Goal: Task Accomplishment & Management: Manage account settings

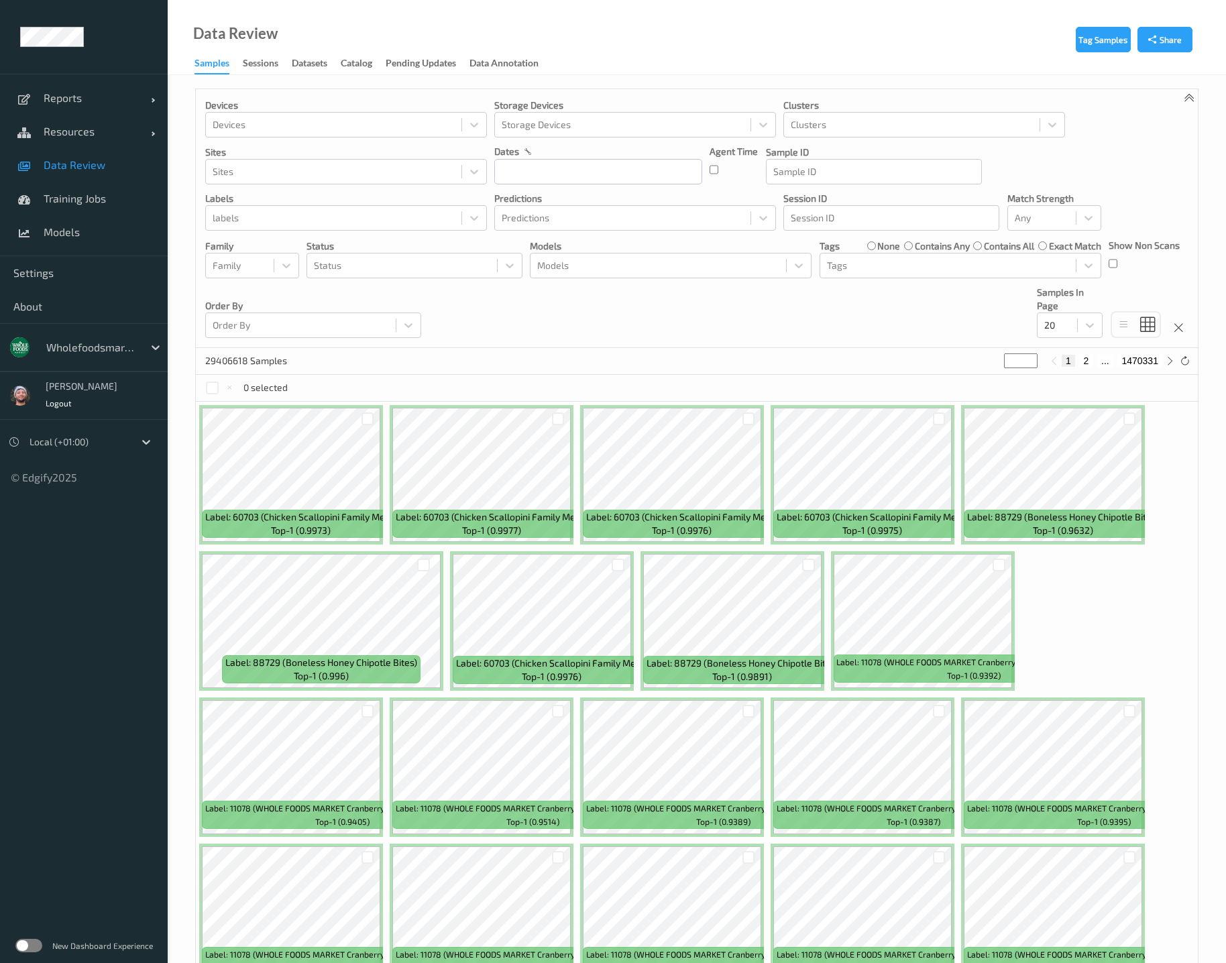
click at [751, 305] on div "Devices Devices Storage Devices Storage Devices Clusters Clusters Sites Sites d…" at bounding box center [697, 218] width 1002 height 259
click at [317, 210] on div at bounding box center [334, 218] width 242 height 16
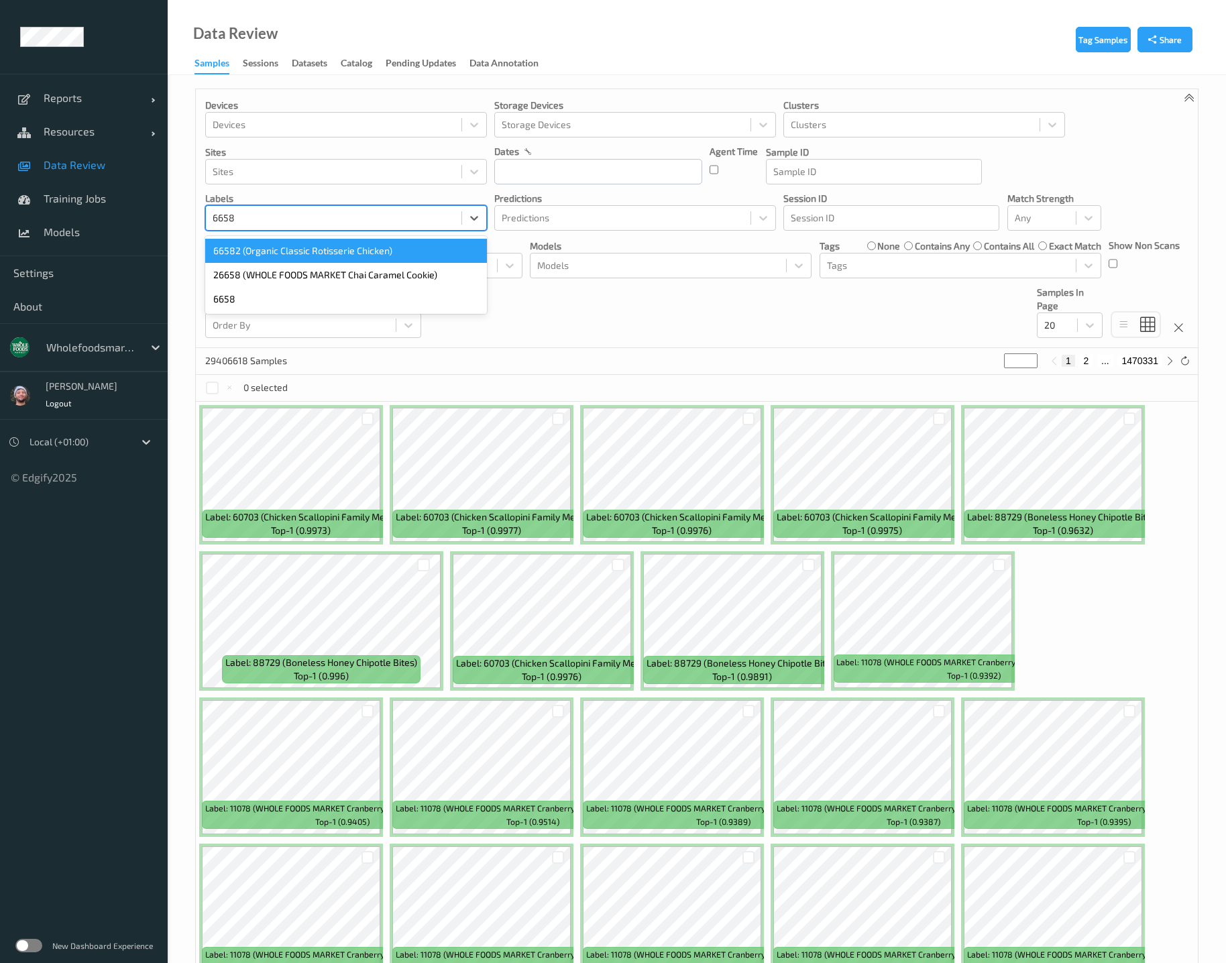
type input "66582"
drag, startPoint x: 343, startPoint y: 255, endPoint x: 413, endPoint y: 225, distance: 75.8
click at [344, 254] on div "66582 (Organic Classic Rotisserie Chicken)" at bounding box center [346, 251] width 282 height 24
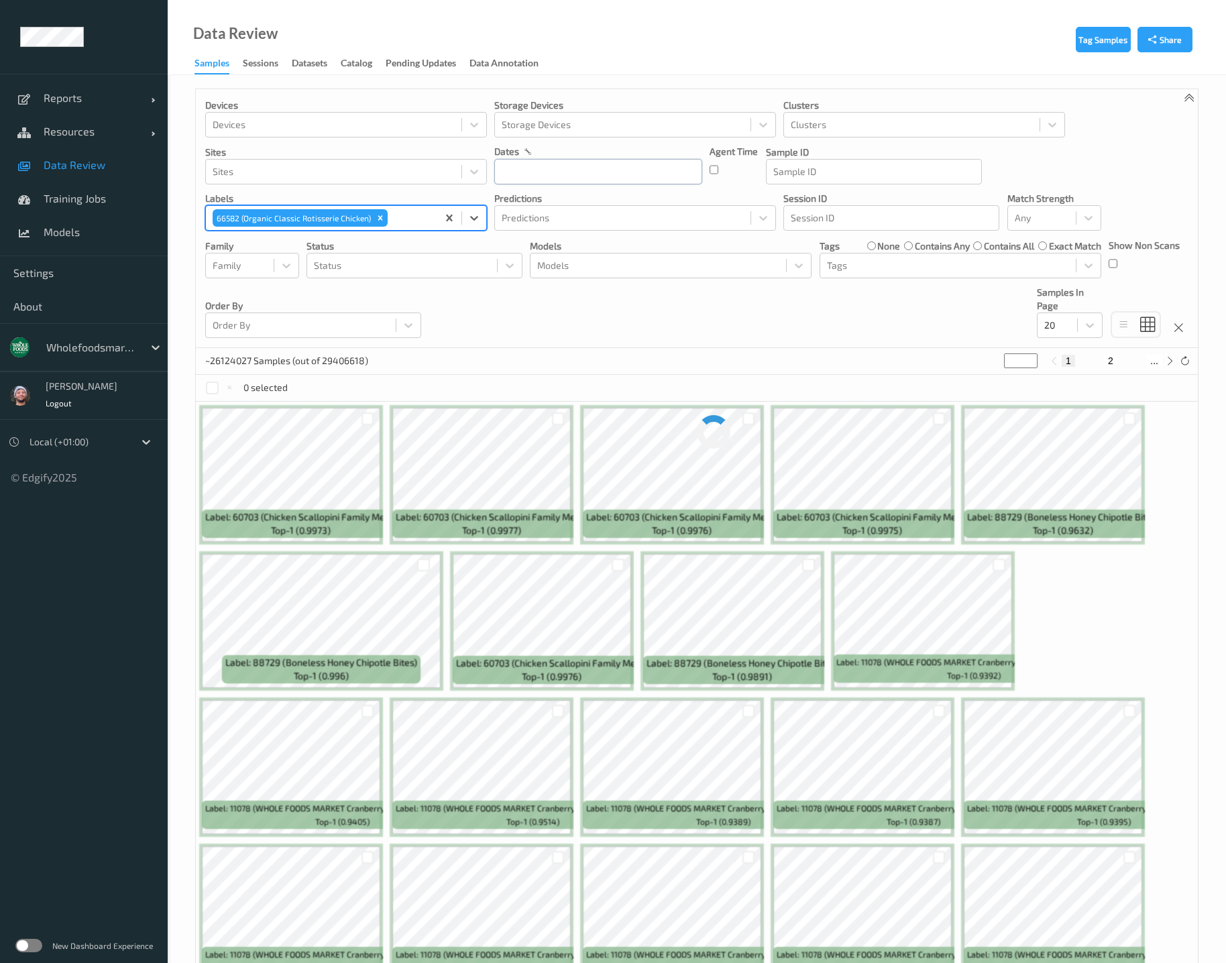
click at [524, 169] on input "text" at bounding box center [598, 171] width 208 height 25
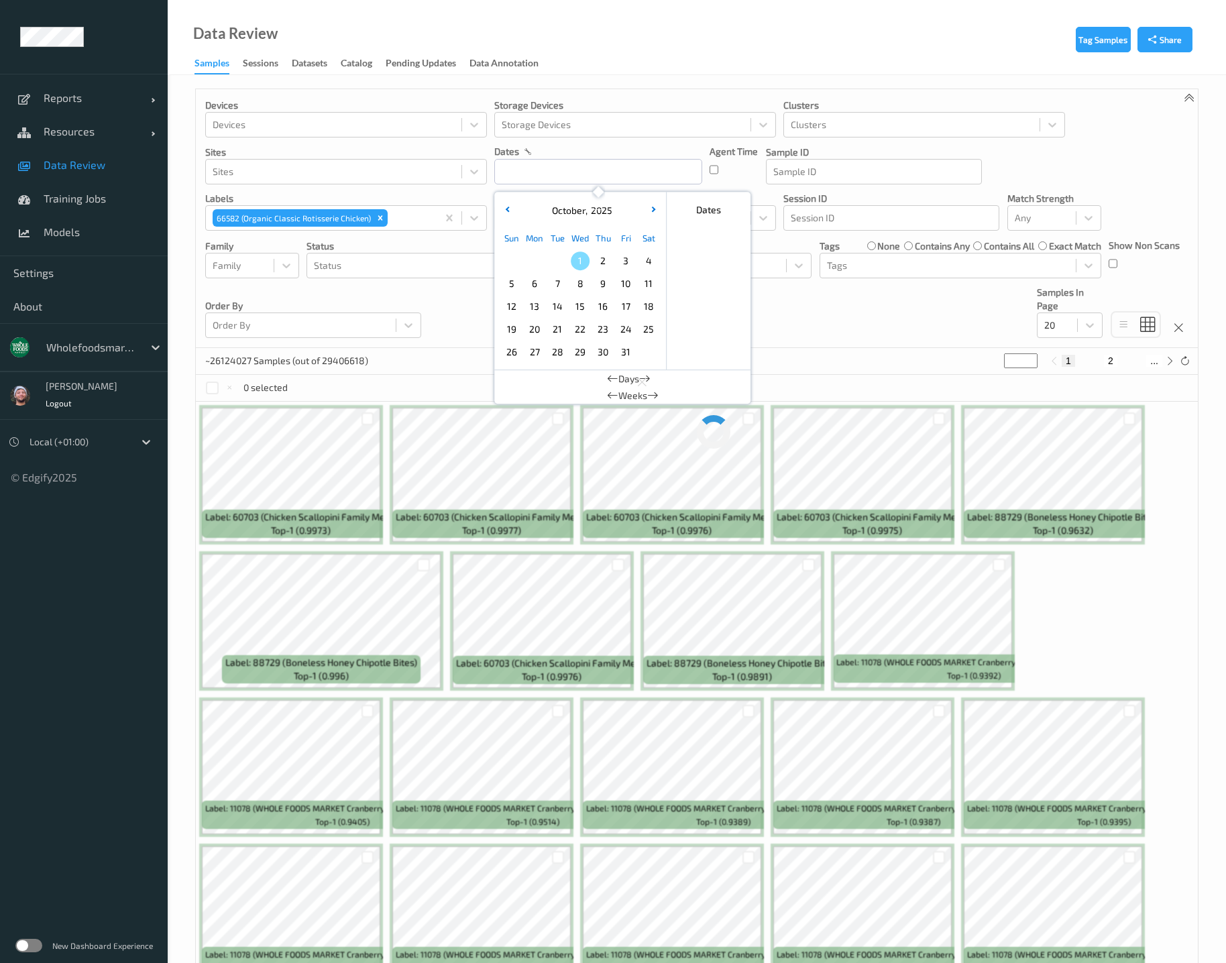
click at [506, 200] on div "October , 2025" at bounding box center [580, 210] width 166 height 25
click at [508, 210] on icon "button" at bounding box center [507, 209] width 5 height 5
click at [605, 328] on span "25" at bounding box center [603, 329] width 19 height 19
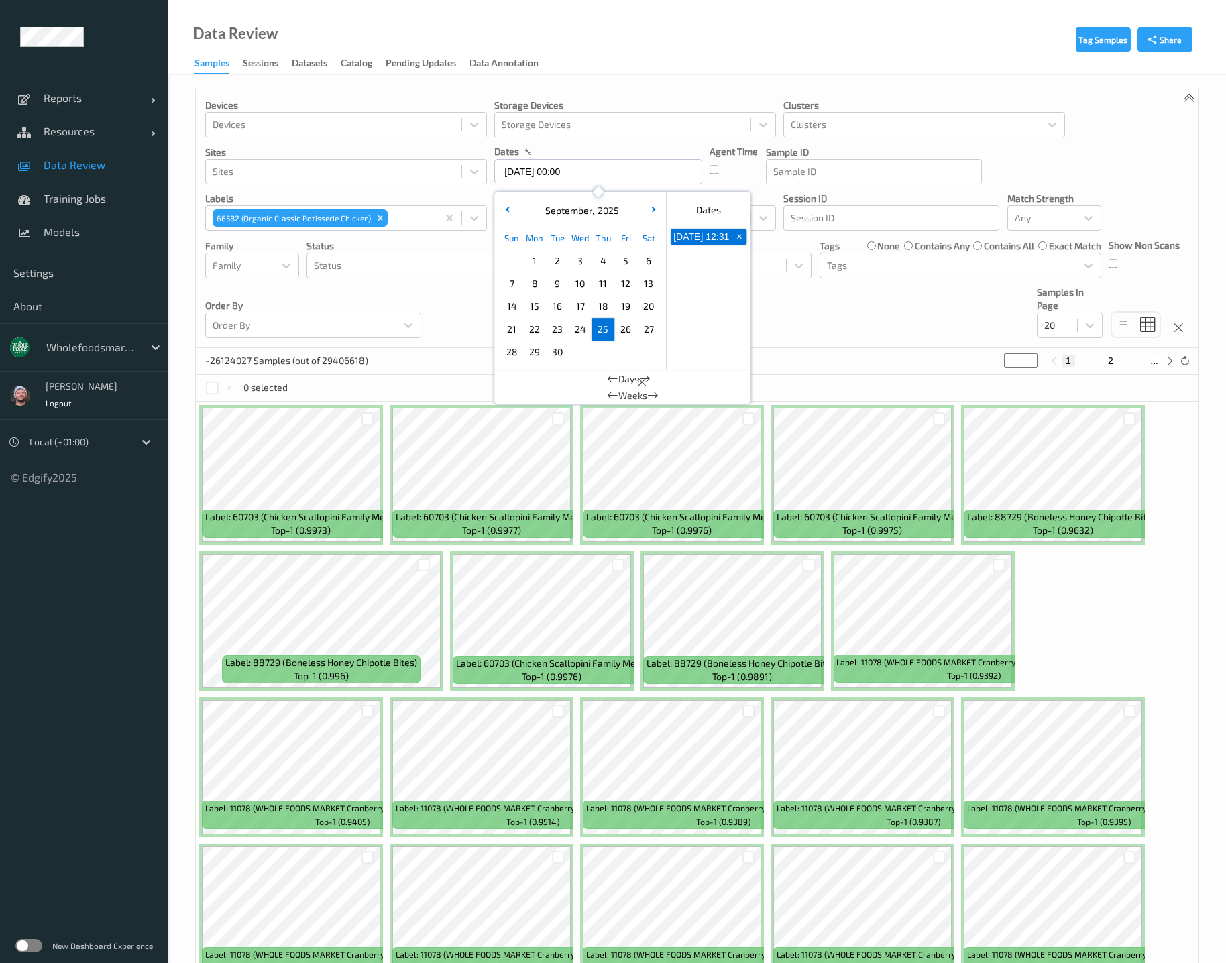
click at [631, 328] on span "26" at bounding box center [625, 329] width 19 height 19
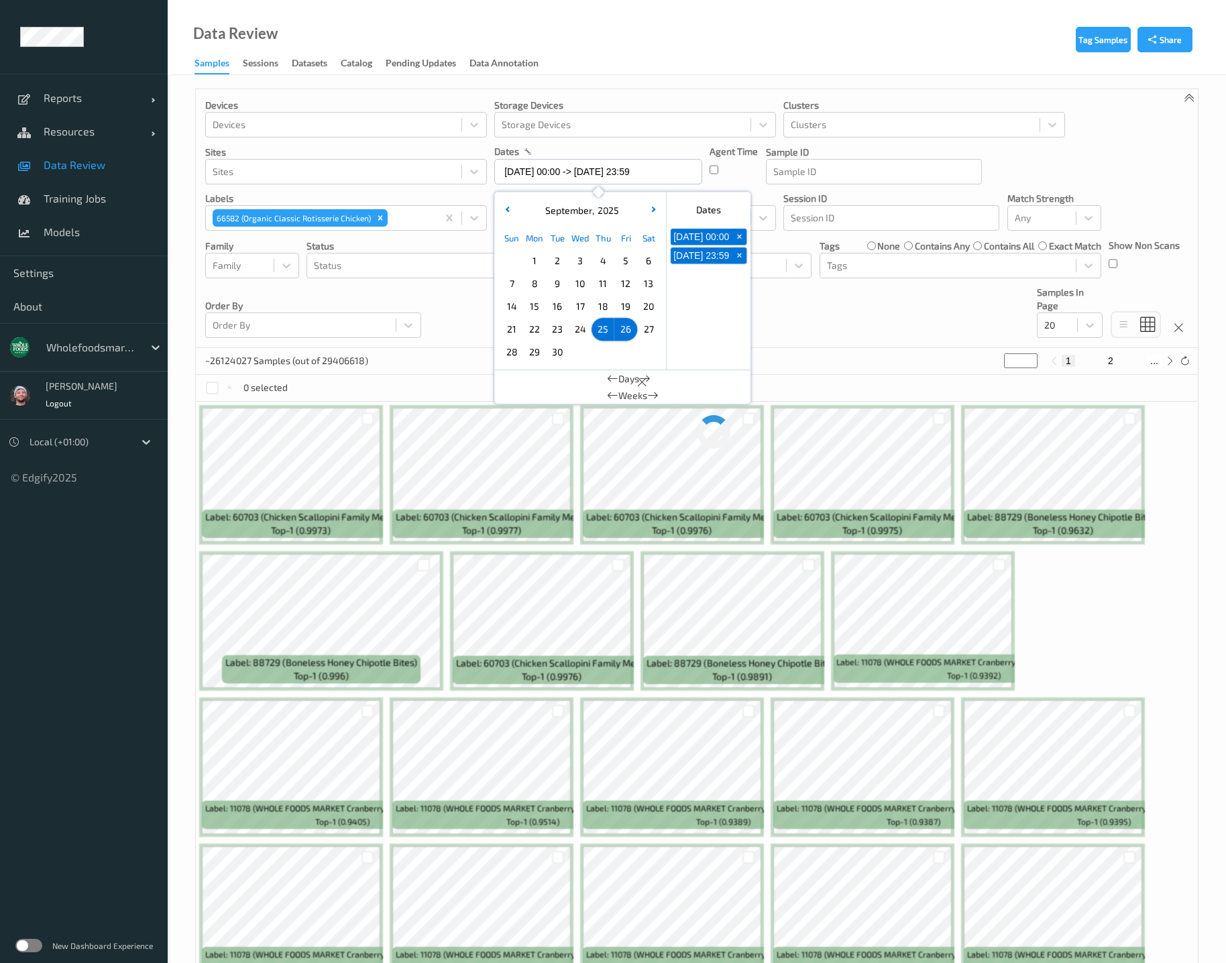
click at [577, 324] on span "24" at bounding box center [580, 329] width 19 height 19
click at [651, 326] on span "27" at bounding box center [648, 329] width 19 height 19
type input "24/09/2025 00:00 -> 27/09/2025 23:59"
click at [776, 317] on div "Devices Devices Storage Devices Storage Devices Clusters Clusters Sites Sites d…" at bounding box center [697, 218] width 1002 height 259
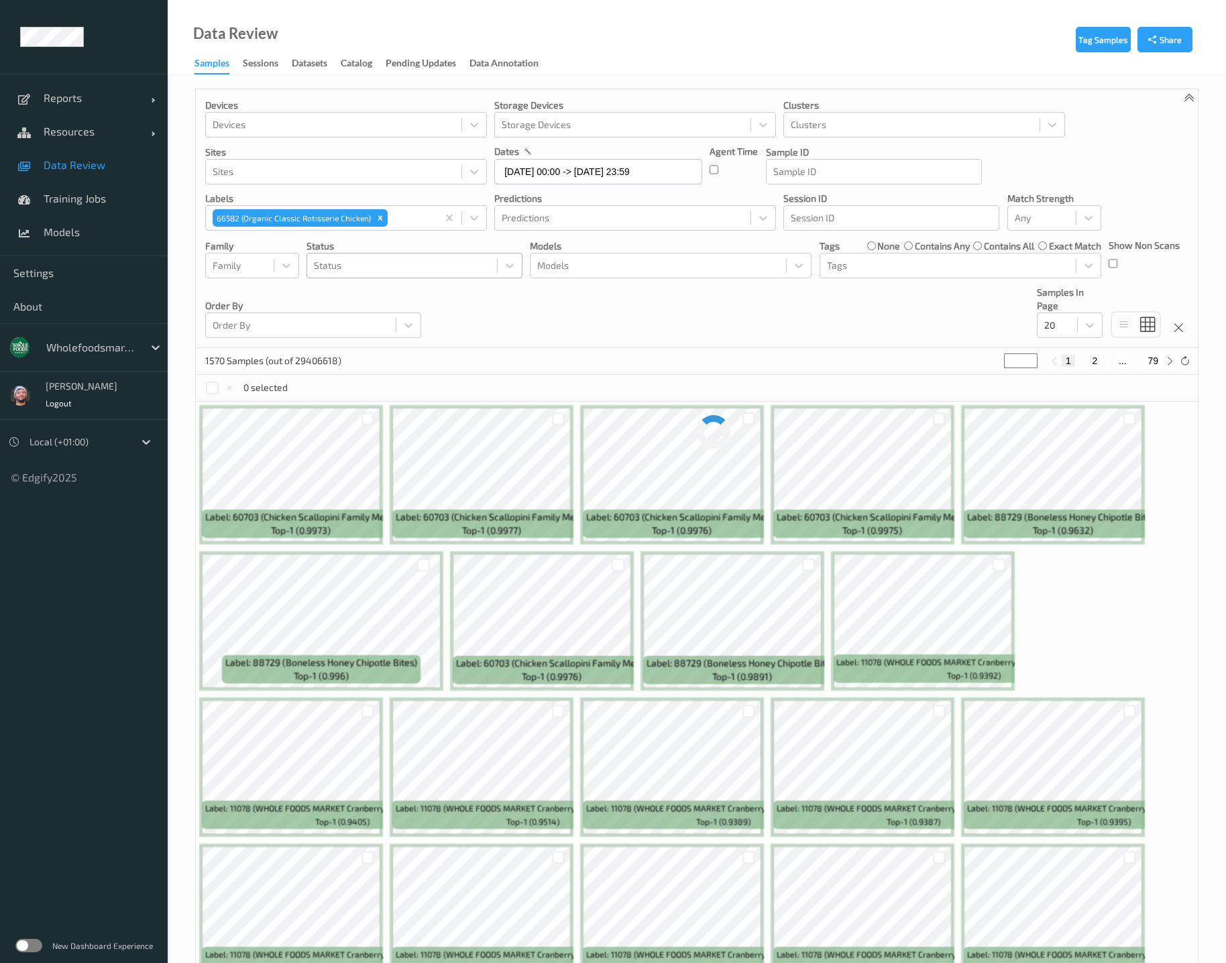
click at [405, 264] on div at bounding box center [402, 266] width 176 height 16
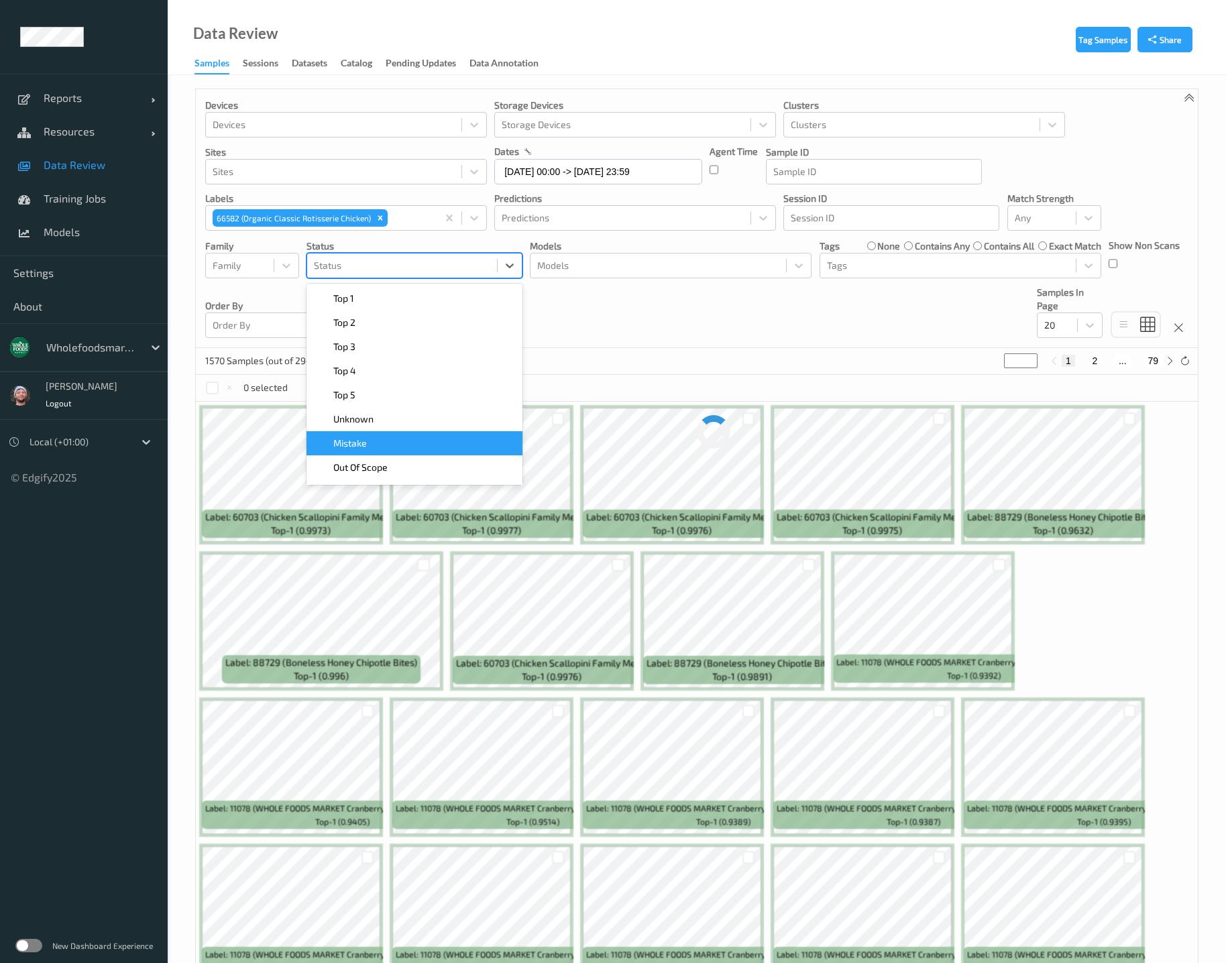
drag, startPoint x: 380, startPoint y: 430, endPoint x: 392, endPoint y: 446, distance: 20.1
click at [392, 446] on div "Top 1    Top 2    Top 3    Top 4    Top 5    Unknown    Mistake    Out Of Scope…" at bounding box center [415, 384] width 216 height 201
click at [392, 446] on div "Mistake" at bounding box center [415, 443] width 200 height 13
click at [639, 333] on div "Devices Devices Storage Devices Storage Devices Clusters Clusters Sites Sites d…" at bounding box center [697, 218] width 1002 height 259
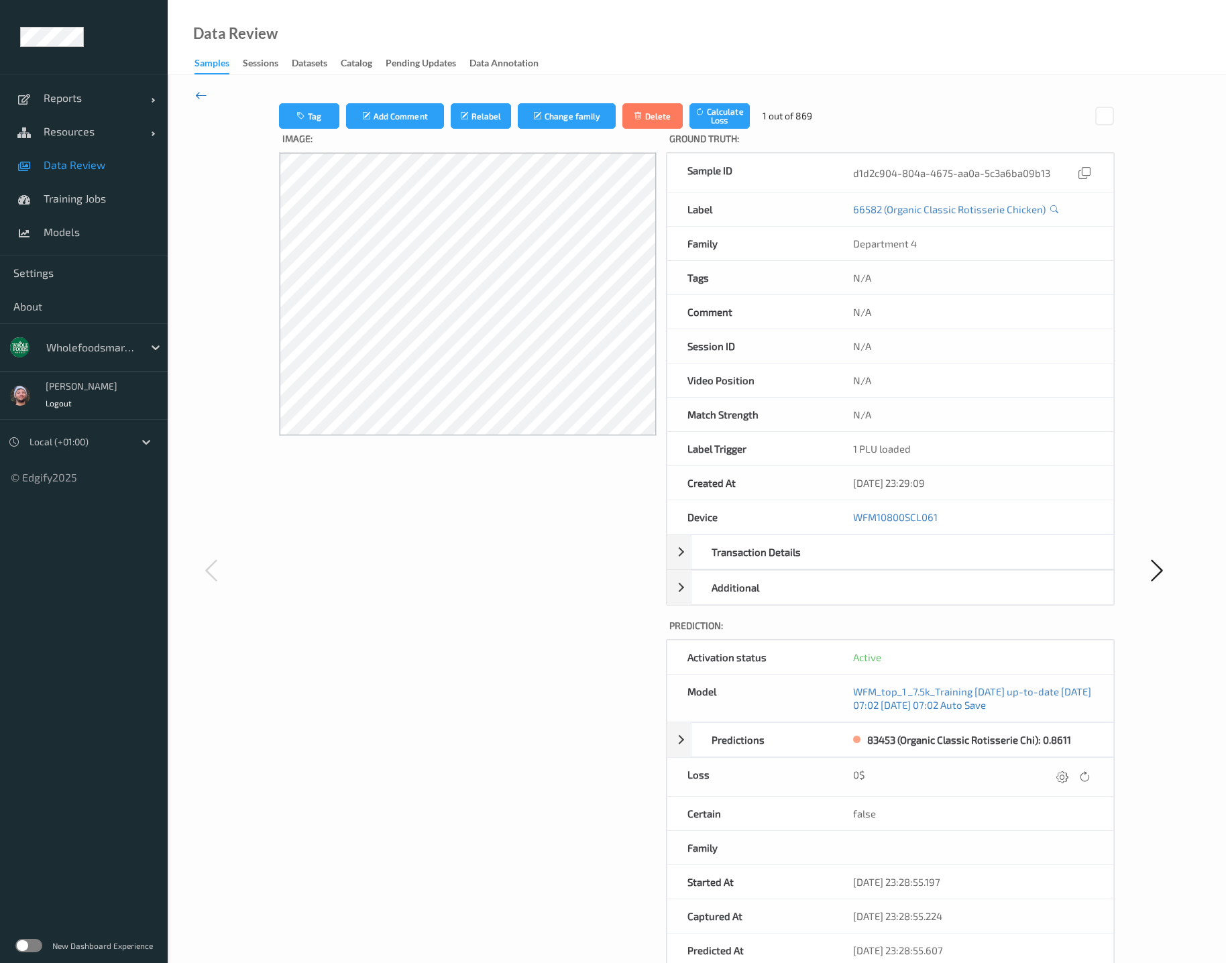
click at [201, 94] on icon at bounding box center [201, 95] width 12 height 15
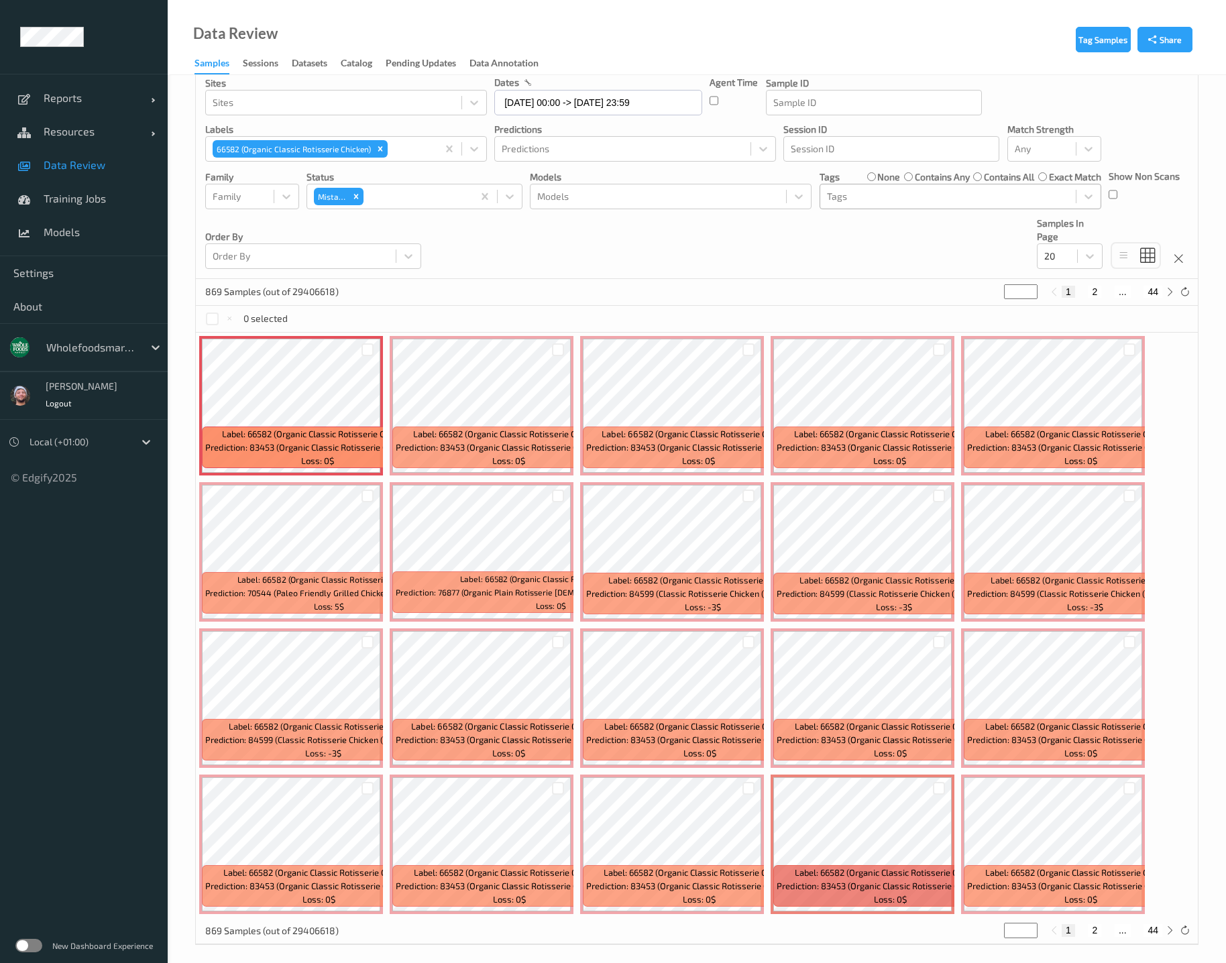
scroll to position [78, 0]
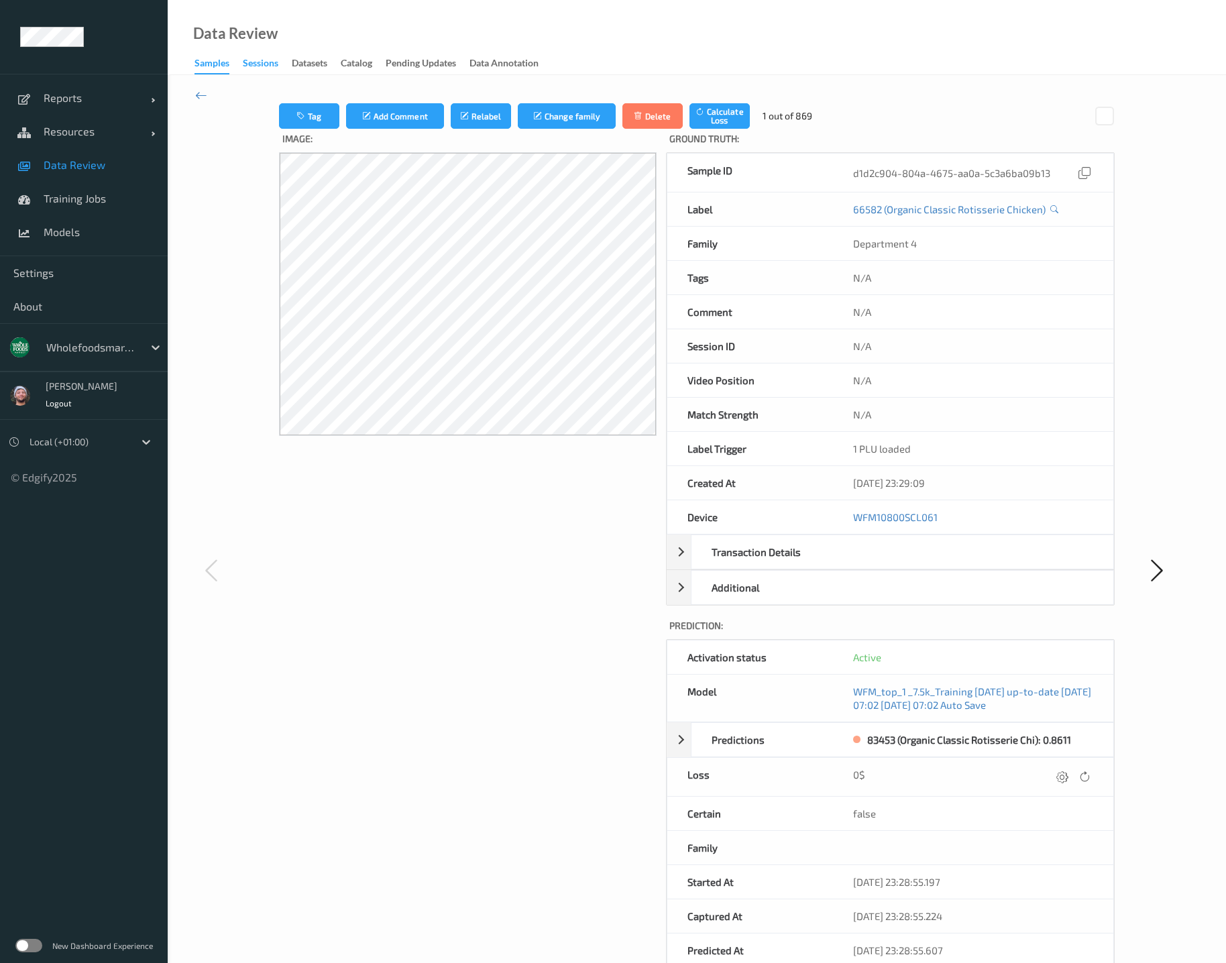
click at [269, 63] on div "Sessions" at bounding box center [261, 64] width 36 height 17
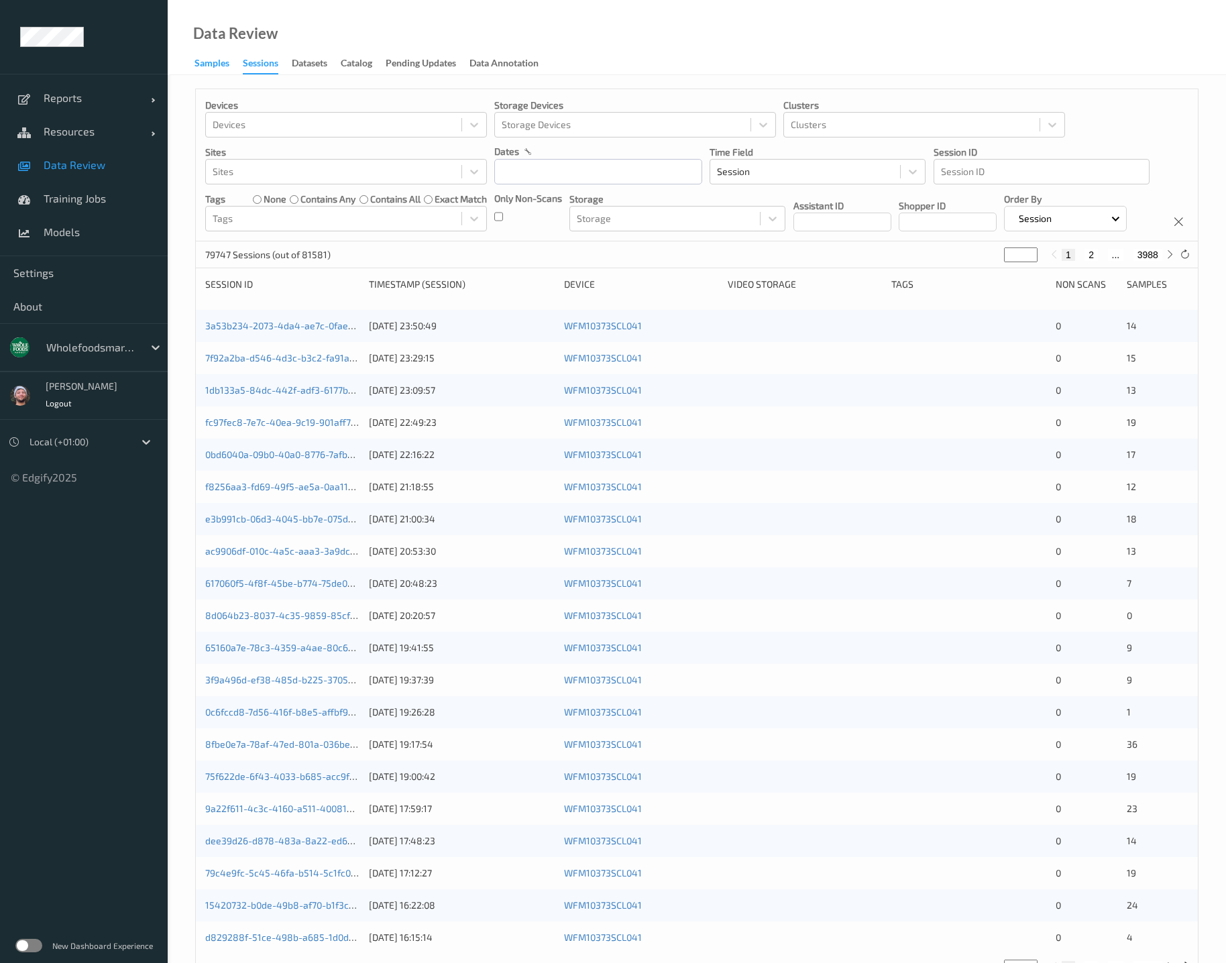
click at [209, 62] on div "Samples" at bounding box center [212, 64] width 35 height 17
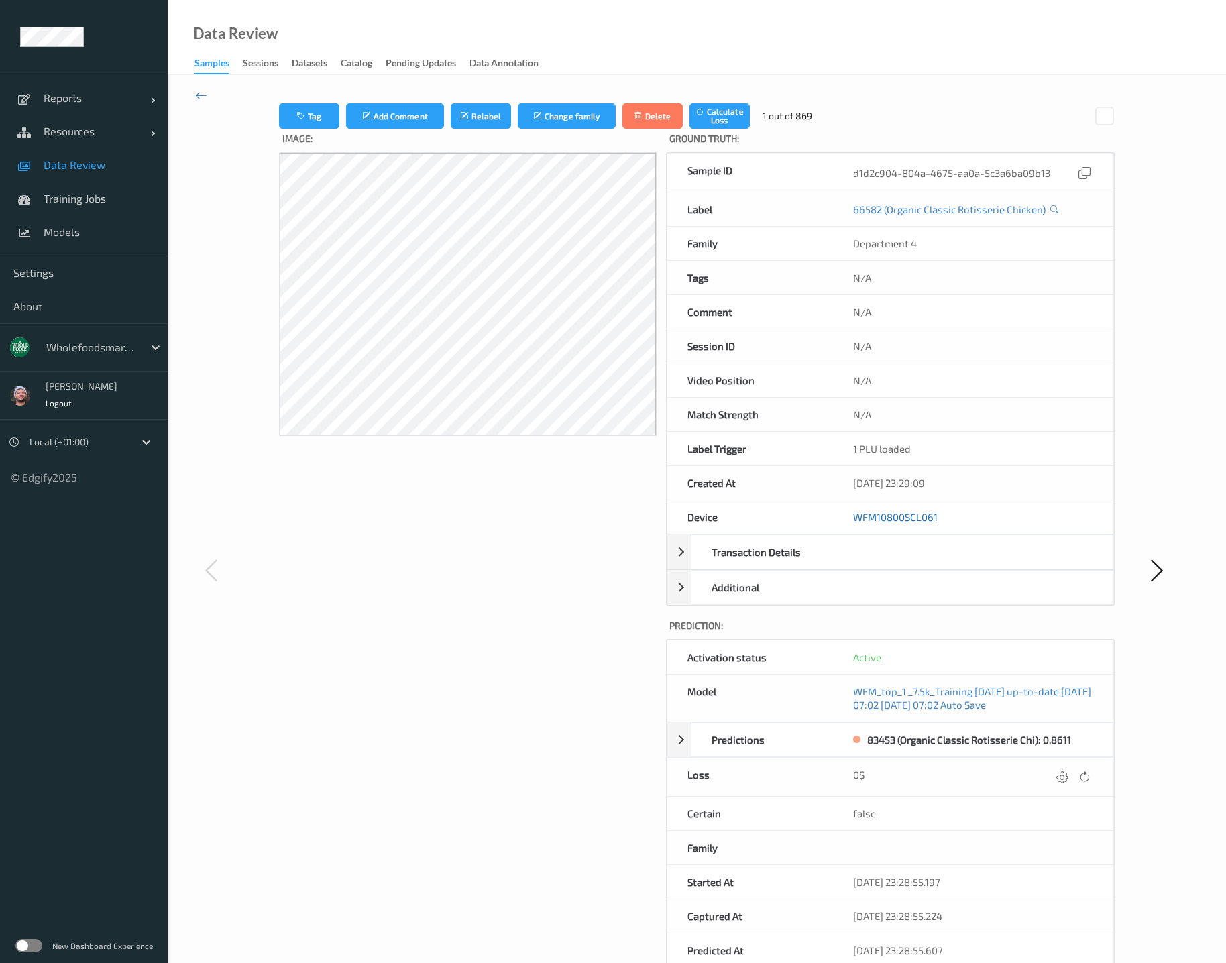
click at [928, 521] on link "WFM10800SCL061" at bounding box center [895, 517] width 85 height 12
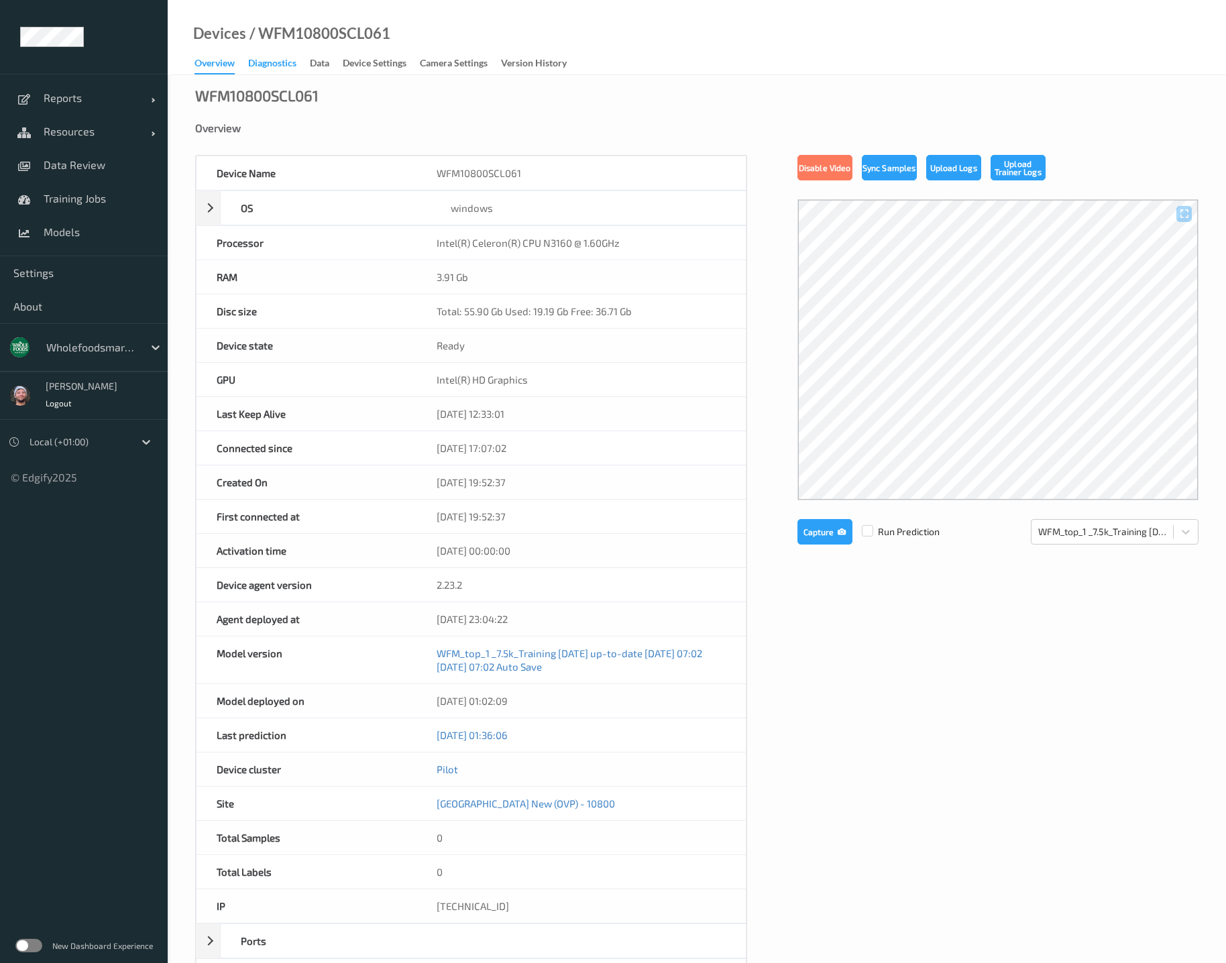
click at [285, 68] on div "Diagnostics" at bounding box center [272, 64] width 48 height 17
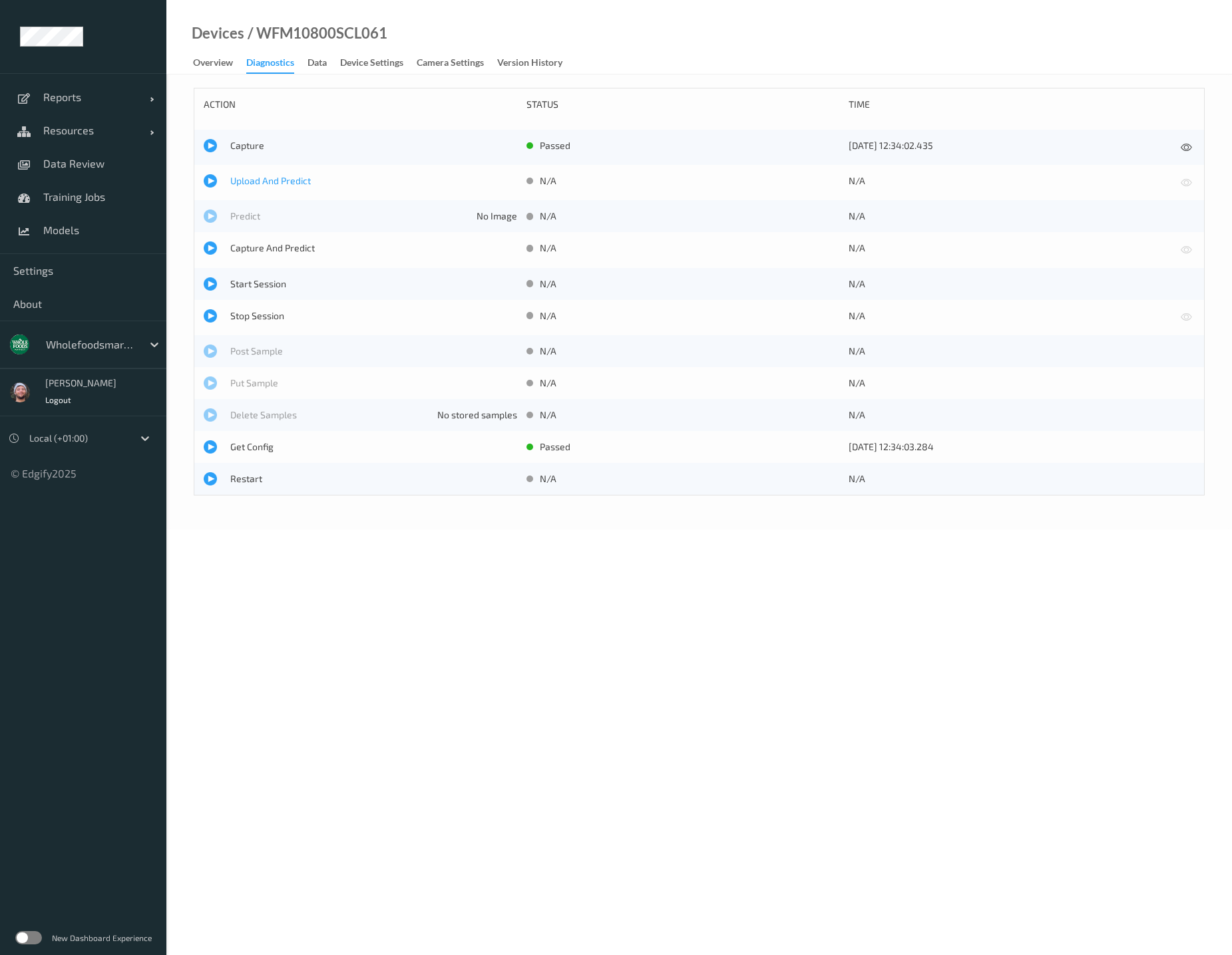
click at [254, 180] on span "Upload And Predict" at bounding box center [373, 180] width 287 height 13
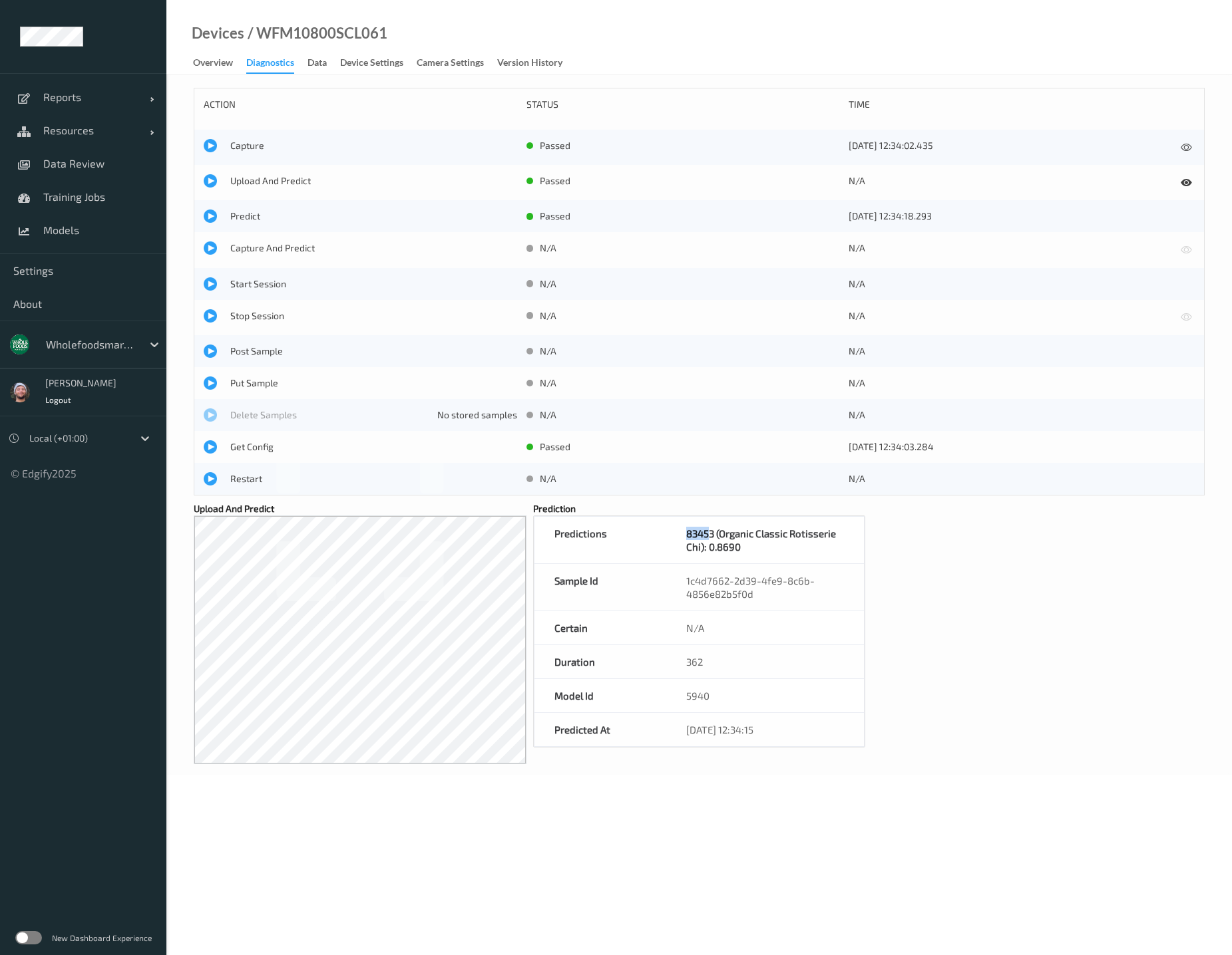
drag, startPoint x: 711, startPoint y: 535, endPoint x: 680, endPoint y: 535, distance: 31.0
click at [680, 535] on div "83453 (Organic Classic Rotisserie Chi): 0.8690" at bounding box center [765, 539] width 197 height 47
click at [680, 517] on div "Predictions 83453 (Organic Classic Rotisserie Chi): 0.8690" at bounding box center [699, 540] width 331 height 48
click at [906, 595] on div "action status time Capture passed 01/10/2025 12:34:02.435 Upload And Predict pa…" at bounding box center [698, 418] width 1011 height 659
click at [218, 69] on div "Overview" at bounding box center [213, 63] width 40 height 17
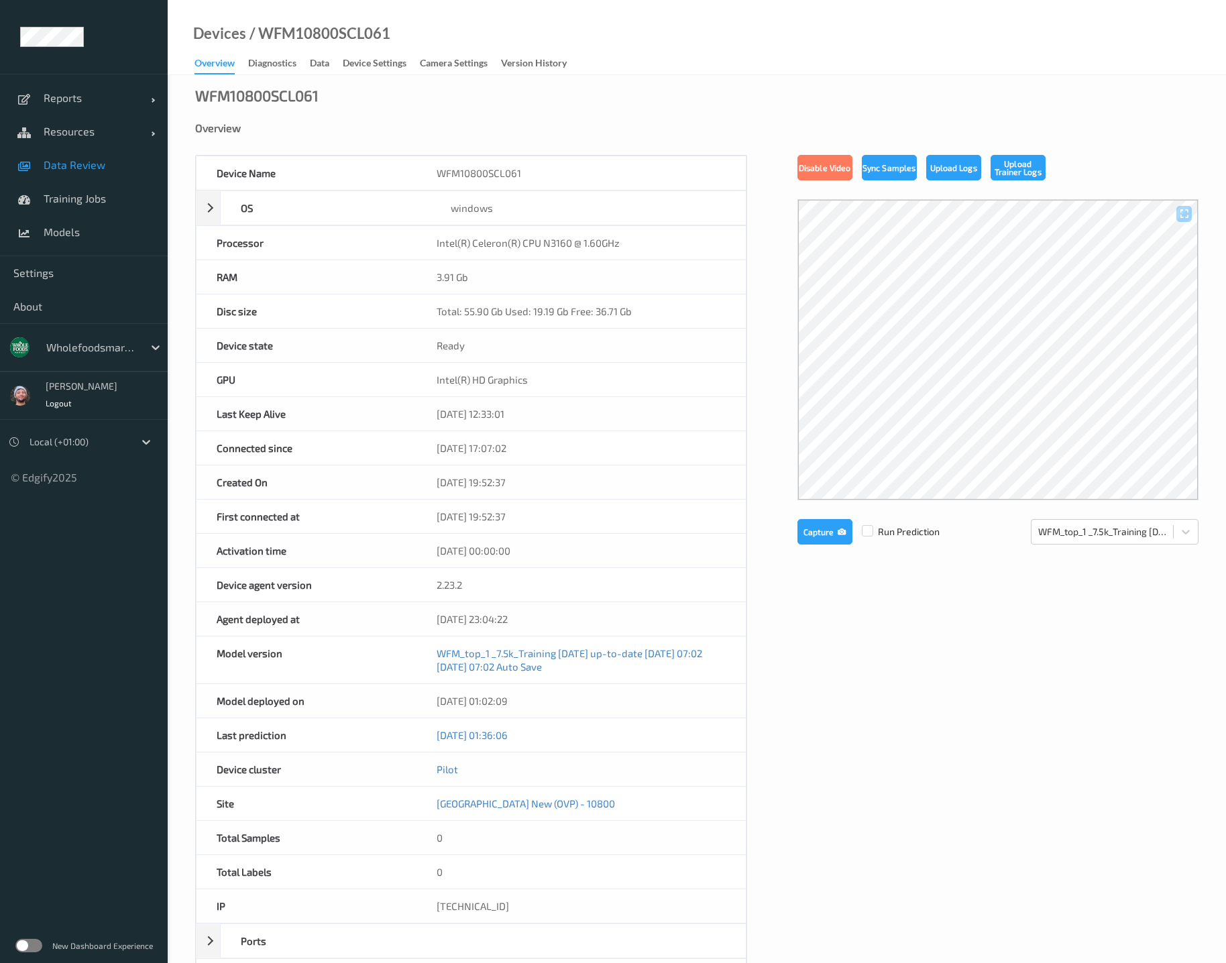
click at [97, 168] on span "Data Review" at bounding box center [99, 164] width 111 height 13
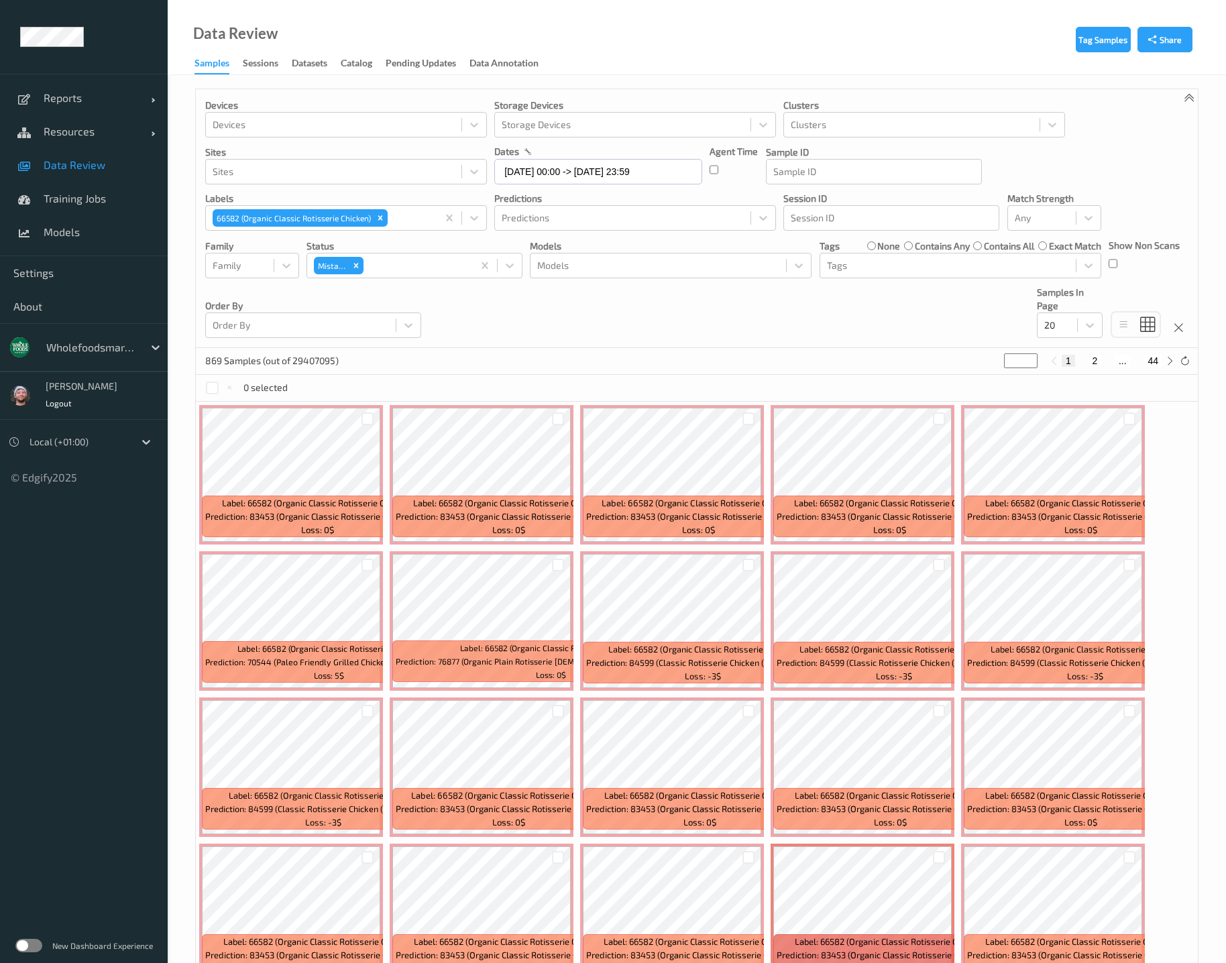
scroll to position [78, 0]
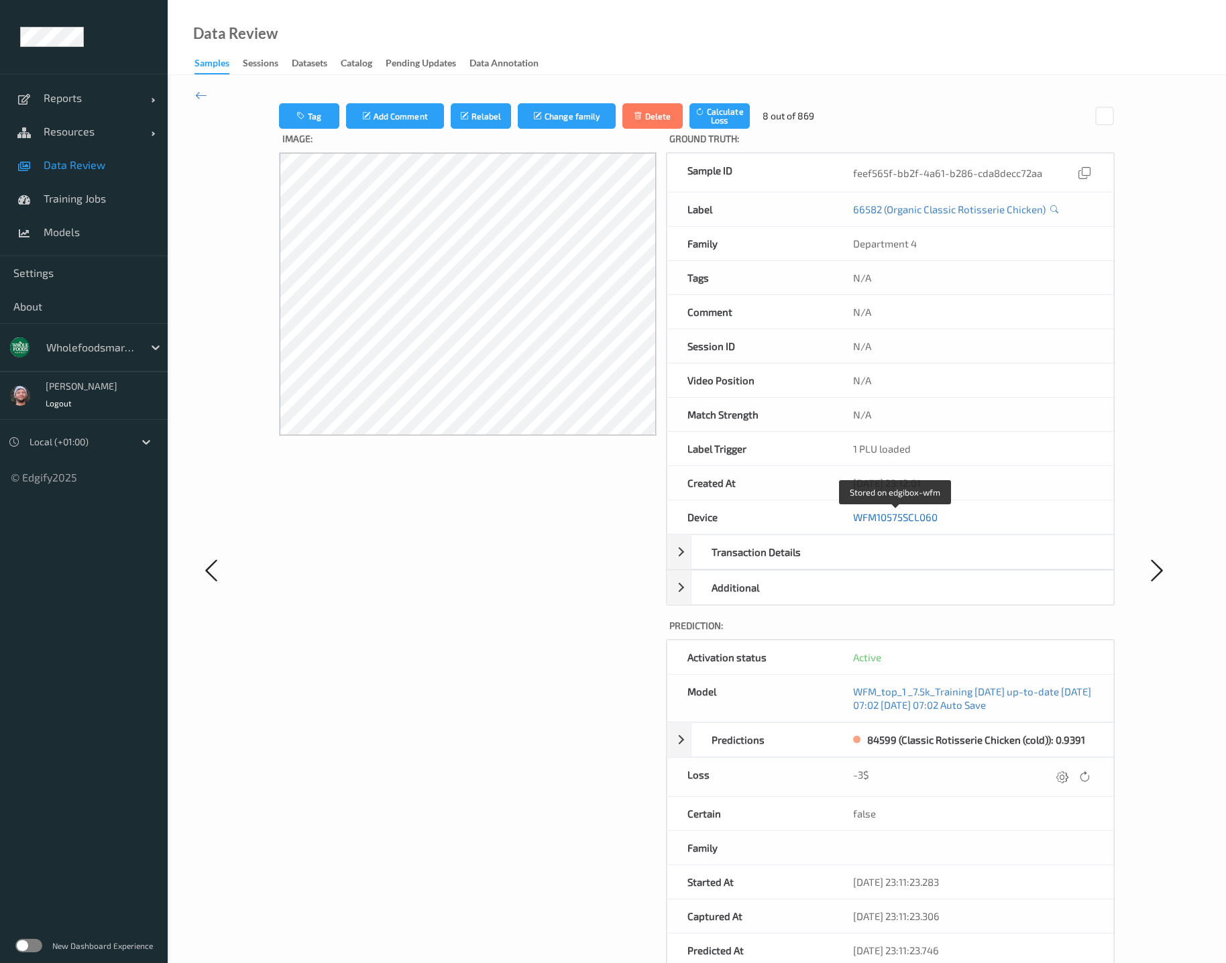
click at [906, 515] on link "WFM10575SCL060" at bounding box center [895, 517] width 85 height 12
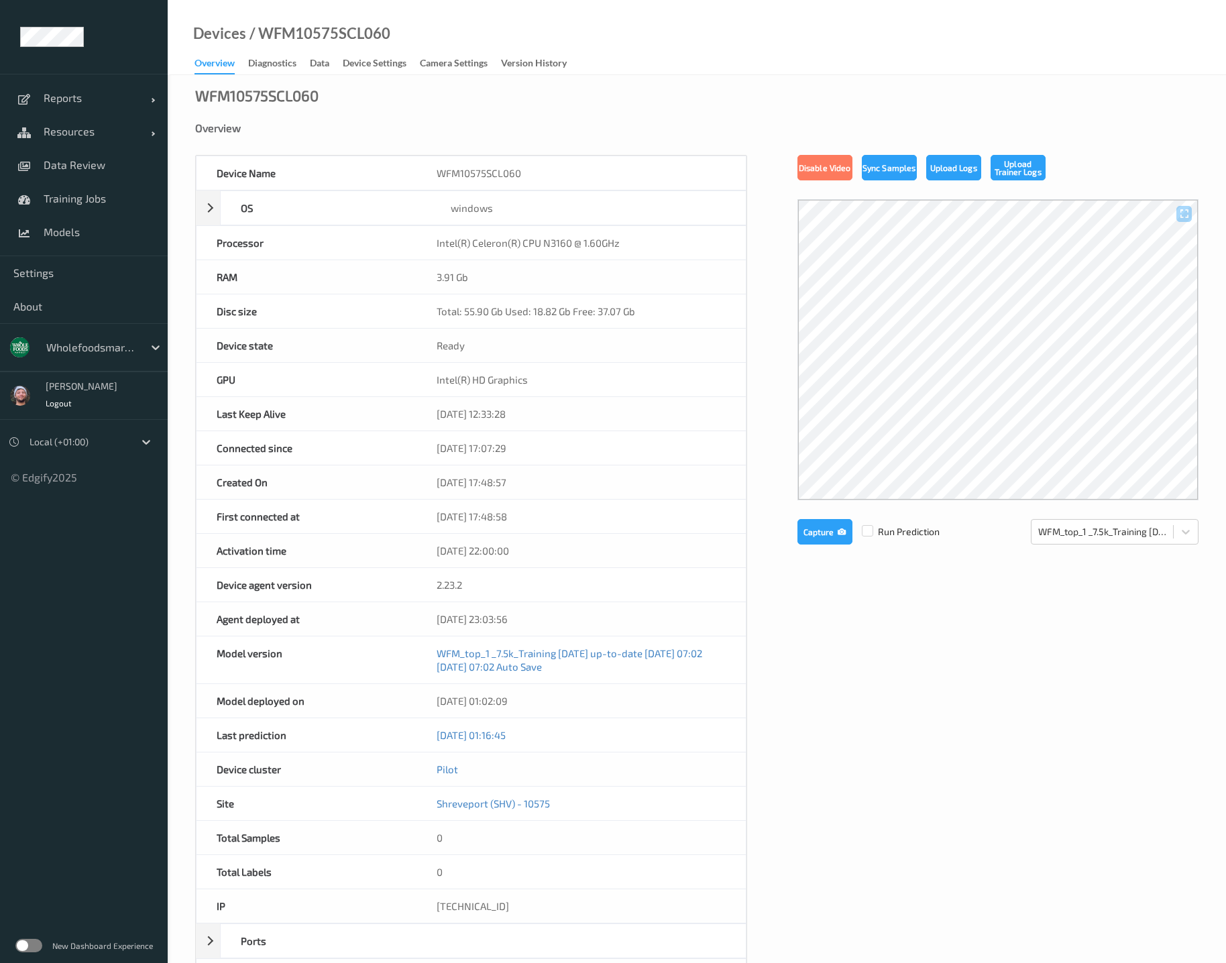
click at [288, 74] on div "Devices / WFM10575SCL060 Overview Diagnostics Data Device Settings Camera Setti…" at bounding box center [697, 37] width 1059 height 75
click at [288, 63] on div "Diagnostics" at bounding box center [272, 64] width 48 height 17
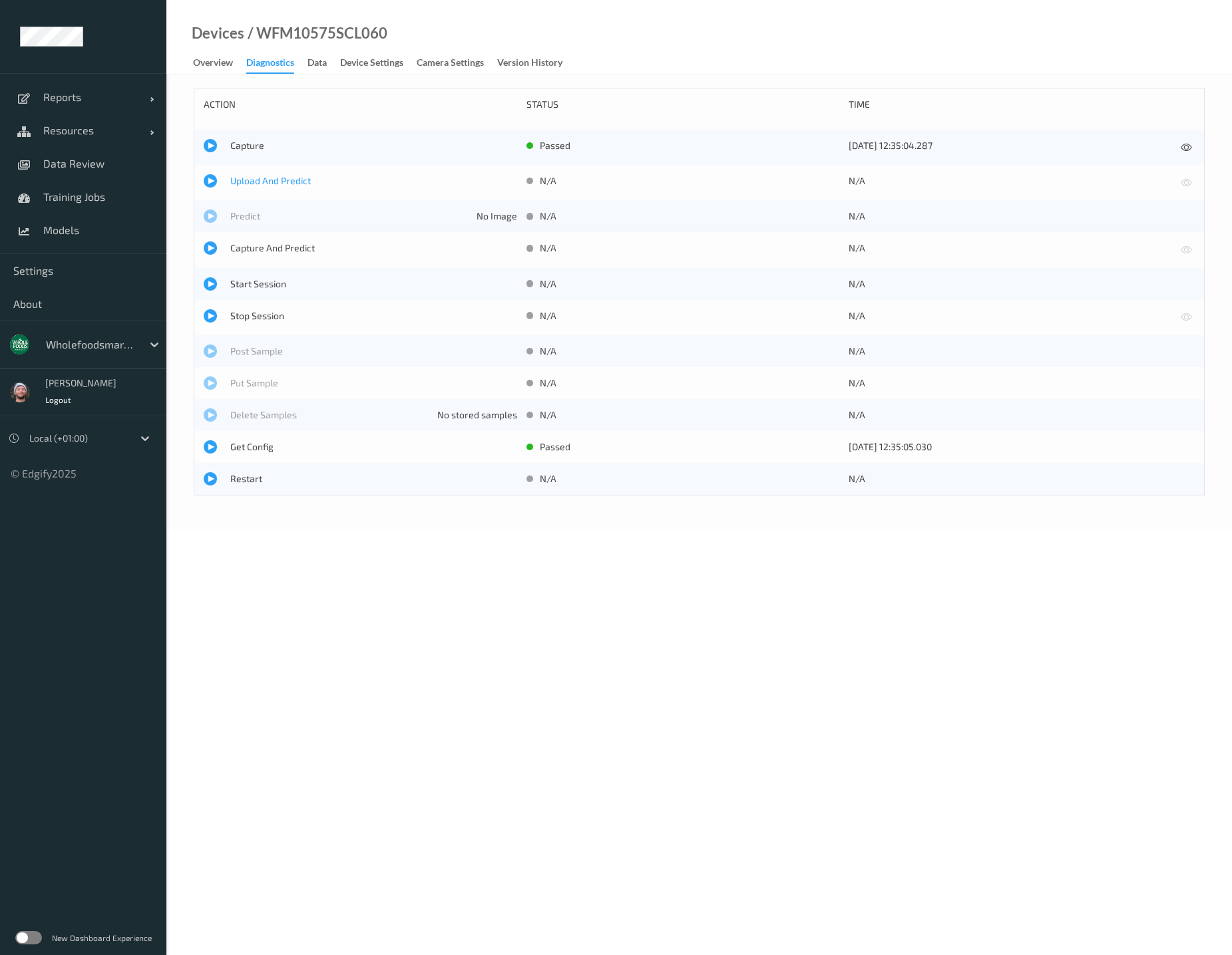
click at [269, 175] on span "Upload And Predict" at bounding box center [373, 180] width 287 height 13
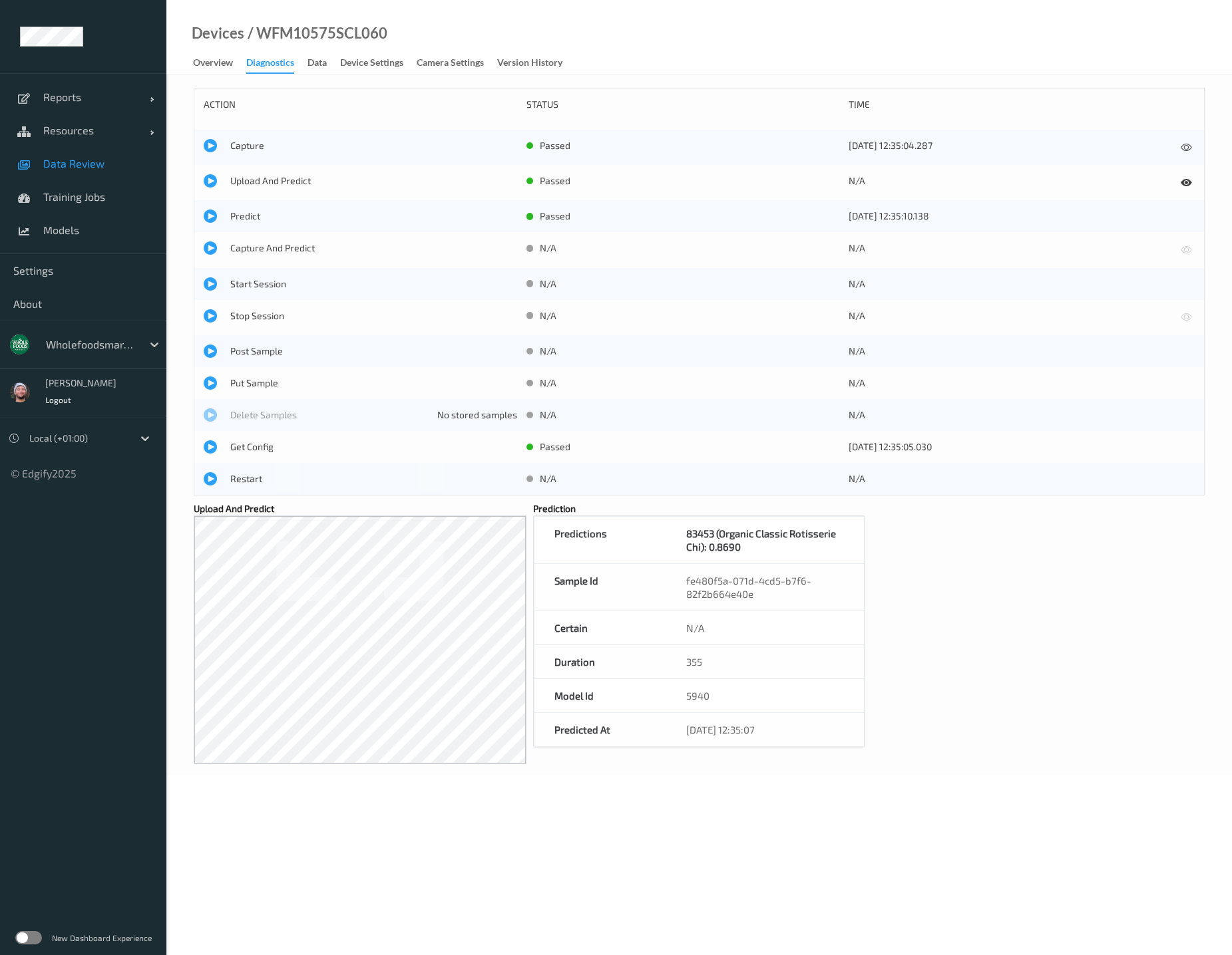
click at [70, 159] on span "Data Review" at bounding box center [98, 163] width 110 height 13
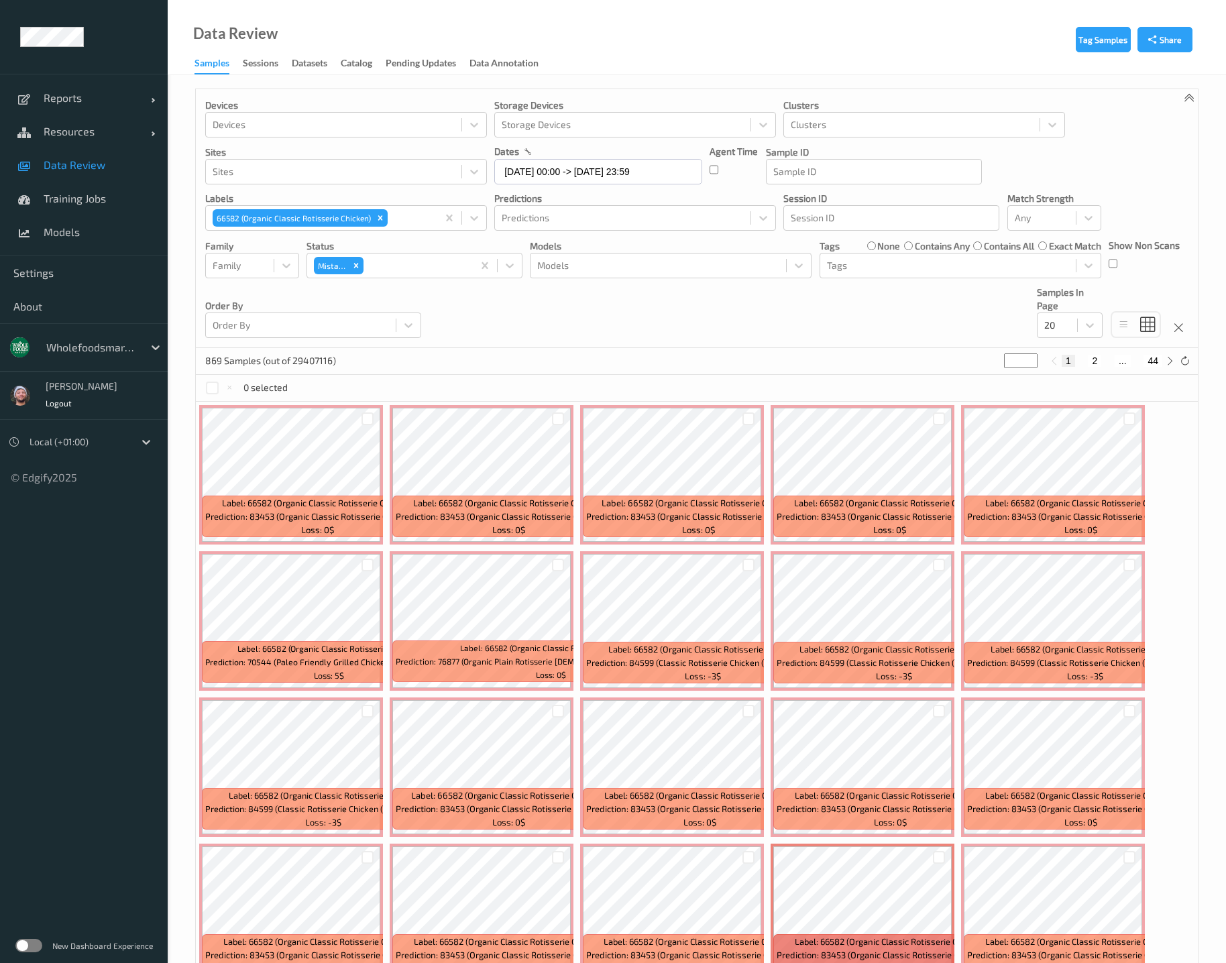
click at [871, 63] on div "Data Review Samples Sessions Datasets Catalog Pending Updates Data Annotation" at bounding box center [697, 37] width 1059 height 75
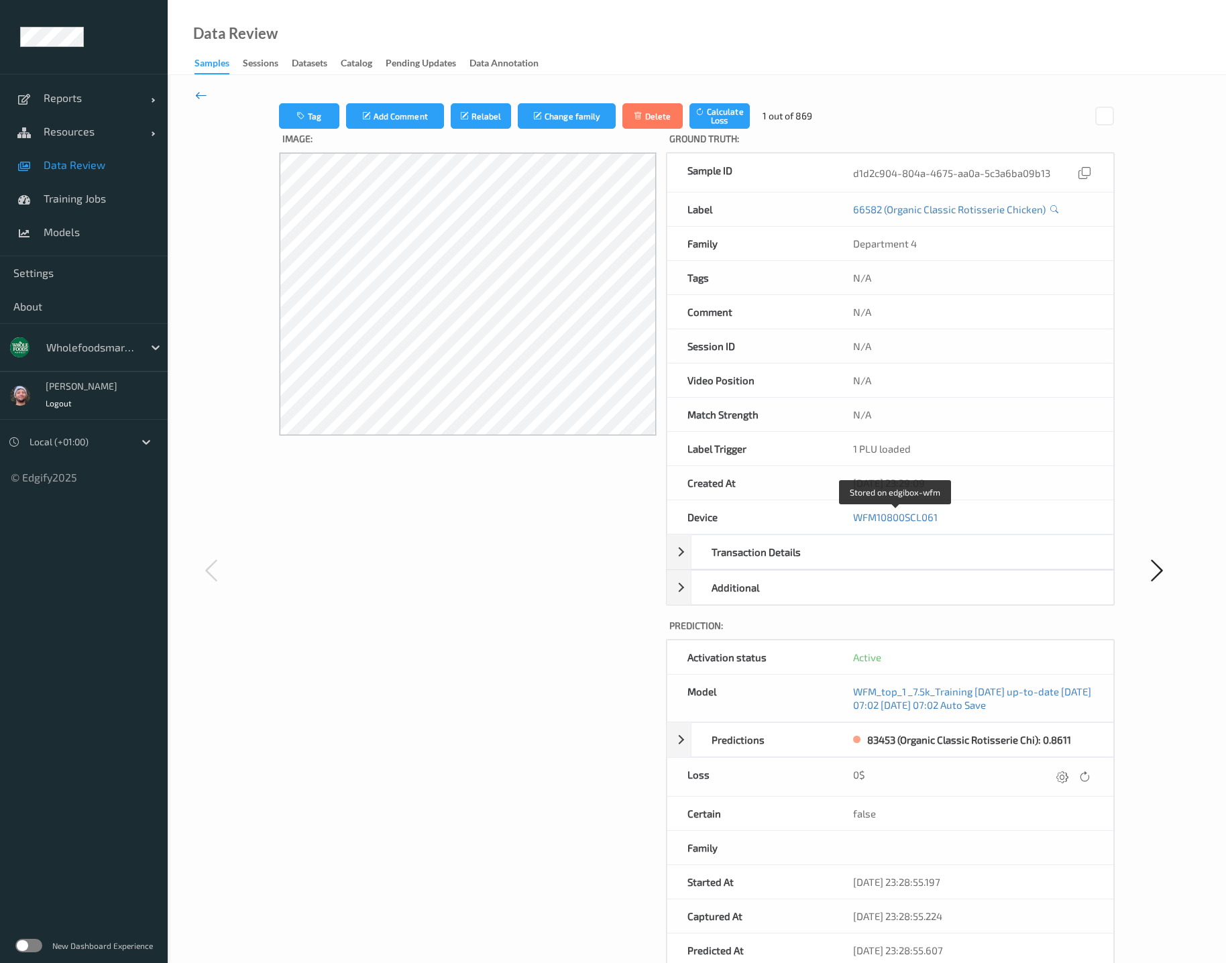
click at [198, 96] on icon at bounding box center [201, 95] width 12 height 15
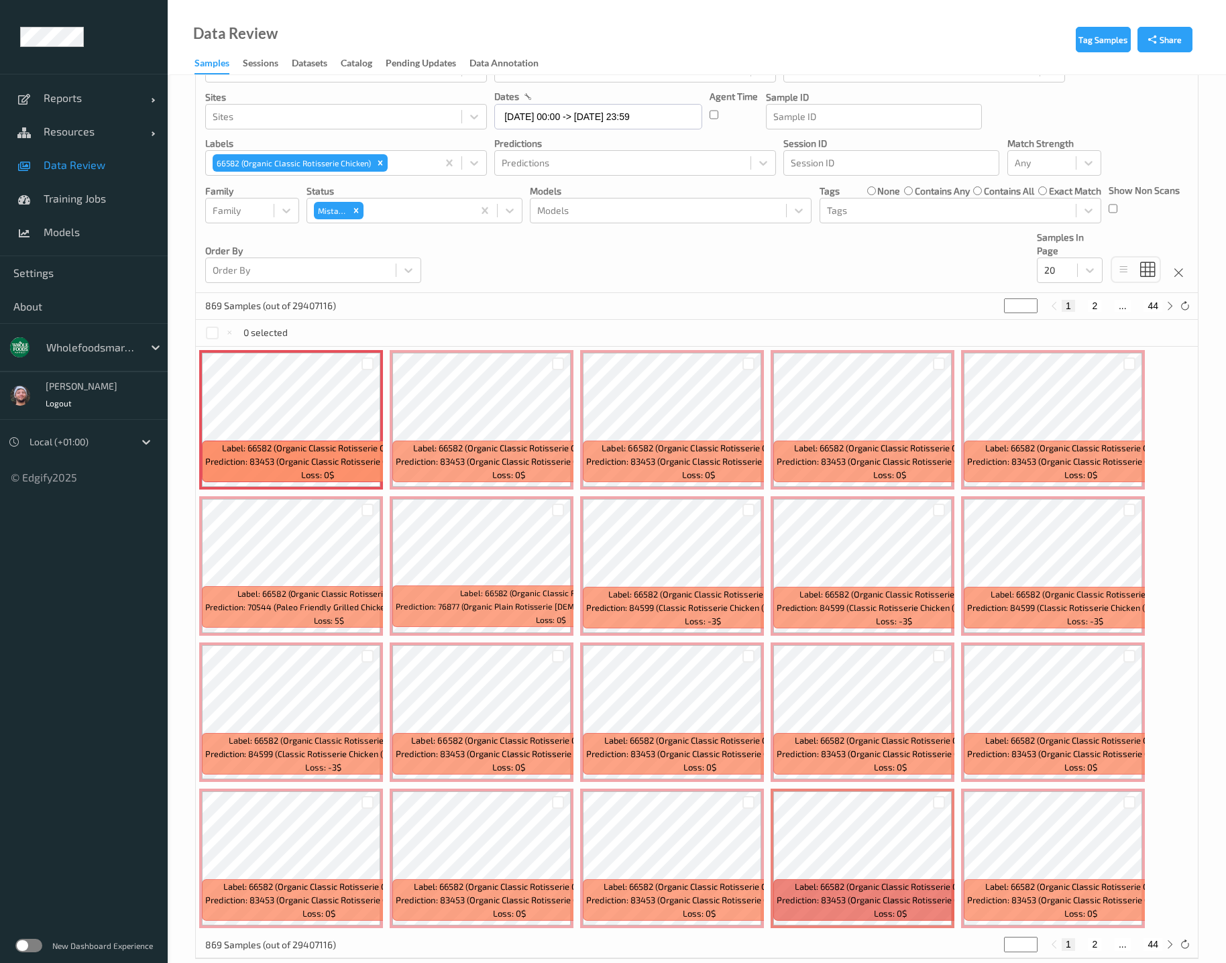
scroll to position [78, 0]
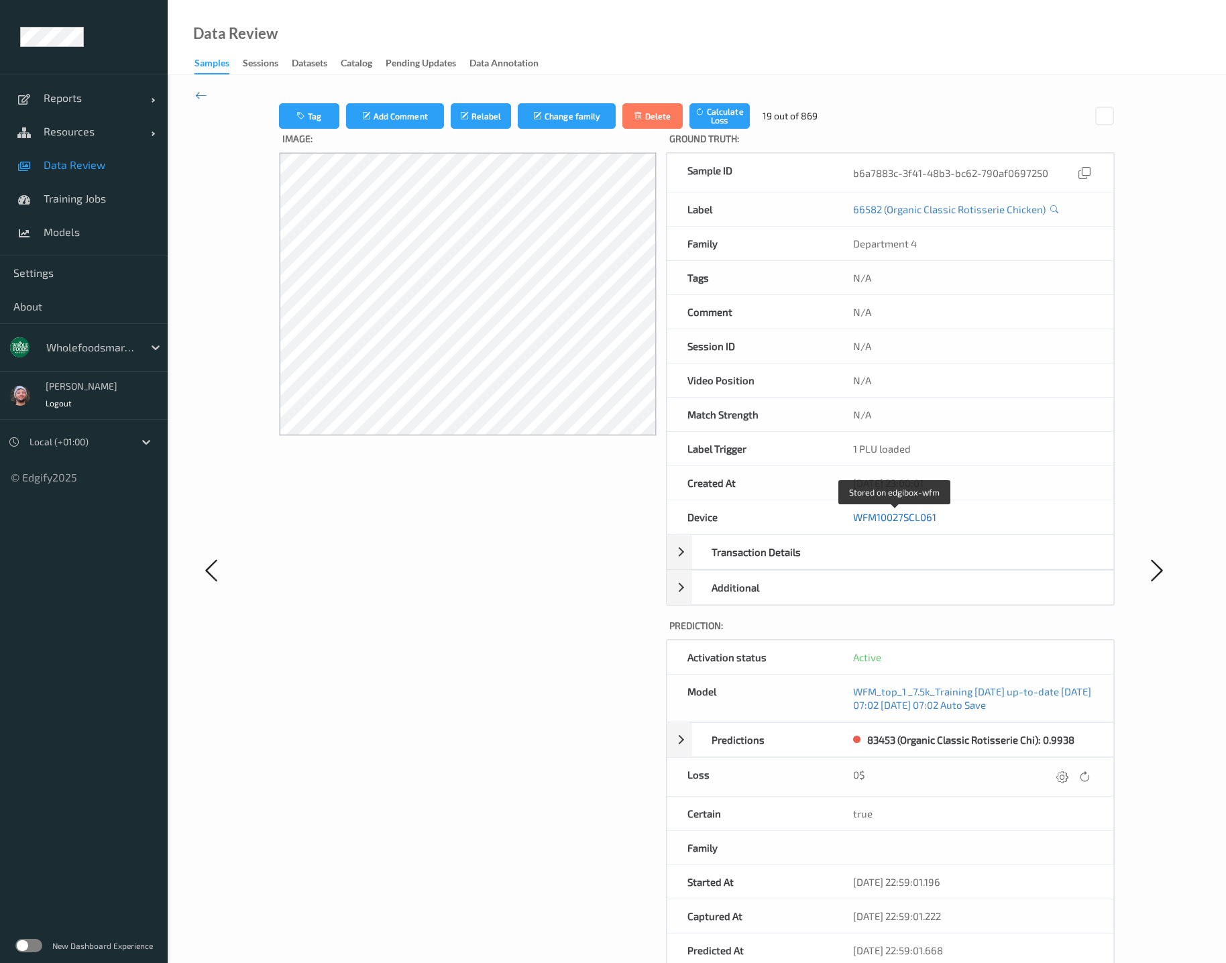
click at [909, 513] on link "WFM10027SCL061" at bounding box center [894, 517] width 83 height 12
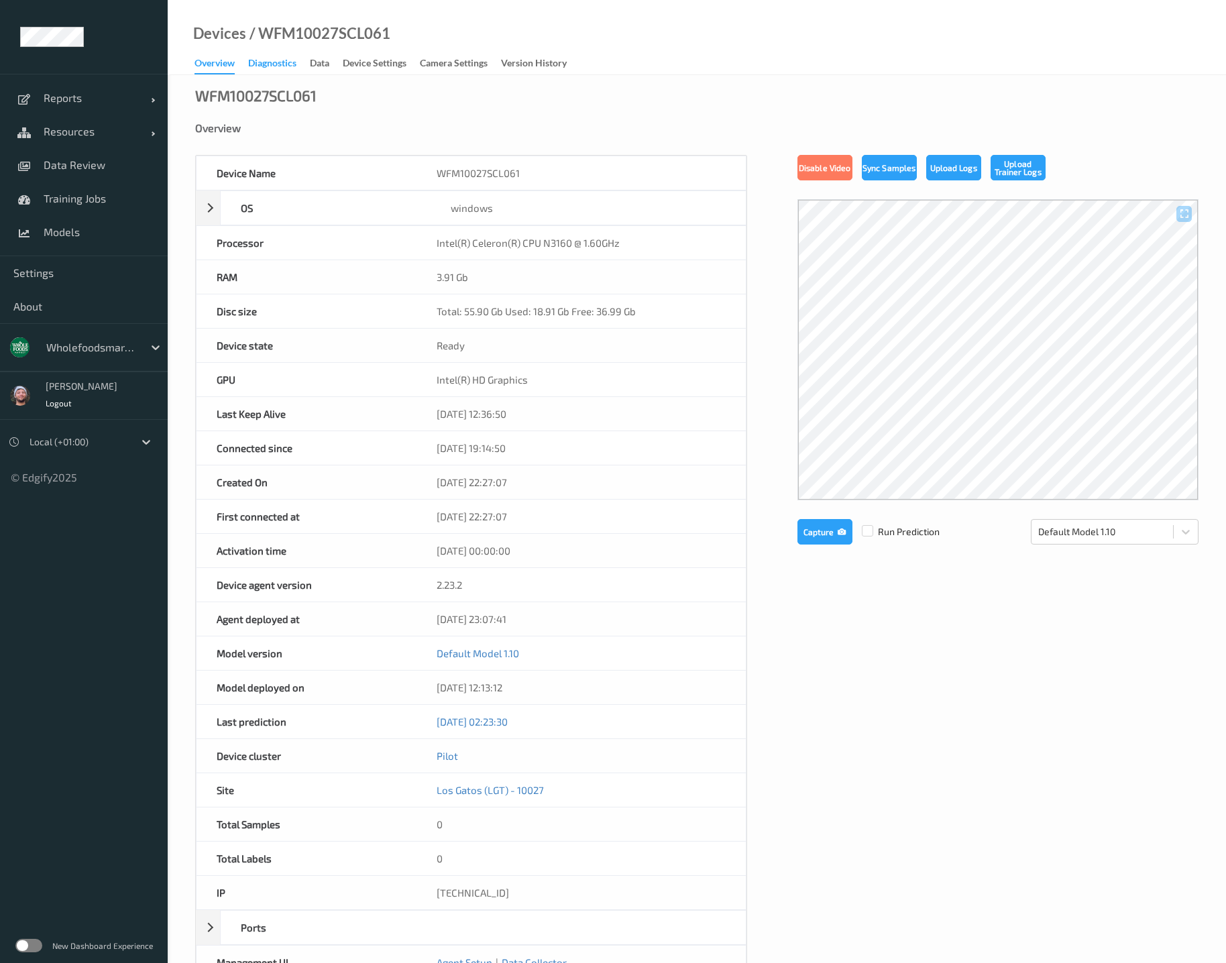
click at [275, 64] on div "Diagnostics" at bounding box center [272, 64] width 48 height 17
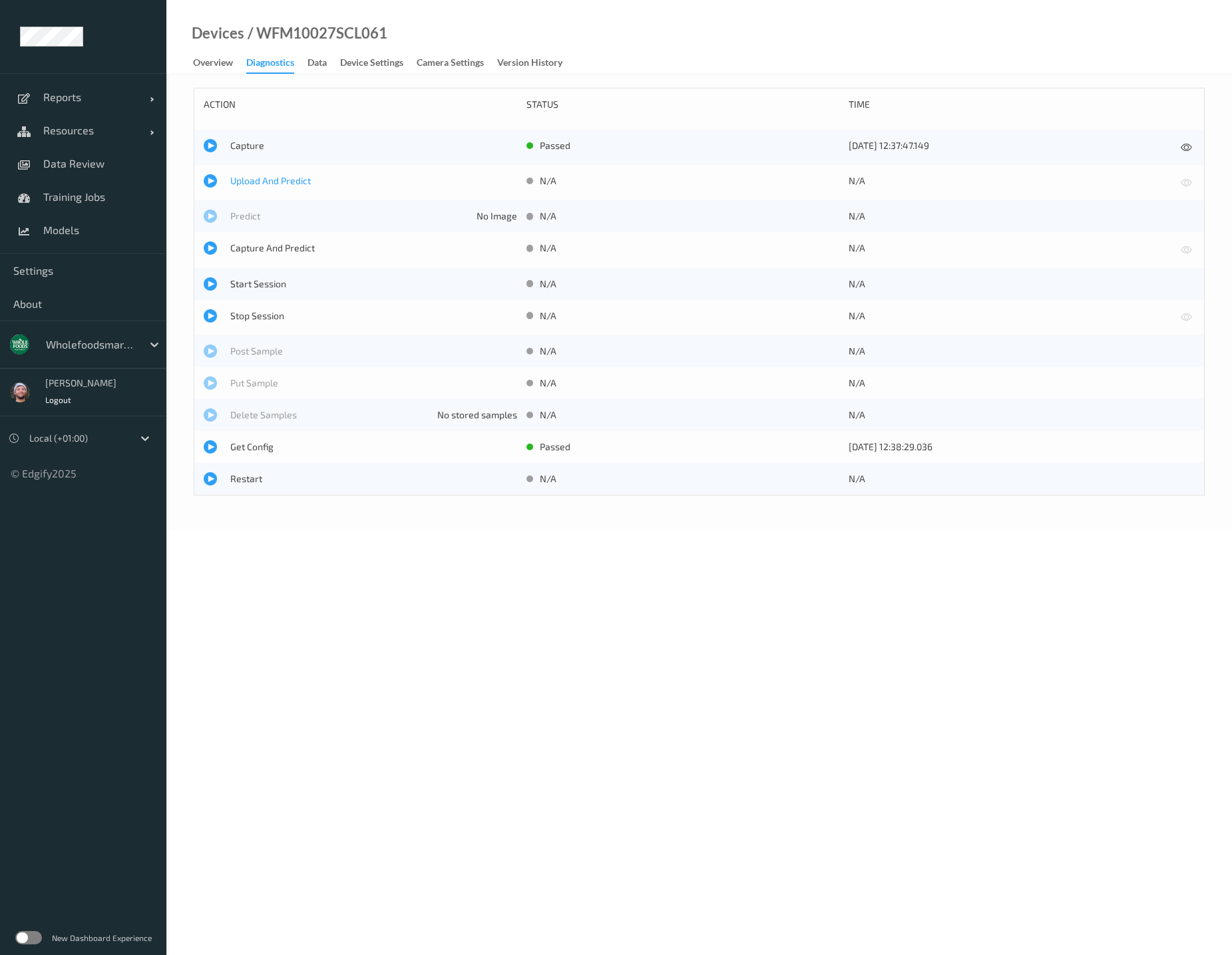
click at [264, 179] on span "Upload And Predict" at bounding box center [373, 180] width 287 height 13
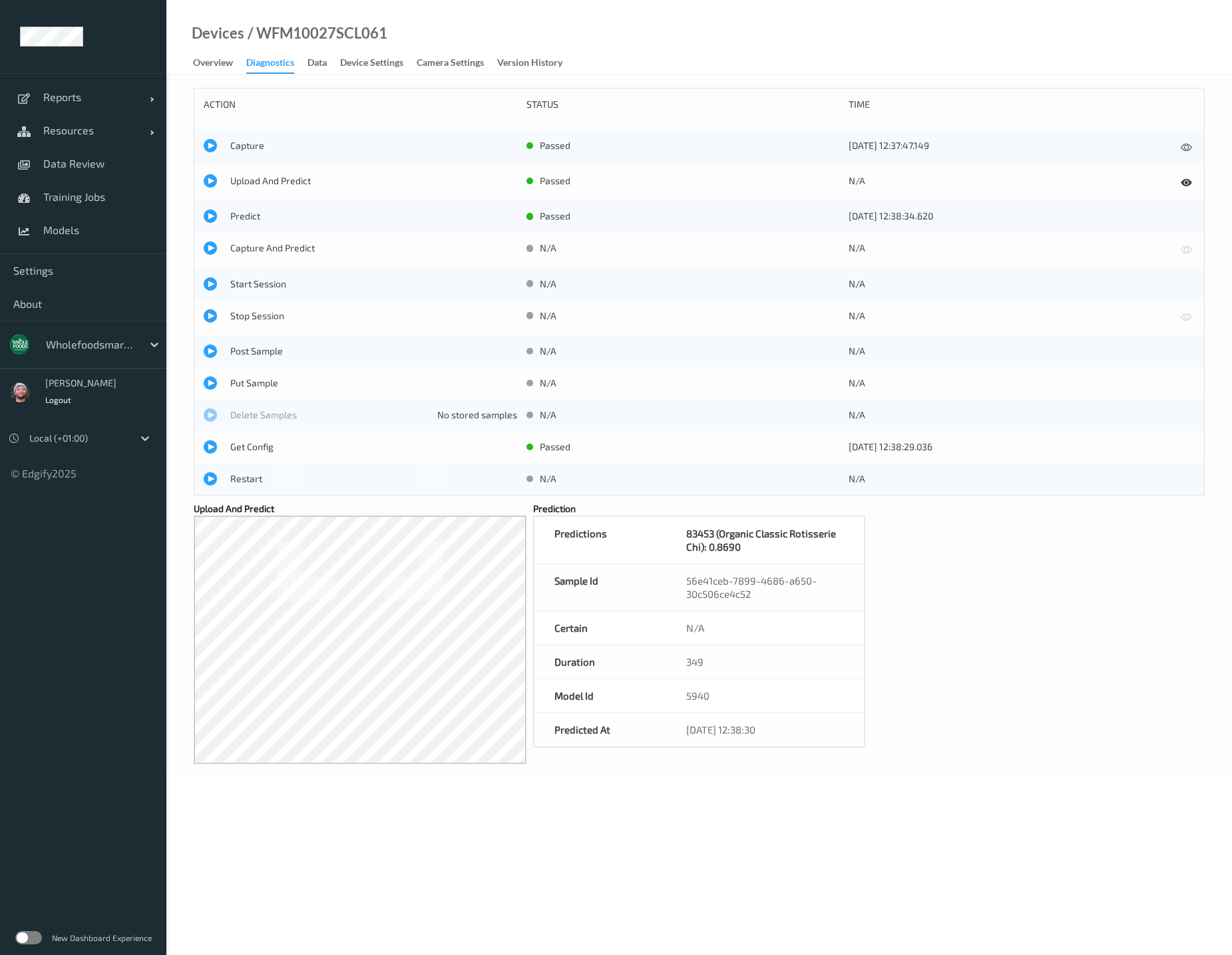
click at [554, 38] on div "Devices / WFM10027SCL061 Overview Diagnostics Data Device Settings Camera Setti…" at bounding box center [699, 37] width 1065 height 74
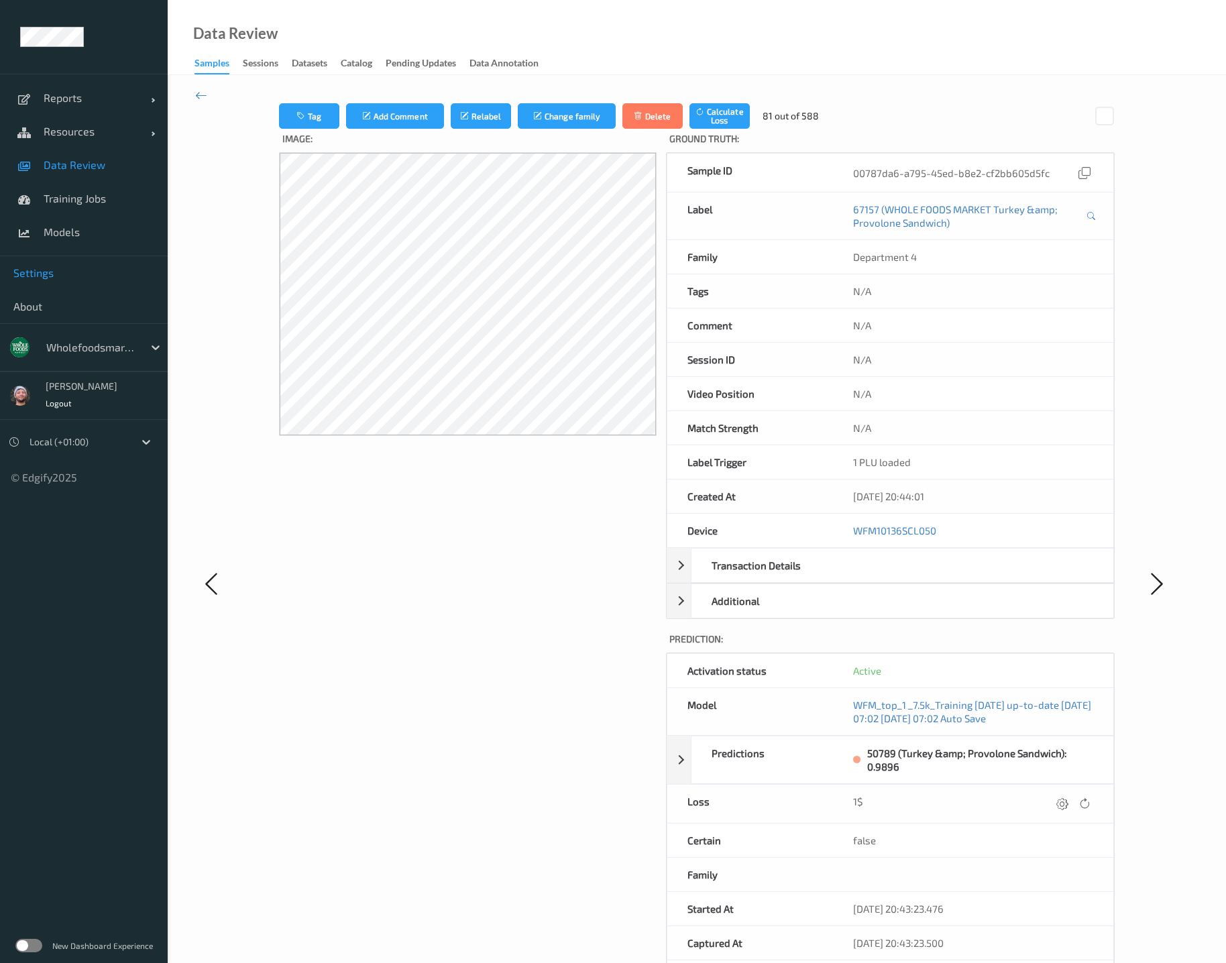
click at [70, 273] on span "Settings" at bounding box center [83, 272] width 141 height 13
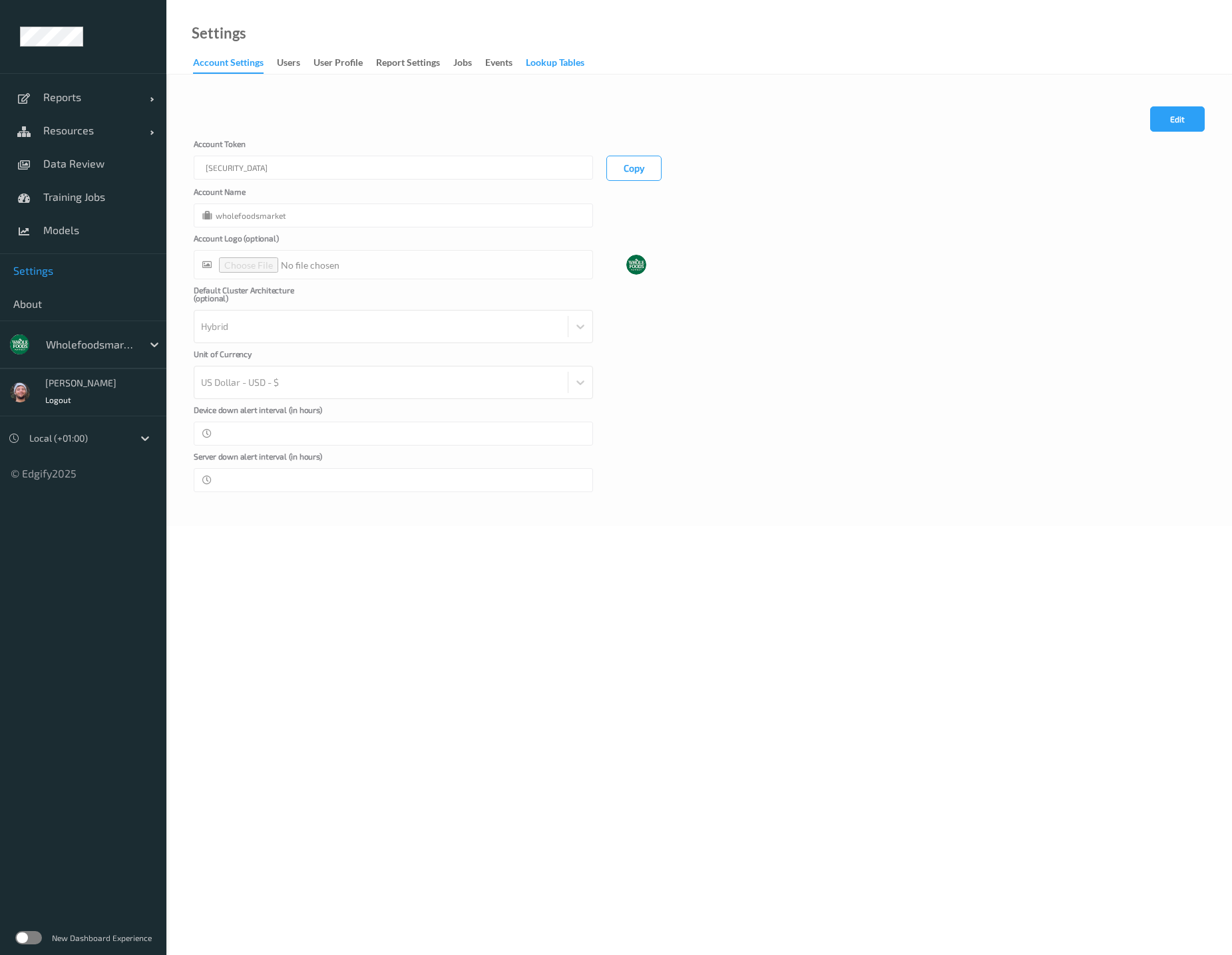
click at [533, 64] on div "Lookup Tables" at bounding box center [554, 63] width 59 height 17
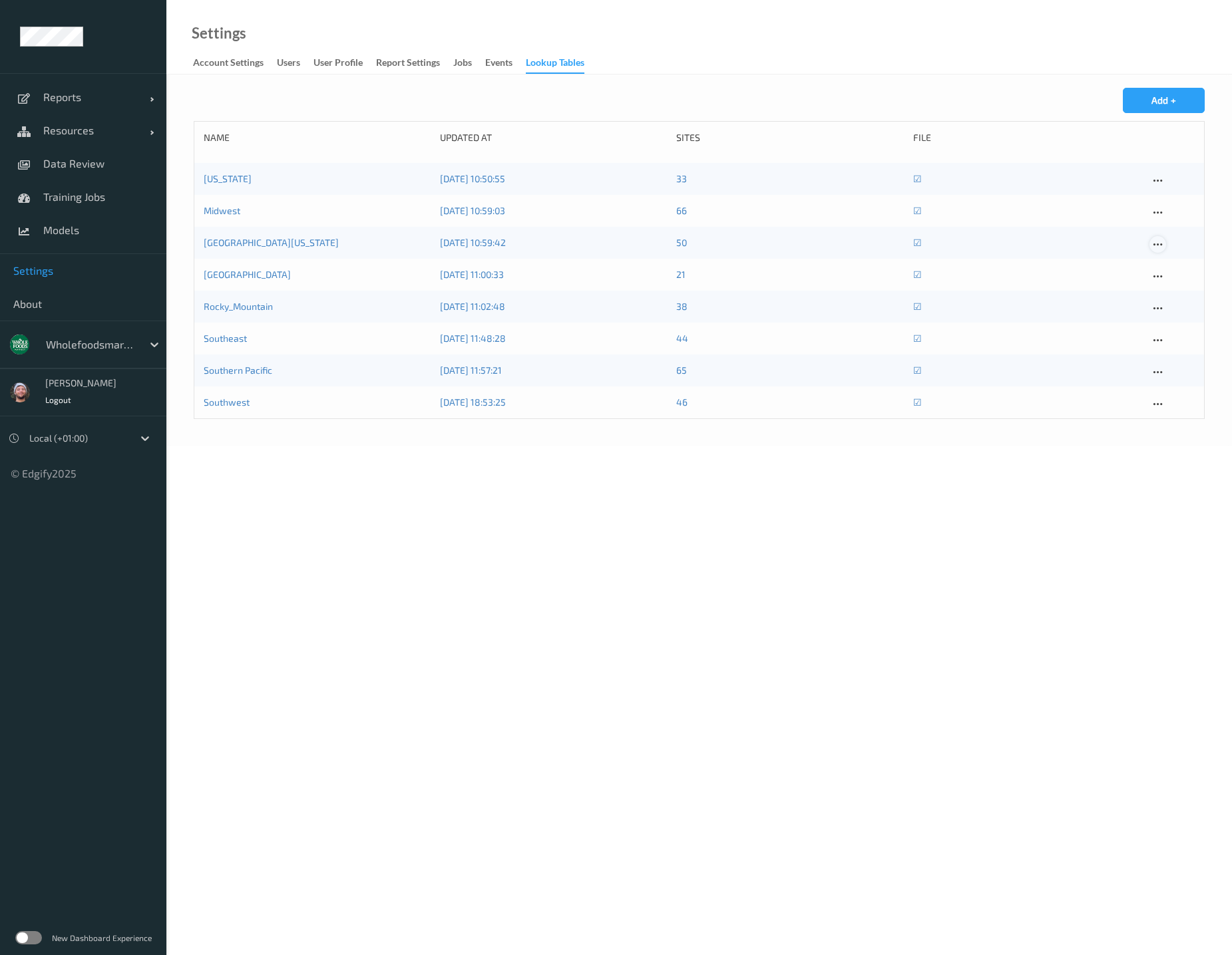
click at [1157, 249] on icon at bounding box center [1157, 245] width 11 height 12
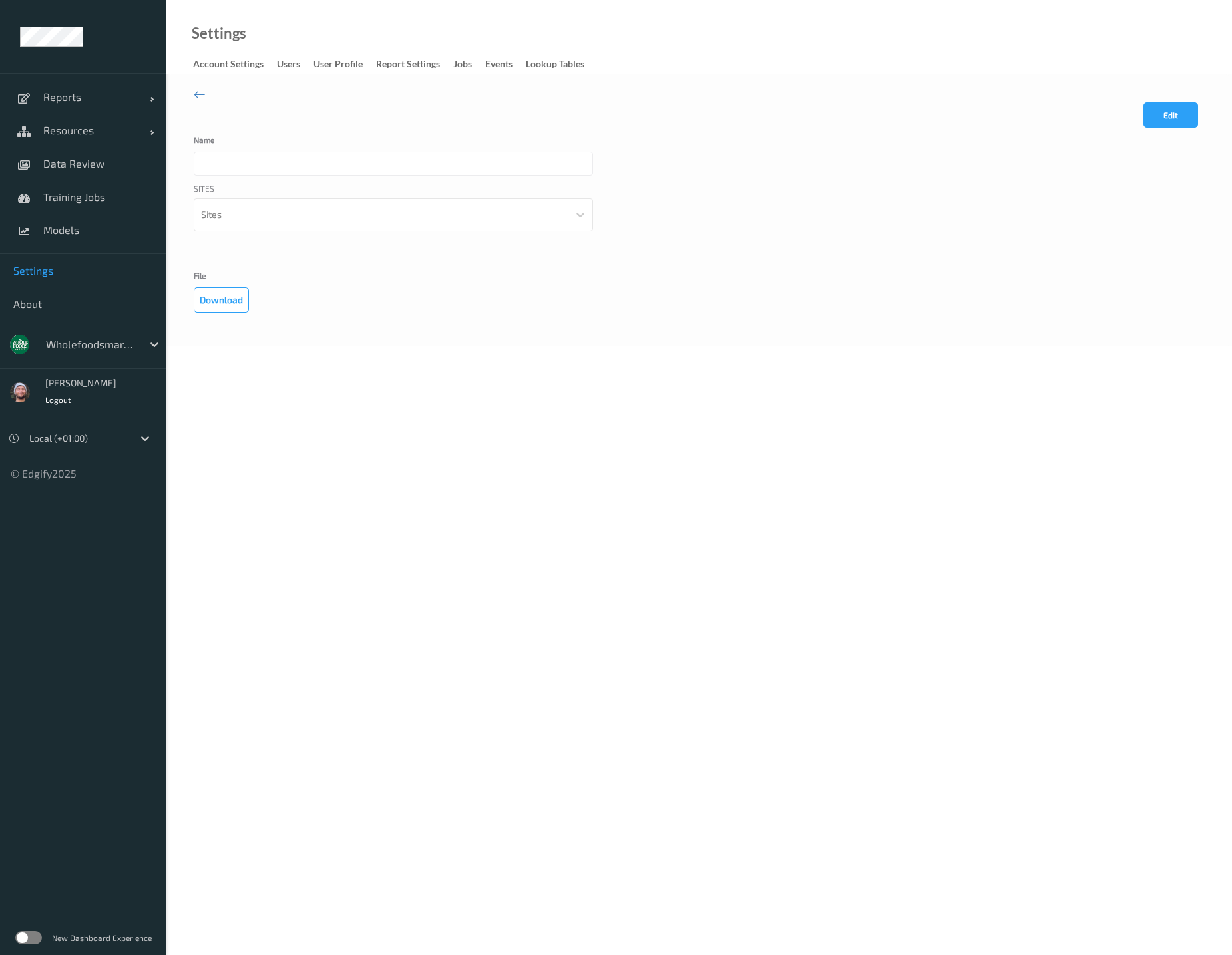
type input "Northern California"
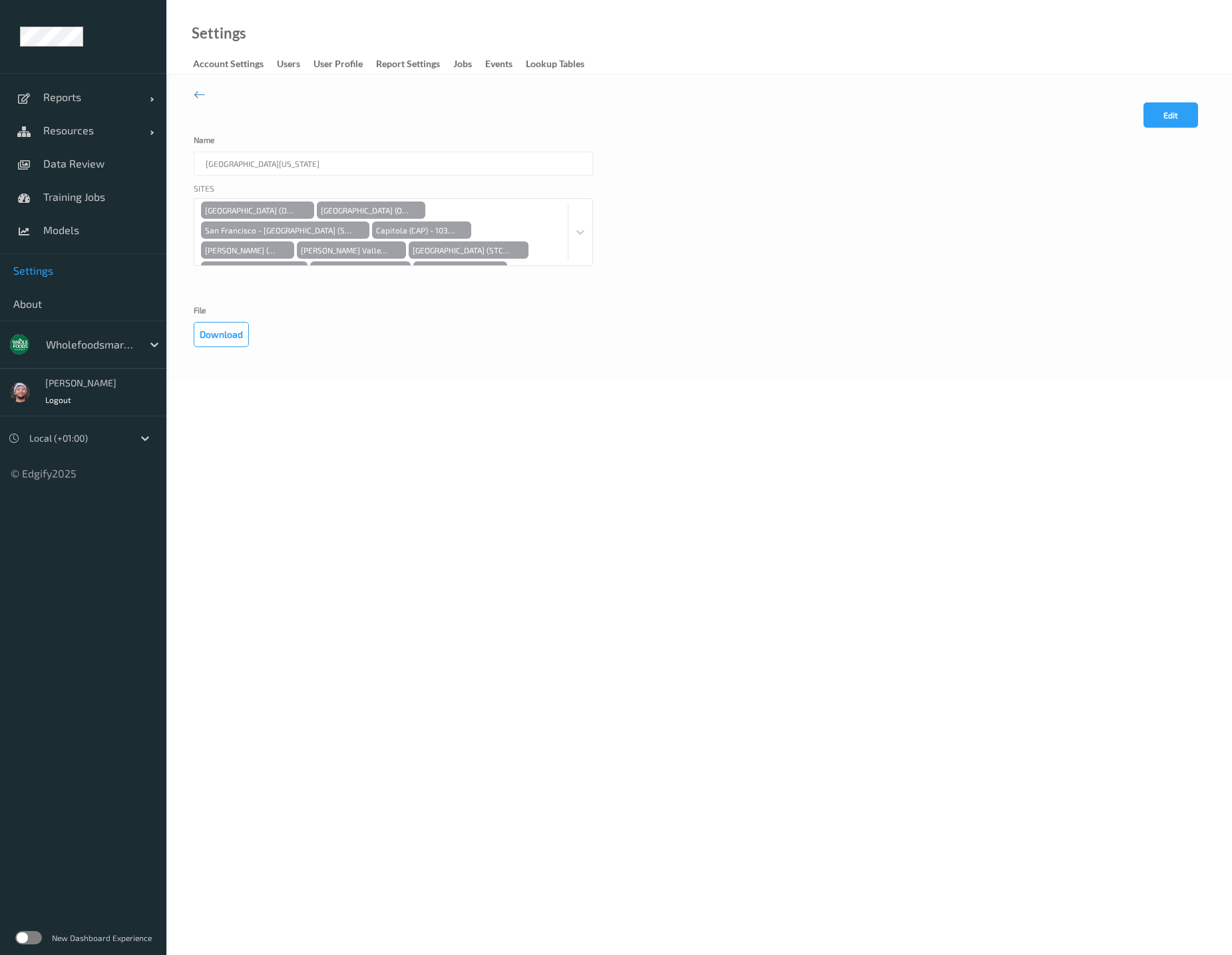
drag, startPoint x: 217, startPoint y: 339, endPoint x: 669, endPoint y: 400, distance: 456.1
click at [660, 412] on body "Reports Default Report Customized Report Resources Devices Clusters Sites Data …" at bounding box center [616, 477] width 1232 height 955
click at [1177, 112] on button "Edit" at bounding box center [1170, 114] width 55 height 25
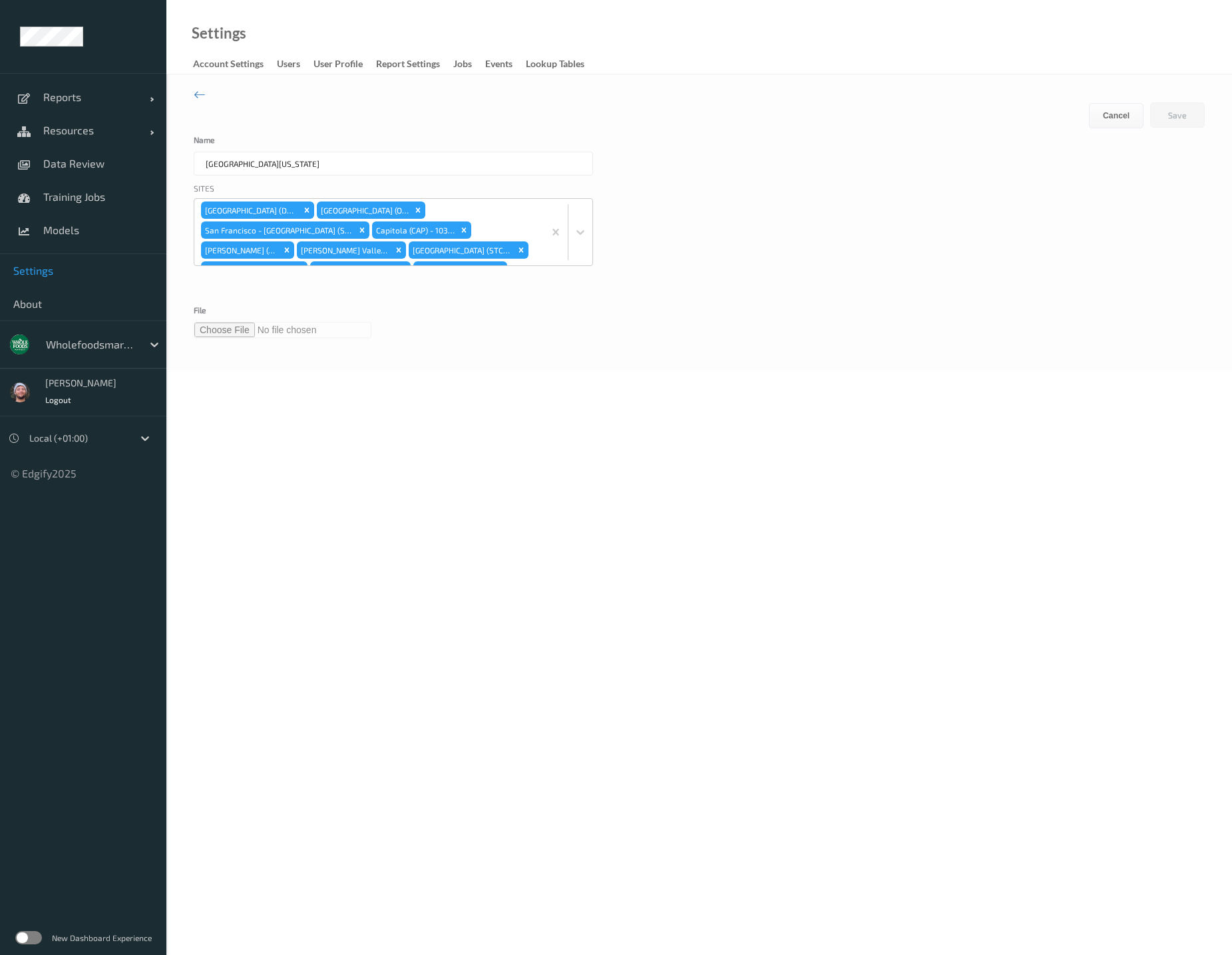
click at [234, 324] on input "file" at bounding box center [282, 330] width 178 height 16
click at [1183, 119] on button "Save" at bounding box center [1176, 114] width 55 height 25
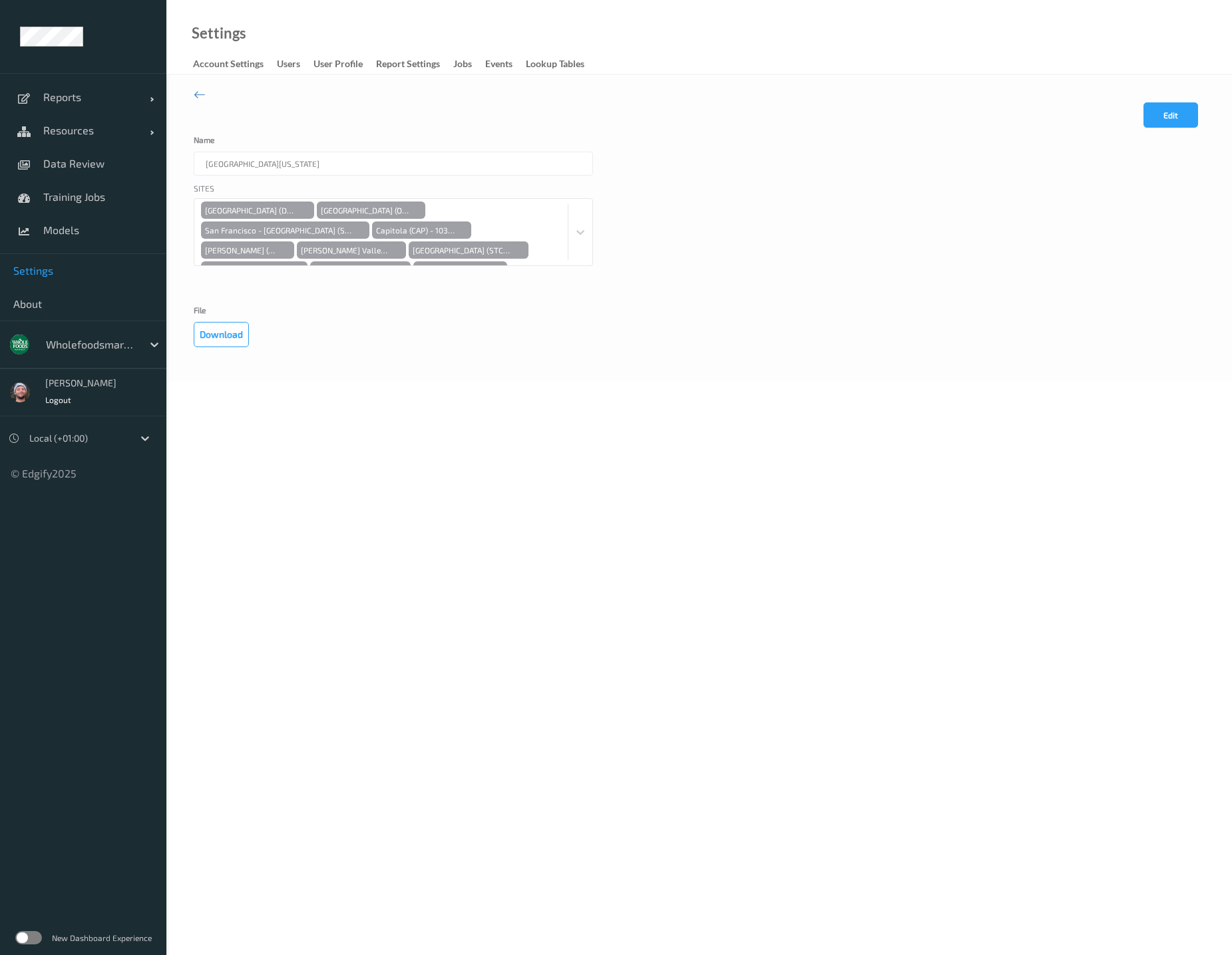
click at [474, 203] on div "Sites New Dublin (DUN) - 10547 Ocean Ave (OCN) - 10432 San Francisco - Stonesto…" at bounding box center [393, 241] width 399 height 117
click at [492, 182] on div "Sites" at bounding box center [393, 190] width 399 height 16
click at [439, 94] on div "Edit Cancel Save Name Northern California Sites New Dublin (DUN) - 10547 Ocean …" at bounding box center [698, 218] width 1011 height 260
click at [94, 130] on span "Resources" at bounding box center [96, 130] width 106 height 13
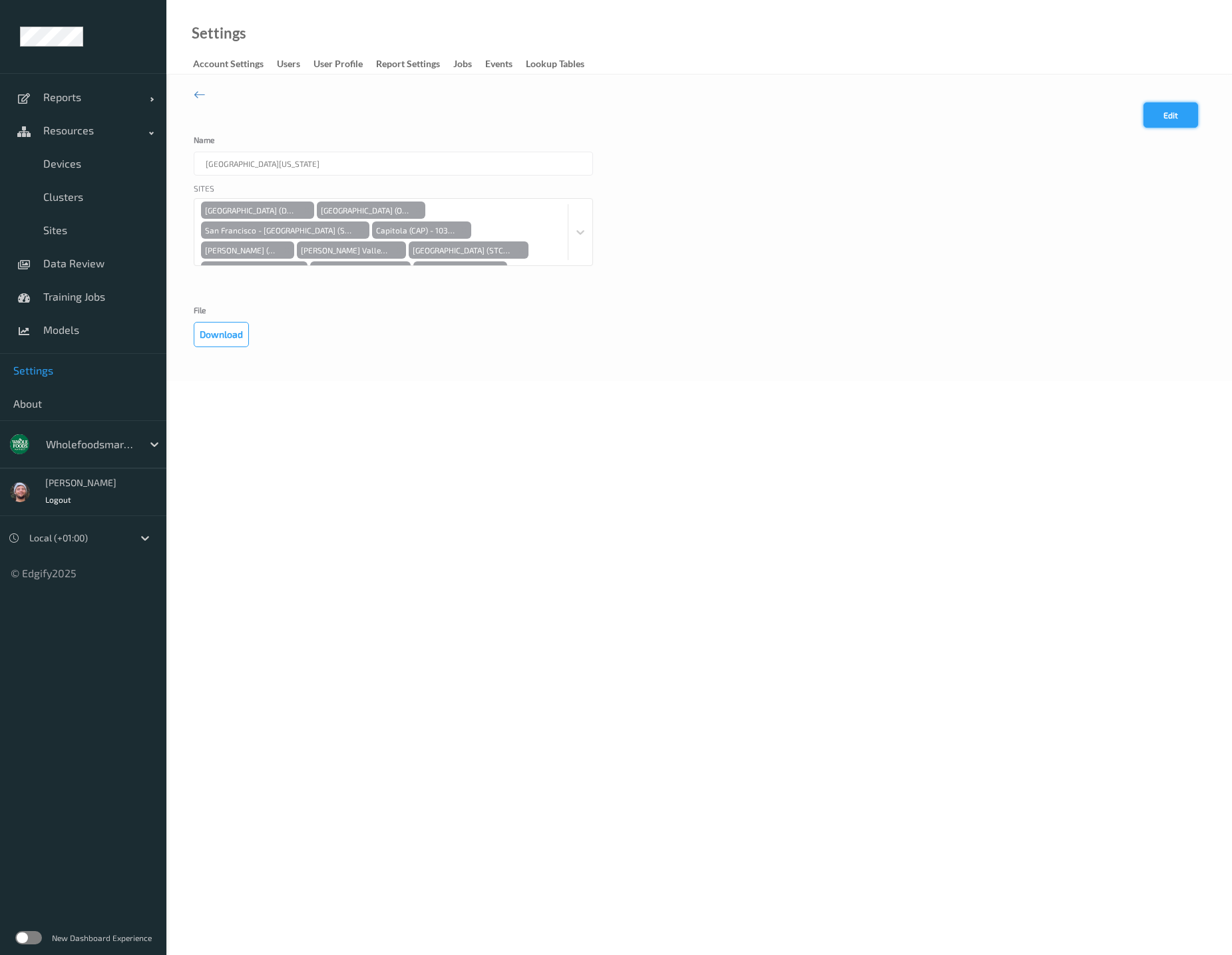
click at [1158, 106] on button "Edit" at bounding box center [1170, 114] width 55 height 25
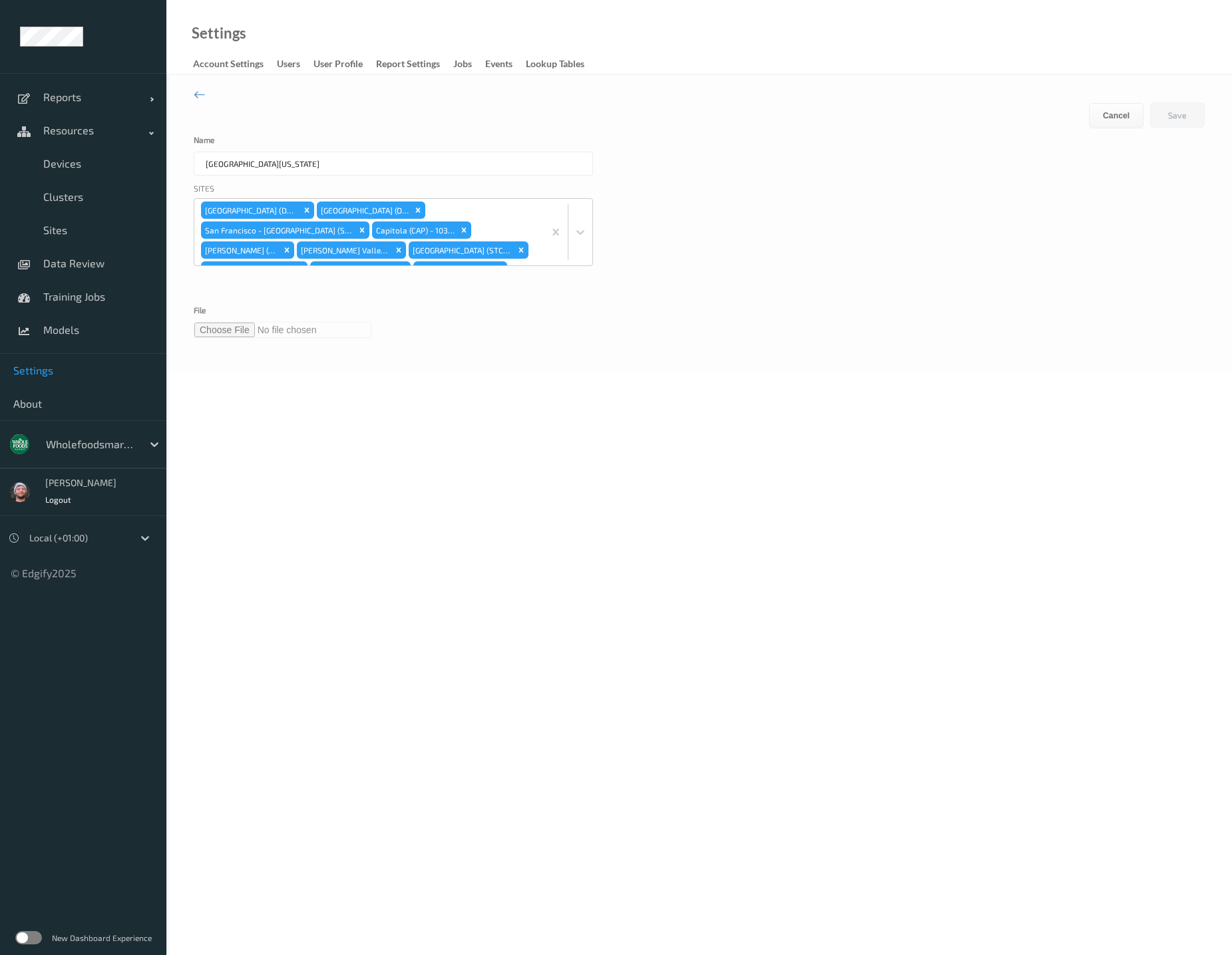
click at [218, 324] on input "file" at bounding box center [282, 330] width 178 height 16
click at [1176, 119] on button "Save" at bounding box center [1176, 114] width 55 height 25
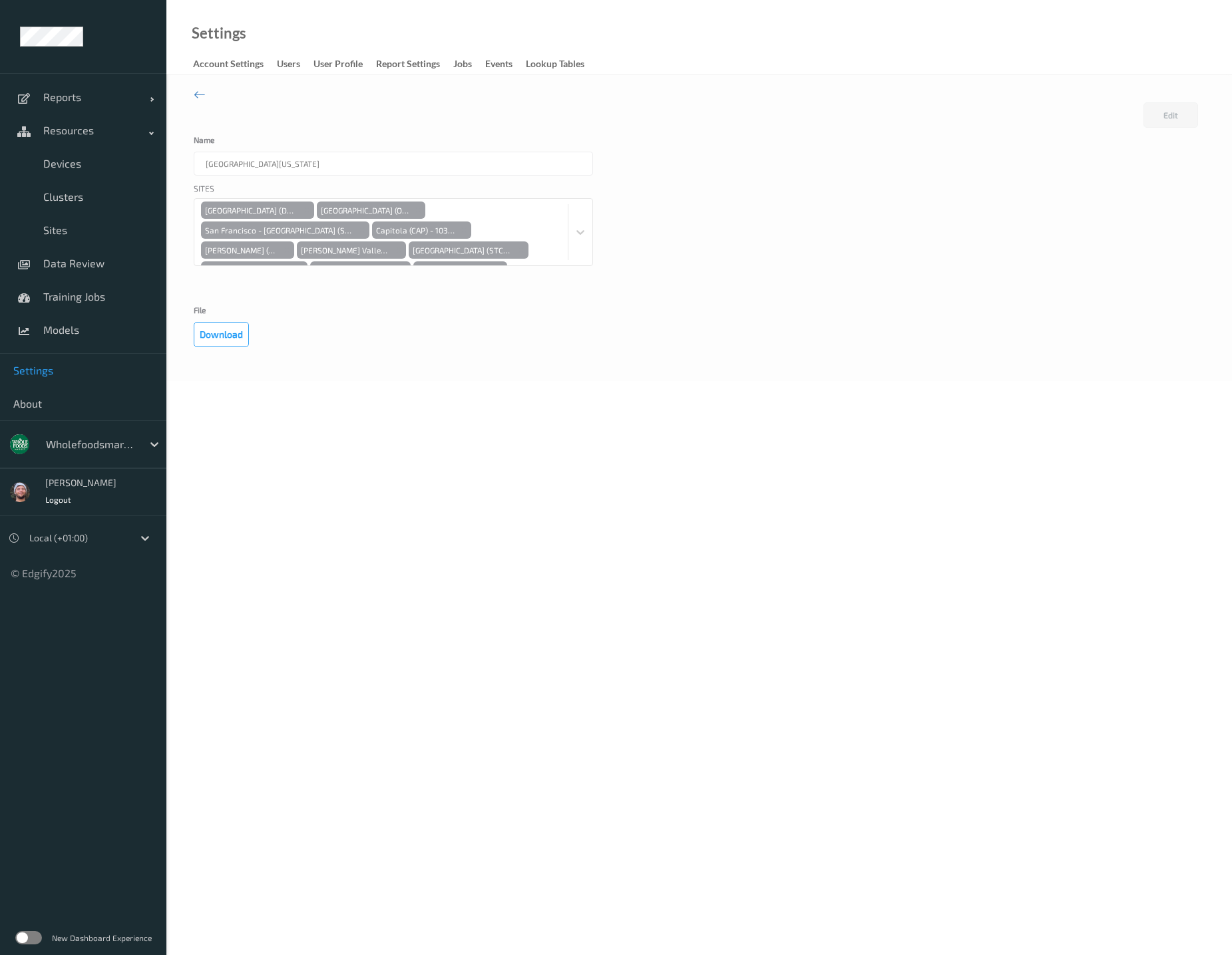
click at [749, 185] on div "Sites New Dublin (DUN) - 10547 Ocean Ave (OCN) - 10432 San Francisco - Stonesto…" at bounding box center [698, 241] width 1011 height 117
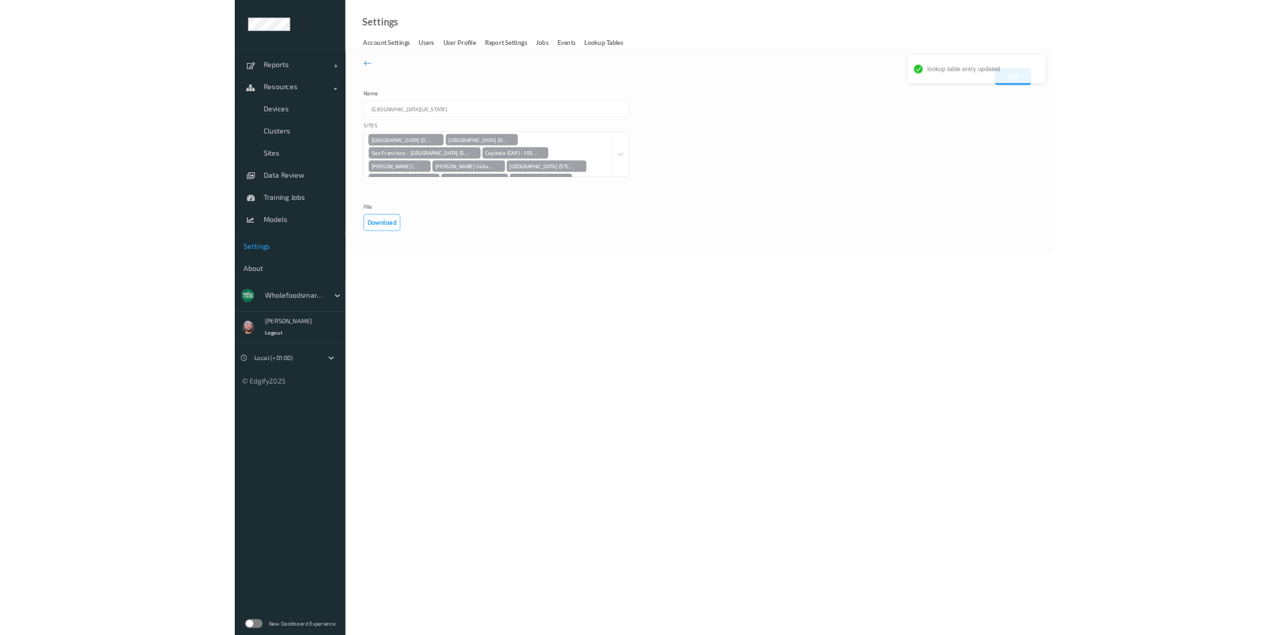
scroll to position [119, 0]
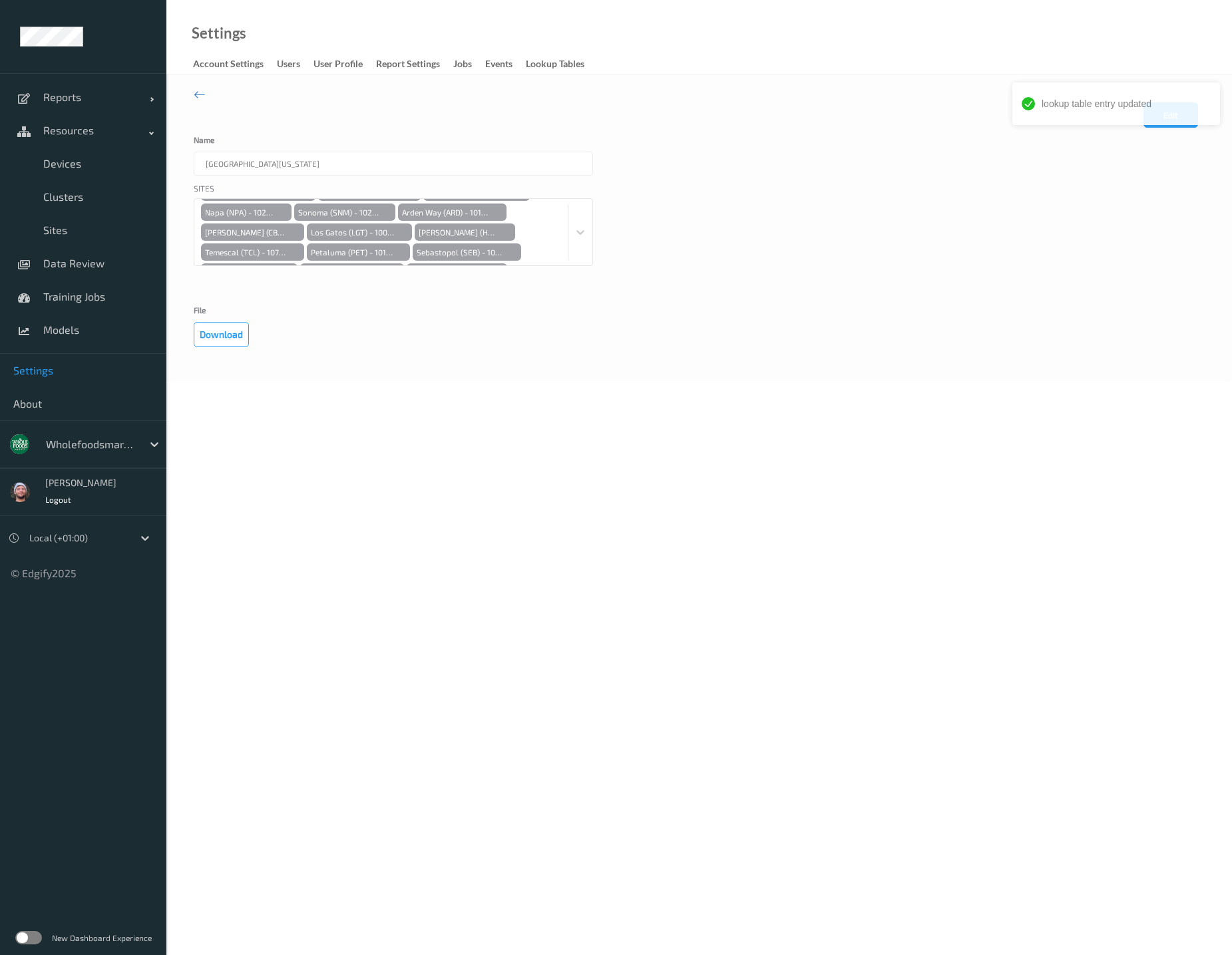
drag, startPoint x: 623, startPoint y: 114, endPoint x: 640, endPoint y: 52, distance: 64.3
click at [623, 114] on div "Edit Cancel Save" at bounding box center [698, 119] width 1011 height 34
click at [1179, 116] on button "Edit" at bounding box center [1170, 114] width 55 height 25
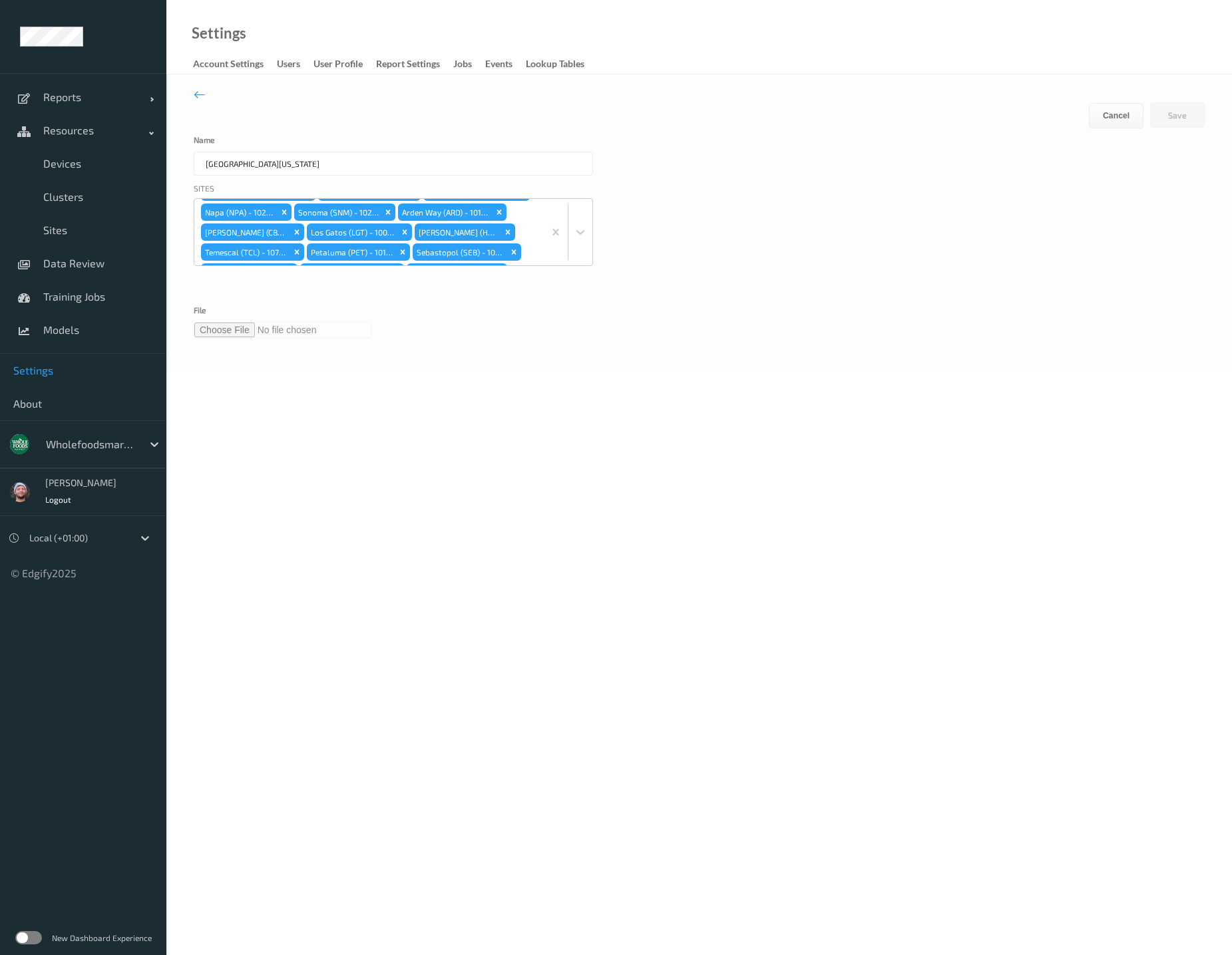
click at [229, 333] on input "file" at bounding box center [282, 330] width 178 height 16
click at [1179, 115] on button "Save" at bounding box center [1176, 114] width 55 height 25
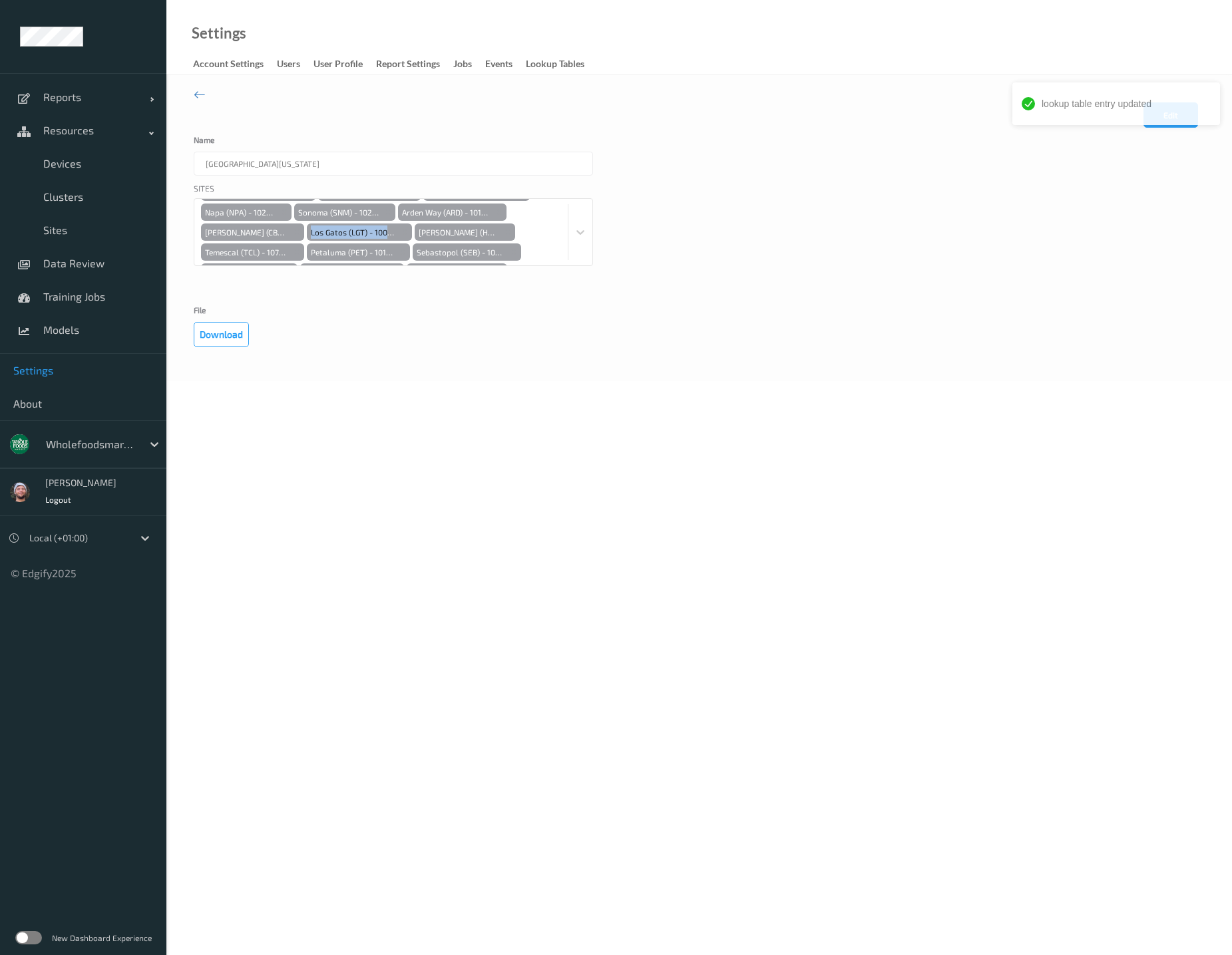
drag, startPoint x: 371, startPoint y: 234, endPoint x: 309, endPoint y: 237, distance: 62.1
click at [309, 237] on div "Sites New Dublin (DUN) - 10547 Ocean Ave (OCN) - 10432 San Francisco - Stonesto…" at bounding box center [393, 241] width 399 height 117
click at [742, 375] on div "Edit Cancel Save Name Northern California Sites New Dublin (DUN) - 10547 Ocean …" at bounding box center [699, 227] width 1065 height 306
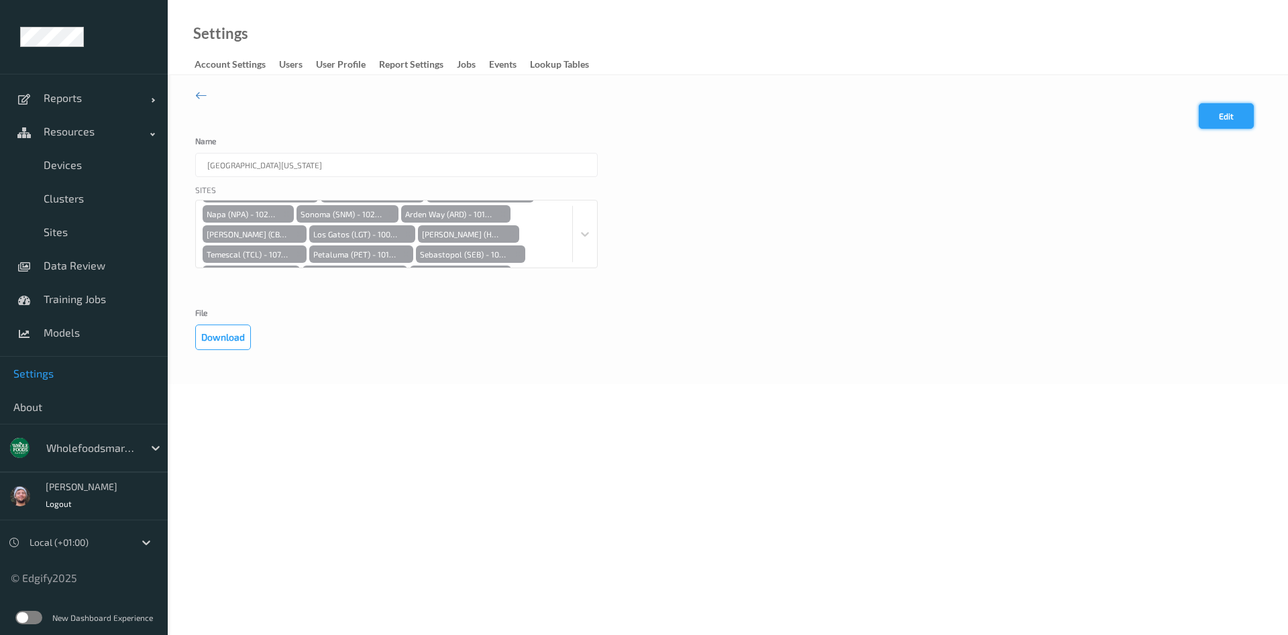
click at [1207, 122] on button "Edit" at bounding box center [1226, 115] width 55 height 25
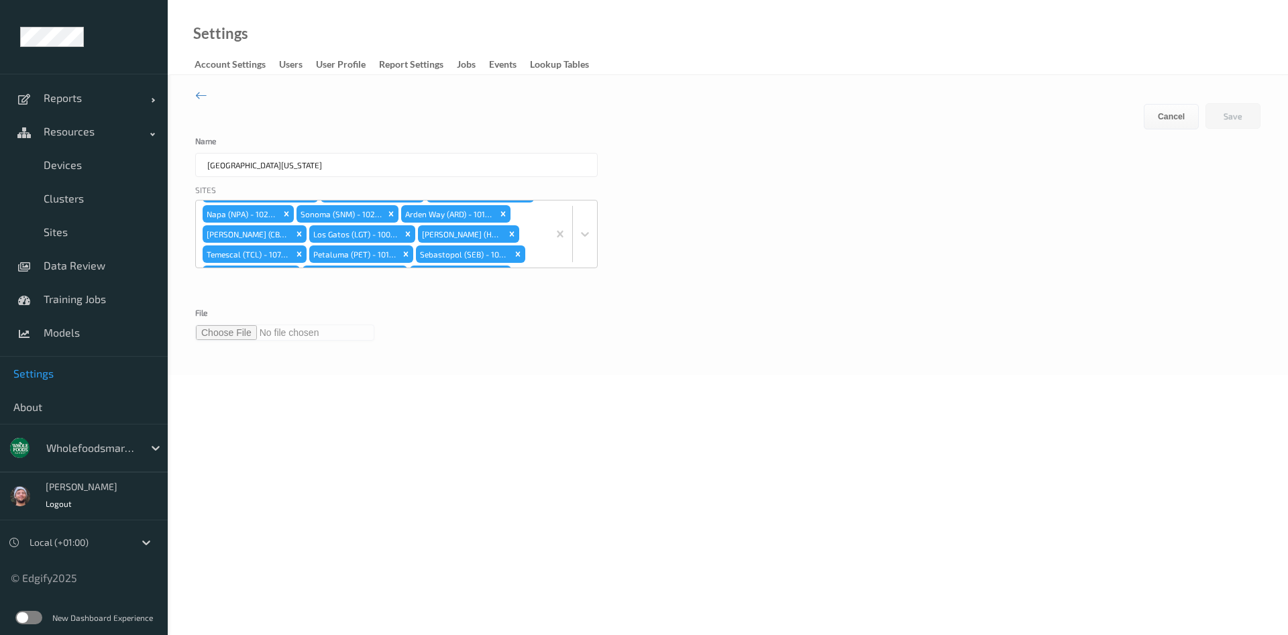
click at [224, 338] on input "file" at bounding box center [284, 333] width 179 height 16
type input "**********"
click at [1225, 123] on button "Save" at bounding box center [1232, 115] width 55 height 25
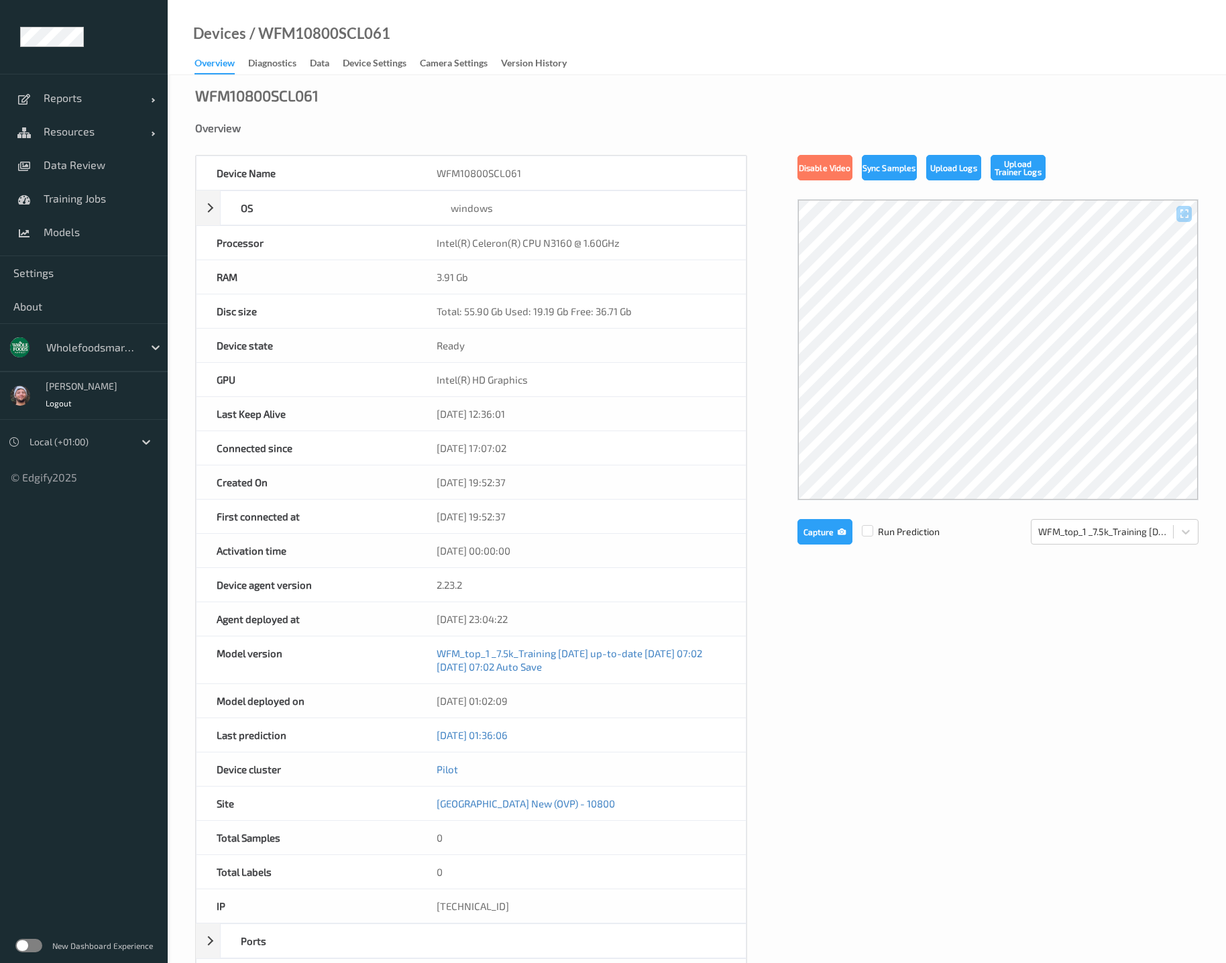
drag, startPoint x: 87, startPoint y: 268, endPoint x: 203, endPoint y: 228, distance: 122.6
click at [87, 268] on span "Settings" at bounding box center [83, 272] width 141 height 13
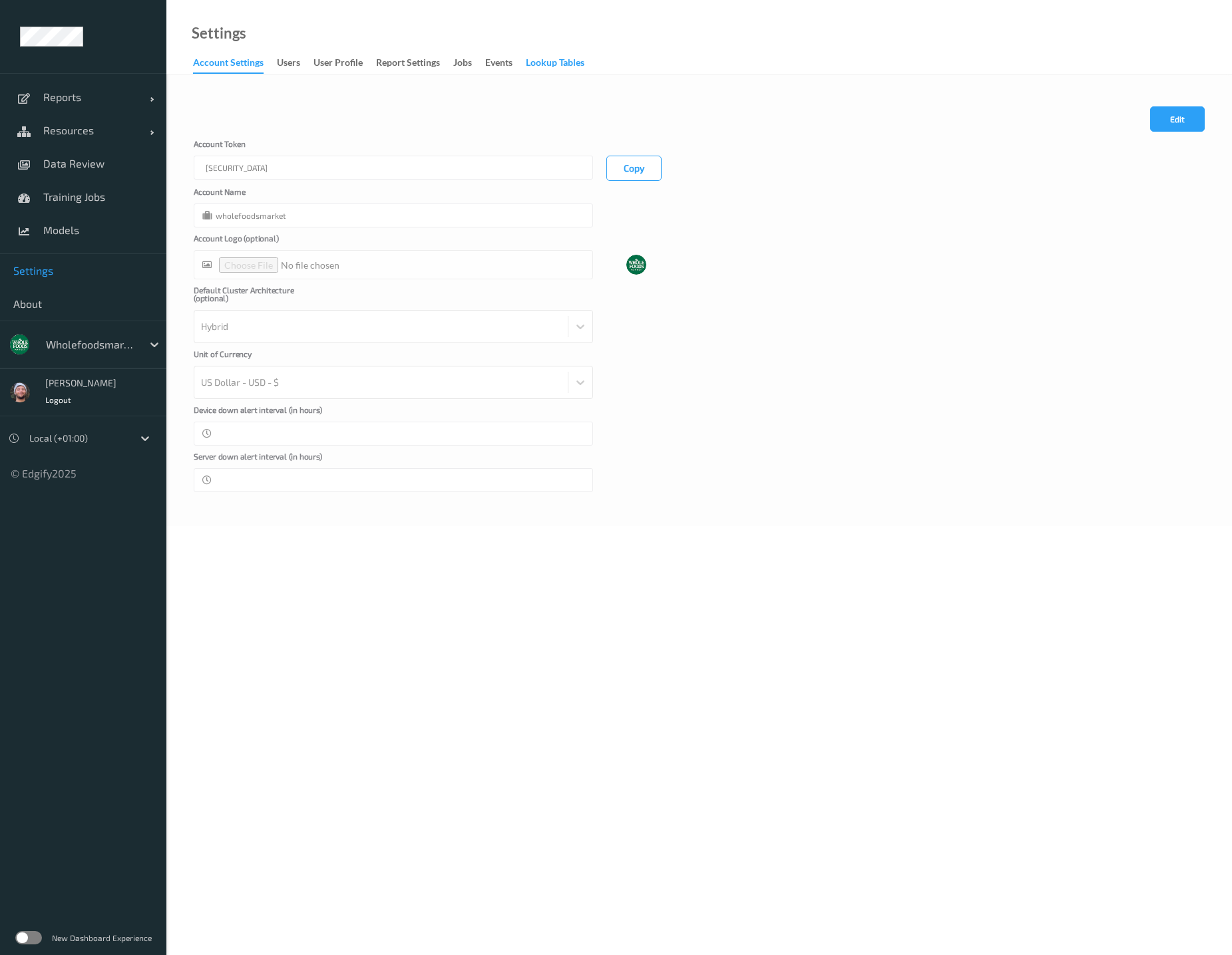
click at [581, 70] on div "Lookup Tables" at bounding box center [554, 63] width 59 height 17
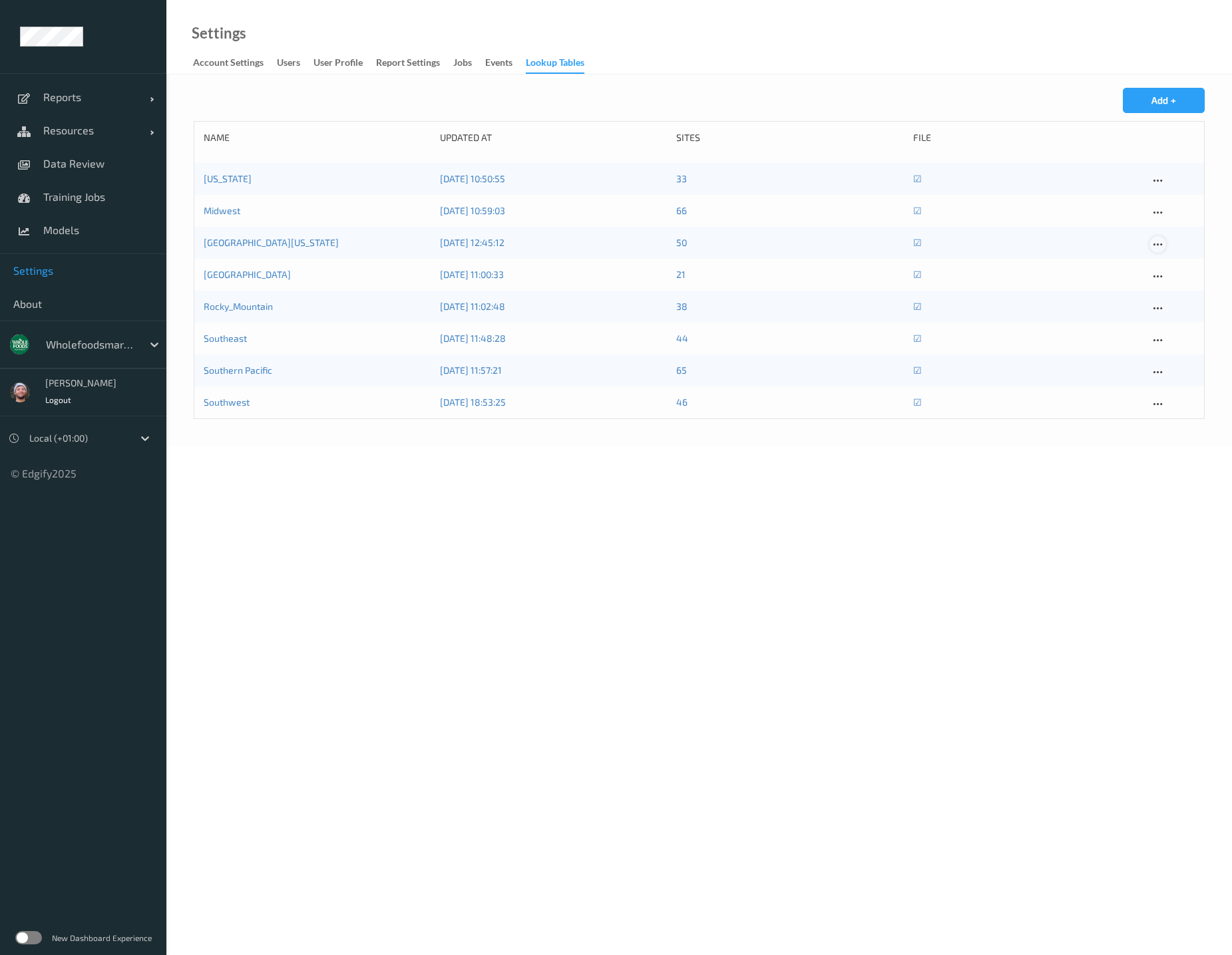
click at [1161, 249] on icon at bounding box center [1157, 245] width 11 height 12
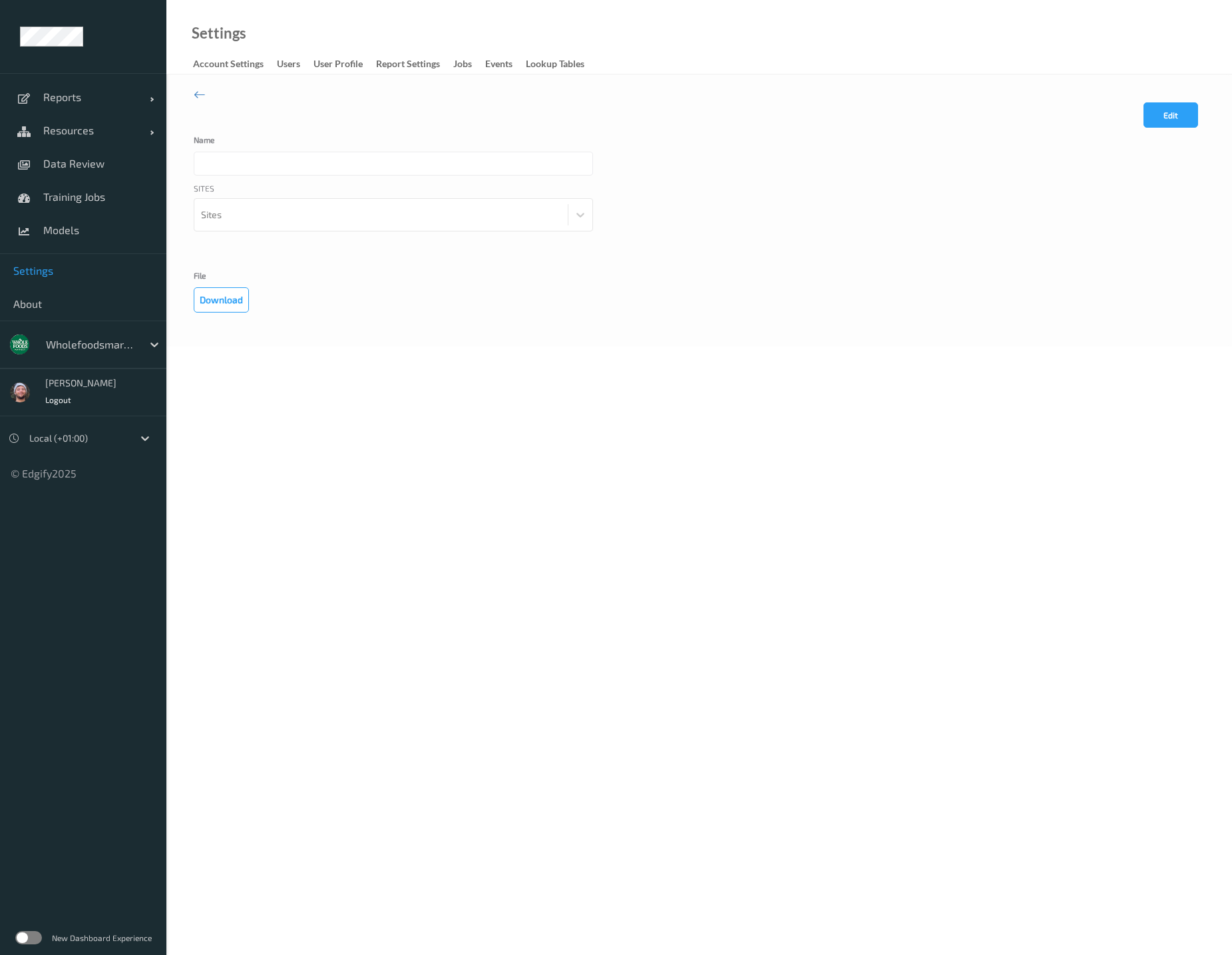
type input "[GEOGRAPHIC_DATA][US_STATE]"
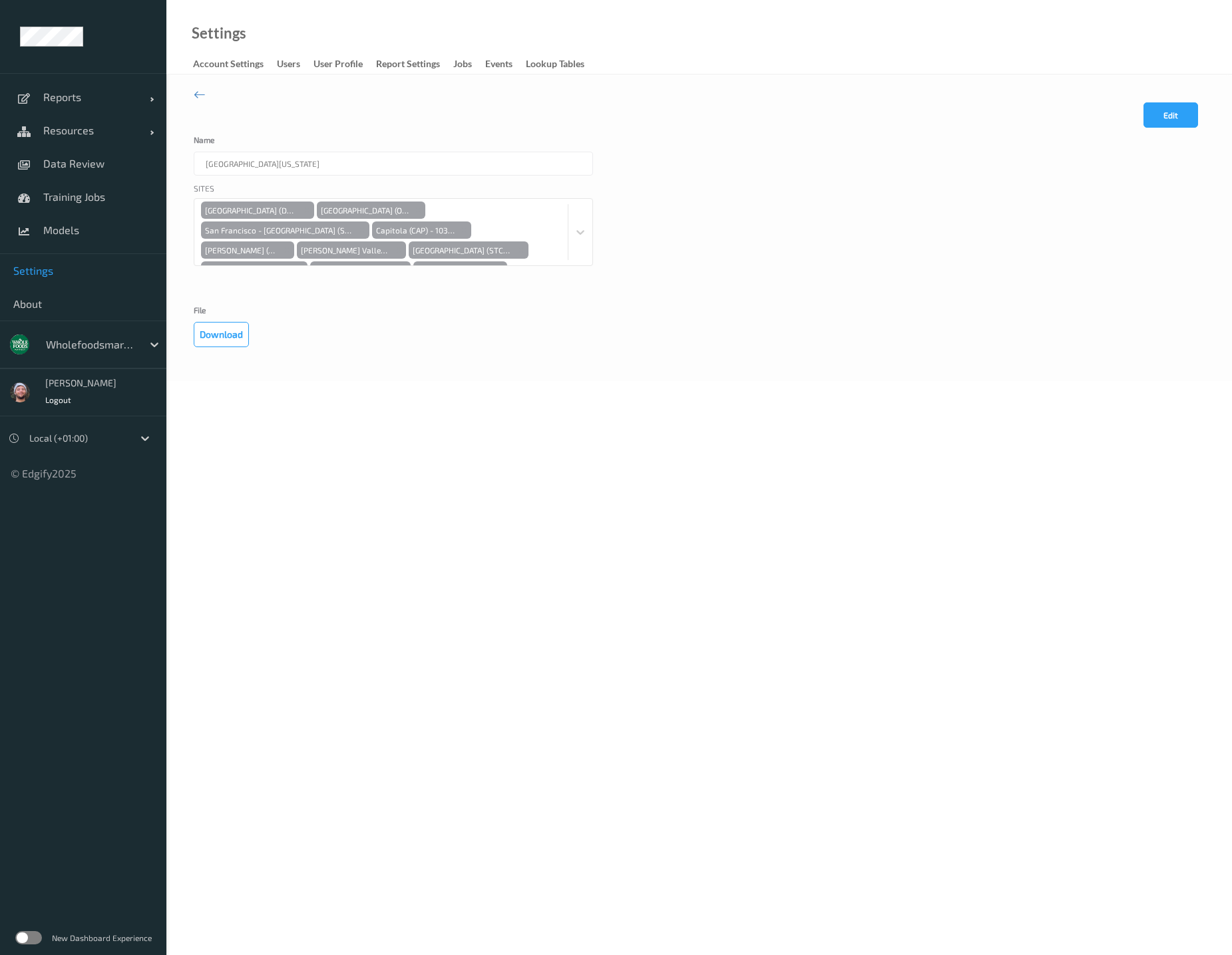
click at [1179, 116] on button "Edit" at bounding box center [1170, 114] width 55 height 25
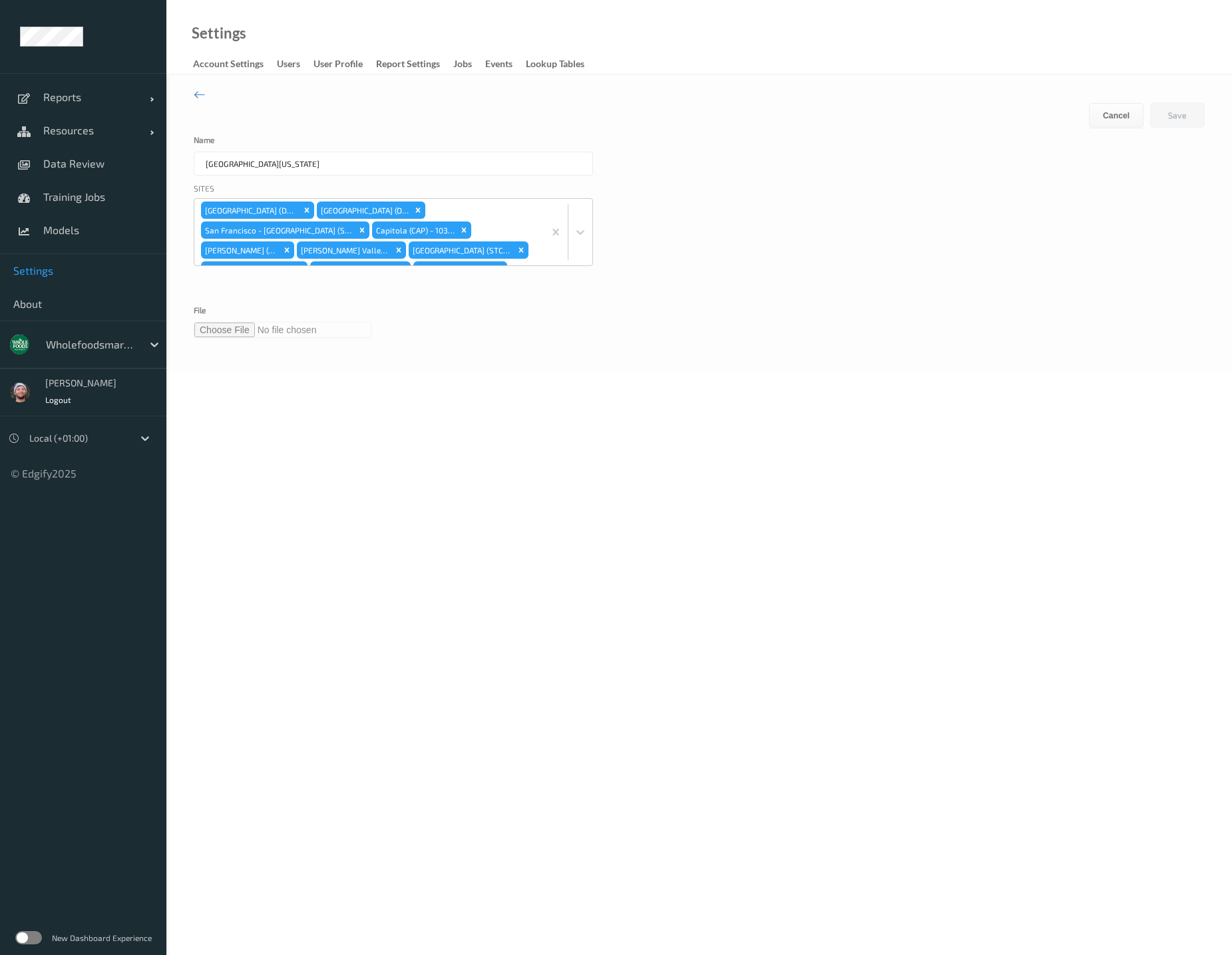
click at [242, 334] on input "file" at bounding box center [282, 330] width 178 height 16
type input "**********"
click at [508, 396] on body "Reports Default Report Customized Report Resources Devices Clusters Sites Data …" at bounding box center [616, 477] width 1232 height 955
click at [1166, 117] on button "Save" at bounding box center [1176, 114] width 55 height 25
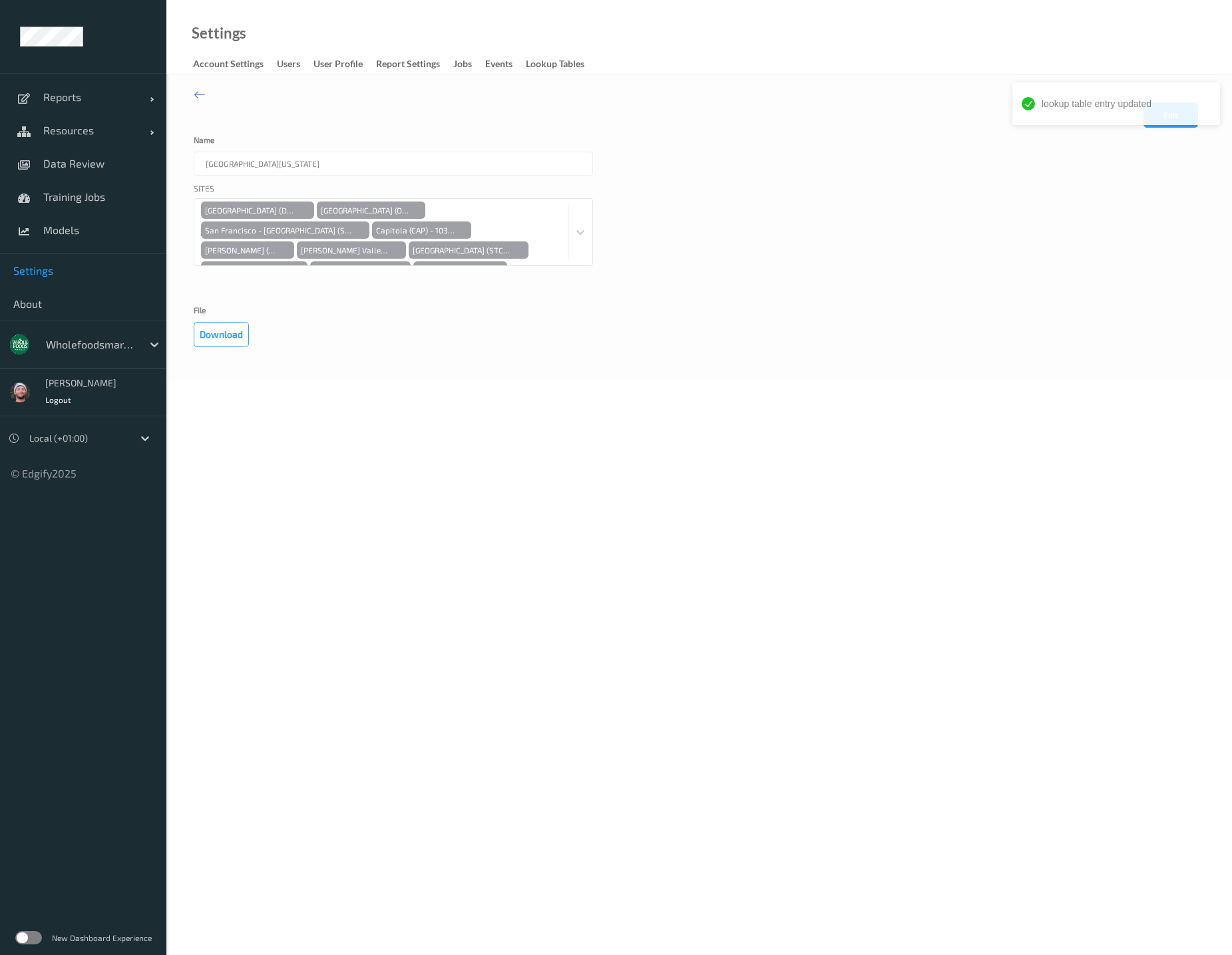
click at [370, 163] on div "Northern California" at bounding box center [393, 164] width 399 height 24
click at [422, 492] on body "lookup table entry updated Reports Default Report Customized Report Resources D…" at bounding box center [616, 477] width 1232 height 955
click at [471, 492] on body "Reports Default Report Customized Report Resources Devices Clusters Sites Data …" at bounding box center [616, 477] width 1232 height 955
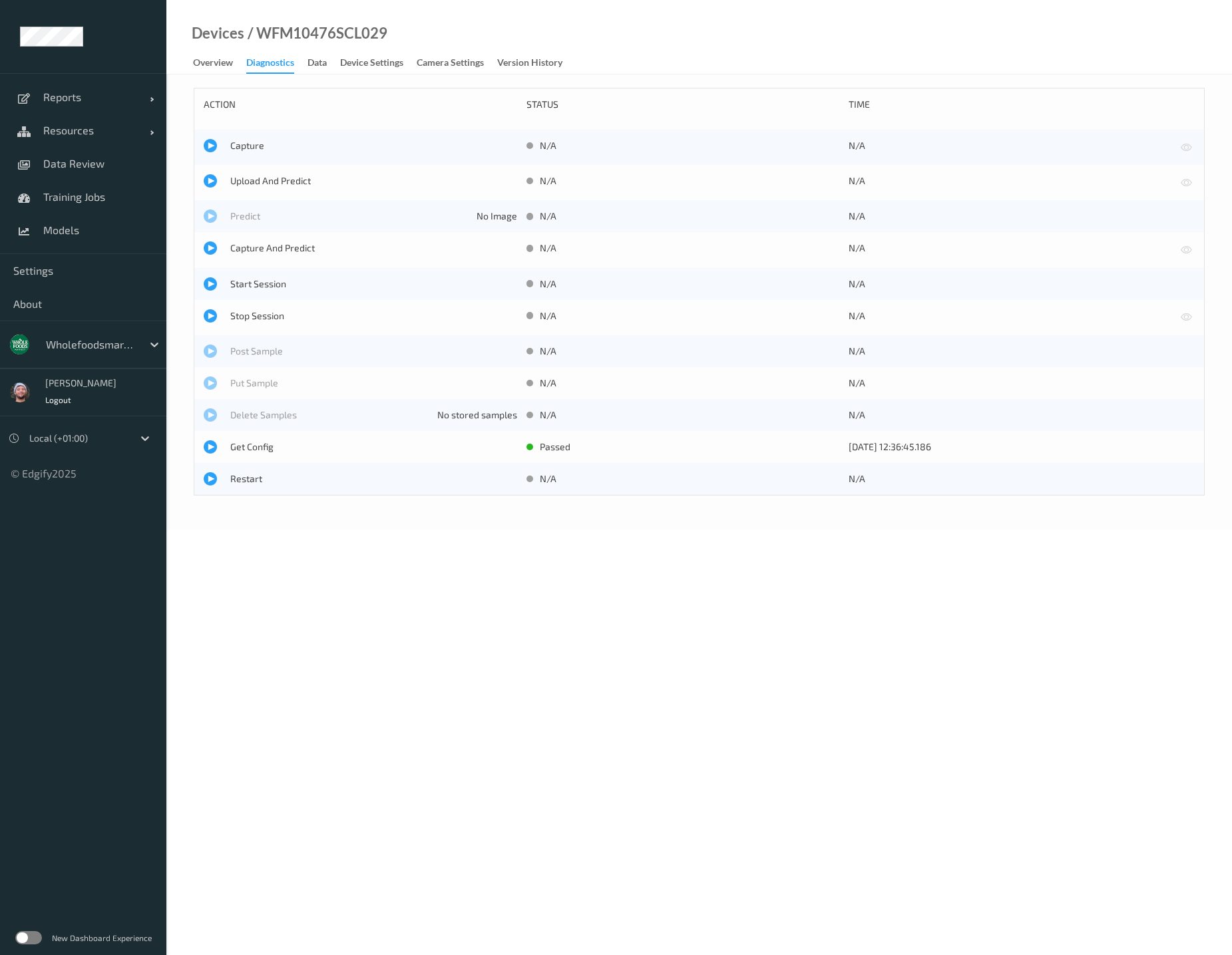
click at [636, 34] on div "Devices / WFM10476SCL029 Overview Diagnostics Data Device Settings Camera Setti…" at bounding box center [699, 37] width 1065 height 74
click at [104, 184] on link "Training Jobs" at bounding box center [83, 197] width 167 height 34
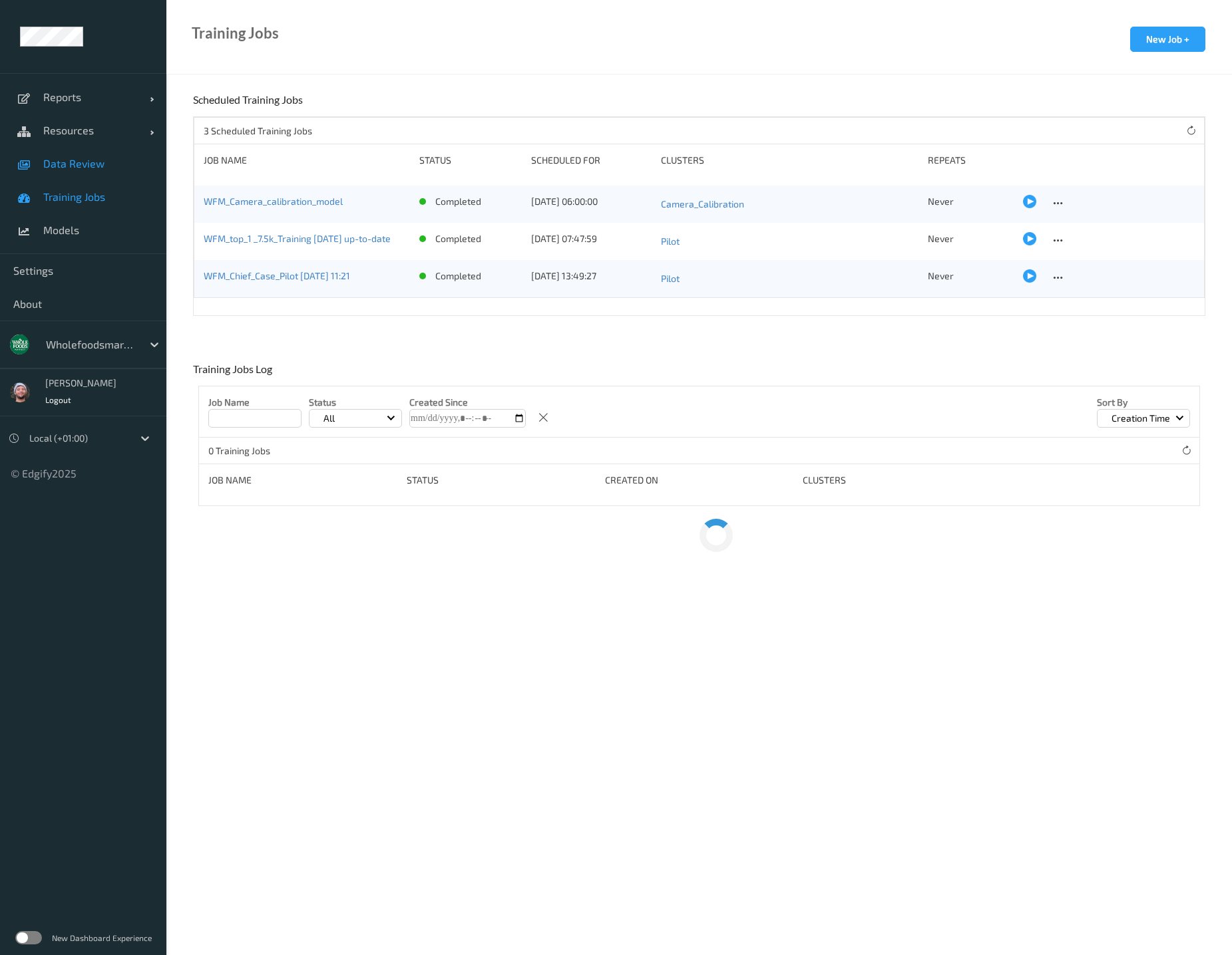
click at [105, 170] on span "Data Review" at bounding box center [98, 163] width 110 height 13
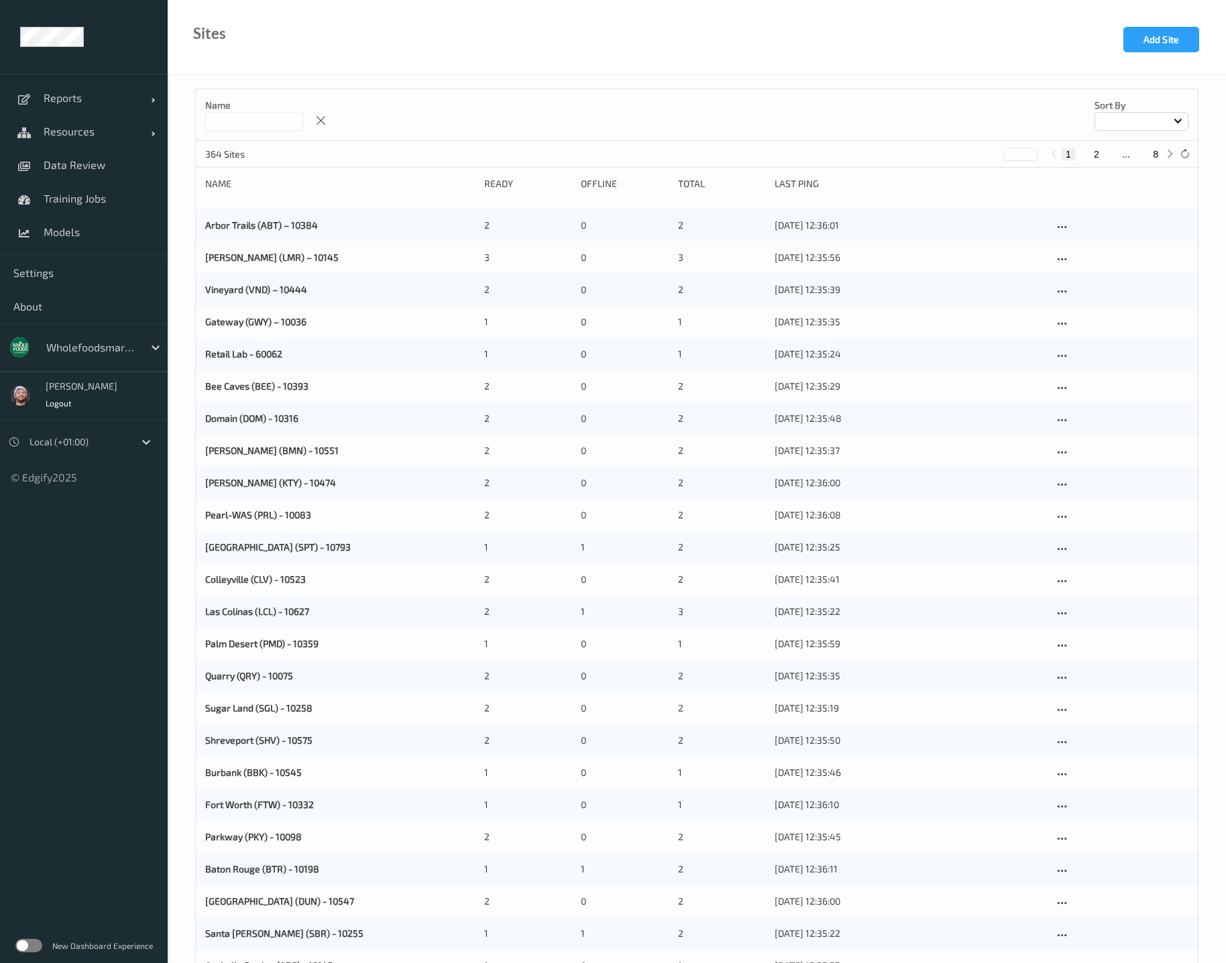
click at [251, 125] on input at bounding box center [254, 121] width 98 height 19
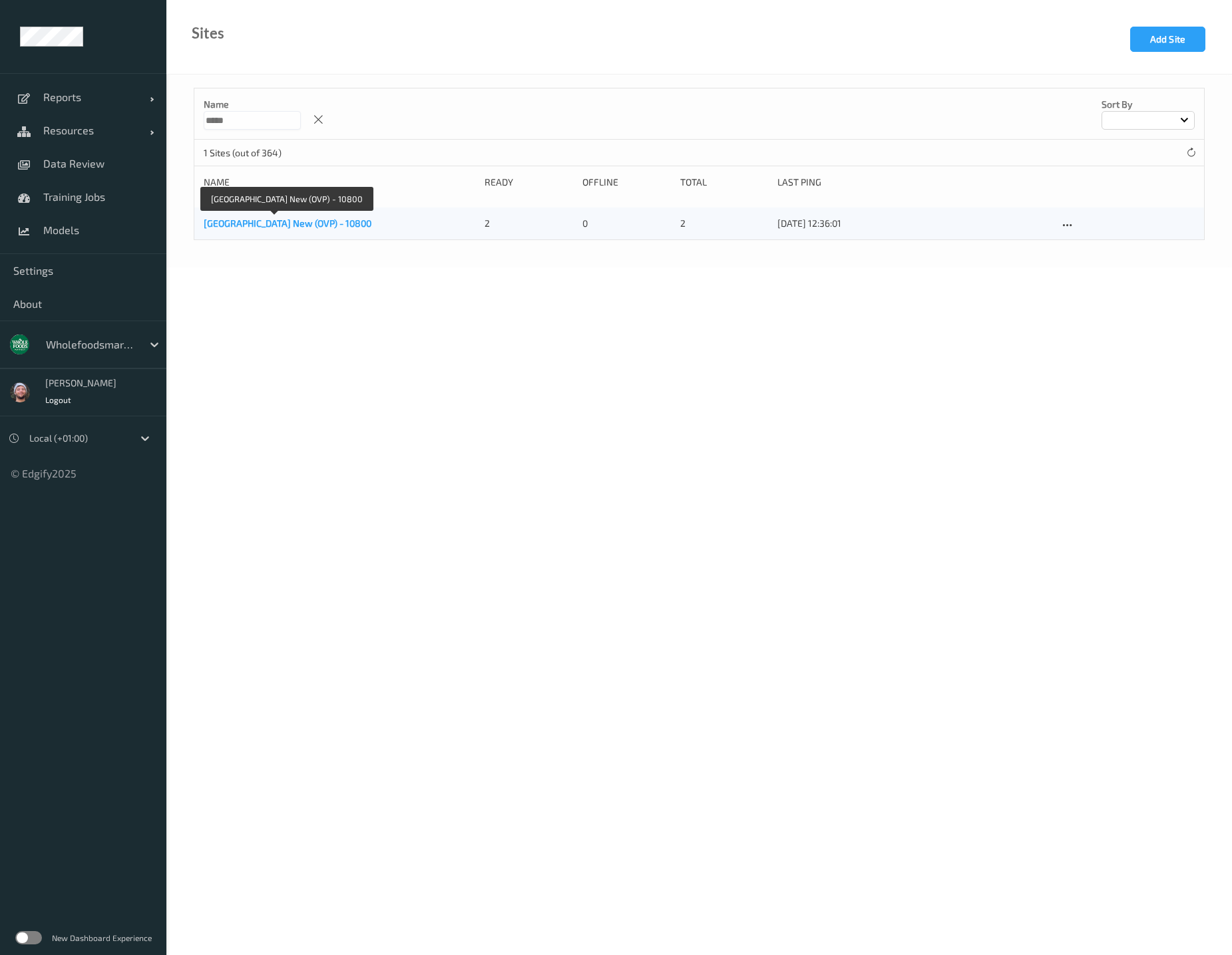
type input "*****"
click at [293, 225] on link "[GEOGRAPHIC_DATA] New (OVP) - 10800" at bounding box center [287, 222] width 168 height 11
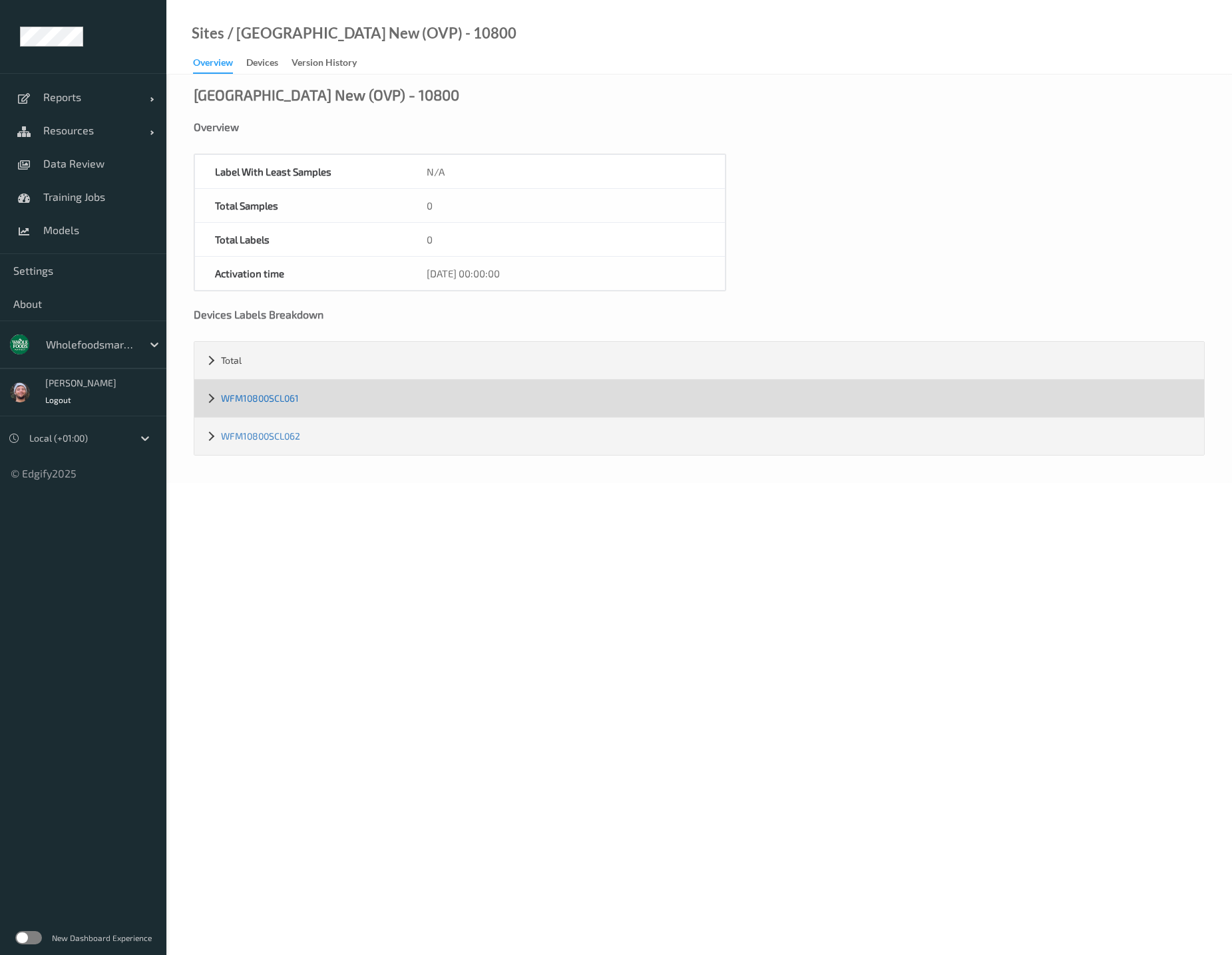
click at [252, 396] on link "WFM10800SCL061" at bounding box center [260, 398] width 77 height 11
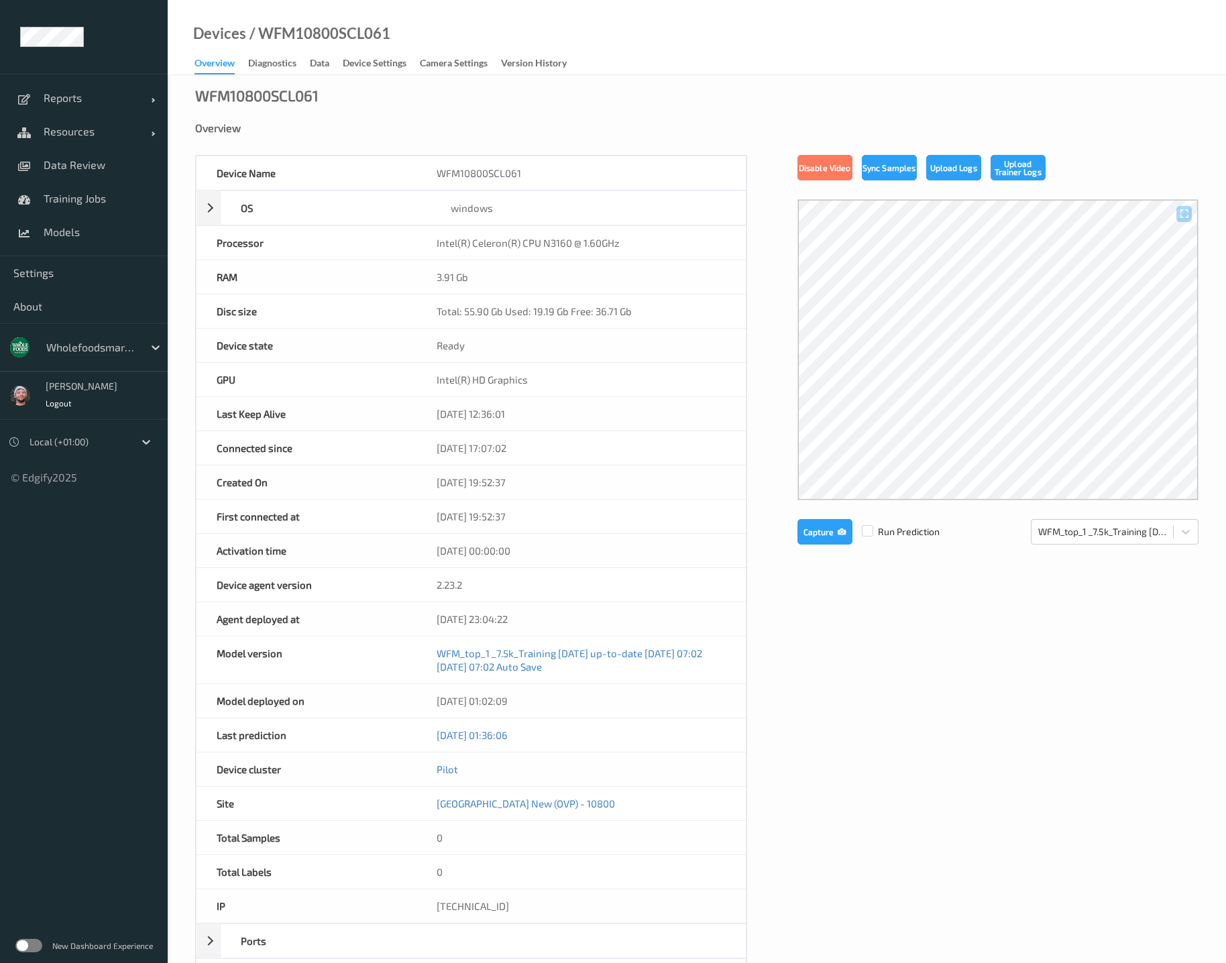
click at [715, 129] on div "Overview" at bounding box center [697, 127] width 1004 height 13
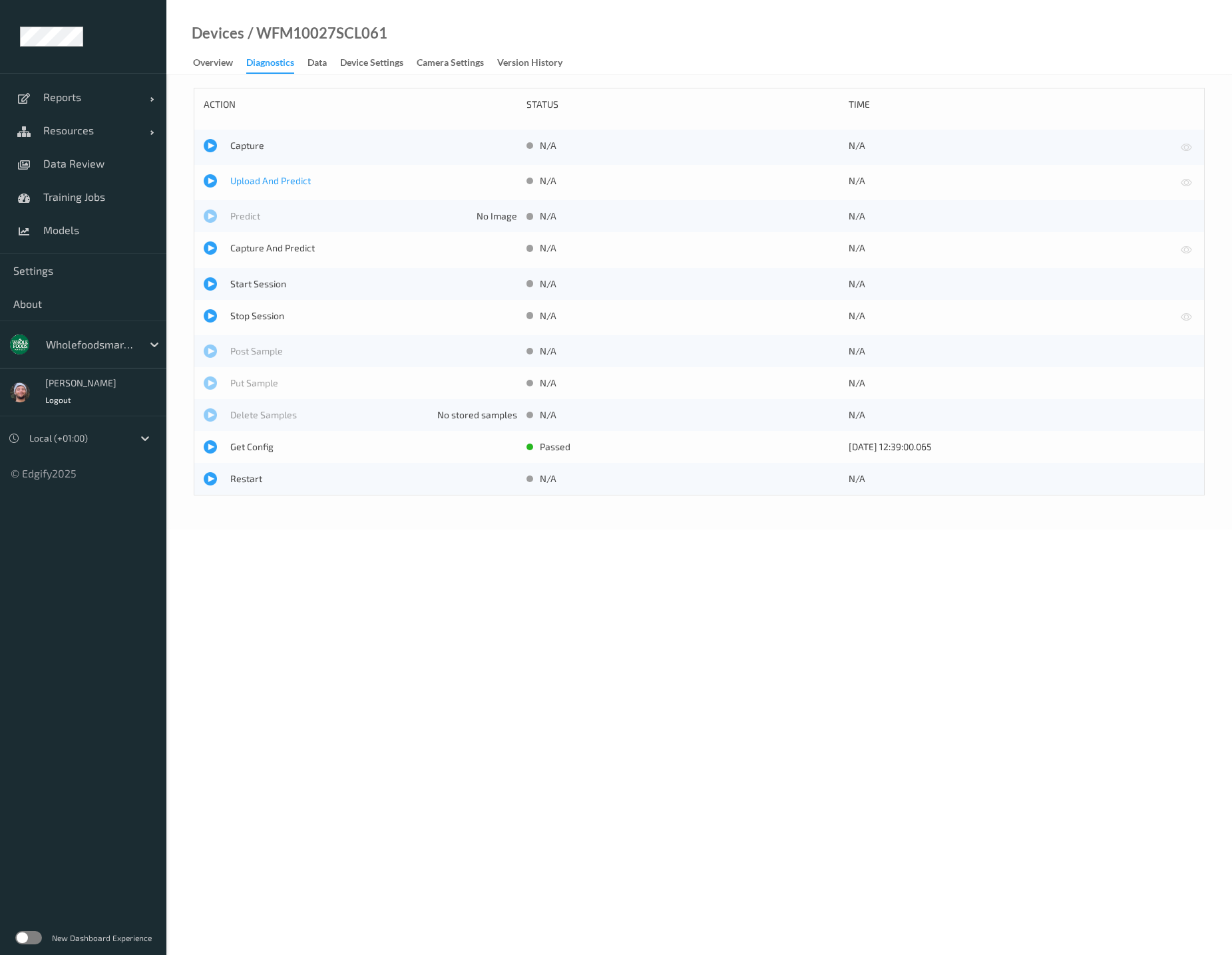
click at [278, 175] on span "Upload And Predict" at bounding box center [373, 180] width 287 height 13
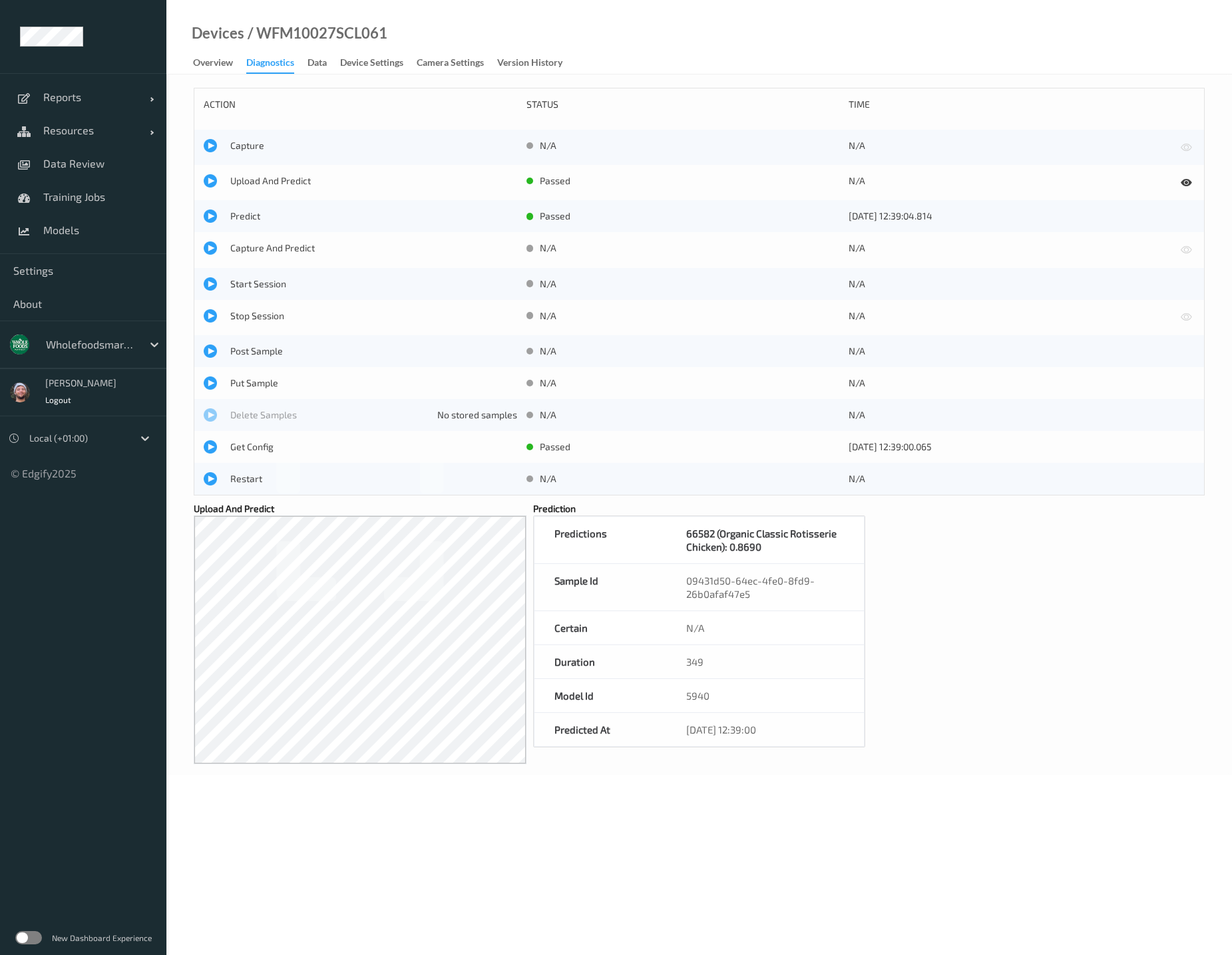
click at [593, 799] on body "Reports Default Report Customized Report Resources Devices Clusters Sites Data …" at bounding box center [616, 477] width 1232 height 955
click at [953, 593] on div "action status time Capture N/A N/A Upload And Predict passed N/A Predict passed…" at bounding box center [698, 418] width 1011 height 659
click at [925, 524] on div "action status time Capture N/A N/A Upload And Predict passed N/A Predict passed…" at bounding box center [698, 418] width 1011 height 659
click at [894, 593] on div "action status time Capture N/A N/A Upload And Predict passed N/A Predict passed…" at bounding box center [698, 418] width 1011 height 659
click at [901, 567] on div "action status time Capture N/A N/A Upload And Predict passed N/A Predict passed…" at bounding box center [698, 418] width 1011 height 659
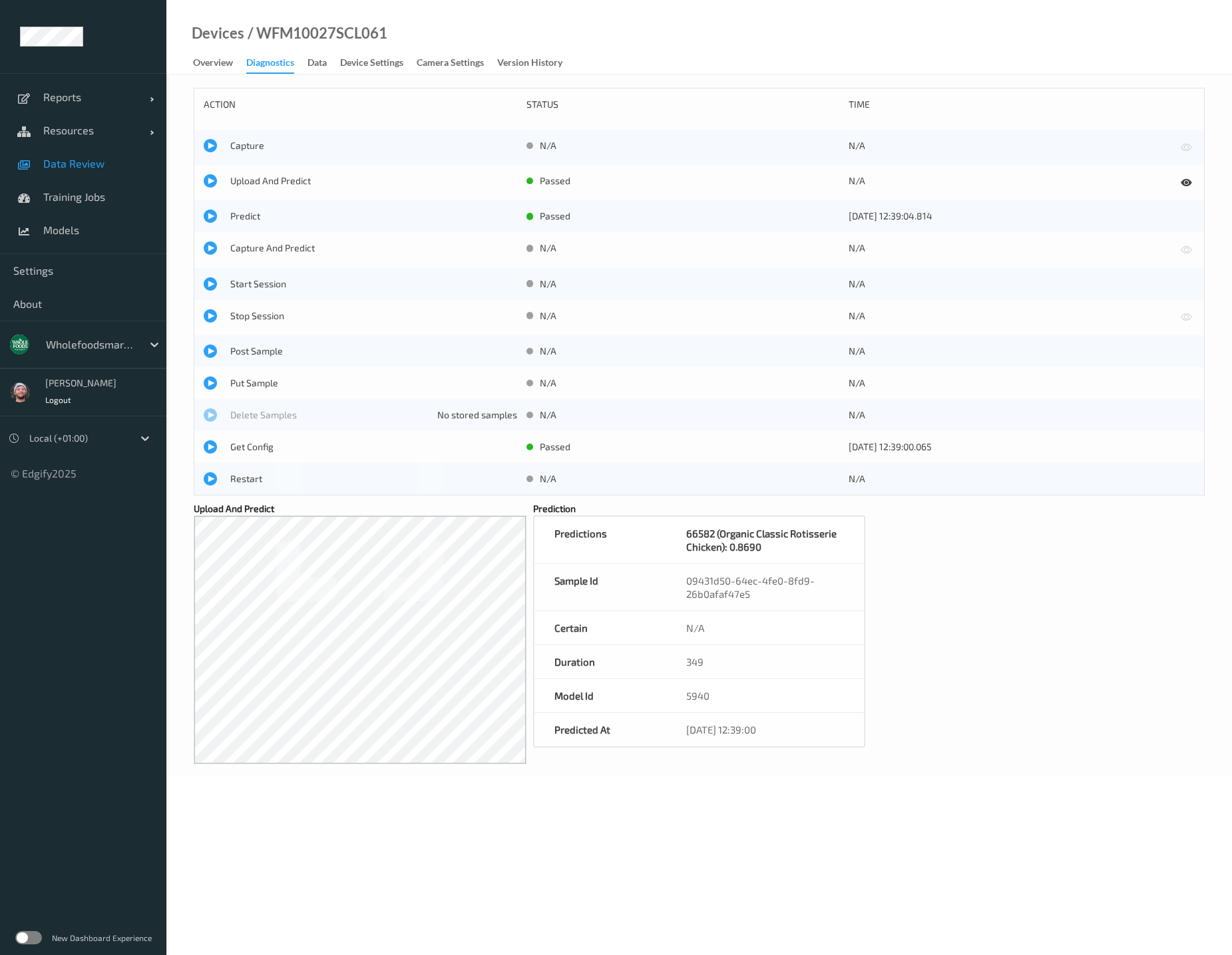
click at [34, 165] on span at bounding box center [24, 164] width 23 height 23
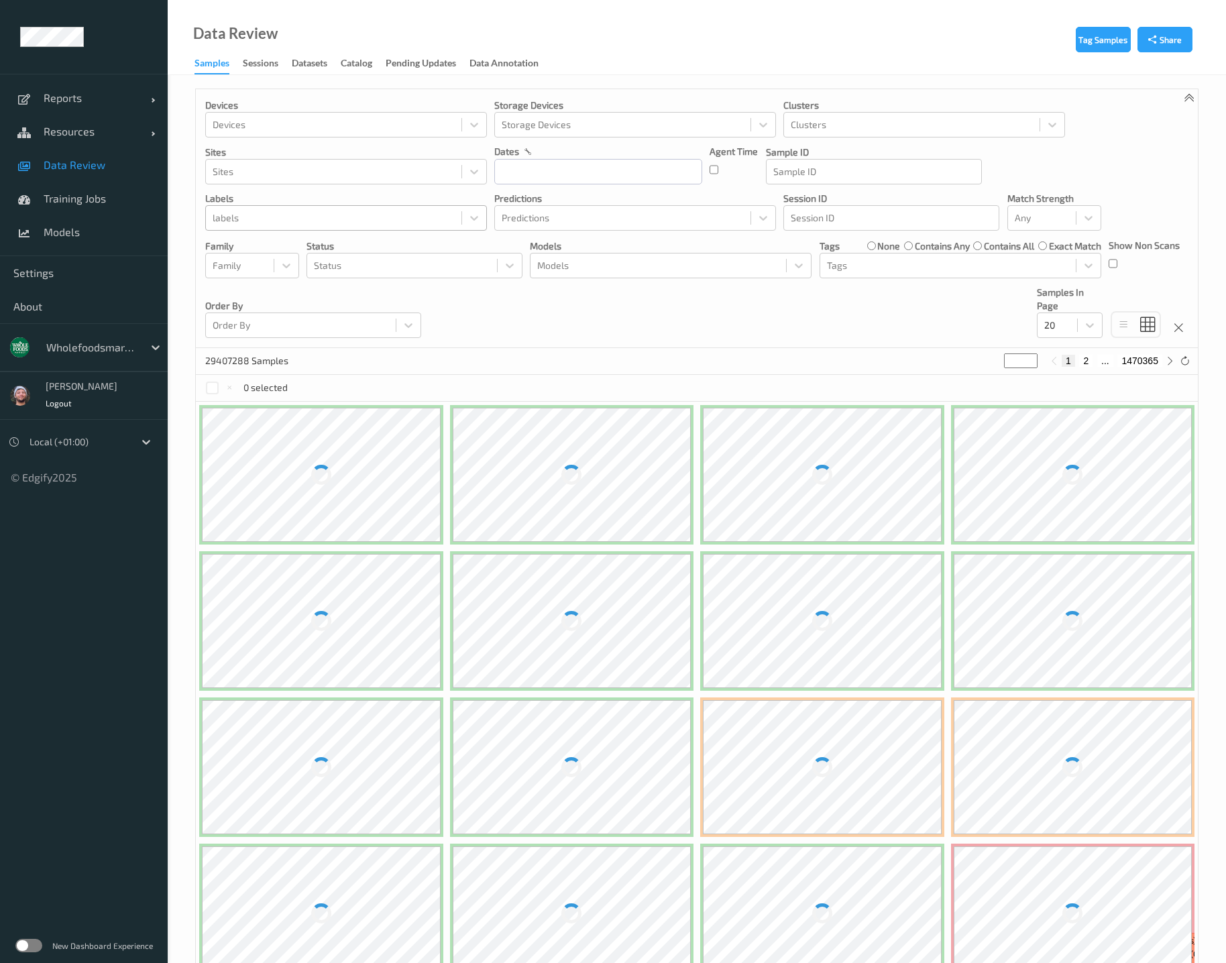
click at [351, 215] on div at bounding box center [334, 218] width 242 height 16
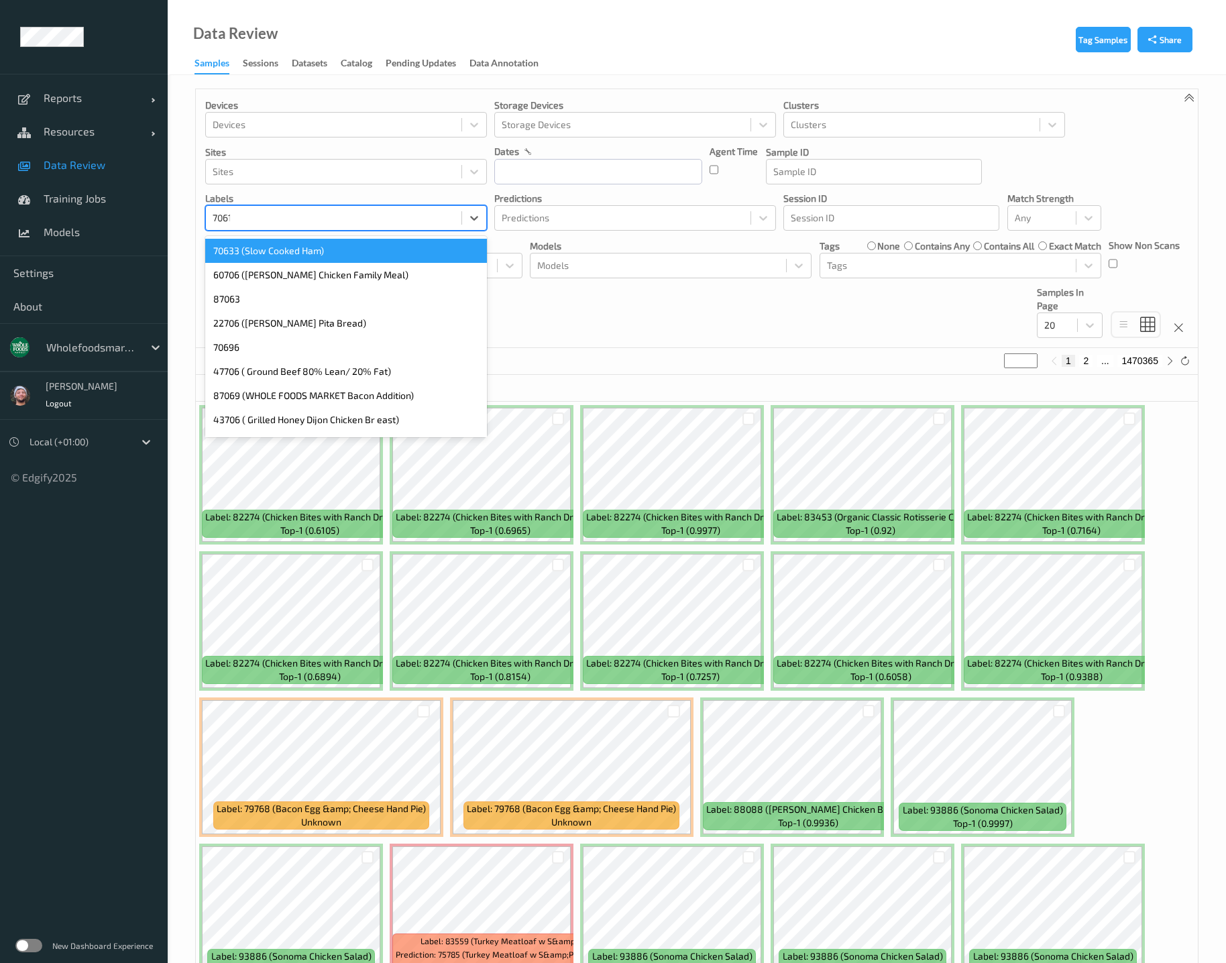
type input "70615"
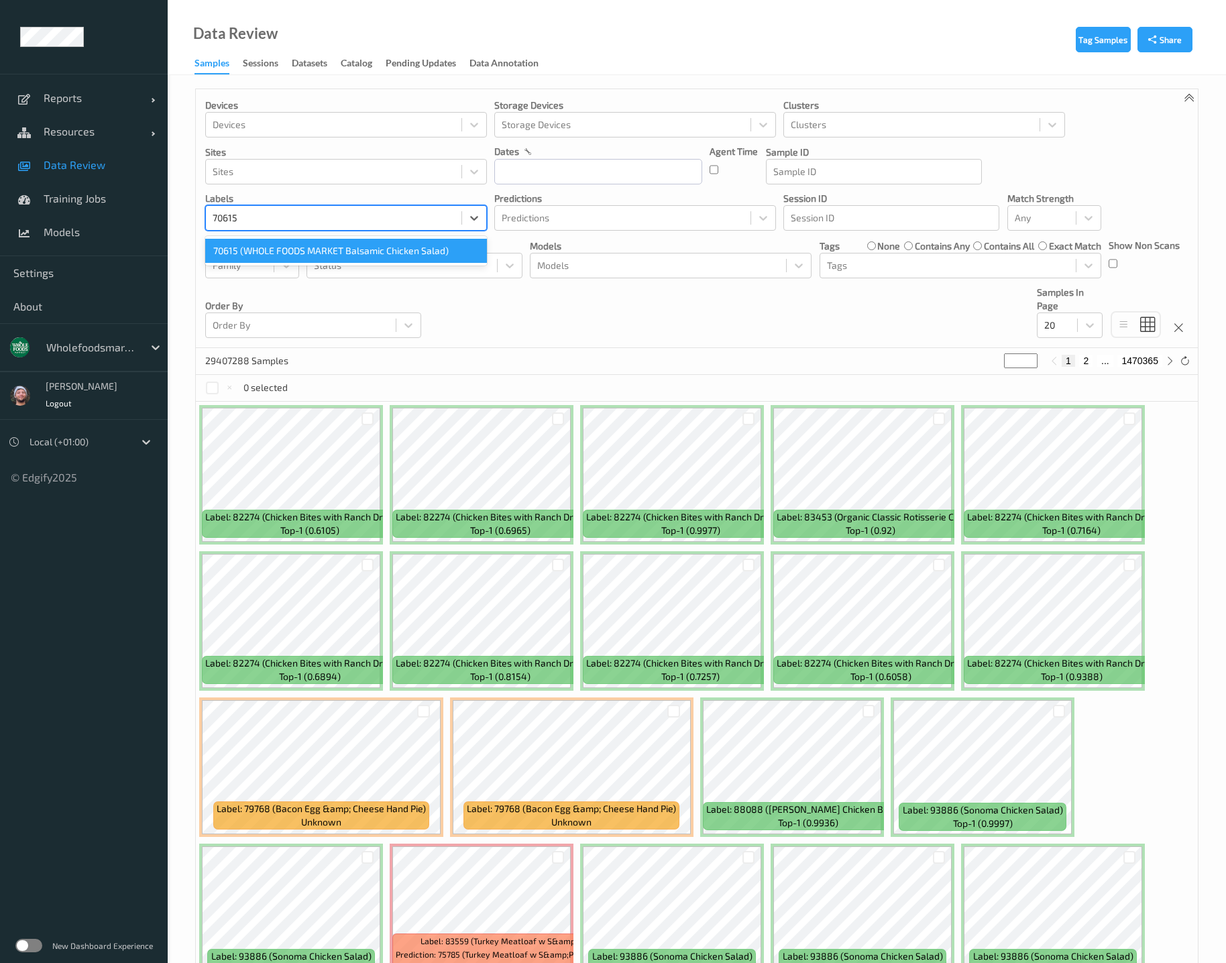
click at [350, 251] on div "70615 (WHOLE FOODS MARKET Balsamic Chicken Salad)" at bounding box center [346, 251] width 282 height 24
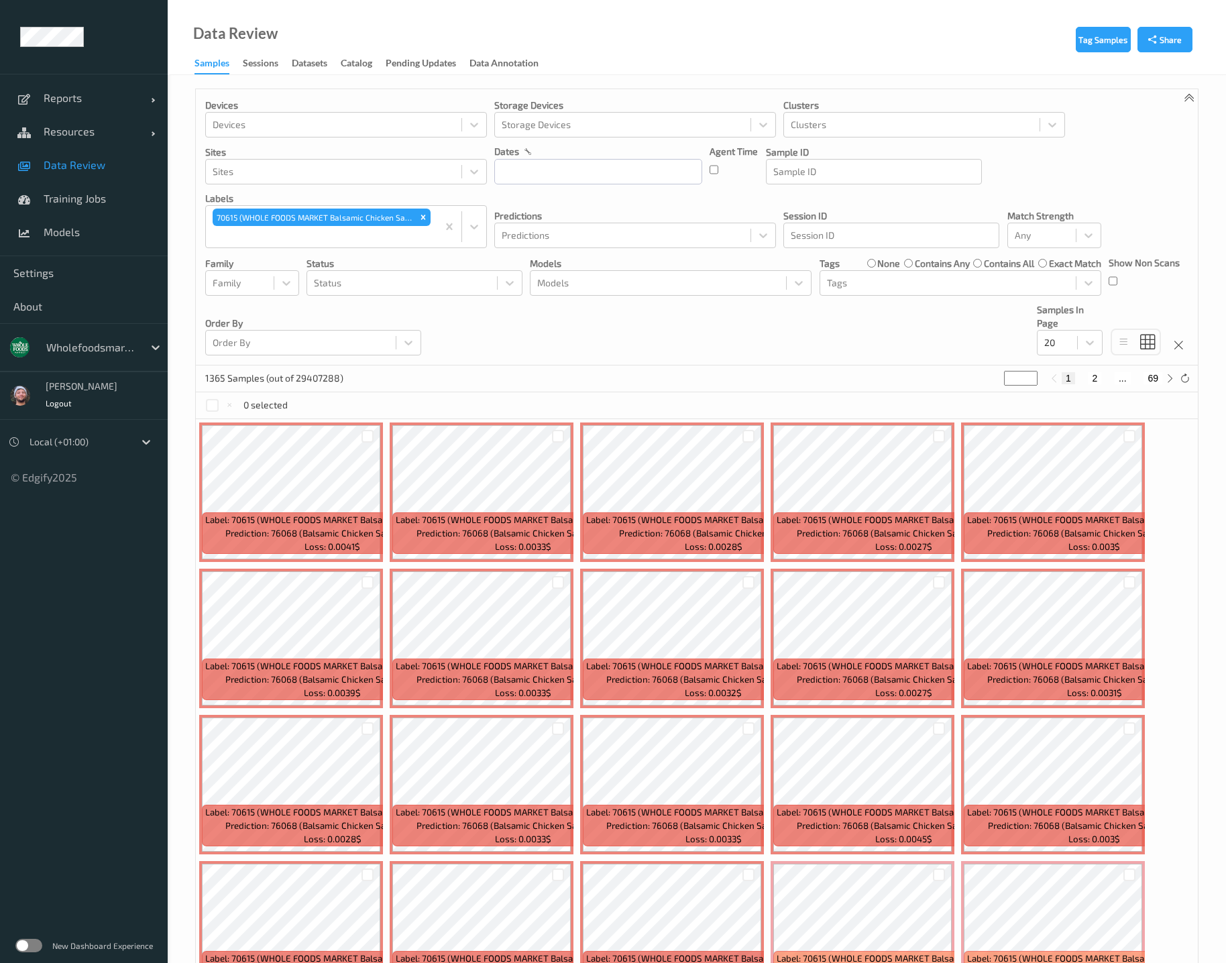
click at [493, 373] on div "1365 Samples (out of 29407288) * 1 2 ... 69" at bounding box center [697, 379] width 1002 height 27
click at [525, 326] on div "Devices Devices Storage Devices Storage Devices Clusters Clusters Sites Sites d…" at bounding box center [697, 227] width 1002 height 276
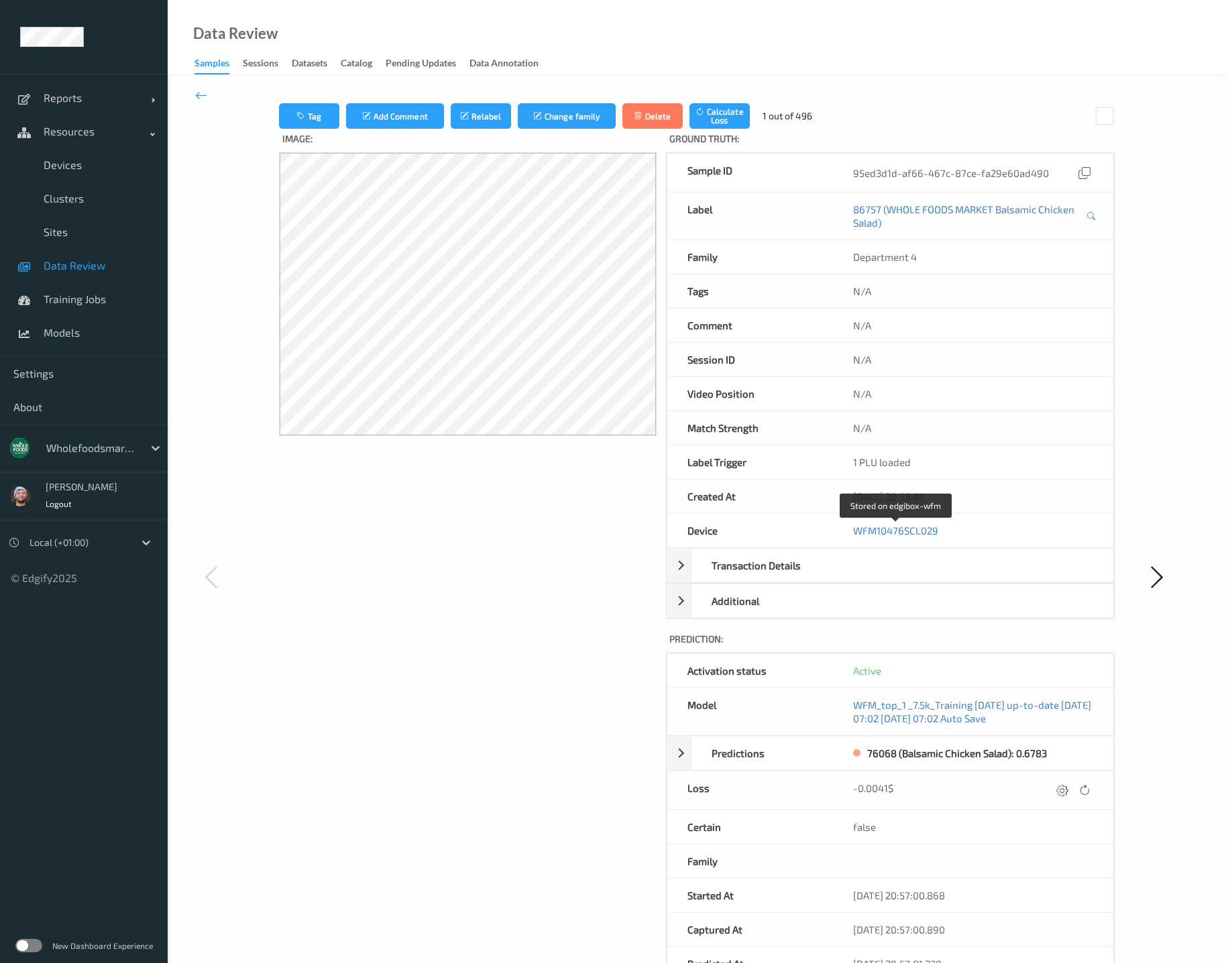
click at [209, 90] on div "Tag Add Comment Relabel Change family Delete Calculate Loss 1 out of 496 Image:…" at bounding box center [697, 576] width 1059 height 1003
click at [193, 99] on div "Tag Add Comment Relabel Change family Delete Calculate Loss 1 out of 496 Image:…" at bounding box center [697, 576] width 1059 height 1003
click at [195, 90] on div "Tag Add Comment Relabel Change family Delete Calculate Loss 1 out of 496 Image:…" at bounding box center [697, 576] width 1059 height 1003
click at [192, 88] on div "Tag Add Comment Relabel Change family Delete Calculate Loss 1 out of 496 Image:…" at bounding box center [697, 576] width 1059 height 1003
click at [198, 89] on icon at bounding box center [201, 95] width 12 height 15
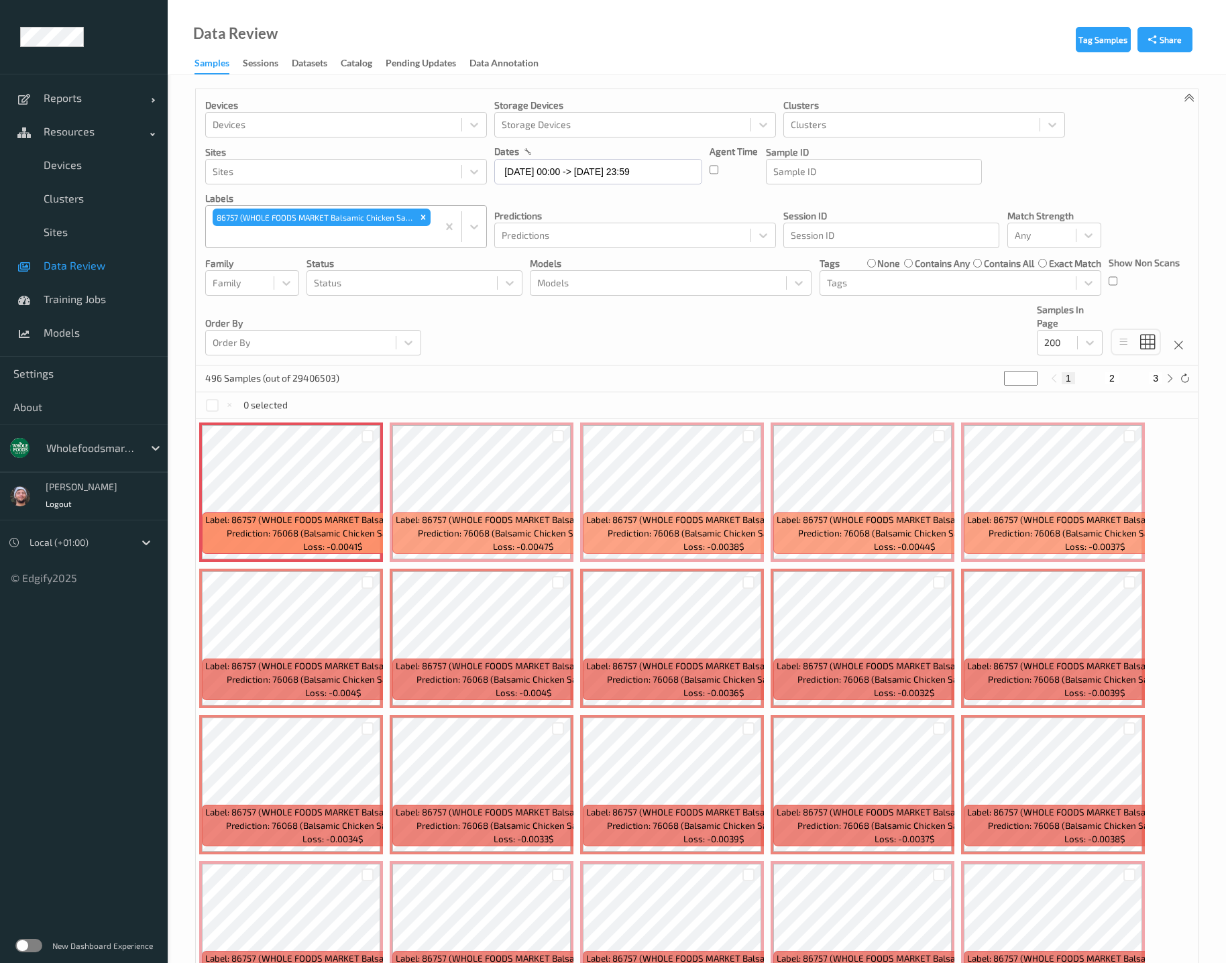
click at [407, 237] on div at bounding box center [322, 237] width 218 height 16
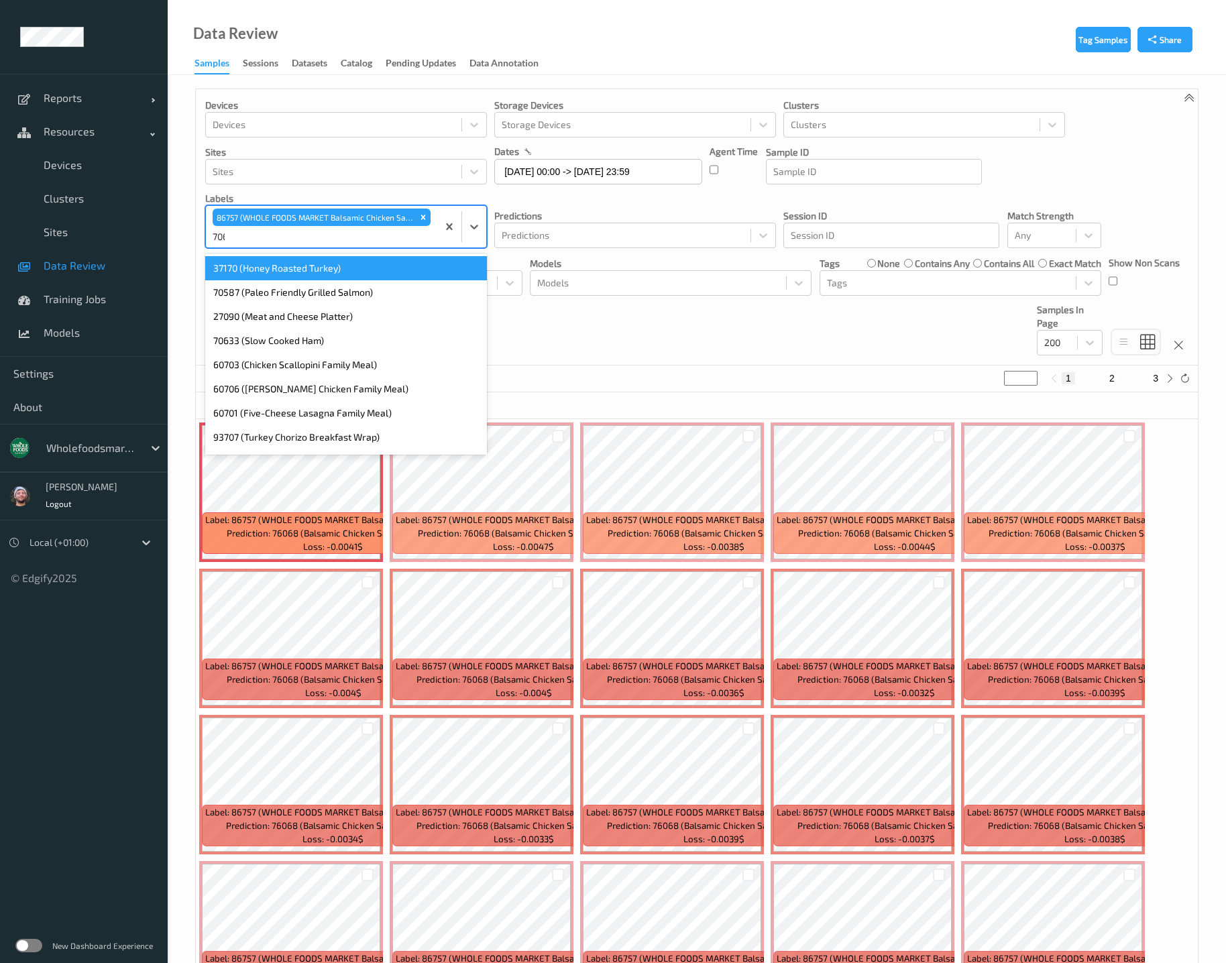
type input "70615"
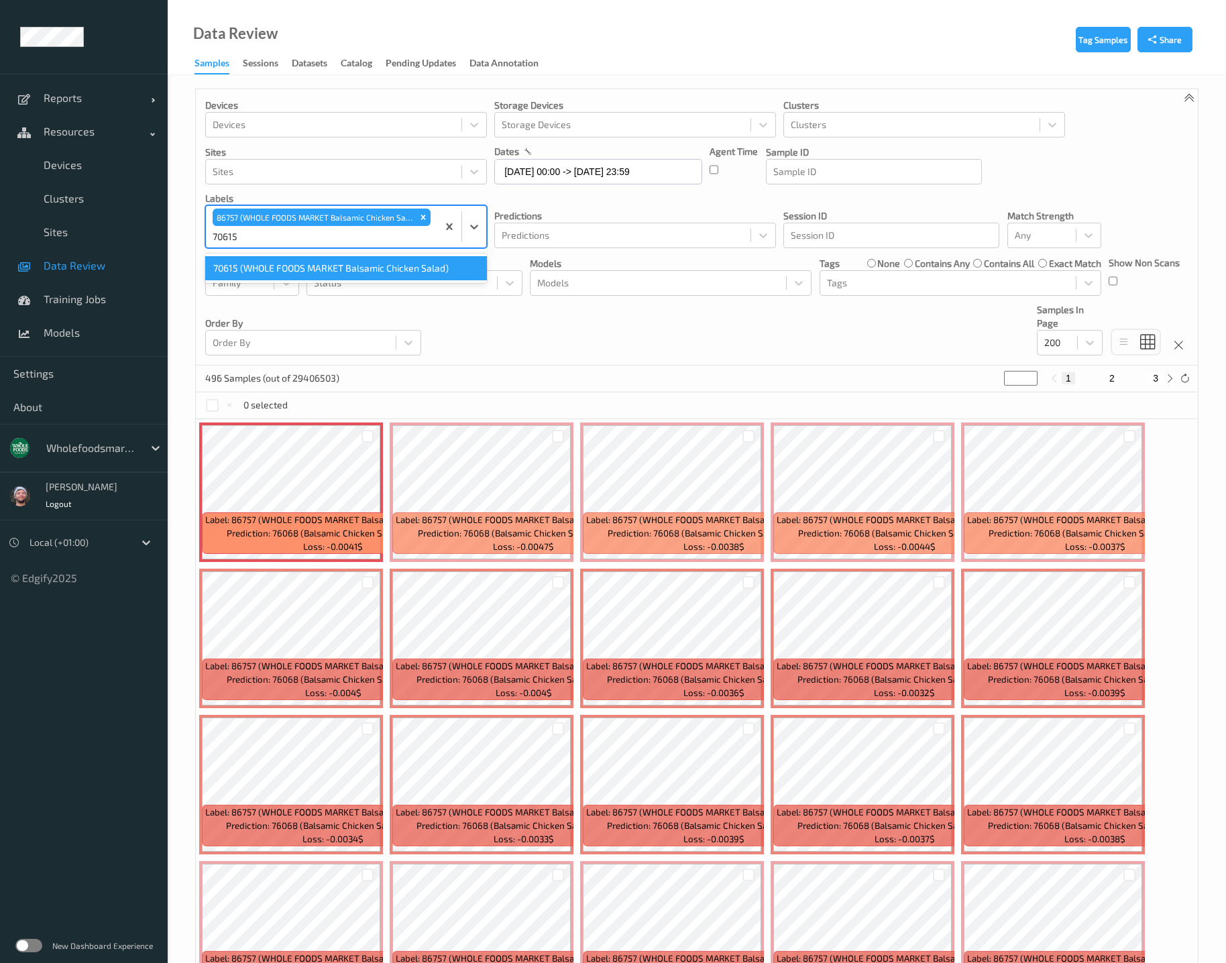
click at [347, 267] on div "70615 (WHOLE FOODS MARKET Balsamic Chicken Salad)" at bounding box center [346, 268] width 282 height 24
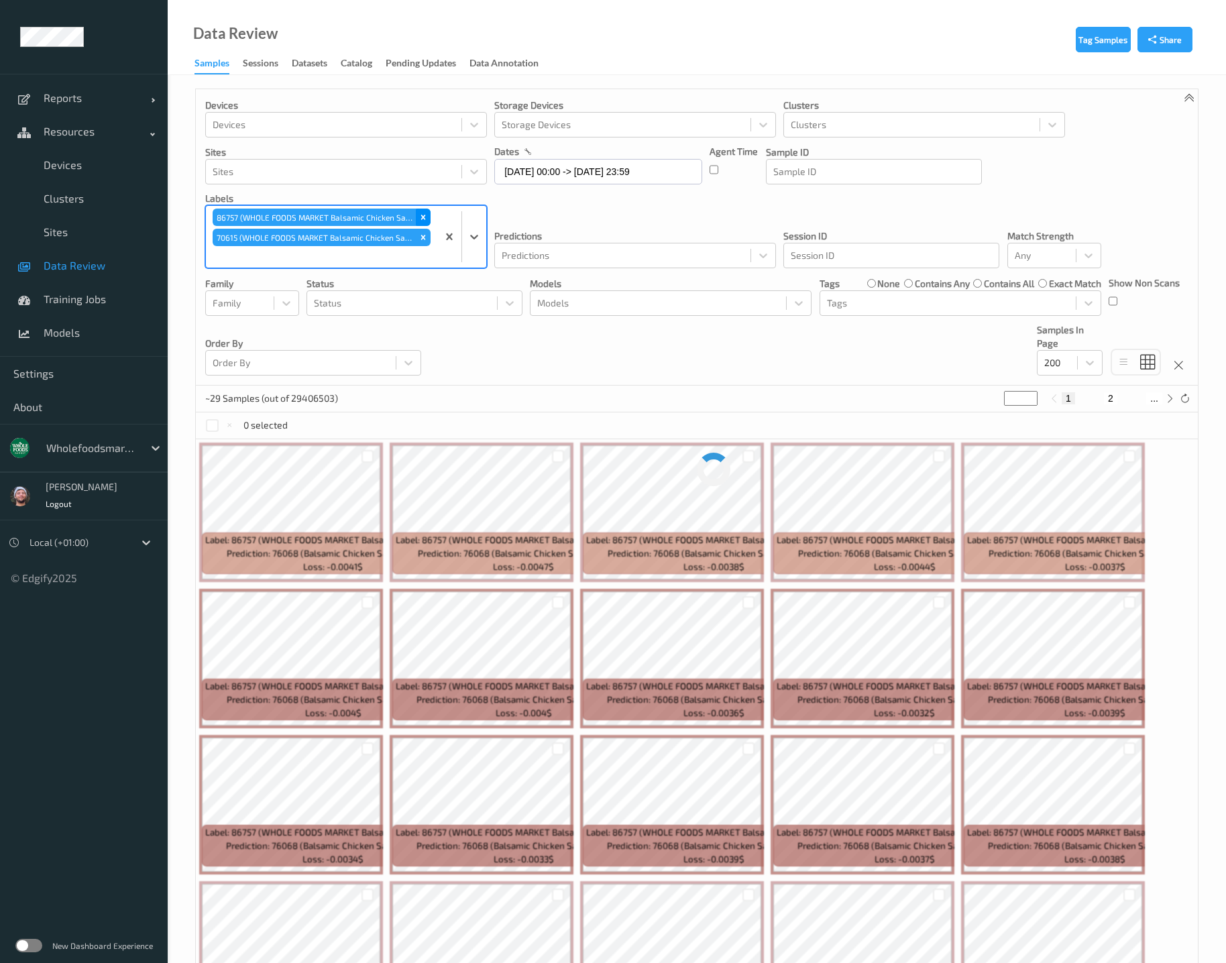
click at [425, 217] on icon "Remove 86757 (WHOLE FOODS MARKET Balsamic Chicken Salad)" at bounding box center [423, 217] width 9 height 9
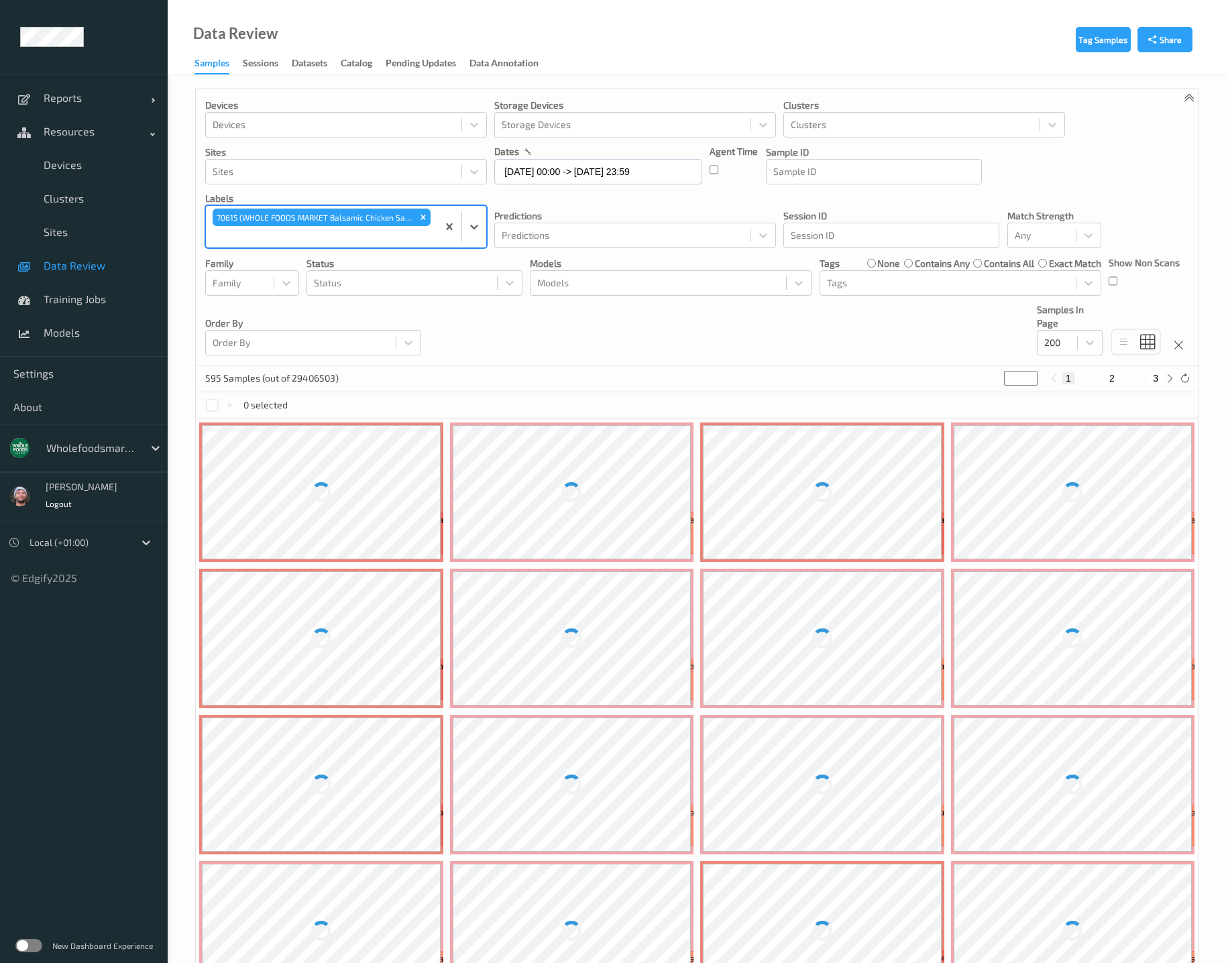
click at [576, 326] on div "Devices Devices Storage Devices Storage Devices Clusters Clusters Sites Sites d…" at bounding box center [697, 227] width 1002 height 276
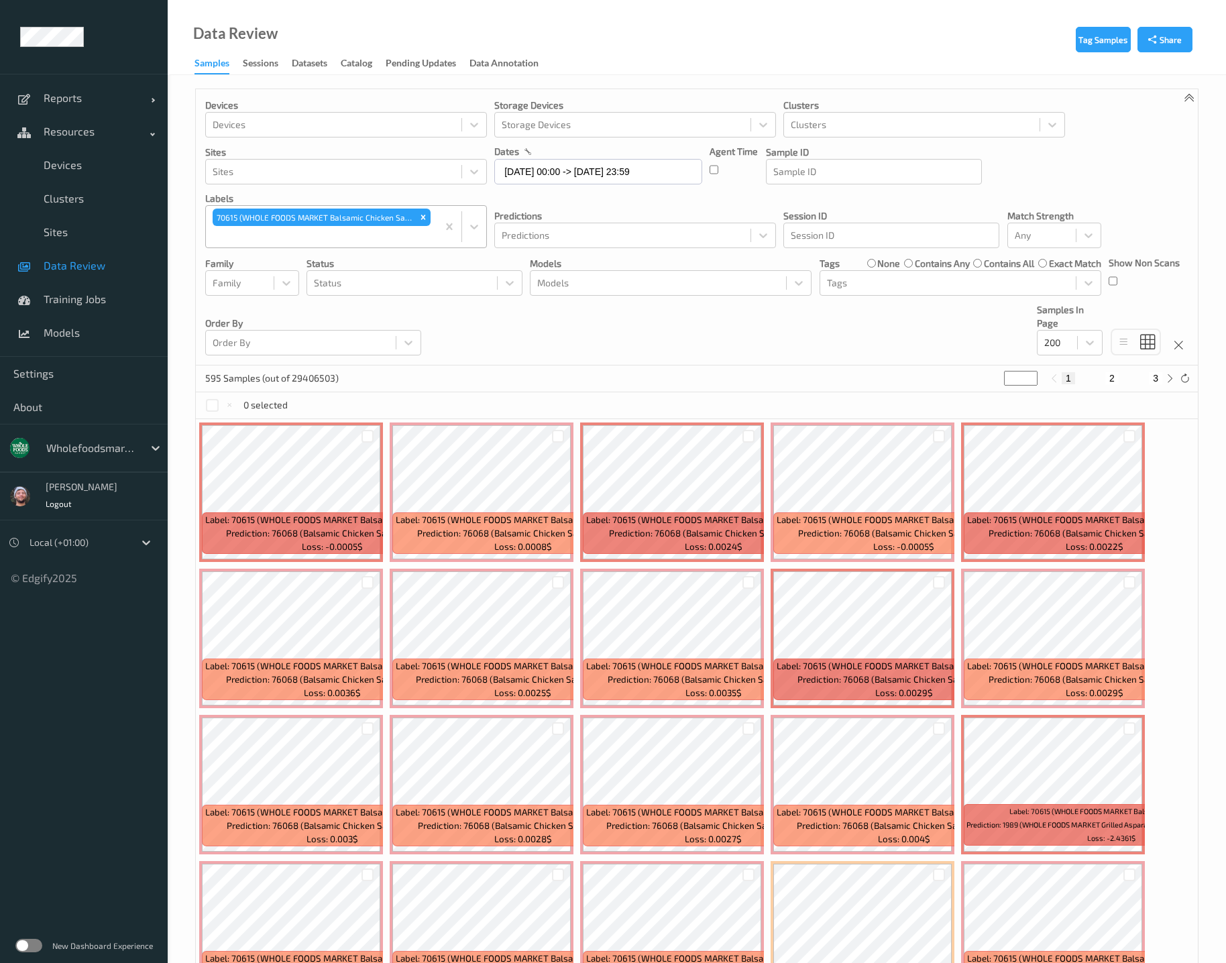
click at [579, 323] on div "Devices Devices Storage Devices Storage Devices Clusters Clusters Sites Sites d…" at bounding box center [697, 227] width 1002 height 276
click at [566, 339] on div "Devices Devices Storage Devices Storage Devices Clusters Clusters Sites Sites d…" at bounding box center [697, 227] width 1002 height 276
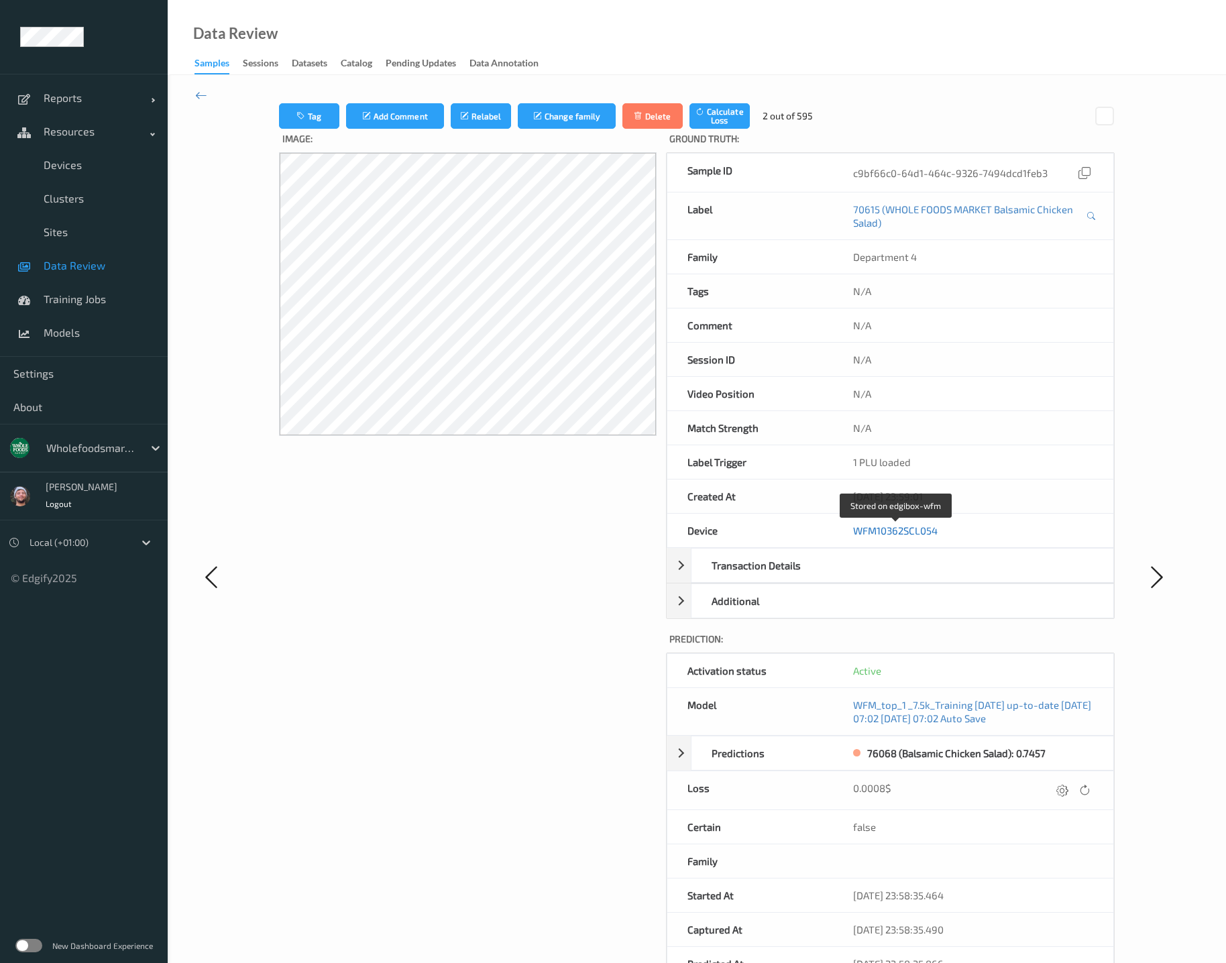
click at [899, 527] on link "WFM10362SCL054" at bounding box center [895, 531] width 85 height 12
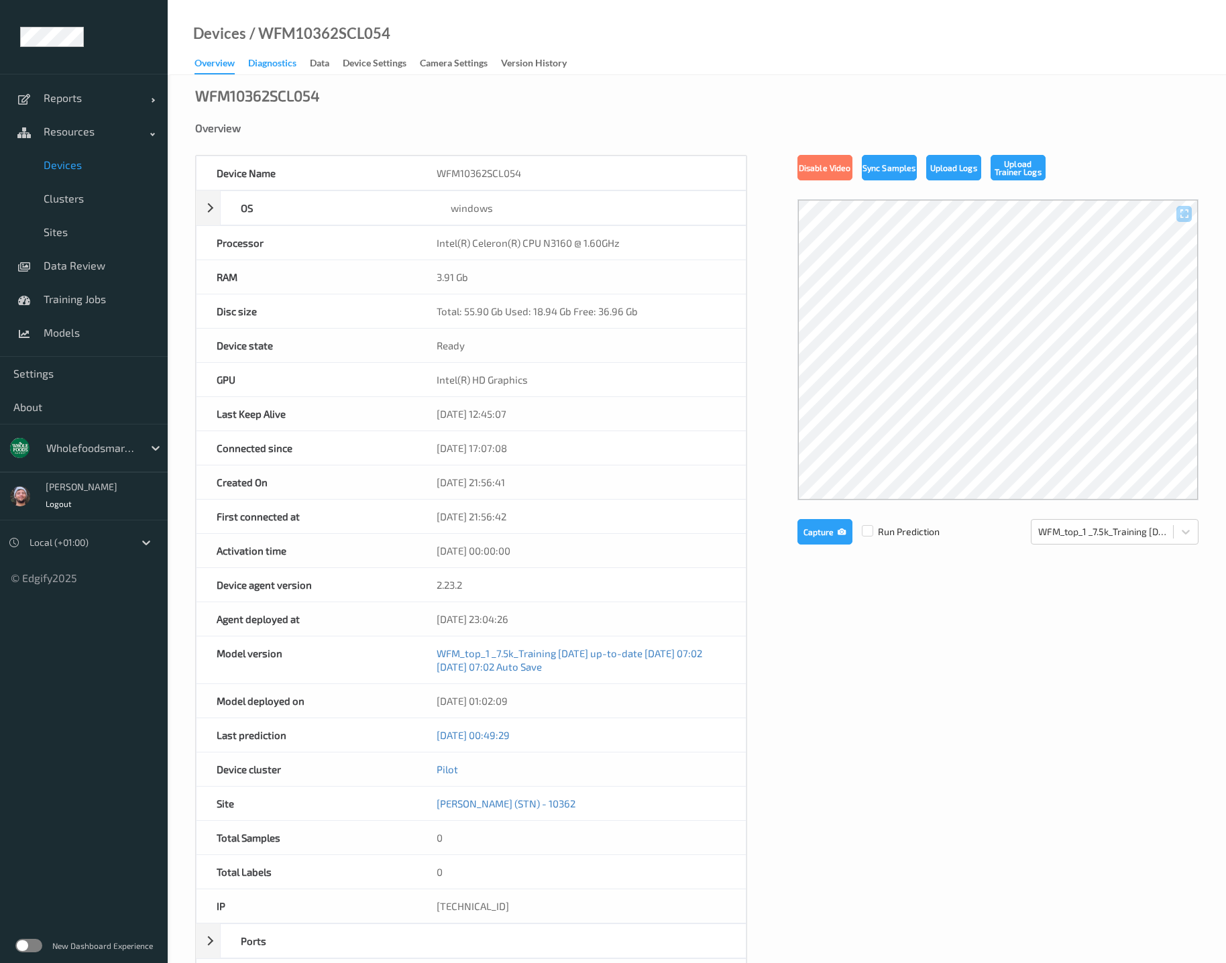
click at [290, 70] on div "Diagnostics" at bounding box center [272, 64] width 48 height 17
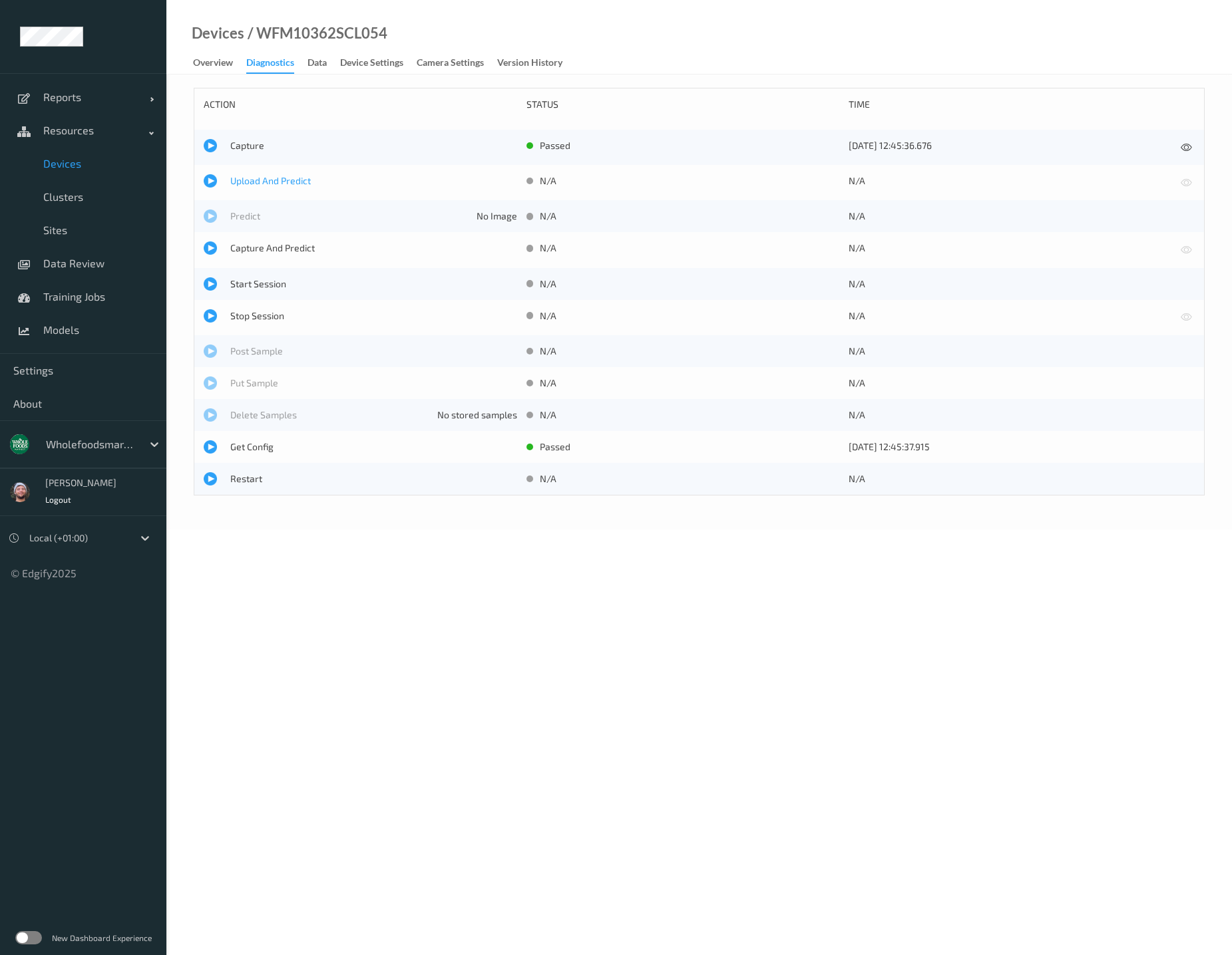
click at [270, 179] on span "Upload And Predict" at bounding box center [373, 180] width 287 height 13
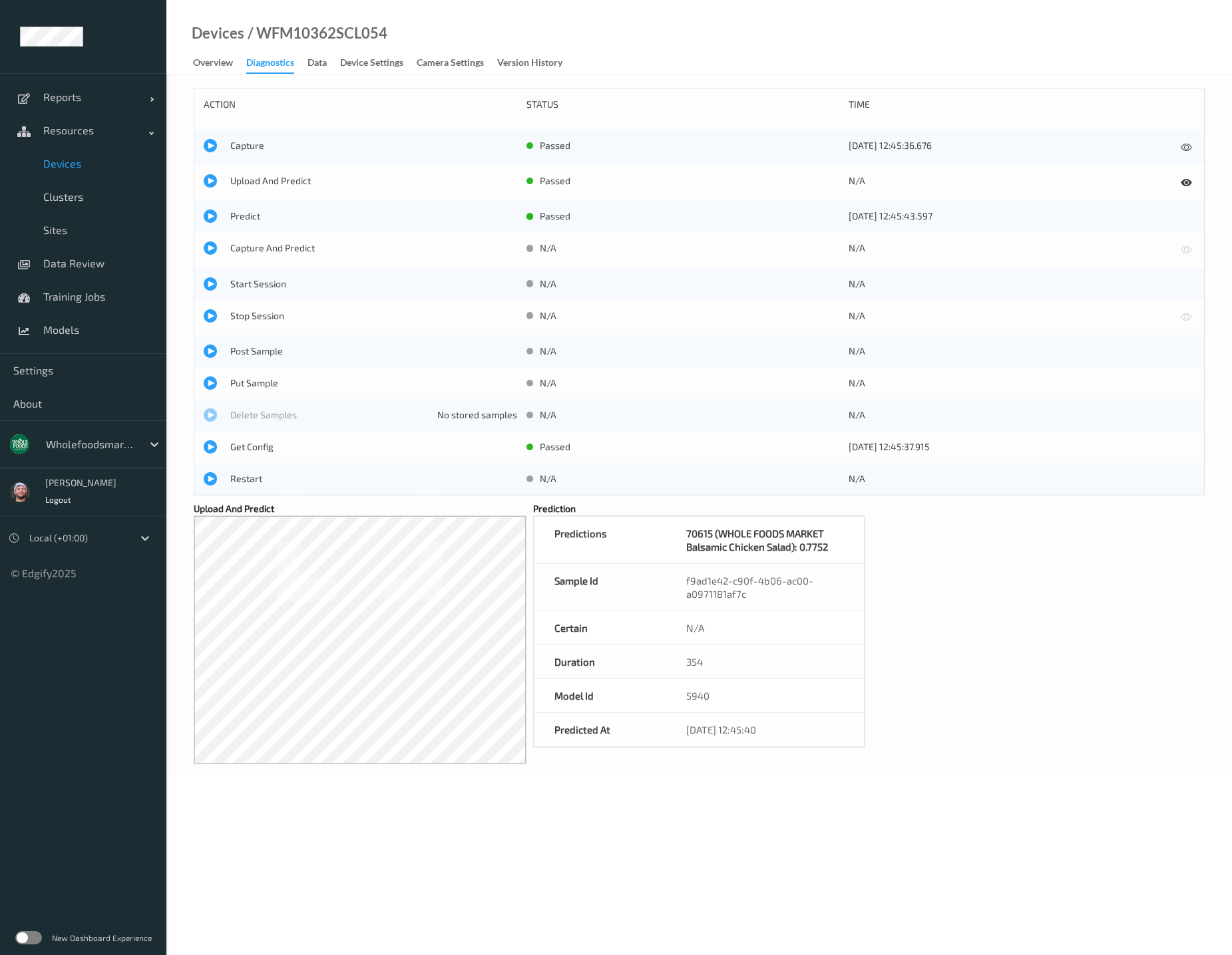
click at [942, 559] on div "action status time Capture passed 01/10/2025 12:45:36.676 Upload And Predict pa…" at bounding box center [698, 418] width 1011 height 659
click at [124, 250] on link "Data Review" at bounding box center [83, 264] width 167 height 34
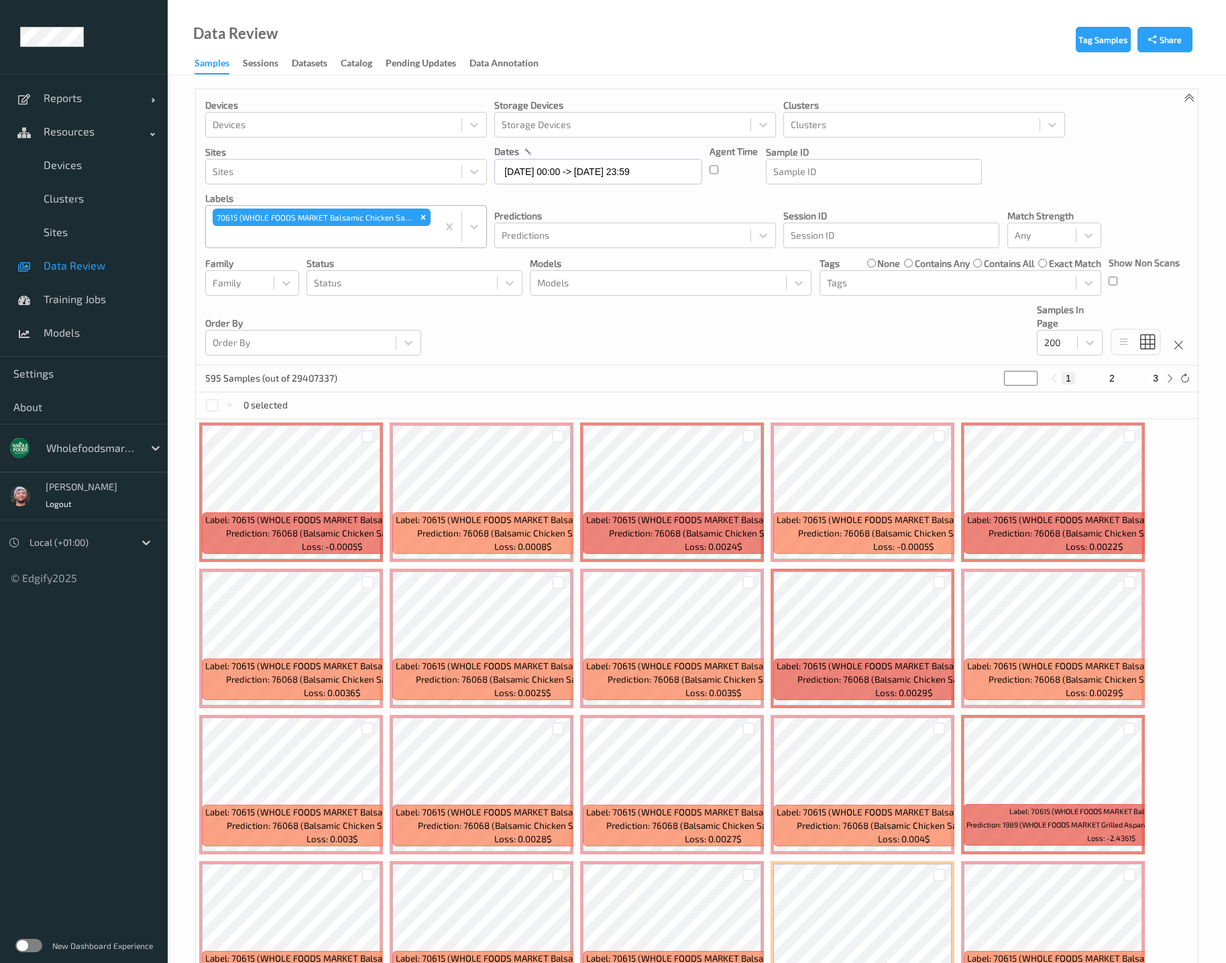
click at [397, 242] on div at bounding box center [322, 237] width 218 height 16
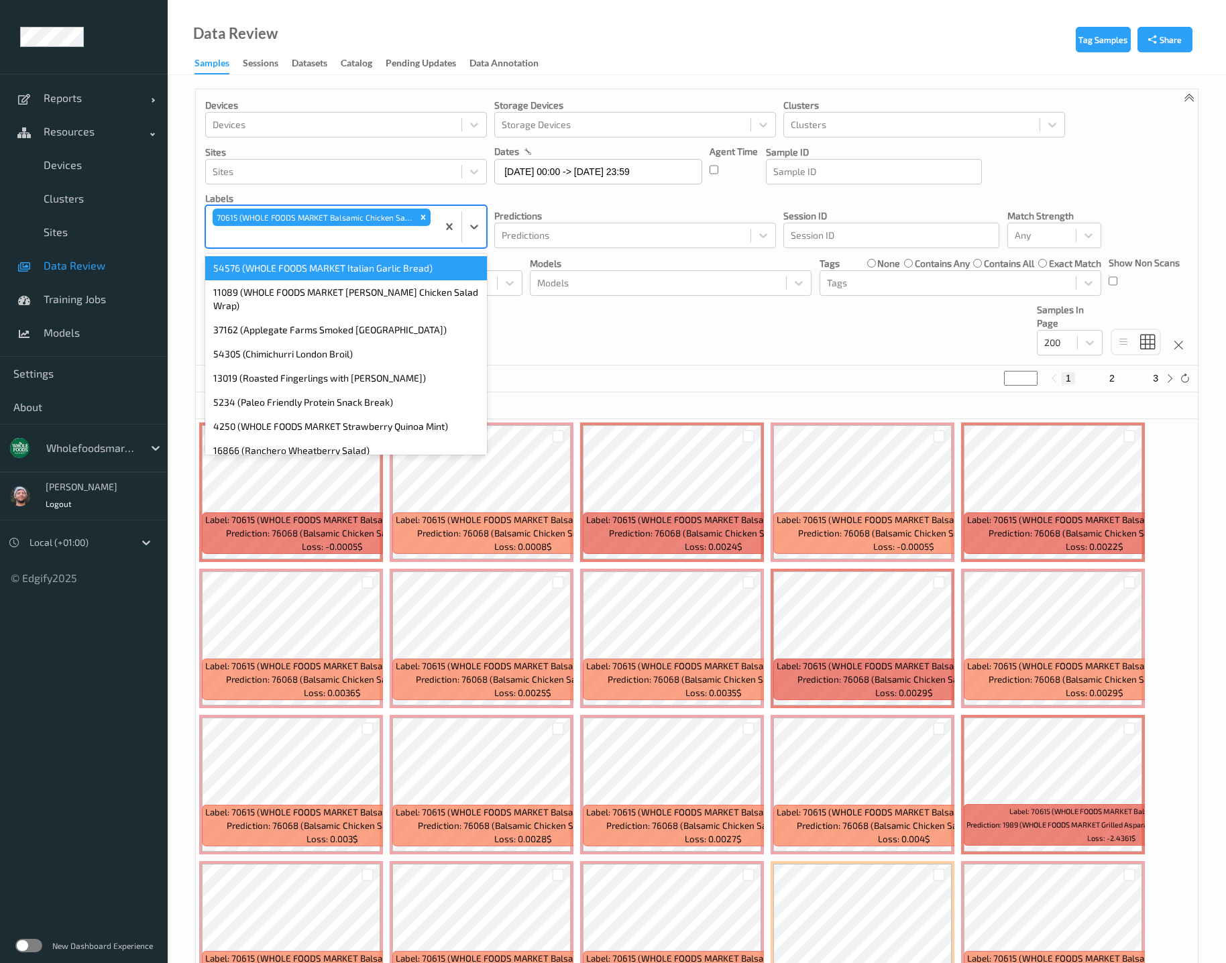
type input "2"
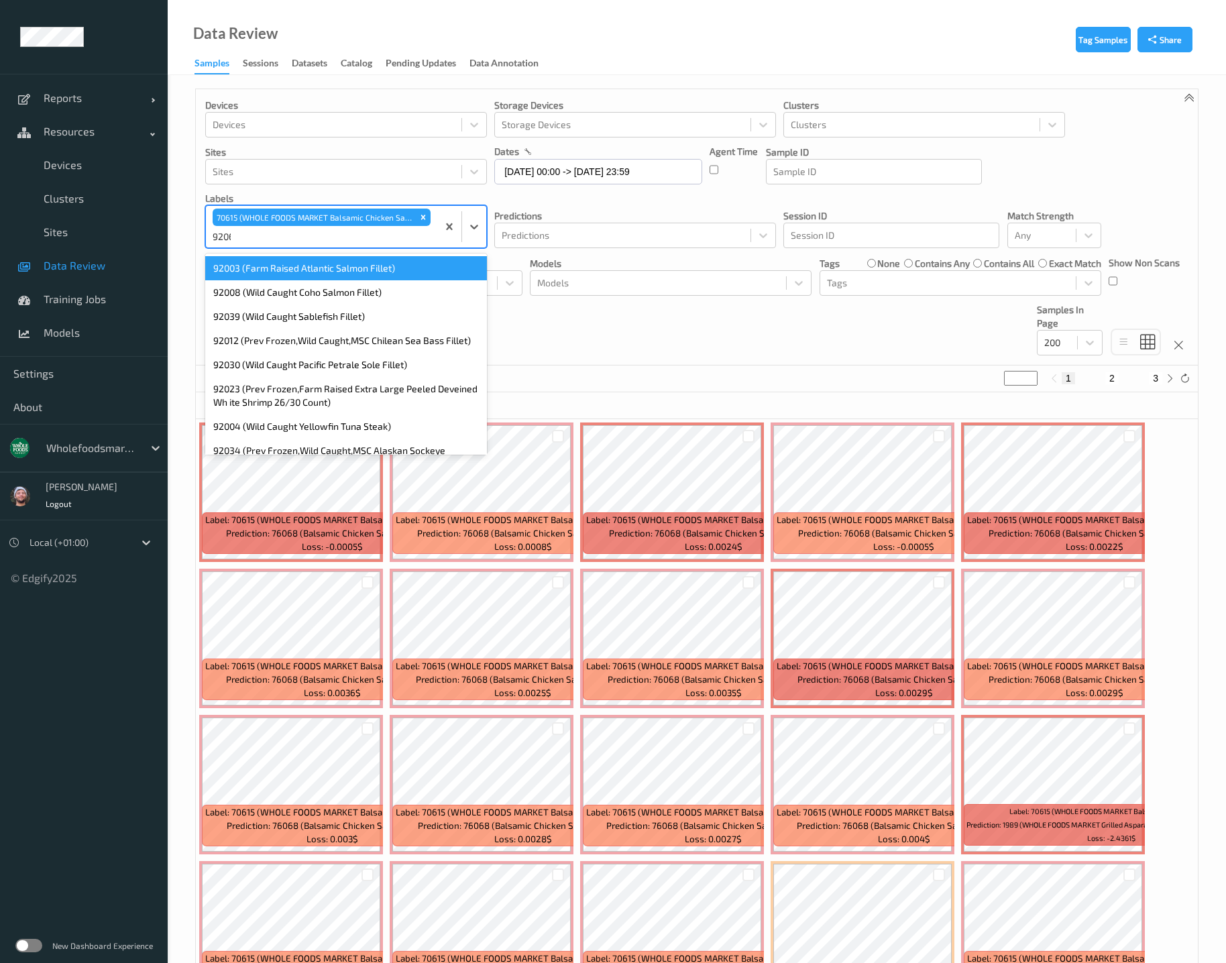
type input "92066"
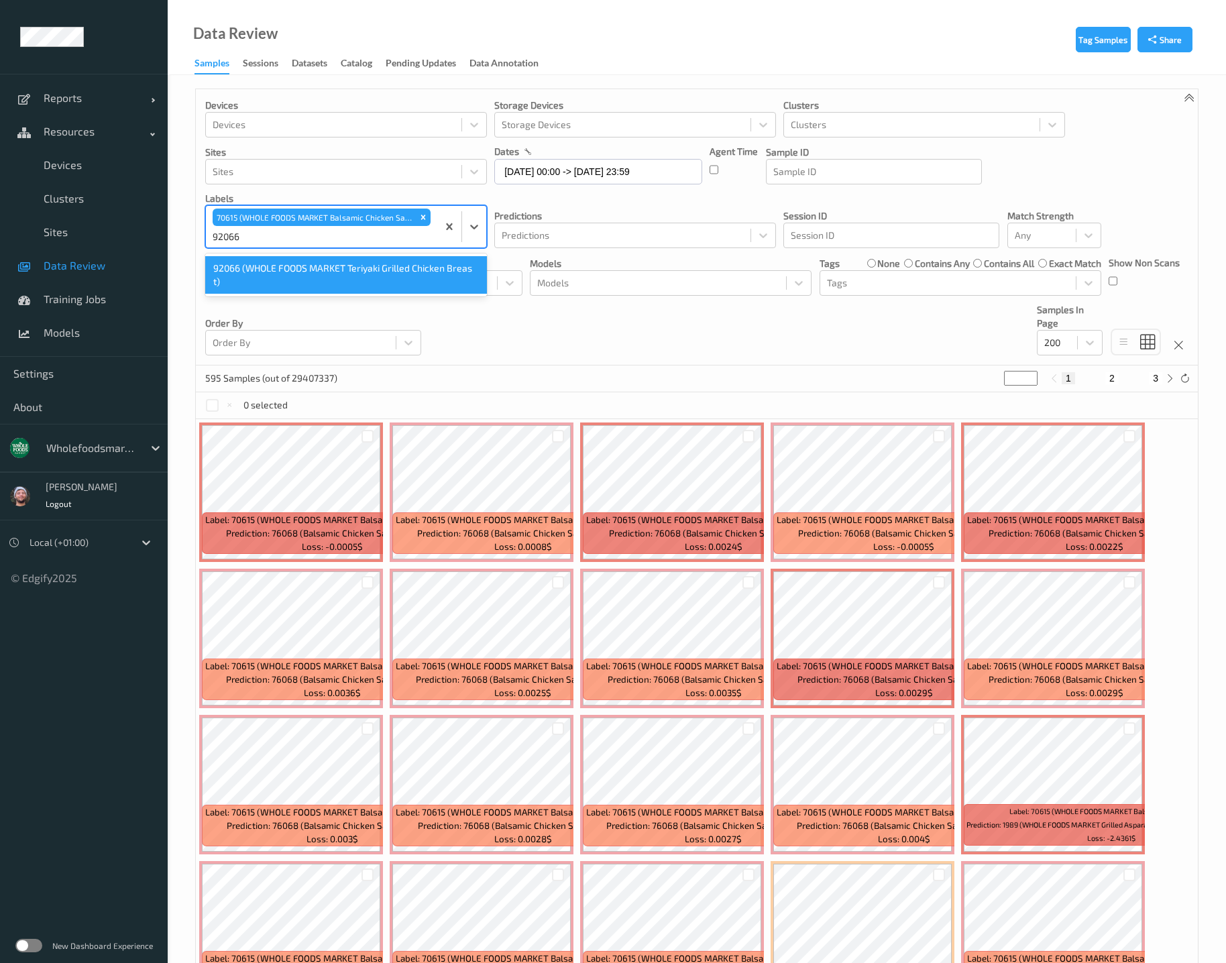
drag, startPoint x: 388, startPoint y: 271, endPoint x: 409, endPoint y: 222, distance: 52.9
click at [388, 270] on div "92066 (WHOLE FOODS MARKET Teriyaki Grilled Chicken Breas t)" at bounding box center [346, 275] width 282 height 38
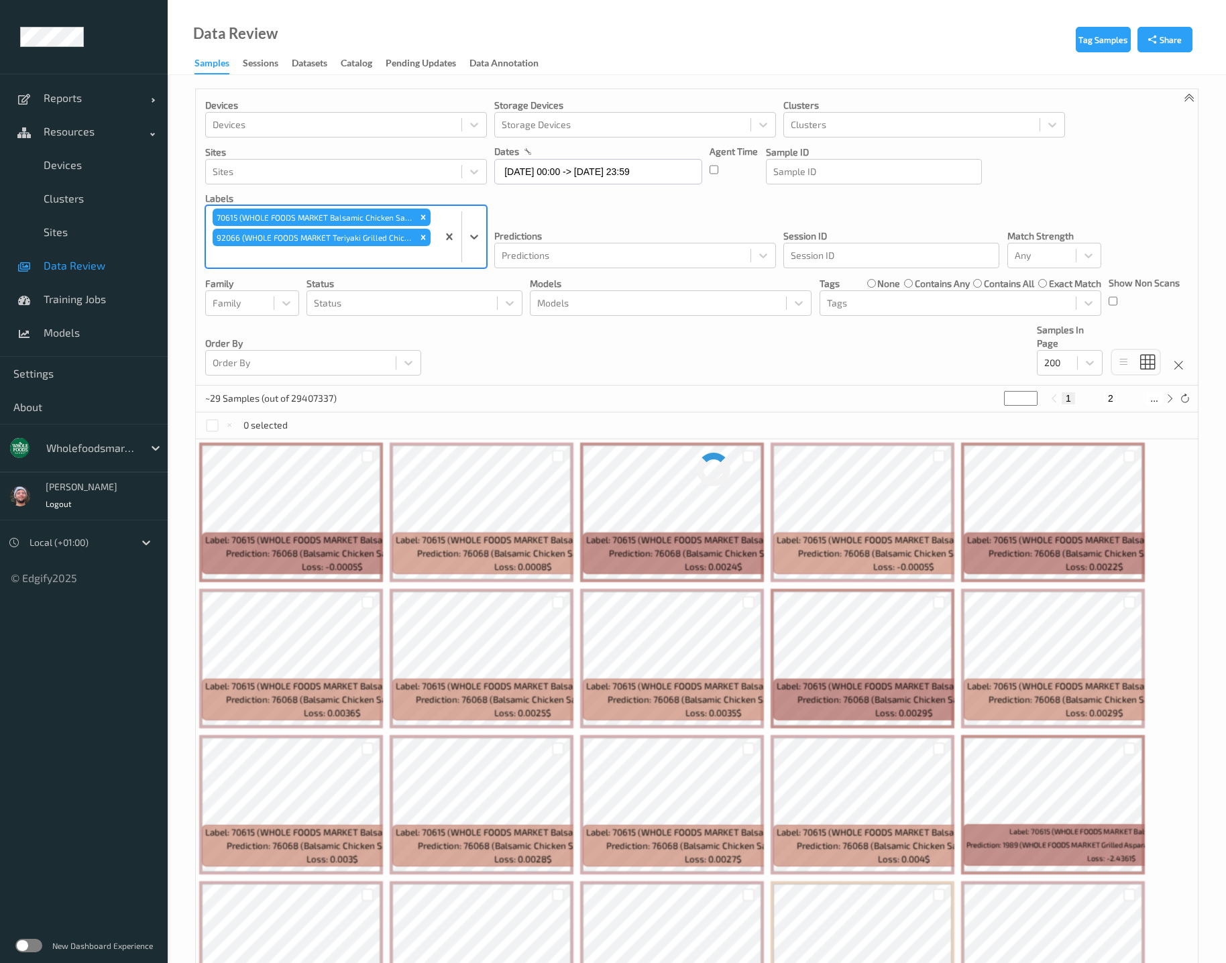
click at [424, 221] on icon "Remove 70615 (WHOLE FOODS MARKET Balsamic Chicken Salad)" at bounding box center [423, 217] width 9 height 9
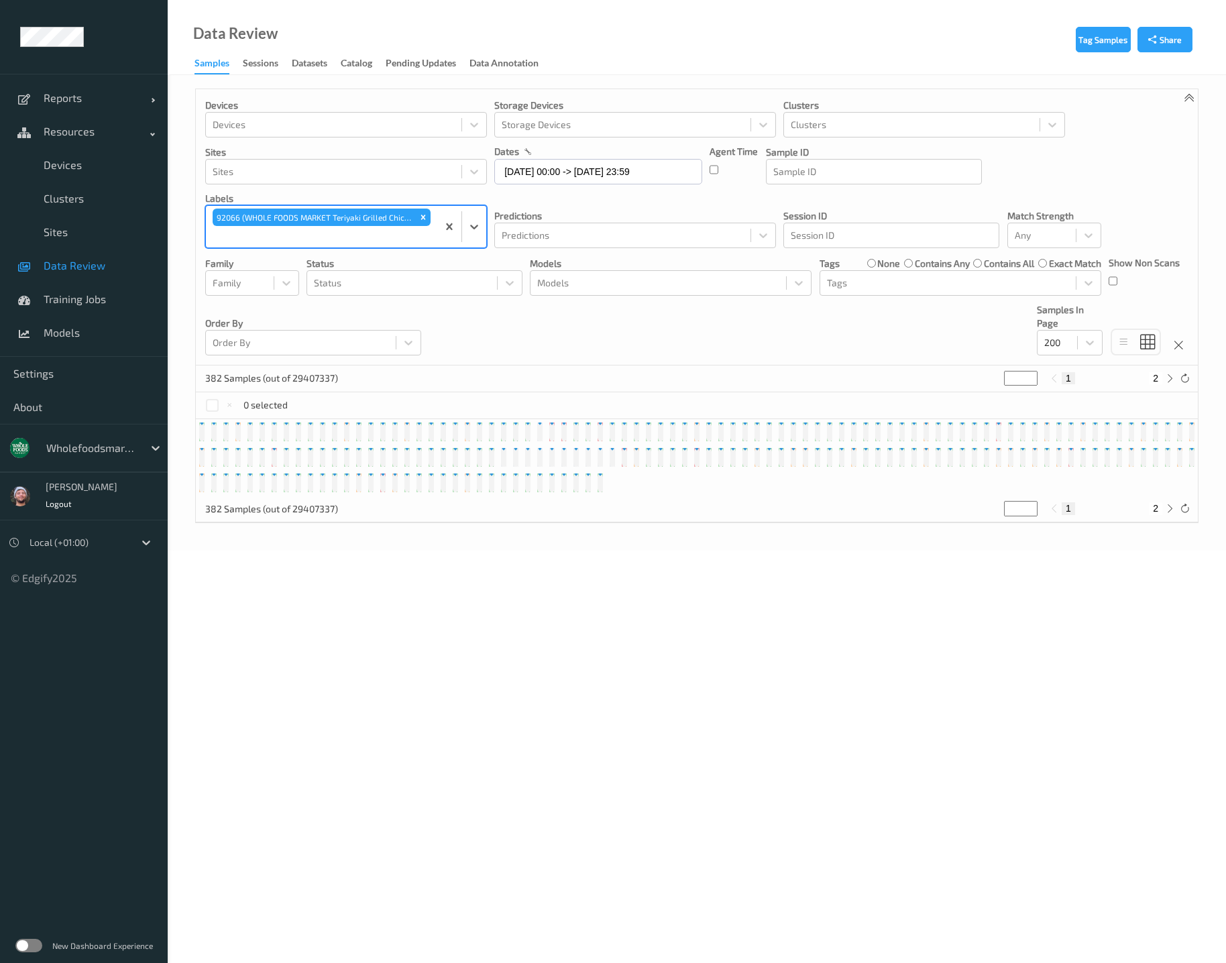
click at [444, 337] on div "Devices Devices Storage Devices Storage Devices Clusters Clusters Sites Sites d…" at bounding box center [697, 227] width 1002 height 276
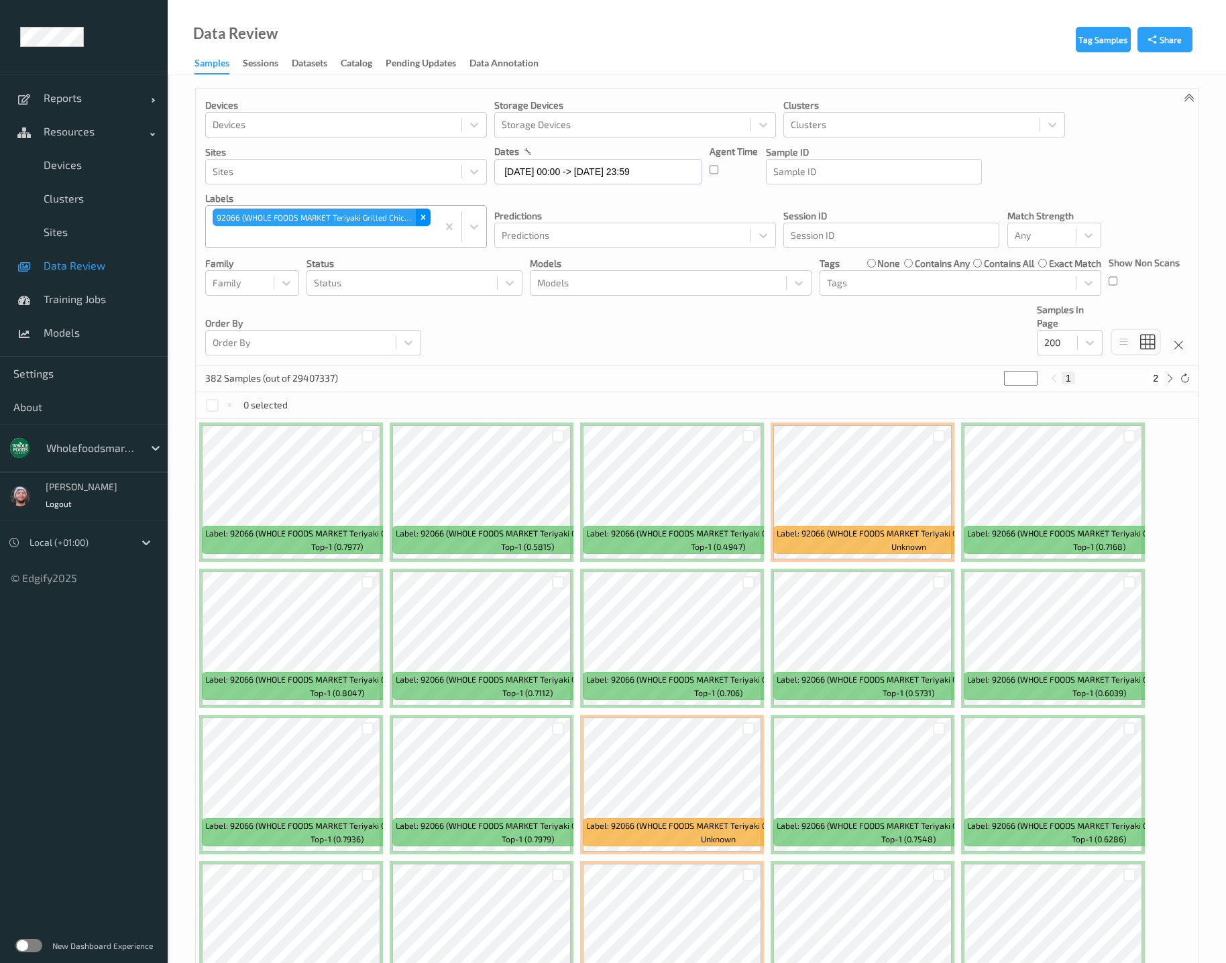
click at [421, 218] on icon "Remove 92066 (WHOLE FOODS MARKET Teriyaki Grilled Chicken Breas t)" at bounding box center [423, 217] width 9 height 9
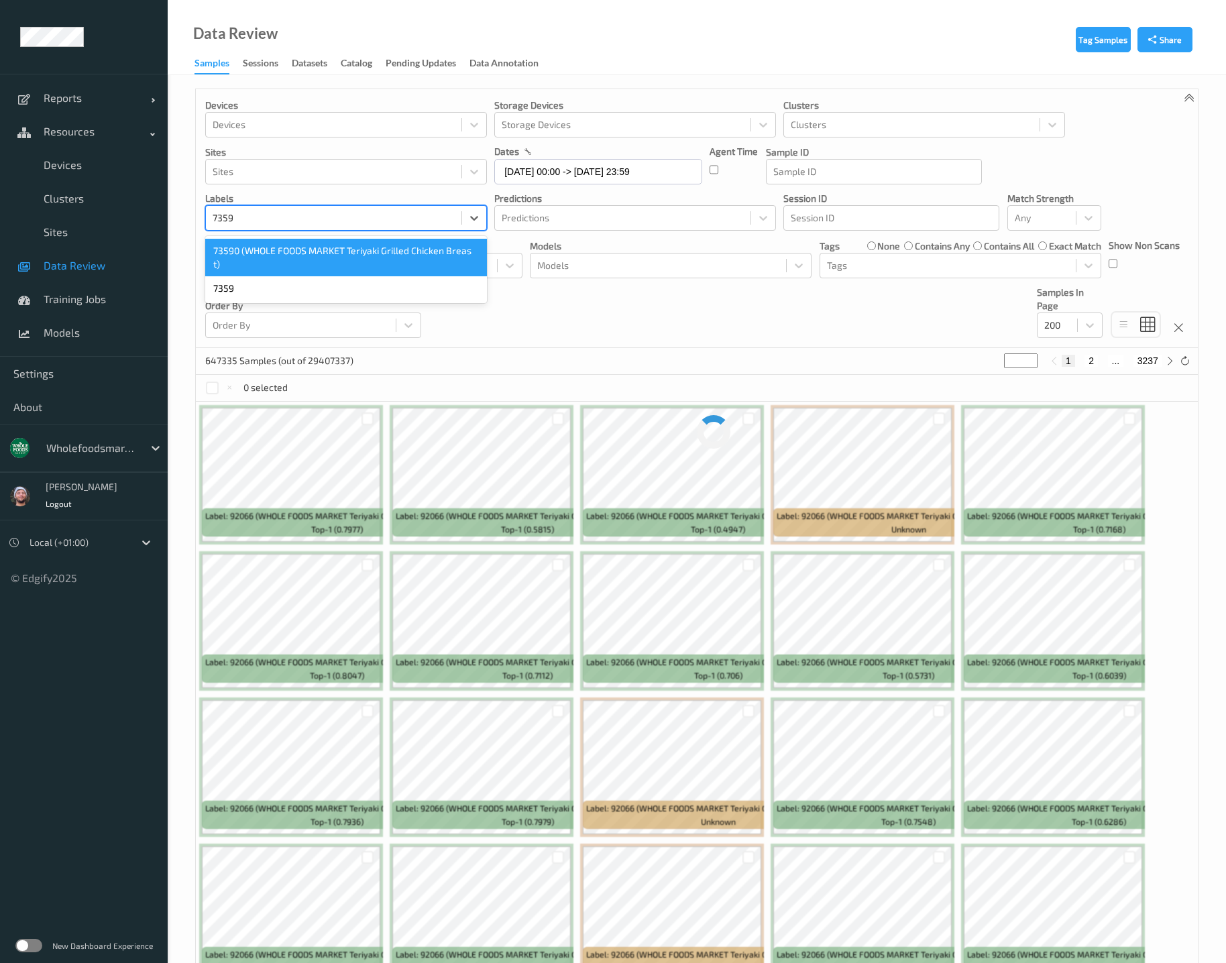
type input "73590"
click at [388, 251] on div "73590 (WHOLE FOODS MARKET Teriyaki Grilled Chicken Breas t)" at bounding box center [346, 258] width 282 height 38
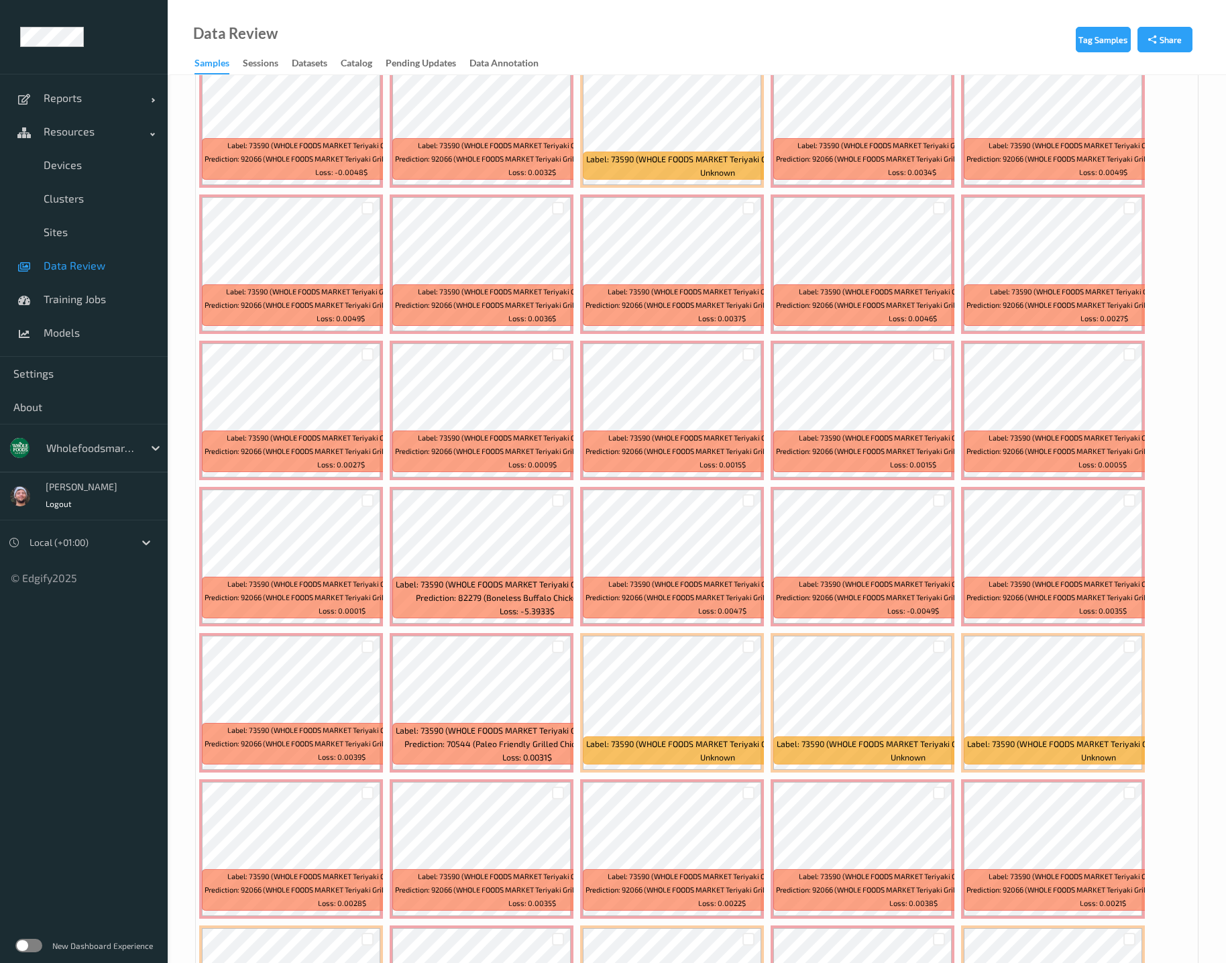
scroll to position [704, 0]
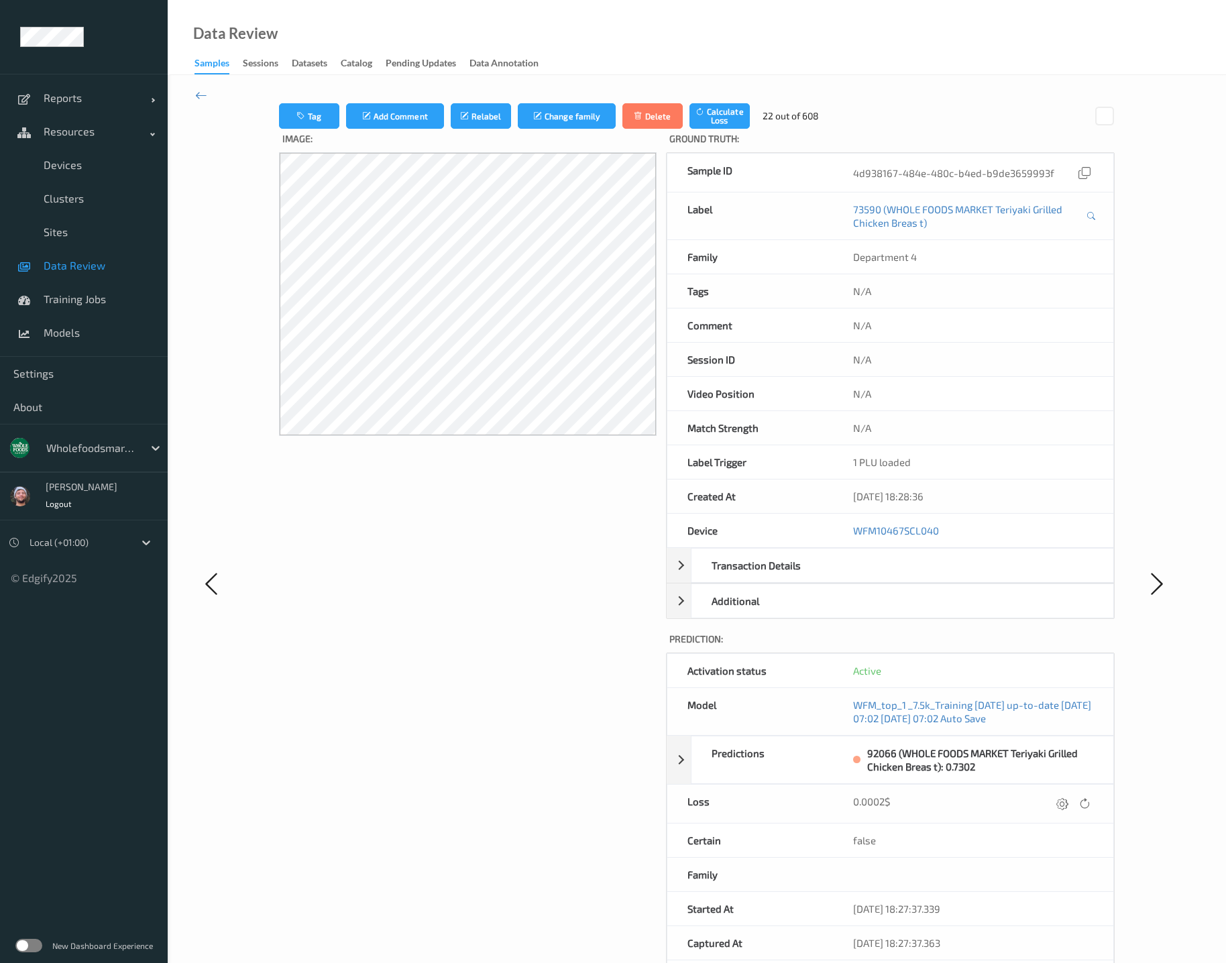
click at [472, 601] on div "Image:" at bounding box center [468, 596] width 378 height 935
drag, startPoint x: 879, startPoint y: 533, endPoint x: 852, endPoint y: 500, distance: 41.9
click at [879, 533] on link "WFM10467SCL040" at bounding box center [896, 531] width 86 height 12
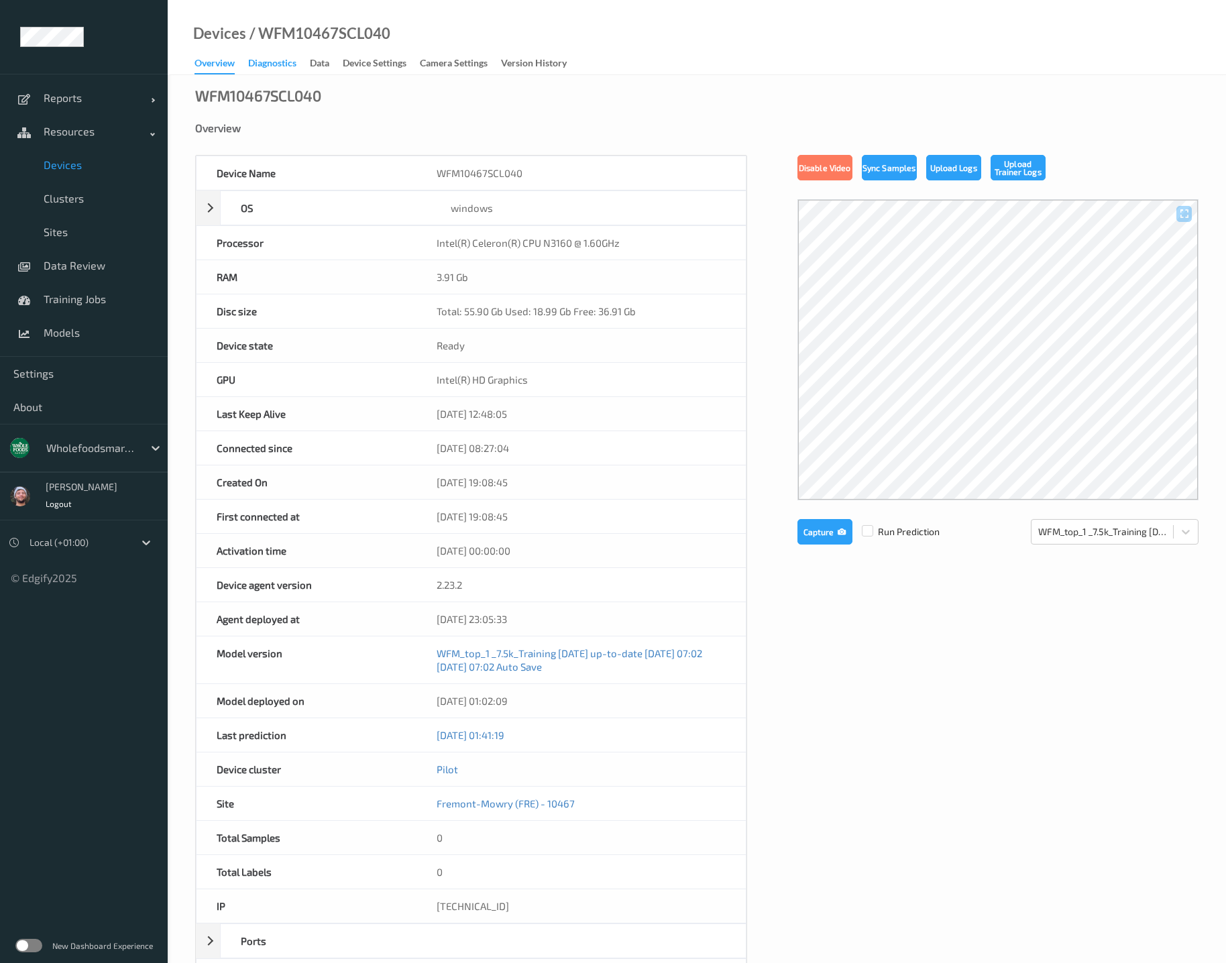
click at [252, 72] on div "Diagnostics" at bounding box center [272, 64] width 48 height 17
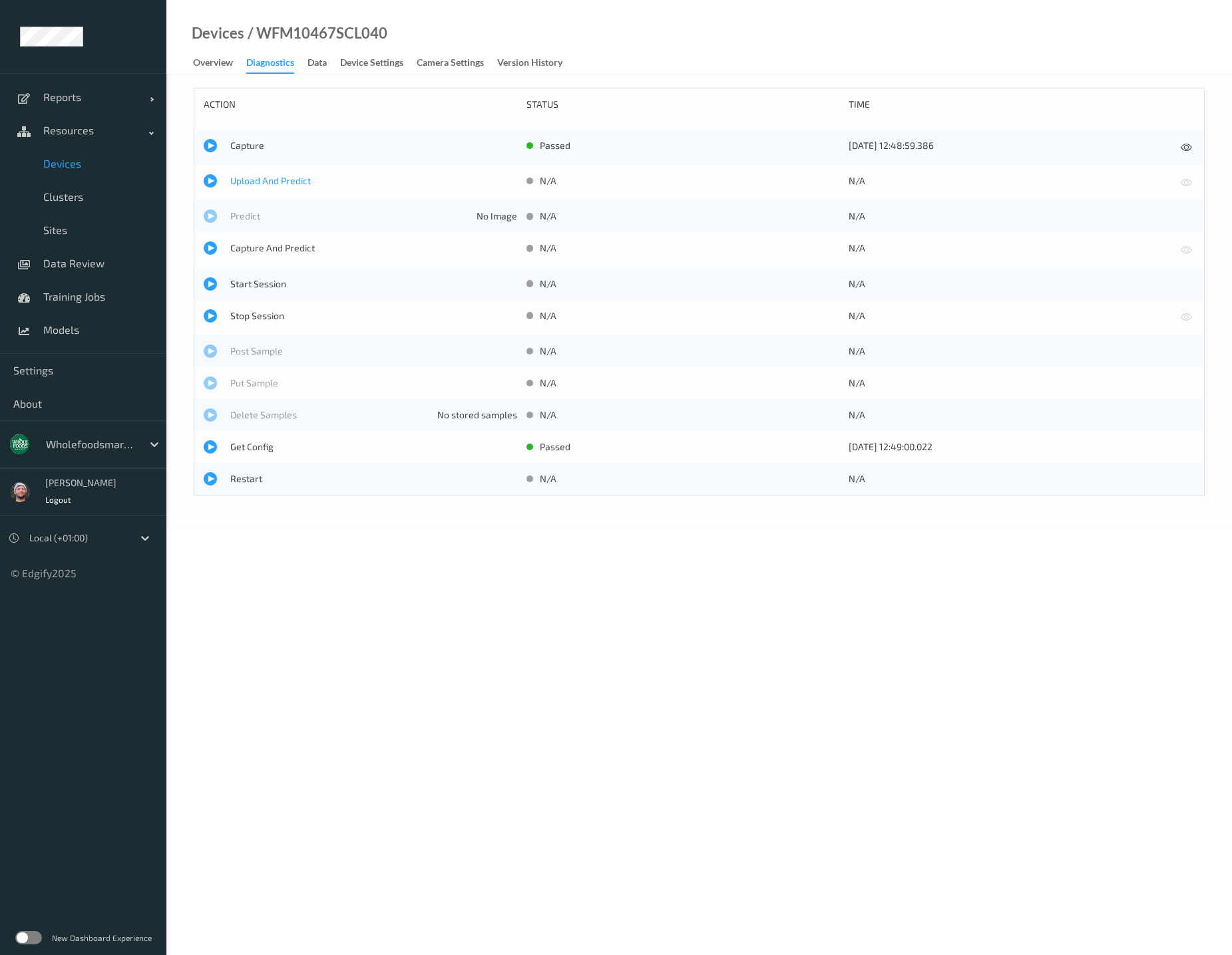
click at [267, 177] on span "Upload And Predict" at bounding box center [373, 180] width 287 height 13
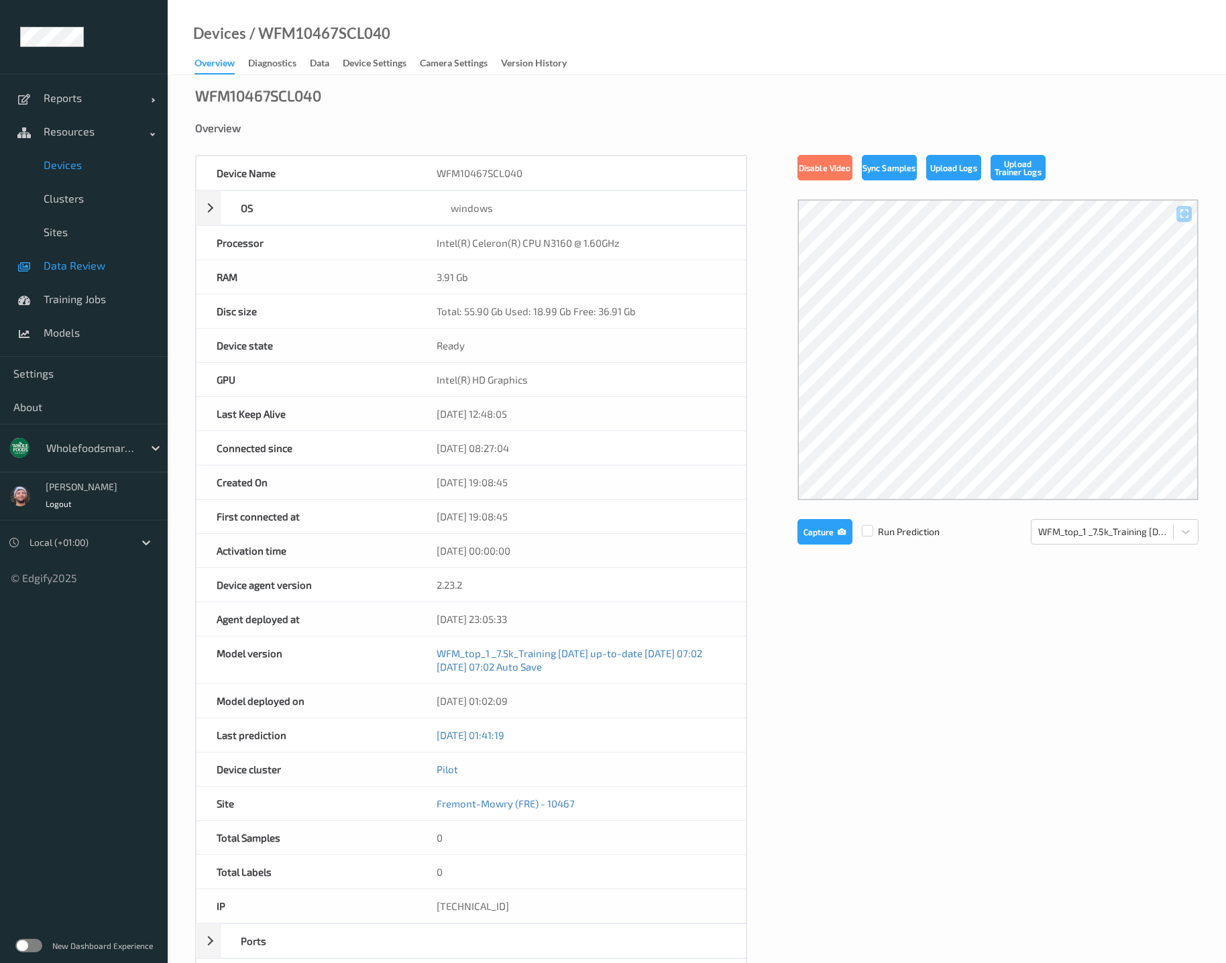
click at [95, 270] on span "Data Review" at bounding box center [99, 265] width 111 height 13
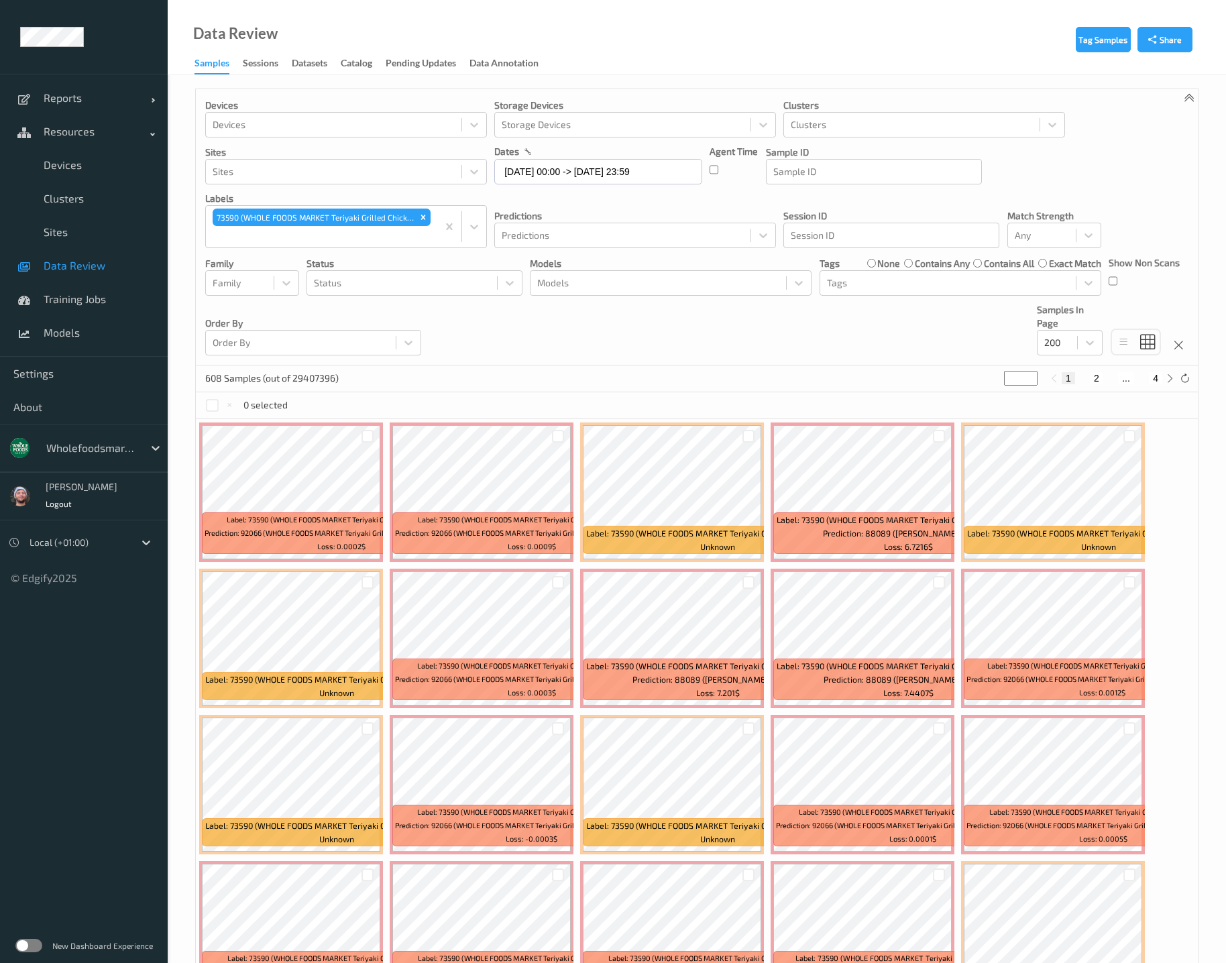
click at [554, 378] on div "608 Samples (out of 29407396) * 1 2 ... 4" at bounding box center [697, 379] width 1002 height 27
click at [746, 355] on div "Devices Devices Storage Devices Storage Devices Clusters Clusters Sites Sites d…" at bounding box center [697, 227] width 1002 height 276
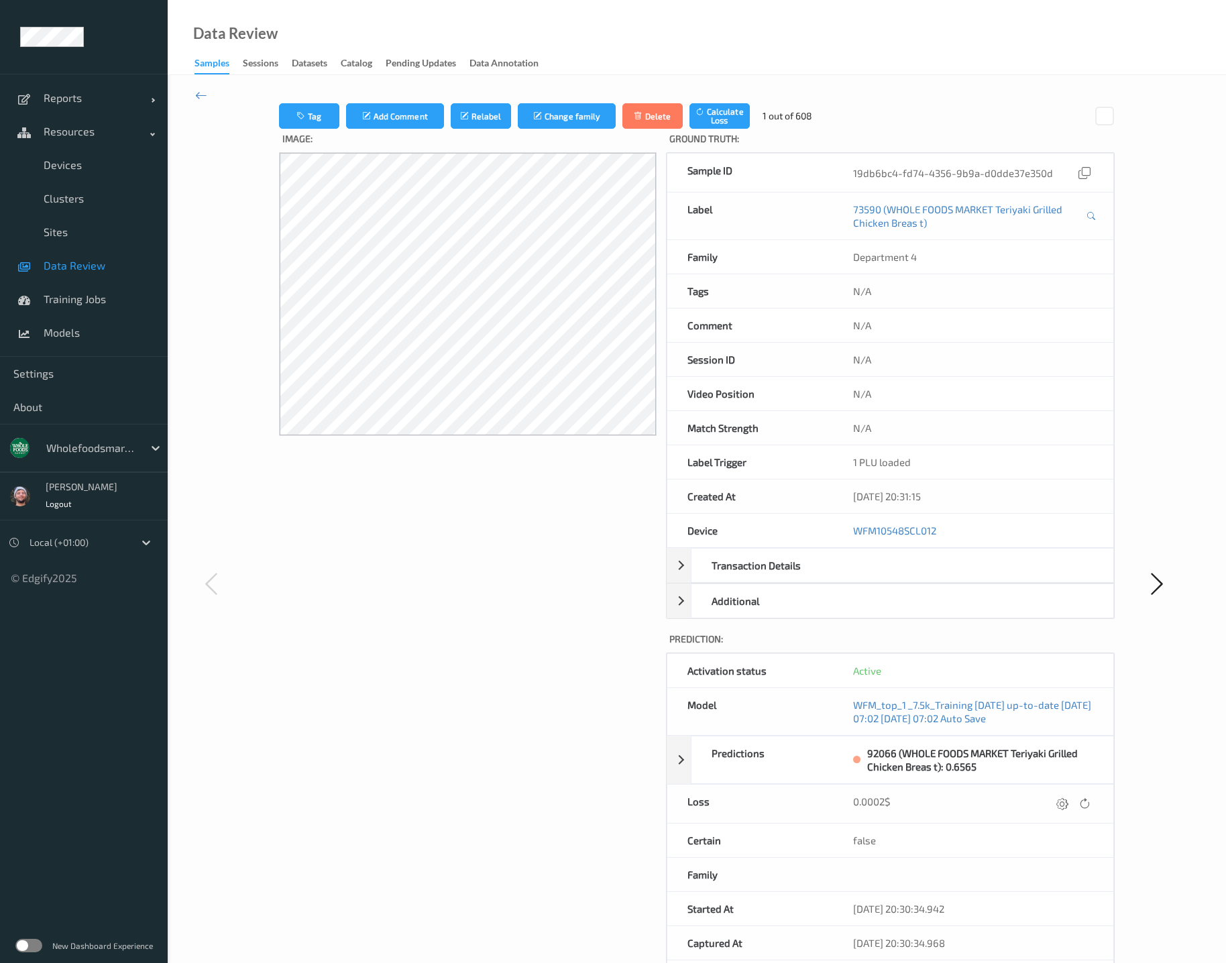
click at [535, 788] on div "Image:" at bounding box center [468, 596] width 378 height 935
click at [437, 772] on div "Image:" at bounding box center [468, 596] width 378 height 935
drag, startPoint x: 451, startPoint y: 548, endPoint x: 512, endPoint y: 528, distance: 64.3
click at [451, 548] on div "Image:" at bounding box center [468, 596] width 378 height 935
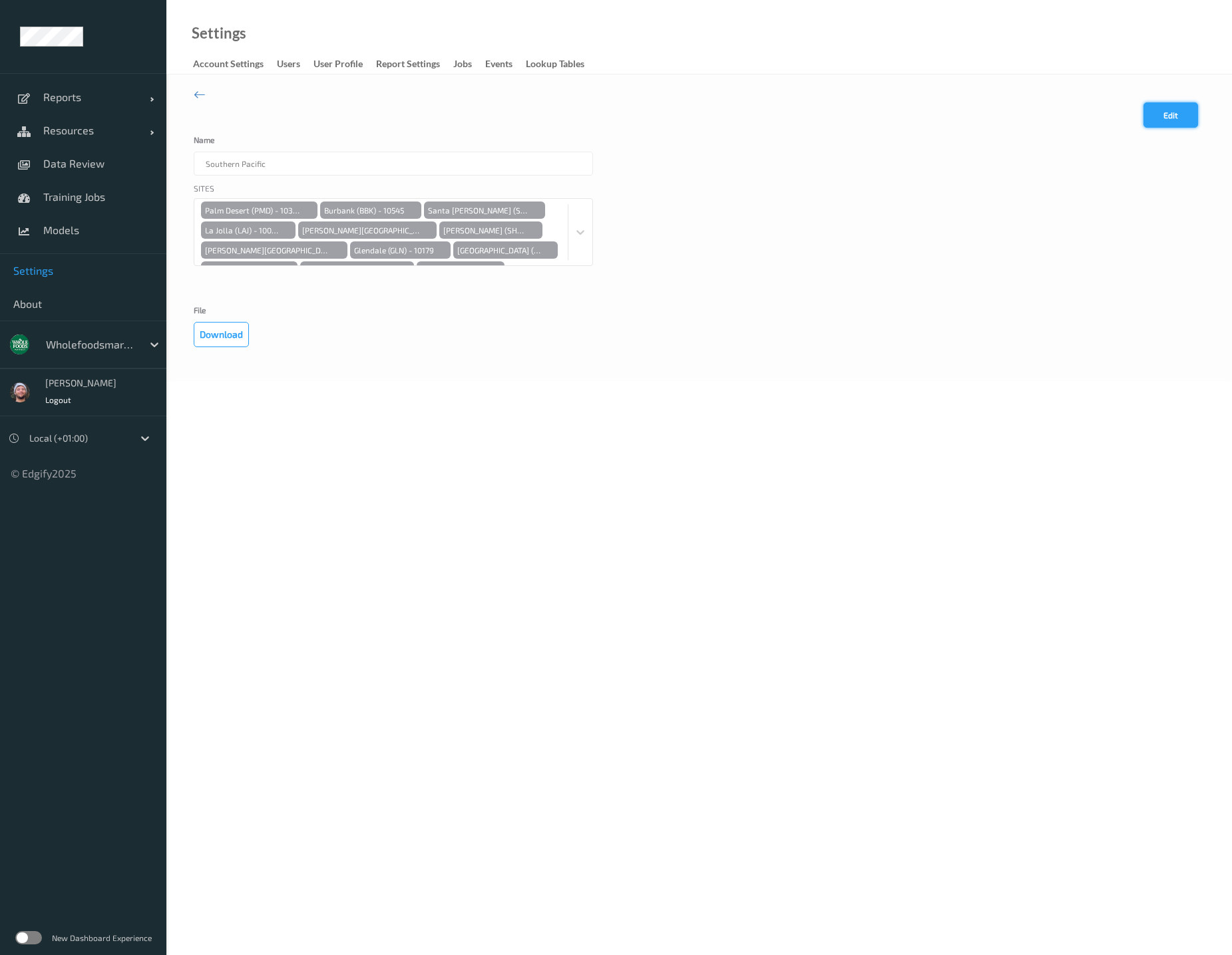
click at [1193, 110] on button "Edit" at bounding box center [1170, 114] width 55 height 25
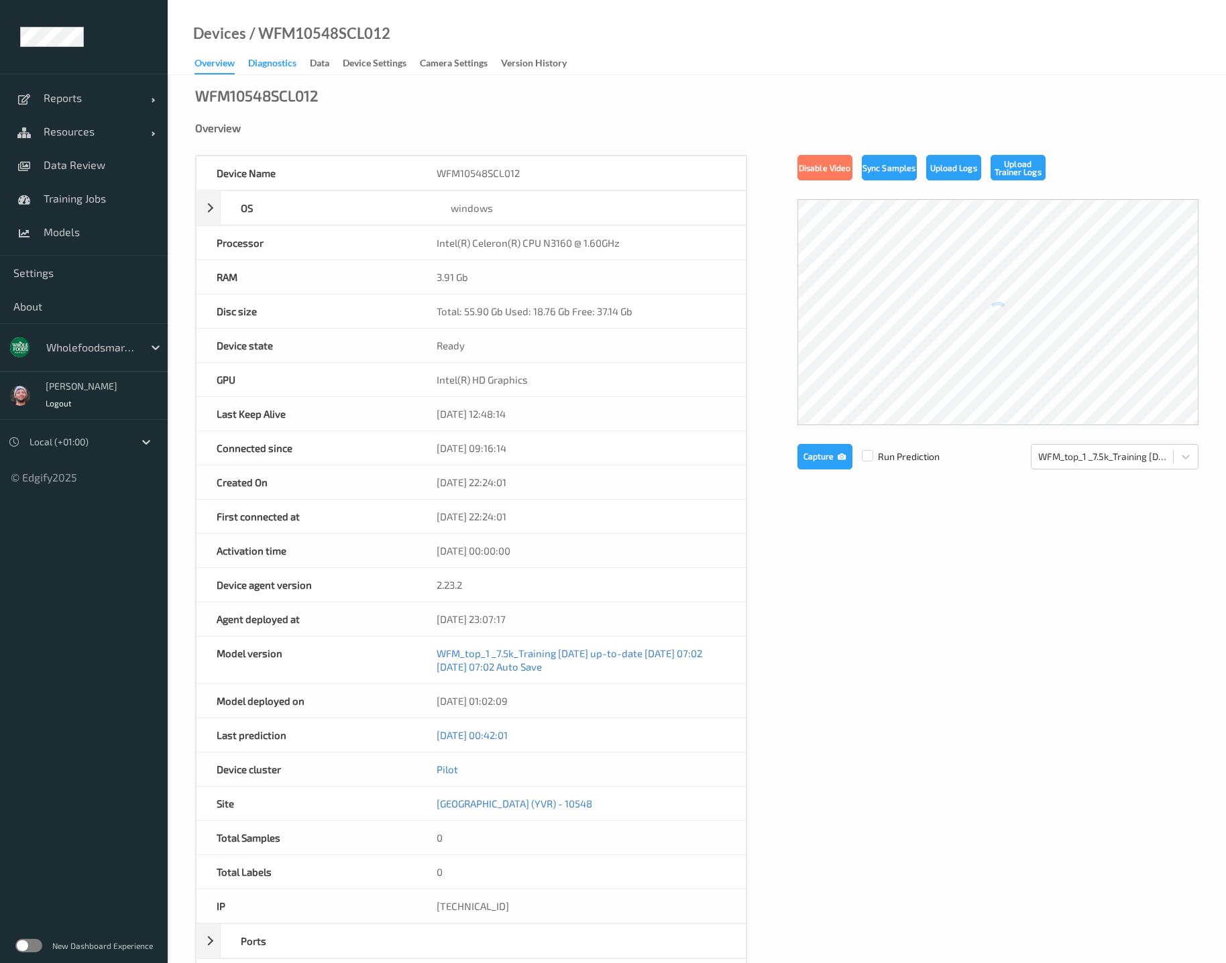
click at [285, 66] on div "Diagnostics" at bounding box center [272, 64] width 48 height 17
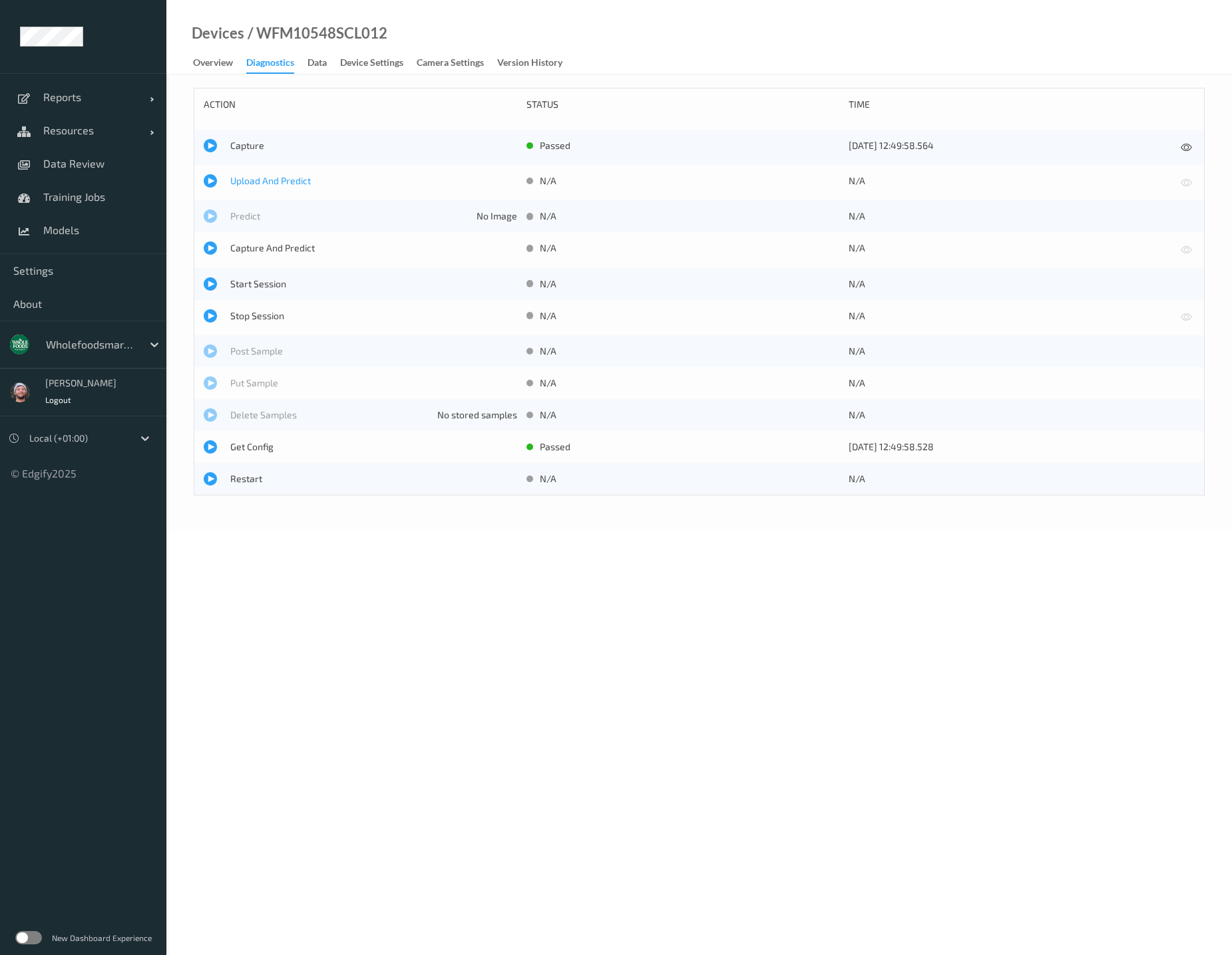
click at [280, 182] on span "Upload And Predict" at bounding box center [373, 180] width 287 height 13
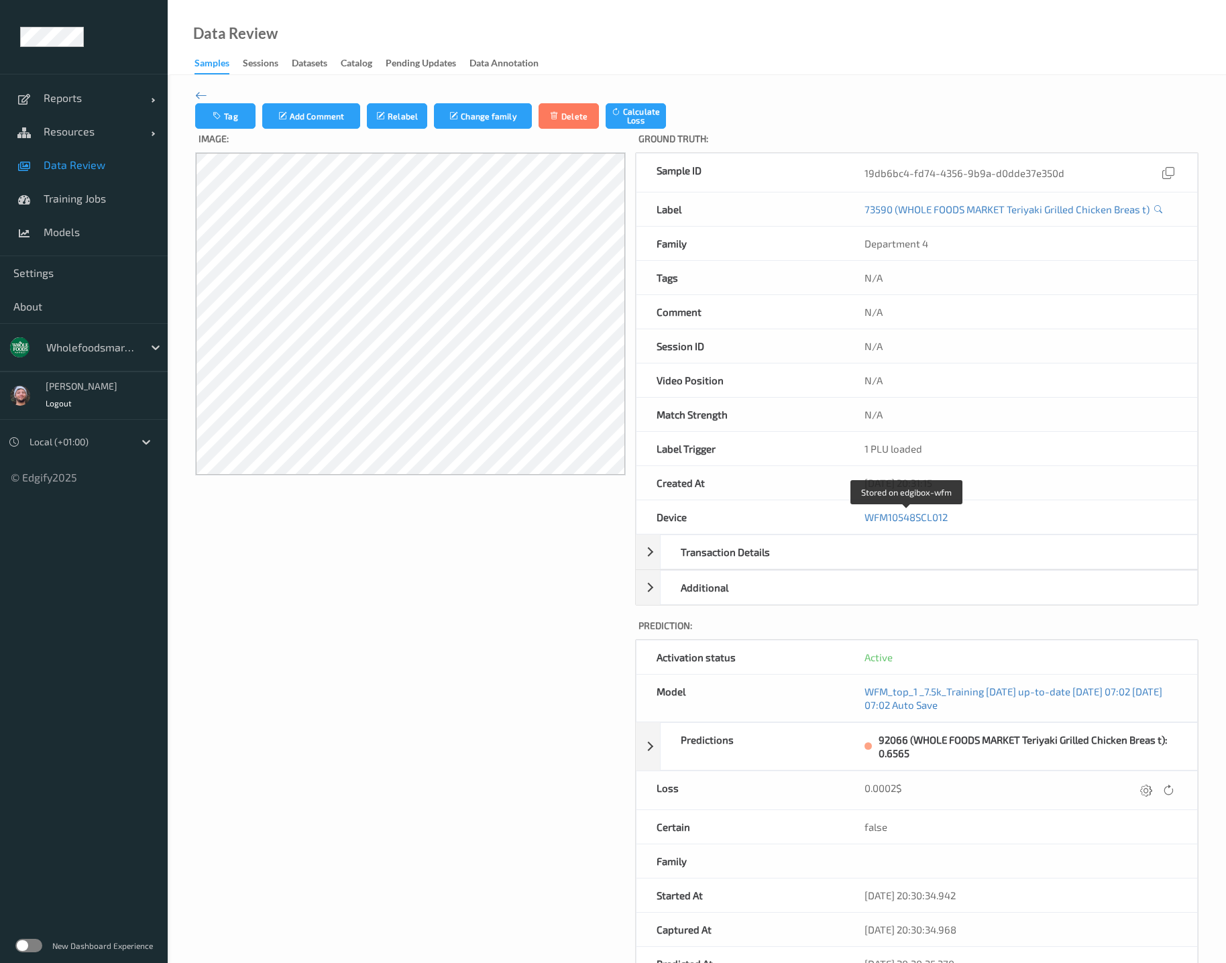
drag, startPoint x: 884, startPoint y: 521, endPoint x: 810, endPoint y: 234, distance: 296.0
click at [884, 521] on link "WFM10548SCL012" at bounding box center [906, 517] width 83 height 12
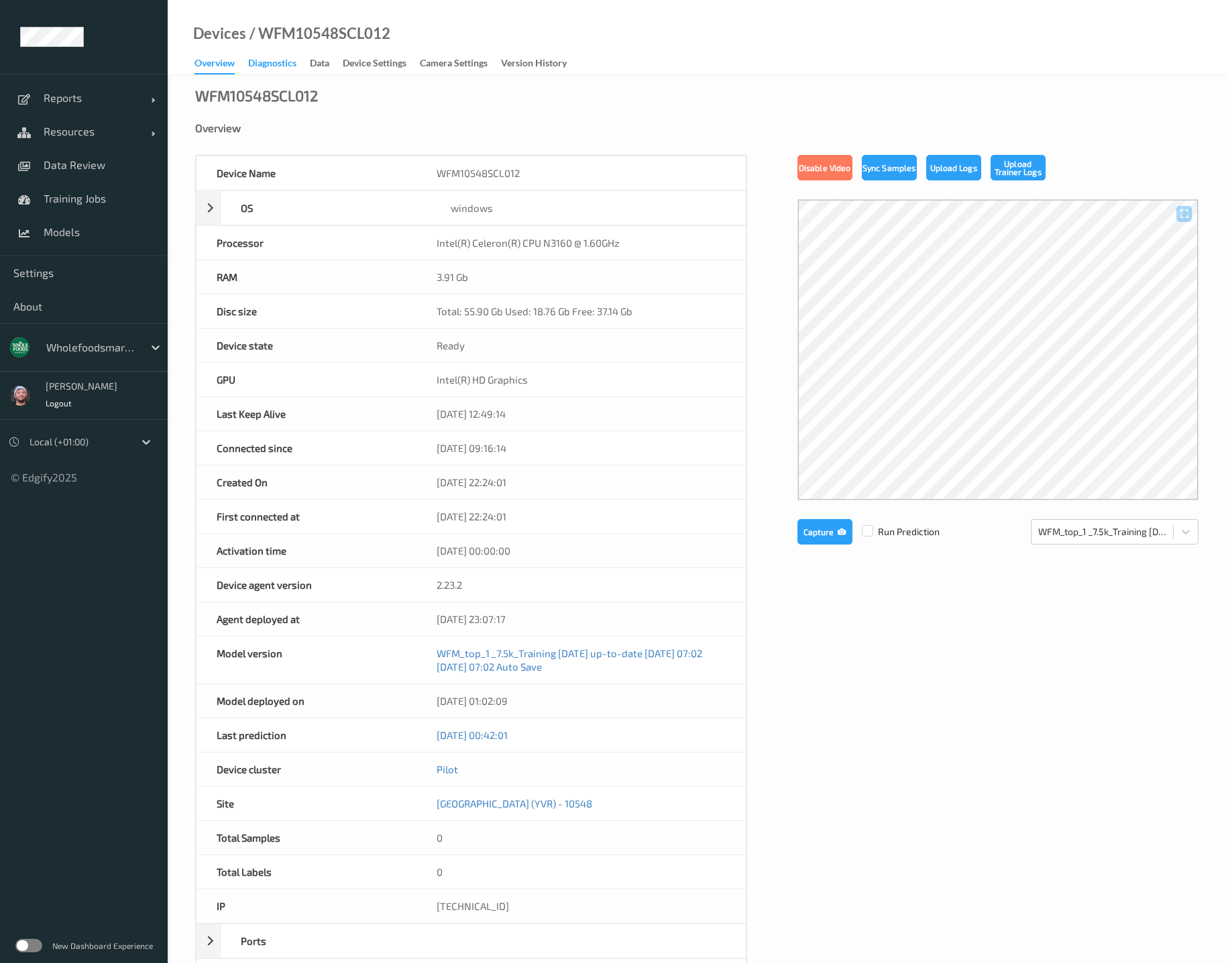
click at [293, 68] on div "Diagnostics" at bounding box center [272, 64] width 48 height 17
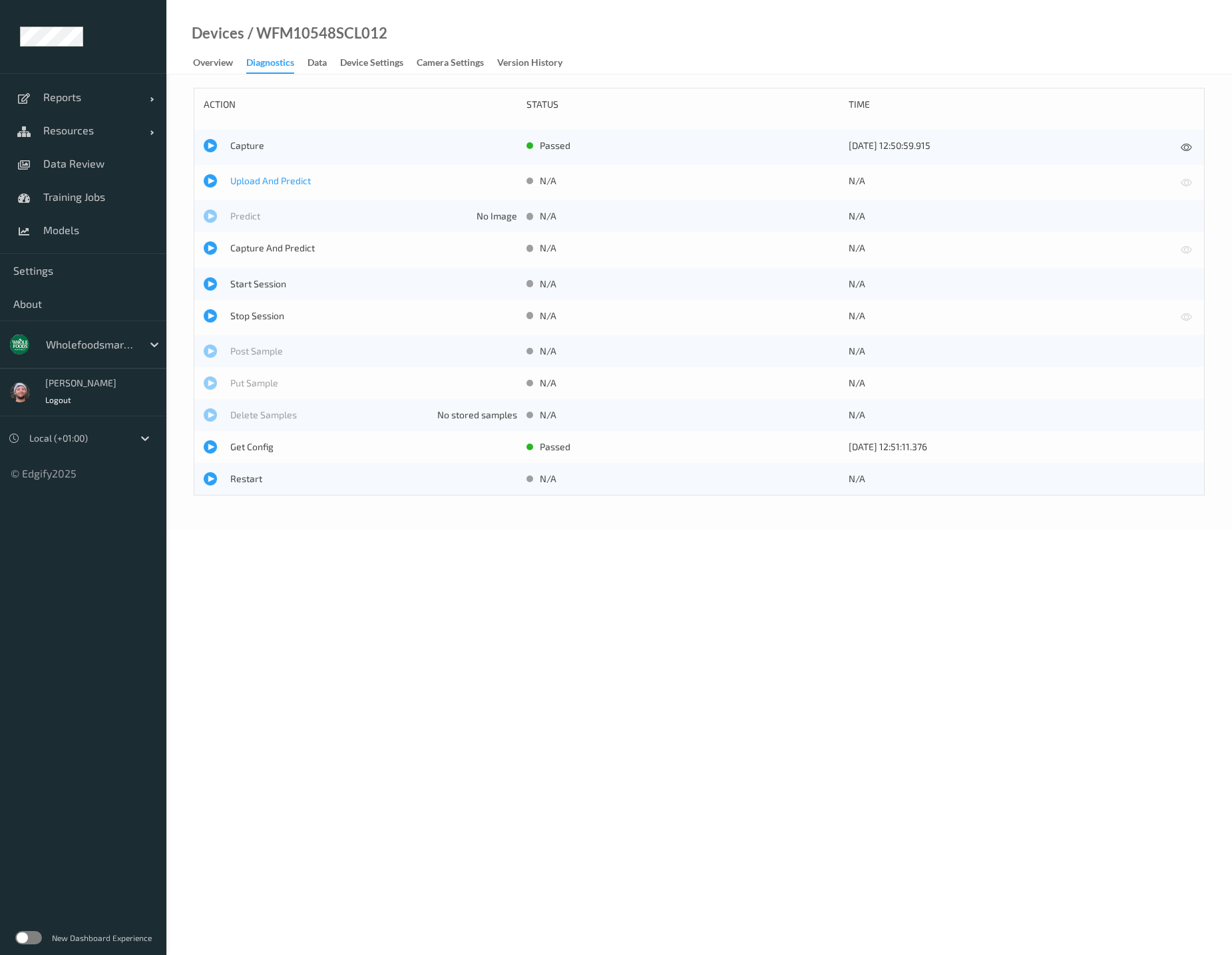
click at [284, 179] on span "Upload And Predict" at bounding box center [373, 180] width 287 height 13
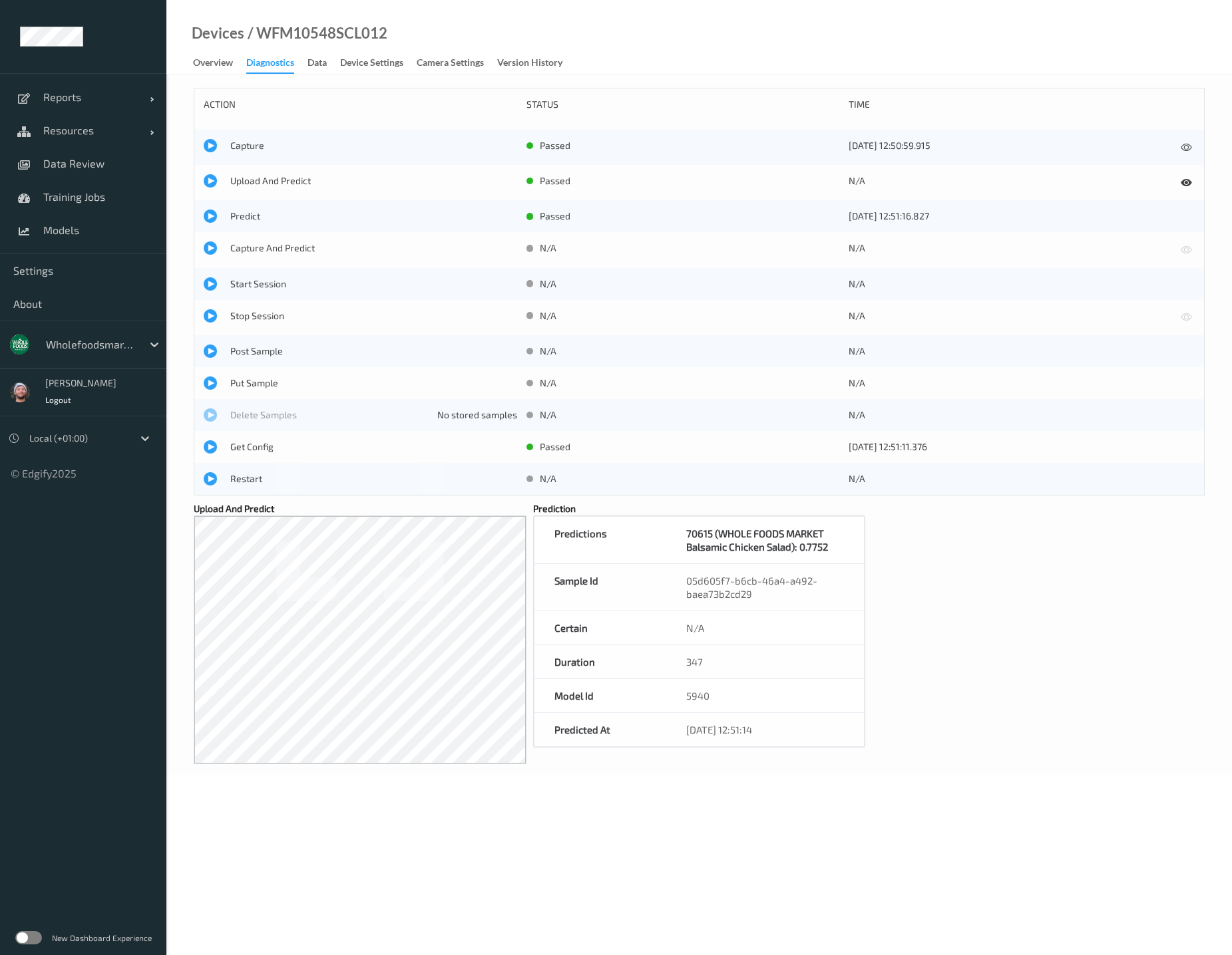
click at [617, 98] on div "status" at bounding box center [683, 104] width 313 height 13
click at [100, 158] on span "Data Review" at bounding box center [98, 163] width 110 height 13
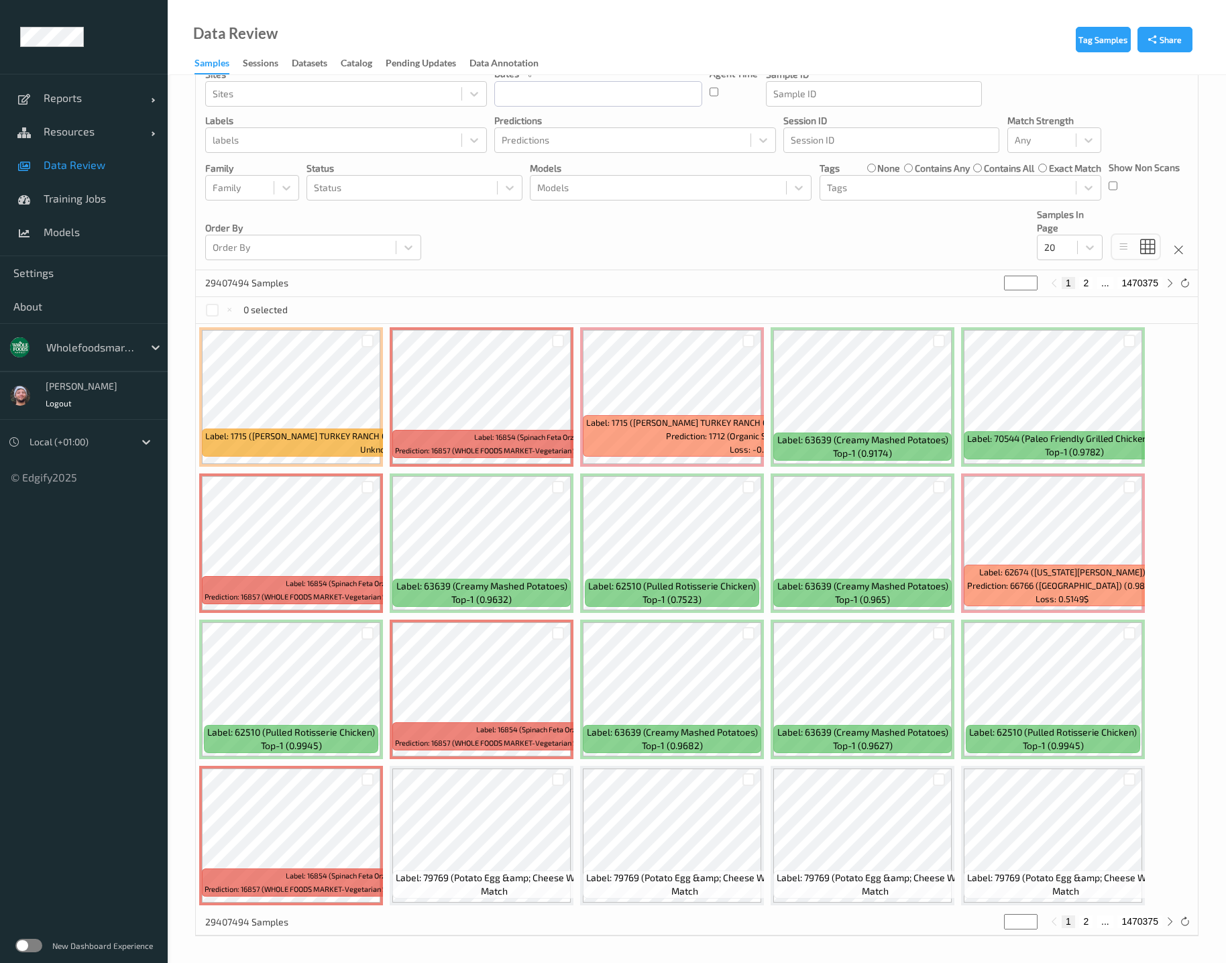
scroll to position [78, 0]
drag, startPoint x: 577, startPoint y: 239, endPoint x: 606, endPoint y: 182, distance: 63.3
click at [577, 239] on div "Devices Devices Storage Devices Storage Devices Clusters Clusters Sites Sites d…" at bounding box center [697, 140] width 1002 height 259
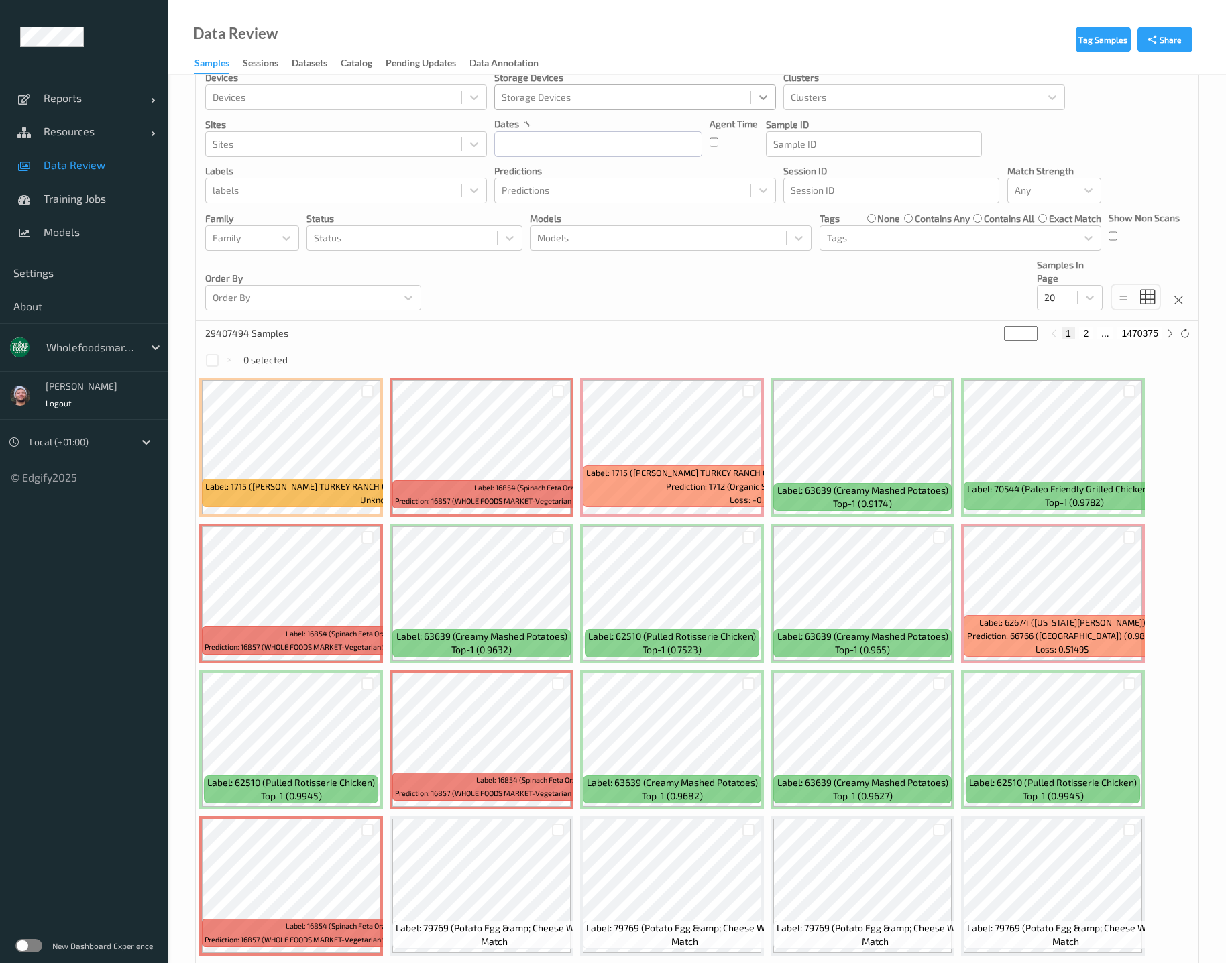
scroll to position [0, 0]
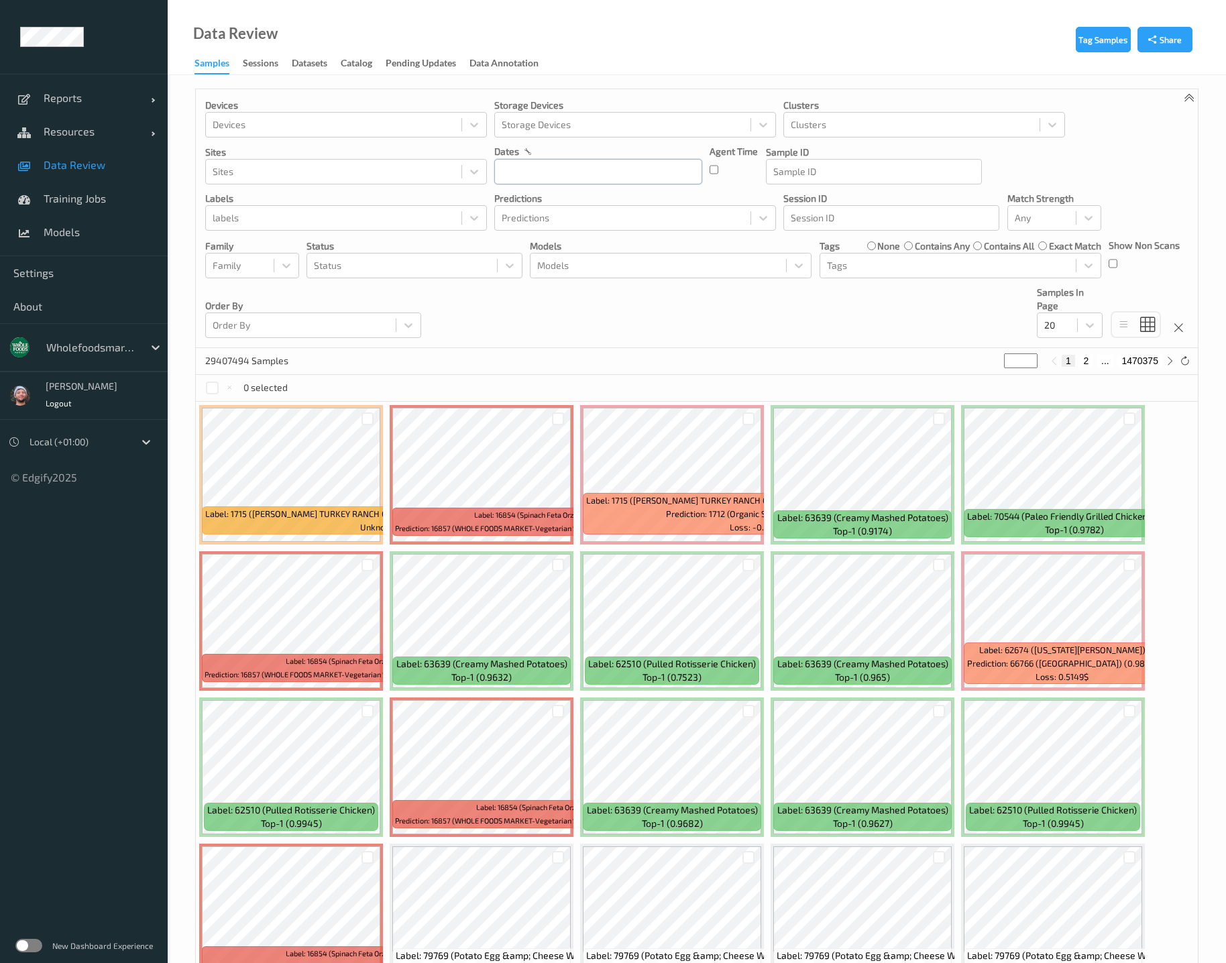
click at [600, 174] on input "text" at bounding box center [598, 171] width 208 height 25
click at [505, 213] on button "button" at bounding box center [506, 210] width 13 height 13
click at [584, 331] on span "24" at bounding box center [580, 329] width 19 height 19
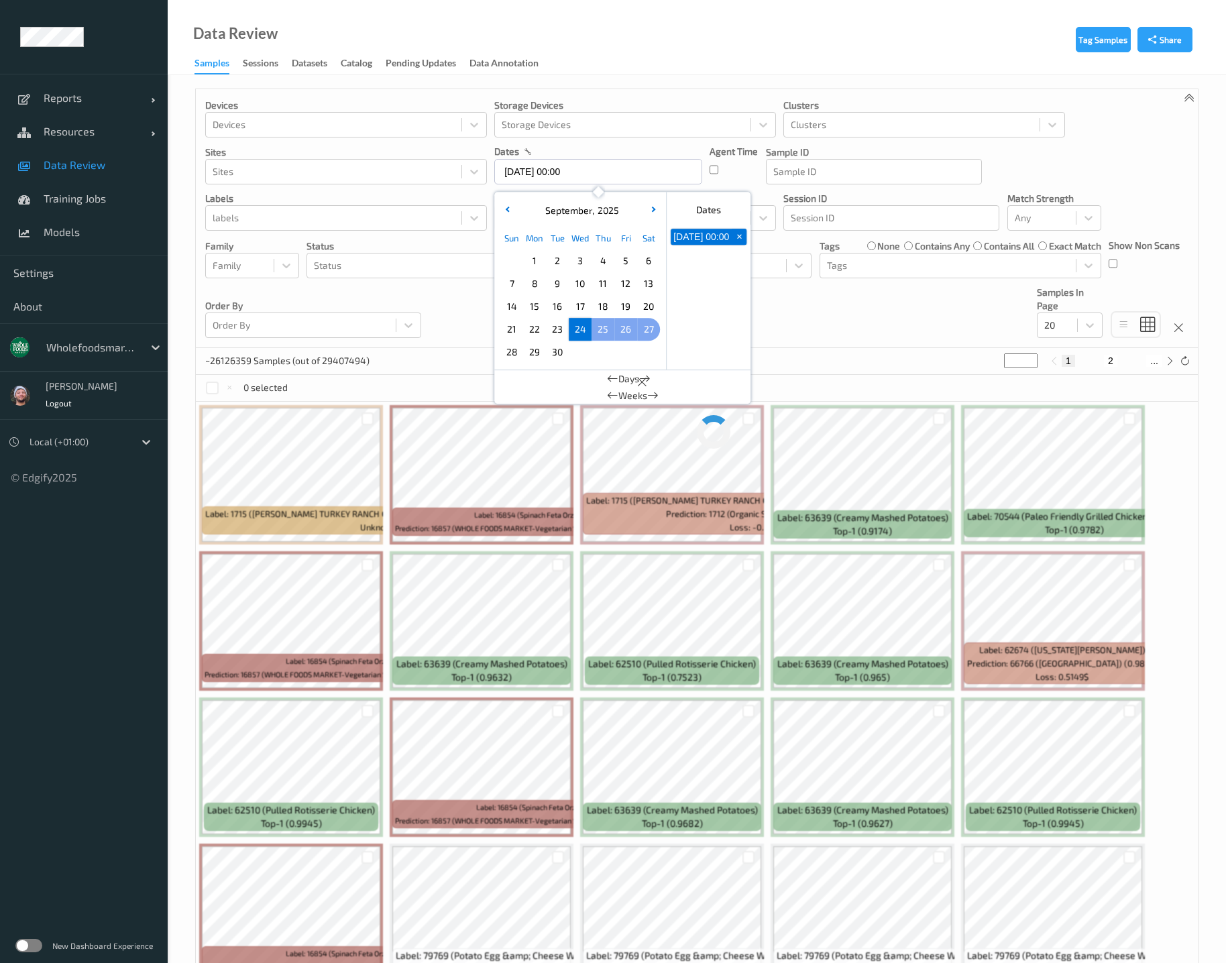
click at [651, 325] on span "27" at bounding box center [648, 329] width 19 height 19
type input "24/09/2025 00:00 -> 27/09/2025 23:59"
click at [755, 343] on div "Devices Devices Storage Devices Storage Devices Clusters Clusters Sites Sites d…" at bounding box center [697, 218] width 1002 height 259
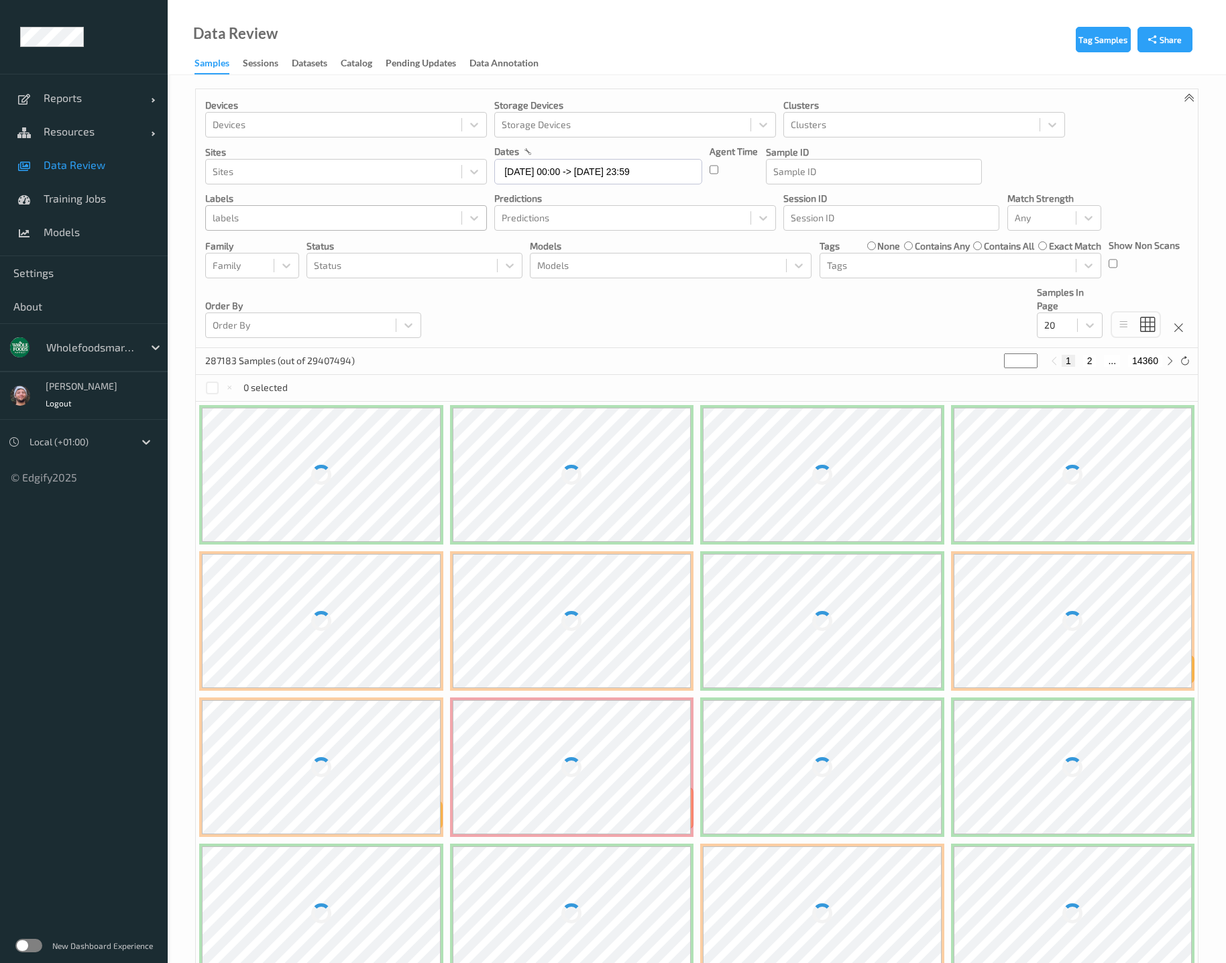
click at [335, 218] on div at bounding box center [334, 218] width 242 height 16
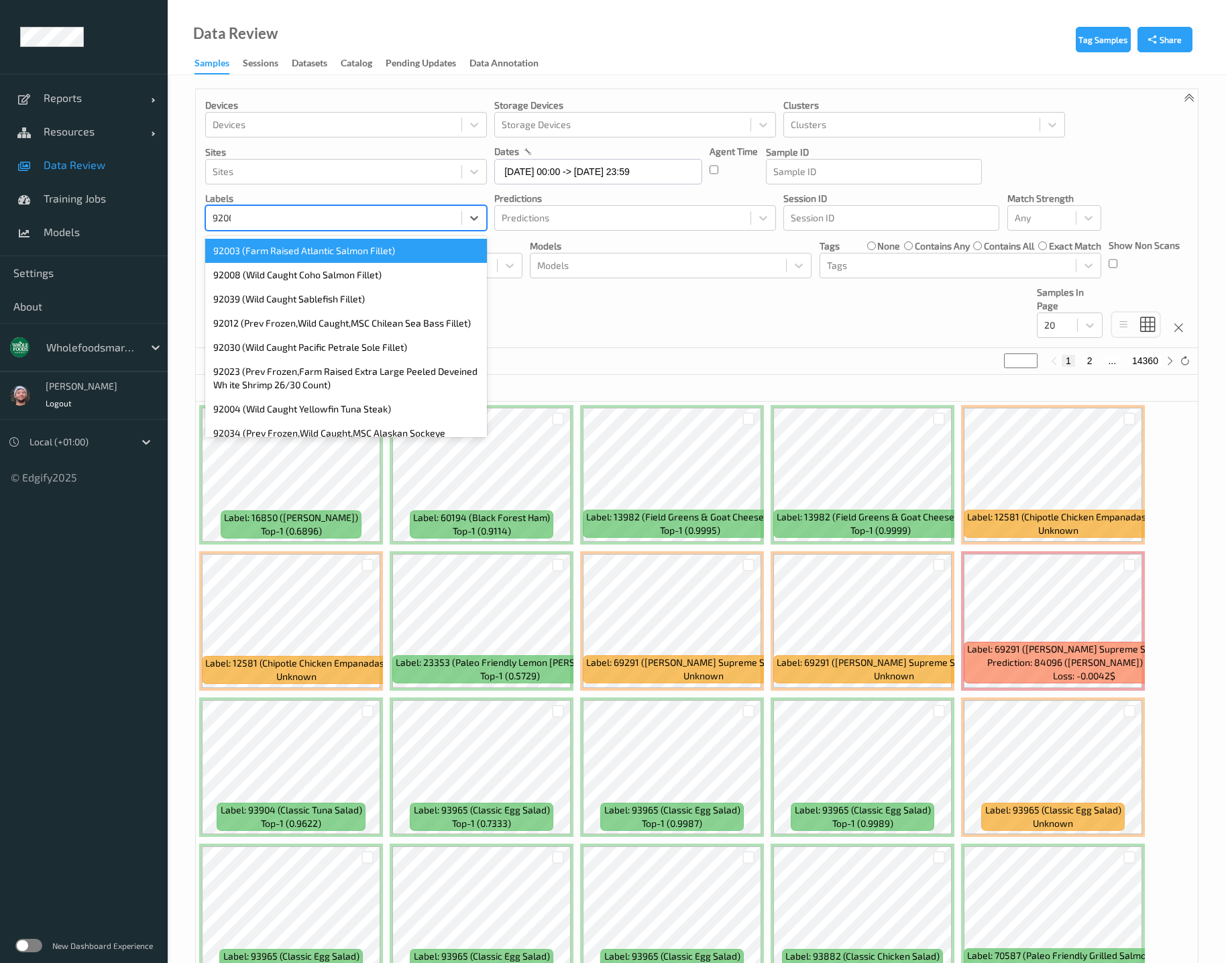
type input "92066"
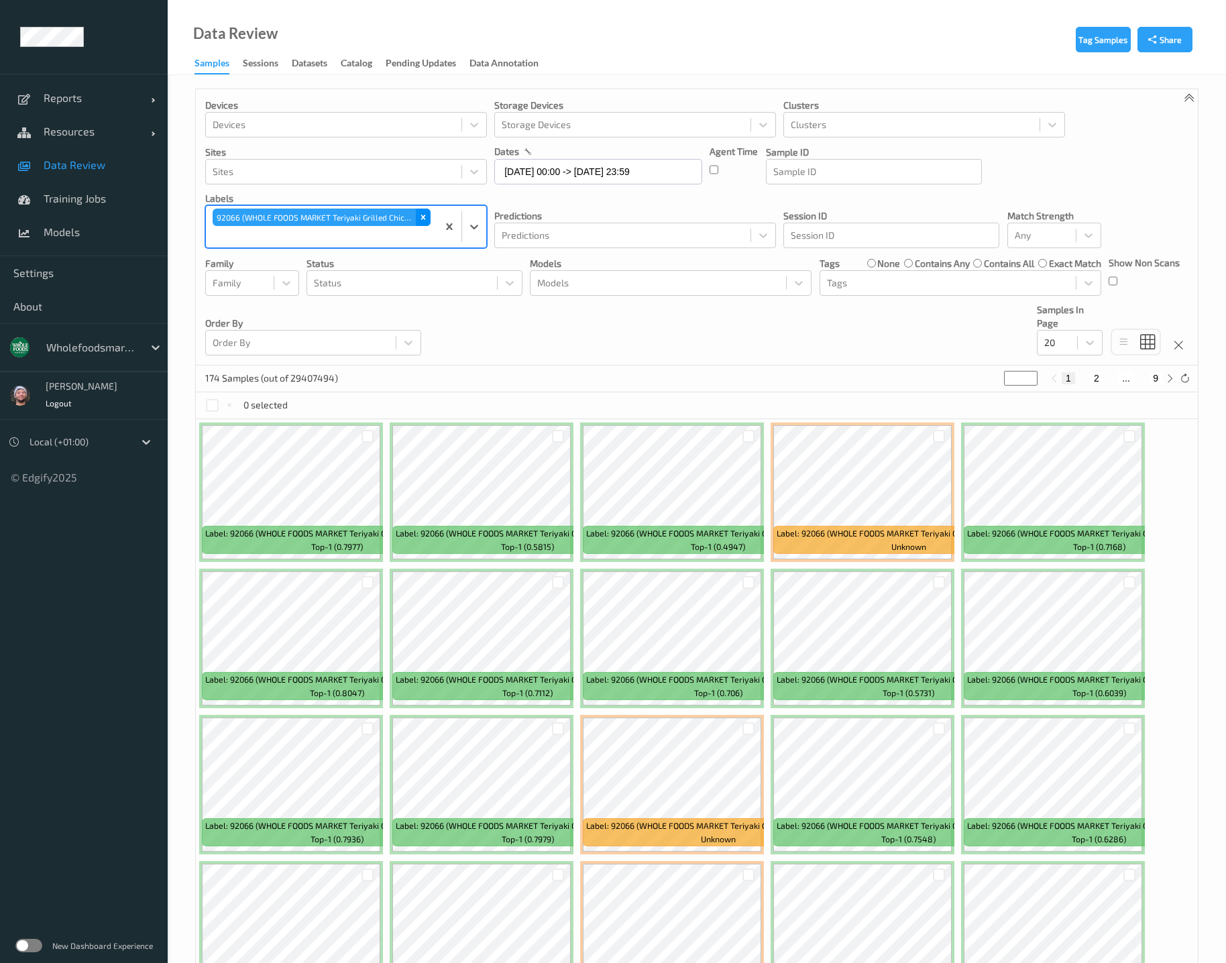
click at [416, 214] on div "Remove 92066 (WHOLE FOODS MARKET Teriyaki Grilled Chicken Breas t)" at bounding box center [423, 217] width 15 height 17
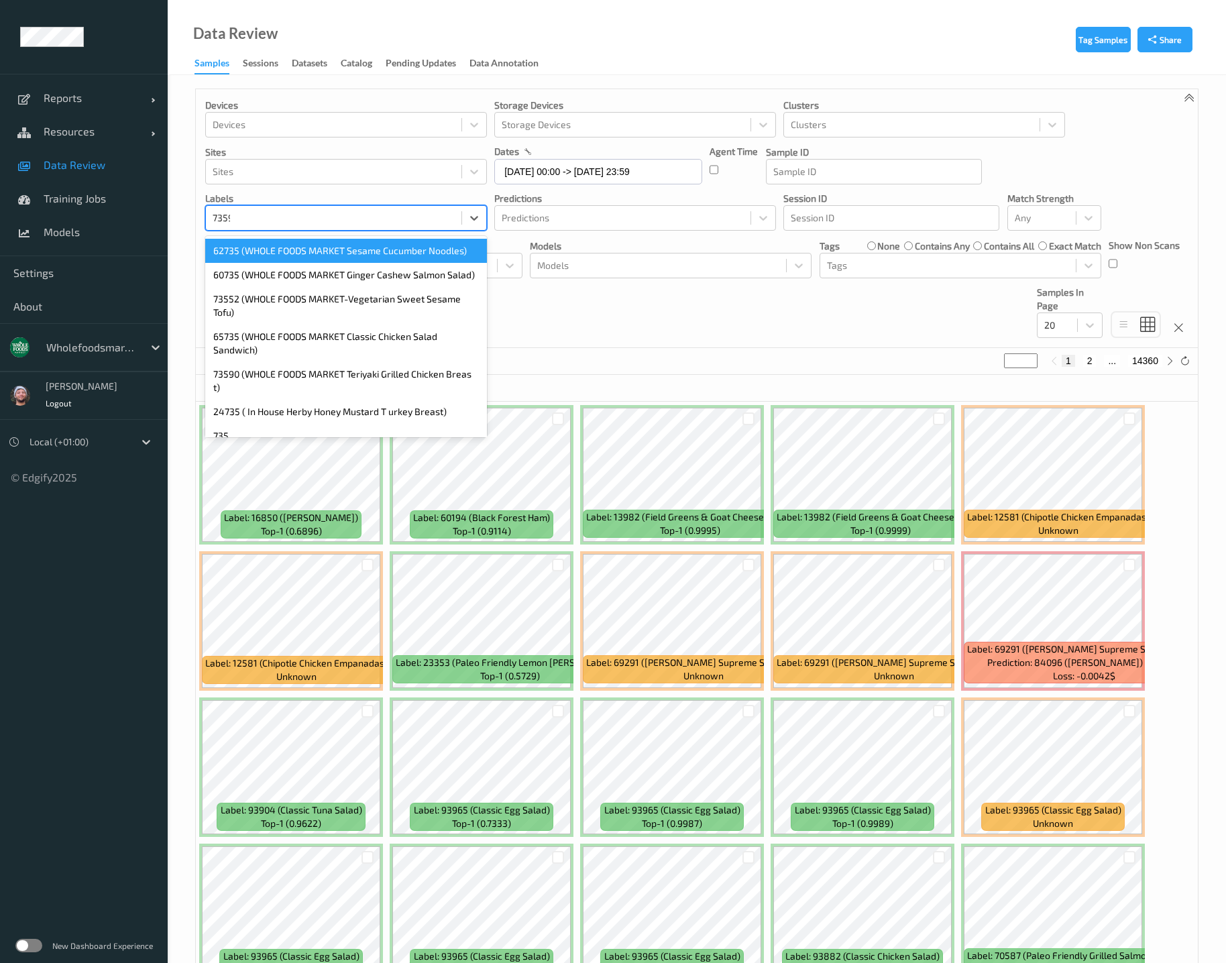
type input "73590"
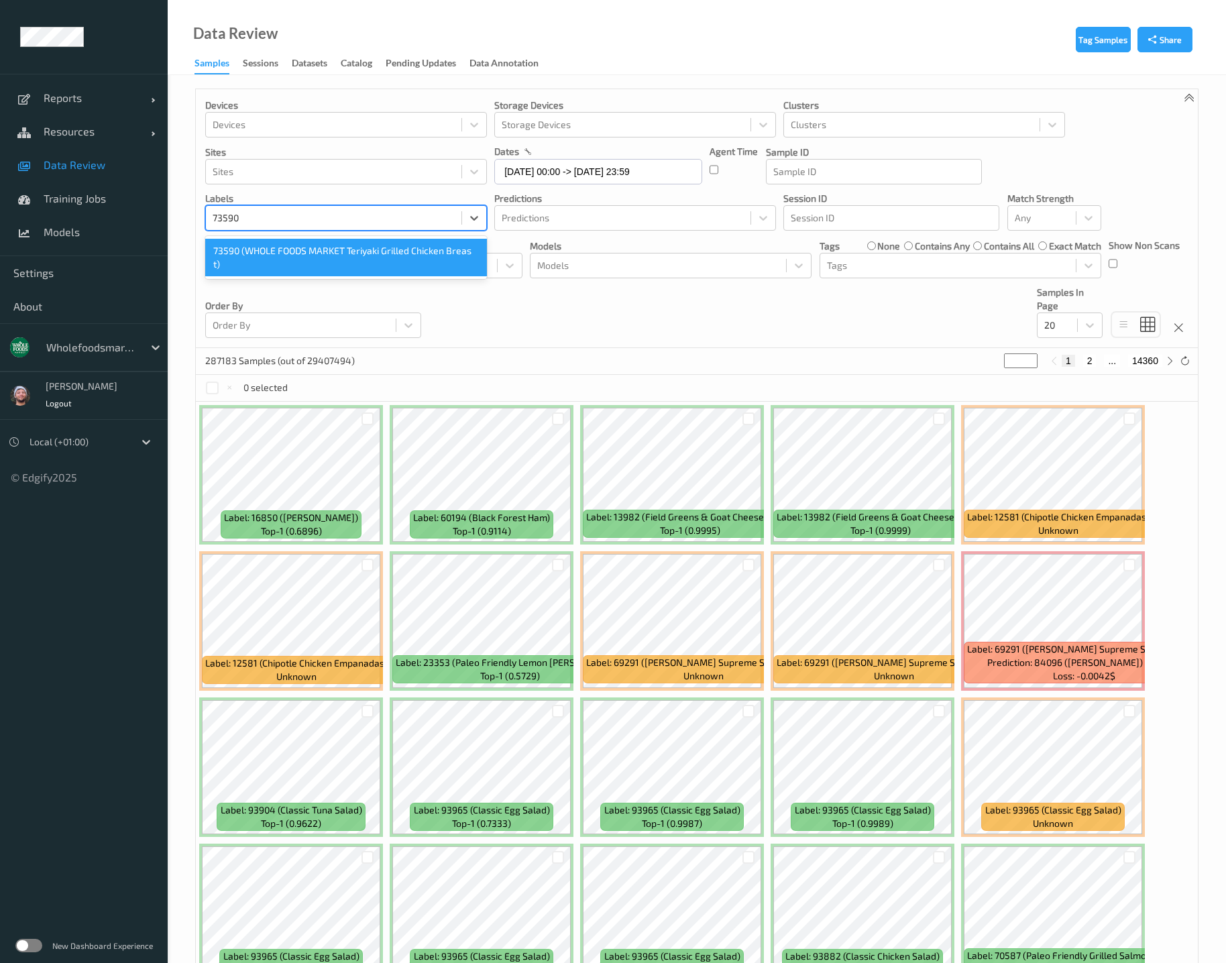
click at [395, 237] on div "73590 (WHOLE FOODS MARKET Teriyaki Grilled Chicken Breas t)" at bounding box center [346, 257] width 282 height 43
click at [411, 260] on div "73590 (WHOLE FOODS MARKET Teriyaki Grilled Chicken Breas t)" at bounding box center [346, 258] width 282 height 38
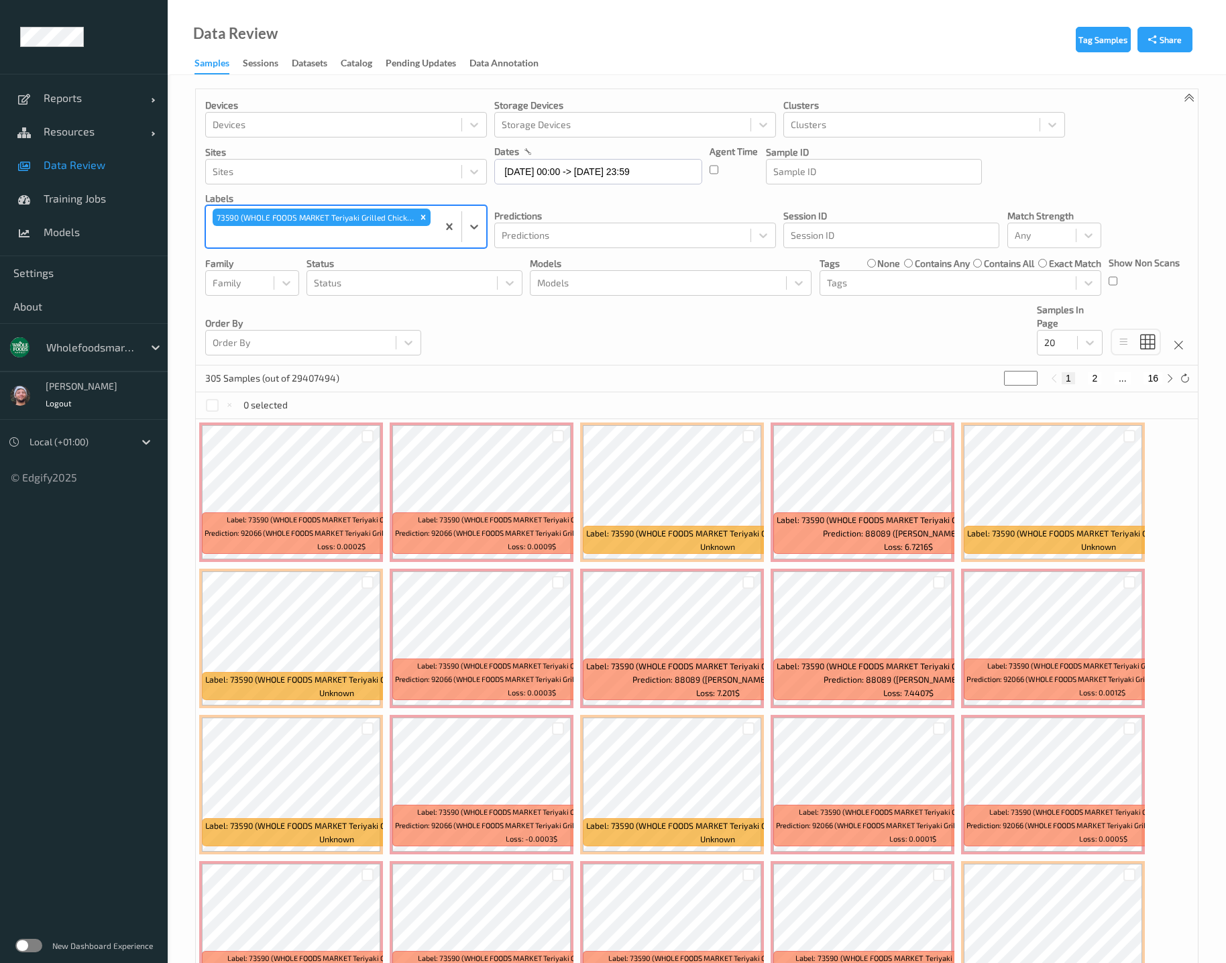
scroll to position [96, 0]
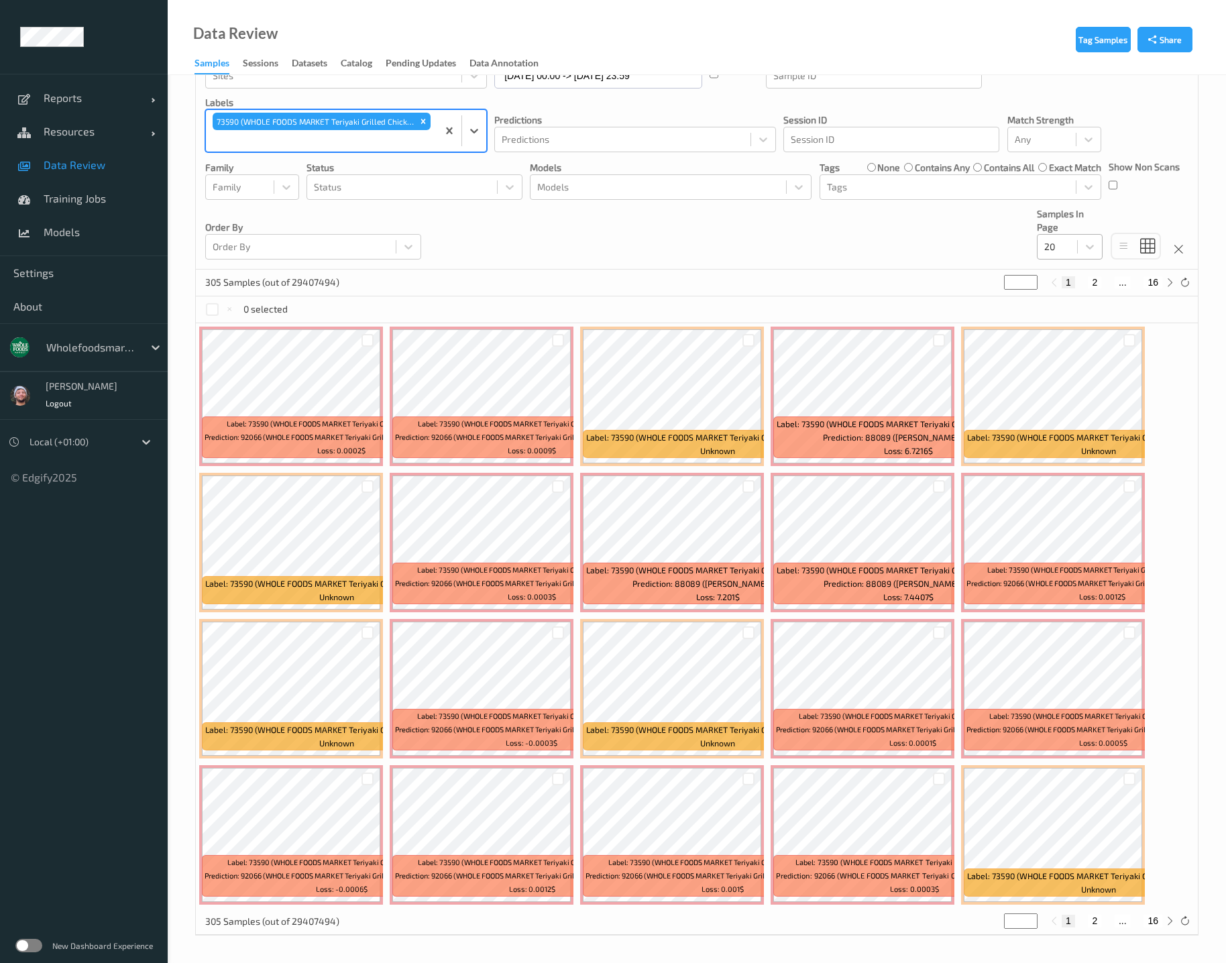
click at [1070, 234] on div "20" at bounding box center [1070, 246] width 66 height 25
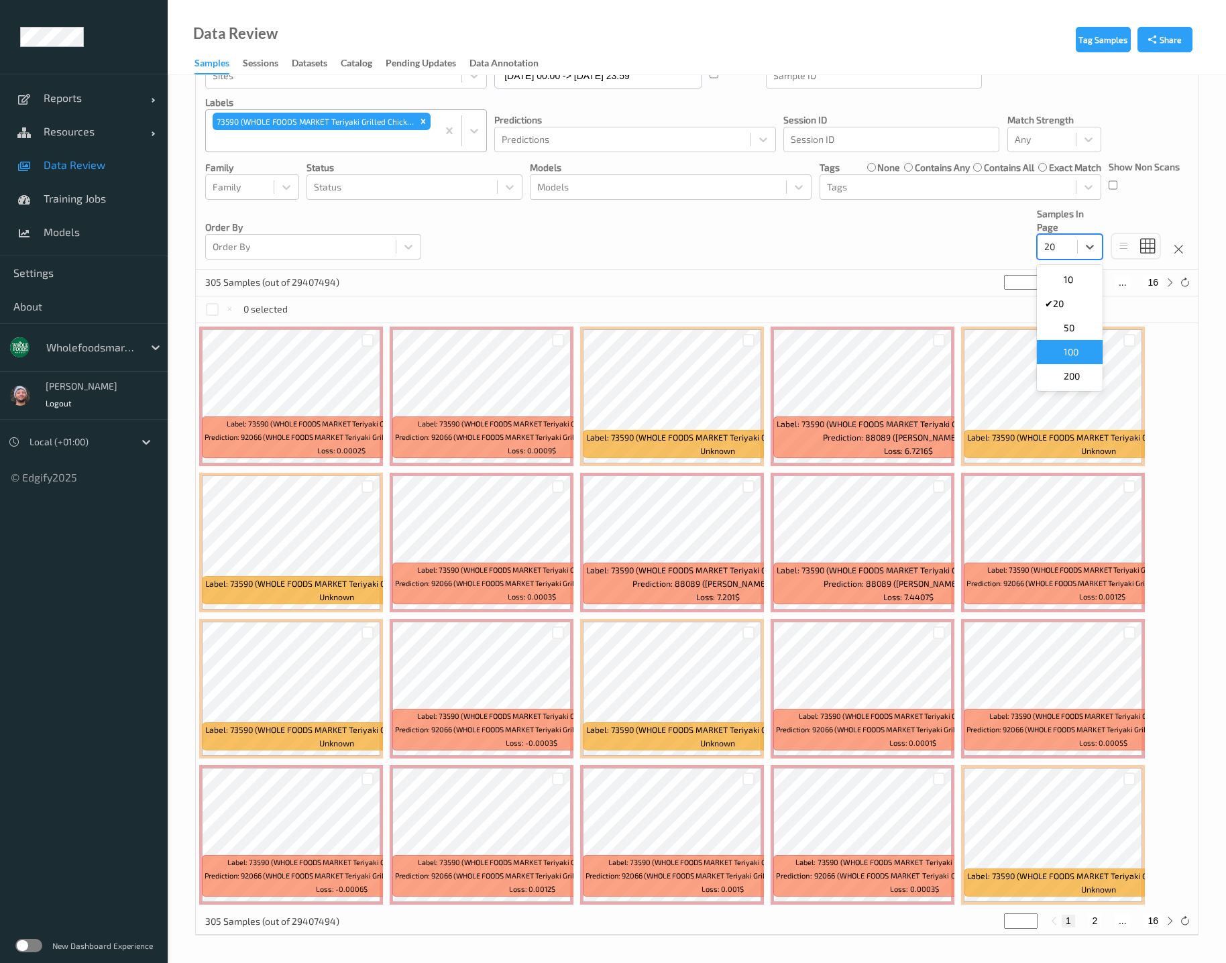
click at [1074, 374] on span "200" at bounding box center [1072, 376] width 16 height 13
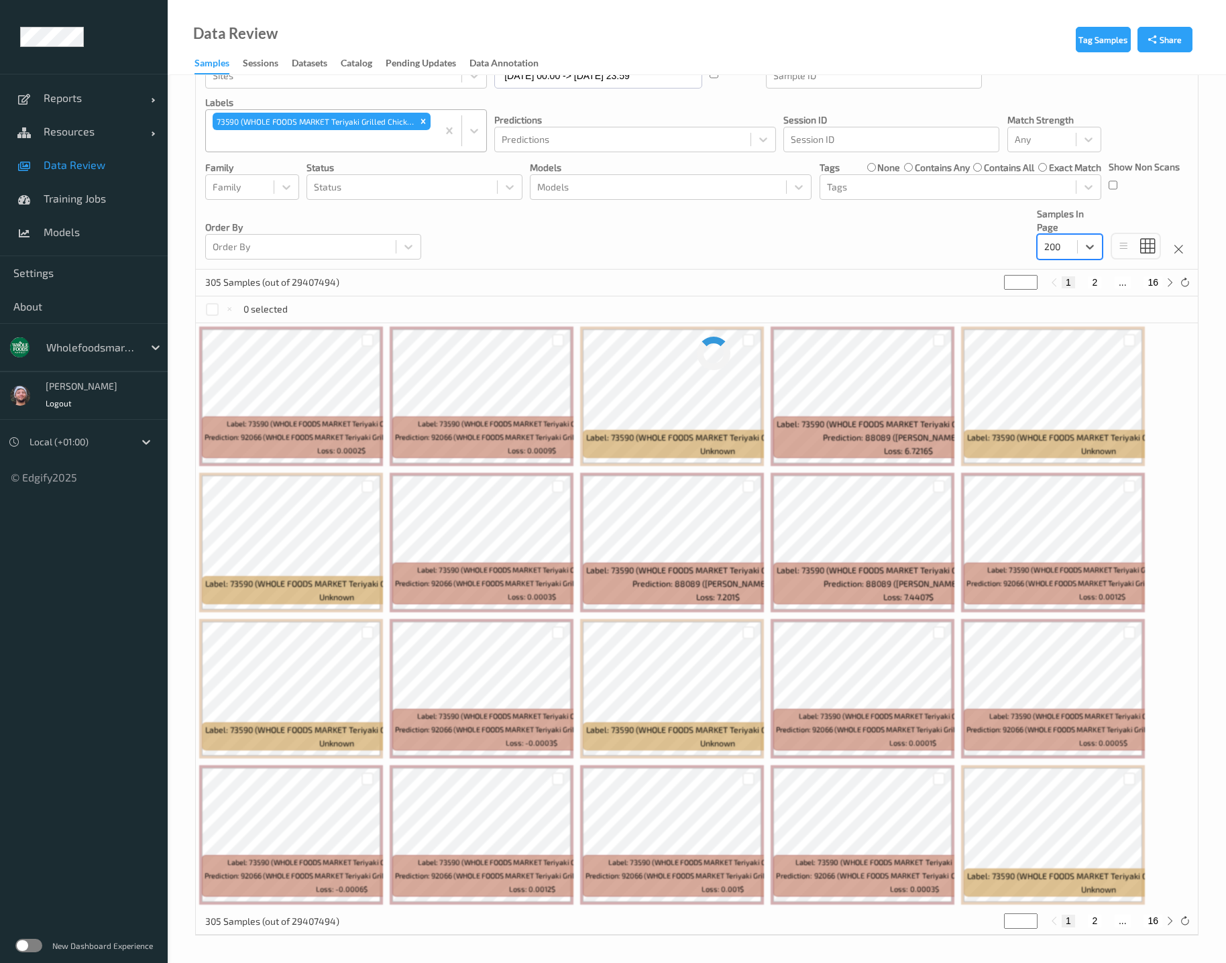
click at [775, 235] on div "Devices Devices Storage Devices Storage Devices Clusters Clusters Sites Sites d…" at bounding box center [697, 131] width 1002 height 276
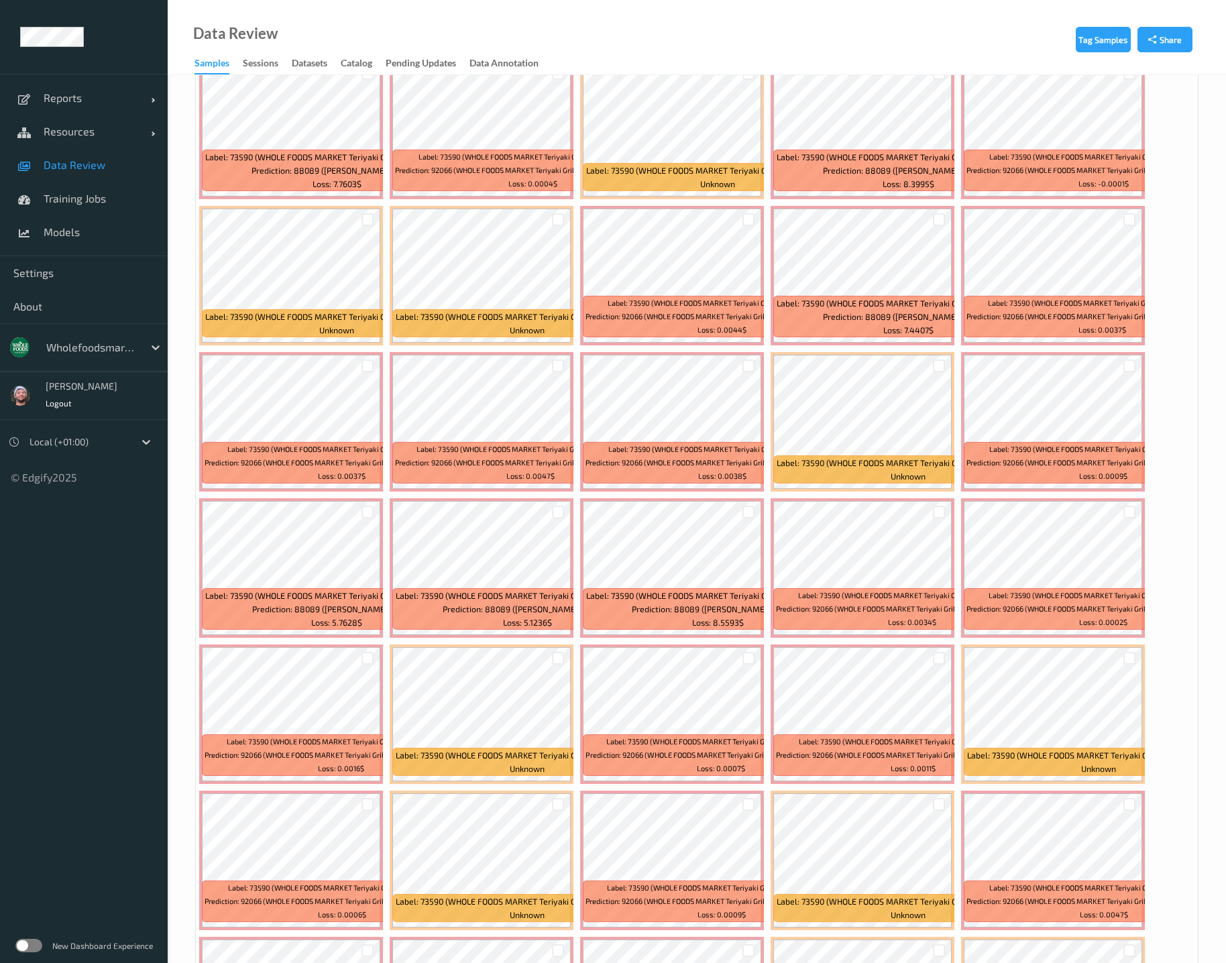
scroll to position [3215, 0]
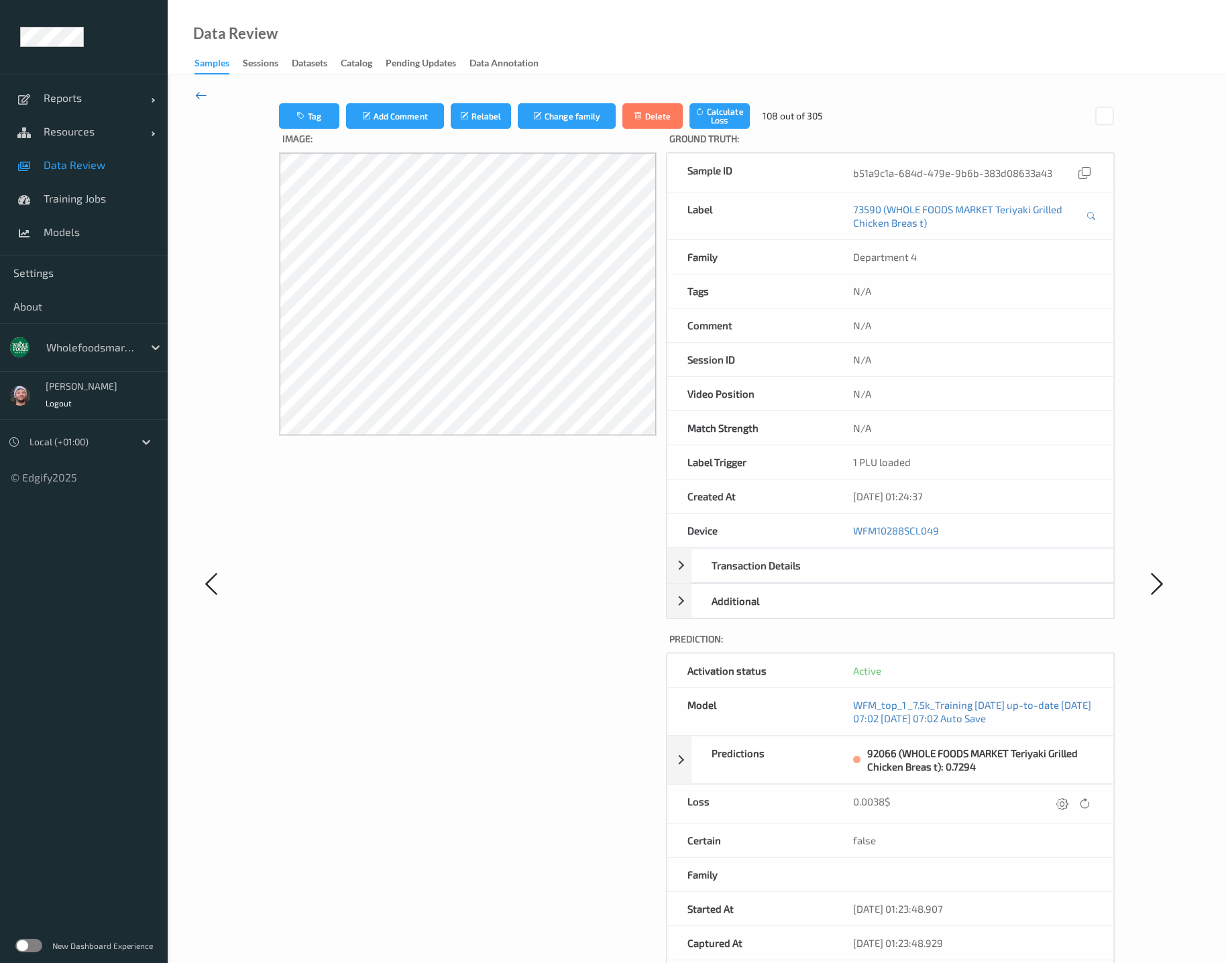
click at [203, 91] on icon at bounding box center [201, 95] width 12 height 15
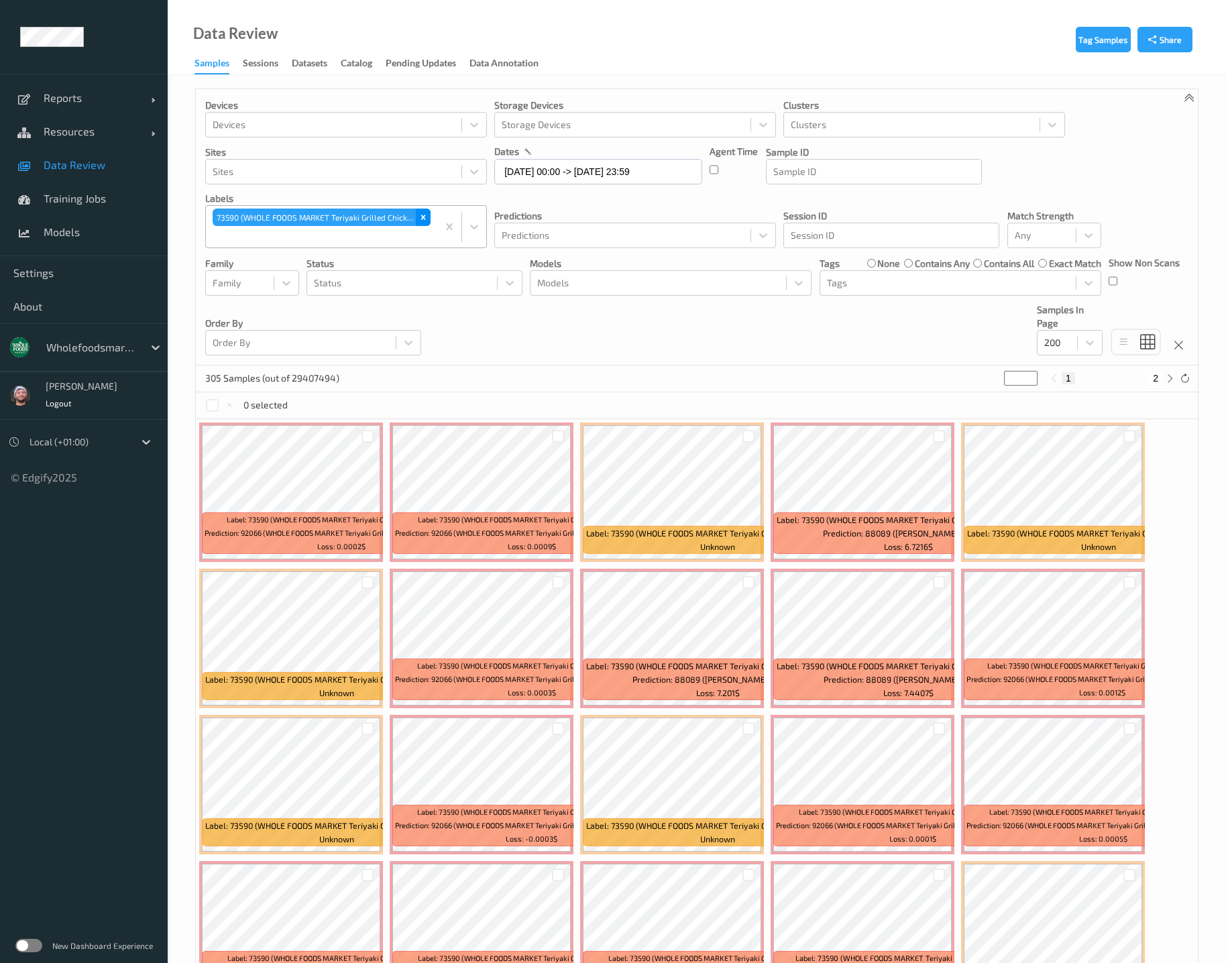
click at [420, 219] on icon "Remove 73590 (WHOLE FOODS MARKET Teriyaki Grilled Chicken Breas t)" at bounding box center [423, 217] width 9 height 9
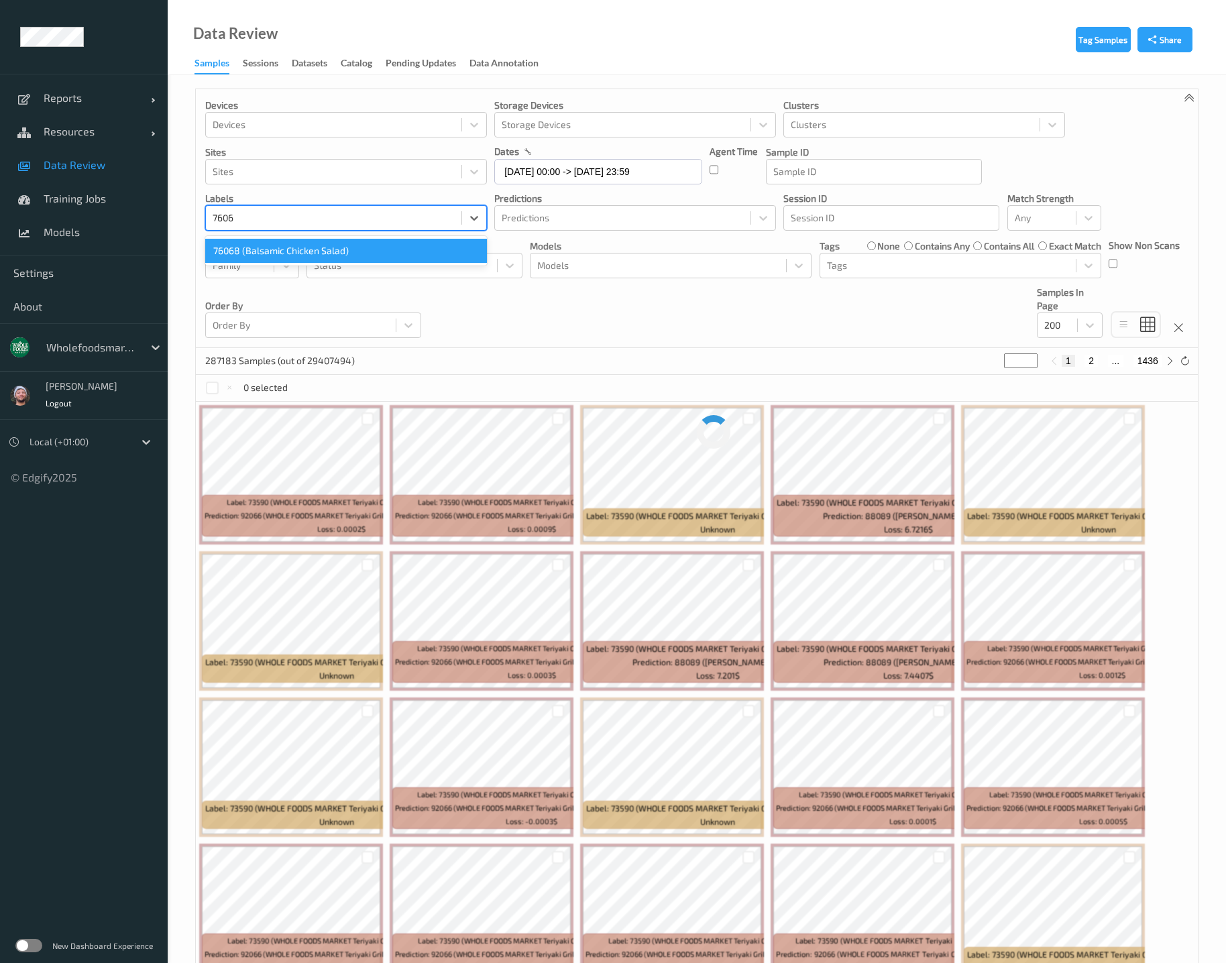
type input "76068"
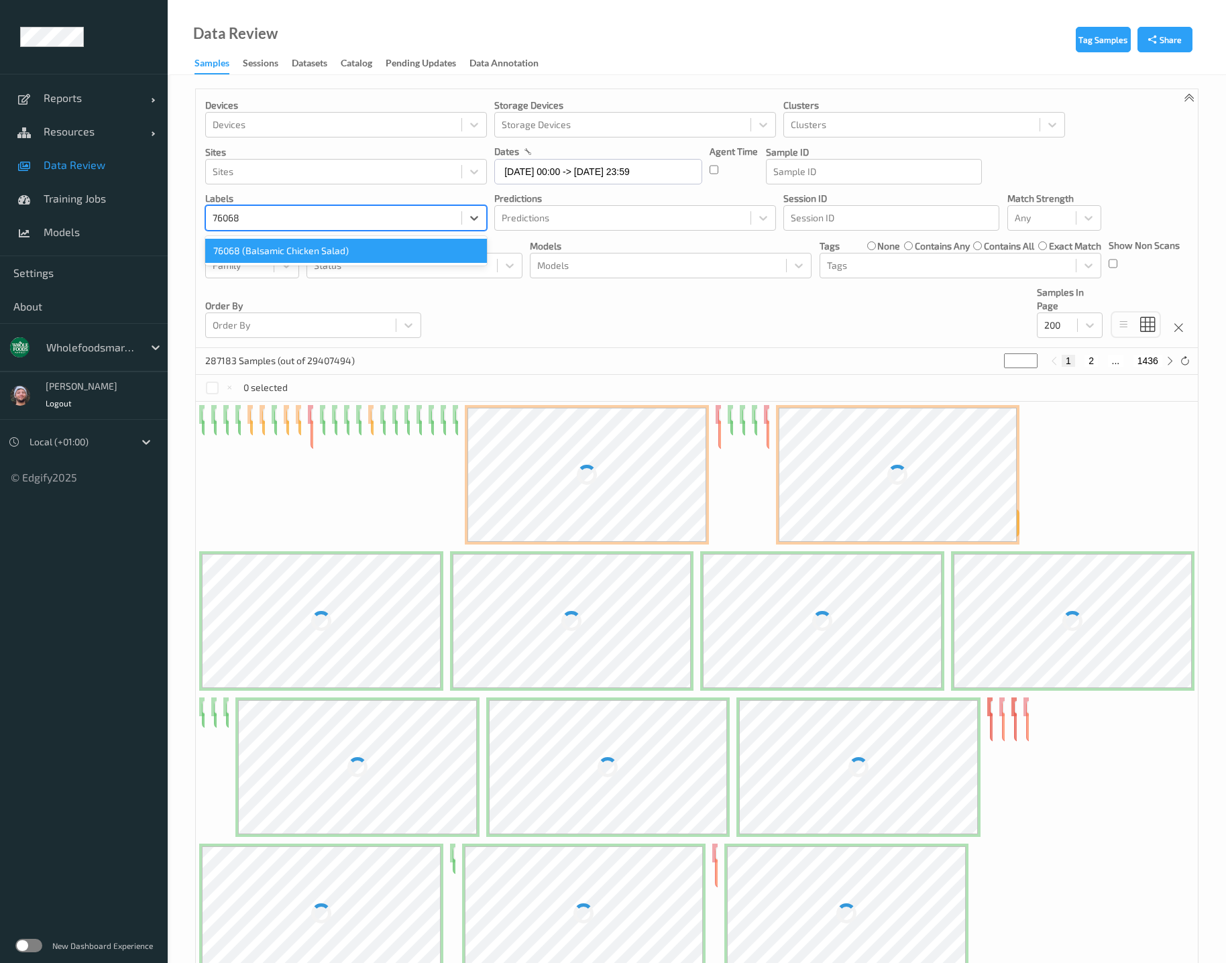
click at [330, 248] on div "76068 (Balsamic Chicken Salad)" at bounding box center [346, 251] width 282 height 24
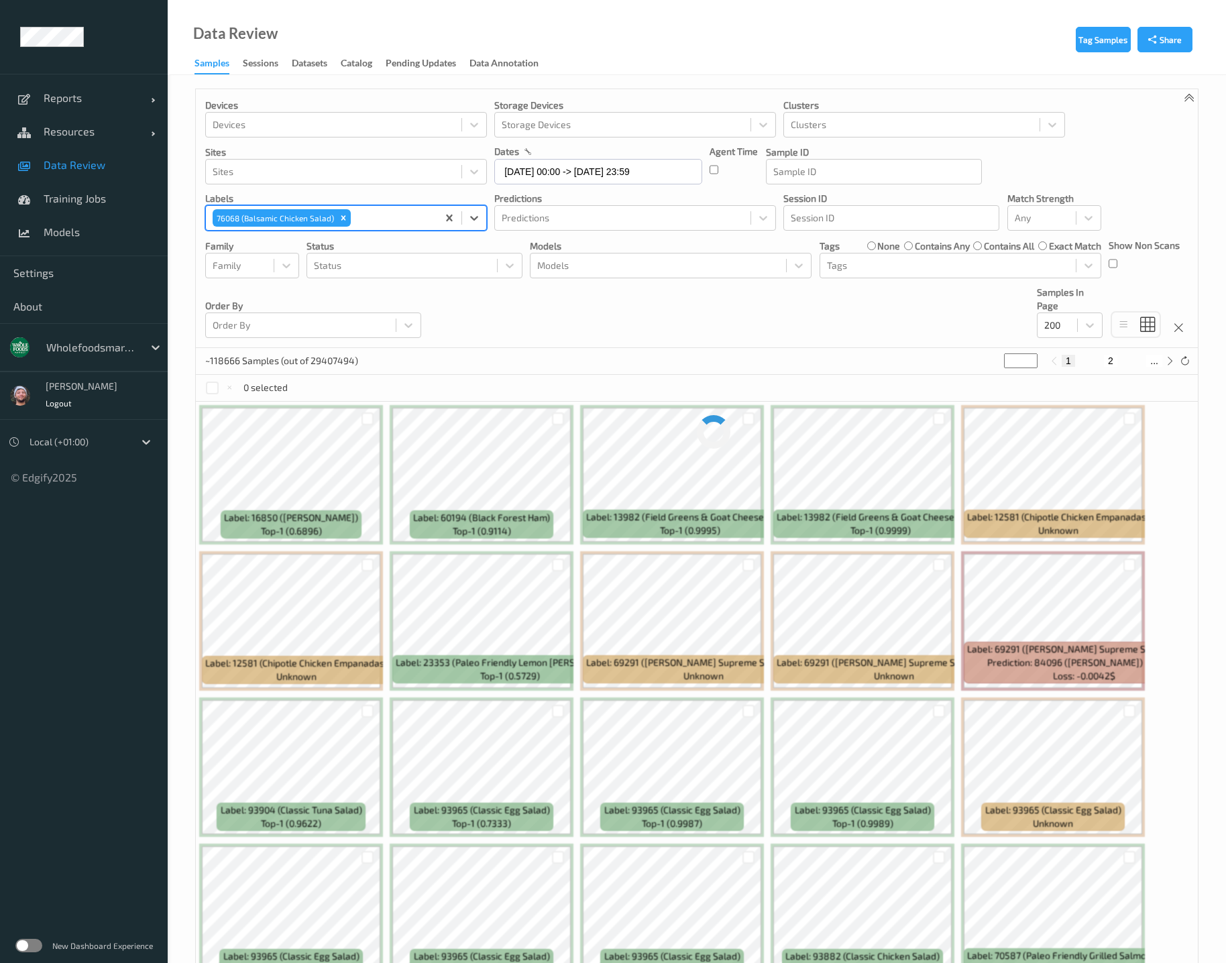
click at [517, 327] on div "Devices Devices Storage Devices Storage Devices Clusters Clusters Sites Sites d…" at bounding box center [697, 218] width 1002 height 259
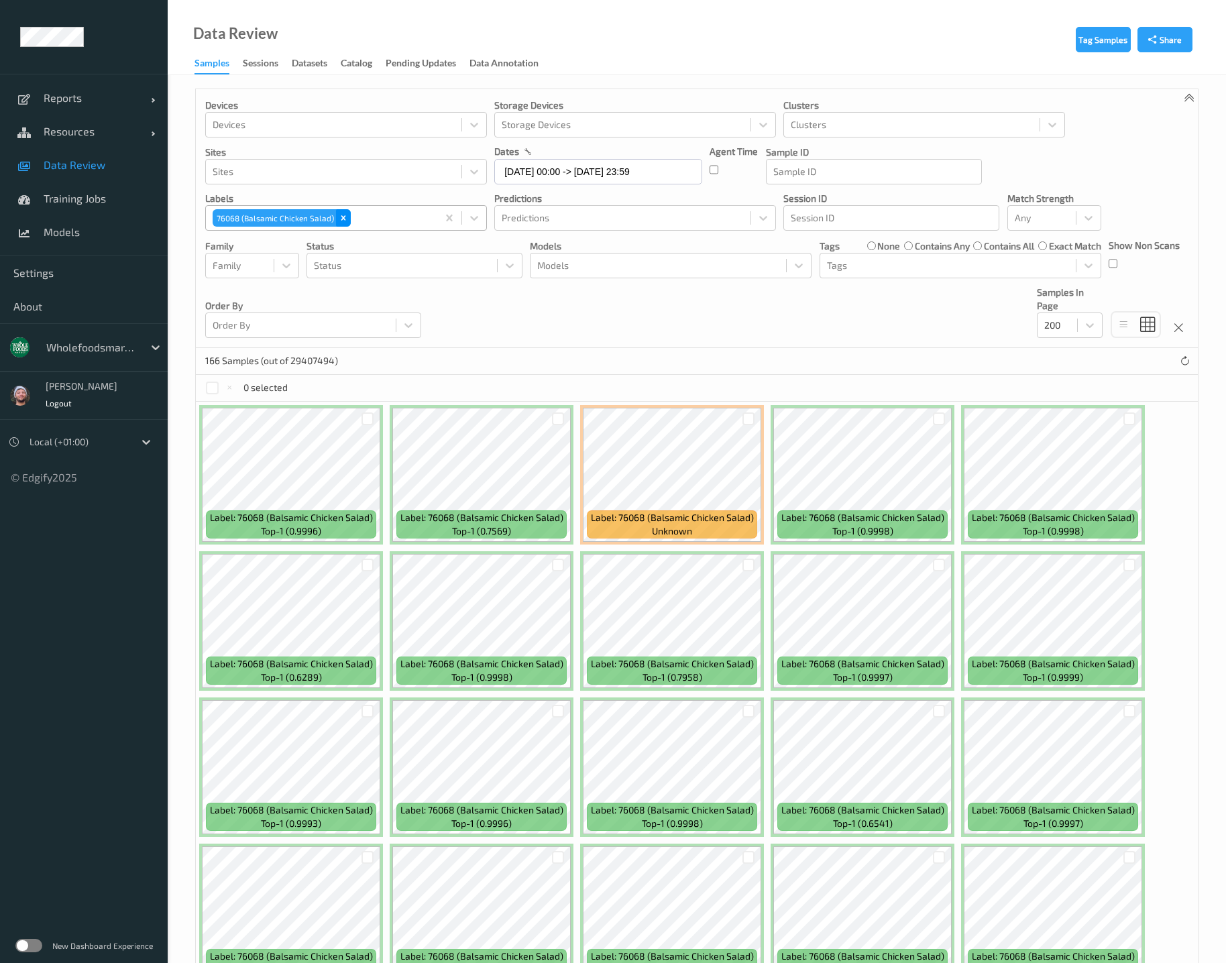
click at [347, 217] on div "Remove 76068 (Balsamic Chicken Salad)" at bounding box center [343, 217] width 15 height 17
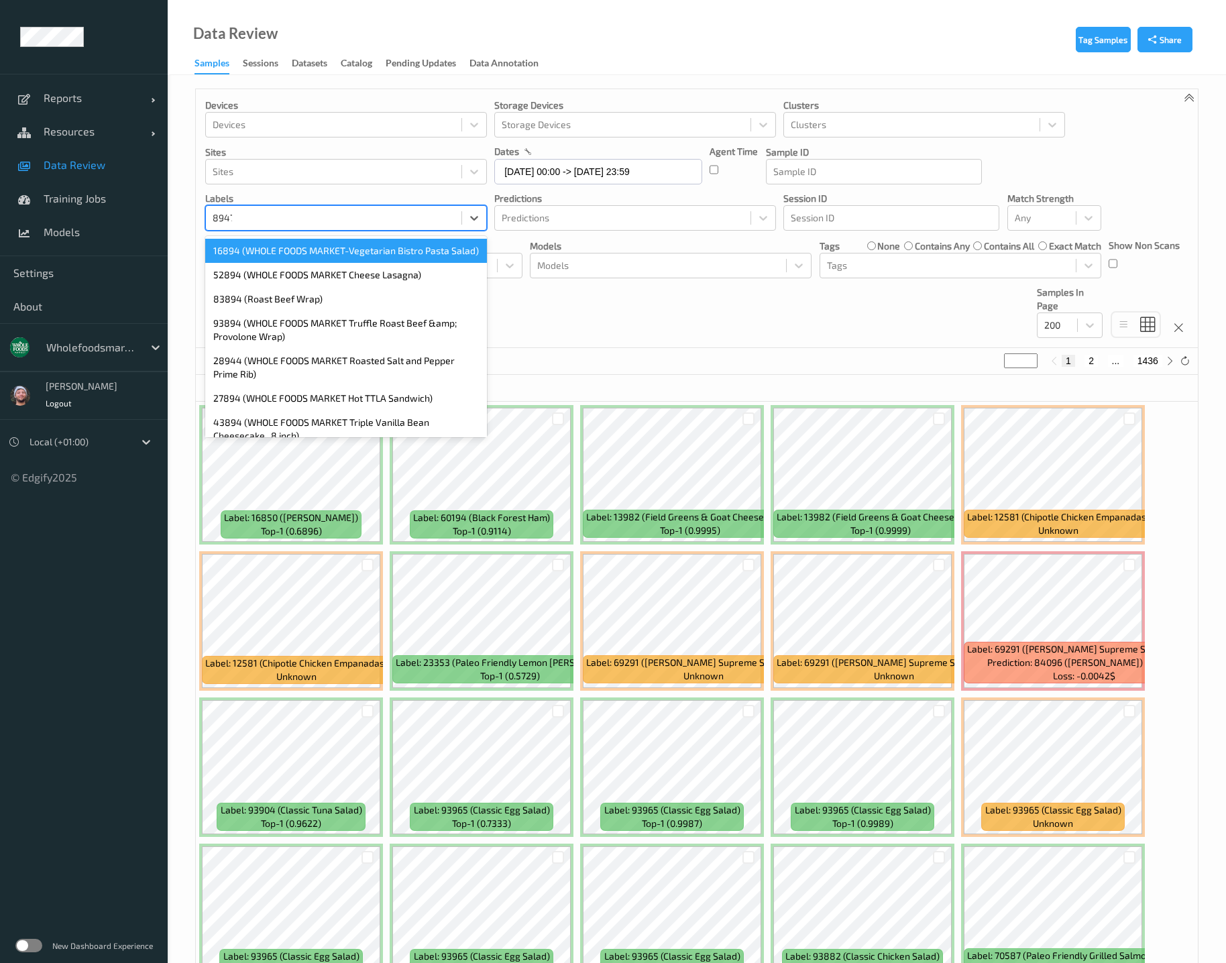
type input "89476"
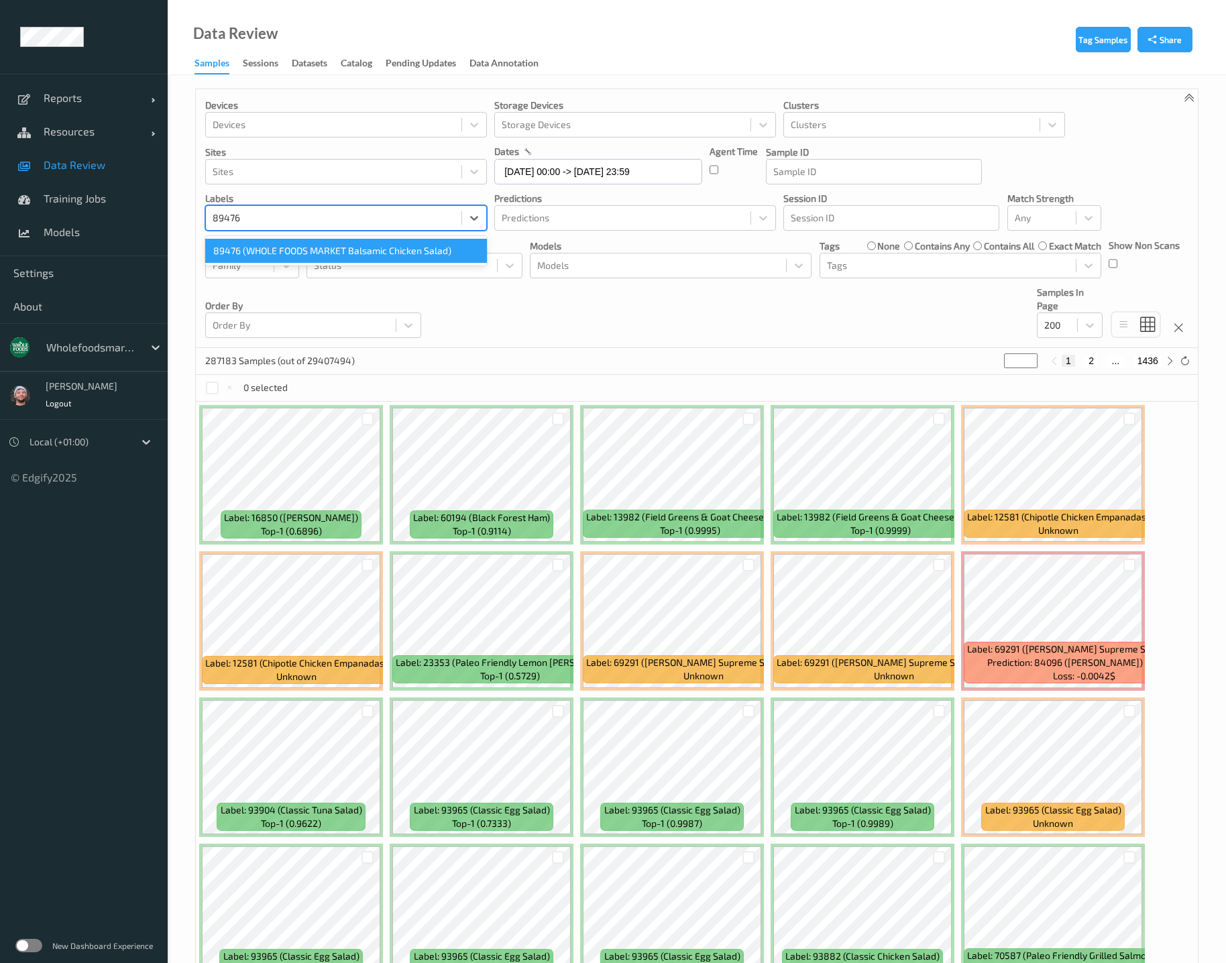
click at [321, 239] on div "89476 (WHOLE FOODS MARKET Balsamic Chicken Salad)" at bounding box center [346, 251] width 282 height 24
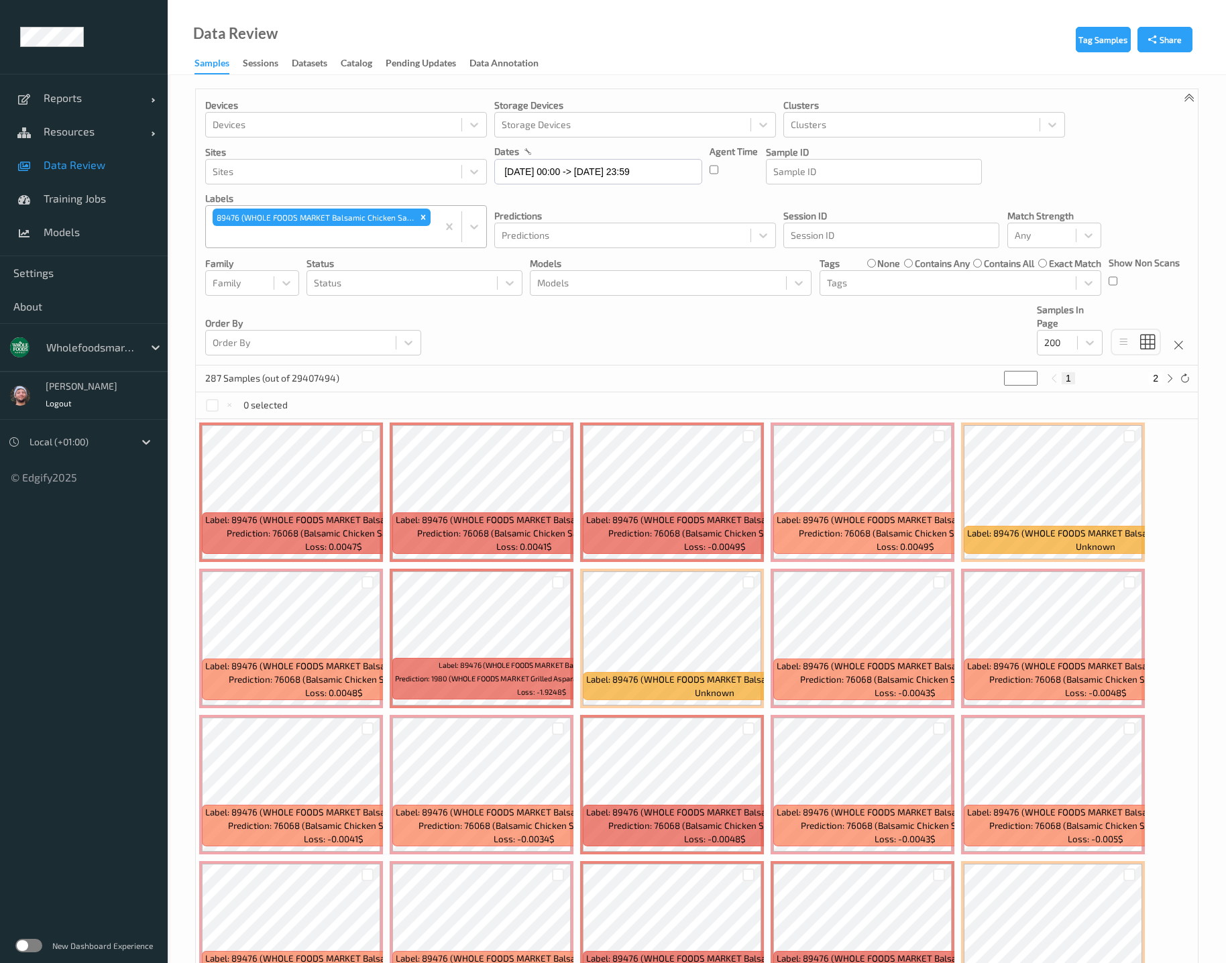
click at [580, 337] on div "Devices Devices Storage Devices Storage Devices Clusters Clusters Sites Sites d…" at bounding box center [697, 227] width 1002 height 276
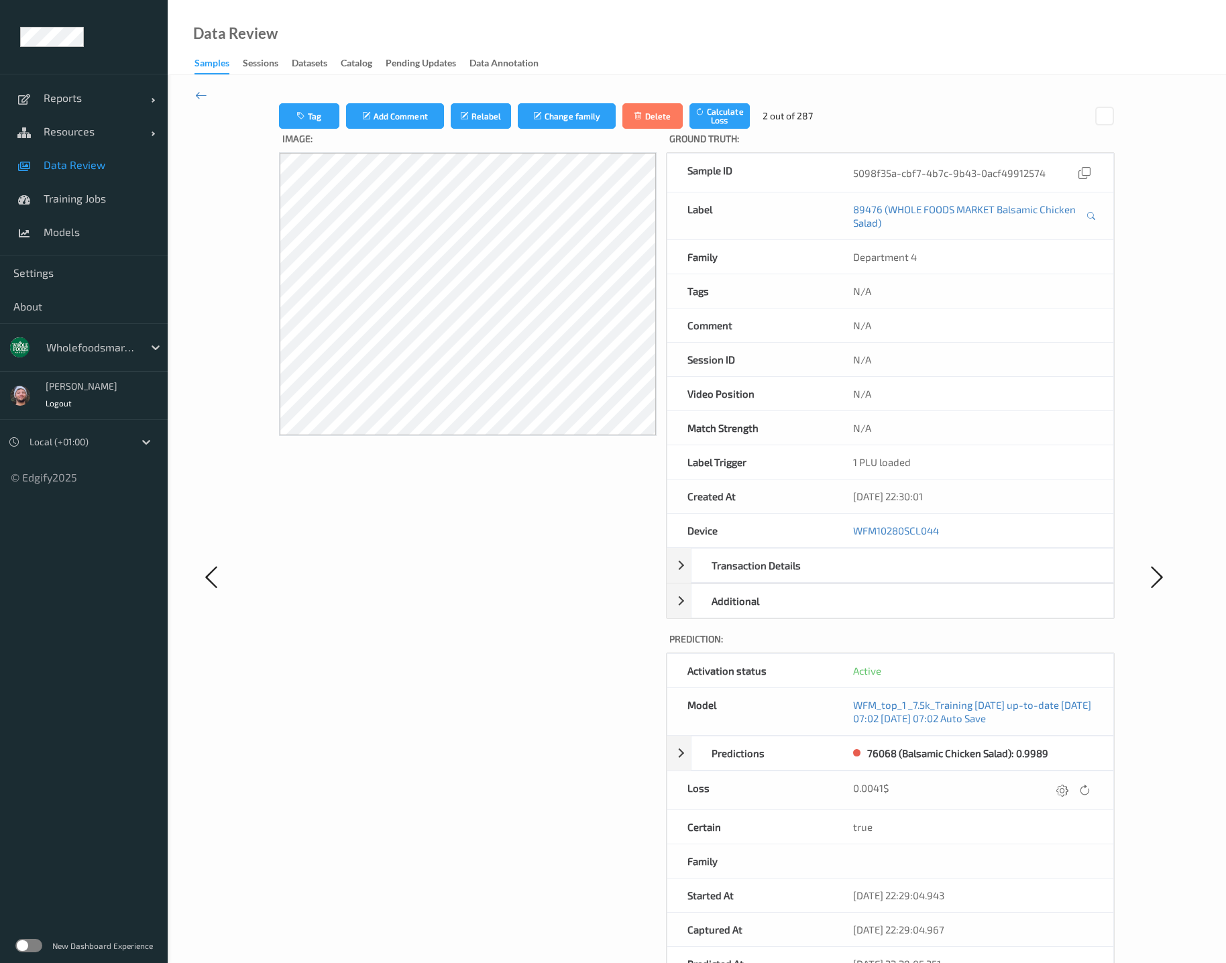
click at [624, 23] on div "Data Review Samples Sessions Datasets Catalog Pending Updates Data Annotation" at bounding box center [697, 37] width 1059 height 75
click at [205, 98] on icon at bounding box center [201, 95] width 12 height 15
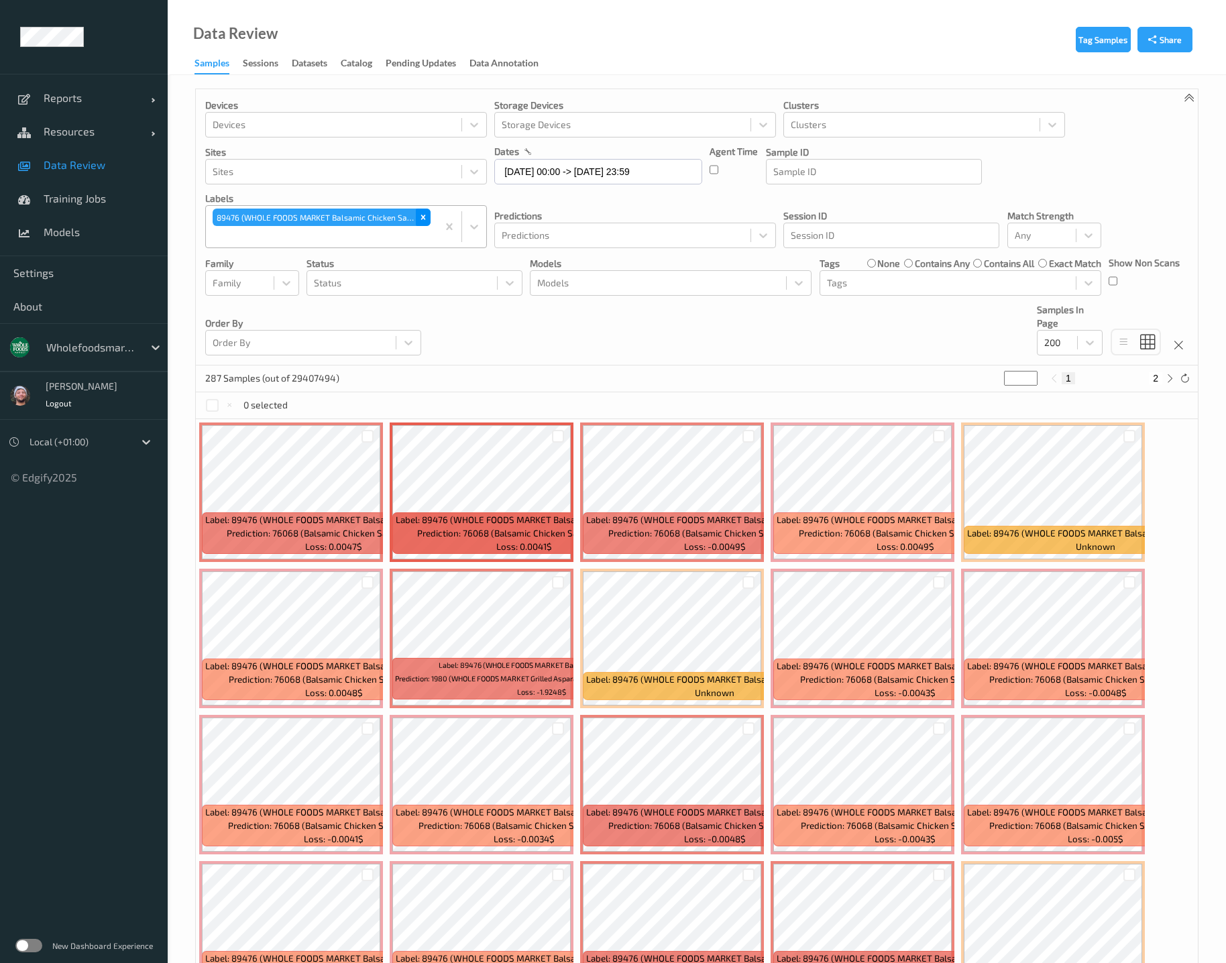
click at [423, 217] on icon "Remove 89476 (WHOLE FOODS MARKET Balsamic Chicken Salad)" at bounding box center [423, 217] width 5 height 5
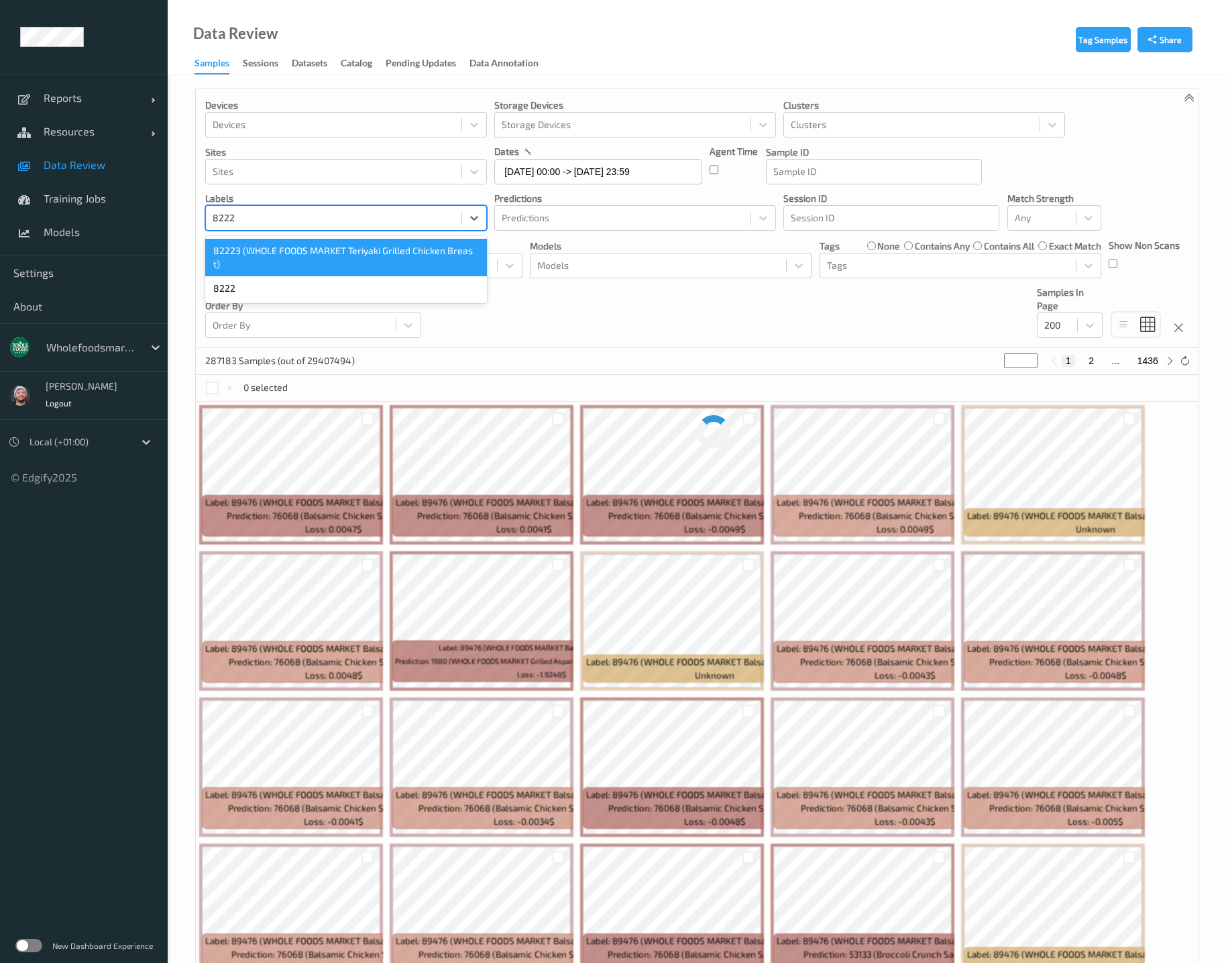
type input "82223"
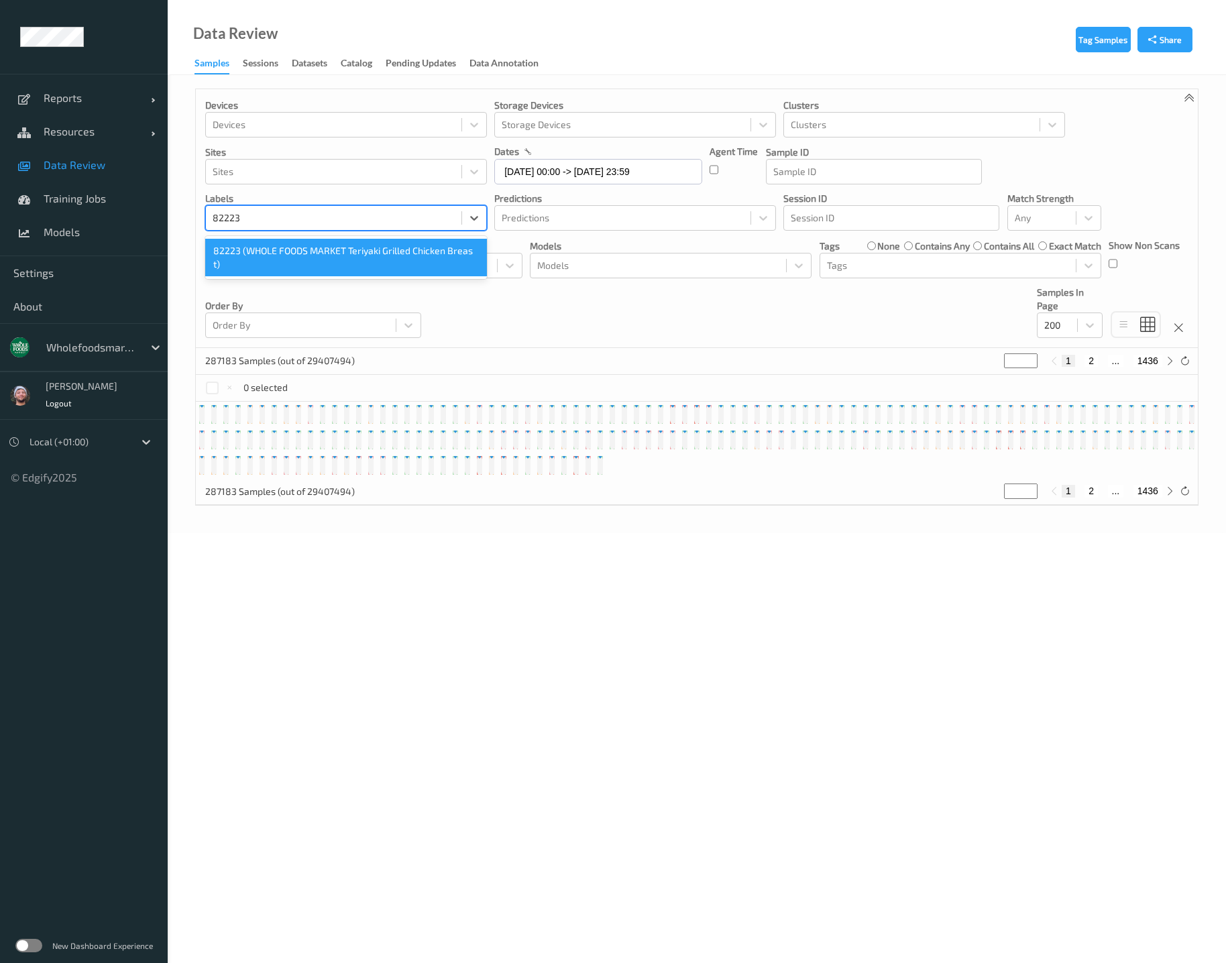
click at [276, 266] on div "82223 (WHOLE FOODS MARKET Teriyaki Grilled Chicken Breas t)" at bounding box center [346, 258] width 282 height 38
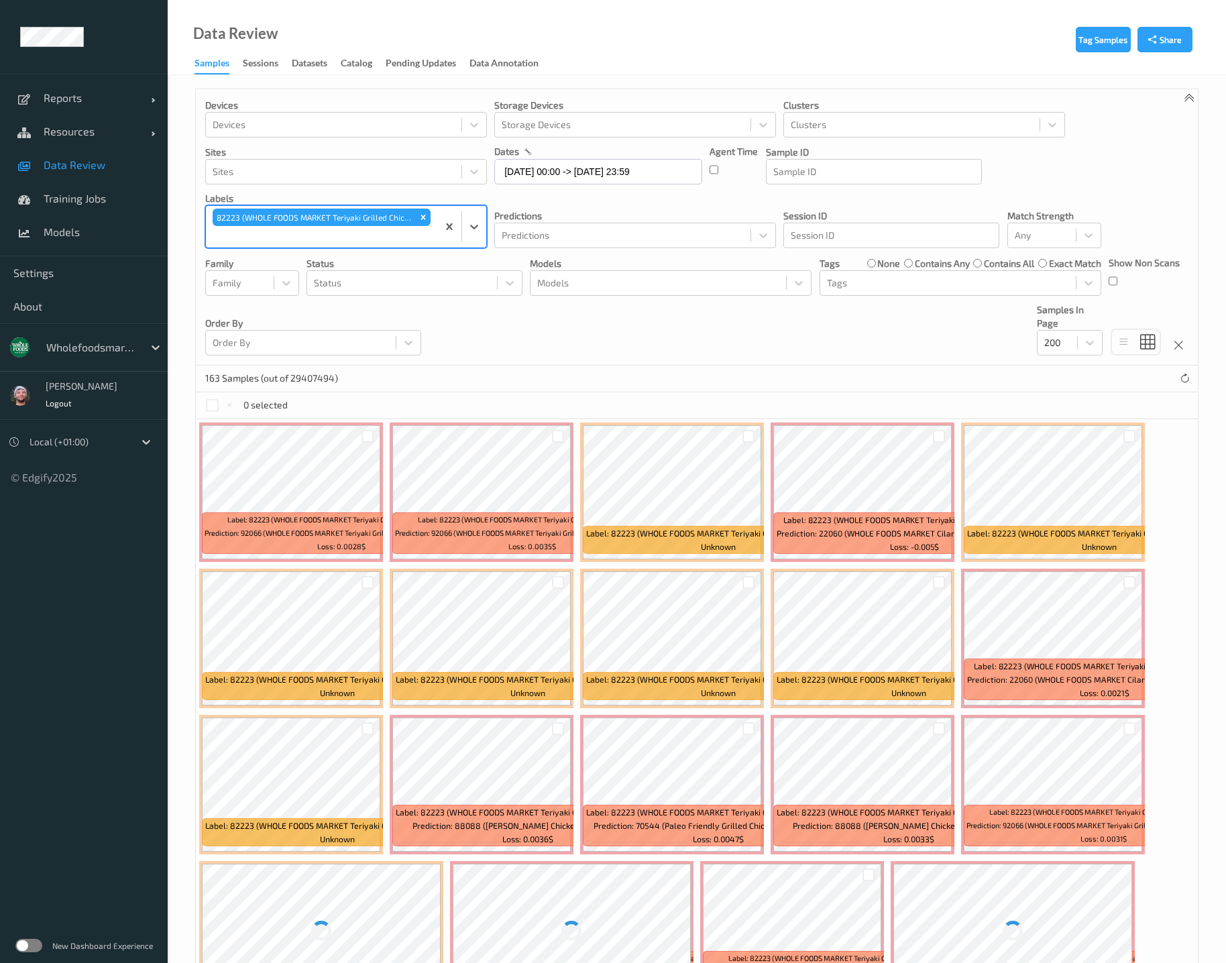
click at [636, 341] on div "Devices Devices Storage Devices Storage Devices Clusters Clusters Sites Sites d…" at bounding box center [697, 227] width 1002 height 276
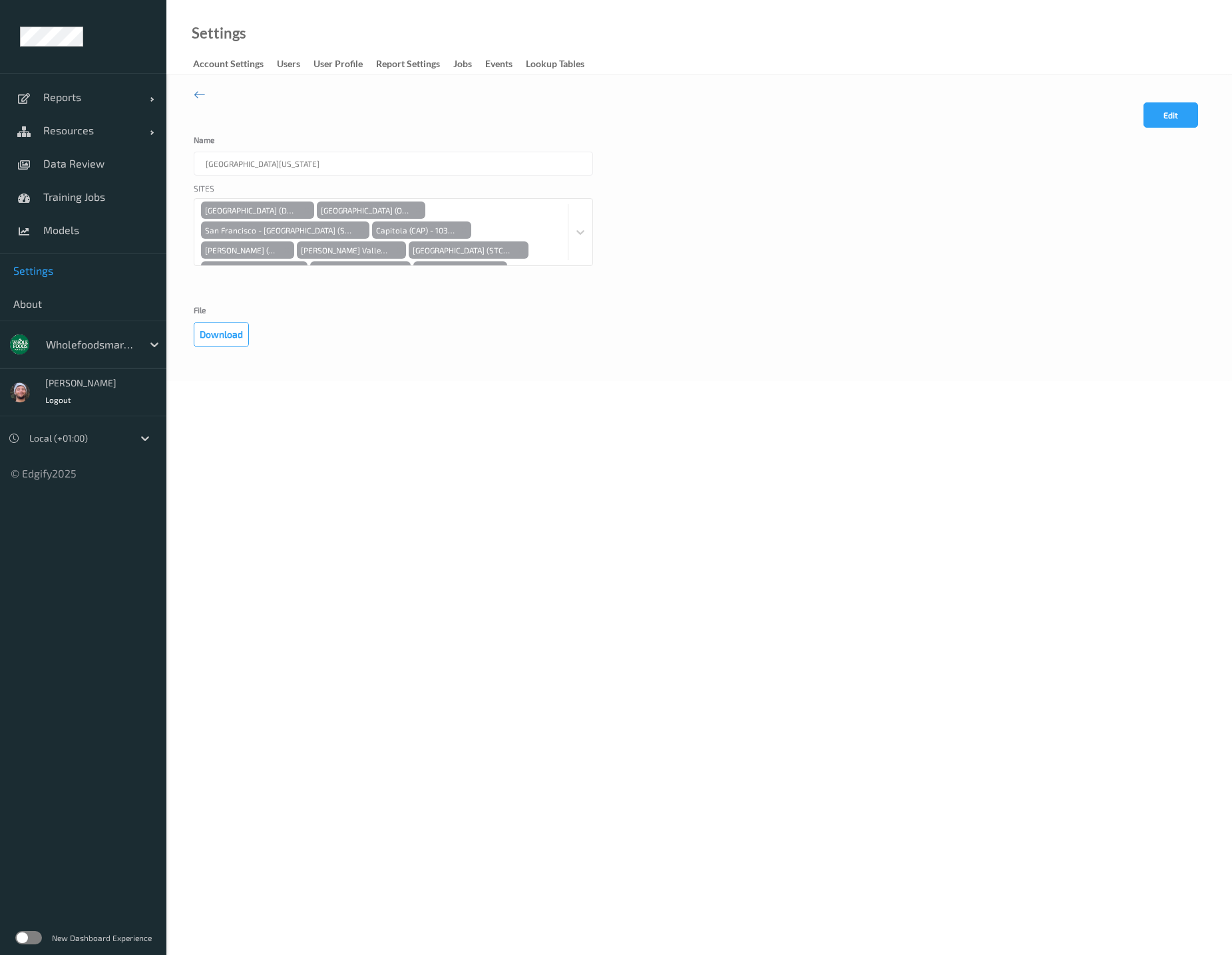
drag, startPoint x: 239, startPoint y: 270, endPoint x: 238, endPoint y: 303, distance: 33.0
drag, startPoint x: 238, startPoint y: 303, endPoint x: 761, endPoint y: 226, distance: 528.6
click at [761, 226] on div "Sites [GEOGRAPHIC_DATA] ([GEOGRAPHIC_DATA]) - [STREET_ADDRESS] (OCN) - 10432 [G…" at bounding box center [698, 241] width 1011 height 117
click at [1179, 126] on button "Edit" at bounding box center [1170, 114] width 55 height 25
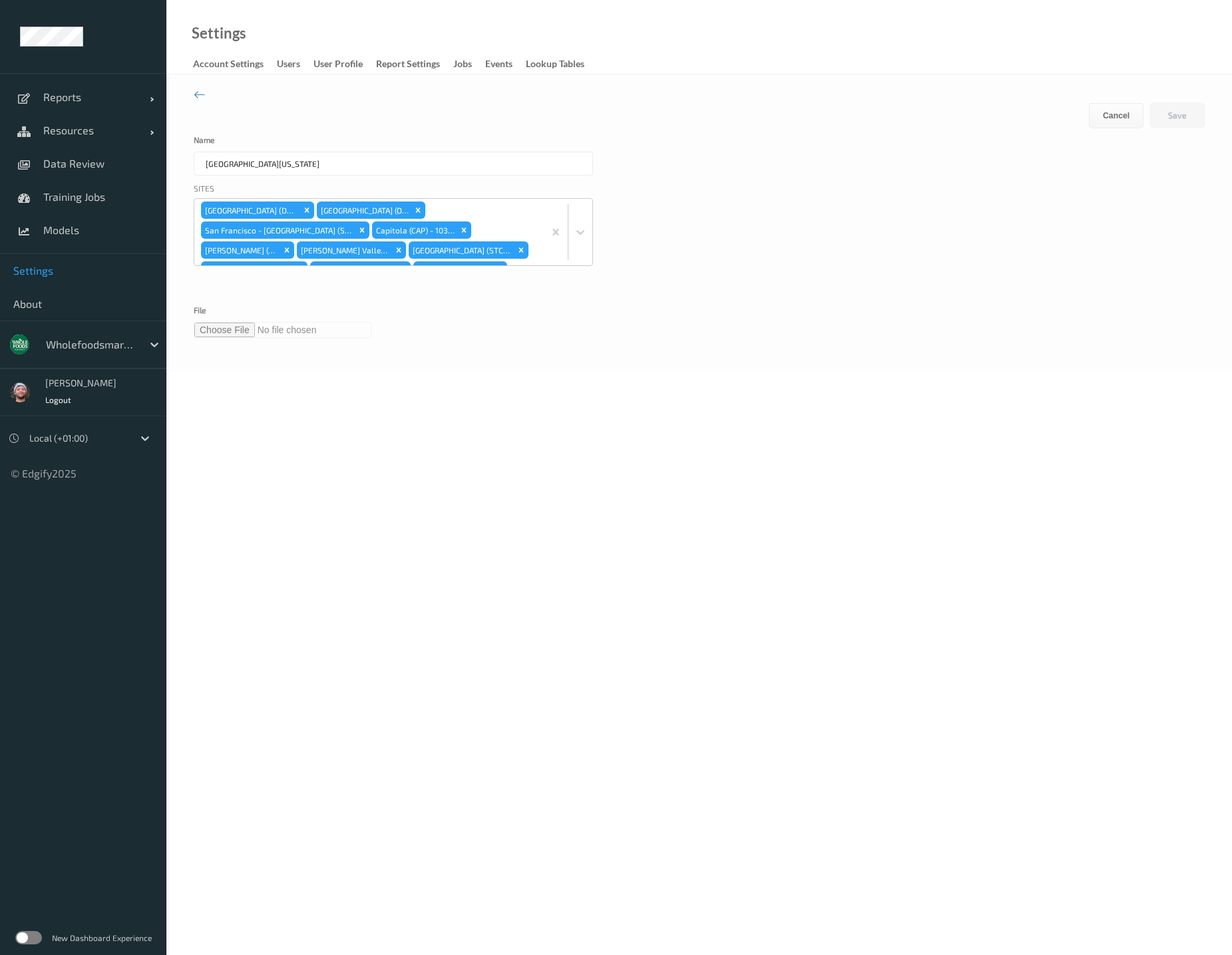
click at [201, 332] on input "file" at bounding box center [282, 330] width 178 height 16
type input "**********"
click at [1167, 132] on div "Edit Cancel Save" at bounding box center [1146, 119] width 116 height 34
click at [1171, 119] on button "Save" at bounding box center [1176, 114] width 55 height 25
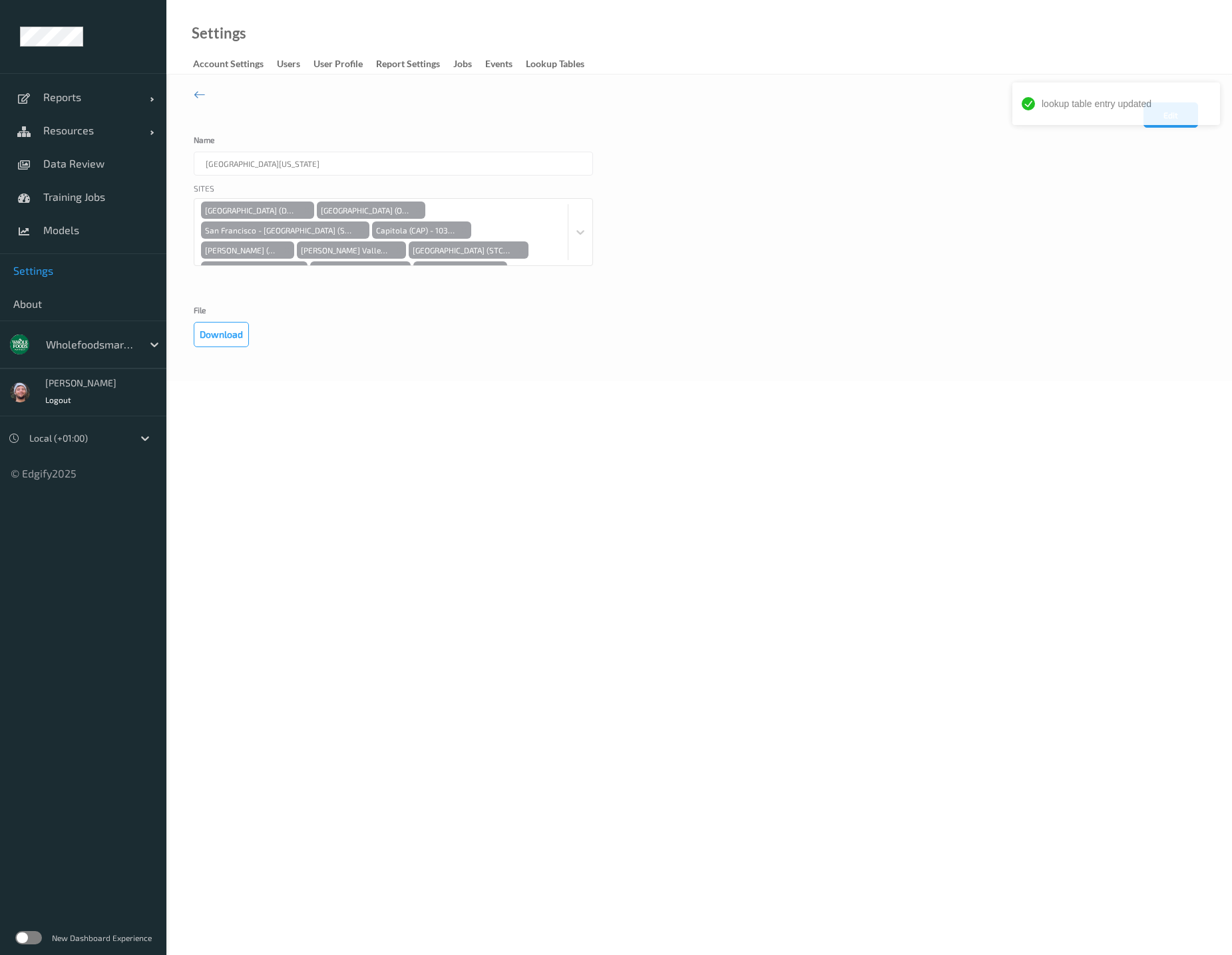
scroll to position [98, 0]
click at [203, 95] on icon at bounding box center [199, 94] width 12 height 15
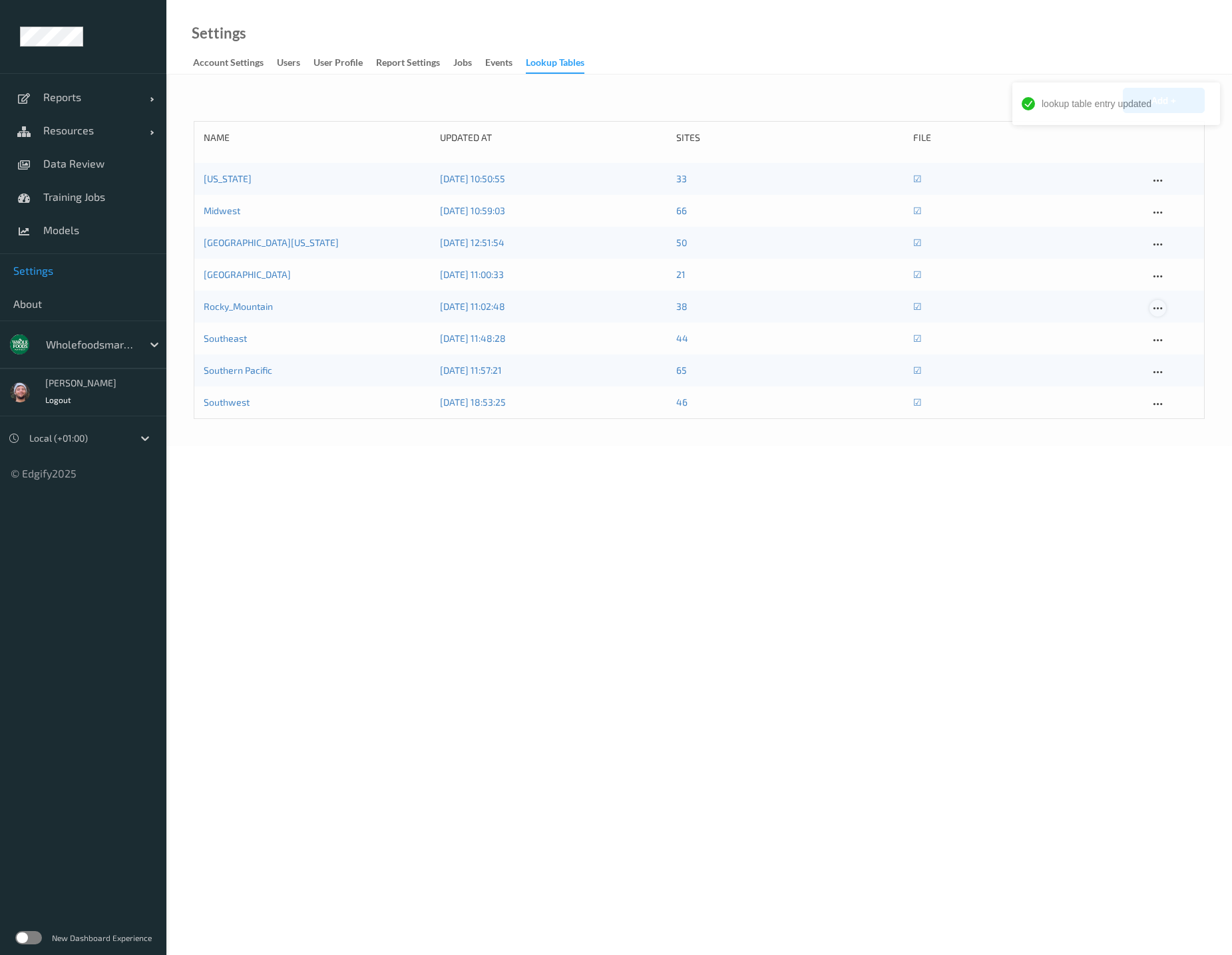
click at [1162, 308] on icon at bounding box center [1157, 308] width 11 height 12
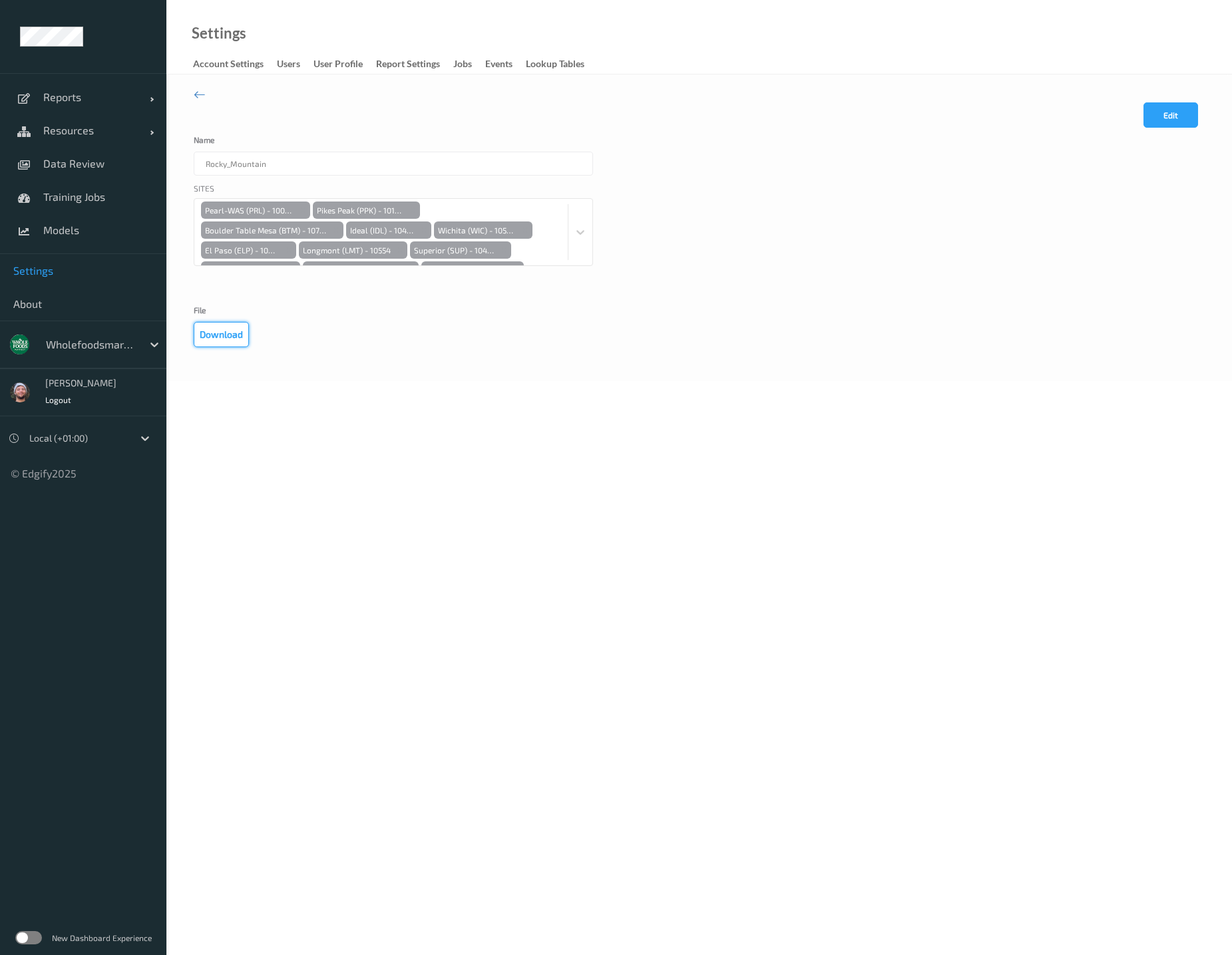
click at [239, 335] on button "Download" at bounding box center [221, 334] width 56 height 25
drag, startPoint x: 660, startPoint y: 133, endPoint x: 523, endPoint y: 128, distance: 137.1
click at [660, 133] on div "Edit Cancel Save" at bounding box center [698, 119] width 1011 height 34
click at [654, 190] on div "Sites Pearl-WAS (PRL) - 10083 [GEOGRAPHIC_DATA] (PPK) - 10146 [GEOGRAPHIC_DATA]…" at bounding box center [698, 241] width 1011 height 117
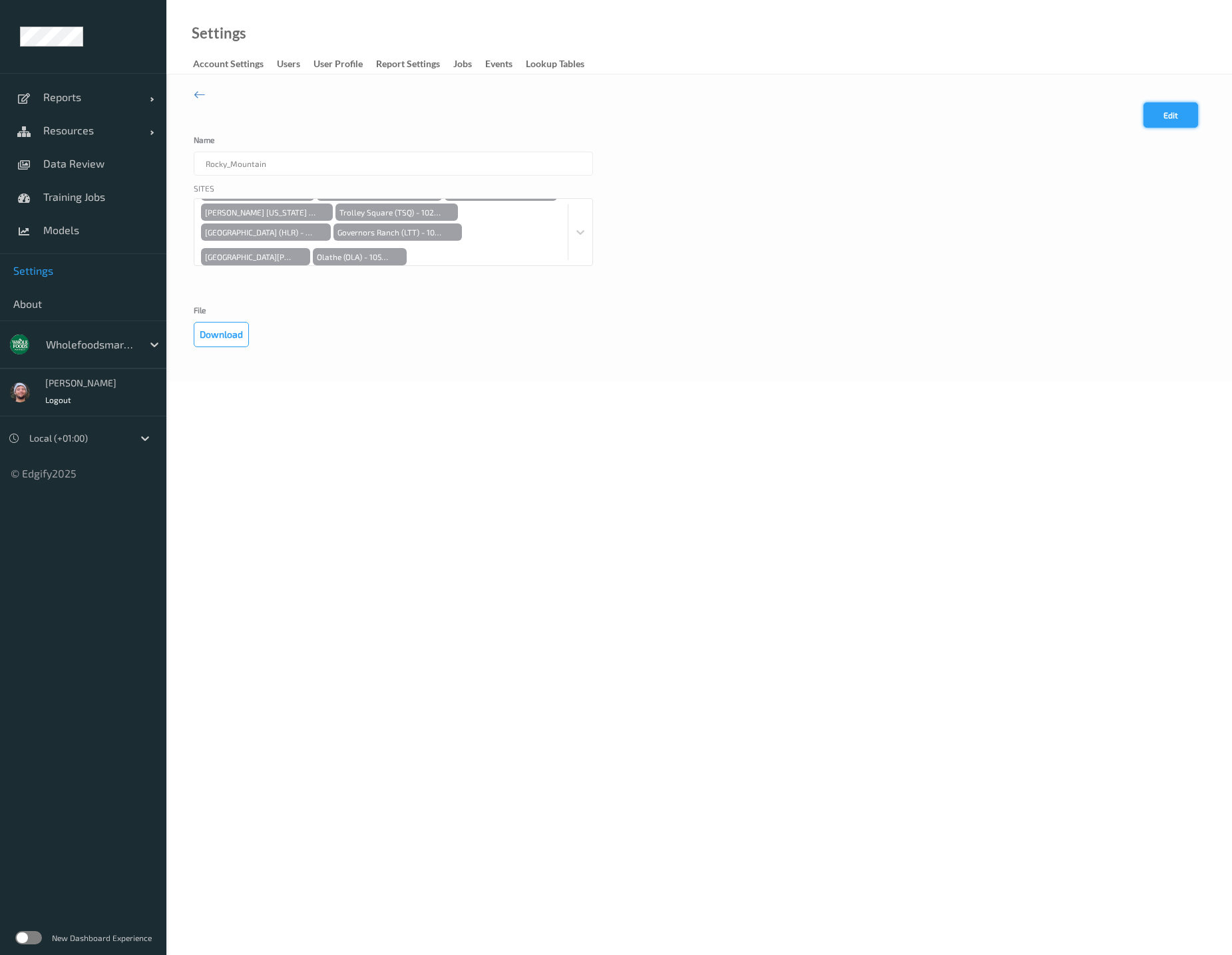
click at [1156, 111] on button "Edit" at bounding box center [1170, 114] width 55 height 25
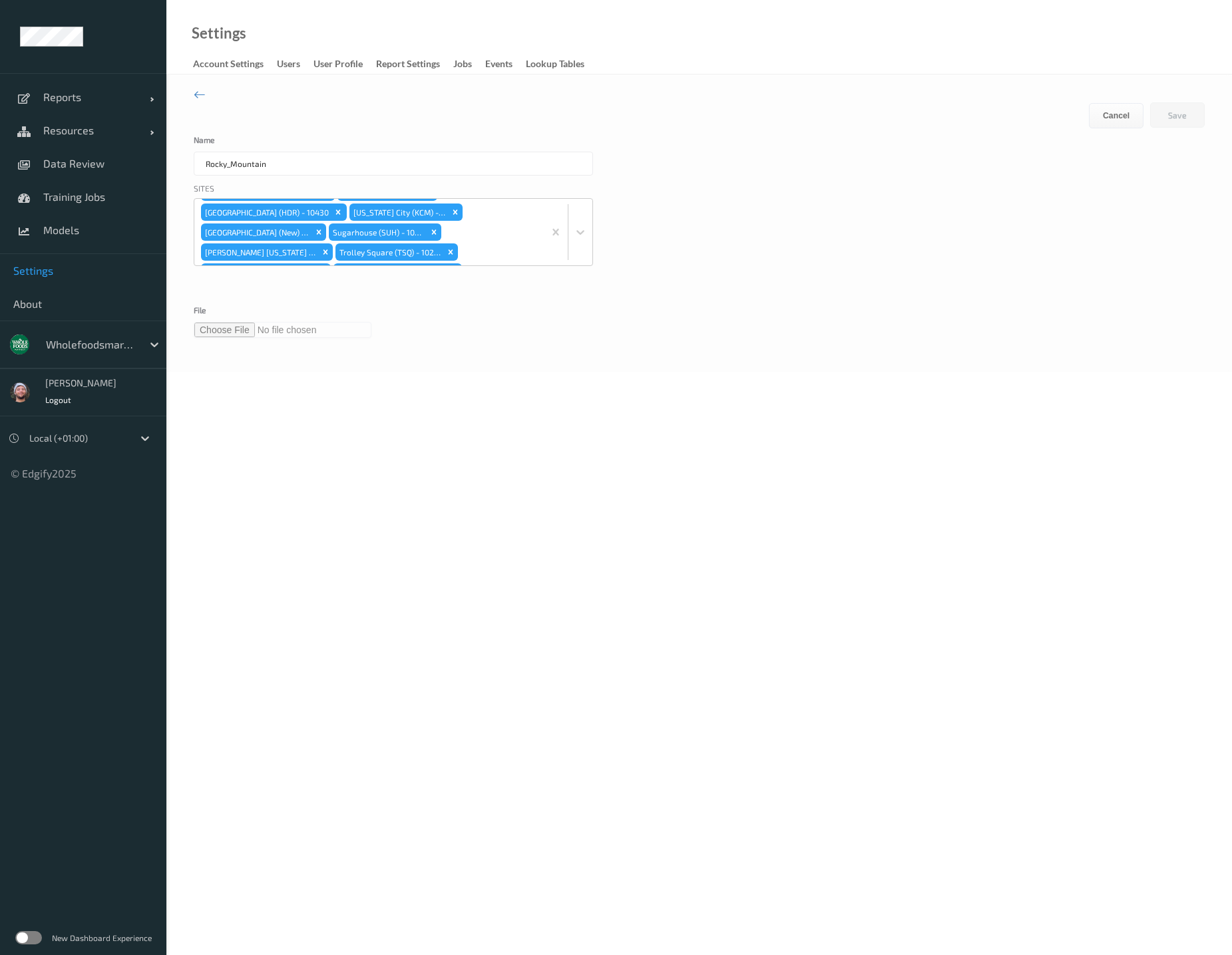
scroll to position [278, 0]
click at [232, 324] on input "file" at bounding box center [282, 330] width 178 height 16
click at [1174, 116] on button "Save" at bounding box center [1176, 114] width 55 height 25
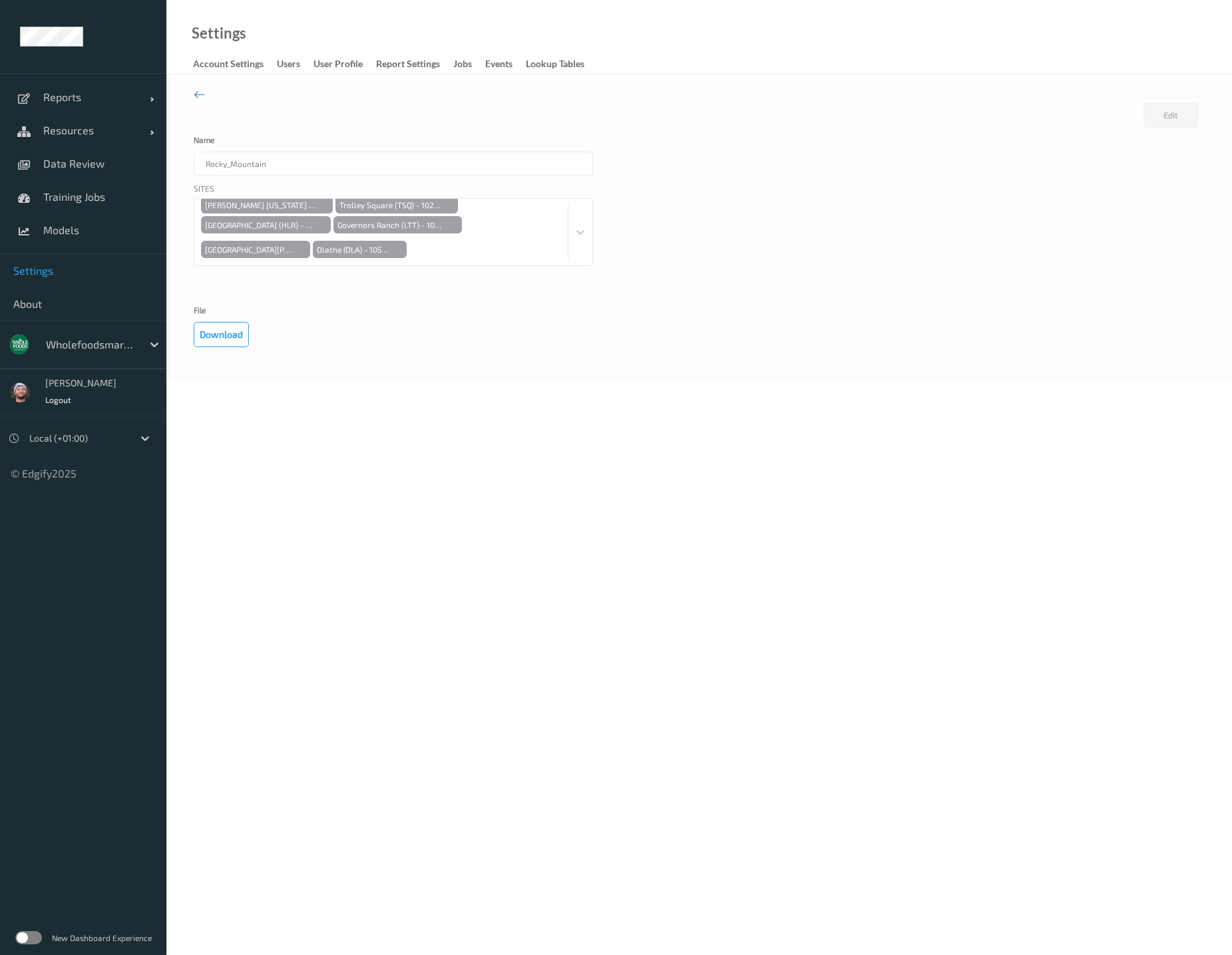
scroll to position [237, 0]
click at [731, 215] on div "Sites Pearl-WAS (PRL) - 10083 [GEOGRAPHIC_DATA] (PPK) - 10146 [GEOGRAPHIC_DATA]…" at bounding box center [698, 241] width 1011 height 117
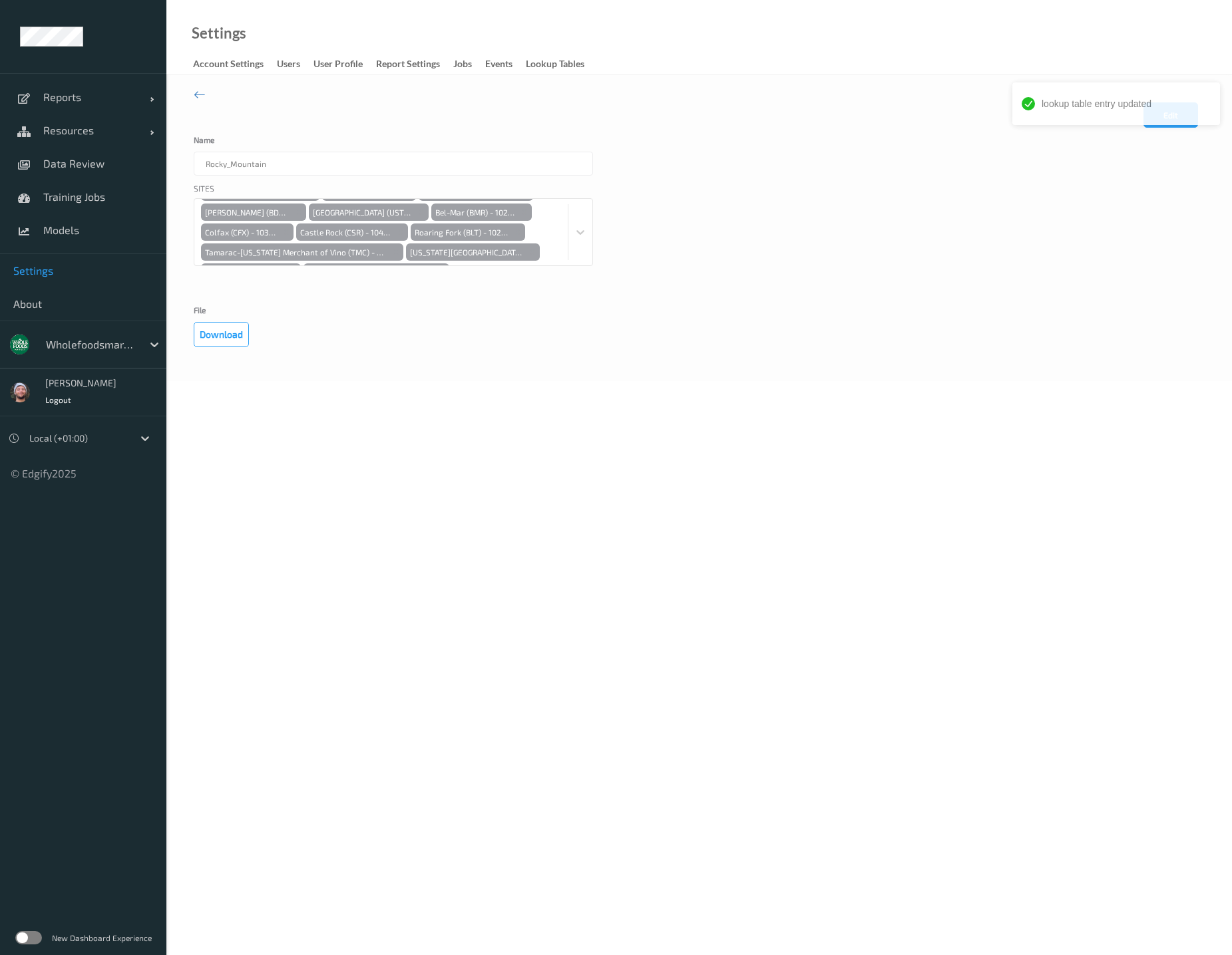
click at [1160, 182] on div "Sites Pearl-WAS (PRL) - 10083 [GEOGRAPHIC_DATA] (PPK) - 10146 [GEOGRAPHIC_DATA]…" at bounding box center [698, 241] width 1011 height 117
click at [1175, 106] on div "lookup table entry updated" at bounding box center [1116, 108] width 213 height 58
click at [1158, 114] on button "Edit" at bounding box center [1170, 114] width 55 height 25
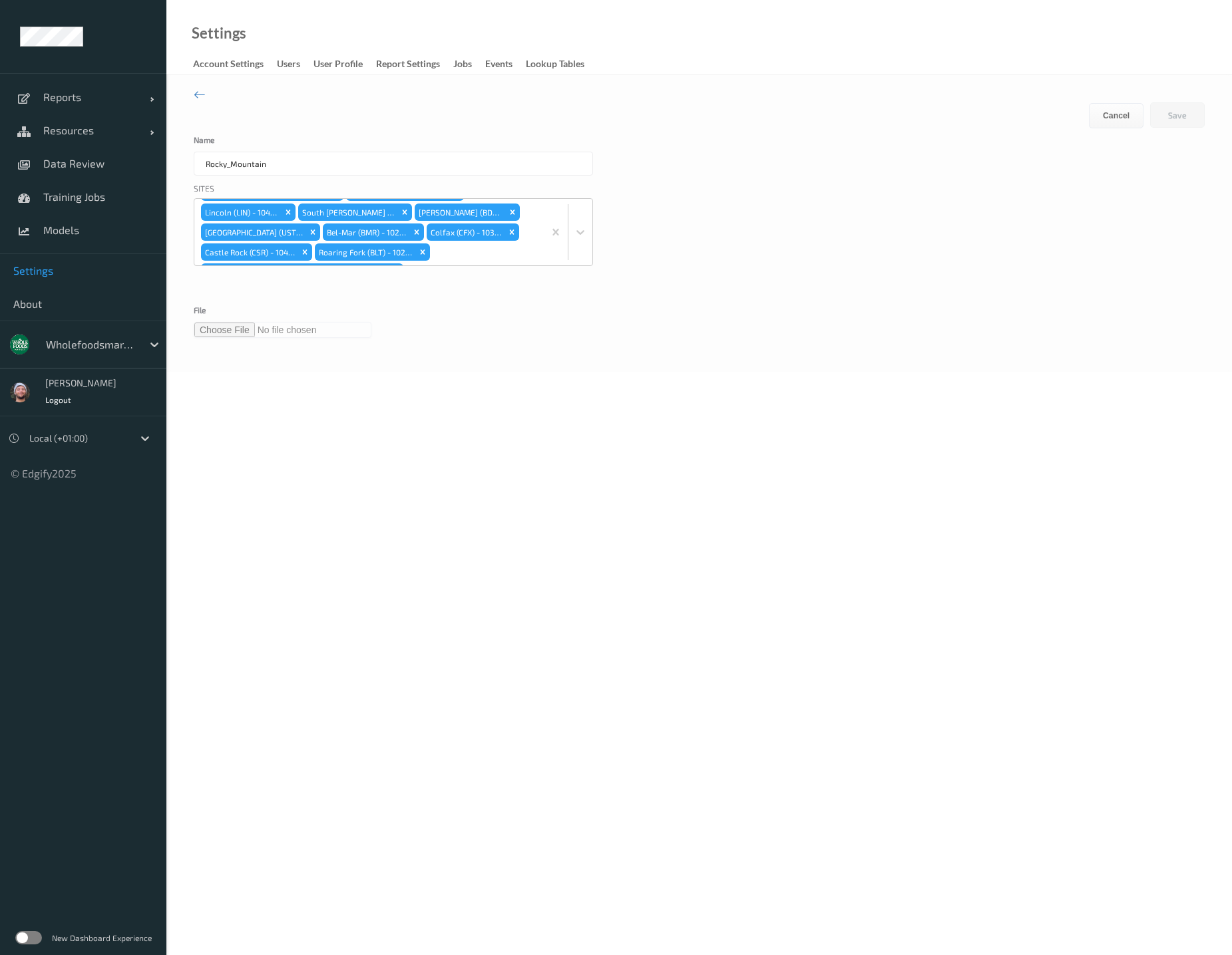
scroll to position [178, 0]
click at [233, 322] on input "file" at bounding box center [282, 330] width 178 height 16
type input "**********"
click at [1158, 116] on button "Save" at bounding box center [1176, 114] width 55 height 25
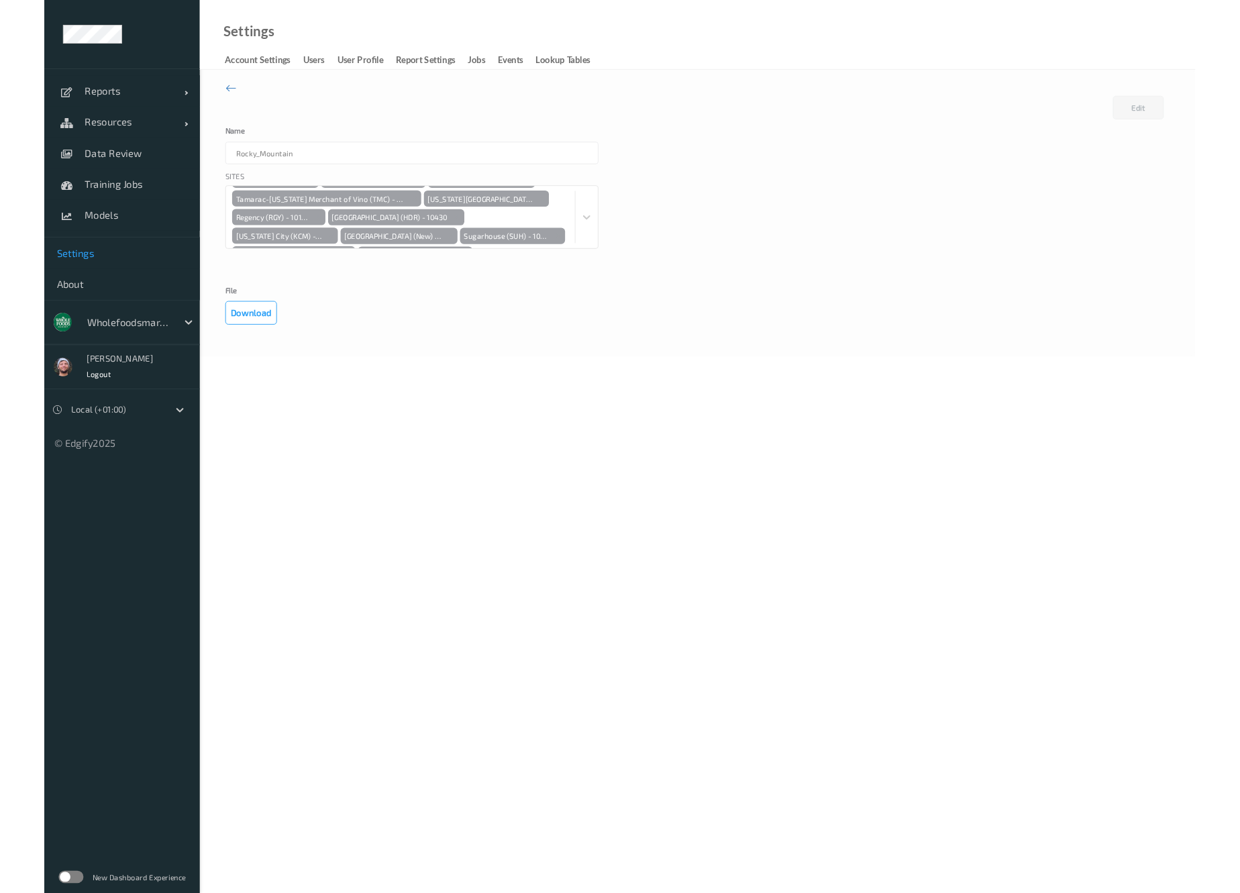
scroll to position [139, 0]
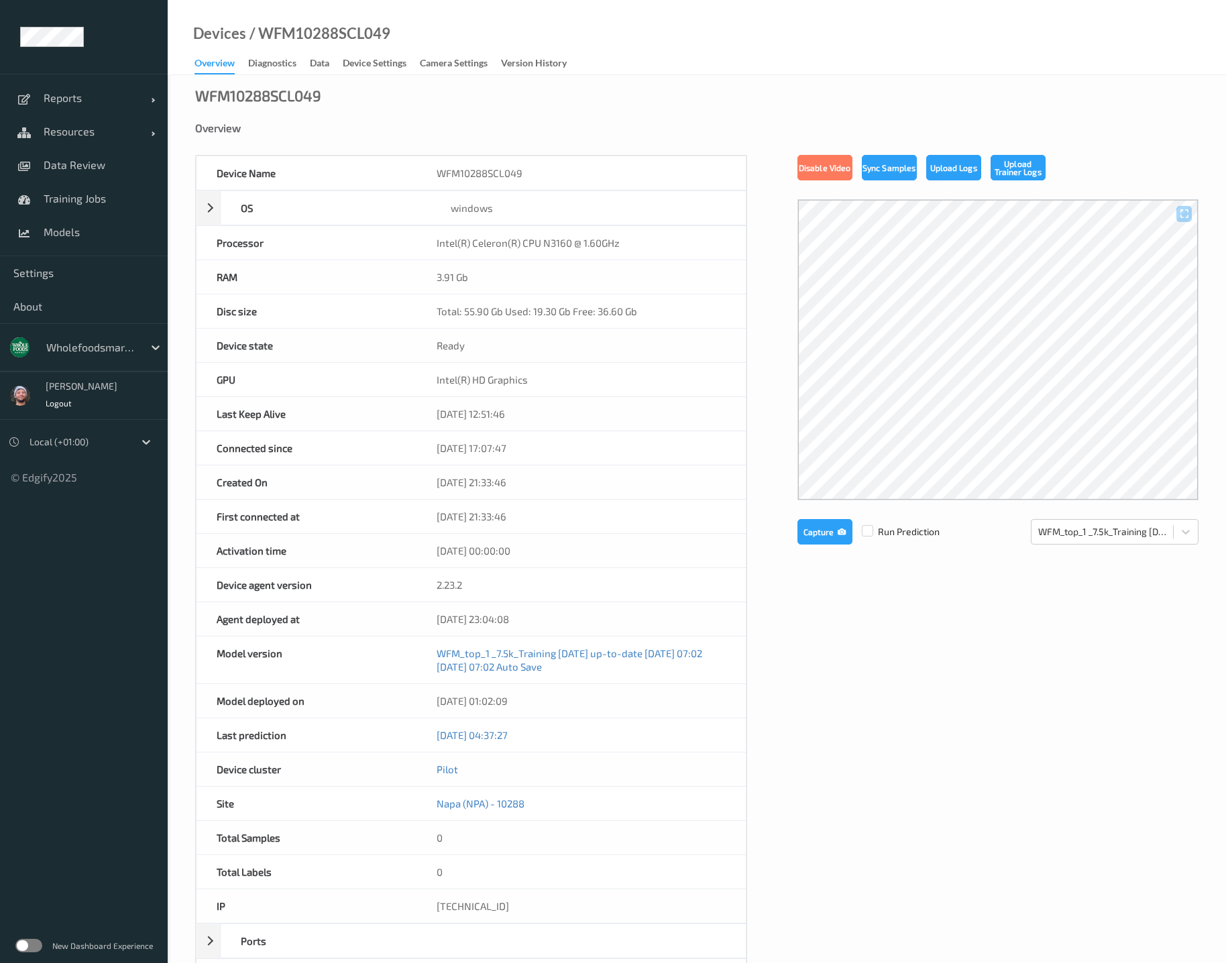
drag, startPoint x: 843, startPoint y: 624, endPoint x: 717, endPoint y: 364, distance: 288.3
click at [843, 624] on div "Device Name WFM10288SCL049 OS windows Platform Microsoft Windows 10 Enterprise …" at bounding box center [697, 591] width 1004 height 873
click at [289, 66] on div "Diagnostics" at bounding box center [272, 64] width 48 height 17
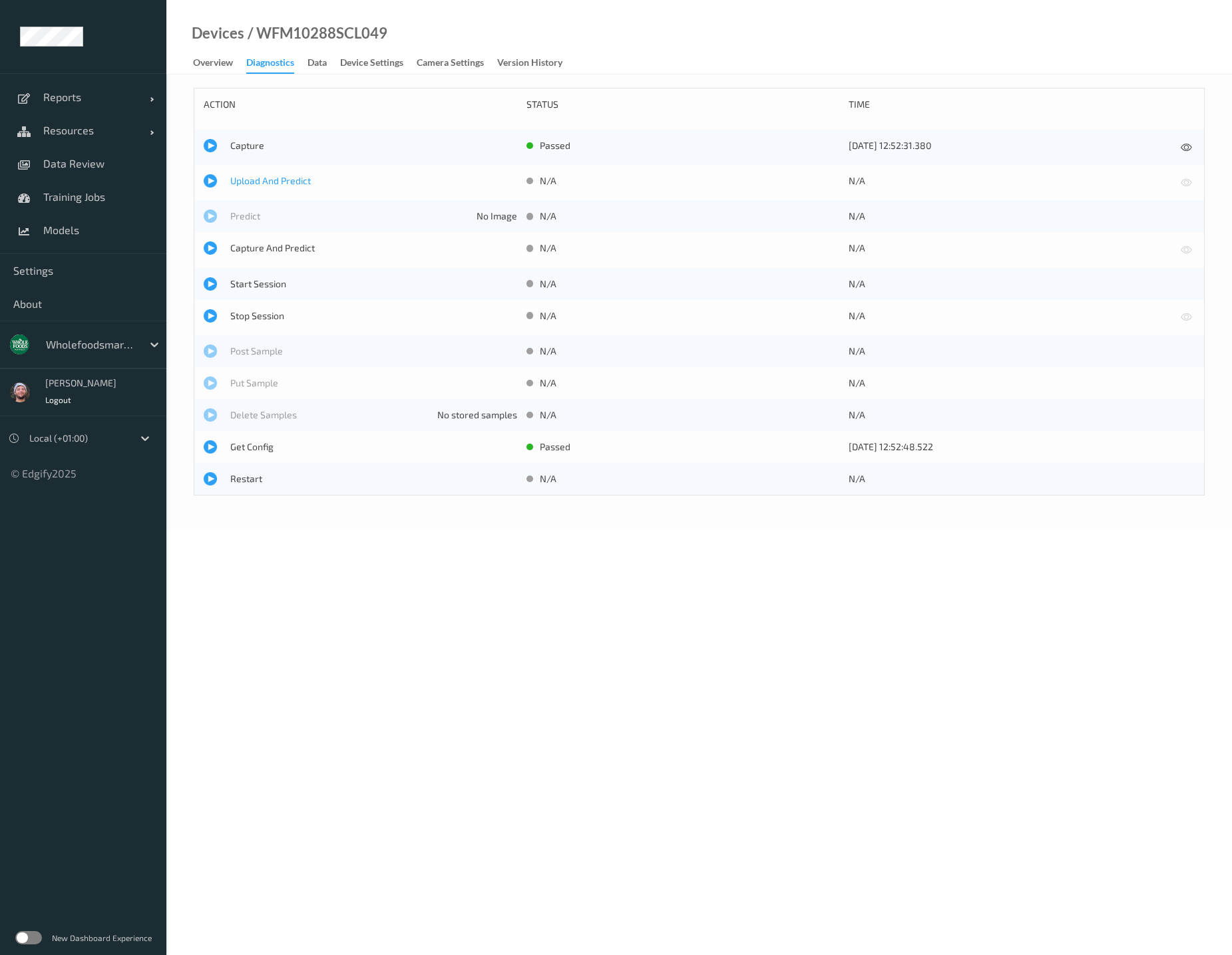
click at [255, 176] on span "Upload And Predict" at bounding box center [373, 180] width 287 height 13
click at [237, 179] on span "Upload And Predict" at bounding box center [373, 180] width 287 height 13
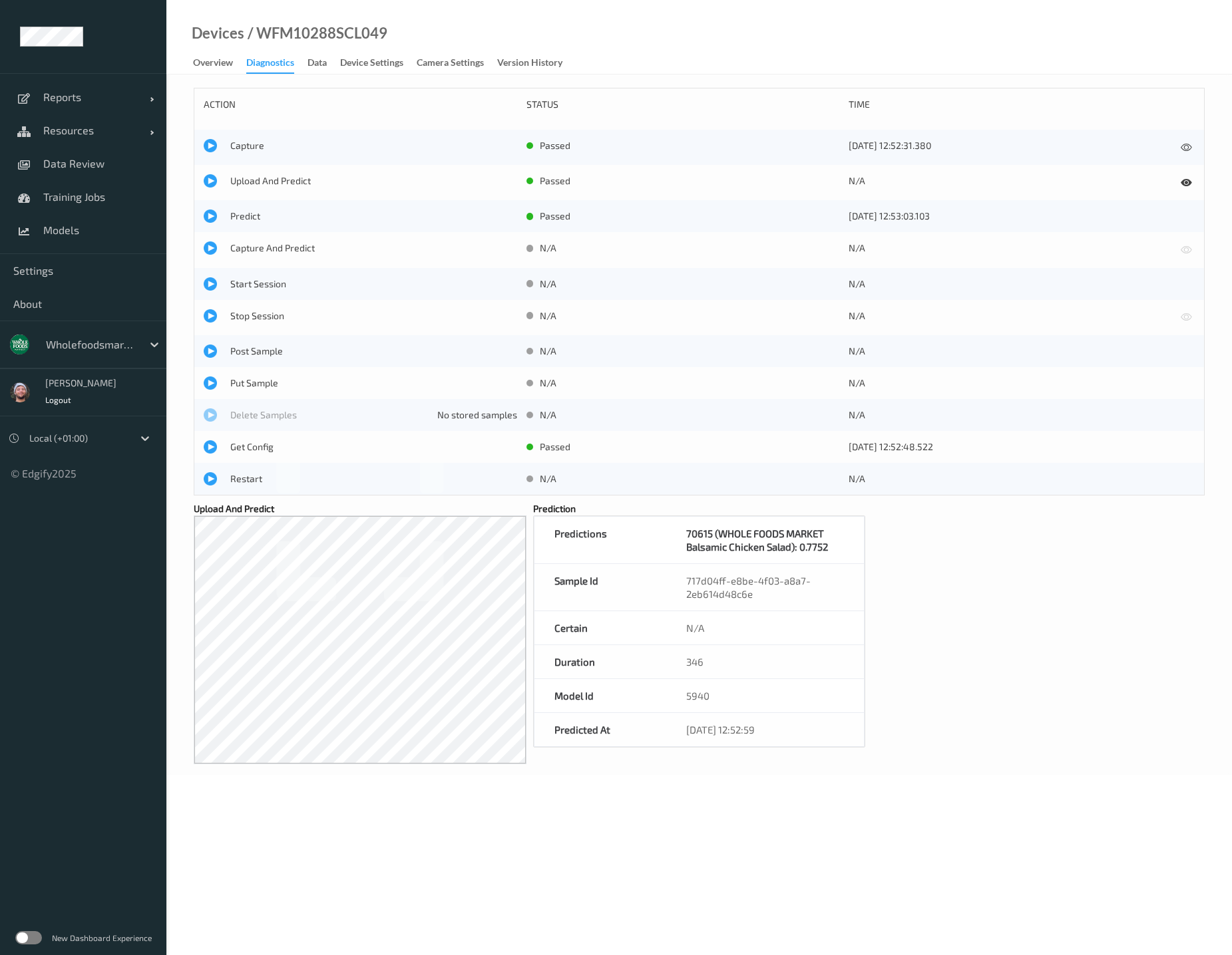
click at [504, 26] on div "Devices / WFM10288SCL049 Overview Diagnostics Data Device Settings Camera Setti…" at bounding box center [699, 37] width 1065 height 74
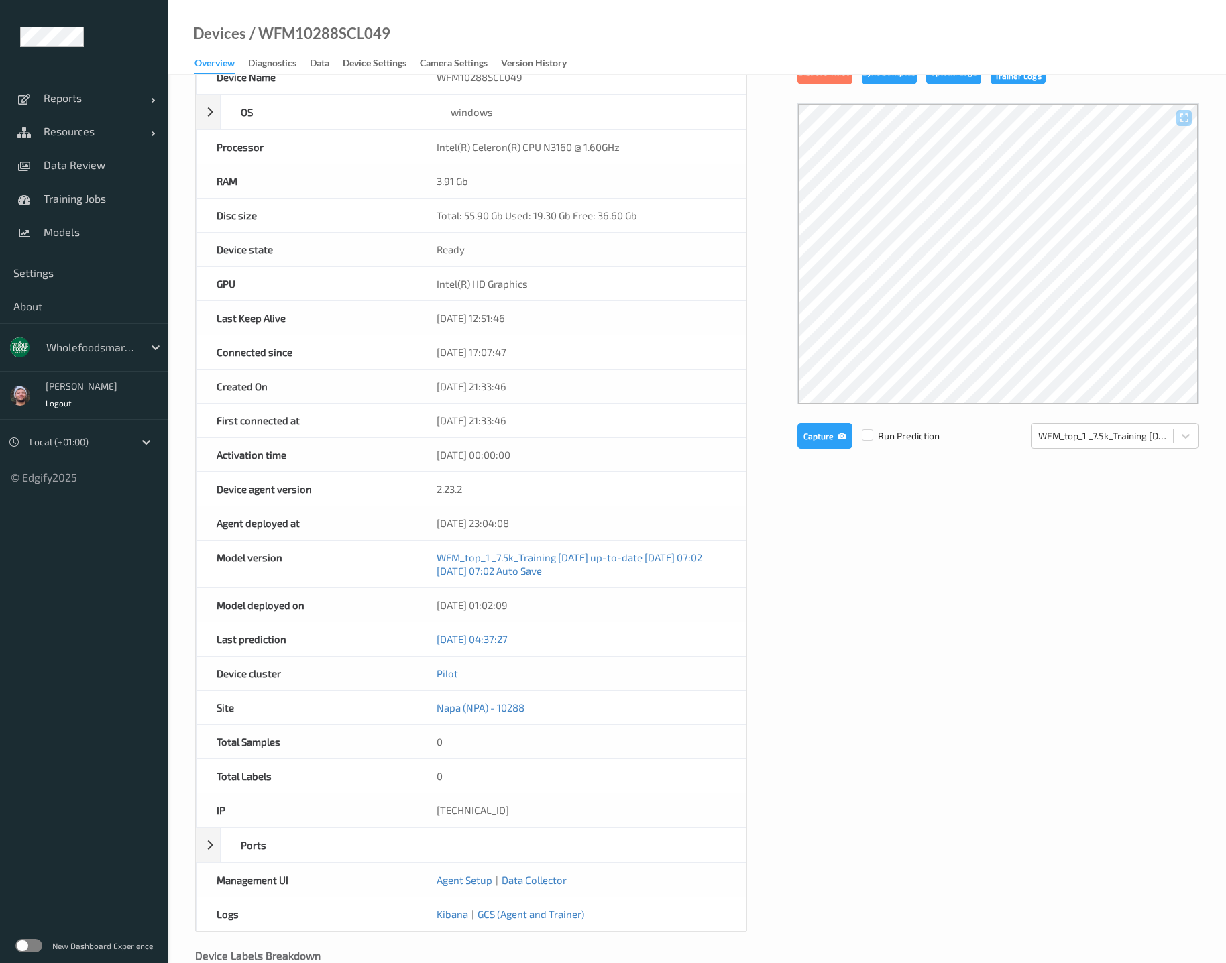
scroll to position [182, 0]
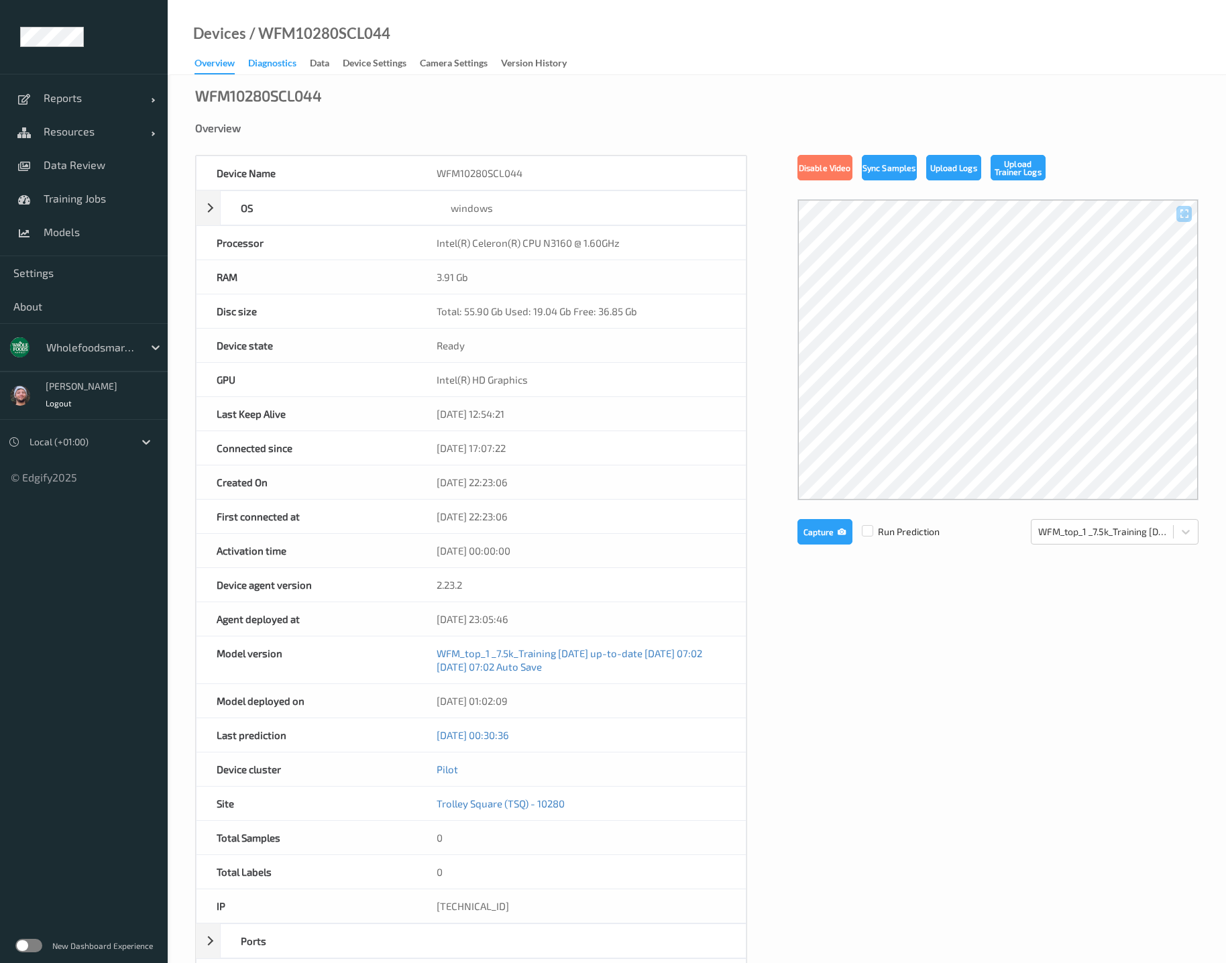
click at [272, 72] on div "Diagnostics" at bounding box center [272, 64] width 48 height 17
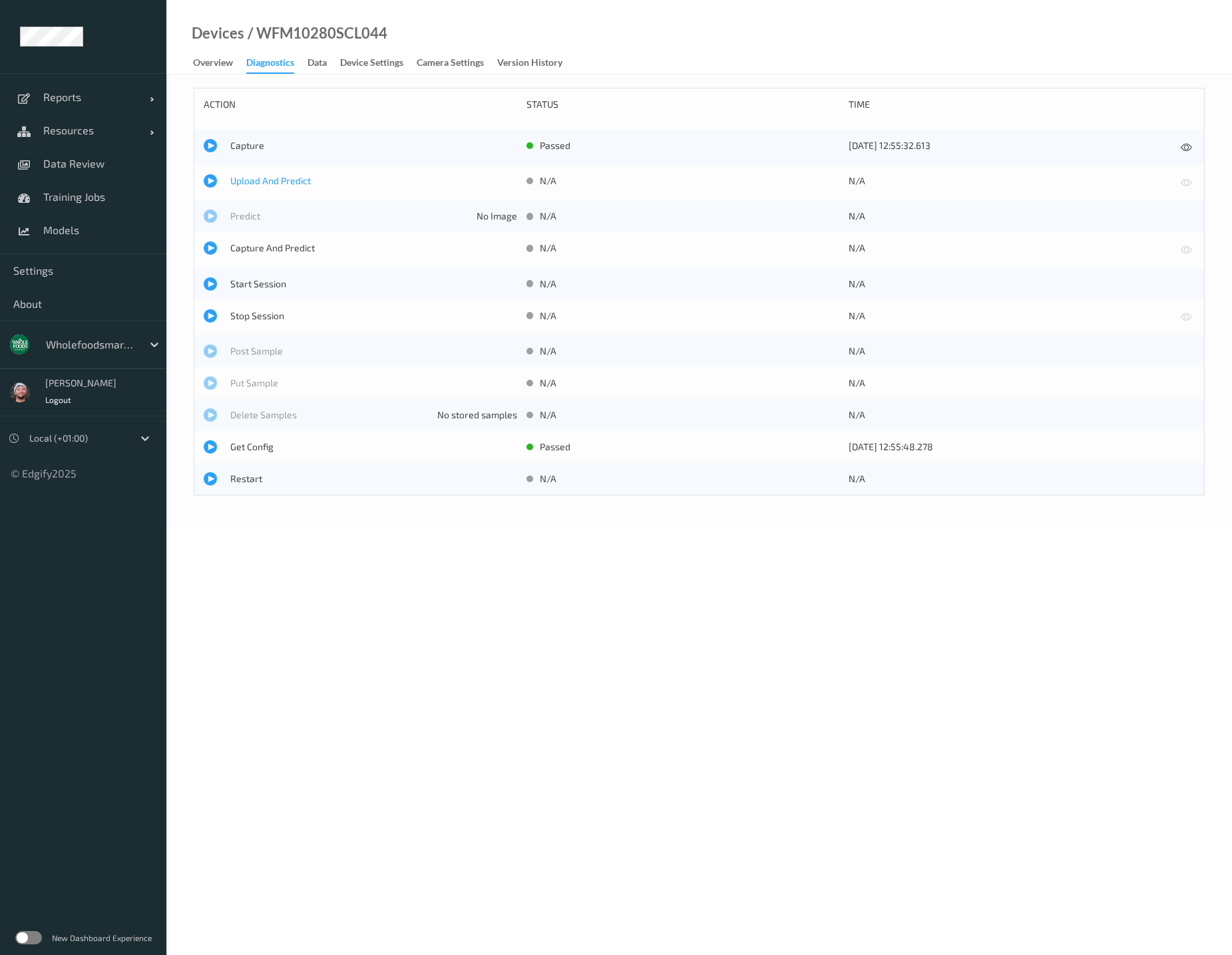
click at [263, 179] on span "Upload And Predict" at bounding box center [373, 180] width 287 height 13
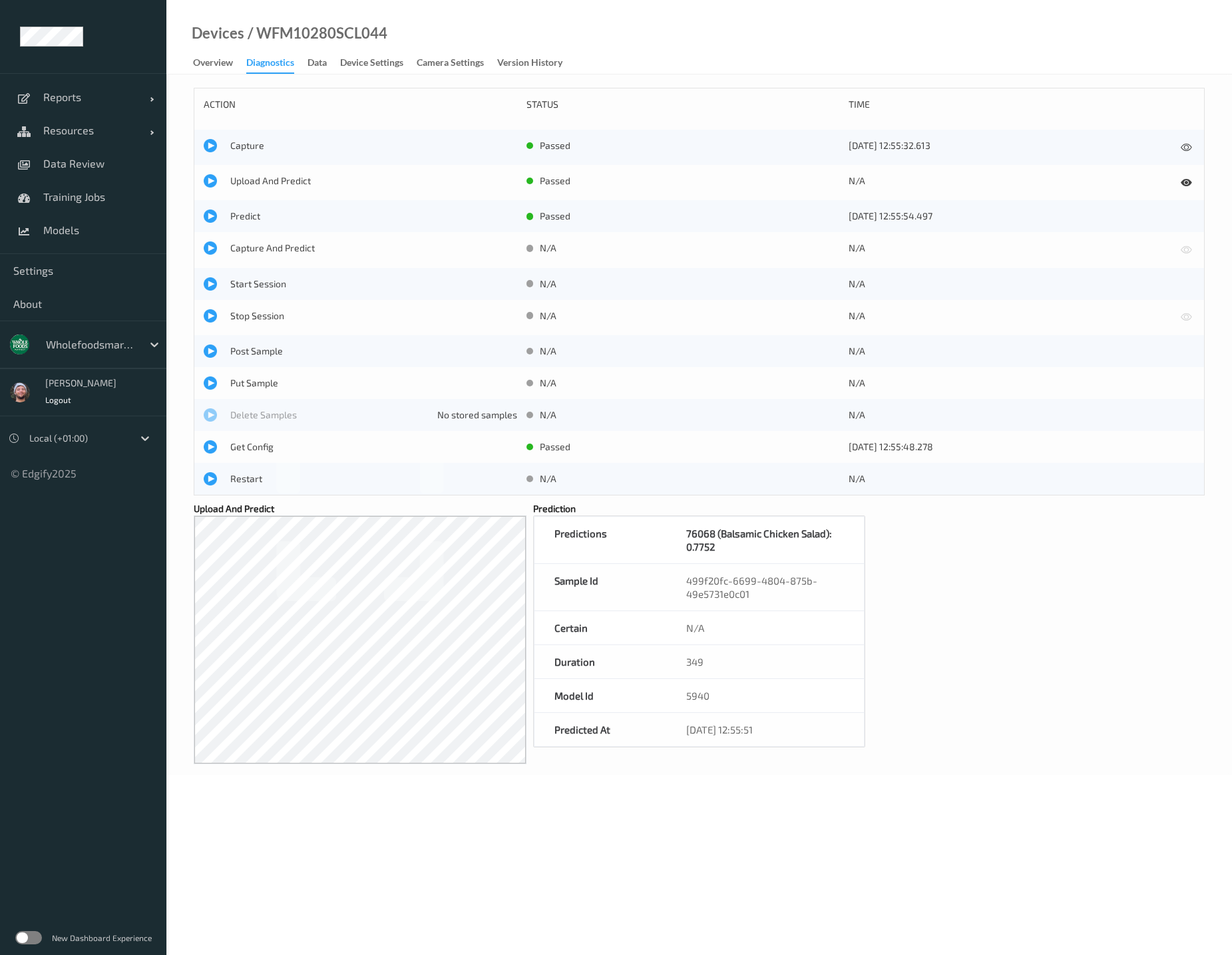
click at [961, 601] on div "action status time Capture passed [DATE] 12:55:32.613 Upload And Predict passed…" at bounding box center [698, 418] width 1011 height 659
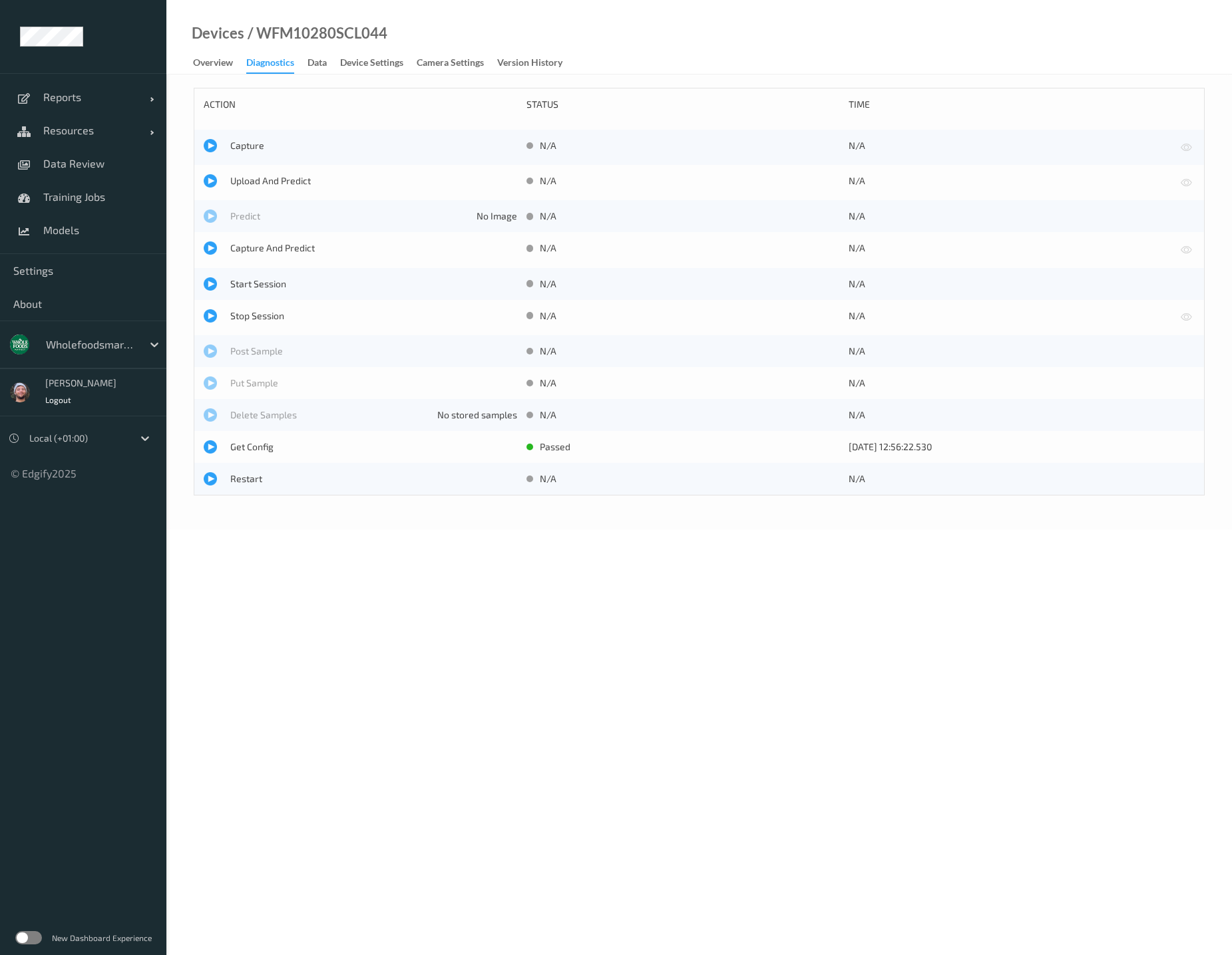
click at [254, 180] on span "Upload And Predict" at bounding box center [373, 180] width 287 height 13
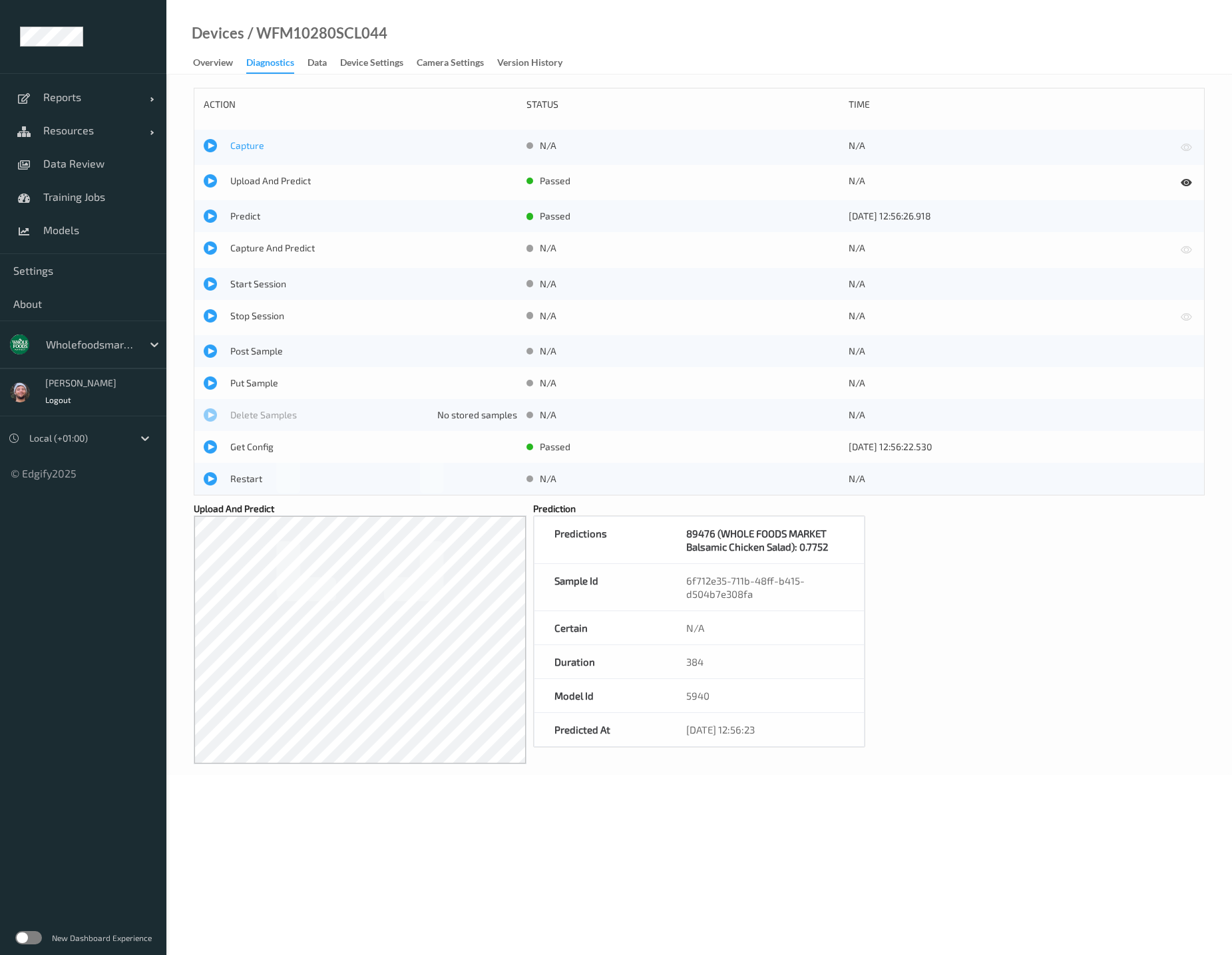
drag, startPoint x: 754, startPoint y: 52, endPoint x: 257, endPoint y: 147, distance: 506.0
click at [754, 51] on div "Devices / WFM10280SCL044 Overview Diagnostics Data Device Settings Camera Setti…" at bounding box center [699, 37] width 1065 height 74
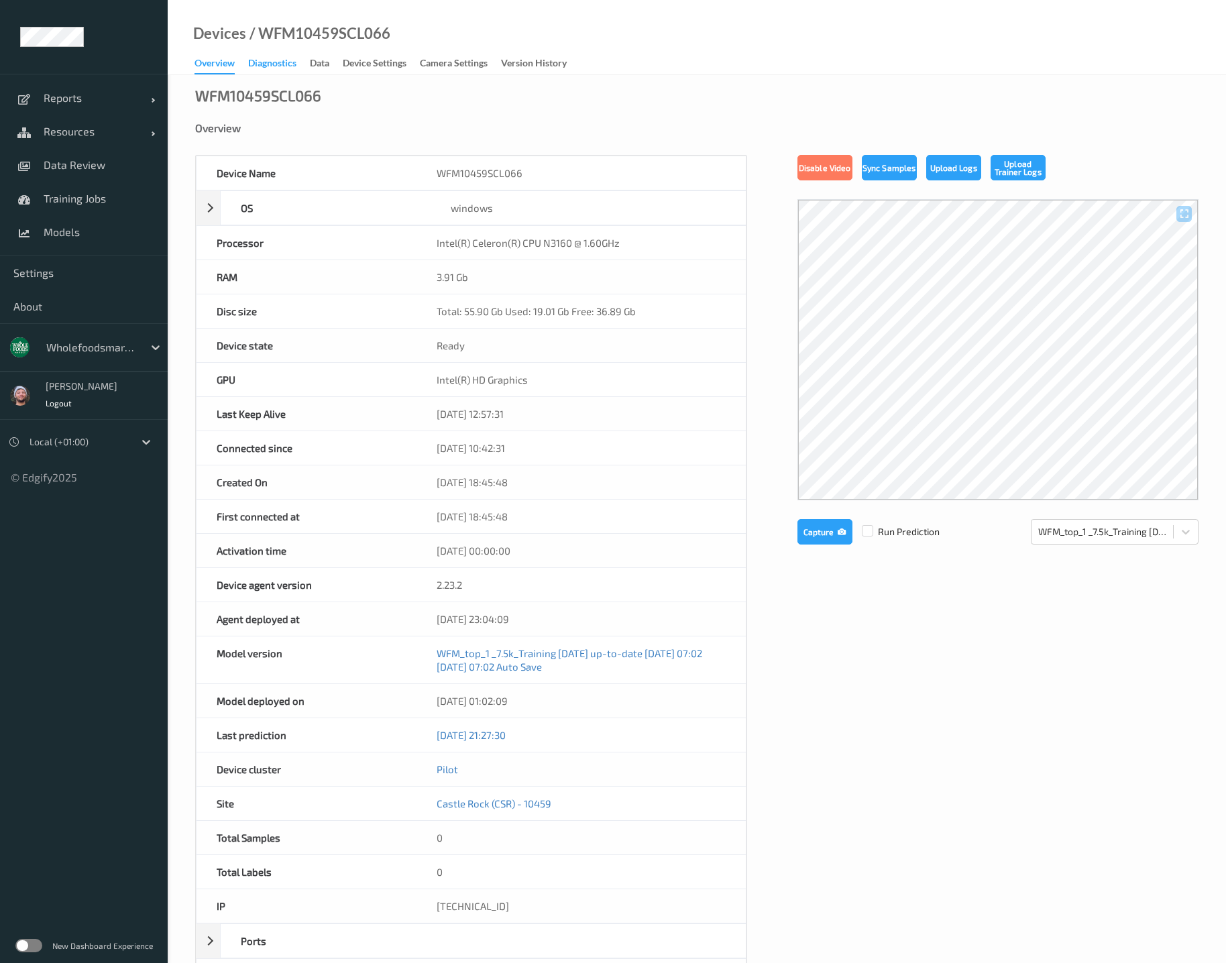
click at [289, 62] on div "Diagnostics" at bounding box center [272, 64] width 48 height 17
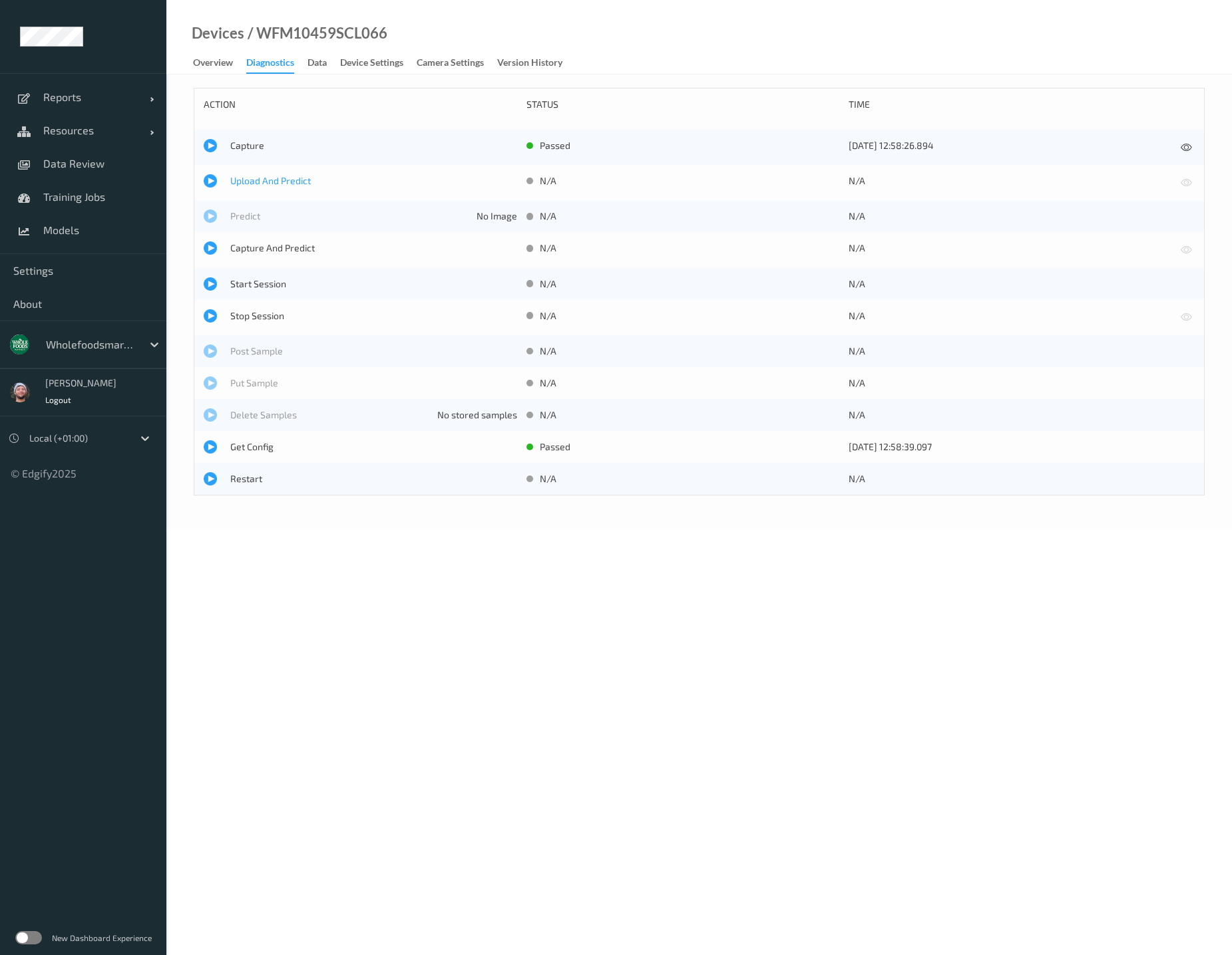
click at [286, 177] on span "Upload And Predict" at bounding box center [373, 180] width 287 height 13
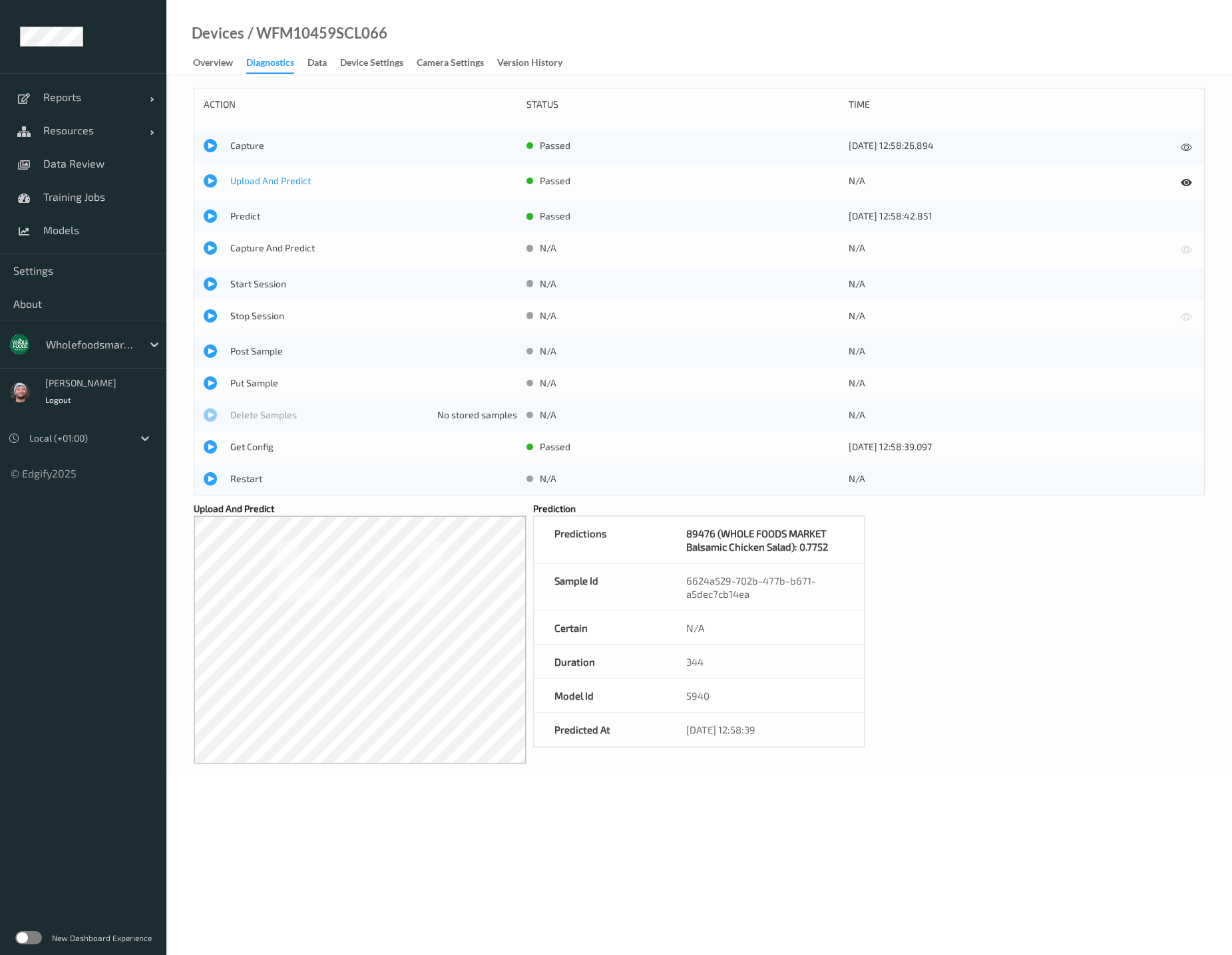
click at [263, 175] on span "Upload And Predict" at bounding box center [373, 180] width 287 height 13
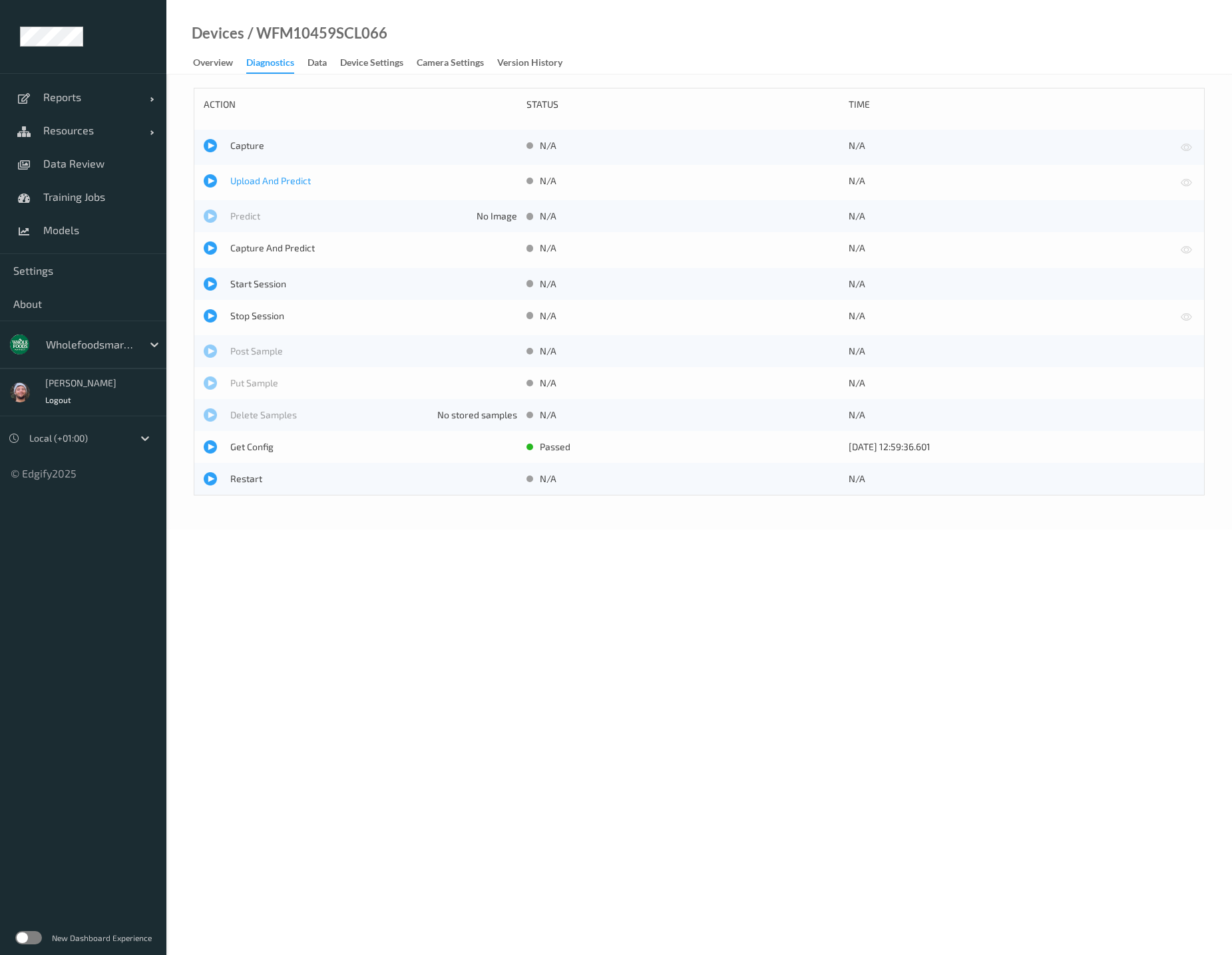
click at [290, 180] on span "Upload And Predict" at bounding box center [373, 180] width 287 height 13
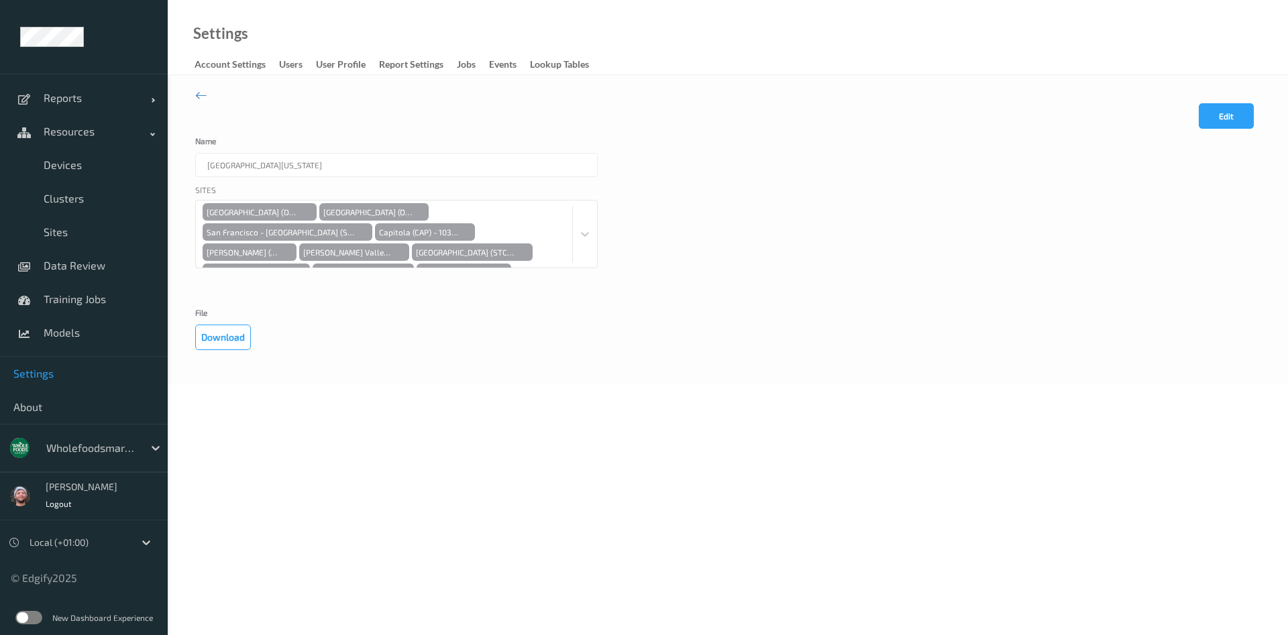
scroll to position [119, 0]
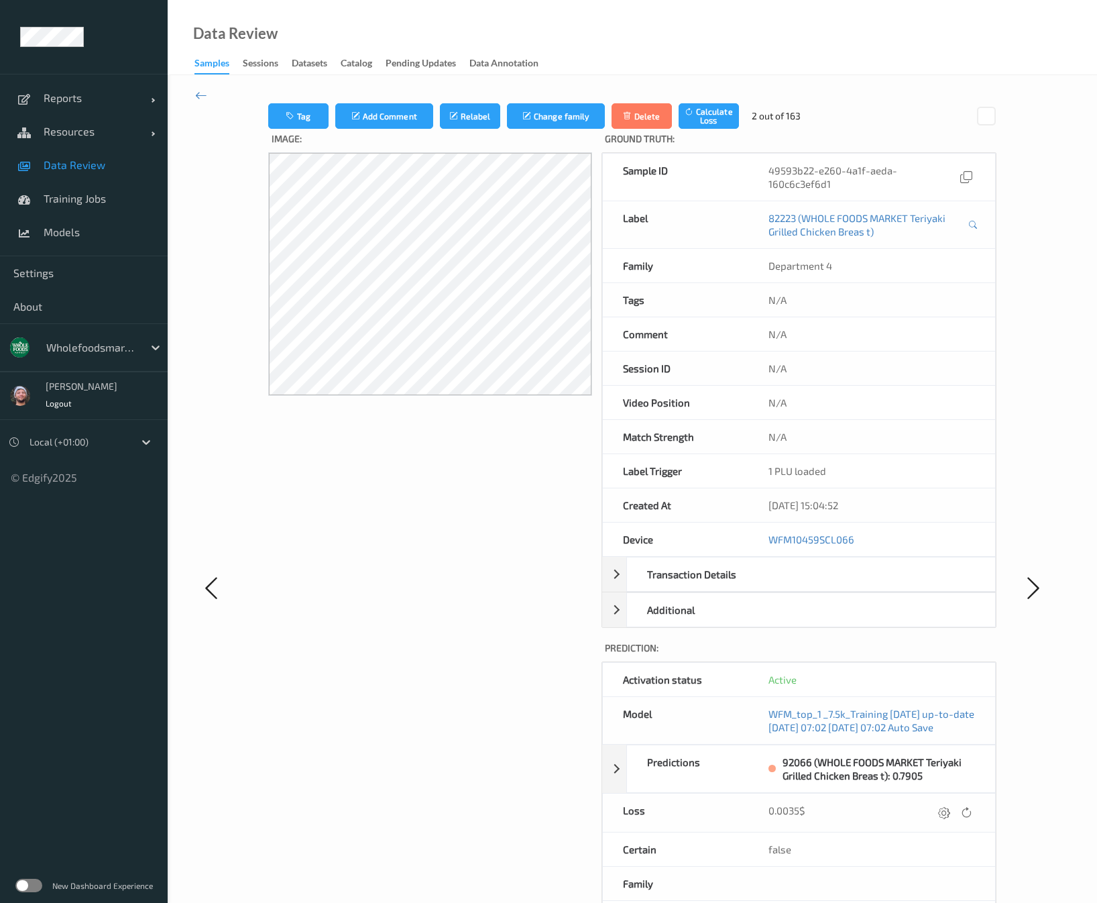
click at [140, 172] on link "Data Review" at bounding box center [84, 165] width 168 height 34
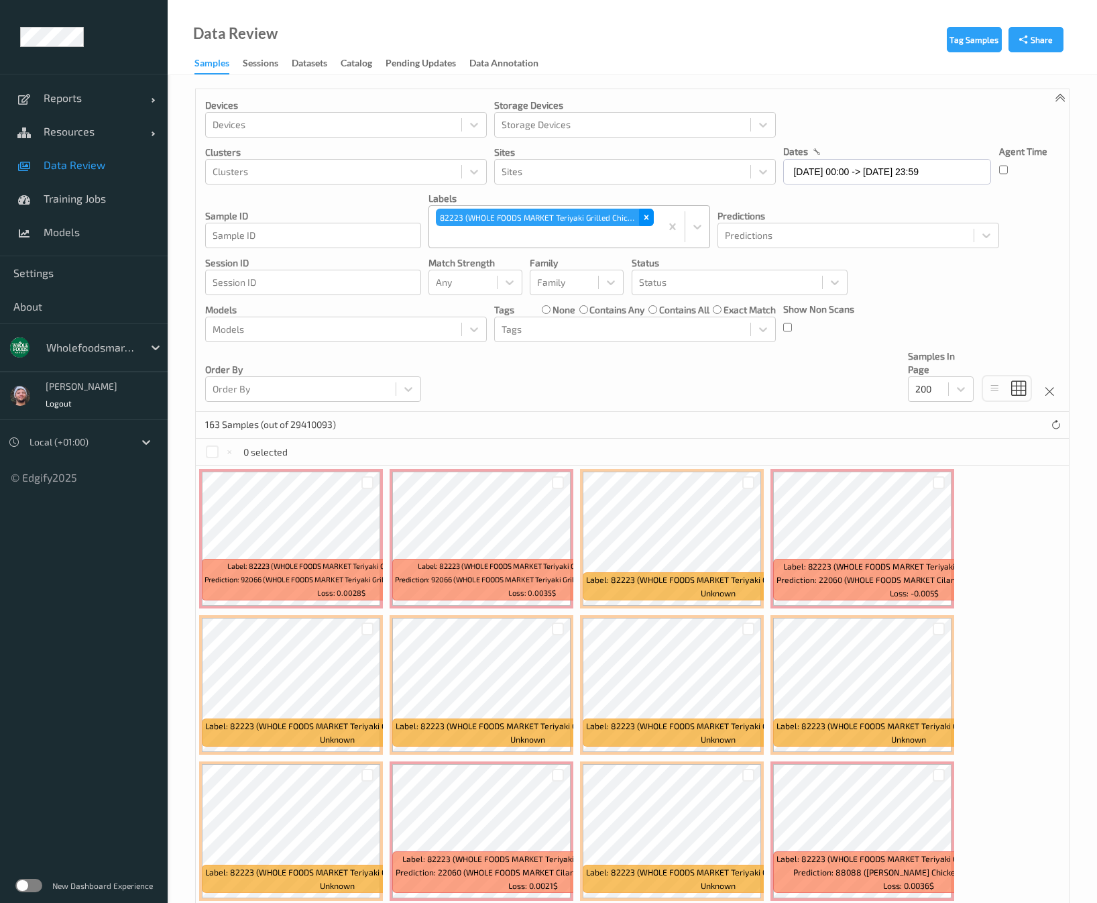
click at [649, 217] on icon "Remove 82223 (WHOLE FOODS MARKET Teriyaki Grilled Chicken Breas t)" at bounding box center [646, 217] width 9 height 9
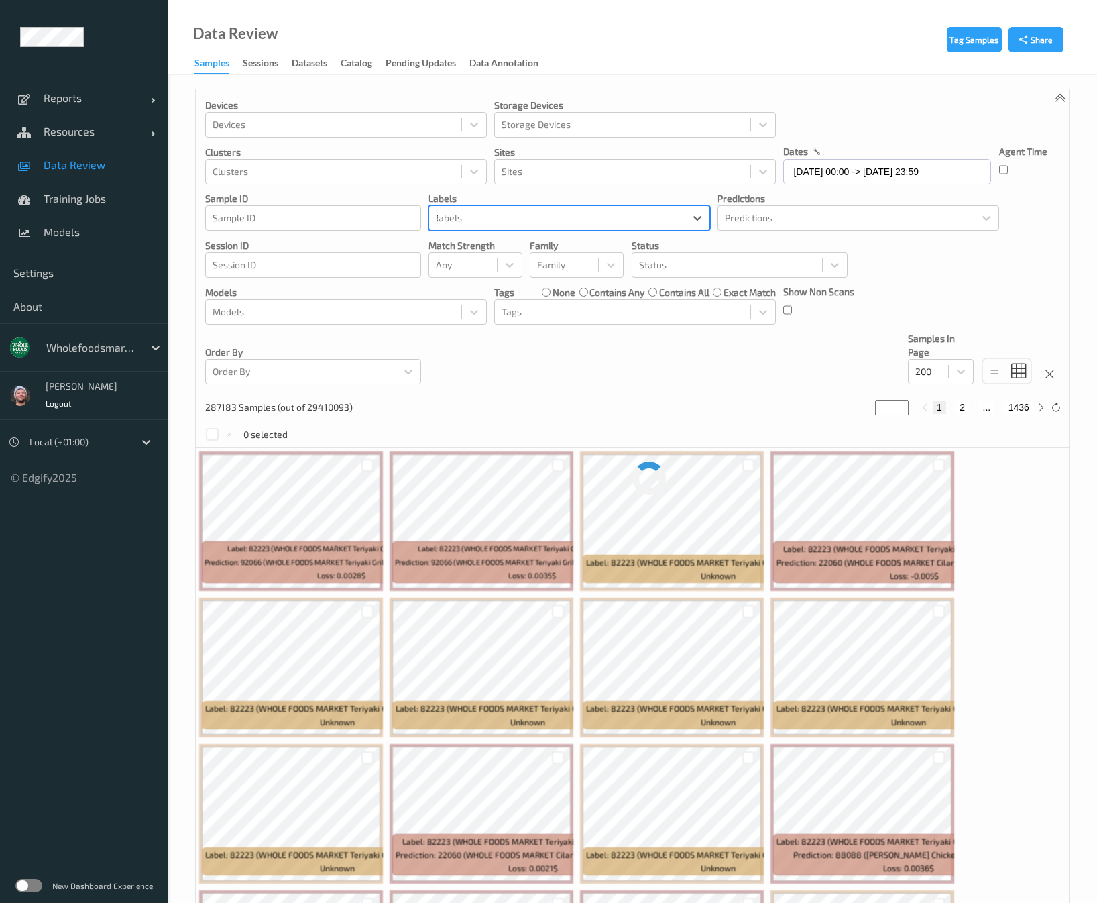
type input "66946"
click at [515, 249] on div "66946 (Applegate Farms Honey Maple Turkey)" at bounding box center [570, 251] width 282 height 24
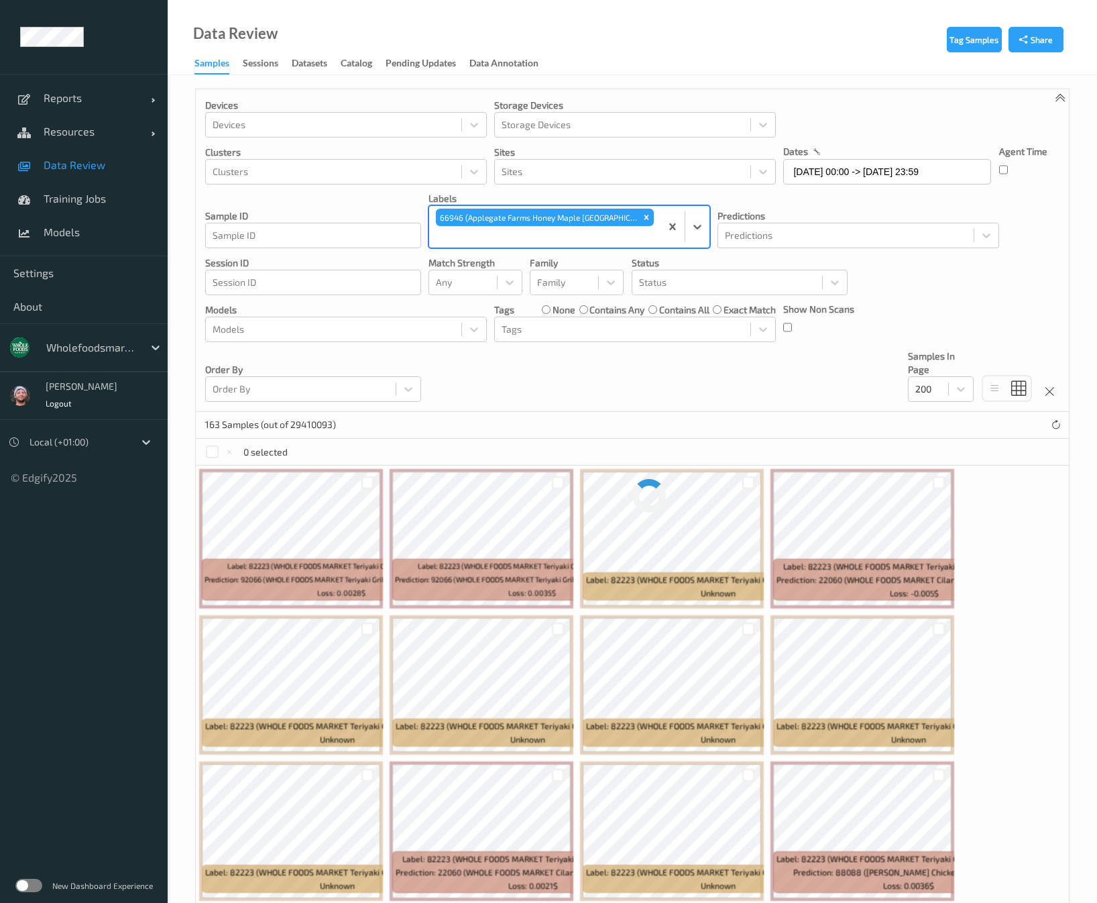
click at [398, 303] on p "Models" at bounding box center [346, 309] width 282 height 13
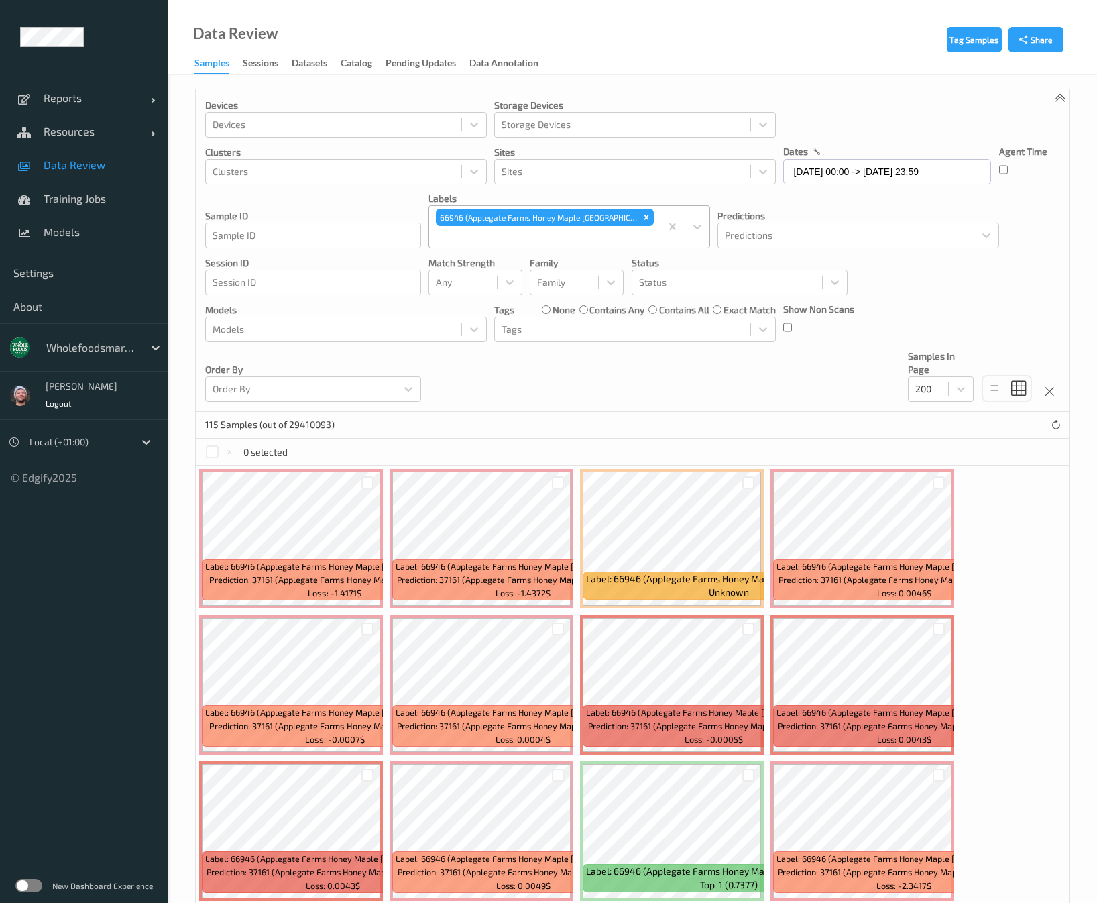
drag, startPoint x: 611, startPoint y: 218, endPoint x: 480, endPoint y: 225, distance: 131.0
click at [642, 218] on icon "Remove 66946 (Applegate Farms Honey Maple Turkey)" at bounding box center [646, 217] width 9 height 9
paste input "75785"
type input "75785"
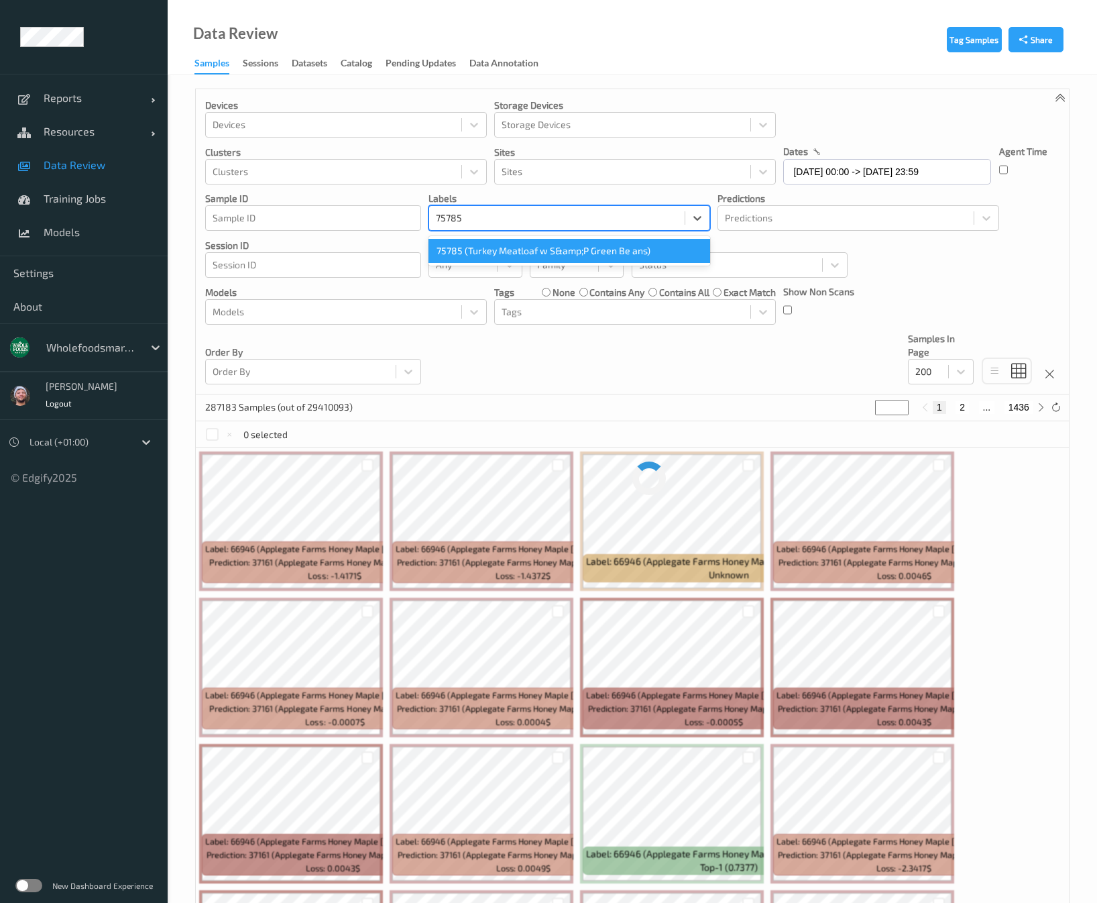
click at [518, 257] on div "75785 (Turkey Meatloaf w S&amp;P Green Be ans)" at bounding box center [570, 251] width 282 height 24
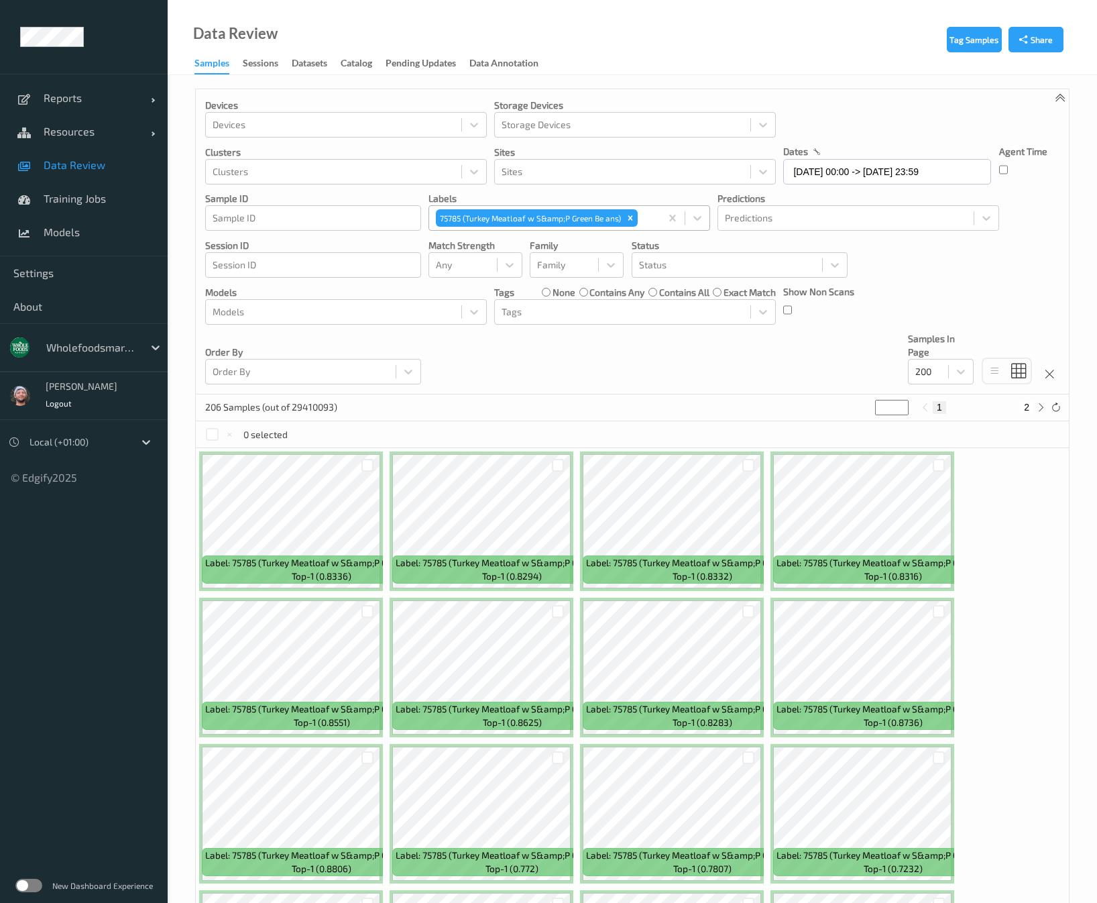
drag, startPoint x: 621, startPoint y: 220, endPoint x: 561, endPoint y: 225, distance: 59.9
click at [623, 220] on div "Remove 75785 (Turkey Meatloaf w S&amp;P Green Be ans)" at bounding box center [630, 217] width 15 height 17
paste input "67868"
type input "67868"
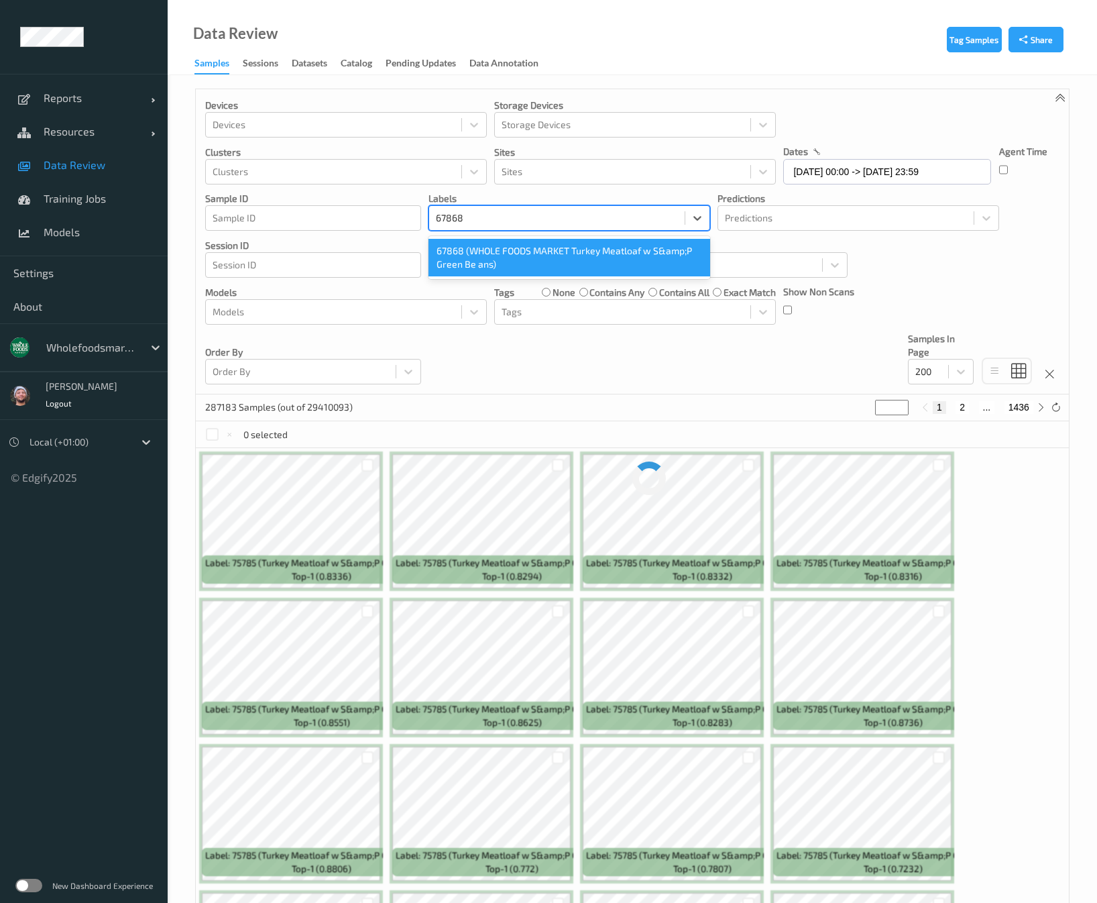
click at [525, 251] on div "67868 (WHOLE FOODS MARKET Turkey Meatloaf w S&amp;P Green Be ans)" at bounding box center [570, 258] width 282 height 38
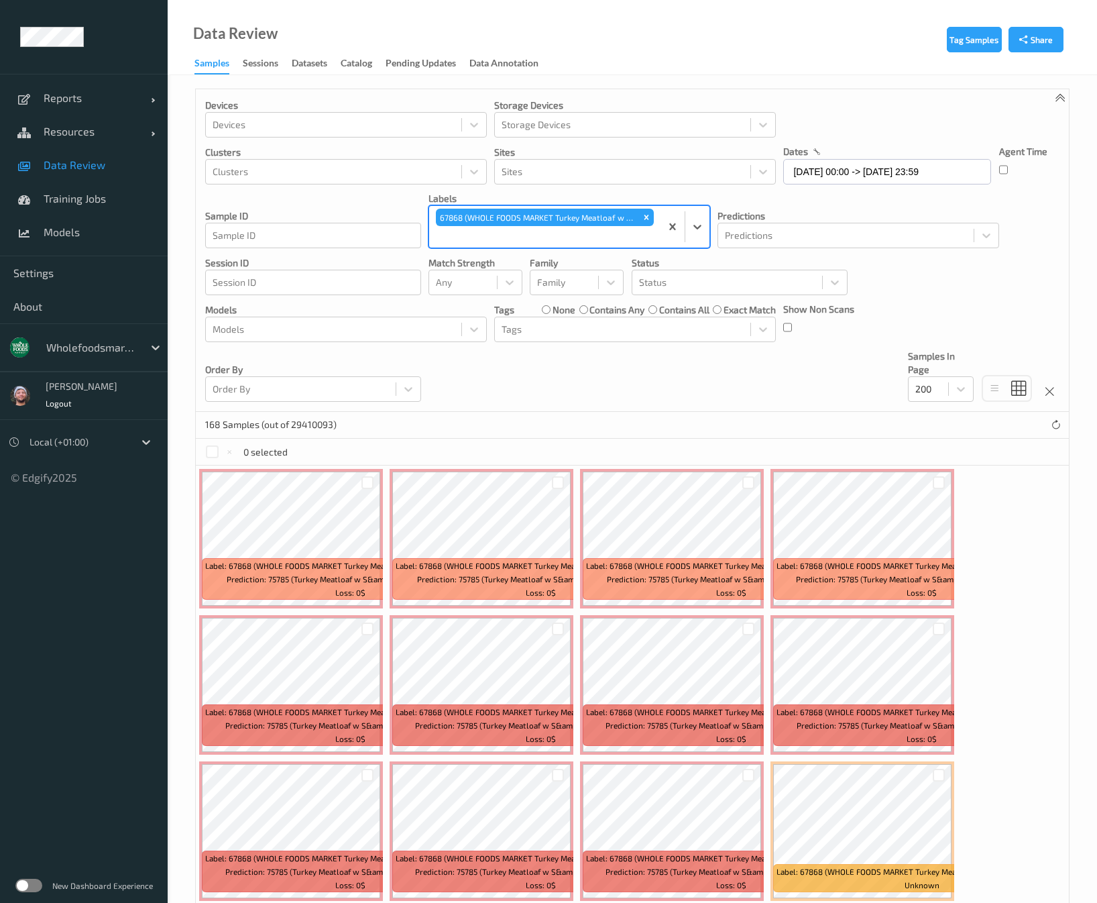
scroll to position [302, 0]
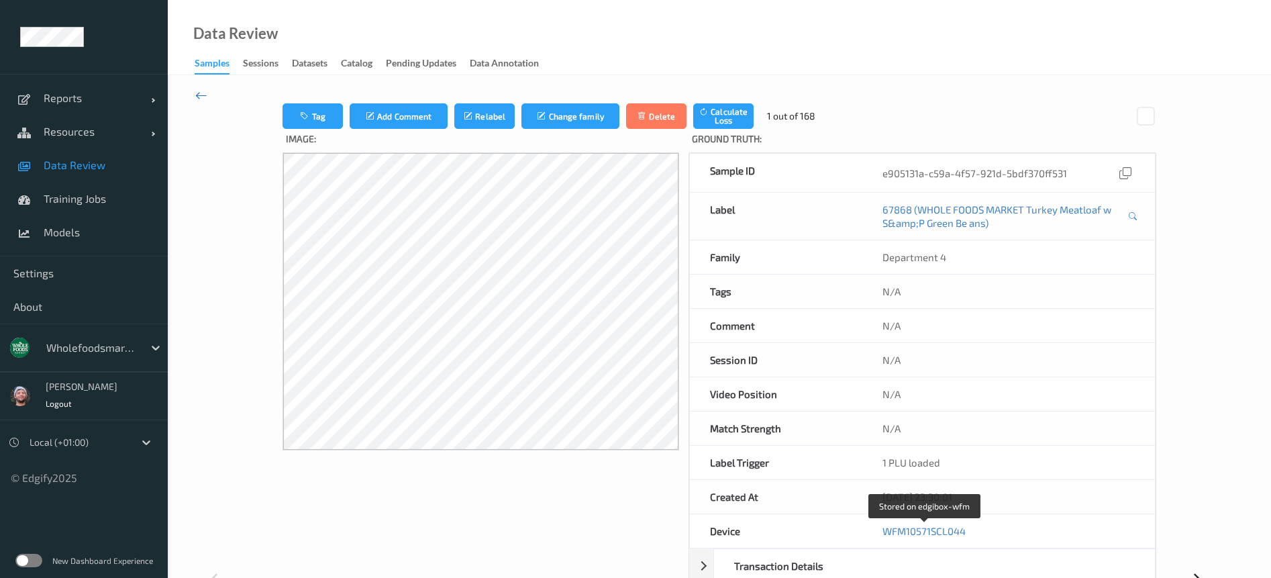
click at [197, 95] on icon at bounding box center [201, 95] width 12 height 15
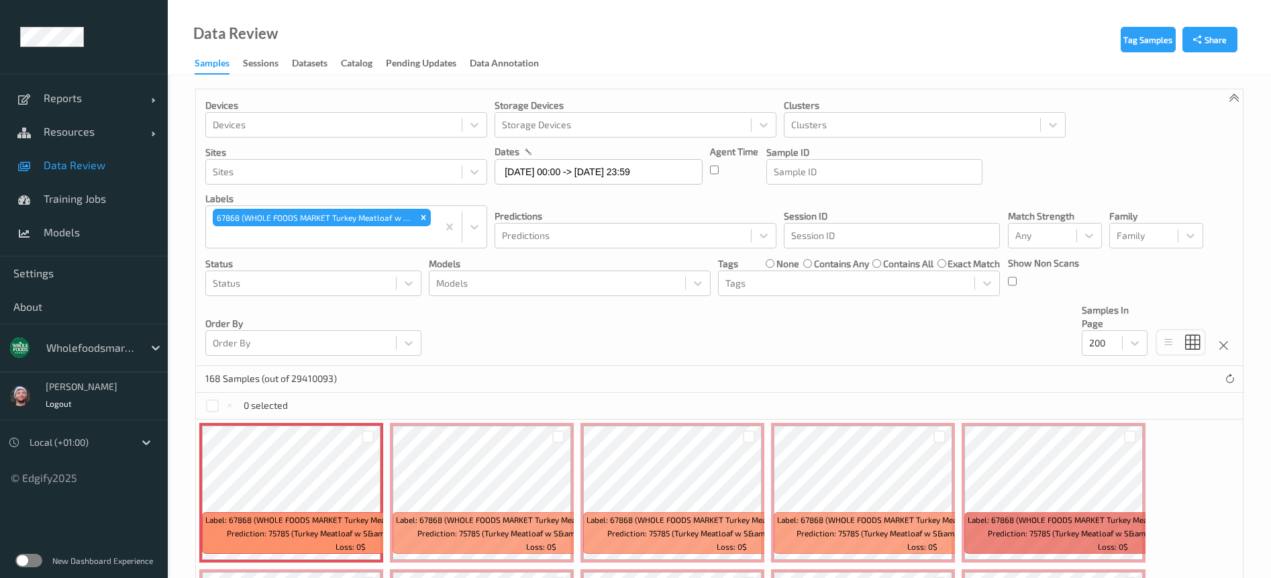
click at [421, 215] on icon "Remove 67868 (WHOLE FOODS MARKET Turkey Meatloaf w S&amp;P Green Be ans)" at bounding box center [423, 217] width 5 height 5
paste input "67348"
type input "67348"
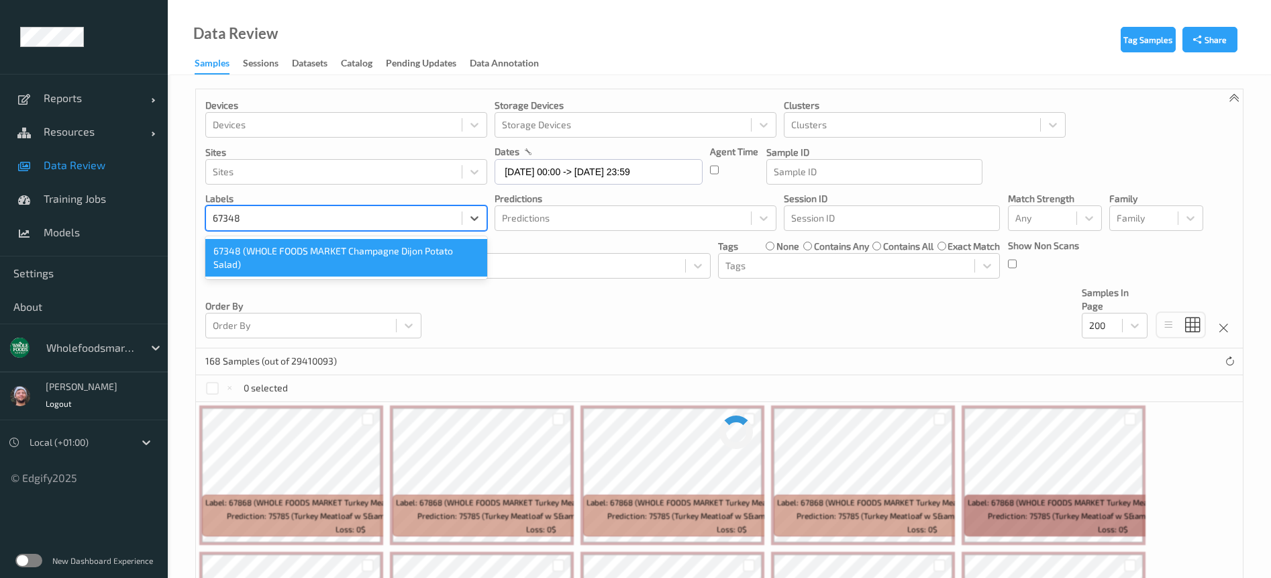
click at [246, 248] on div "67348 (WHOLE FOODS MARKET Champagne Dijon Potato Salad)" at bounding box center [346, 258] width 282 height 38
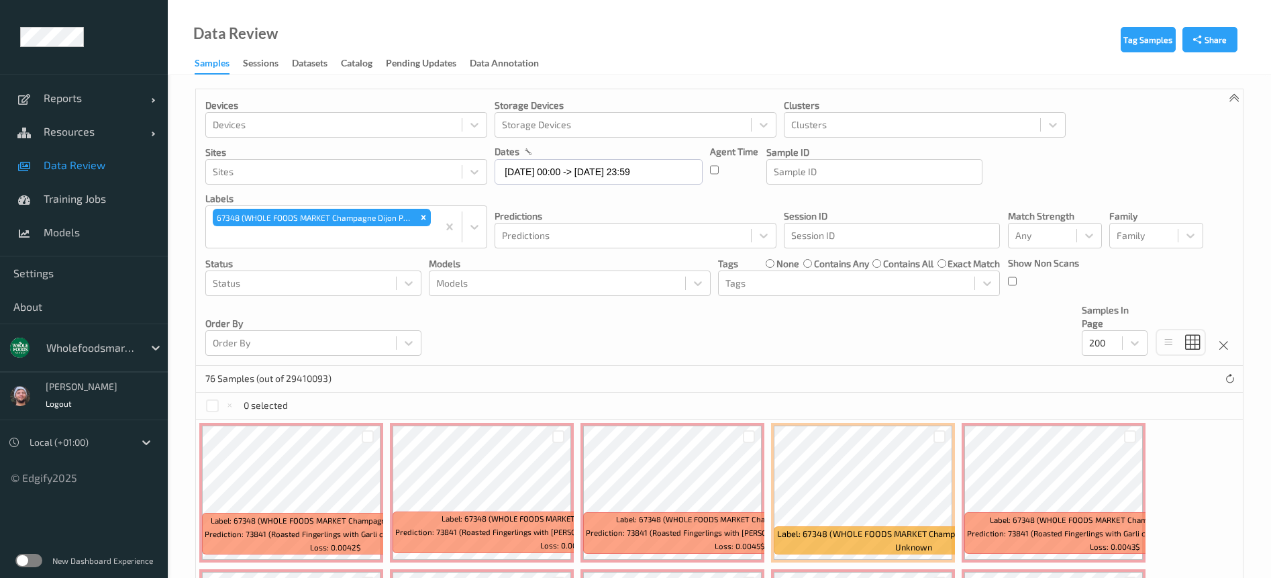
drag, startPoint x: 423, startPoint y: 221, endPoint x: 417, endPoint y: 233, distance: 13.8
click at [423, 221] on icon "Remove 67348 (WHOLE FOODS MARKET Champagne Dijon Potato Salad)" at bounding box center [423, 217] width 9 height 9
paste input "77206"
type input "77206"
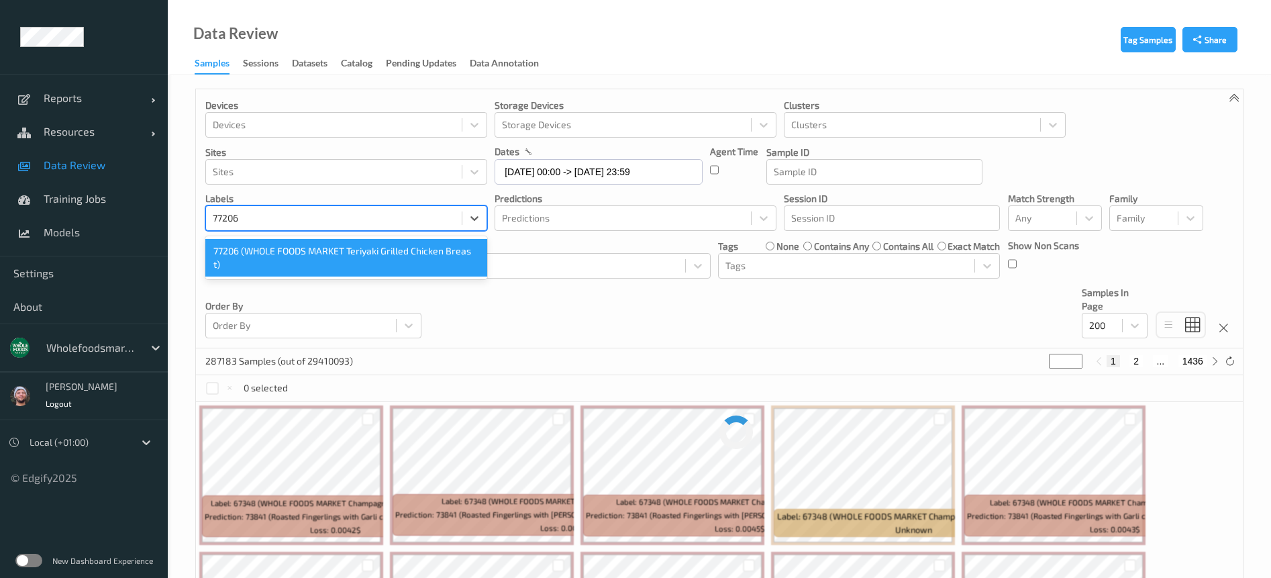
click at [330, 256] on div "77206 (WHOLE FOODS MARKET Teriyaki Grilled Chicken Breas t)" at bounding box center [346, 258] width 282 height 38
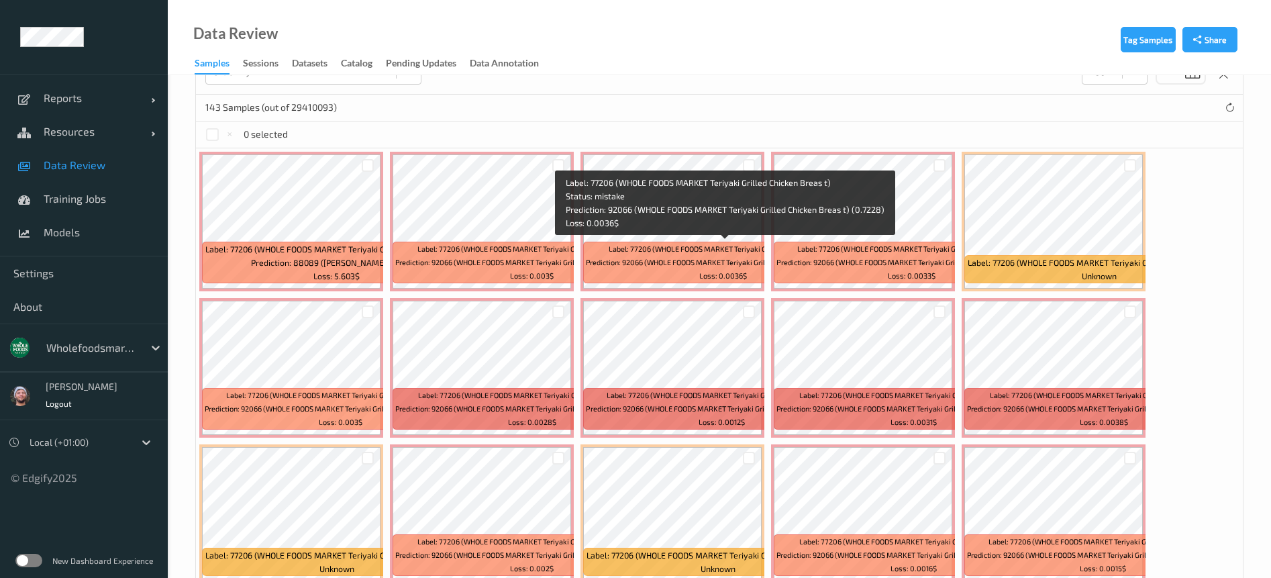
scroll to position [302, 0]
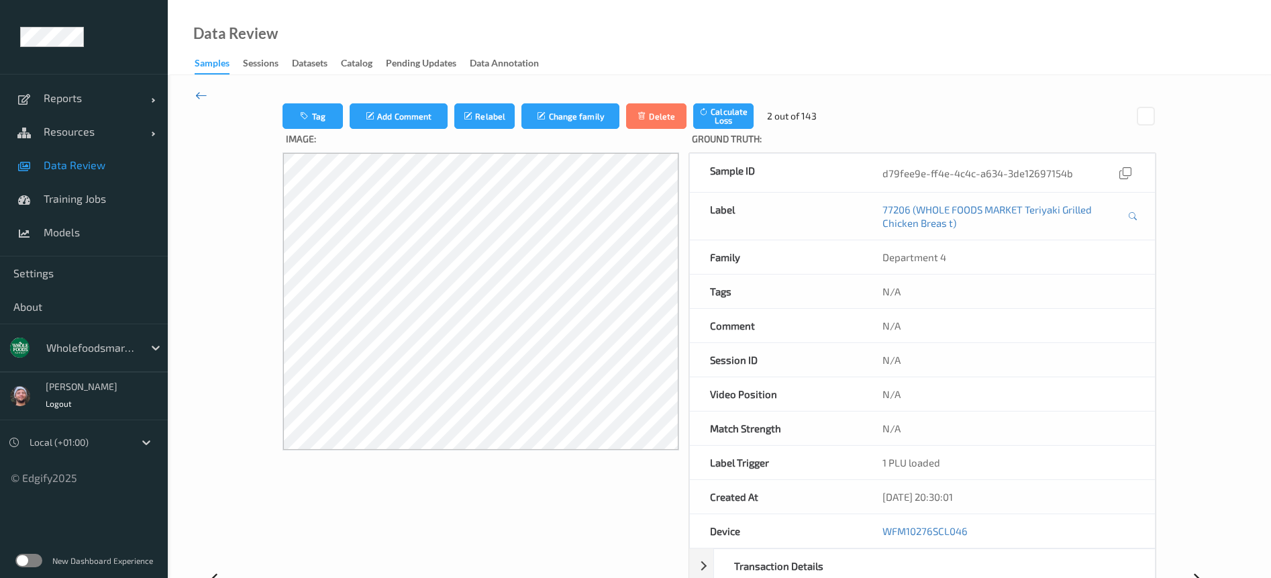
click at [198, 96] on icon at bounding box center [201, 95] width 12 height 15
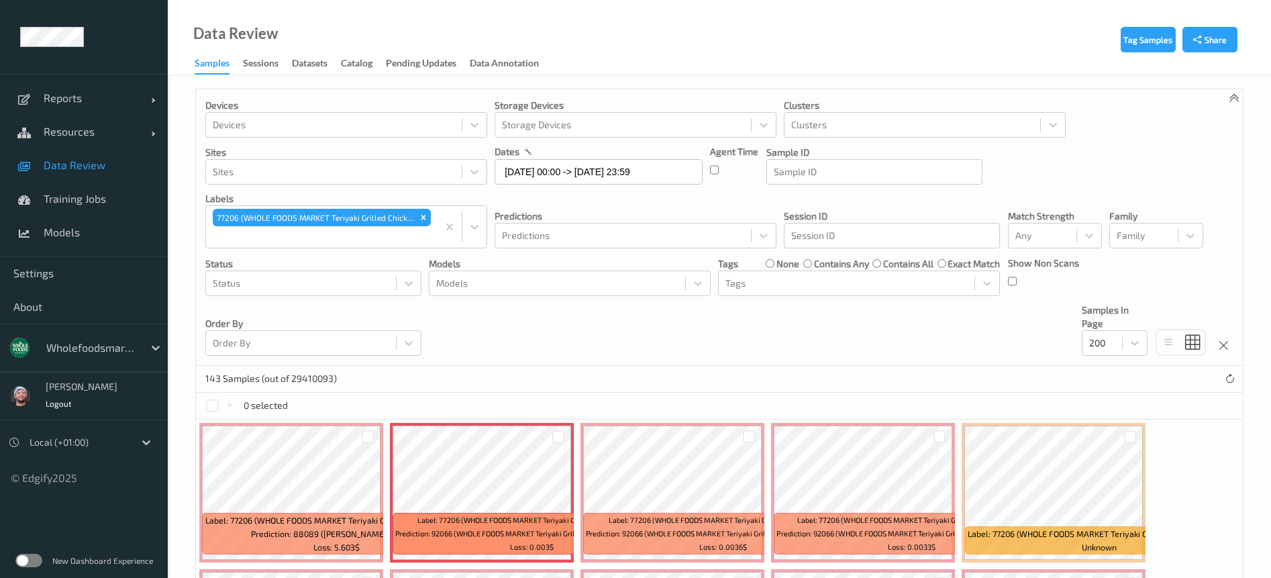
drag, startPoint x: 421, startPoint y: 213, endPoint x: 372, endPoint y: 232, distance: 52.7
click at [421, 213] on icon "Remove 77206 (WHOLE FOODS MARKET Teriyaki Grilled Chicken Breas t)" at bounding box center [423, 217] width 9 height 9
paste input "67348"
type input "67348"
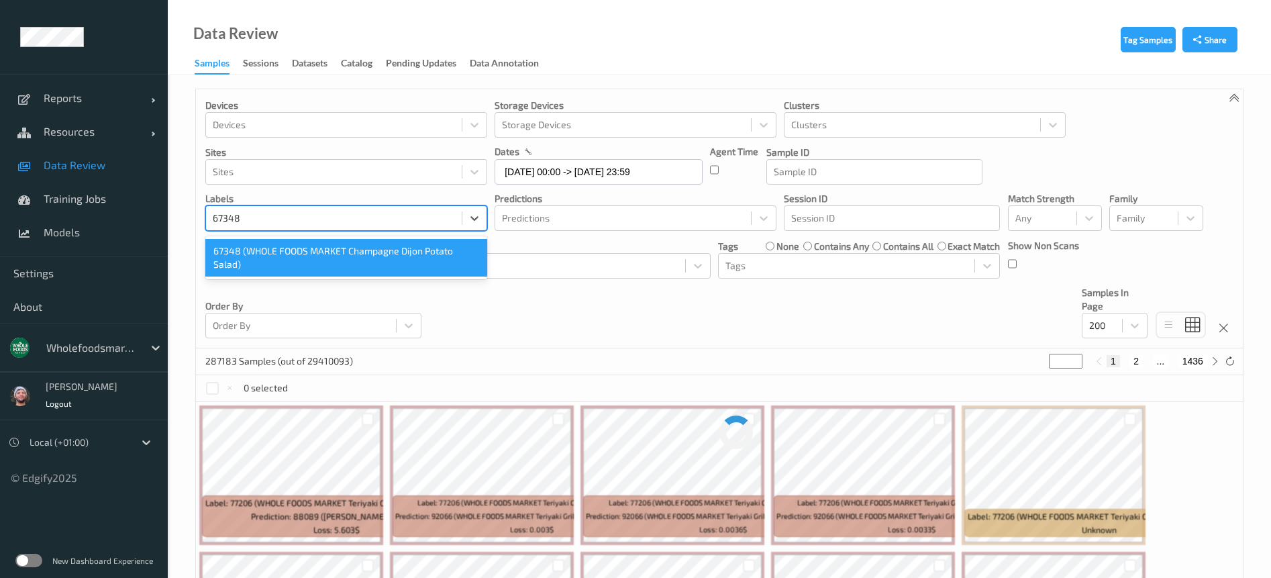
click at [296, 254] on div "67348 (WHOLE FOODS MARKET Champagne Dijon Potato Salad)" at bounding box center [346, 258] width 282 height 38
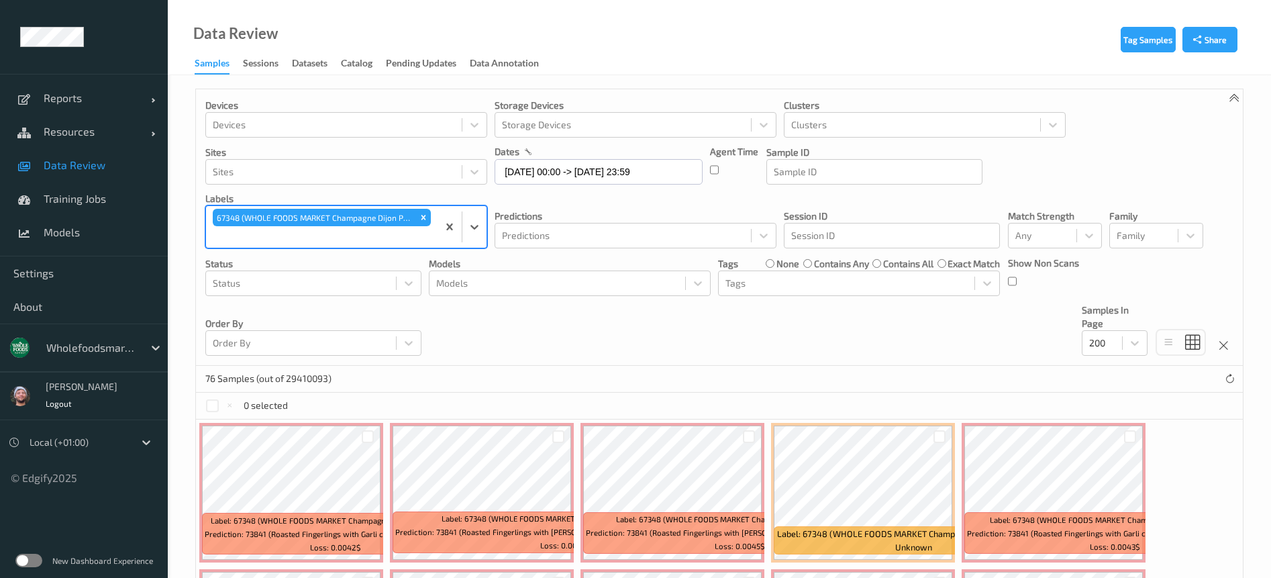
click at [751, 365] on div "Devices Devices Storage Devices Storage Devices Clusters Clusters Sites Sites d…" at bounding box center [719, 227] width 1046 height 276
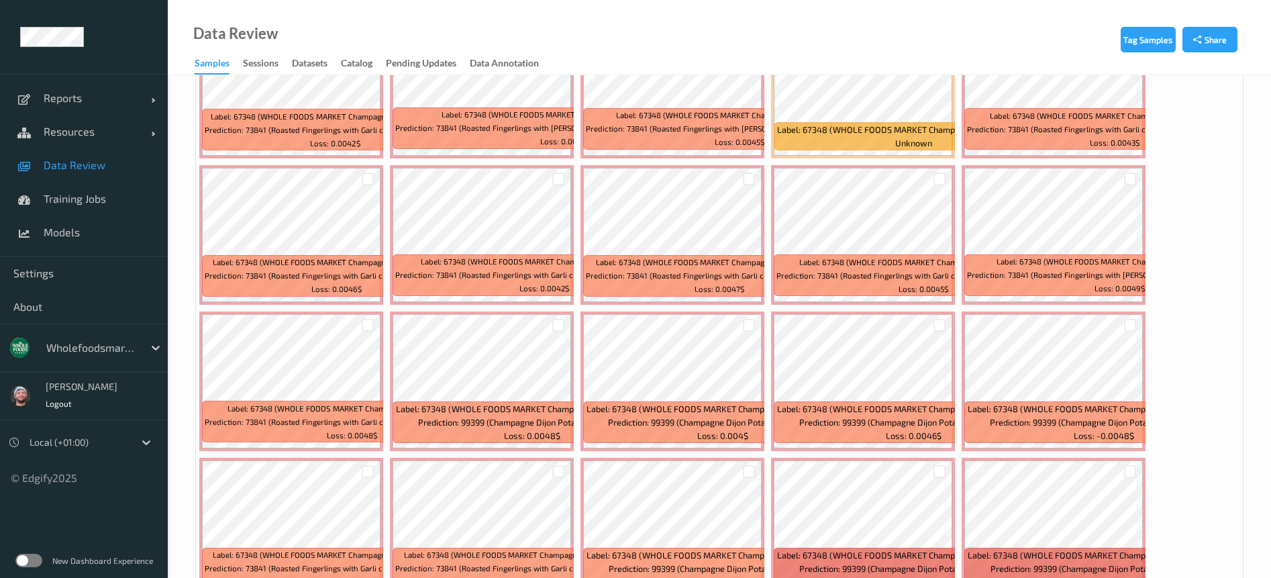
scroll to position [503, 0]
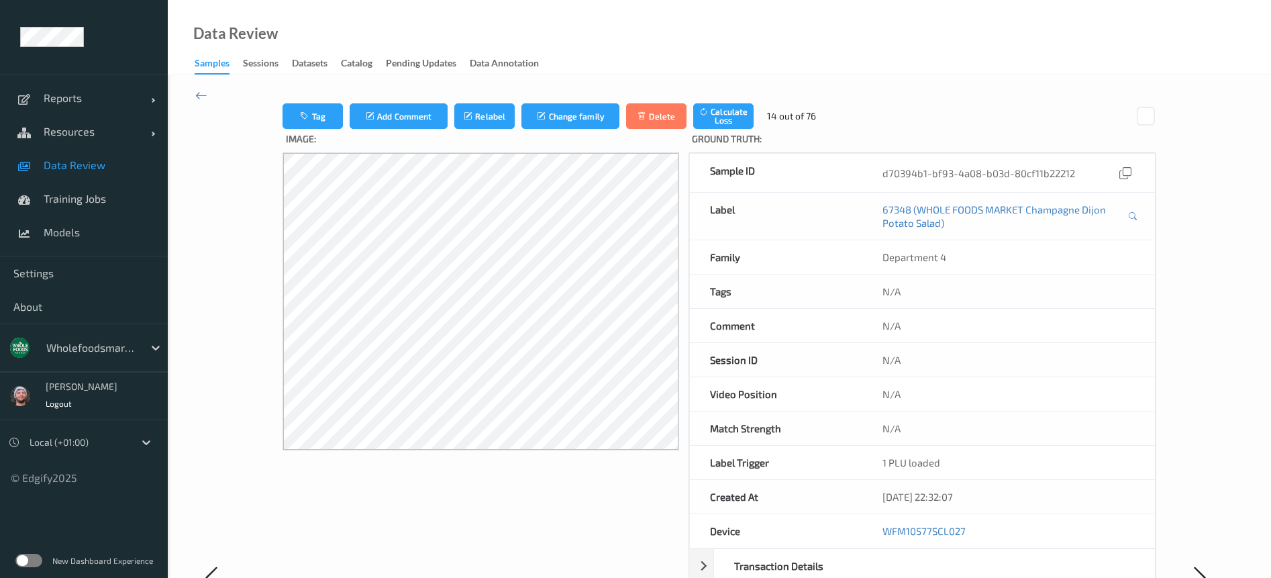
click at [96, 159] on span "Data Review" at bounding box center [99, 164] width 111 height 13
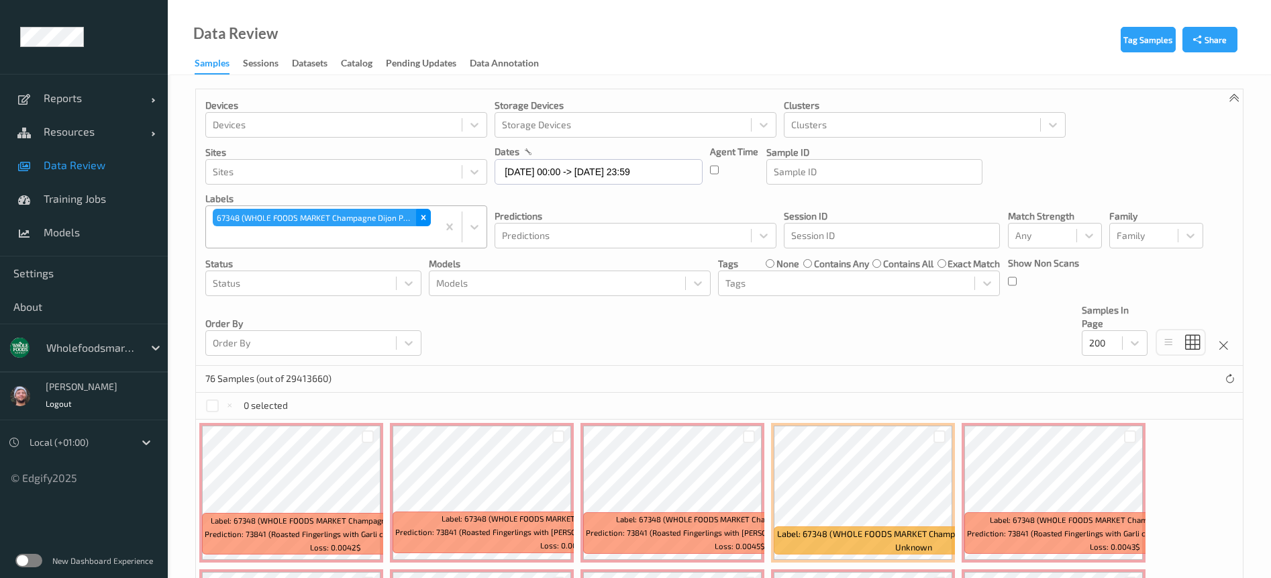
click at [422, 219] on icon "Remove 67348 (WHOLE FOODS MARKET Champagne Dijon Potato Salad)" at bounding box center [423, 217] width 5 height 5
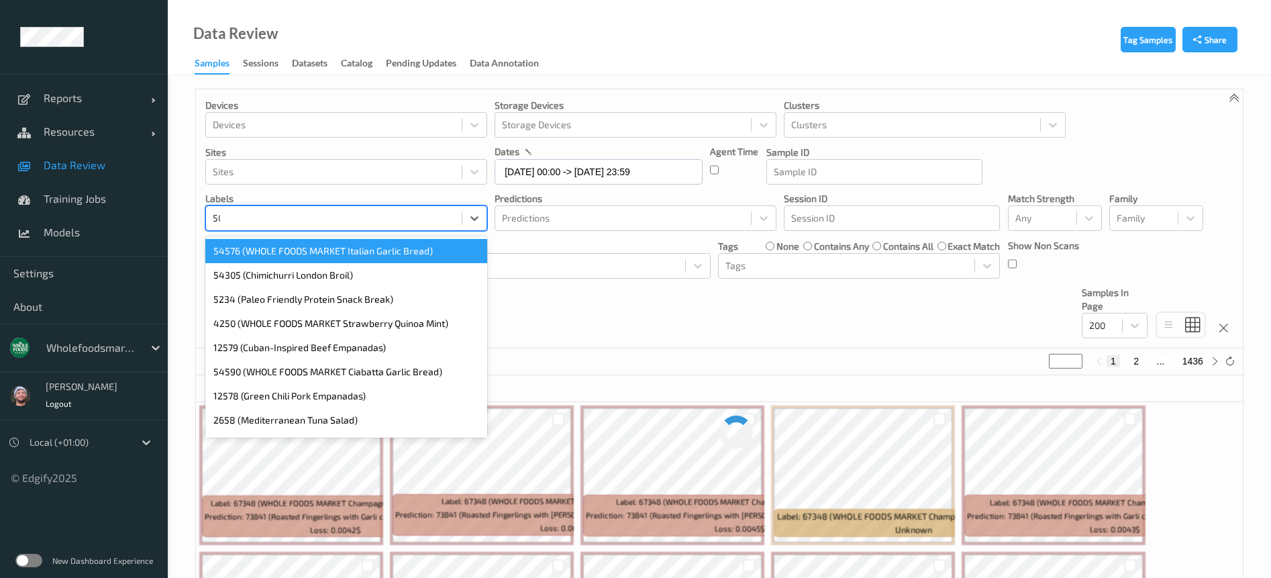
type input "50892"
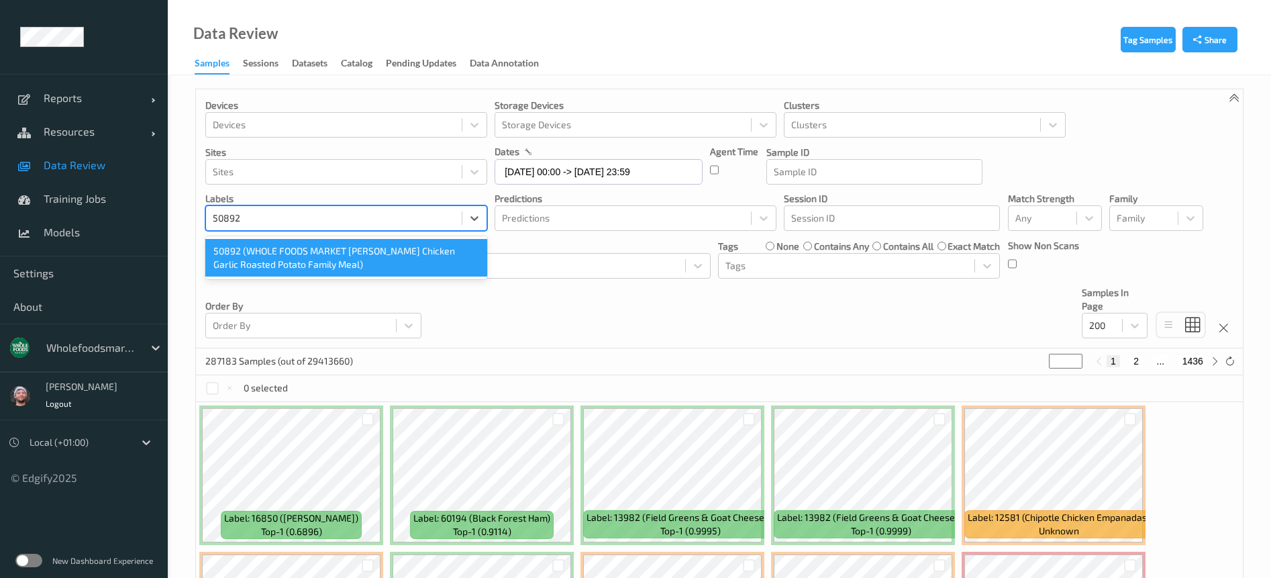
click at [364, 253] on div "50892 (WHOLE FOODS MARKET Lemon Rosemary Chicken Garlic Roasted Potato Family M…" at bounding box center [346, 258] width 282 height 38
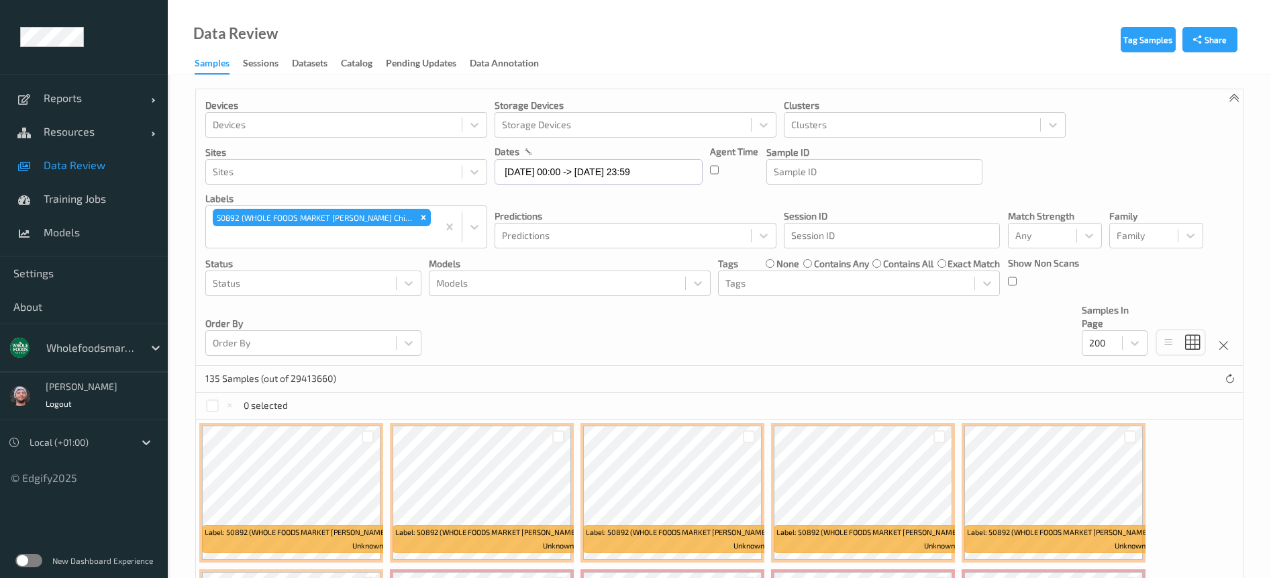
drag, startPoint x: 417, startPoint y: 221, endPoint x: 307, endPoint y: 233, distance: 111.4
click at [417, 221] on div "Remove 50892 (WHOLE FOODS MARKET Lemon Rosemary Chicken Garlic Roasted Potato F…" at bounding box center [423, 217] width 15 height 17
paste input "93940"
type input "93940"
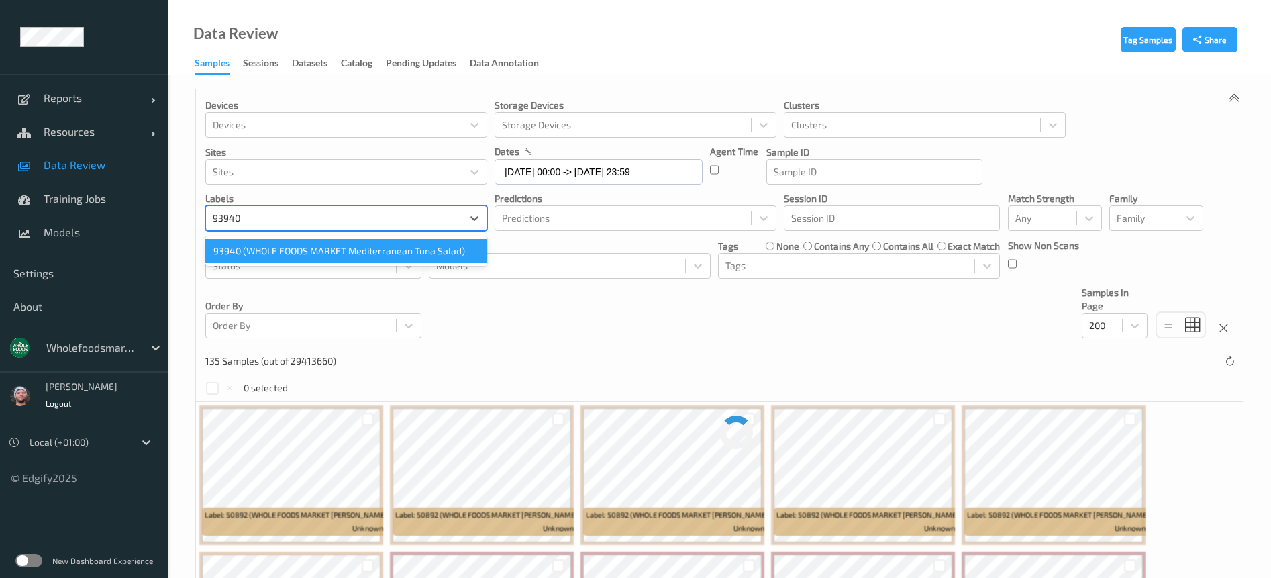
click at [299, 243] on div "93940 (WHOLE FOODS MARKET Mediterranean Tuna Salad)" at bounding box center [346, 251] width 282 height 24
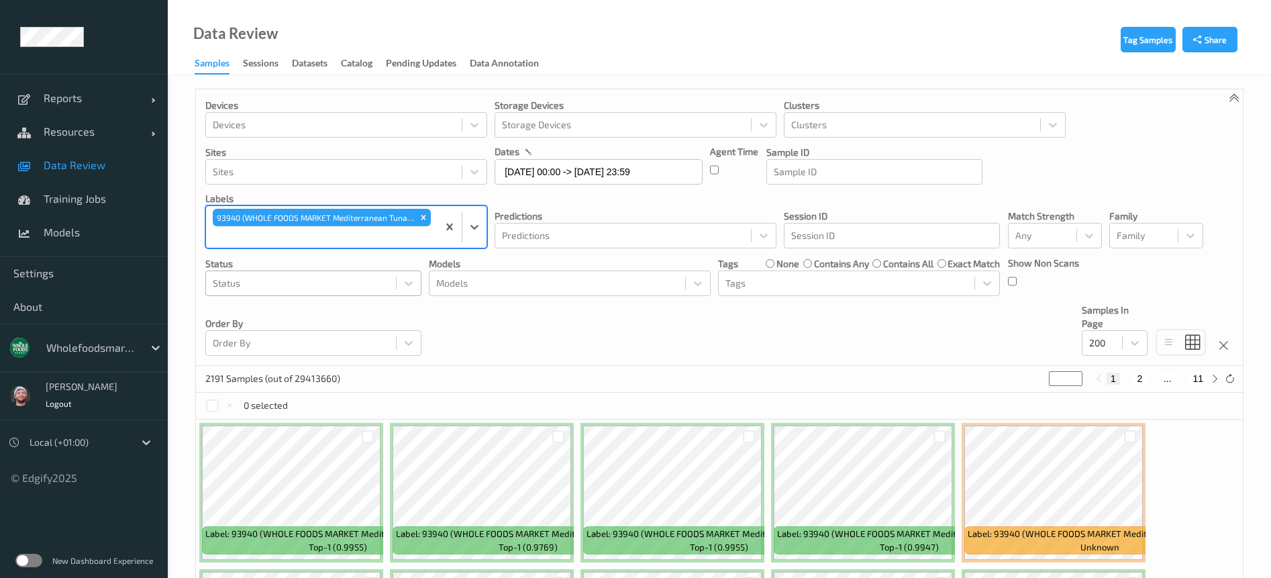
click at [331, 284] on div at bounding box center [301, 283] width 176 height 16
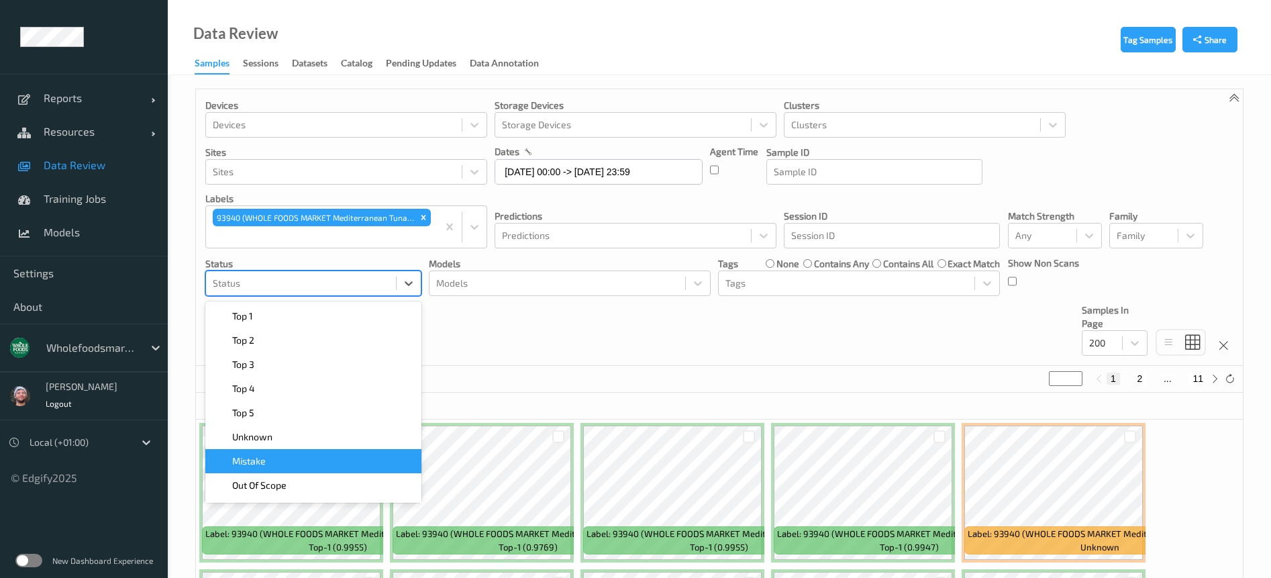
click at [277, 451] on div "Mistake" at bounding box center [313, 461] width 216 height 24
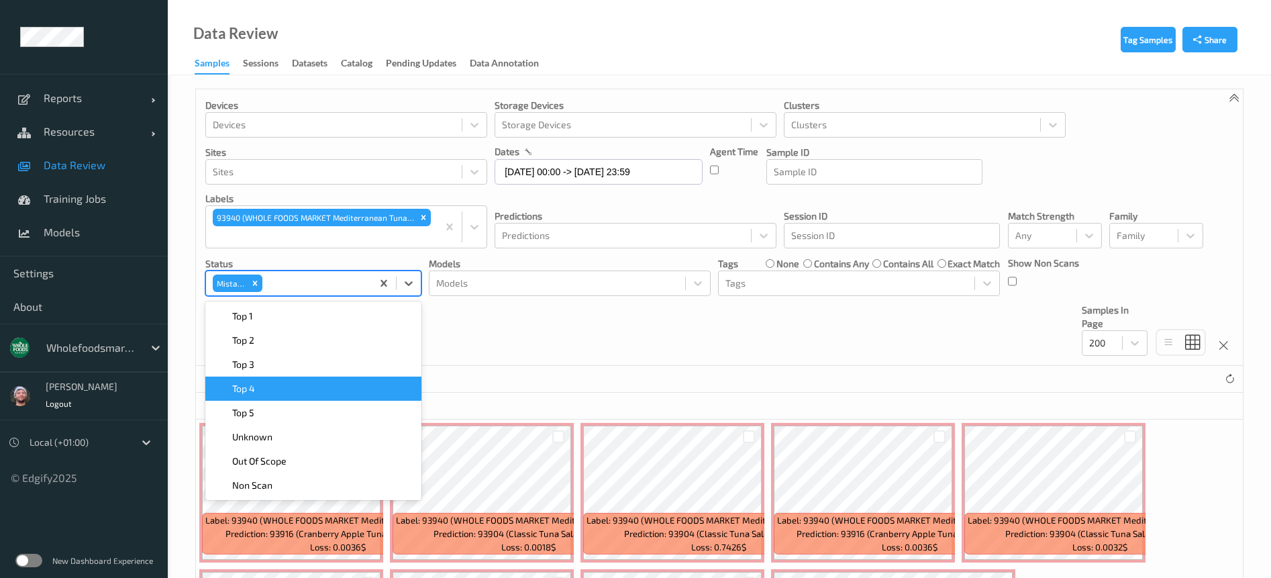
click at [541, 345] on div "Devices Devices Storage Devices Storage Devices Clusters Clusters Sites Sites d…" at bounding box center [719, 227] width 1046 height 276
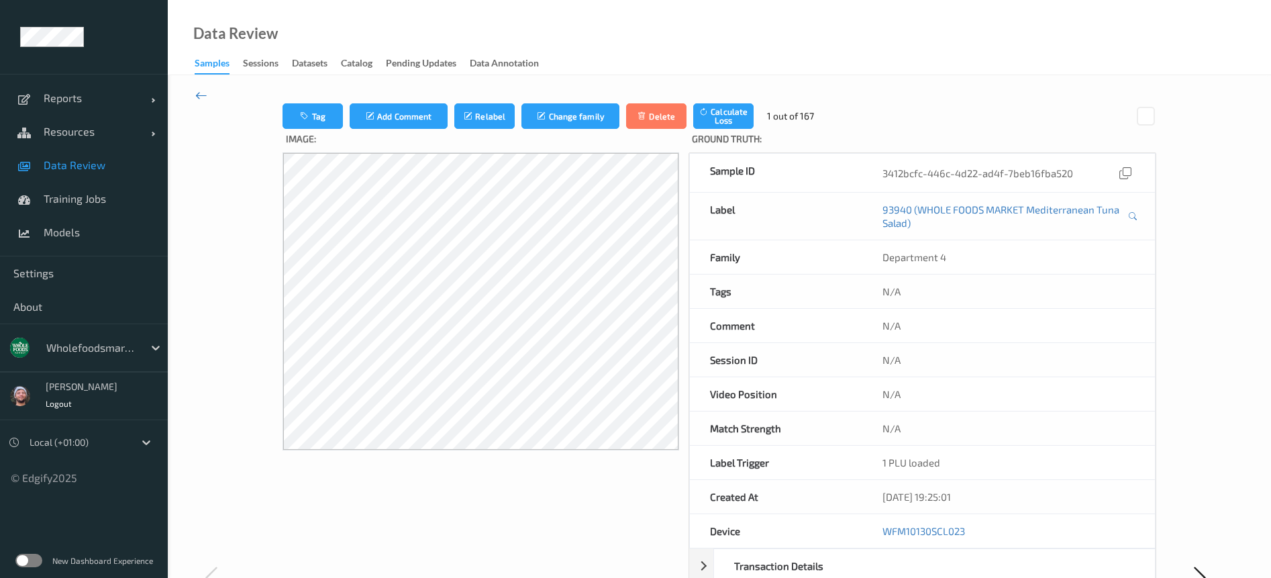
click at [201, 101] on icon at bounding box center [201, 95] width 12 height 15
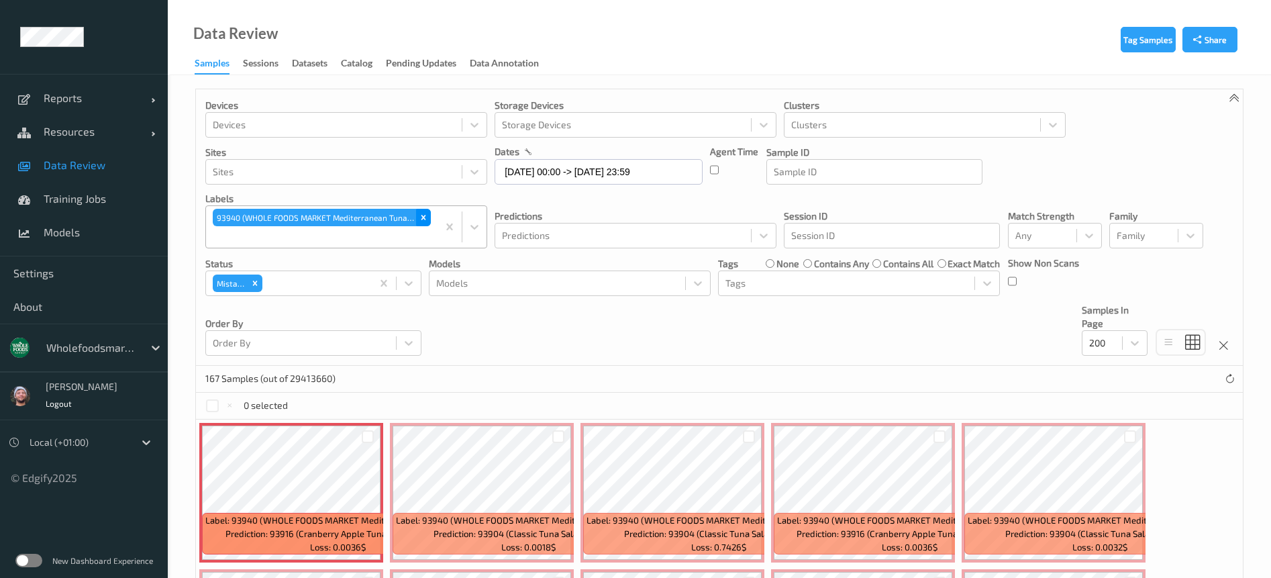
click at [426, 224] on div "Remove 93940 (WHOLE FOODS MARKET Mediterranean Tuna Salad)" at bounding box center [423, 217] width 15 height 17
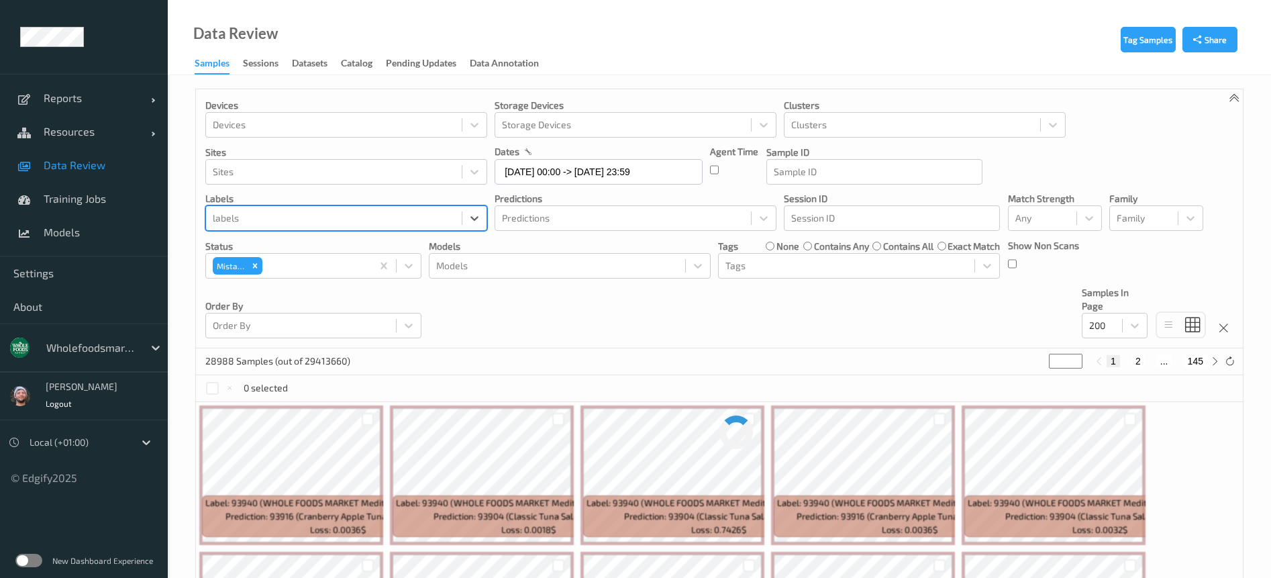
drag, startPoint x: 258, startPoint y: 266, endPoint x: 286, endPoint y: 223, distance: 51.9
click at [258, 266] on icon "Remove Mistake" at bounding box center [254, 265] width 9 height 9
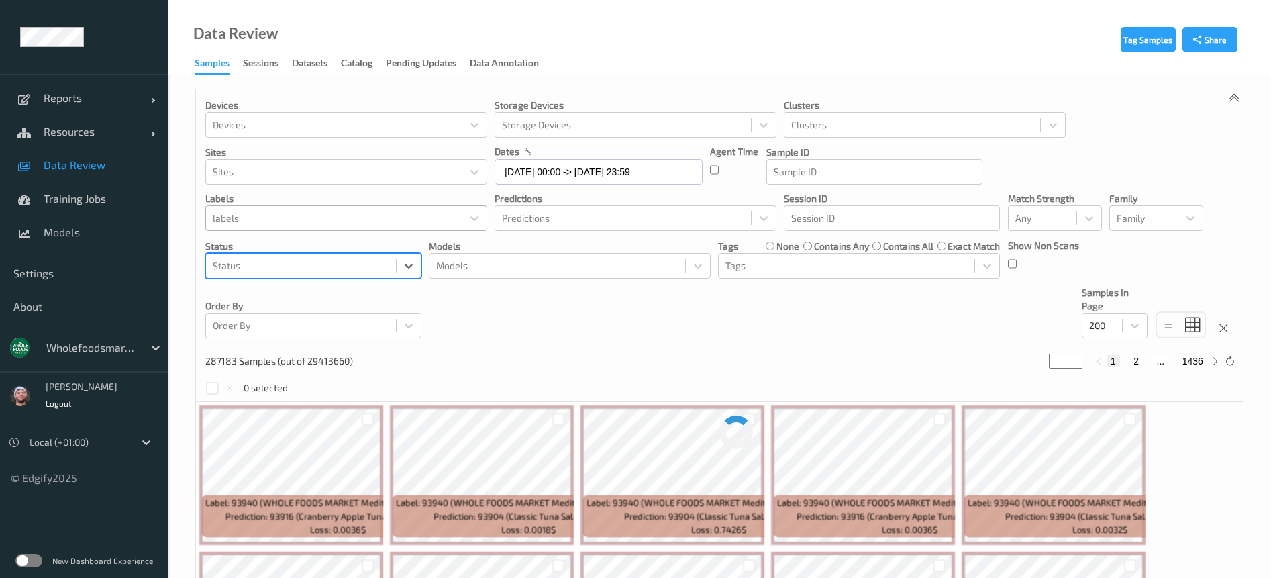
click at [286, 223] on div at bounding box center [334, 218] width 242 height 16
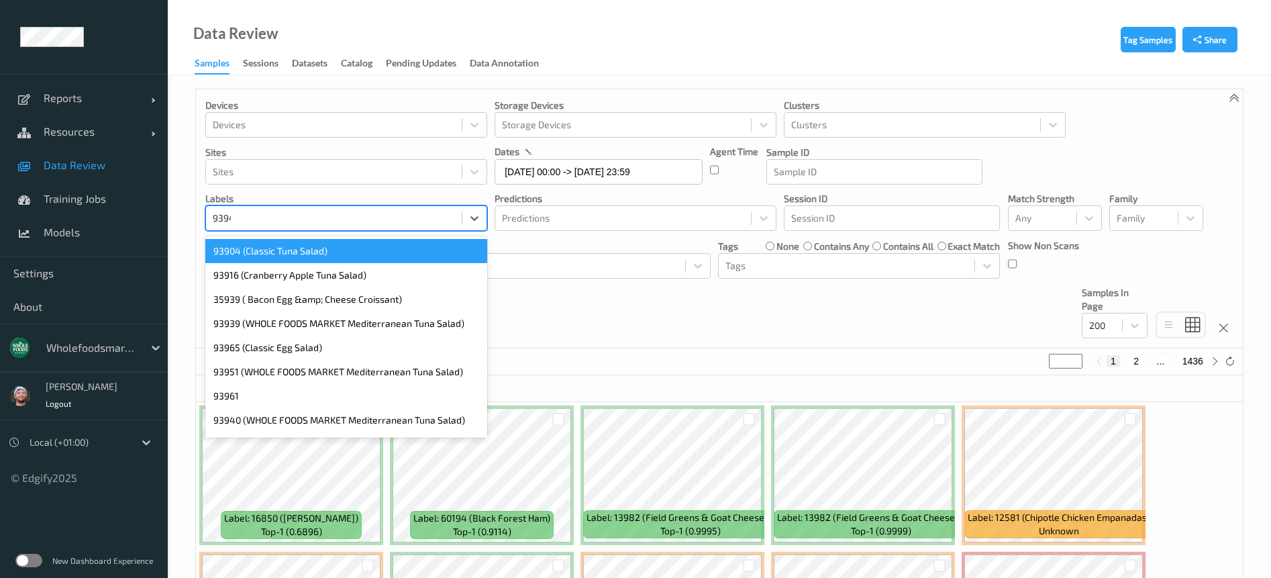
type input "93940"
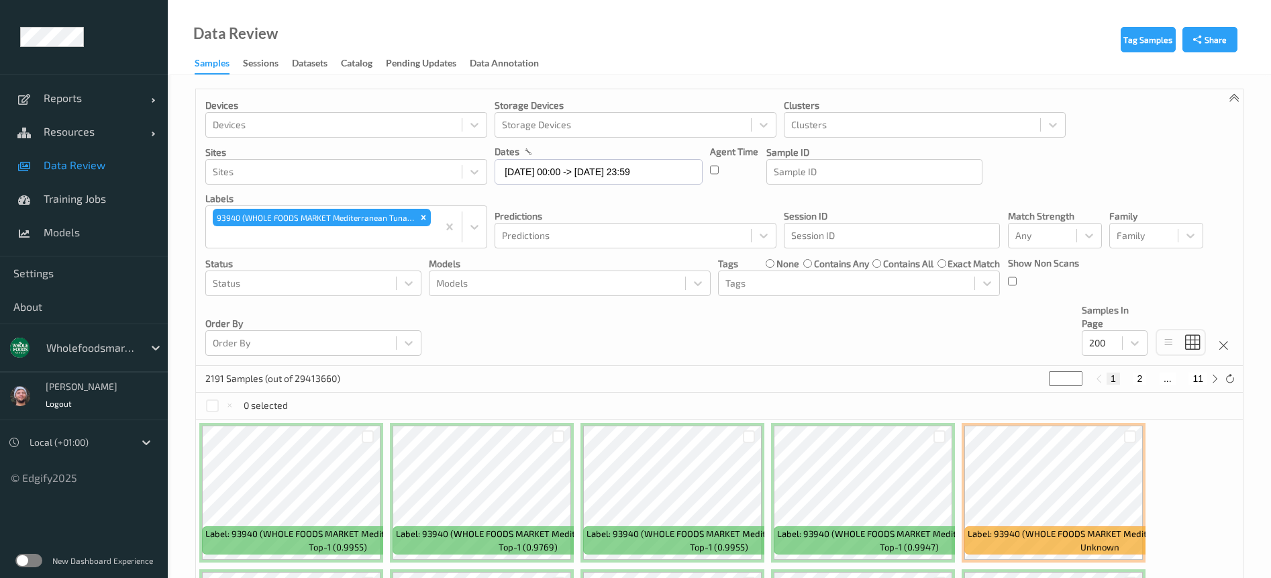
click at [806, 364] on div "Devices Devices Storage Devices Storage Devices Clusters Clusters Sites Sites d…" at bounding box center [719, 227] width 1046 height 276
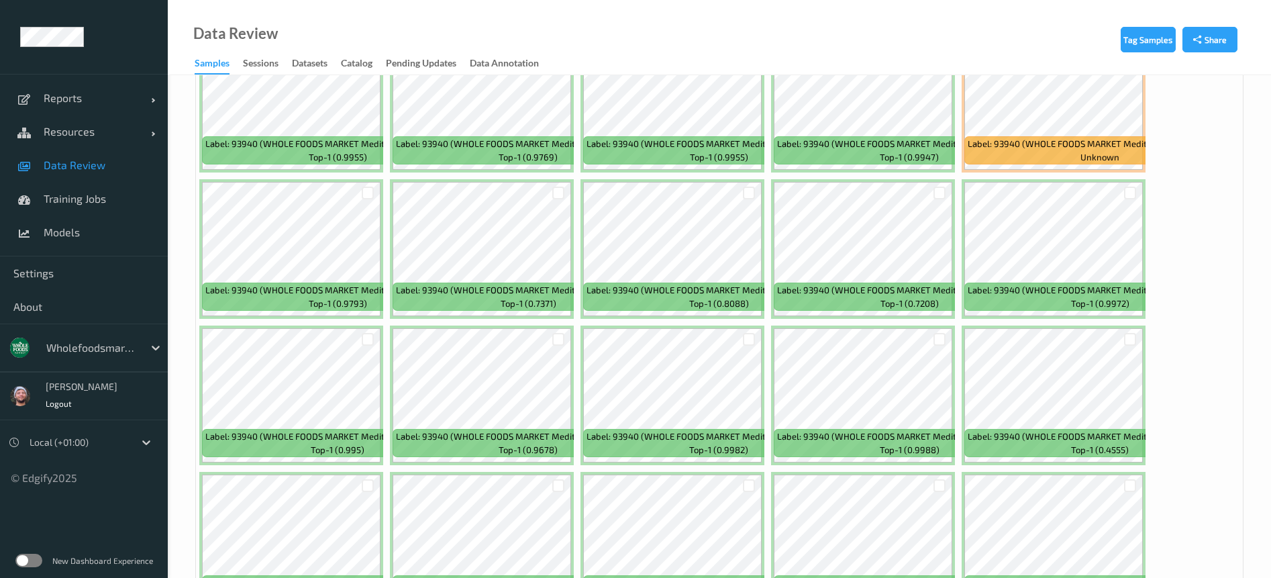
scroll to position [402, 0]
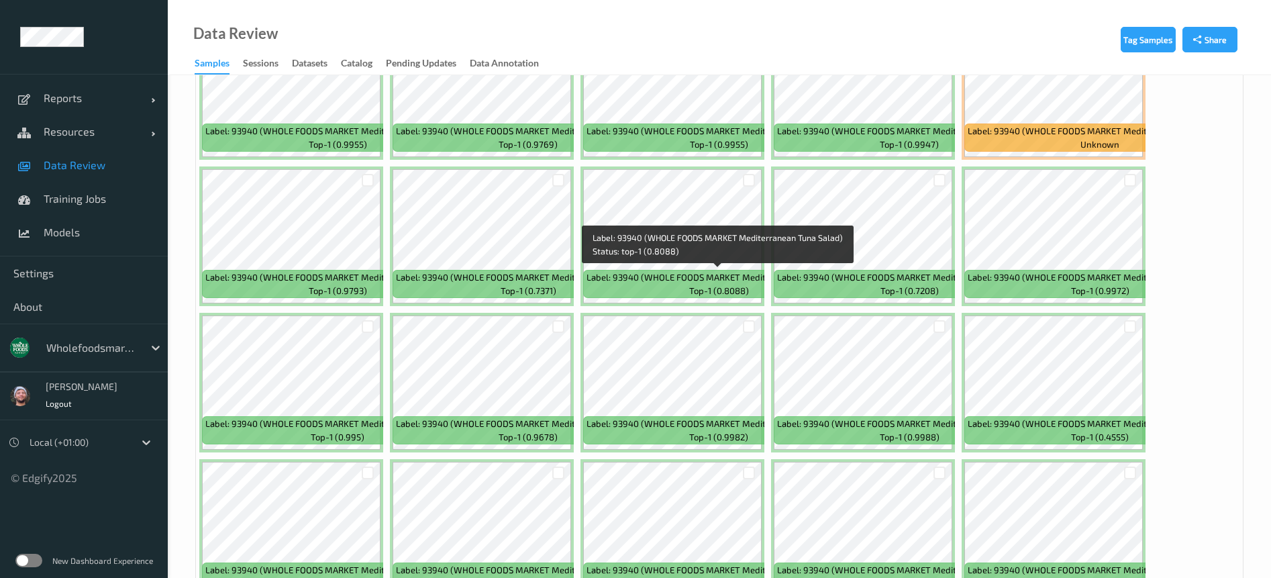
click at [641, 273] on span "Label: 93940 (WHOLE FOODS MARKET Mediterranean Tuna Salad)" at bounding box center [718, 276] width 265 height 13
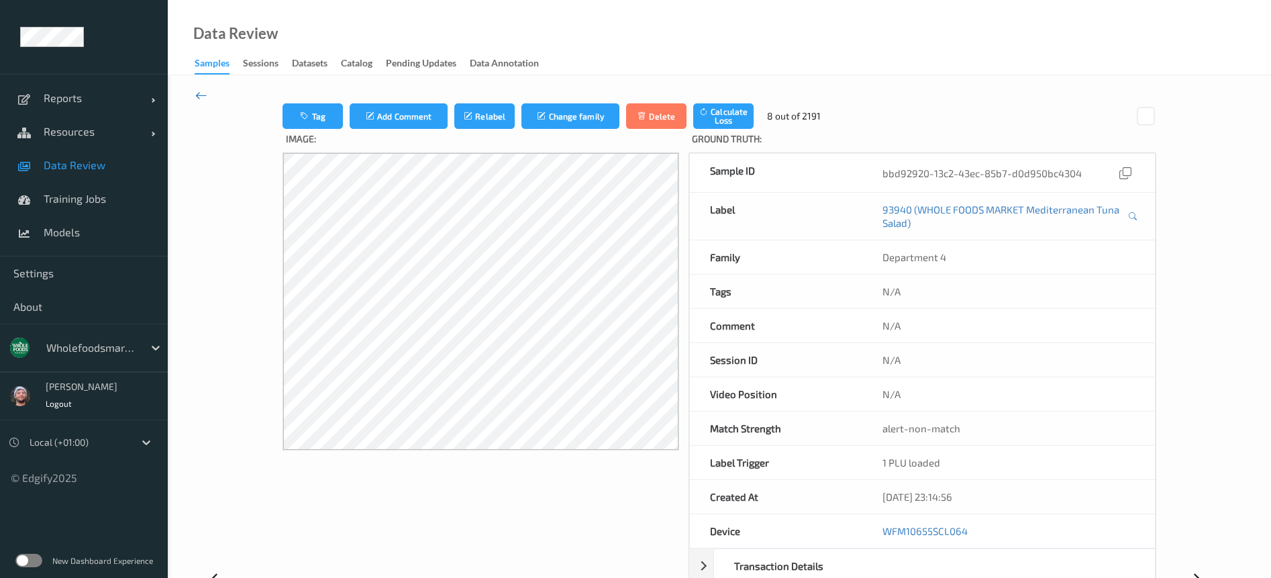
click at [204, 93] on icon at bounding box center [201, 95] width 12 height 15
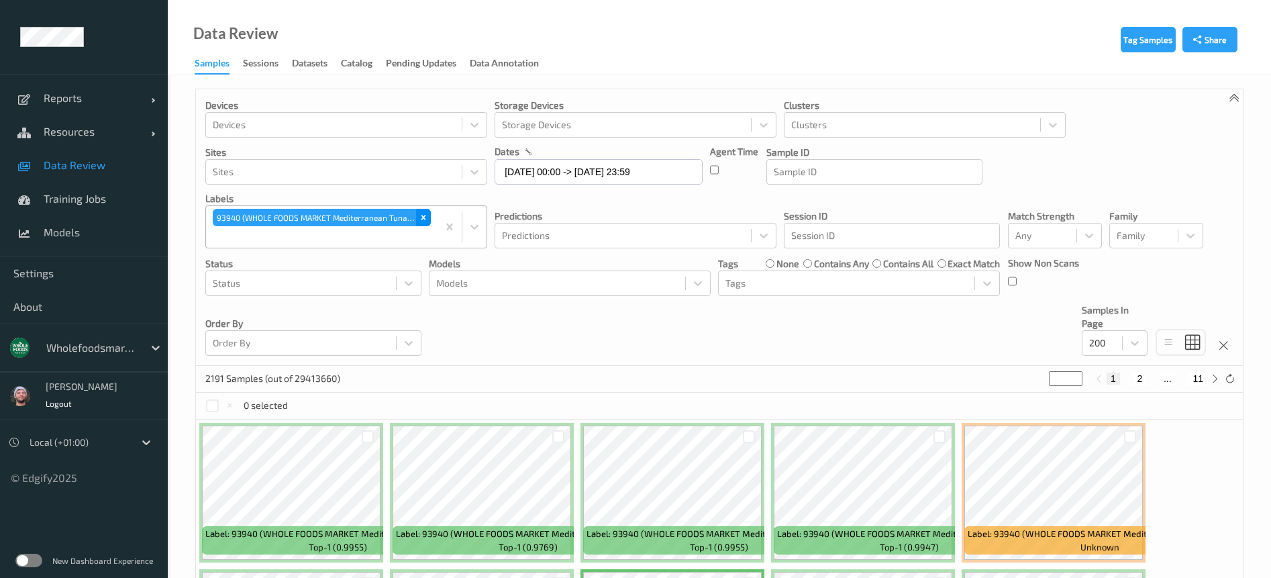
click at [423, 215] on icon "Remove 93940 (WHOLE FOODS MARKET Mediterranean Tuna Salad)" at bounding box center [423, 217] width 9 height 9
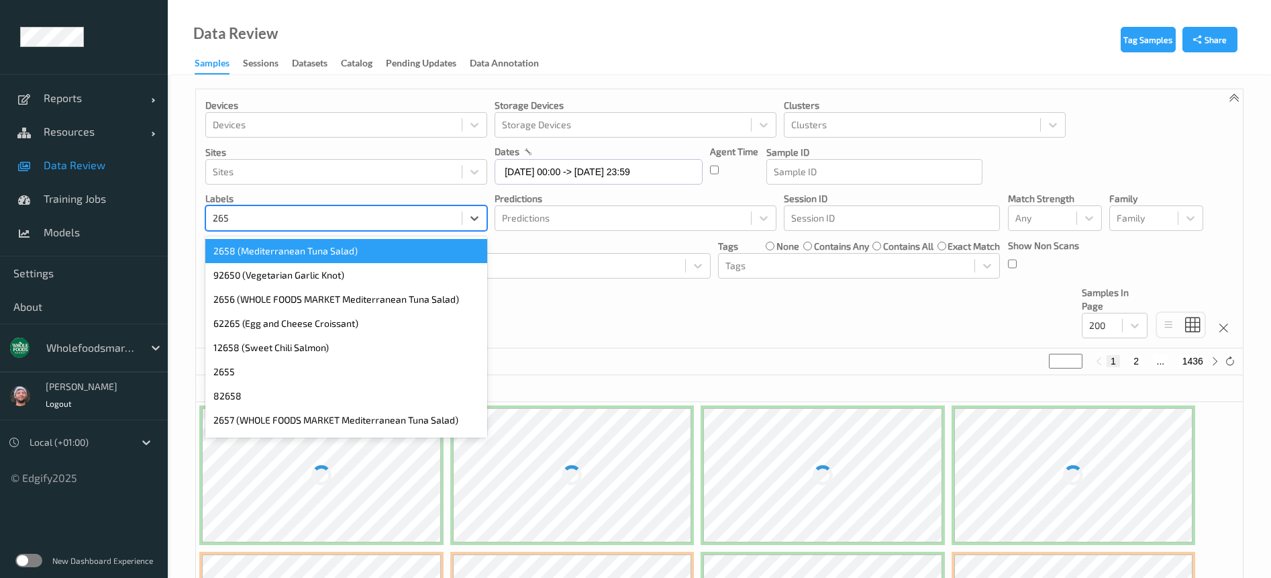
type input "2658"
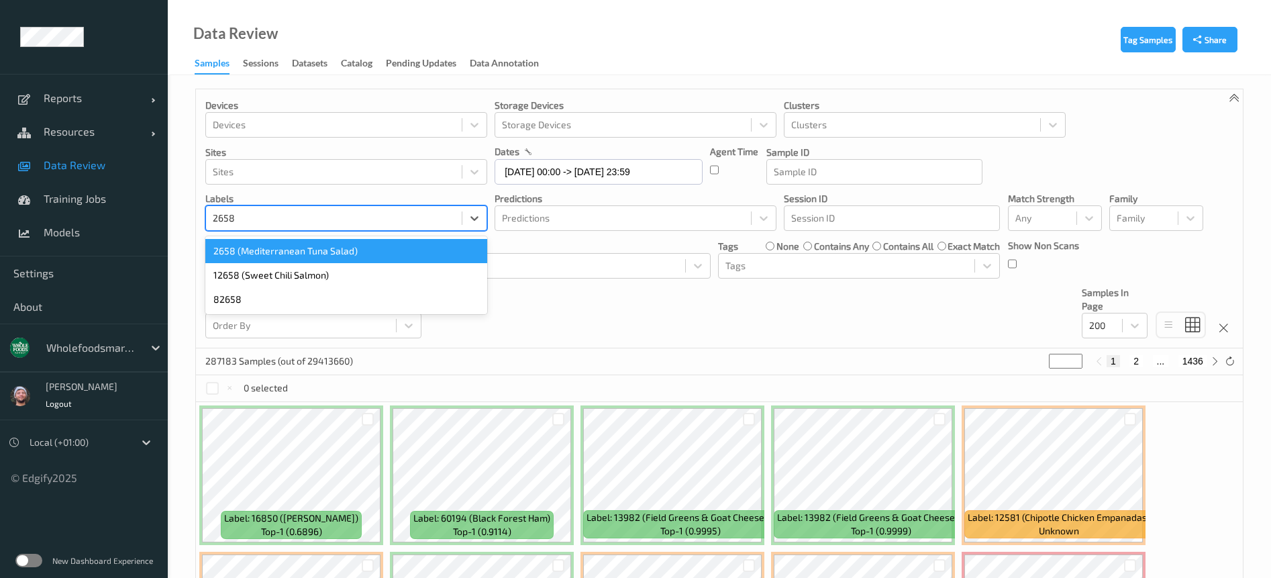
click at [327, 250] on div "2658 (Mediterranean Tuna Salad)" at bounding box center [346, 251] width 282 height 24
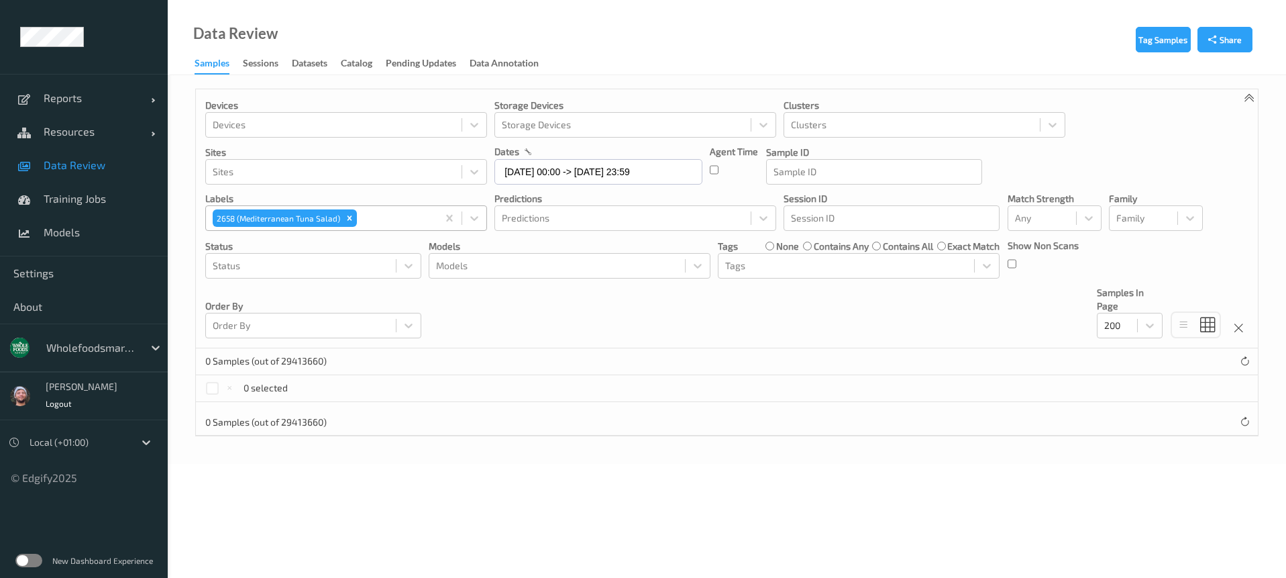
drag, startPoint x: 527, startPoint y: 273, endPoint x: 447, endPoint y: 280, distance: 80.8
click at [527, 273] on div at bounding box center [557, 266] width 242 height 16
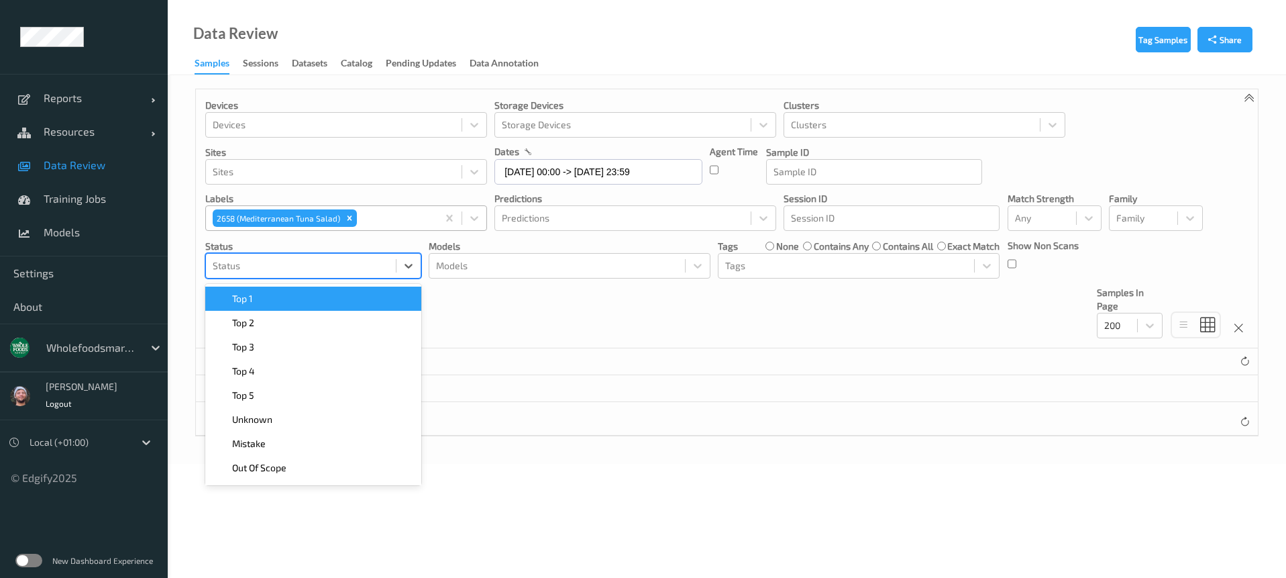
click at [378, 274] on div "Status" at bounding box center [301, 265] width 190 height 21
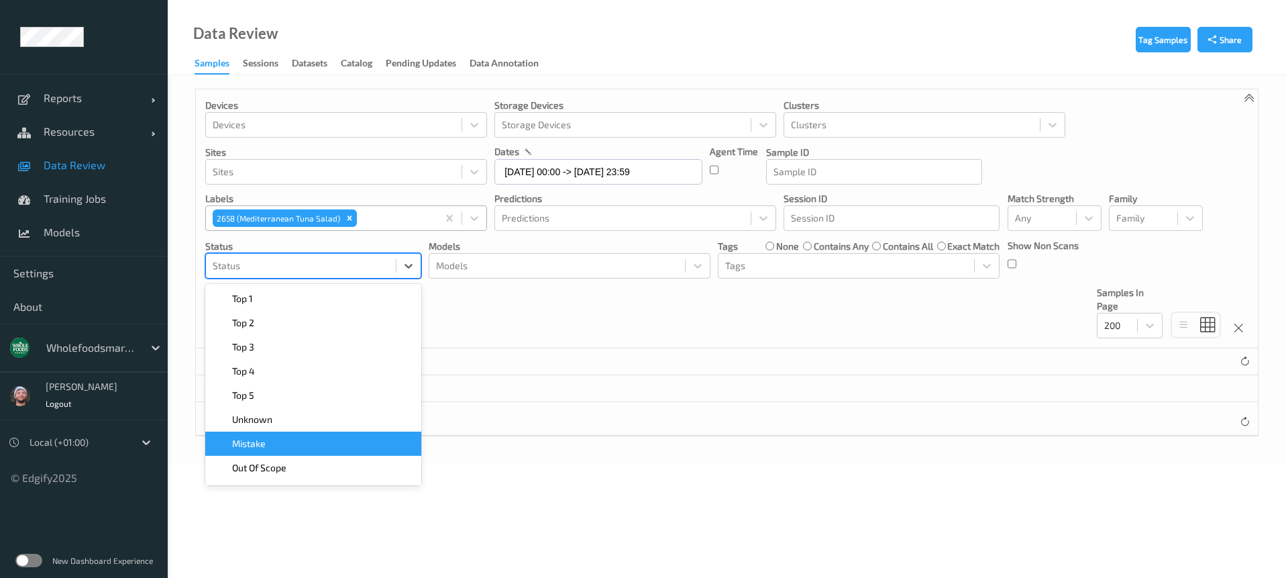
click at [332, 438] on div "Mistake" at bounding box center [313, 443] width 200 height 13
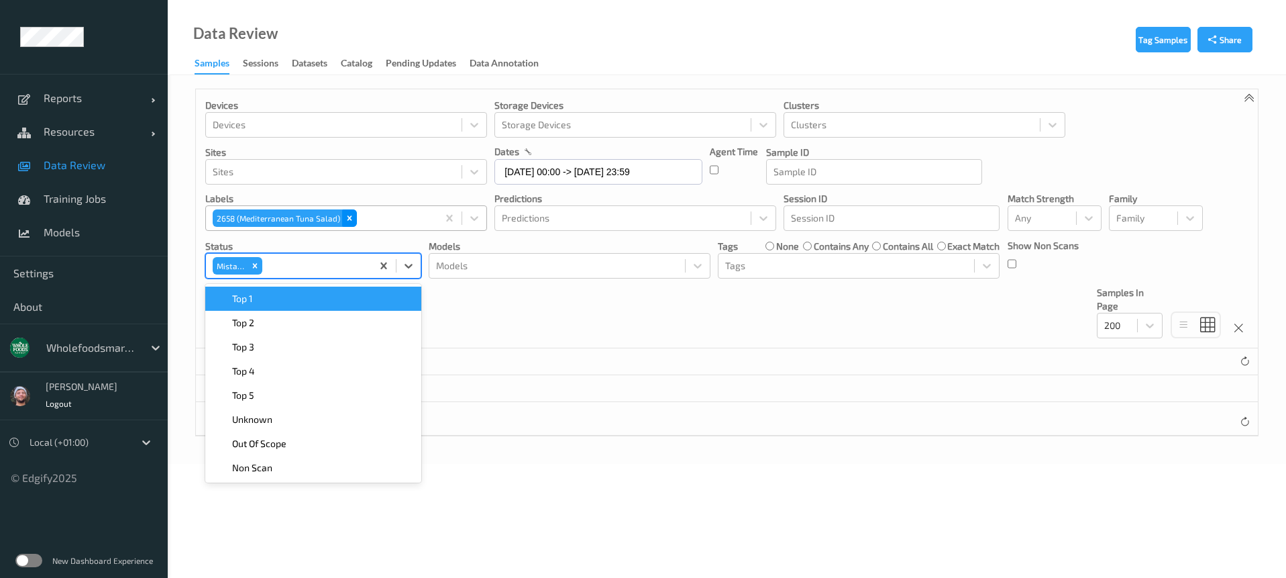
click at [345, 222] on icon "Remove 2658 (Mediterranean Tuna Salad)" at bounding box center [349, 217] width 9 height 9
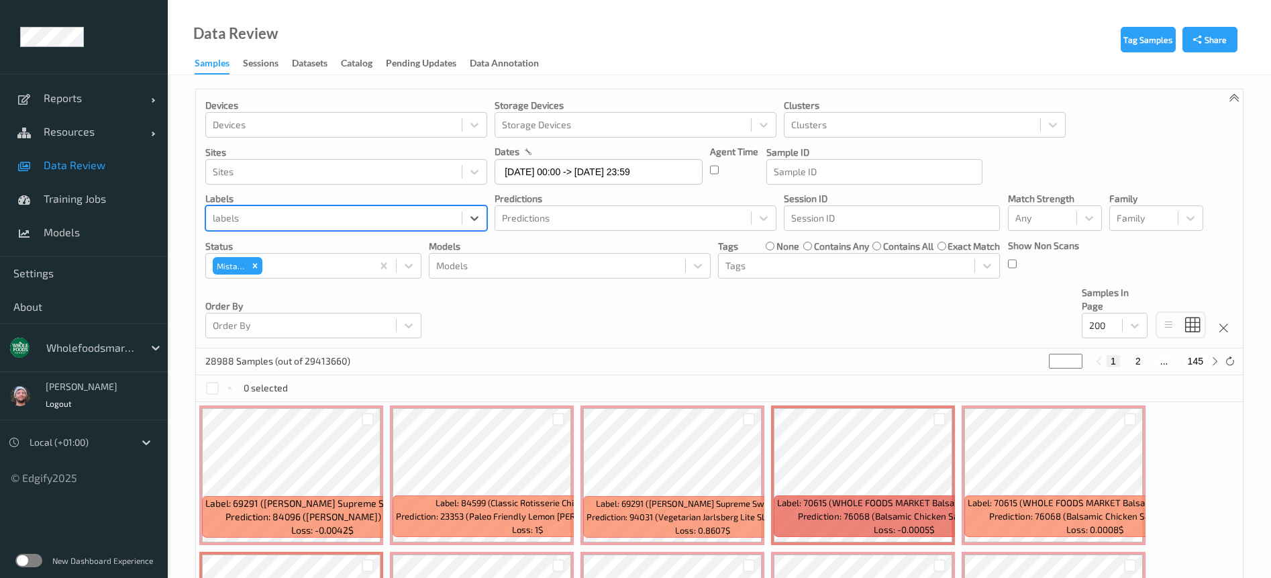
click at [326, 220] on div at bounding box center [334, 218] width 242 height 16
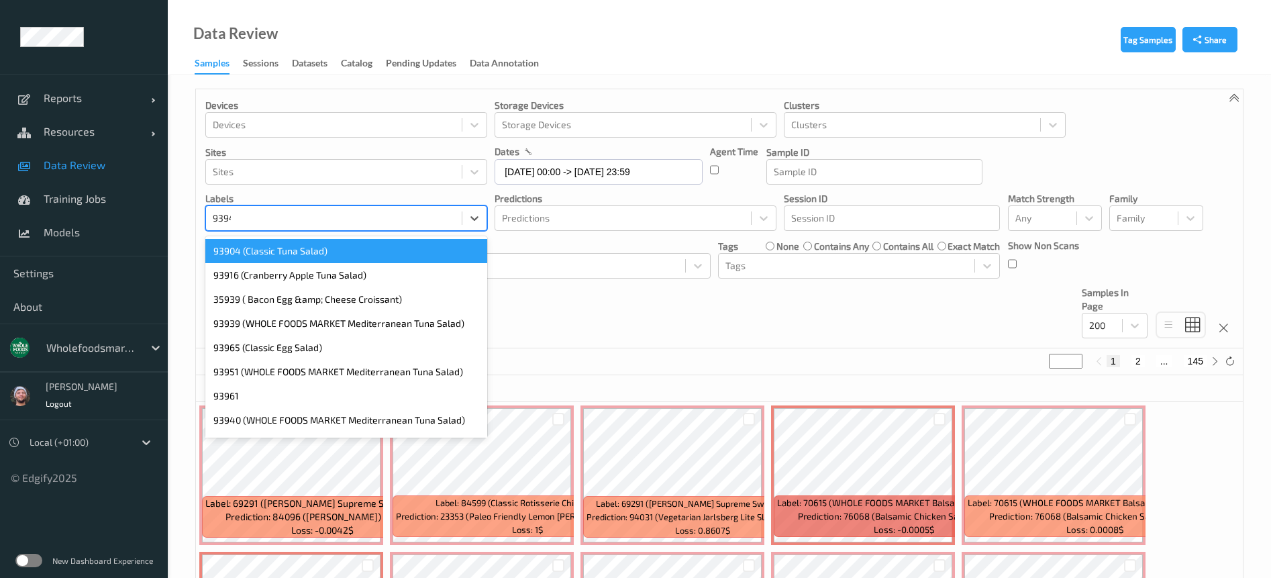
type input "93940"
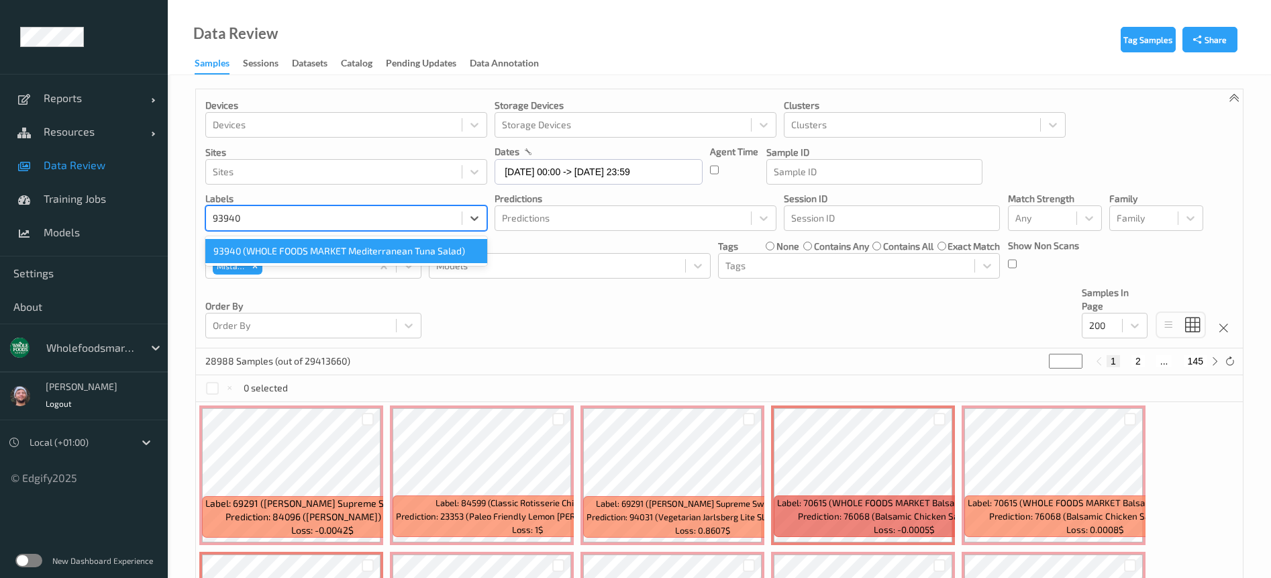
click at [313, 250] on div "93940 (WHOLE FOODS MARKET Mediterranean Tuna Salad)" at bounding box center [346, 251] width 282 height 24
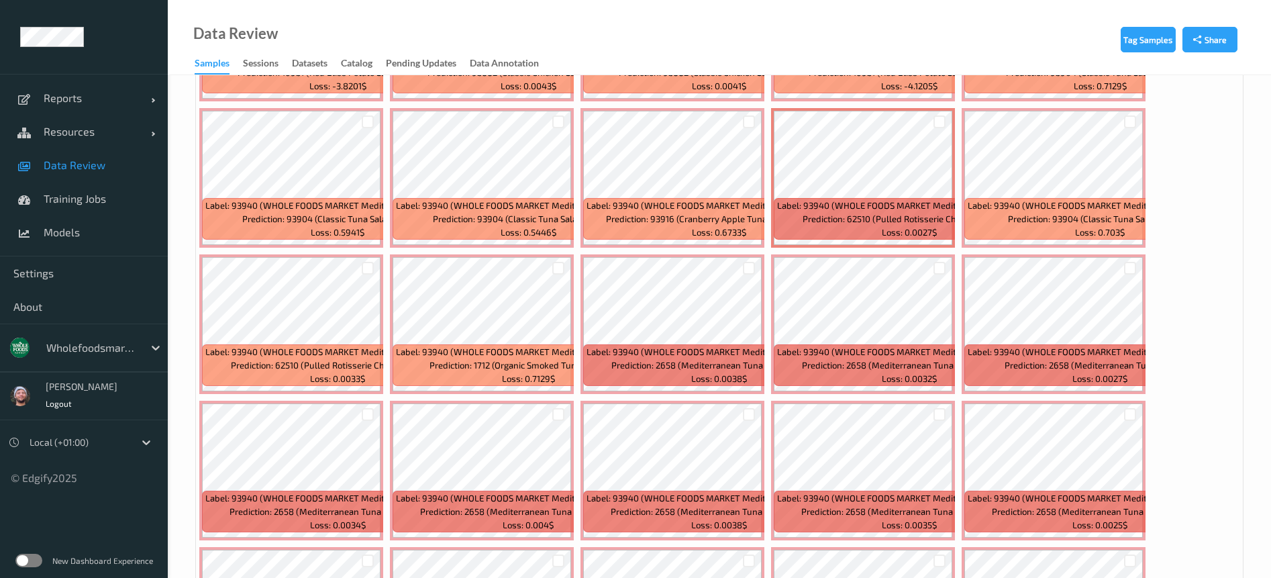
scroll to position [1208, 0]
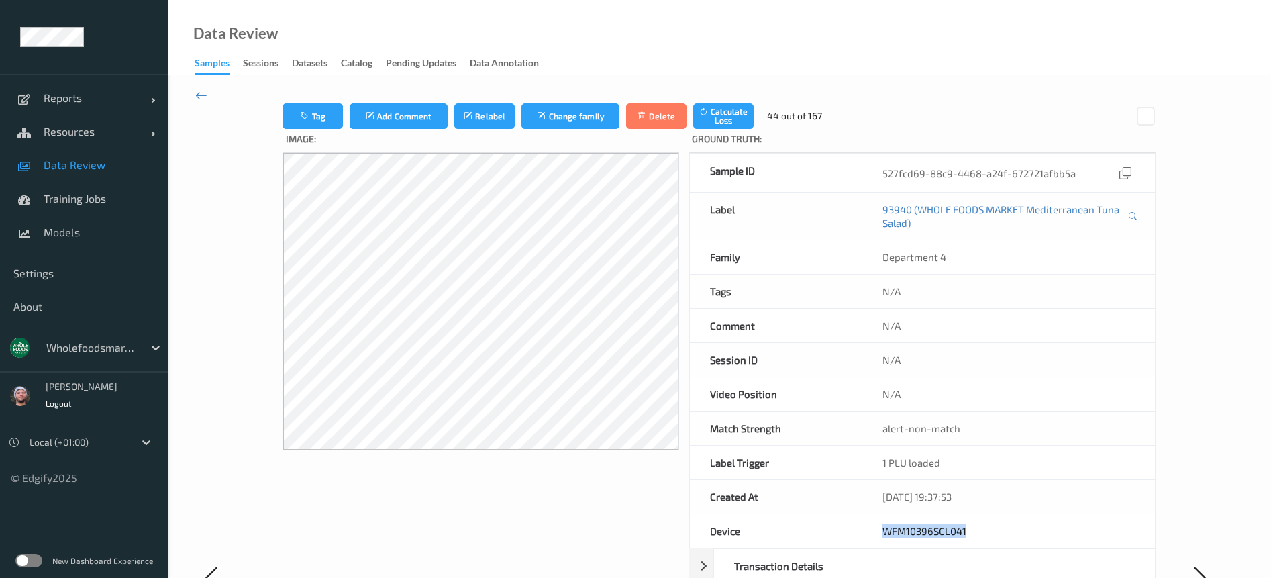
drag, startPoint x: 991, startPoint y: 534, endPoint x: 874, endPoint y: 522, distance: 117.3
click at [874, 522] on div "WFM10396SCL041" at bounding box center [1008, 531] width 292 height 34
copy link "WFM10396SCL041"
click at [119, 163] on span "Data Review" at bounding box center [99, 164] width 111 height 13
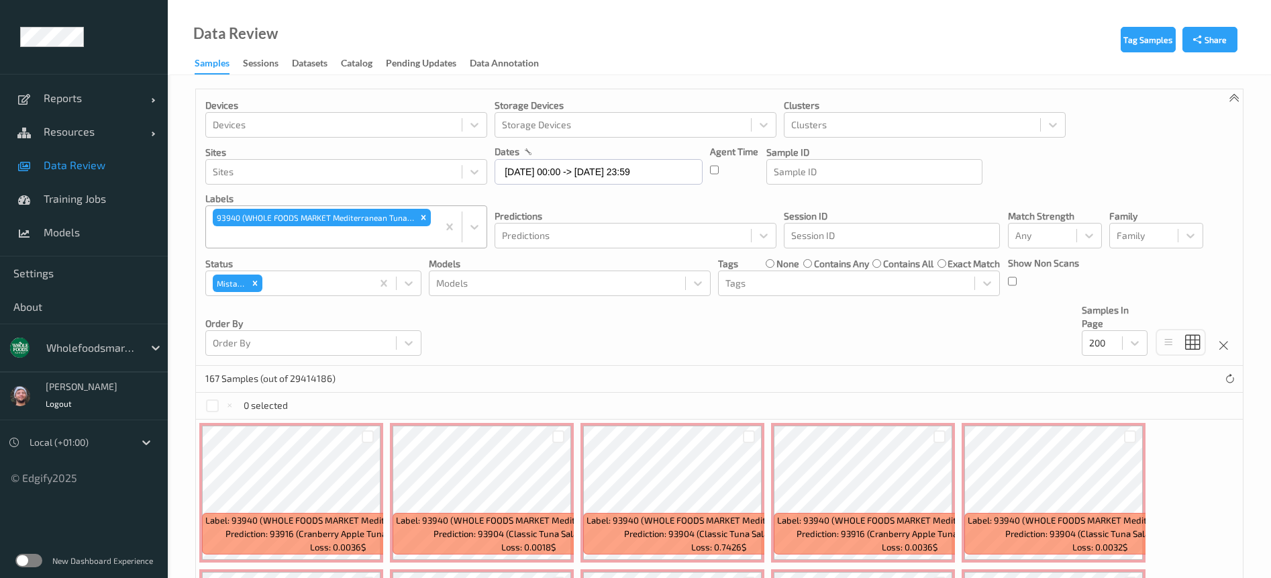
click at [421, 205] on div "93940 (WHOLE FOODS MARKET Mediterranean Tuna Salad)" at bounding box center [346, 226] width 282 height 43
click at [422, 213] on icon "Remove 93940 (WHOLE FOODS MARKET Mediterranean Tuna Salad)" at bounding box center [423, 217] width 9 height 9
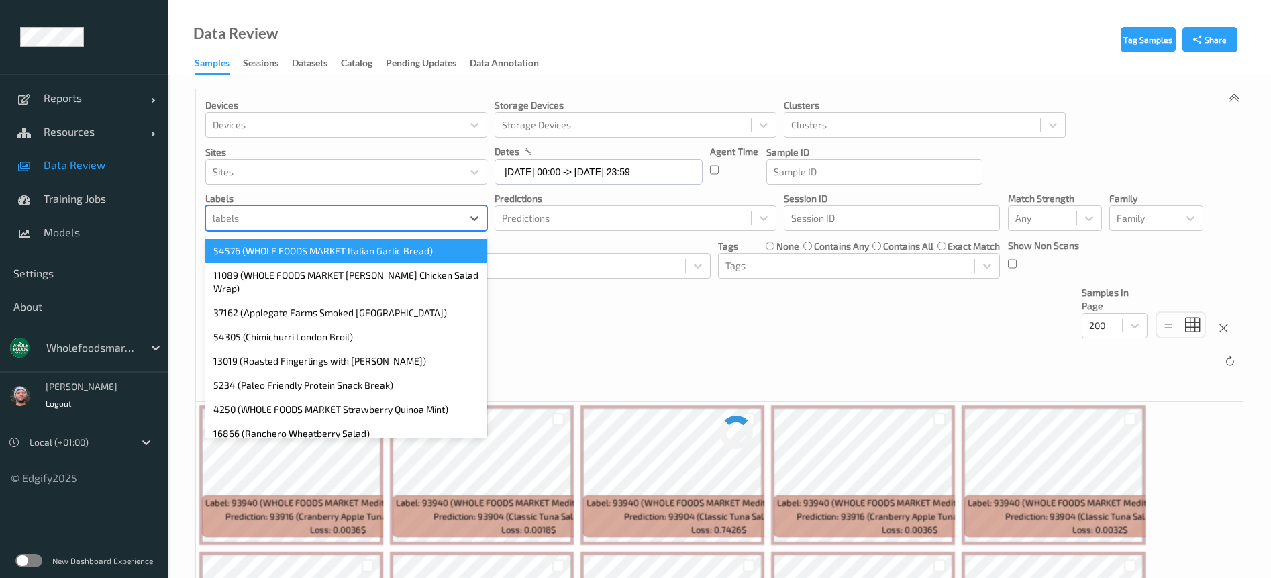
paste input "62510"
type input "62510"
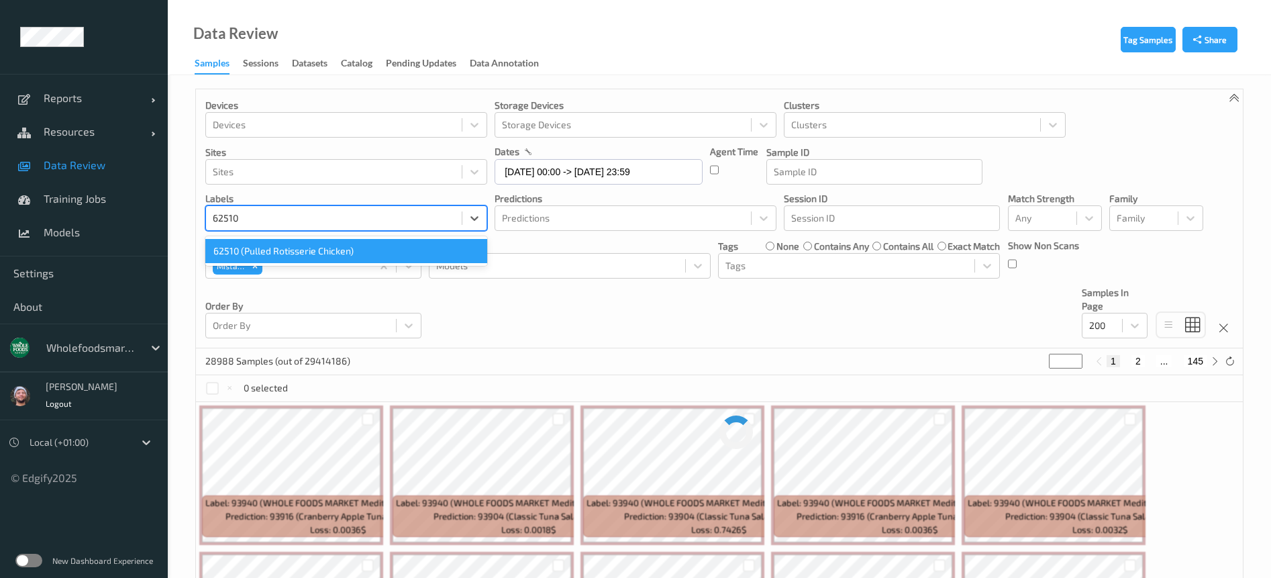
click at [259, 255] on div "62510 (Pulled Rotisserie Chicken)" at bounding box center [346, 251] width 282 height 24
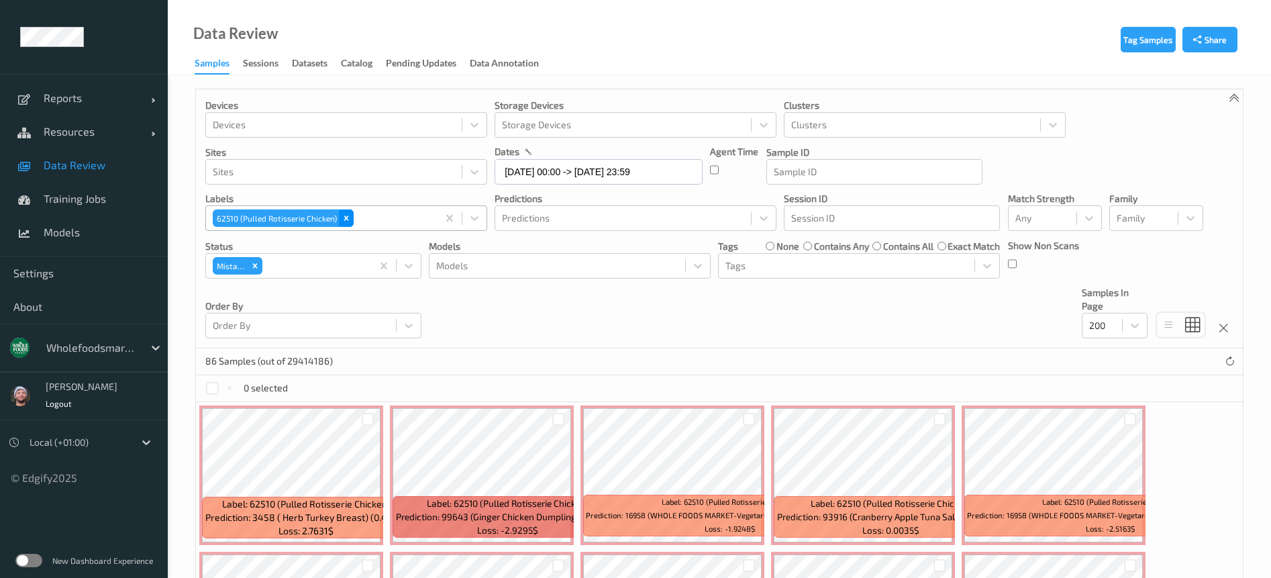
drag, startPoint x: 339, startPoint y: 217, endPoint x: 325, endPoint y: 232, distance: 20.9
click at [339, 217] on div "Remove 62510 (Pulled Rotisserie Chicken)" at bounding box center [346, 217] width 15 height 17
paste input "73011"
type input "73011"
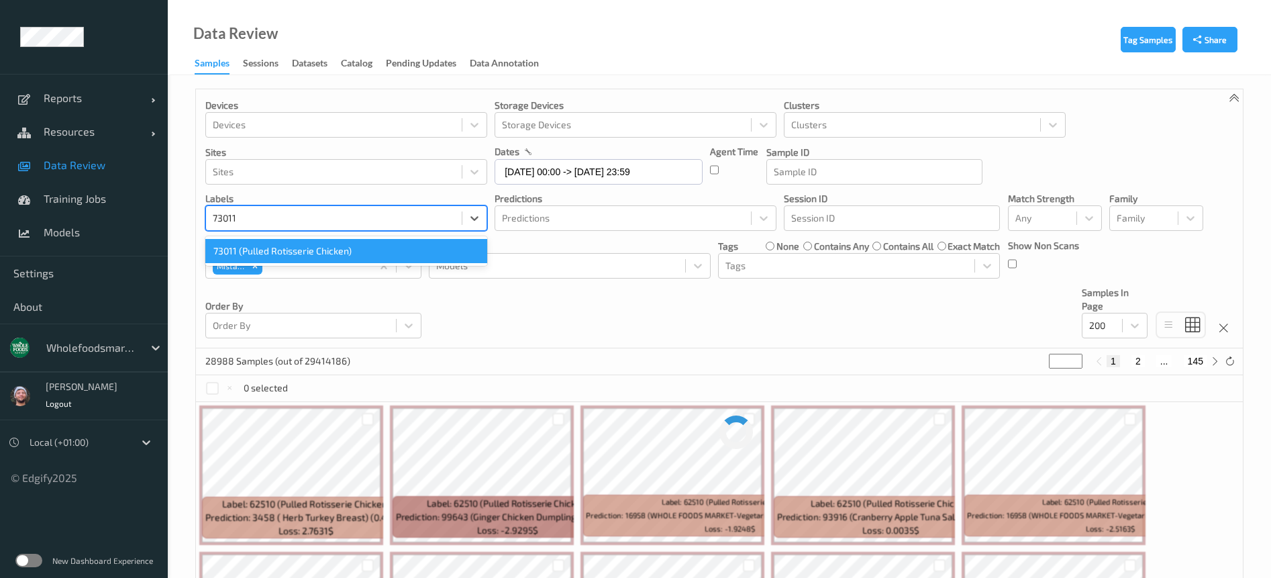
click at [302, 250] on div "73011 (Pulled Rotisserie Chicken)" at bounding box center [346, 251] width 282 height 24
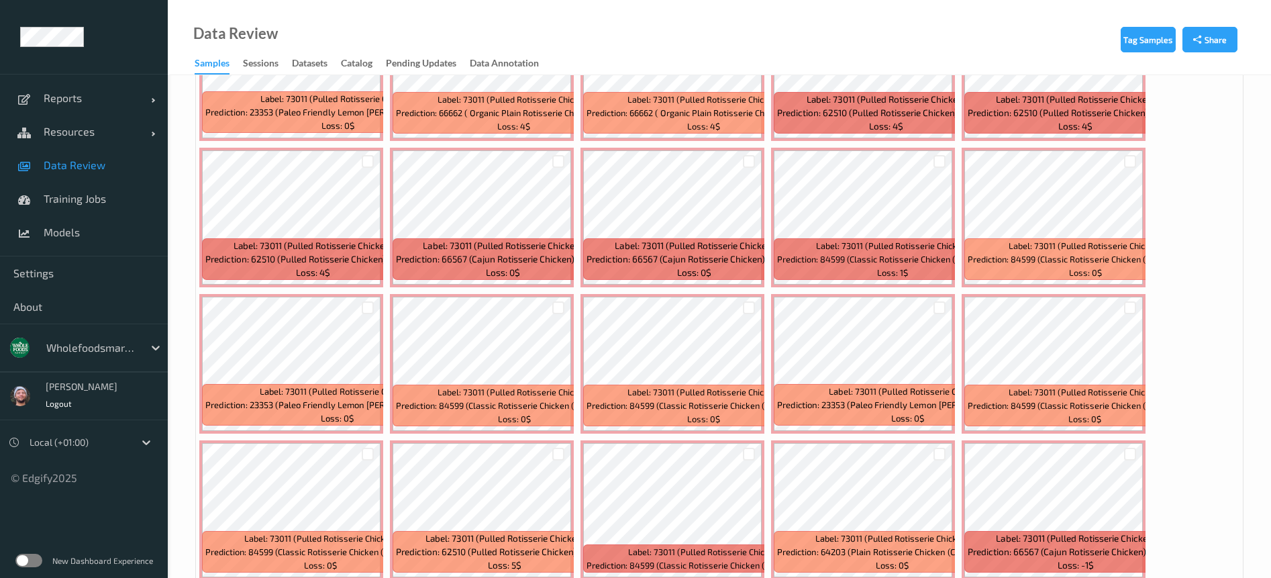
scroll to position [2415, 0]
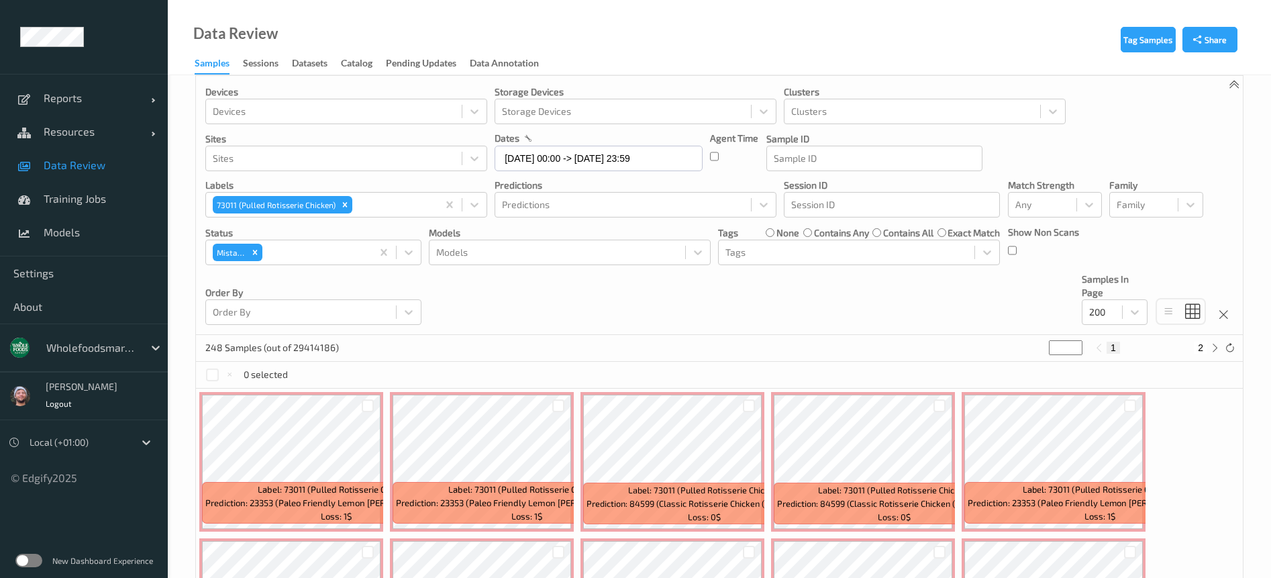
scroll to position [0, 0]
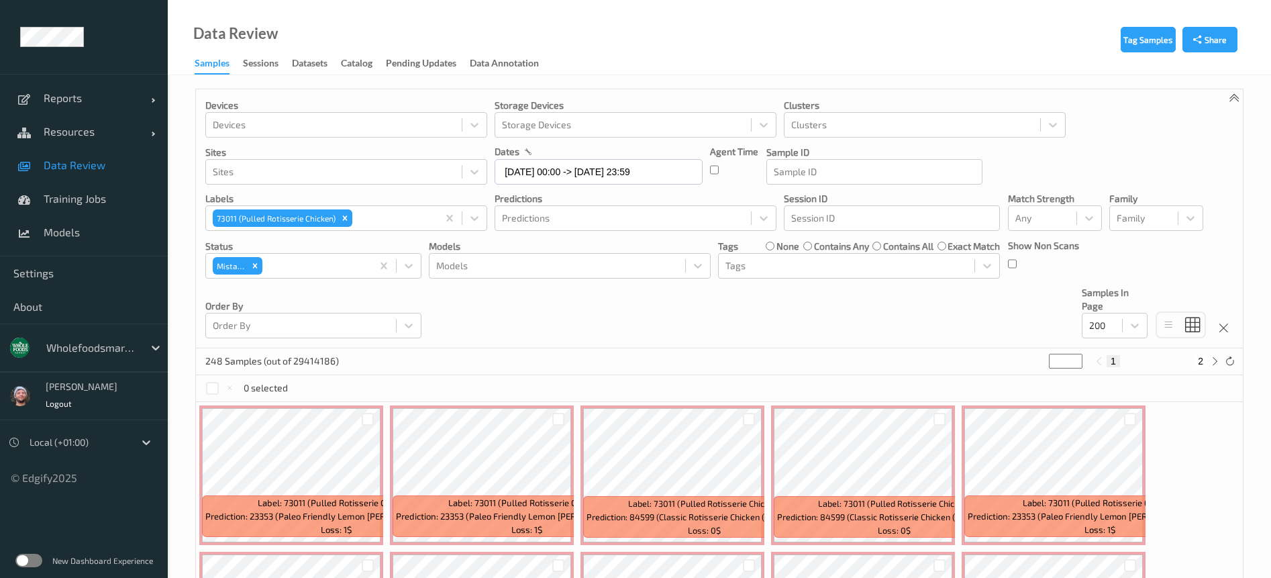
click at [118, 164] on span "Data Review" at bounding box center [99, 164] width 111 height 13
click at [342, 222] on icon "Remove 73011 (Pulled Rotisserie Chicken)" at bounding box center [344, 217] width 9 height 9
paste input "79062"
type input "79062"
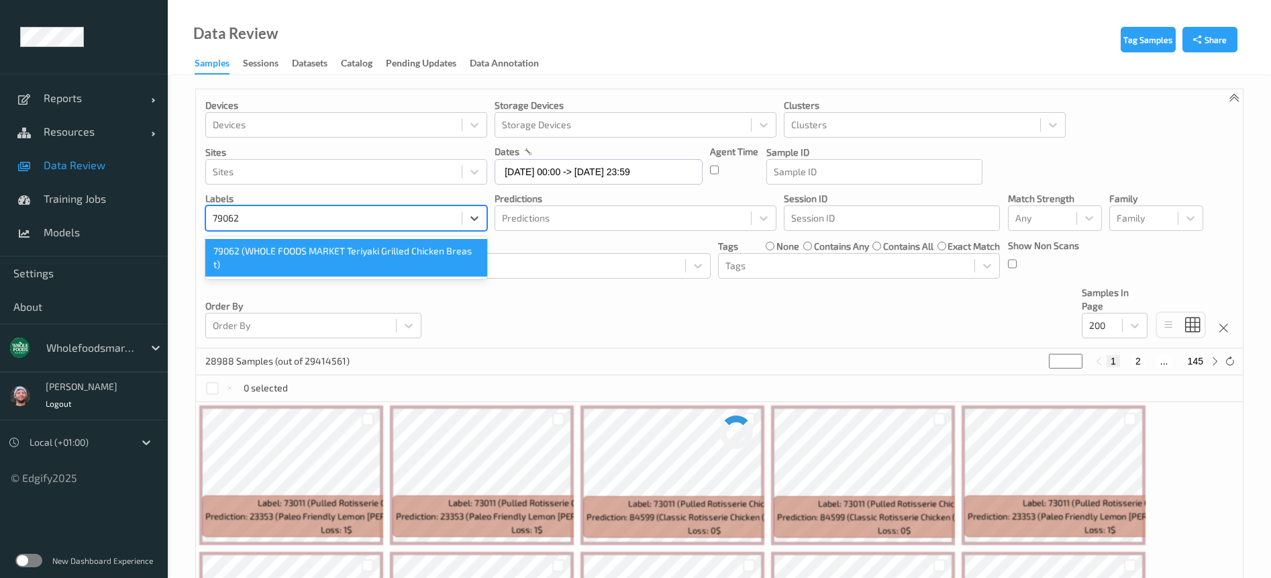
click at [321, 258] on div "79062 (WHOLE FOODS MARKET Teriyaki Grilled Chicken Breas t)" at bounding box center [346, 258] width 282 height 38
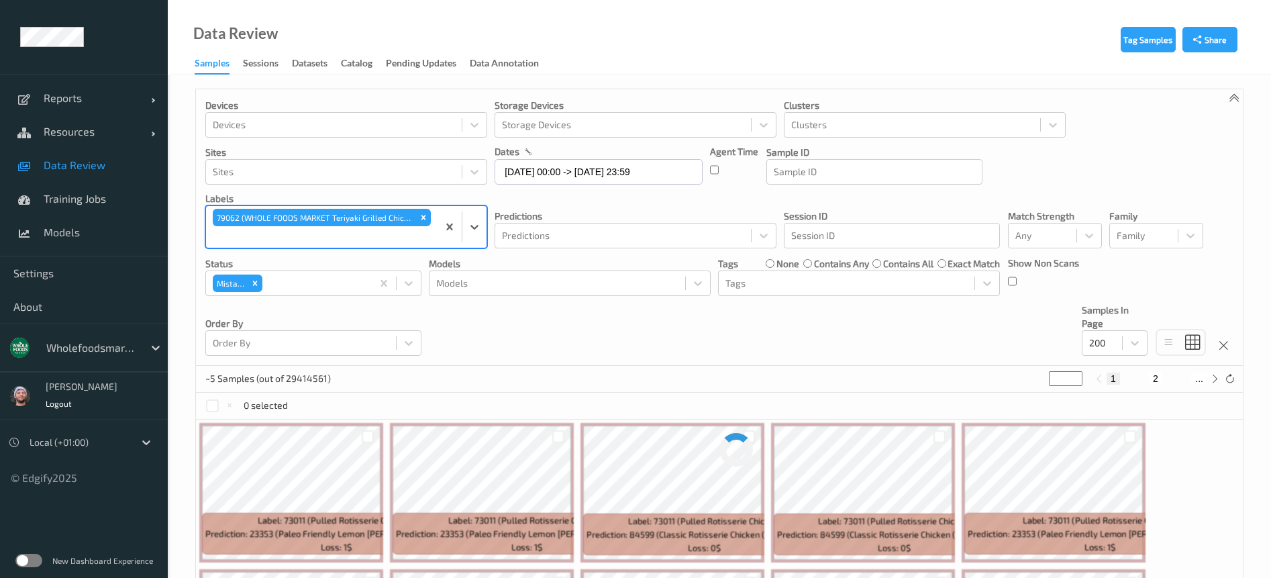
click at [504, 323] on div "Devices Devices Storage Devices Storage Devices Clusters Clusters Sites Sites d…" at bounding box center [719, 227] width 1046 height 276
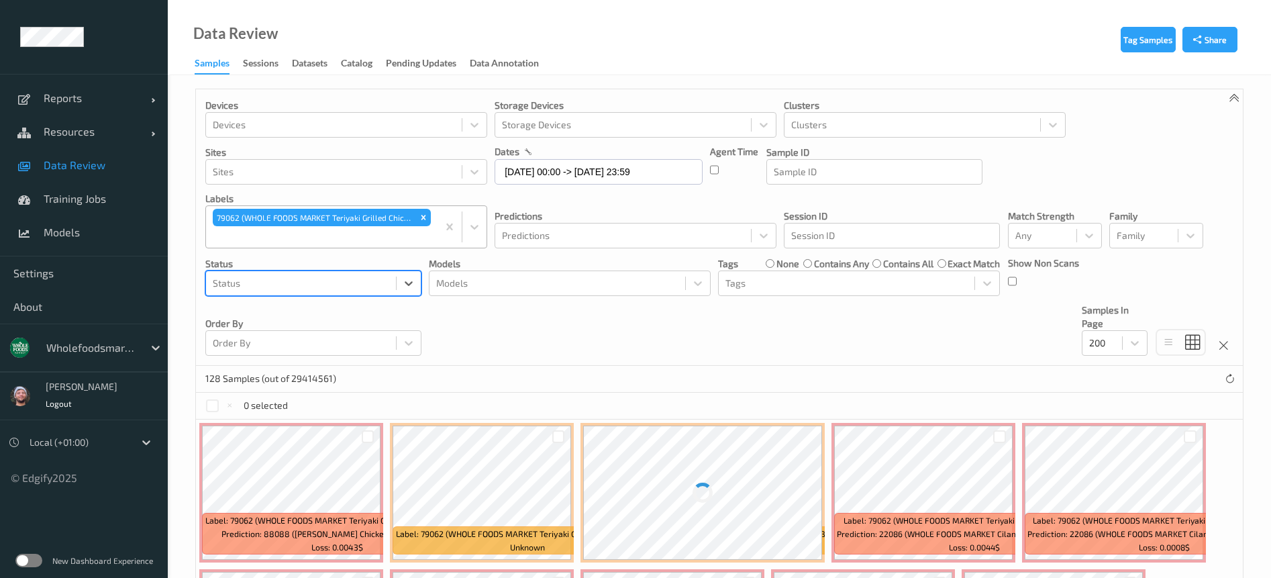
scroll to position [402, 0]
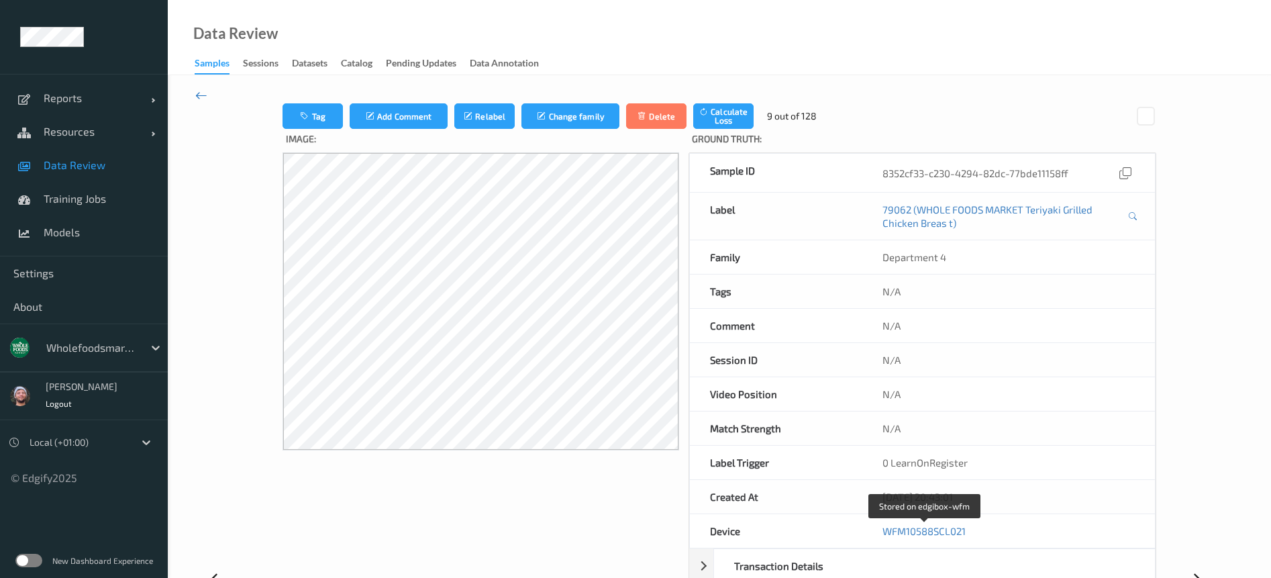
click at [198, 99] on icon at bounding box center [201, 95] width 12 height 15
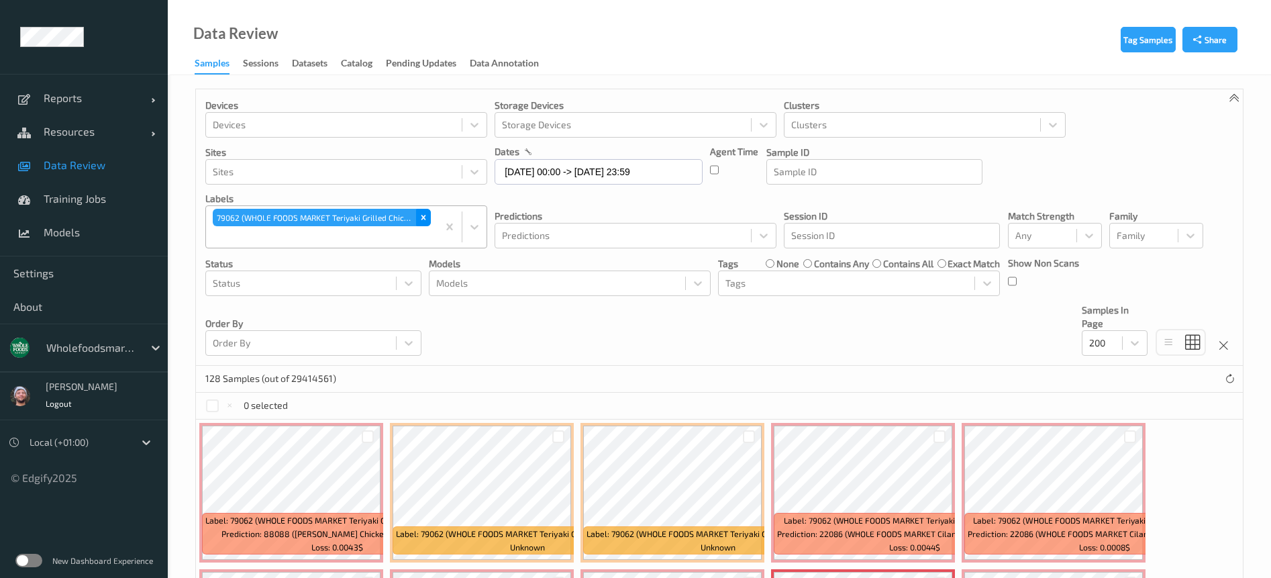
click at [429, 219] on div "Remove 79062 (WHOLE FOODS MARKET Teriyaki Grilled Chicken Breas t)" at bounding box center [423, 217] width 15 height 17
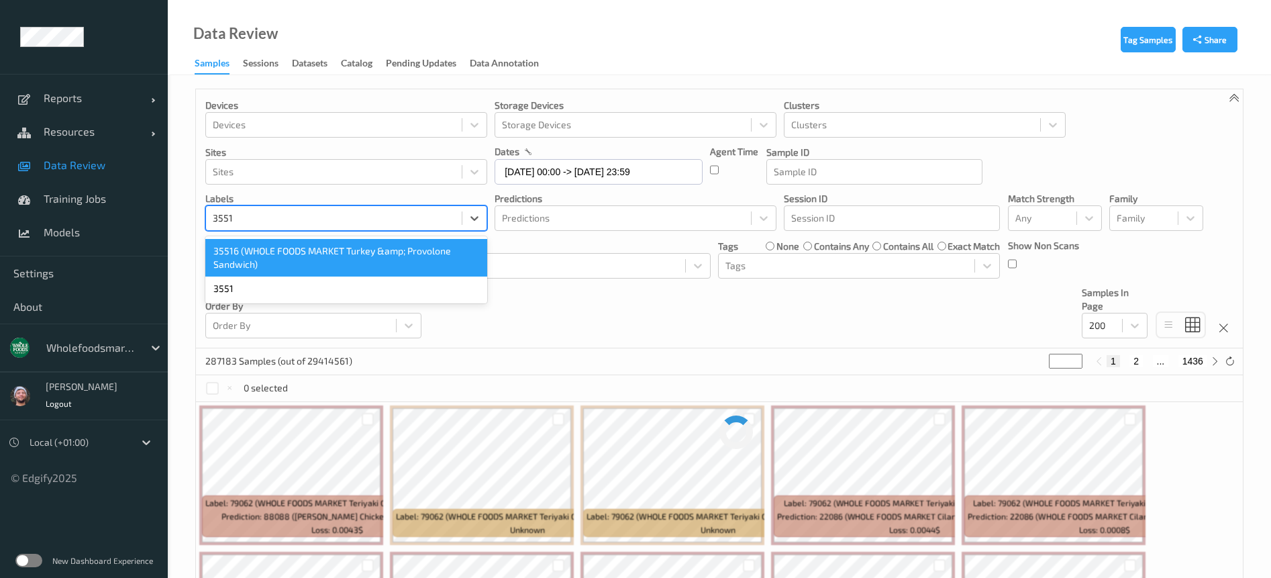
type input "35516"
click at [387, 252] on div "35516 (WHOLE FOODS MARKET Turkey &amp; Provolone Sandwich)" at bounding box center [346, 258] width 282 height 38
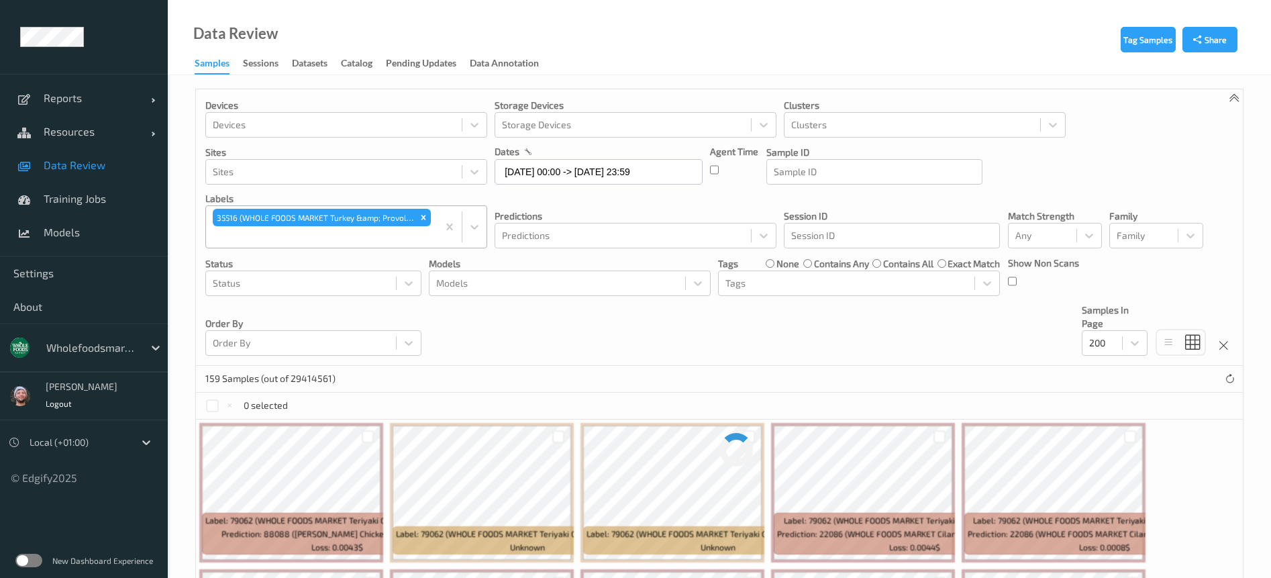
click at [566, 323] on div "Devices Devices Storage Devices Storage Devices Clusters Clusters Sites Sites d…" at bounding box center [719, 227] width 1046 height 276
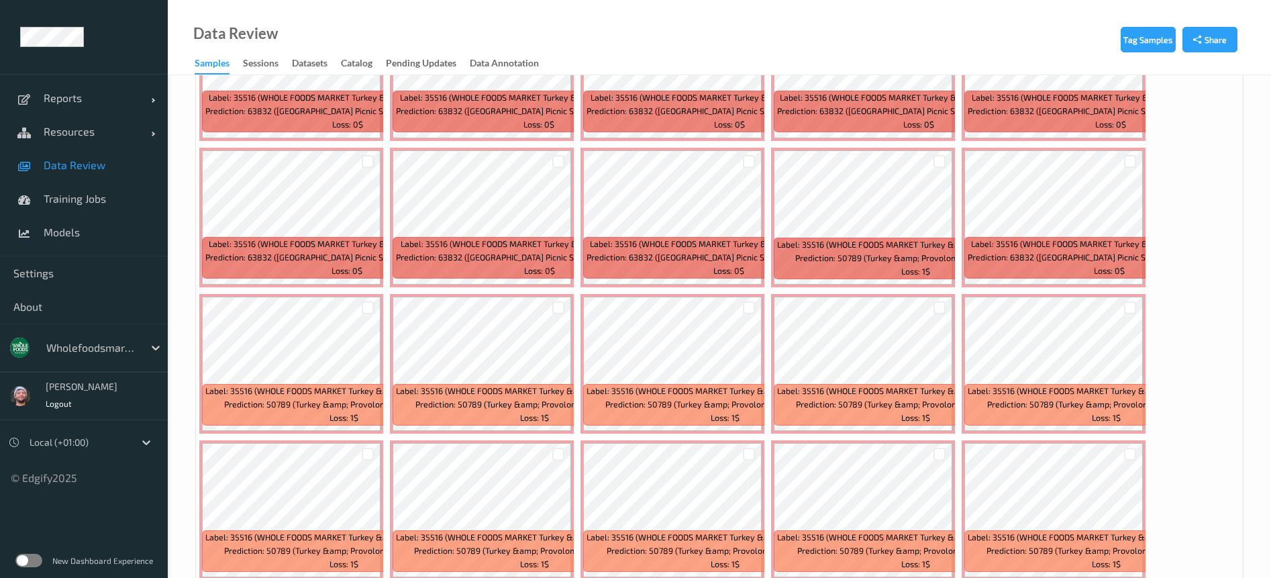
scroll to position [402, 0]
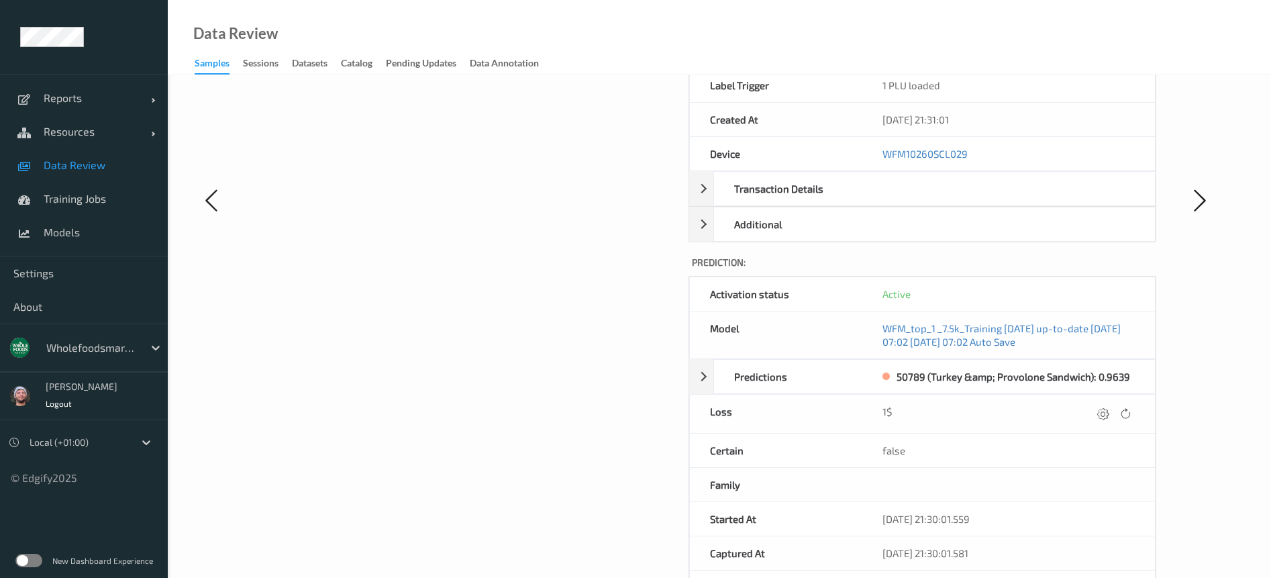
scroll to position [402, 0]
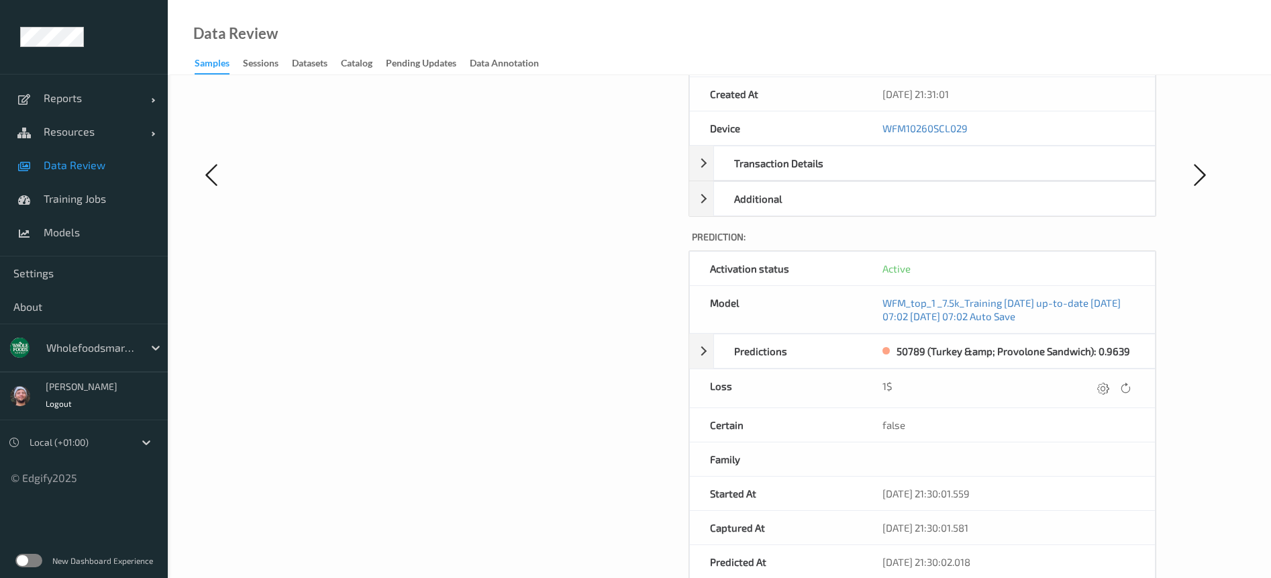
click at [97, 155] on link "Data Review" at bounding box center [84, 165] width 168 height 34
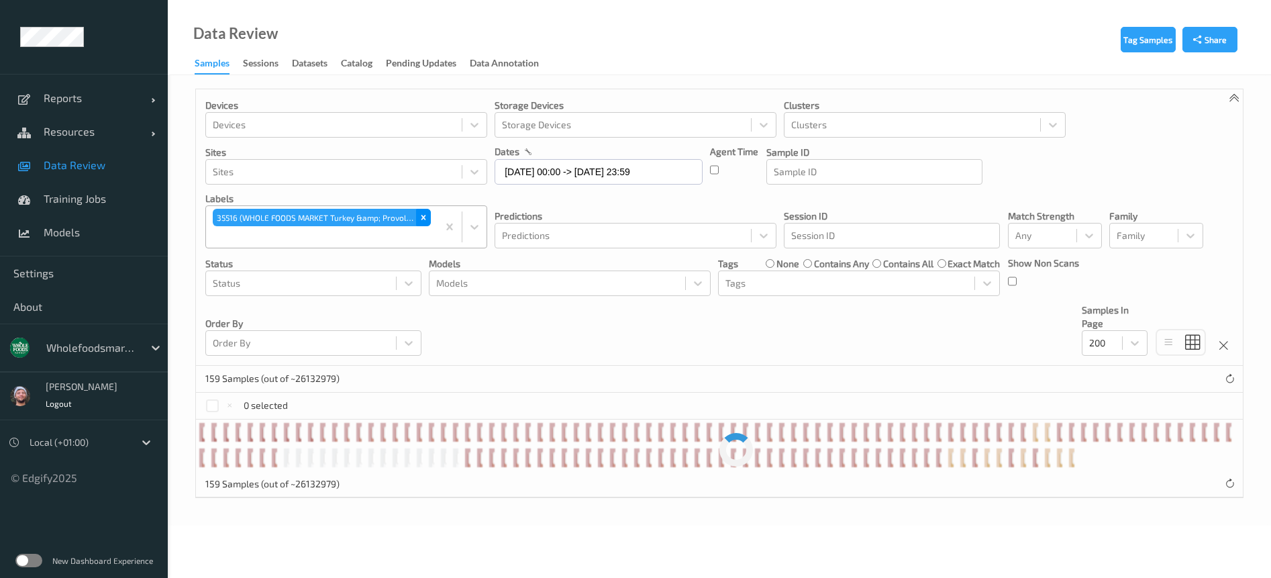
click at [427, 211] on div "Remove 35516 (WHOLE FOODS MARKET Turkey &amp; Provolone Sandwich)" at bounding box center [423, 217] width 15 height 17
paste input "48968"
type input "48968"
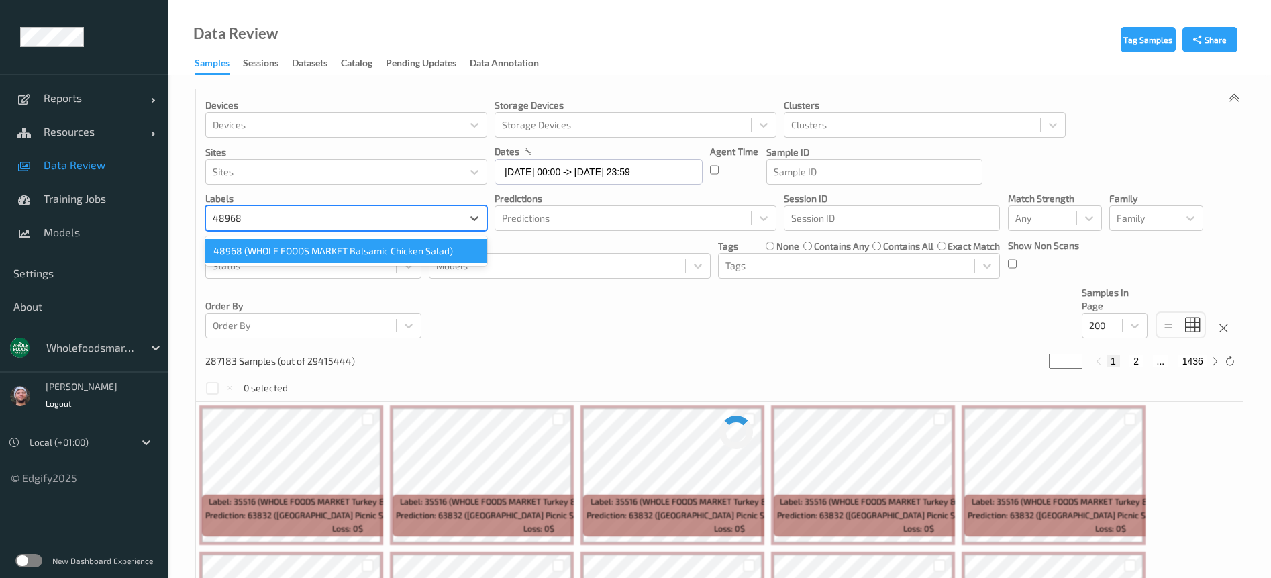
click at [297, 249] on div "48968 (WHOLE FOODS MARKET Balsamic Chicken Salad)" at bounding box center [346, 251] width 282 height 24
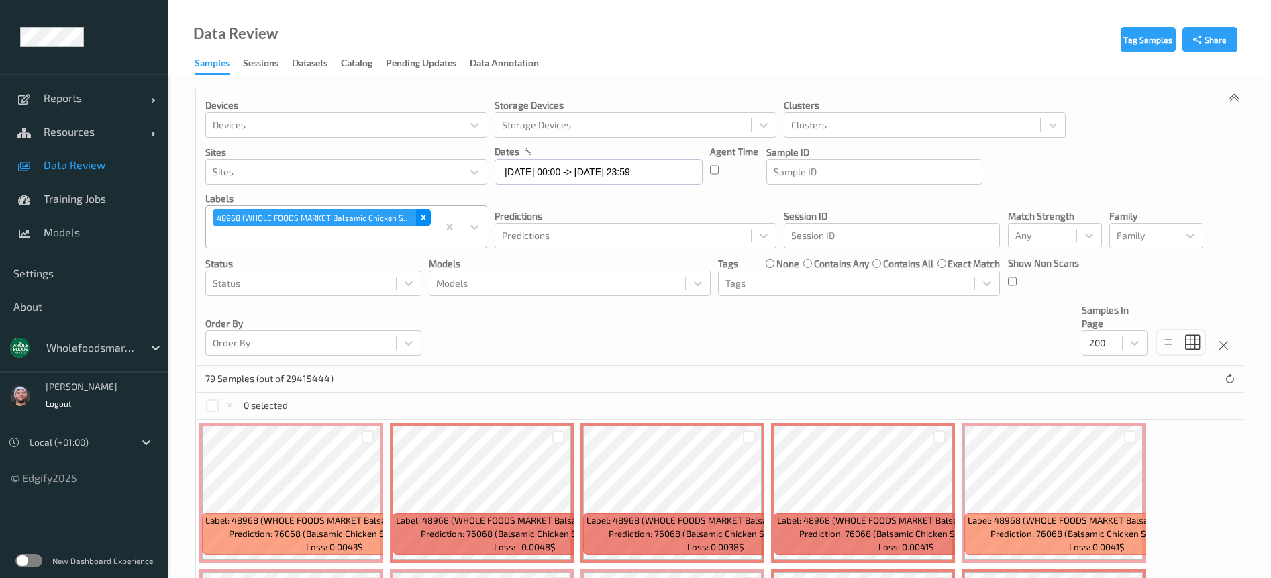
click at [424, 221] on icon "Remove 48968 (WHOLE FOODS MARKET Balsamic Chicken Salad)" at bounding box center [423, 217] width 9 height 9
paste input "46599"
type input "46599"
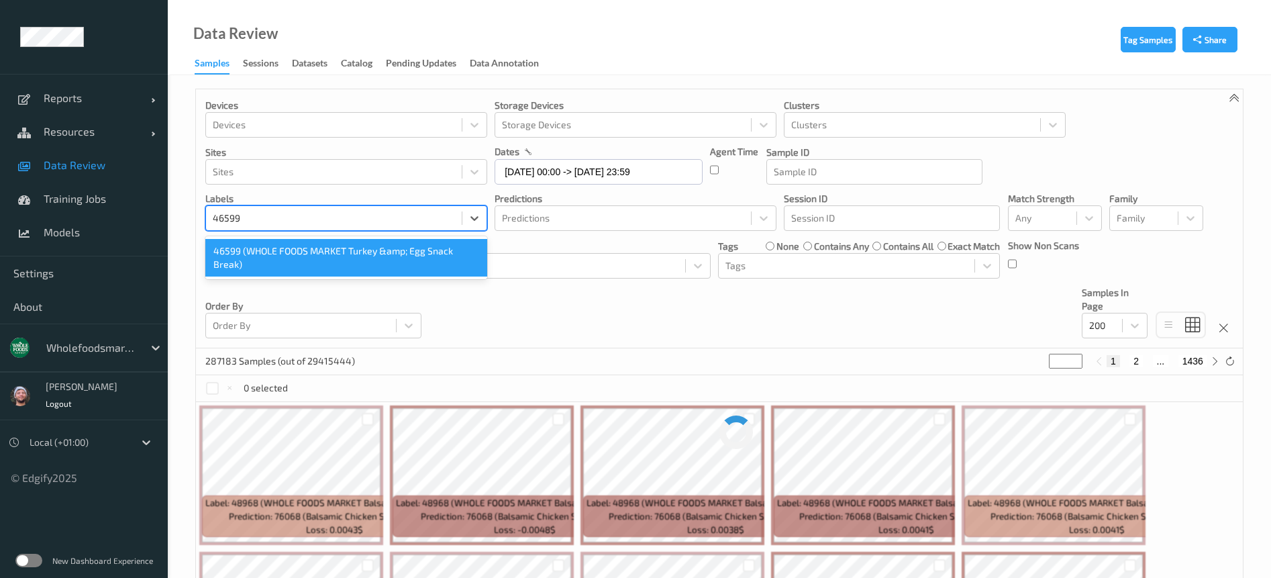
click at [312, 256] on div "46599 (WHOLE FOODS MARKET Turkey &amp; Egg Snack Break)" at bounding box center [346, 258] width 282 height 38
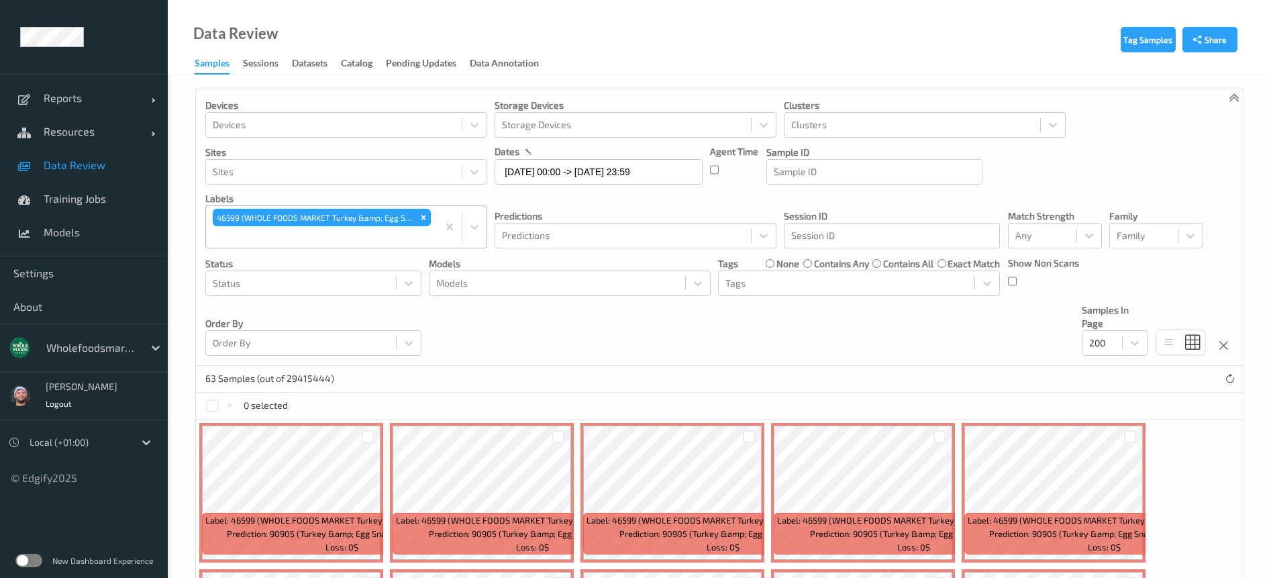
click at [543, 330] on div "Devices Devices Storage Devices Storage Devices Clusters Clusters Sites Sites d…" at bounding box center [719, 227] width 1046 height 276
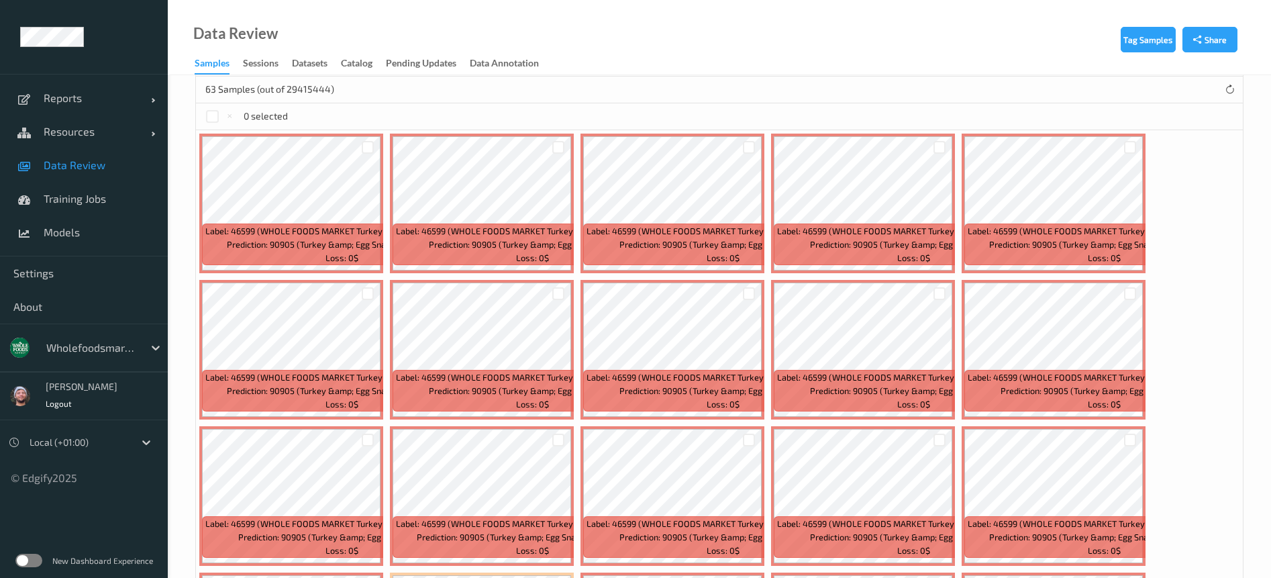
scroll to position [302, 0]
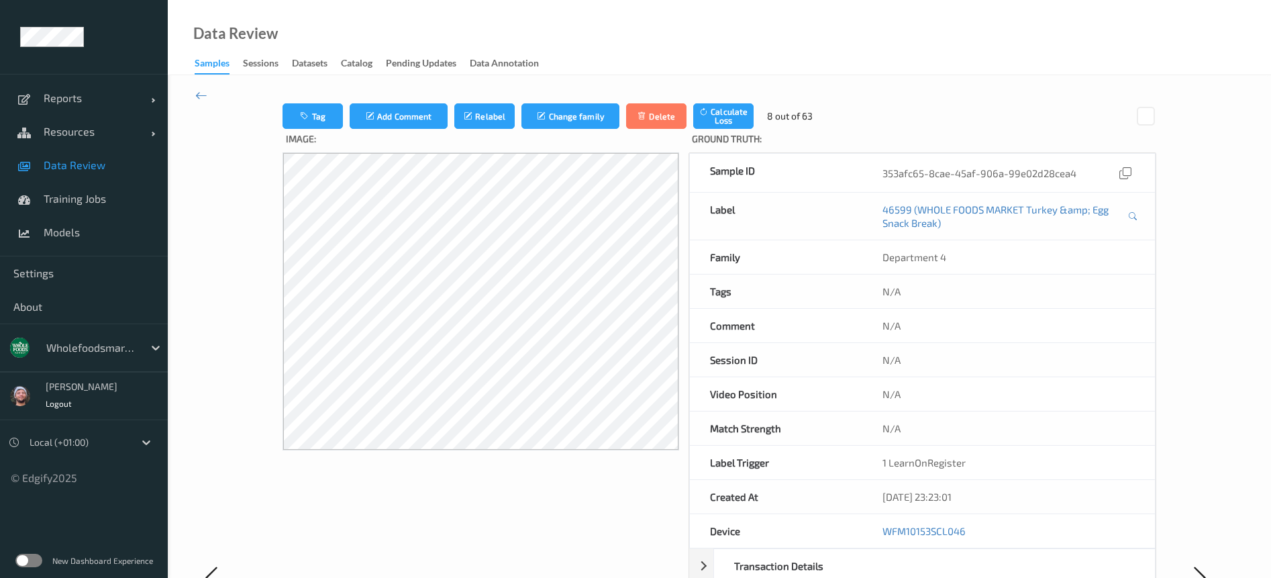
click at [78, 166] on span "Data Review" at bounding box center [99, 164] width 111 height 13
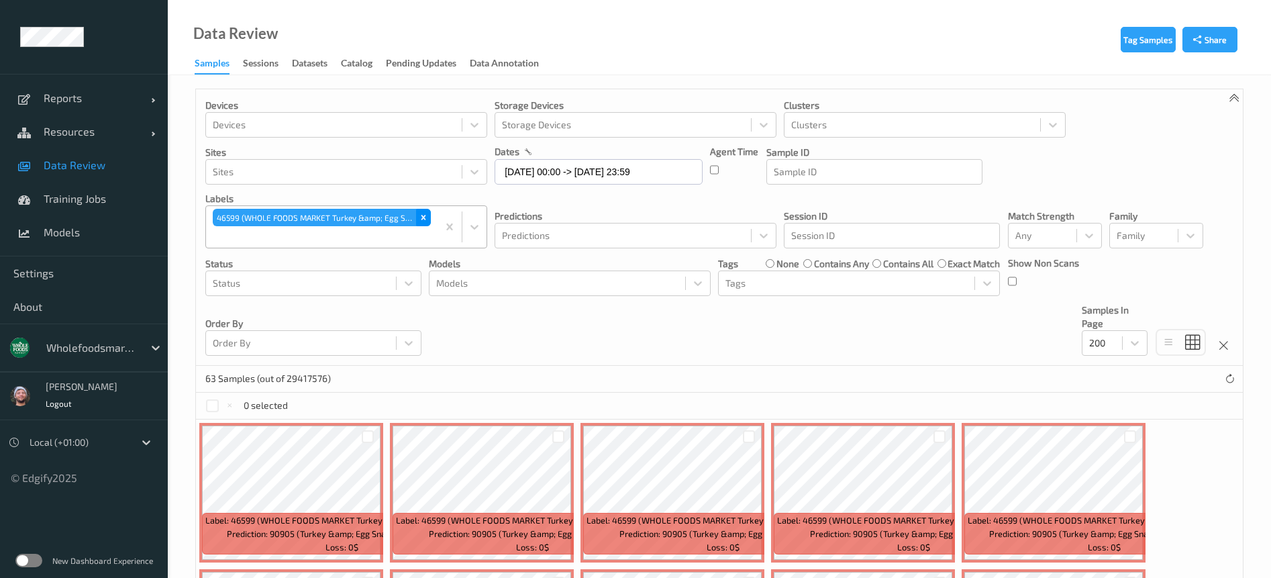
click at [425, 215] on icon "Remove 46599 (WHOLE FOODS MARKET Turkey &amp; Egg Snack Break)" at bounding box center [423, 217] width 9 height 9
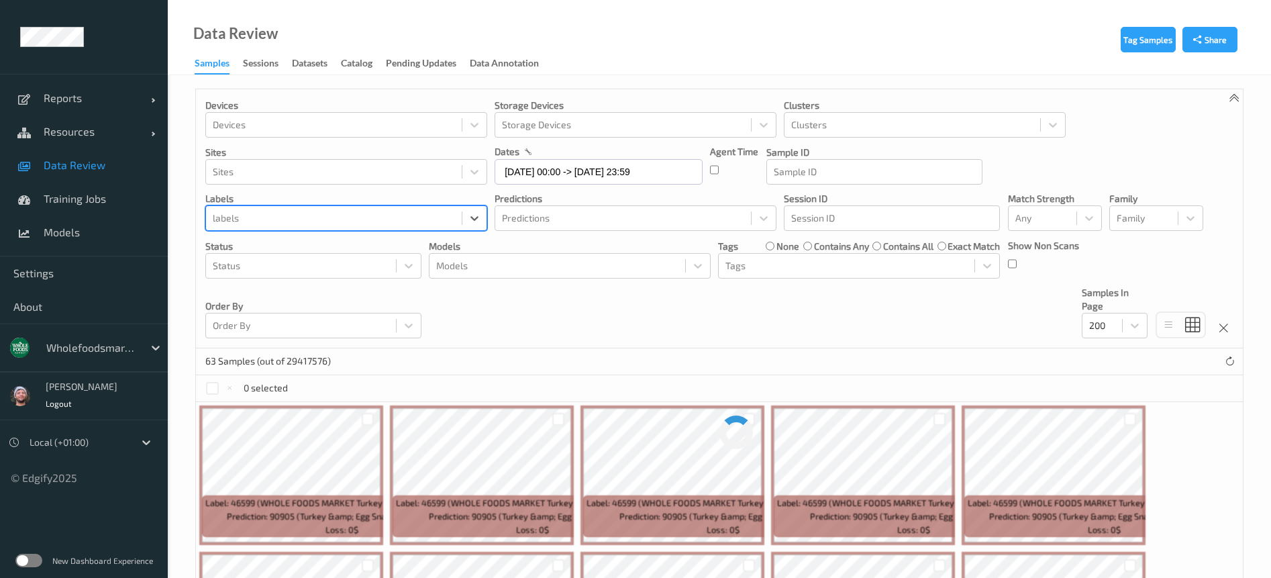
paste input "73272"
type input "73272"
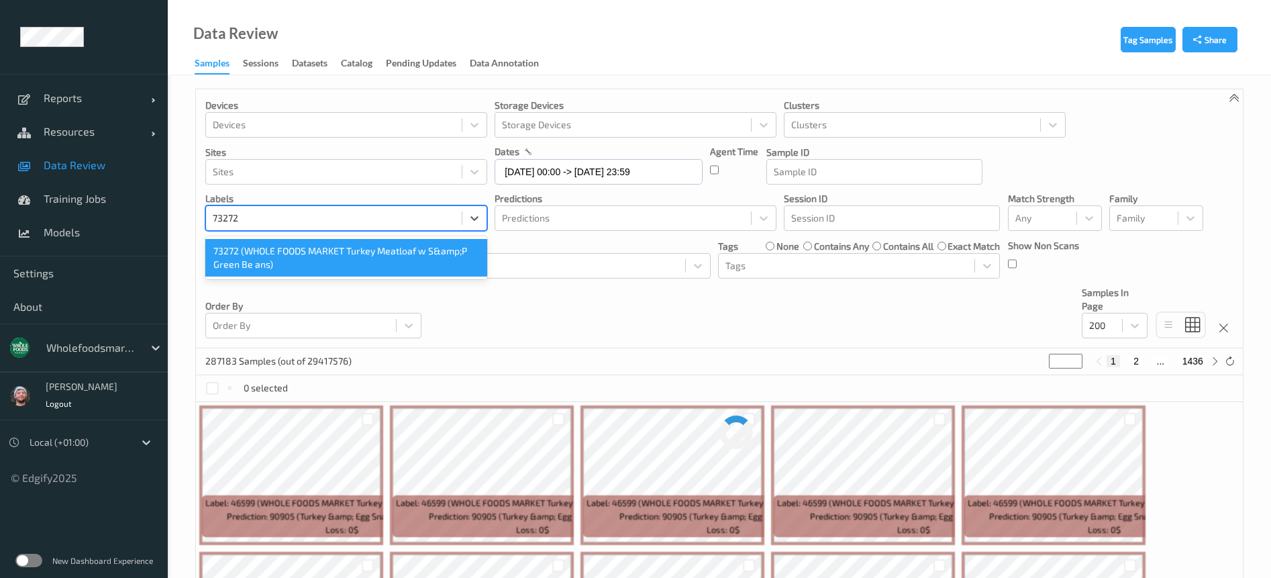
click at [262, 262] on div "73272 (WHOLE FOODS MARKET Turkey Meatloaf w S&amp;P Green Be ans)" at bounding box center [346, 258] width 282 height 38
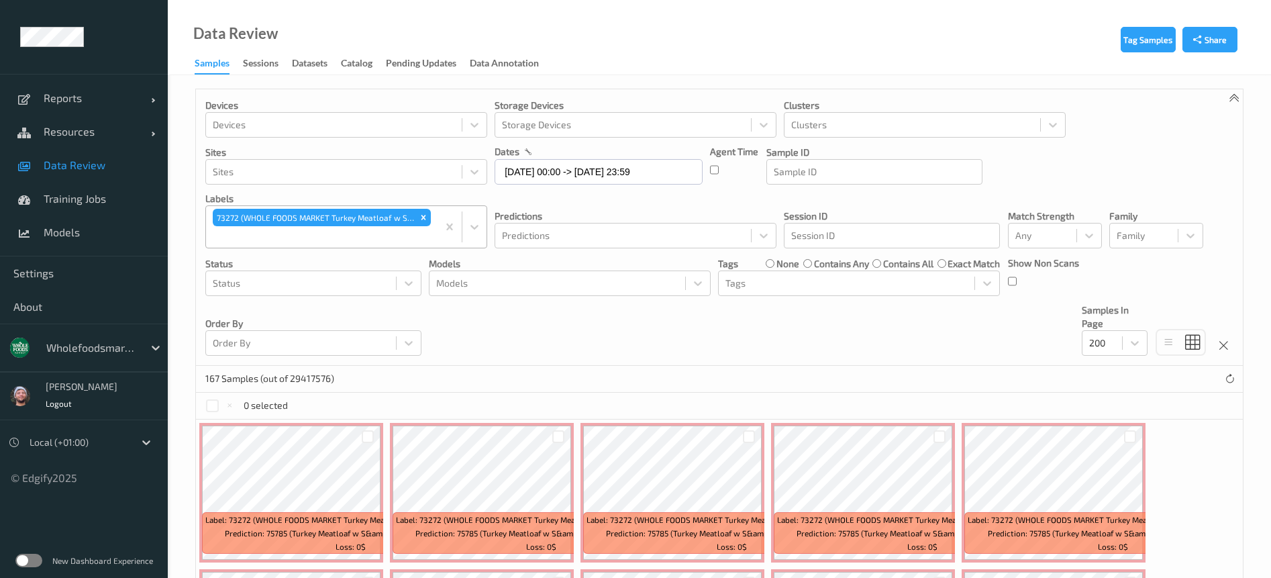
drag, startPoint x: 504, startPoint y: 366, endPoint x: 431, endPoint y: 235, distance: 149.5
click at [504, 366] on div "167 Samples (out of 29417576)" at bounding box center [719, 379] width 1046 height 27
click at [429, 219] on div "Remove 73272 (WHOLE FOODS MARKET Turkey Meatloaf w S&amp;P Green Be ans)" at bounding box center [423, 217] width 15 height 17
paste input "99643"
type input "99643"
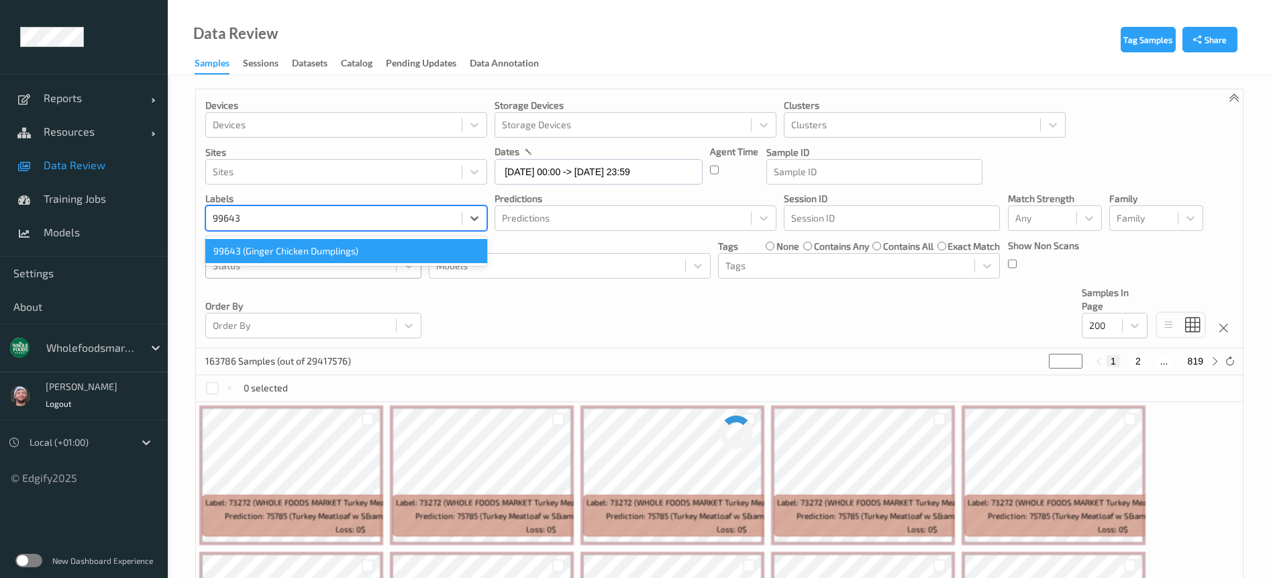
click at [319, 248] on div "99643 (Ginger Chicken Dumplings)" at bounding box center [346, 251] width 282 height 24
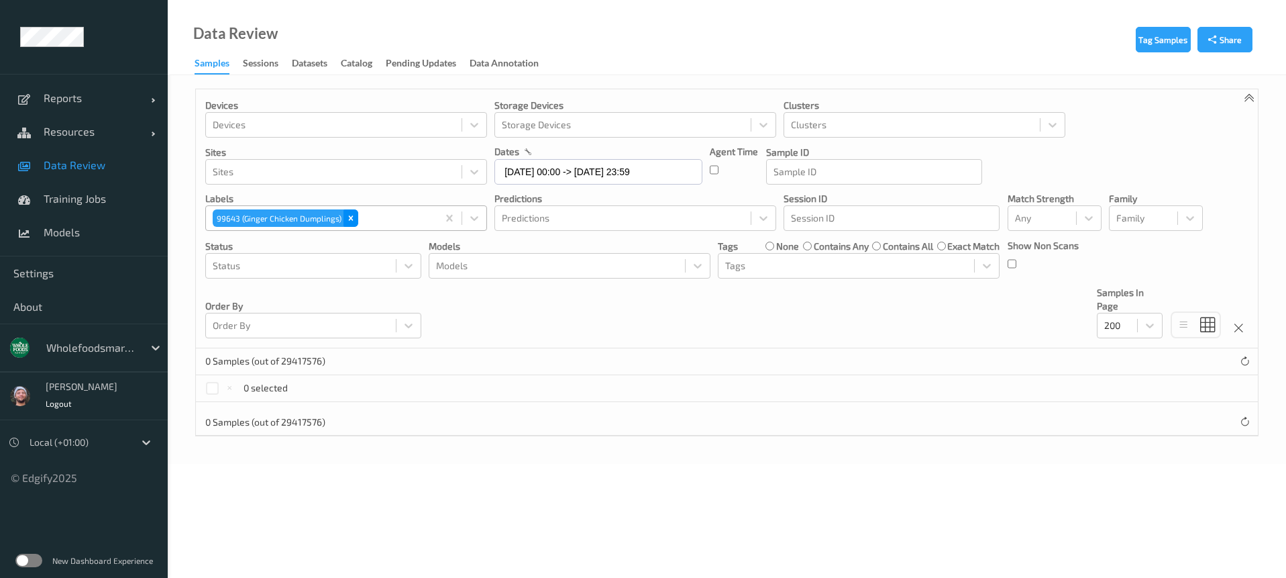
click at [349, 217] on icon "Remove 99643 (Ginger Chicken Dumplings)" at bounding box center [351, 218] width 5 height 5
paste input "83559"
type input "83559"
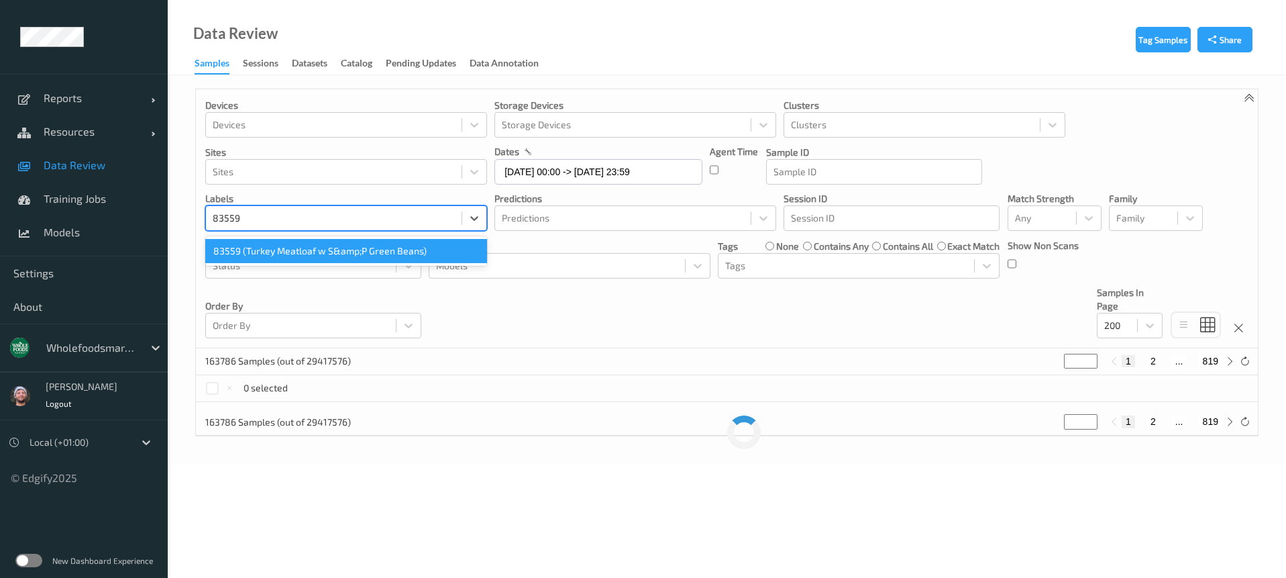
click at [324, 251] on div "83559 (Turkey Meatloaf w S&amp;P Green Beans)" at bounding box center [346, 251] width 282 height 24
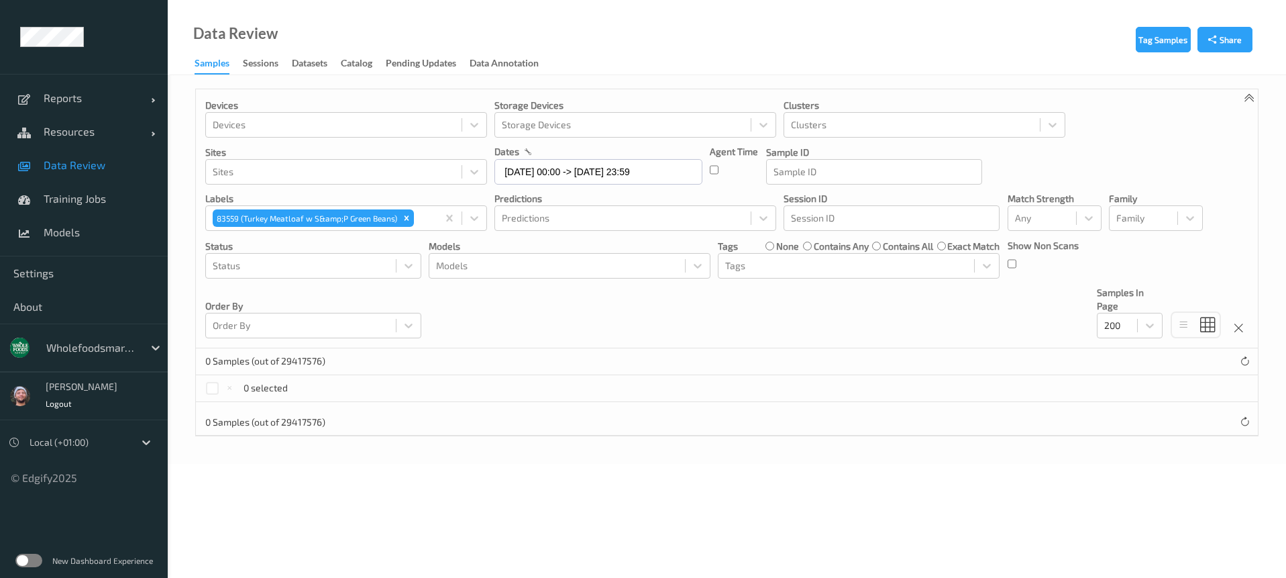
click at [578, 311] on div "Devices Devices Storage Devices Storage Devices Clusters Clusters Sites Sites d…" at bounding box center [727, 218] width 1062 height 259
click at [410, 216] on div "Remove 83559 (Turkey Meatloaf w S&amp;P Green Beans)" at bounding box center [406, 217] width 15 height 17
paste input "73272"
type input "73272"
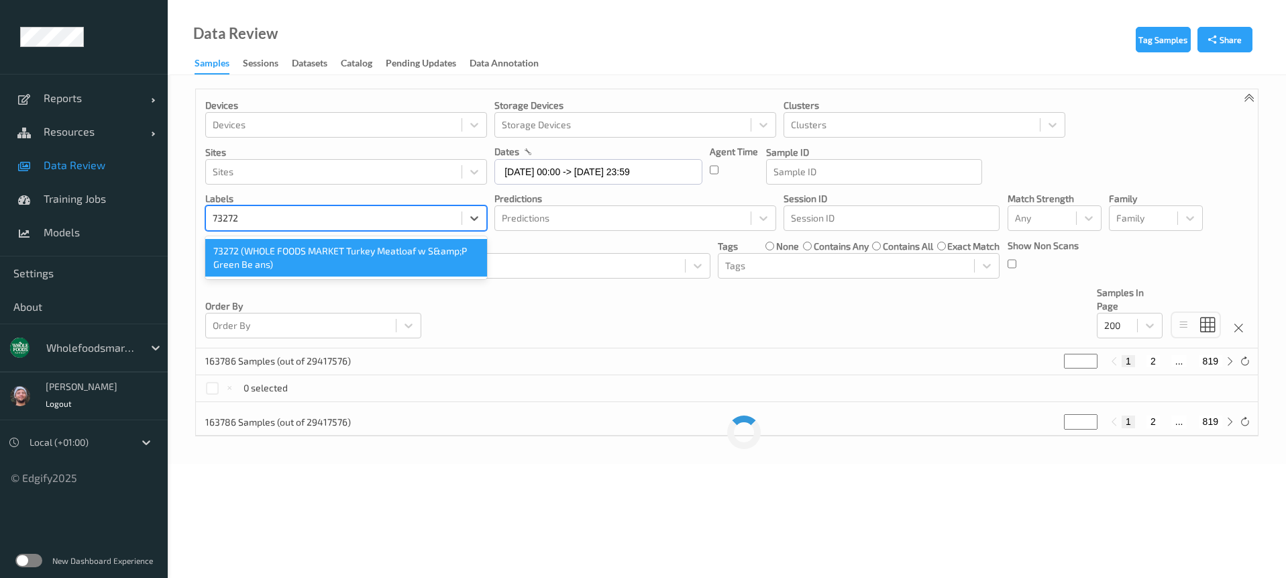
click at [292, 258] on div "73272 (WHOLE FOODS MARKET Turkey Meatloaf w S&amp;P Green Be ans)" at bounding box center [346, 258] width 282 height 38
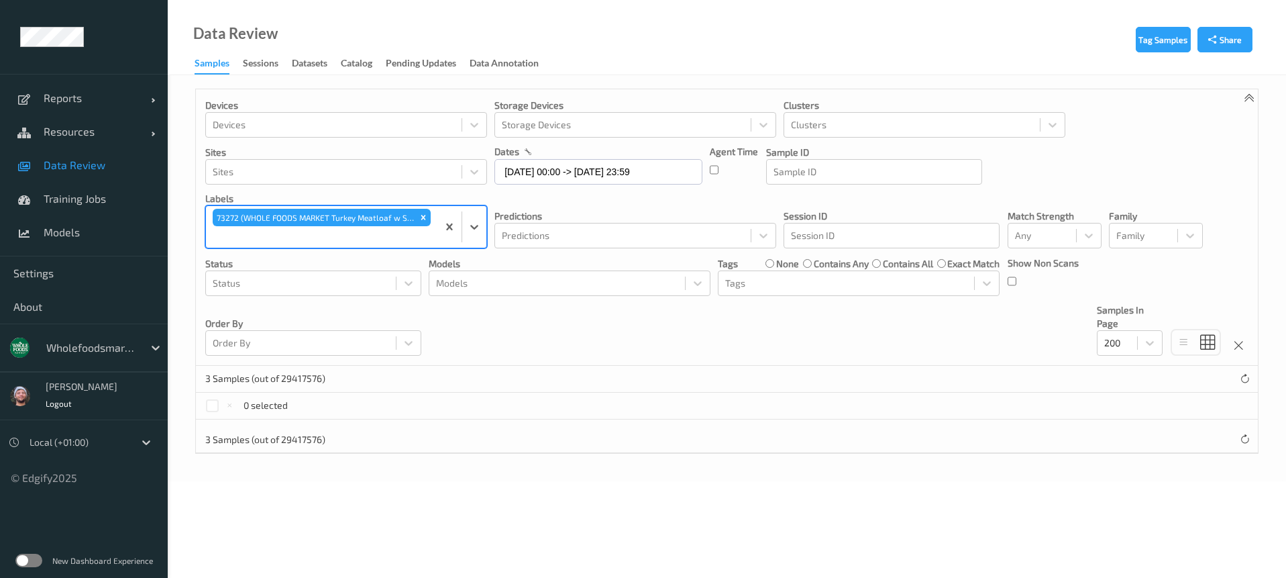
click at [627, 335] on div "Devices Devices Storage Devices Storage Devices Clusters Clusters Sites Sites d…" at bounding box center [727, 227] width 1062 height 276
click at [419, 207] on div "73272 (WHOLE FOODS MARKET Turkey Meatloaf w S&amp;P Green Be ans)" at bounding box center [321, 227] width 231 height 42
click at [399, 233] on div at bounding box center [322, 237] width 218 height 16
paste input "75785"
type input "75785"
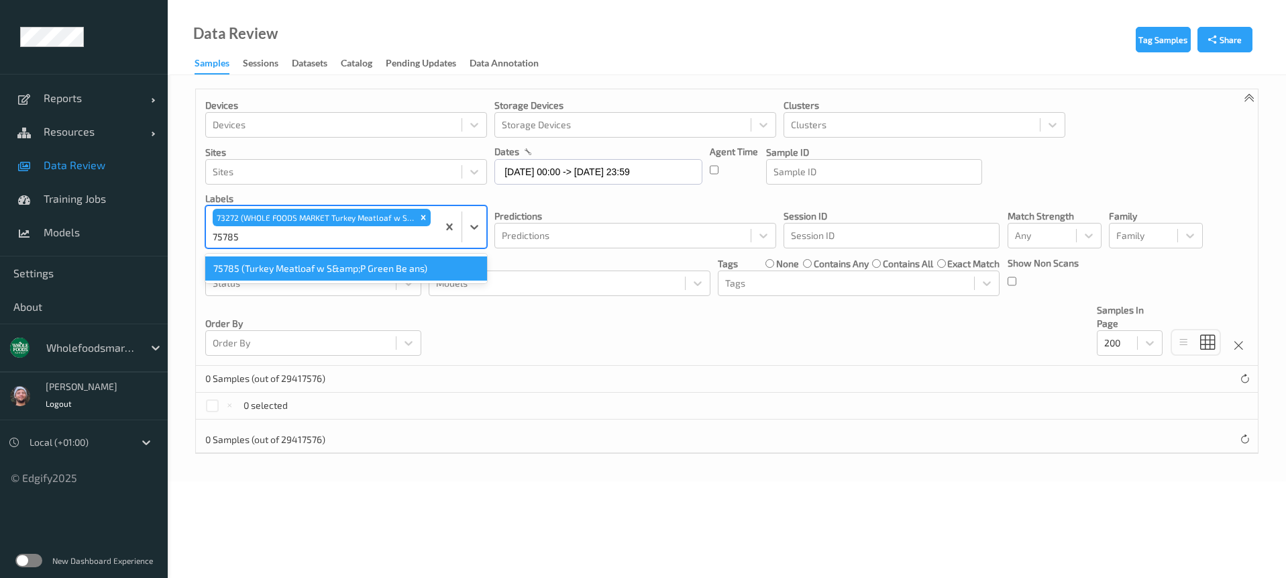
click at [295, 272] on div "75785 (Turkey Meatloaf w S&amp;P Green Be ans)" at bounding box center [346, 268] width 282 height 24
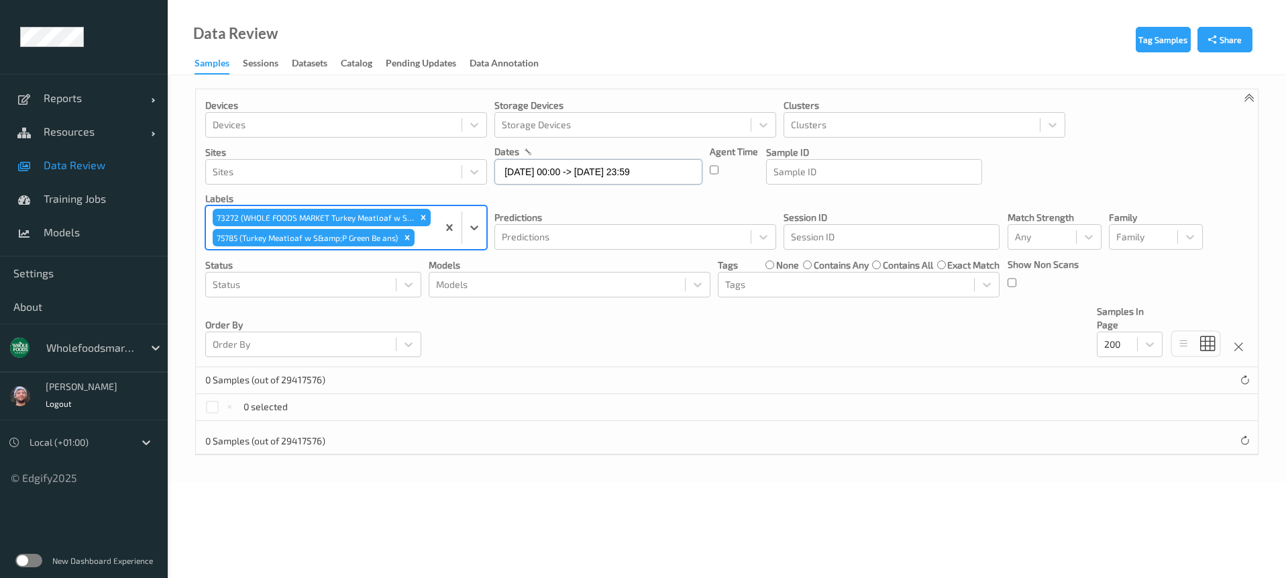
click at [601, 178] on input "24/09/2025 00:00 -> 27/09/2025 23:59" at bounding box center [598, 171] width 208 height 25
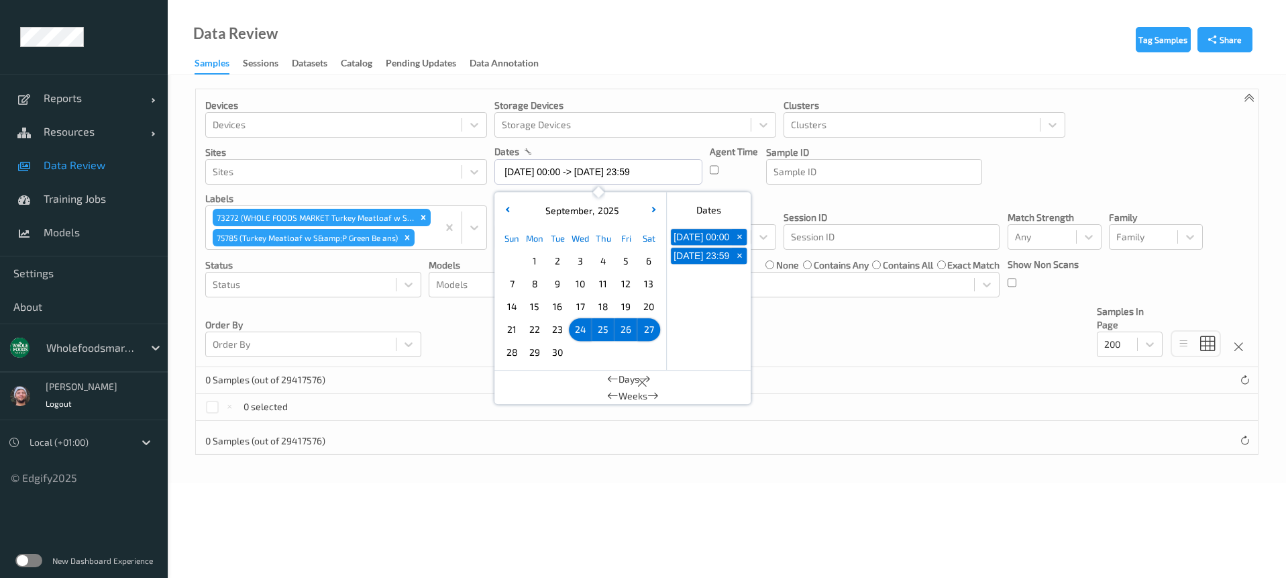
click at [564, 330] on span "23" at bounding box center [557, 329] width 19 height 19
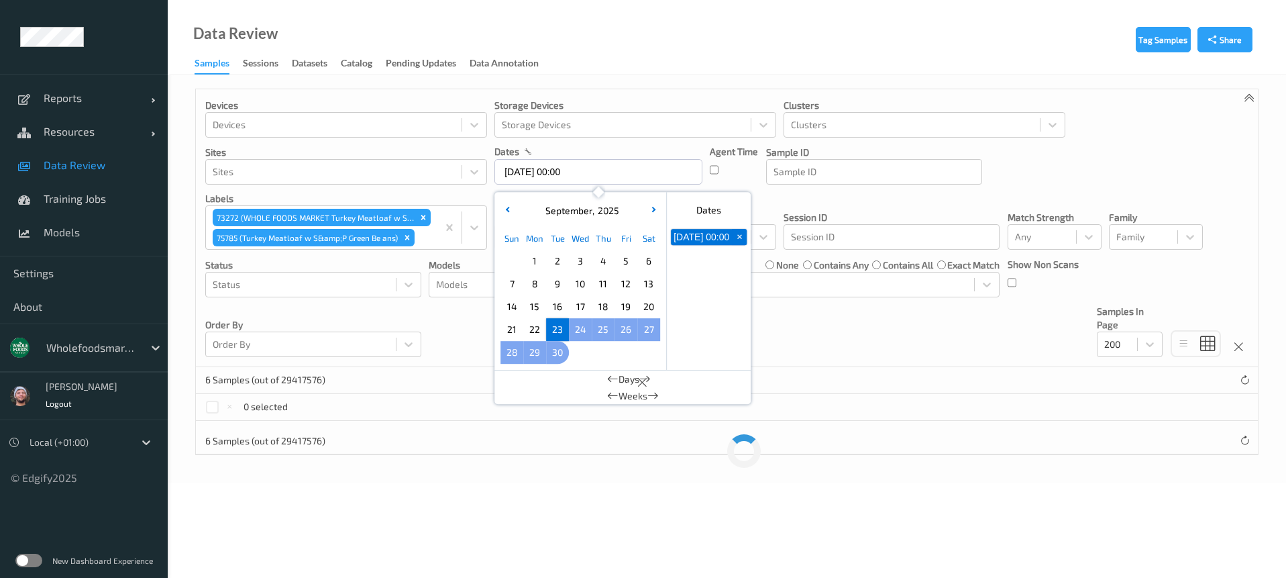
click at [554, 352] on span "30" at bounding box center [557, 352] width 19 height 19
type input "23/09/2025 00:00 -> 30/09/2025 23:59"
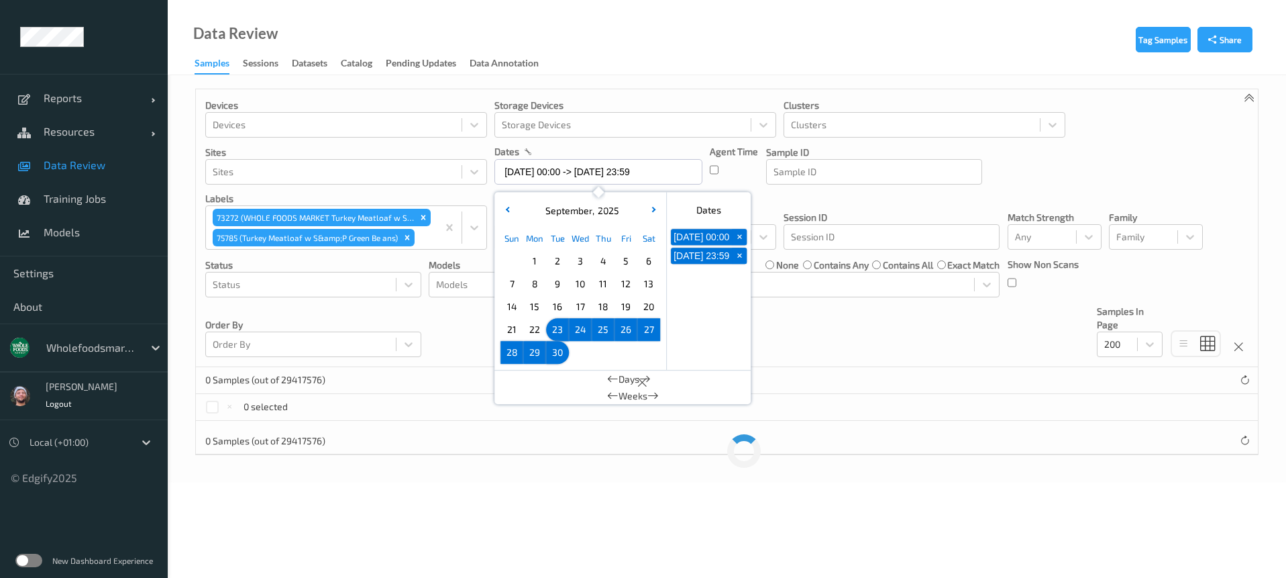
click at [820, 320] on div "Devices Devices Storage Devices Storage Devices Clusters Clusters Sites Sites d…" at bounding box center [727, 228] width 1062 height 278
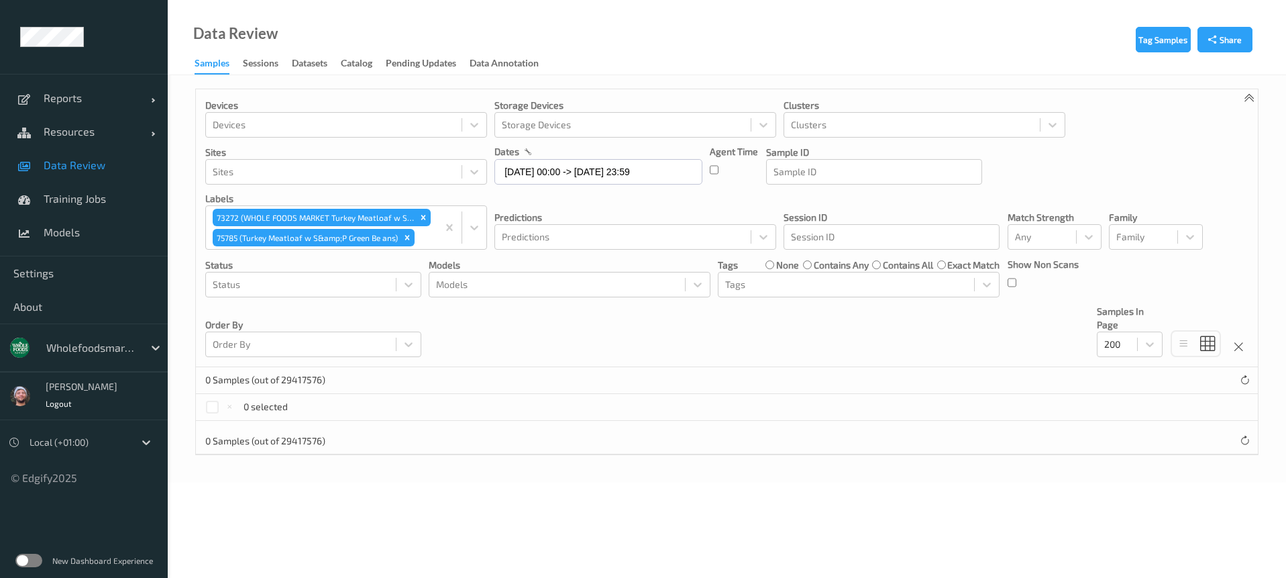
click at [103, 348] on div at bounding box center [91, 347] width 91 height 16
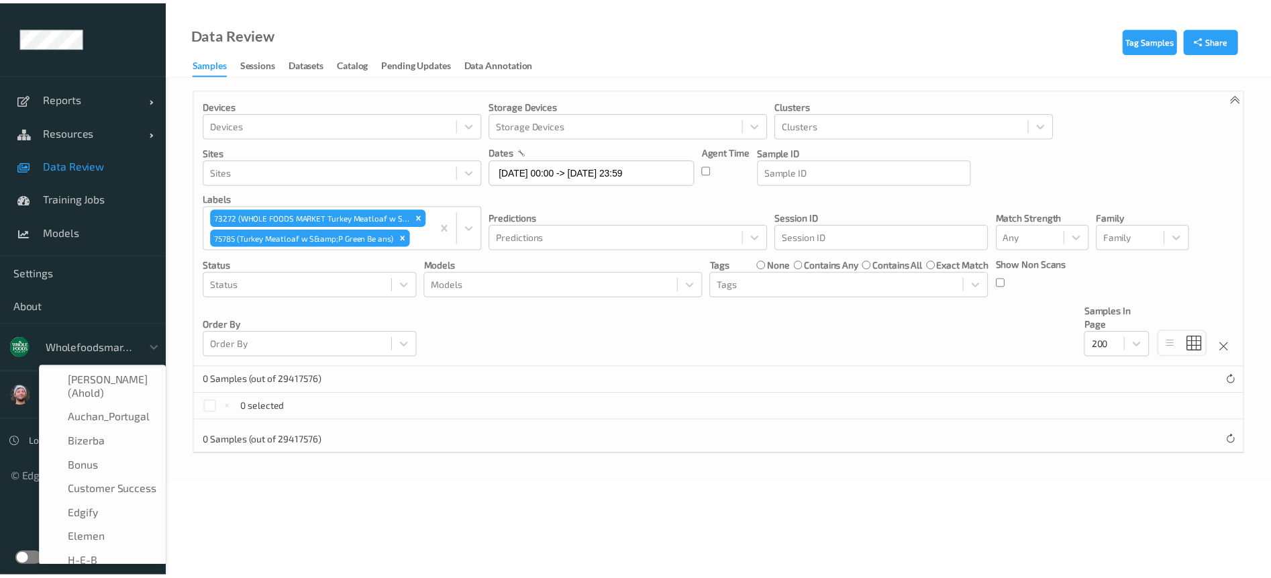
scroll to position [282, 0]
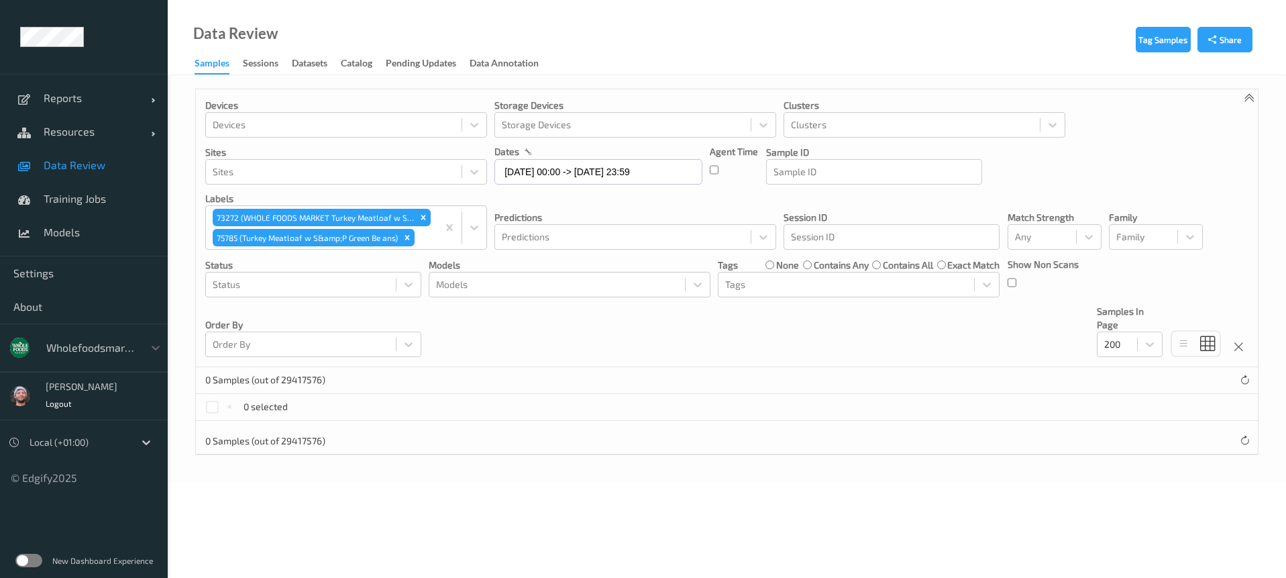
drag, startPoint x: 397, startPoint y: 195, endPoint x: 288, endPoint y: 188, distance: 109.6
click at [397, 195] on p "labels" at bounding box center [346, 198] width 282 height 13
click at [58, 166] on span "Data Review" at bounding box center [99, 164] width 111 height 13
click at [569, 164] on input "23/09/2025 00:00 -> 30/09/2025 23:59" at bounding box center [598, 171] width 208 height 25
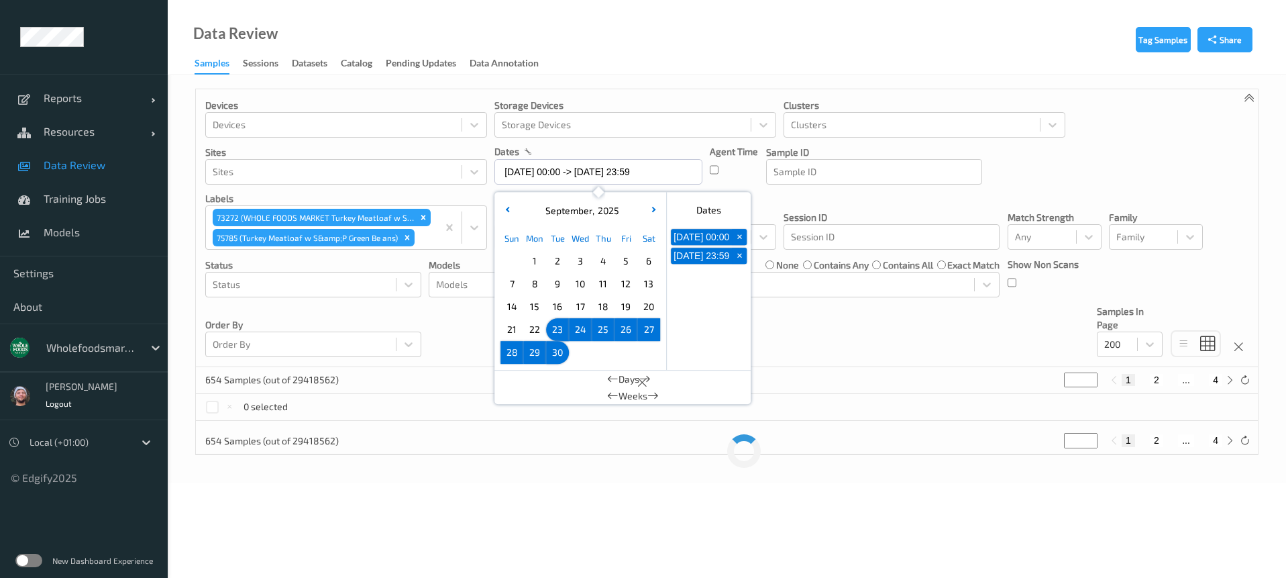
click at [588, 328] on span "24" at bounding box center [580, 329] width 19 height 19
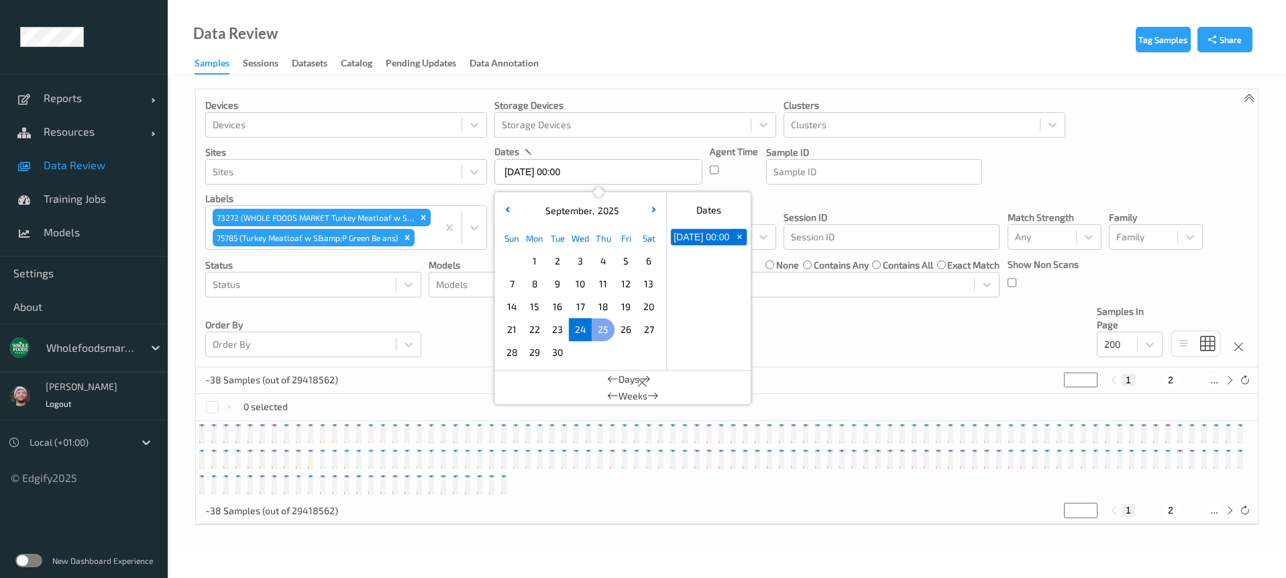
click at [650, 327] on span "27" at bounding box center [648, 329] width 19 height 19
click at [586, 325] on span "24" at bounding box center [580, 329] width 19 height 19
click at [649, 325] on span "27" at bounding box center [648, 329] width 19 height 19
type input "24/09/2025 00:00 -> 27/09/2025 23:59"
click at [802, 338] on div "Devices Devices Storage Devices Storage Devices Clusters Clusters Sites Sites d…" at bounding box center [727, 228] width 1062 height 278
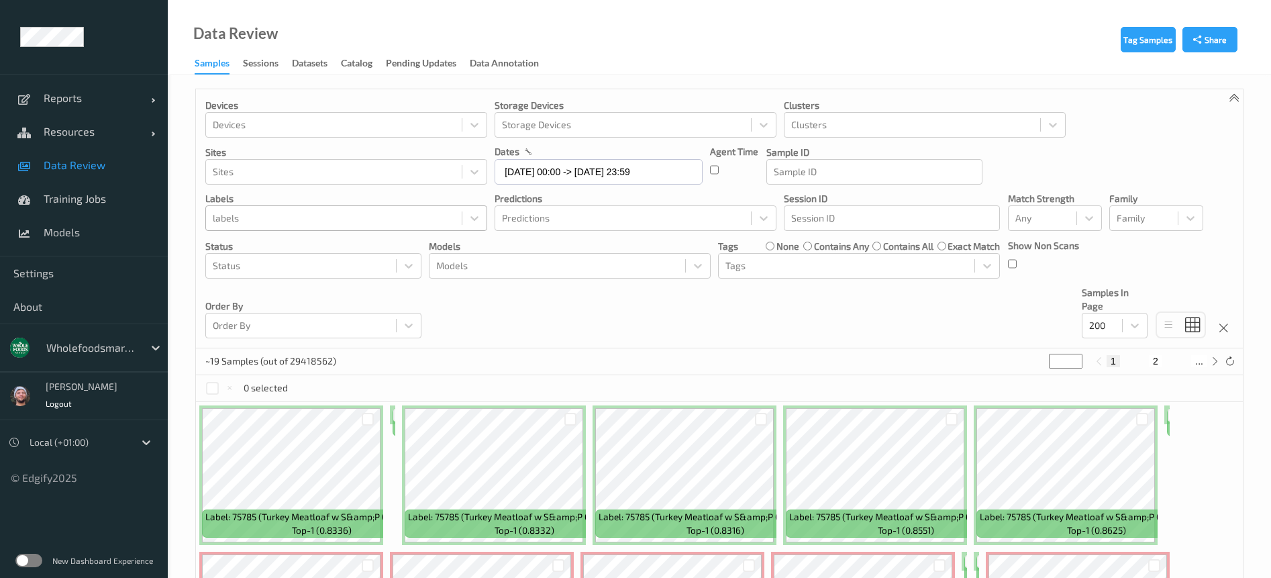
drag, startPoint x: 450, startPoint y: 220, endPoint x: 432, endPoint y: 227, distance: 19.3
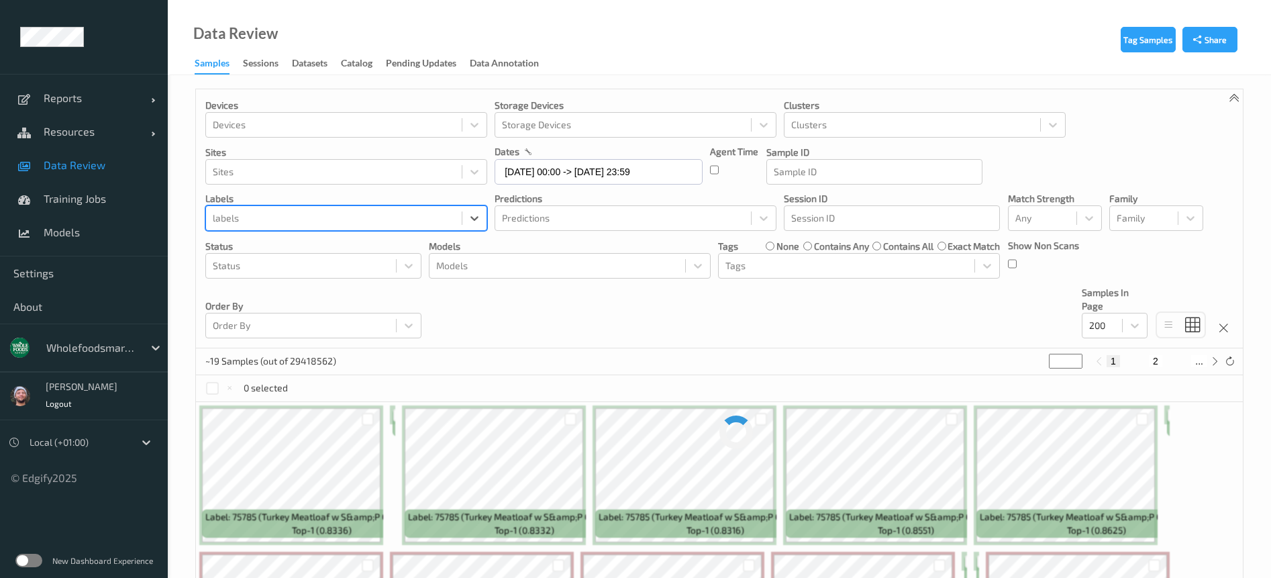
click at [445, 226] on div "labels" at bounding box center [334, 217] width 256 height 21
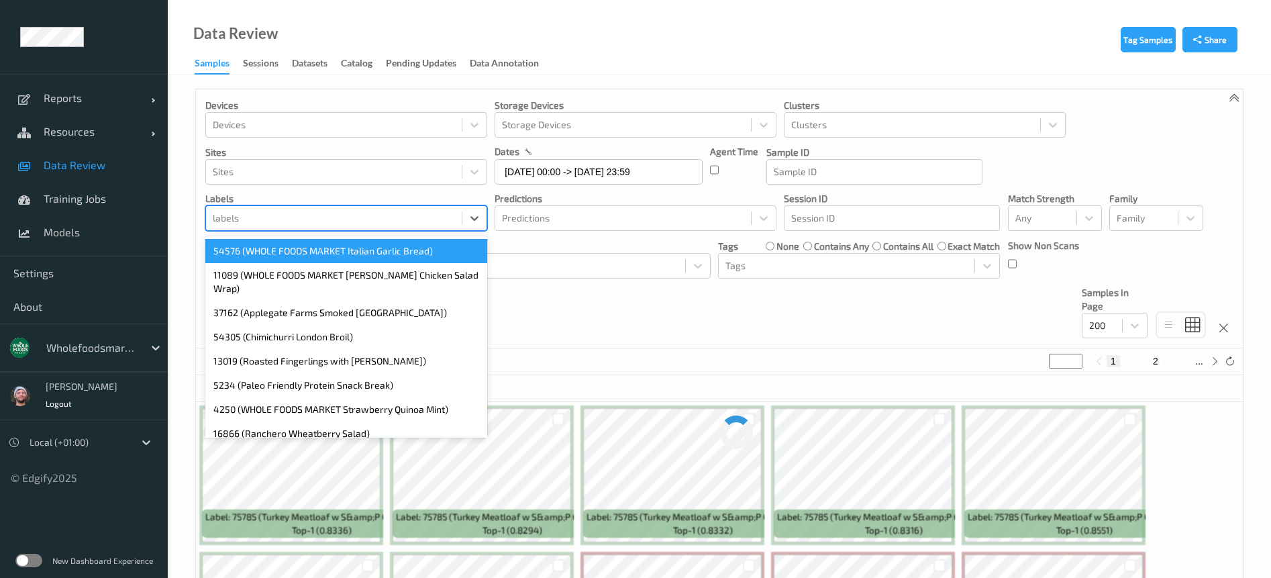
click at [445, 226] on div "labels" at bounding box center [334, 217] width 256 height 21
paste input "73272"
type input "73272"
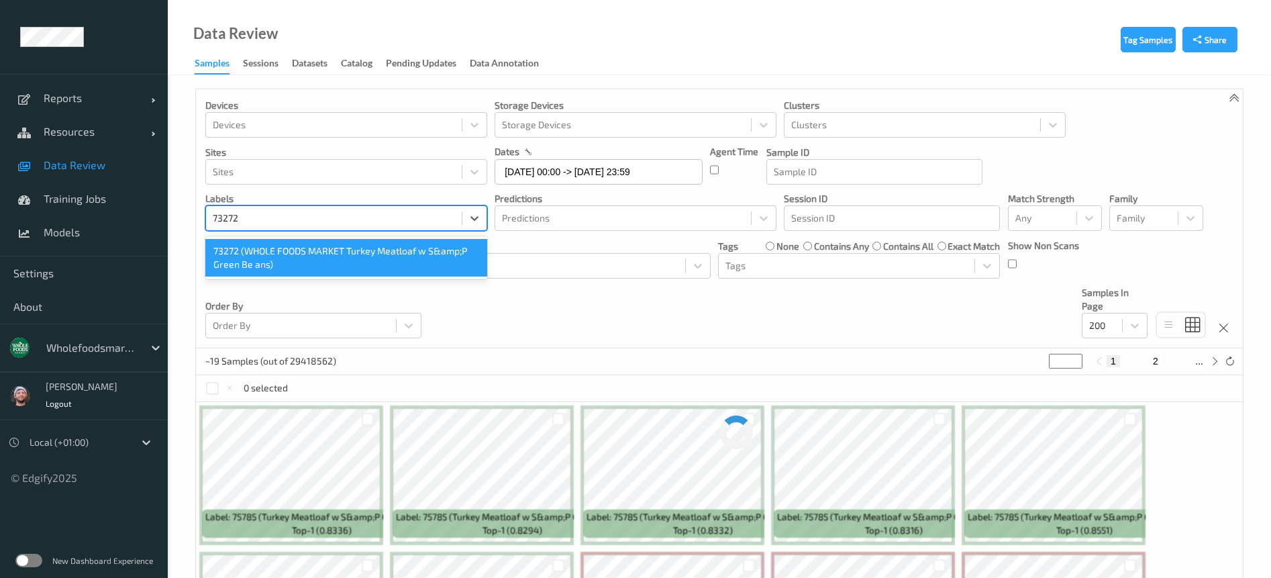
click at [290, 261] on div "73272 (WHOLE FOODS MARKET Turkey Meatloaf w S&amp;P Green Be ans)" at bounding box center [346, 258] width 282 height 38
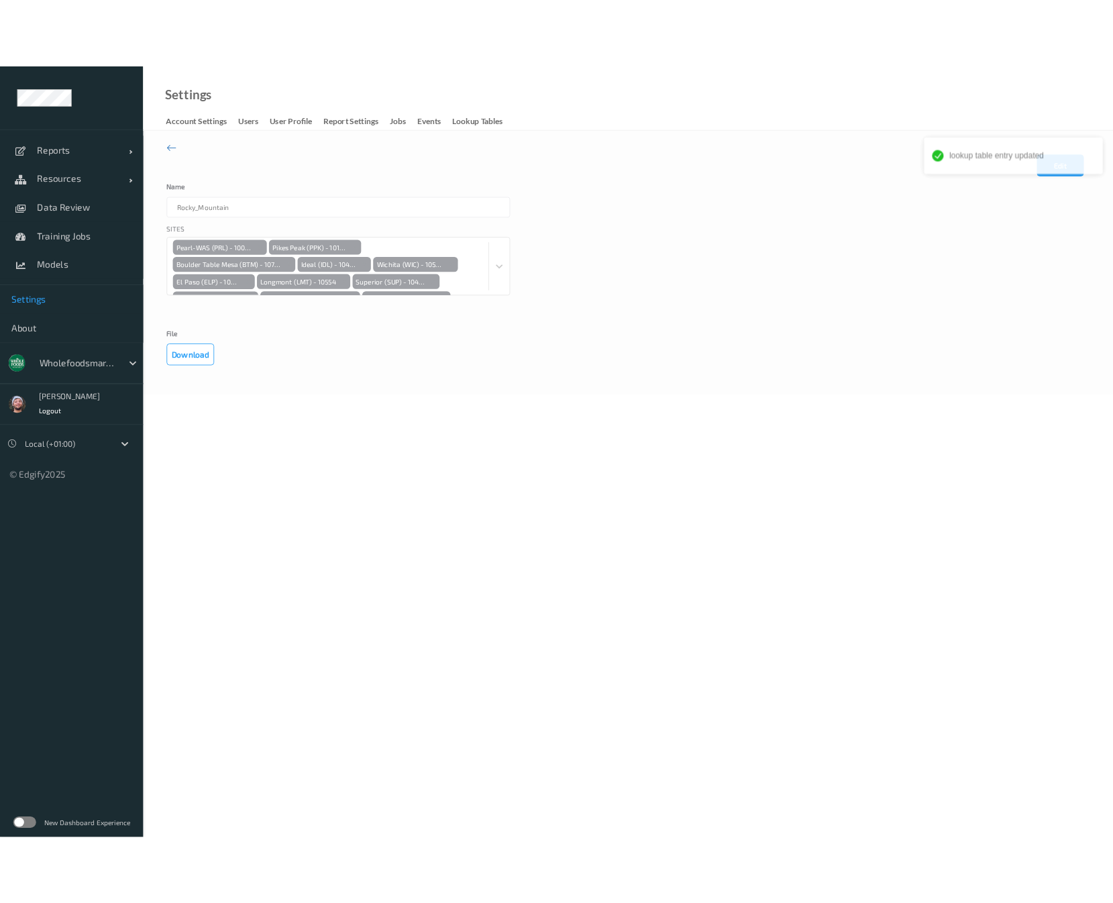
scroll to position [139, 0]
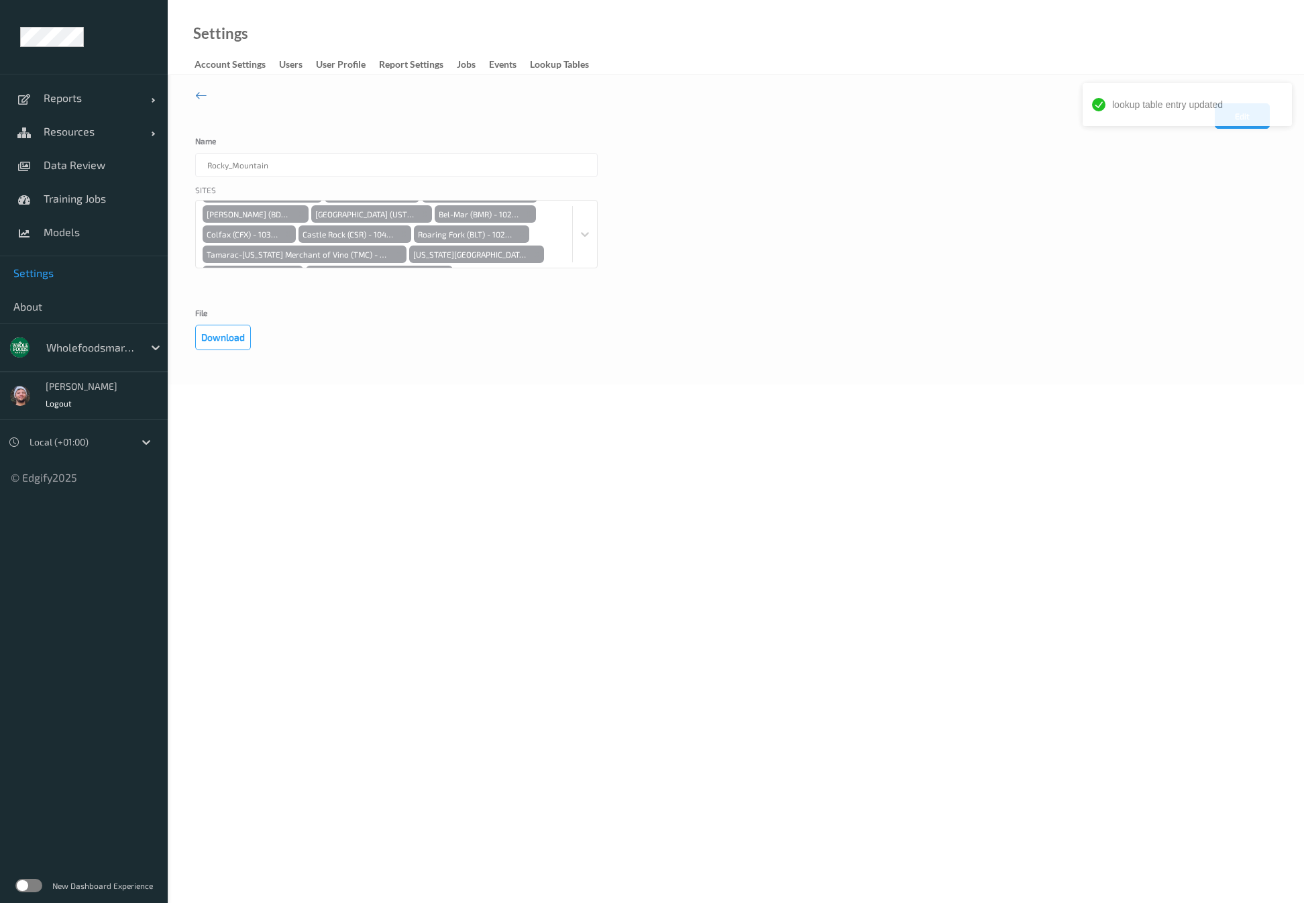
click at [395, 858] on body "lookup table entry updated Reports Default Report Customized Report Resources D…" at bounding box center [652, 451] width 1304 height 903
click at [386, 39] on div "Settings Account Settings users User Profile Report Settings Jobs events Lookup…" at bounding box center [736, 37] width 1136 height 75
click at [1115, 256] on div "Sites Pearl-WAS (PRL) - 10083 [GEOGRAPHIC_DATA] (PPK) - 10146 [GEOGRAPHIC_DATA]…" at bounding box center [735, 243] width 1081 height 118
click at [967, 351] on div "Edit Cancel Save Name Rocky_Mountain Sites Pearl-WAS (PRL) - 10083 [GEOGRAPHIC_…" at bounding box center [736, 229] width 1136 height 309
click at [991, 430] on body "Reports Default Report Customized Report Resources Devices Clusters Sites Data …" at bounding box center [652, 451] width 1304 height 903
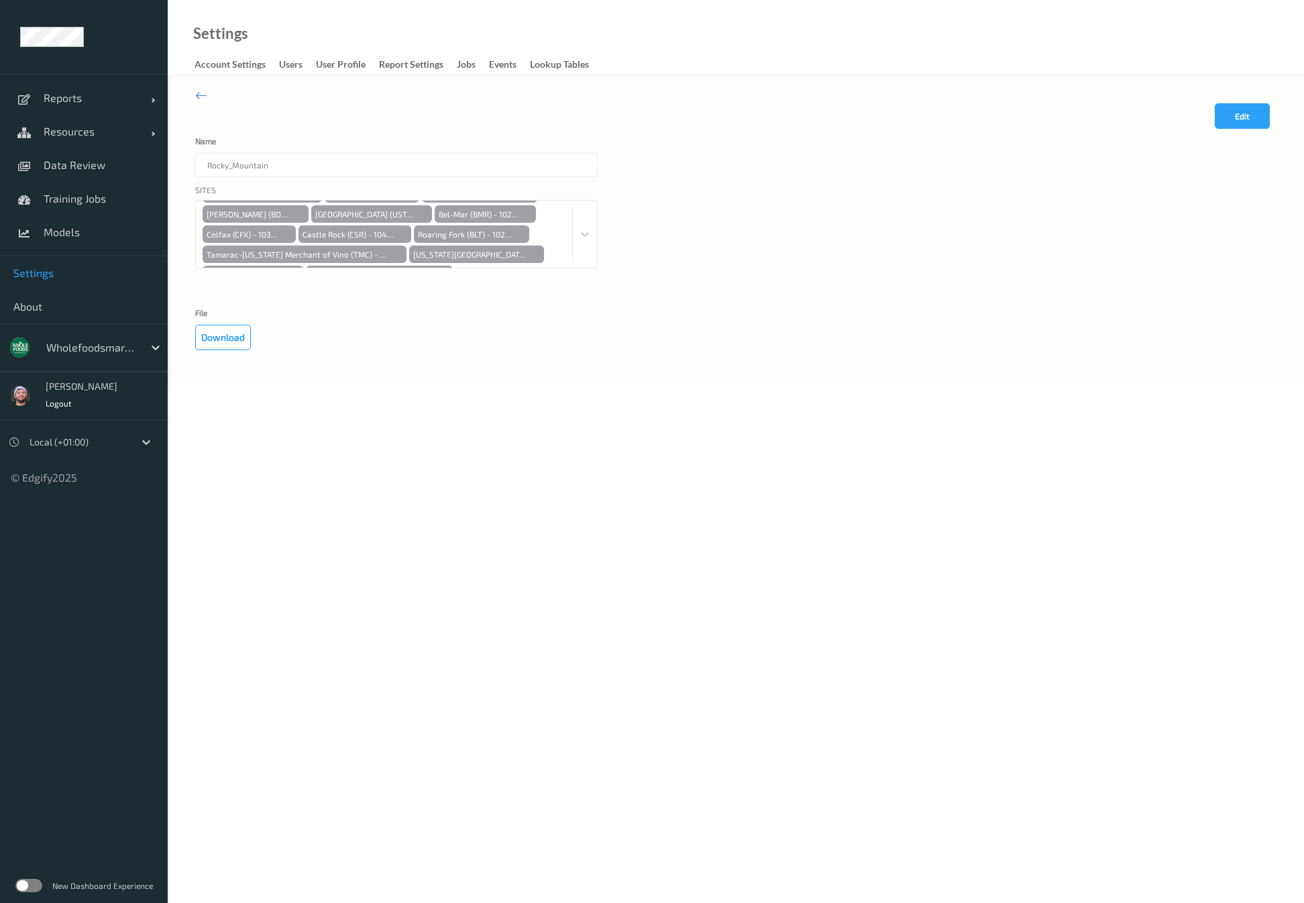
click at [1061, 455] on body "Reports Default Report Customized Report Resources Devices Clusters Sites Data …" at bounding box center [652, 451] width 1304 height 903
click at [1116, 312] on div "File Download" at bounding box center [735, 330] width 1081 height 42
click at [983, 343] on div "File Download" at bounding box center [735, 330] width 1081 height 42
click at [992, 288] on div "Sites Pearl-WAS (PRL) - 10083 [GEOGRAPHIC_DATA] (PPK) - 10146 [GEOGRAPHIC_DATA]…" at bounding box center [735, 243] width 1081 height 118
click at [1042, 511] on body "Reports Default Report Customized Report Resources Devices Clusters Sites Data …" at bounding box center [652, 451] width 1304 height 903
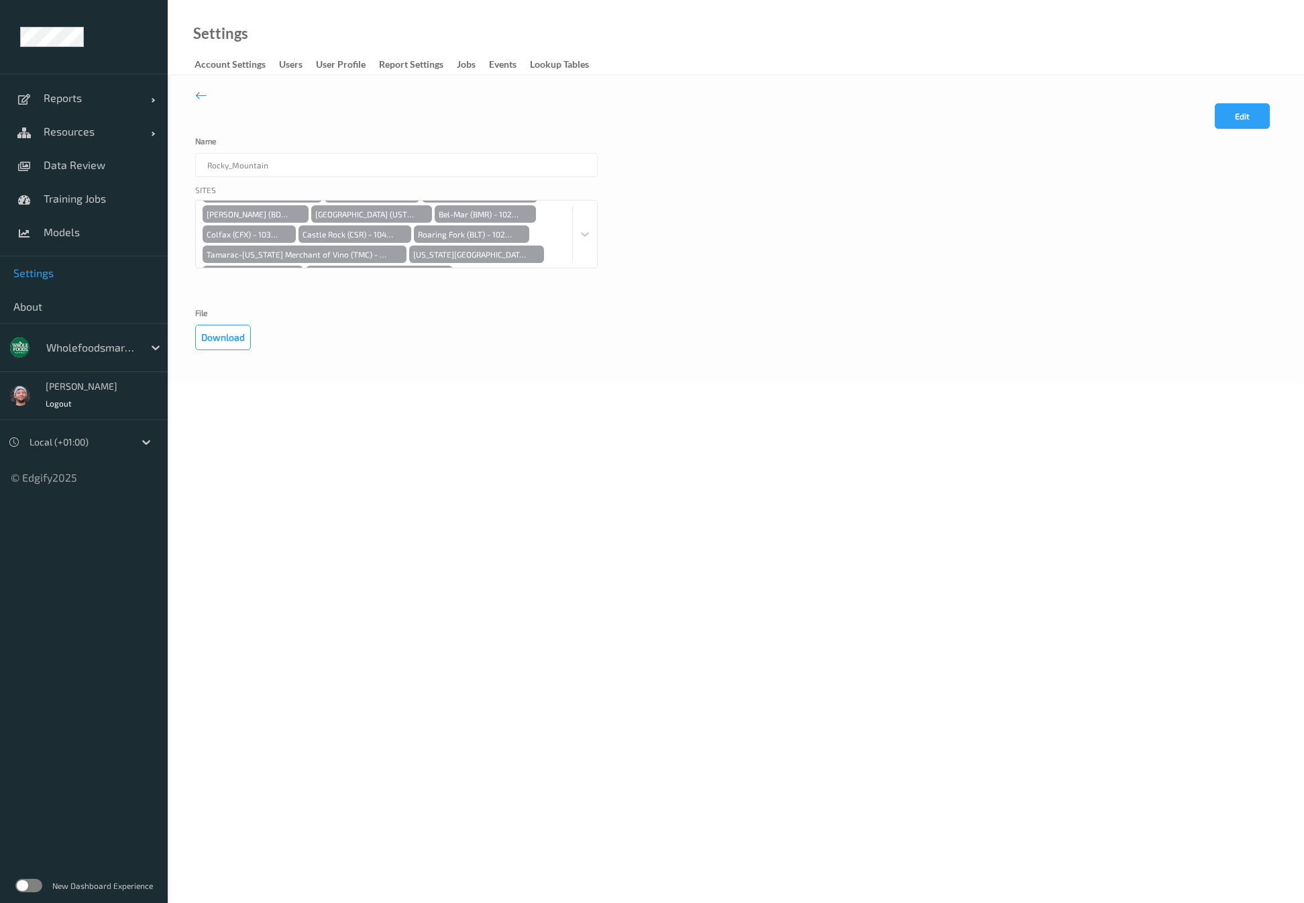
click at [1029, 603] on body "Reports Default Report Customized Report Resources Devices Clusters Sites Data …" at bounding box center [652, 451] width 1304 height 903
click at [854, 410] on body "Reports Default Report Customized Report Resources Devices Clusters Sites Data …" at bounding box center [652, 451] width 1304 height 903
click at [893, 483] on body "Reports Default Report Customized Report Resources Devices Clusters Sites Data …" at bounding box center [652, 451] width 1304 height 903
click at [515, 369] on div "Edit Cancel Save Name Rocky_Mountain Sites Pearl-WAS (PRL) - 10083 Pikes Peak (…" at bounding box center [736, 229] width 1136 height 309
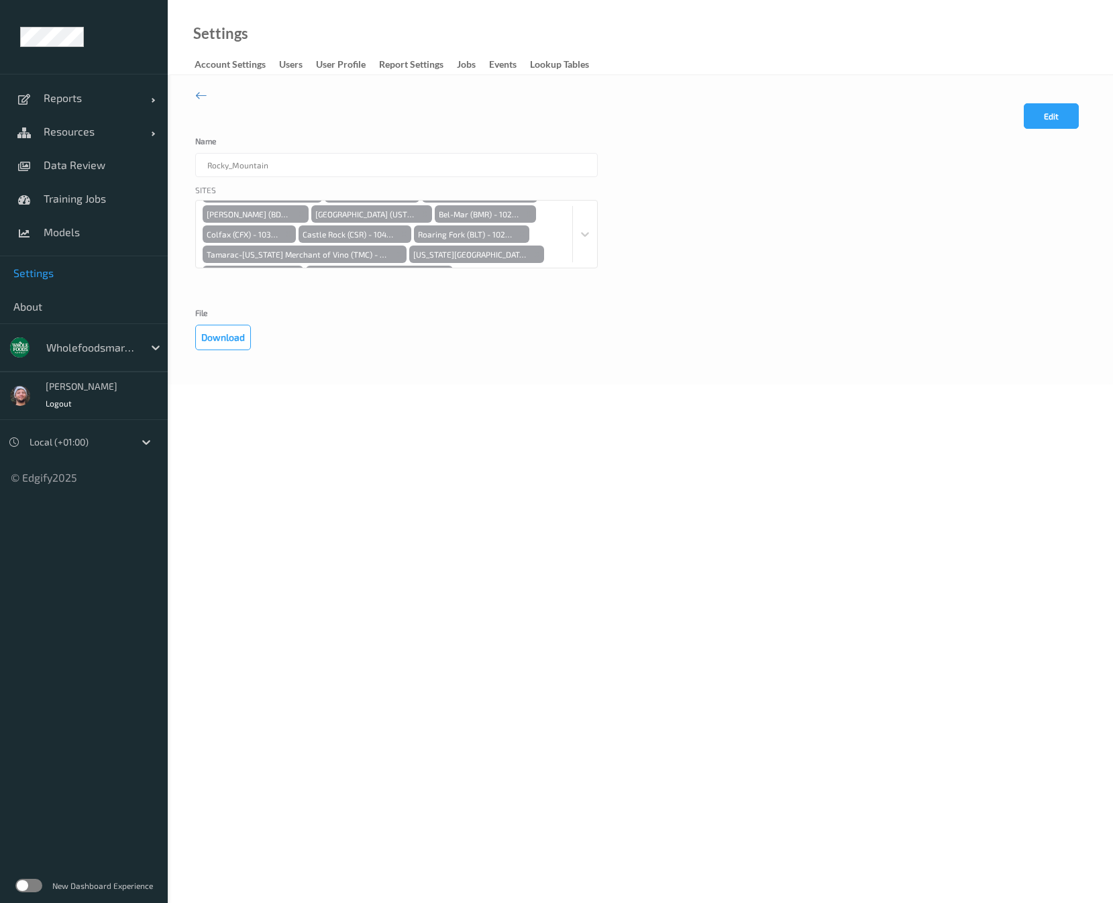
click at [907, 422] on body "Reports Default Report Customized Report Resources Devices Clusters Sites Data …" at bounding box center [556, 451] width 1113 height 903
click at [313, 315] on label "File" at bounding box center [262, 317] width 134 height 16
click at [404, 466] on body "Reports Default Report Customized Report Resources Devices Clusters Sites Data …" at bounding box center [556, 451] width 1113 height 903
click at [385, 500] on body "Reports Default Report Customized Report Resources Devices Clusters Sites Data …" at bounding box center [556, 451] width 1113 height 903
click at [774, 190] on div "Sites Pearl-WAS (PRL) - 10083 Pikes Peak (PPK) - 10146 Boulder Table Mesa (BTM)…" at bounding box center [640, 243] width 890 height 118
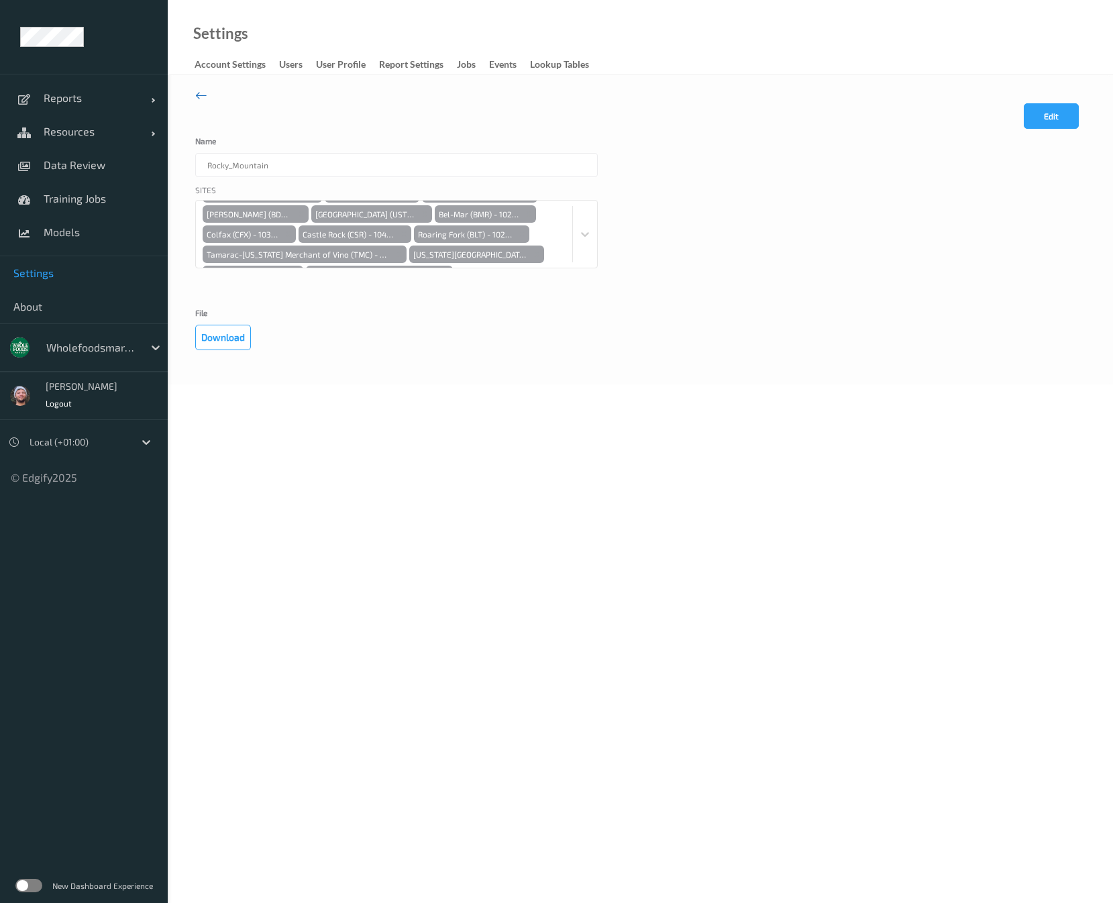
click at [199, 96] on icon at bounding box center [201, 95] width 12 height 15
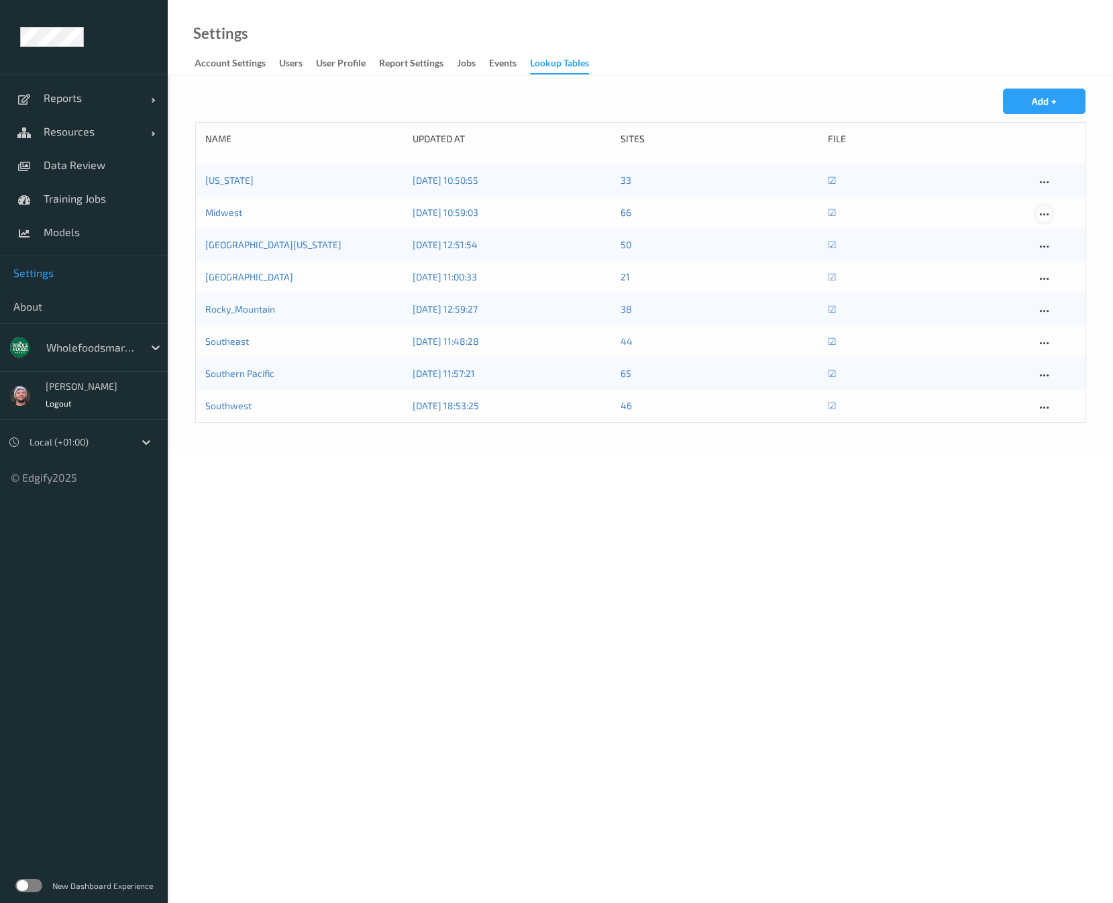
click at [1049, 212] on icon at bounding box center [1043, 215] width 11 height 12
click at [1048, 229] on div at bounding box center [1049, 235] width 11 height 13
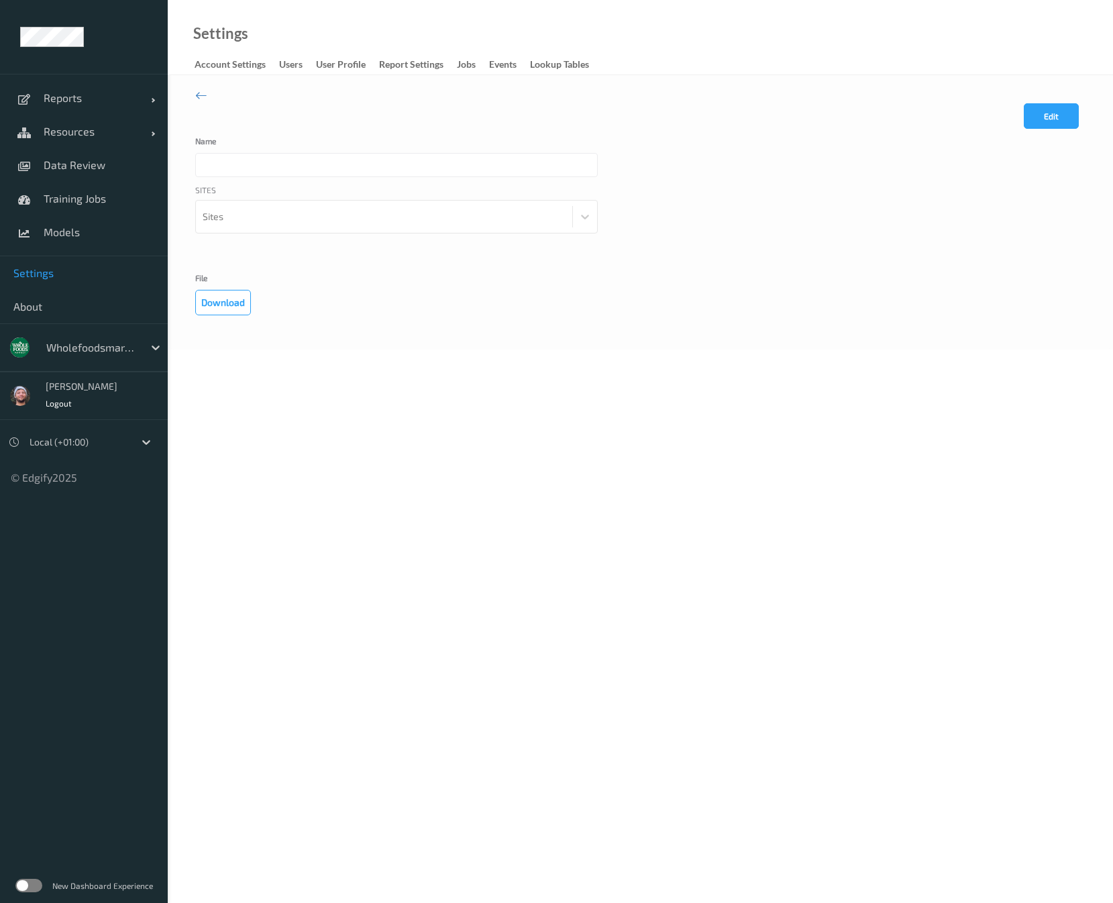
type input "Midwest"
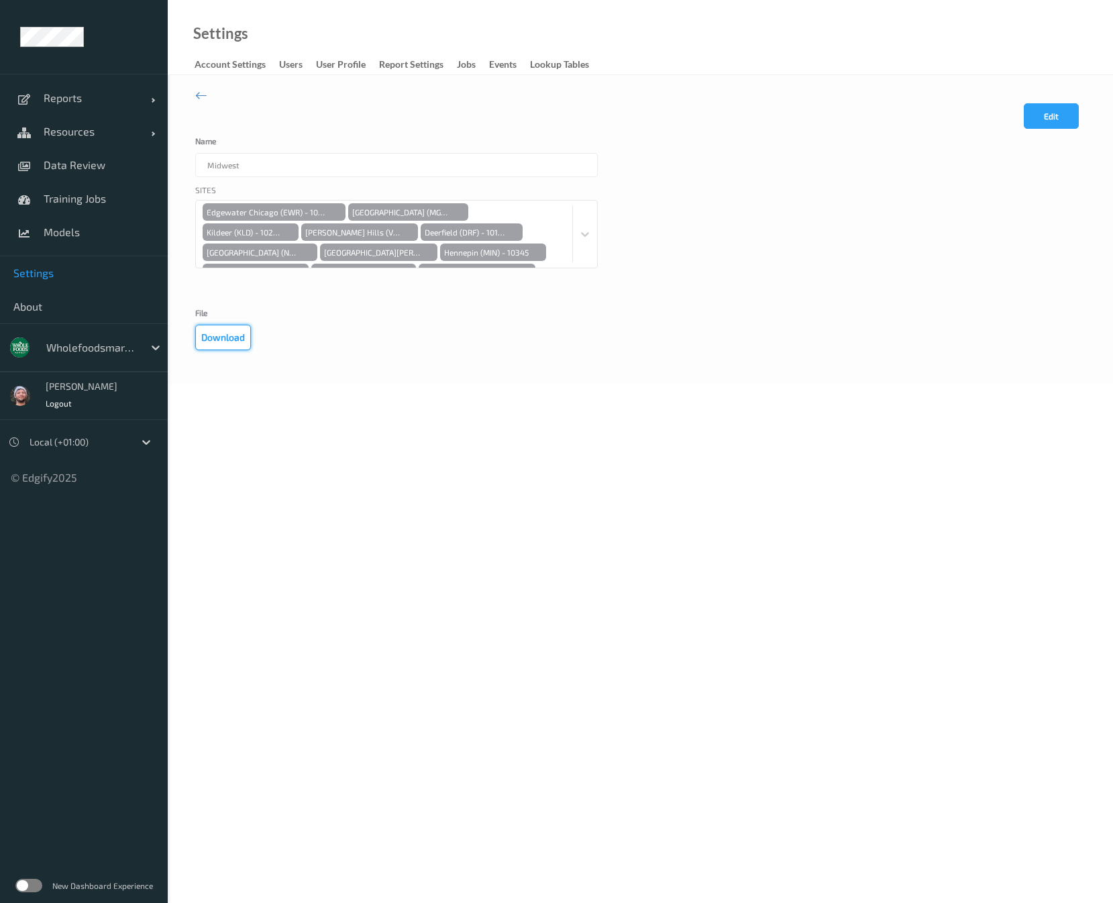
click at [222, 333] on button "Download" at bounding box center [223, 337] width 56 height 25
click at [637, 333] on div "File Download" at bounding box center [640, 330] width 890 height 42
click at [423, 105] on div "Edit Cancel Save" at bounding box center [640, 120] width 890 height 34
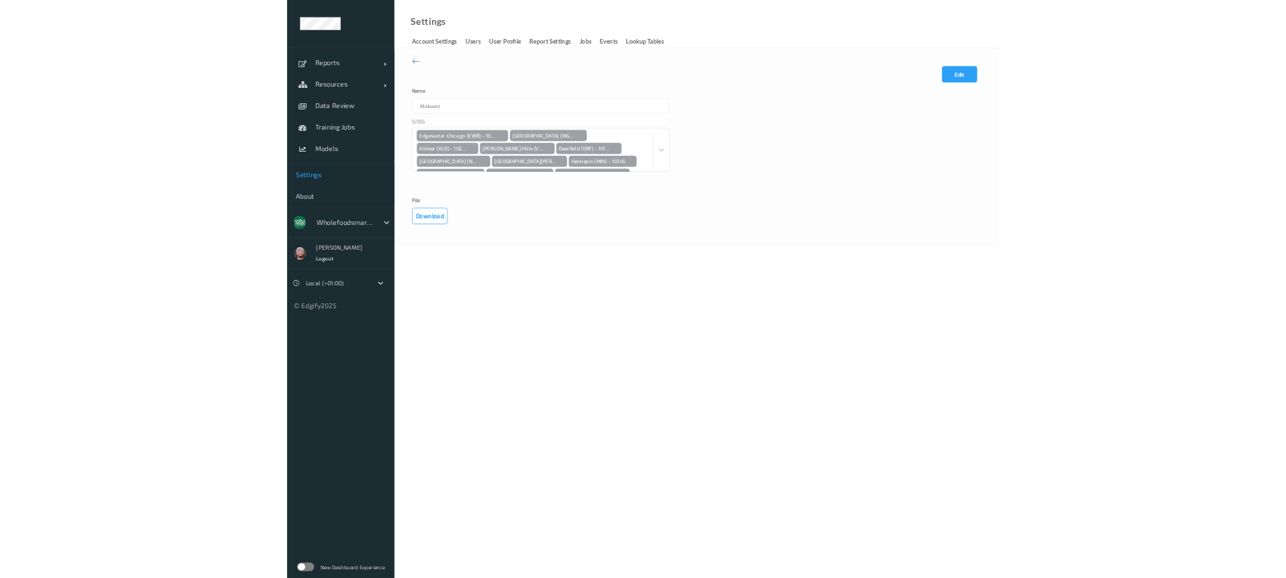
scroll to position [159, 0]
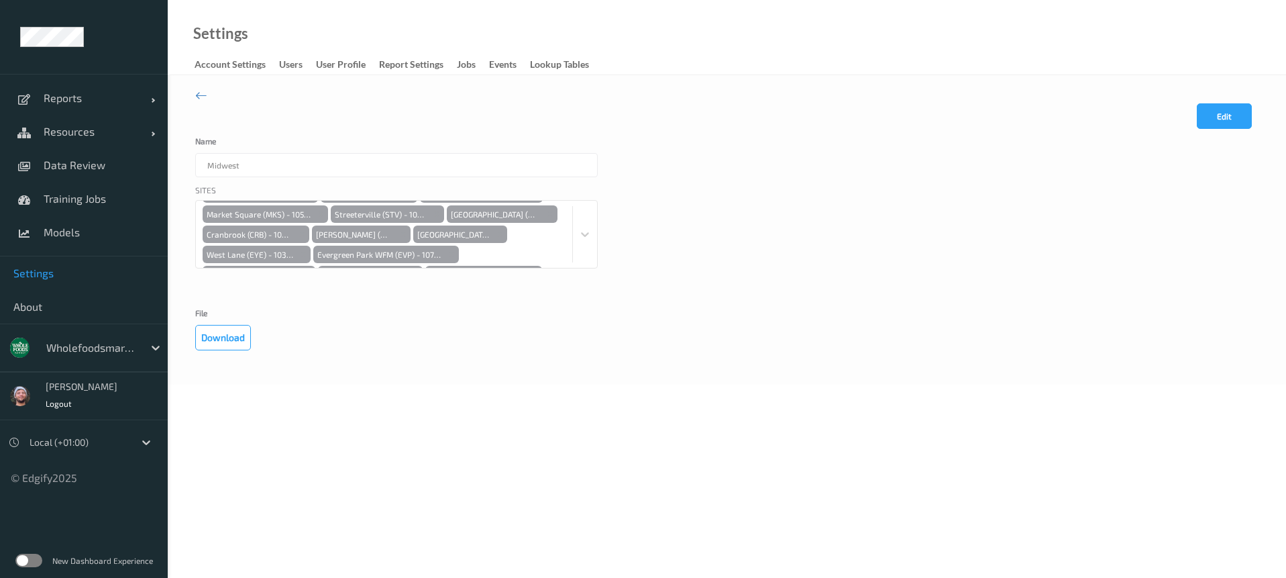
click at [741, 83] on div "Edit Cancel Save Name Midwest Sites Edgewater Chicago (EWR) - 10568 Maple Grove…" at bounding box center [727, 229] width 1118 height 309
click at [794, 166] on div "Name Midwest" at bounding box center [726, 157] width 1063 height 40
click at [686, 156] on div "Name Midwest" at bounding box center [726, 157] width 1063 height 40
click at [1216, 107] on button "Edit" at bounding box center [1224, 115] width 55 height 25
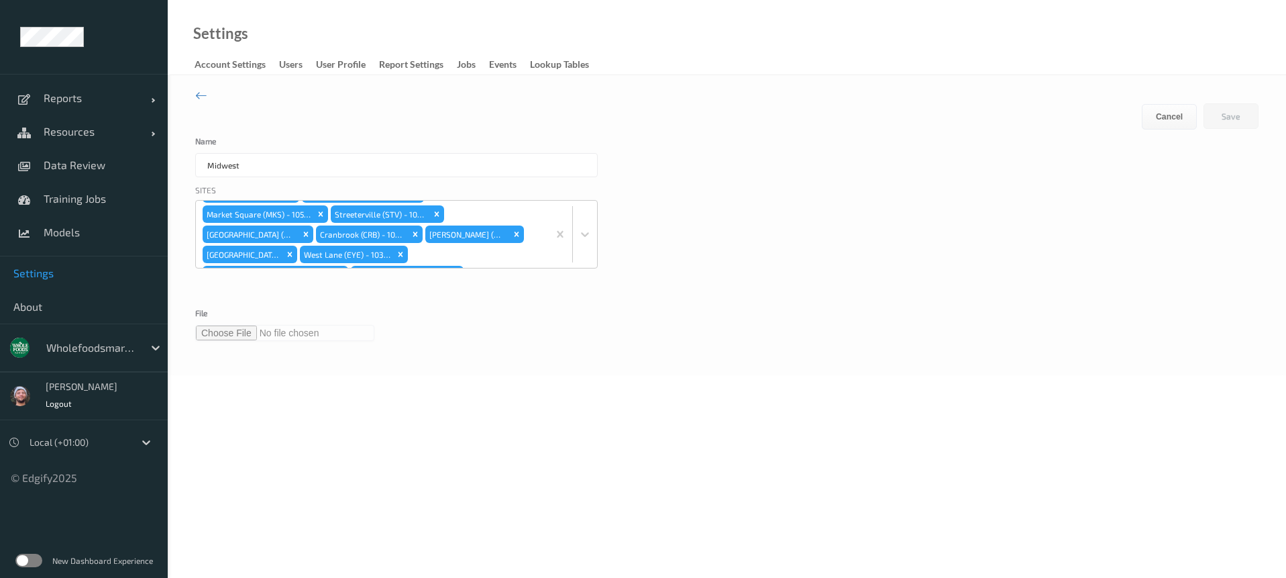
click at [233, 332] on input "file" at bounding box center [284, 333] width 179 height 16
click at [1220, 119] on button "Save" at bounding box center [1230, 115] width 55 height 25
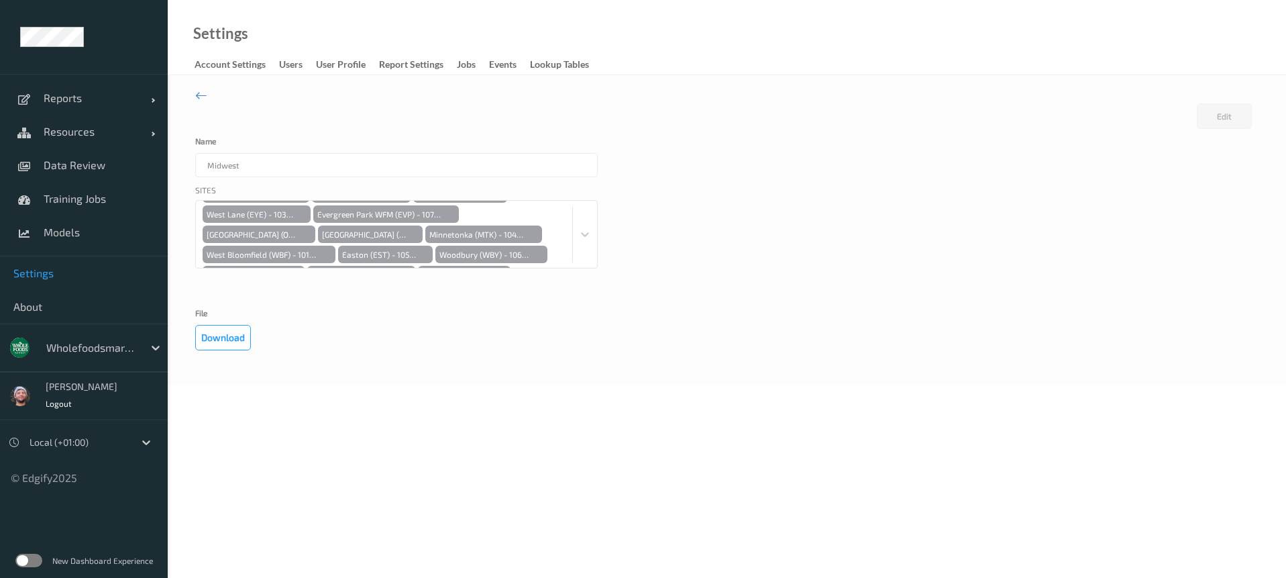
scroll to position [159, 0]
click at [910, 243] on div "Sites Edgewater Chicago (EWR) - 10568 Maple Grove (MGV) - 10490 Kildeer (KLD) -…" at bounding box center [726, 243] width 1063 height 118
click at [702, 230] on div "Sites Edgewater Chicago (EWR) - 10568 Maple Grove (MGV) - 10490 Kildeer (KLD) -…" at bounding box center [726, 243] width 1063 height 118
click at [1212, 116] on button "Edit" at bounding box center [1224, 115] width 55 height 25
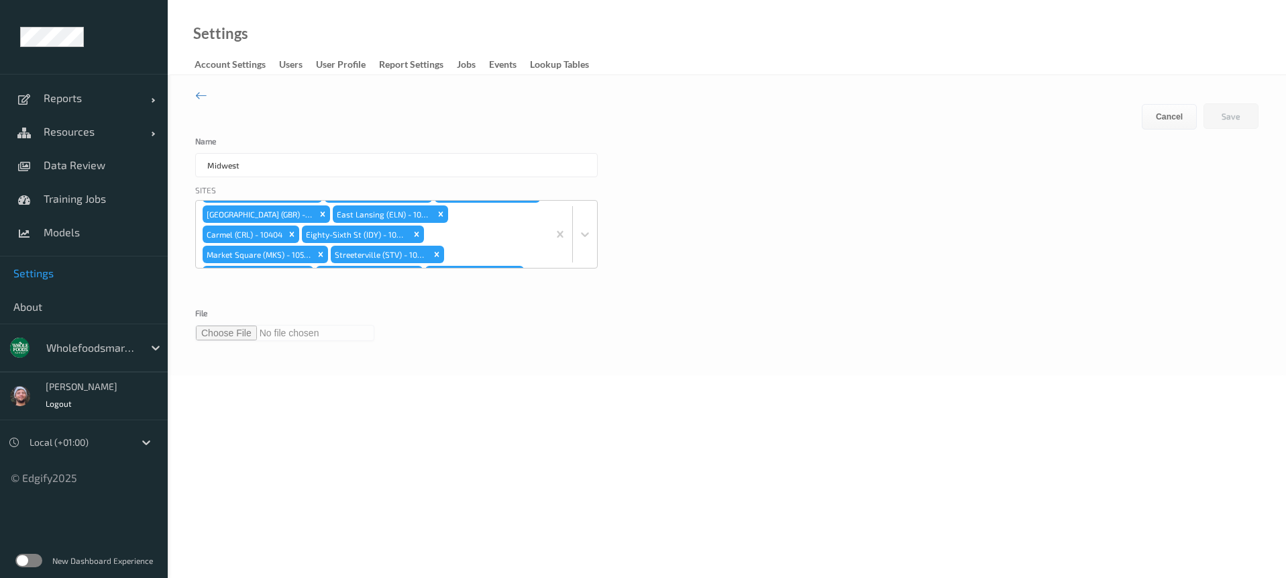
scroll to position [199, 0]
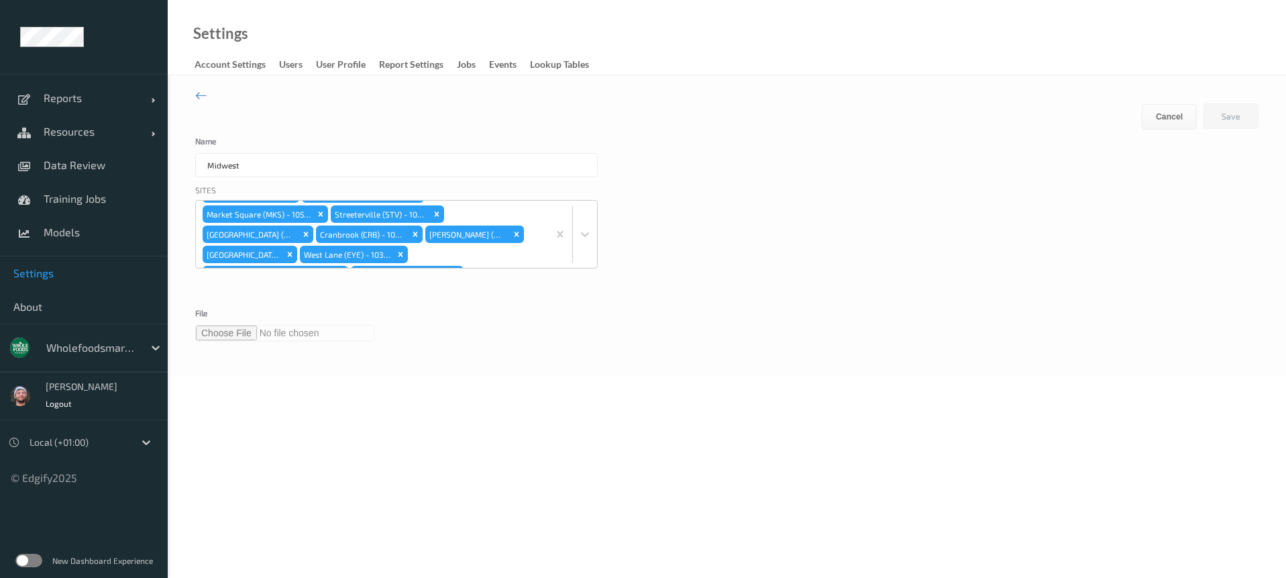
click at [236, 331] on input "file" at bounding box center [284, 333] width 179 height 16
click at [1246, 110] on button "Save" at bounding box center [1230, 115] width 55 height 25
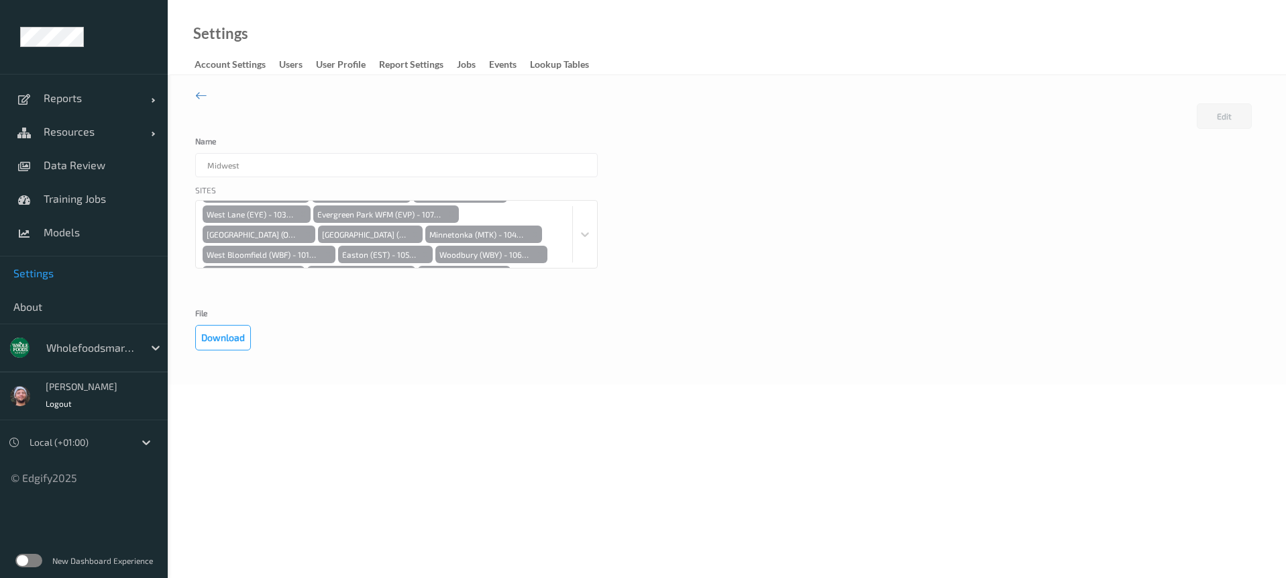
scroll to position [159, 0]
click at [426, 134] on div "Edit Cancel Loading" at bounding box center [726, 120] width 1063 height 34
click at [649, 248] on div "Sites Edgewater Chicago (EWR) - 10568 Maple Grove (MGV) - 10490 Kildeer (KLD) -…" at bounding box center [726, 243] width 1063 height 118
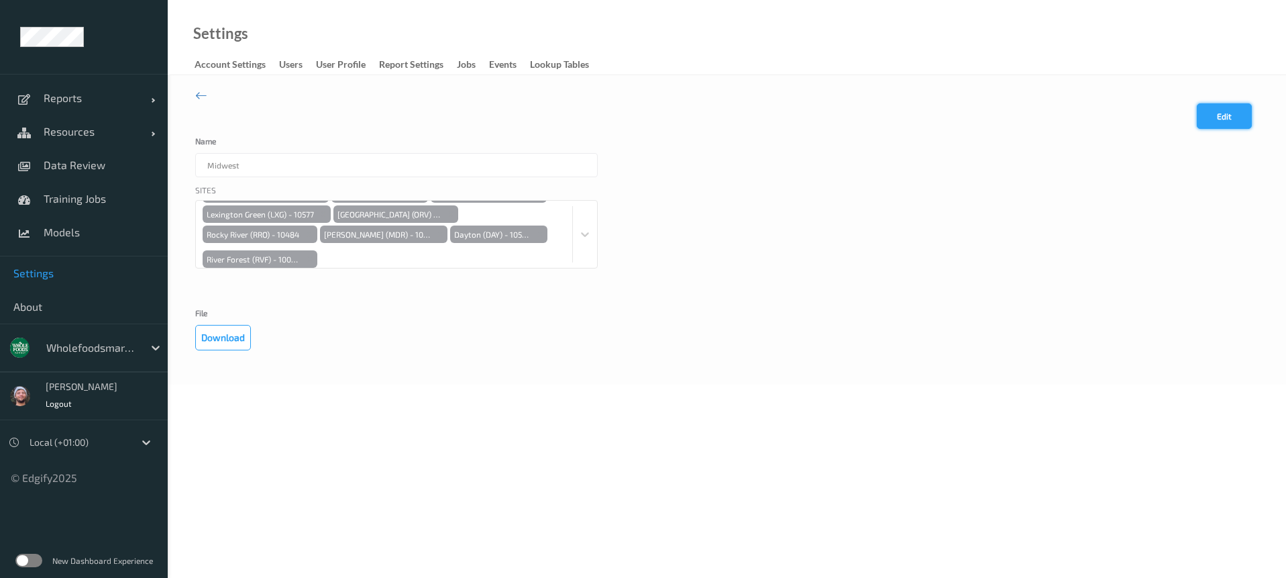
click at [1215, 115] on button "Edit" at bounding box center [1224, 115] width 55 height 25
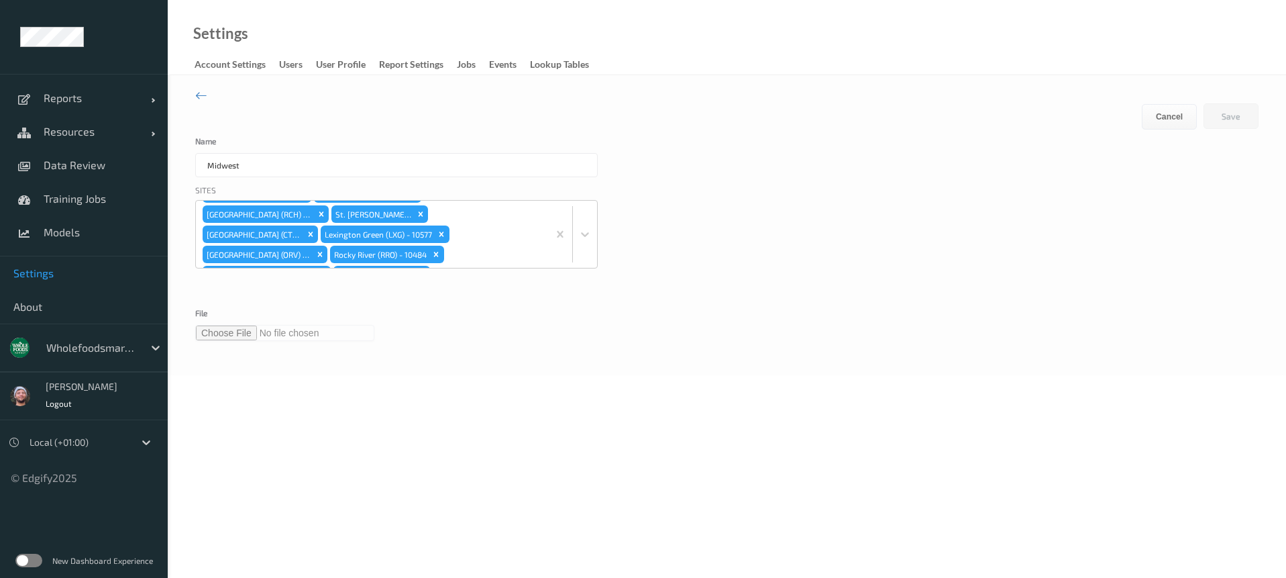
click at [218, 329] on input "file" at bounding box center [284, 333] width 179 height 16
type input "**********"
click at [1232, 117] on button "Save" at bounding box center [1230, 115] width 55 height 25
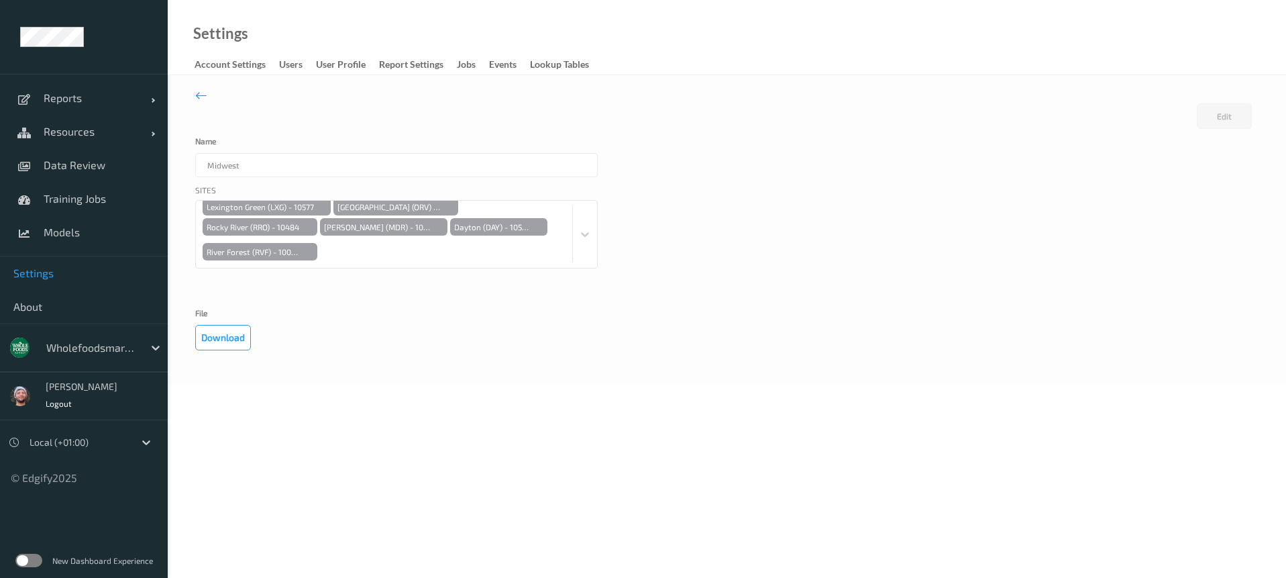
scroll to position [441, 0]
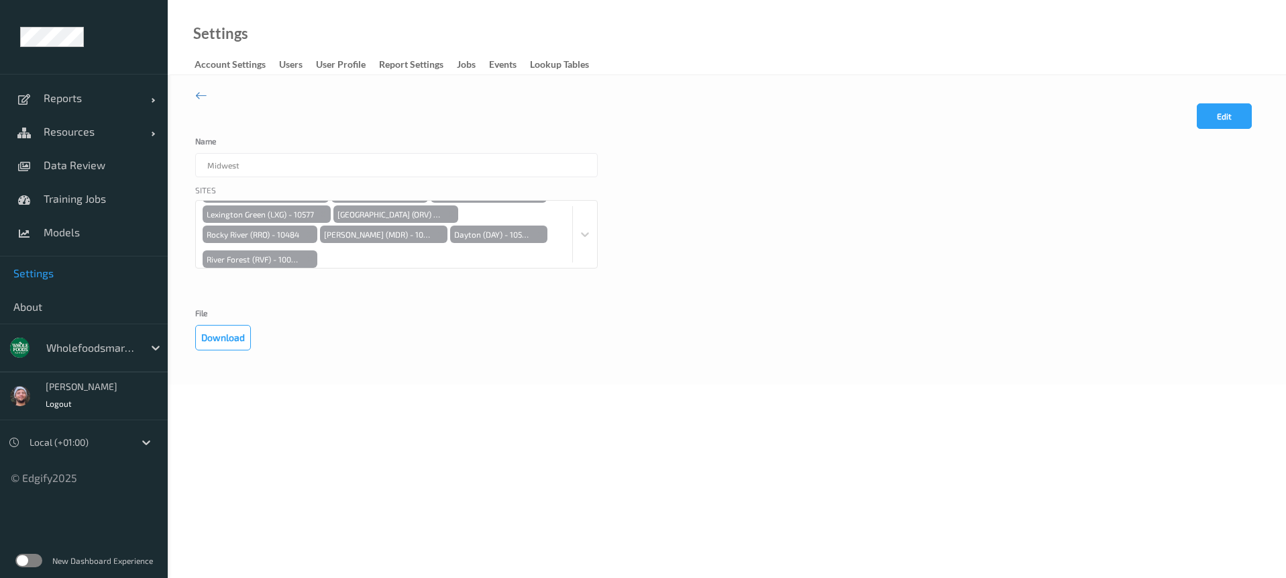
click at [674, 129] on div "Edit Cancel Save" at bounding box center [726, 120] width 1063 height 34
click at [581, 163] on div "Midwest" at bounding box center [396, 165] width 402 height 24
click at [547, 76] on div "Edit Cancel Save Name Midwest Sites Edgewater Chicago (EWR) - 10568 Maple Grove…" at bounding box center [727, 229] width 1118 height 309
click at [551, 69] on div "Lookup Tables" at bounding box center [559, 66] width 59 height 17
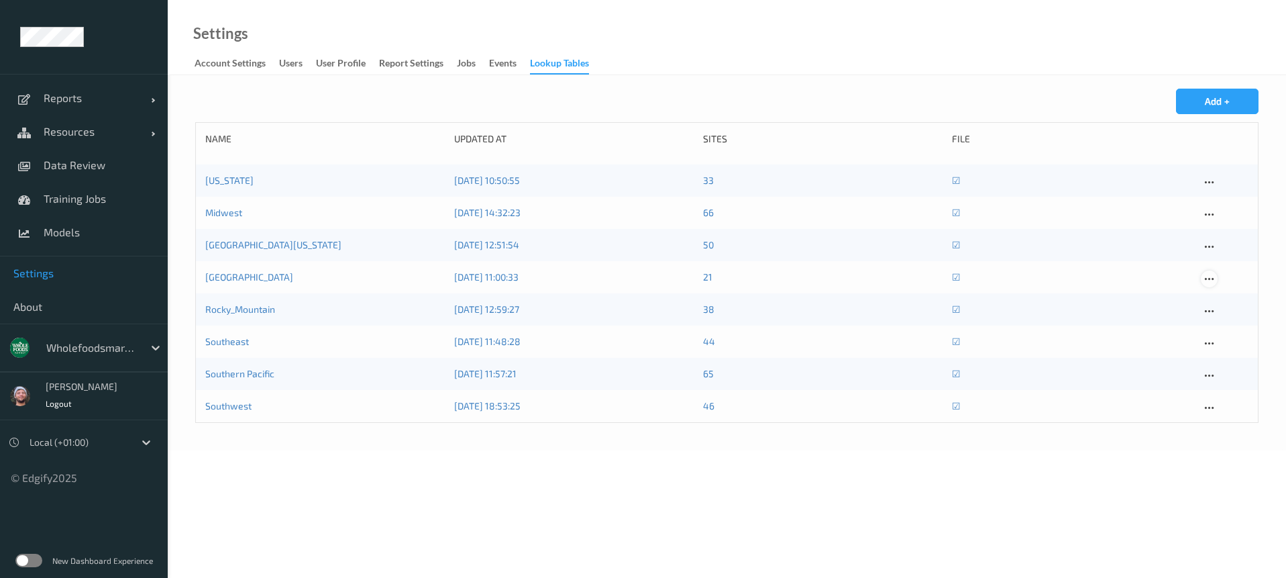
click at [1210, 279] on icon at bounding box center [1208, 279] width 11 height 12
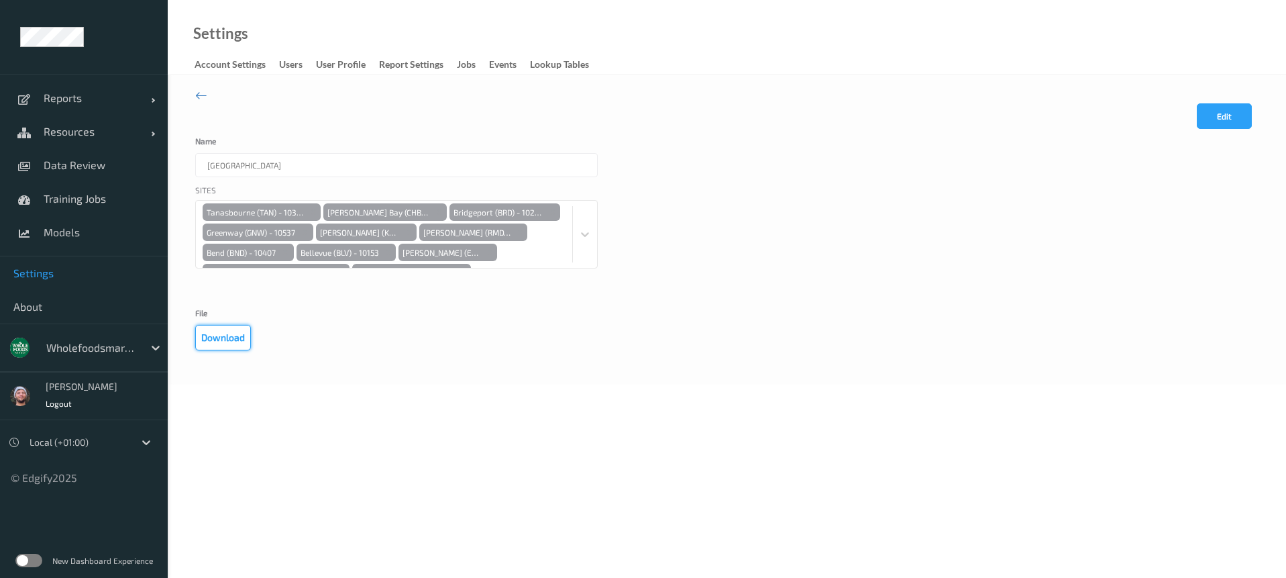
click at [221, 336] on button "Download" at bounding box center [223, 337] width 56 height 25
click at [701, 447] on body "Reports Default Report Customized Report Resources Devices Clusters Sites Data …" at bounding box center [643, 289] width 1286 height 578
click at [740, 203] on div "Sites Tanasbourne (TAN) - 10327 Chambers Bay (CHB) - 10588 Bridgeport (BRD) - 1…" at bounding box center [726, 243] width 1063 height 118
drag, startPoint x: 1234, startPoint y: 111, endPoint x: 969, endPoint y: 180, distance: 274.3
click at [1234, 112] on button "Edit" at bounding box center [1224, 115] width 55 height 25
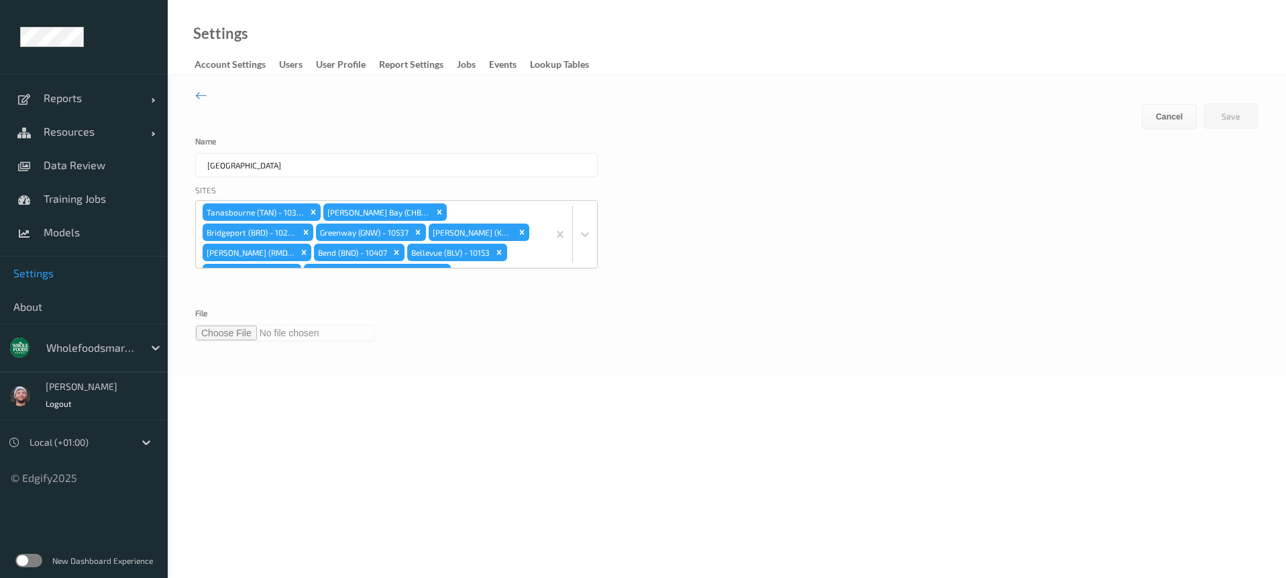
click at [233, 335] on input "file" at bounding box center [284, 333] width 179 height 16
click at [1226, 116] on button "Save" at bounding box center [1230, 115] width 55 height 25
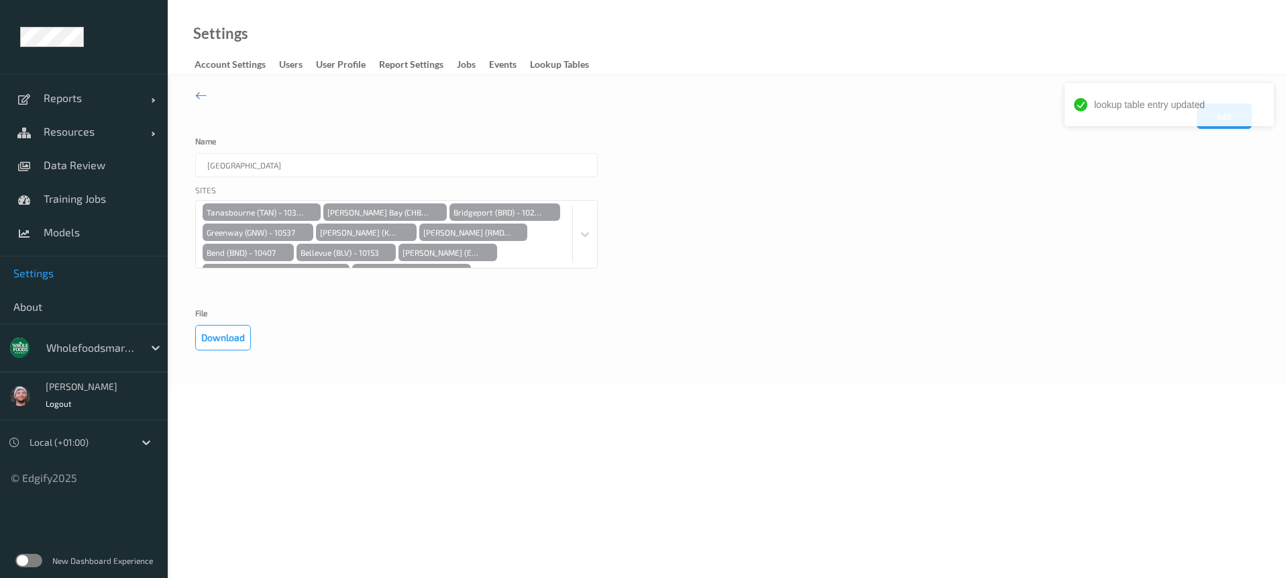
click at [862, 246] on div "Sites Tanasbourne (TAN) - 10327 Chambers Bay (CHB) - 10588 Bridgeport (BRD) - 1…" at bounding box center [726, 243] width 1063 height 118
click at [969, 231] on div "Sites Tanasbourne (TAN) - 10327 Chambers Bay (CHB) - 10588 Bridgeport (BRD) - 1…" at bounding box center [726, 243] width 1063 height 118
click at [590, 215] on div "Sites Tanasbourne (TAN) - 10327 Chambers Bay (CHB) - 10588 Bridgeport (BRD) - 1…" at bounding box center [396, 243] width 402 height 118
click at [1155, 158] on div "Name Pacific Northwest" at bounding box center [726, 157] width 1063 height 40
click at [1212, 117] on button "Edit" at bounding box center [1224, 115] width 55 height 25
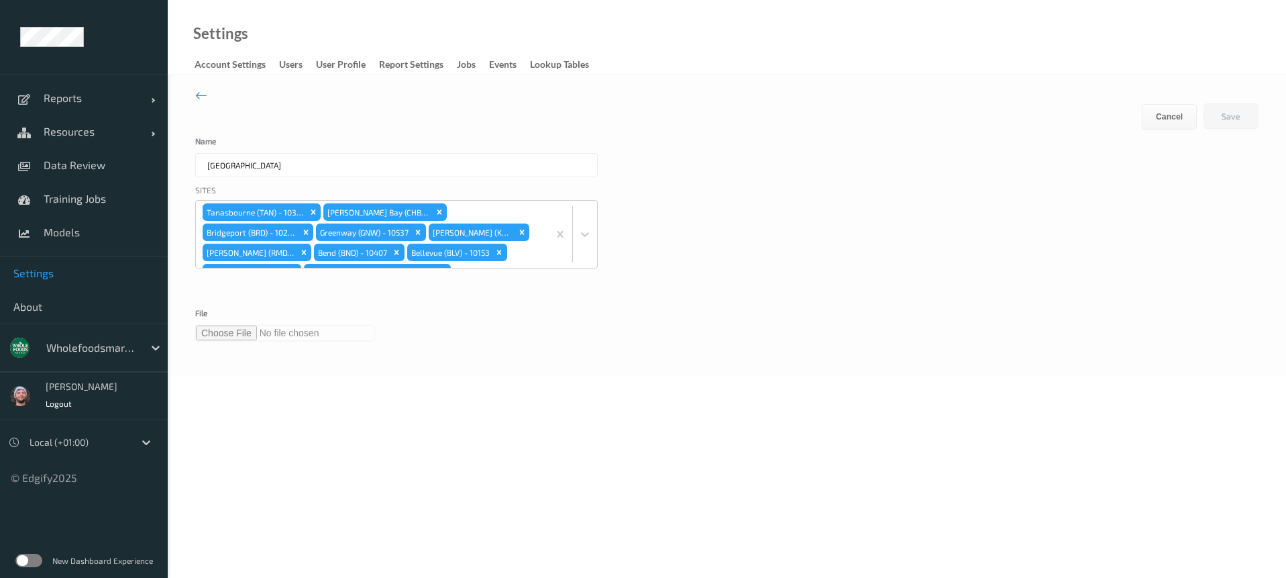
click at [761, 199] on div "Sites Tanasbourne (TAN) - 10327 Chambers Bay (CHB) - 10588 Bridgeport (BRD) - 1…" at bounding box center [726, 243] width 1063 height 118
click at [247, 336] on input "file" at bounding box center [284, 333] width 179 height 16
click at [1244, 120] on button "Save" at bounding box center [1230, 115] width 55 height 25
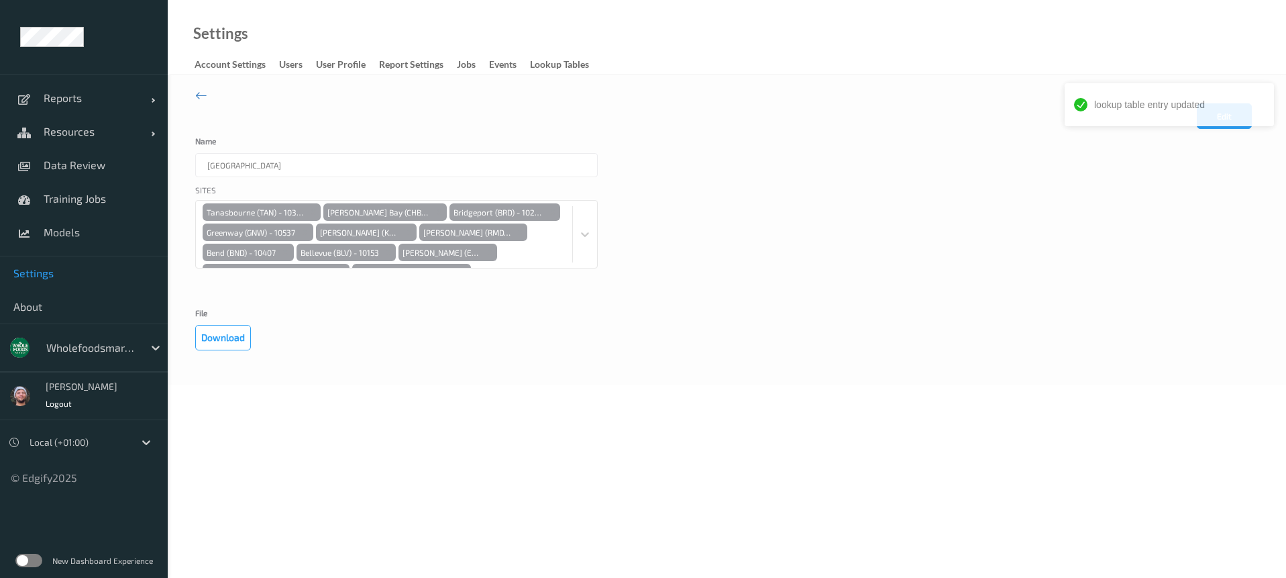
drag, startPoint x: 1024, startPoint y: 193, endPoint x: 1033, endPoint y: 187, distance: 10.6
click at [1024, 193] on div "Sites Tanasbourne (TAN) - 10327 Chambers Bay (CHB) - 10588 Bridgeport (BRD) - 1…" at bounding box center [726, 243] width 1063 height 118
click at [1215, 119] on button "Edit" at bounding box center [1224, 115] width 55 height 25
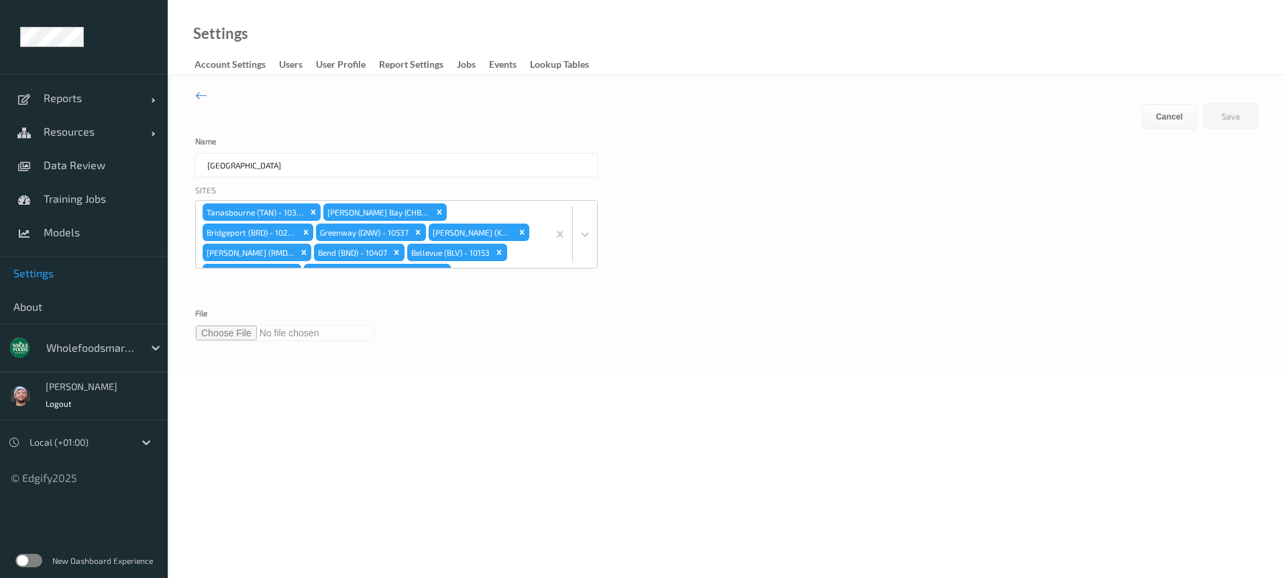
click at [240, 331] on input "file" at bounding box center [284, 333] width 179 height 16
click at [228, 335] on input "file" at bounding box center [284, 333] width 179 height 16
click at [1223, 118] on button "Save" at bounding box center [1230, 115] width 55 height 25
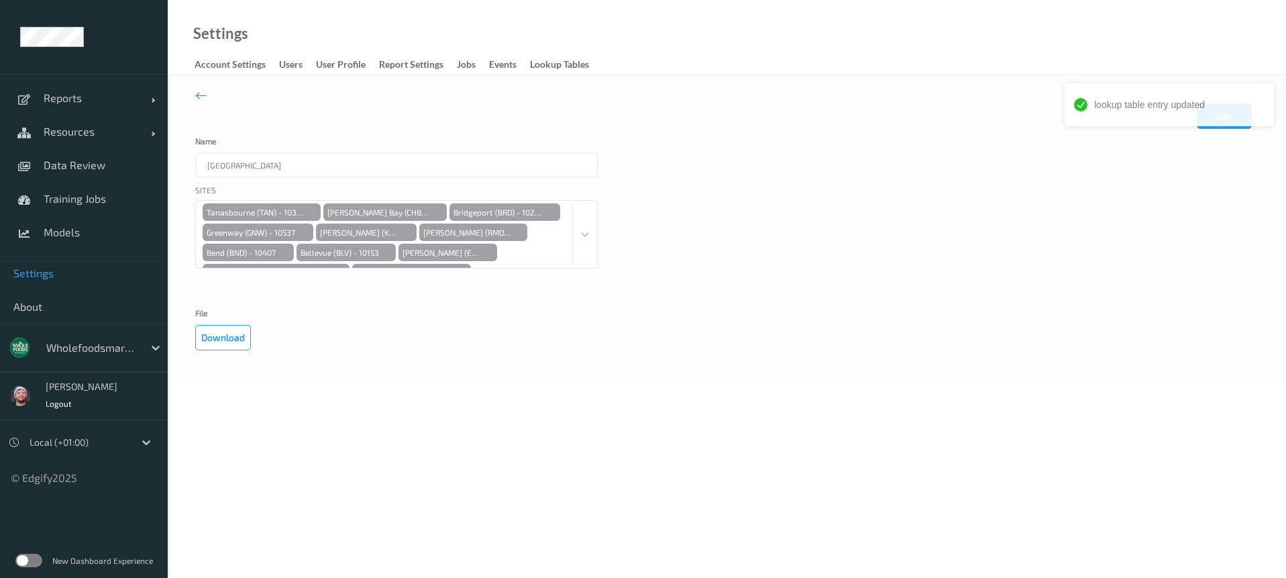
click at [1116, 200] on div "Sites Tanasbourne (TAN) - 10327 Chambers Bay (CHB) - 10588 Bridgeport (BRD) - 1…" at bounding box center [726, 243] width 1063 height 118
click at [1224, 123] on button "Edit" at bounding box center [1224, 115] width 55 height 25
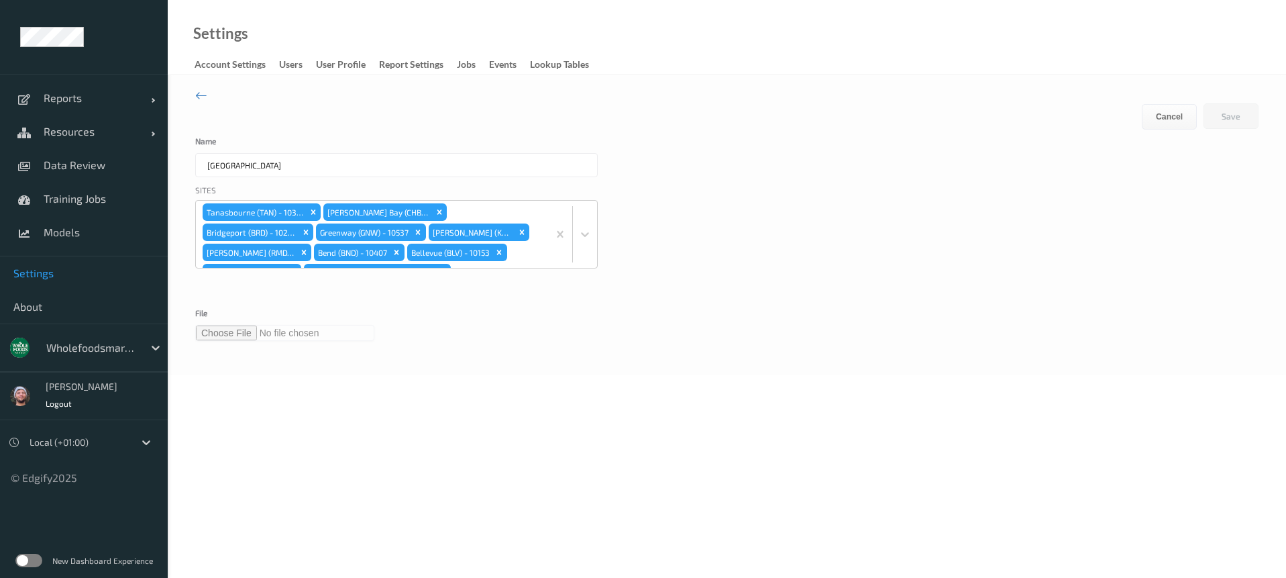
click at [228, 331] on input "file" at bounding box center [284, 333] width 179 height 16
type input "**********"
click at [1216, 113] on button "Save" at bounding box center [1230, 115] width 55 height 25
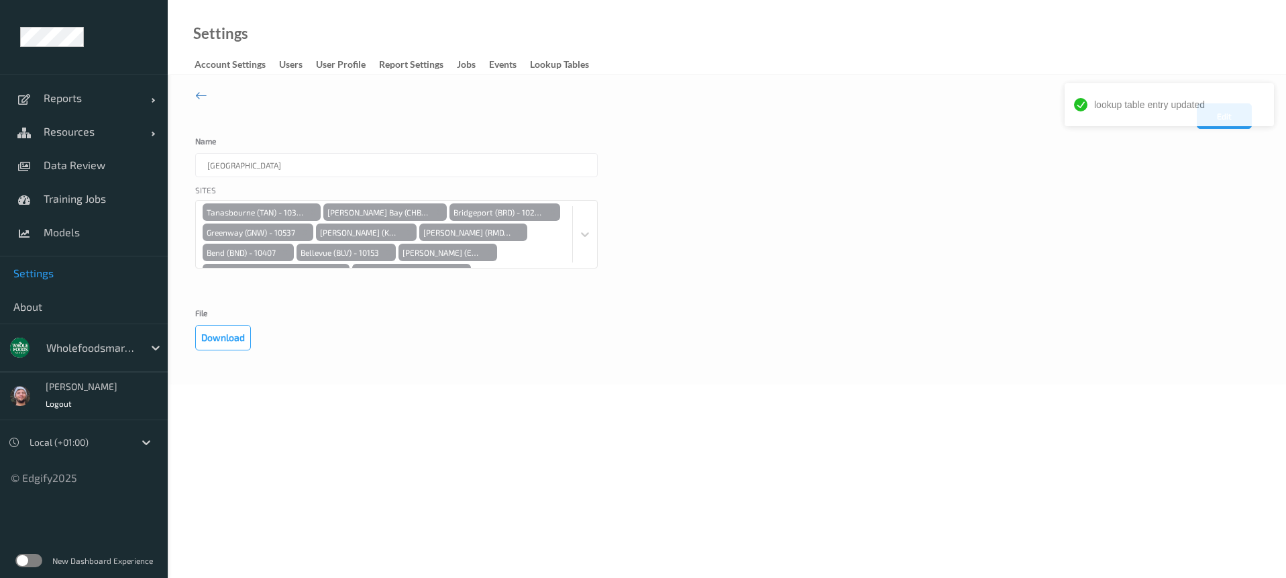
click at [642, 288] on div "Sites Tanasbourne (TAN) - 10327 Chambers Bay (CHB) - 10588 Bridgeport (BRD) - 1…" at bounding box center [726, 243] width 1063 height 118
click at [665, 216] on div "Sites Tanasbourne (TAN) - 10327 Chambers Bay (CHB) - 10588 Bridgeport (BRD) - 1…" at bounding box center [726, 243] width 1063 height 118
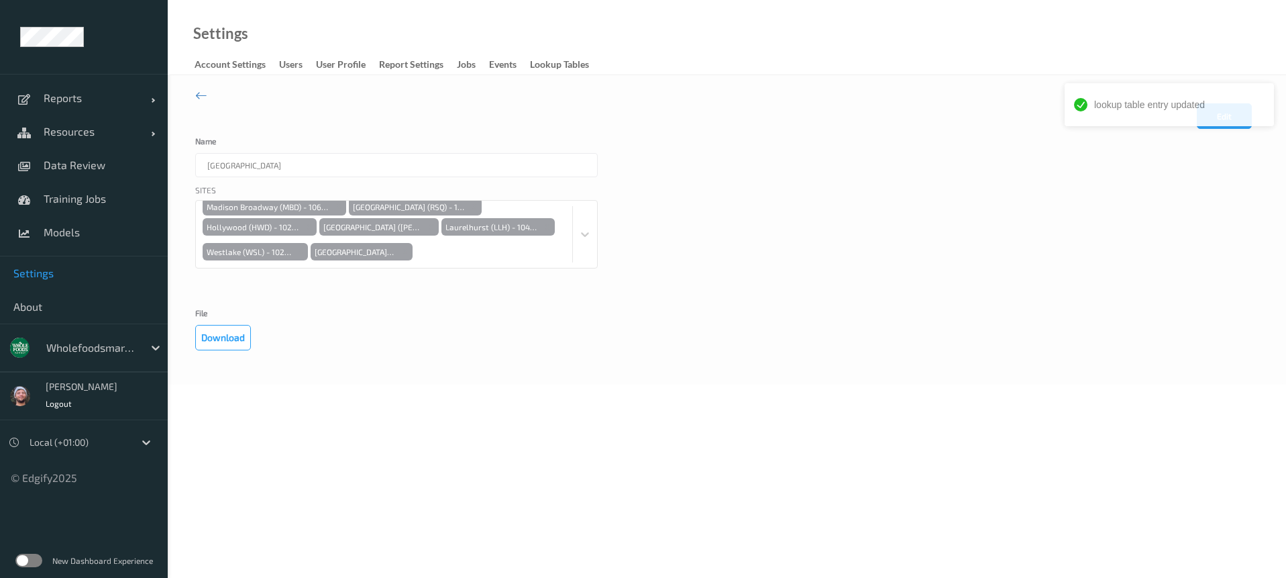
click at [834, 234] on div "Sites Tanasbourne (TAN) - 10327 Chambers Bay (CHB) - 10588 Bridgeport (BRD) - 1…" at bounding box center [726, 243] width 1063 height 118
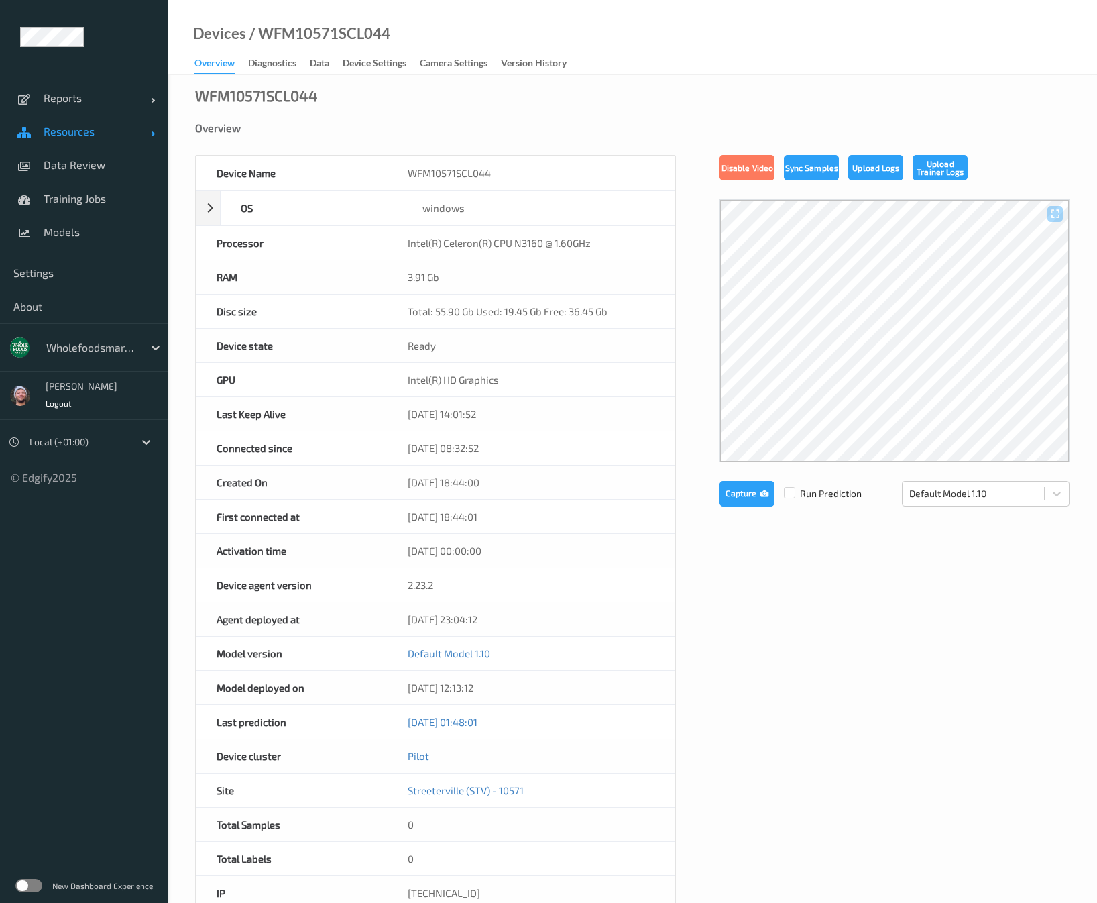
click at [84, 137] on span "Resources" at bounding box center [97, 131] width 107 height 13
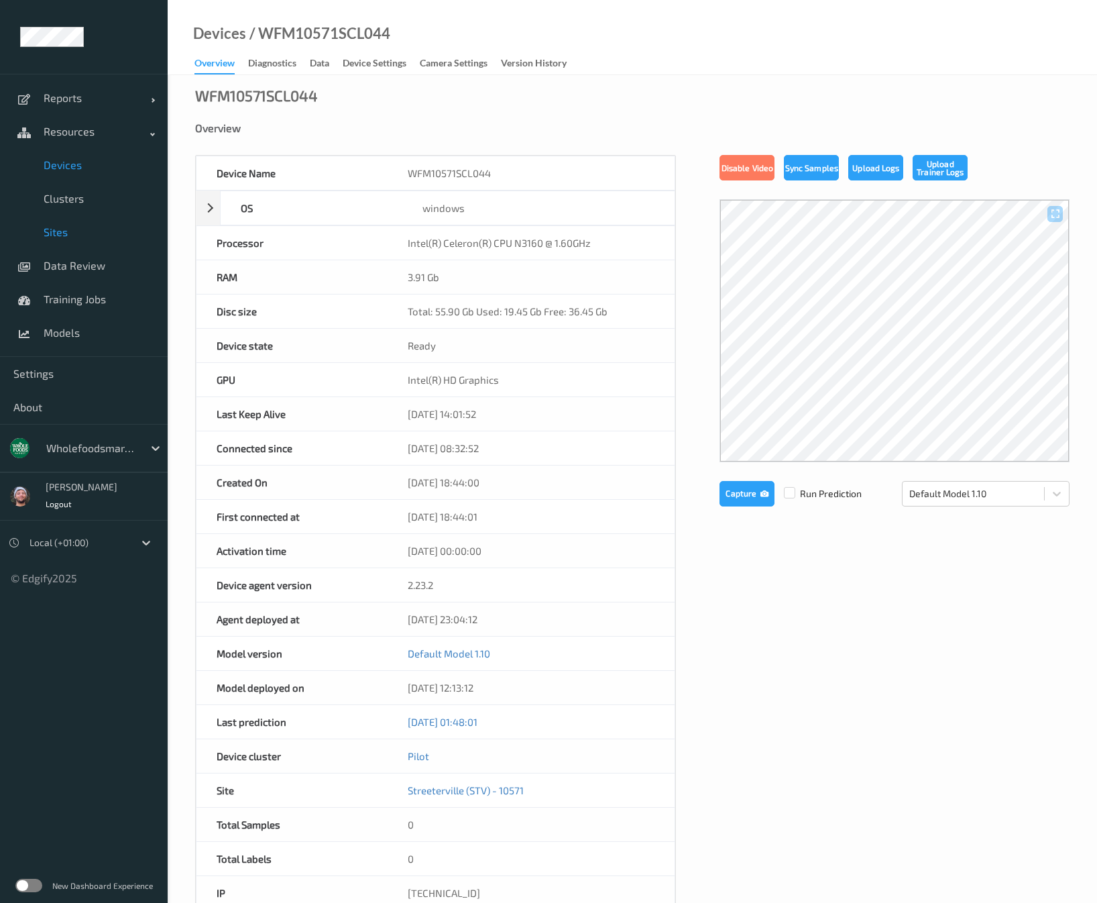
drag, startPoint x: 80, startPoint y: 199, endPoint x: 87, endPoint y: 219, distance: 21.2
drag, startPoint x: 87, startPoint y: 219, endPoint x: 89, endPoint y: 200, distance: 19.6
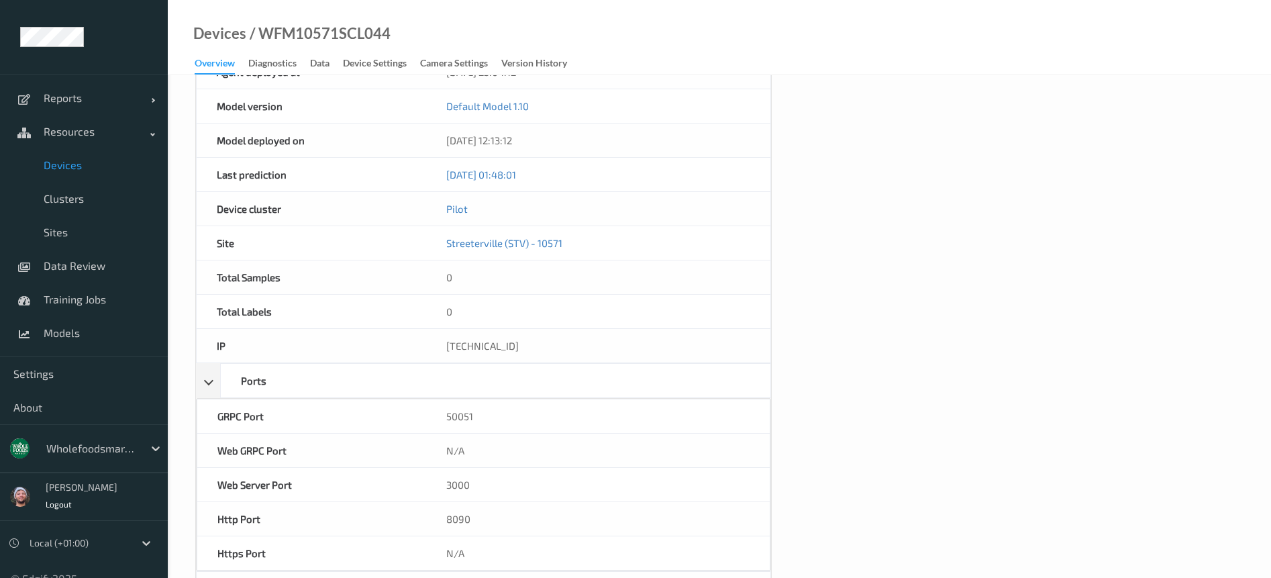
scroll to position [152, 0]
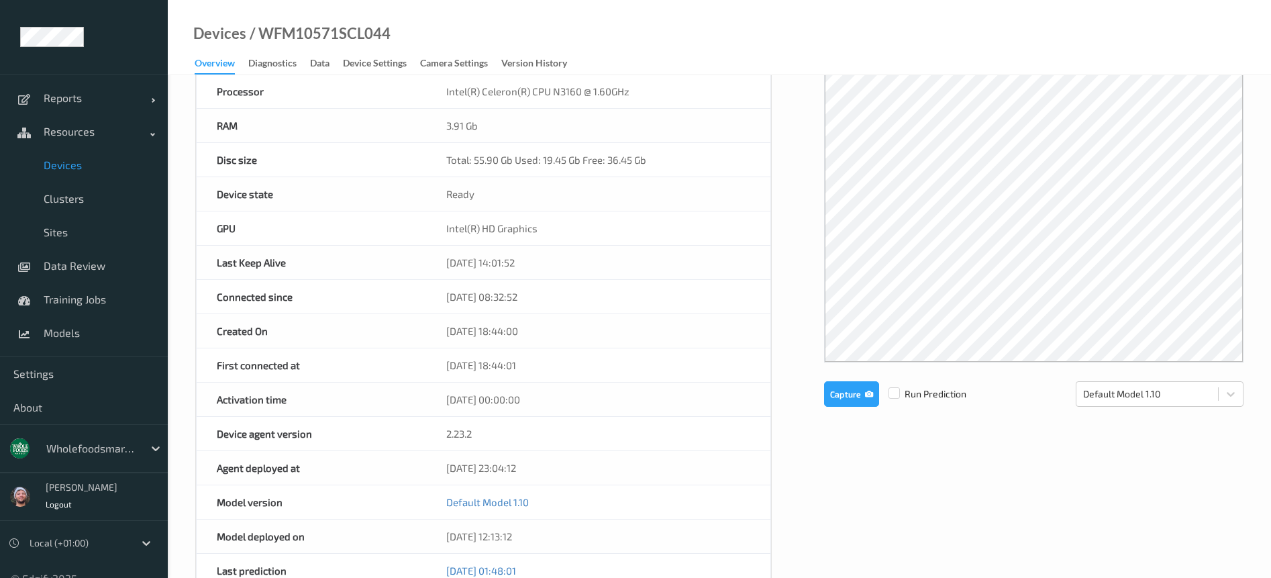
click at [796, 344] on div "Device Name WFM10571SCL044 OS windows Platform Microsoft Windows 10 Enterprise …" at bounding box center [719, 519] width 1048 height 1033
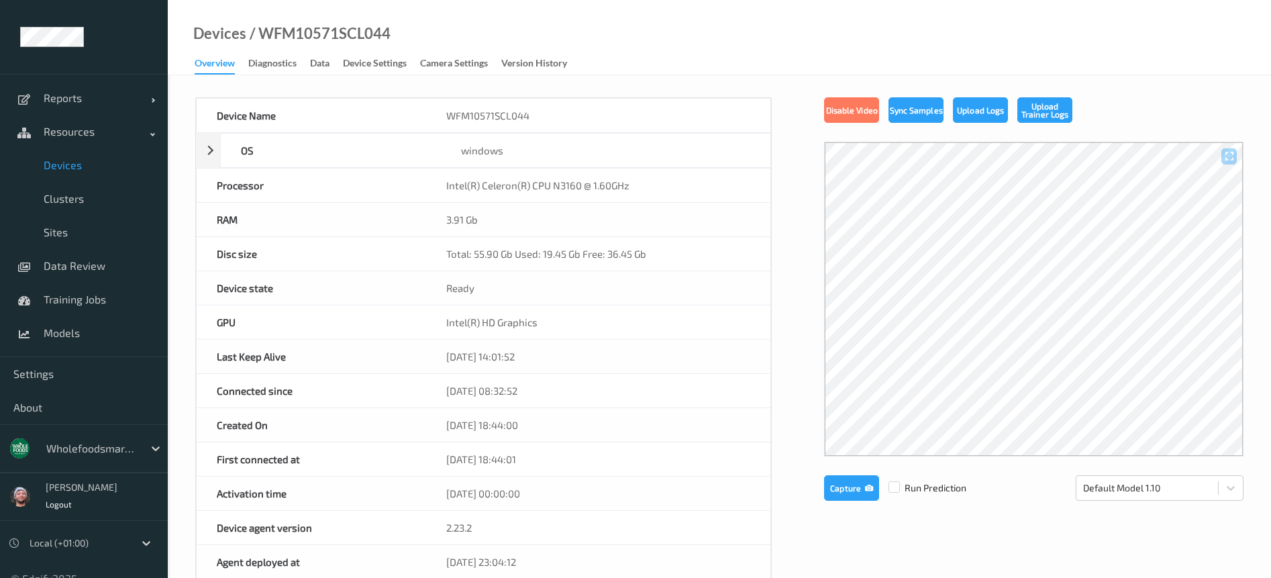
scroll to position [0, 0]
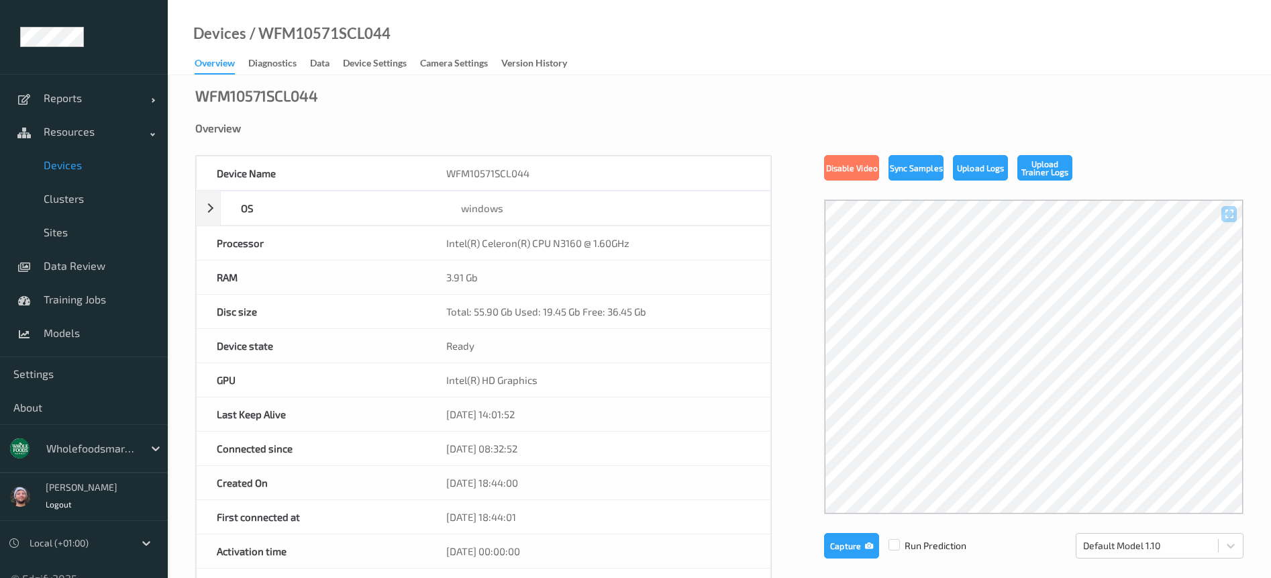
click at [771, 176] on div "Device Name WFM10571SCL044" at bounding box center [483, 173] width 575 height 35
click at [739, 126] on div "Overview" at bounding box center [719, 127] width 1048 height 13
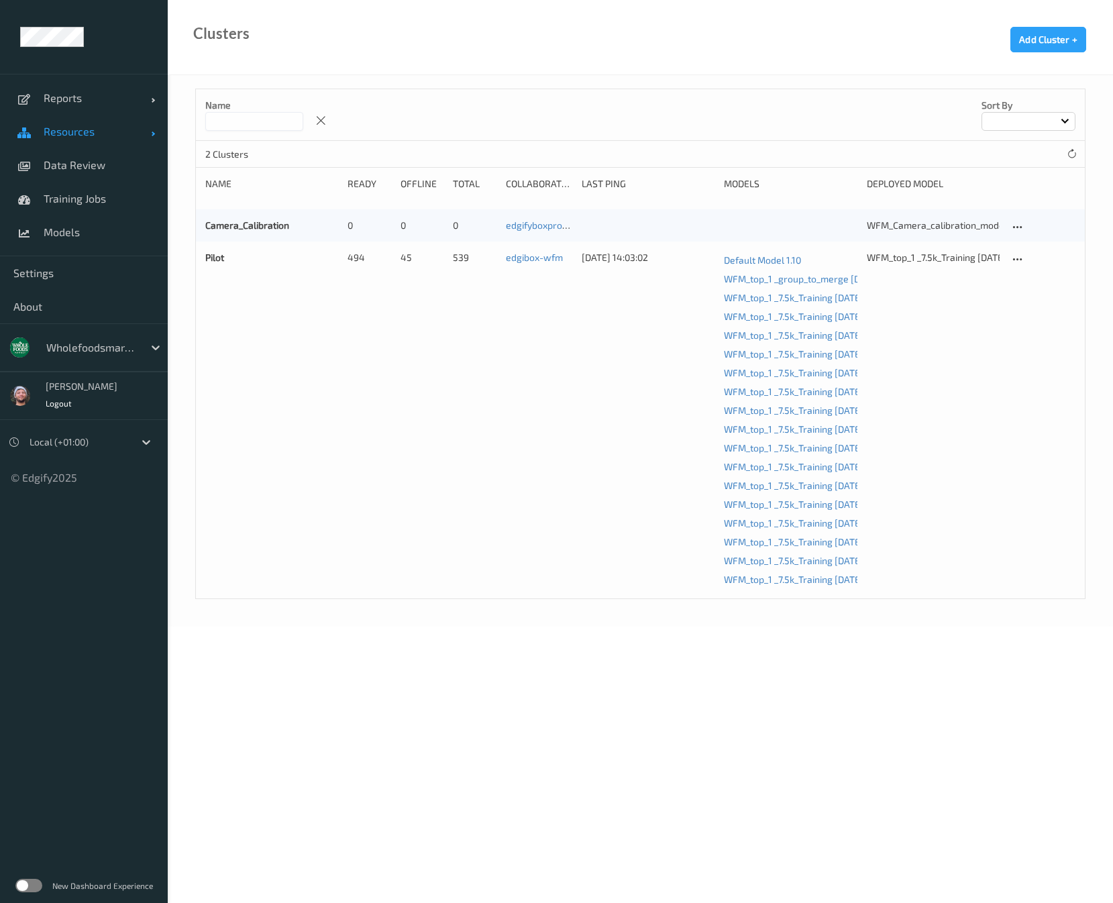
click at [125, 144] on link "Resources" at bounding box center [84, 132] width 168 height 34
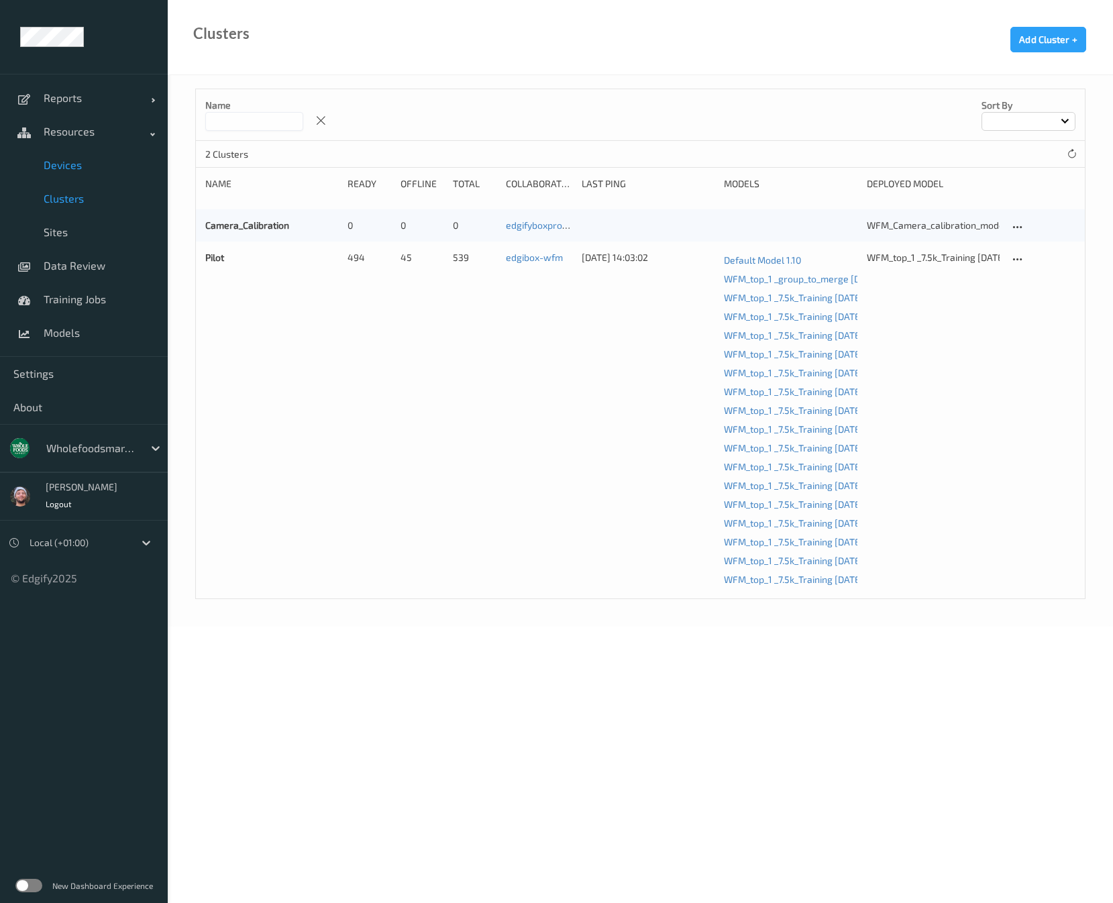
click at [101, 168] on span "Devices" at bounding box center [99, 164] width 111 height 13
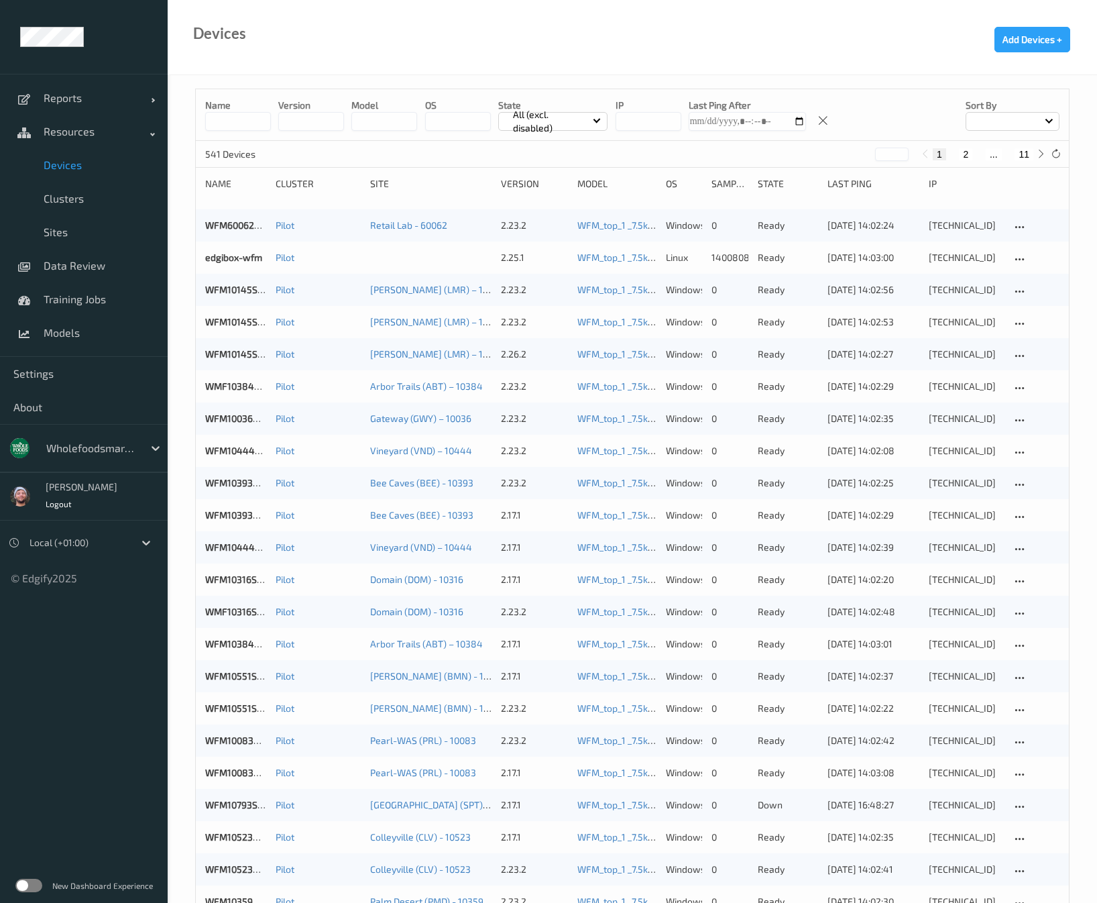
click at [1019, 153] on button "11" at bounding box center [1024, 154] width 19 height 12
type input "**"
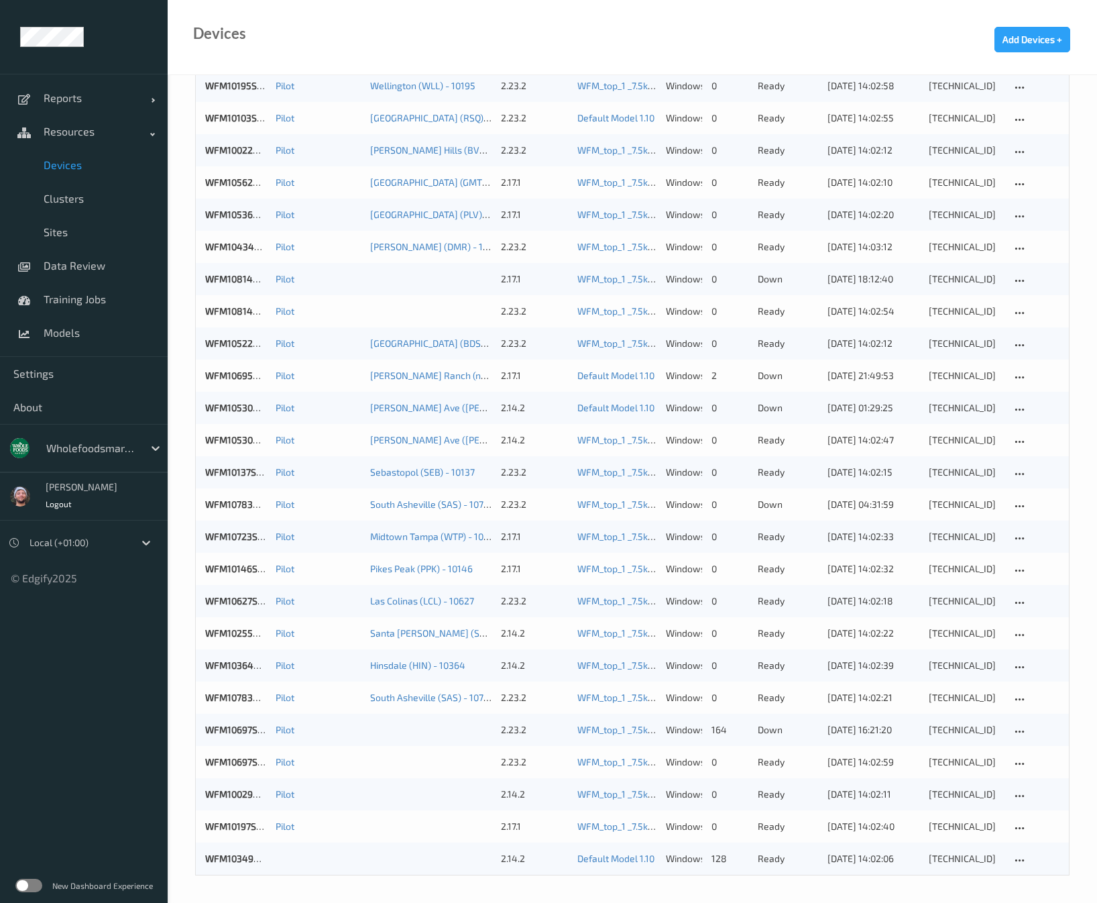
click at [30, 885] on label at bounding box center [28, 885] width 27 height 13
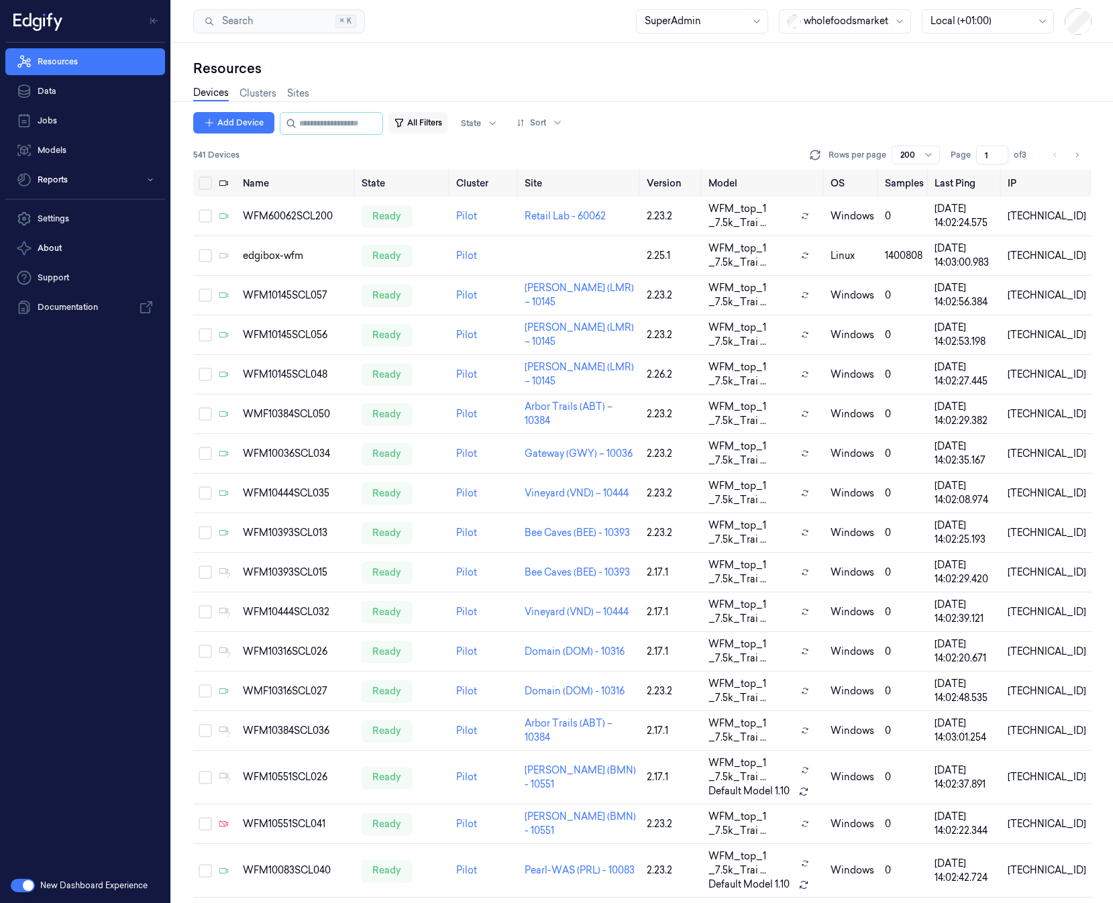
click at [405, 128] on button "All Filters" at bounding box center [417, 122] width 59 height 21
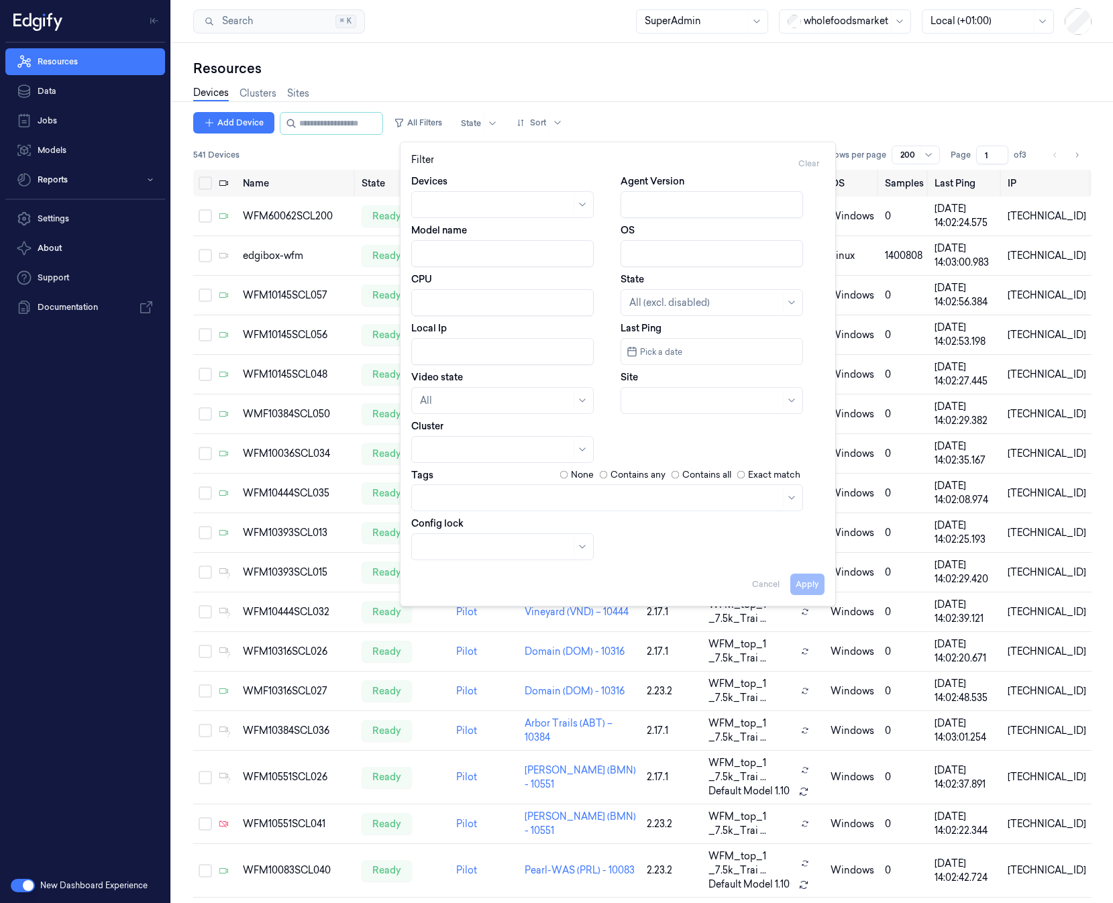
click at [468, 251] on input "Model name" at bounding box center [502, 253] width 182 height 27
click at [790, 590] on div "Apply Cancel" at bounding box center [617, 579] width 413 height 32
click at [810, 580] on button "Apply" at bounding box center [807, 584] width 34 height 21
type input "Default Model 1.10"
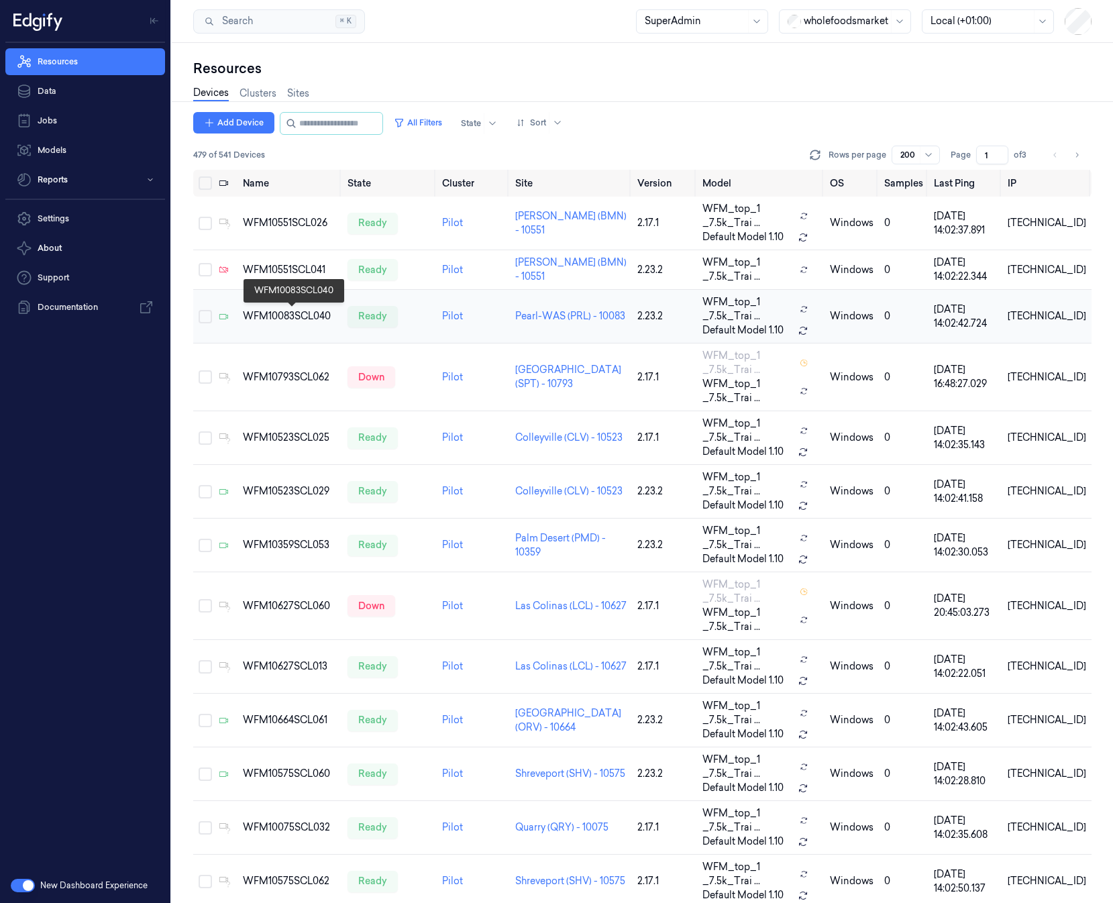
click at [266, 311] on div "WFM10083SCL040" at bounding box center [290, 316] width 94 height 14
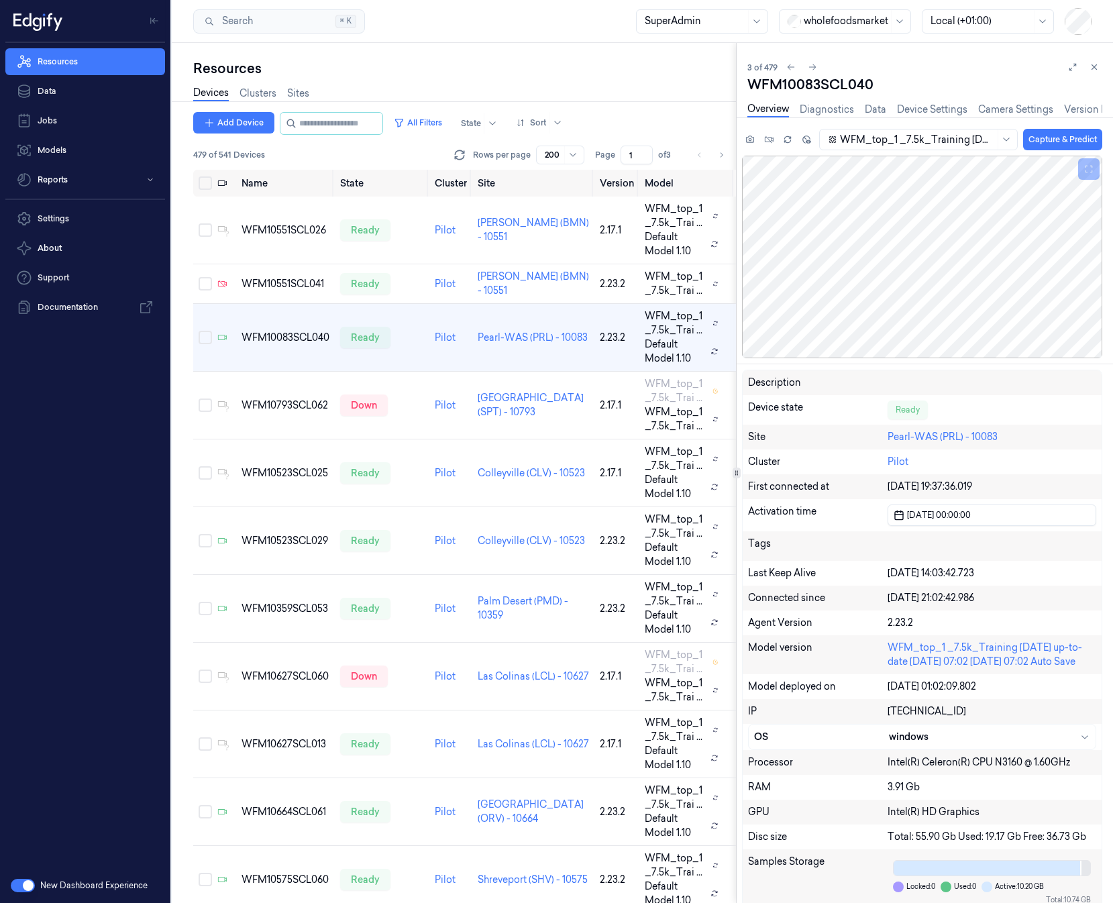
click at [20, 887] on button "button" at bounding box center [23, 885] width 24 height 13
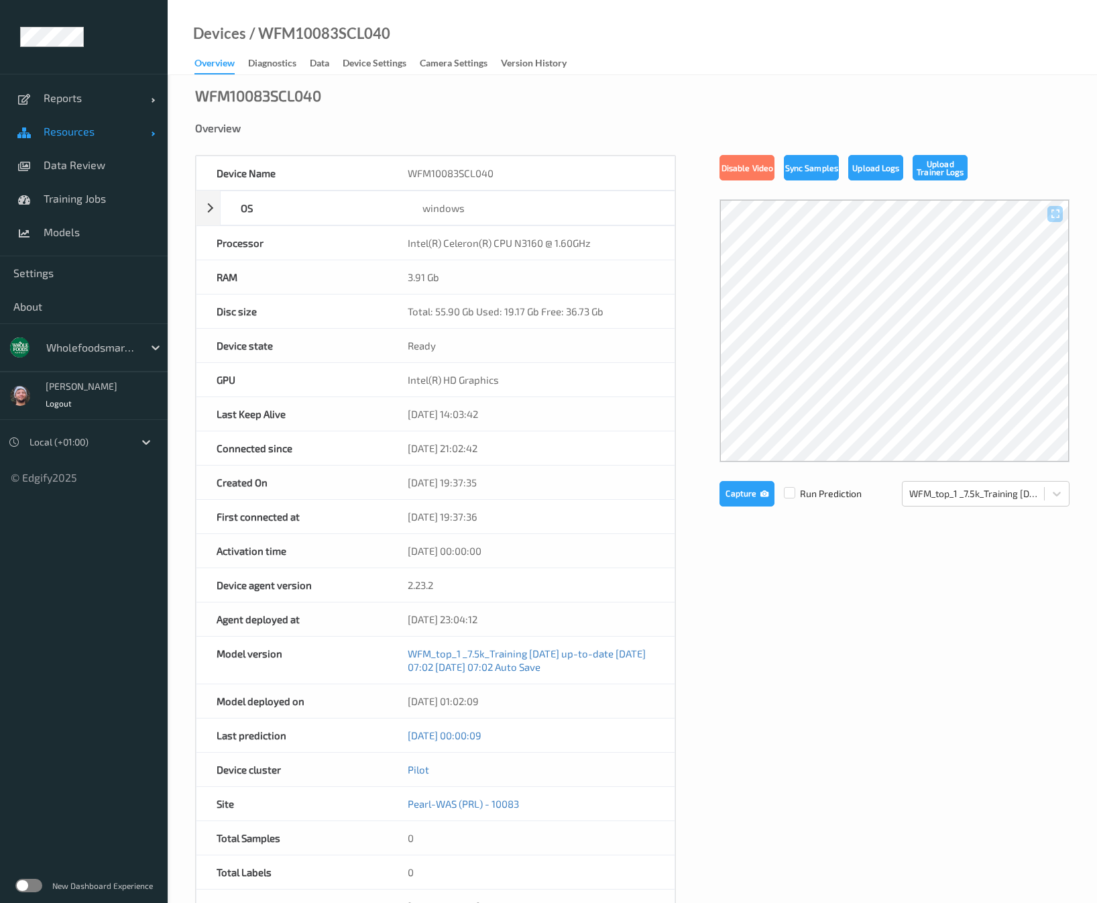
click at [115, 141] on link "Resources" at bounding box center [84, 132] width 168 height 34
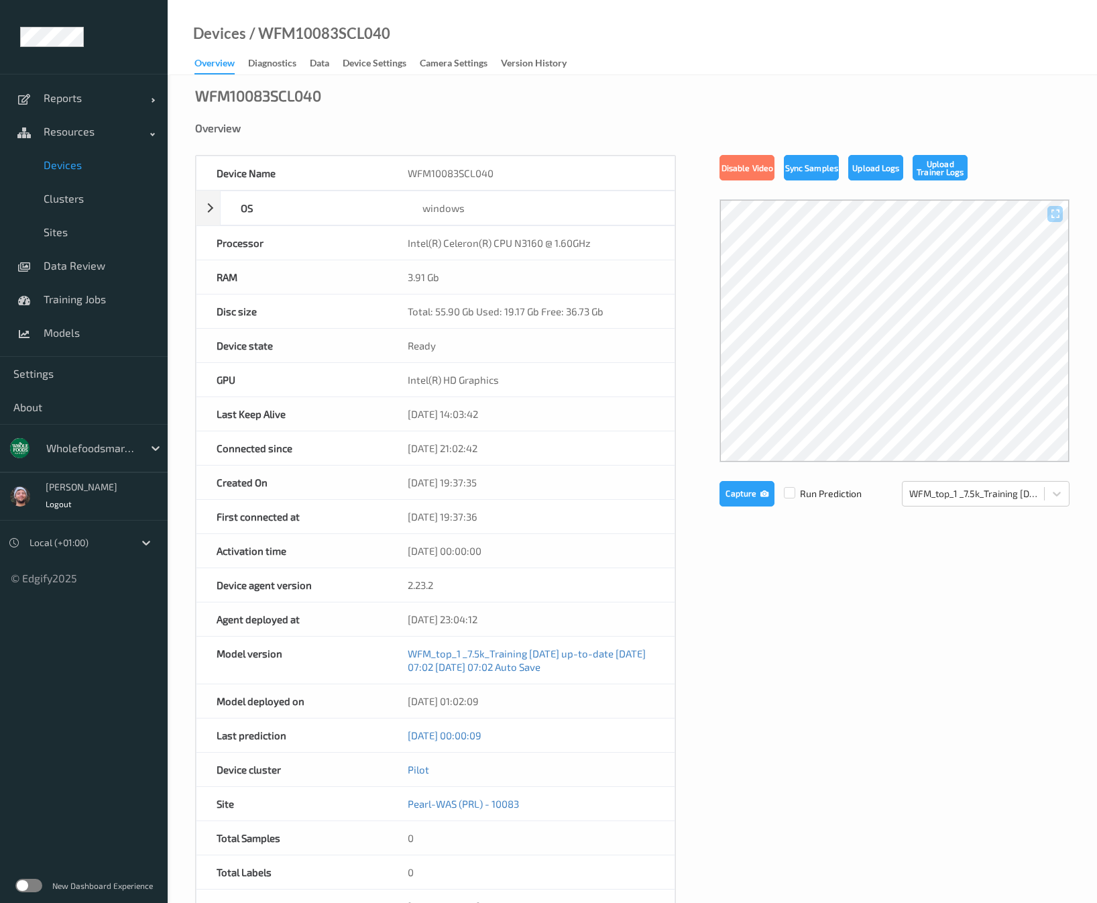
click at [101, 161] on span "Devices" at bounding box center [99, 164] width 111 height 13
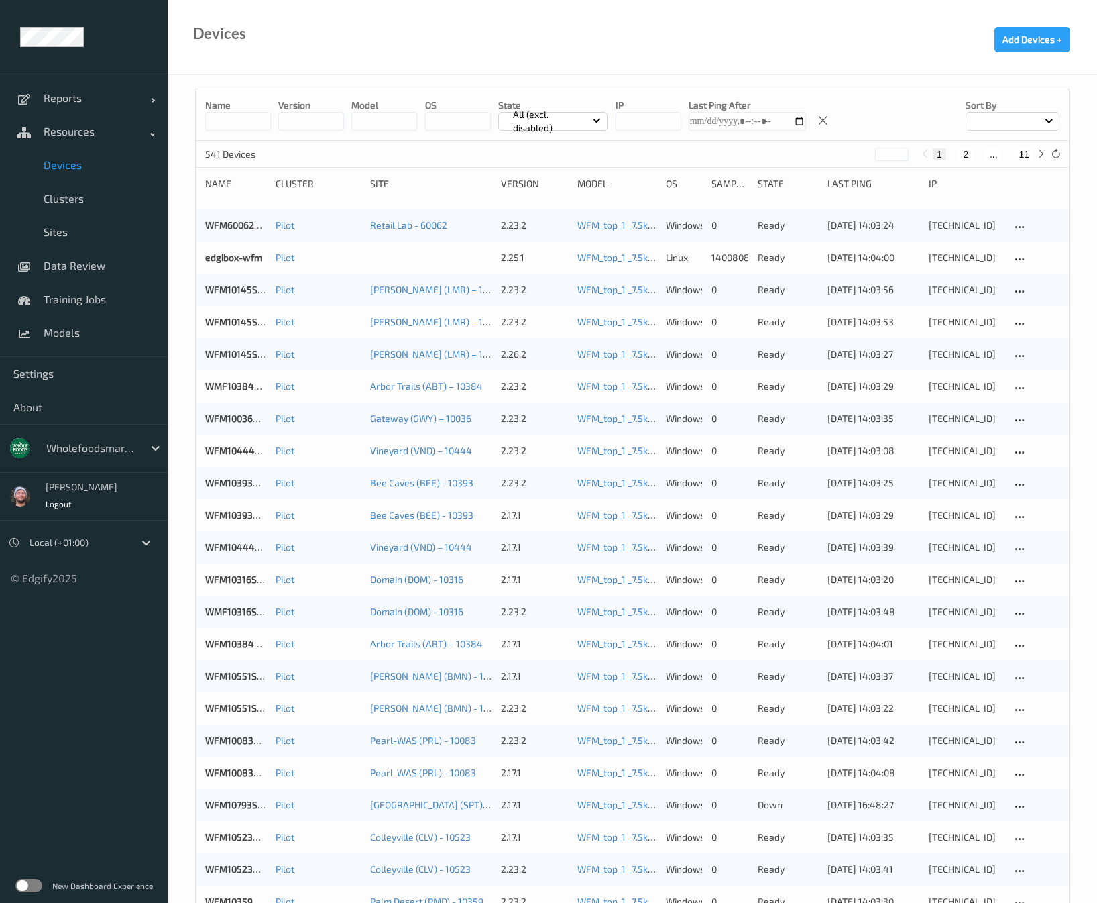
click at [353, 124] on input "string" at bounding box center [385, 121] width 66 height 19
type input "**********"
click at [1029, 154] on button "10" at bounding box center [1024, 154] width 19 height 12
type input "**"
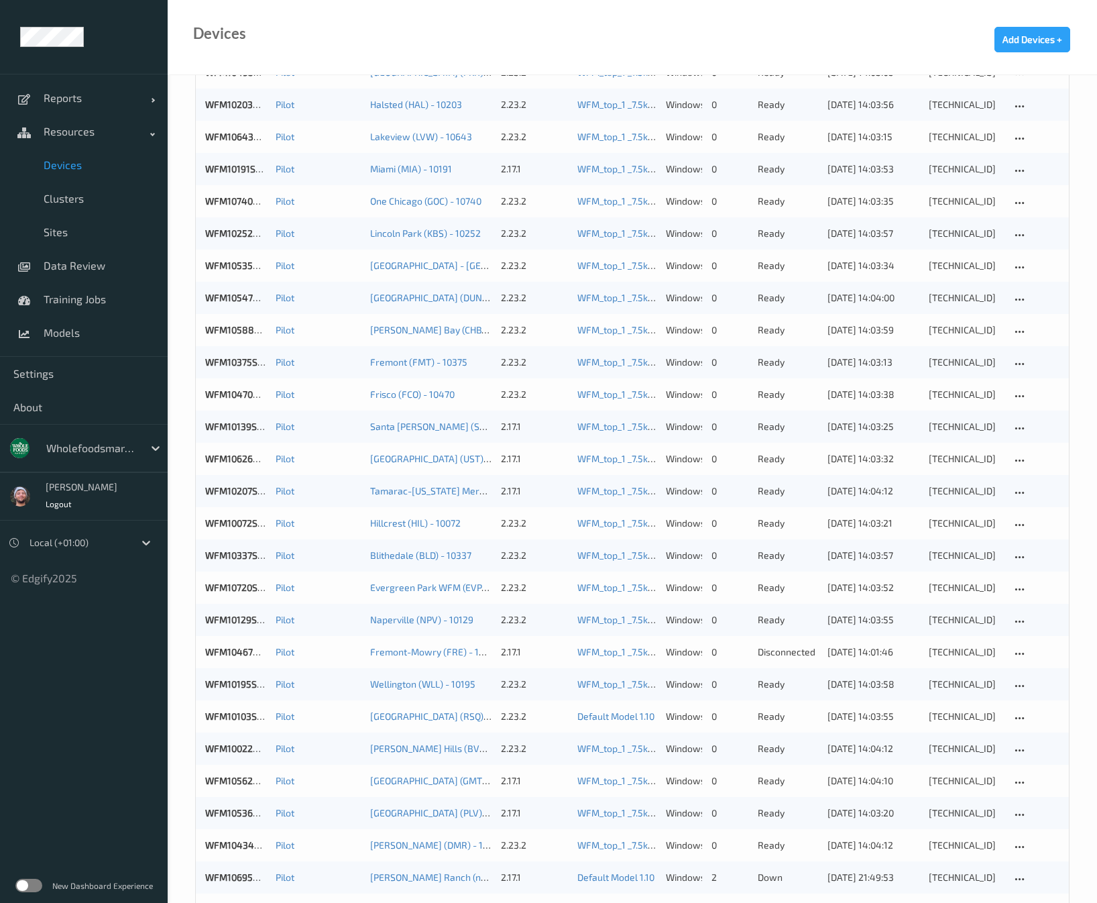
scroll to position [268, 0]
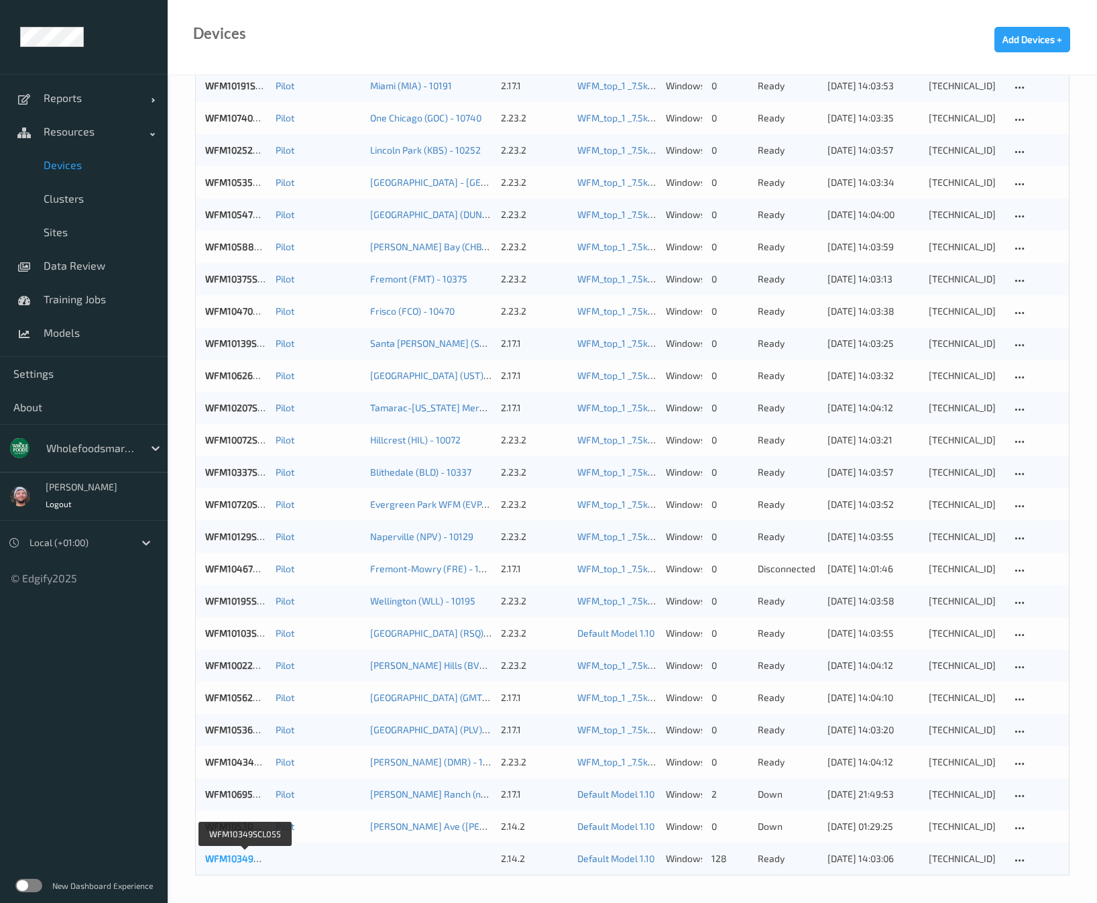
click at [230, 855] on link "WFM10349SCL055" at bounding box center [245, 858] width 80 height 11
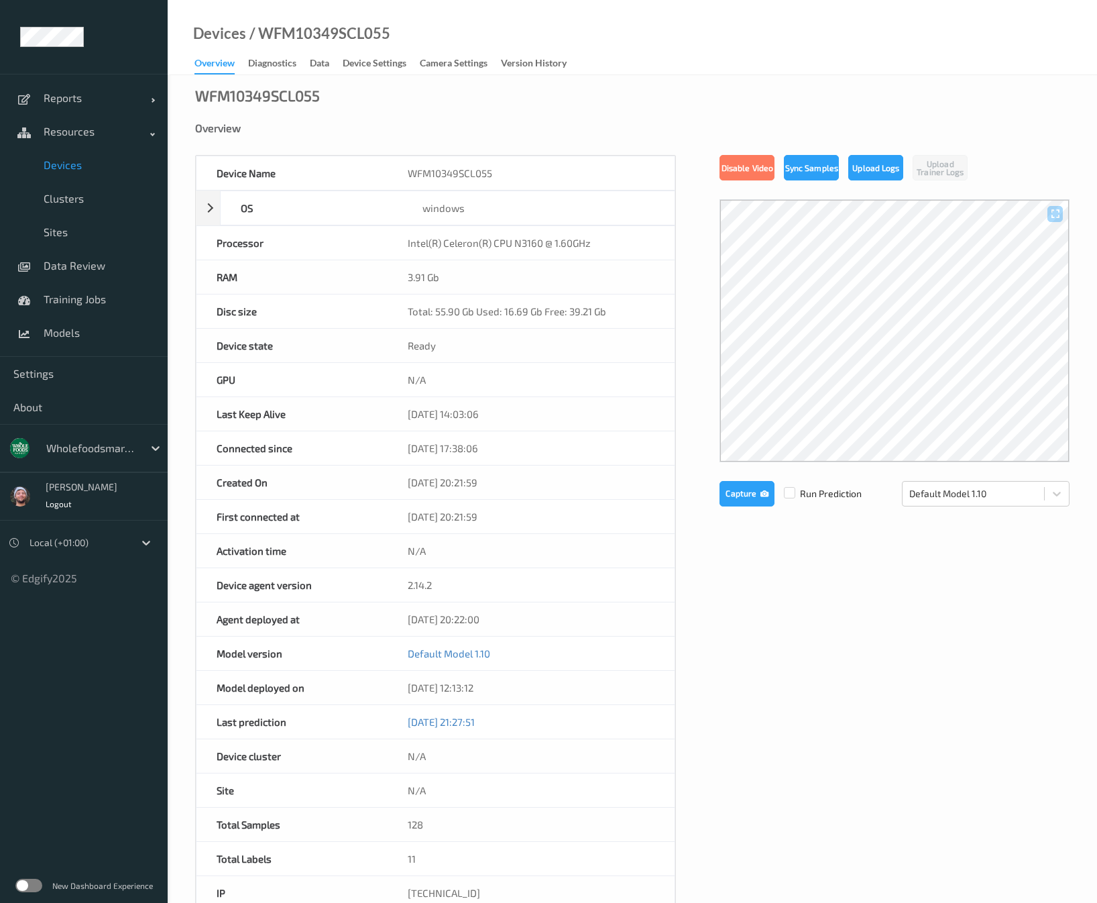
click at [346, 36] on div "/ WFM10349SCL055" at bounding box center [318, 33] width 144 height 13
copy div "WFM10349SCL055"
click at [108, 335] on span "Models" at bounding box center [99, 332] width 111 height 13
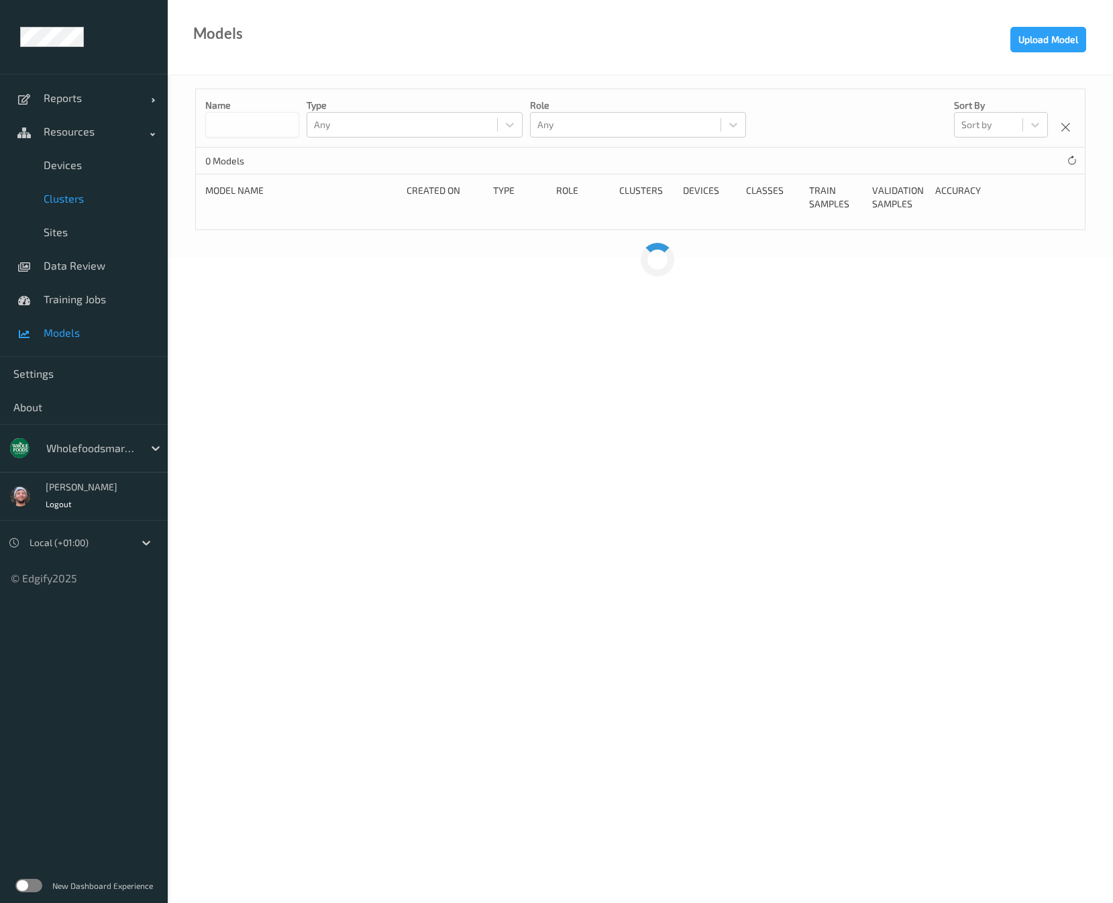
click at [72, 199] on span "Clusters" at bounding box center [99, 198] width 111 height 13
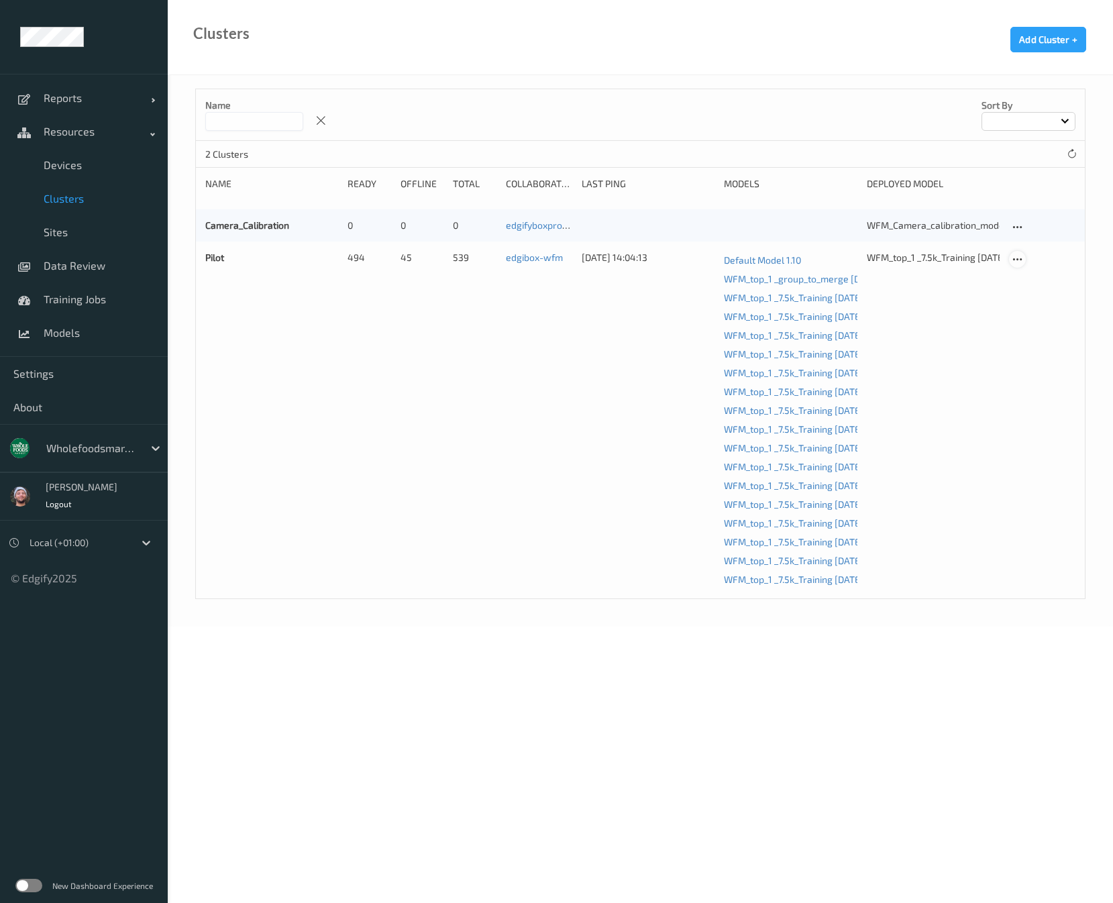
click at [1021, 261] on icon at bounding box center [1017, 260] width 11 height 12
click at [1038, 278] on div "Edit Cluster" at bounding box center [1055, 280] width 44 height 13
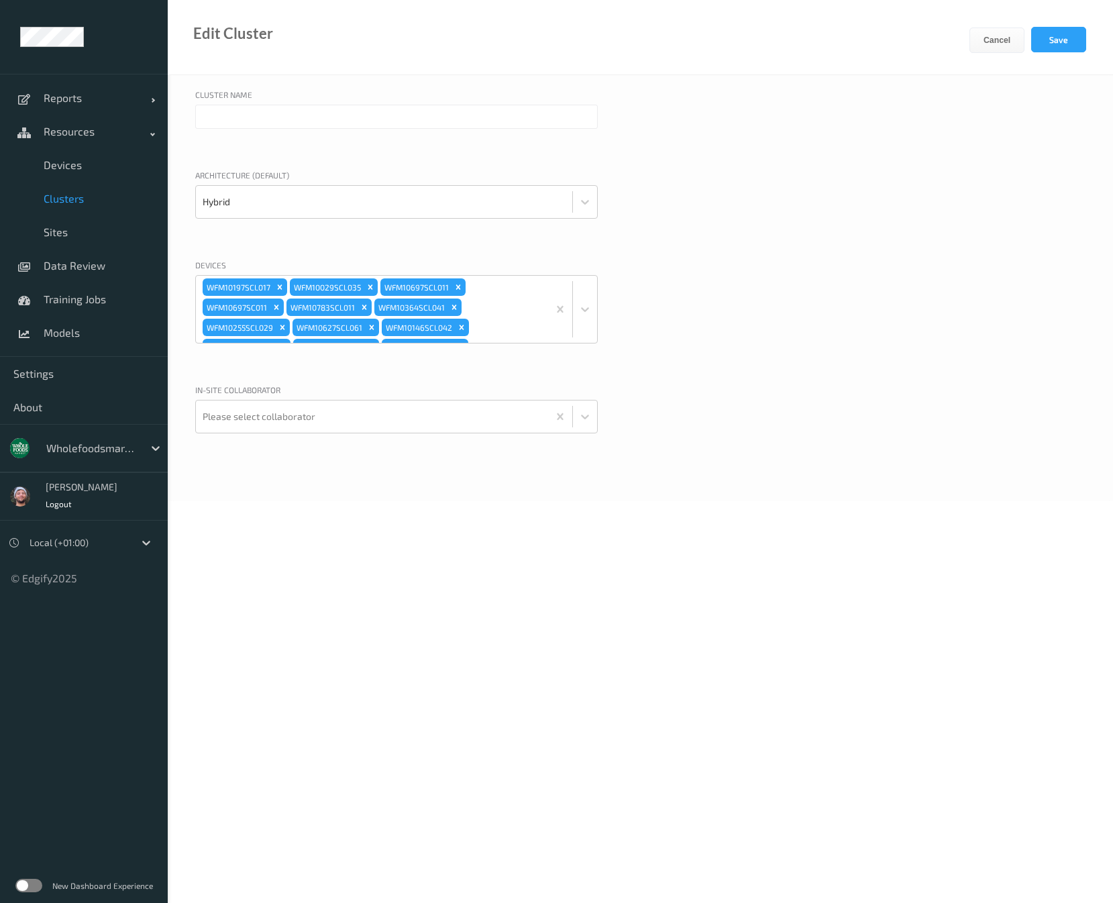
type input "Pilot"
click at [494, 320] on div "WFM10197SCL017 WFM10029SCL035 WFM10697SCL011 WFM10697SC011 WFM10783SCL011 WFM10…" at bounding box center [372, 309] width 352 height 67
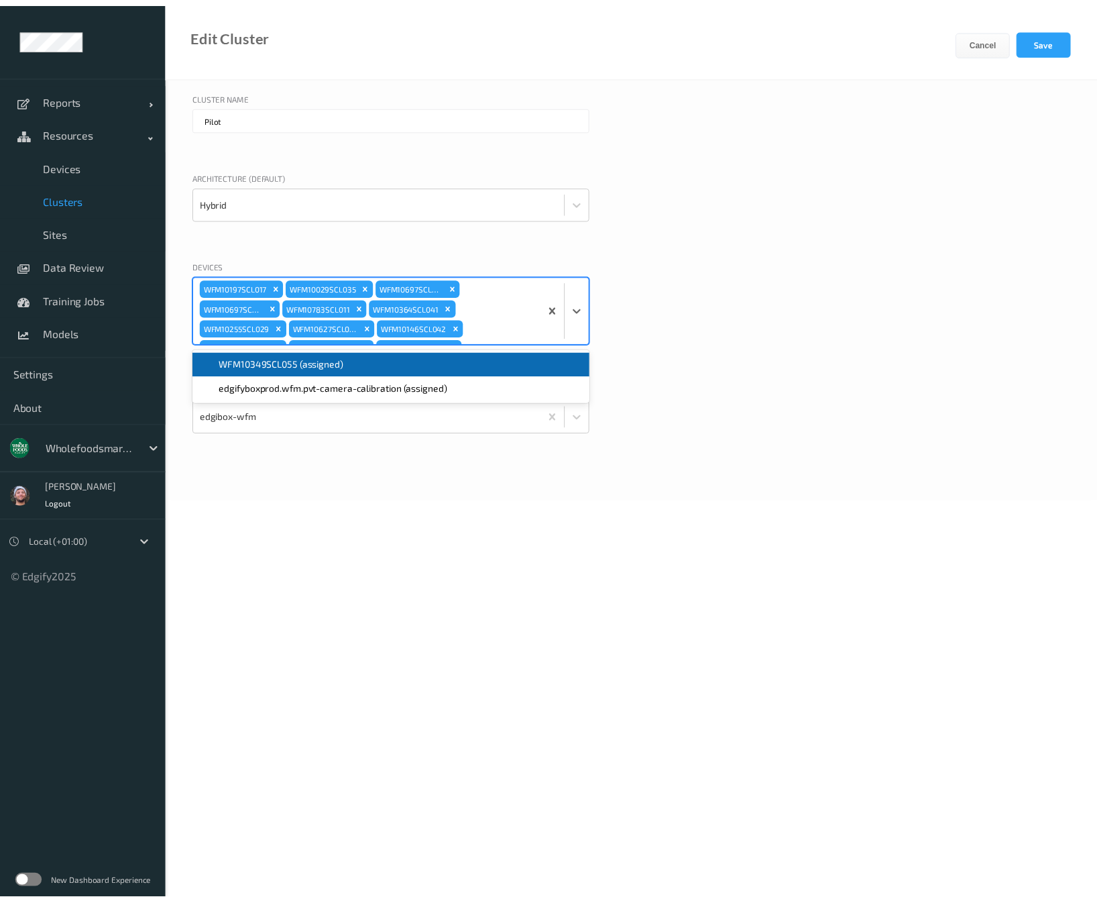
scroll to position [3567, 0]
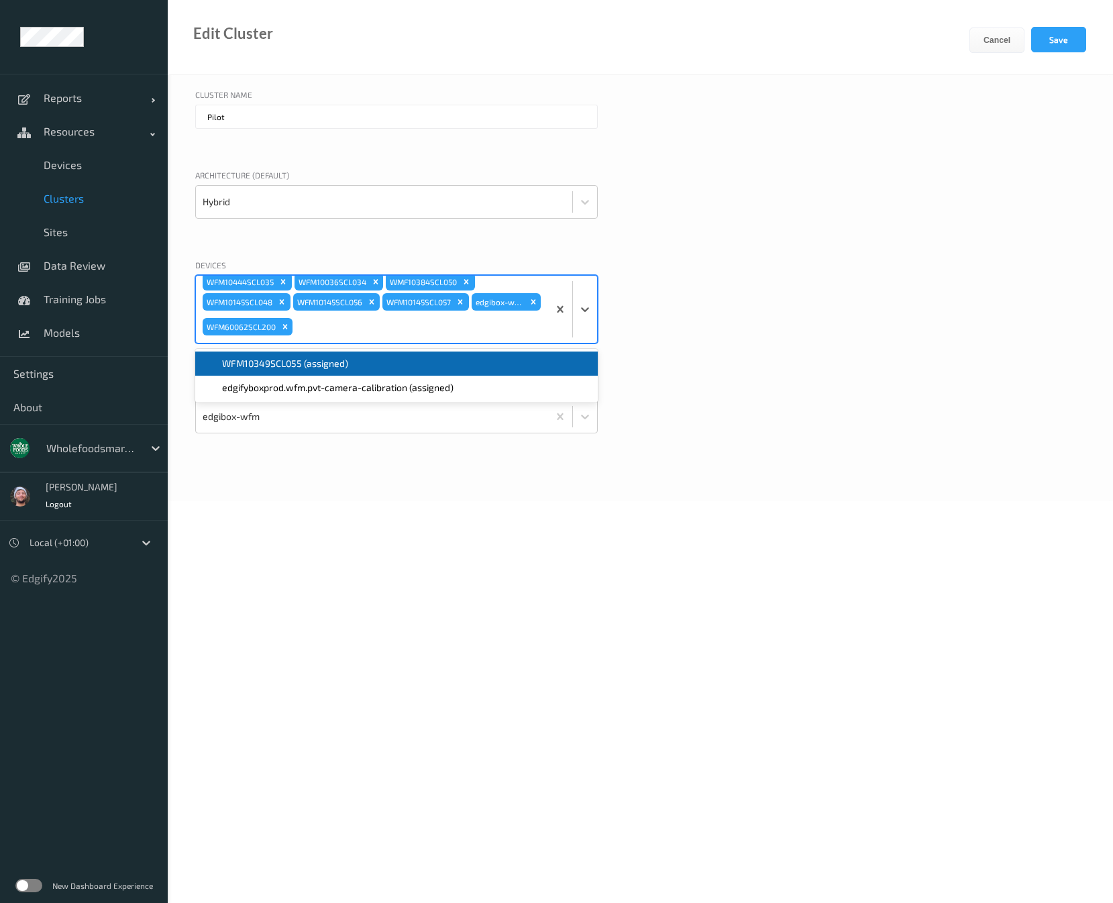
click at [323, 365] on span "WFM10349SCL055 (assigned)" at bounding box center [285, 363] width 126 height 13
click at [706, 328] on div "Devices option WFM10349SCL055 (assigned), selected. option edgifyboxprod.wfm.pv…" at bounding box center [640, 318] width 890 height 118
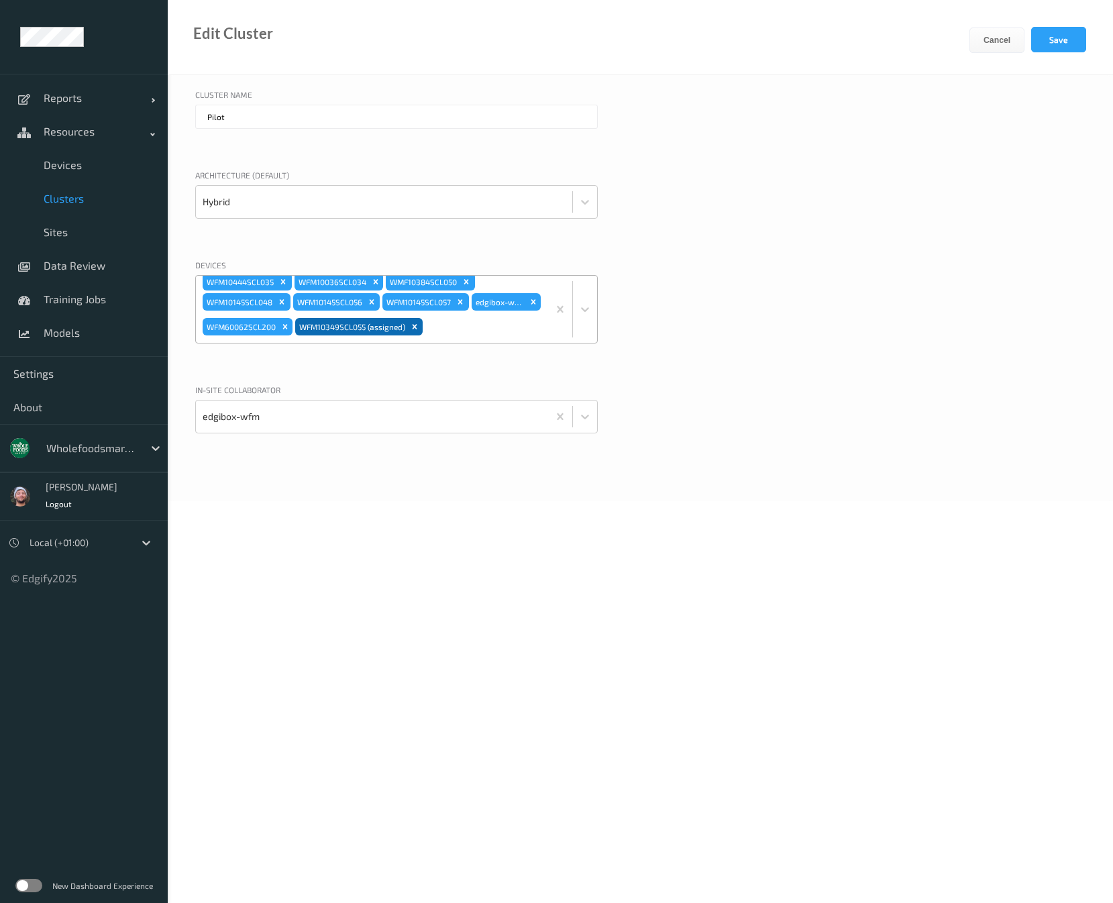
click at [419, 324] on icon "Remove WFM10349SCL055 (assigned)" at bounding box center [414, 326] width 9 height 9
paste input "WFM10349SCL055"
type input "WFM10349SCL055"
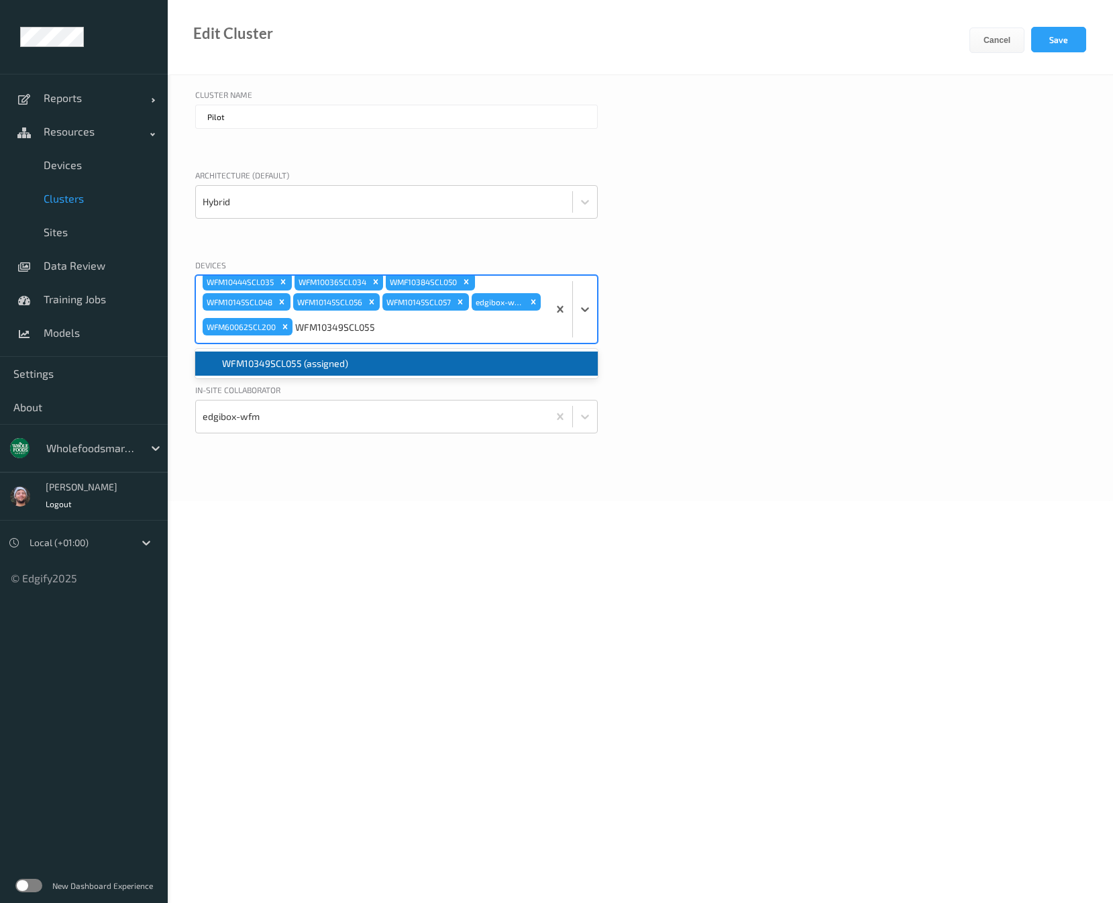
click at [466, 363] on div "WFM10349SCL055 (assigned)" at bounding box center [396, 363] width 386 height 13
click at [1074, 40] on button "Save" at bounding box center [1058, 39] width 55 height 25
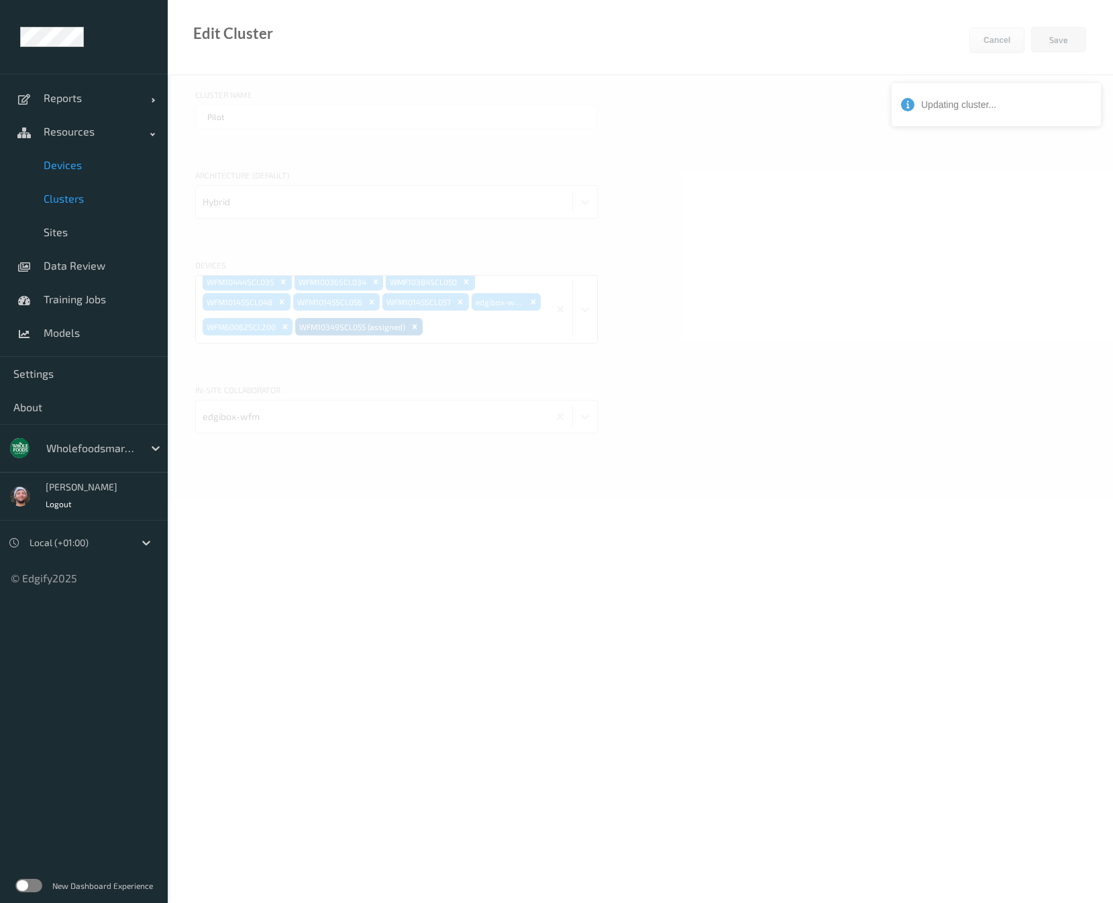
click at [87, 170] on span "Devices" at bounding box center [99, 164] width 111 height 13
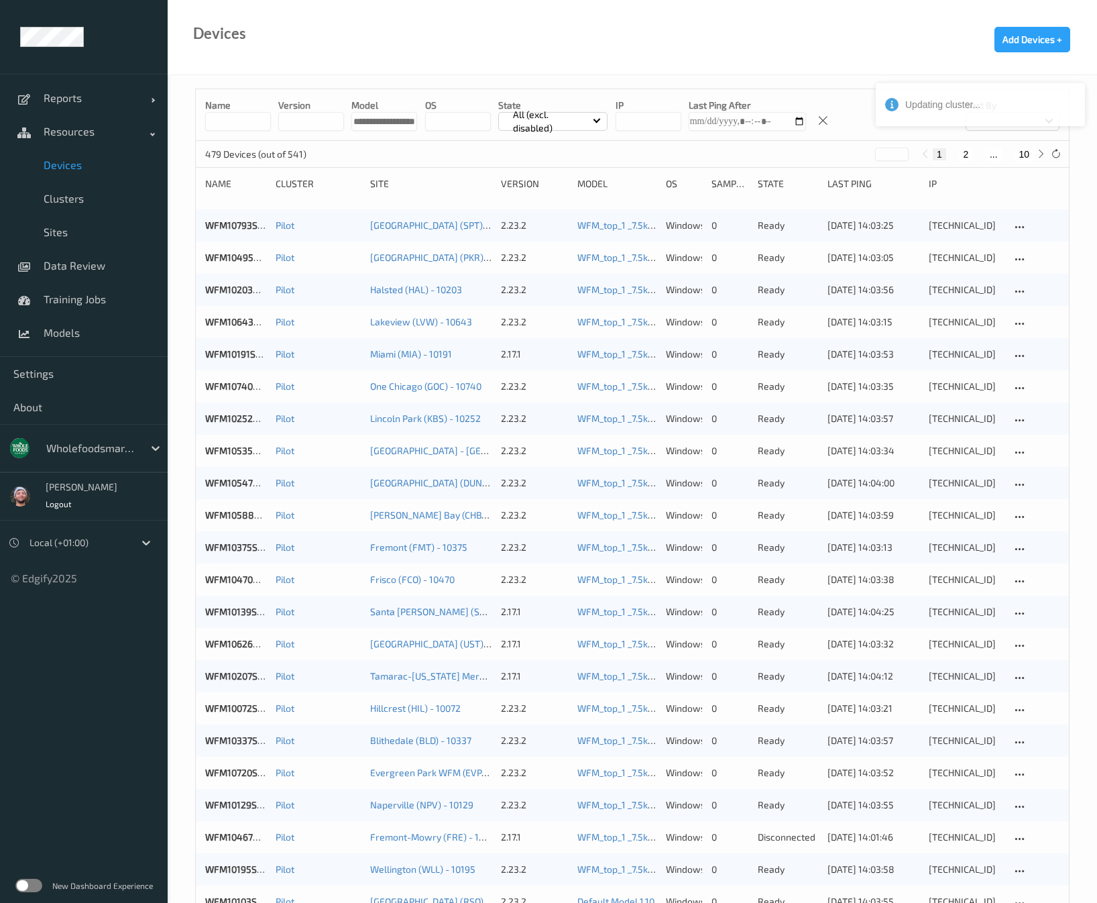
click at [1032, 154] on button "10" at bounding box center [1024, 154] width 19 height 12
type input "**"
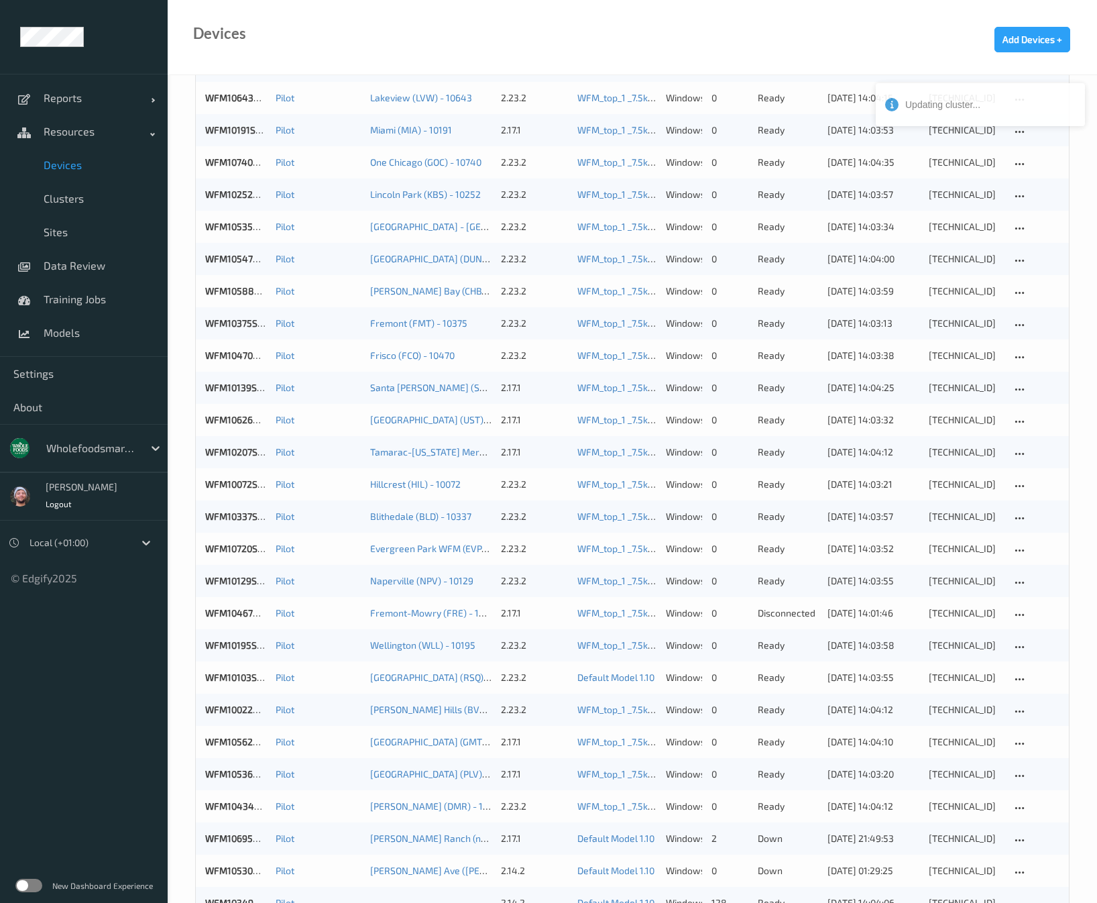
scroll to position [268, 0]
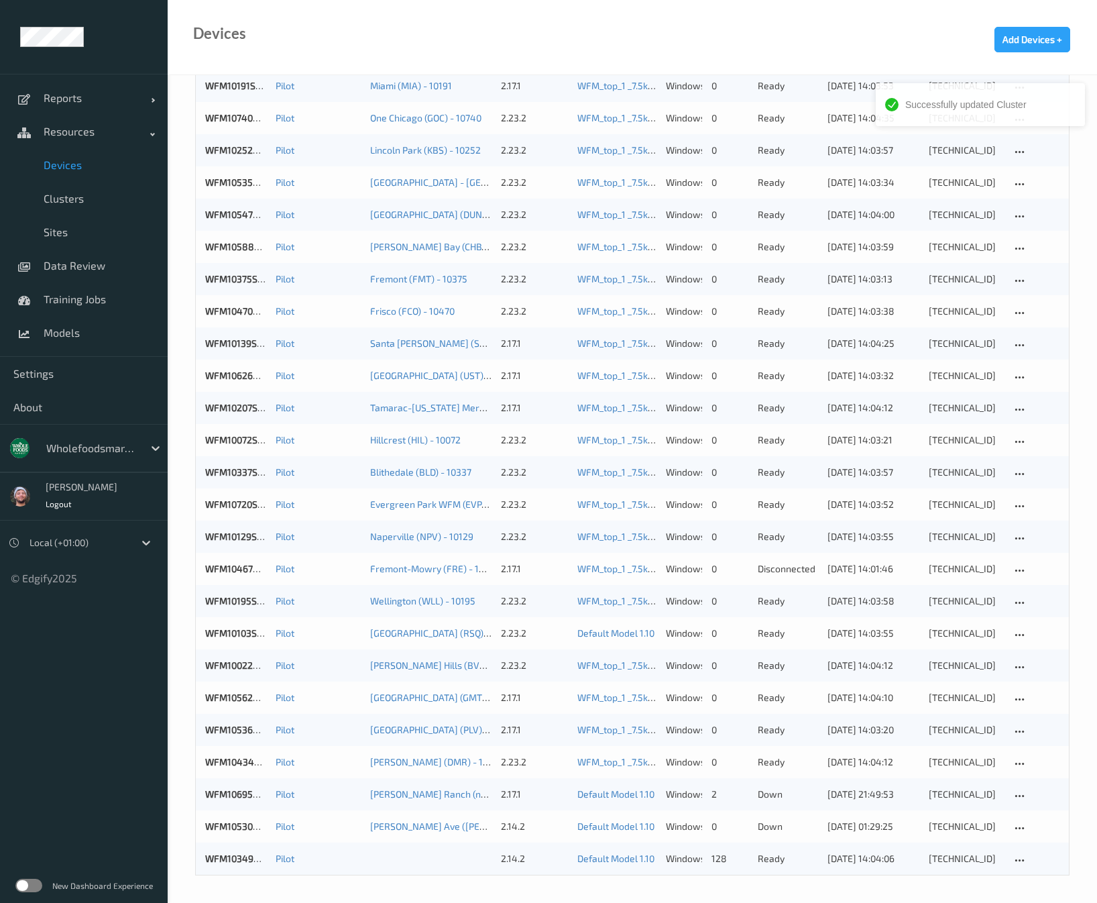
click at [13, 714] on ul "Reports Default Report Customized Report Resources Devices Clusters Sites Data …" at bounding box center [84, 451] width 168 height 903
click at [252, 631] on link "WFM10103SCL047" at bounding box center [244, 632] width 78 height 11
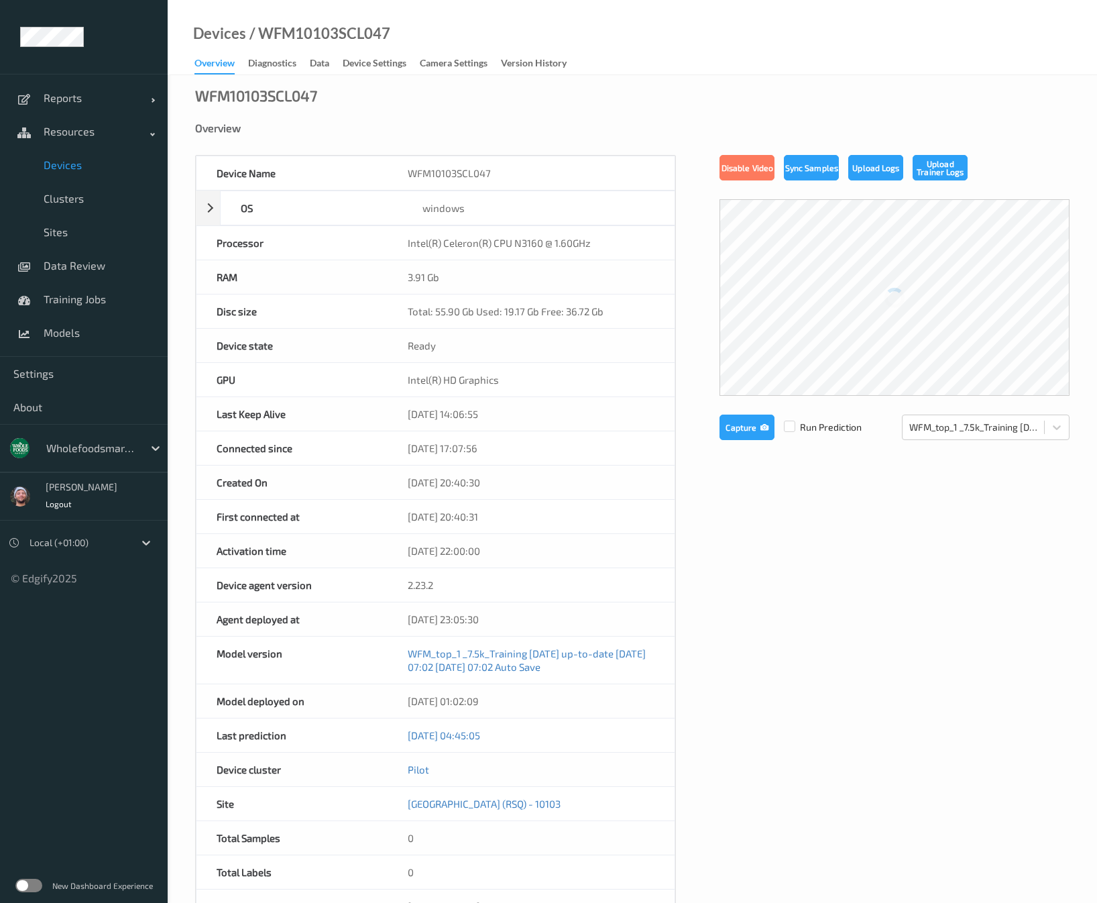
click at [290, 21] on div "Devices / WFM10103SCL047 Overview Diagnostics Data Device Settings Camera Setti…" at bounding box center [633, 37] width 930 height 75
click at [290, 34] on div "/ WFM10103SCL047" at bounding box center [318, 33] width 144 height 13
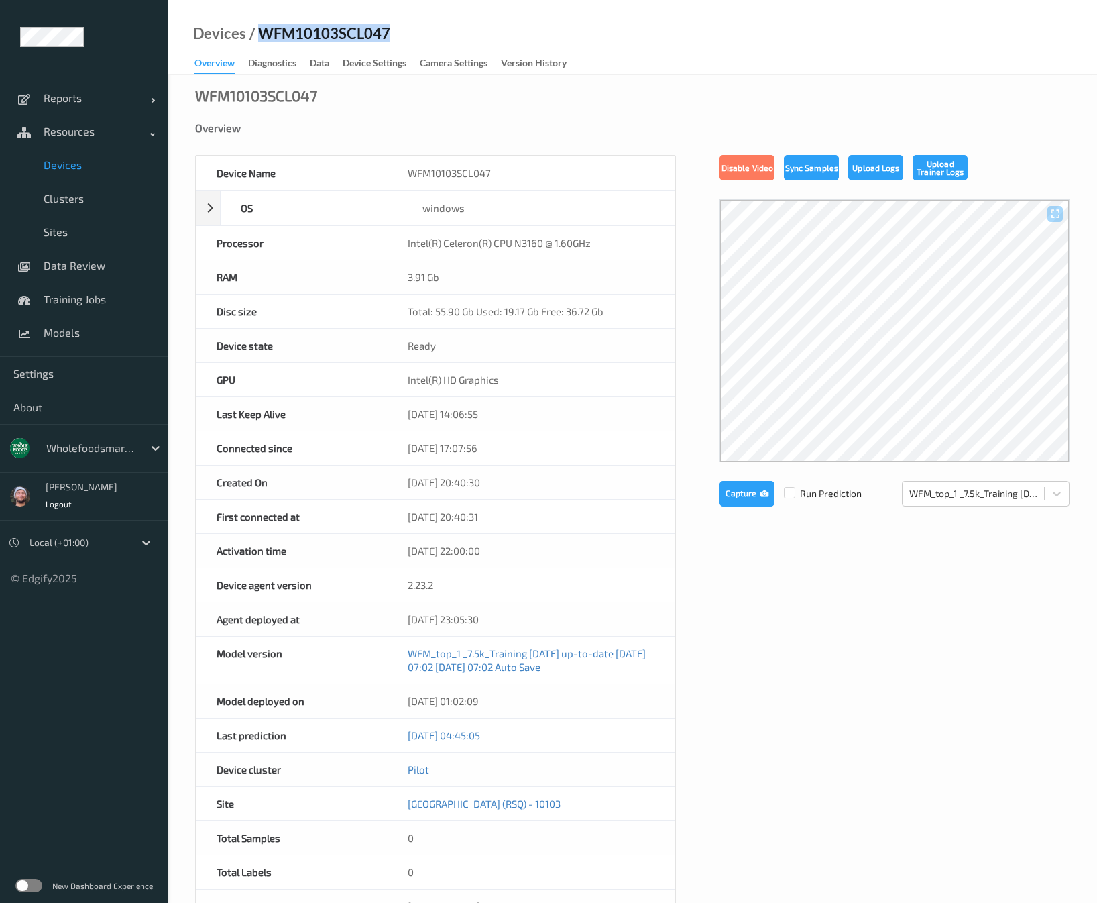
click at [290, 34] on div "/ WFM10103SCL047" at bounding box center [318, 33] width 144 height 13
copy div "WFM10103SCL047"
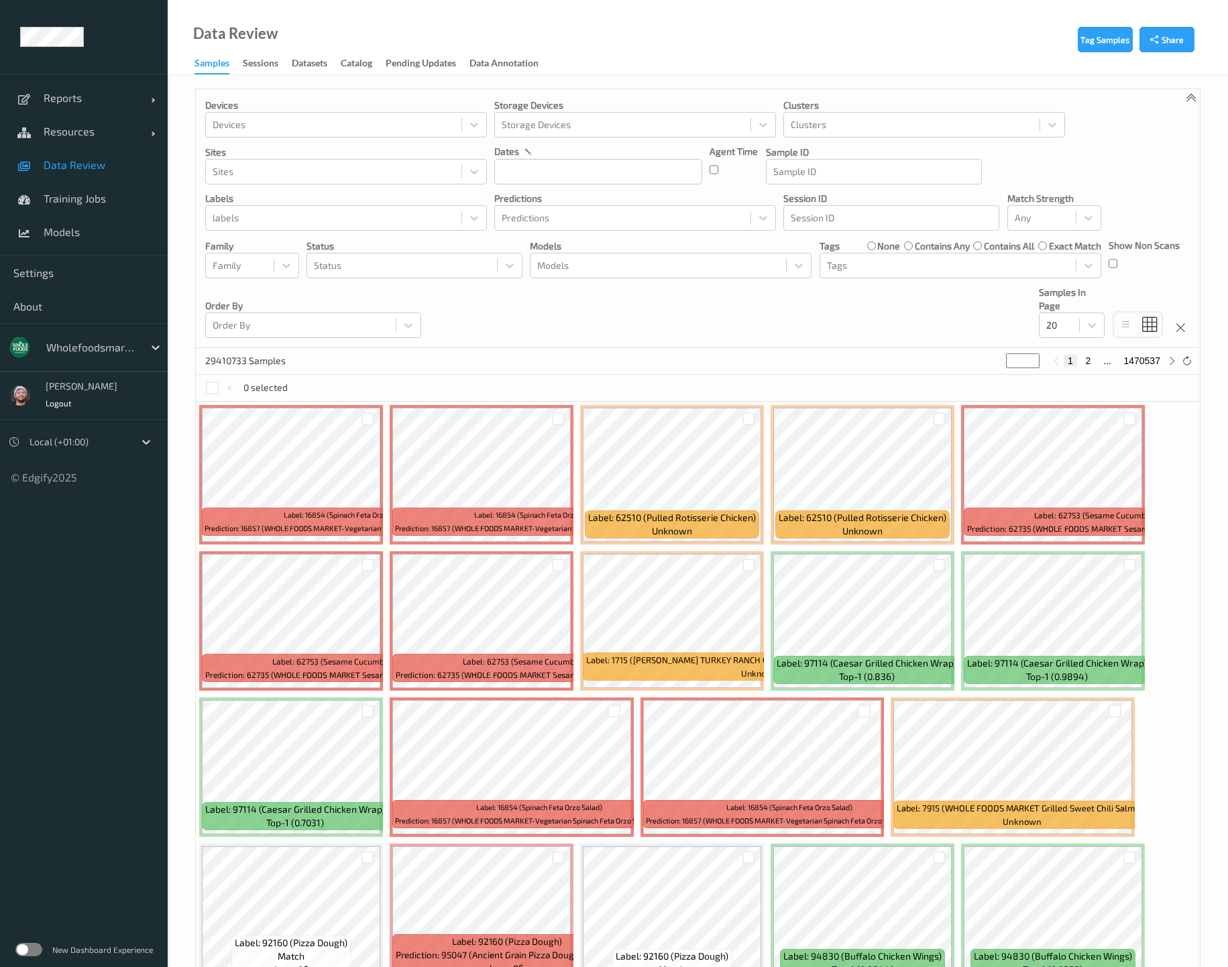
click at [933, 324] on div "Devices Devices Storage Devices Storage Devices Clusters Clusters Sites Sites d…" at bounding box center [698, 218] width 1004 height 259
click at [932, 306] on div "Devices Devices Storage Devices Storage Devices Clusters Clusters Sites Sites d…" at bounding box center [698, 218] width 1004 height 259
click at [119, 229] on span "Models" at bounding box center [99, 231] width 111 height 13
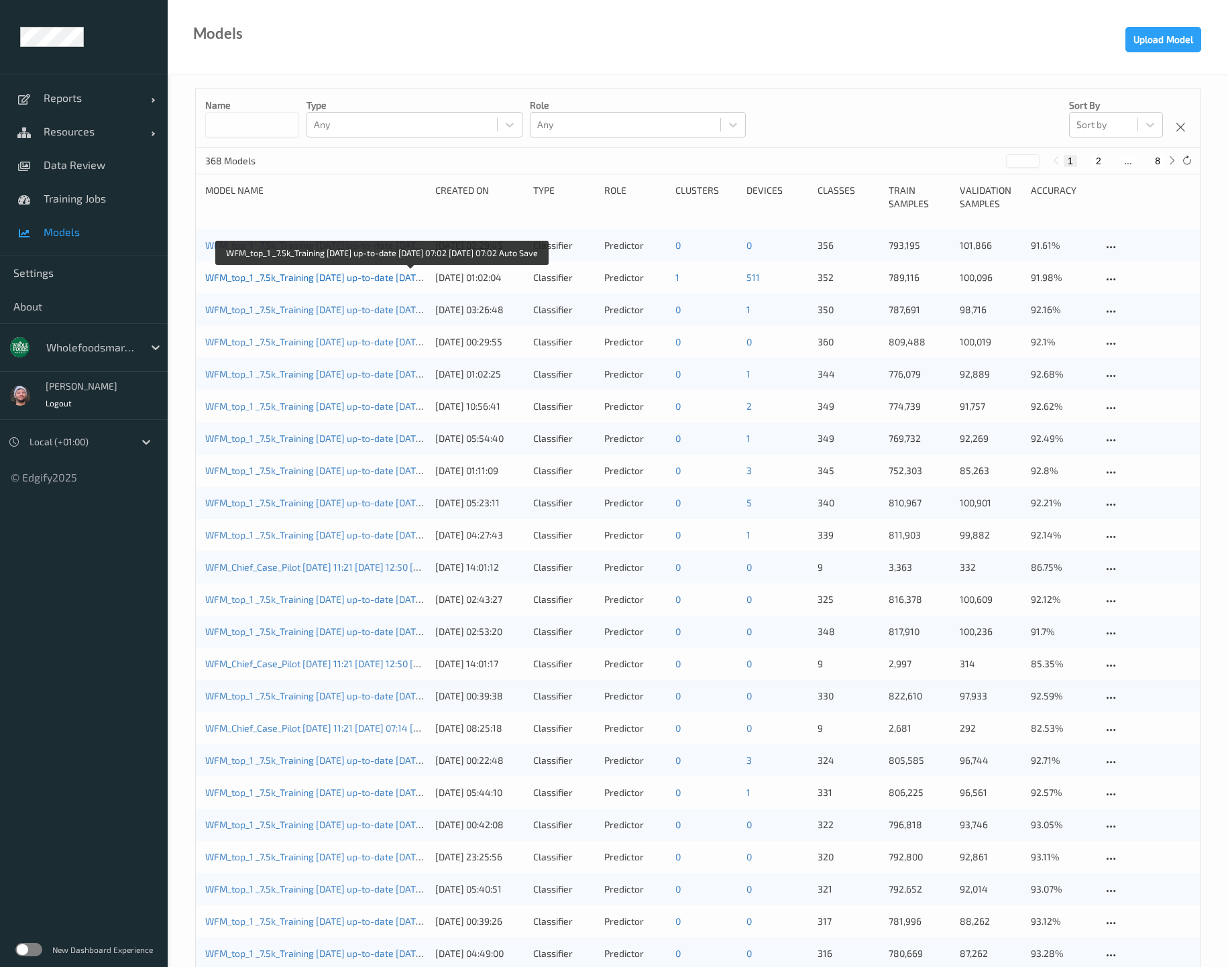
click at [348, 280] on link "WFM_top_1 _7.5k_Training [DATE] up-to-date [DATE] 07:02 [DATE] 07:02 Auto Save" at bounding box center [377, 277] width 345 height 11
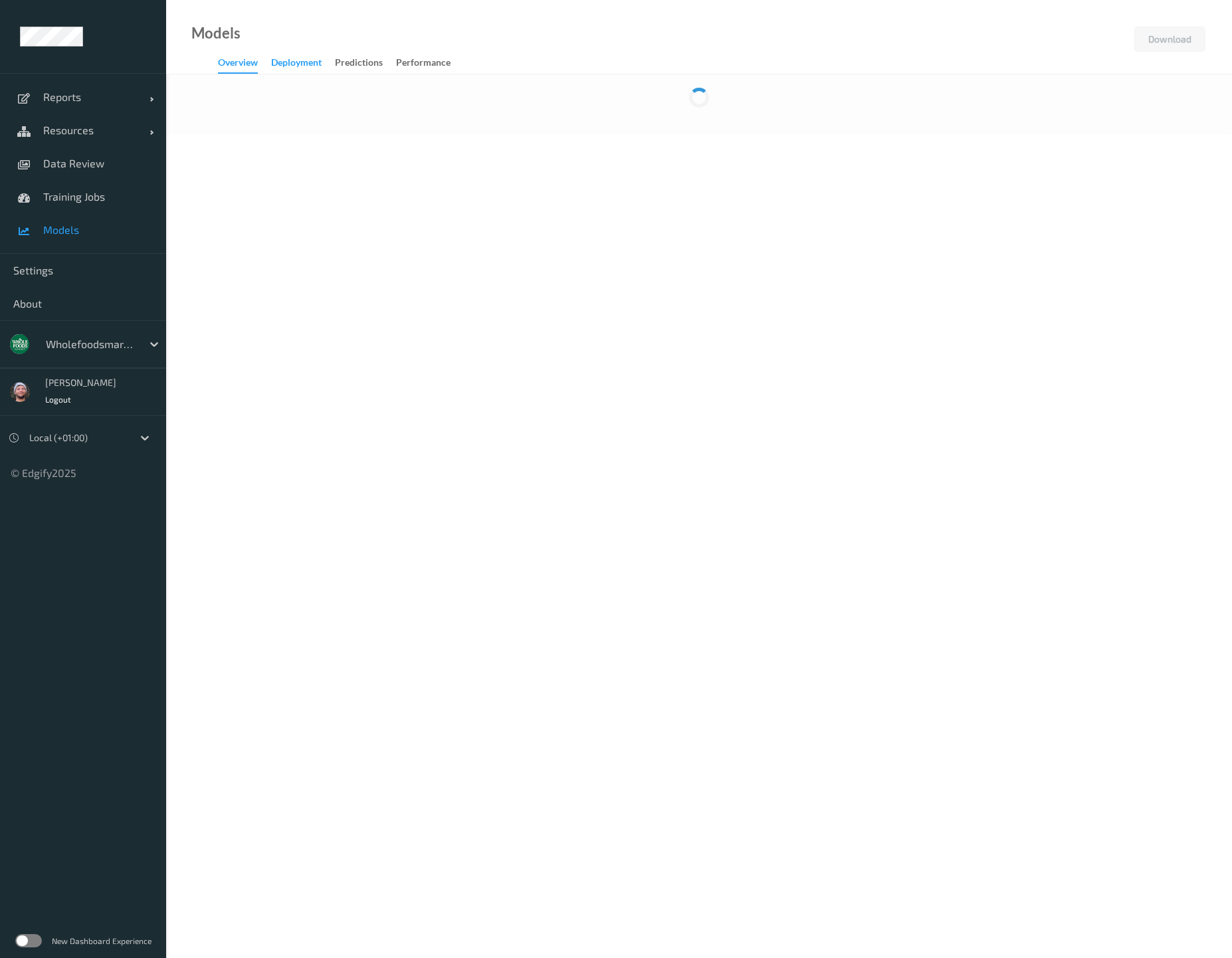
click at [313, 66] on div "Deployment" at bounding box center [296, 63] width 51 height 17
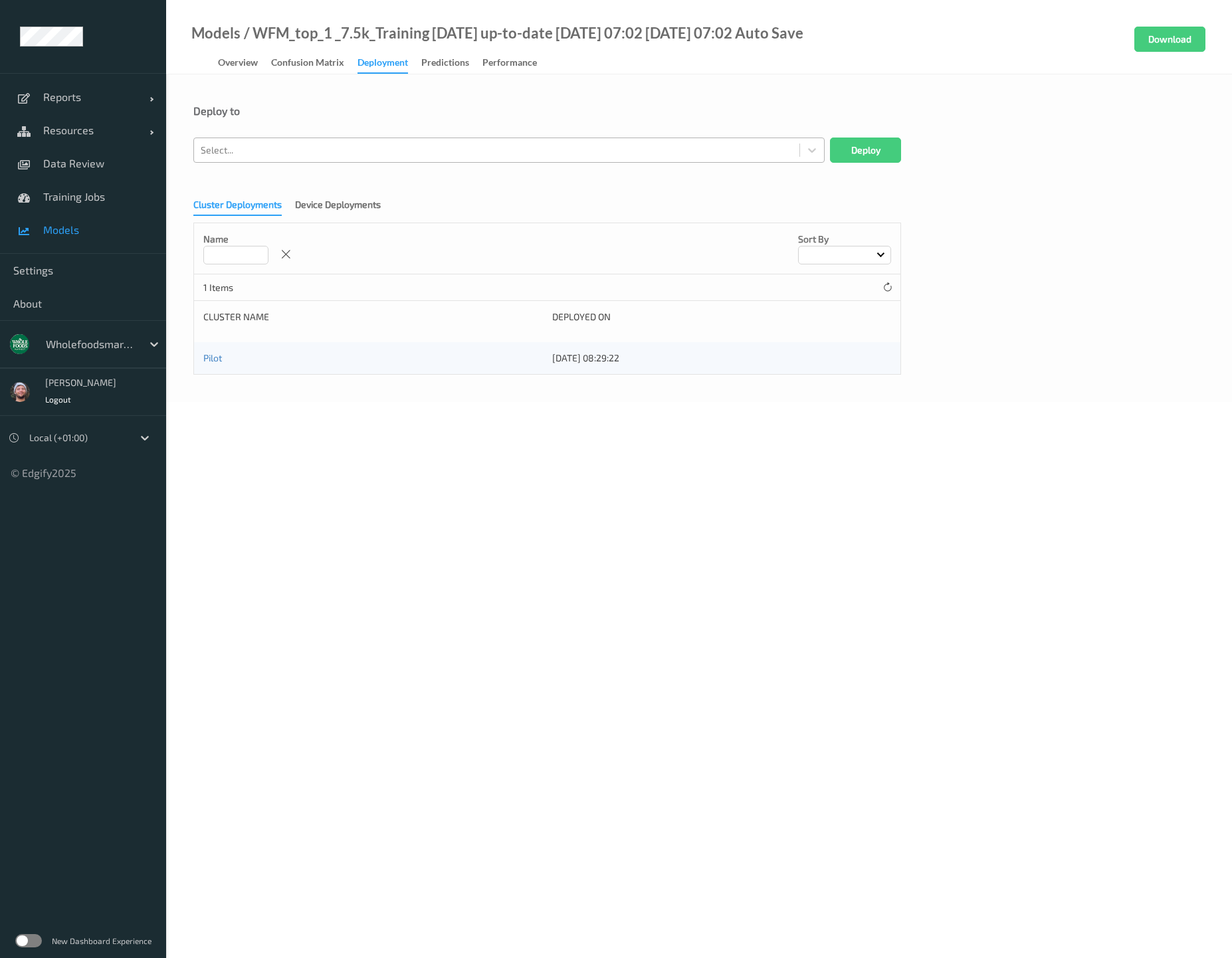
click at [399, 143] on div at bounding box center [497, 151] width 592 height 16
paste input "WFM10103SCL047"
type input "WFM10103SCL047"
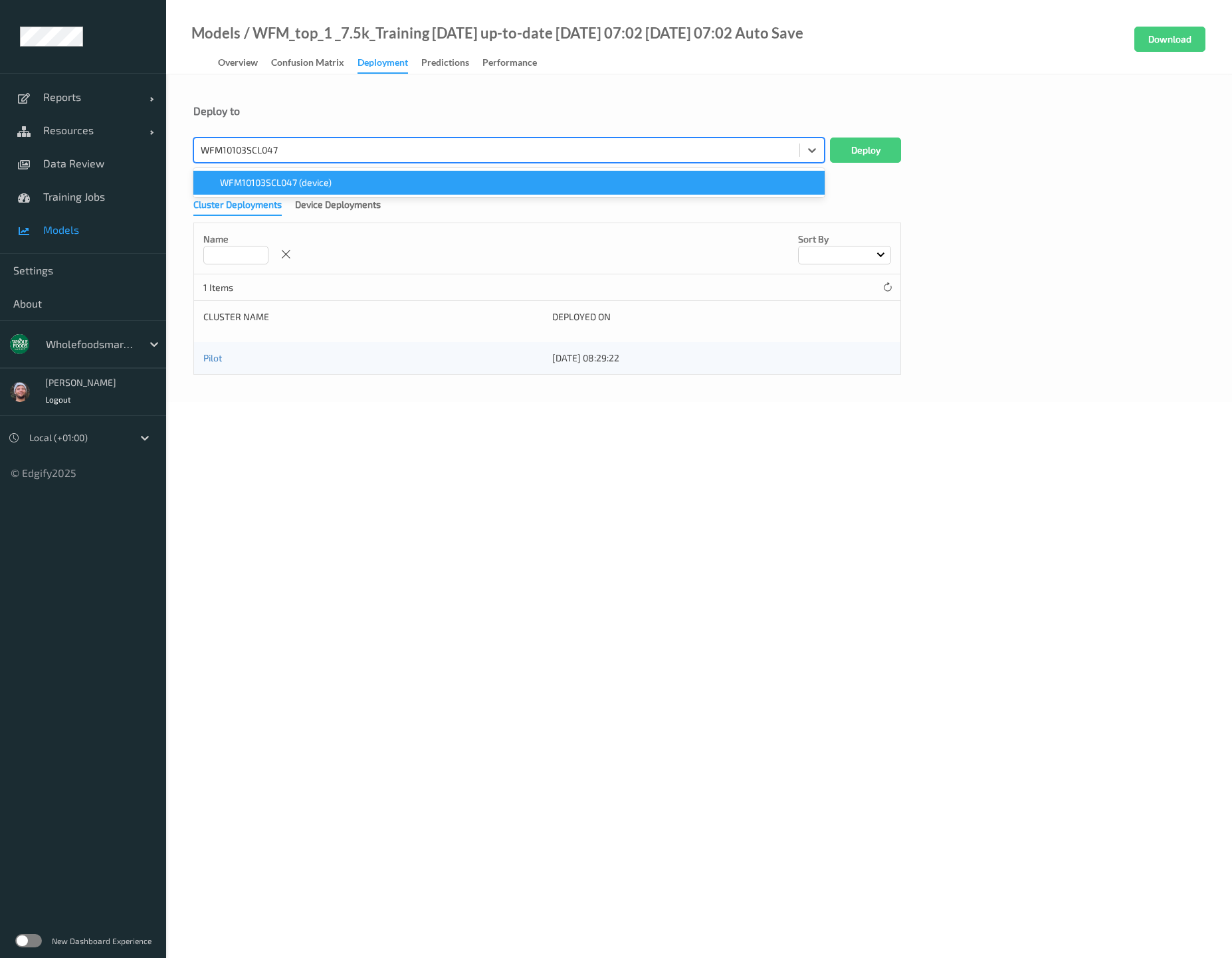
click at [334, 180] on div "WFM10103SCL047 (device)" at bounding box center [508, 182] width 615 height 13
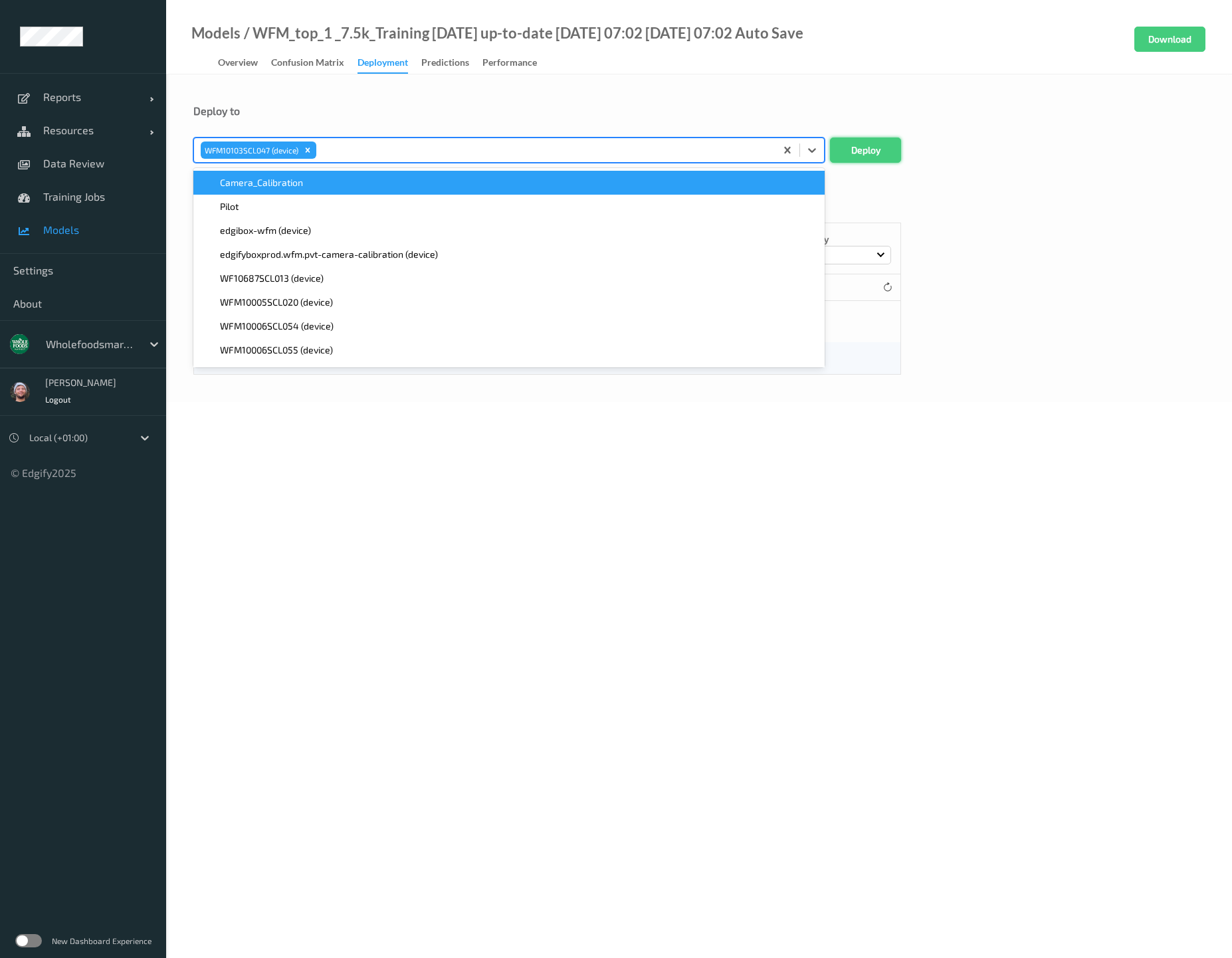
click at [863, 147] on button "Deploy" at bounding box center [866, 150] width 71 height 25
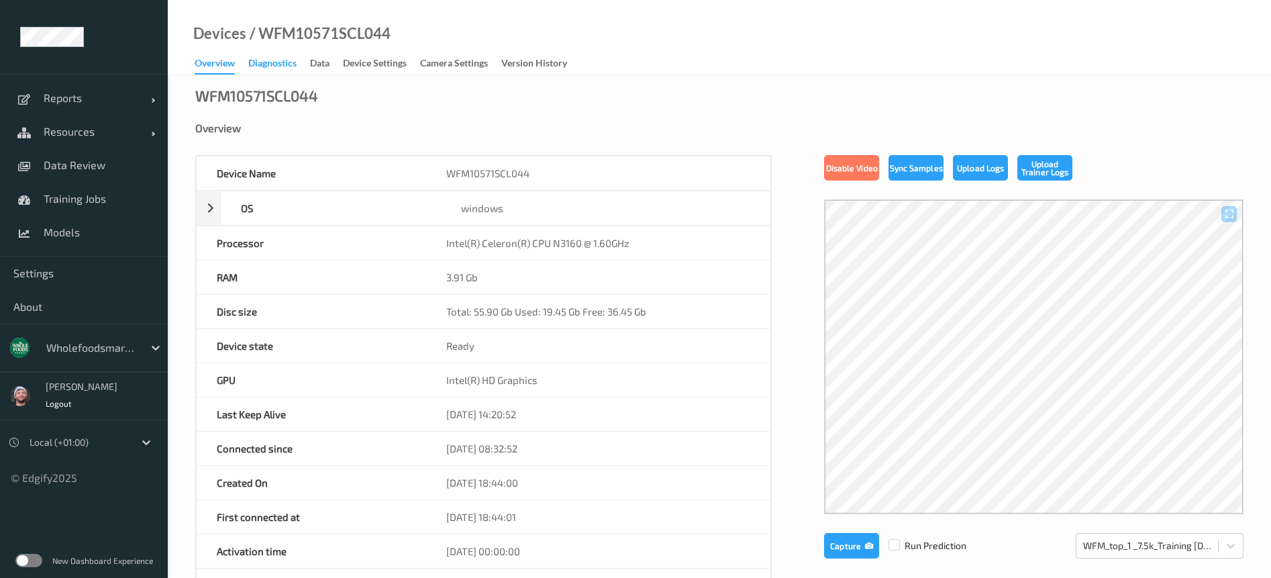
click at [290, 62] on div "Diagnostics" at bounding box center [272, 64] width 48 height 17
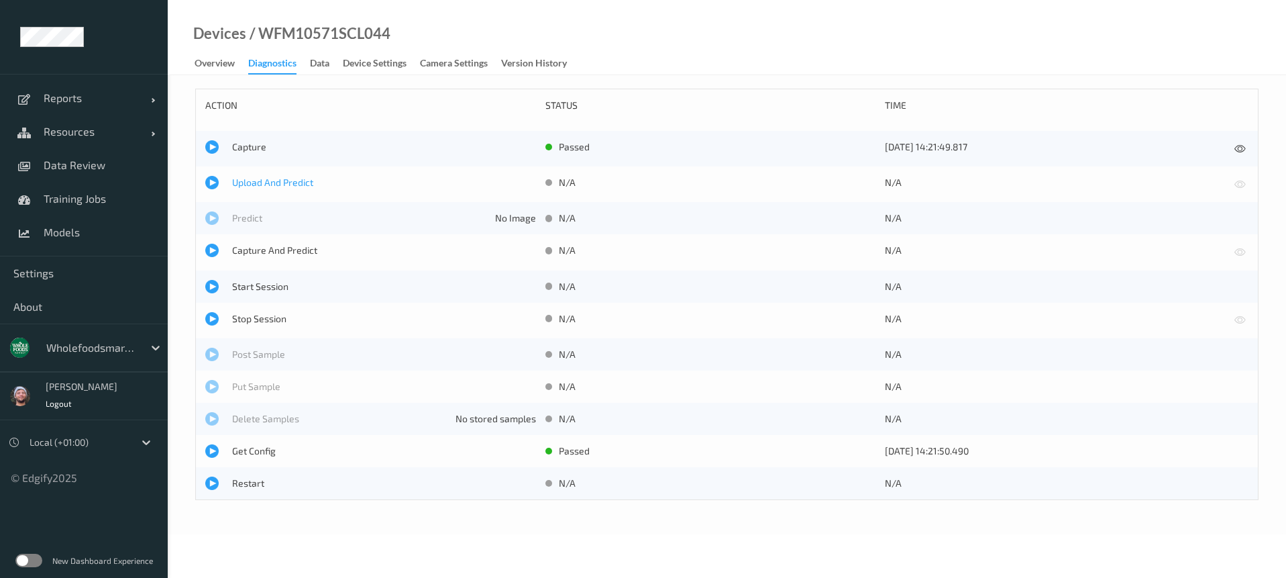
click at [303, 178] on span "Upload And Predict" at bounding box center [384, 182] width 304 height 13
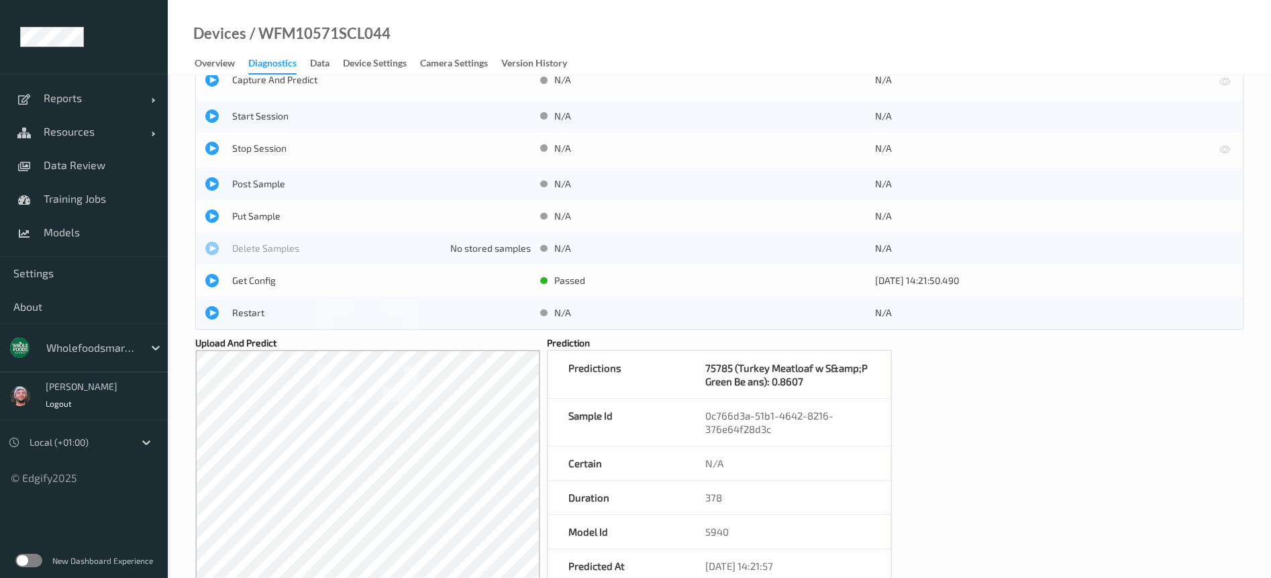
scroll to position [201, 0]
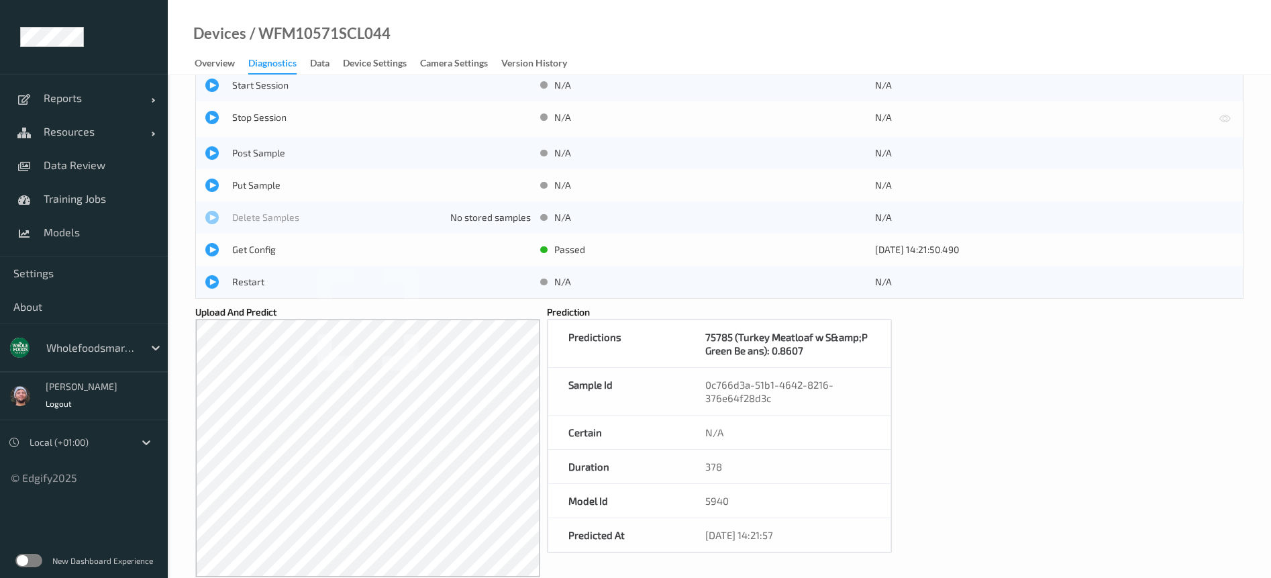
click at [1042, 431] on div "action status time Capture passed [DATE] 14:21:49.817 Upload And Predict passed…" at bounding box center [719, 219] width 1048 height 665
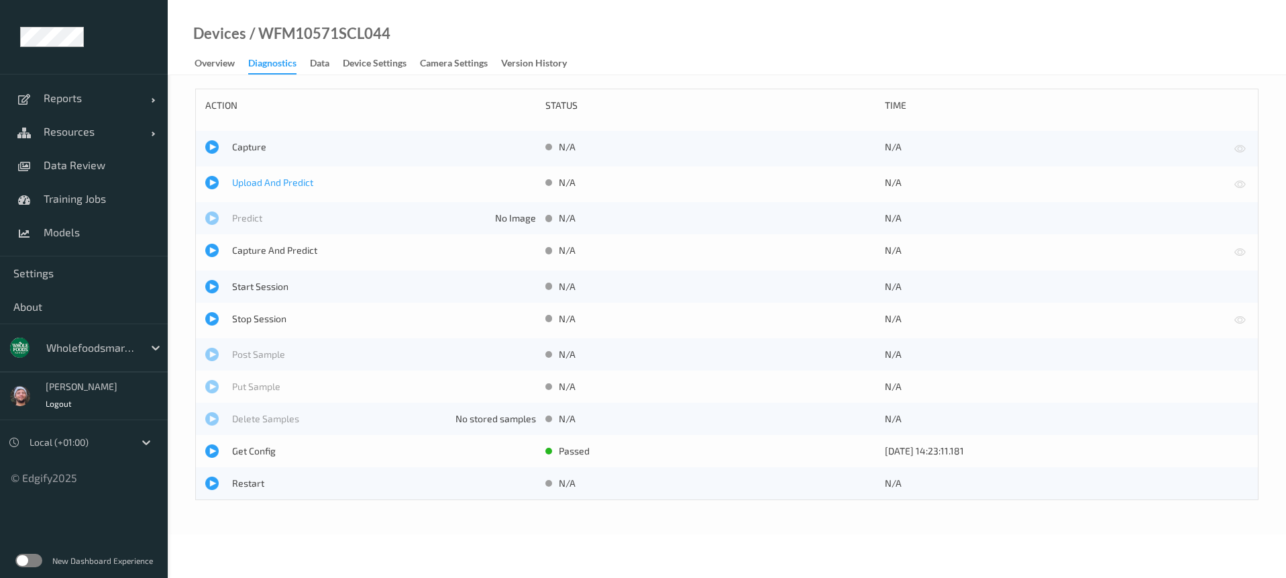
click at [268, 179] on span "Upload And Predict" at bounding box center [384, 182] width 304 height 13
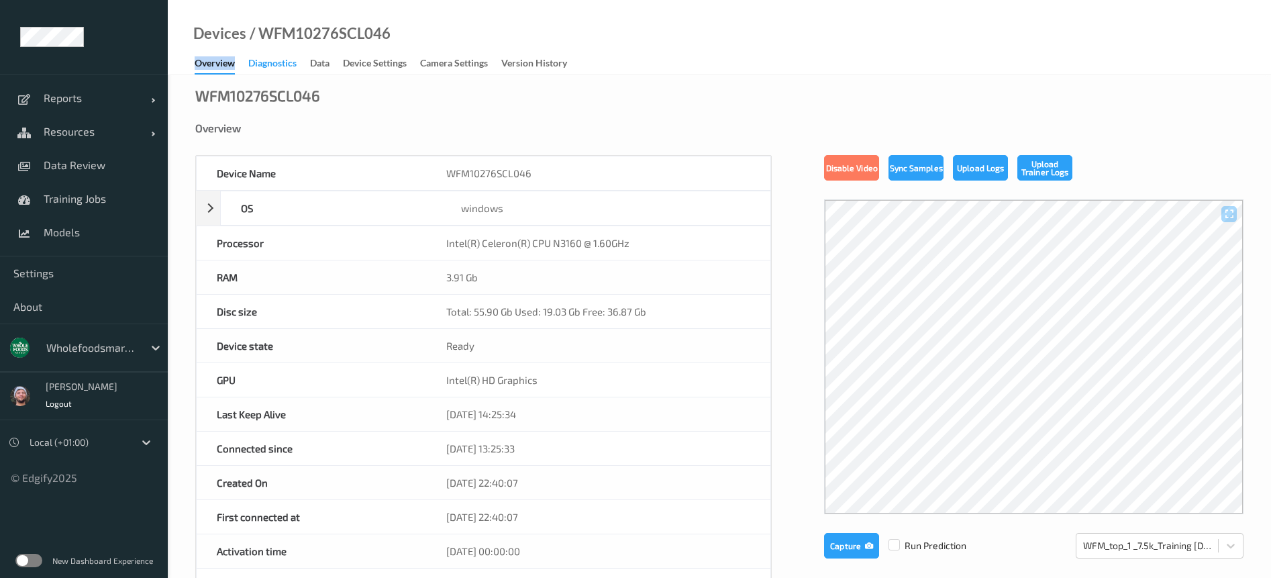
click at [268, 56] on div "Devices / WFM10276SCL046 Overview Diagnostics Data Device Settings Camera Setti…" at bounding box center [719, 37] width 1103 height 75
click at [268, 60] on div "Diagnostics" at bounding box center [272, 64] width 48 height 17
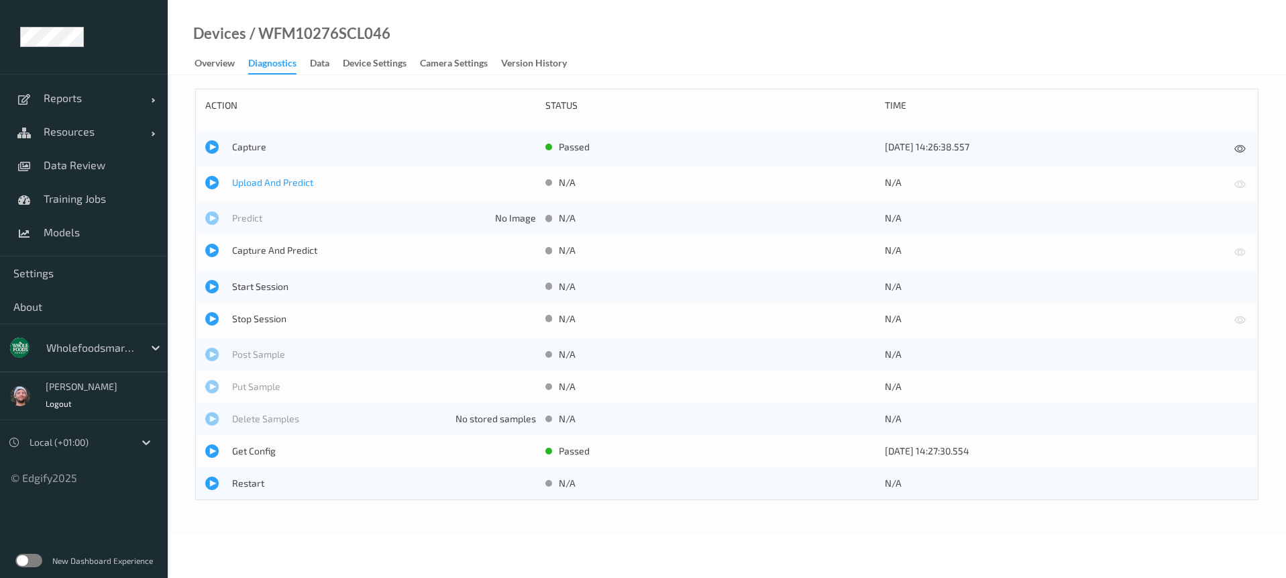
click at [270, 179] on span "Upload And Predict" at bounding box center [384, 182] width 304 height 13
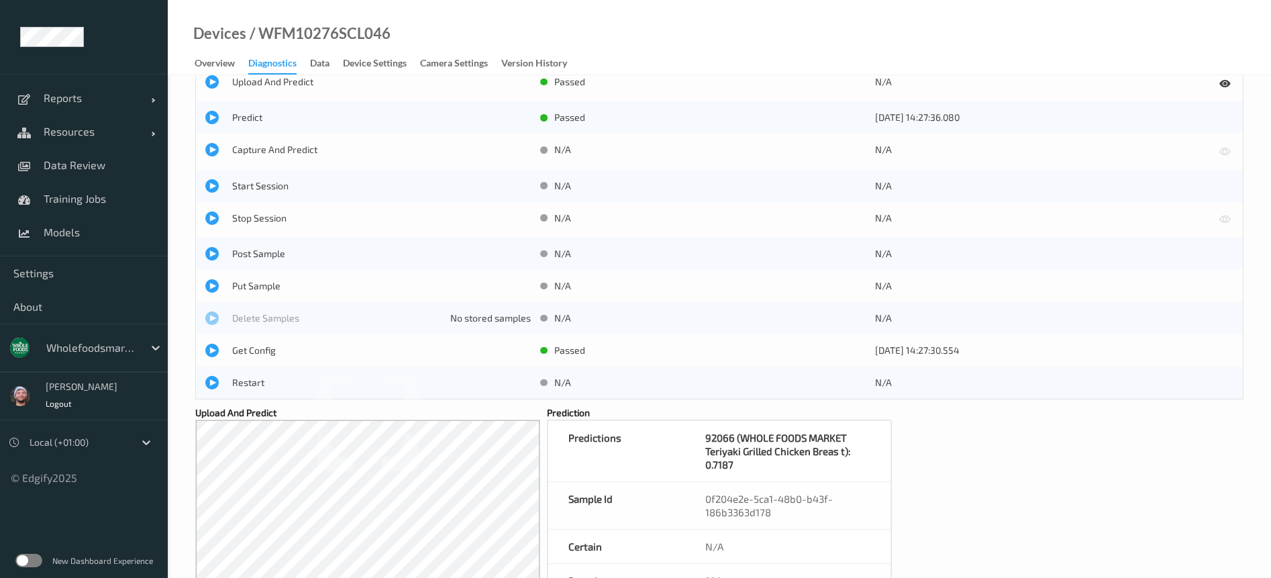
scroll to position [201, 0]
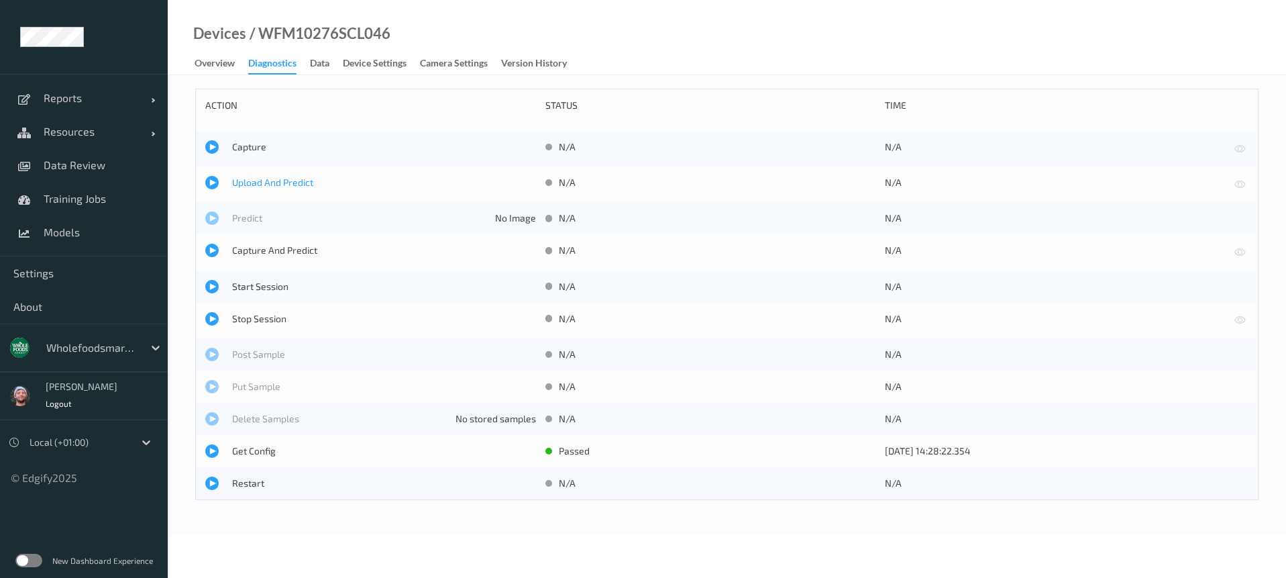
click at [259, 182] on span "Upload And Predict" at bounding box center [384, 182] width 304 height 13
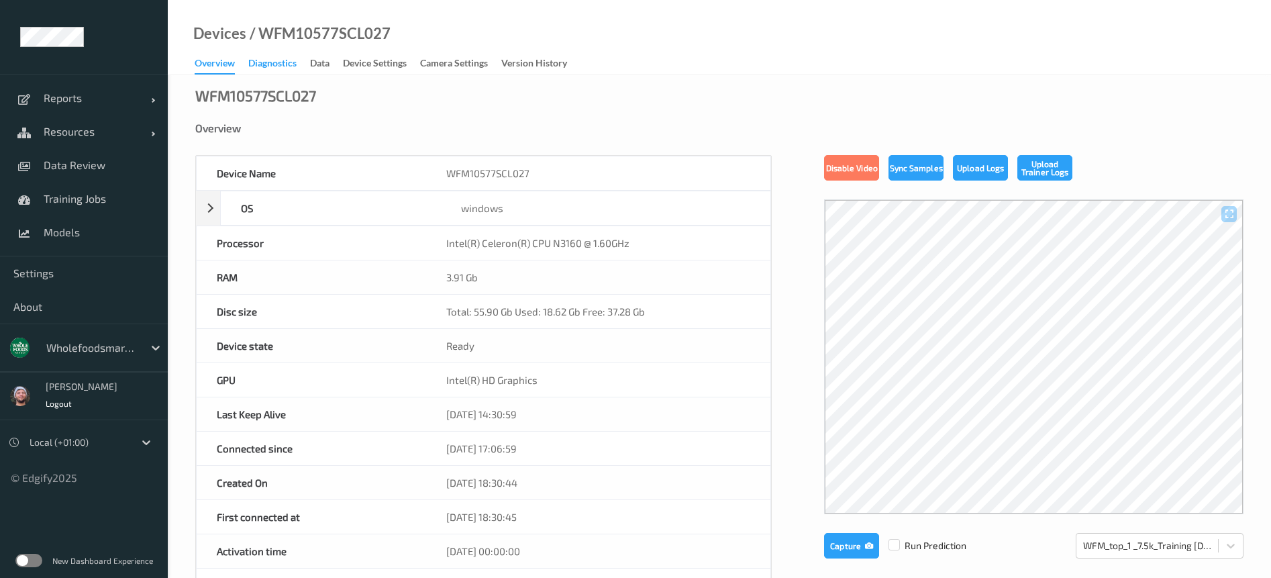
click at [293, 69] on div "Diagnostics" at bounding box center [272, 64] width 48 height 17
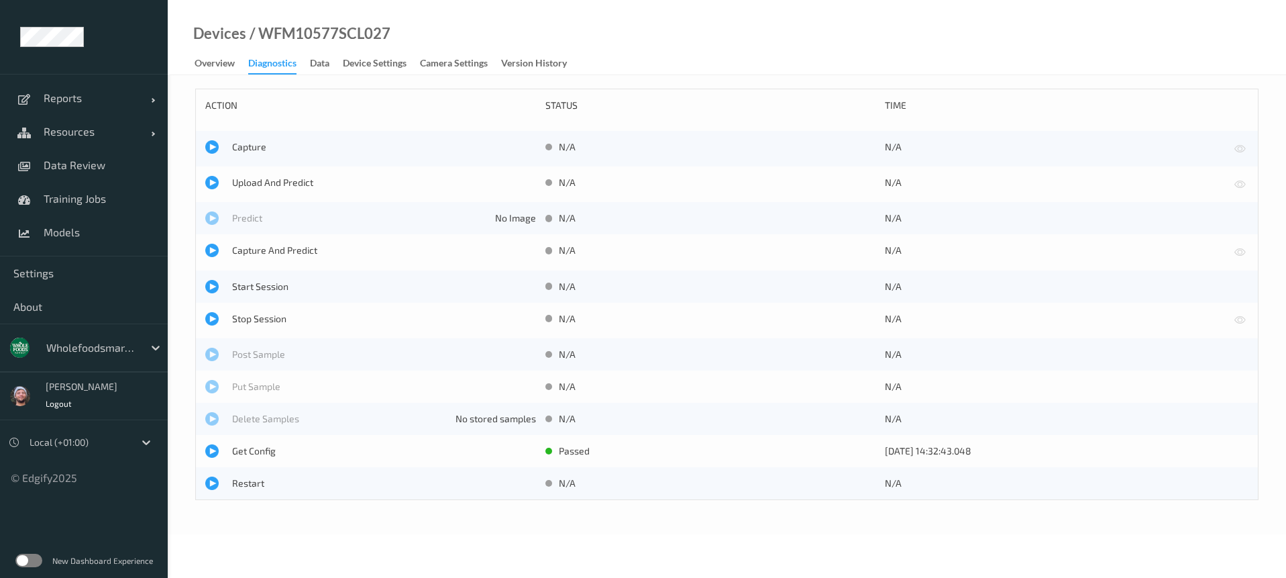
click at [308, 190] on div "Upload And Predict" at bounding box center [370, 184] width 331 height 17
click at [302, 174] on div "Upload And Predict N/A N/A" at bounding box center [727, 184] width 1062 height 36
click at [275, 184] on span "Upload And Predict" at bounding box center [384, 182] width 304 height 13
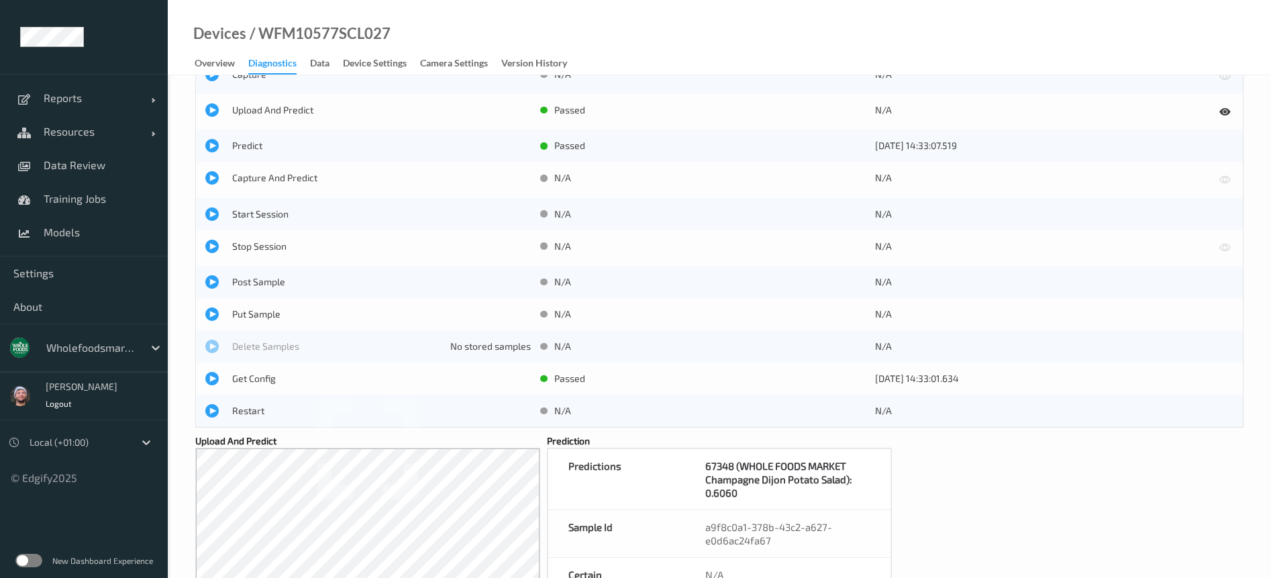
scroll to position [101, 0]
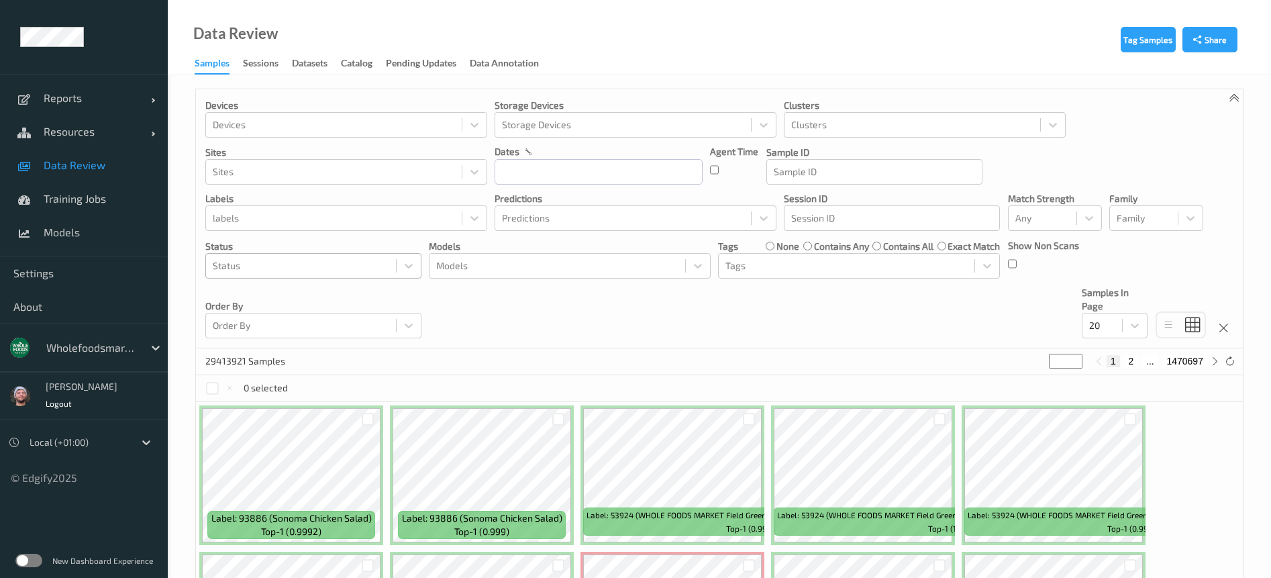
click at [311, 260] on div at bounding box center [301, 266] width 176 height 16
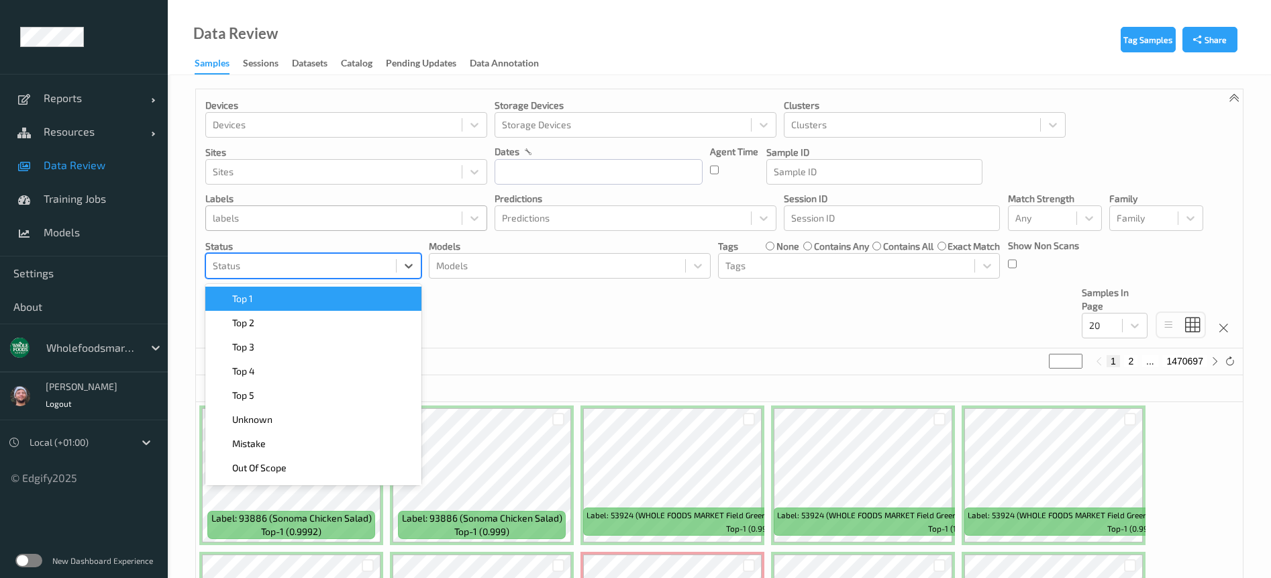
click at [361, 217] on div at bounding box center [334, 218] width 242 height 16
paste input "WFM10396SCL041"
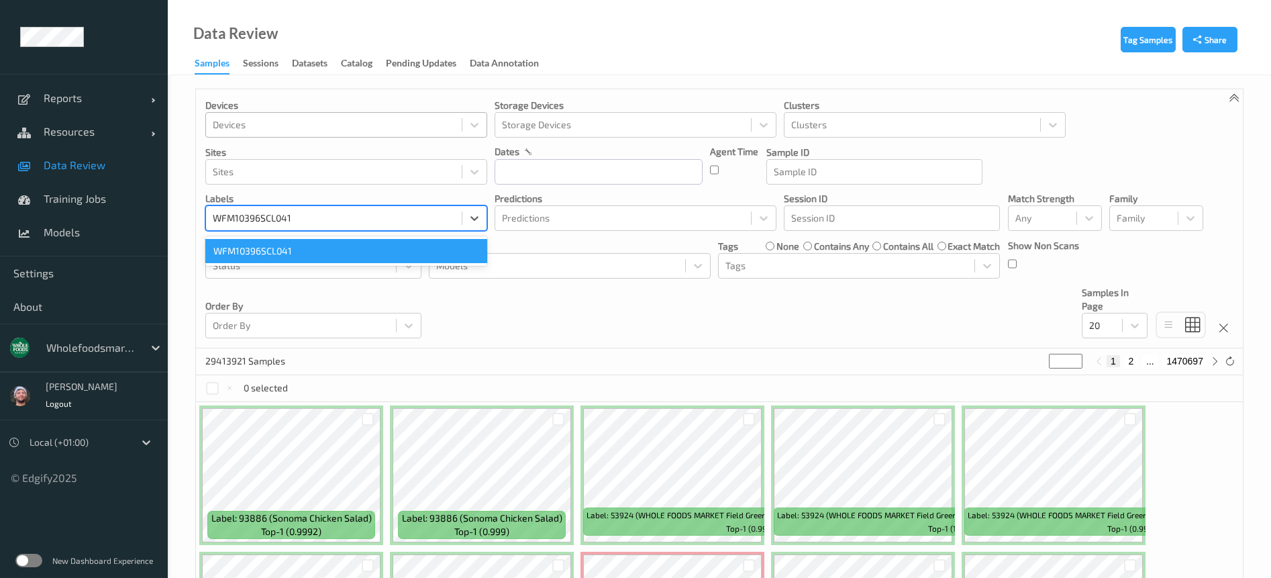
type input "WFM10396SCL041"
click at [358, 127] on div at bounding box center [334, 125] width 242 height 16
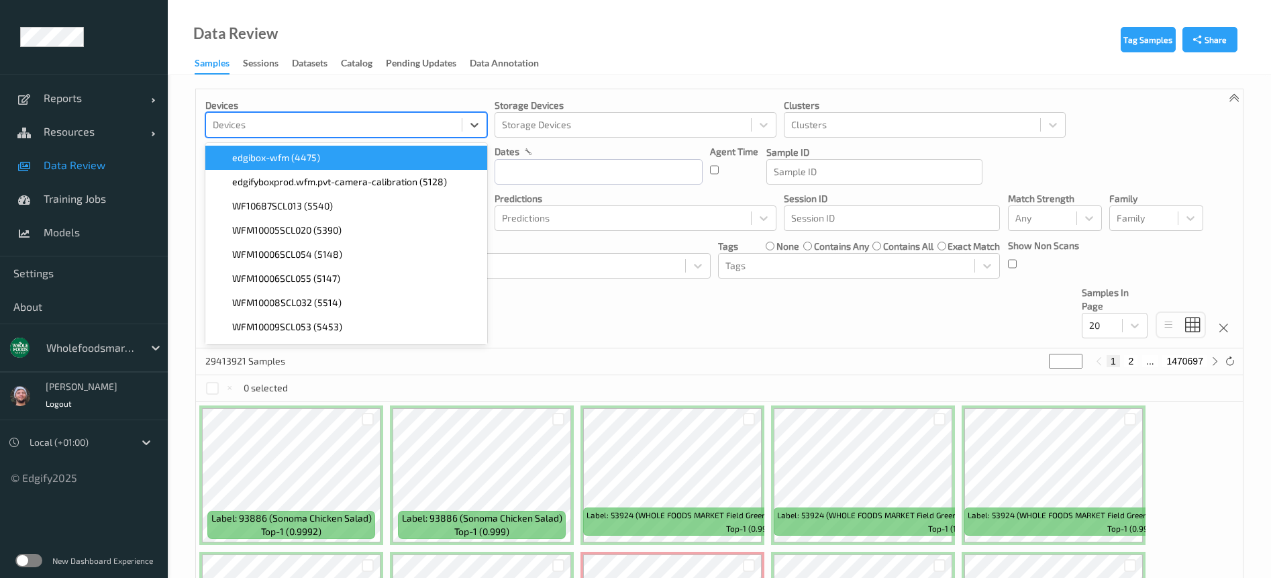
paste input "WFM10396SCL041"
type input "WFM10396SCL041"
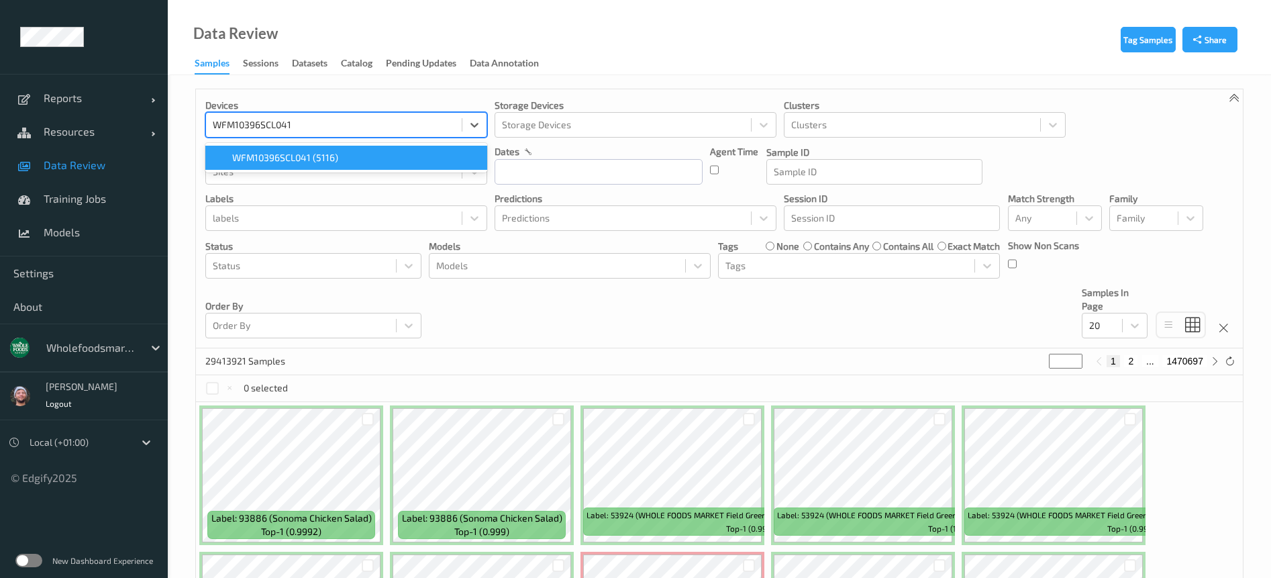
click at [300, 162] on span "WFM10396SCL041 (5116)" at bounding box center [285, 157] width 106 height 13
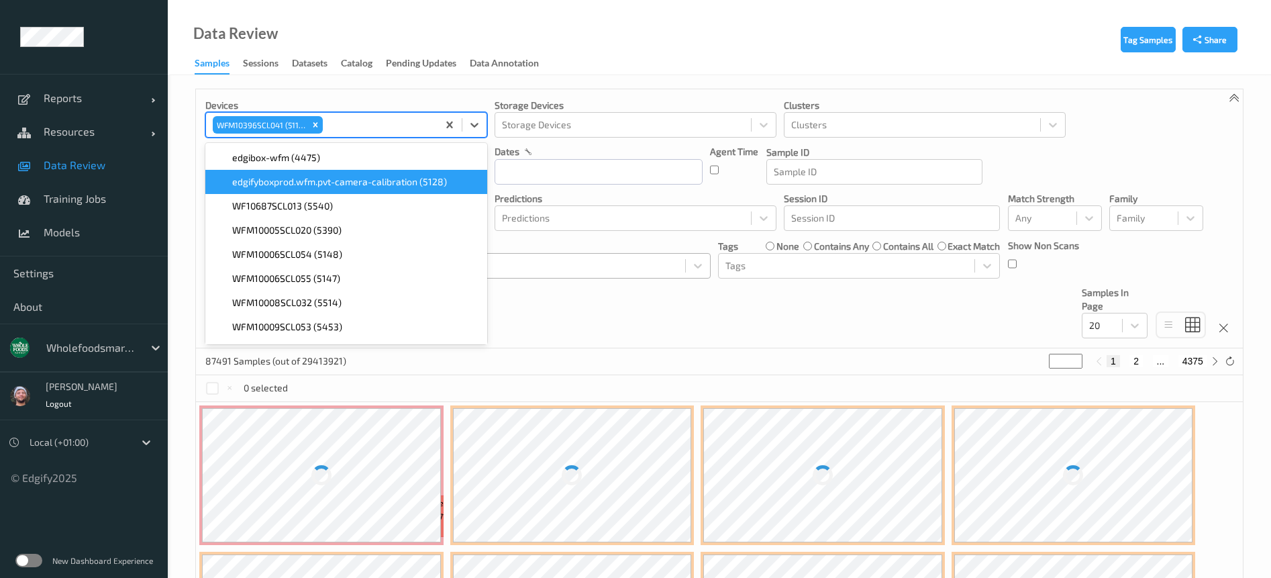
click at [698, 330] on div "Devices option WFM10396SCL041 (5116), selected. option edgifyboxprod.wfm.pvt-ca…" at bounding box center [719, 218] width 1046 height 259
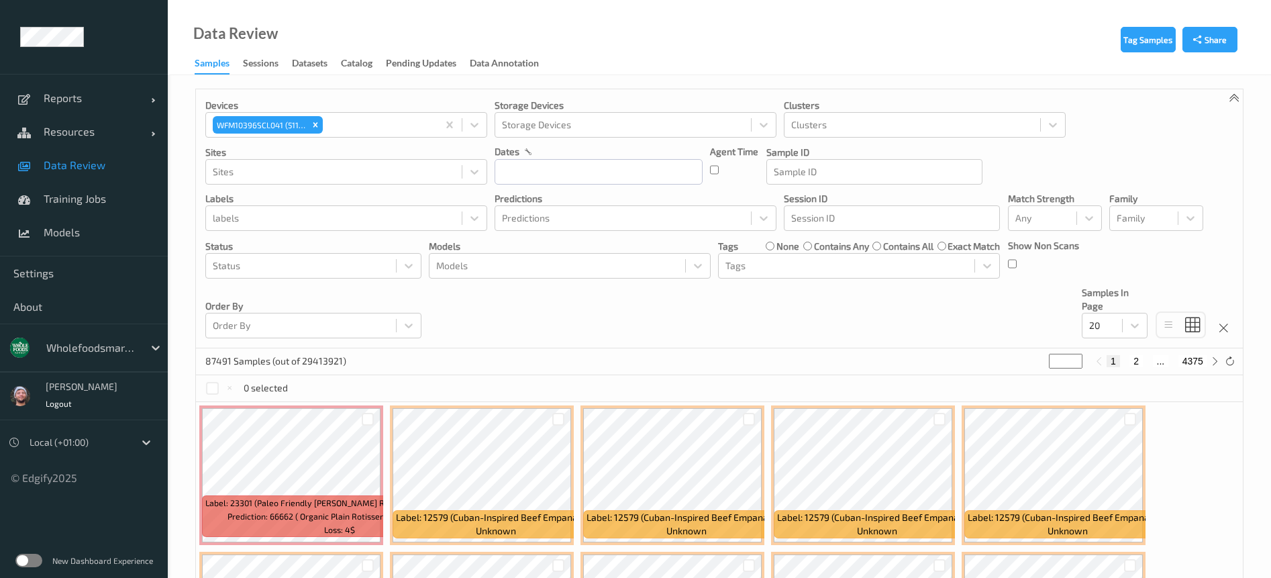
click at [598, 297] on div "Devices WFM10396SCL041 (5116) Storage Devices Storage Devices Clusters Clusters…" at bounding box center [719, 218] width 1046 height 259
click at [558, 164] on input "text" at bounding box center [598, 171] width 208 height 25
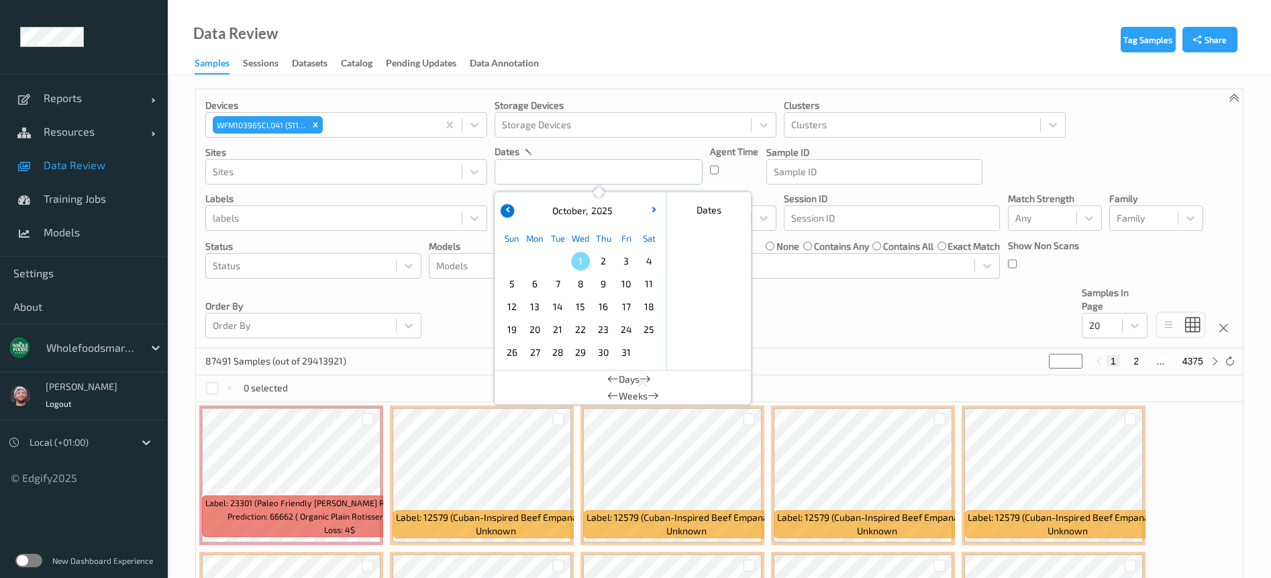
click at [508, 209] on icon "button" at bounding box center [507, 209] width 5 height 5
click at [560, 352] on span "30" at bounding box center [557, 352] width 19 height 19
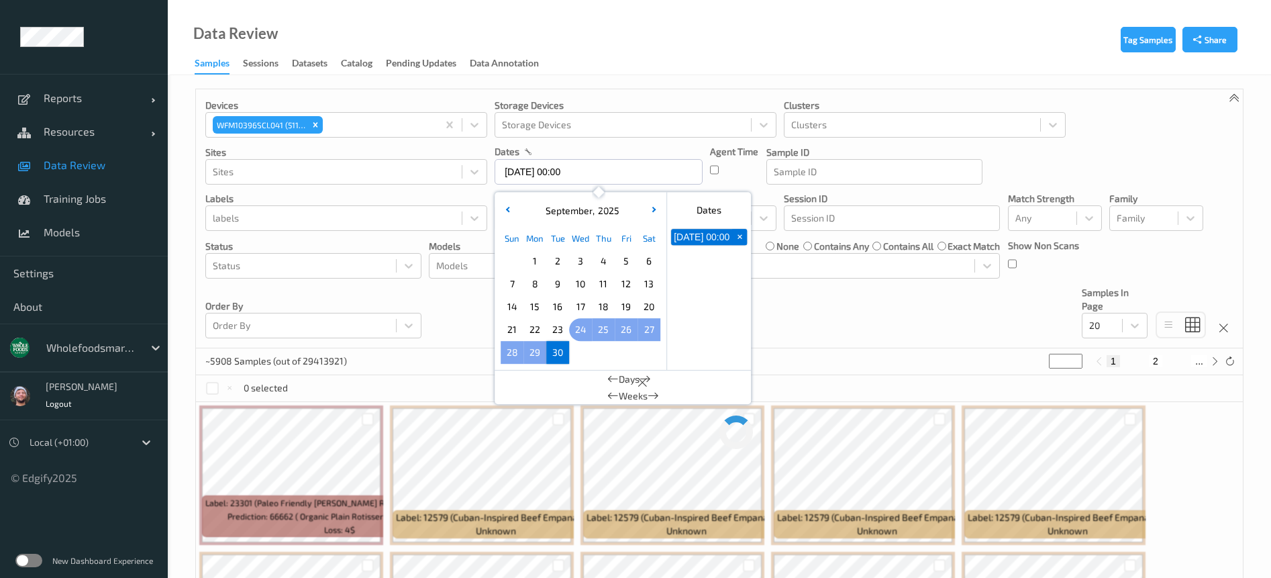
click at [577, 331] on span "24" at bounding box center [580, 329] width 19 height 19
type input "24/09/2025 00:00 -> 30/09/2025 23:59"
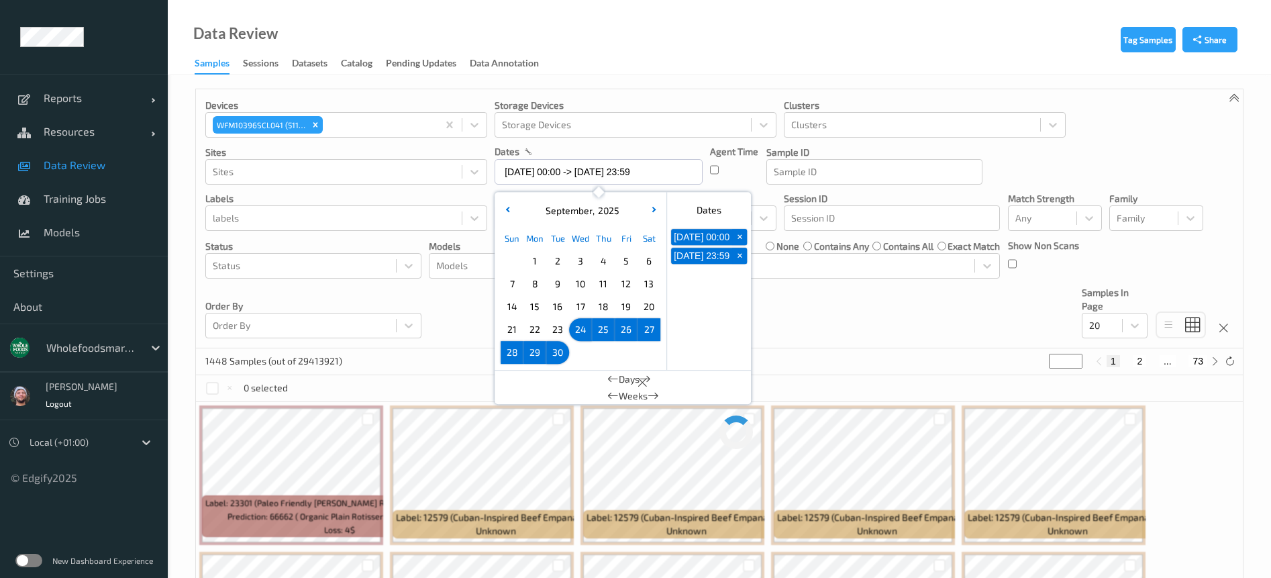
click at [791, 324] on div "Devices WFM10396SCL041 (5116) Storage Devices Storage Devices Clusters Clusters…" at bounding box center [719, 218] width 1046 height 259
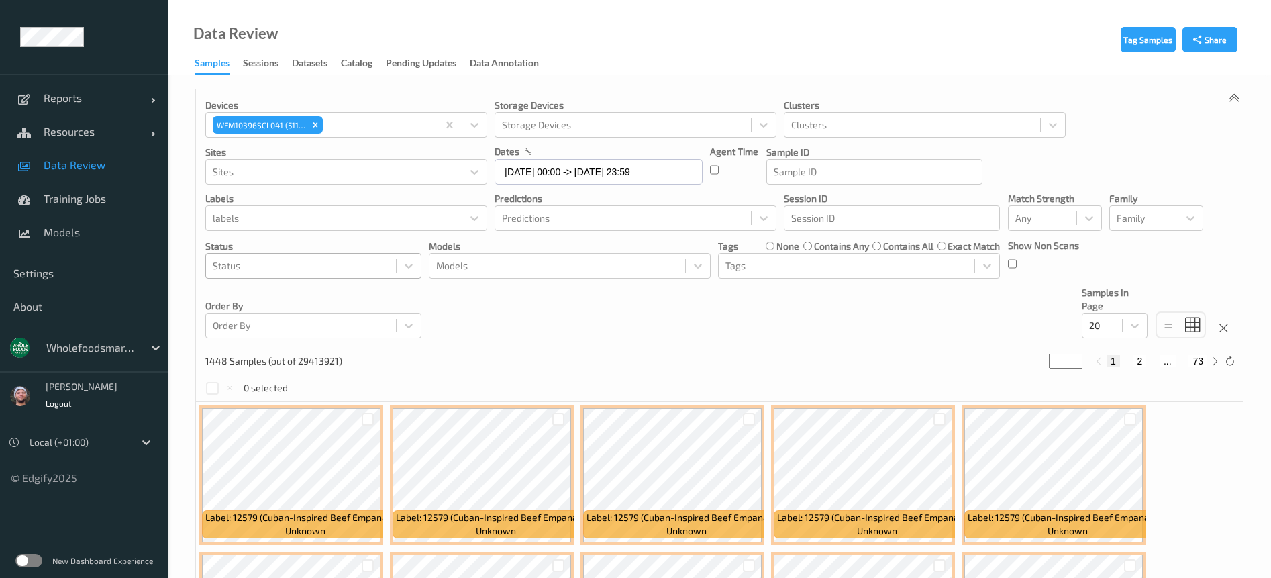
click at [313, 264] on div at bounding box center [301, 266] width 176 height 16
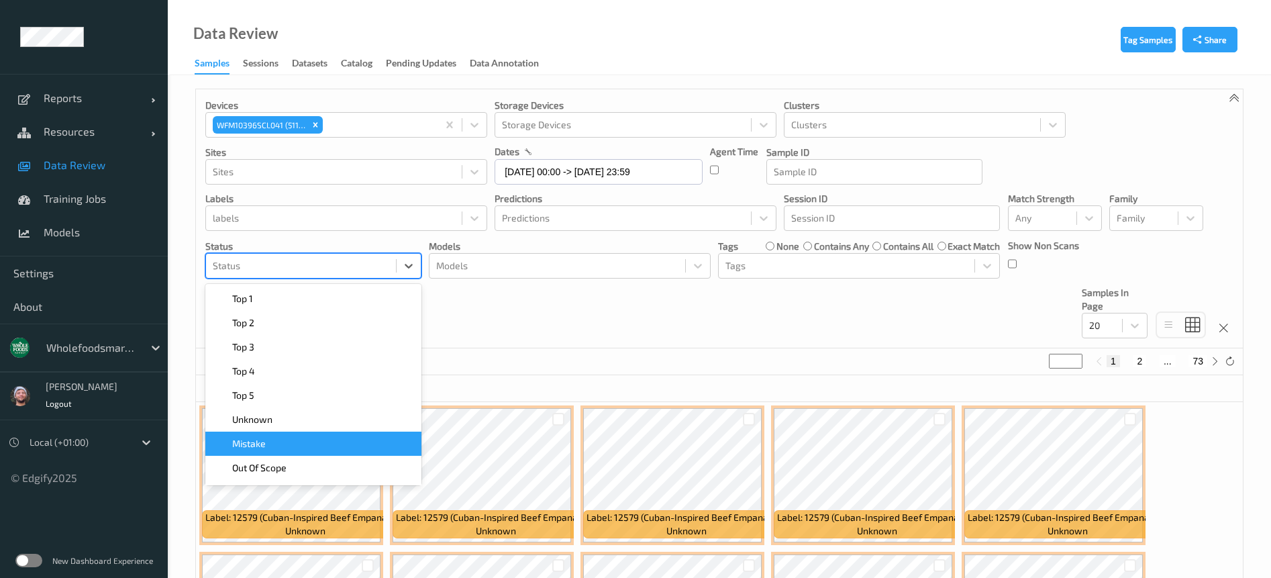
click at [280, 437] on div "Mistake" at bounding box center [313, 443] width 200 height 13
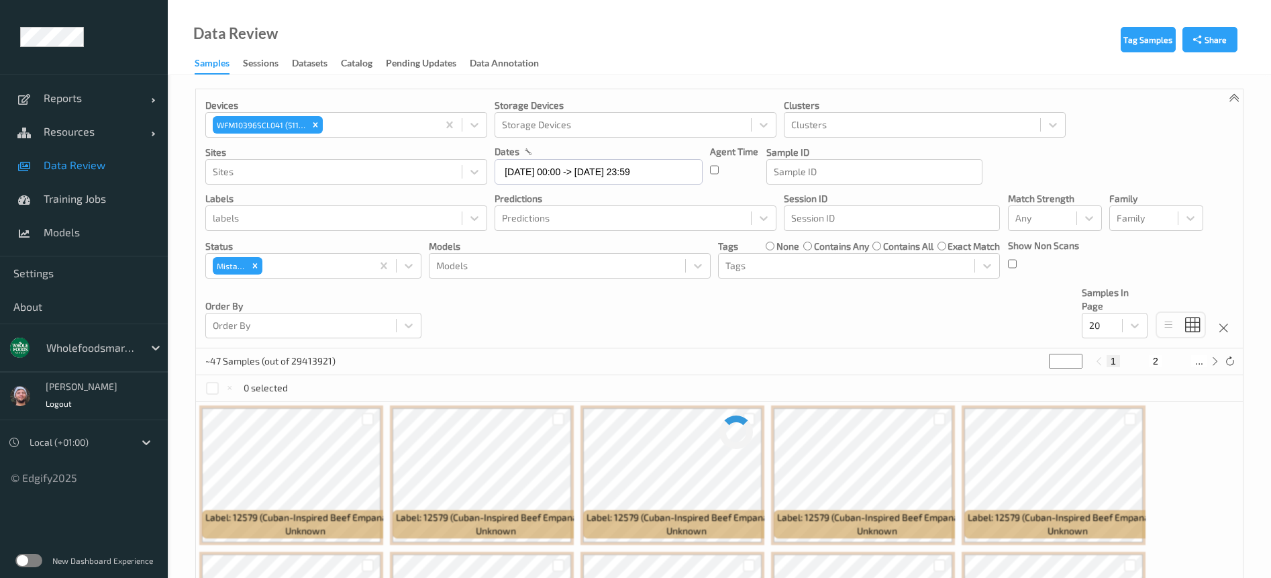
click at [580, 310] on div "Devices WFM10396SCL041 (5116) Storage Devices Storage Devices Clusters Clusters…" at bounding box center [719, 218] width 1046 height 259
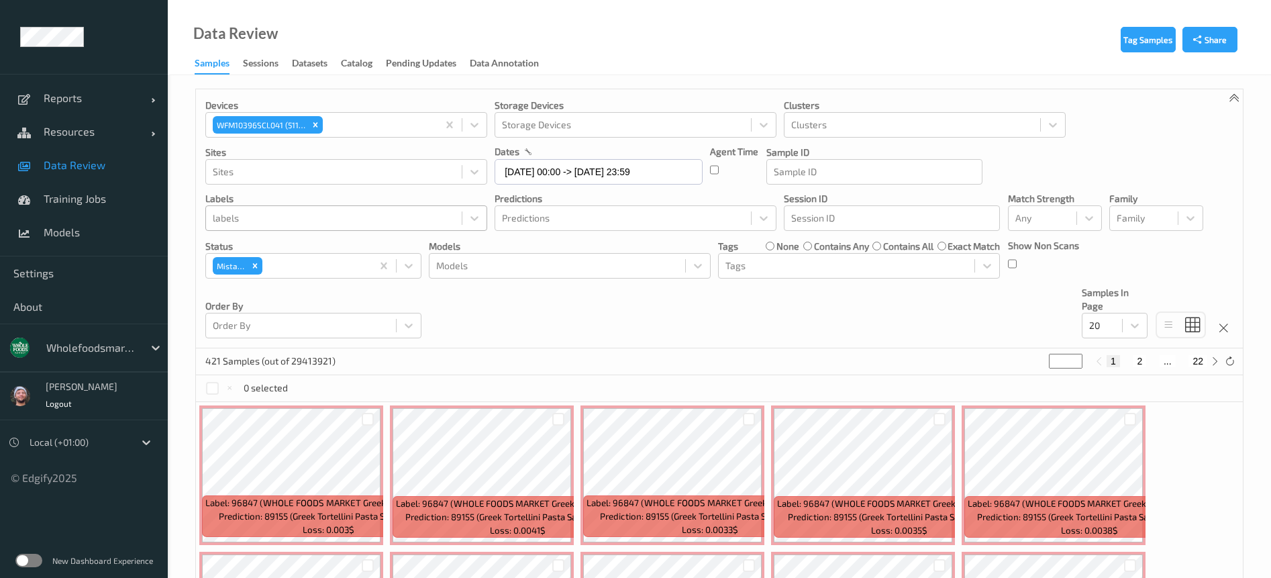
click at [355, 217] on div at bounding box center [334, 218] width 242 height 16
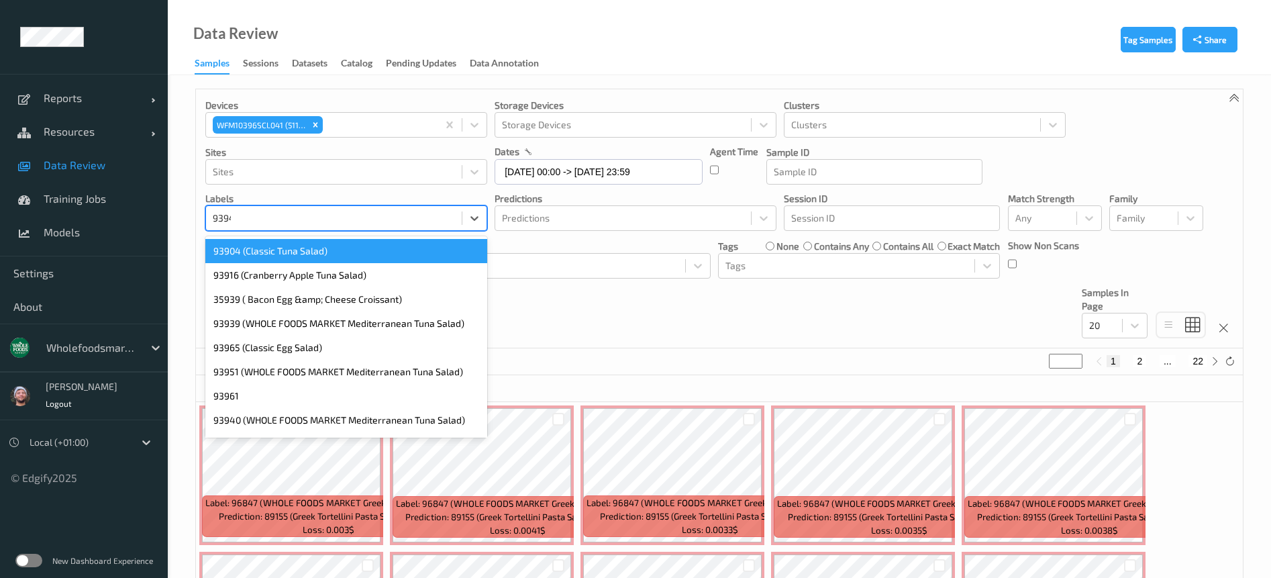
type input "93940"
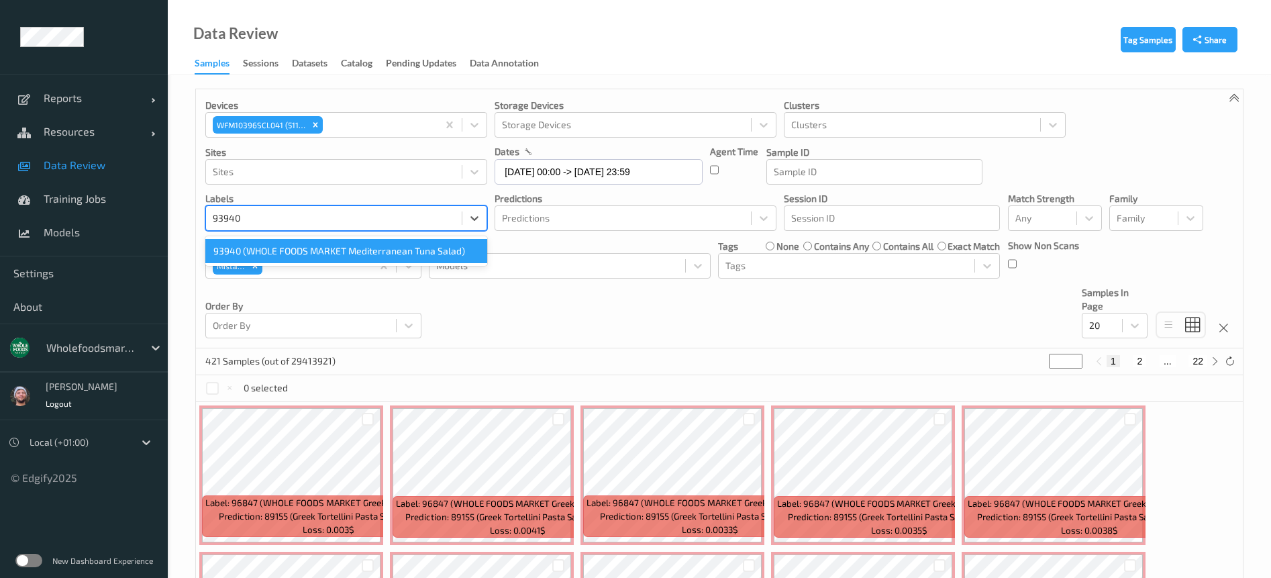
click at [362, 261] on div "93940 (WHOLE FOODS MARKET Mediterranean Tuna Salad)" at bounding box center [346, 251] width 282 height 24
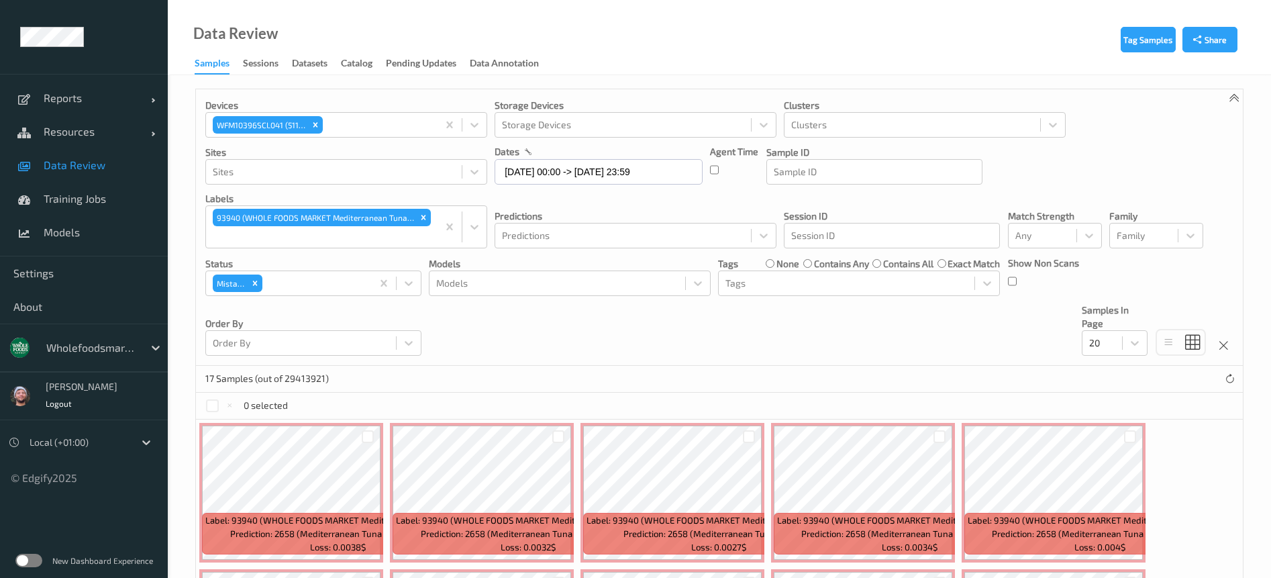
drag, startPoint x: 584, startPoint y: 44, endPoint x: 531, endPoint y: 85, distance: 66.0
click at [584, 44] on div "Data Review Samples Sessions Datasets Catalog Pending Updates Data Annotation" at bounding box center [719, 37] width 1103 height 75
click at [34, 559] on label at bounding box center [28, 559] width 27 height 13
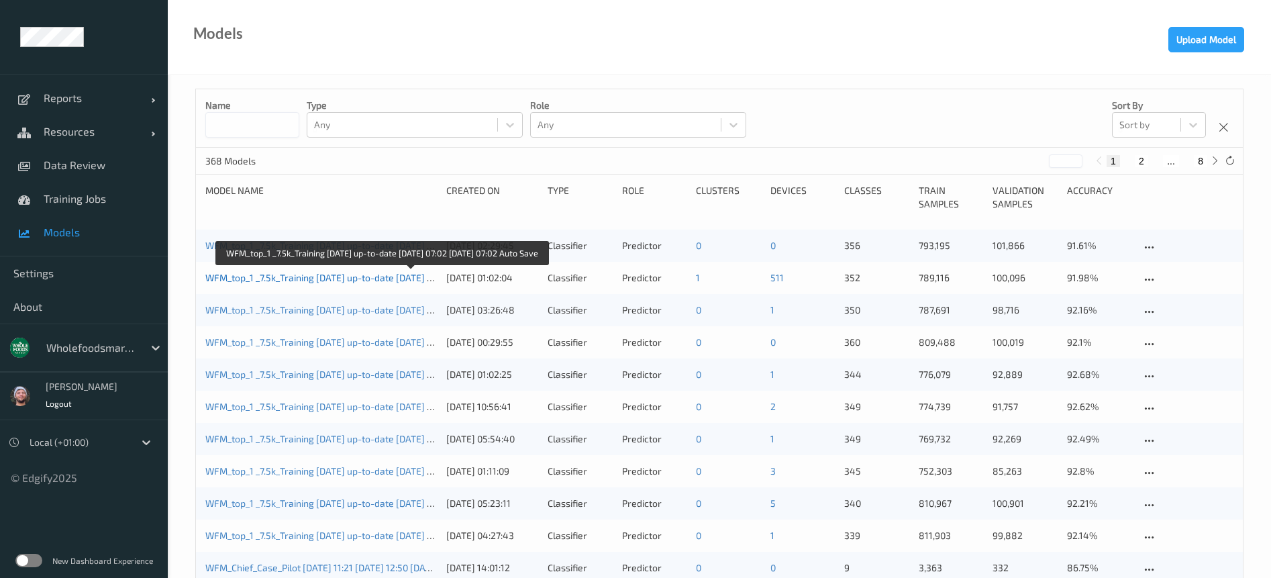
click at [289, 277] on link "WFM_top_1 _7.5k_Training [DATE] up-to-date [DATE] 07:02 [DATE] 07:02 Auto Save" at bounding box center [377, 277] width 345 height 11
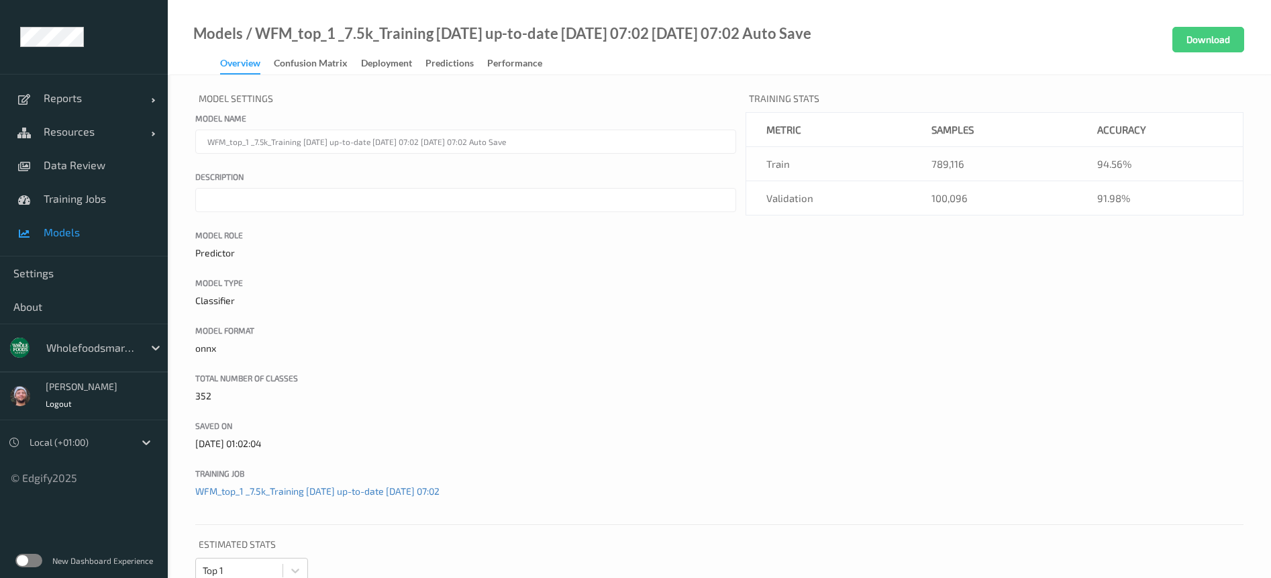
scroll to position [928, 0]
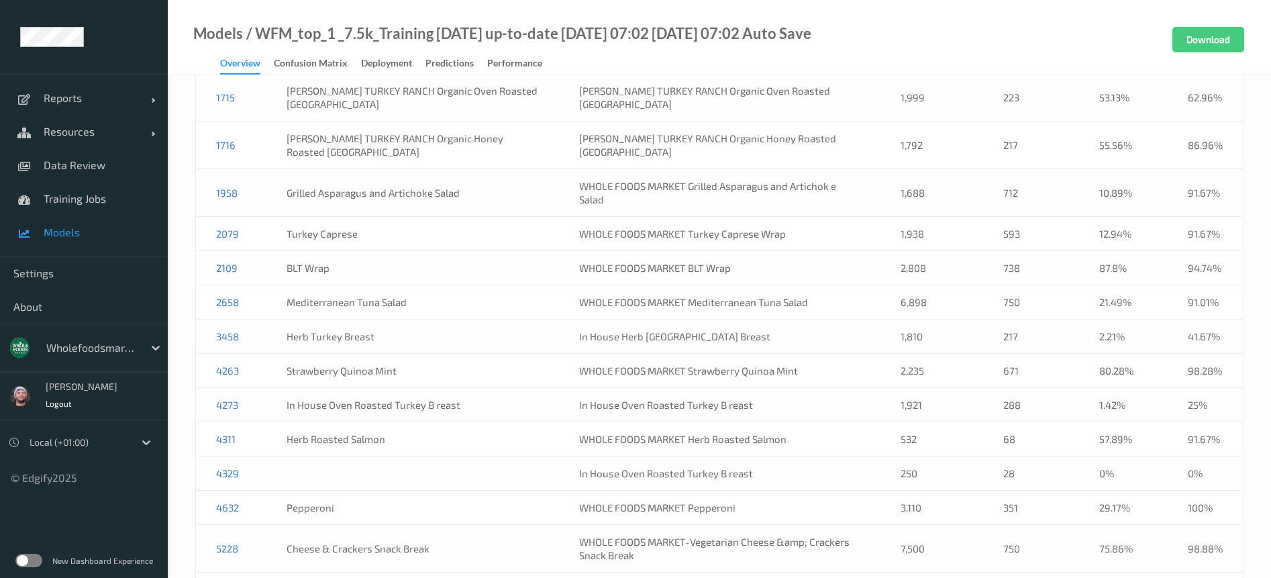
click at [91, 341] on div at bounding box center [91, 347] width 91 height 16
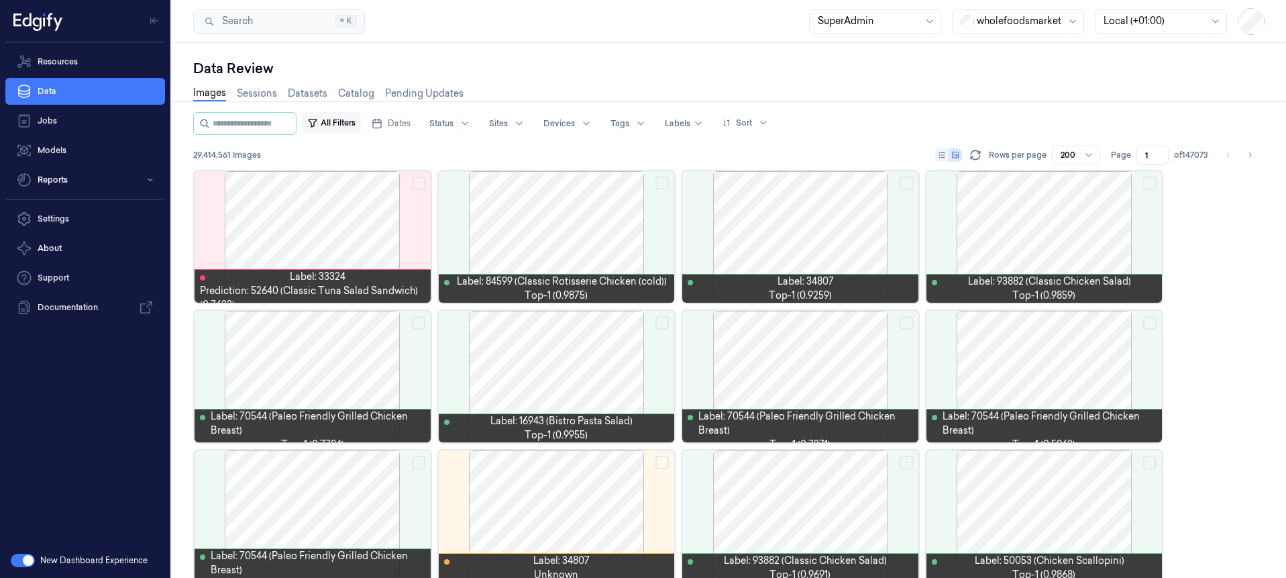
click at [361, 131] on button "All Filters" at bounding box center [331, 122] width 59 height 21
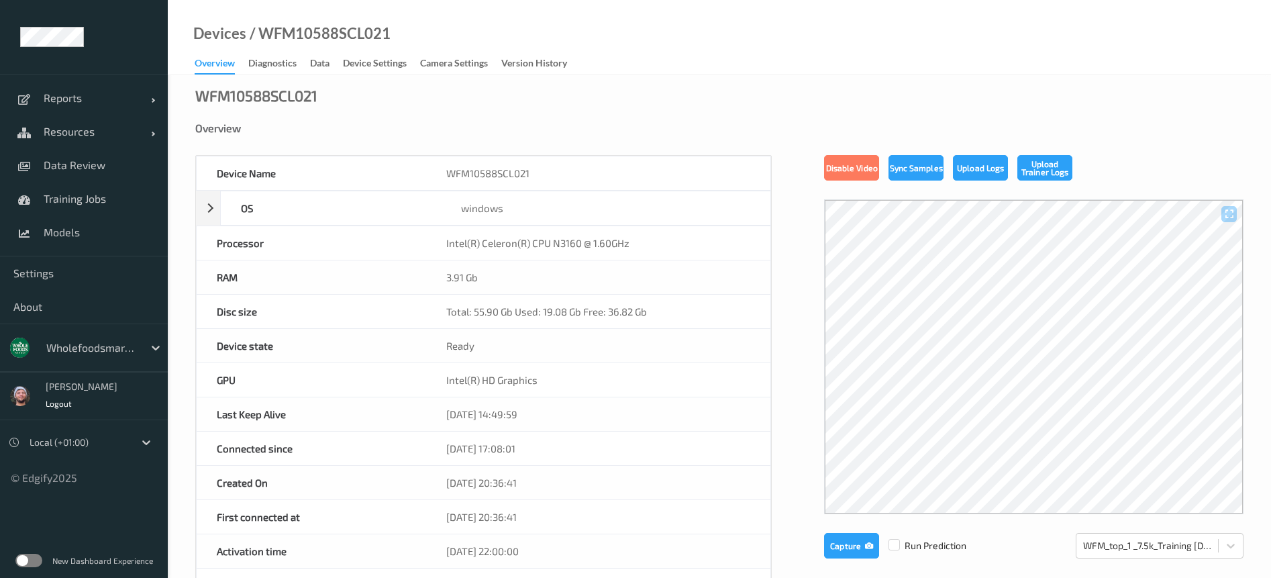
click at [301, 57] on link "Diagnostics" at bounding box center [279, 63] width 62 height 19
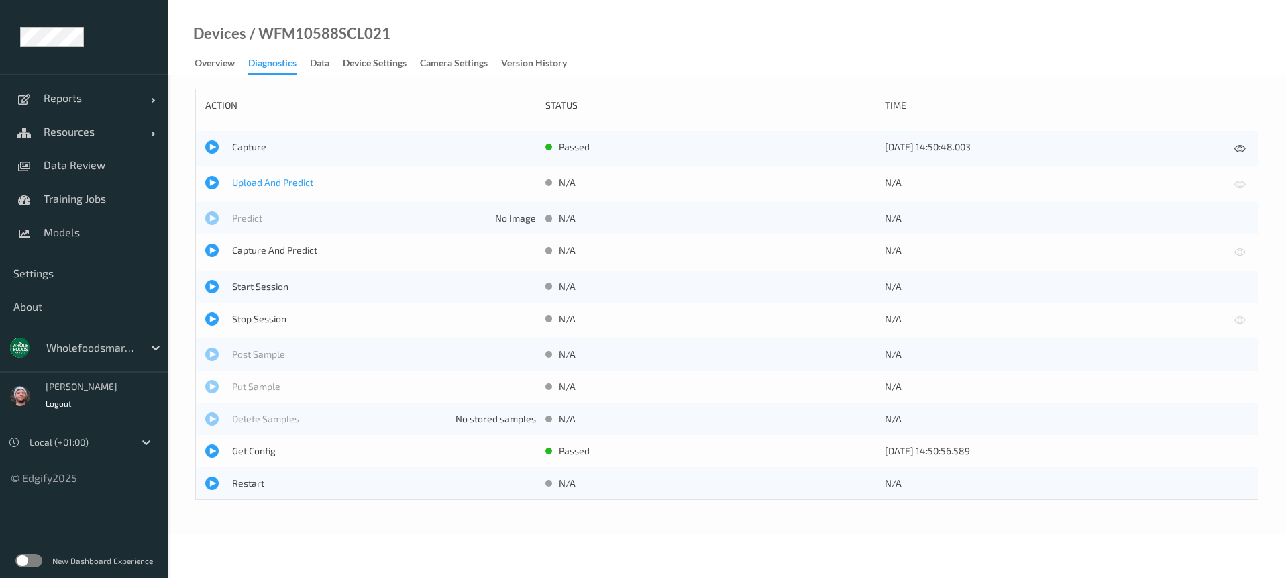
click at [258, 180] on span "Upload And Predict" at bounding box center [384, 182] width 304 height 13
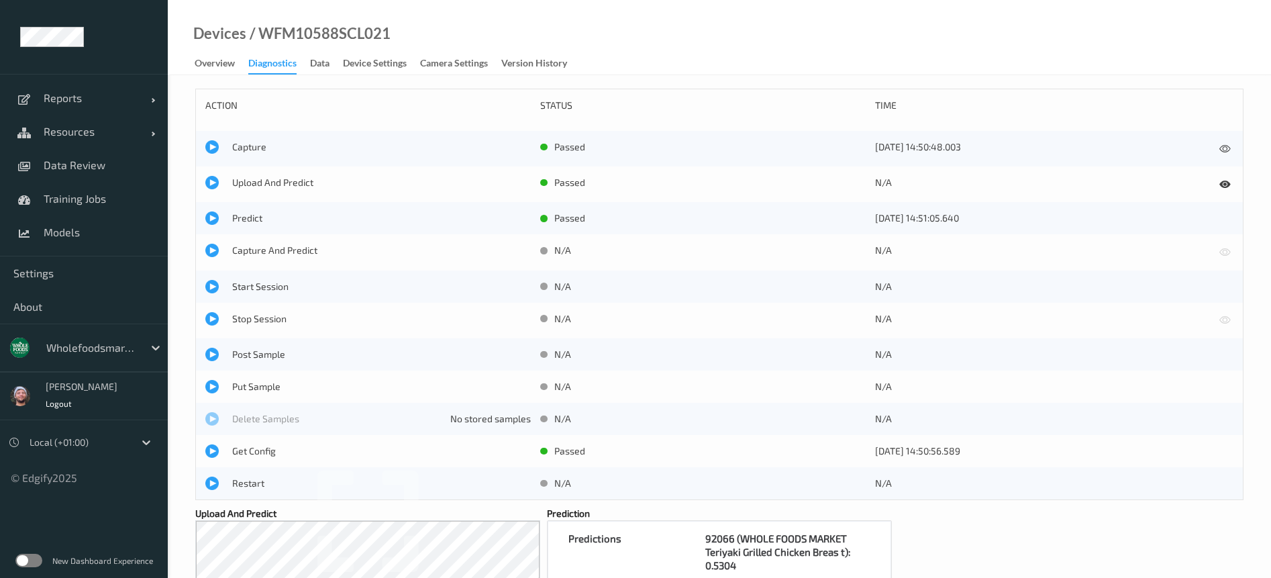
scroll to position [101, 0]
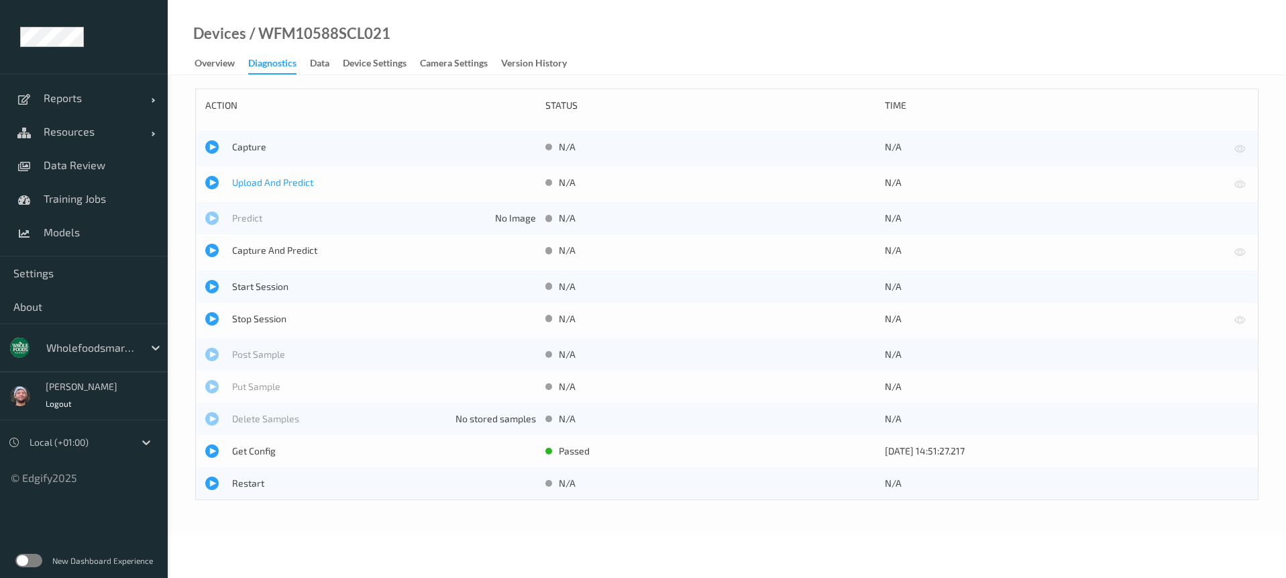
click at [266, 182] on span "Upload And Predict" at bounding box center [384, 182] width 304 height 13
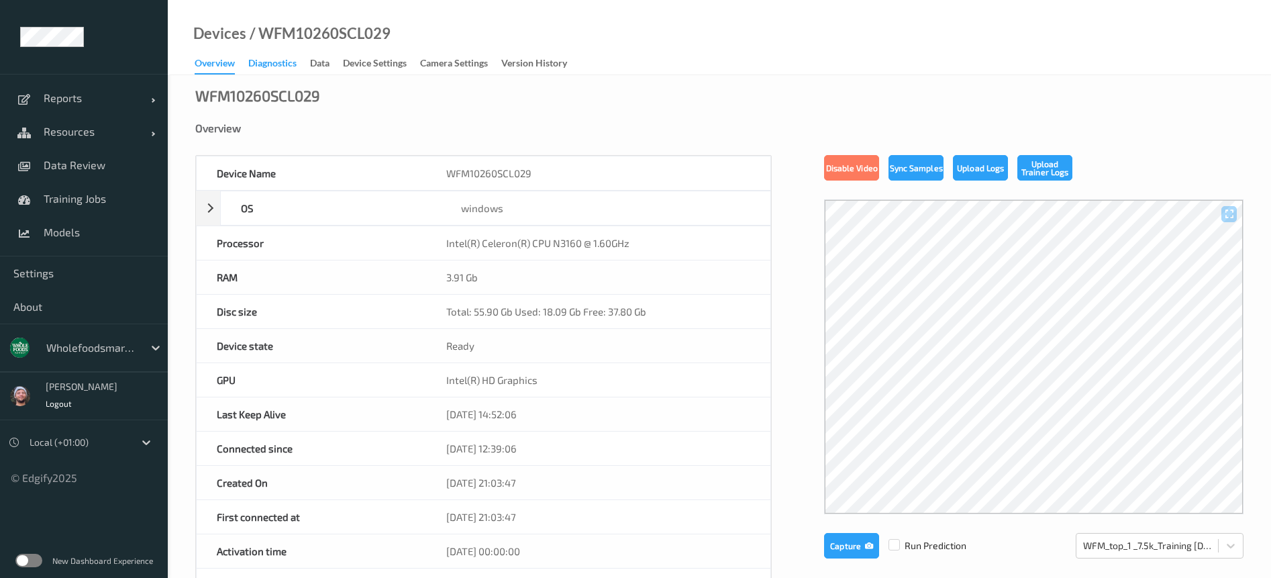
click at [292, 66] on div "Diagnostics" at bounding box center [272, 64] width 48 height 17
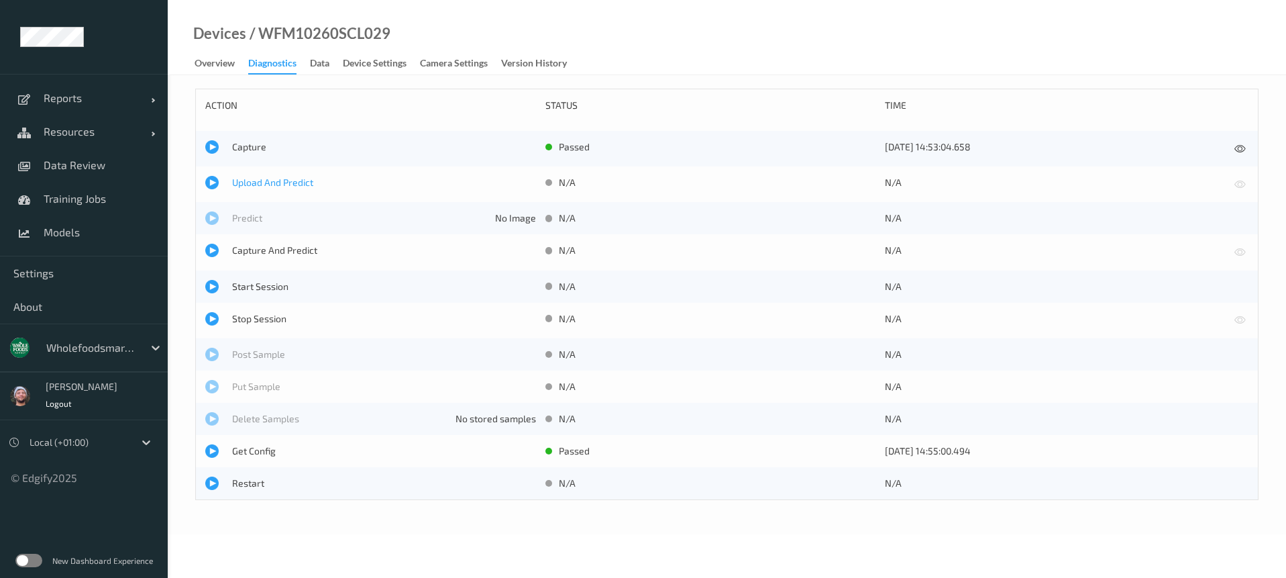
click at [276, 176] on span "Upload And Predict" at bounding box center [384, 182] width 304 height 13
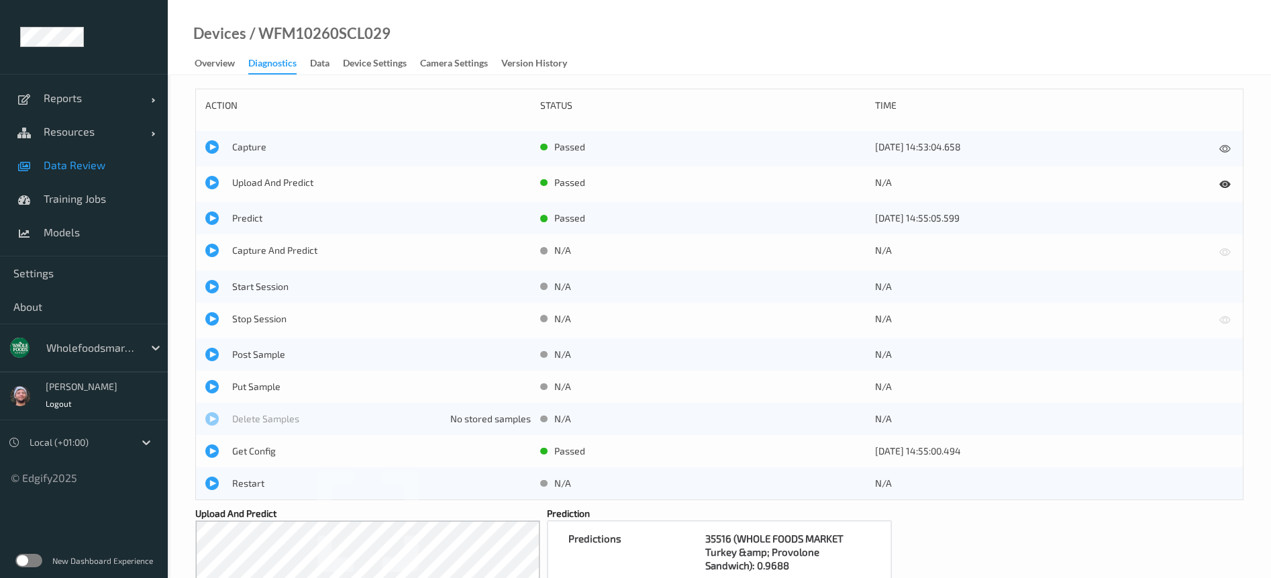
click at [93, 153] on link "Data Review" at bounding box center [84, 165] width 168 height 34
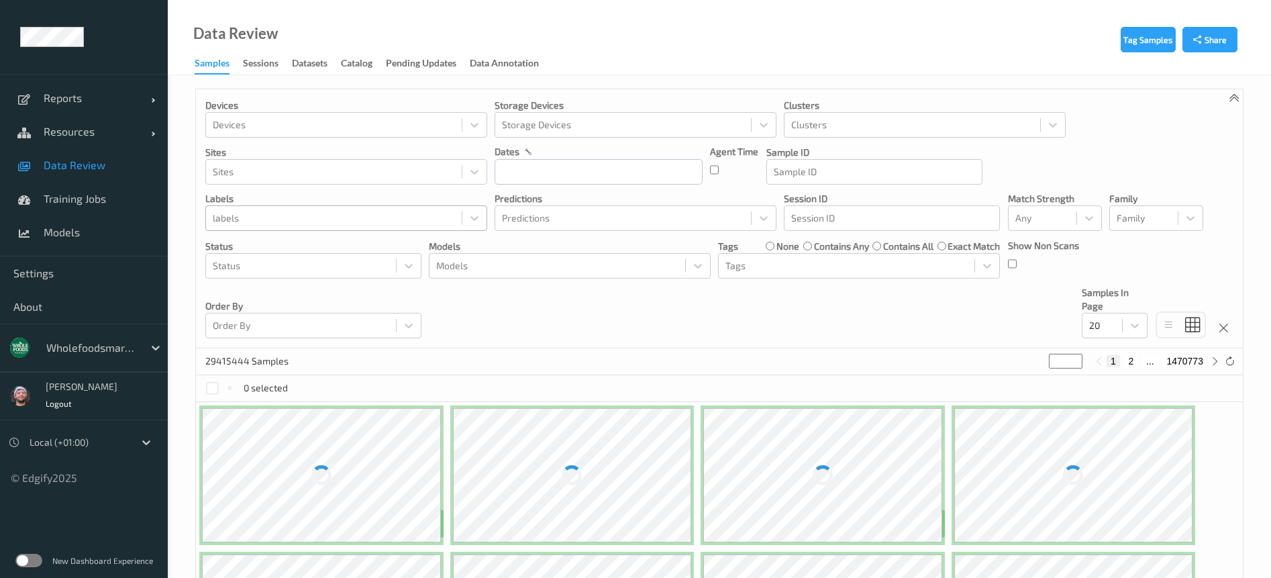
click at [329, 209] on div "labels" at bounding box center [334, 217] width 256 height 21
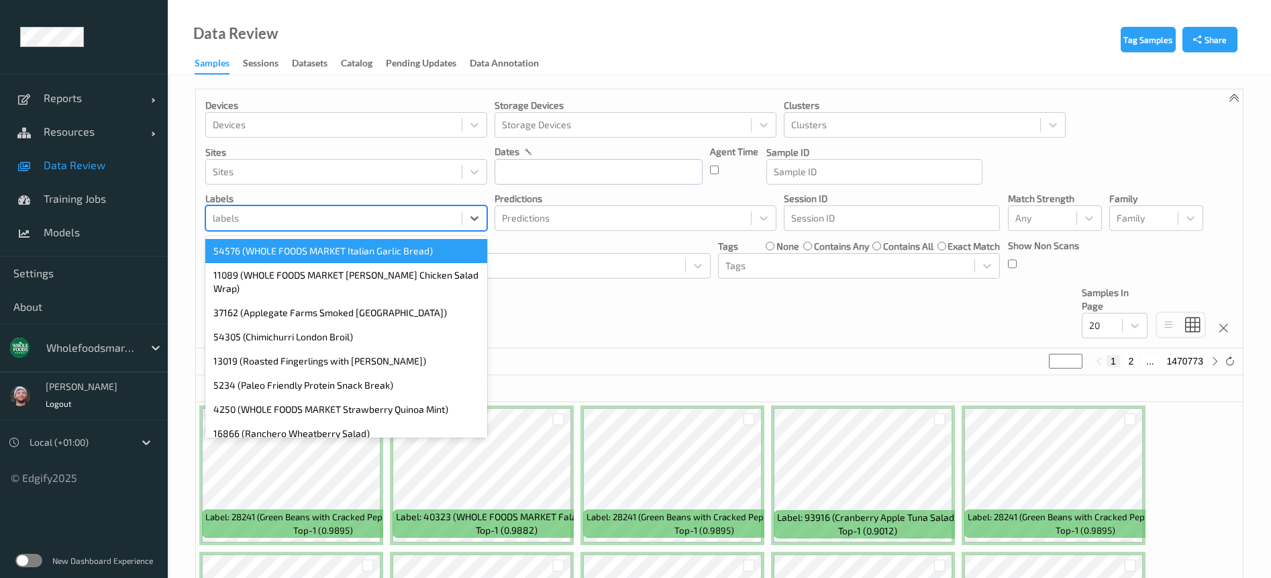
paste input "48968"
type input "48968"
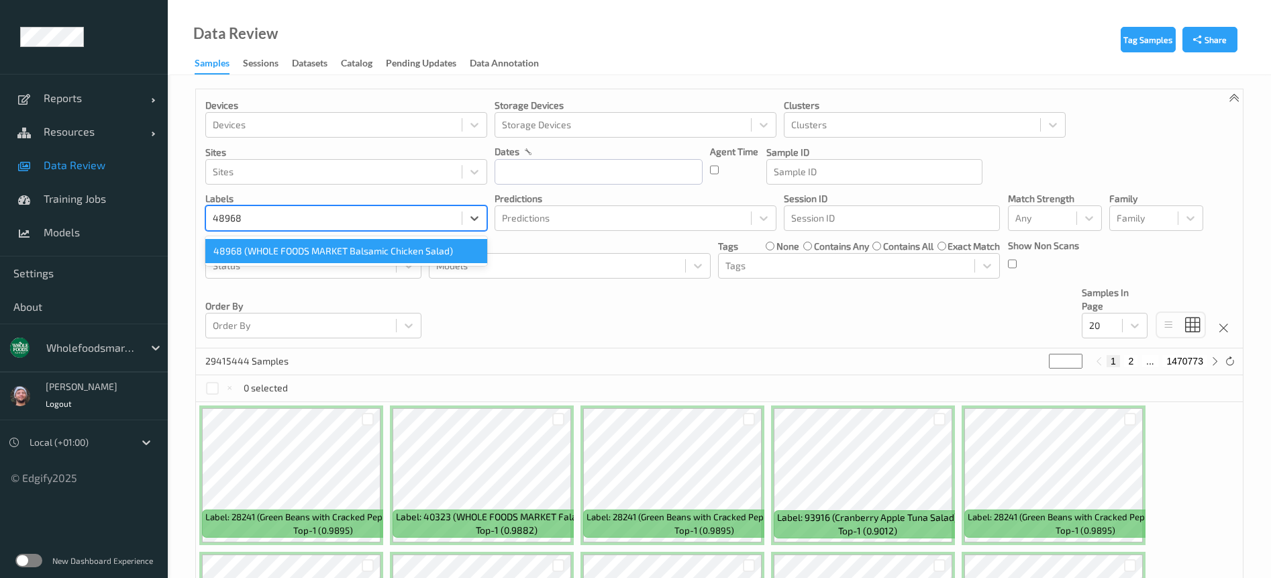
click at [311, 249] on div "48968 (WHOLE FOODS MARKET Balsamic Chicken Salad)" at bounding box center [346, 251] width 282 height 24
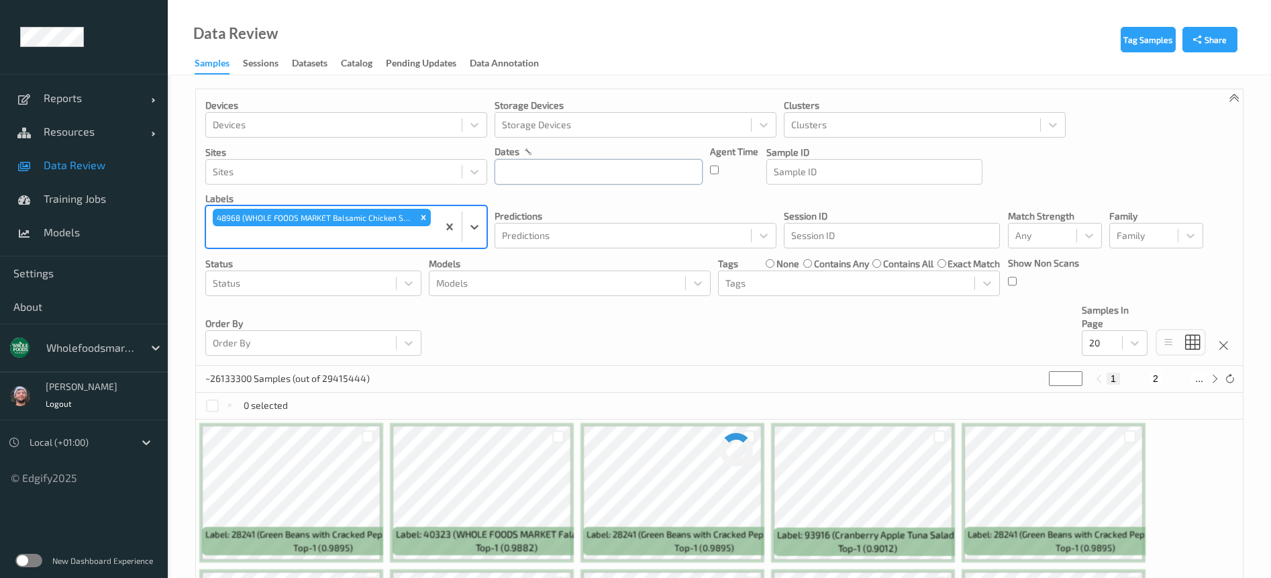
click at [575, 170] on input "text" at bounding box center [598, 171] width 208 height 25
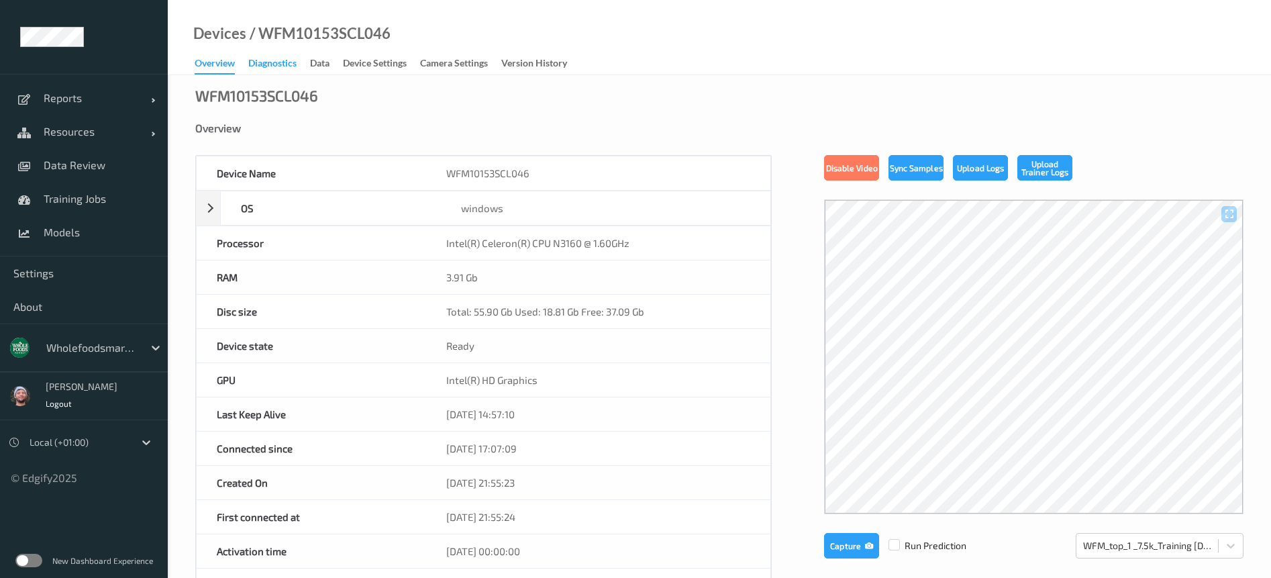
click at [277, 60] on div "Diagnostics" at bounding box center [272, 64] width 48 height 17
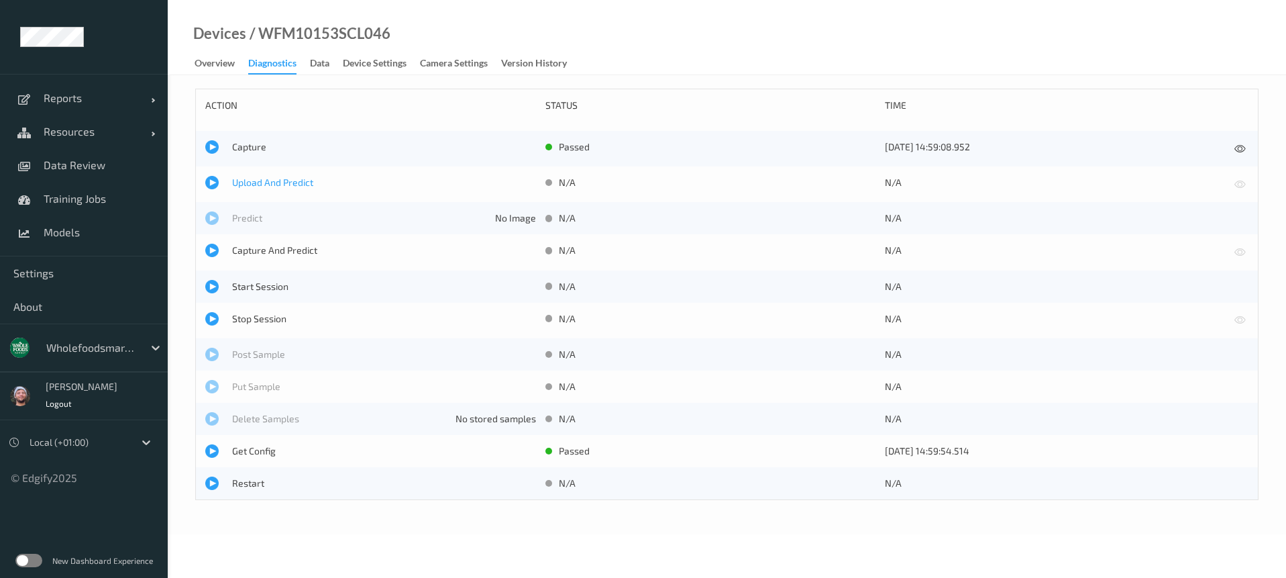
click at [261, 179] on span "Upload And Predict" at bounding box center [384, 182] width 304 height 13
click at [265, 176] on span "Upload And Predict" at bounding box center [384, 182] width 304 height 13
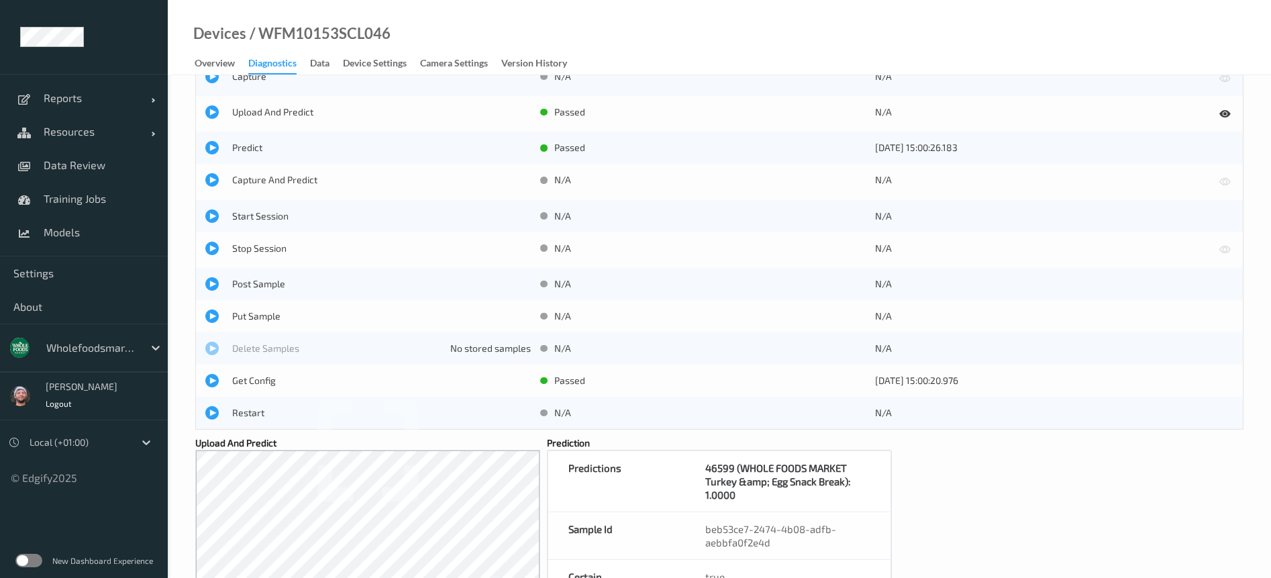
scroll to position [201, 0]
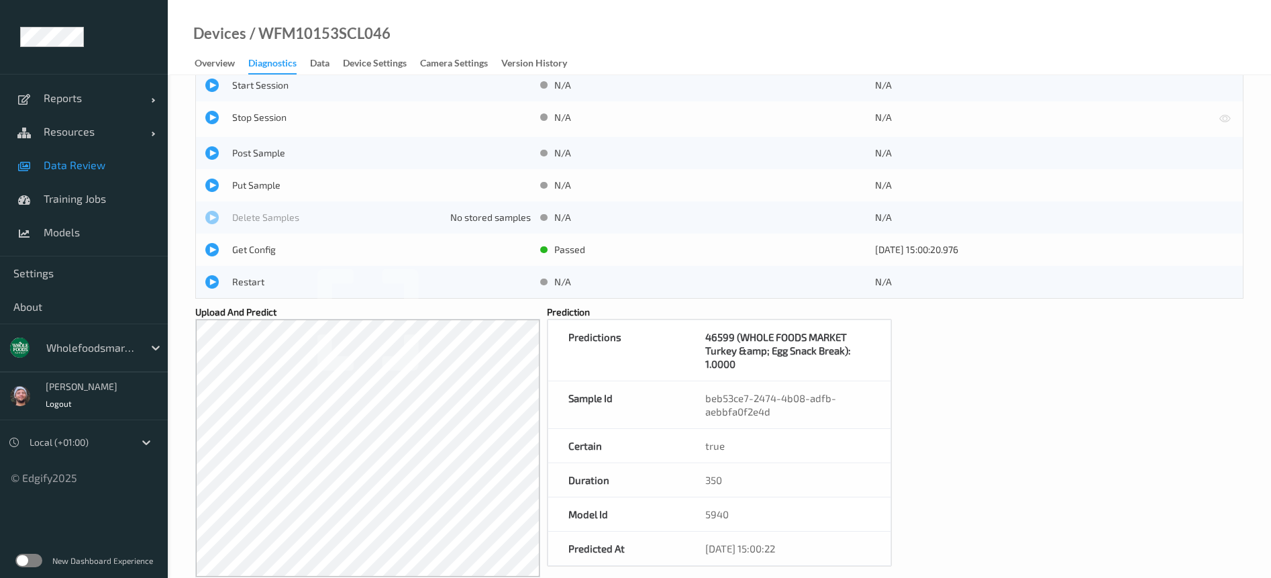
click at [125, 168] on span "Data Review" at bounding box center [99, 164] width 111 height 13
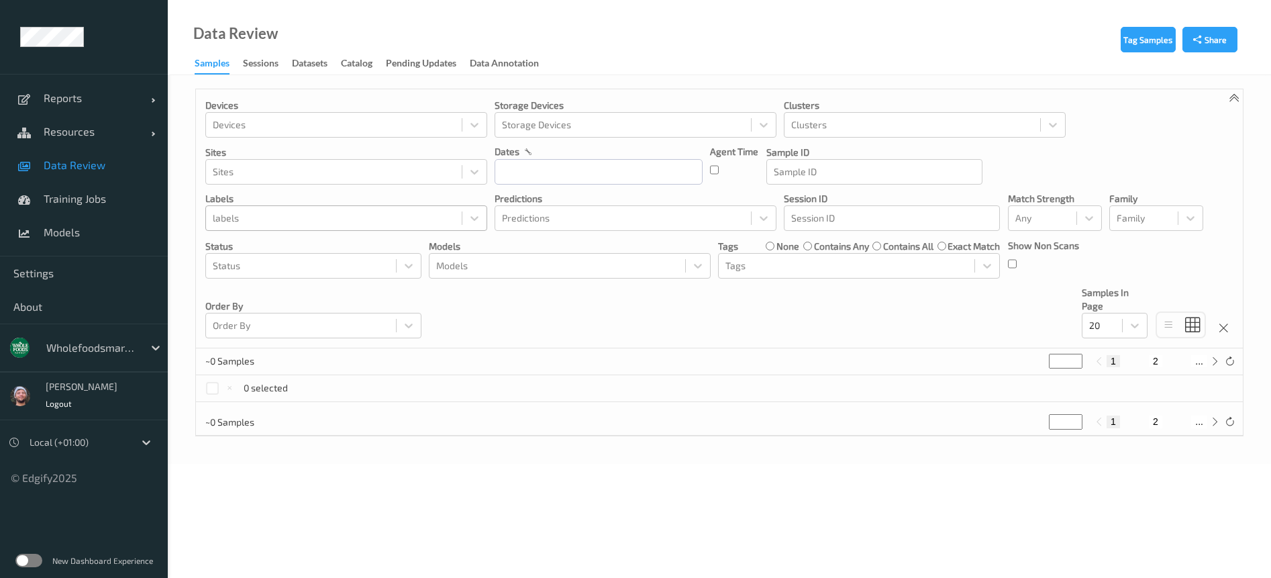
click at [315, 209] on div "labels" at bounding box center [334, 217] width 256 height 21
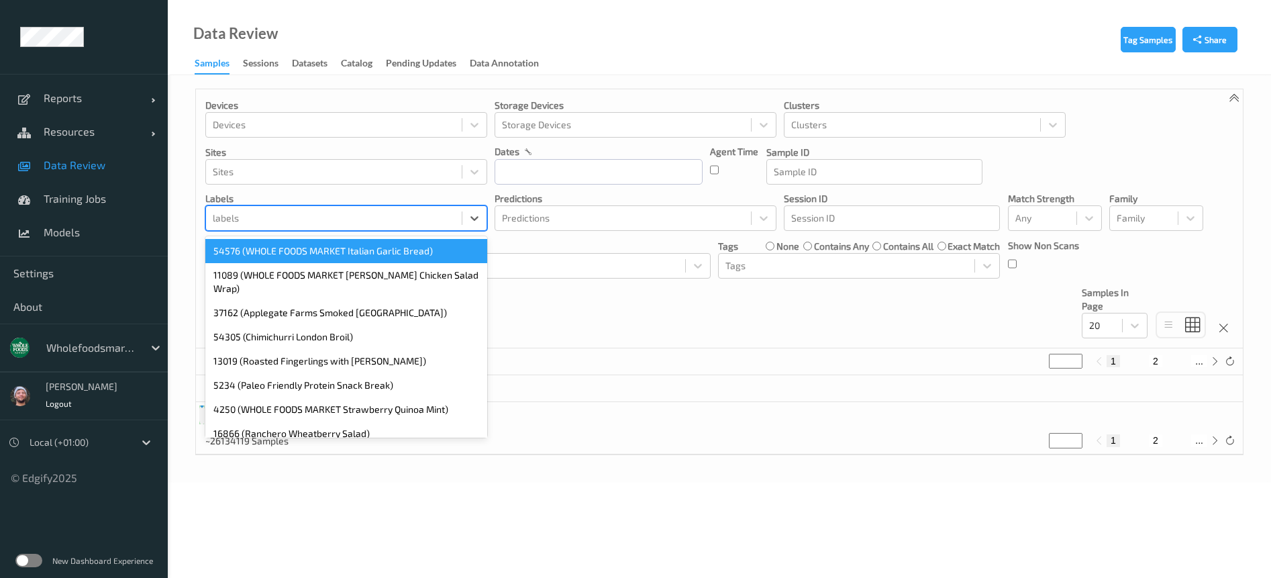
paste input "50585"
type input "50585"
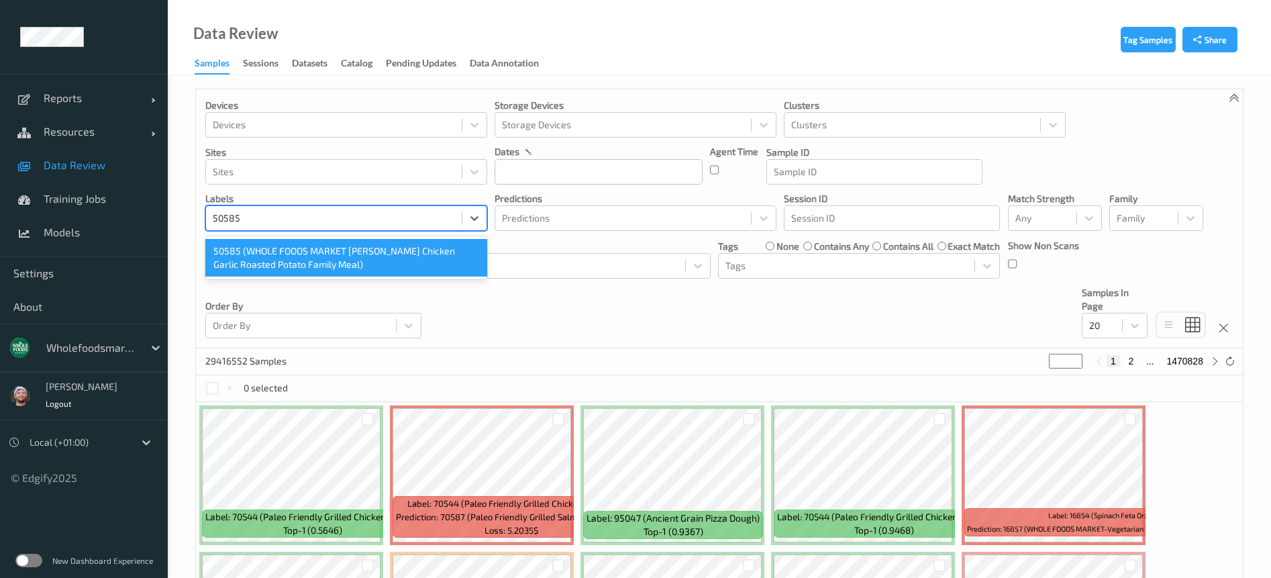
click at [292, 255] on div "50585 (WHOLE FOODS MARKET Lemon Rosemary Chicken Garlic Roasted Potato Family M…" at bounding box center [346, 258] width 282 height 38
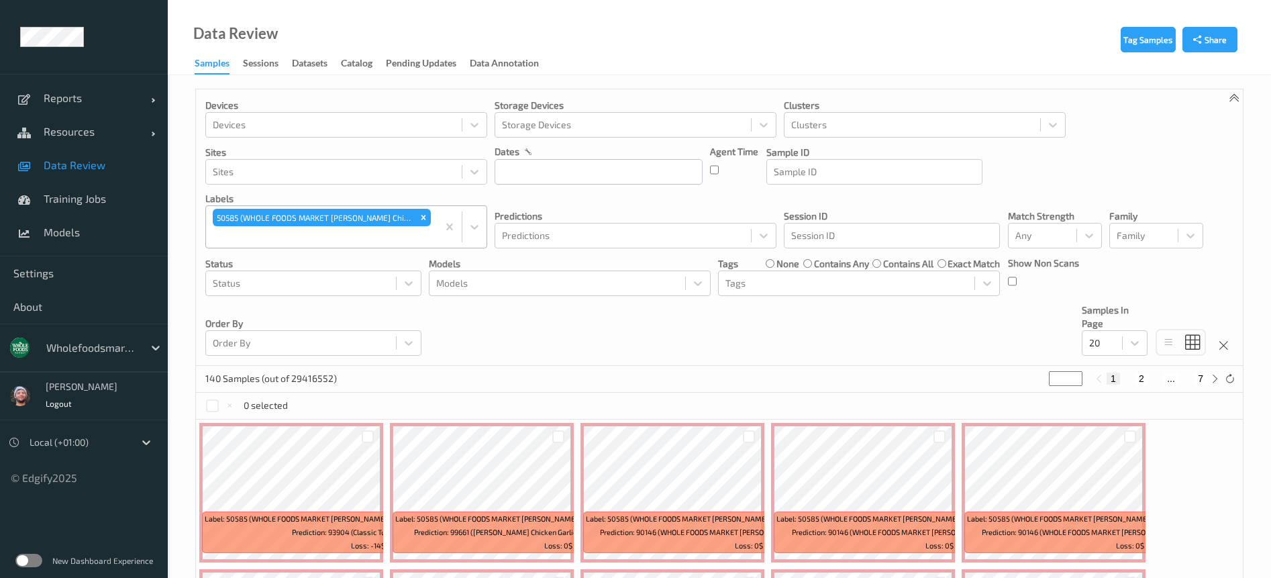
paste input "32141"
type input "32141"
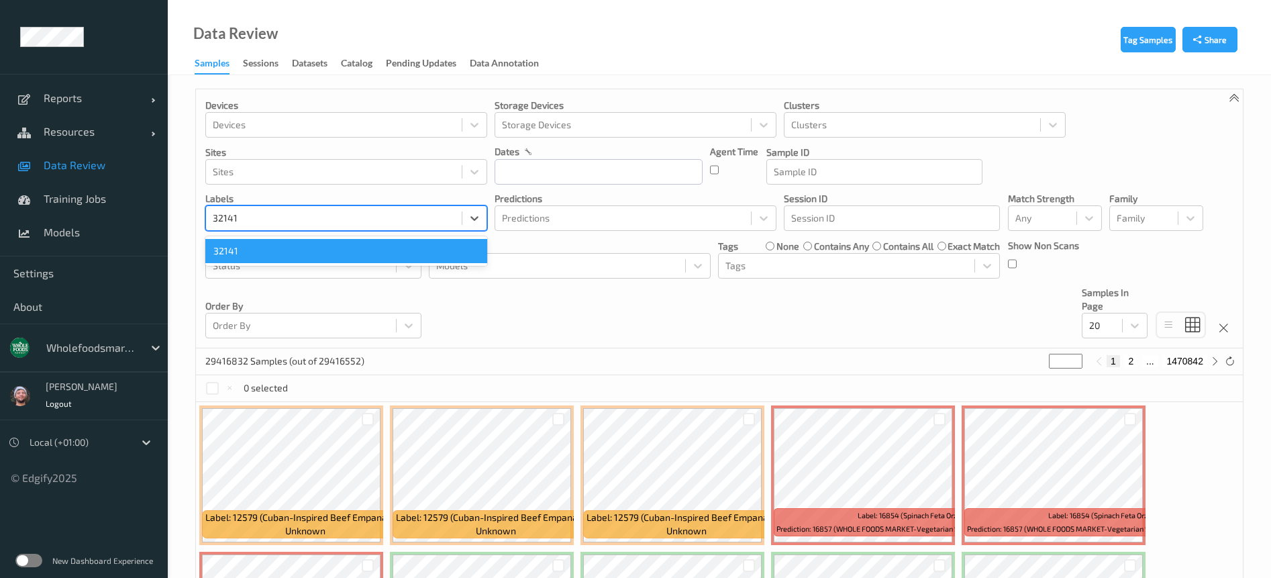
click at [299, 253] on div "32141" at bounding box center [346, 251] width 282 height 24
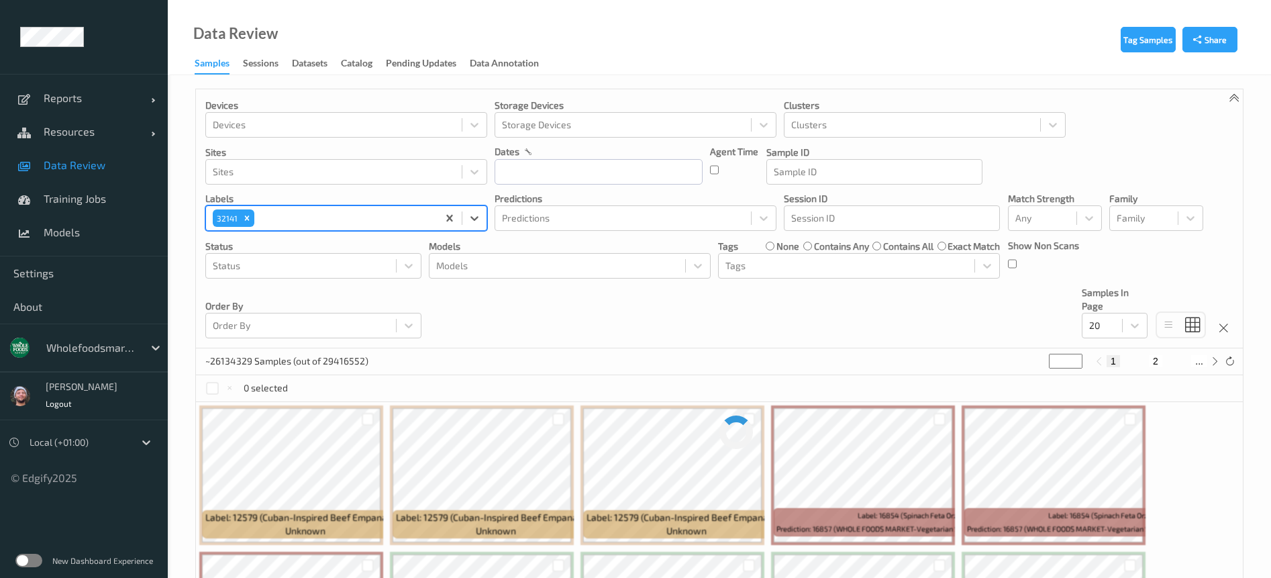
click at [579, 319] on div "Devices Devices Storage Devices Storage Devices Clusters Clusters Sites Sites d…" at bounding box center [719, 218] width 1046 height 259
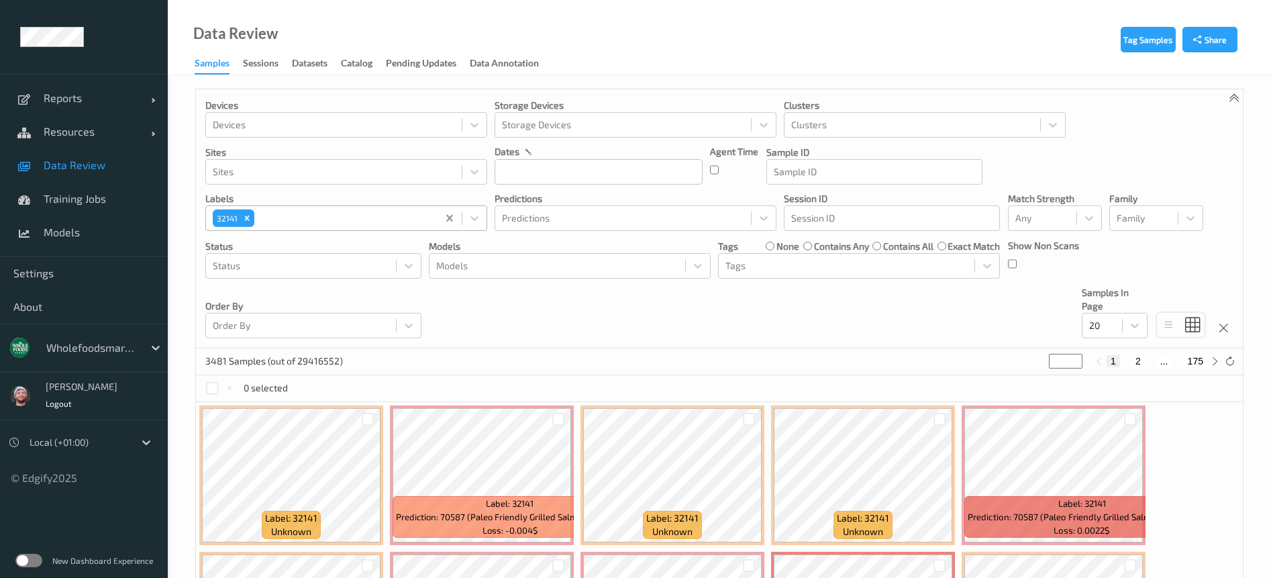
drag, startPoint x: 452, startPoint y: 215, endPoint x: 370, endPoint y: 236, distance: 85.3
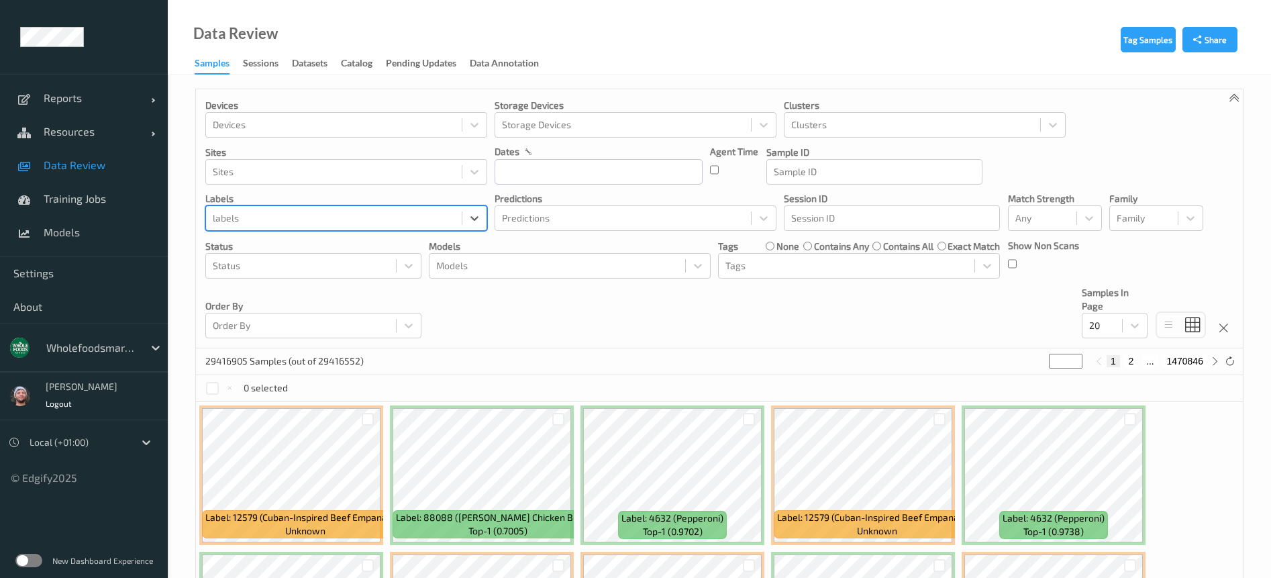
click at [264, 213] on div at bounding box center [334, 218] width 242 height 16
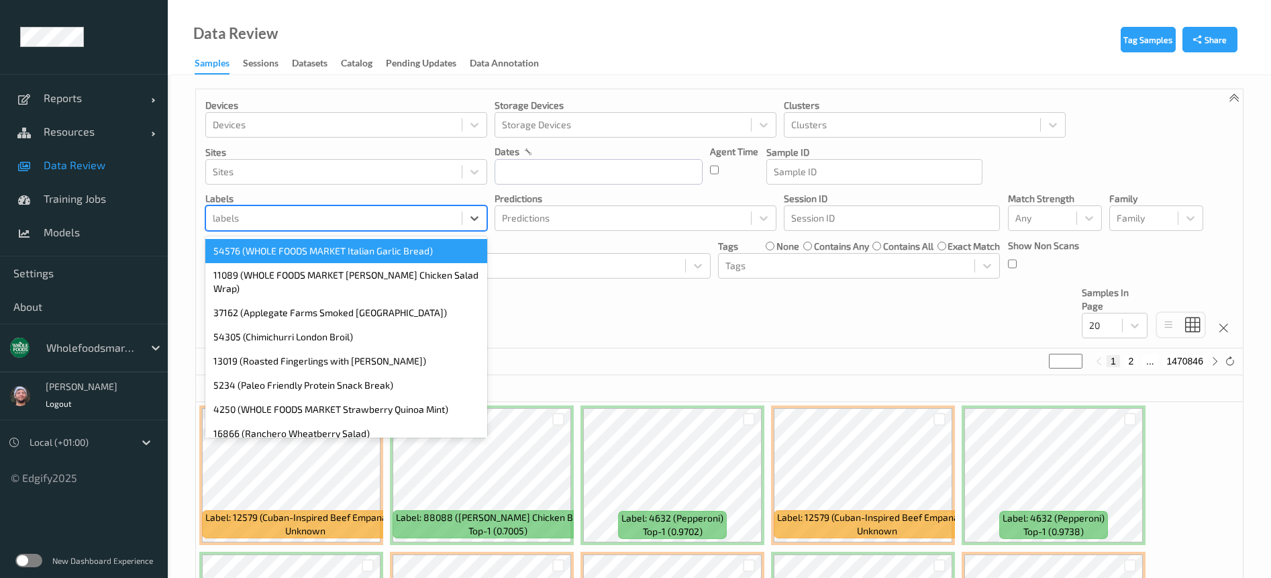
paste input "66582"
type input "66582"
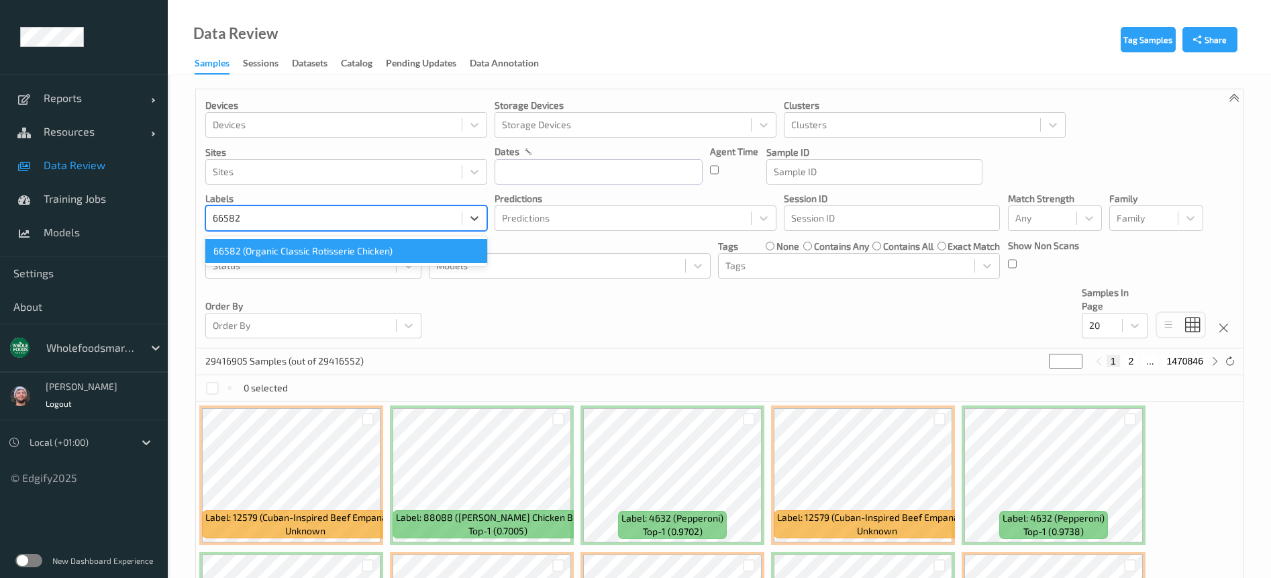
click at [277, 253] on div "66582 (Organic Classic Rotisserie Chicken)" at bounding box center [346, 251] width 282 height 24
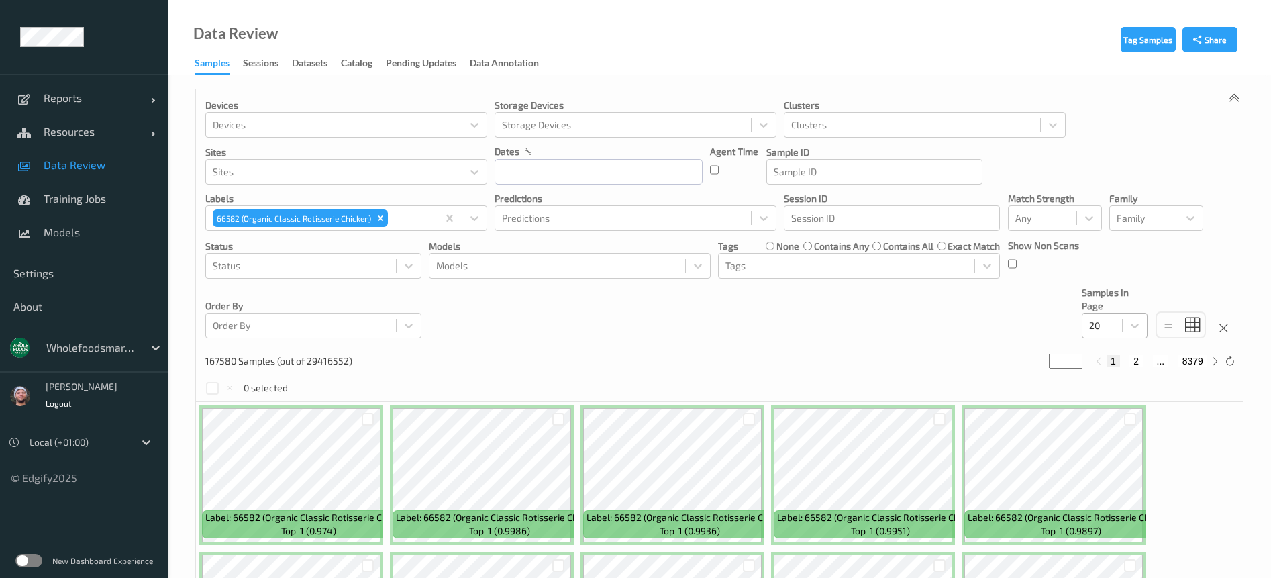
drag, startPoint x: 1118, startPoint y: 327, endPoint x: 1112, endPoint y: 333, distance: 9.0
click at [1118, 326] on div "20" at bounding box center [1102, 325] width 40 height 21
click at [319, 267] on div at bounding box center [301, 266] width 176 height 16
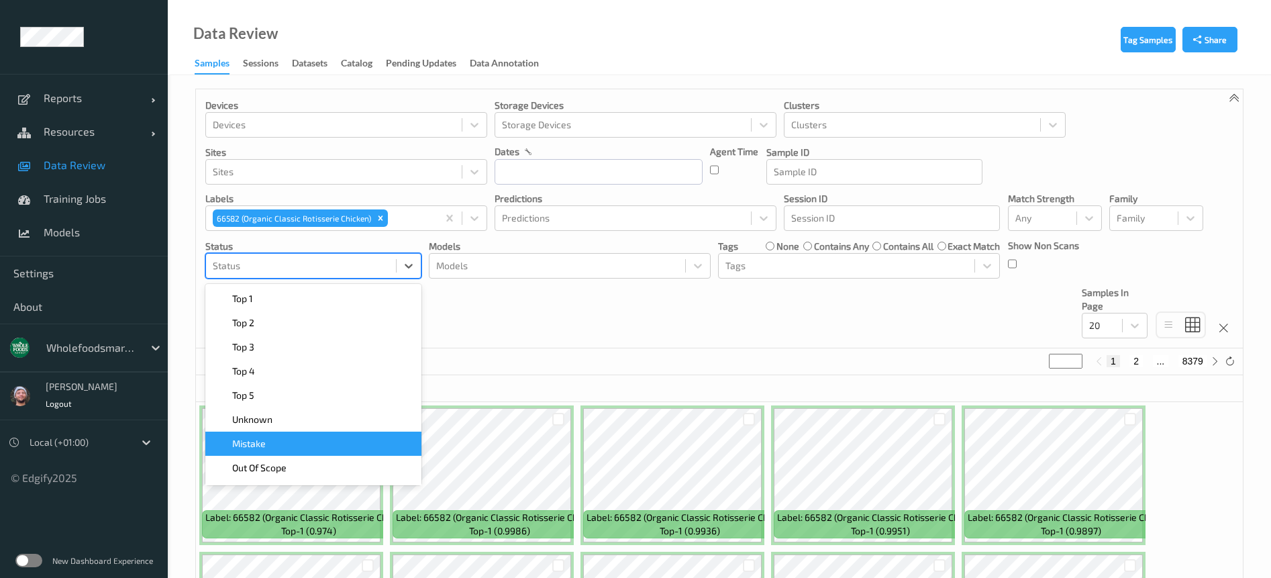
click at [317, 437] on div "Mistake" at bounding box center [313, 443] width 200 height 13
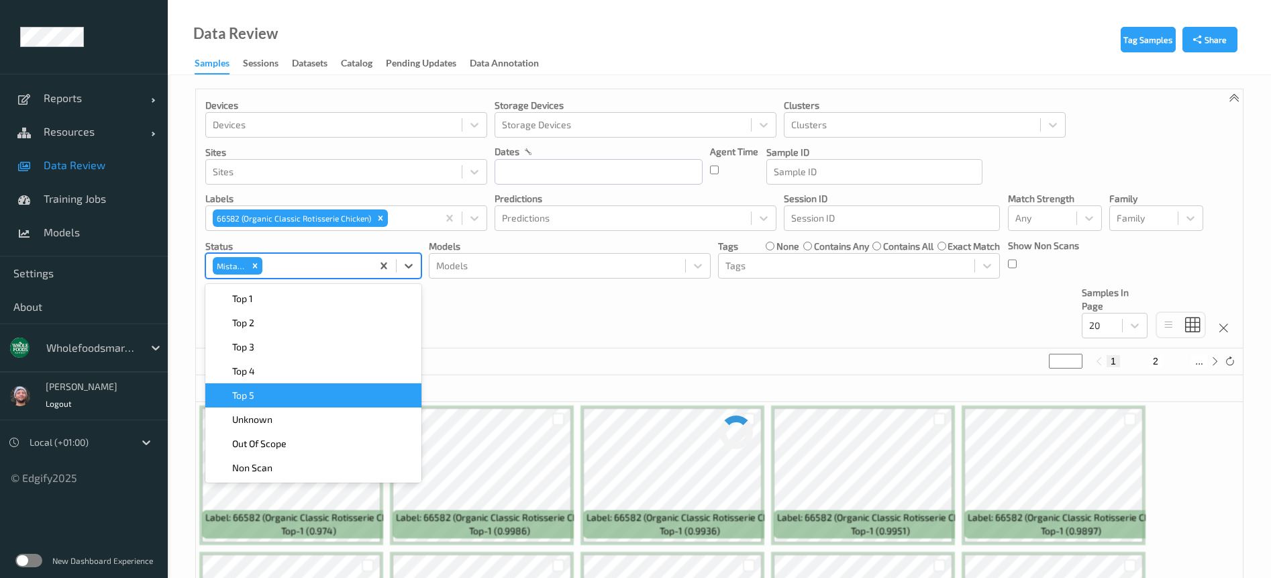
click at [508, 325] on div "Devices Devices Storage Devices Storage Devices Clusters Clusters Sites Sites d…" at bounding box center [719, 218] width 1046 height 259
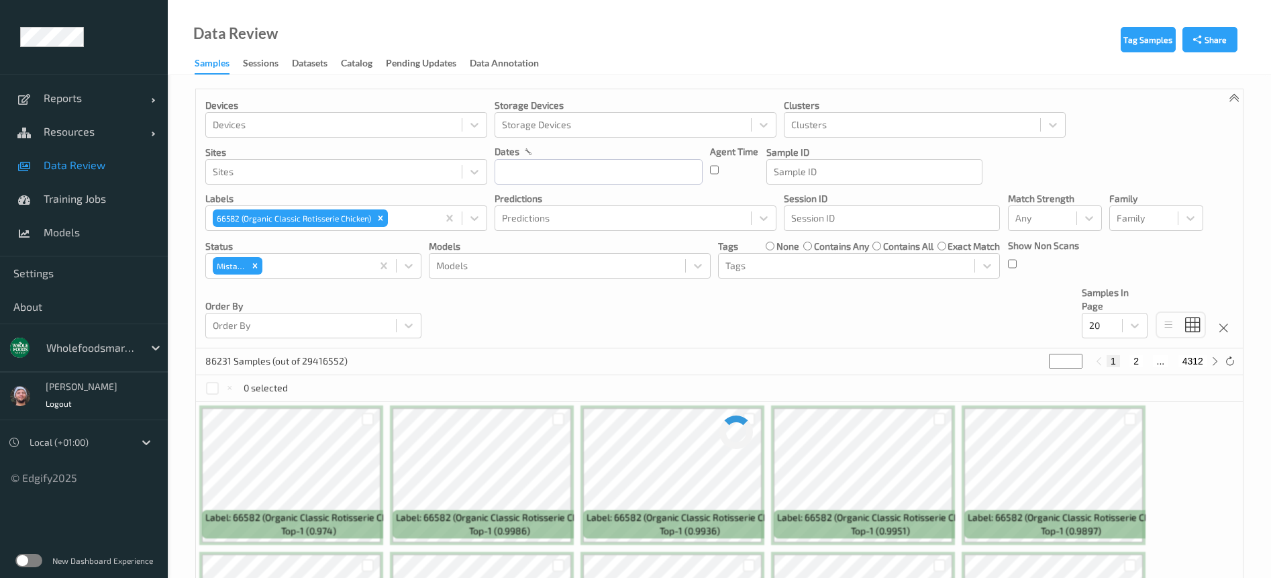
click at [561, 312] on div "Devices Devices Storage Devices Storage Devices Clusters Clusters Sites Sites d…" at bounding box center [719, 218] width 1046 height 259
click at [595, 163] on input "text" at bounding box center [598, 171] width 208 height 25
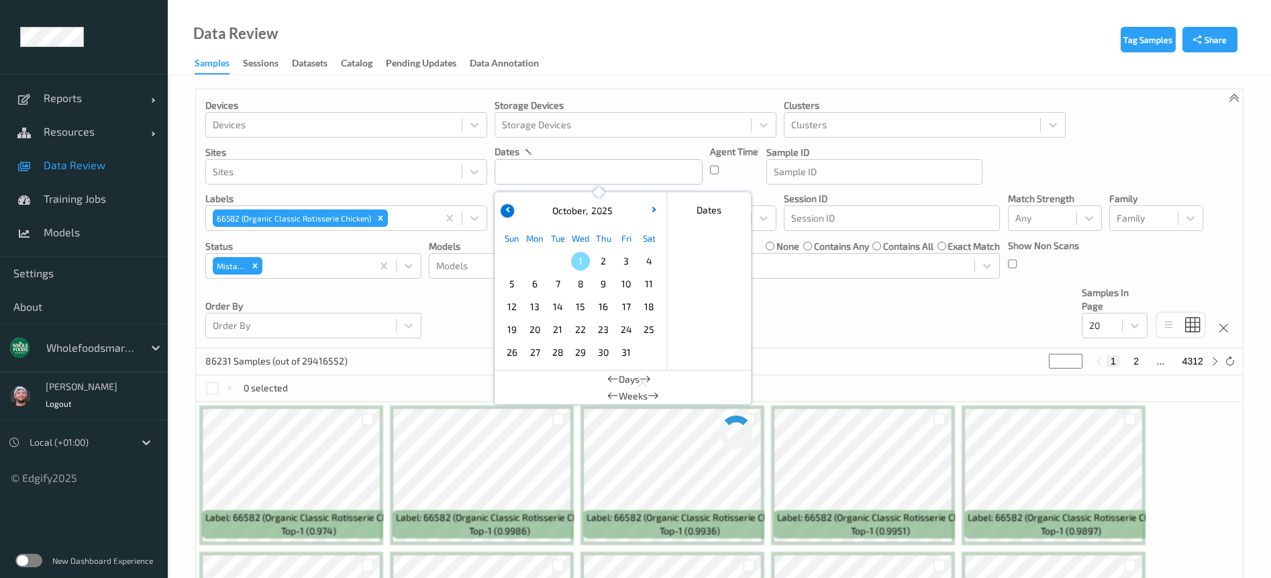
click at [508, 207] on icon "button" at bounding box center [507, 209] width 5 height 5
click at [582, 329] on span "24" at bounding box center [580, 329] width 19 height 19
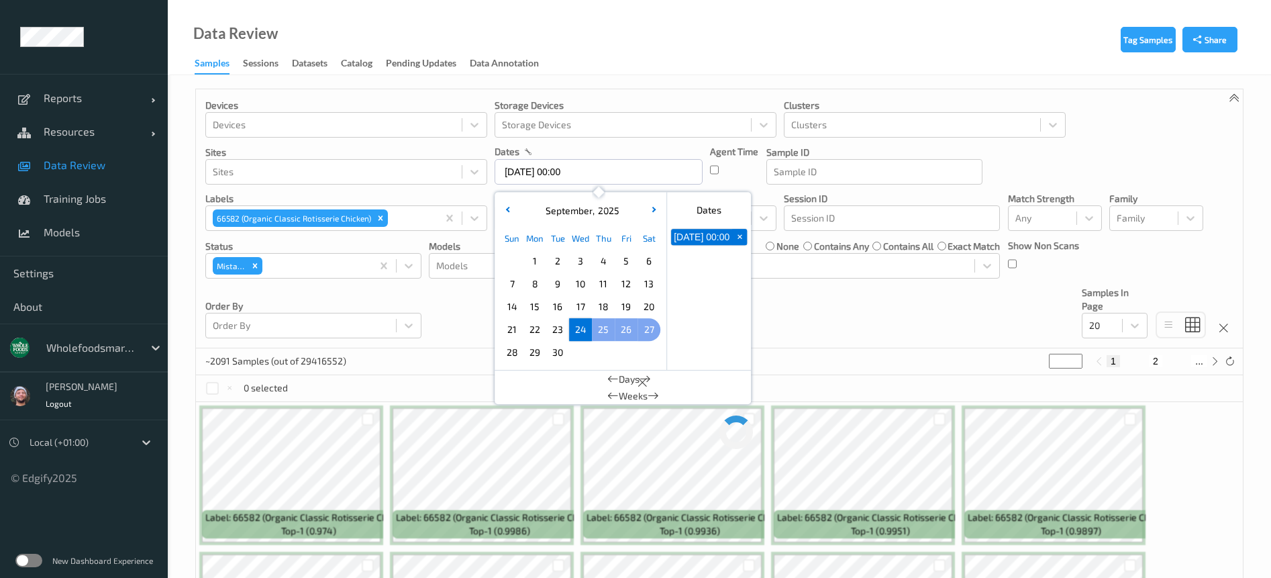
click at [650, 325] on span "27" at bounding box center [648, 329] width 19 height 19
type input "24/09/2025 00:00 -> 27/09/2025 23:59"
click at [782, 315] on div "Devices Devices Storage Devices Storage Devices Clusters Clusters Sites Sites d…" at bounding box center [719, 218] width 1046 height 259
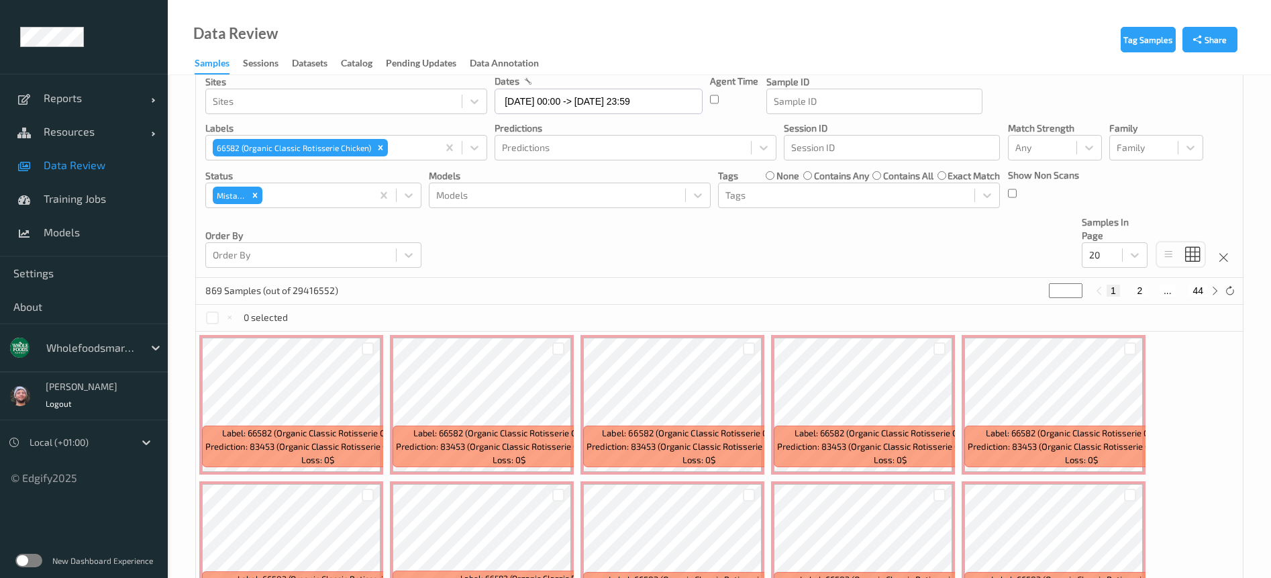
scroll to position [101, 0]
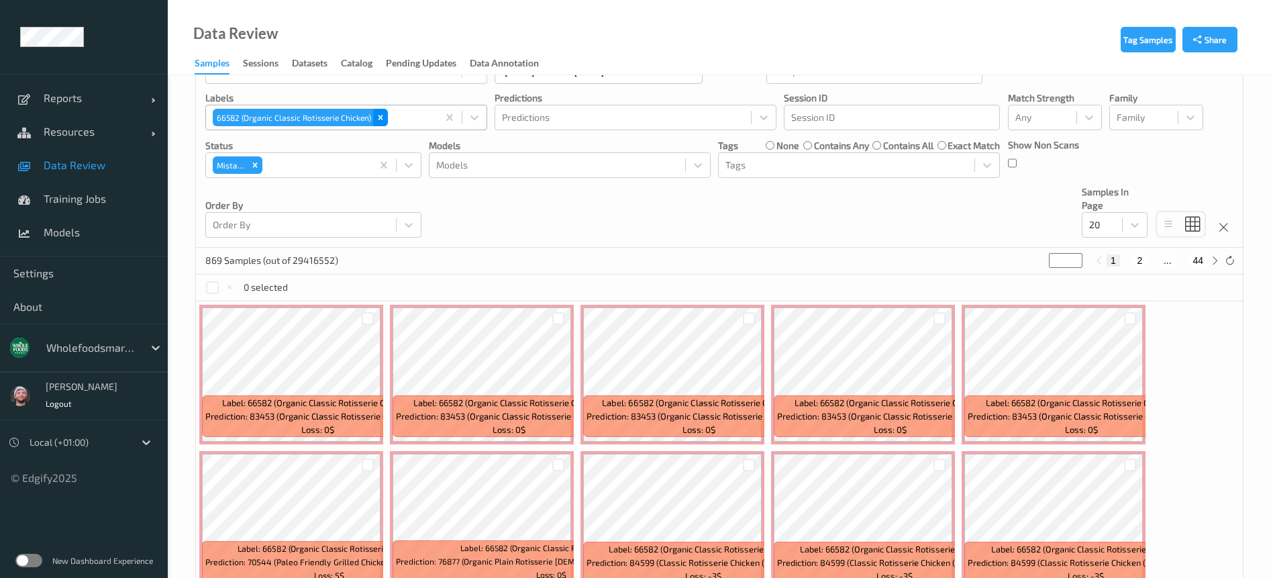
click at [383, 117] on div "Remove 66582 (Organic Classic Rotisserie Chicken)" at bounding box center [380, 117] width 15 height 17
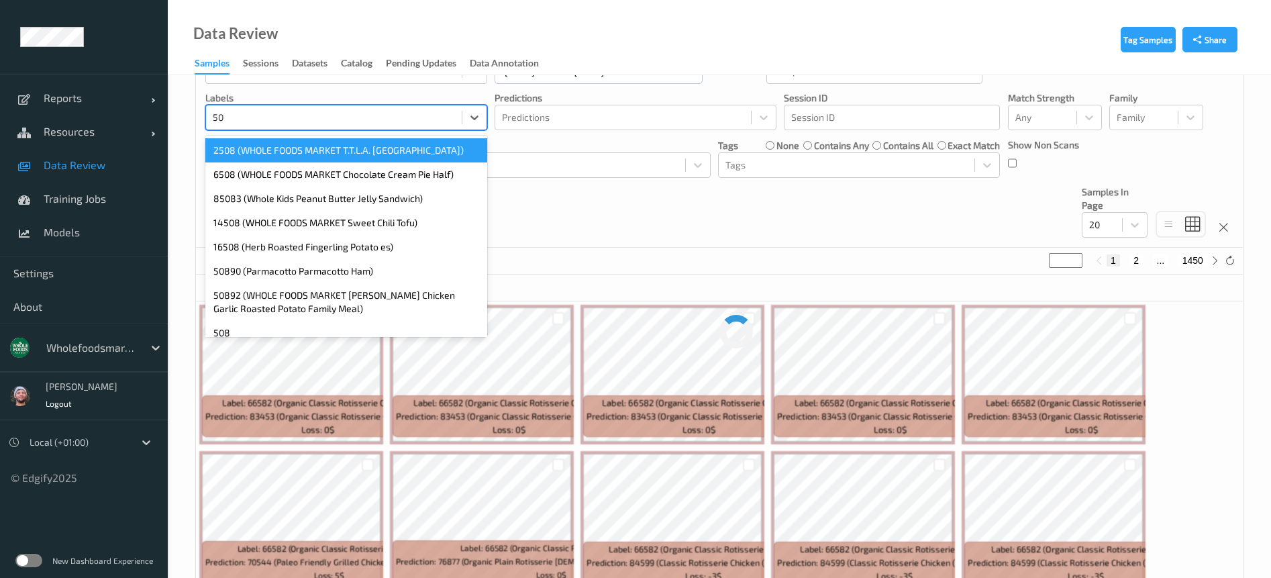
type input "5"
type input "50585"
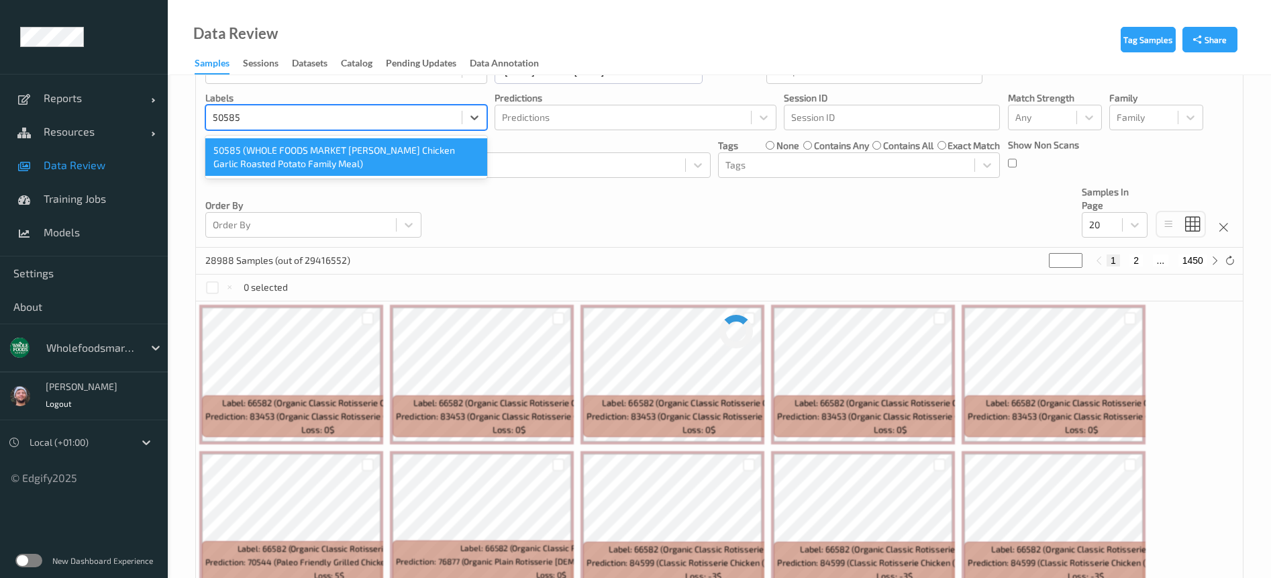
click at [317, 154] on div "50585 (WHOLE FOODS MARKET Lemon Rosemary Chicken Garlic Roasted Potato Family M…" at bounding box center [346, 157] width 282 height 38
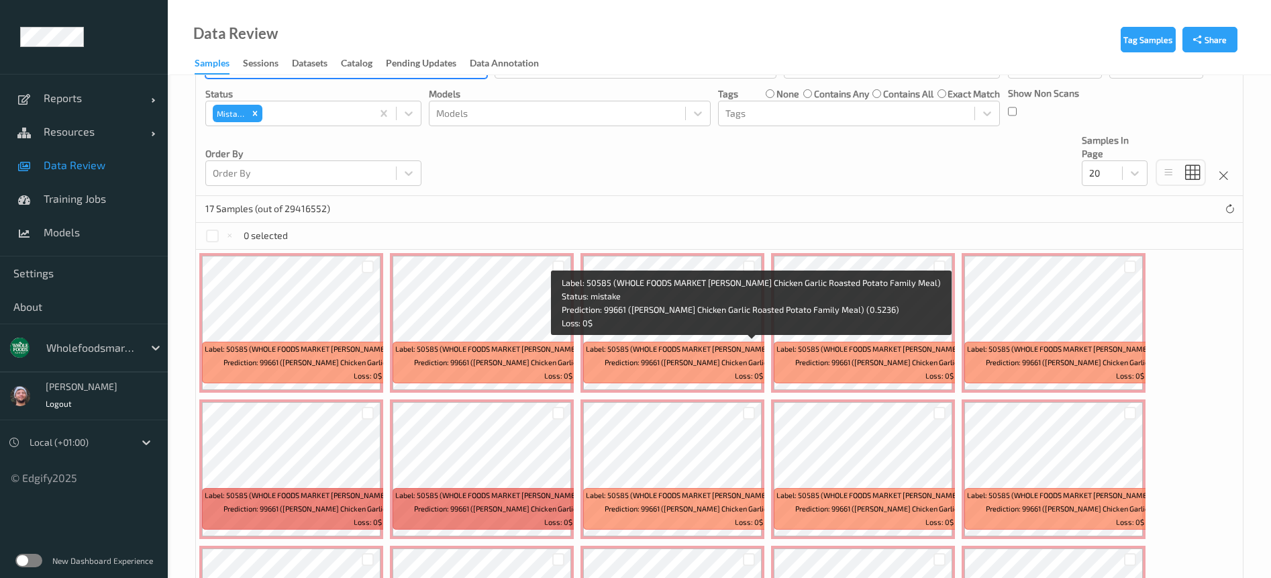
scroll to position [201, 0]
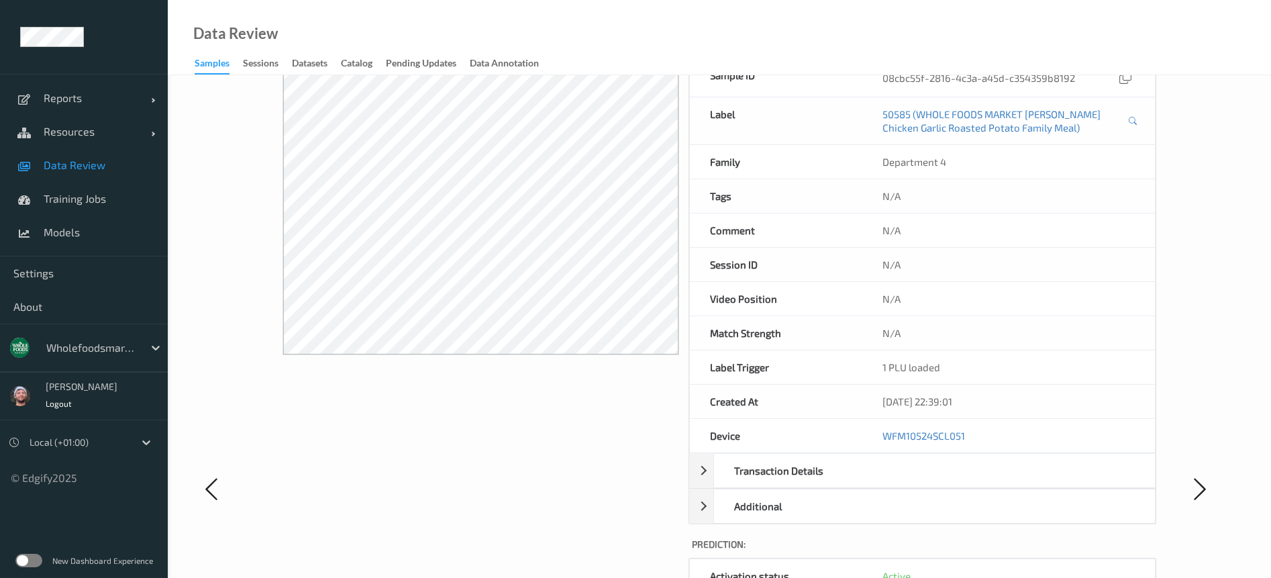
scroll to position [201, 0]
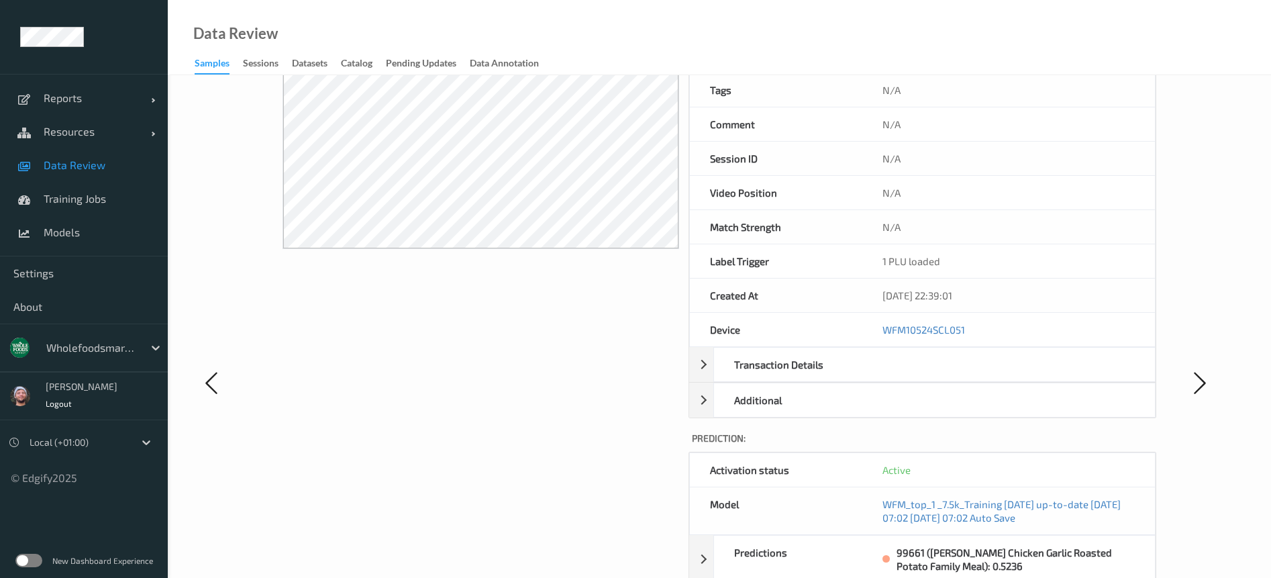
click at [600, 368] on div "Image:" at bounding box center [480, 395] width 396 height 935
click at [921, 323] on link "WFM10524SCL051" at bounding box center [923, 329] width 83 height 12
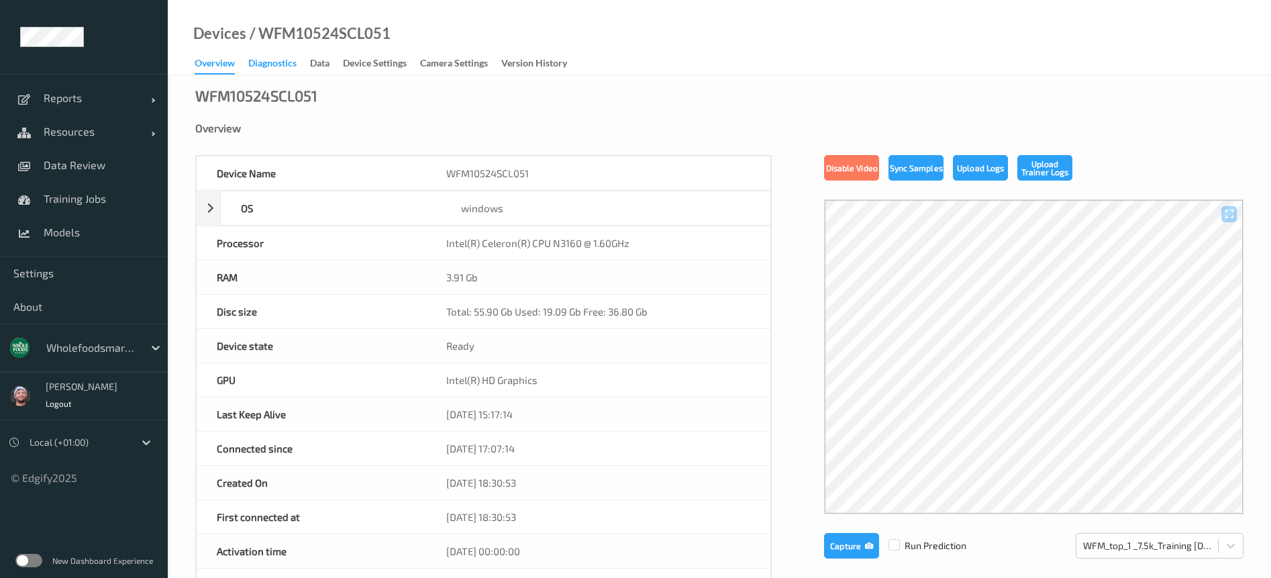
click at [281, 65] on div "Diagnostics" at bounding box center [272, 64] width 48 height 17
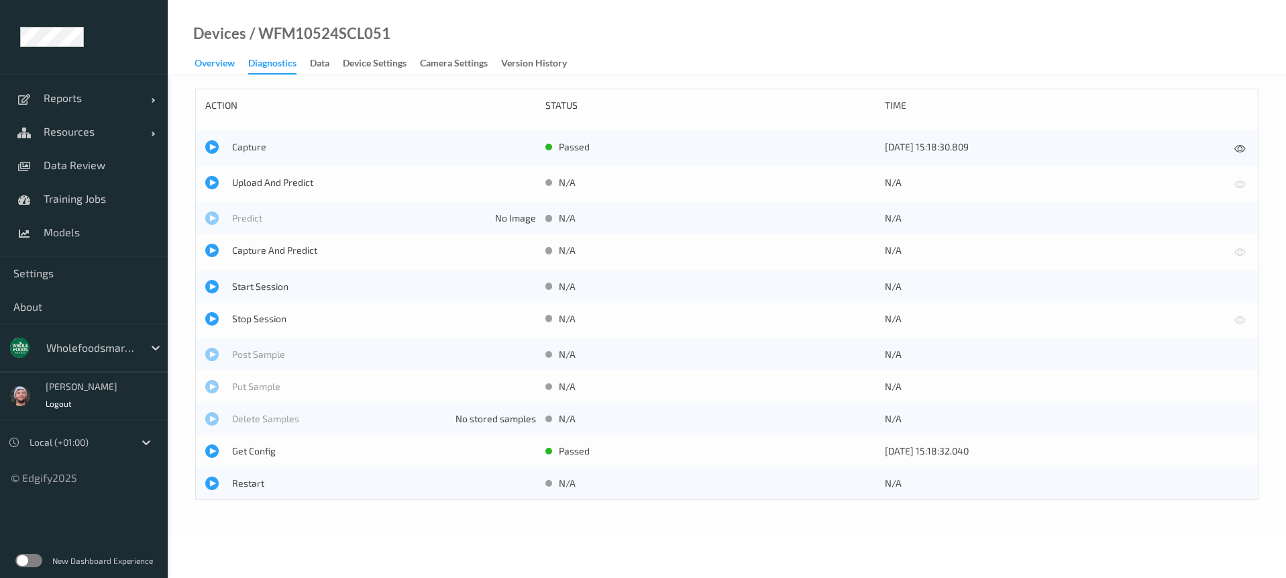
click at [203, 68] on div "Overview" at bounding box center [215, 64] width 40 height 17
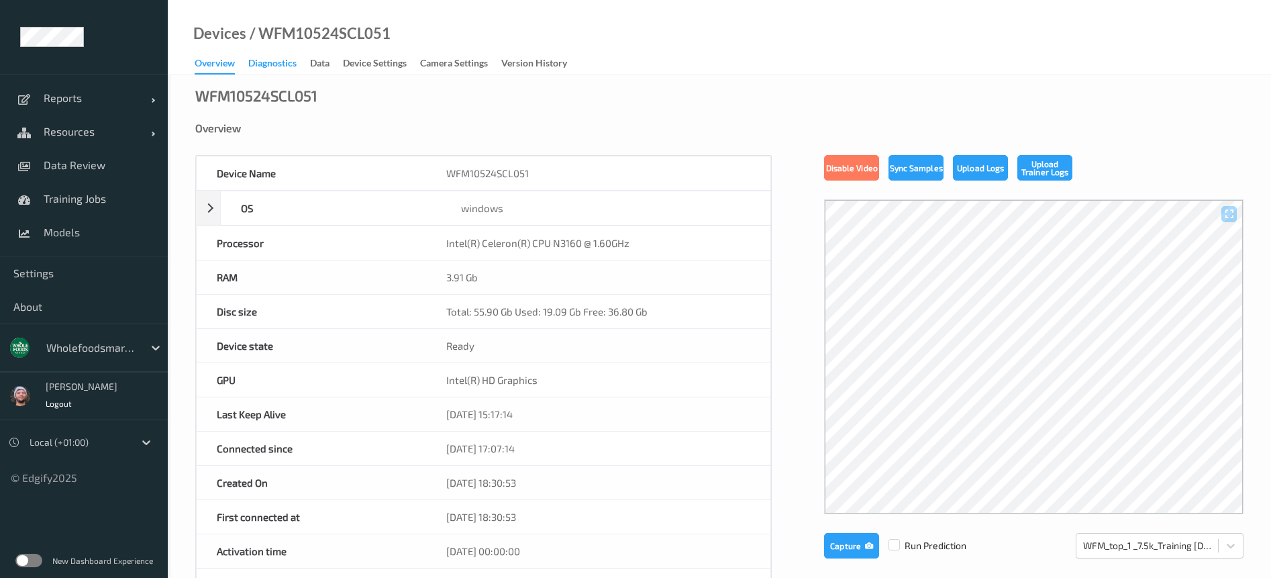
click at [280, 71] on div "Diagnostics" at bounding box center [272, 64] width 48 height 17
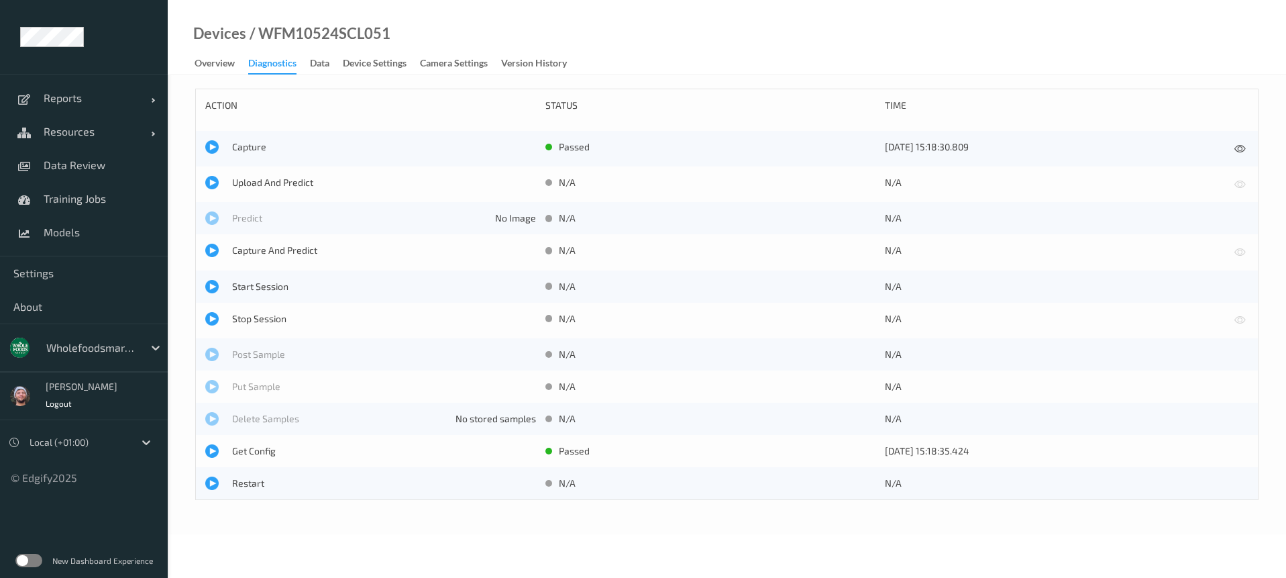
click at [252, 172] on div "Upload And Predict N/A N/A" at bounding box center [727, 184] width 1062 height 36
click at [260, 183] on span "Upload And Predict" at bounding box center [384, 182] width 304 height 13
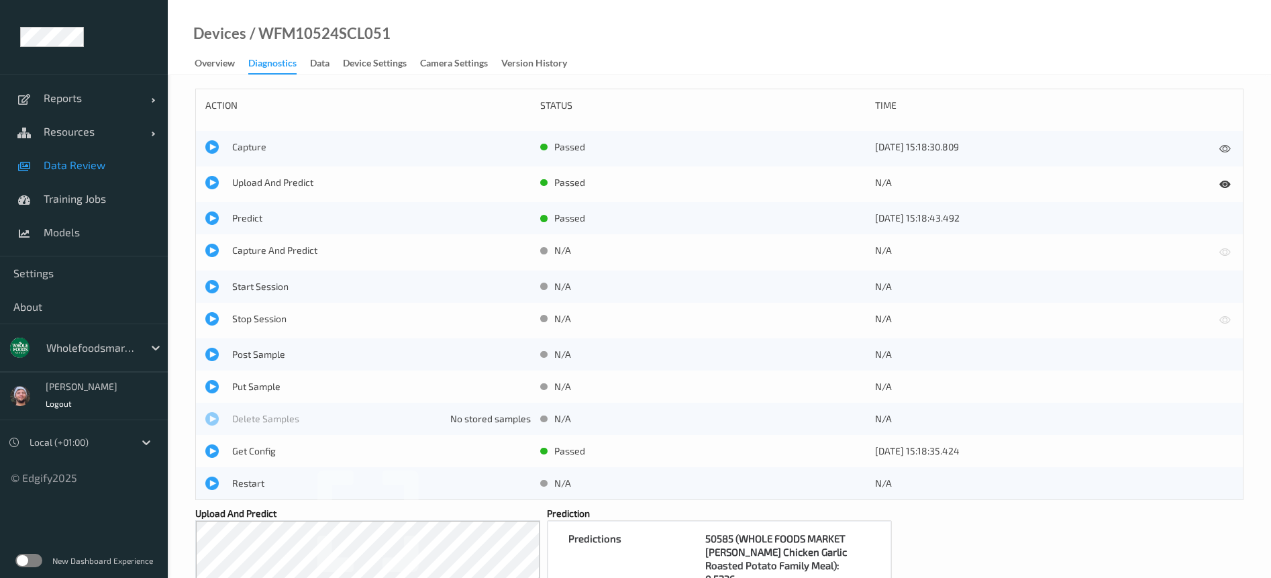
click at [59, 157] on link "Data Review" at bounding box center [84, 165] width 168 height 34
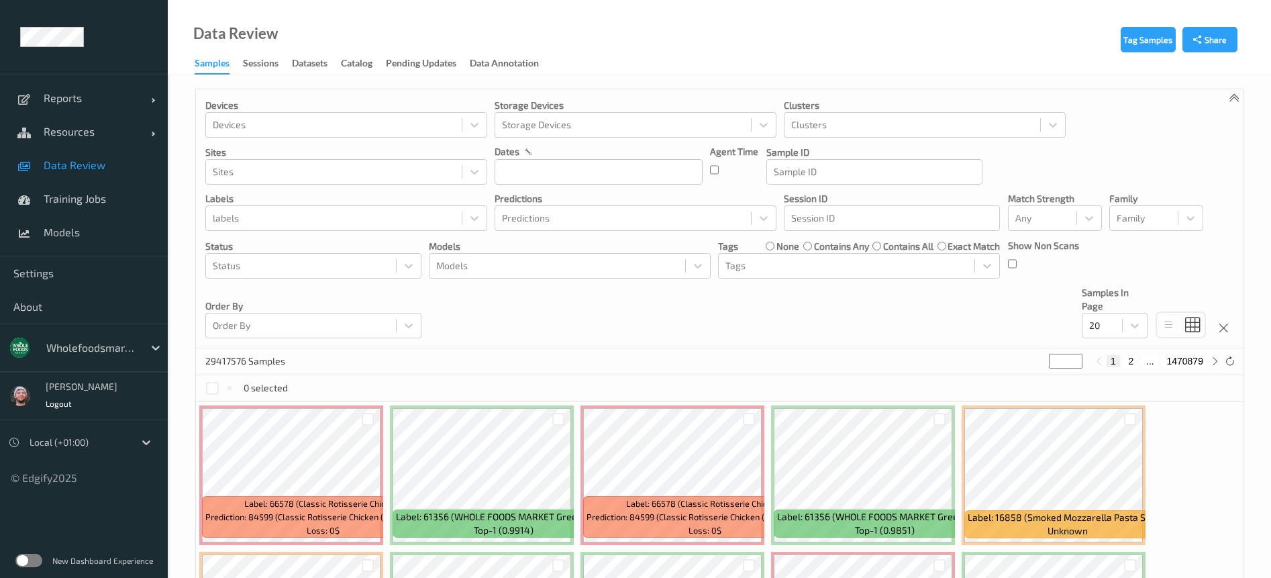
click at [85, 347] on div at bounding box center [91, 347] width 91 height 16
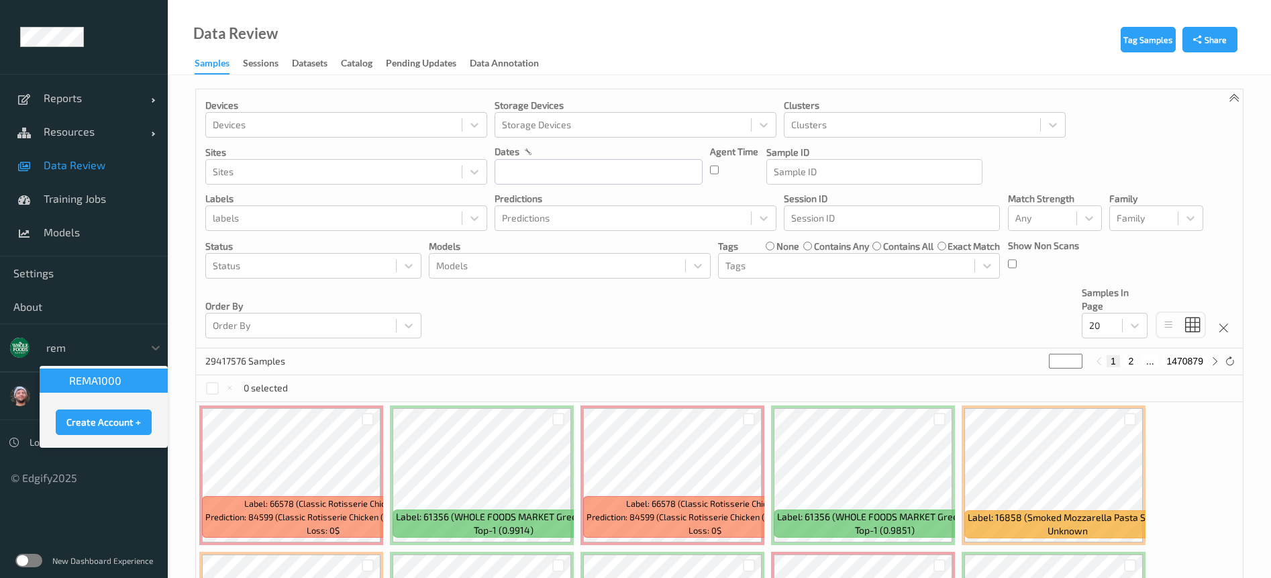
type input "rema"
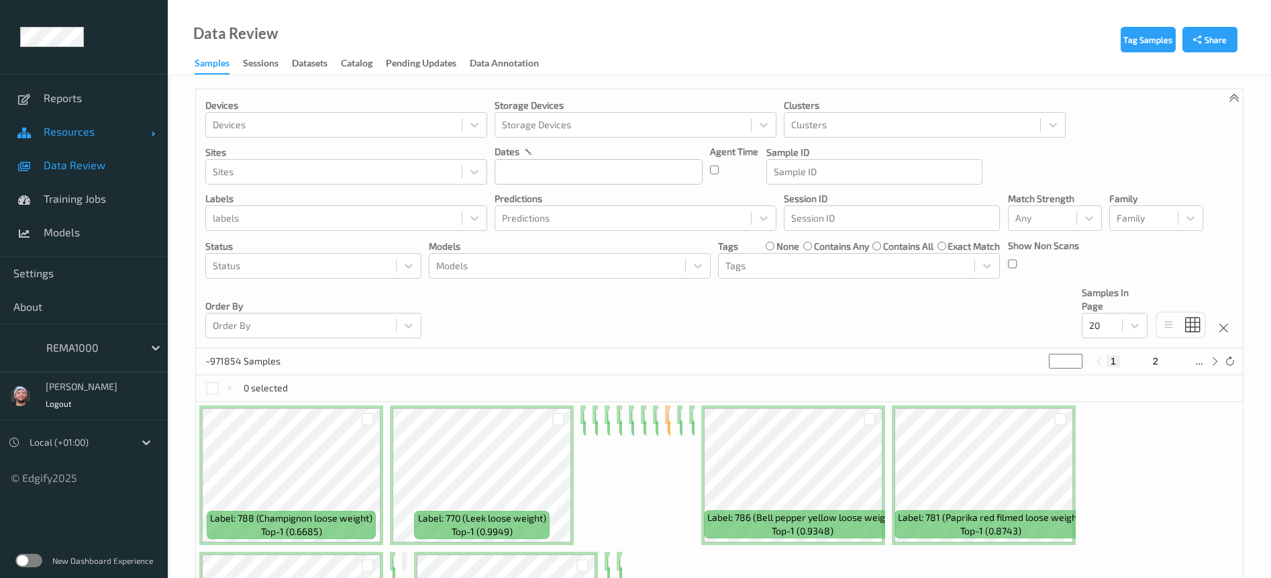
click at [116, 118] on link "Resources" at bounding box center [84, 132] width 168 height 34
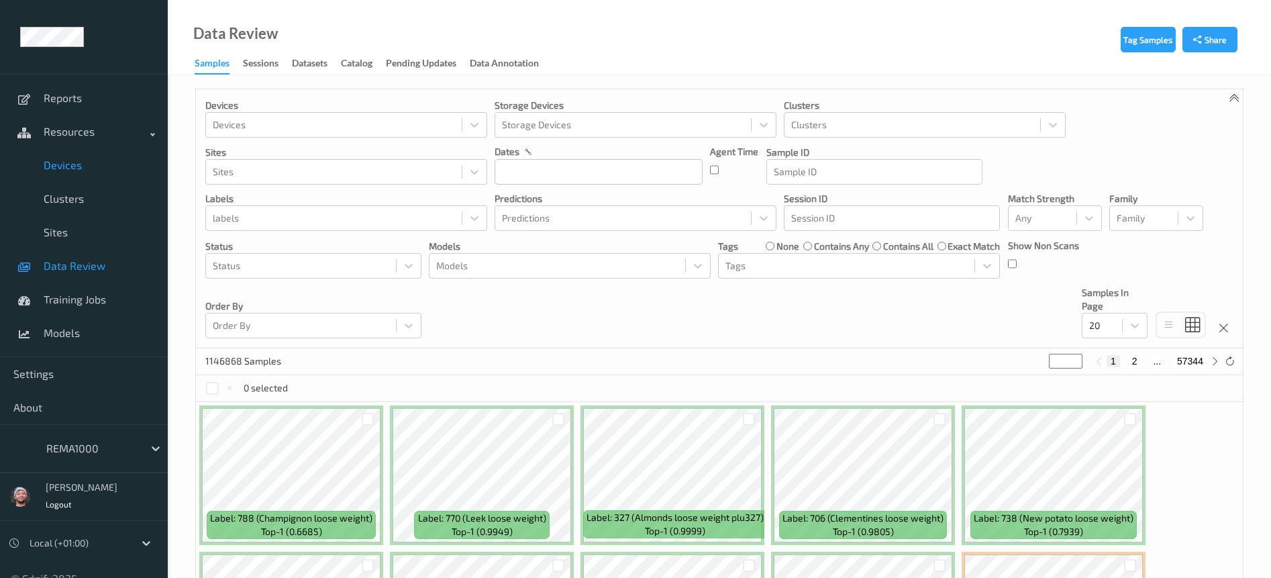
click at [91, 151] on link "Devices" at bounding box center [84, 165] width 168 height 34
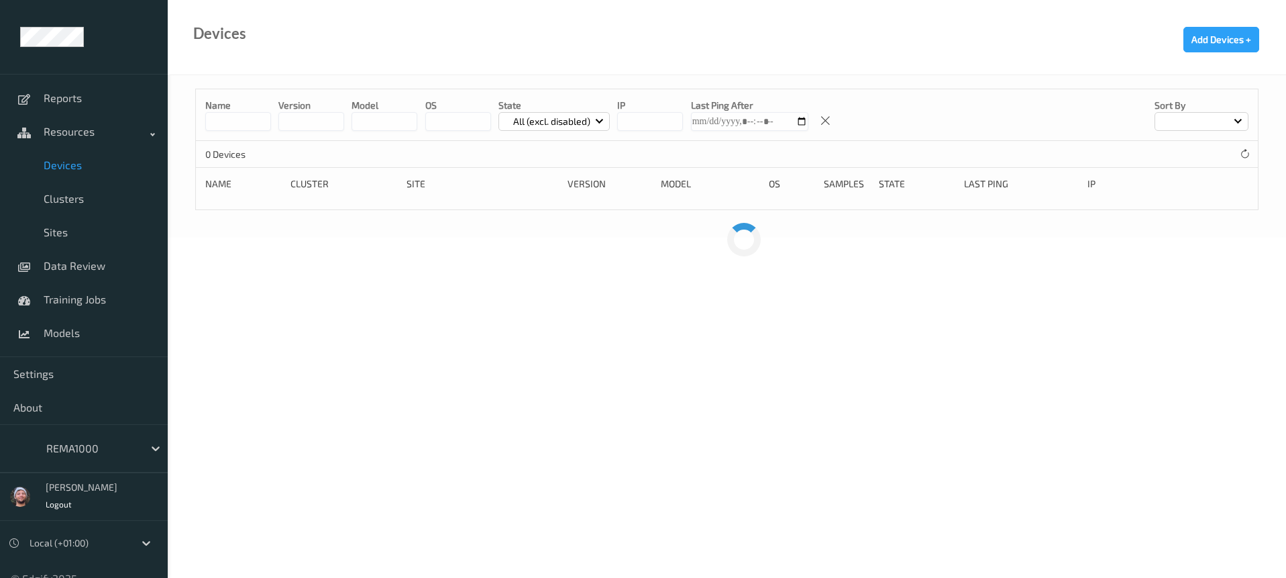
click at [83, 149] on link "Devices" at bounding box center [84, 165] width 168 height 34
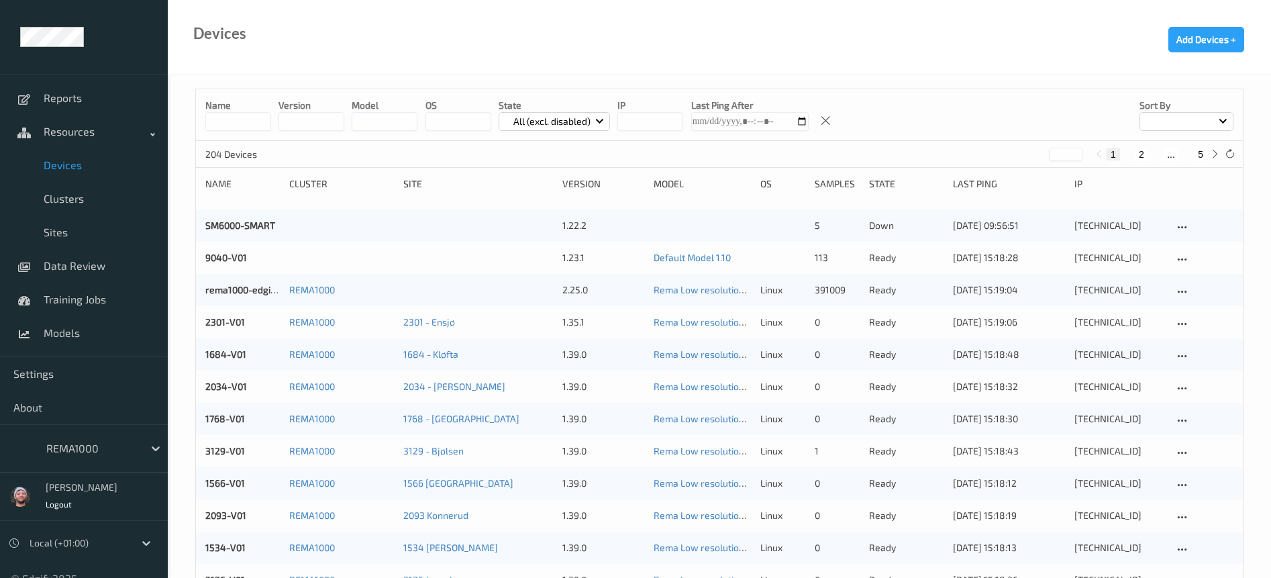
click at [1201, 160] on button "5" at bounding box center [1199, 154] width 13 height 12
type input "*"
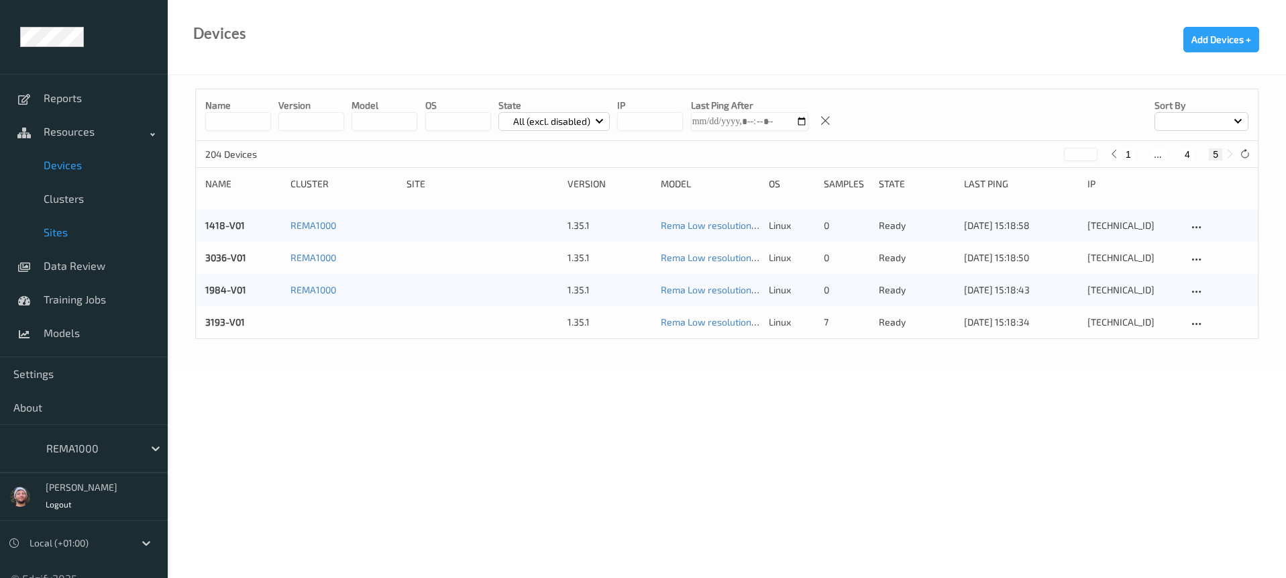
click at [60, 229] on span "Sites" at bounding box center [99, 231] width 111 height 13
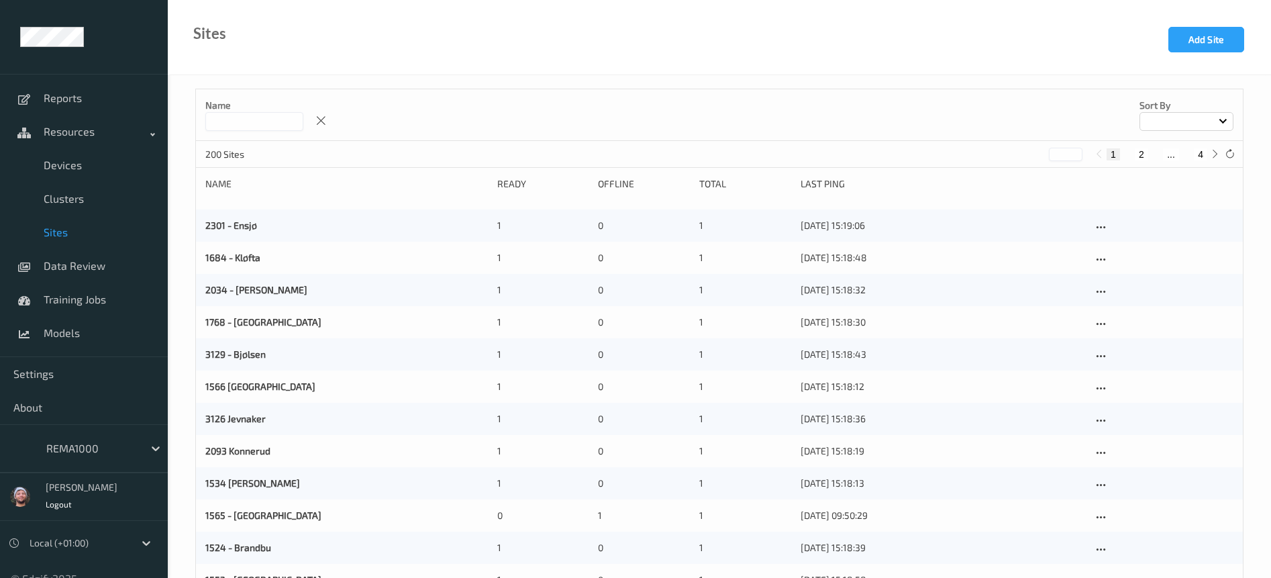
click at [258, 113] on input at bounding box center [254, 121] width 98 height 19
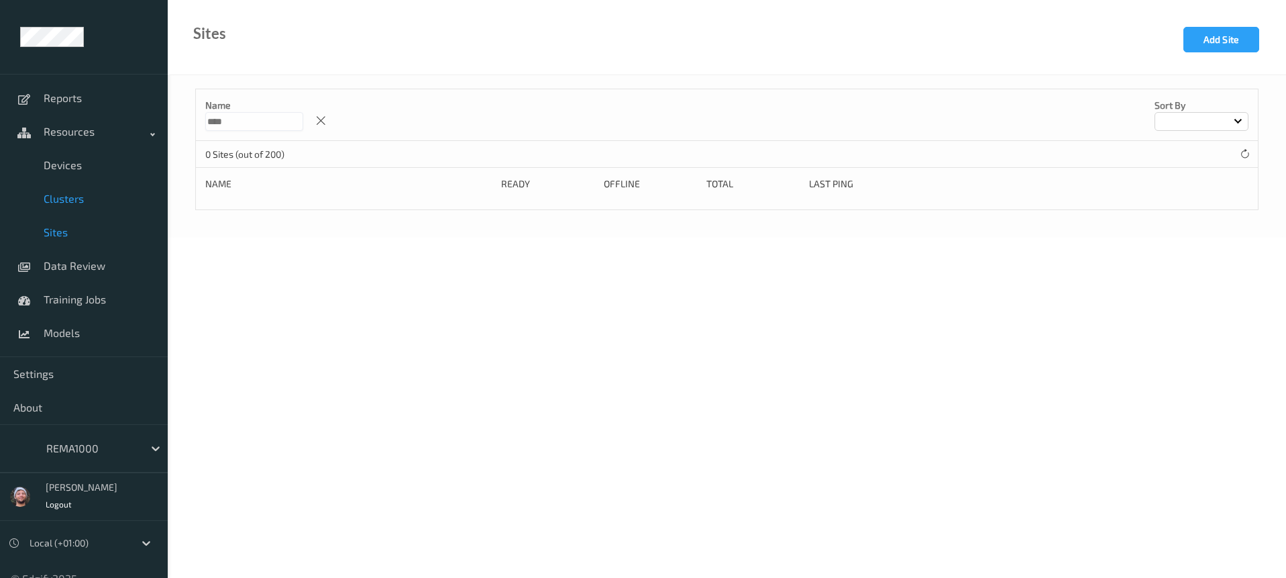
type input "****"
click at [56, 184] on link "Clusters" at bounding box center [84, 199] width 168 height 34
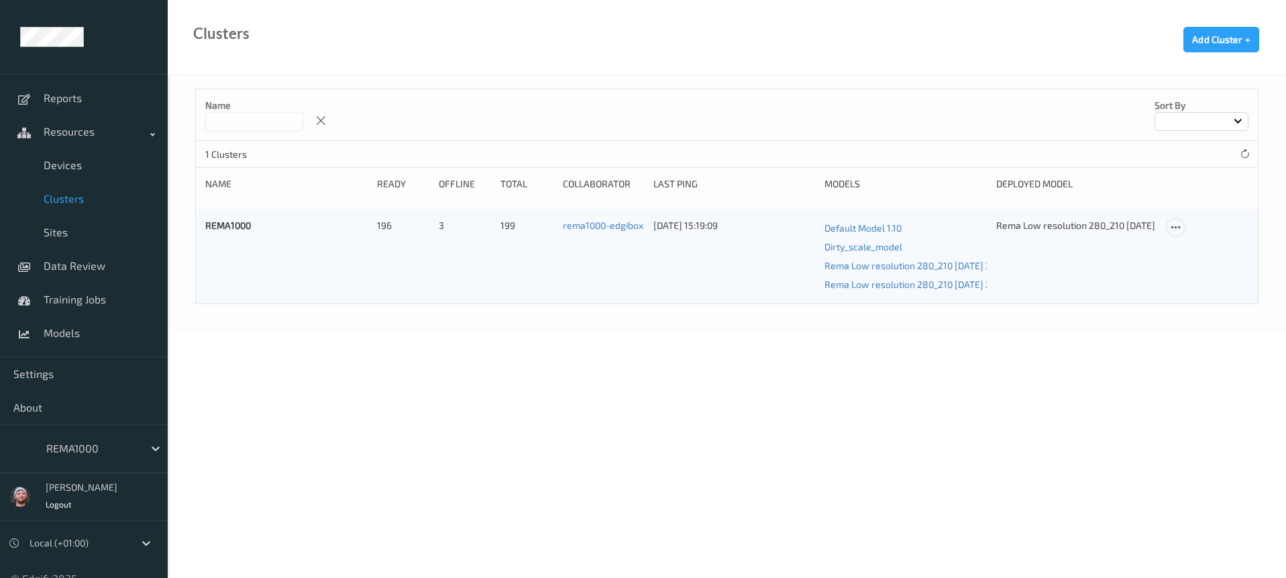
click at [1176, 227] on icon at bounding box center [1175, 227] width 11 height 12
click at [1200, 244] on div "Edit Cluster" at bounding box center [1213, 248] width 44 height 13
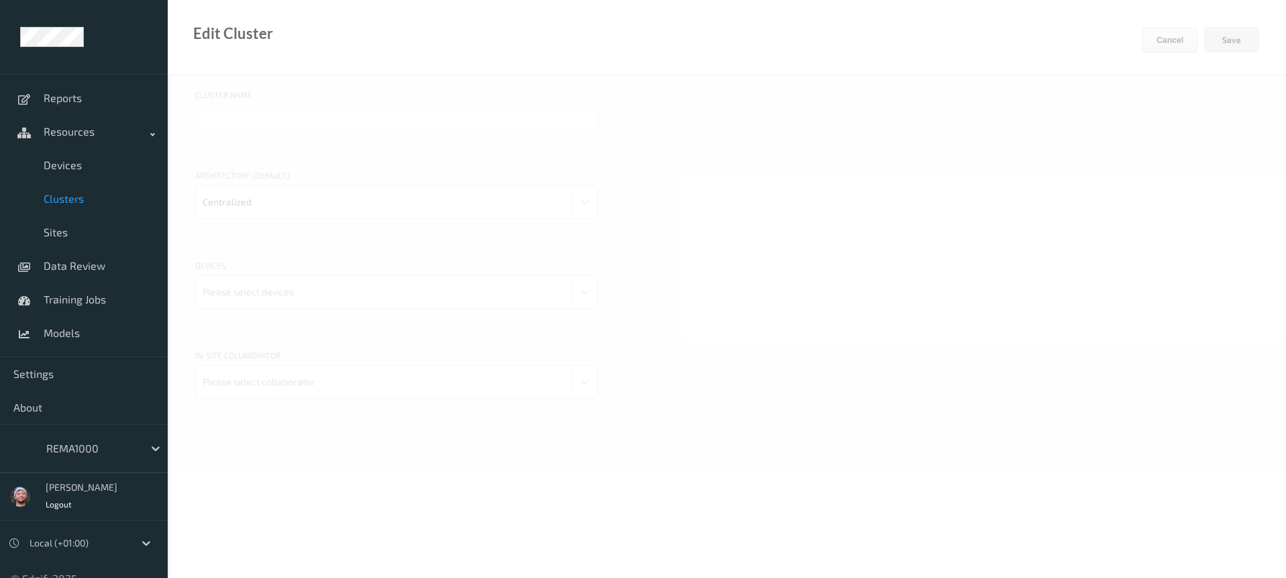
type input "REMA1000"
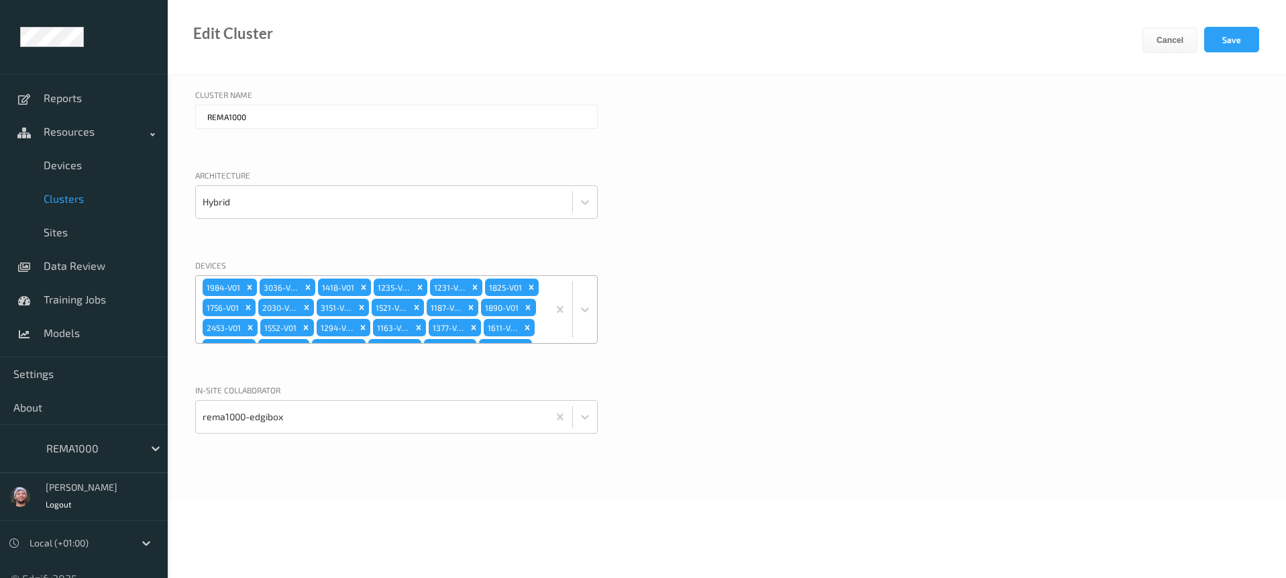
click at [487, 303] on div "1984-V01 3036-V01 1418-V01 1235-V01 1231-V01 1825-V01 1756-V01 2030-V01 3151-V0…" at bounding box center [372, 309] width 352 height 67
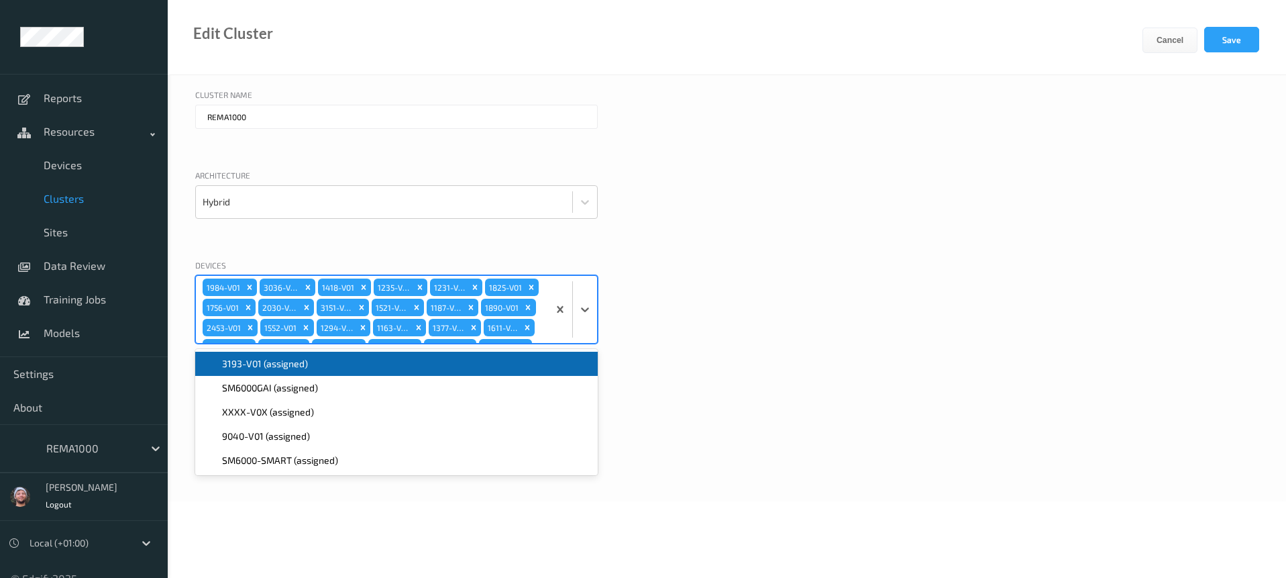
scroll to position [730, 0]
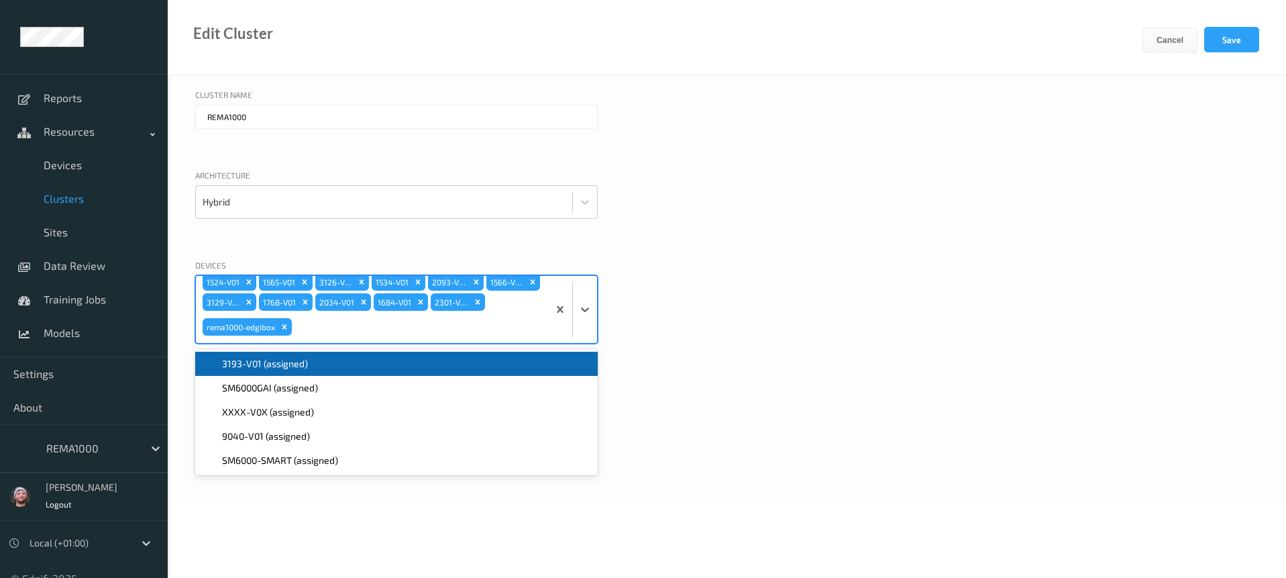
click at [289, 358] on span "3193-V01 (assigned)" at bounding box center [265, 363] width 86 height 13
click at [1228, 38] on button "Save" at bounding box center [1231, 39] width 55 height 25
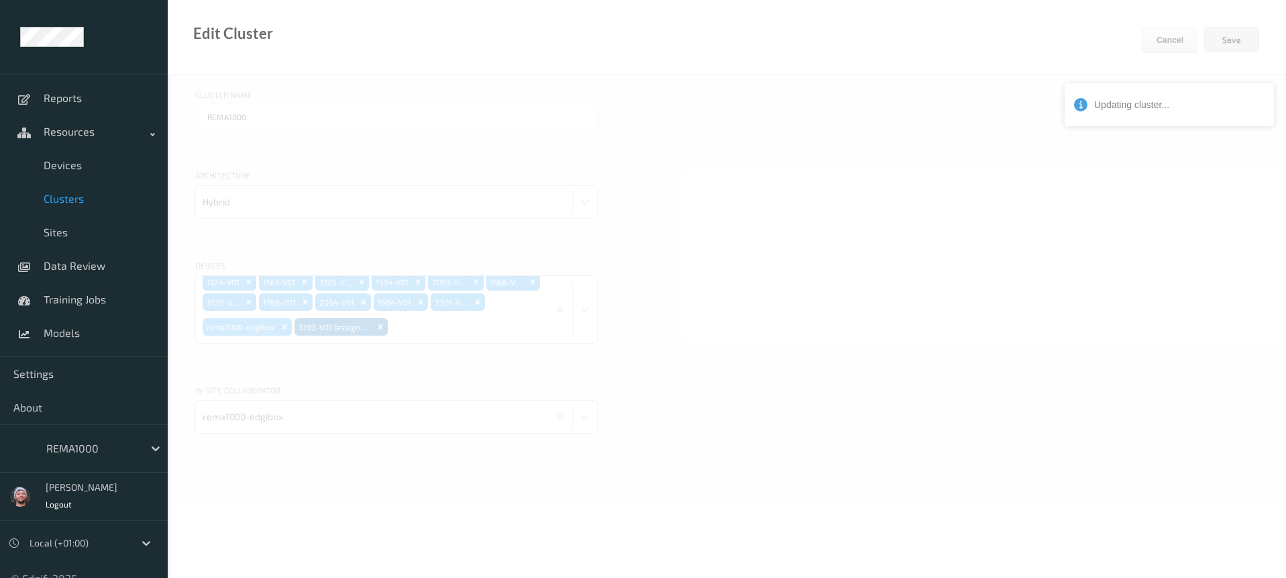
click at [724, 289] on div at bounding box center [727, 433] width 1118 height 867
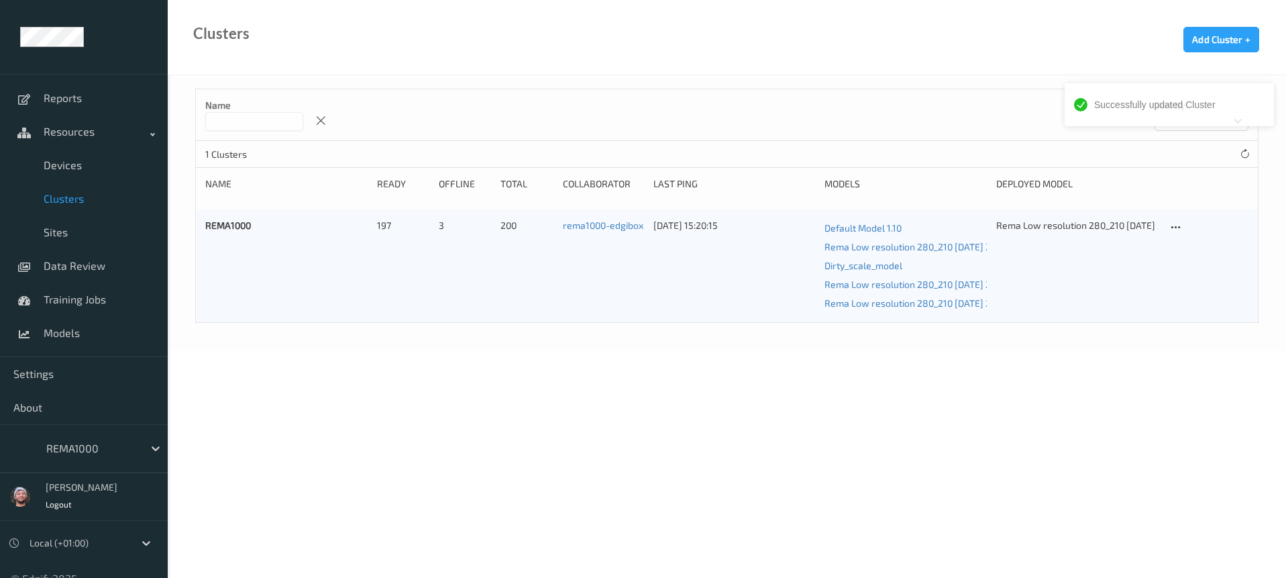
drag, startPoint x: 1083, startPoint y: 453, endPoint x: 1068, endPoint y: 450, distance: 15.1
click at [1083, 453] on body "Successfully updated Cluster Reports Resources Devices Clusters Sites Data Revi…" at bounding box center [643, 289] width 1286 height 578
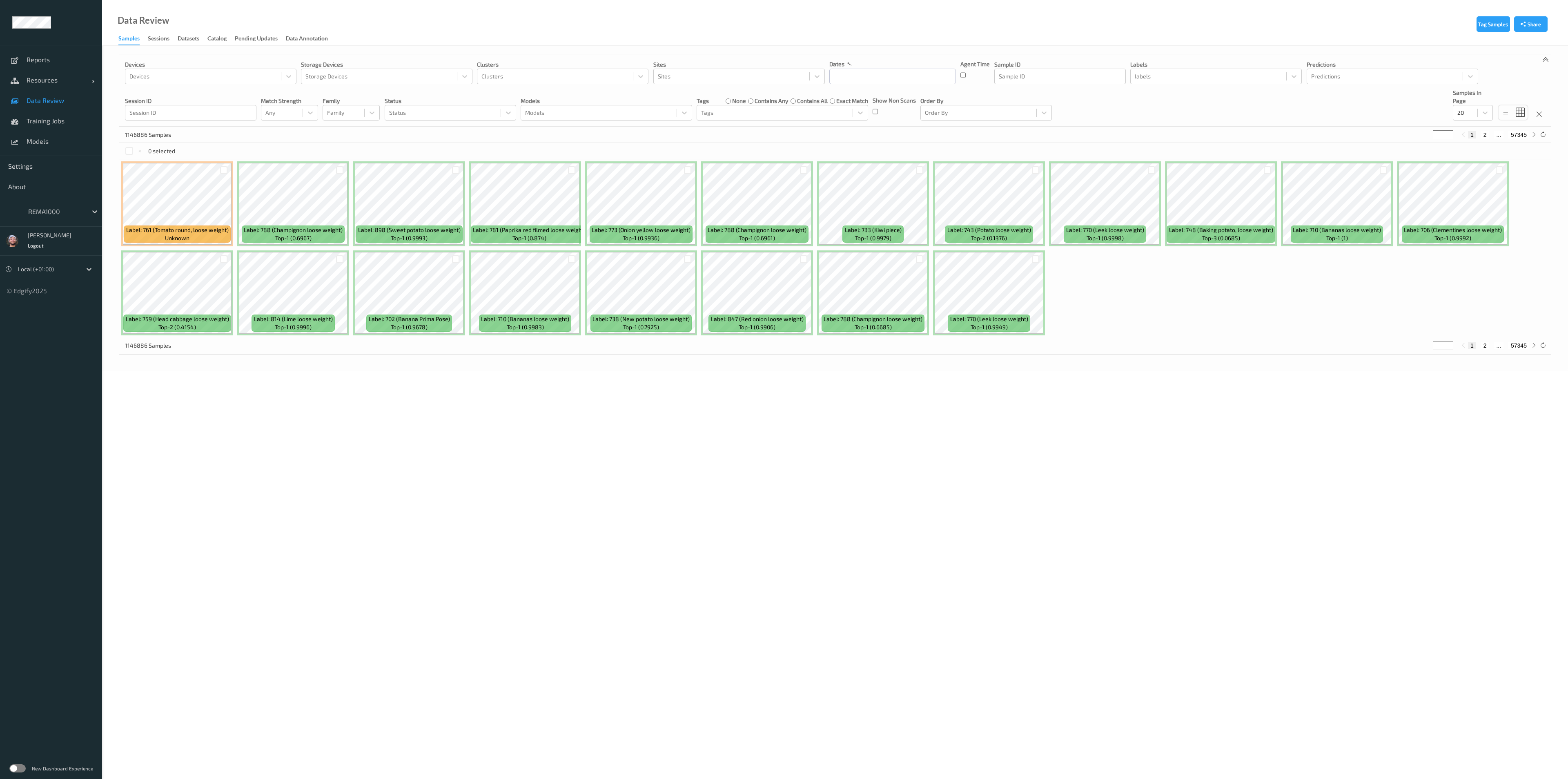
click at [47, 212] on div at bounding box center [55, 211] width 55 height 10
type input "h-"
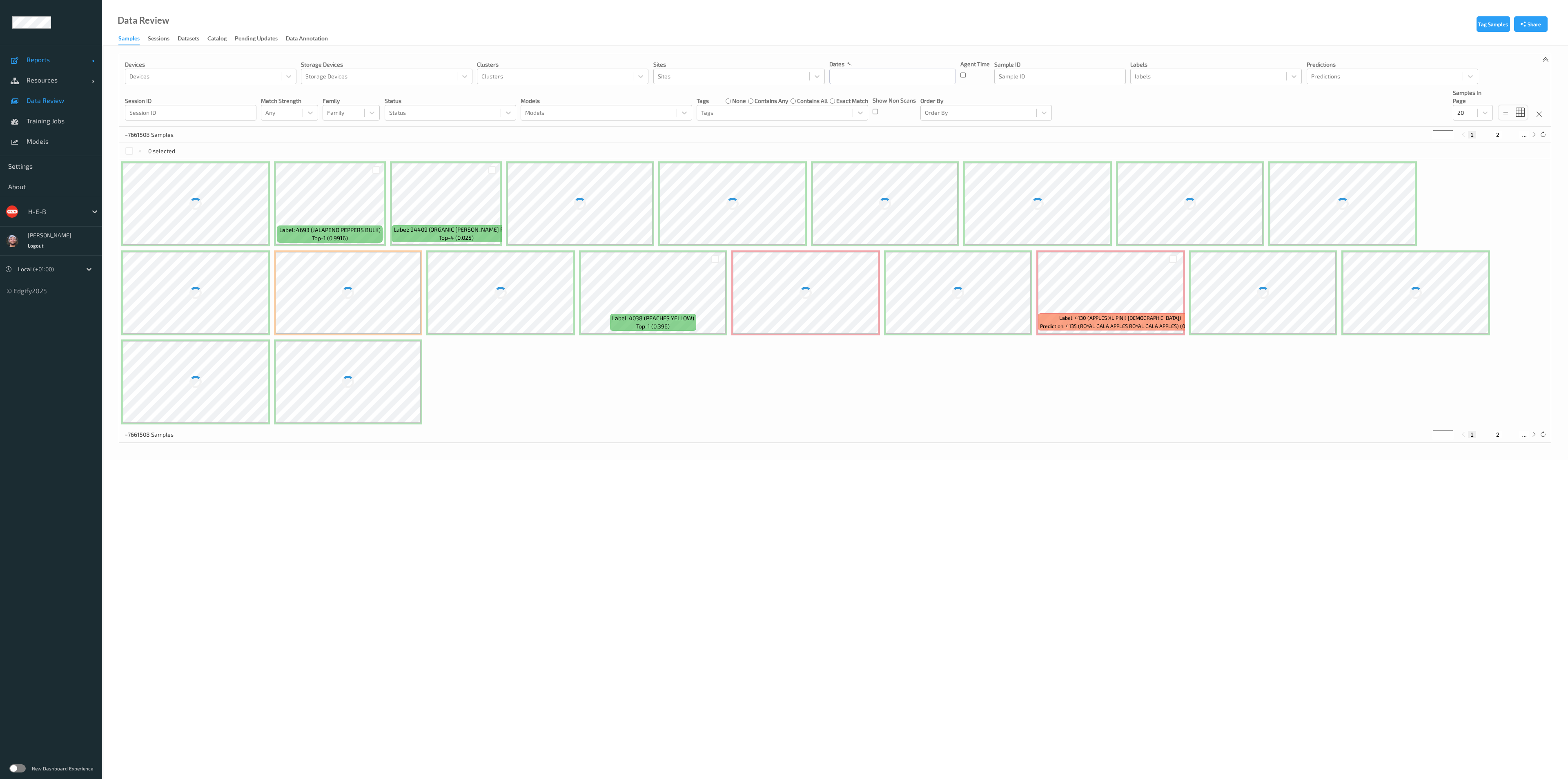
click at [63, 65] on link "Reports" at bounding box center [51, 60] width 102 height 21
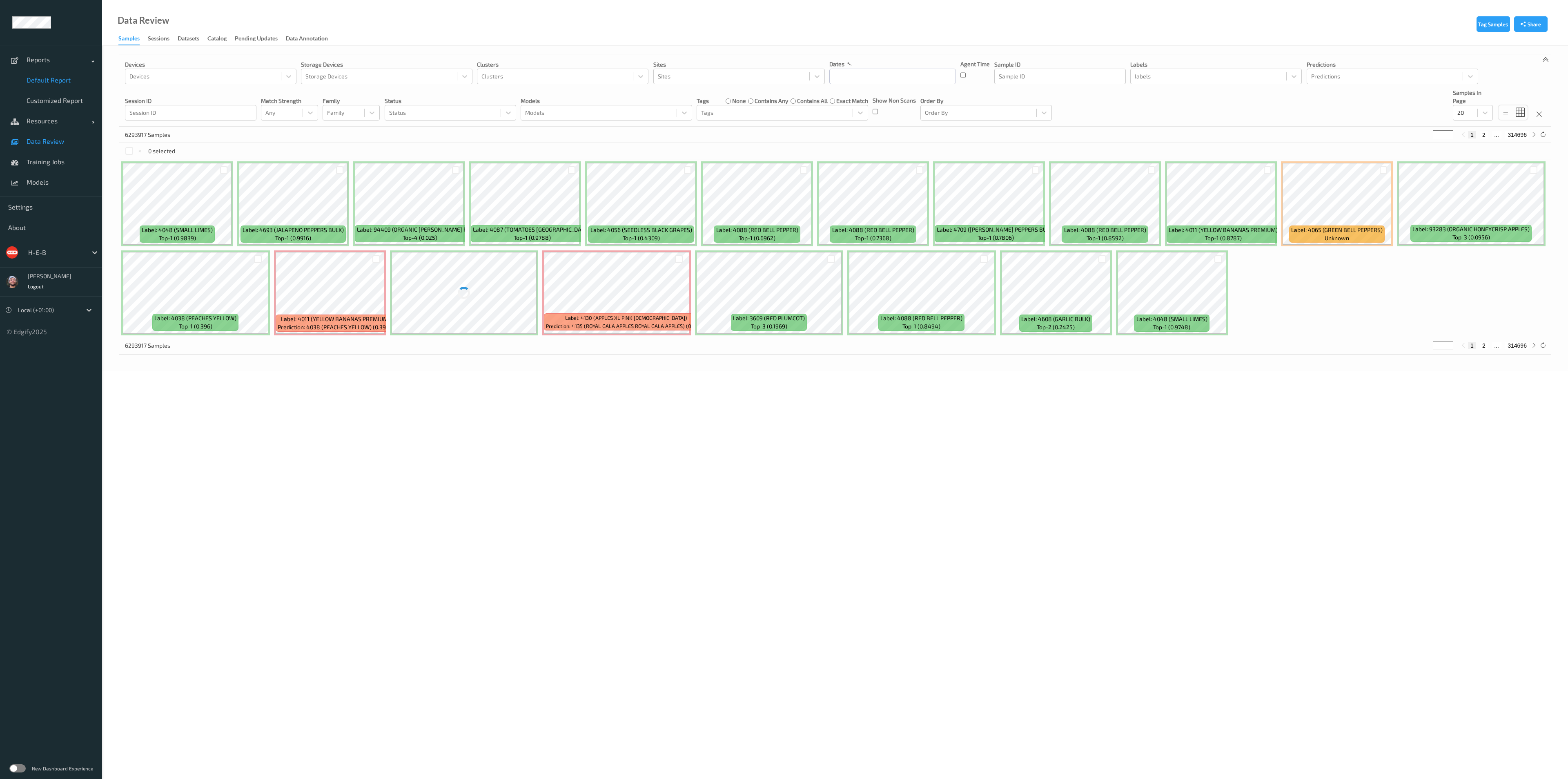
click at [61, 84] on link "Default Report" at bounding box center [51, 80] width 102 height 21
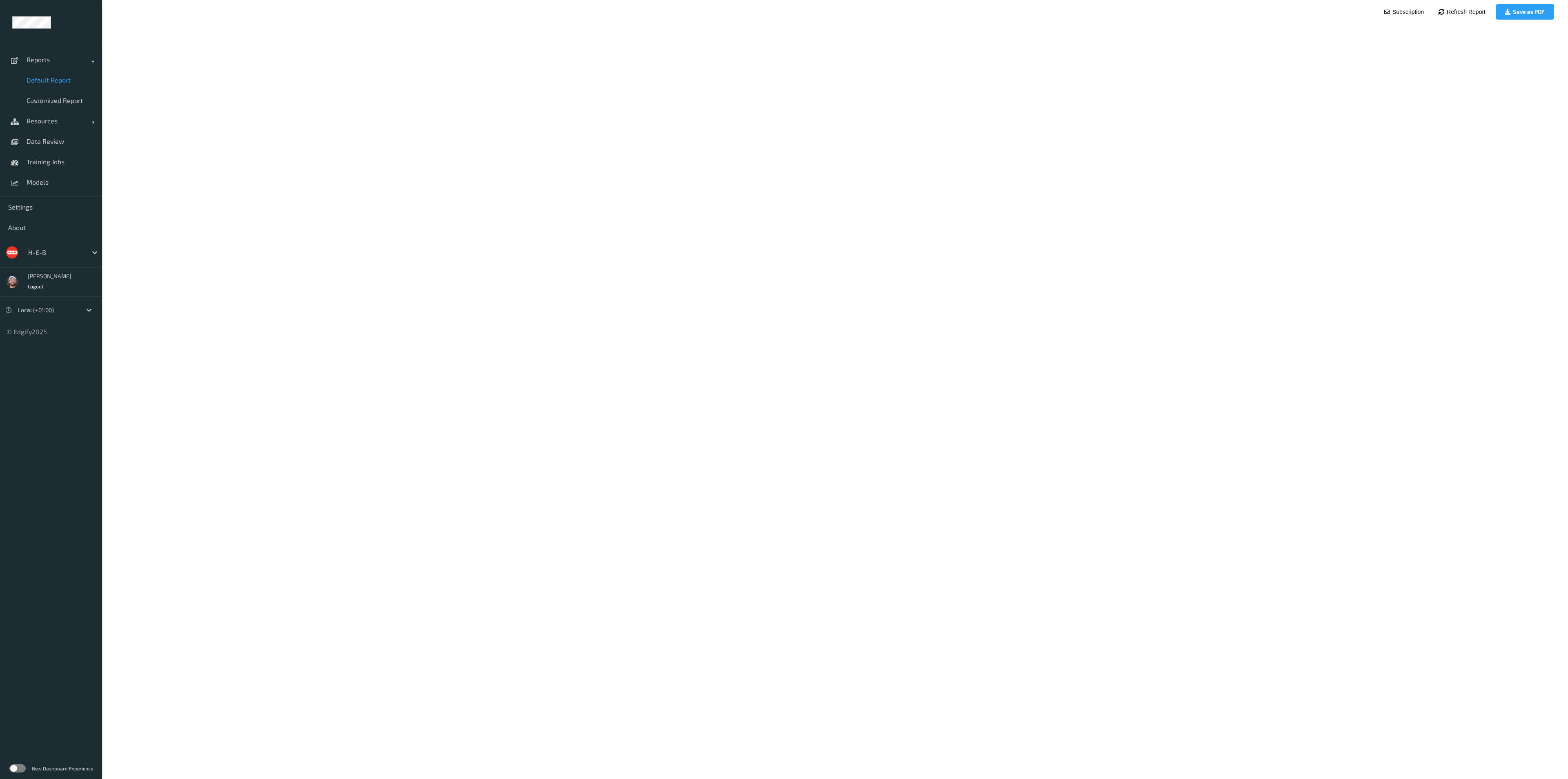
click at [18, 766] on label at bounding box center [17, 768] width 16 height 8
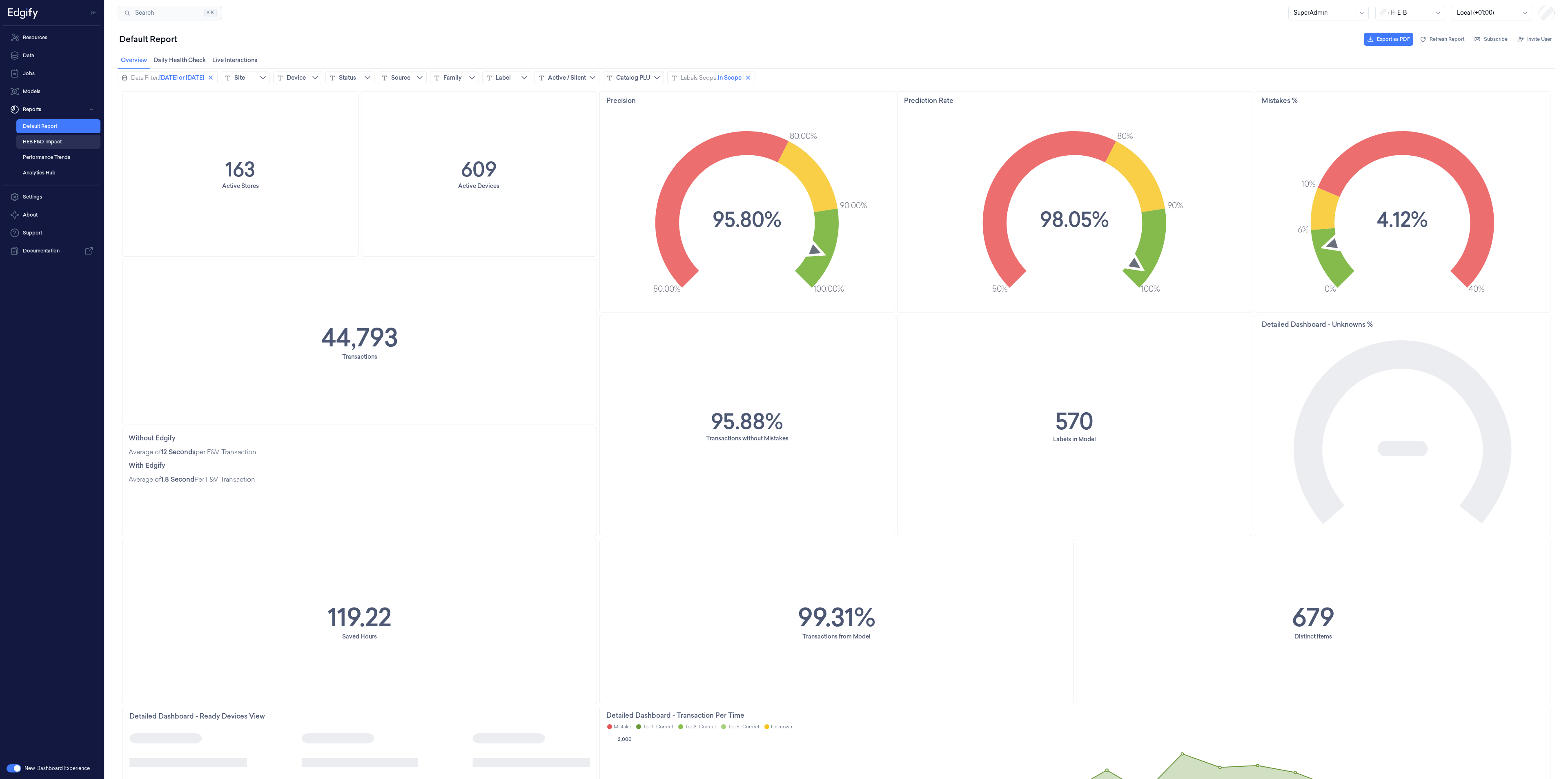
click at [56, 143] on link "HEB F&D Impact" at bounding box center [58, 141] width 84 height 14
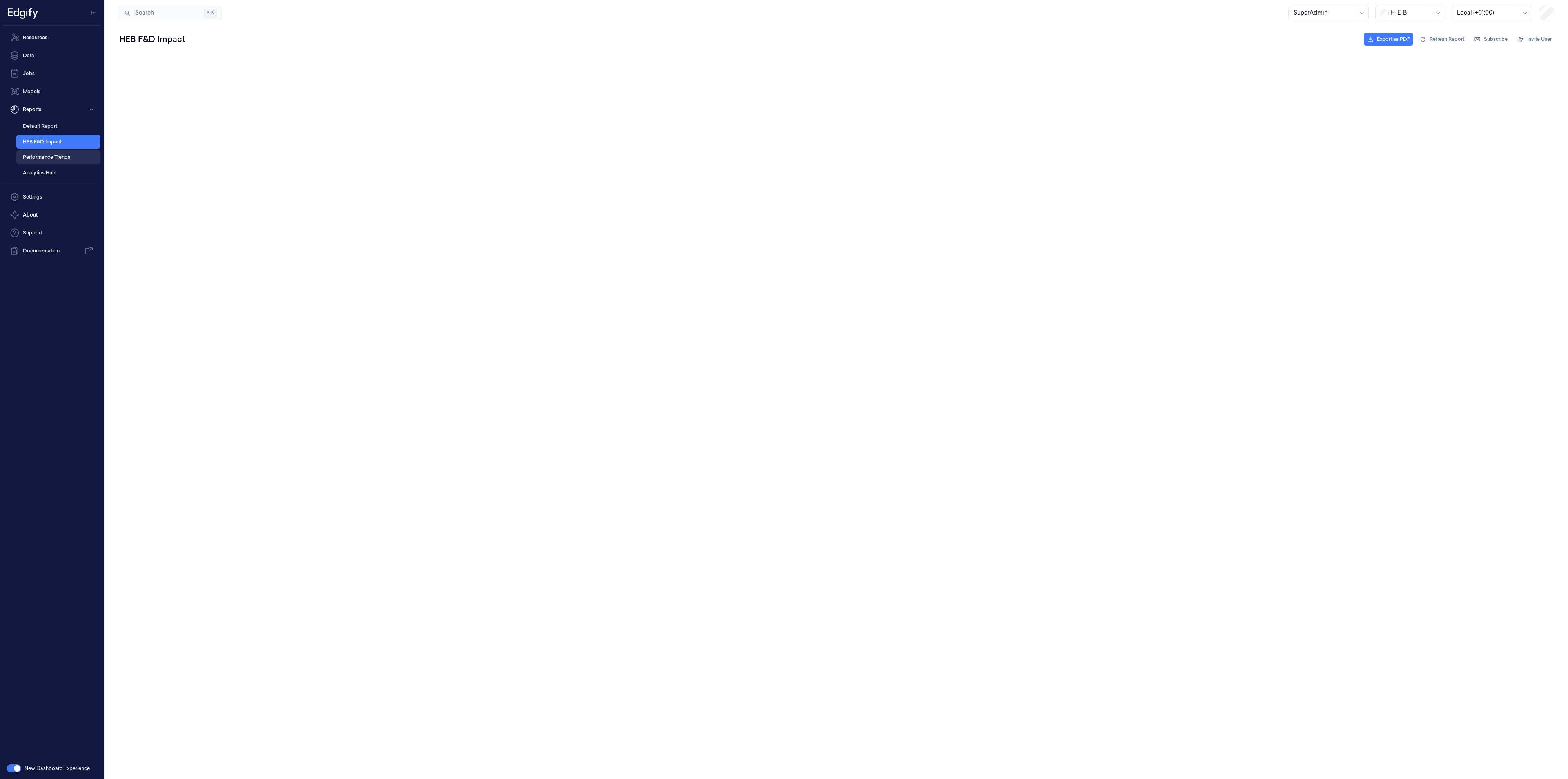
click at [68, 161] on link "Performance Trends" at bounding box center [58, 157] width 84 height 14
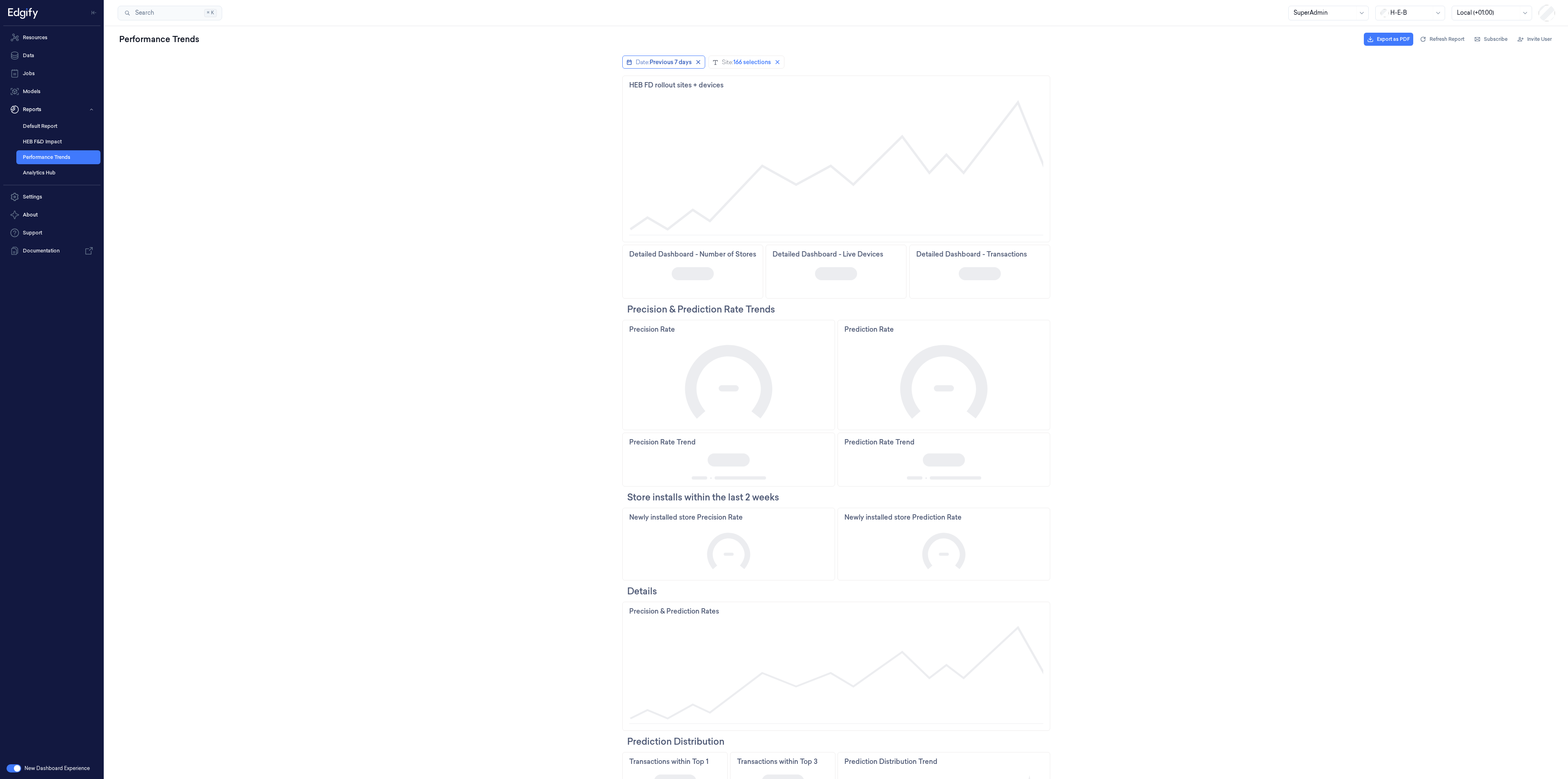
click at [676, 60] on span "Previous 7 days" at bounding box center [670, 62] width 42 height 8
click at [622, 81] on icon "chevronleft icon" at bounding box center [625, 79] width 7 height 7
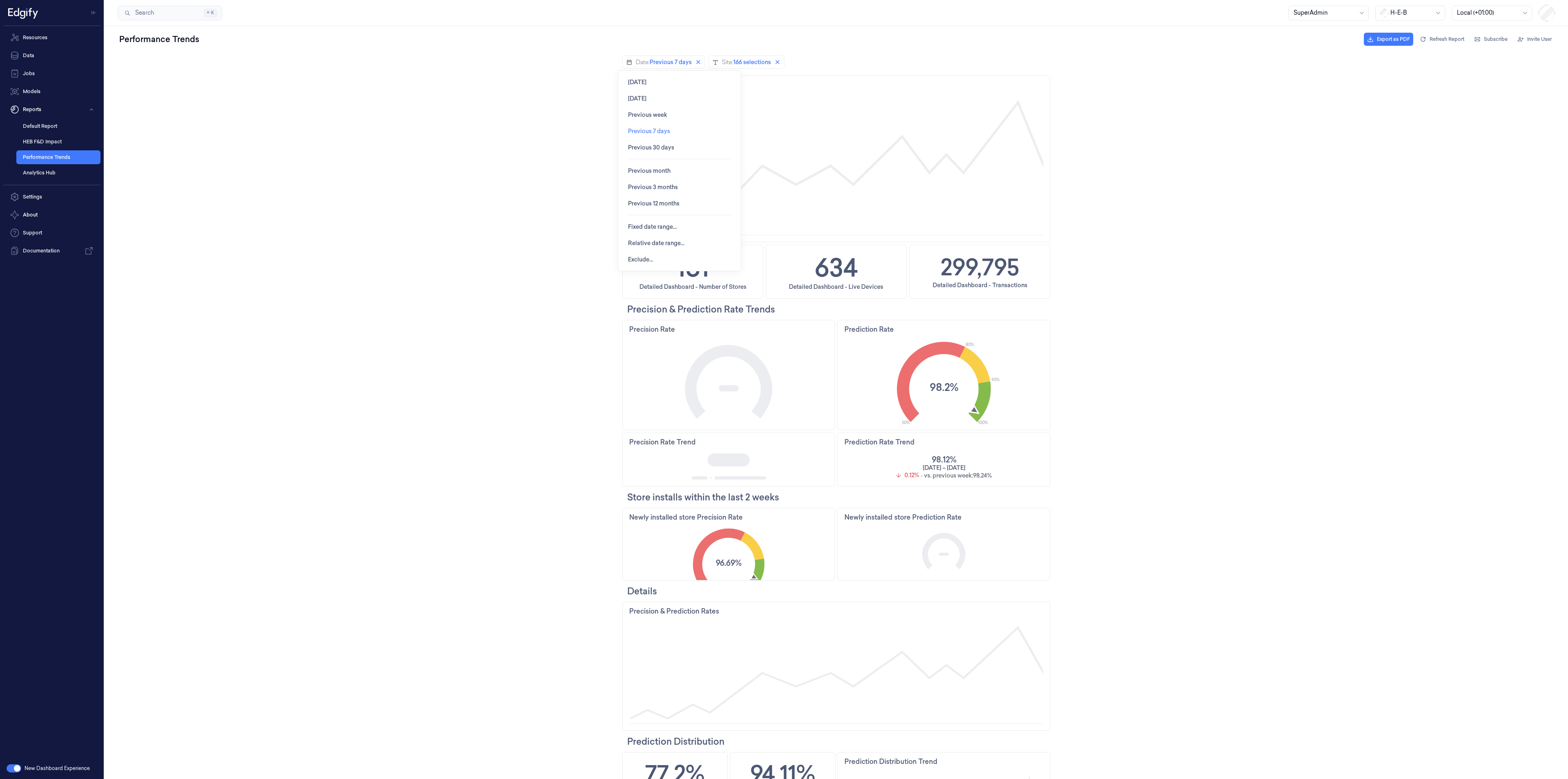
click at [653, 131] on span "Previous 7 days" at bounding box center [649, 131] width 42 height 7
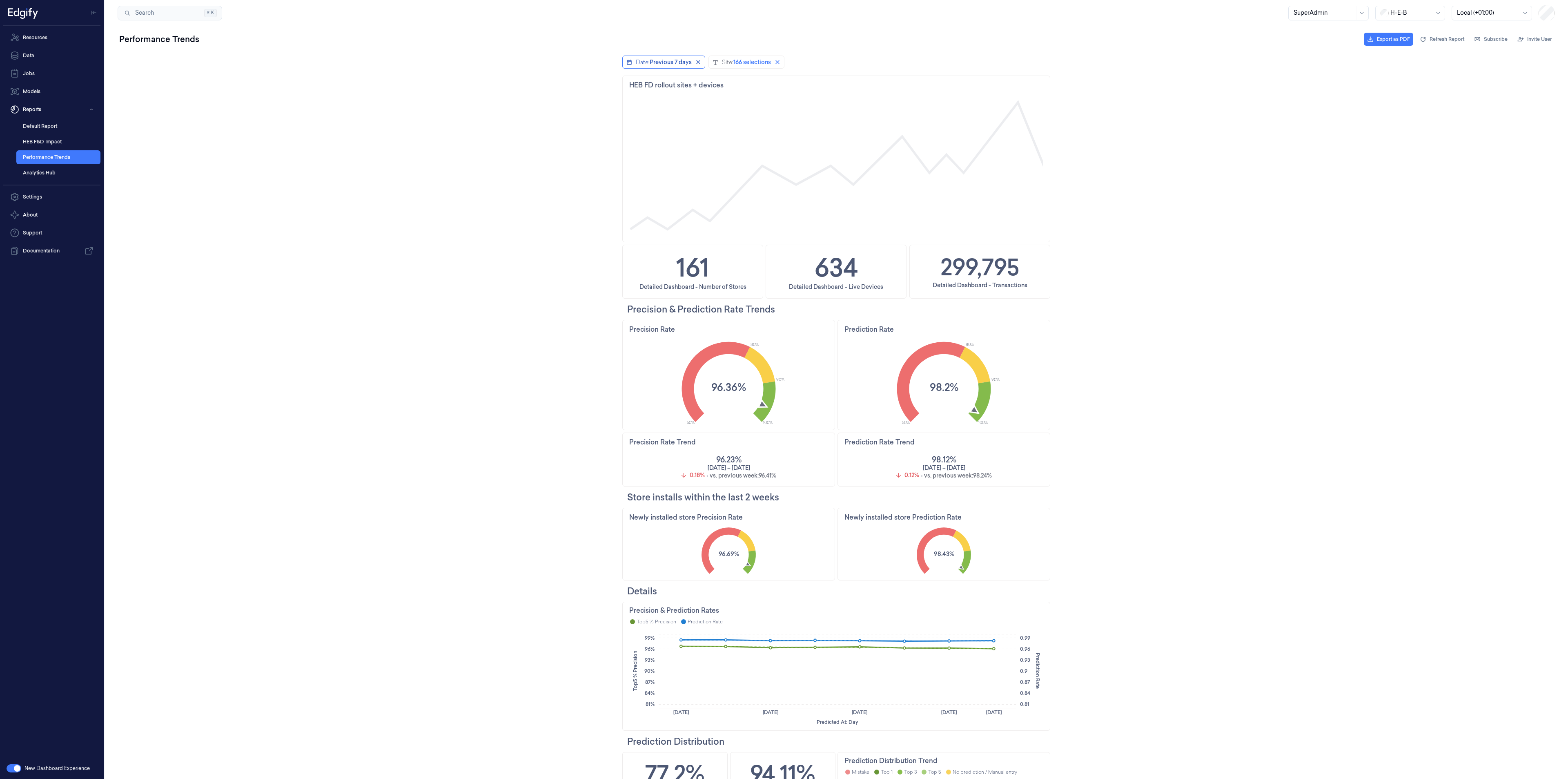
click at [663, 62] on span "Previous 7 days" at bounding box center [670, 62] width 42 height 8
drag, startPoint x: 648, startPoint y: 98, endPoint x: 603, endPoint y: 100, distance: 45.0
click at [603, 100] on body "Date: Previous 7 days Site: 166 selections To pick up a draggable item, press t…" at bounding box center [836, 415] width 1463 height 727
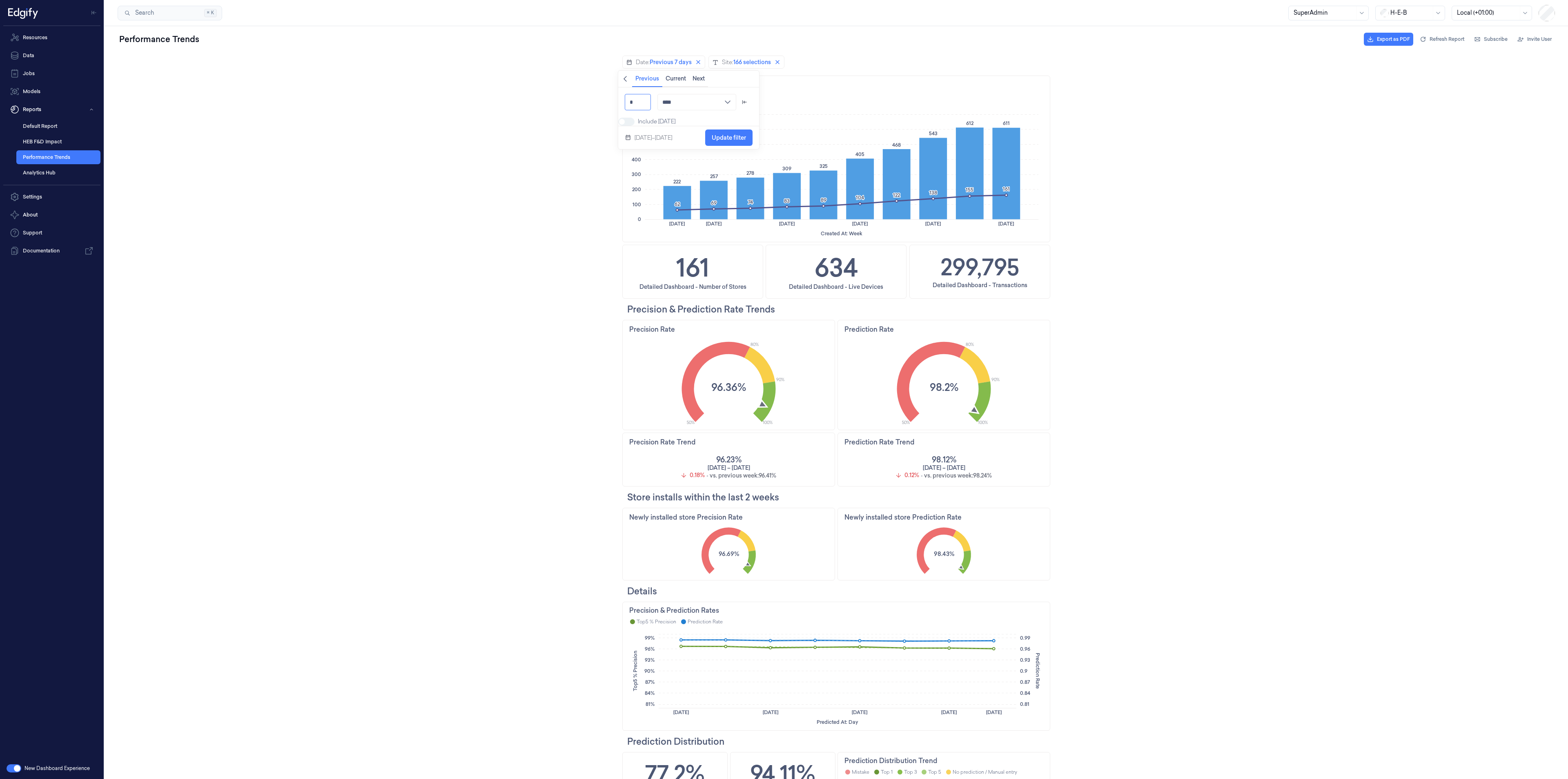
type input "*"
type input "***"
type input "**"
type input "****"
type input "**"
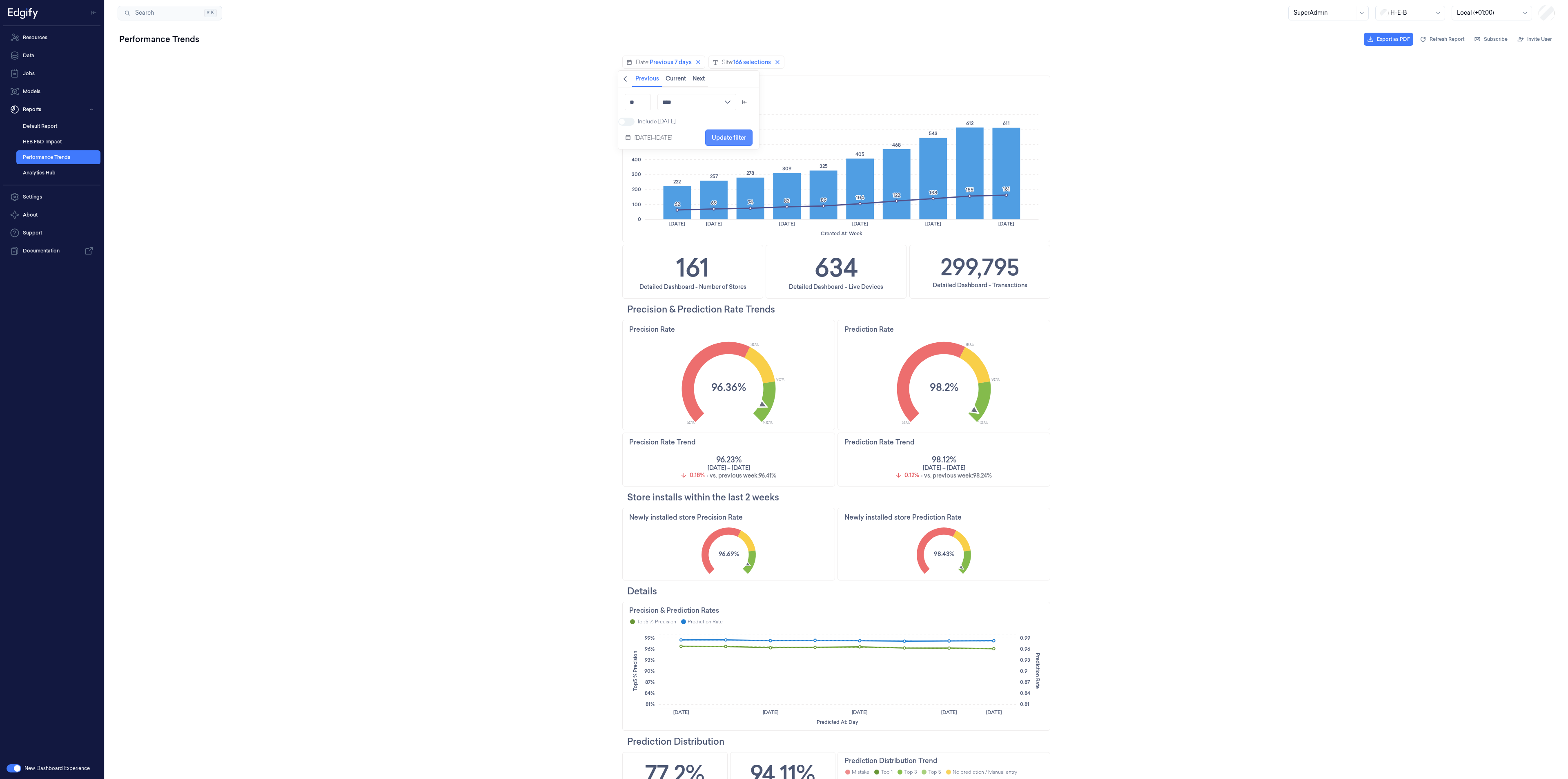
click at [724, 138] on span "Update filter" at bounding box center [729, 137] width 34 height 15
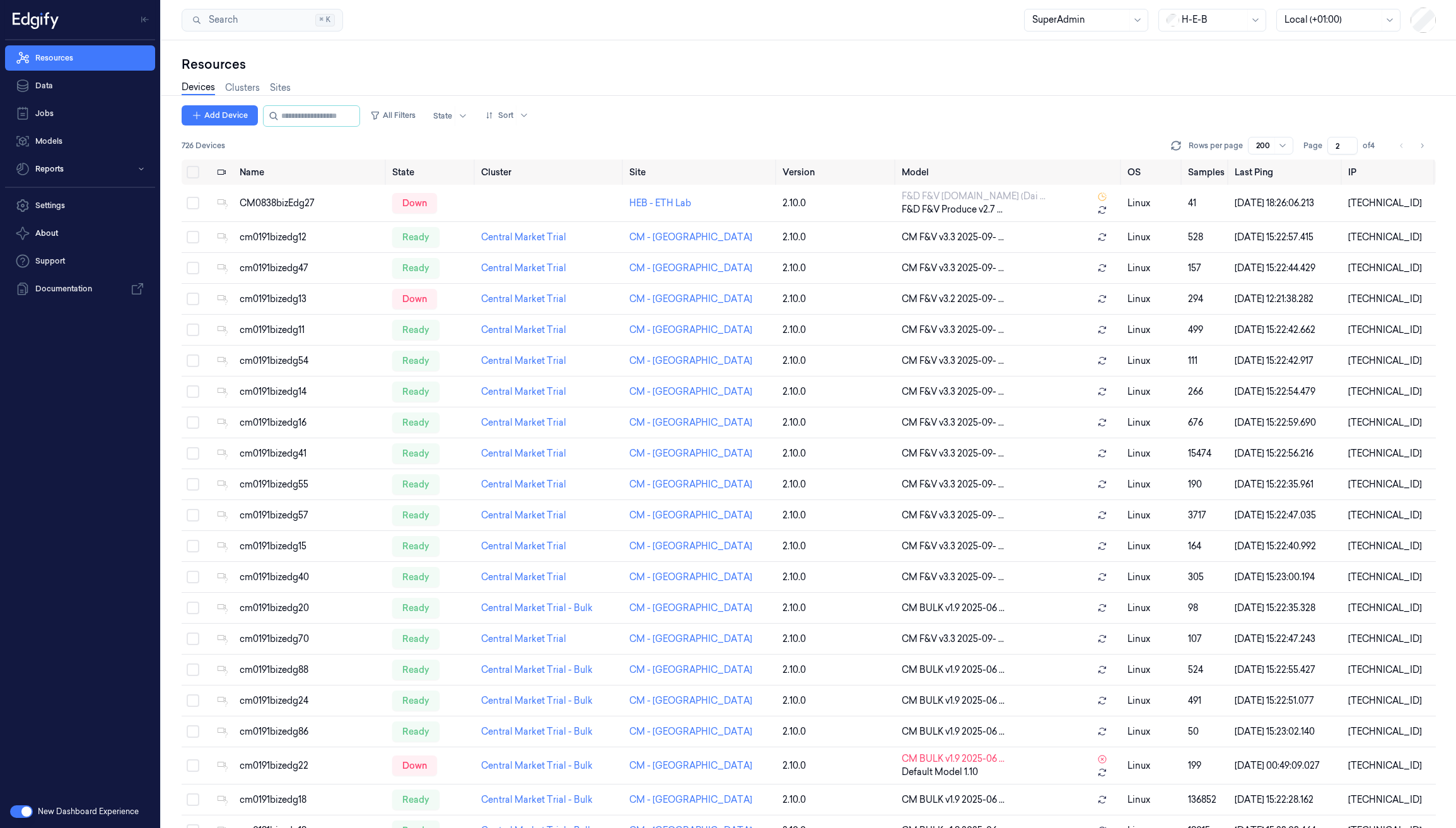
click at [1350, 143] on input "2" at bounding box center [1342, 146] width 30 height 18
click at [1350, 143] on input "3" at bounding box center [1342, 146] width 30 height 18
type input "4"
click at [1350, 143] on input "4" at bounding box center [1342, 146] width 30 height 18
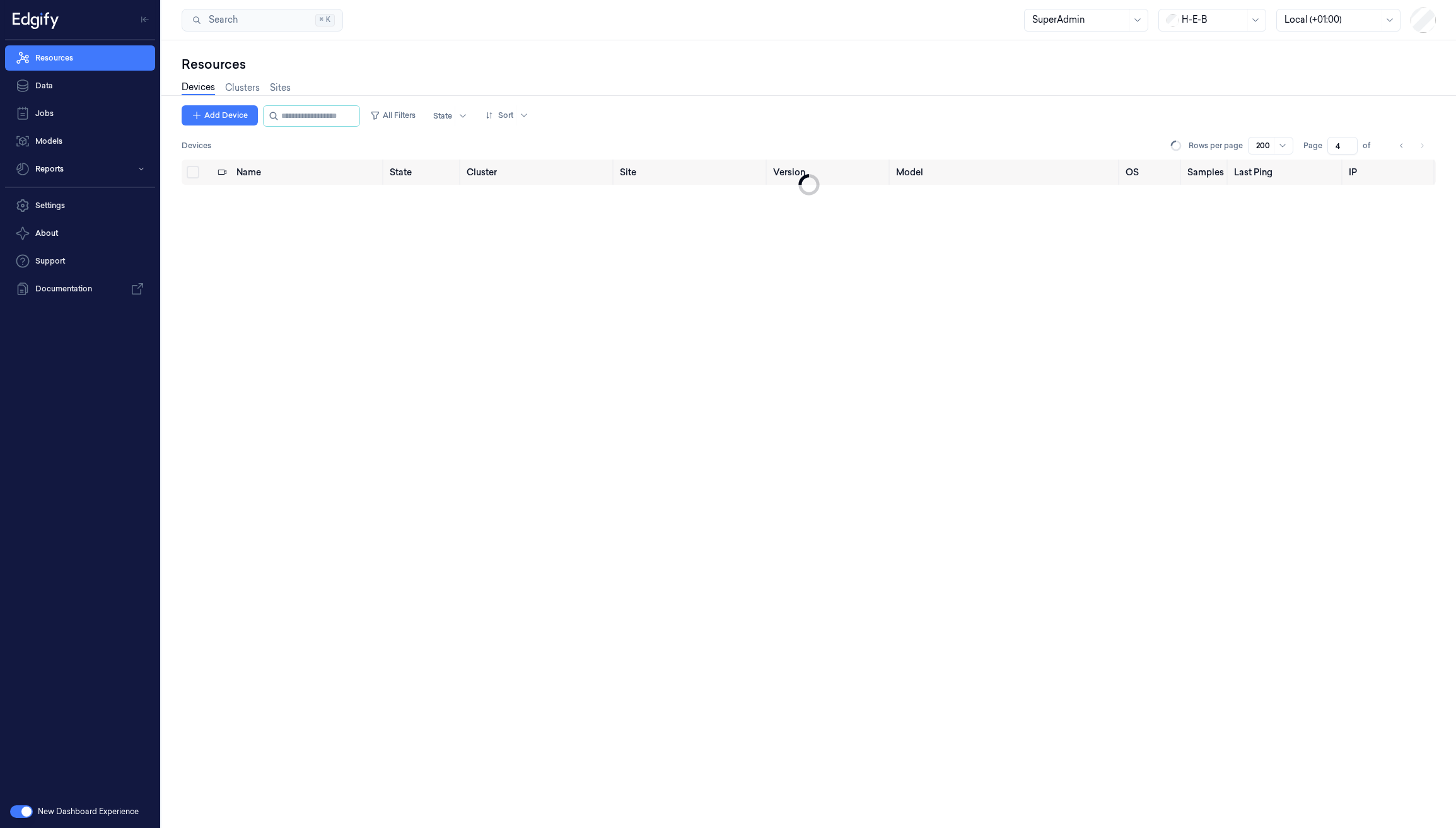
click at [1245, 103] on div "Devices Clusters Sites" at bounding box center [808, 89] width 1254 height 32
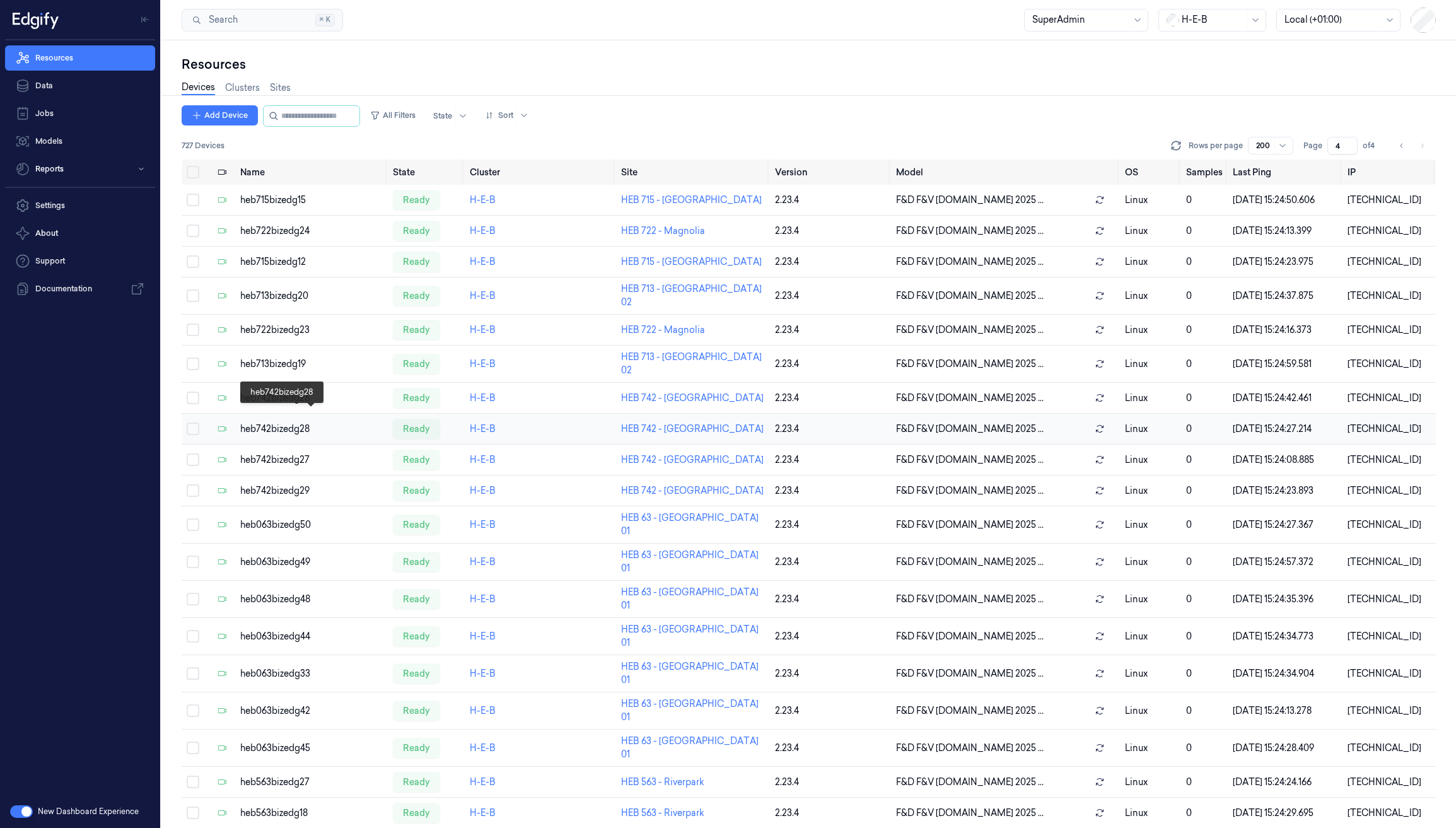
click at [336, 422] on div "heb742bizedg28" at bounding box center [312, 429] width 143 height 13
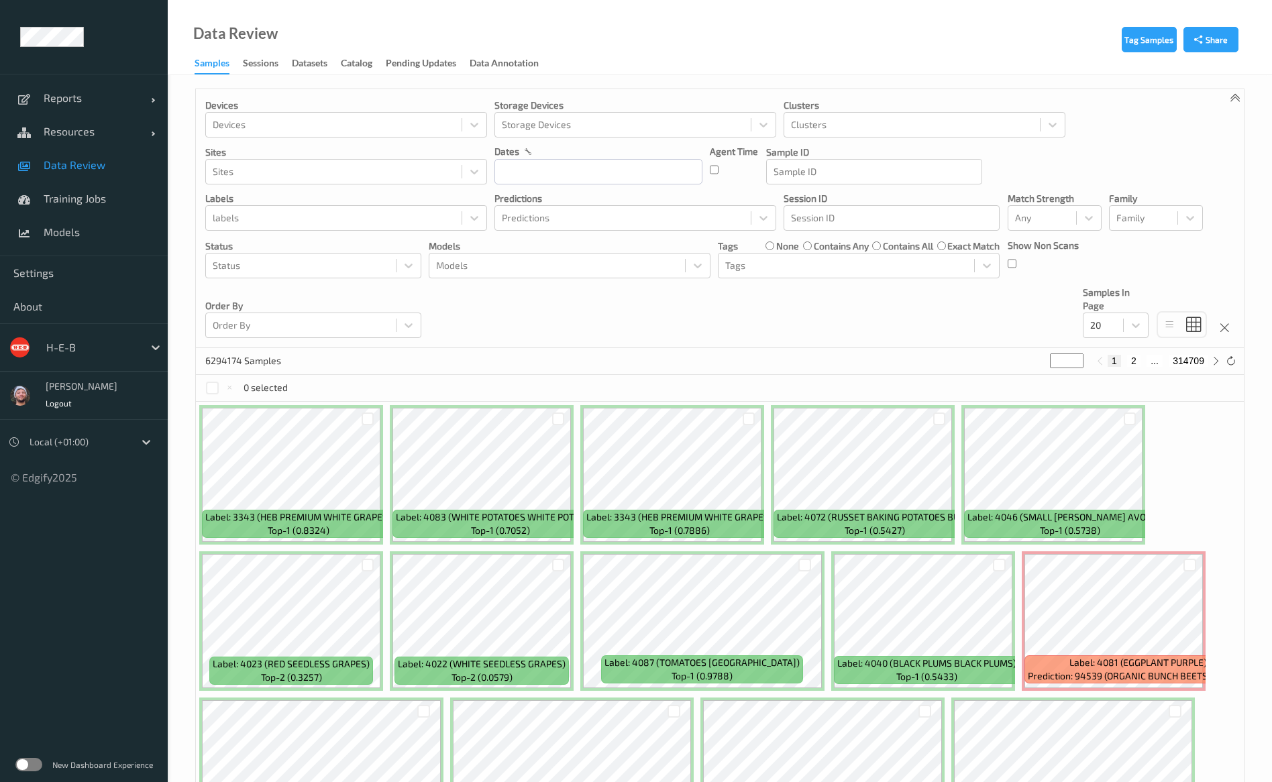
click at [32, 763] on label at bounding box center [28, 764] width 27 height 13
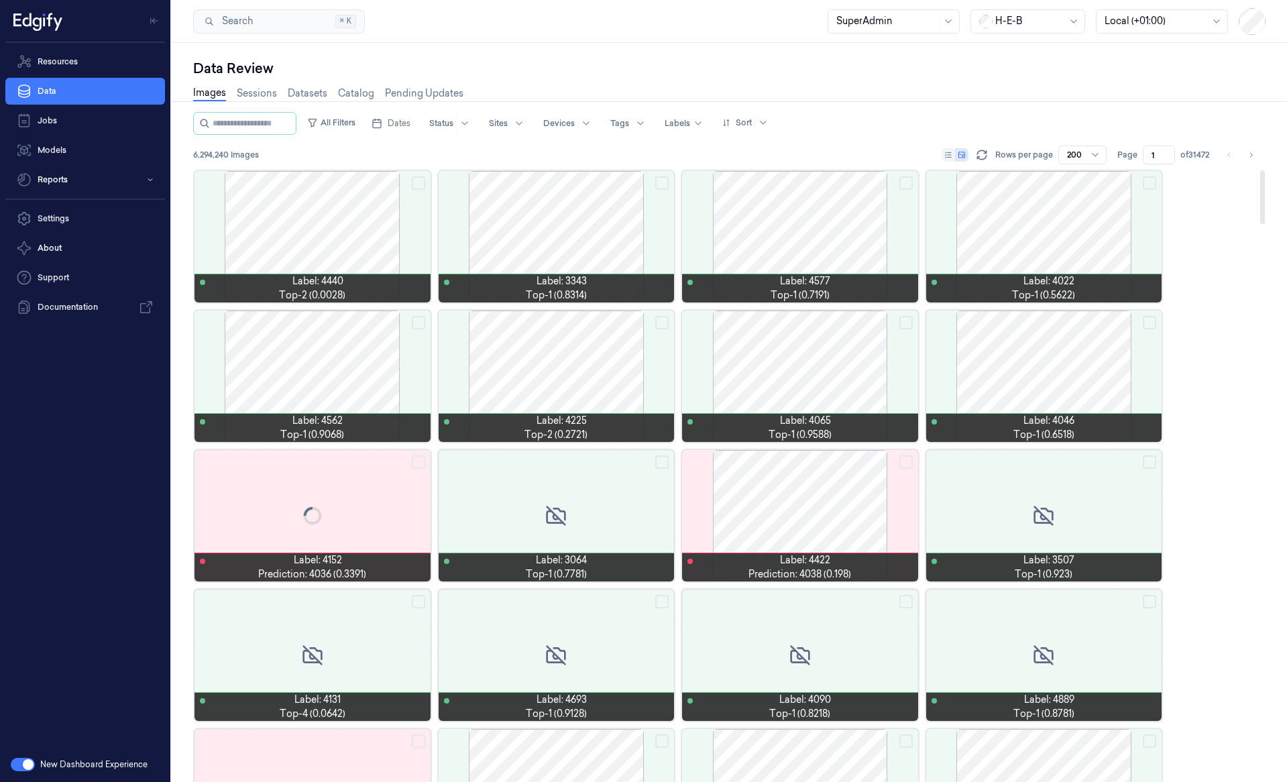
click at [521, 66] on div "Data Review" at bounding box center [729, 68] width 1073 height 19
click at [71, 182] on button "Reports" at bounding box center [85, 179] width 160 height 27
click at [87, 209] on link "Default Report" at bounding box center [96, 207] width 138 height 23
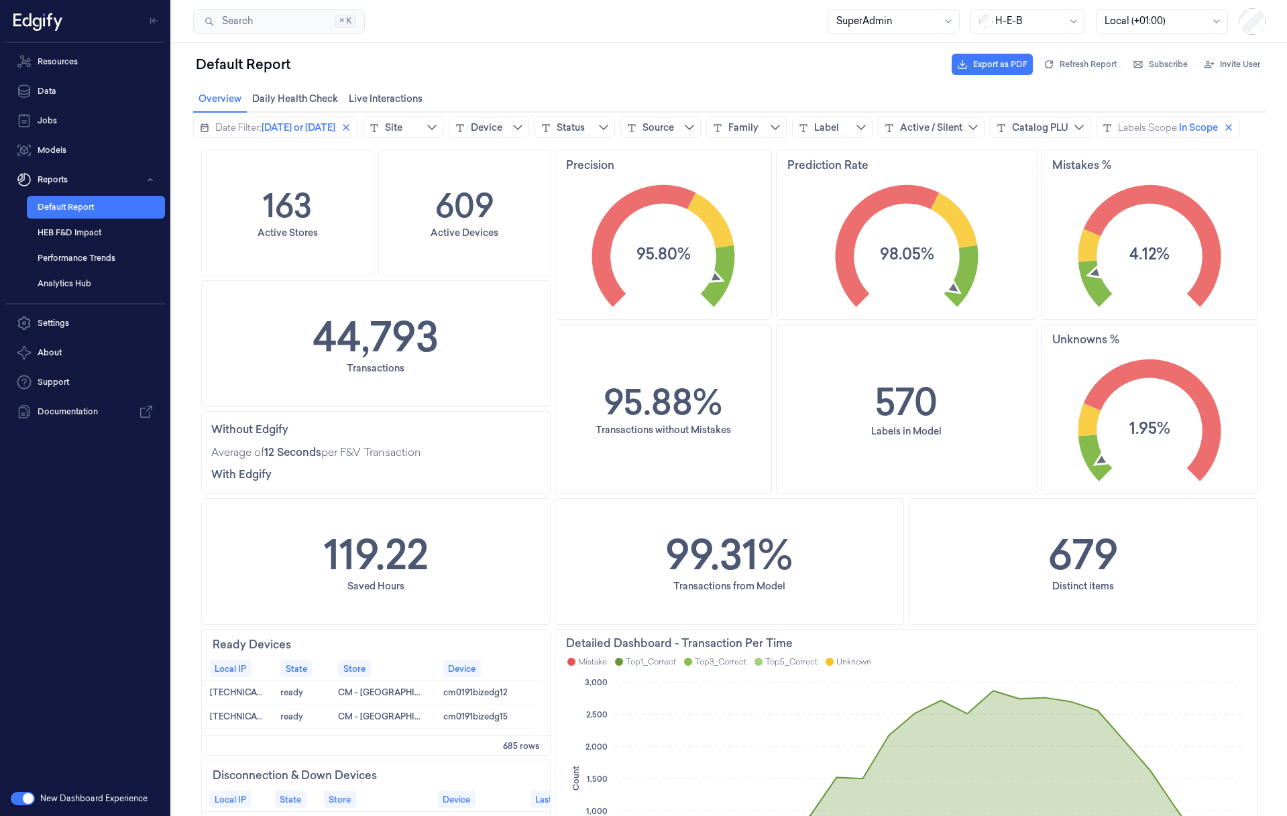
click at [662, 74] on div "Default Report Export as PDF Refresh Report Subscribe Invite User" at bounding box center [729, 64] width 1073 height 32
click at [674, 65] on div "Default Report Export as PDF Refresh Report Subscribe Invite User" at bounding box center [729, 64] width 1073 height 32
click at [140, 67] on link "Resources" at bounding box center [85, 61] width 160 height 27
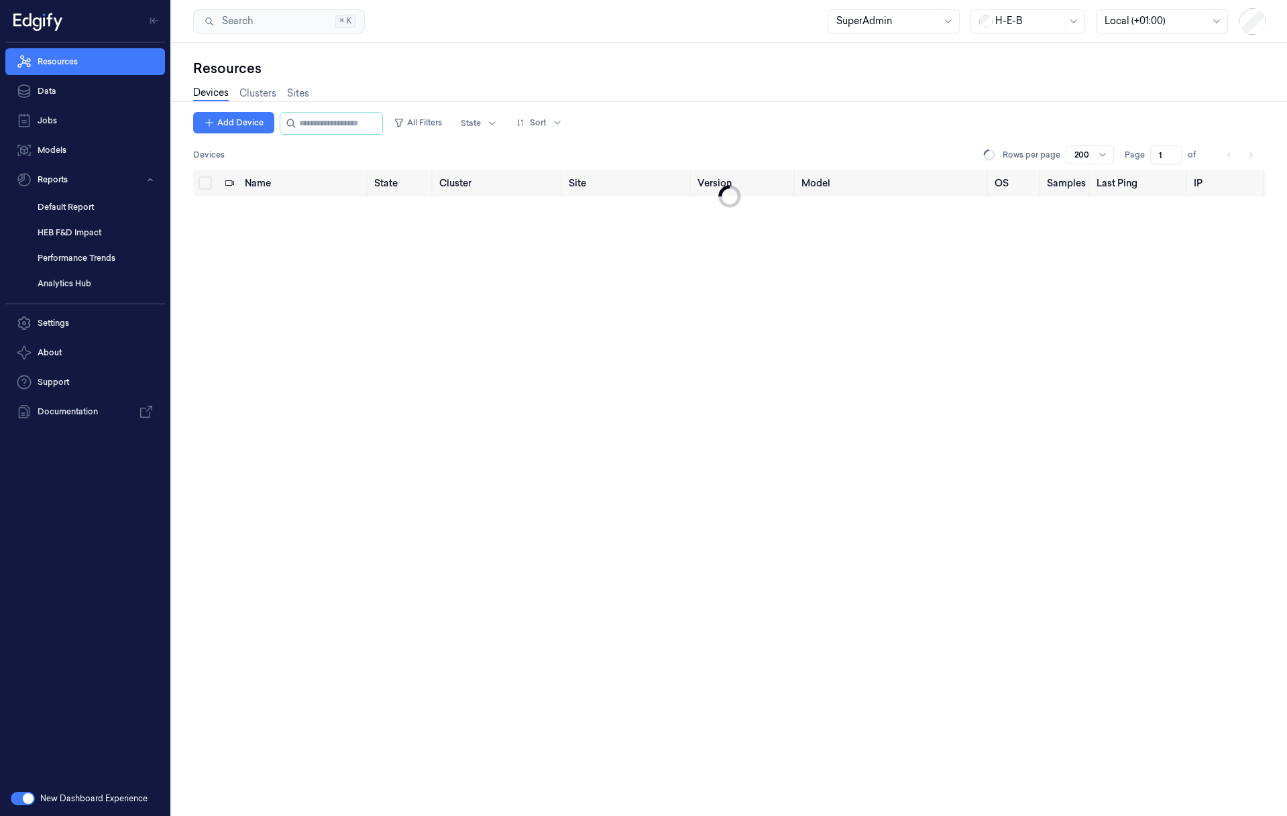
click at [614, 67] on div "Resources" at bounding box center [729, 68] width 1073 height 19
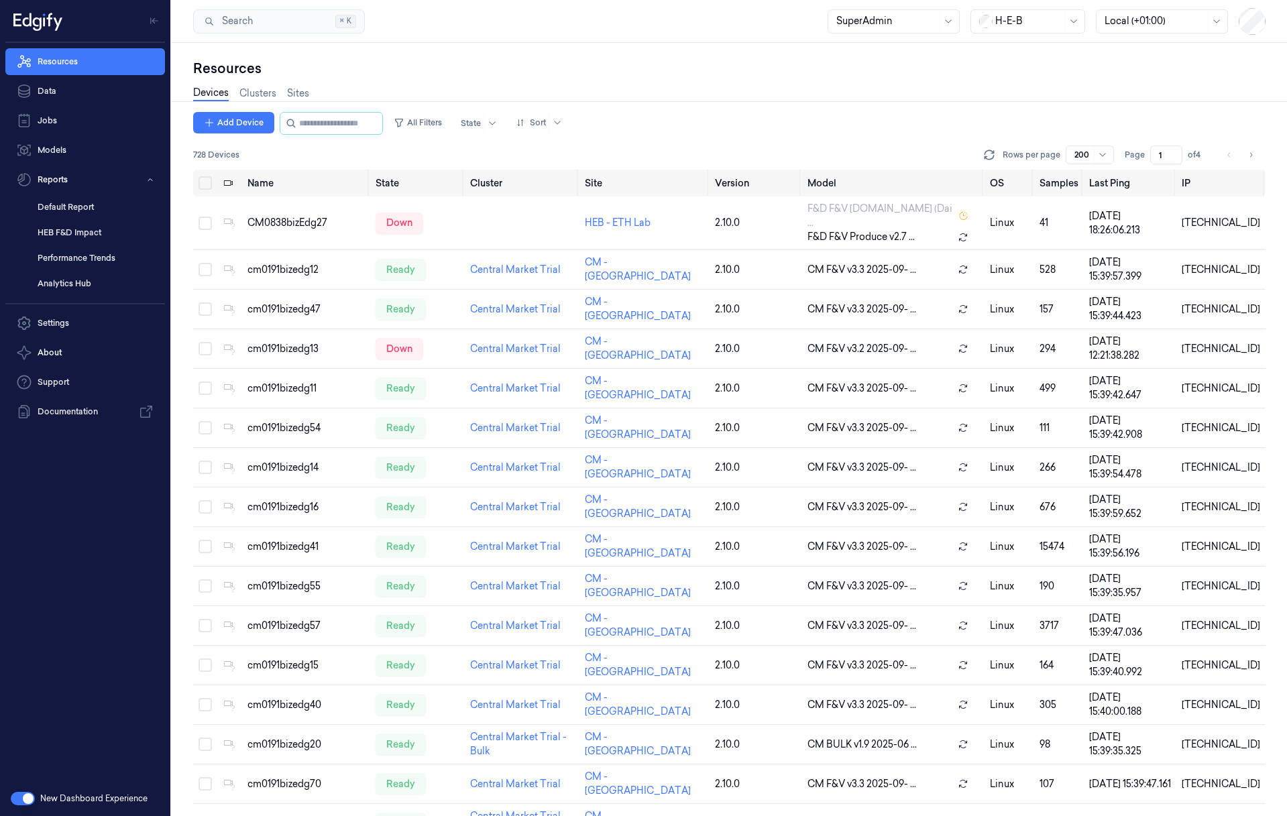
click at [441, 91] on div "Devices Clusters Sites" at bounding box center [729, 95] width 1073 height 34
click at [295, 93] on link "Sites" at bounding box center [298, 93] width 22 height 15
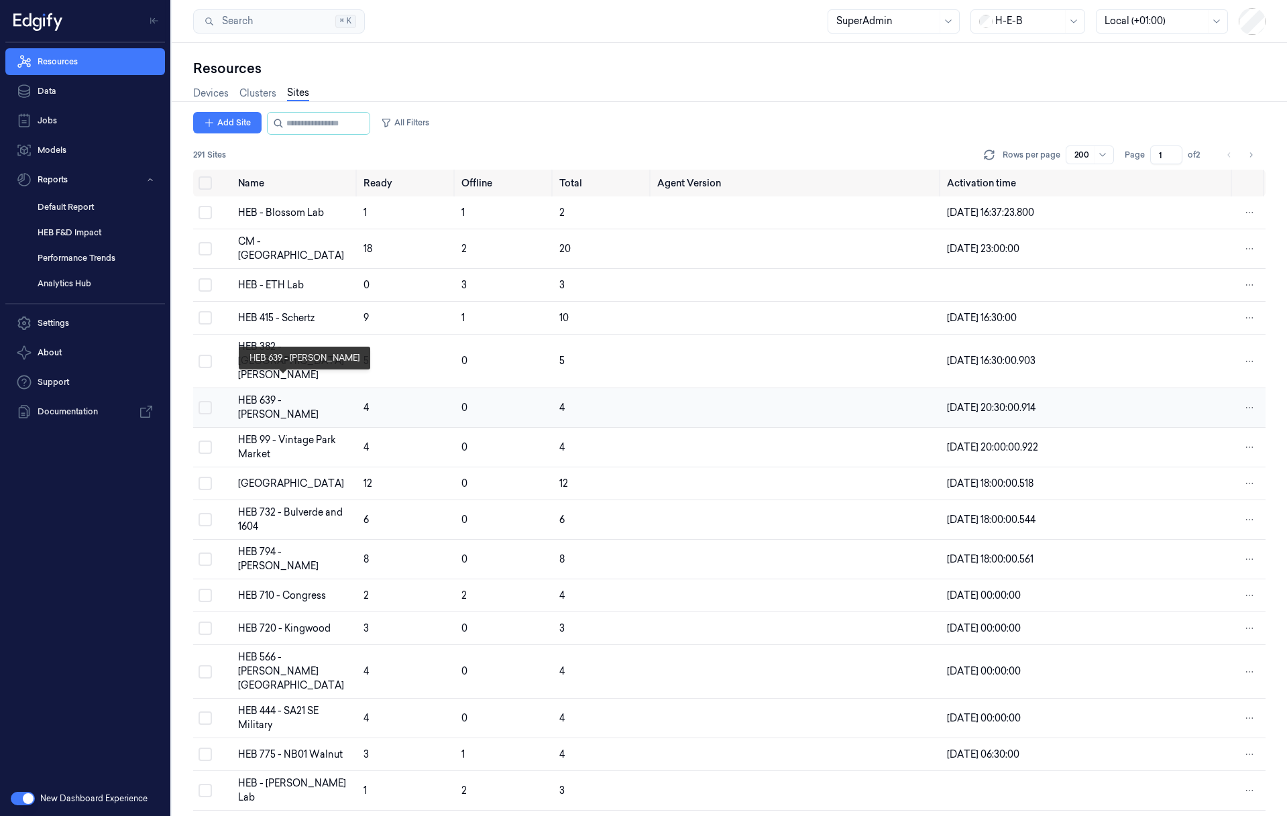
click at [268, 394] on div "HEB 639 - Mueller" at bounding box center [295, 408] width 115 height 28
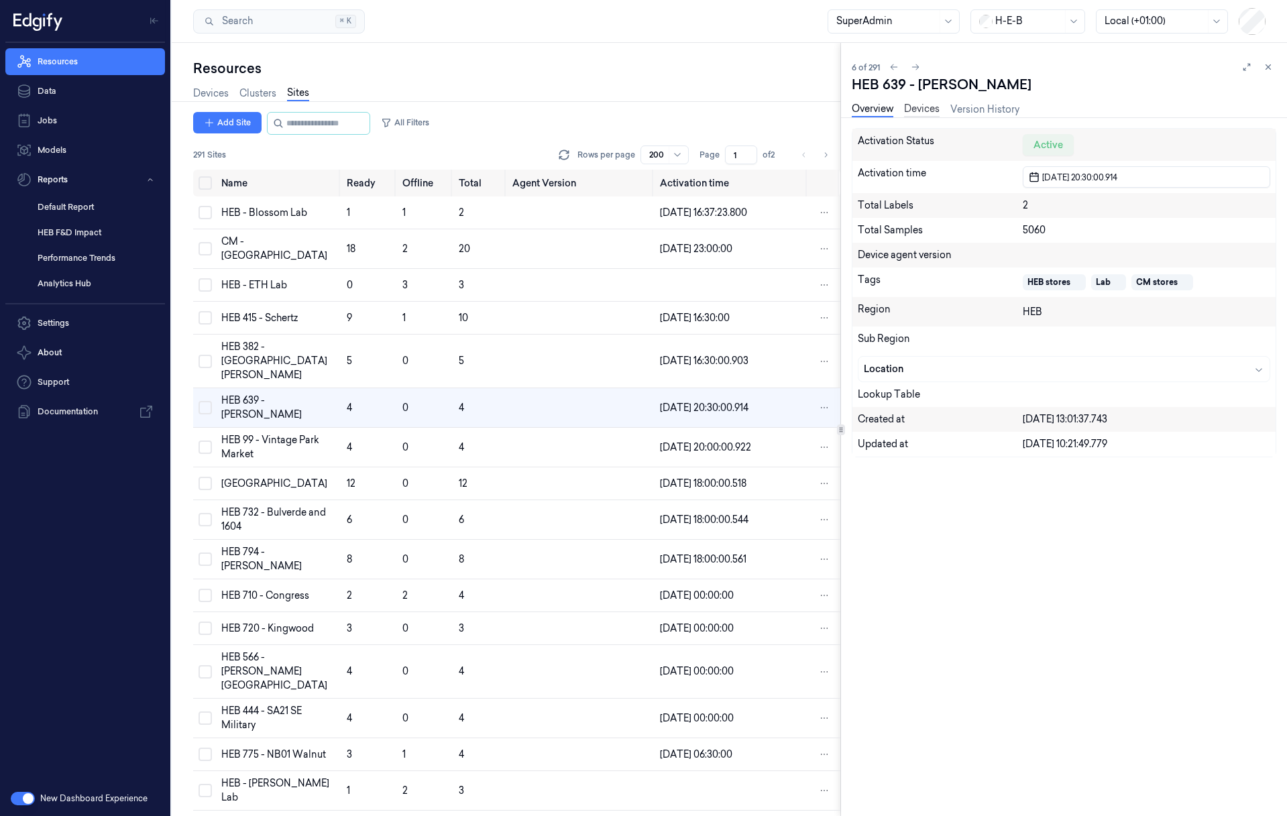
click at [930, 114] on link "Devices" at bounding box center [922, 109] width 36 height 15
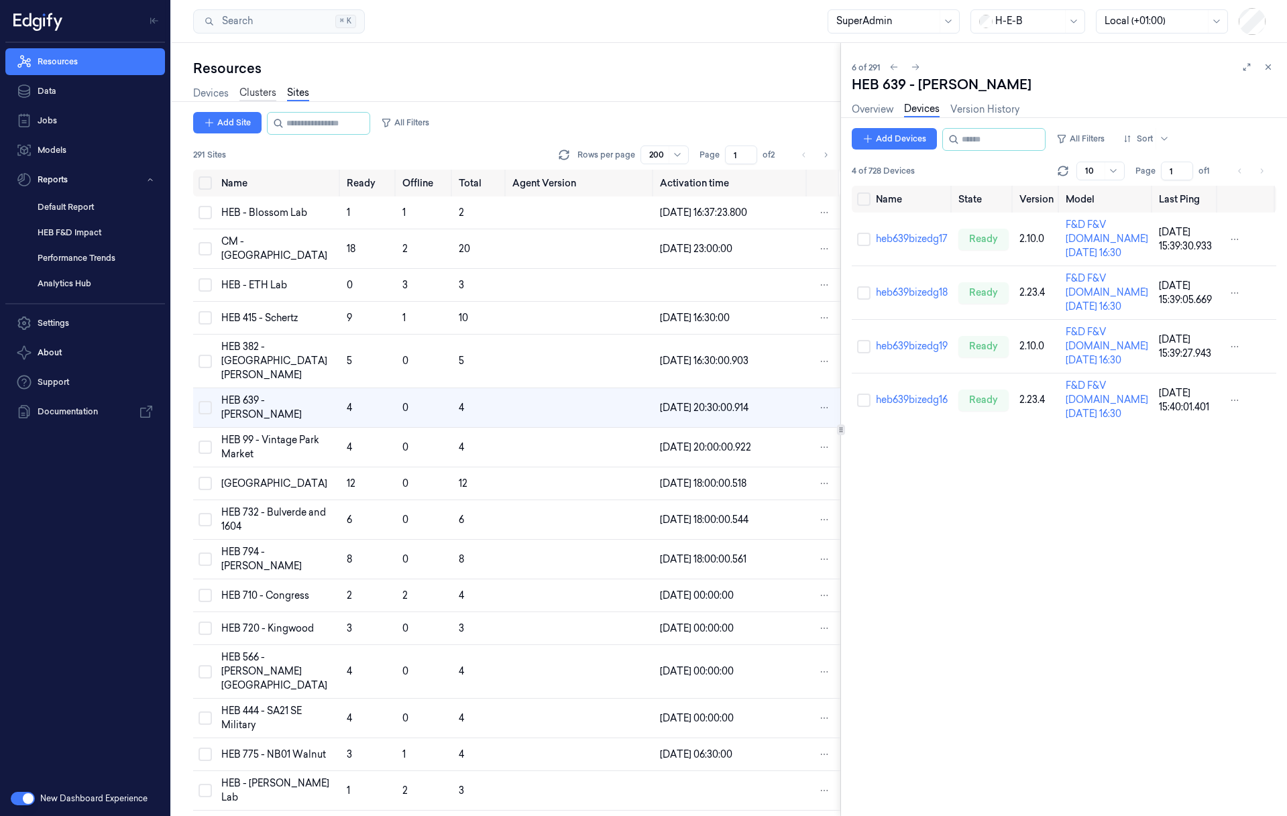
click at [266, 98] on link "Clusters" at bounding box center [257, 93] width 37 height 15
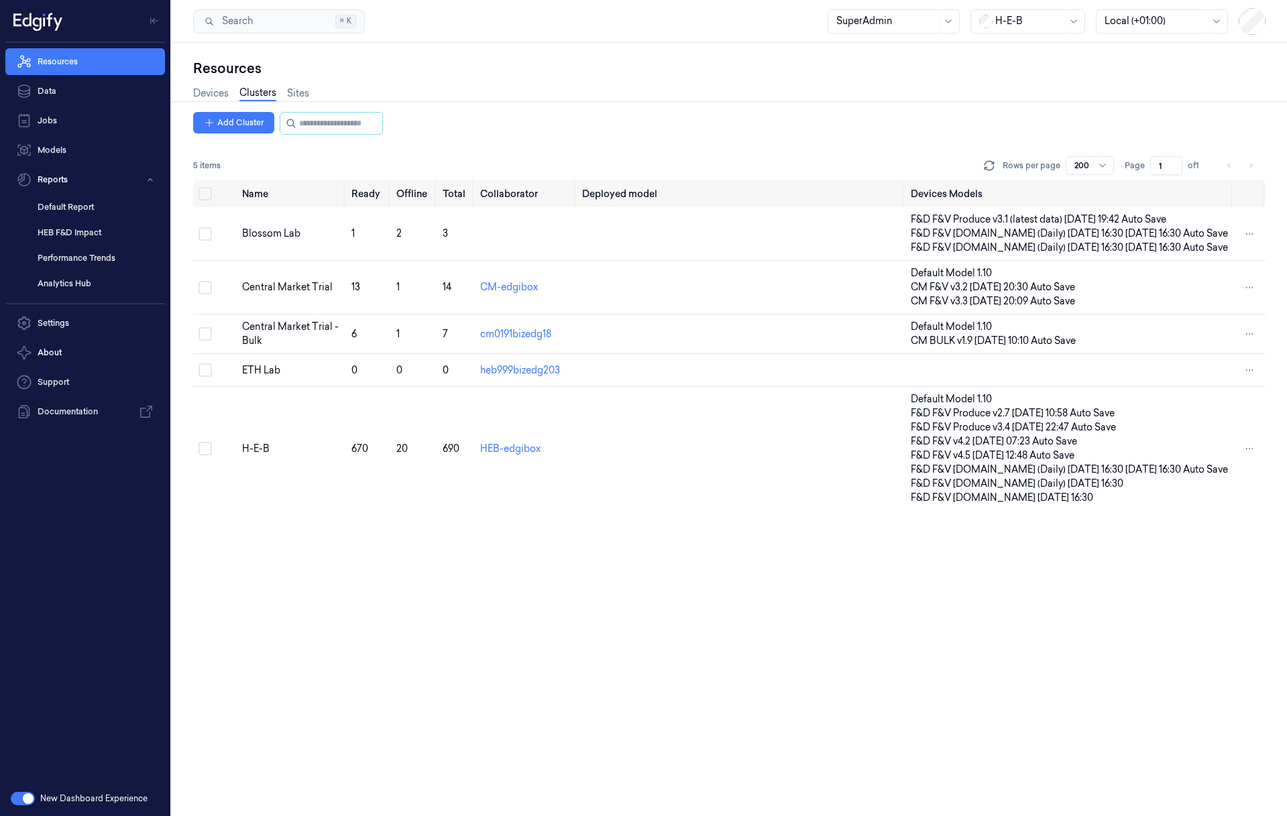
click at [541, 606] on div "Name Ready Offline Total Collaborator Deployed model Devices Models Blossom Lab…" at bounding box center [729, 498] width 1073 height 636
click at [111, 92] on link "Data" at bounding box center [85, 91] width 160 height 27
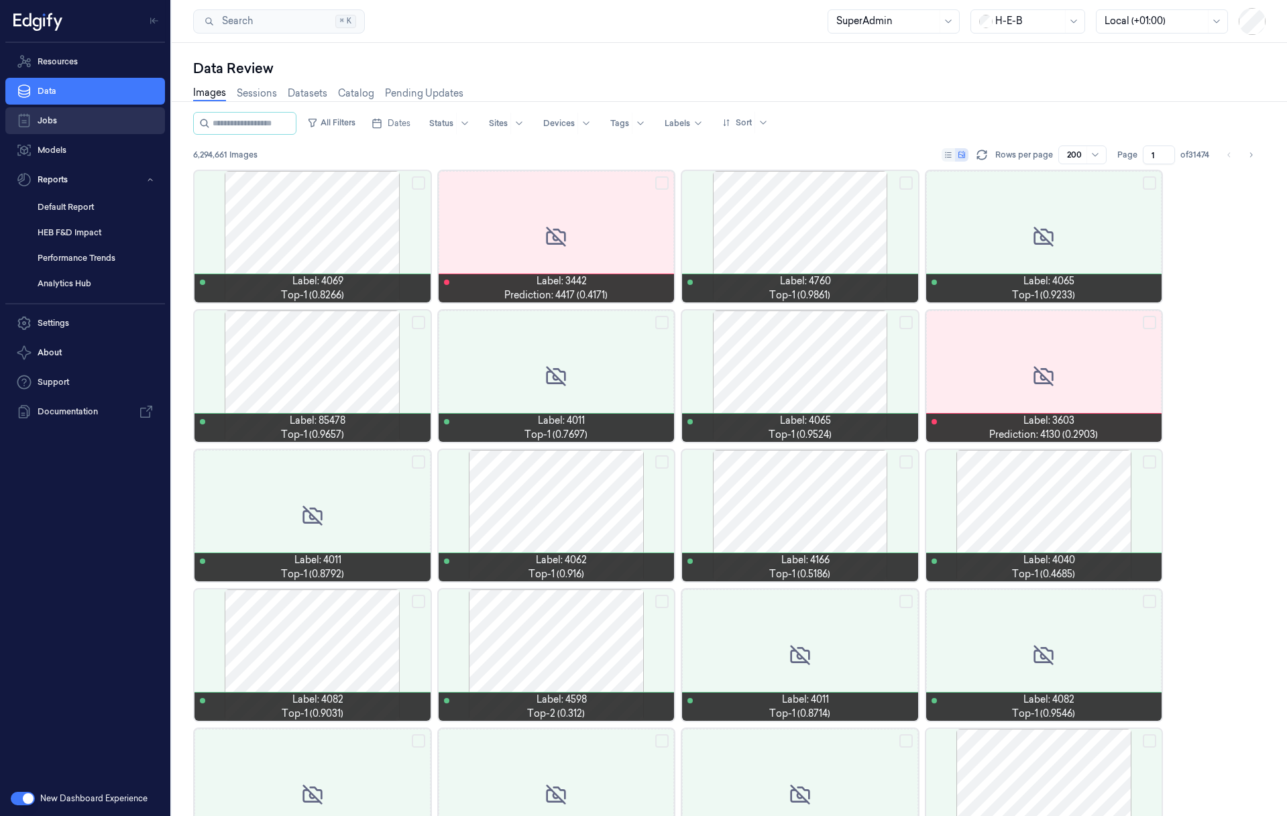
click at [66, 114] on link "Jobs" at bounding box center [85, 120] width 160 height 27
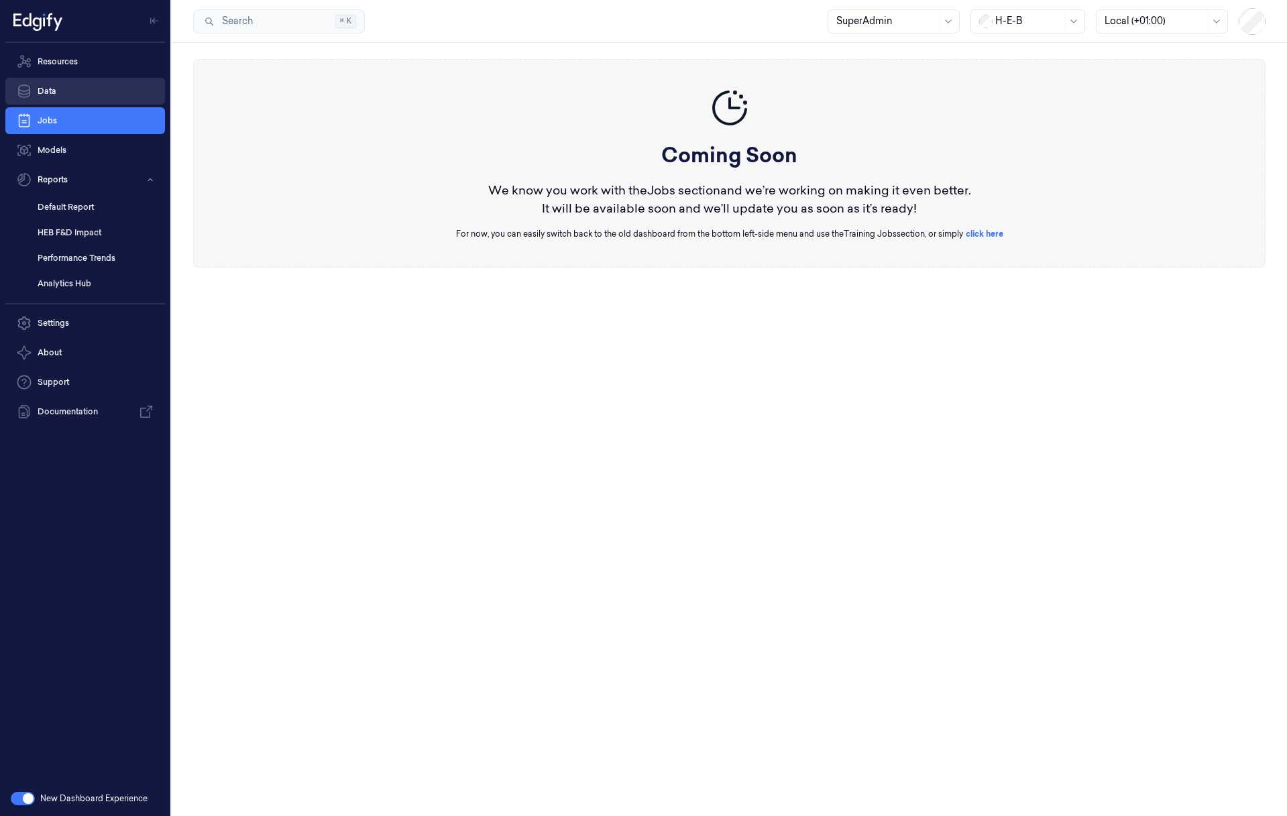
click at [74, 92] on link "Data" at bounding box center [85, 91] width 160 height 27
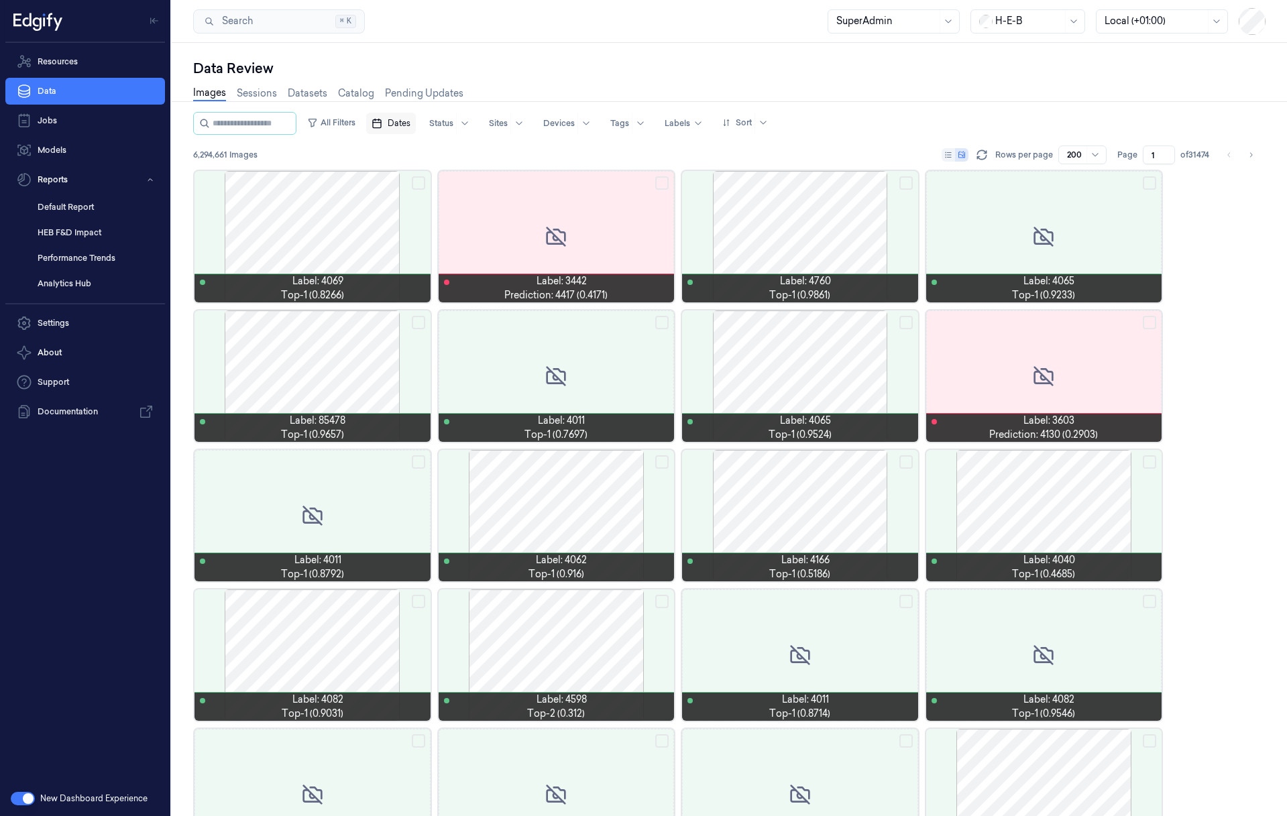
click at [408, 125] on span "Dates" at bounding box center [399, 123] width 23 height 12
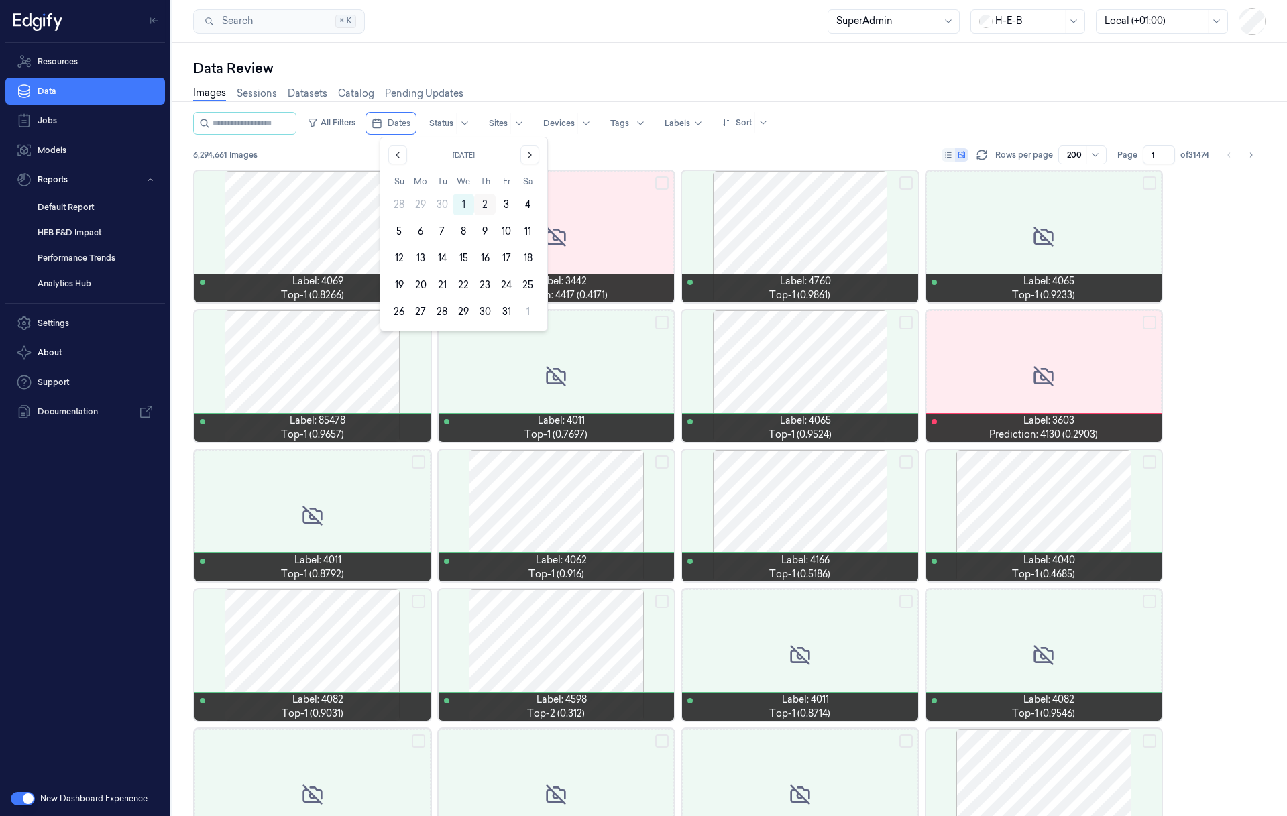
click at [486, 203] on button "2" at bounding box center [484, 204] width 21 height 21
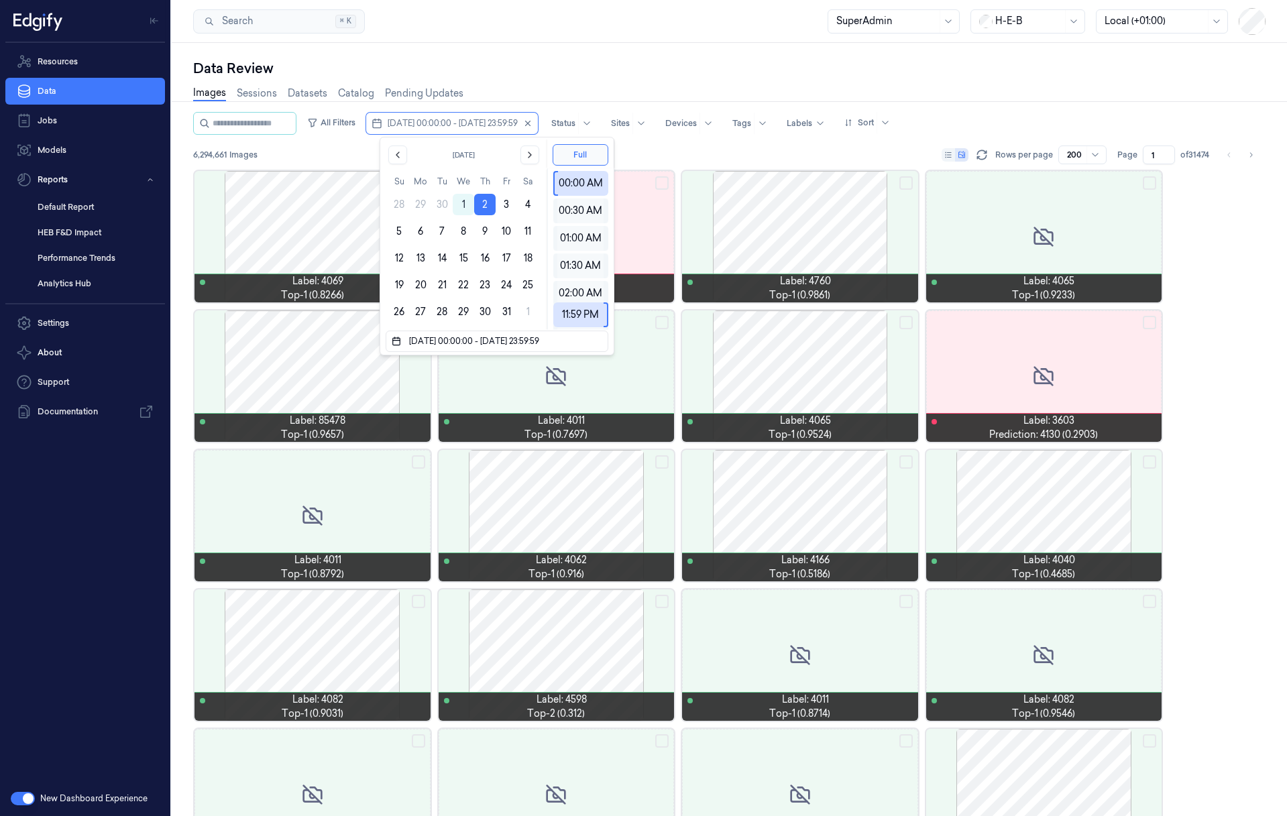
click at [486, 203] on button "2" at bounding box center [484, 204] width 21 height 21
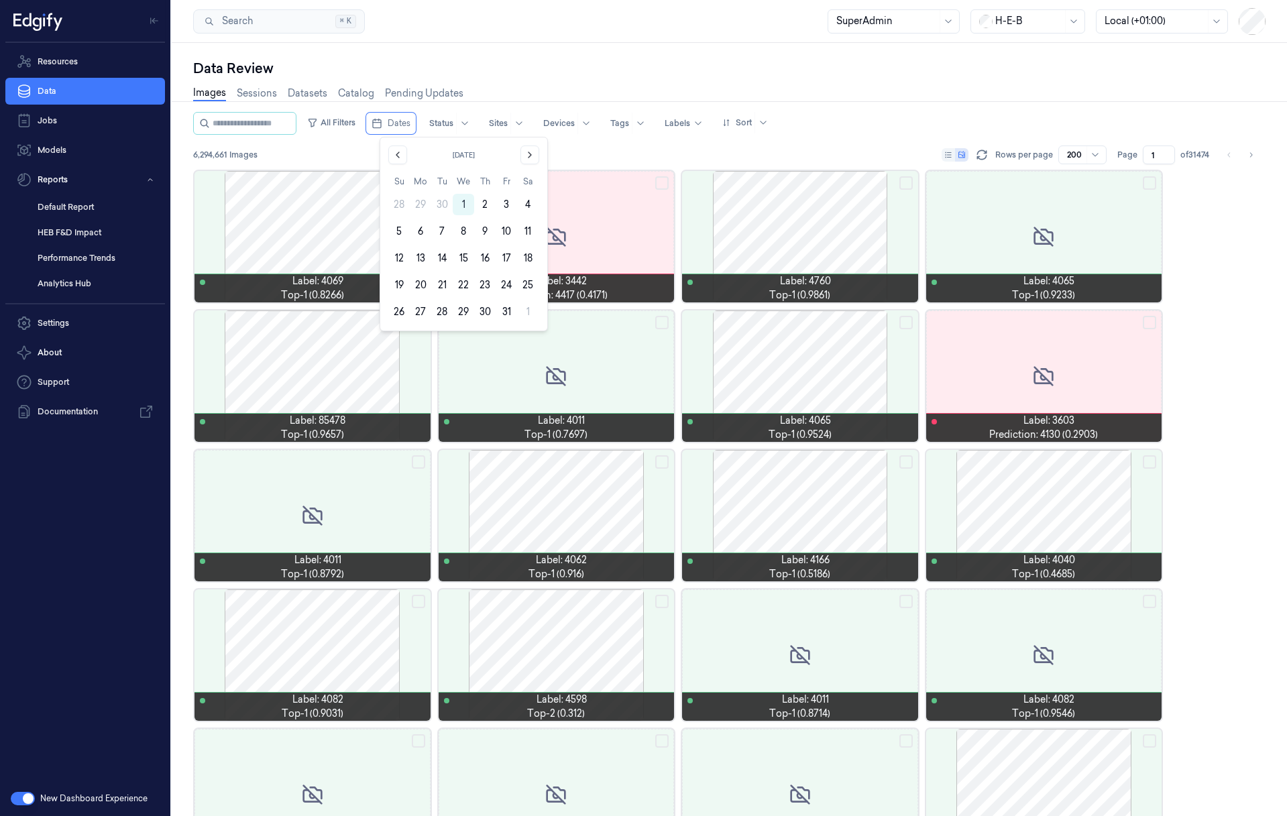
click at [486, 203] on button "2" at bounding box center [484, 204] width 21 height 21
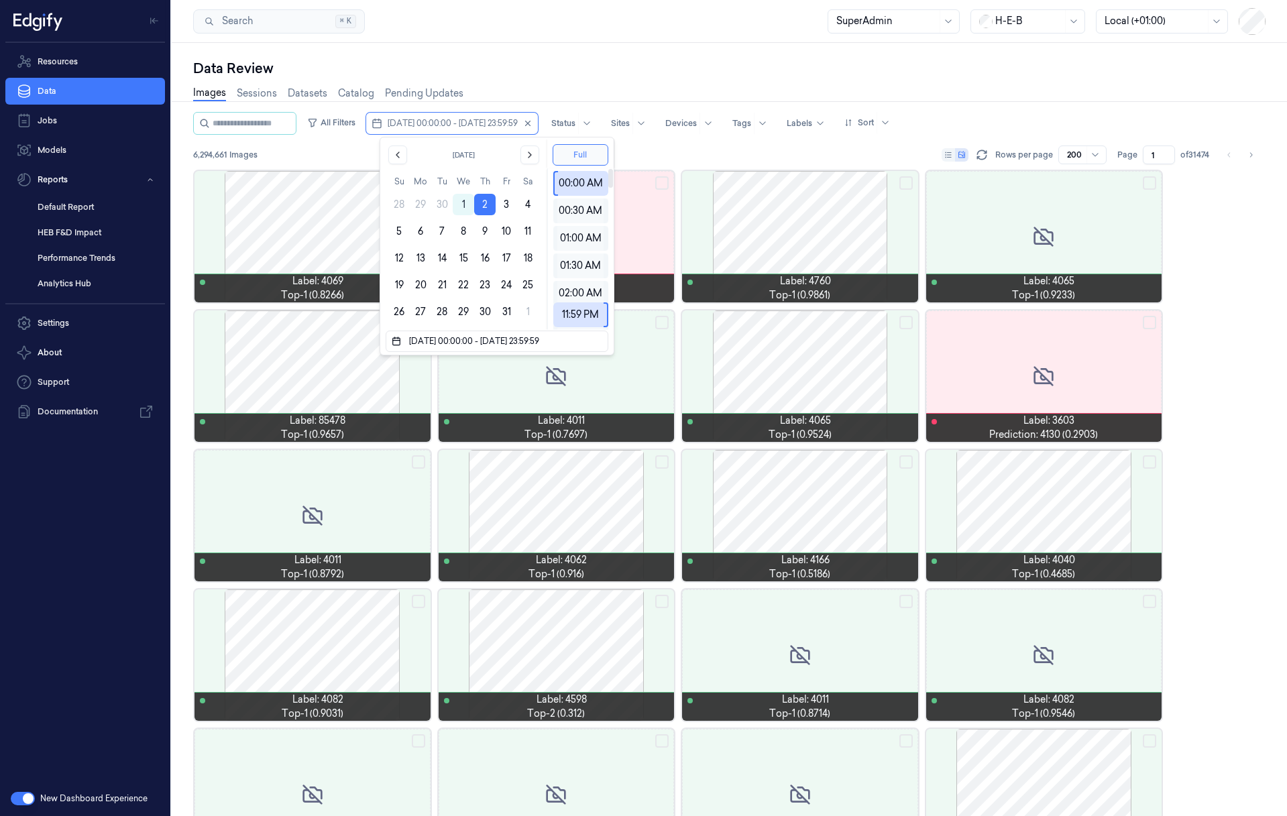
click at [581, 158] on button "Full" at bounding box center [581, 154] width 56 height 21
click at [486, 225] on button "9" at bounding box center [484, 231] width 21 height 21
click at [486, 229] on button "9" at bounding box center [484, 231] width 21 height 21
type input "09/10/2025 00:00:00 - 09/10/2025 23:59:59"
click at [486, 229] on button "9" at bounding box center [484, 231] width 21 height 21
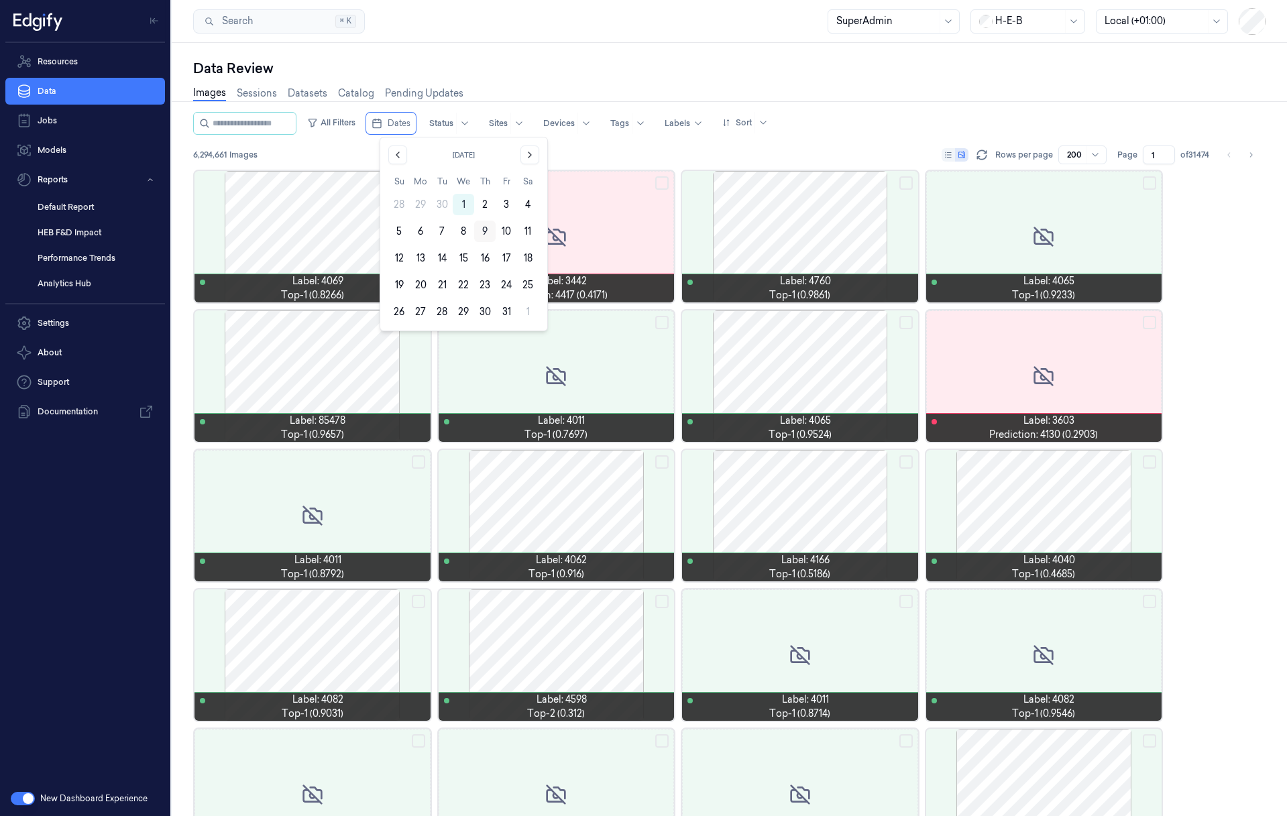
click at [484, 228] on button "9" at bounding box center [484, 231] width 21 height 21
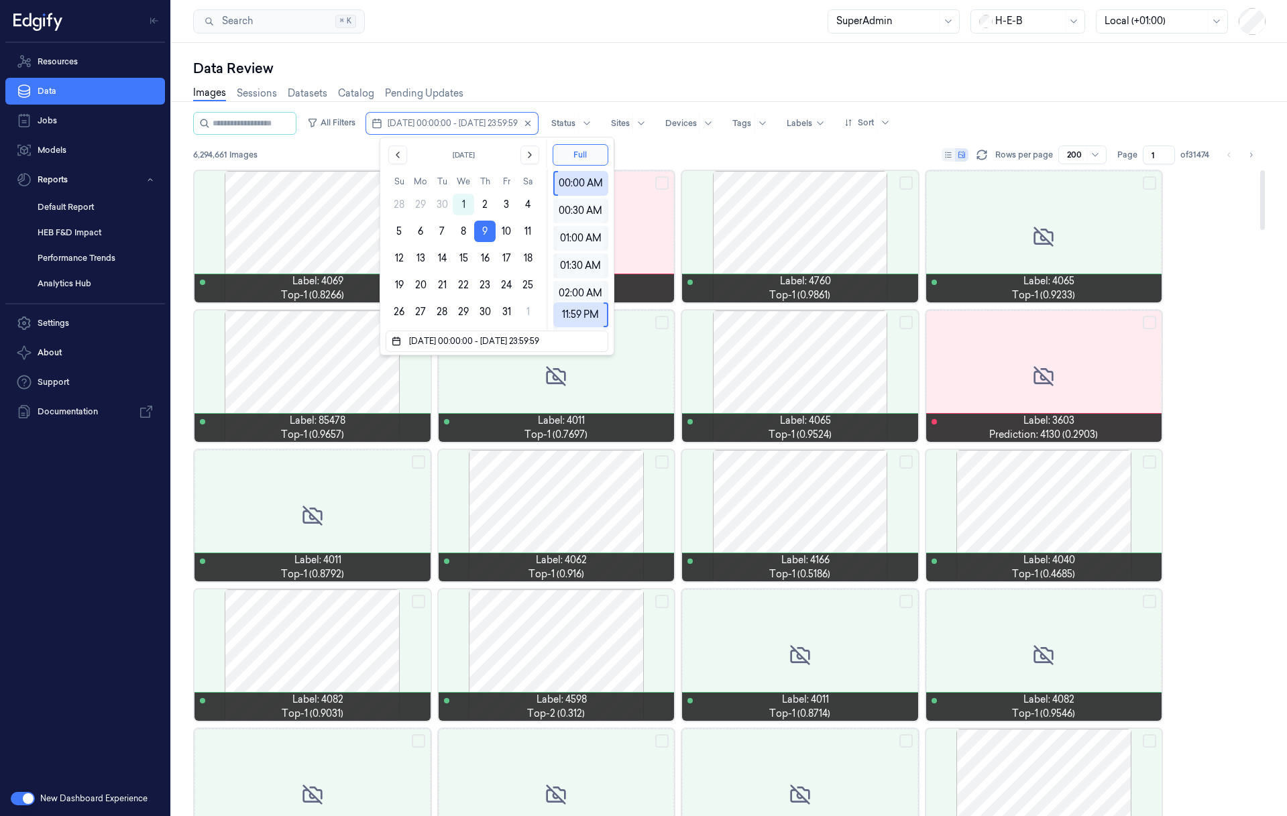
click at [762, 149] on div "6,294,661 Images Rows per page 200 Page 1 of 31474" at bounding box center [729, 155] width 1073 height 19
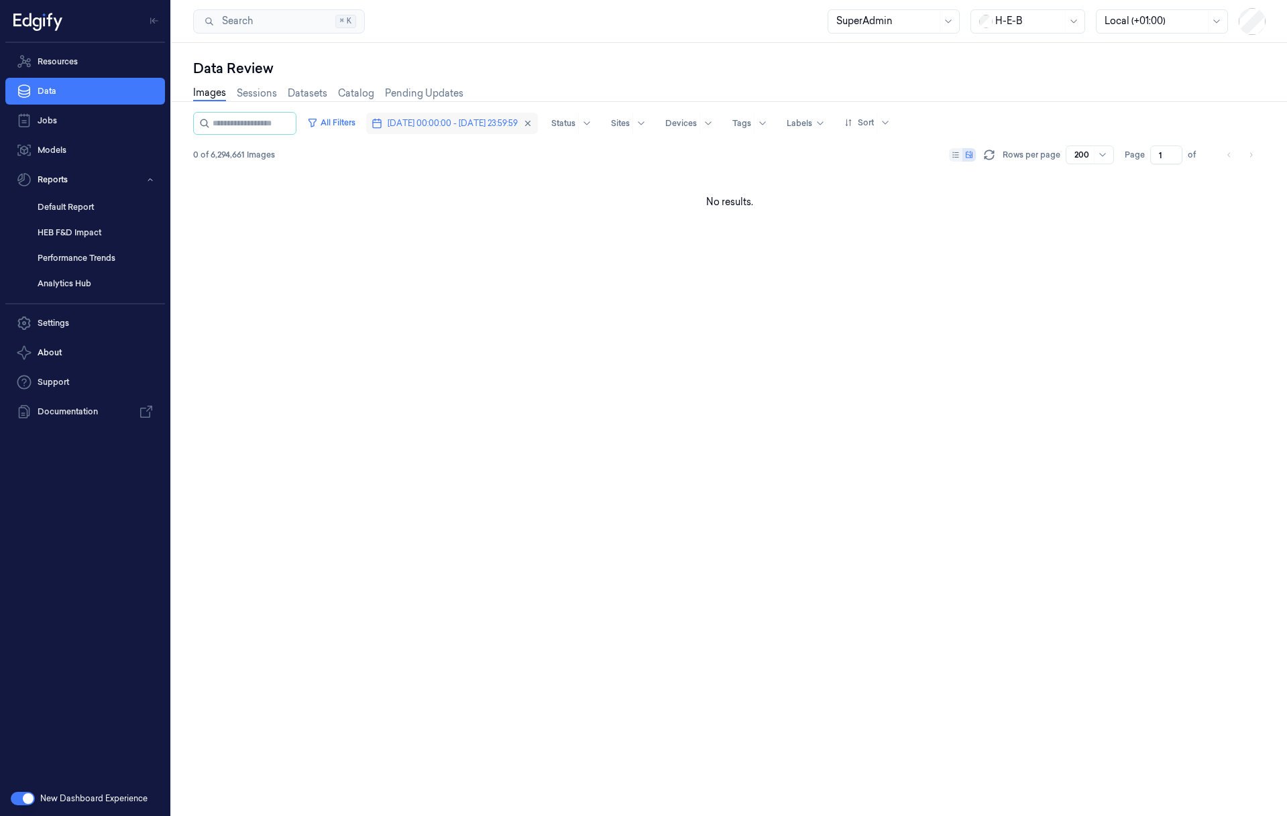
click at [466, 127] on span "09/10/2025 00:00:00 - 09/10/2025 23:59:59" at bounding box center [453, 123] width 130 height 12
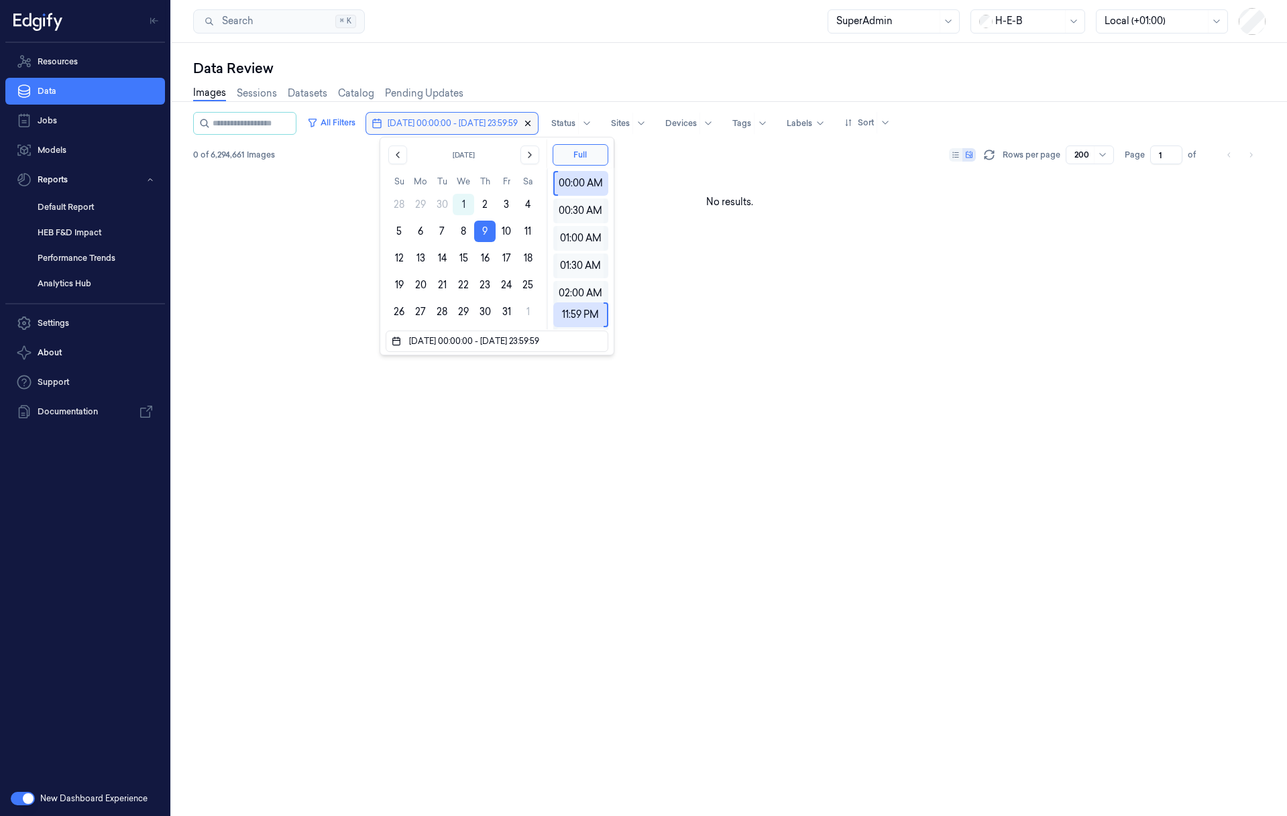
click at [531, 125] on icon "button" at bounding box center [528, 123] width 5 height 5
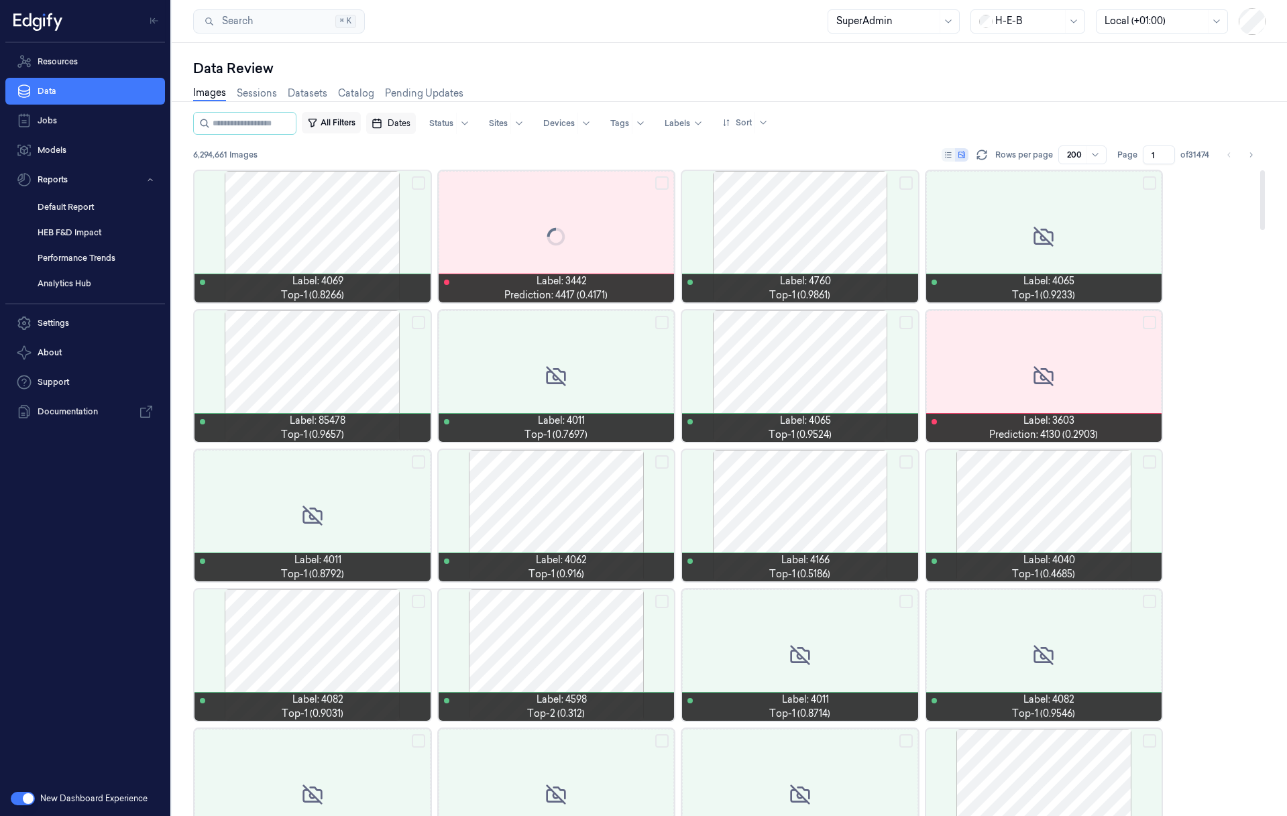
click at [359, 125] on button "All Filters" at bounding box center [331, 122] width 59 height 21
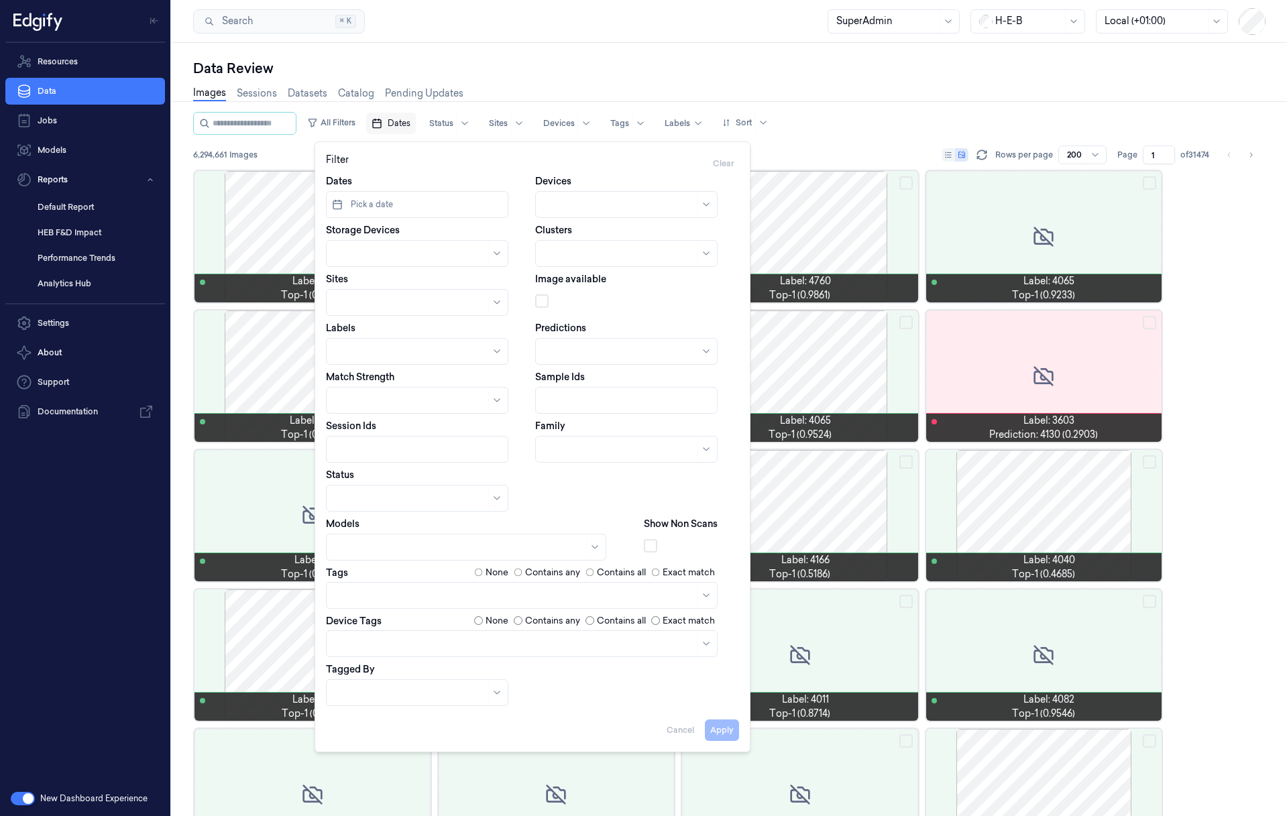
click at [411, 125] on span "Dates" at bounding box center [399, 123] width 23 height 12
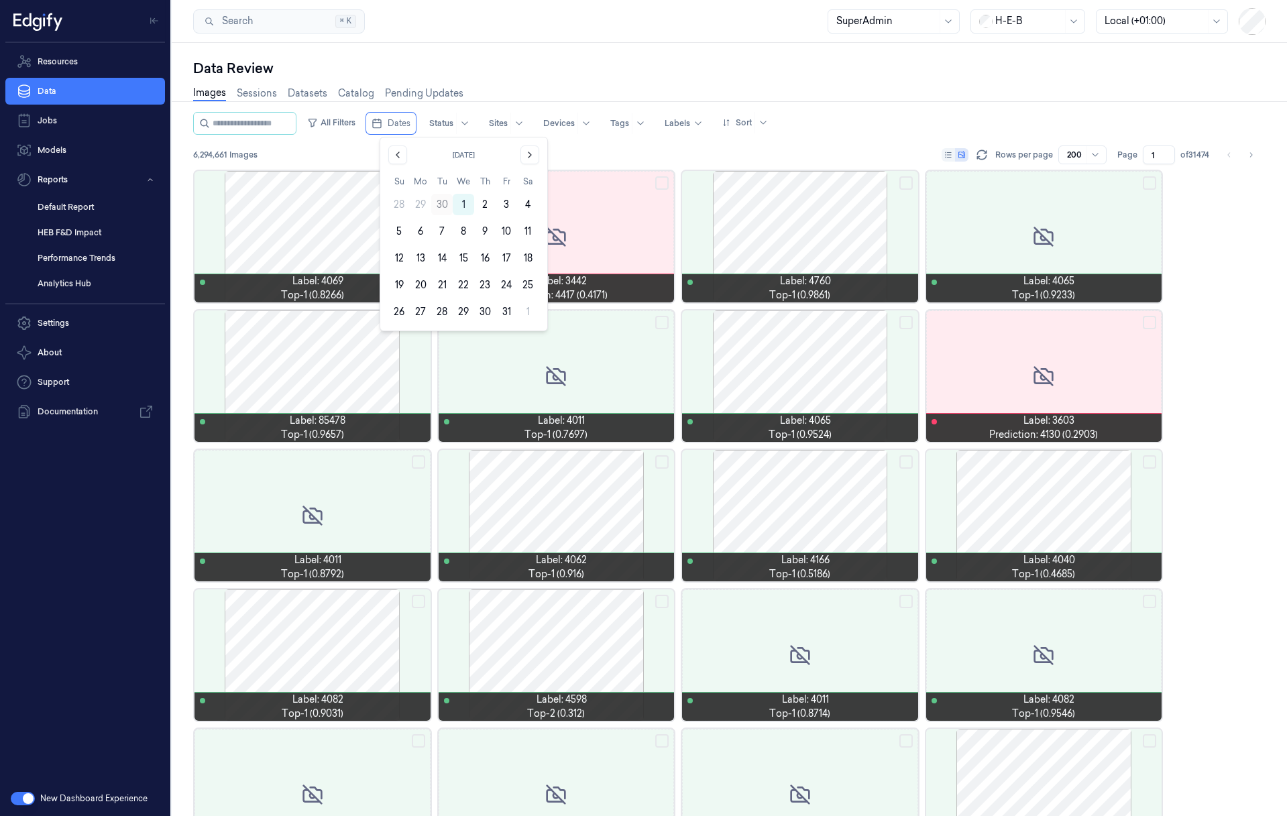
click at [447, 201] on button "30" at bounding box center [441, 204] width 21 height 21
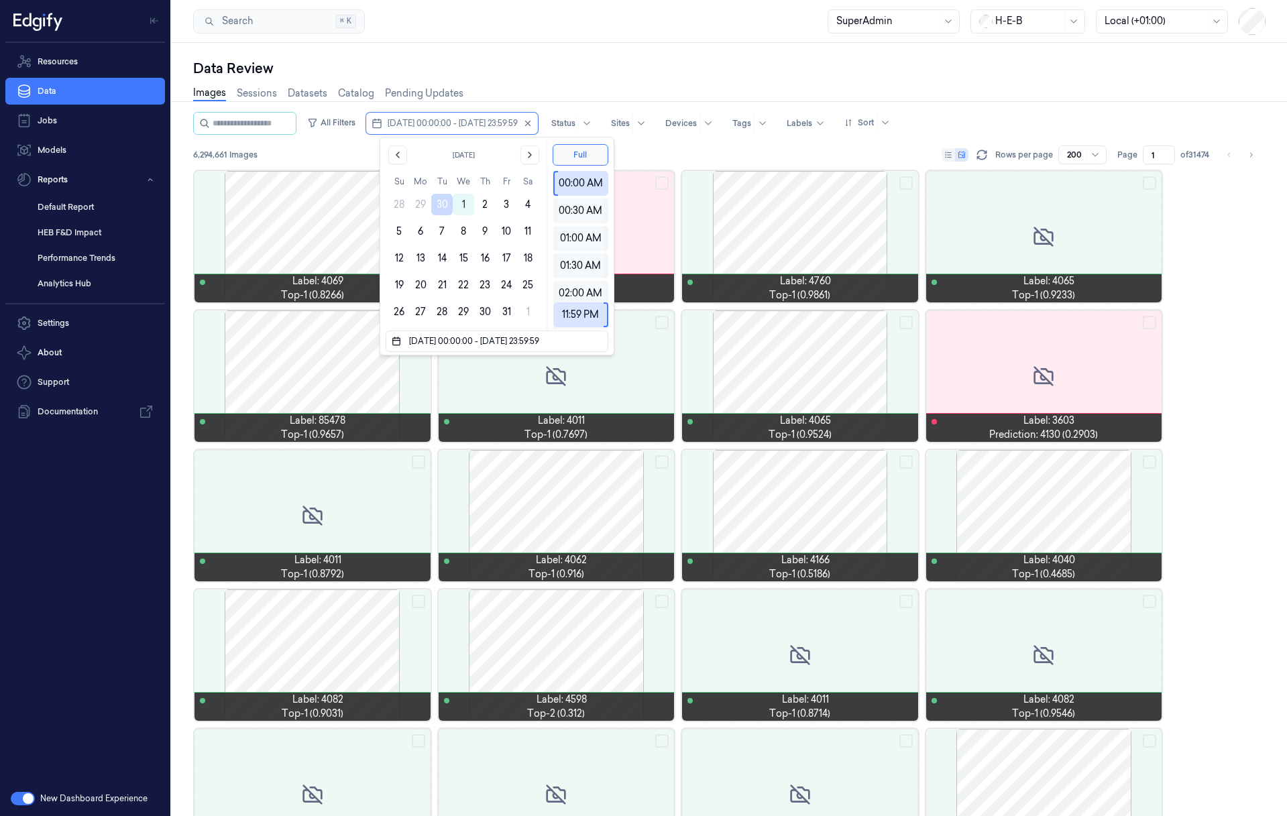
click at [442, 203] on button "30" at bounding box center [441, 204] width 21 height 21
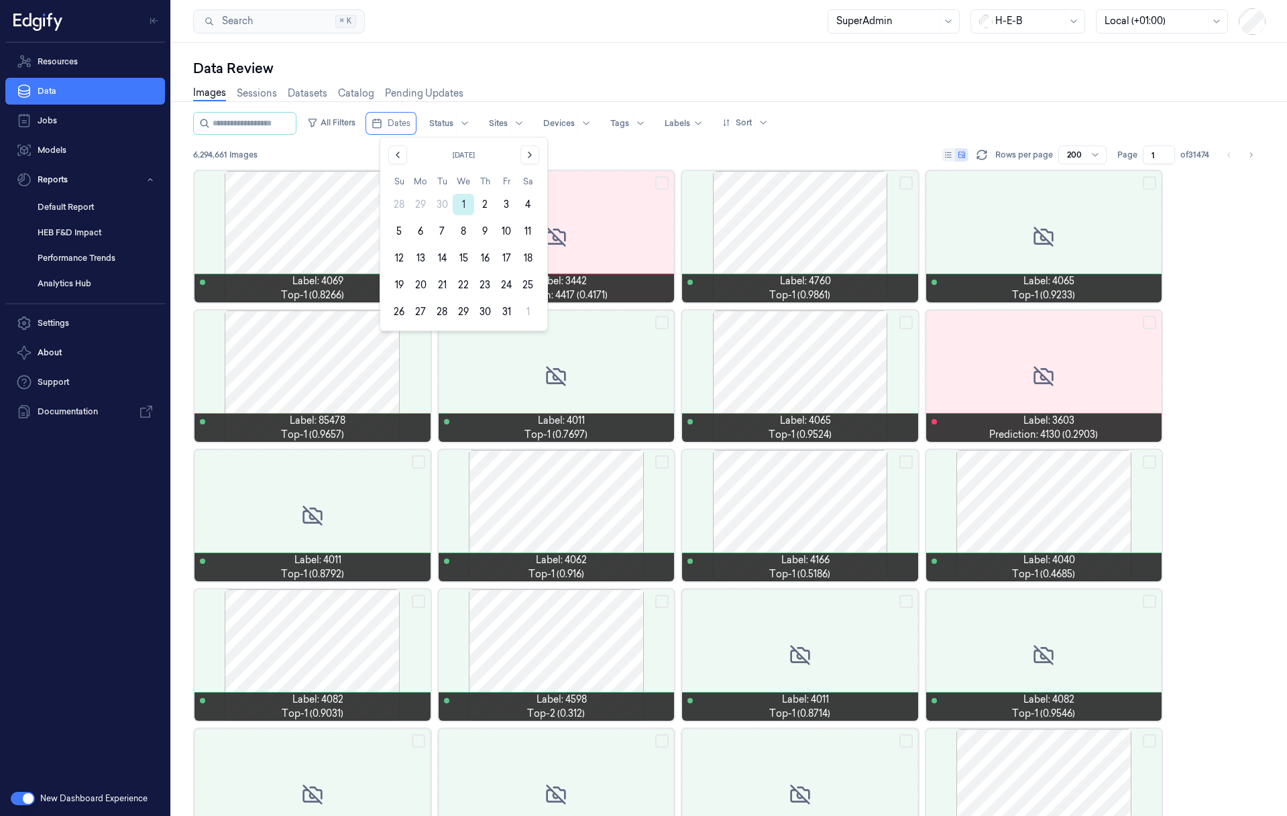
click at [467, 201] on button "1" at bounding box center [463, 204] width 21 height 21
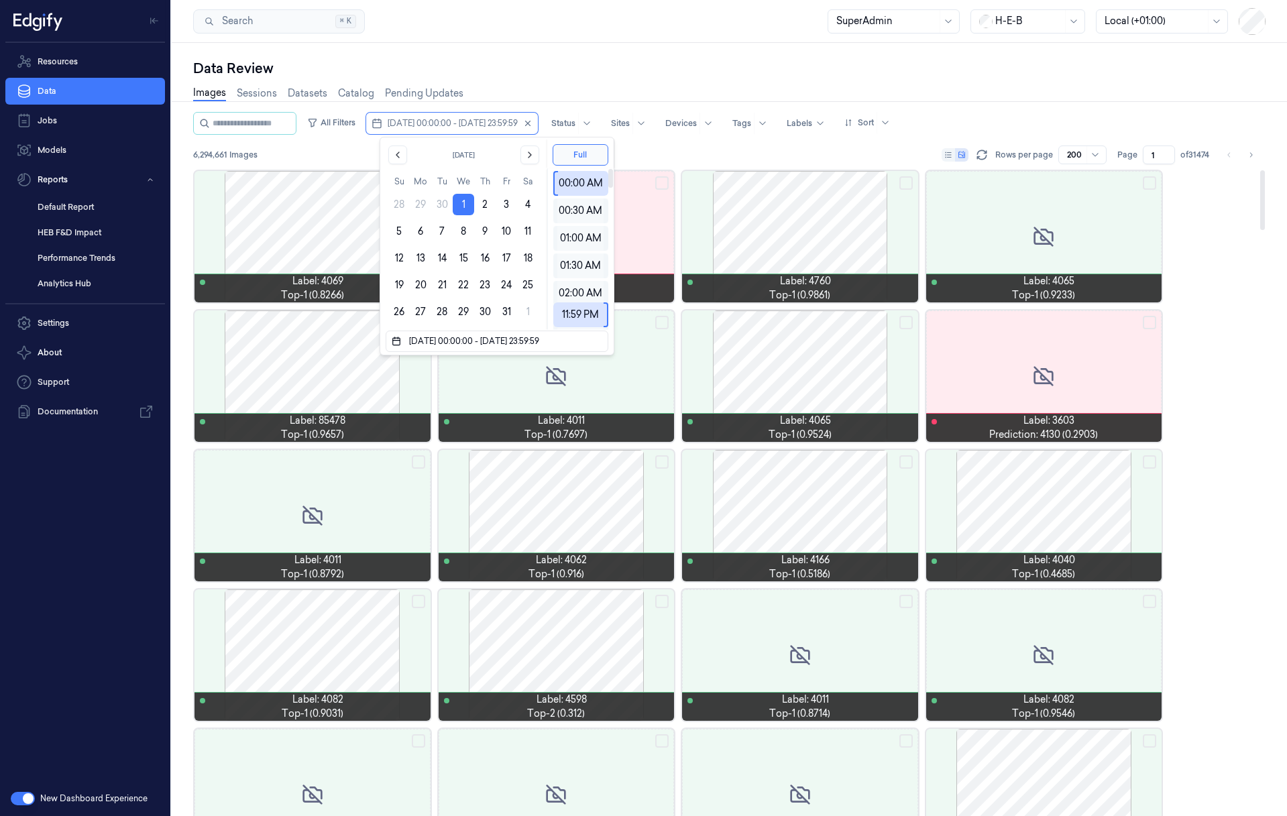
click at [697, 153] on div "6,294,661 Images Rows per page 200 Page 1 of 31474" at bounding box center [729, 155] width 1073 height 19
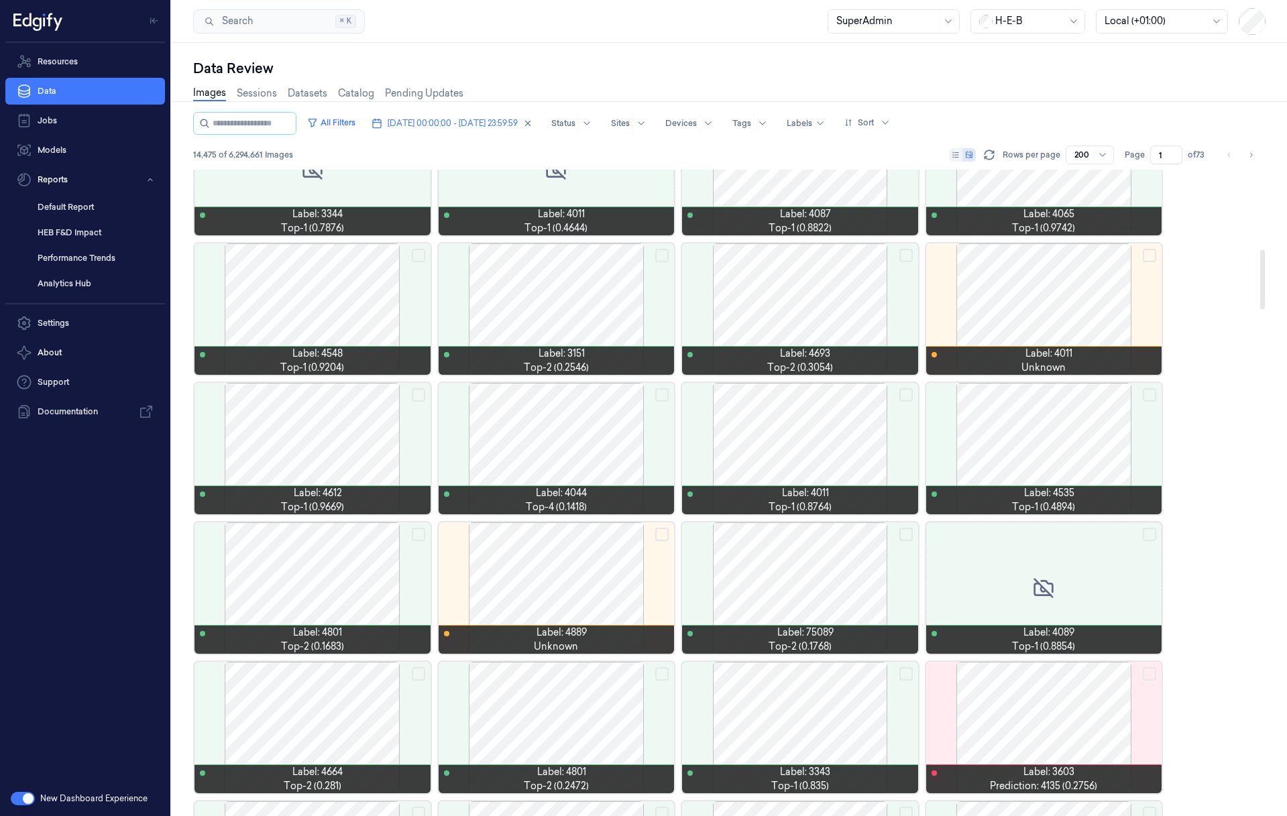
scroll to position [906, 0]
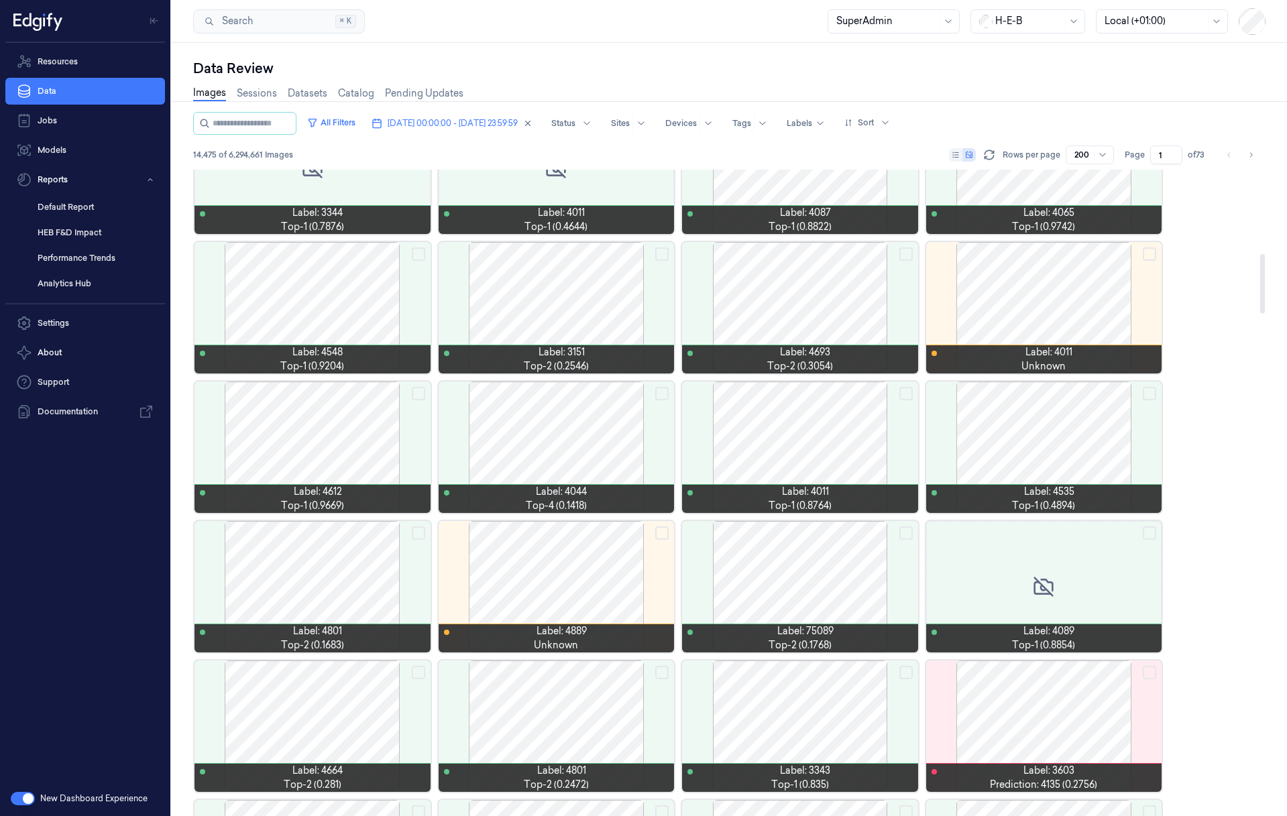
click at [1020, 572] on div at bounding box center [1044, 586] width 236 height 131
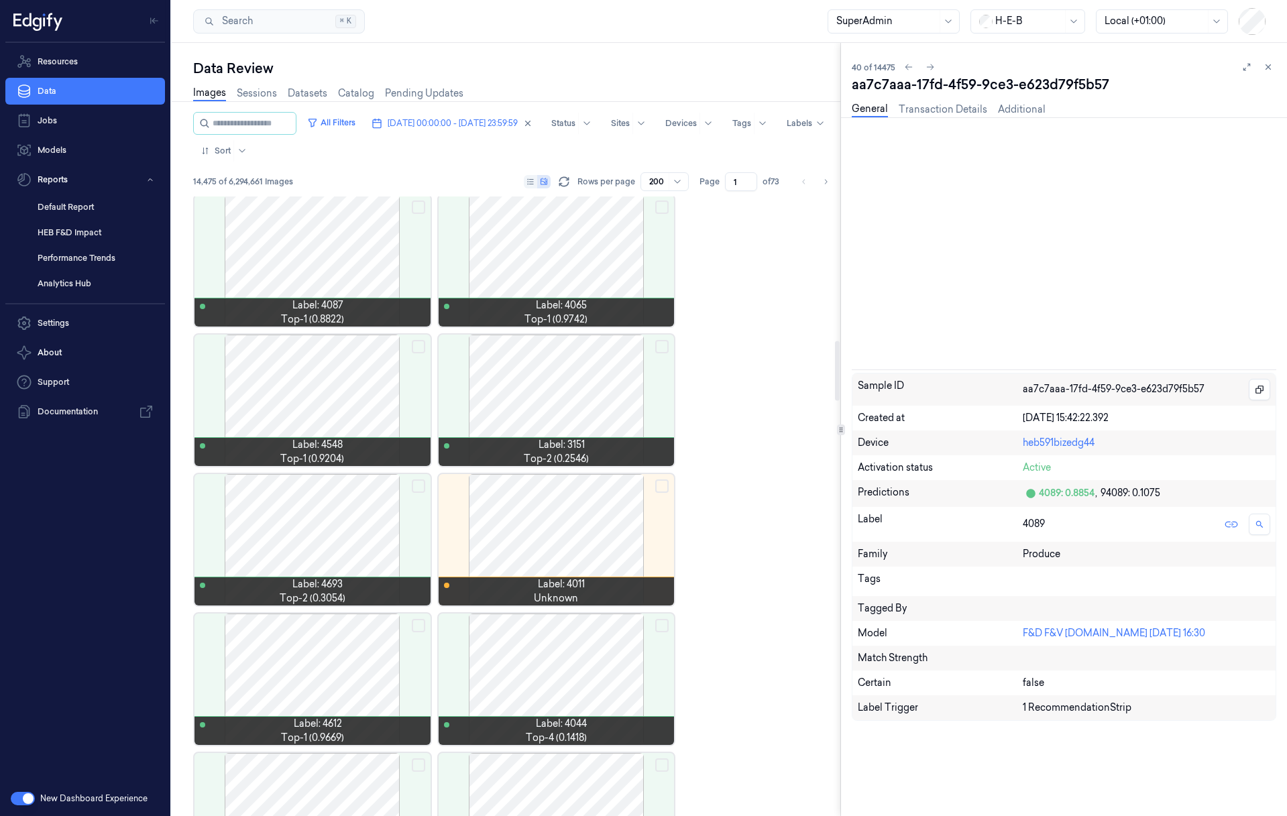
scroll to position [1558, 0]
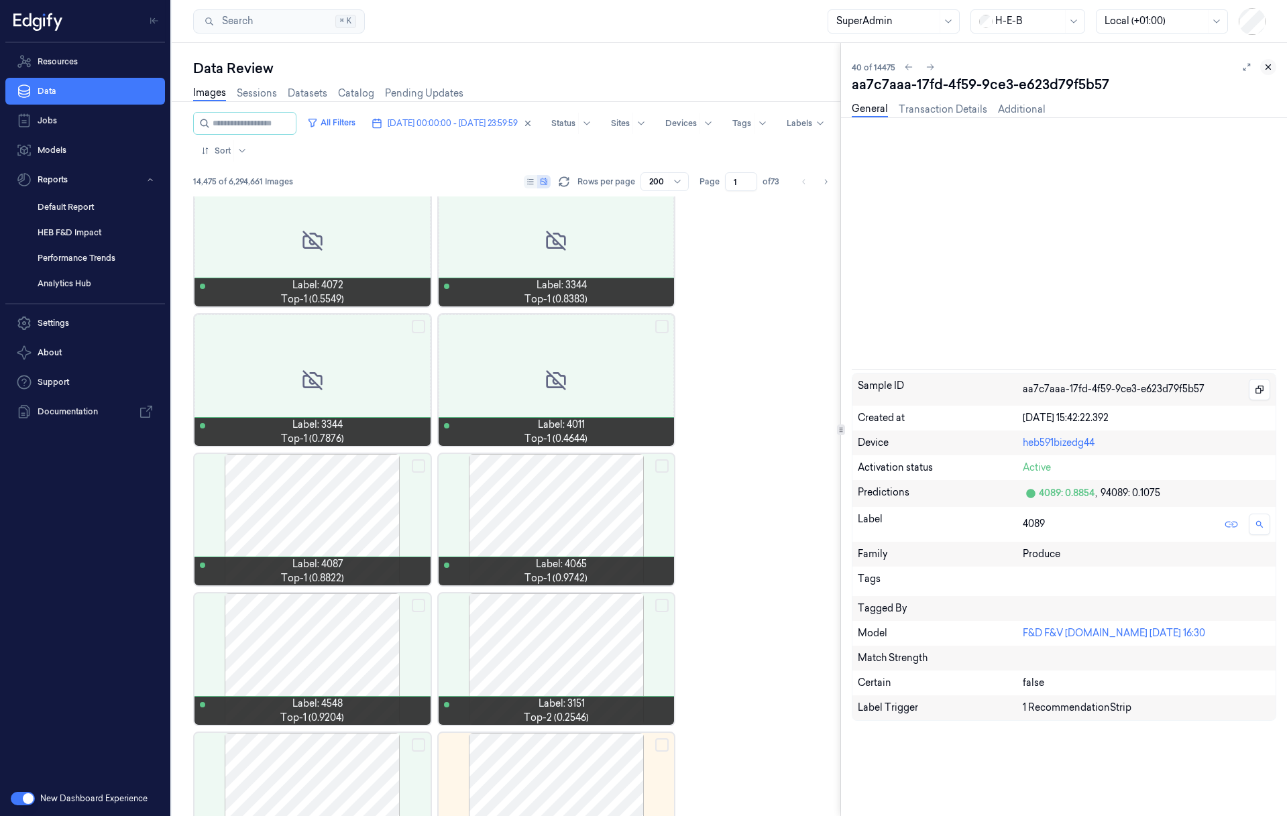
click at [1268, 63] on icon at bounding box center [1268, 66] width 9 height 9
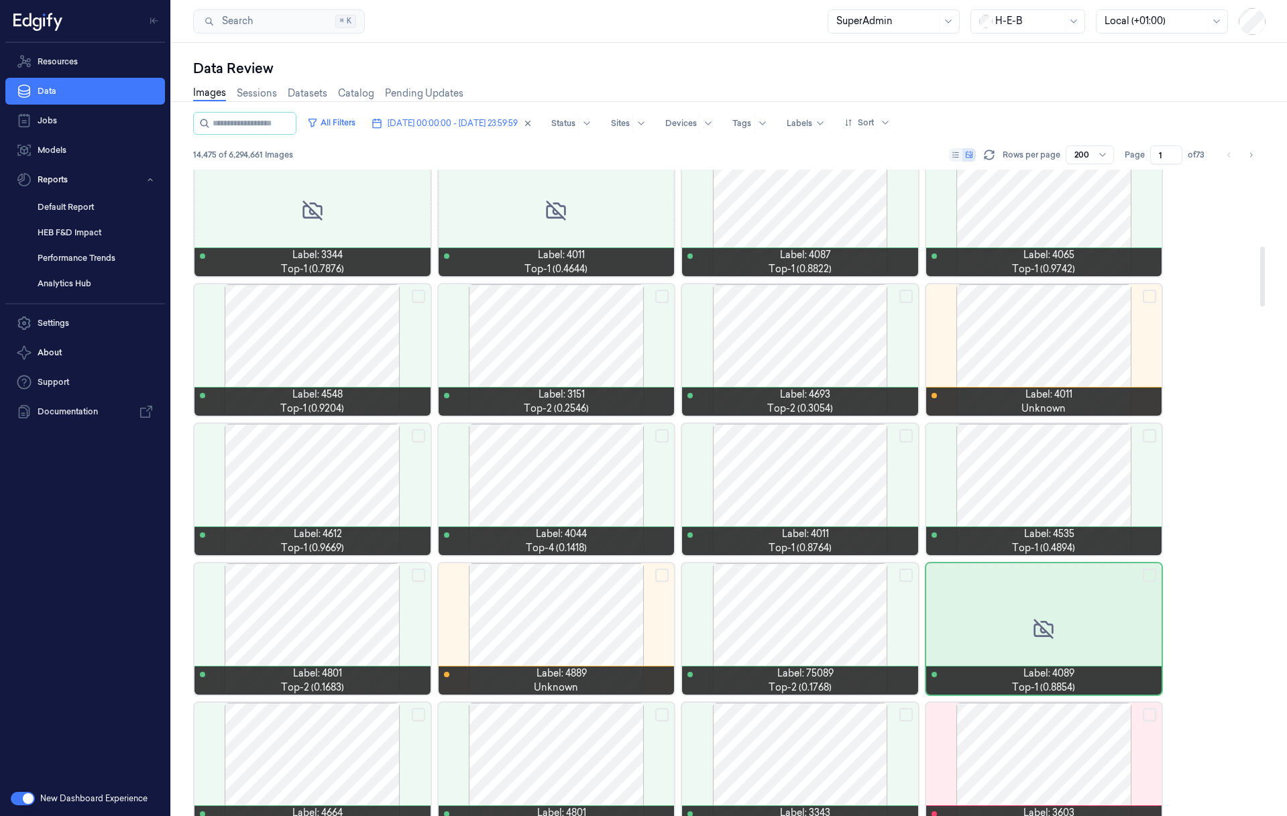
scroll to position [922, 0]
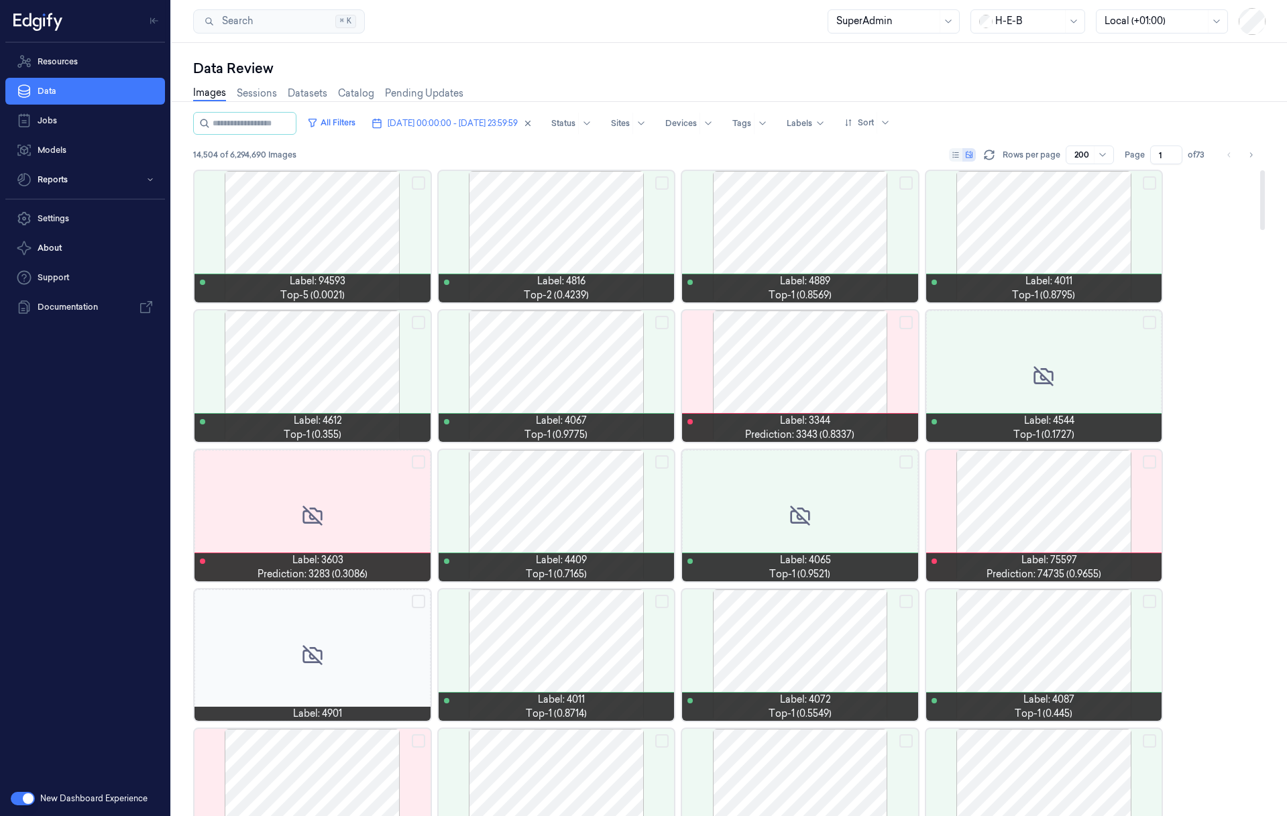
click at [347, 233] on div at bounding box center [313, 236] width 236 height 131
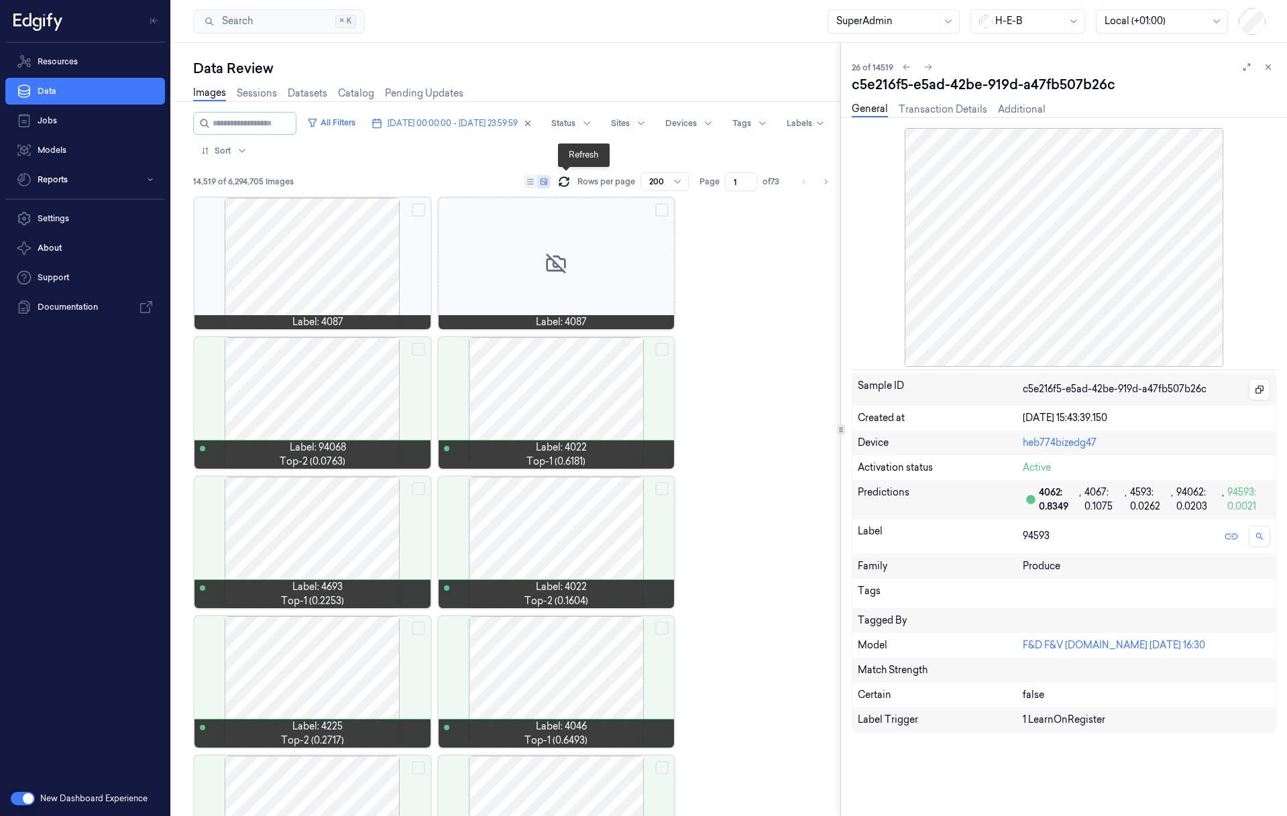
click at [561, 182] on icon at bounding box center [563, 181] width 13 height 13
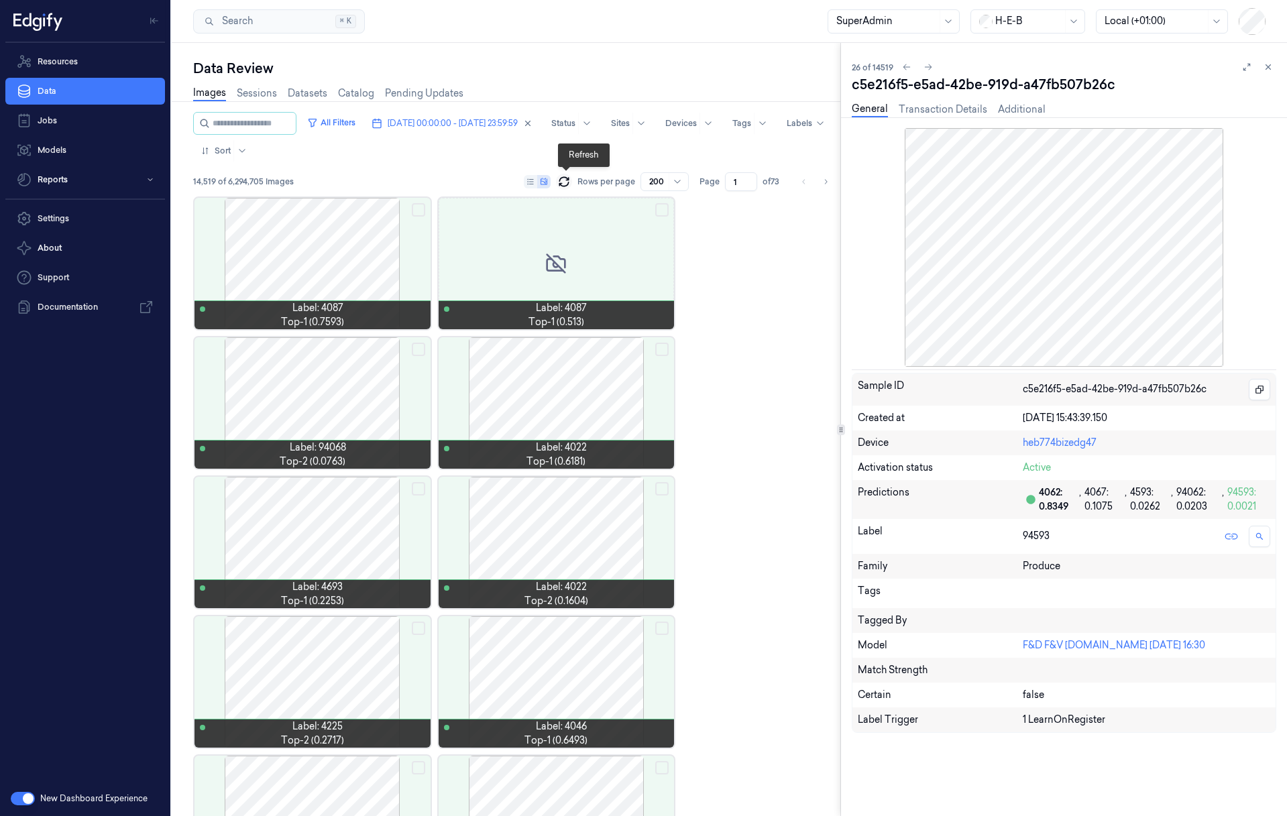
click at [568, 182] on icon at bounding box center [563, 181] width 13 height 13
click at [299, 246] on div at bounding box center [313, 263] width 236 height 131
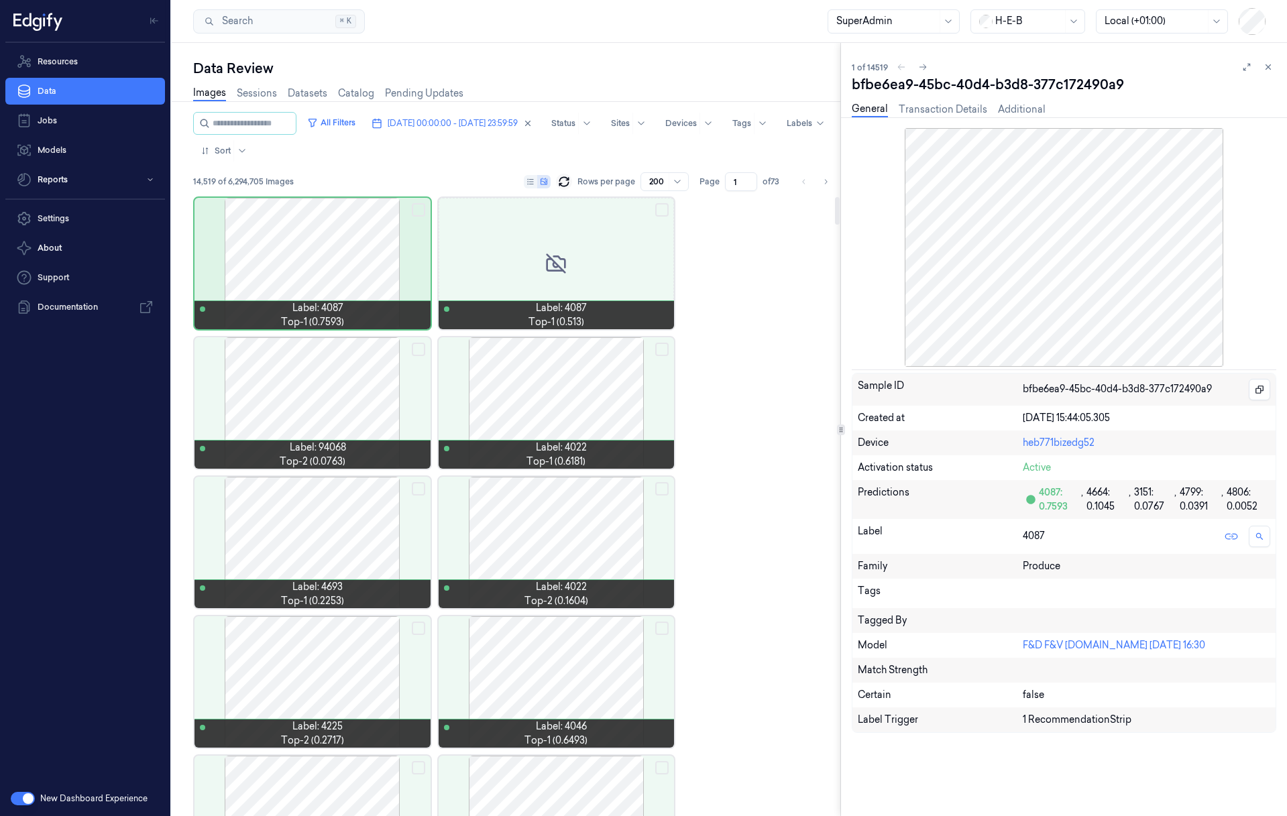
click at [565, 370] on div at bounding box center [557, 402] width 236 height 131
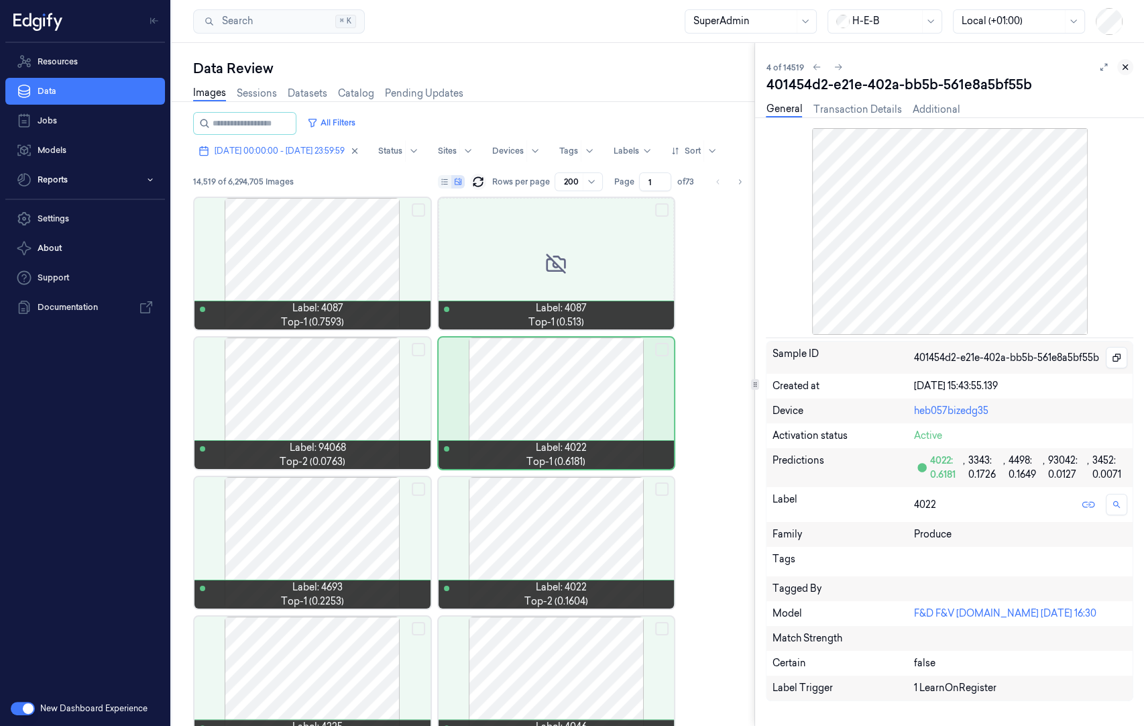
click at [1126, 67] on icon at bounding box center [1126, 67] width 5 height 5
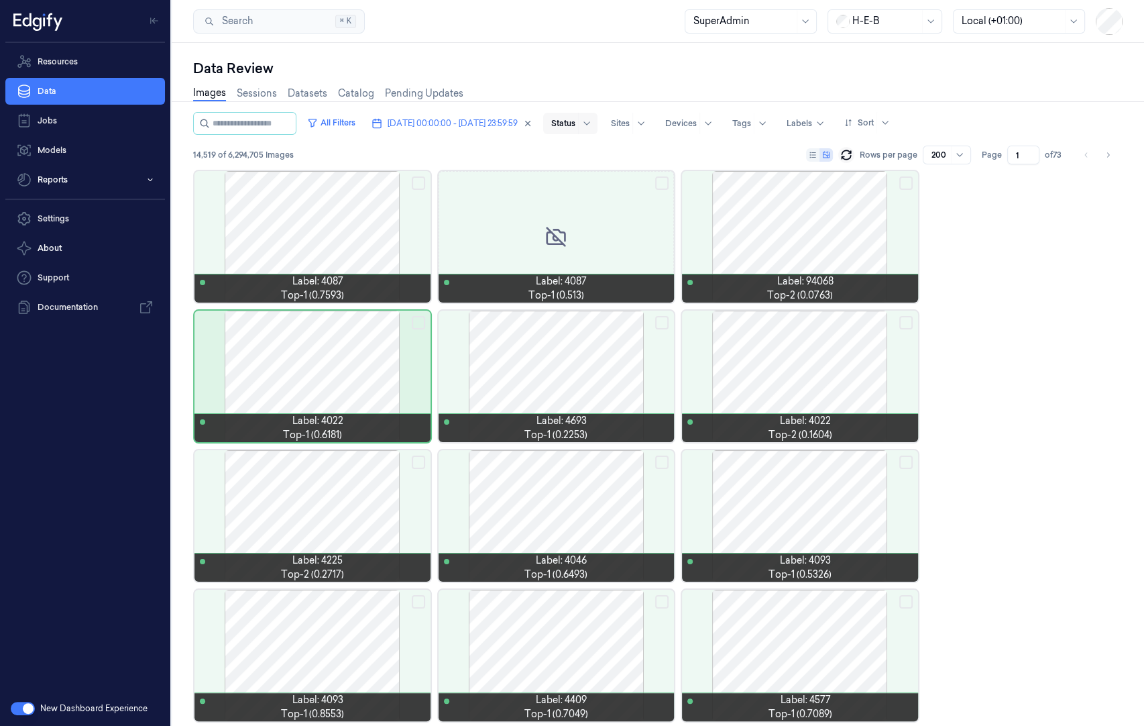
click at [595, 121] on div at bounding box center [586, 123] width 17 height 21
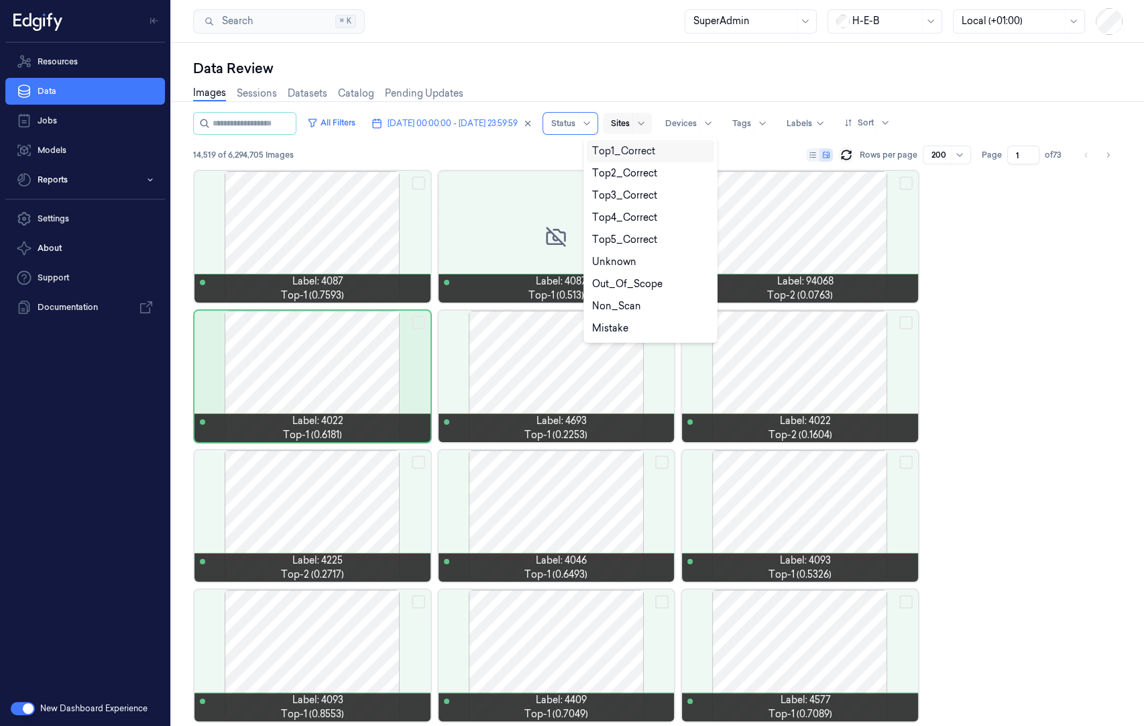
click at [630, 122] on div at bounding box center [620, 123] width 19 height 12
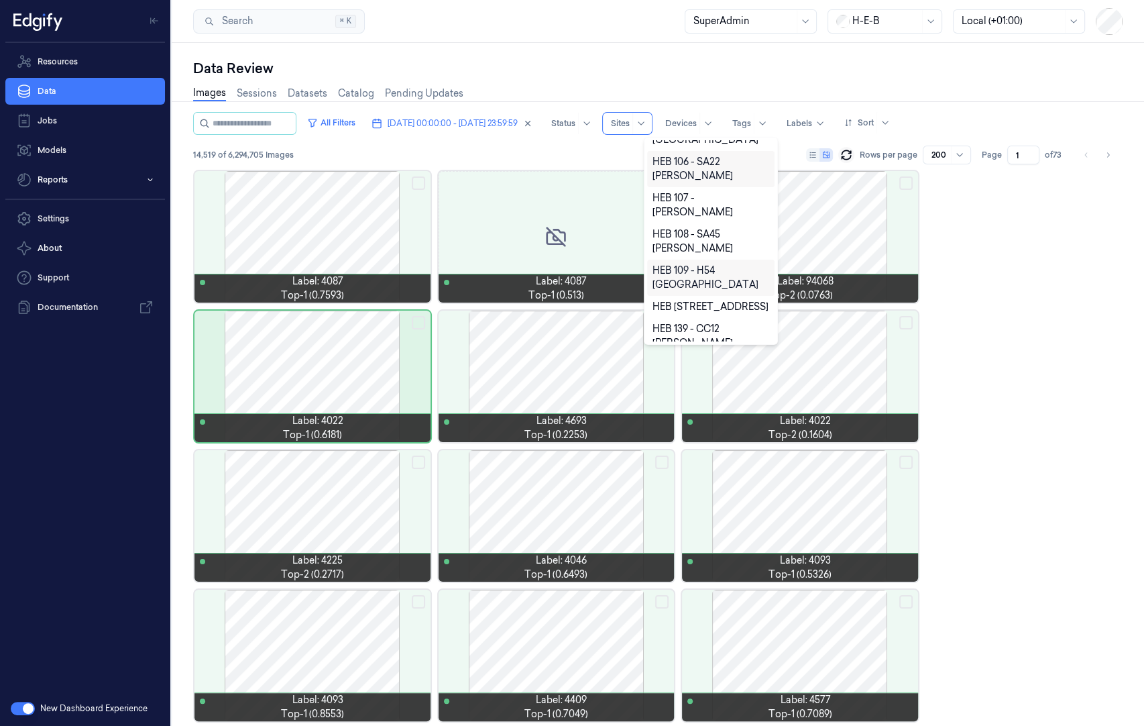
scroll to position [151, 0]
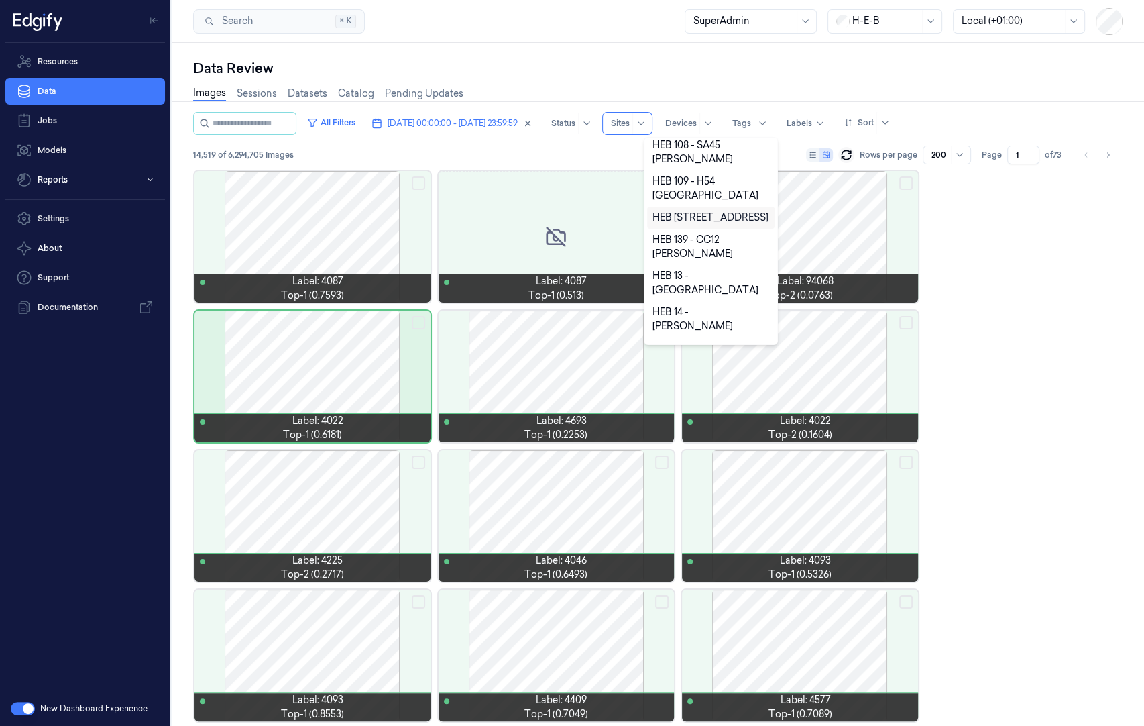
click at [706, 211] on div "HEB 110 - H55 Hwy 6" at bounding box center [711, 218] width 116 height 14
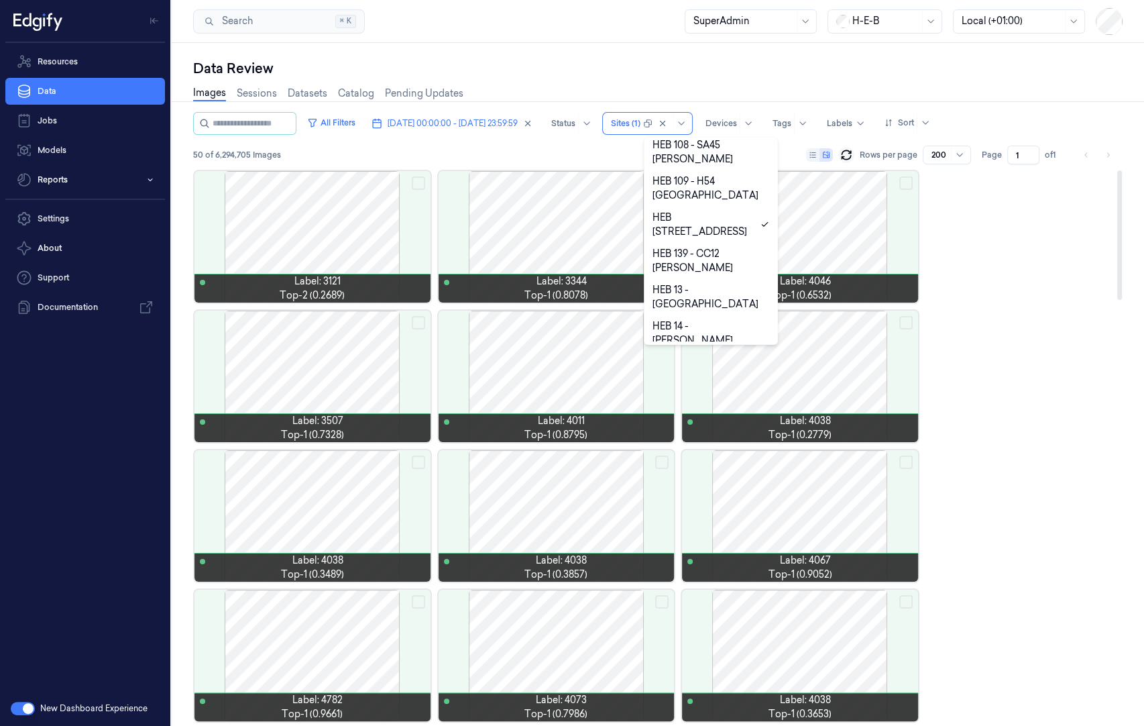
click at [462, 142] on div "All Filters 01/10/2025 00:00:00 - 01/10/2025 23:59:59 Status option HEB 110 - H…" at bounding box center [658, 141] width 930 height 58
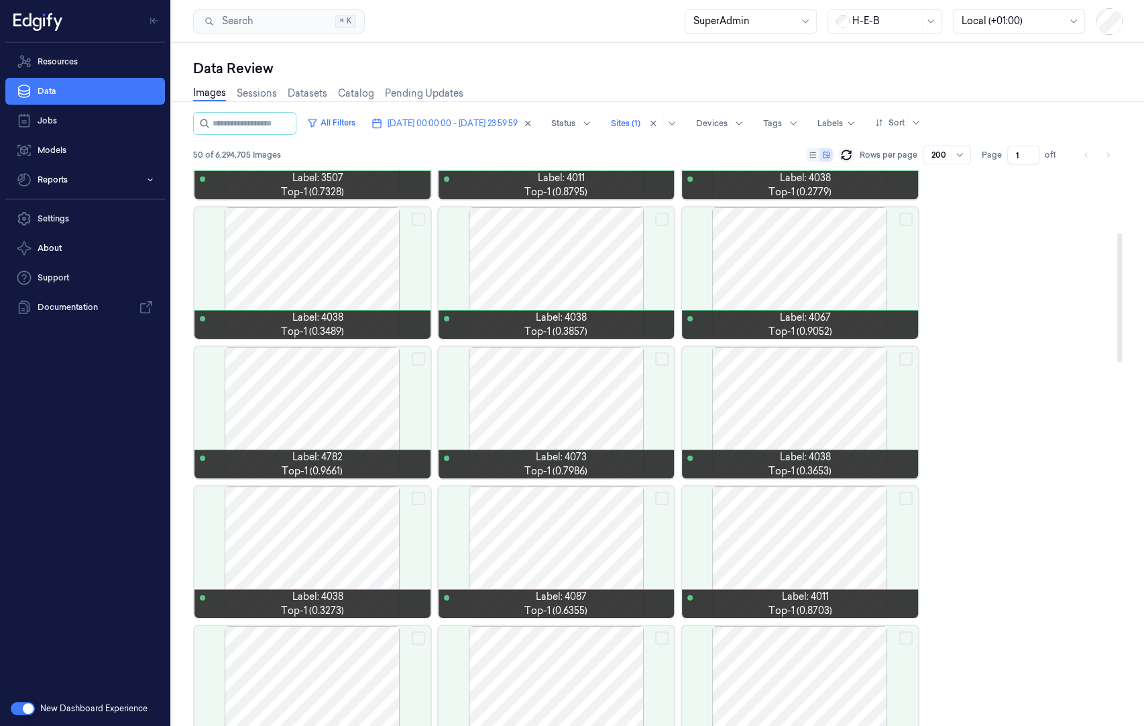
scroll to position [268, 0]
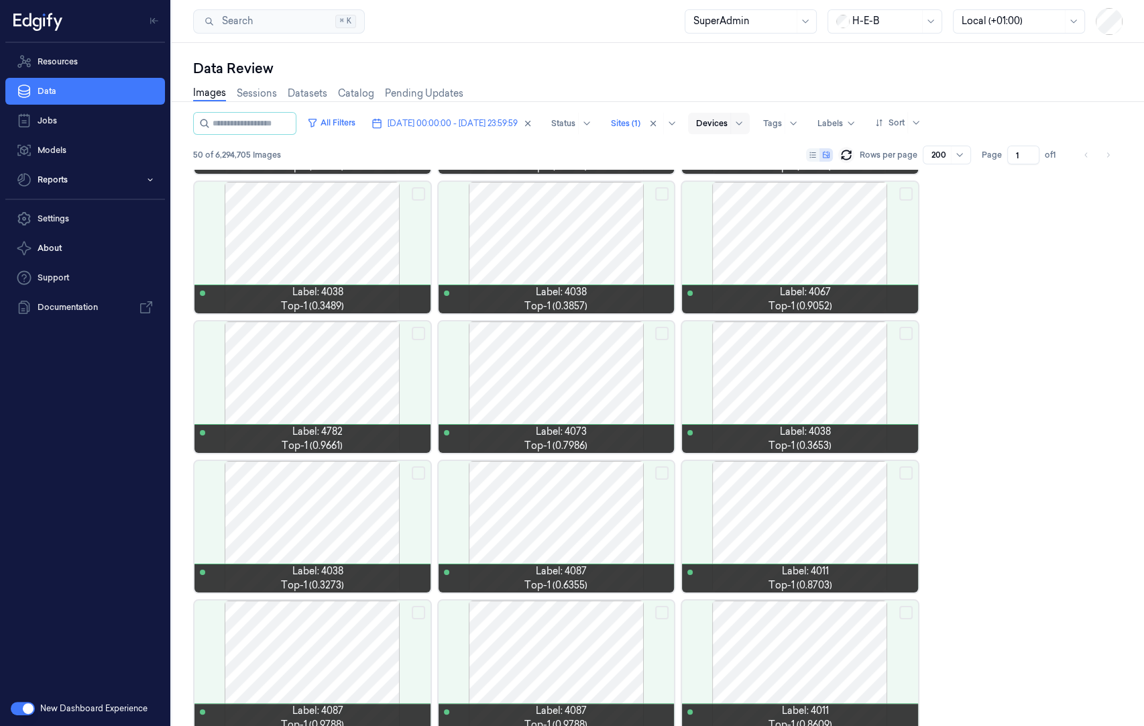
click at [747, 127] on div at bounding box center [739, 123] width 17 height 21
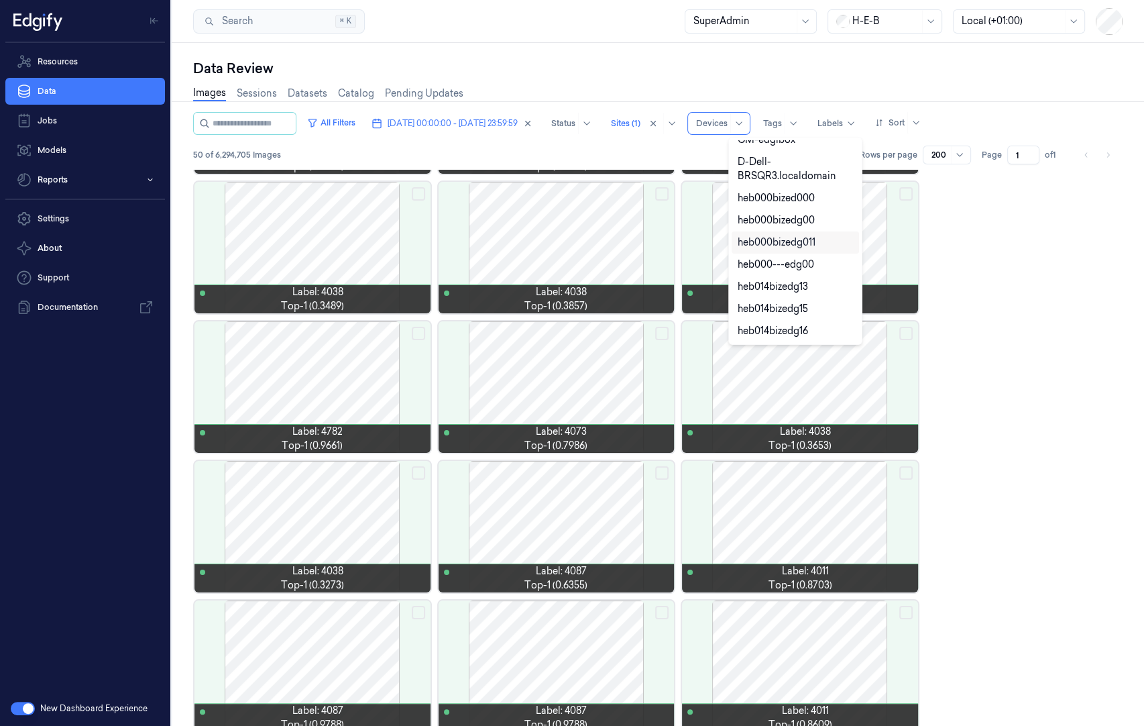
scroll to position [477, 0]
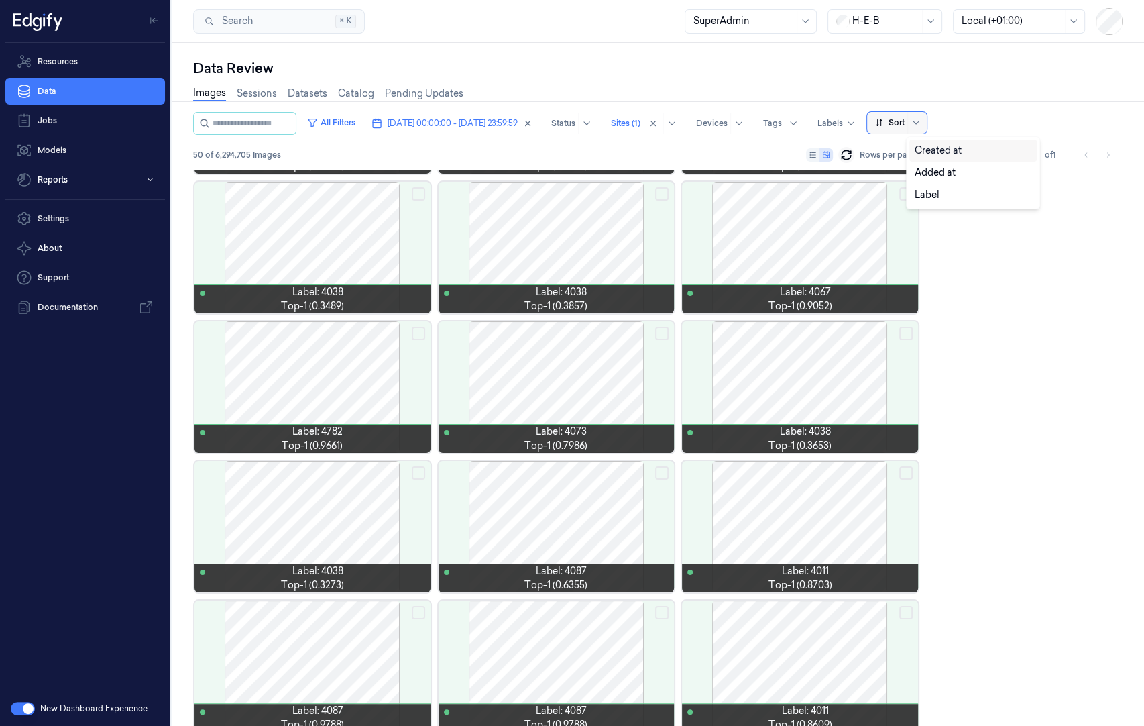
click at [908, 124] on span at bounding box center [908, 122] width 1 height 21
click at [301, 65] on div "Data Review" at bounding box center [658, 68] width 930 height 19
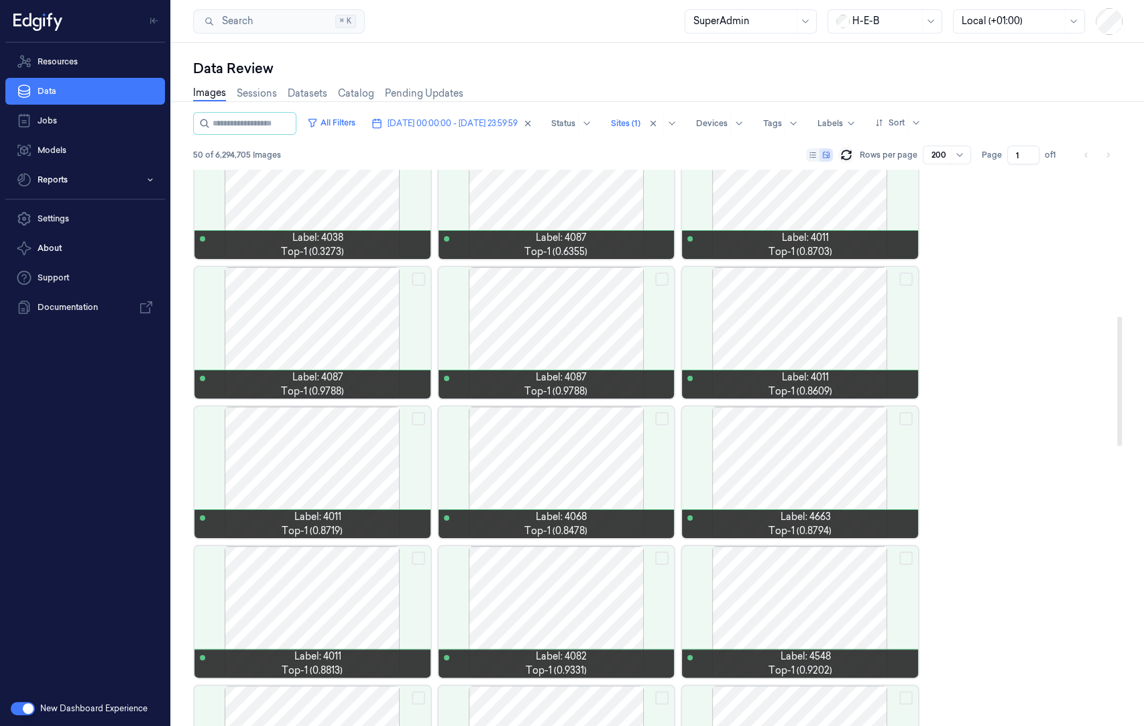
scroll to position [626, 0]
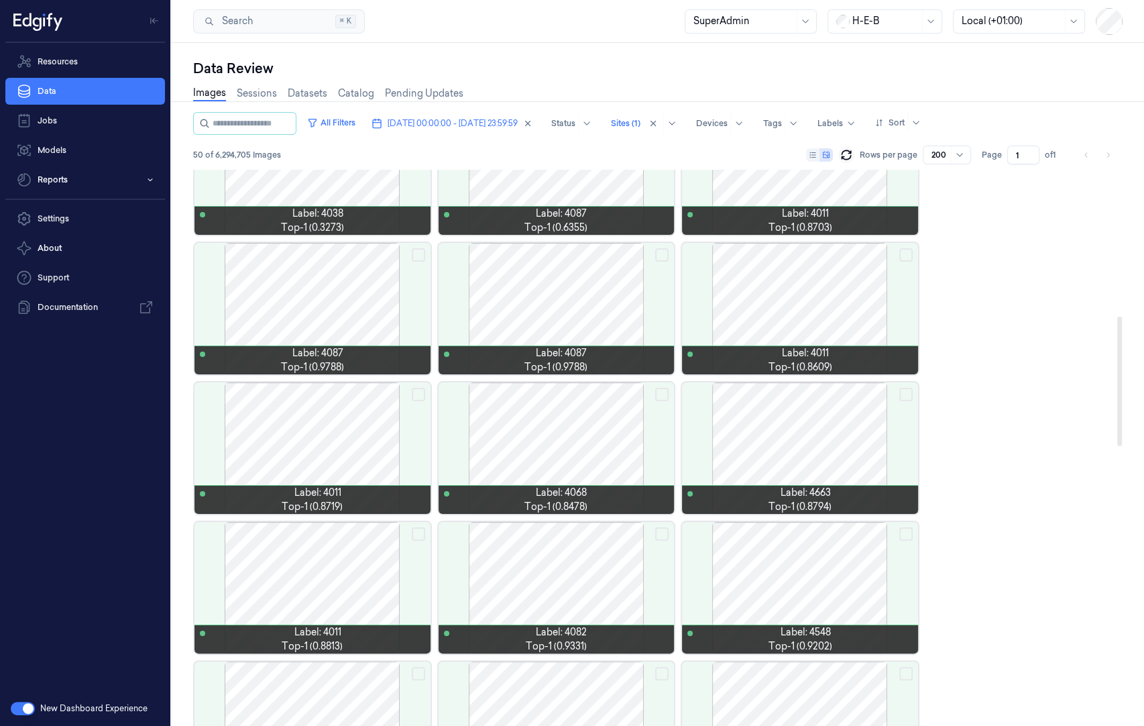
click at [284, 421] on div at bounding box center [313, 447] width 236 height 131
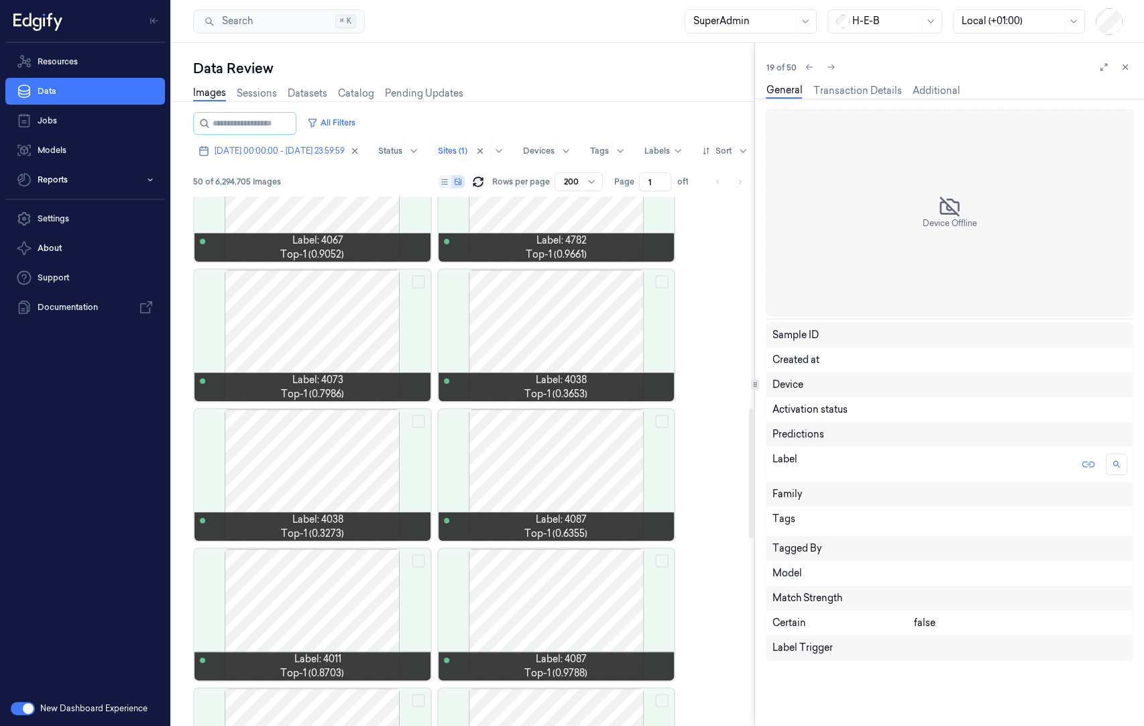
scroll to position [905, 0]
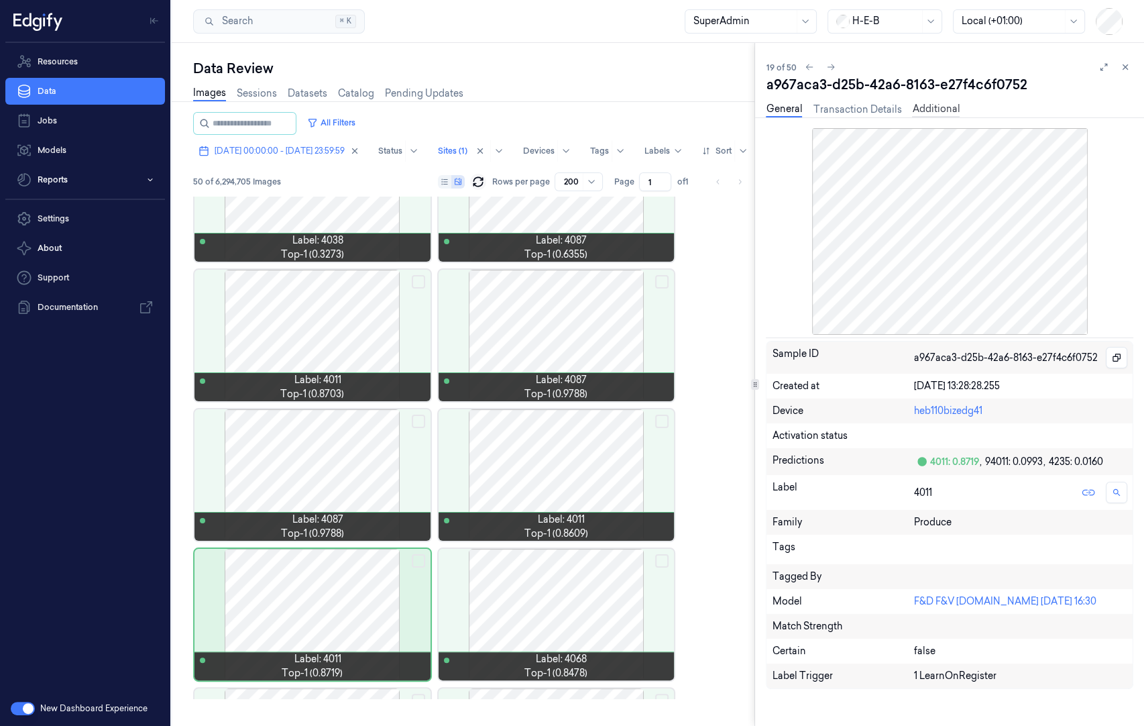
click at [936, 113] on link "Additional" at bounding box center [936, 109] width 48 height 15
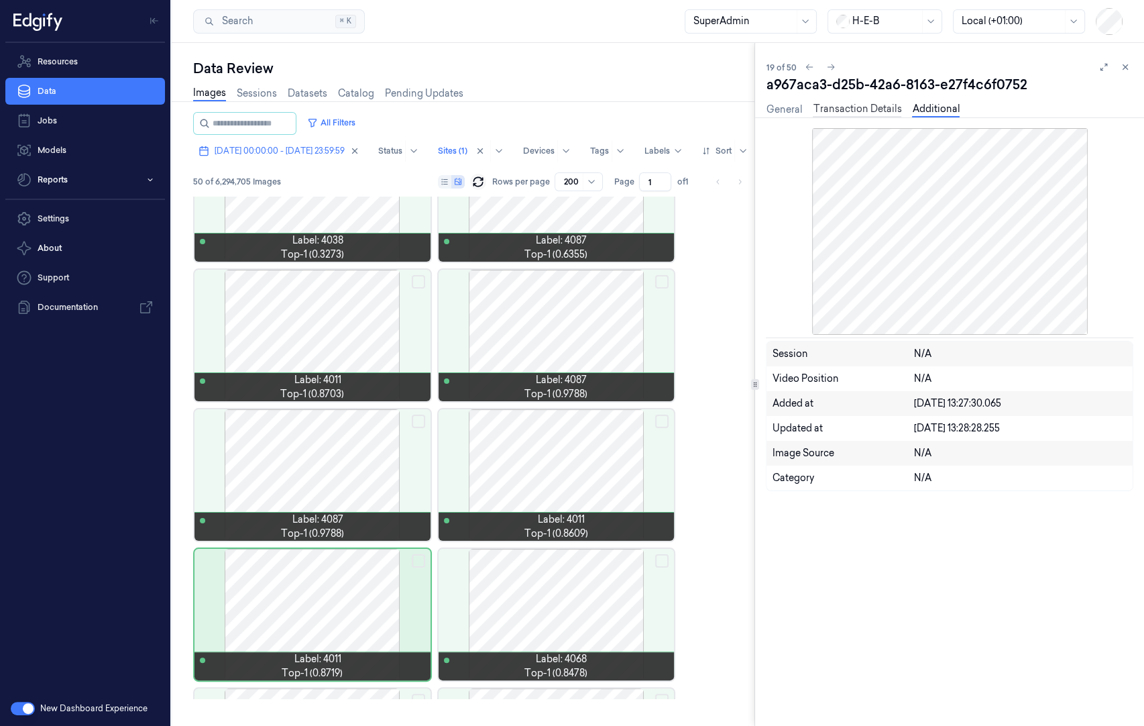
click at [850, 108] on link "Transaction Details" at bounding box center [857, 109] width 89 height 15
drag, startPoint x: 1127, startPoint y: 69, endPoint x: 1057, endPoint y: 112, distance: 81.9
click at [1127, 68] on icon at bounding box center [1126, 67] width 5 height 5
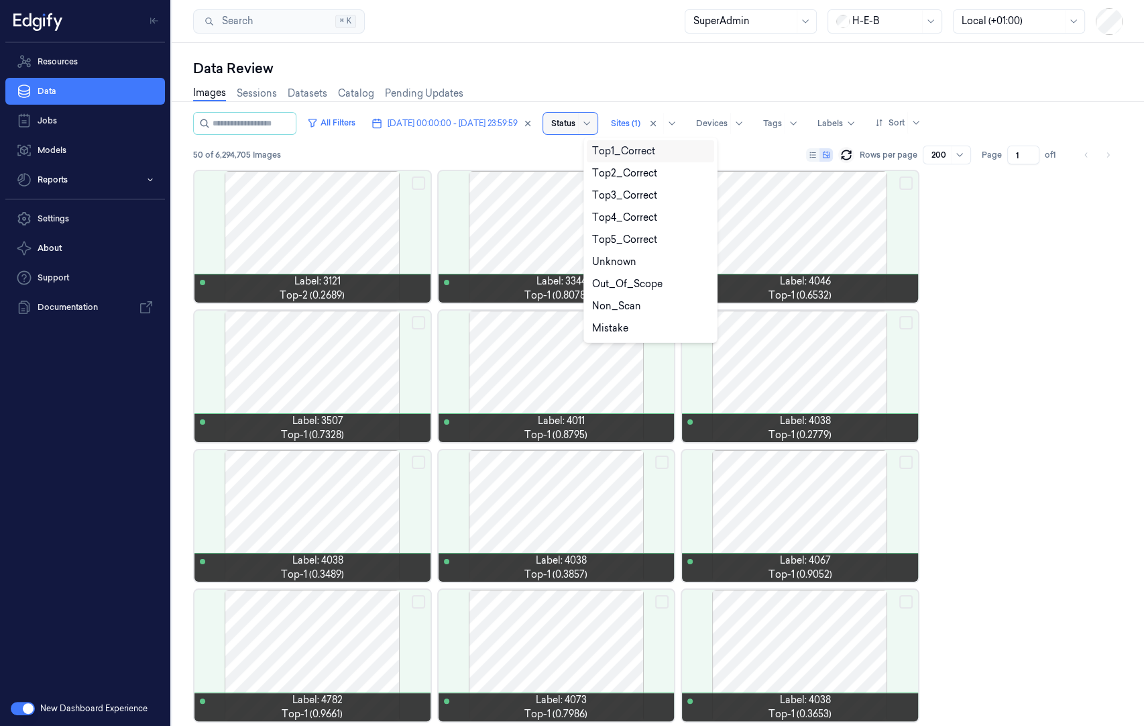
click at [576, 121] on div at bounding box center [563, 123] width 24 height 12
click at [643, 328] on div "Mistake" at bounding box center [650, 328] width 117 height 14
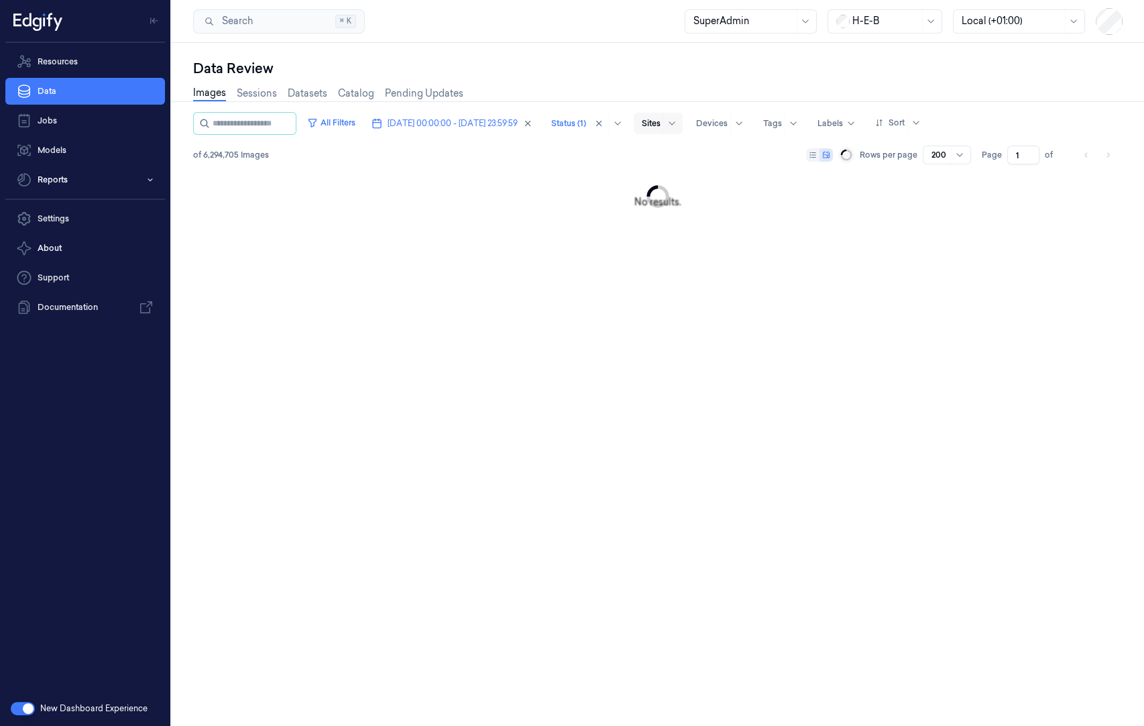
click at [741, 79] on div "Images Sessions Datasets Catalog Pending Updates" at bounding box center [658, 95] width 930 height 34
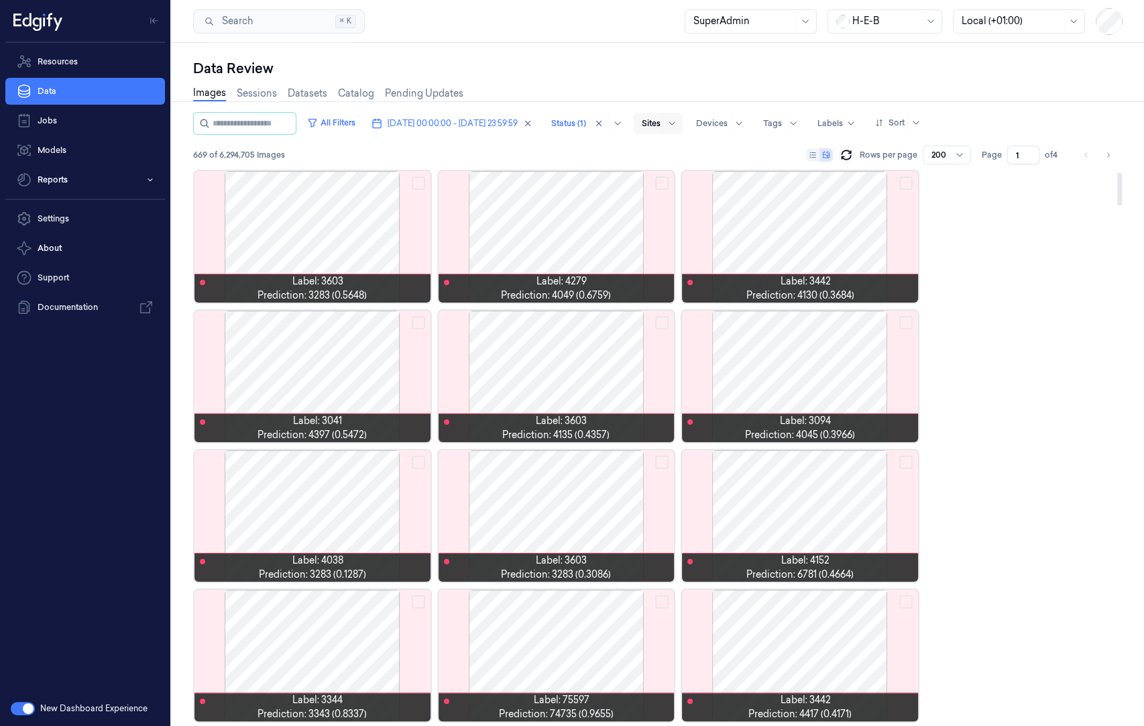
scroll to position [89, 0]
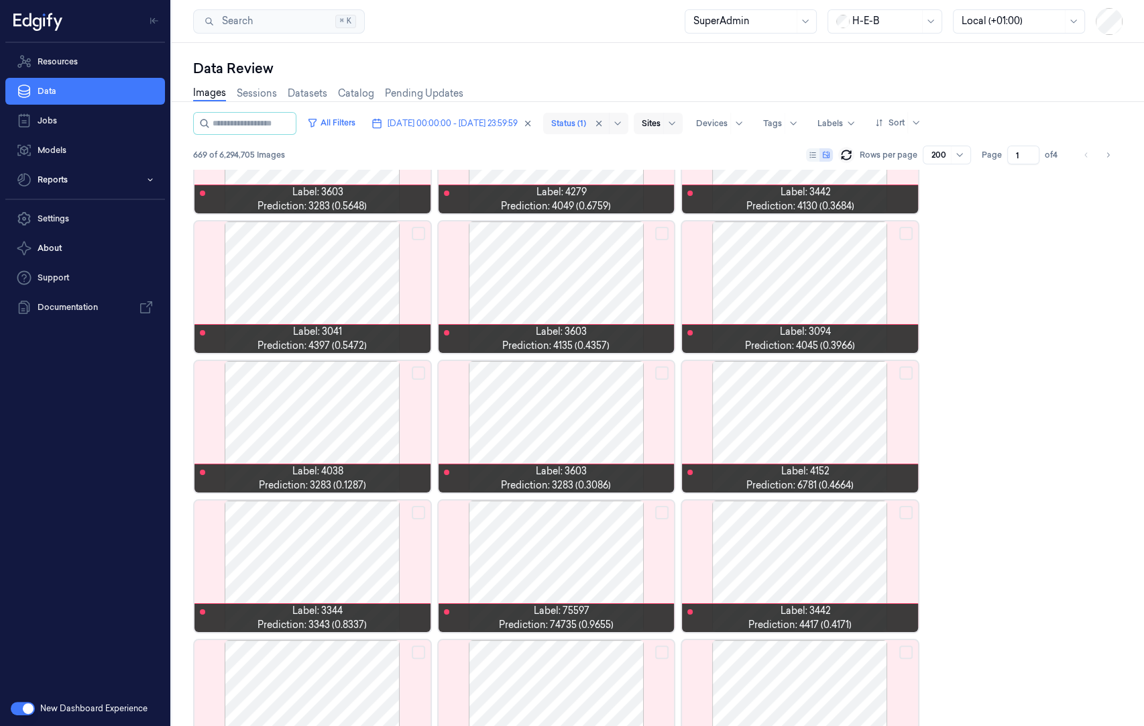
click at [586, 126] on div at bounding box center [568, 123] width 35 height 12
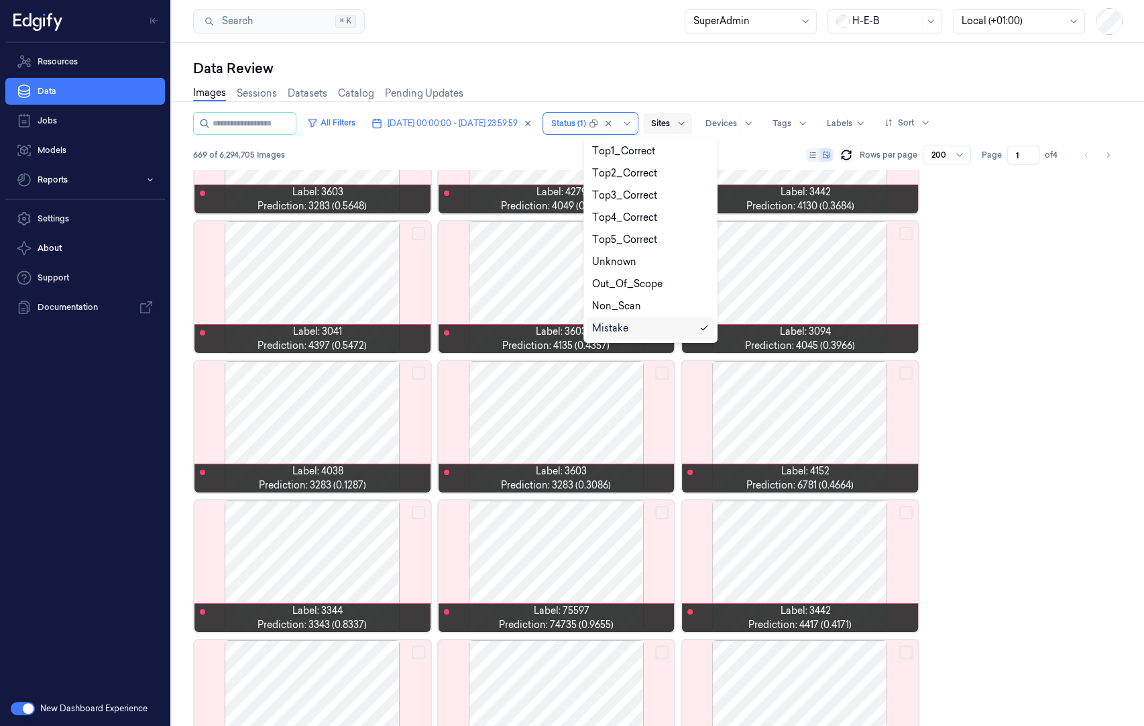
click at [674, 331] on div "Mistake" at bounding box center [650, 328] width 117 height 14
click at [660, 261] on div "Unknown" at bounding box center [650, 262] width 117 height 14
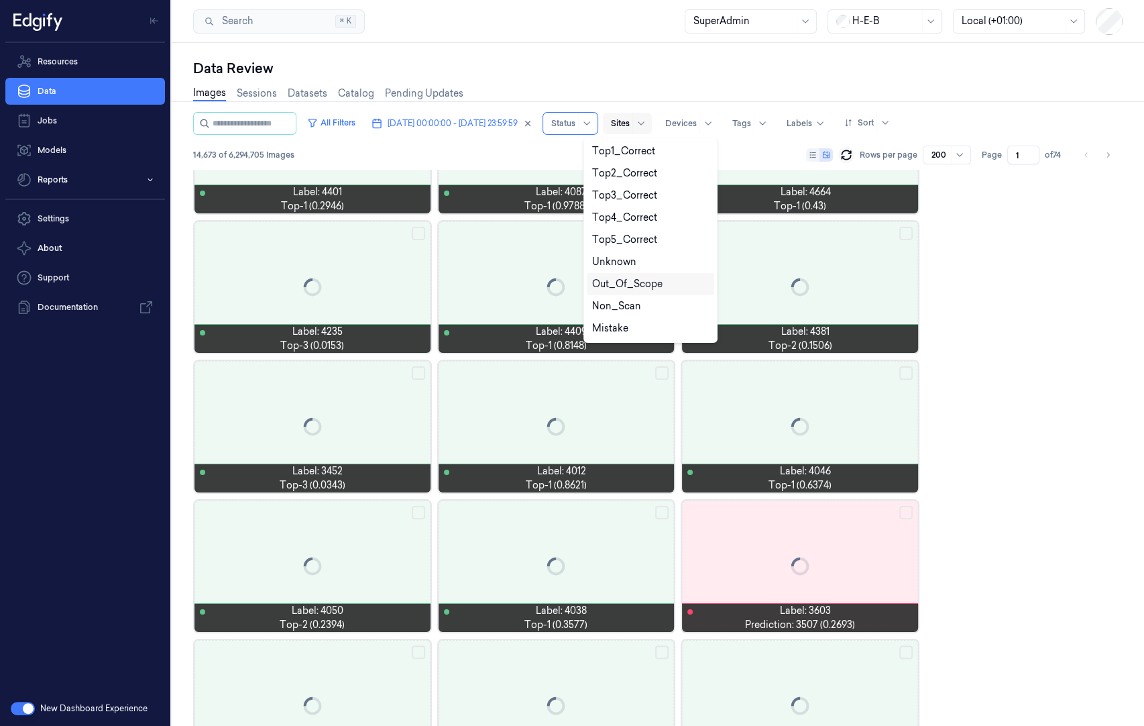
scroll to position [6787, 0]
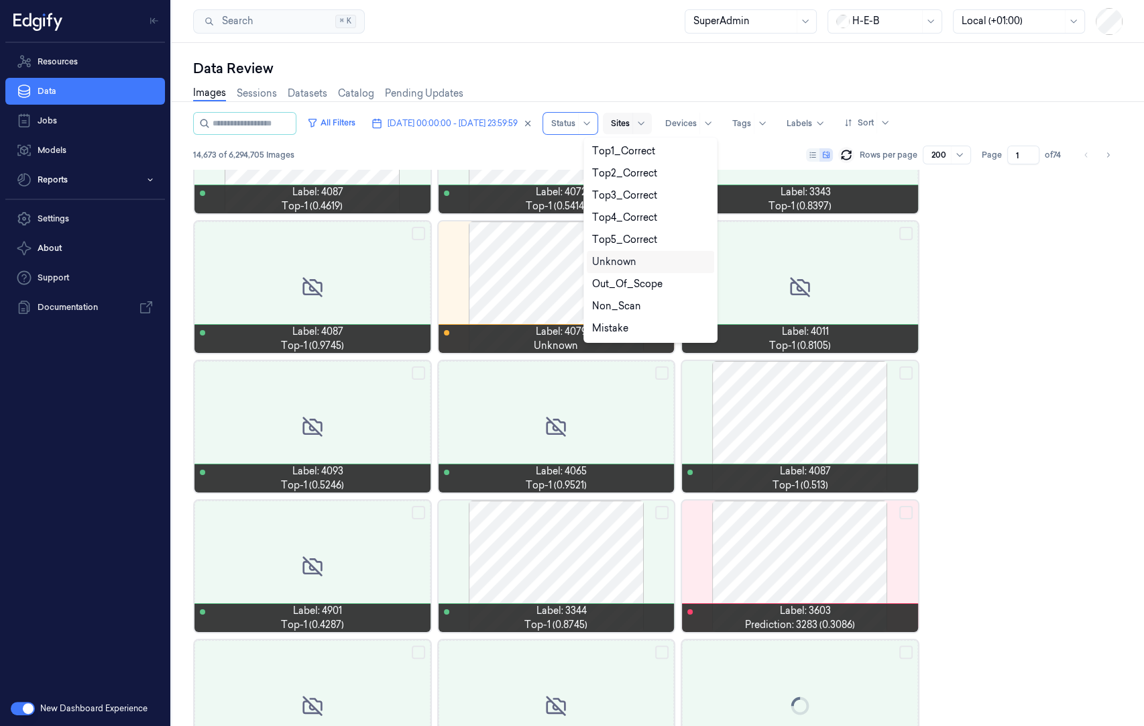
click at [661, 259] on div "Unknown" at bounding box center [650, 262] width 117 height 14
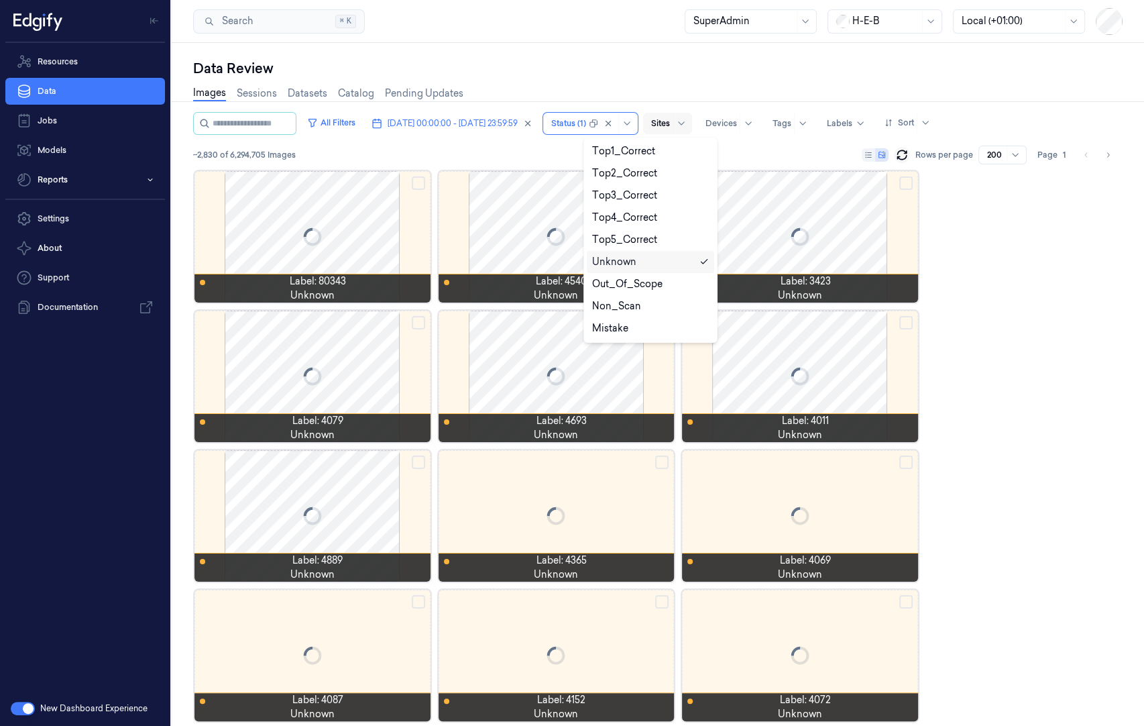
click at [695, 72] on div "Data Review" at bounding box center [658, 68] width 930 height 19
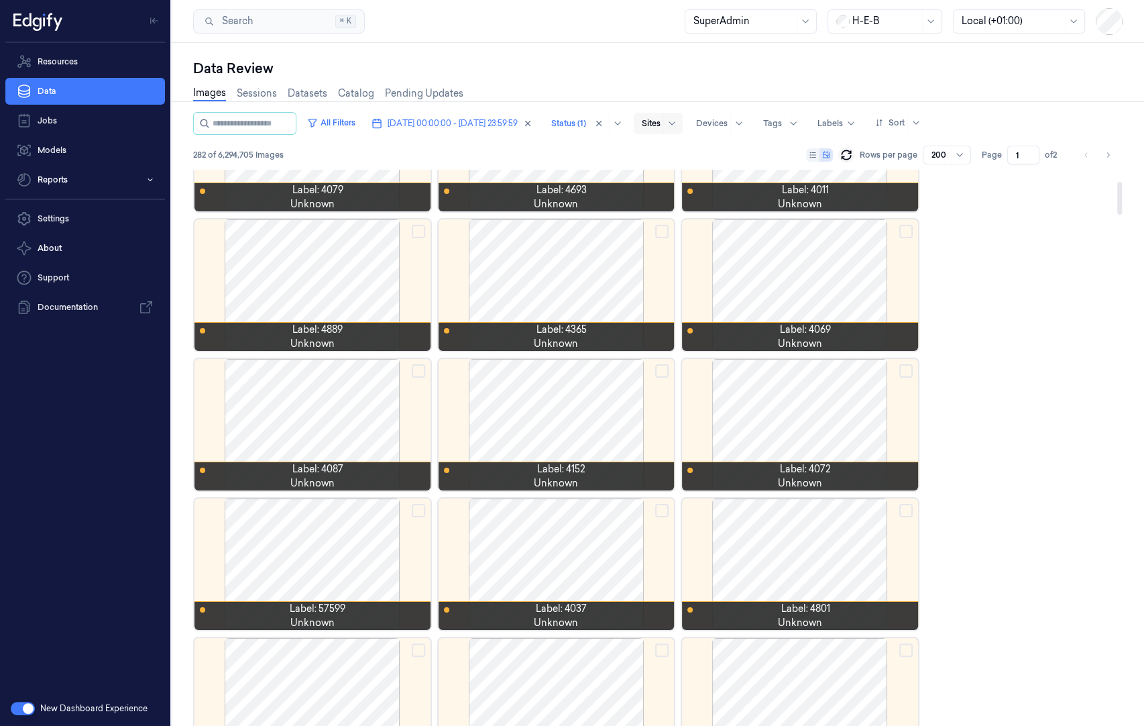
scroll to position [268, 0]
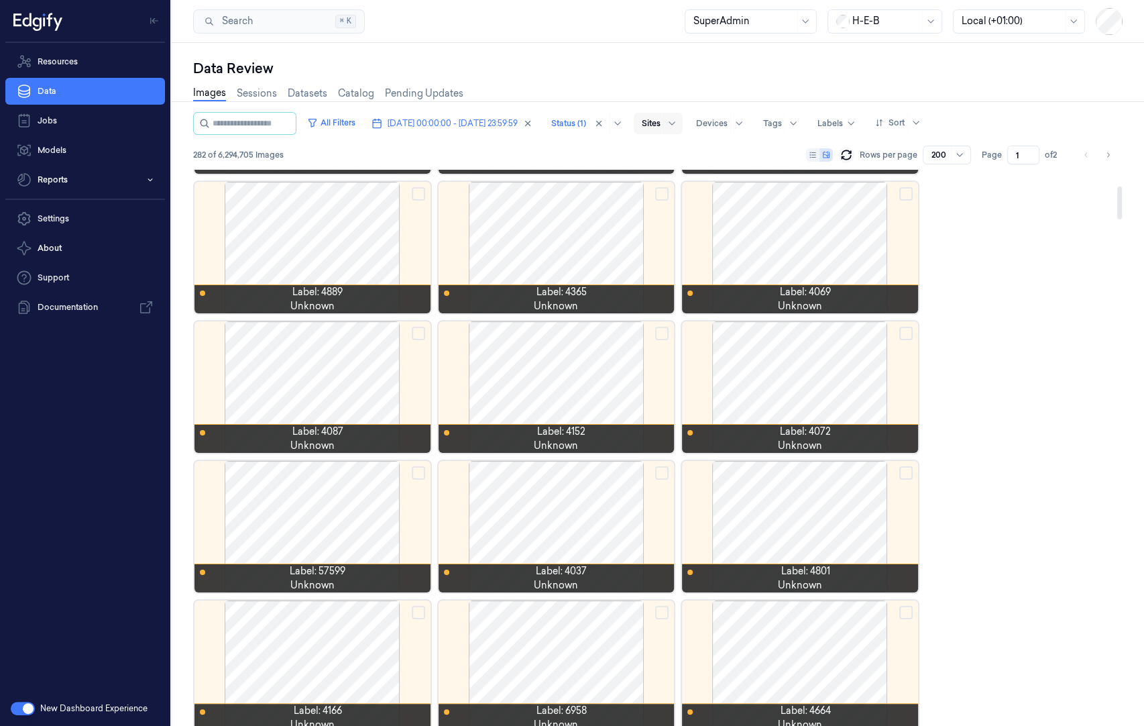
click at [809, 378] on div at bounding box center [800, 386] width 236 height 131
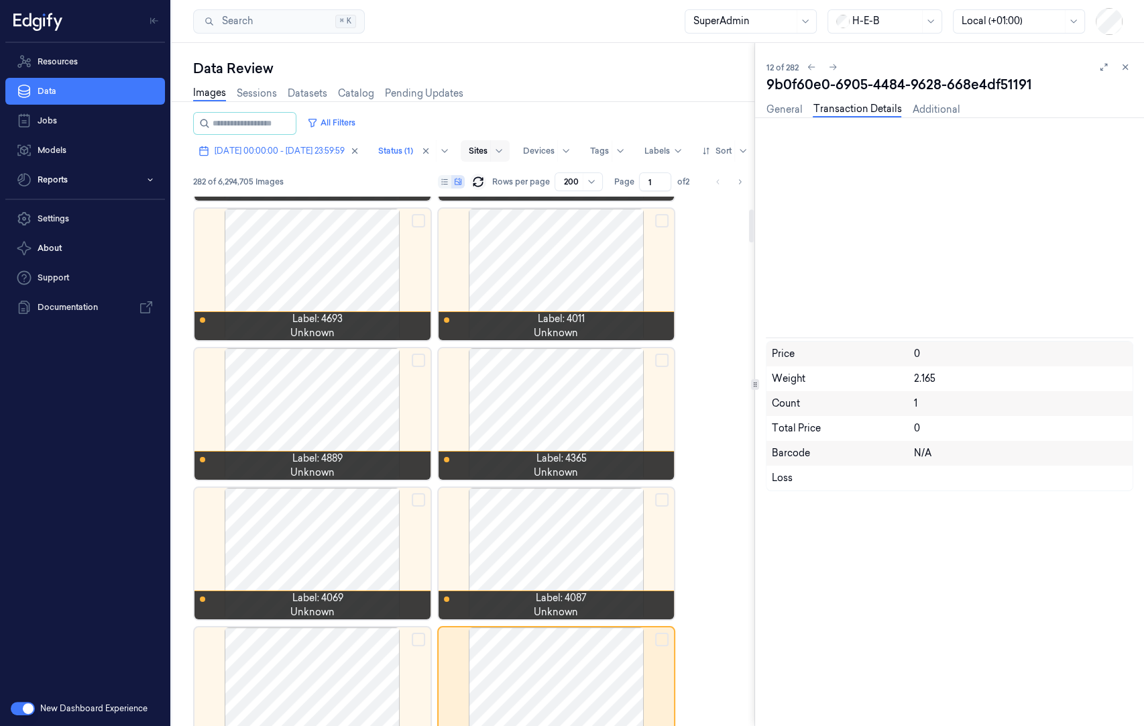
scroll to position [207, 0]
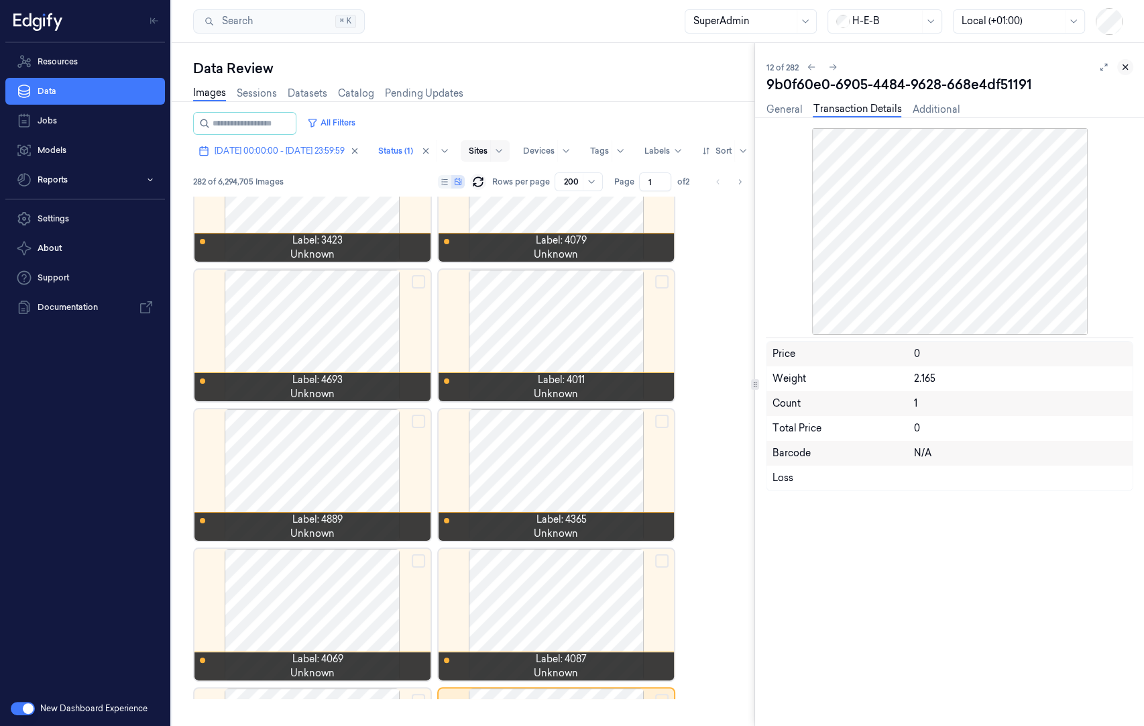
click at [1130, 66] on icon at bounding box center [1125, 66] width 9 height 9
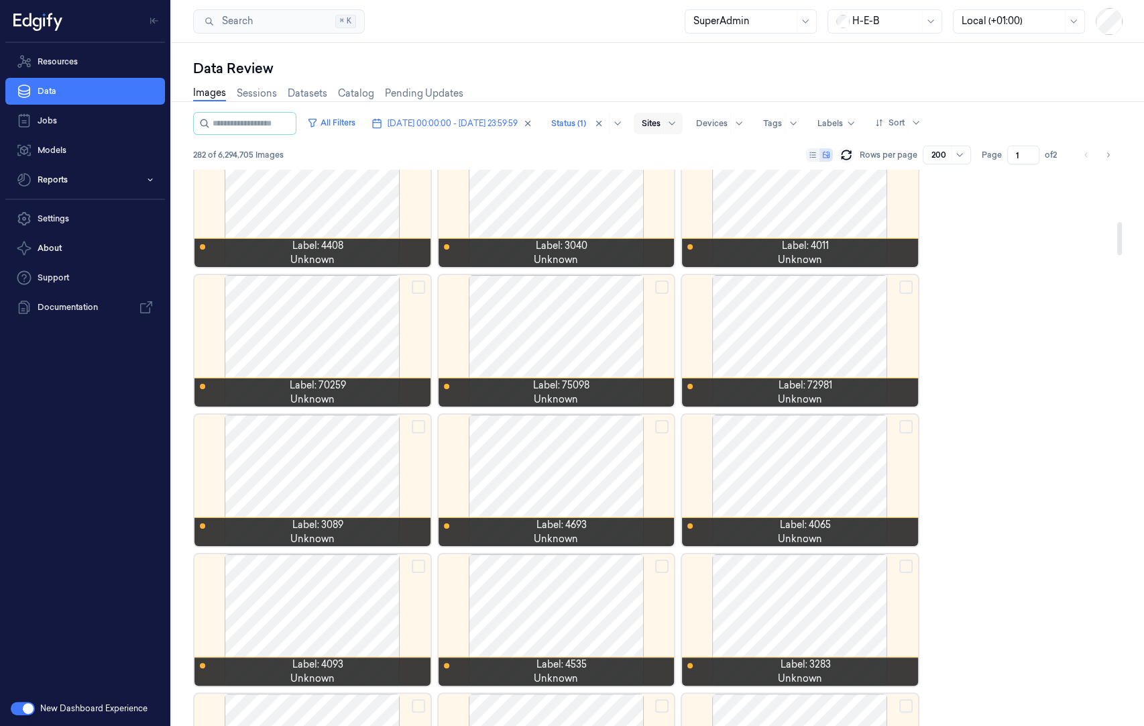
scroll to position [784, 0]
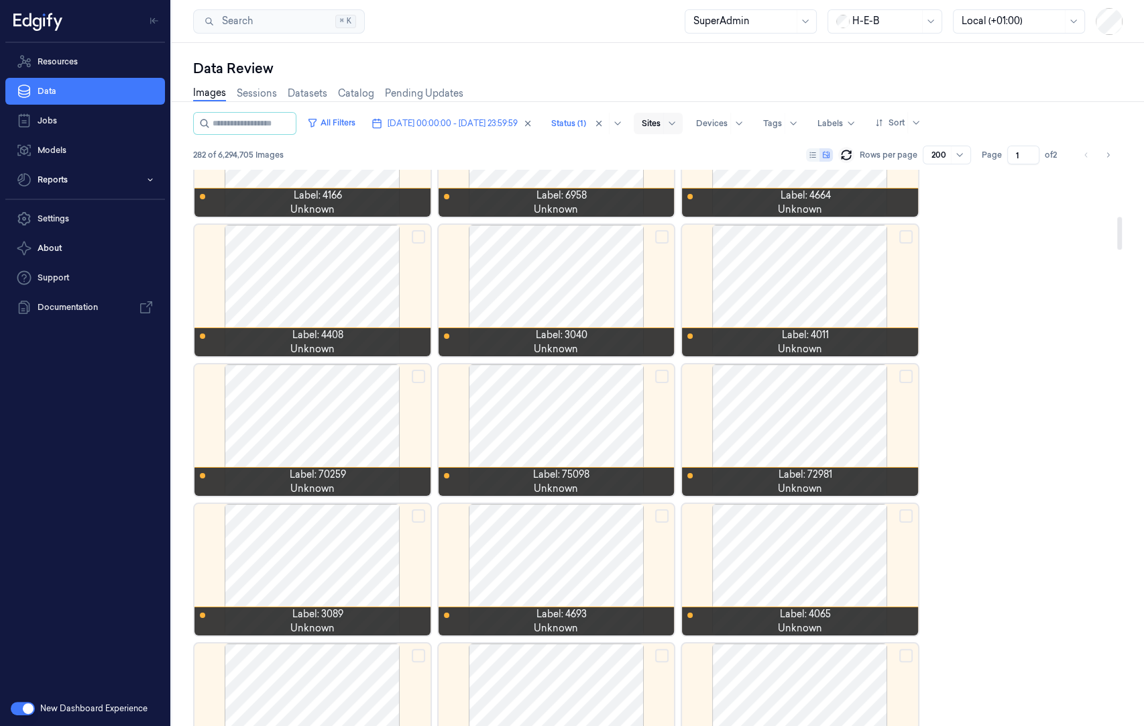
click at [564, 414] on div at bounding box center [557, 429] width 236 height 131
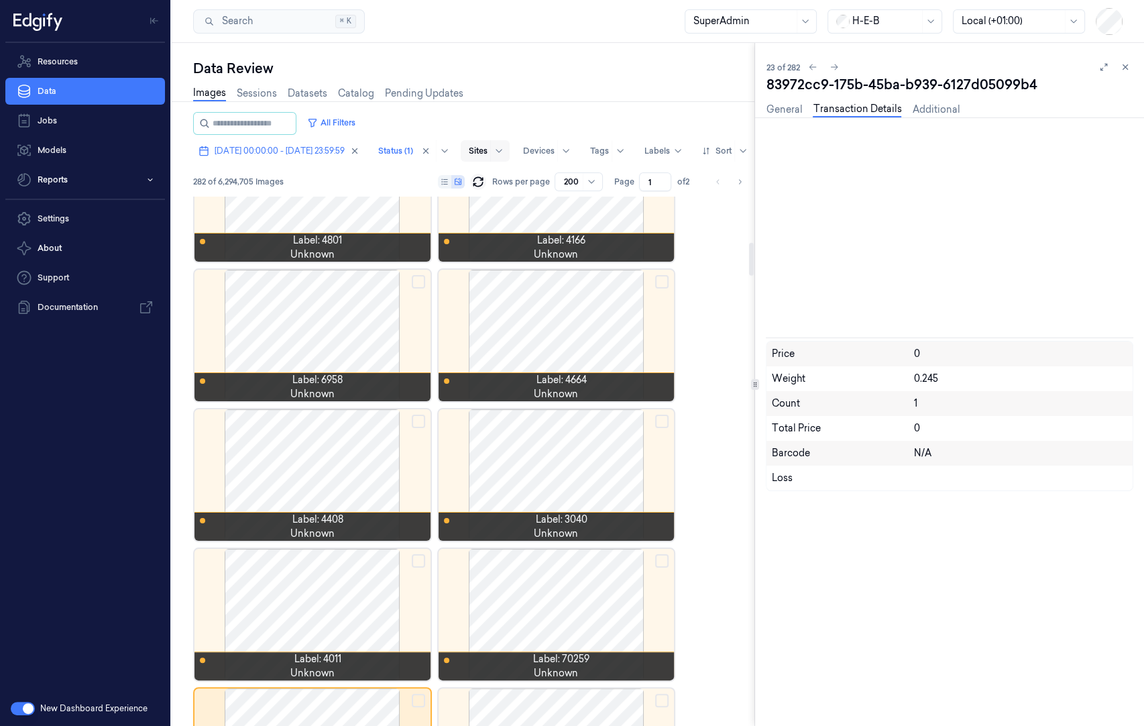
scroll to position [765, 0]
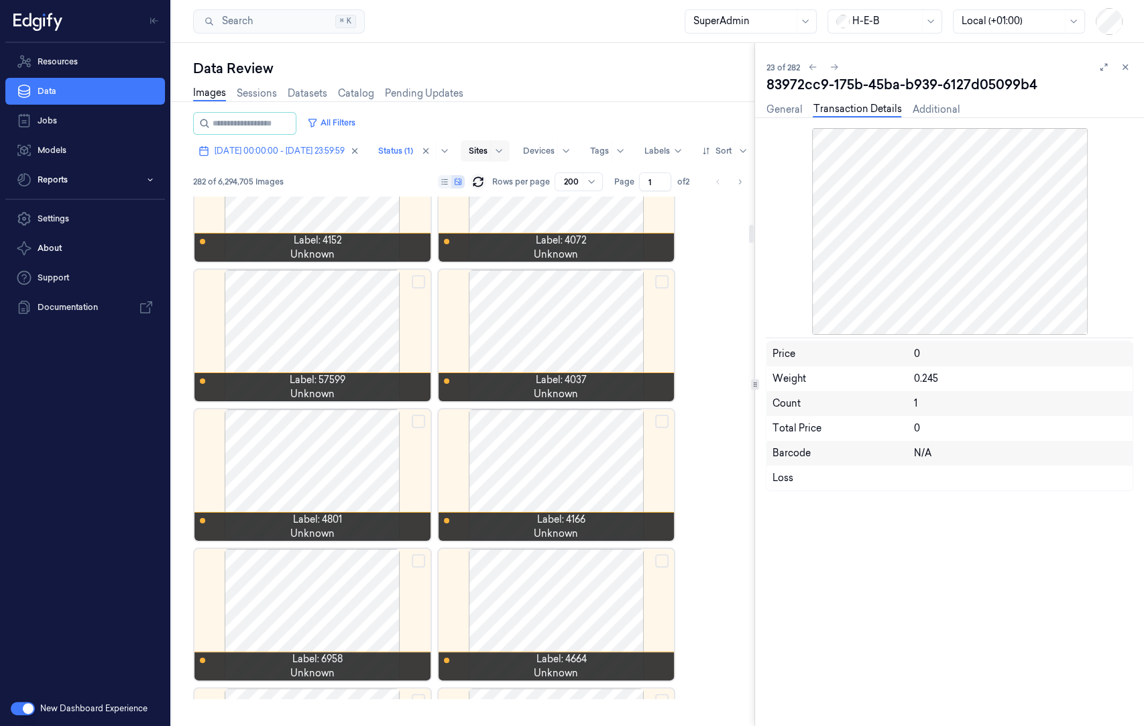
click at [608, 634] on div at bounding box center [557, 614] width 236 height 131
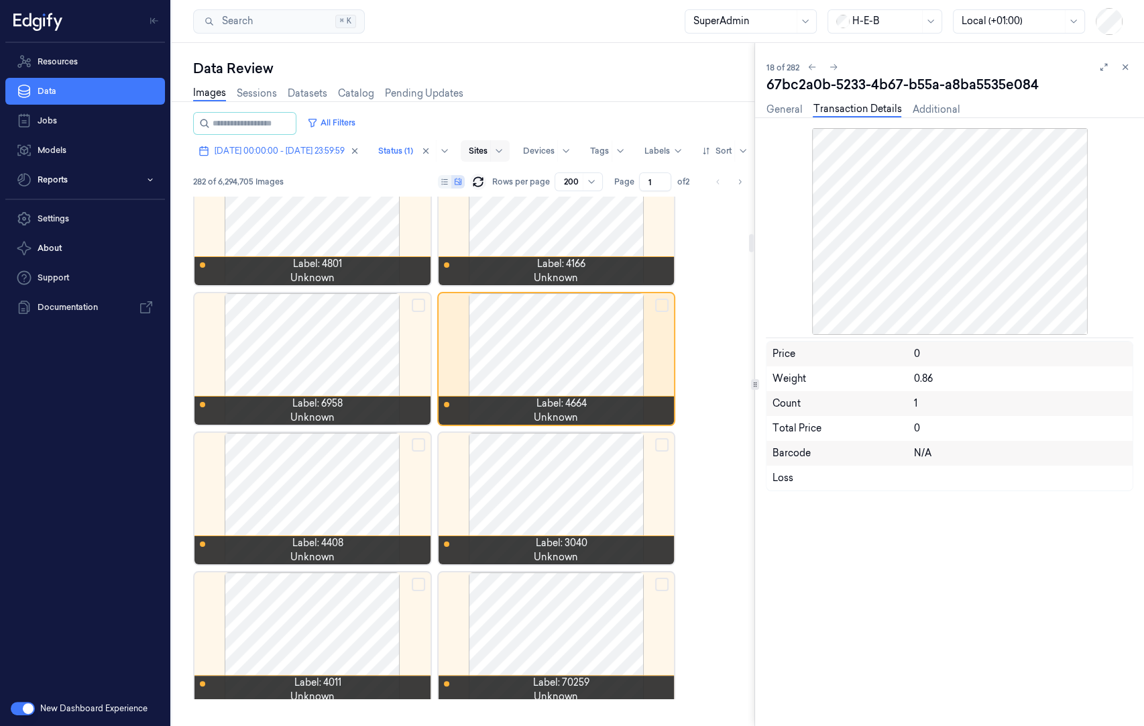
scroll to position [1111, 0]
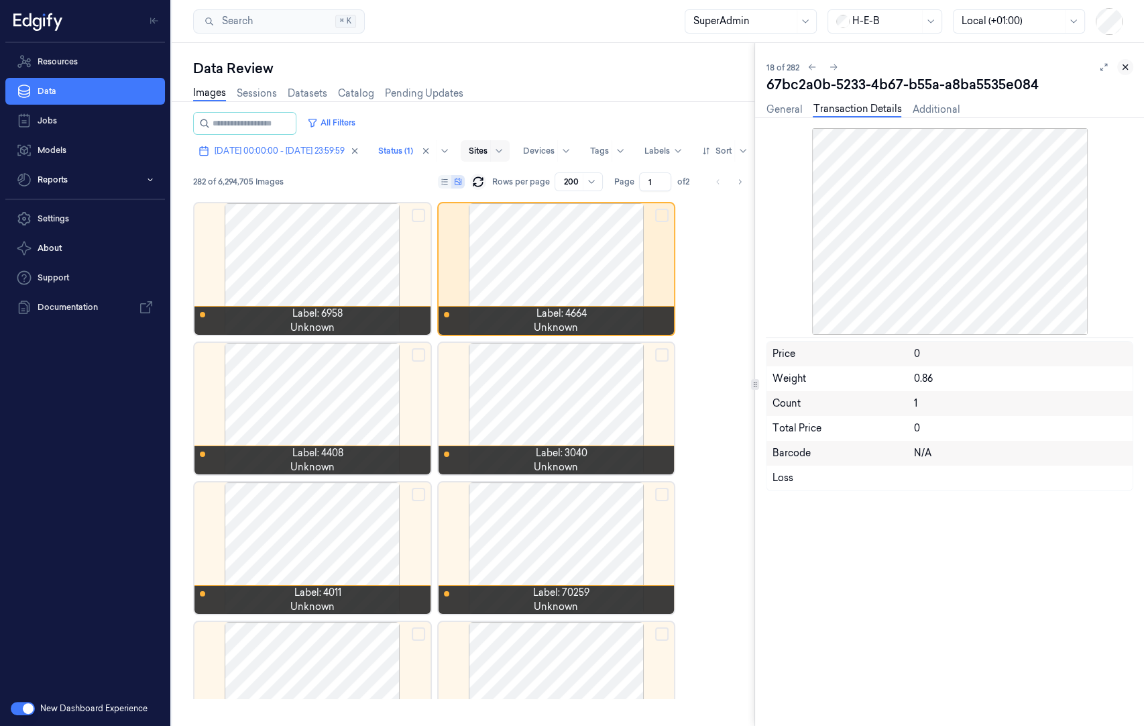
click at [1126, 68] on icon at bounding box center [1125, 66] width 9 height 9
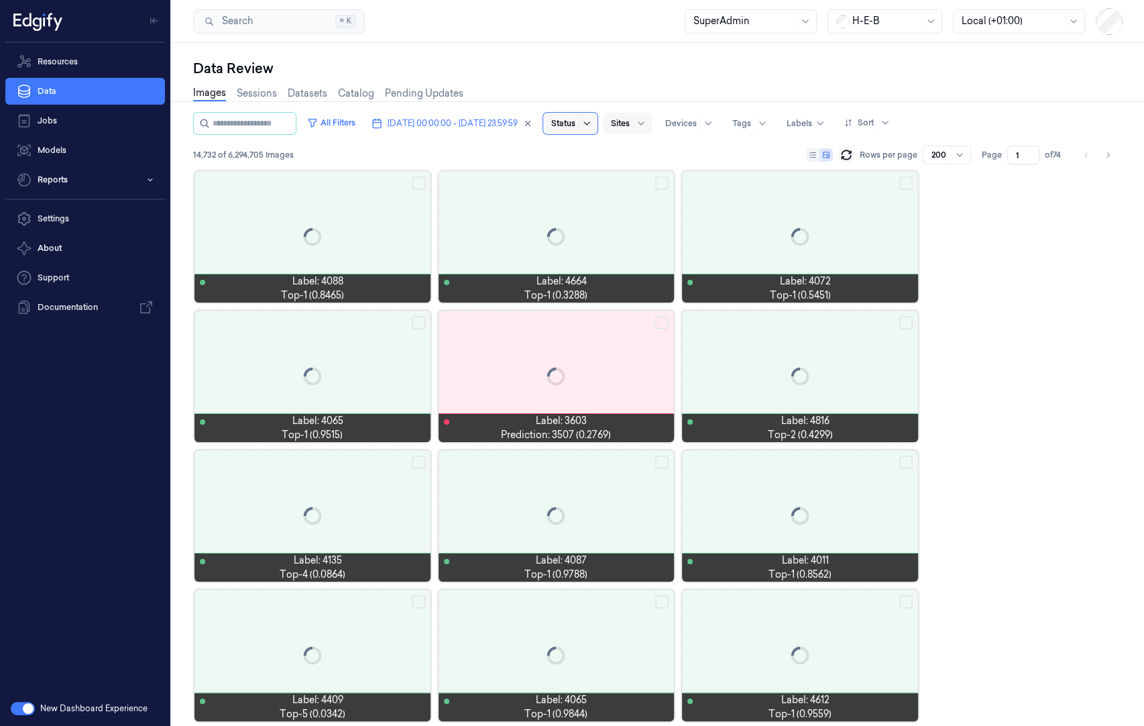
scroll to position [2021, 0]
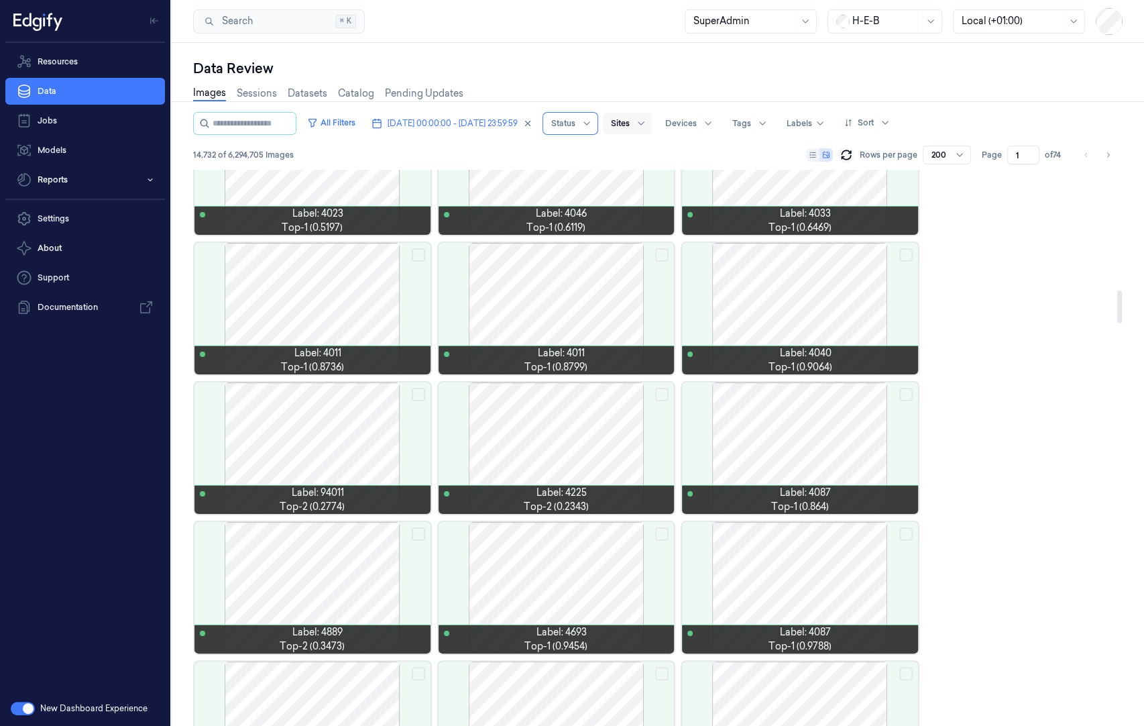
click at [354, 411] on div at bounding box center [313, 447] width 236 height 131
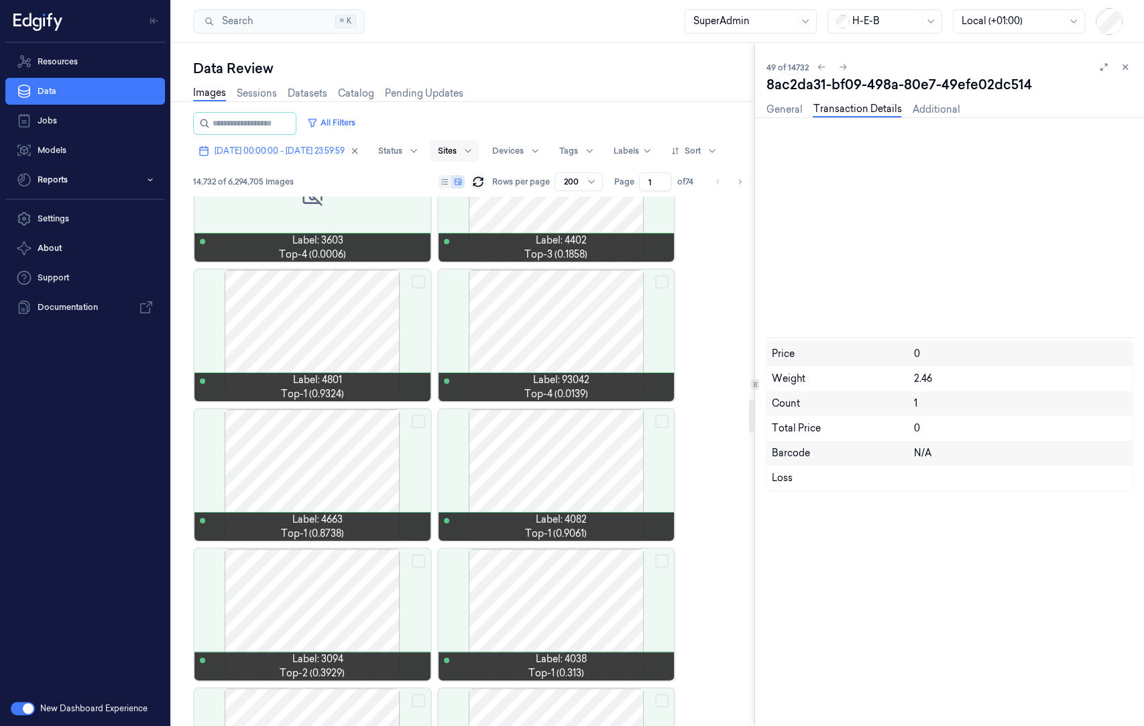
scroll to position [3417, 0]
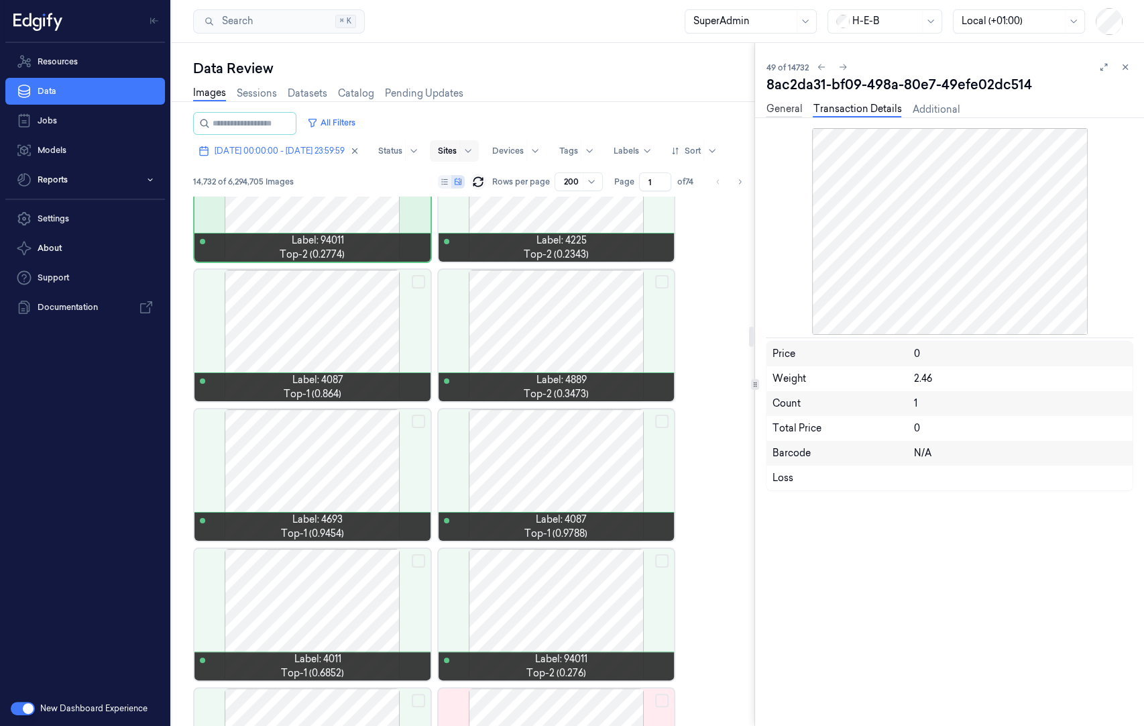
click at [775, 106] on link "General" at bounding box center [784, 109] width 36 height 15
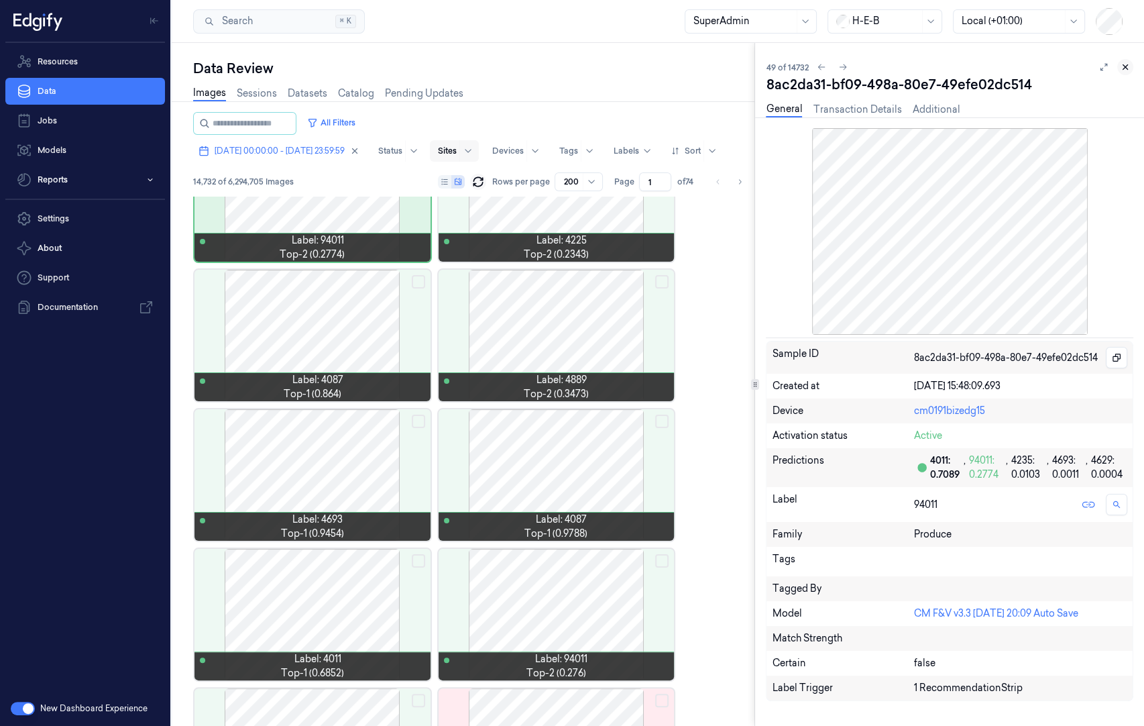
click at [1130, 62] on icon at bounding box center [1125, 66] width 9 height 9
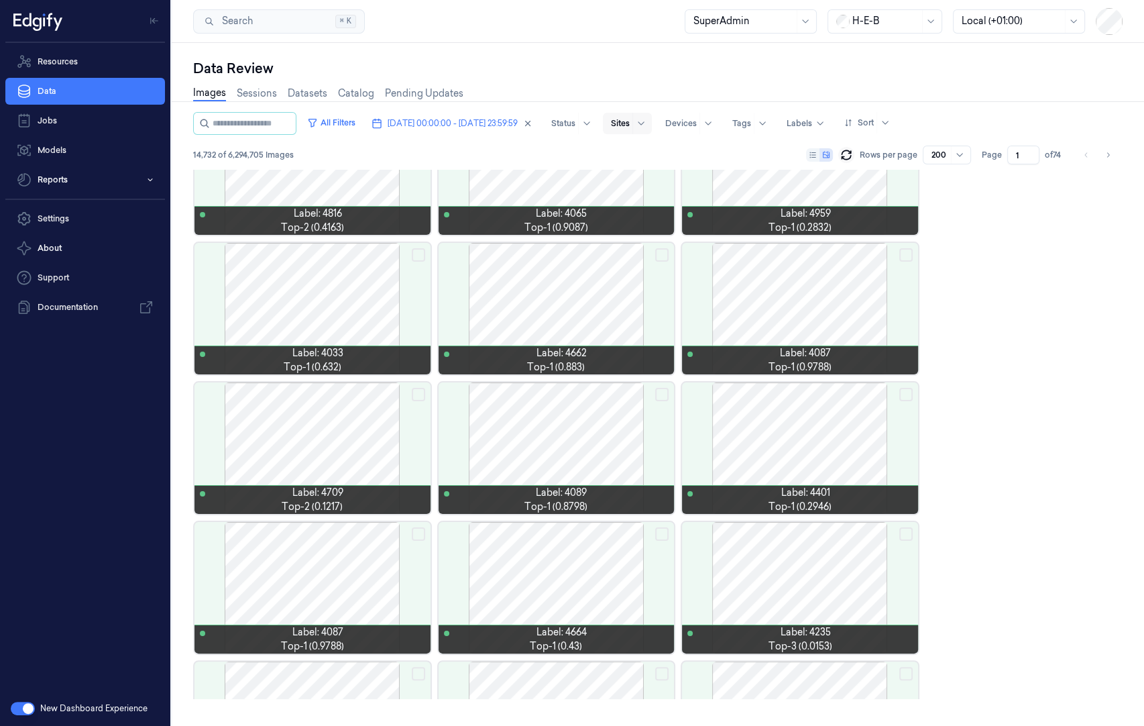
scroll to position [2021, 0]
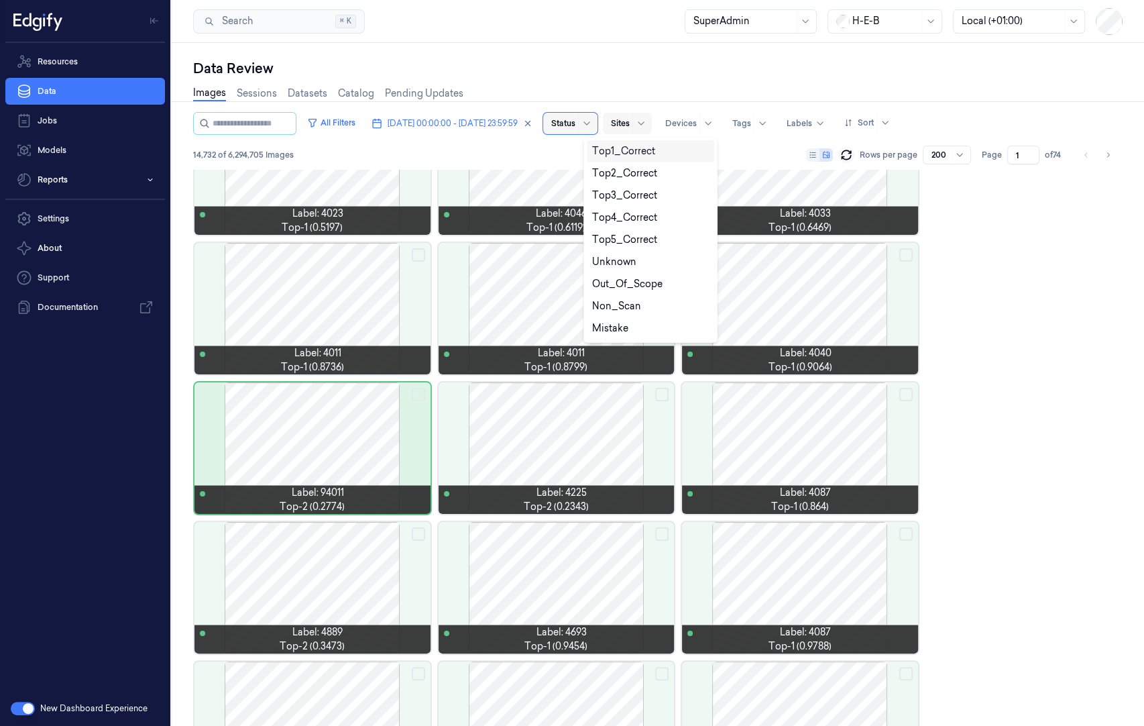
click at [576, 115] on div "Status" at bounding box center [563, 123] width 24 height 21
click at [614, 331] on div "Mistake" at bounding box center [610, 328] width 36 height 14
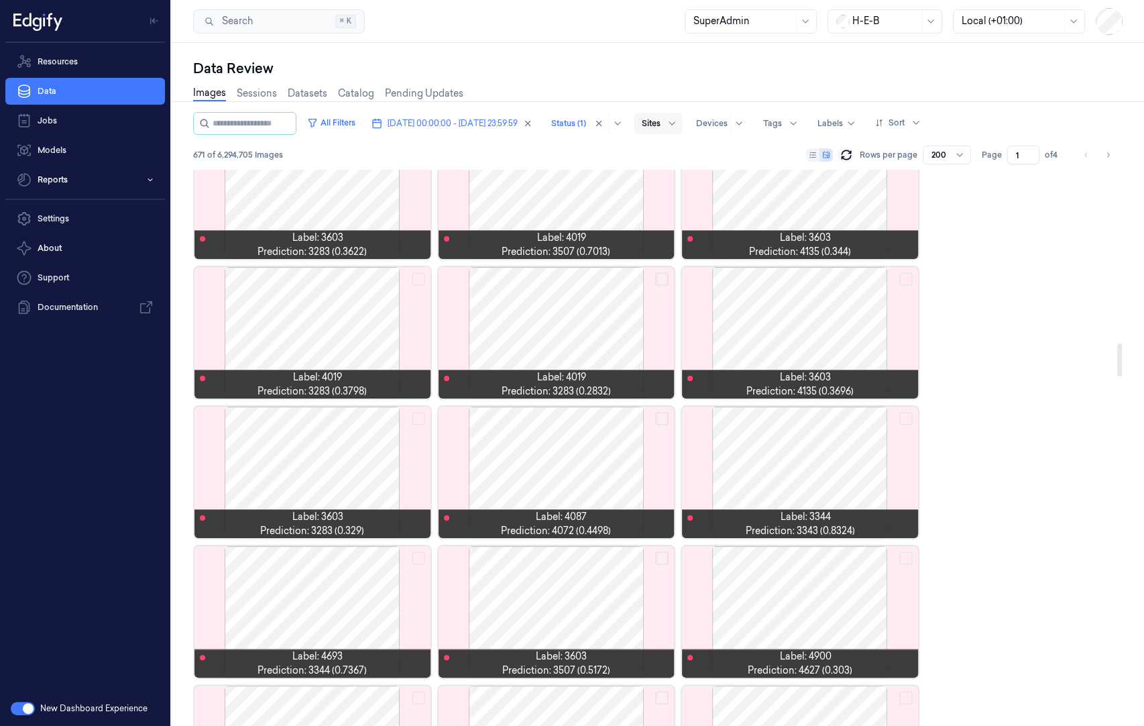
scroll to position [3005, 0]
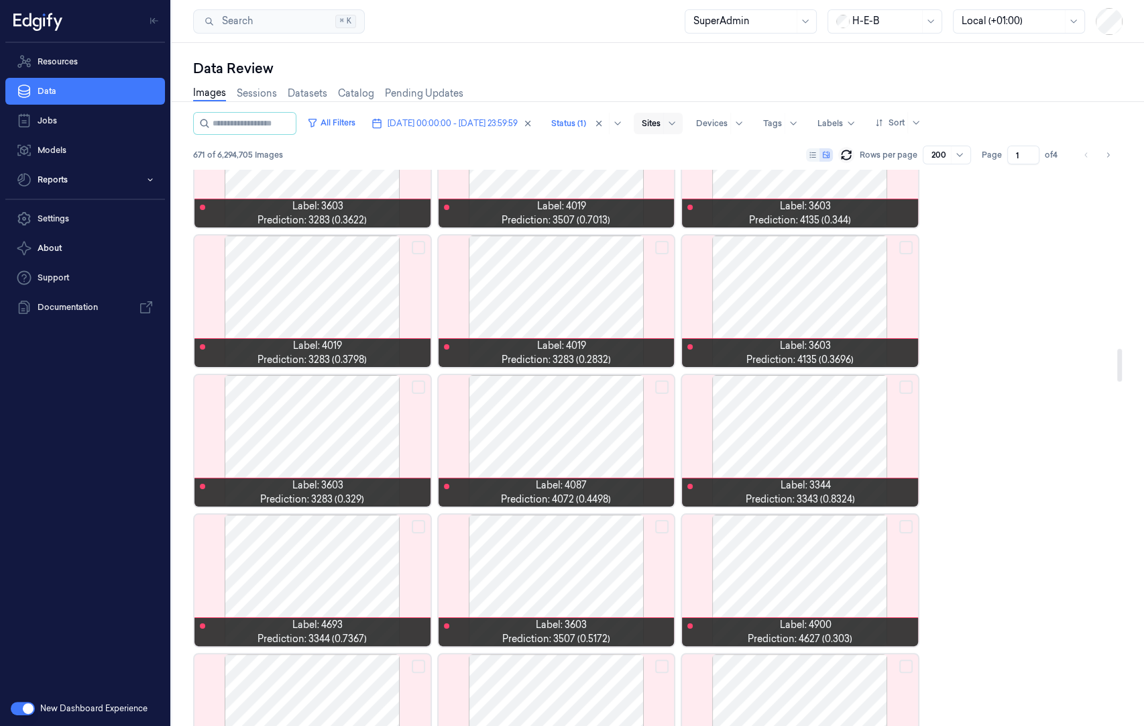
click at [796, 437] on div at bounding box center [800, 440] width 236 height 131
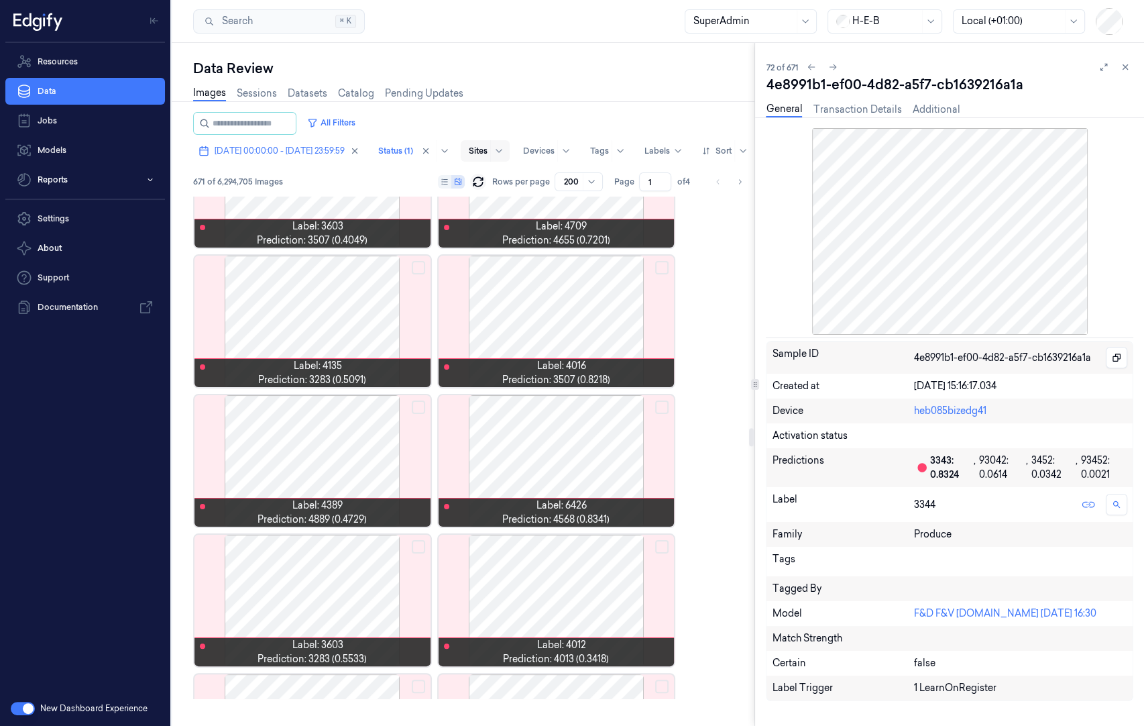
scroll to position [6629, 0]
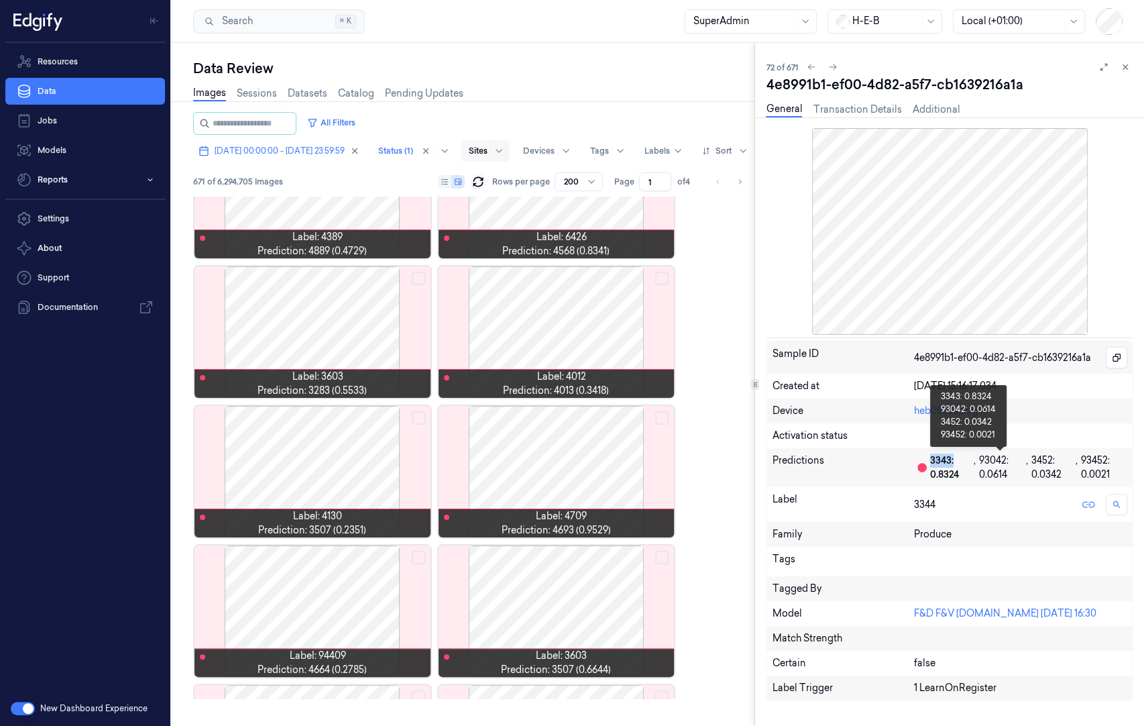
drag, startPoint x: 955, startPoint y: 460, endPoint x: 931, endPoint y: 462, distance: 24.2
click at [931, 462] on div "3343: 0.8324" at bounding box center [951, 467] width 42 height 28
click at [958, 474] on div "3343: 0.8324" at bounding box center [951, 467] width 42 height 28
drag, startPoint x: 961, startPoint y: 475, endPoint x: 930, endPoint y: 459, distance: 34.8
click at [930, 459] on div "3343: 0.8324" at bounding box center [951, 467] width 42 height 28
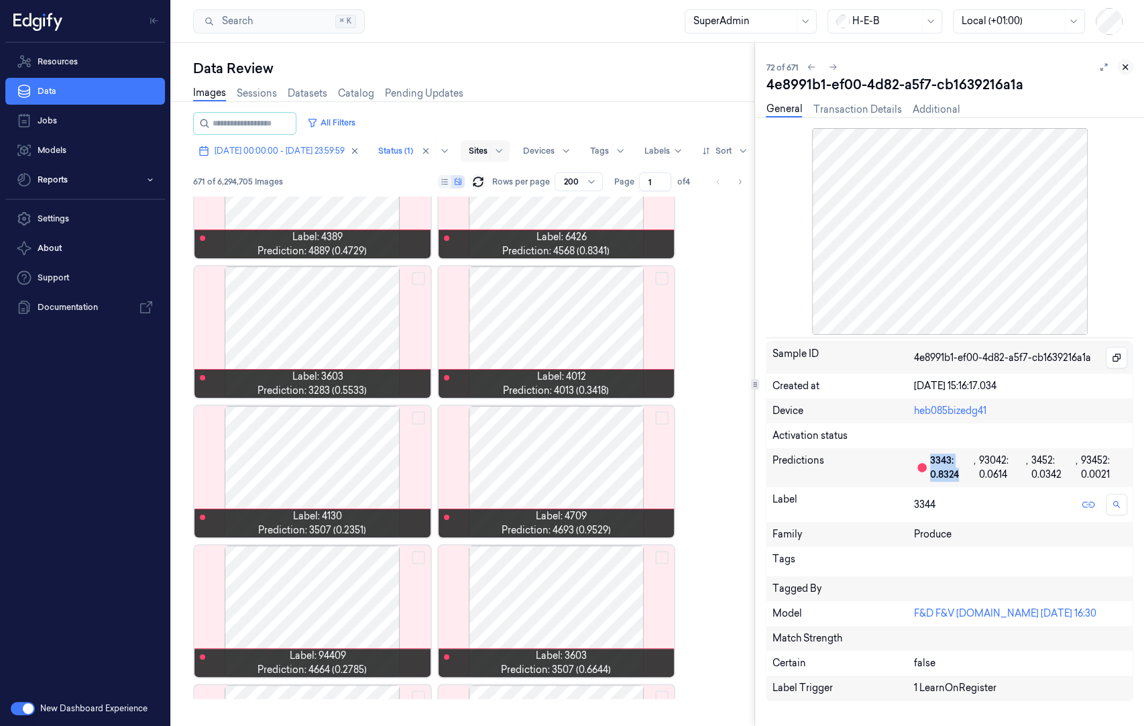
click at [1127, 65] on icon at bounding box center [1126, 67] width 5 height 5
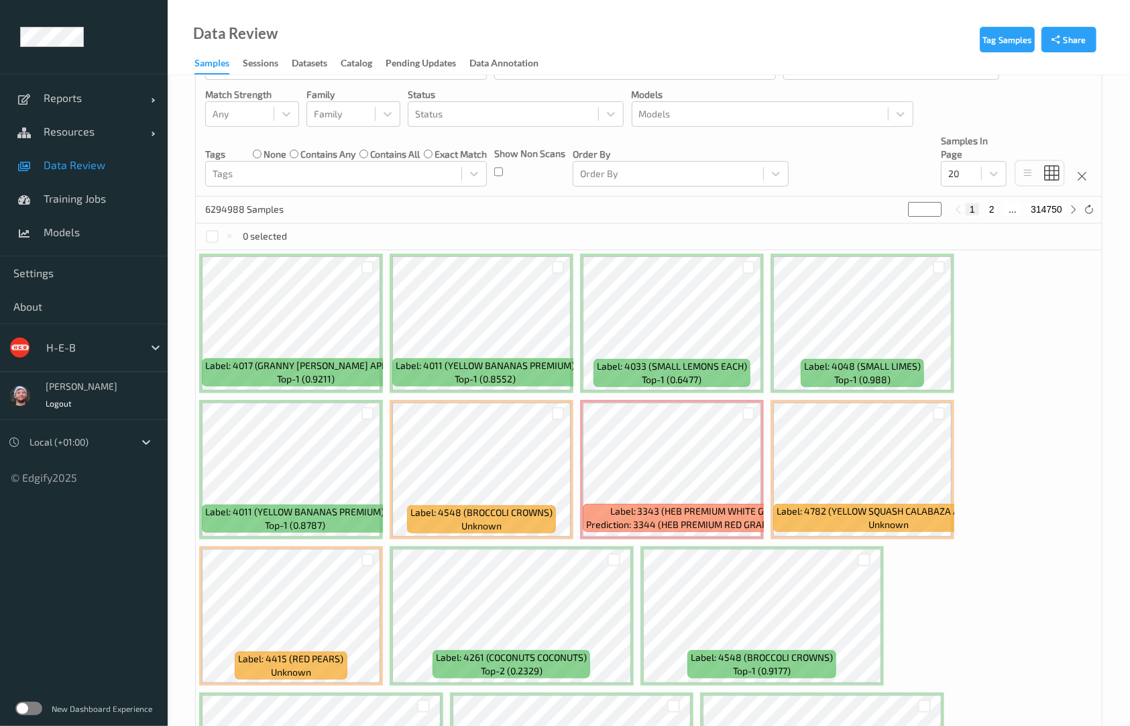
scroll to position [178, 0]
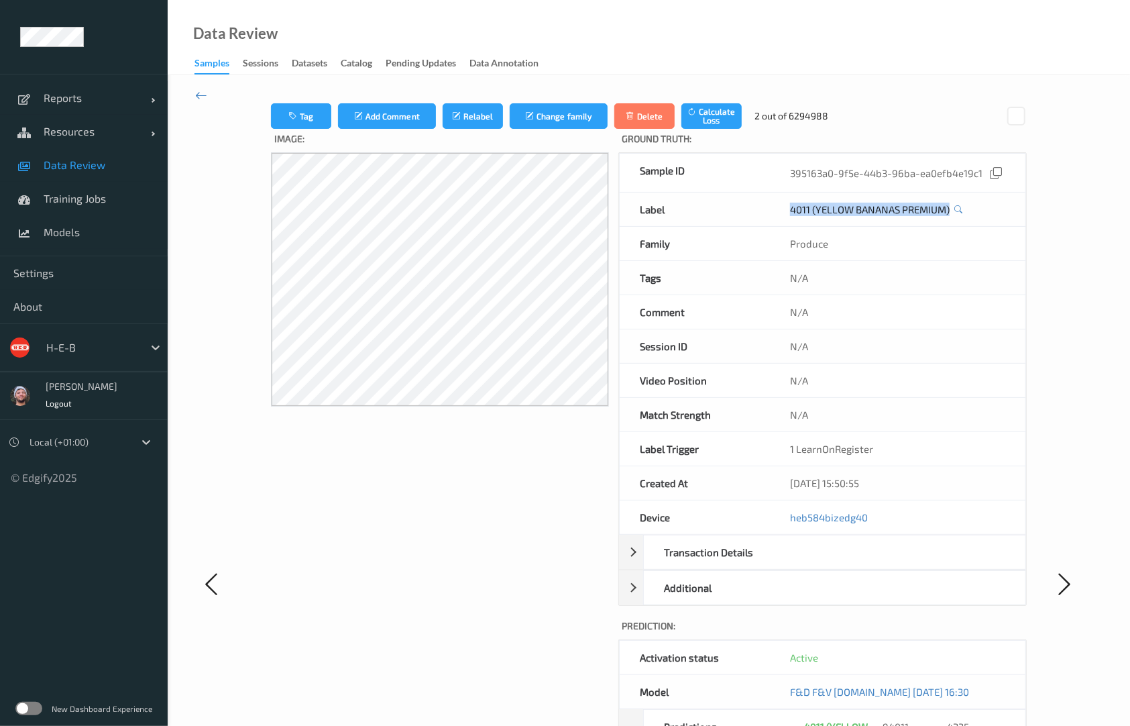
drag, startPoint x: 806, startPoint y: 208, endPoint x: 959, endPoint y: 217, distance: 153.9
click at [959, 217] on div "4011 (YELLOW BANANAS PREMIUM)" at bounding box center [898, 210] width 256 height 34
click at [1060, 209] on div at bounding box center [1065, 583] width 76 height 961
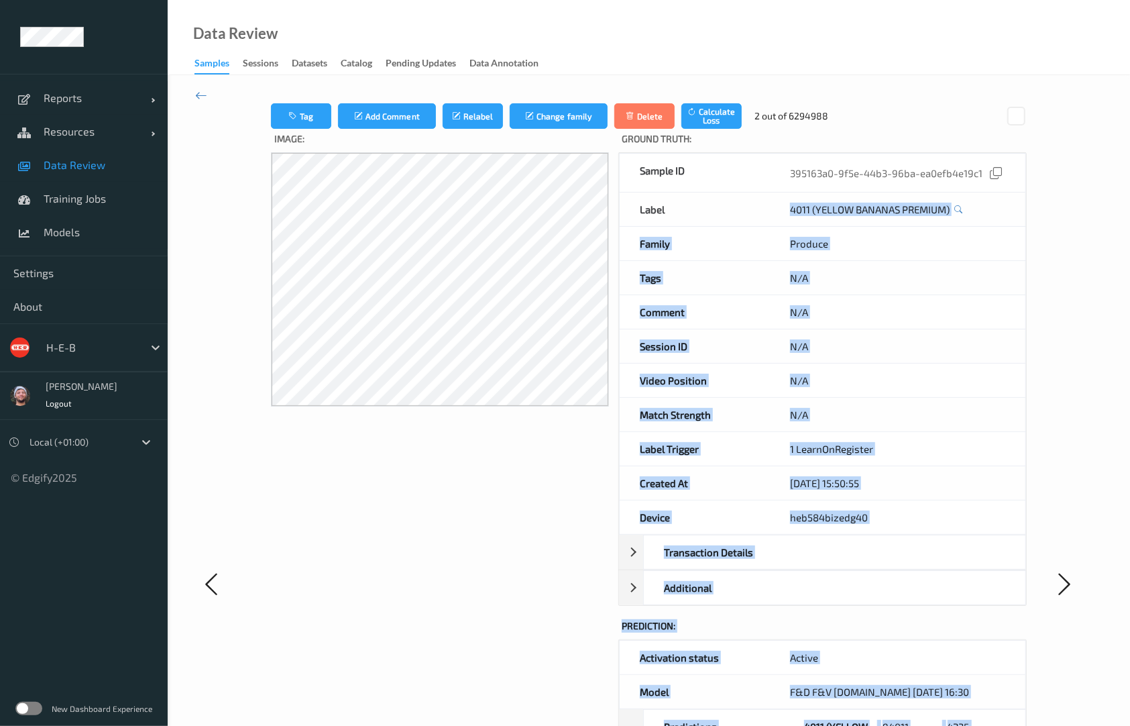
drag, startPoint x: 782, startPoint y: 208, endPoint x: 1038, endPoint y: 207, distance: 256.3
click at [1038, 207] on div "Tag Add Comment Relabel Change family Delete Calculate Loss 2 out of 6294988 Im…" at bounding box center [649, 583] width 908 height 961
drag, startPoint x: 1058, startPoint y: 196, endPoint x: 1041, endPoint y: 204, distance: 18.6
click at [1060, 195] on div at bounding box center [1065, 583] width 76 height 961
click at [977, 194] on div "4011 (YELLOW BANANAS PREMIUM)" at bounding box center [898, 210] width 256 height 34
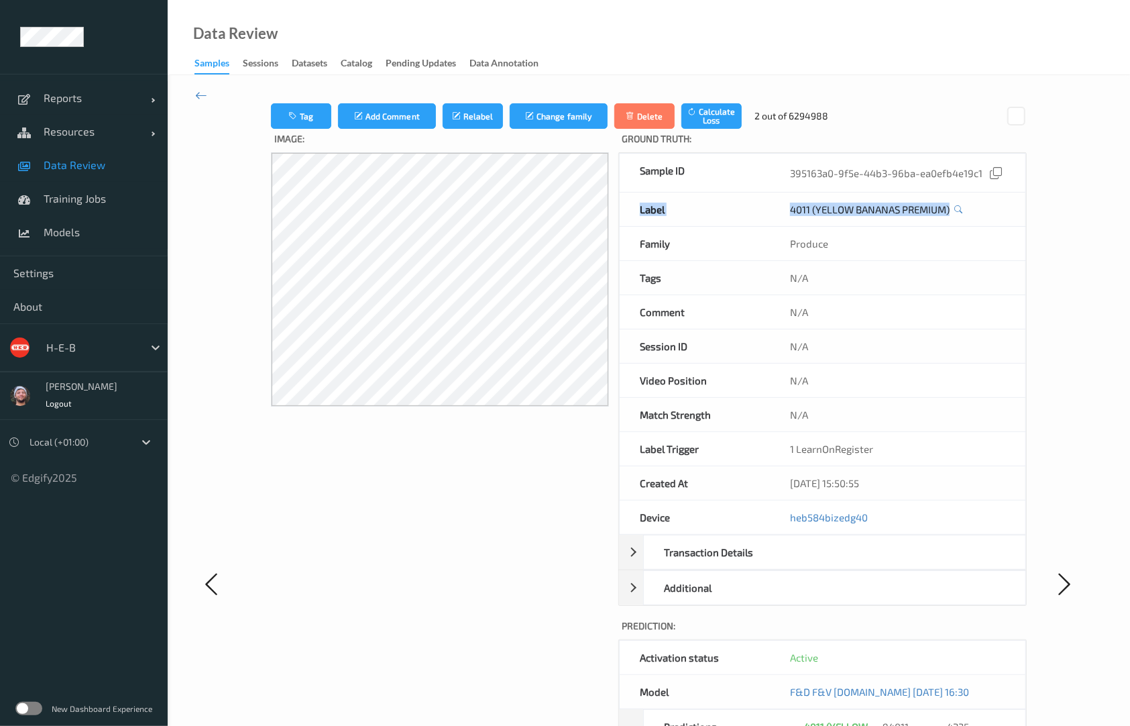
drag, startPoint x: 959, startPoint y: 191, endPoint x: 978, endPoint y: 211, distance: 28.0
click at [974, 212] on div "Sample ID 395163a0-9f5e-44b3-96ba-ea0efb4e19c1 Label 4011 (YELLOW BANANAS PREMI…" at bounding box center [823, 378] width 409 height 453
click at [1055, 177] on div at bounding box center [1065, 583] width 76 height 961
click at [80, 223] on link "Models" at bounding box center [84, 232] width 168 height 34
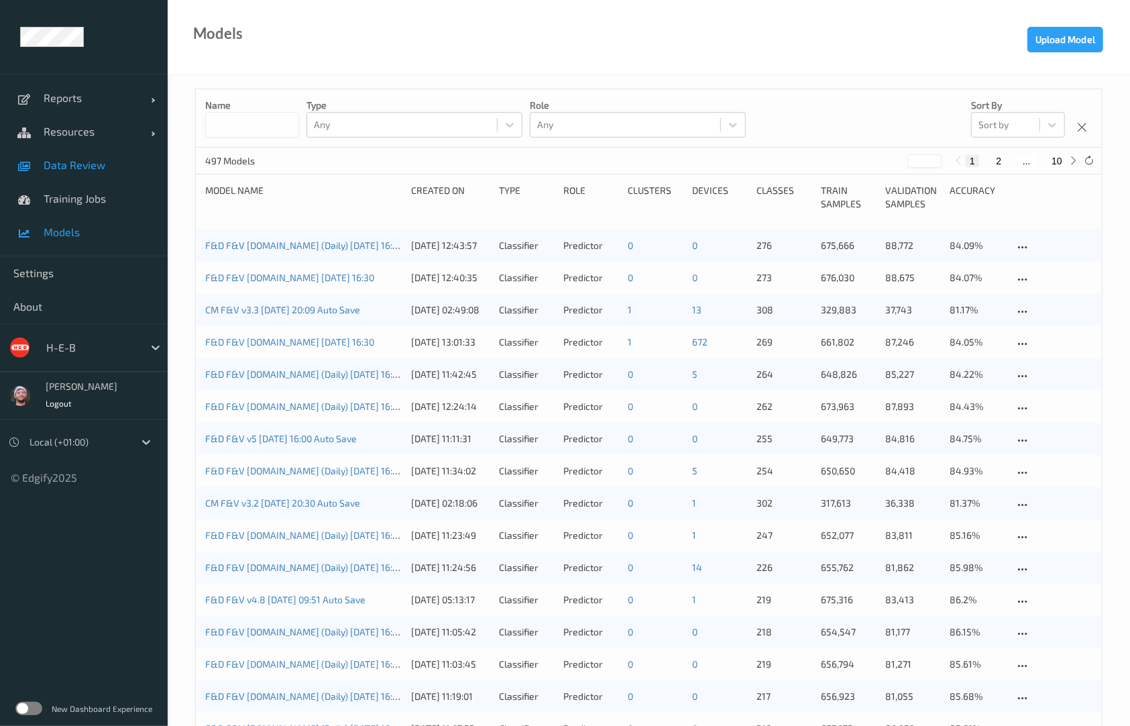
click at [109, 164] on span "Data Review" at bounding box center [99, 164] width 111 height 13
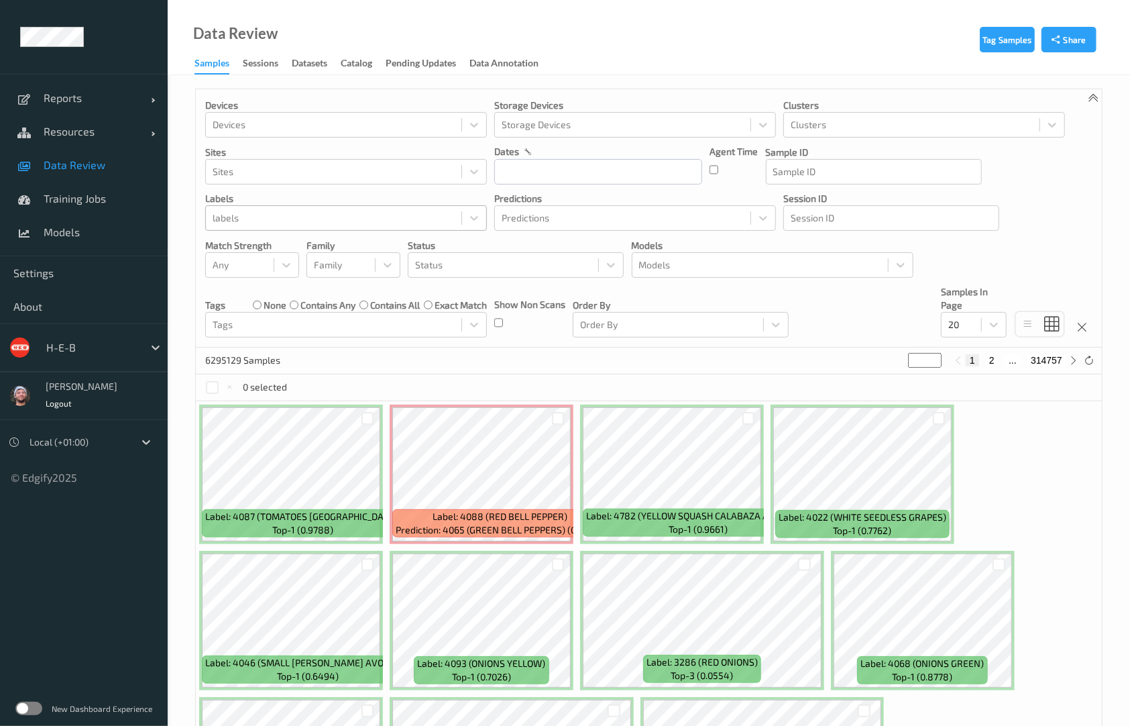
click at [288, 219] on div at bounding box center [334, 218] width 242 height 16
paste input "6665"
type input "6665"
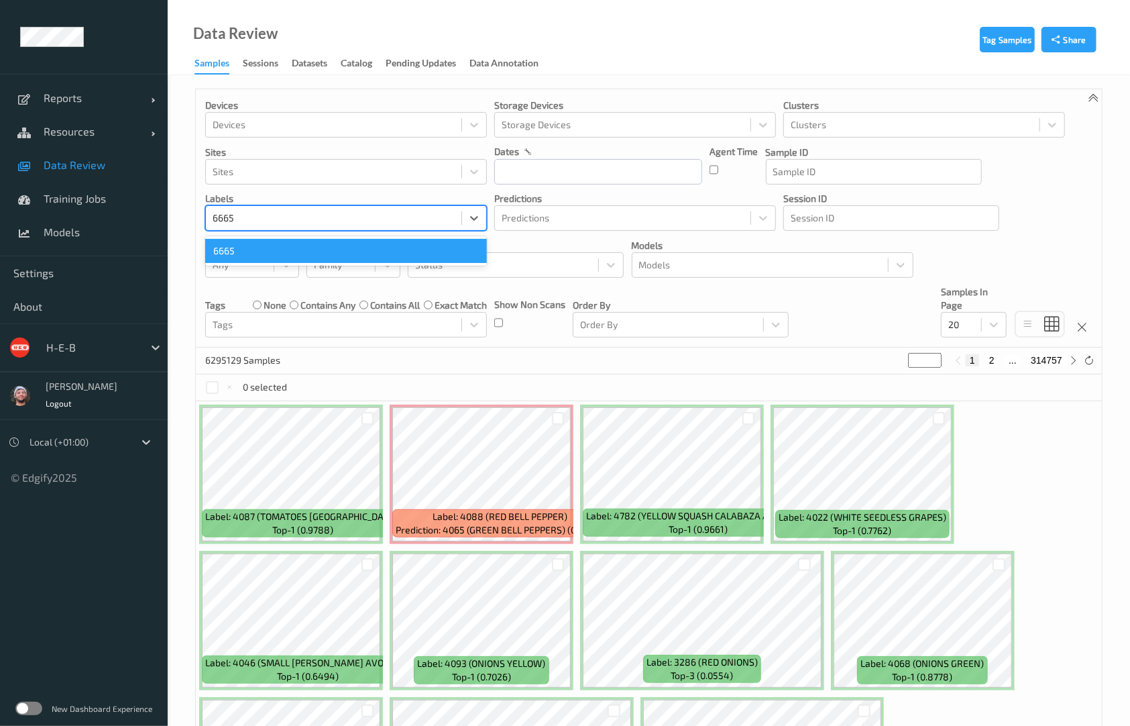
click at [260, 250] on div "6665" at bounding box center [346, 251] width 282 height 24
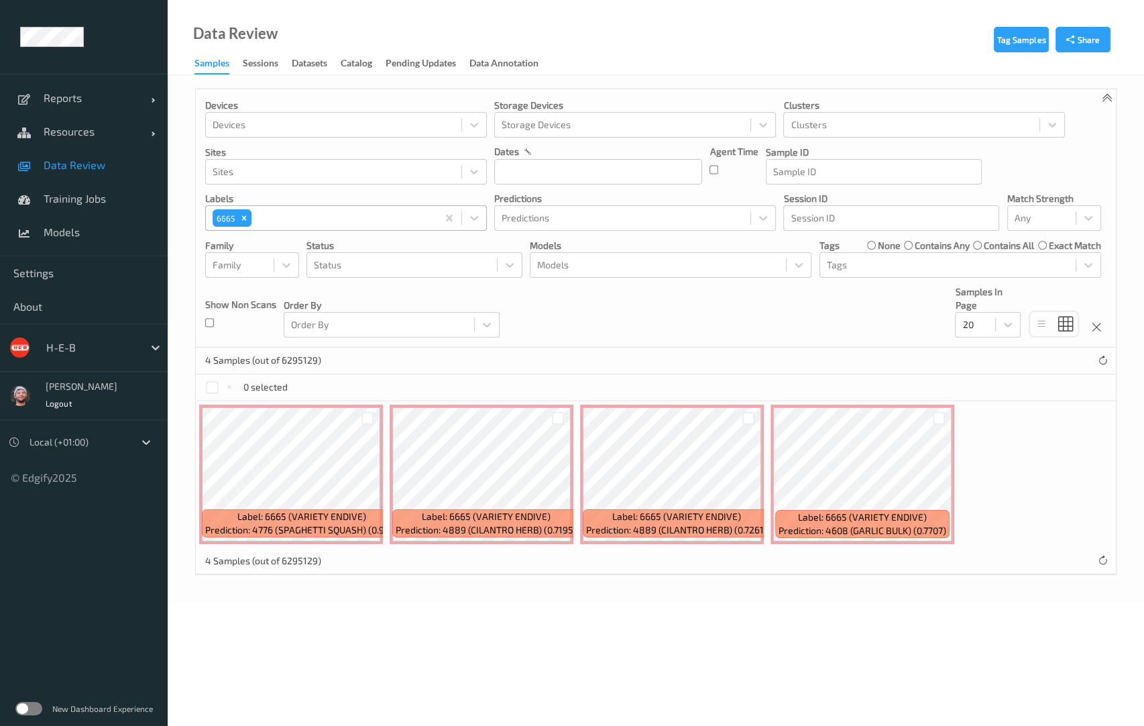
click at [241, 214] on icon "Remove 6665" at bounding box center [243, 217] width 9 height 9
paste input "5665"
type input "5665"
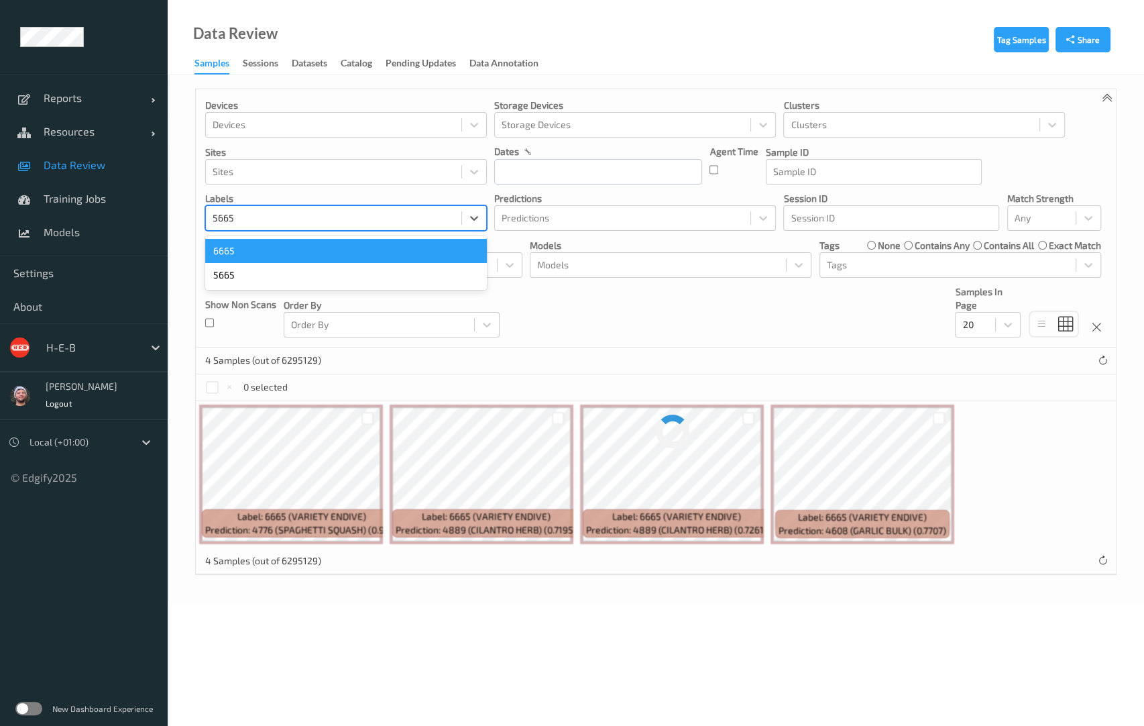
click at [272, 254] on div "6665" at bounding box center [346, 251] width 282 height 24
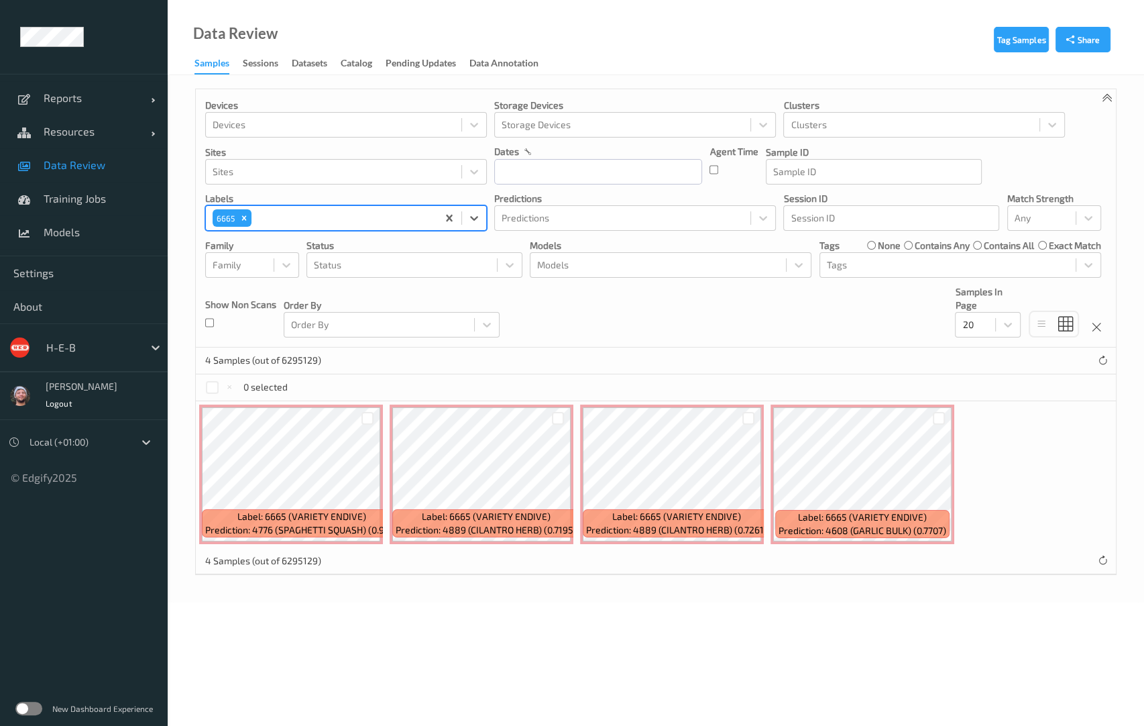
paste input "5665"
type input "5665"
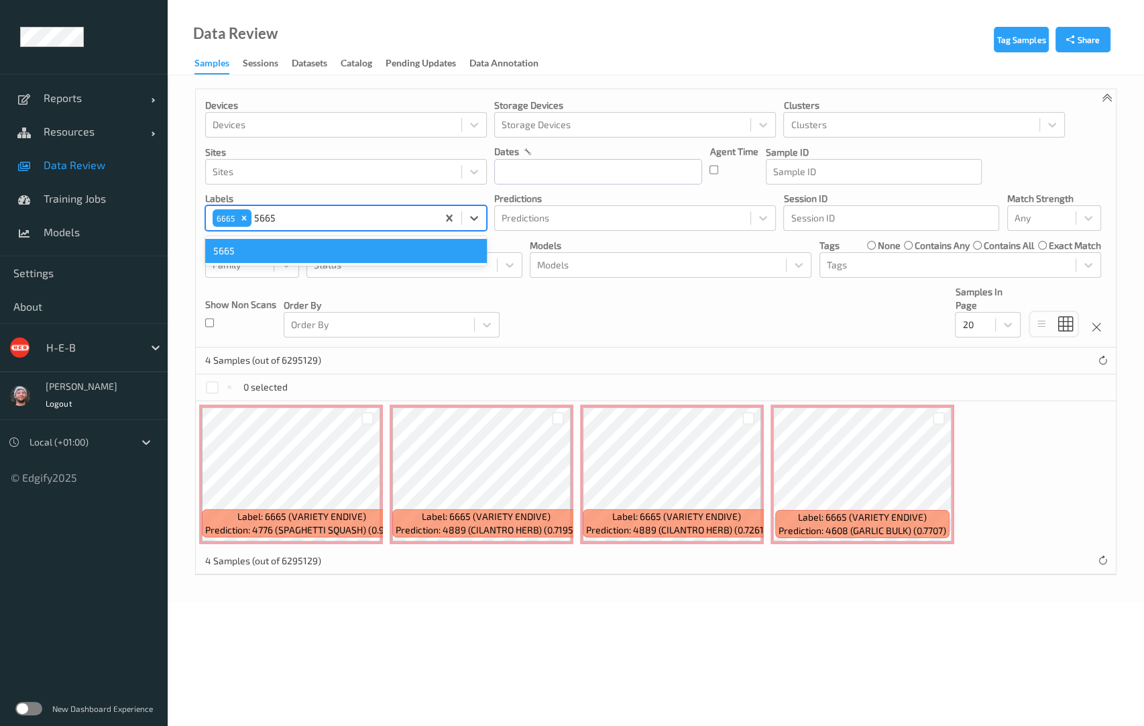
click at [257, 249] on div "5665" at bounding box center [346, 251] width 282 height 24
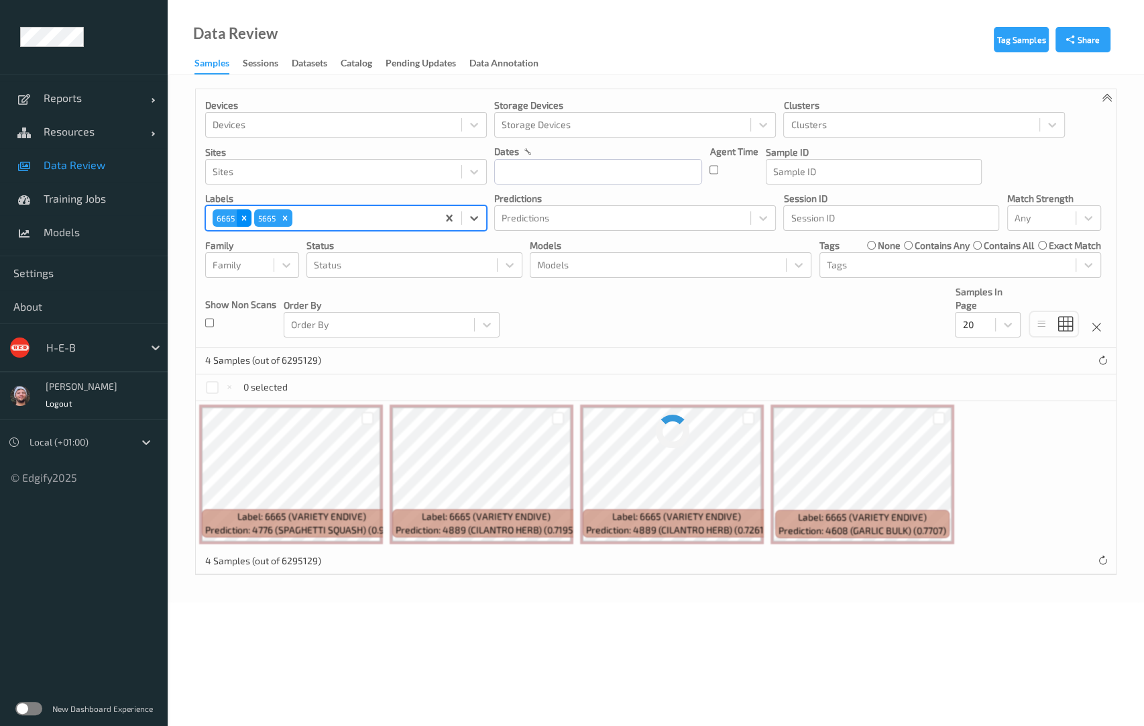
click at [245, 220] on icon "Remove 6665" at bounding box center [244, 218] width 5 height 5
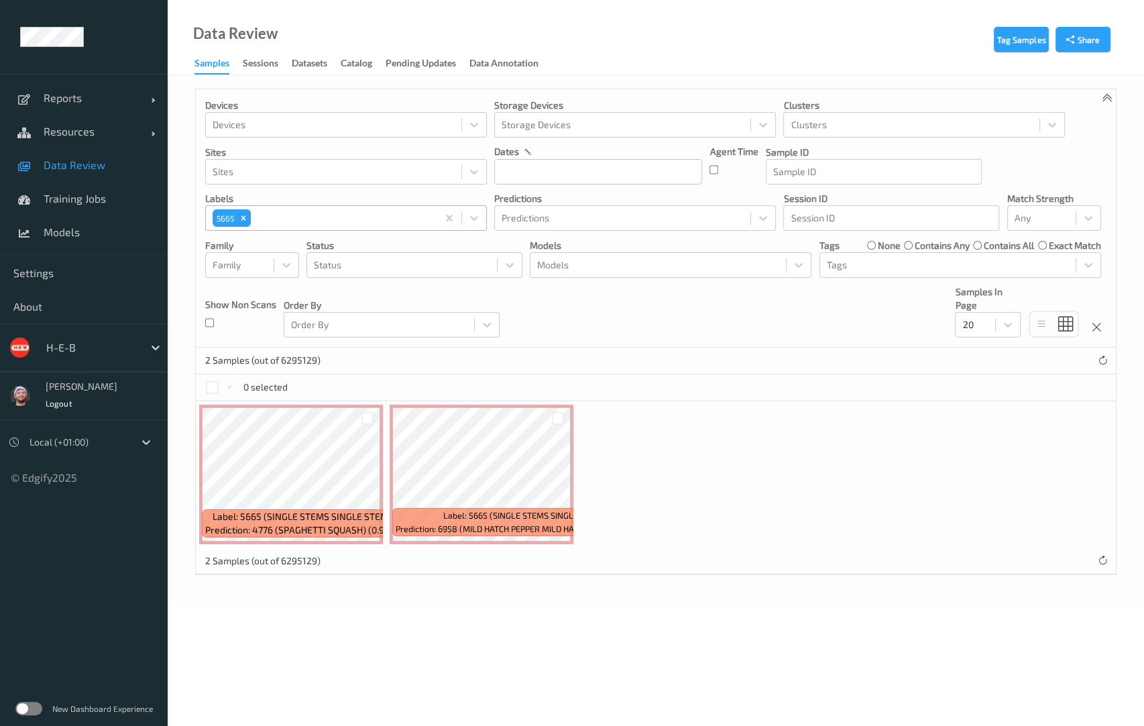
drag, startPoint x: 246, startPoint y: 217, endPoint x: 309, endPoint y: 229, distance: 64.2
click at [246, 217] on icon "Remove 5665" at bounding box center [243, 217] width 9 height 9
paste input "6050"
type input "6050"
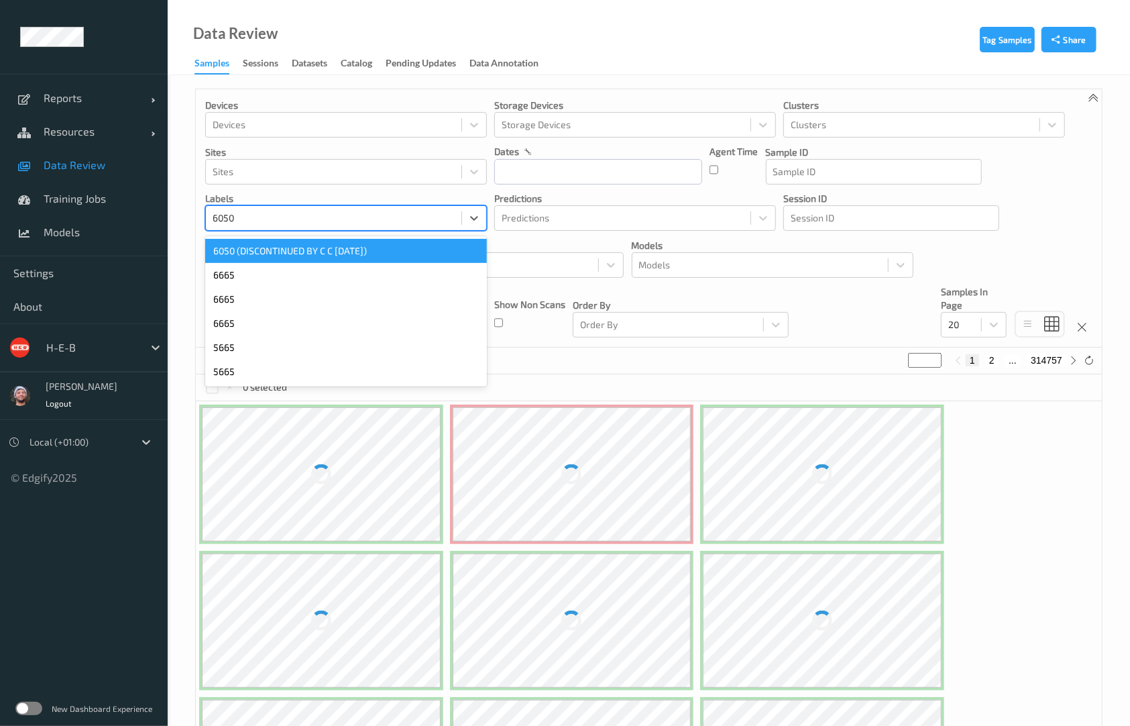
click at [248, 247] on div "6050 (DISCONTINUED BY C C [DATE])" at bounding box center [346, 251] width 282 height 24
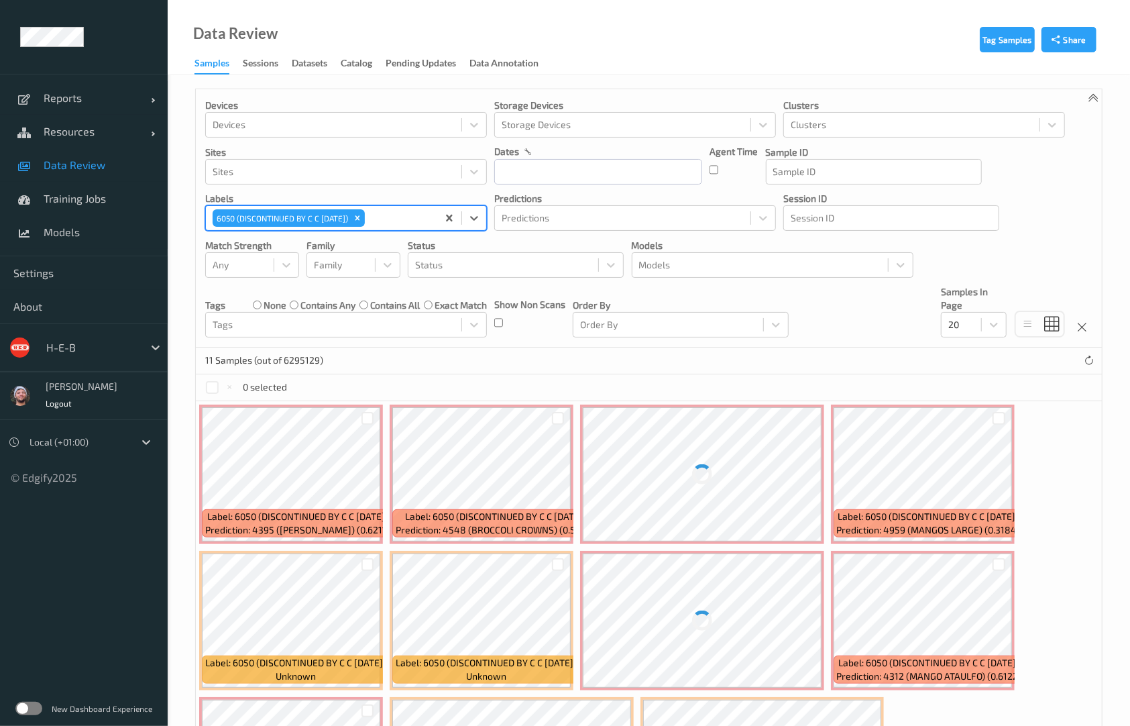
click at [696, 354] on div "11 Samples (out of 6295129)" at bounding box center [649, 360] width 906 height 27
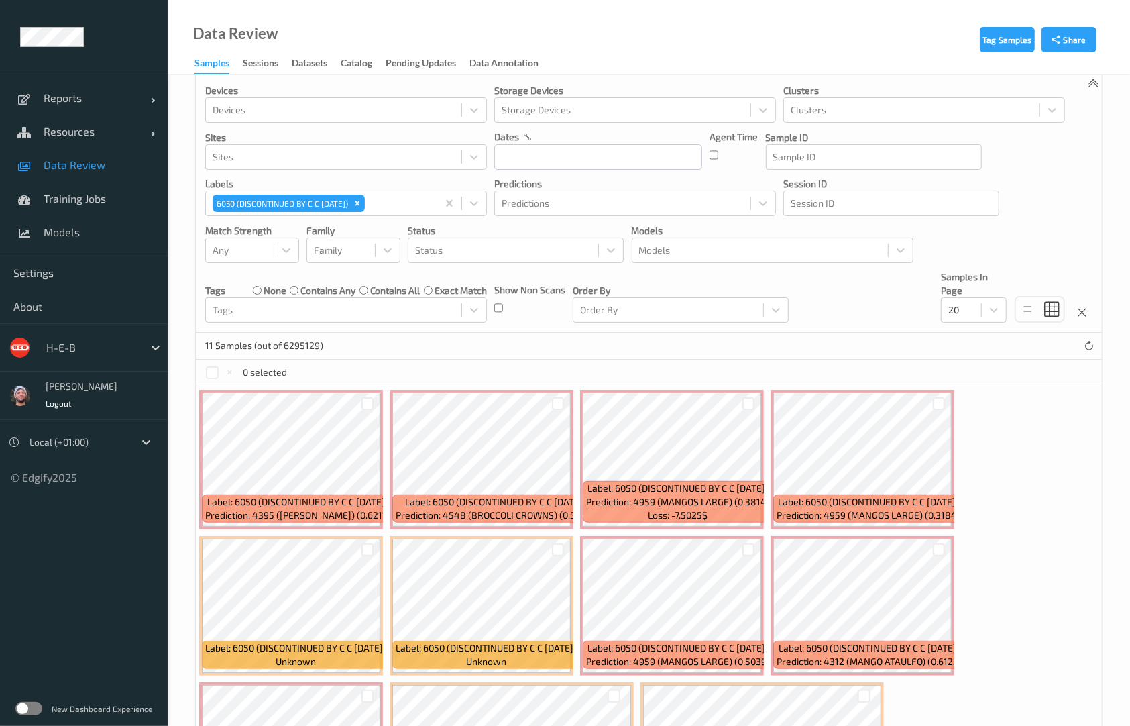
scroll to position [166, 0]
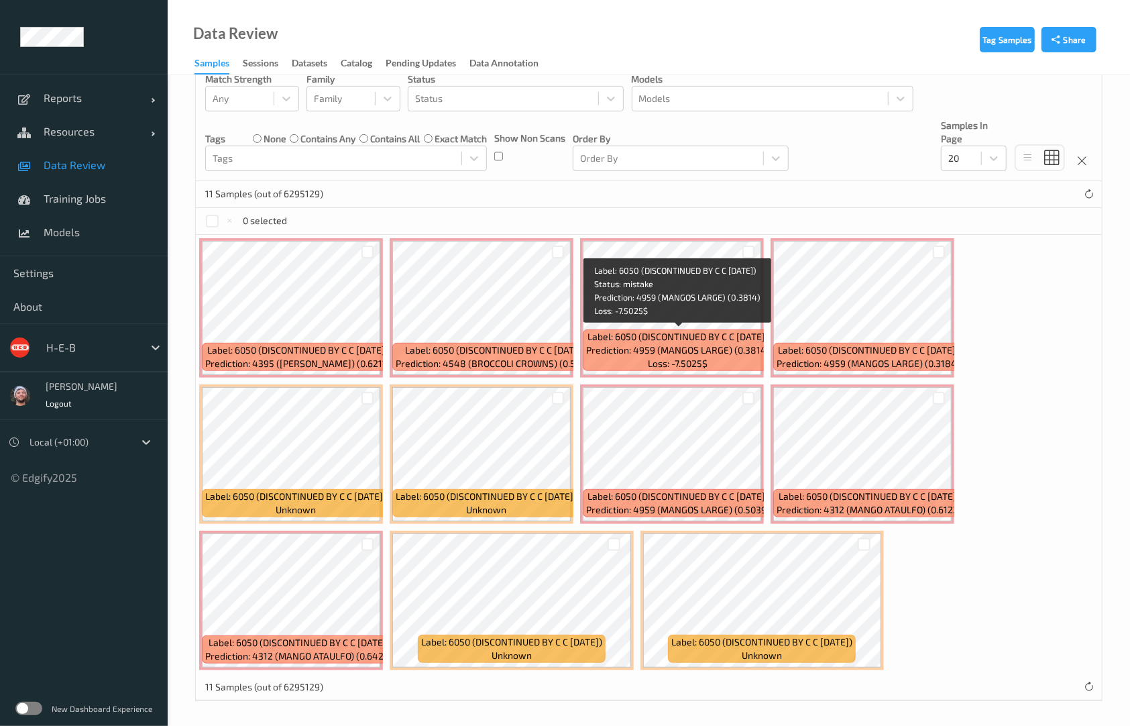
click at [692, 338] on span "Label: 6050 (DISCONTINUED BY C C [DATE])" at bounding box center [678, 336] width 181 height 13
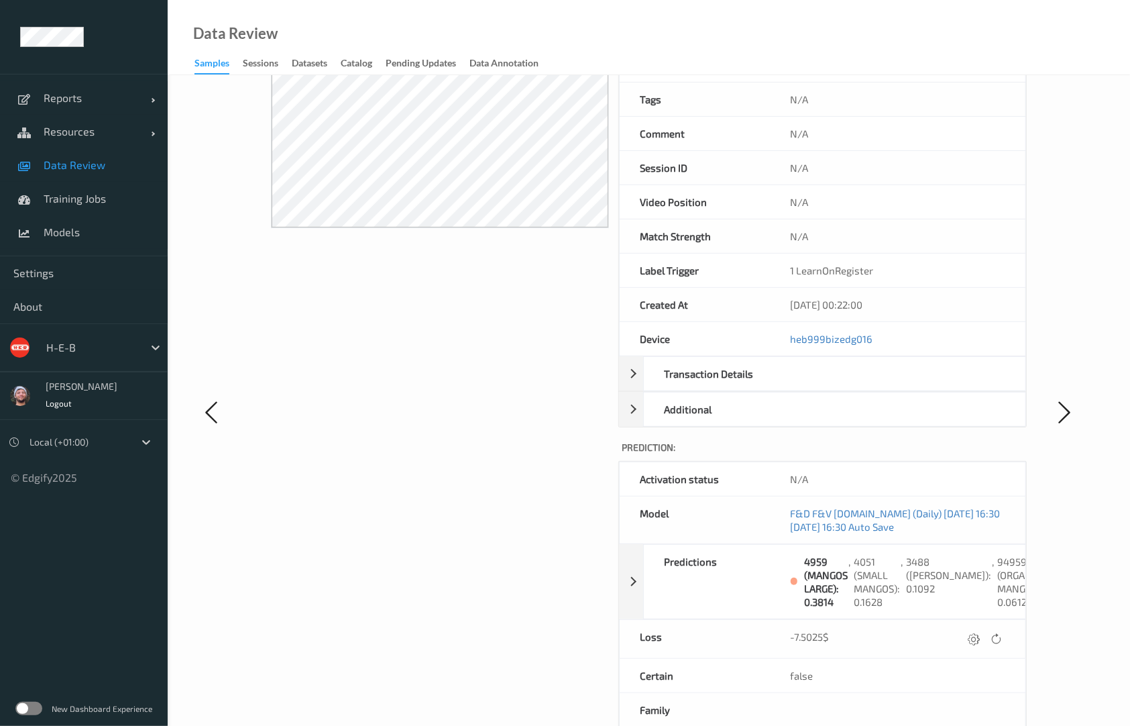
scroll to position [89, 0]
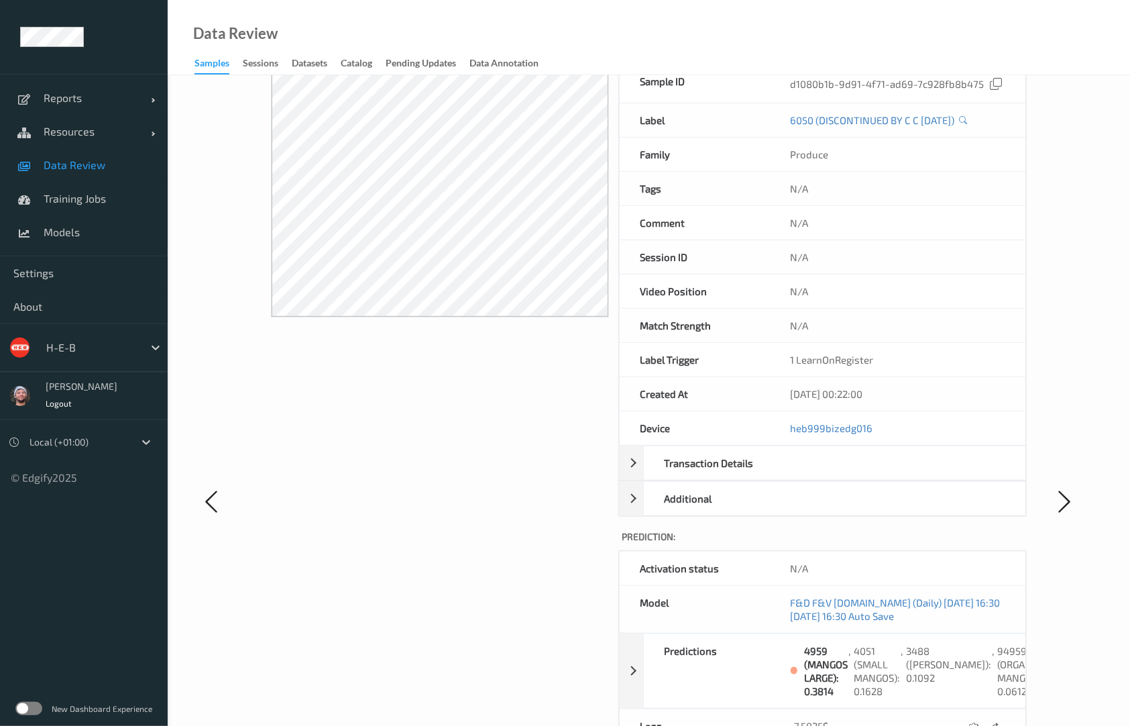
drag, startPoint x: 776, startPoint y: 117, endPoint x: 759, endPoint y: 120, distance: 17.6
click at [759, 120] on div "Label 6050 (DISCONTINUED BY C C [DATE])" at bounding box center [822, 120] width 407 height 34
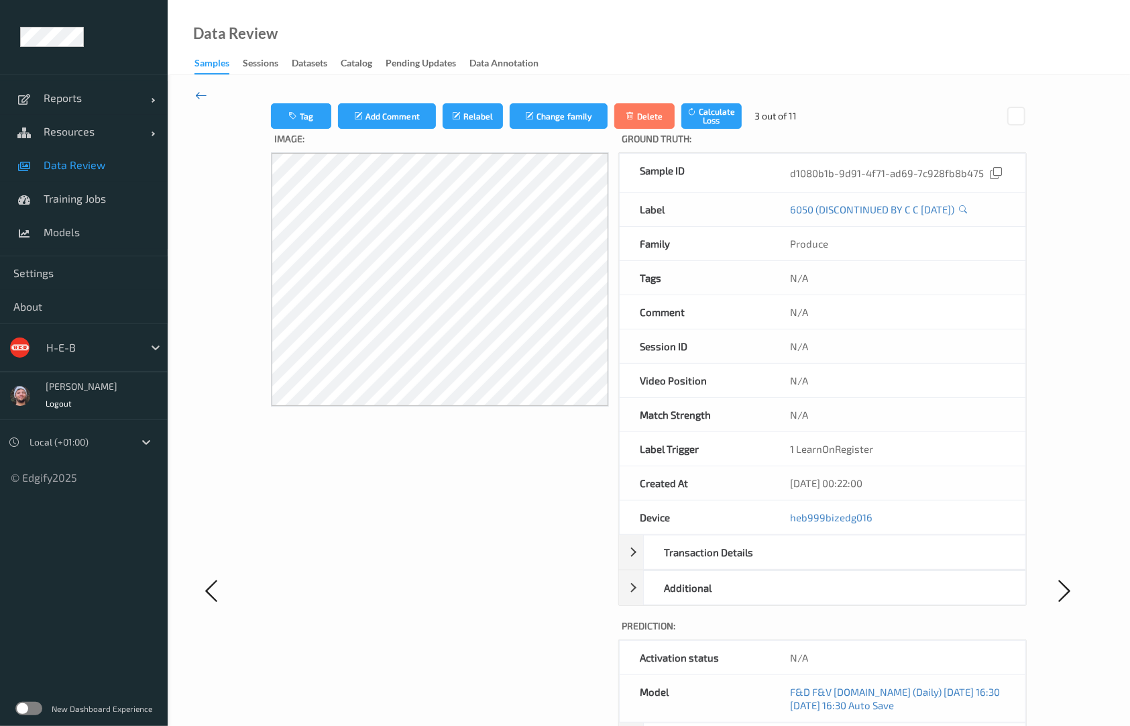
click at [205, 97] on icon at bounding box center [201, 95] width 12 height 15
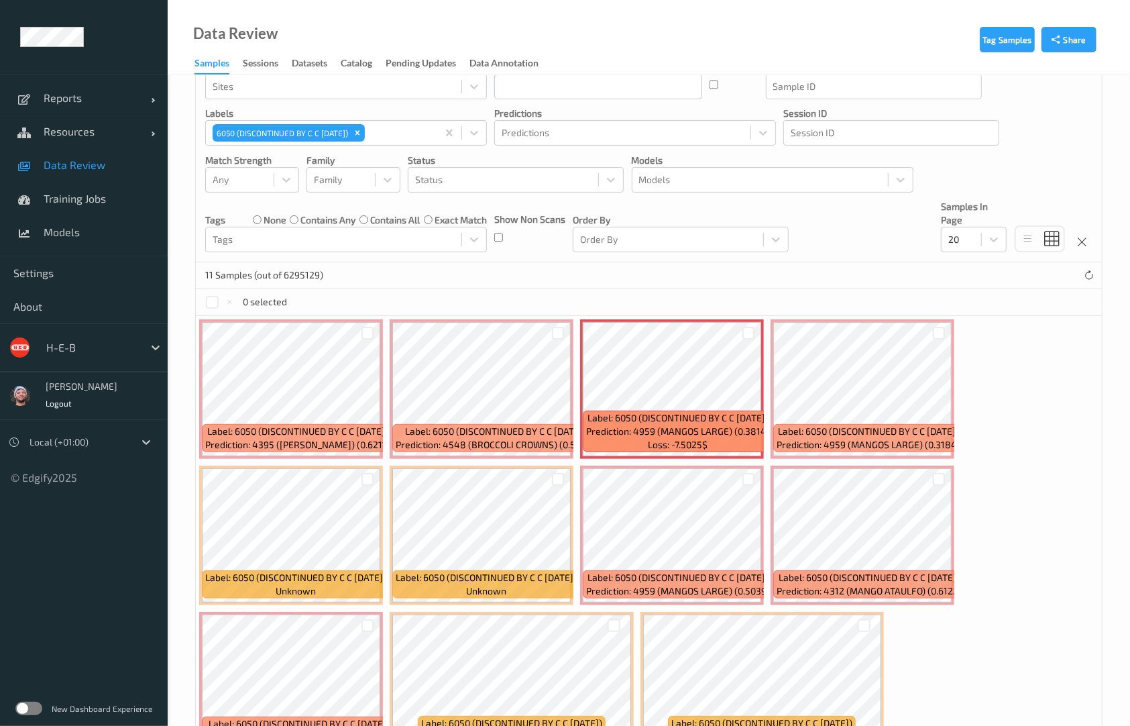
scroll to position [166, 0]
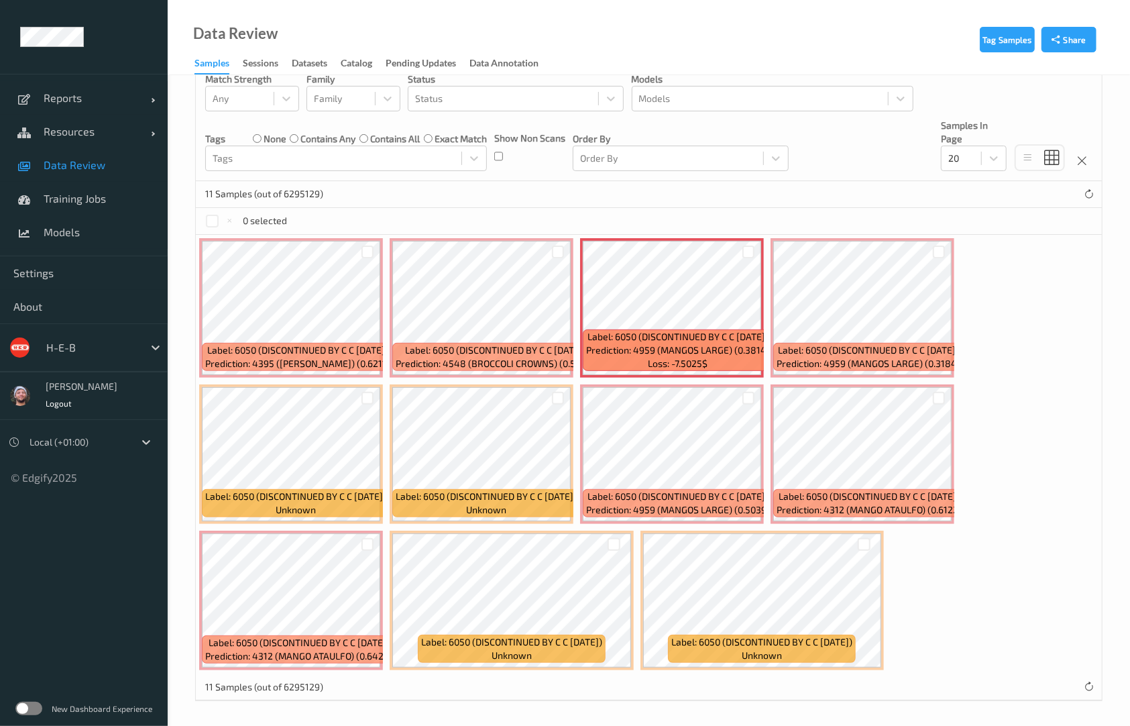
click at [754, 195] on div "11 Samples (out of 6295129)" at bounding box center [649, 194] width 906 height 27
click at [647, 190] on div "11 Samples (out of 6295129)" at bounding box center [649, 194] width 906 height 27
click at [518, 201] on div "11 Samples (out of 6295129)" at bounding box center [649, 194] width 906 height 27
click at [839, 153] on div "Devices Devices Storage Devices Storage Devices Clusters Clusters Sites Sites d…" at bounding box center [649, 52] width 906 height 258
click at [837, 144] on div "Devices Devices Storage Devices Storage Devices Clusters Clusters Sites Sites d…" at bounding box center [649, 52] width 906 height 258
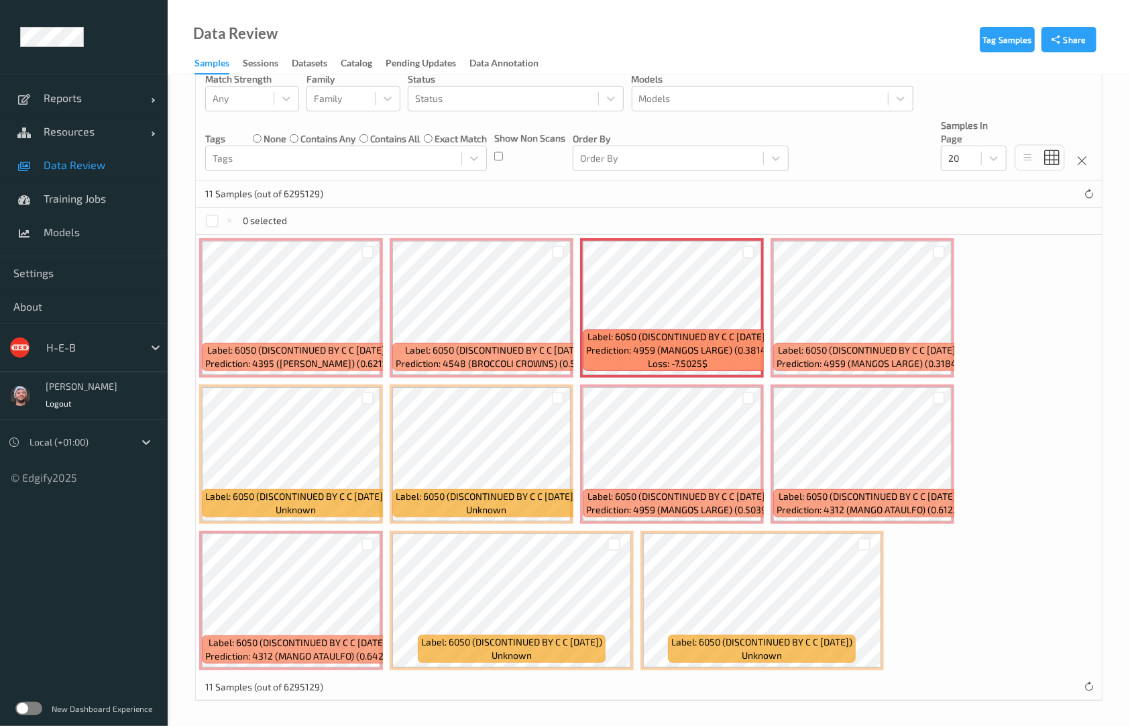
click at [834, 153] on div "Devices Devices Storage Devices Storage Devices Clusters Clusters Sites Sites d…" at bounding box center [649, 52] width 906 height 258
click at [100, 347] on div at bounding box center [91, 347] width 91 height 16
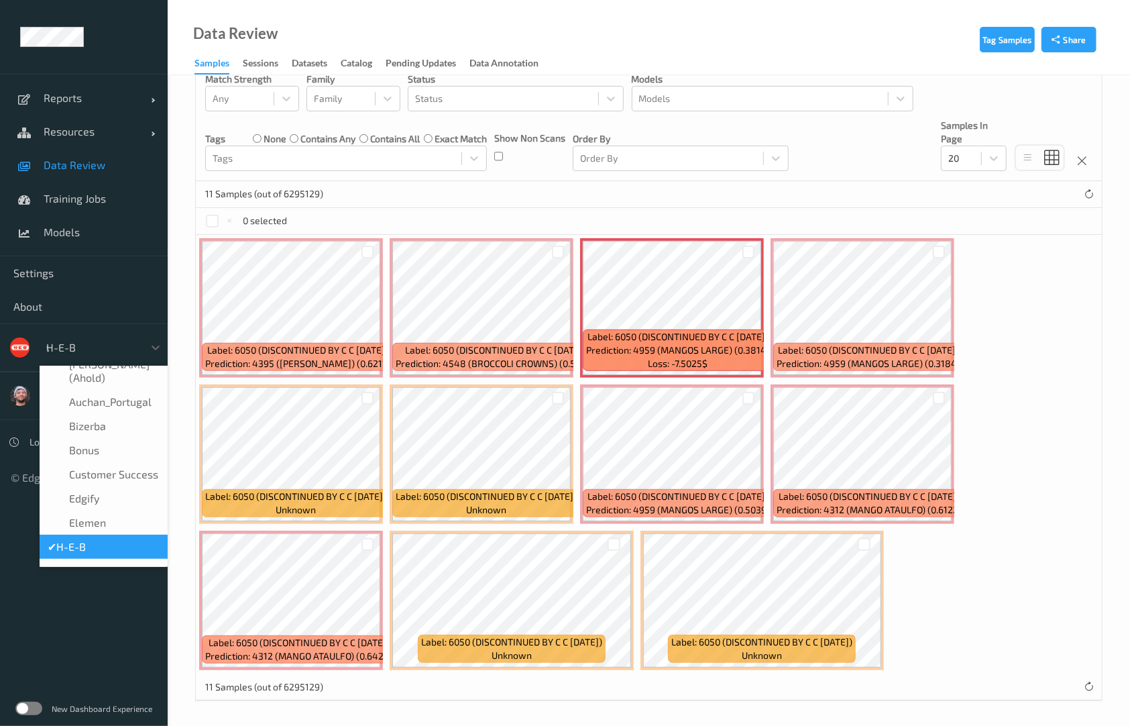
scroll to position [0, 0]
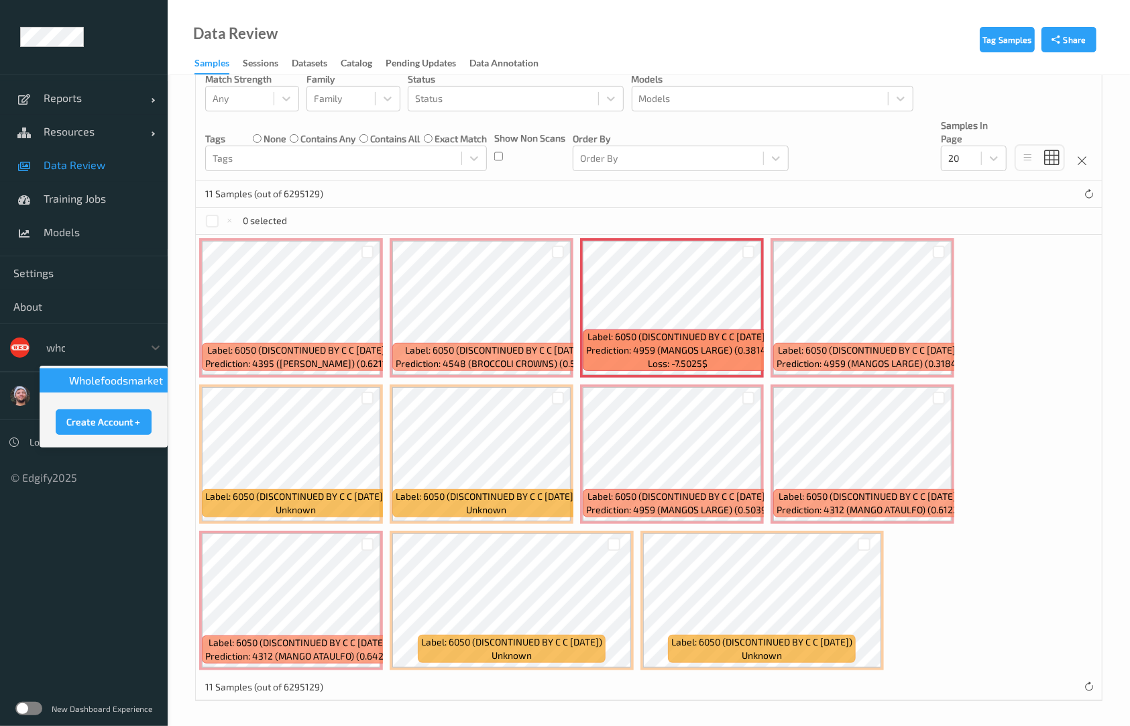
type input "whole"
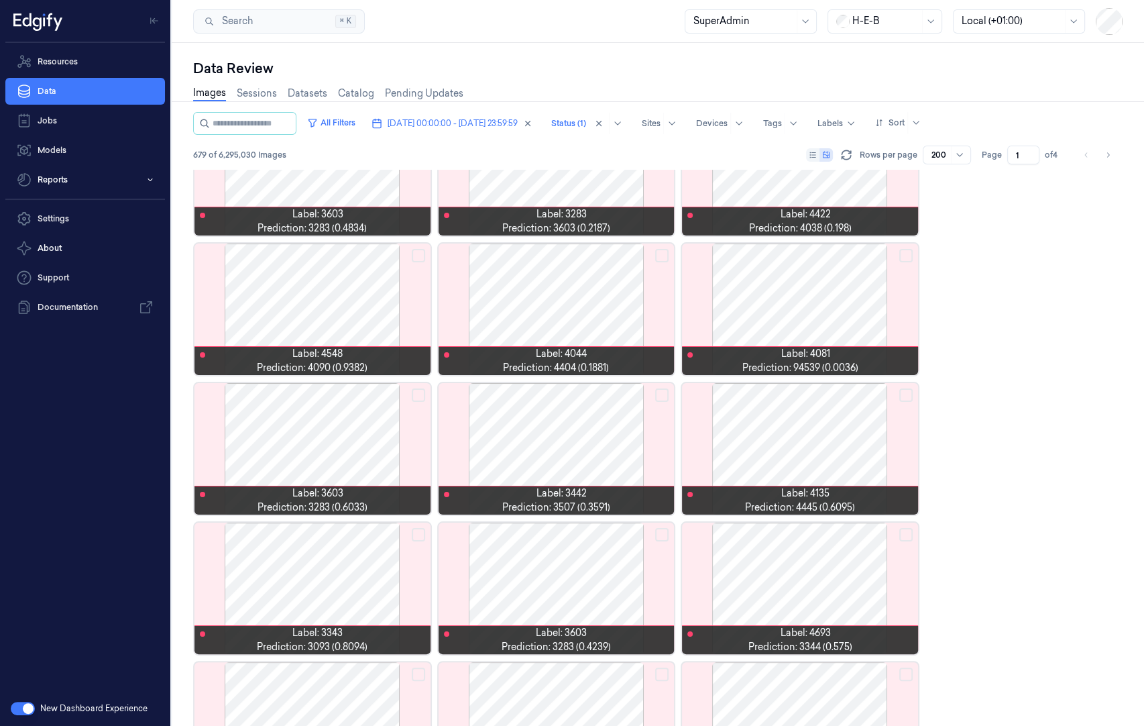
scroll to position [2440, 0]
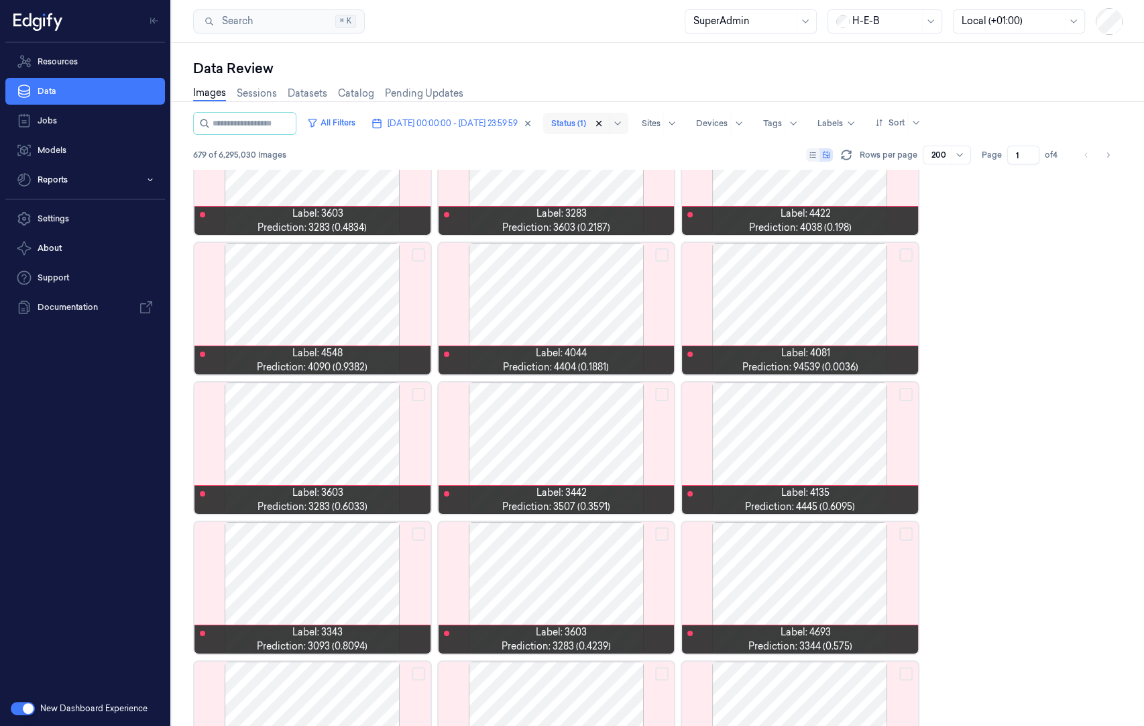
drag, startPoint x: 634, startPoint y: 122, endPoint x: 647, endPoint y: 154, distance: 34.6
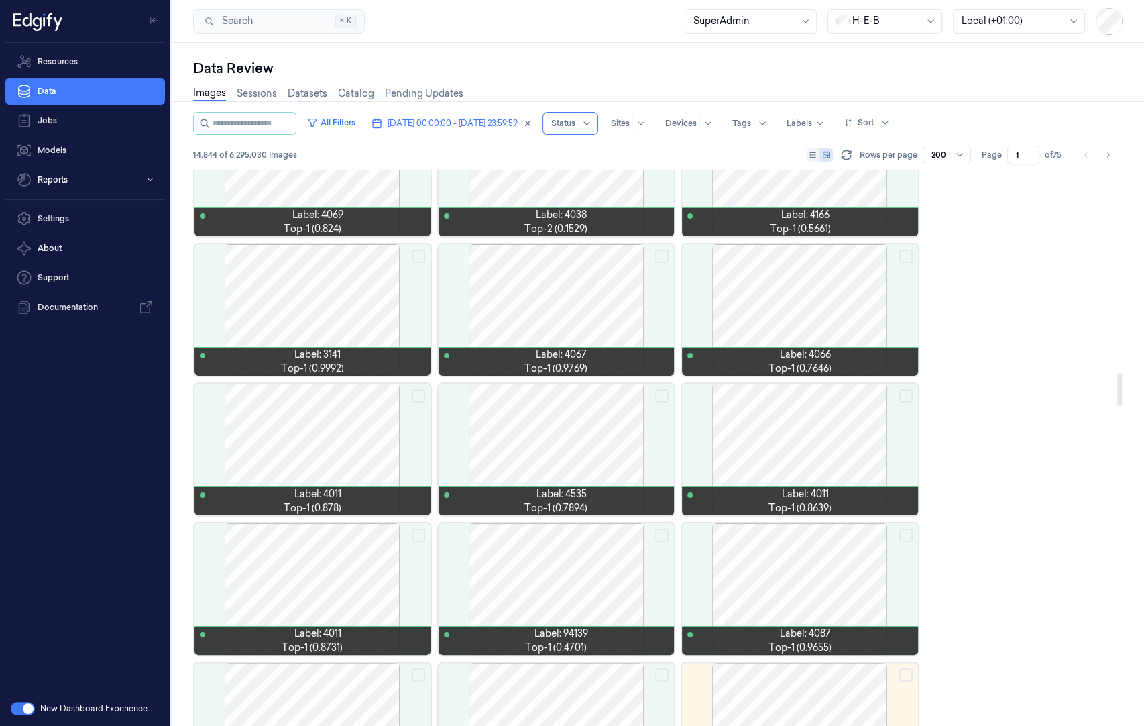
scroll to position [3417, 0]
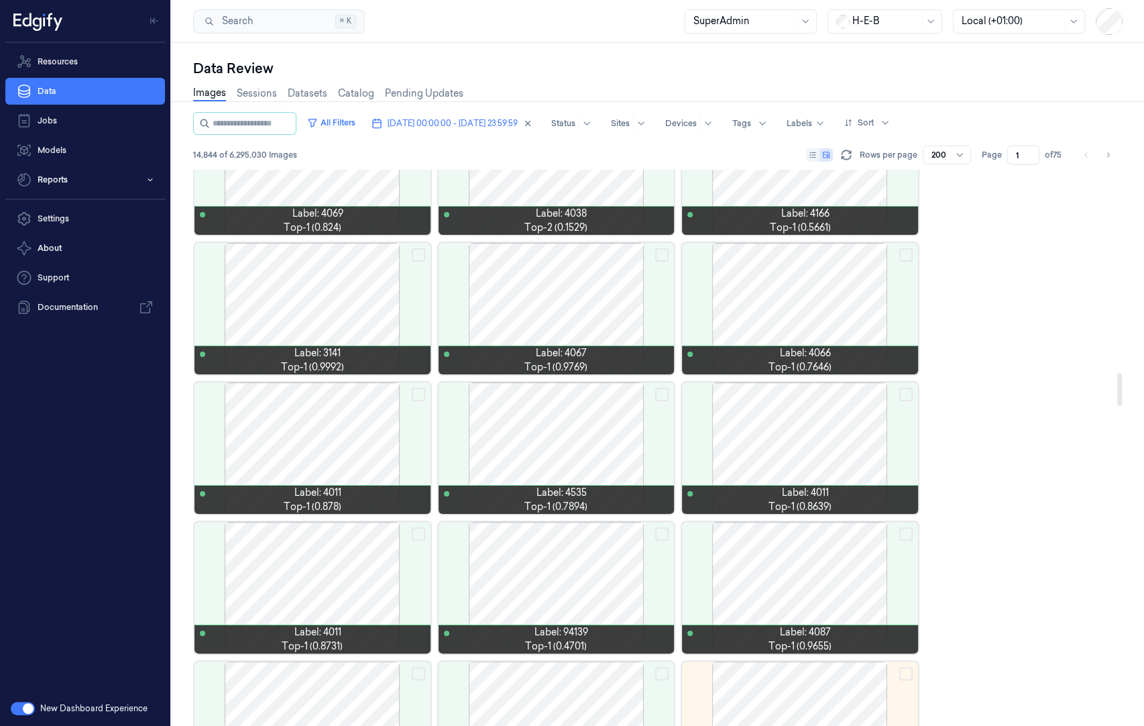
click at [790, 444] on div at bounding box center [800, 447] width 236 height 131
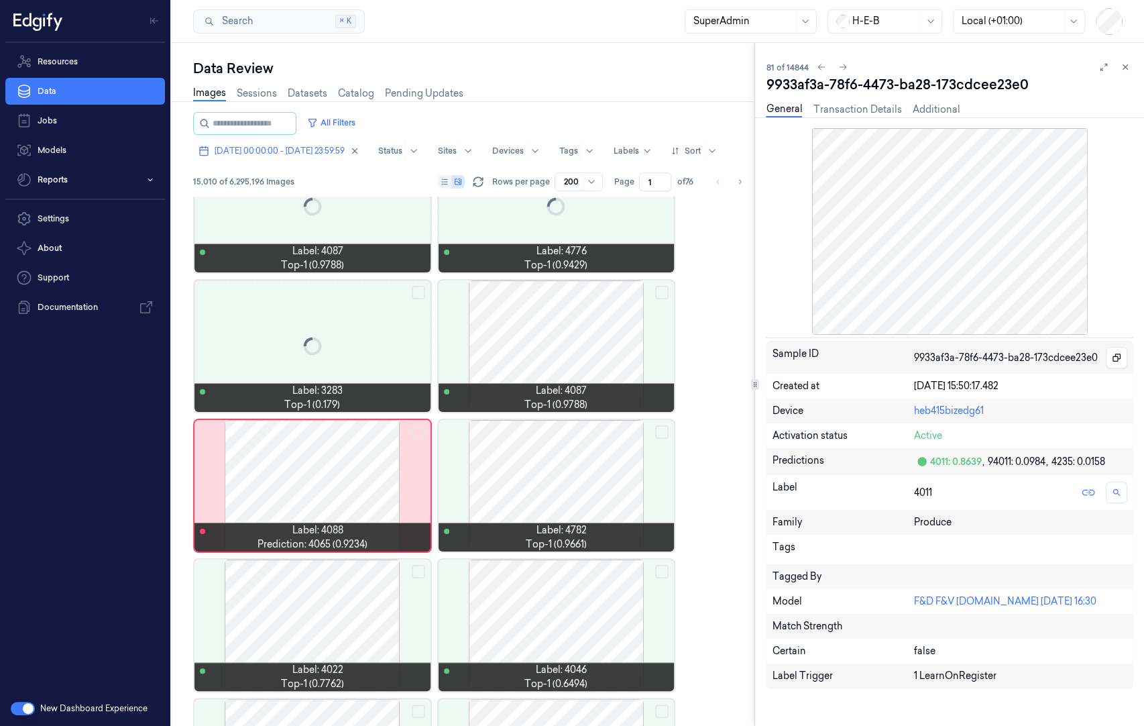
scroll to position [5383, 0]
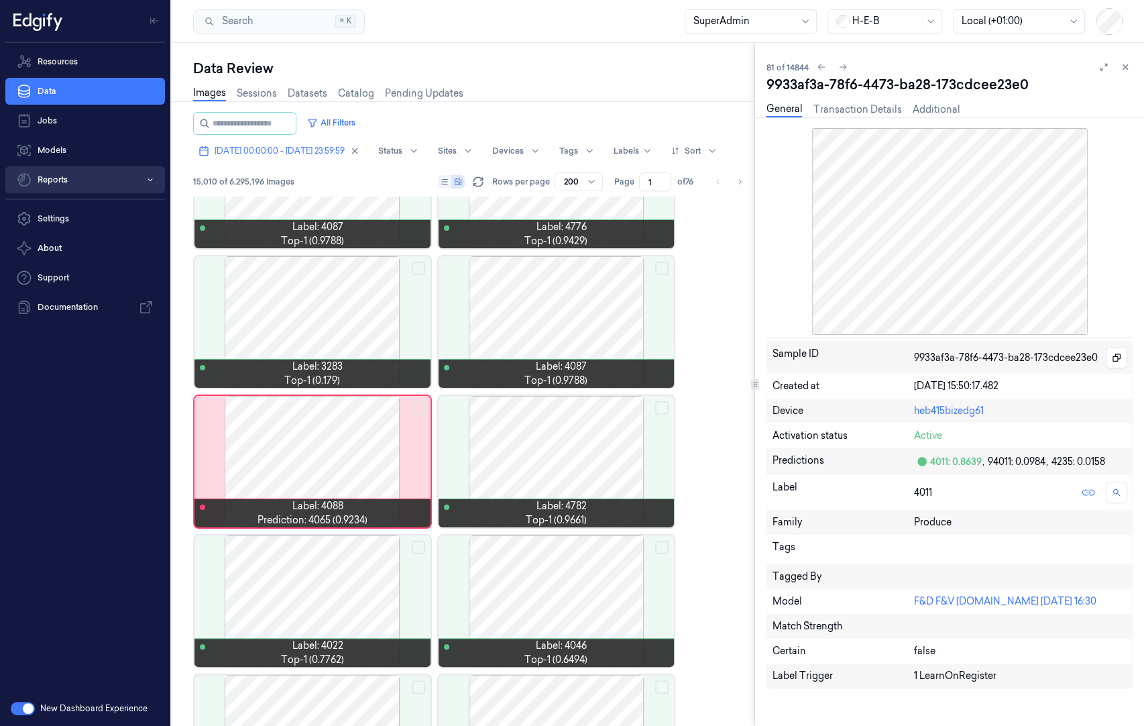
click at [92, 174] on button "Reports" at bounding box center [85, 179] width 160 height 27
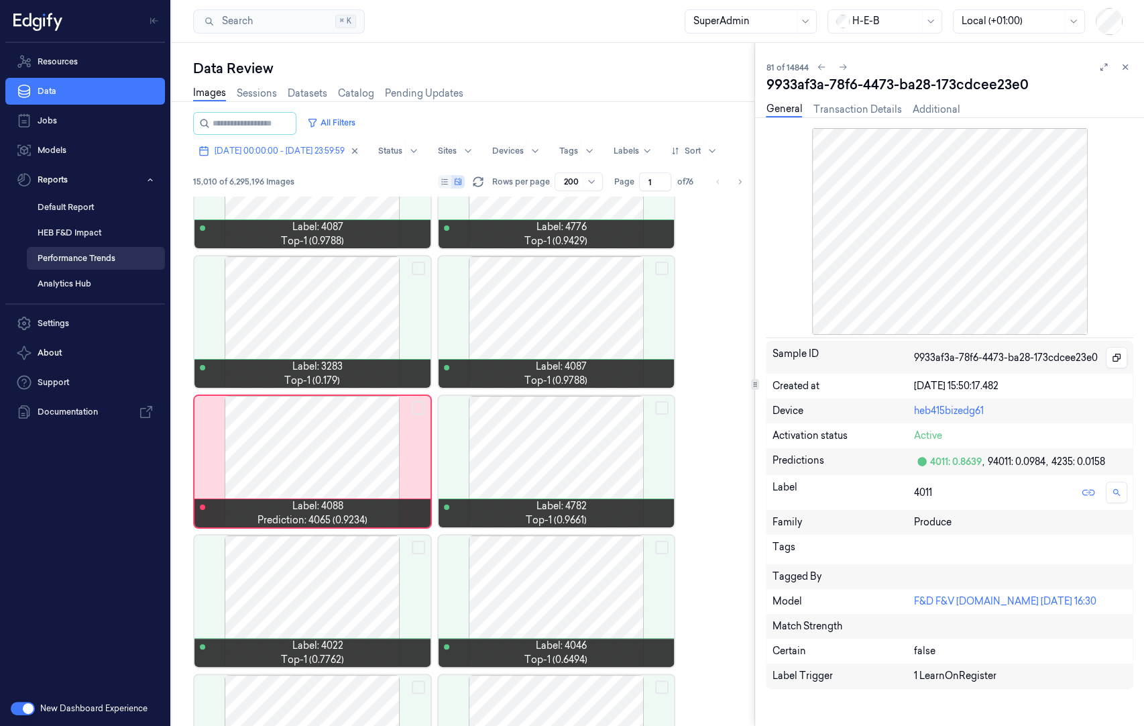
click at [108, 260] on link "Performance Trends" at bounding box center [96, 258] width 138 height 23
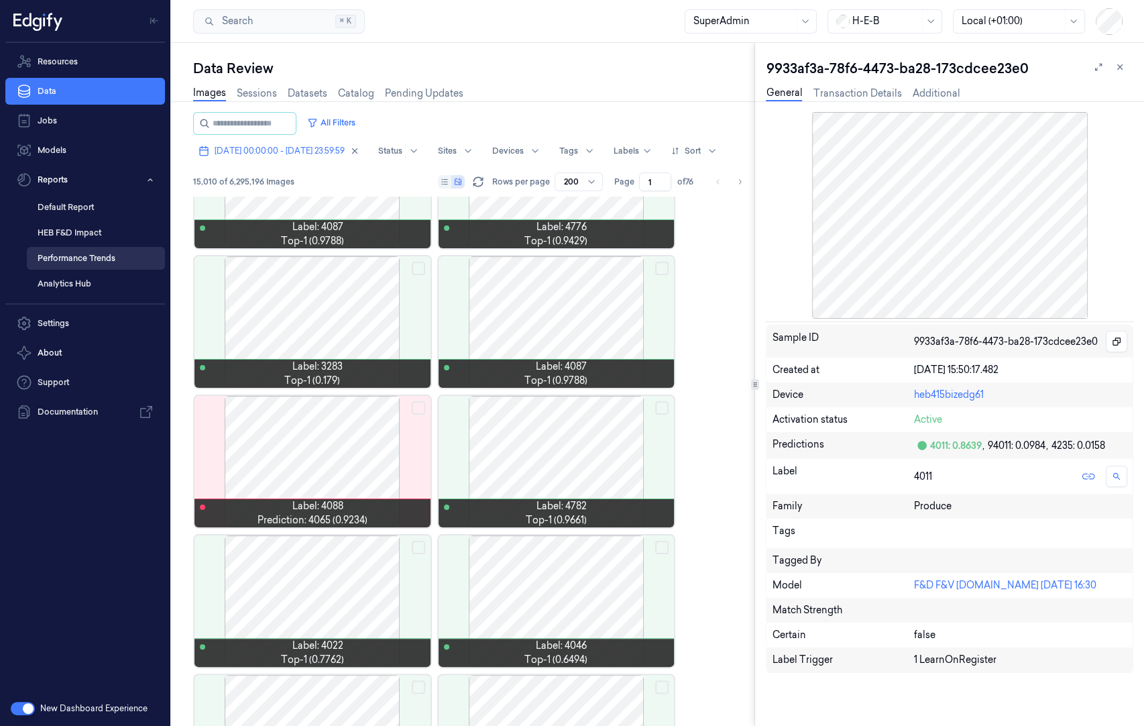
click at [93, 260] on link "Performance Trends" at bounding box center [96, 258] width 138 height 23
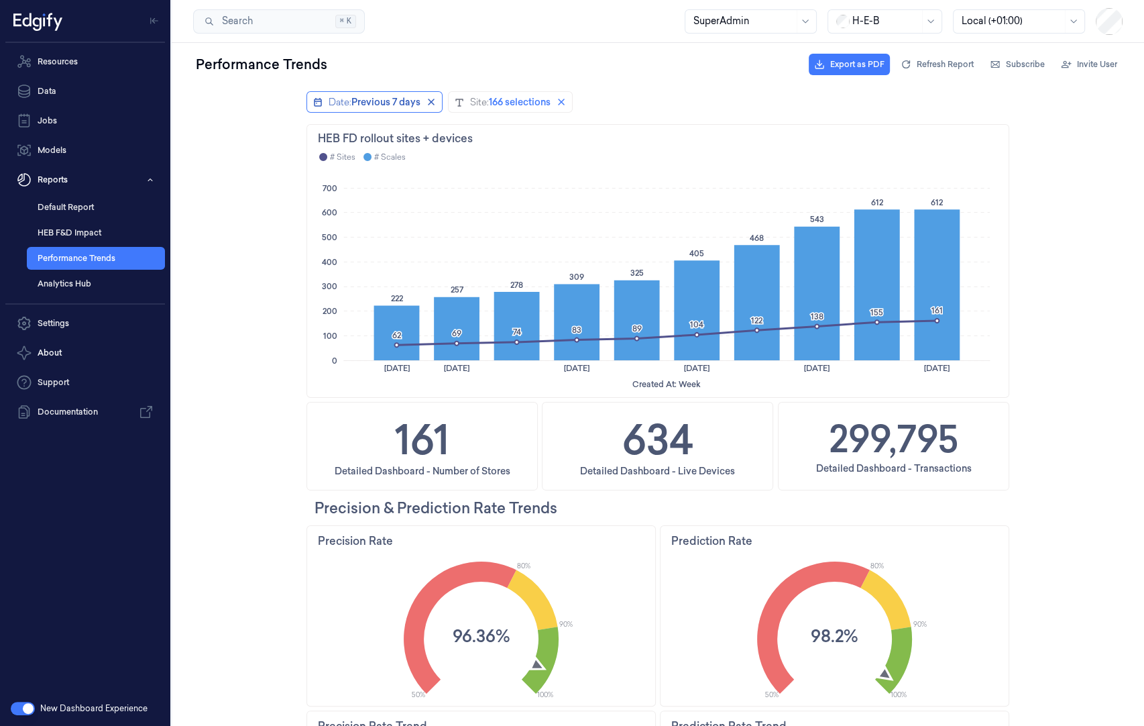
click at [392, 107] on span "Previous 7 days" at bounding box center [386, 101] width 69 height 13
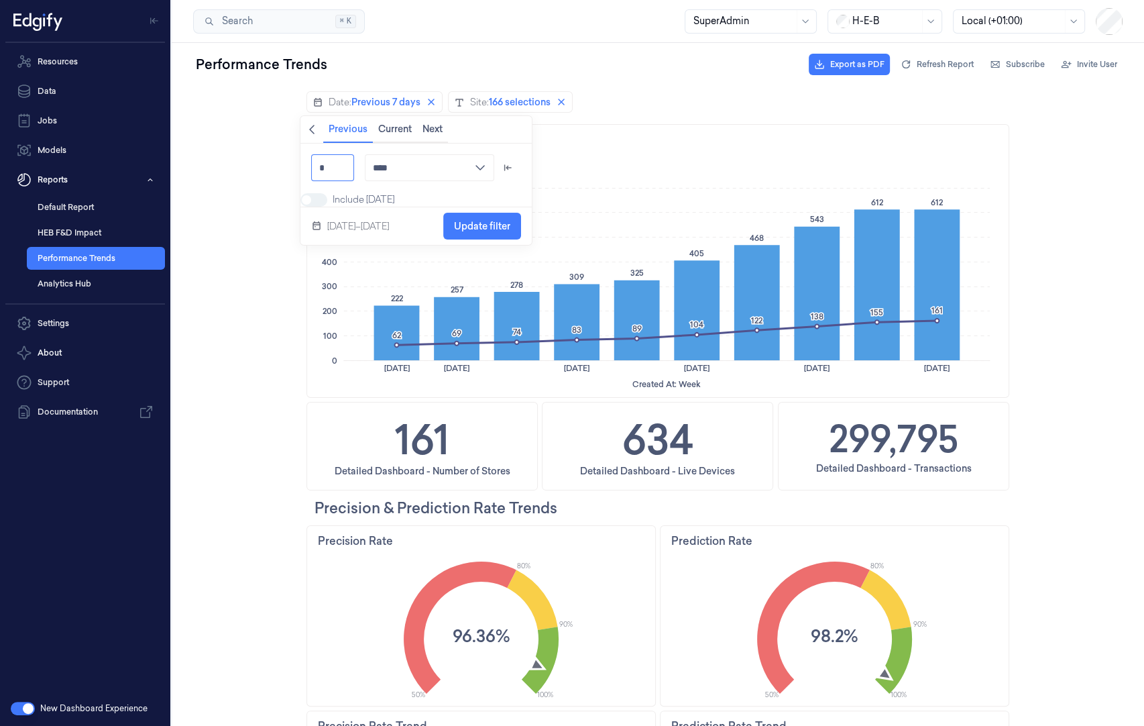
drag, startPoint x: 343, startPoint y: 170, endPoint x: 294, endPoint y: 170, distance: 49.0
click at [294, 170] on body "Date: Previous 7 days Site: 166 selections To pick up a draggable item, press t…" at bounding box center [658, 406] width 973 height 640
type input "**"
type input "****"
type input "**"
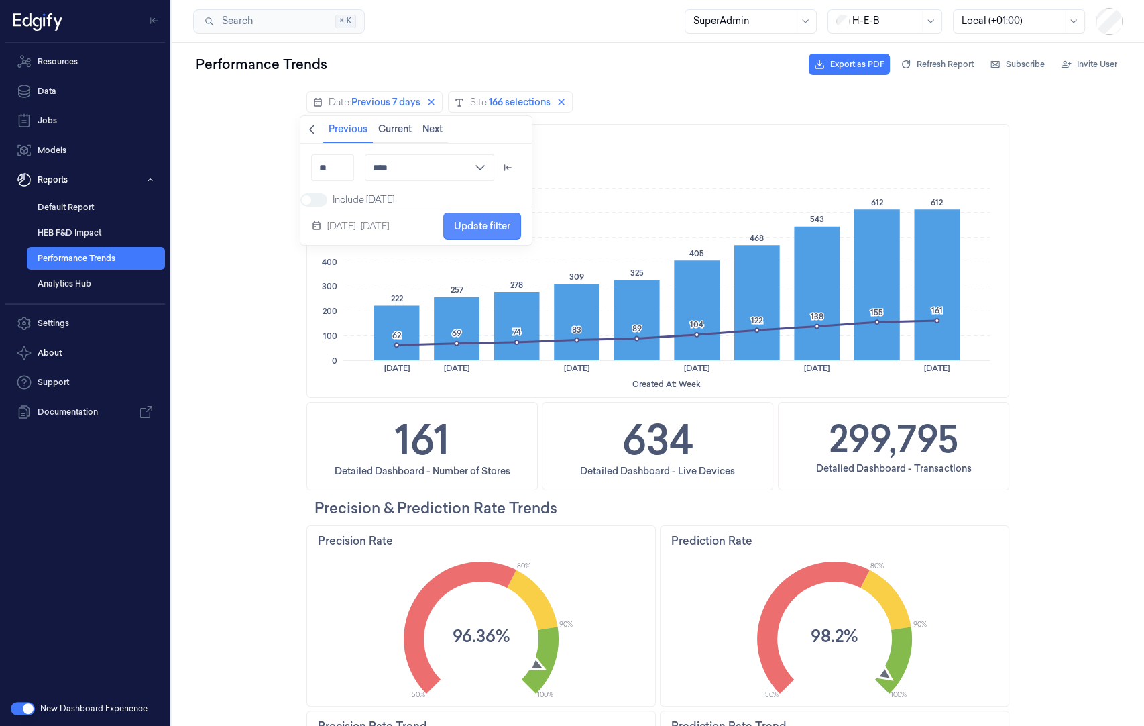
click at [494, 231] on span "Update filter" at bounding box center [482, 226] width 56 height 11
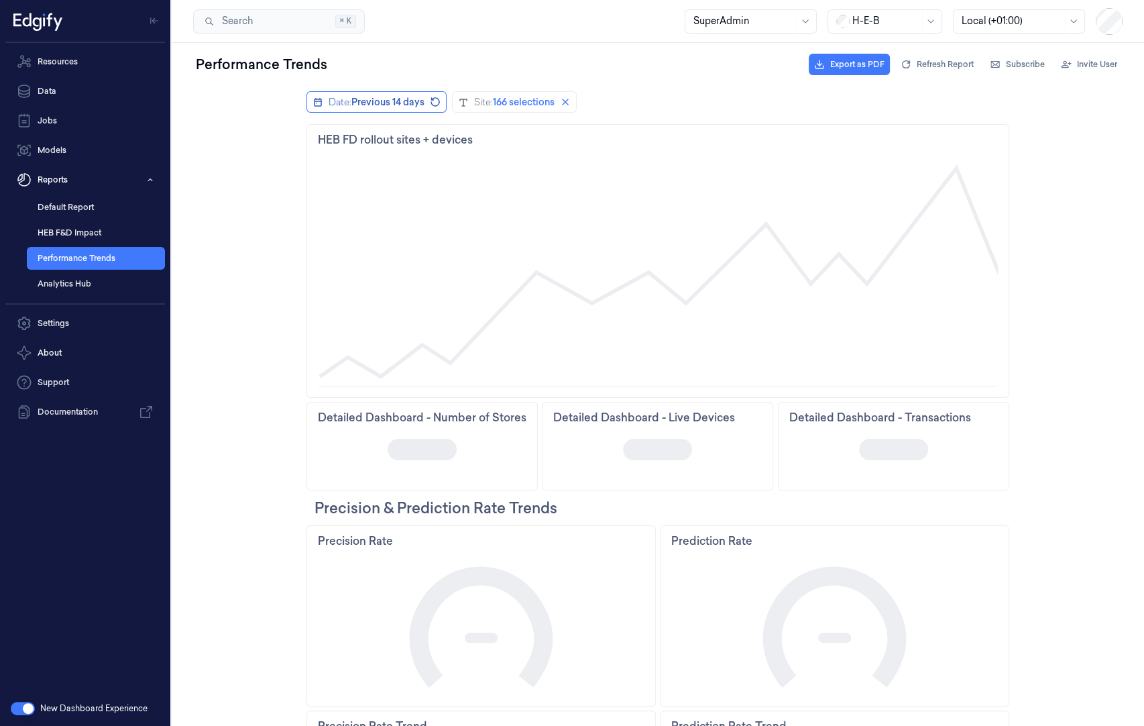
click at [352, 103] on span "Previous 14 days" at bounding box center [388, 101] width 73 height 13
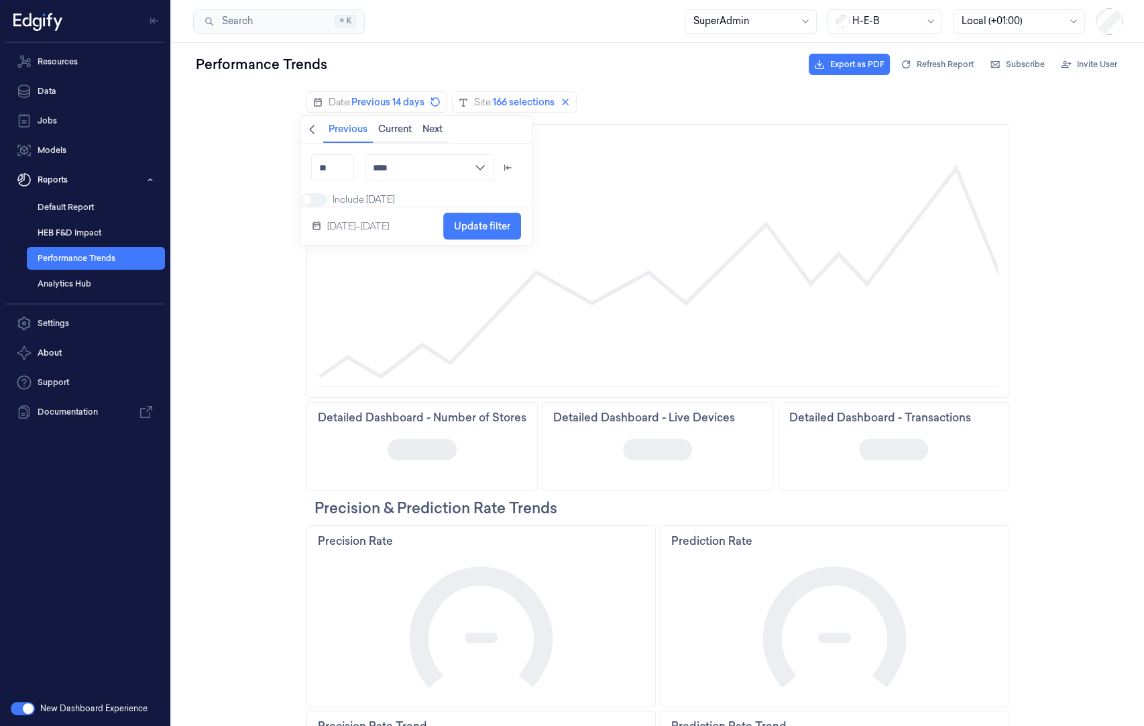
click at [313, 130] on icon "chevronleft icon" at bounding box center [312, 129] width 11 height 11
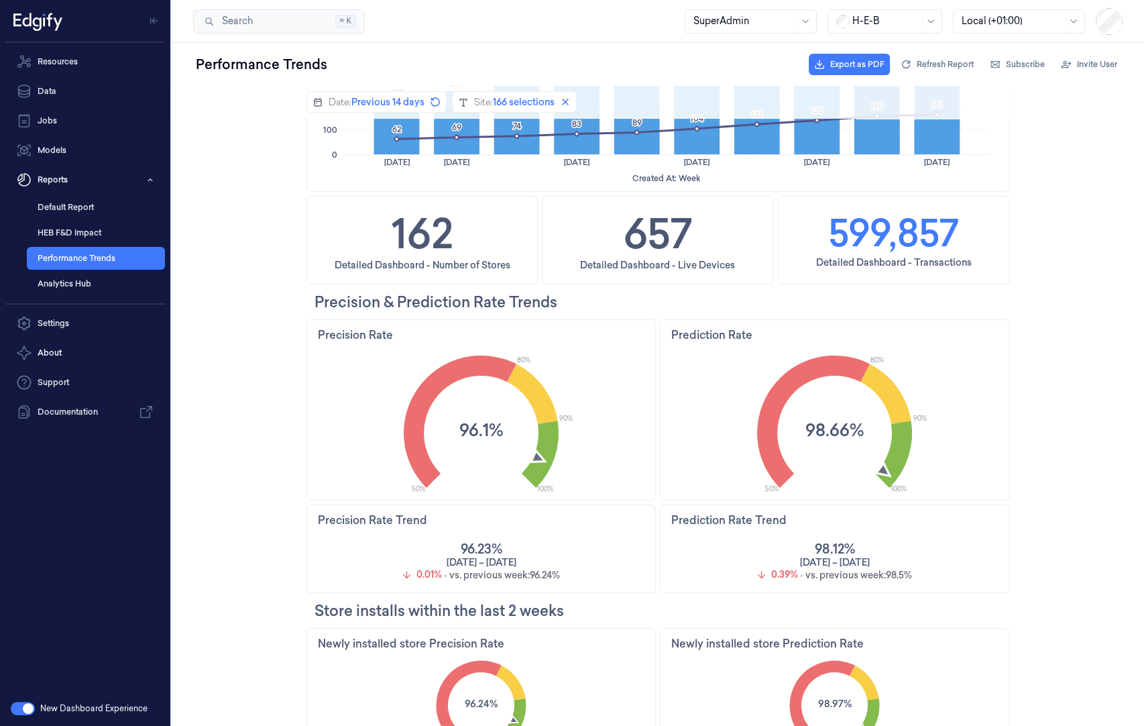
scroll to position [178, 0]
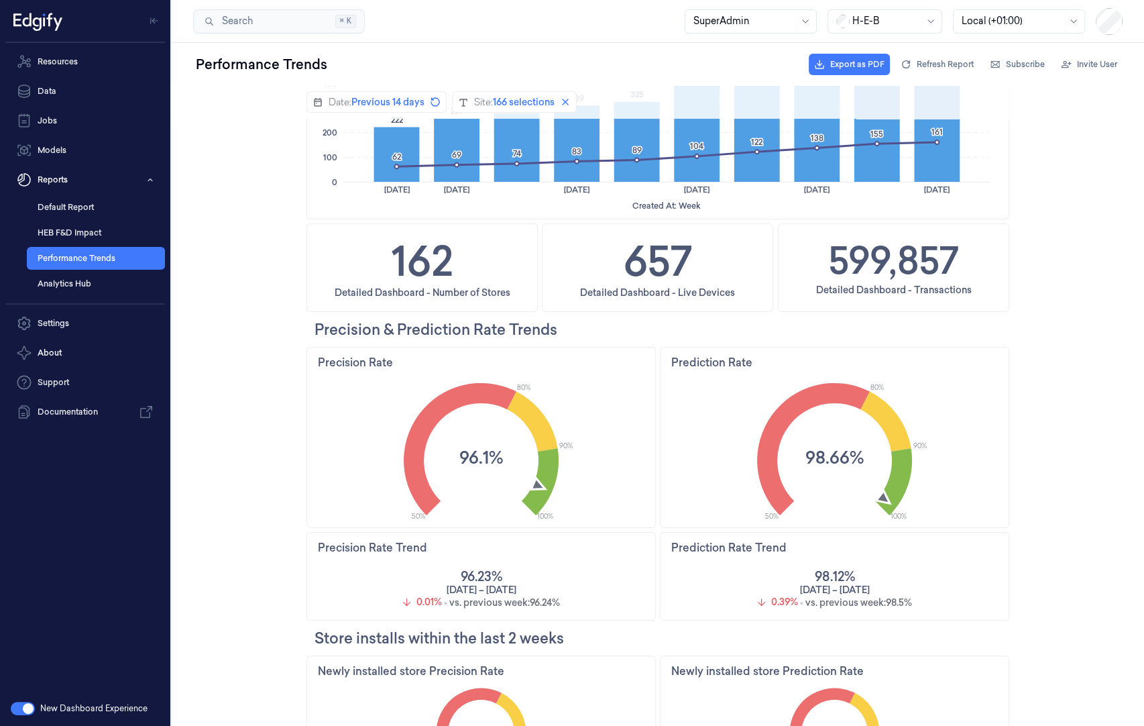
click at [1021, 270] on div "HEB FD rollout sites + devices # Sites # Scales Created At: Week 0 100 200 300 …" at bounding box center [658, 671] width 973 height 1450
click at [651, 348] on div "HEB FD rollout sites + devices # Sites # Scales Created At: Week 0 100 200 300 …" at bounding box center [658, 671] width 703 height 1450
click at [1015, 250] on div "HEB FD rollout sites + devices # Sites # Scales Created At: Week 0 100 200 300 …" at bounding box center [658, 671] width 973 height 1450
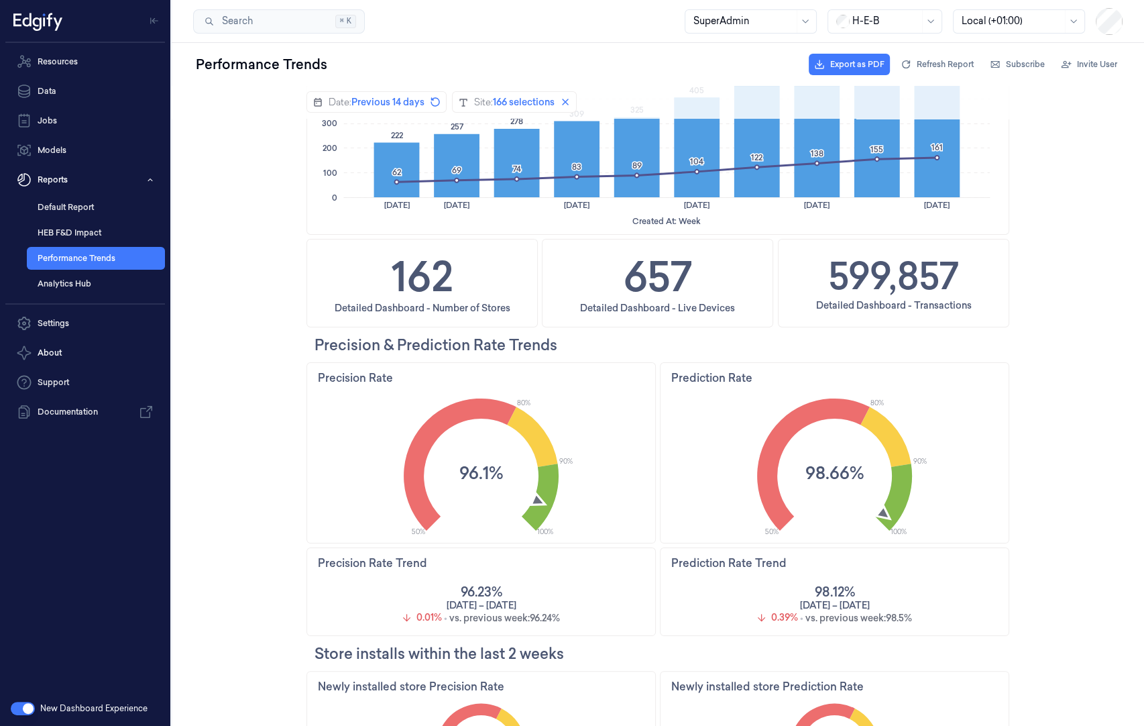
scroll to position [159, 0]
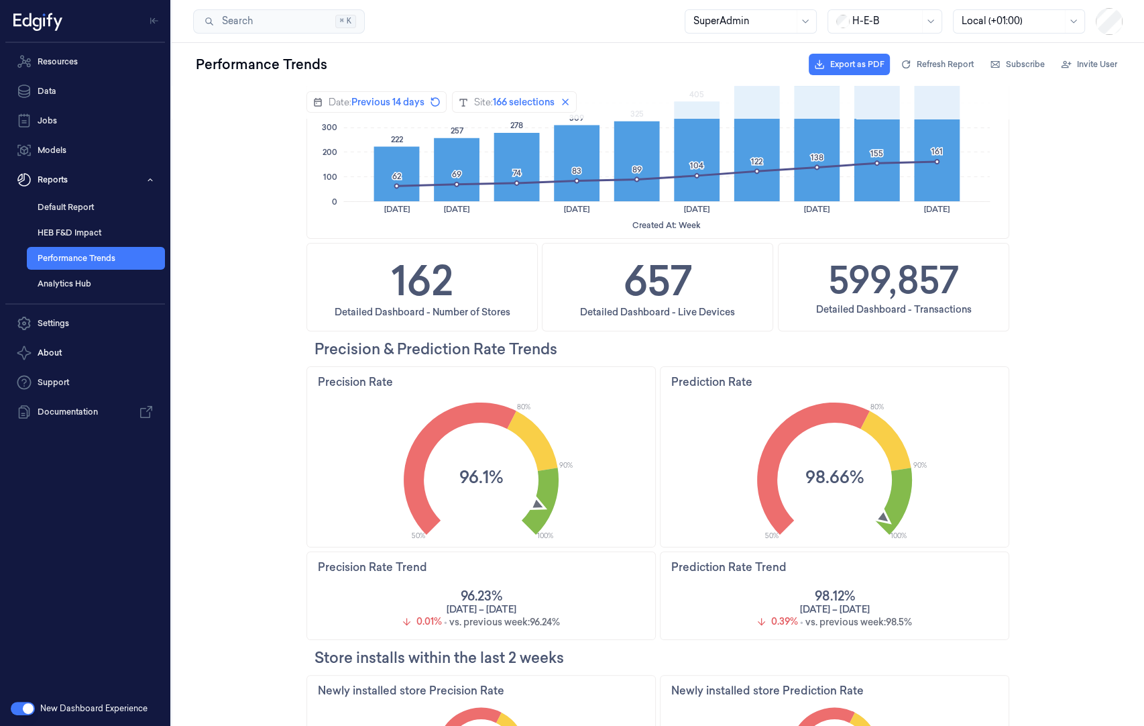
click at [871, 406] on text "80%" at bounding box center [877, 407] width 13 height 10
click at [909, 405] on icon "50% 100% 80% 90% 98.66%" at bounding box center [835, 467] width 348 height 147
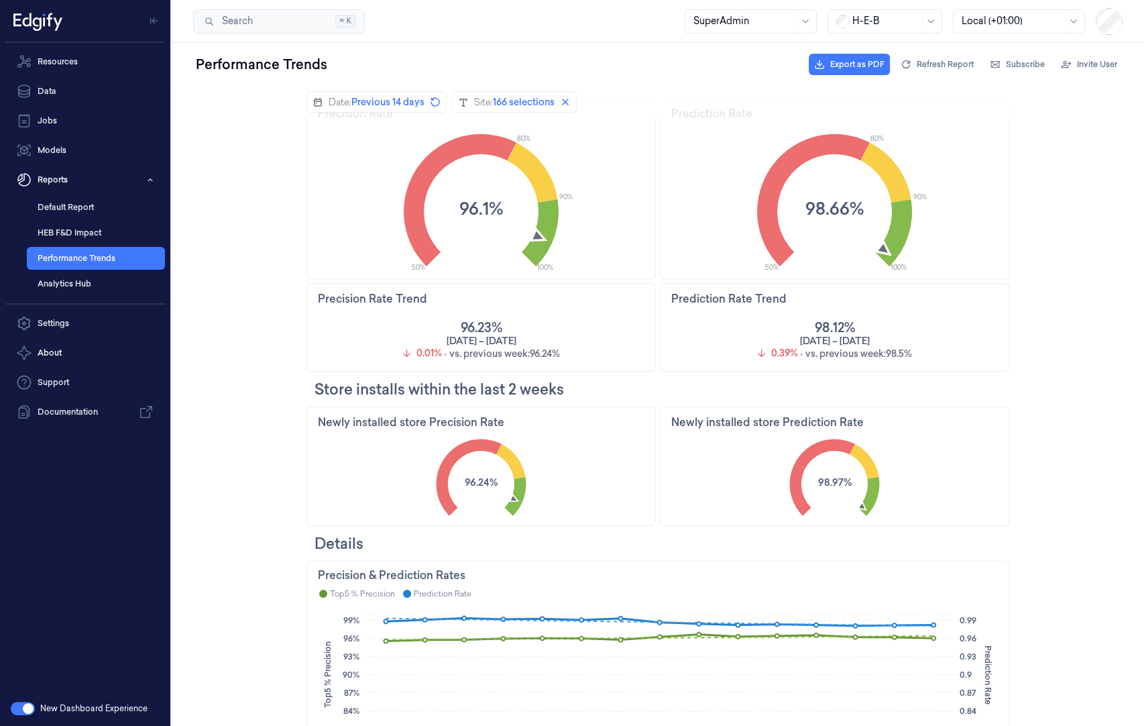
scroll to position [70, 0]
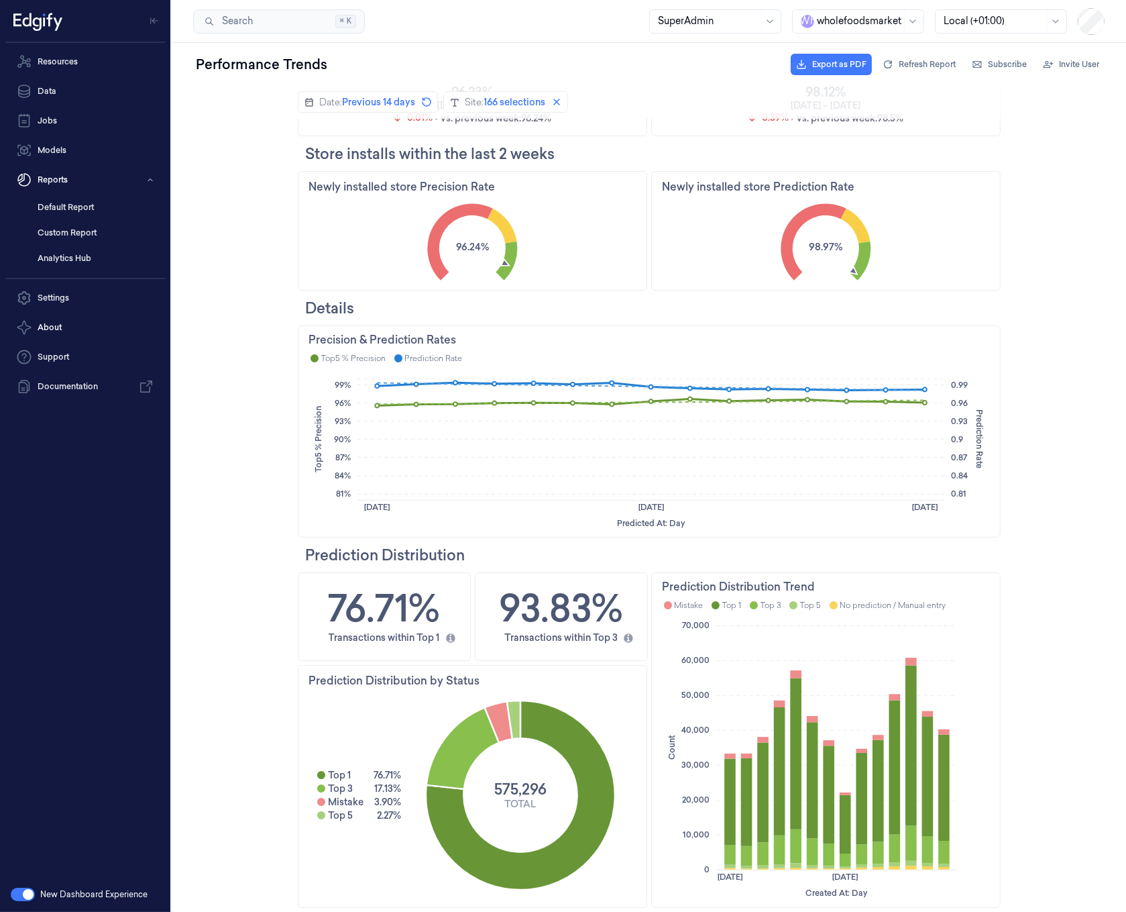
scroll to position [662, 0]
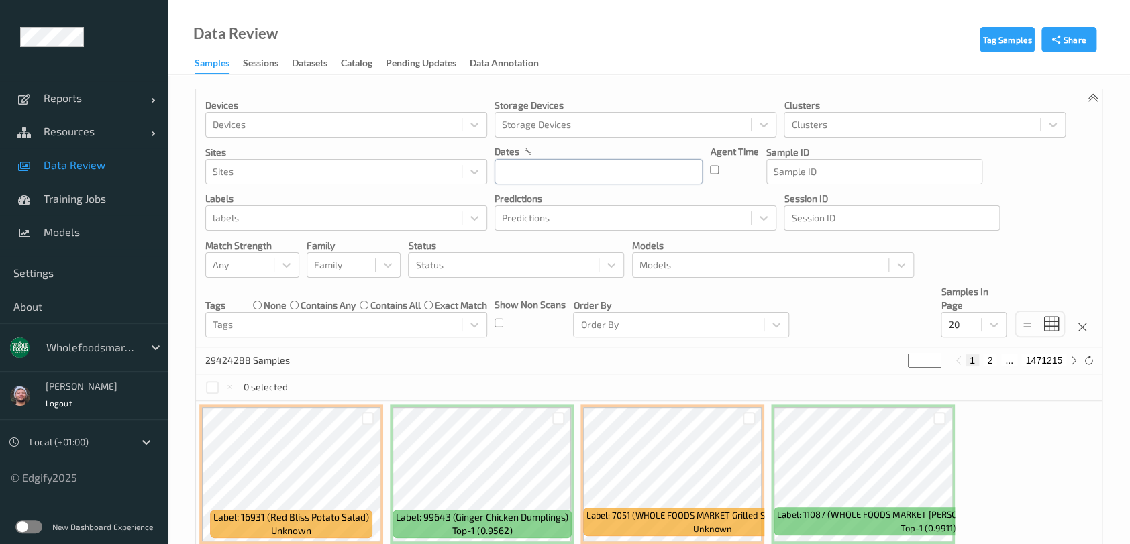
click at [545, 171] on input "text" at bounding box center [598, 171] width 208 height 25
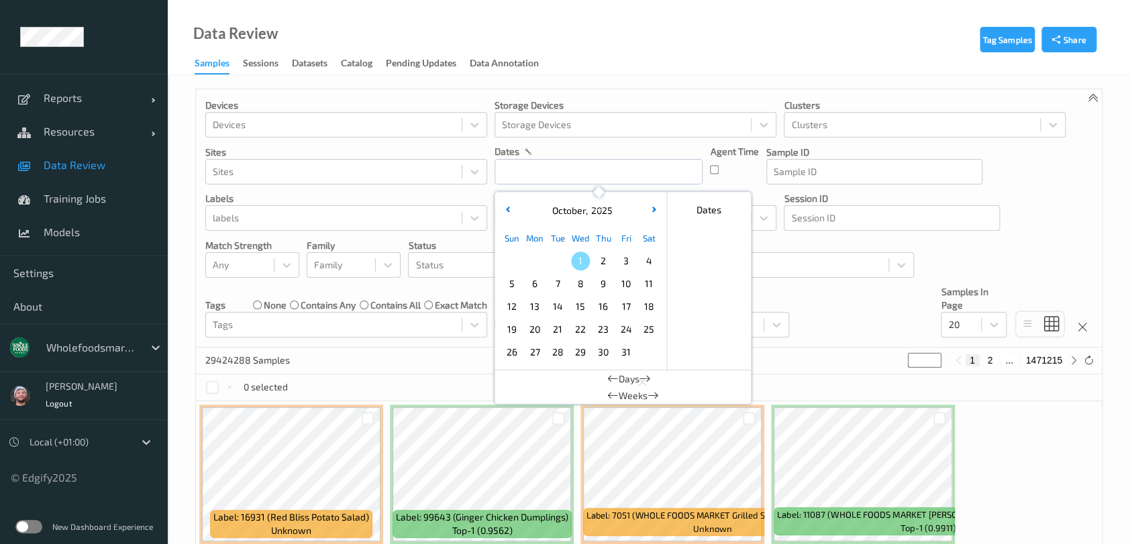
click at [509, 217] on div "[DATE]" at bounding box center [580, 210] width 166 height 25
click at [507, 215] on button "button" at bounding box center [506, 210] width 13 height 13
click at [577, 325] on span "24" at bounding box center [580, 329] width 19 height 19
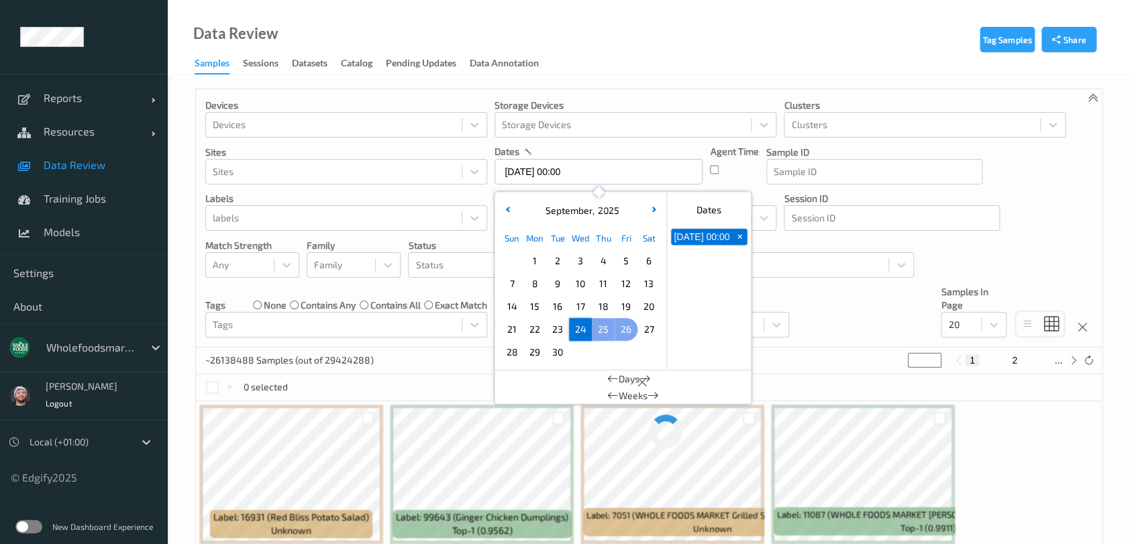
click at [648, 323] on span "27" at bounding box center [648, 329] width 19 height 19
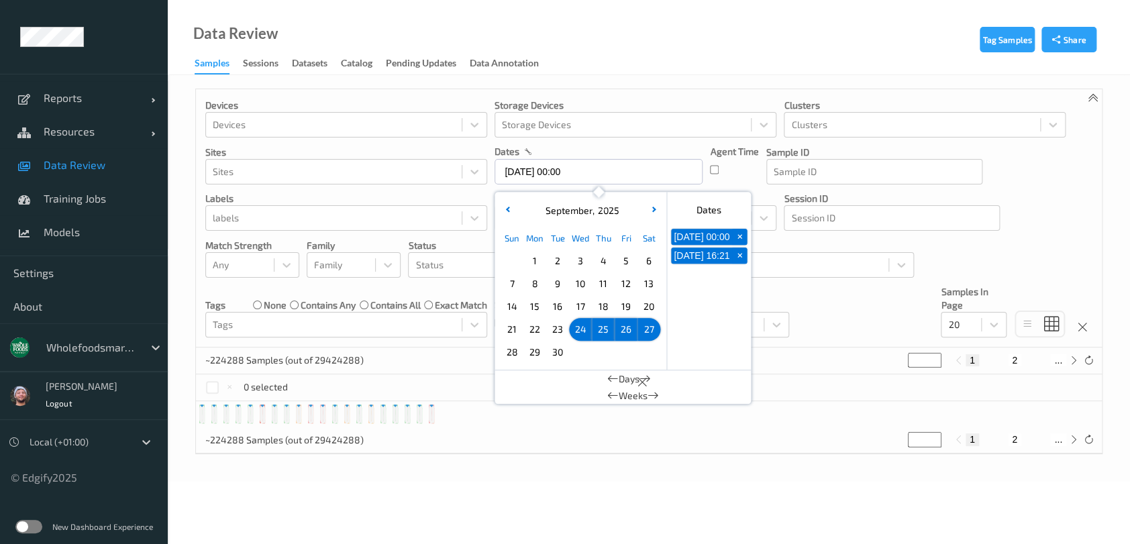
type input "[DATE] 00:00 -> [DATE] 23:59"
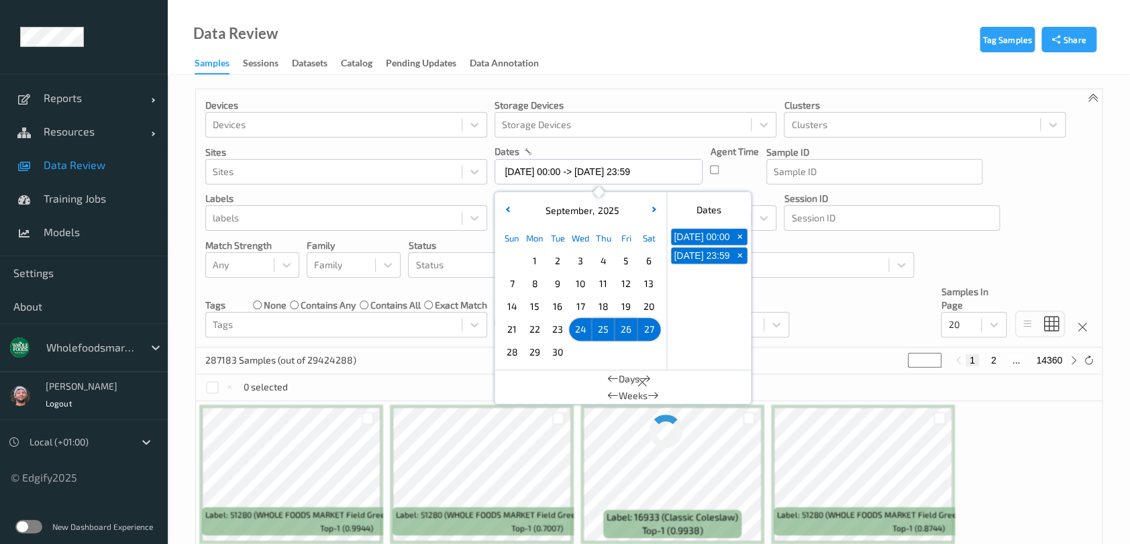
click at [837, 307] on div "Devices Devices Storage Devices Storage Devices Clusters Clusters Sites Sites d…" at bounding box center [649, 218] width 906 height 258
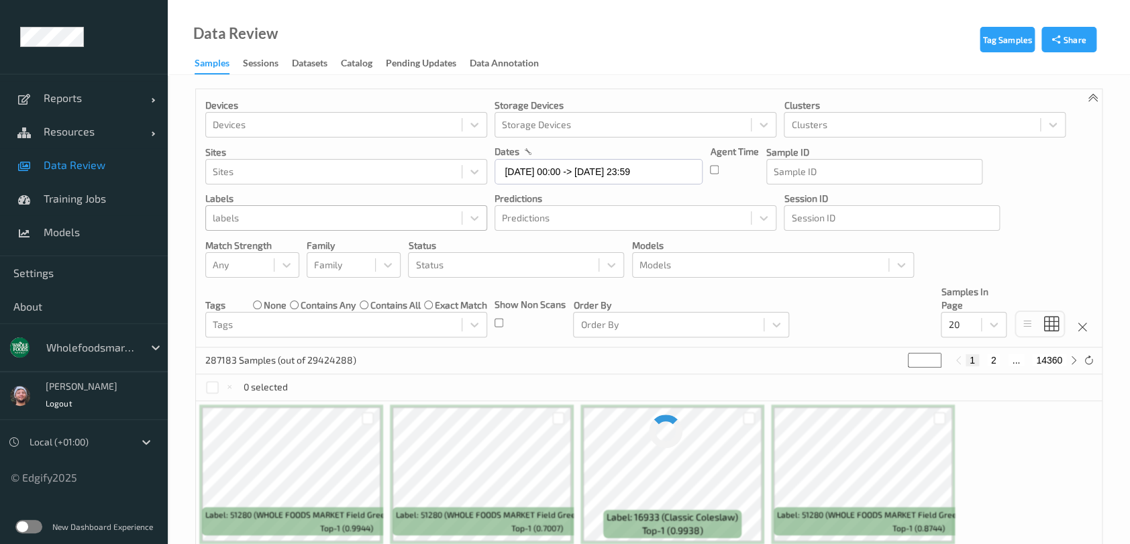
drag, startPoint x: 254, startPoint y: 229, endPoint x: 263, endPoint y: 220, distance: 12.8
click at [254, 229] on div "labels" at bounding box center [346, 217] width 282 height 25
paste input "93940"
type input "93940"
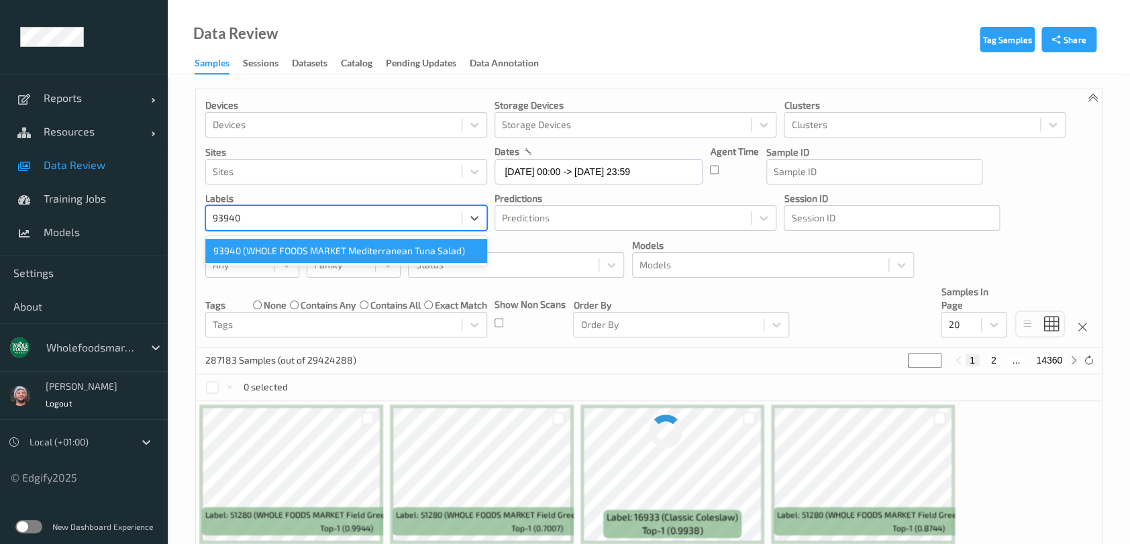
click at [270, 241] on div "93940 (WHOLE FOODS MARKET Mediterranean Tuna Salad)" at bounding box center [346, 251] width 282 height 24
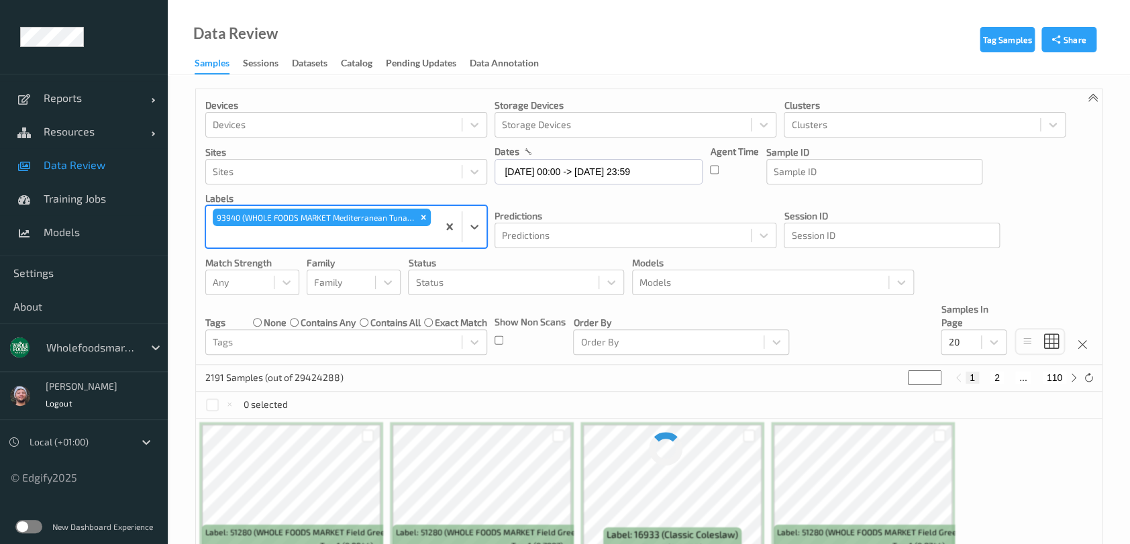
click at [616, 203] on div "Predictions Predictions" at bounding box center [635, 220] width 282 height 56
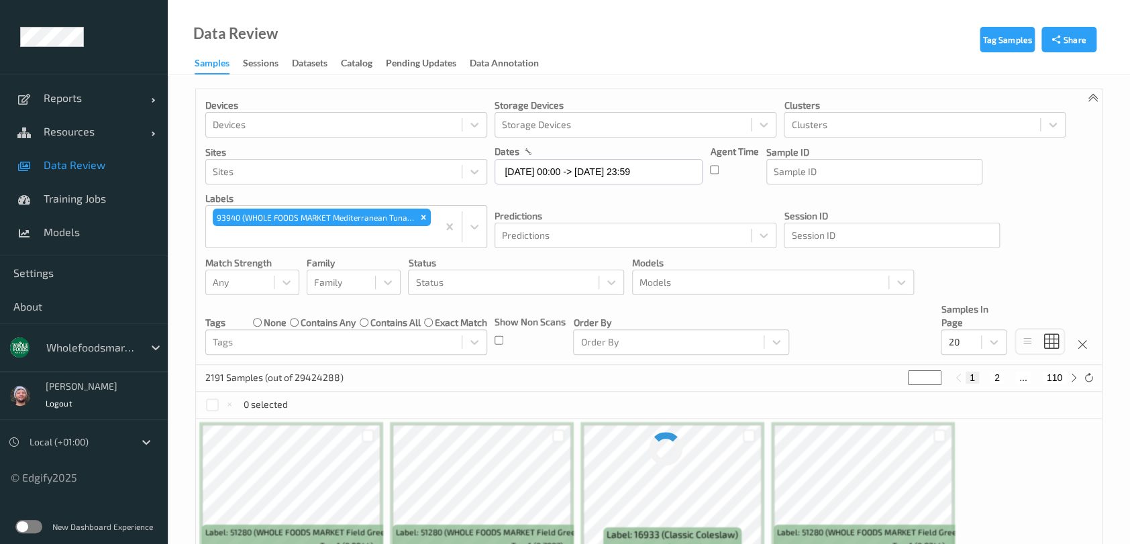
click at [78, 178] on link "Data Review" at bounding box center [84, 165] width 168 height 34
click at [692, 374] on div "2191 Samples (out of 29425336) * 1 2 ... 110" at bounding box center [649, 378] width 906 height 27
click at [975, 350] on div "20" at bounding box center [961, 341] width 40 height 21
click at [974, 423] on span "50" at bounding box center [972, 423] width 11 height 13
click at [999, 281] on div "Devices Devices Storage Devices Storage Devices Clusters Clusters Sites Sites d…" at bounding box center [649, 227] width 906 height 276
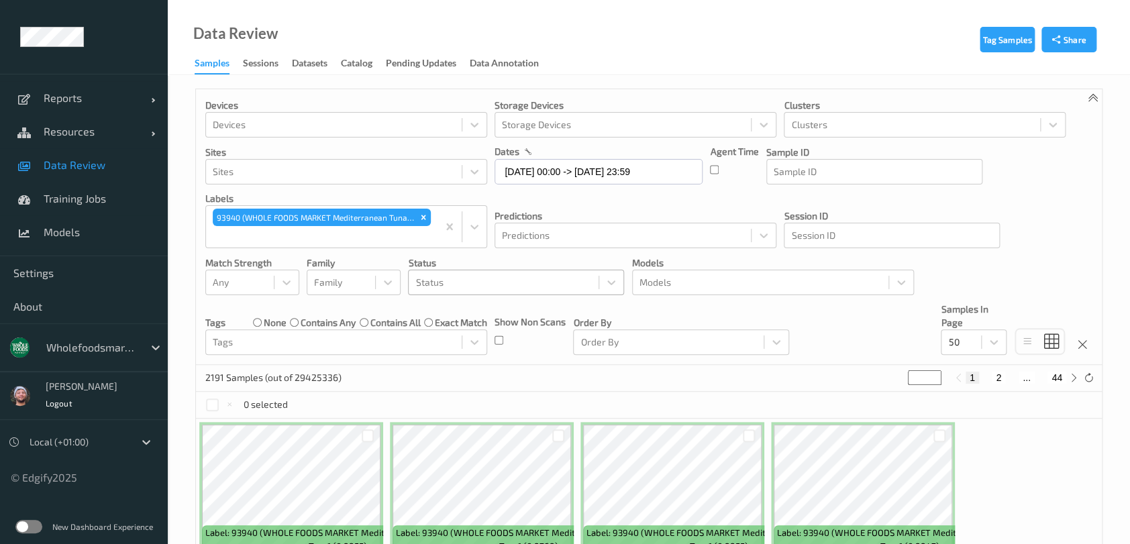
click at [445, 279] on div at bounding box center [503, 282] width 176 height 16
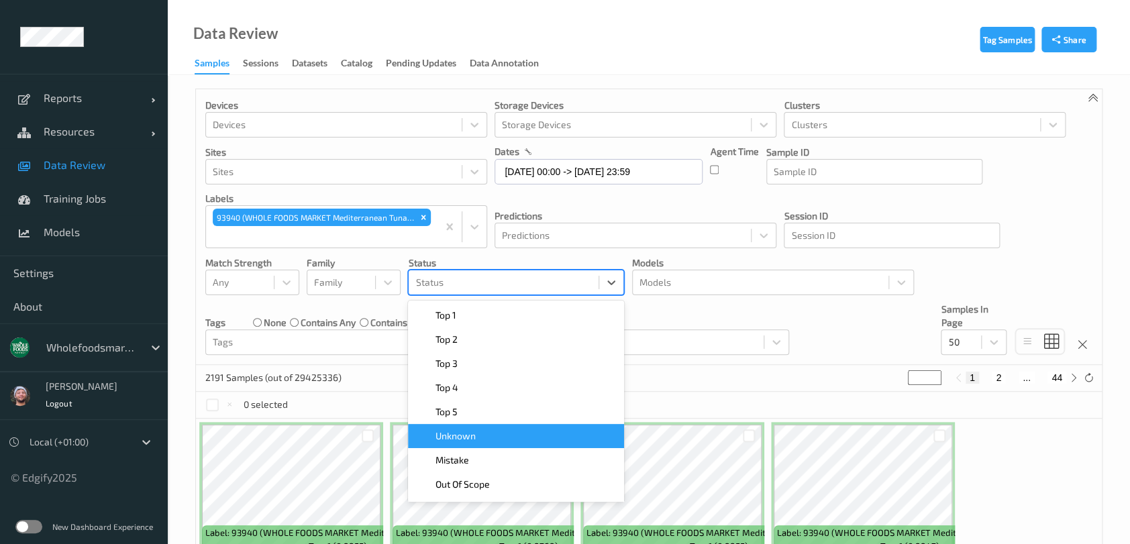
click at [472, 453] on div "Mistake" at bounding box center [516, 459] width 200 height 13
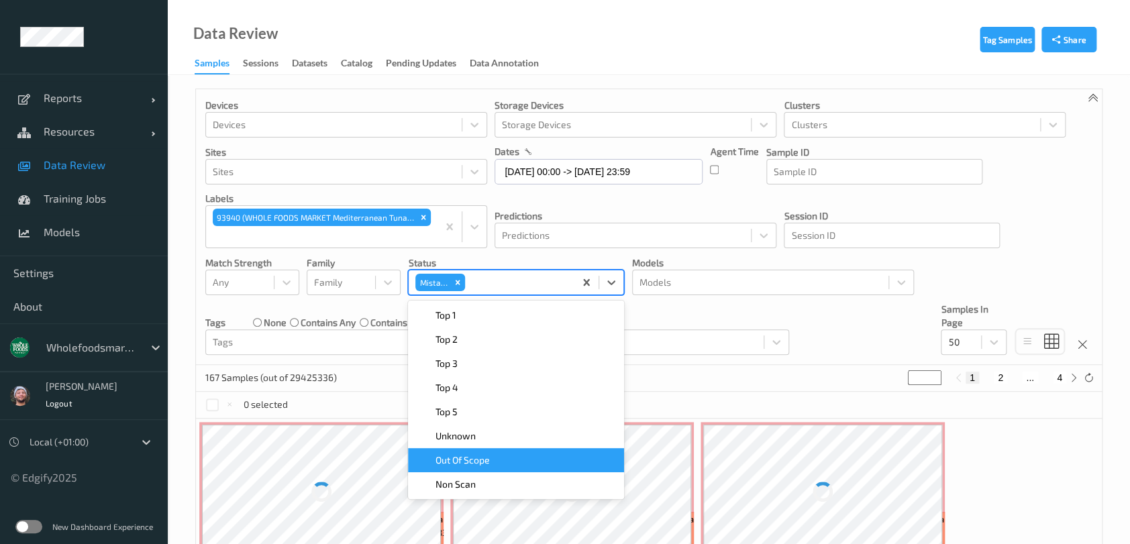
click at [809, 317] on div "Devices Devices Storage Devices Storage Devices Clusters Clusters Sites Sites d…" at bounding box center [649, 227] width 906 height 276
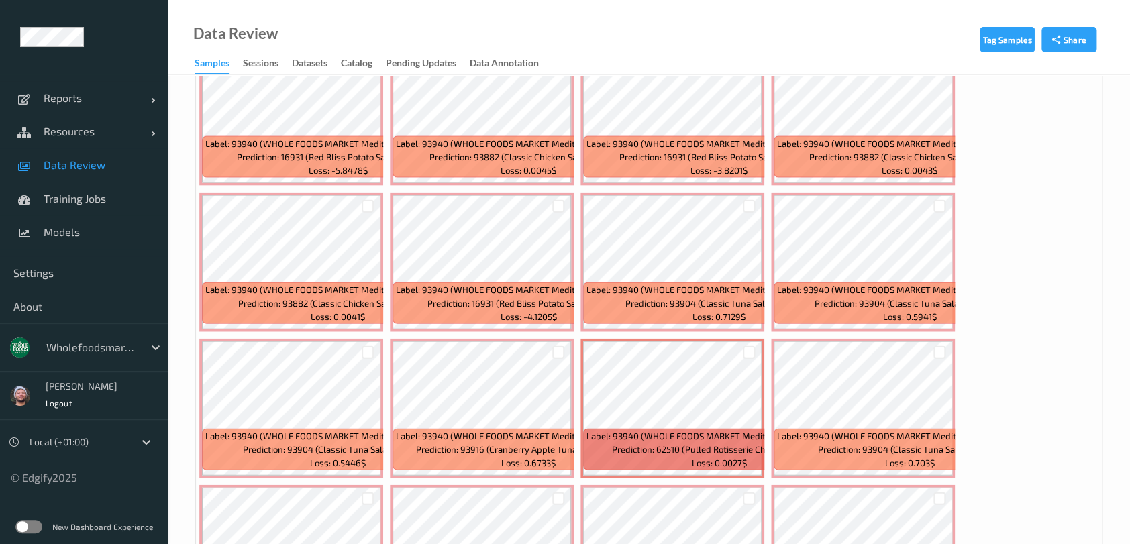
scroll to position [1520, 0]
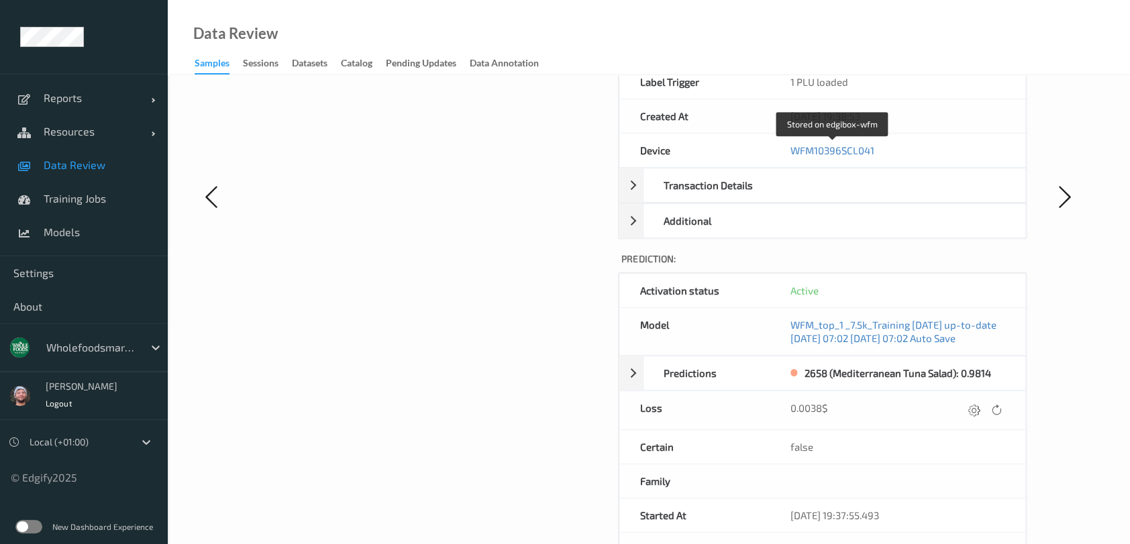
scroll to position [537, 0]
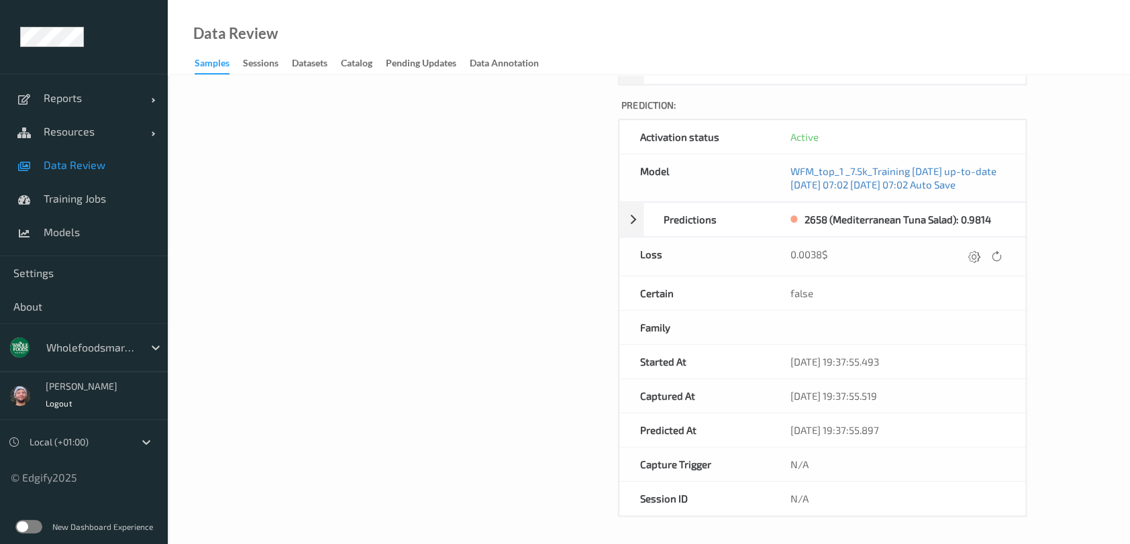
click at [88, 180] on link "Data Review" at bounding box center [84, 165] width 168 height 34
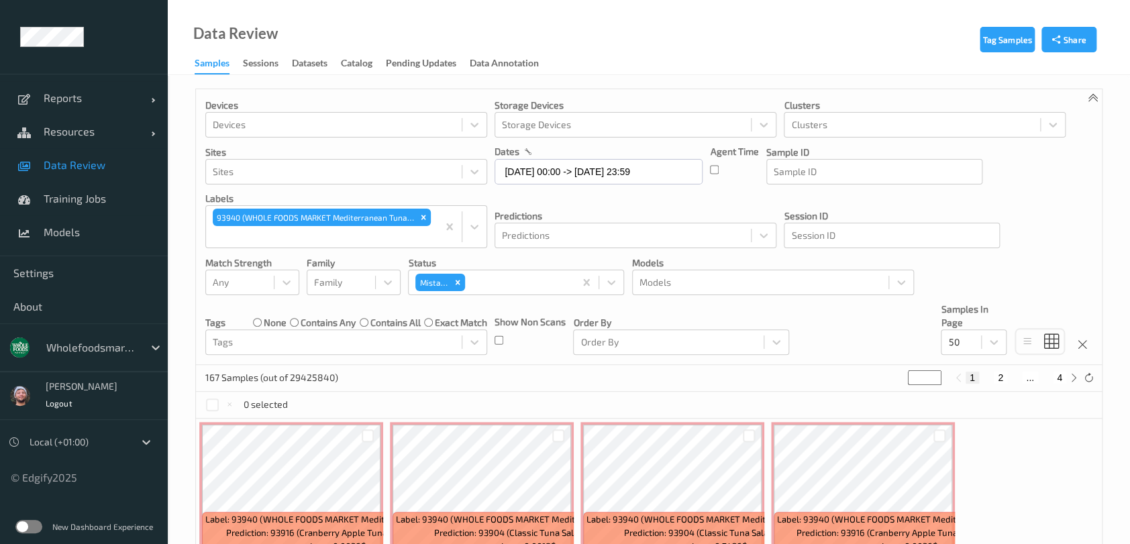
paste input "7153"
type input "7153"
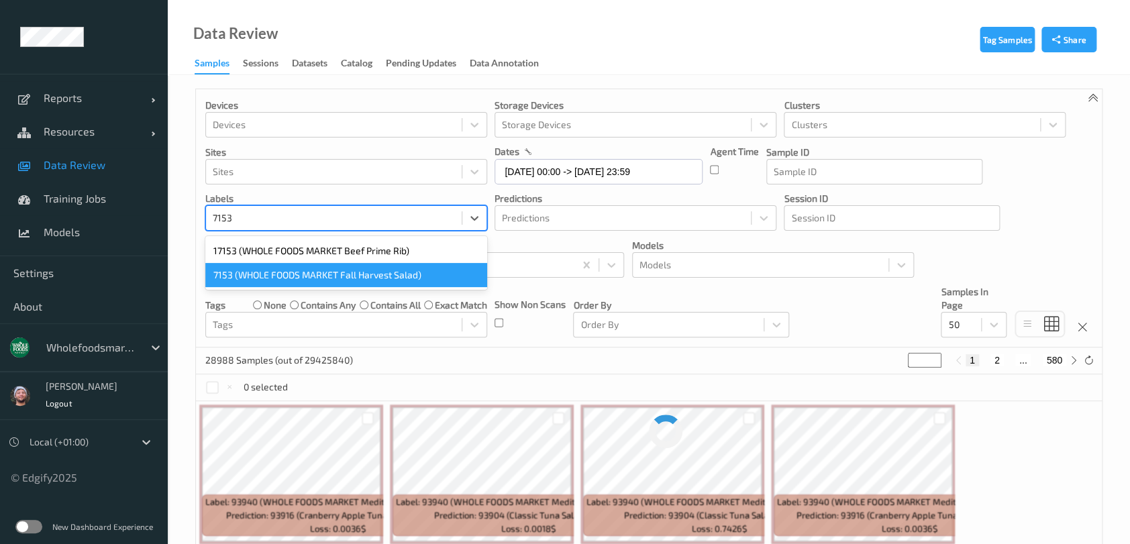
click at [266, 270] on div "7153 (WHOLE FOODS MARKET Fall Harvest Salad)" at bounding box center [346, 275] width 282 height 24
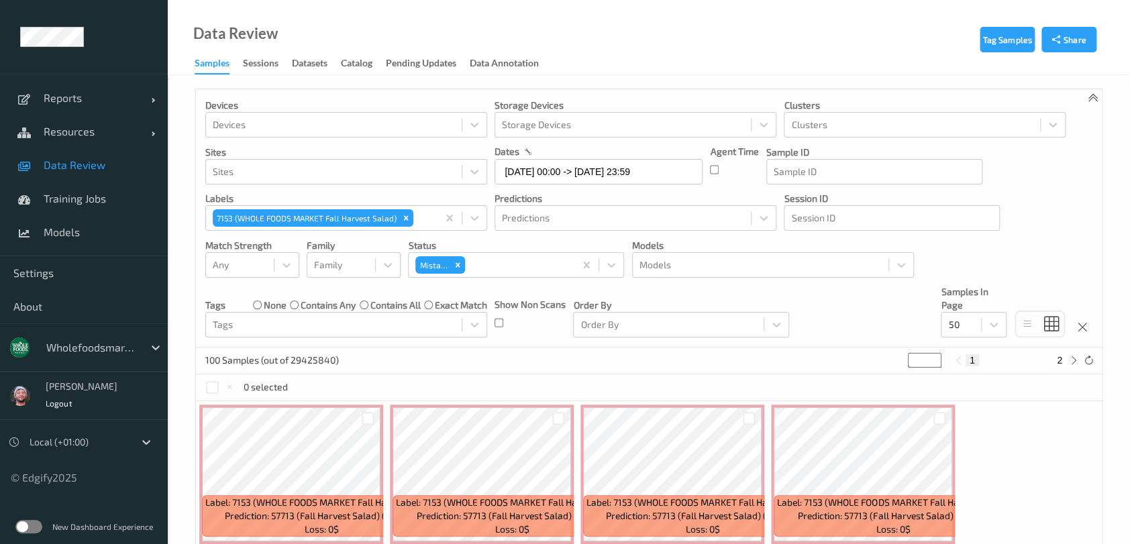
drag, startPoint x: 402, startPoint y: 218, endPoint x: 374, endPoint y: 233, distance: 32.1
click at [404, 218] on icon "Remove 7153 (WHOLE FOODS MARKET Fall Harvest Salad)" at bounding box center [406, 218] width 5 height 5
paste input "93931"
type input "93931"
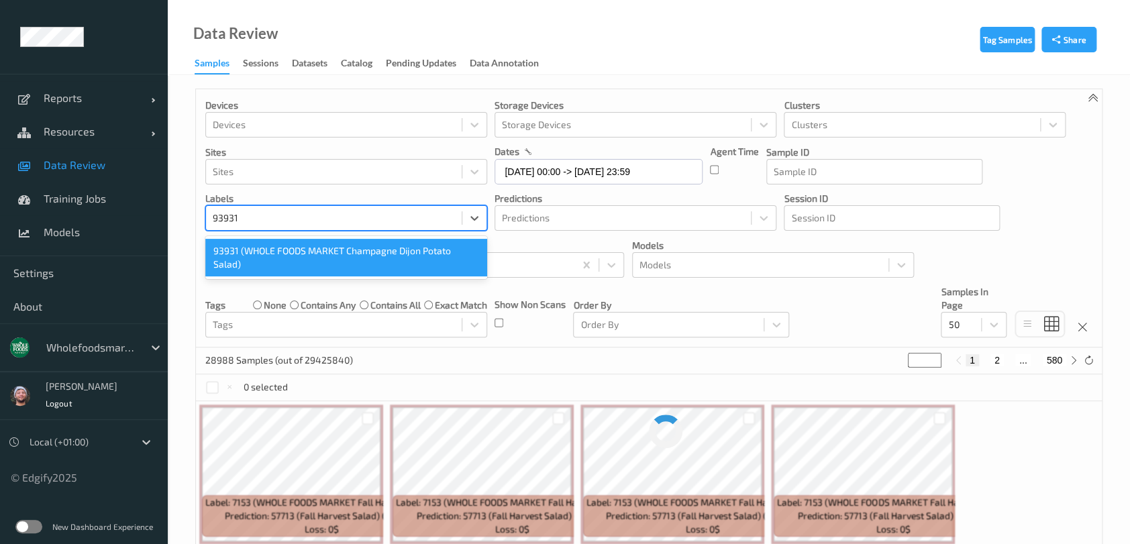
click at [303, 253] on div "93931 (WHOLE FOODS MARKET Champagne Dijon Potato Salad)" at bounding box center [346, 258] width 282 height 38
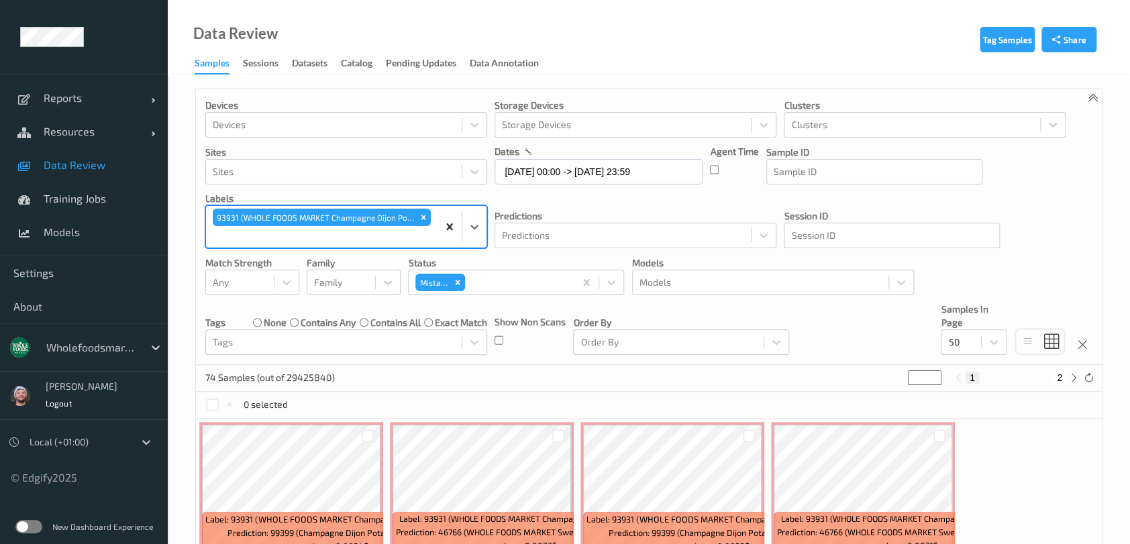
drag, startPoint x: 453, startPoint y: 223, endPoint x: 425, endPoint y: 239, distance: 32.1
paste input "92396"
type input "92396"
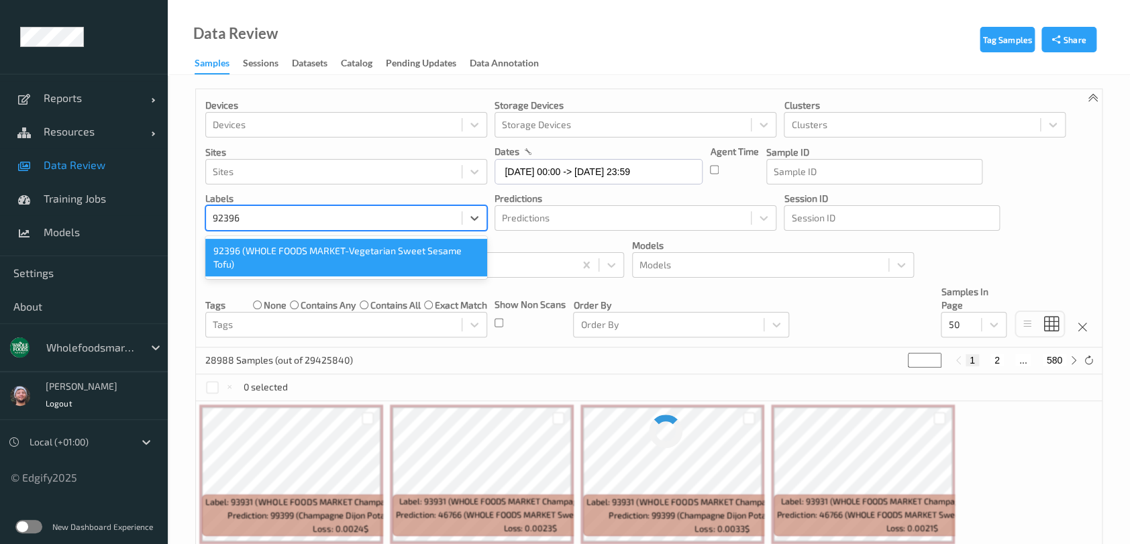
click at [272, 264] on div "92396 (WHOLE FOODS MARKET-Vegetarian Sweet Sesame Tofu)" at bounding box center [346, 258] width 282 height 38
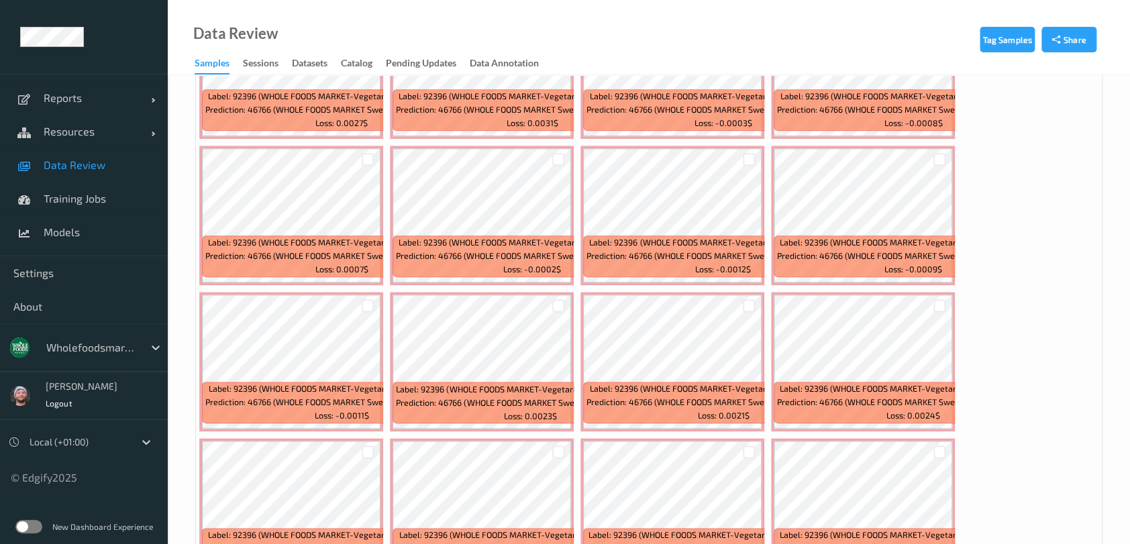
scroll to position [1073, 0]
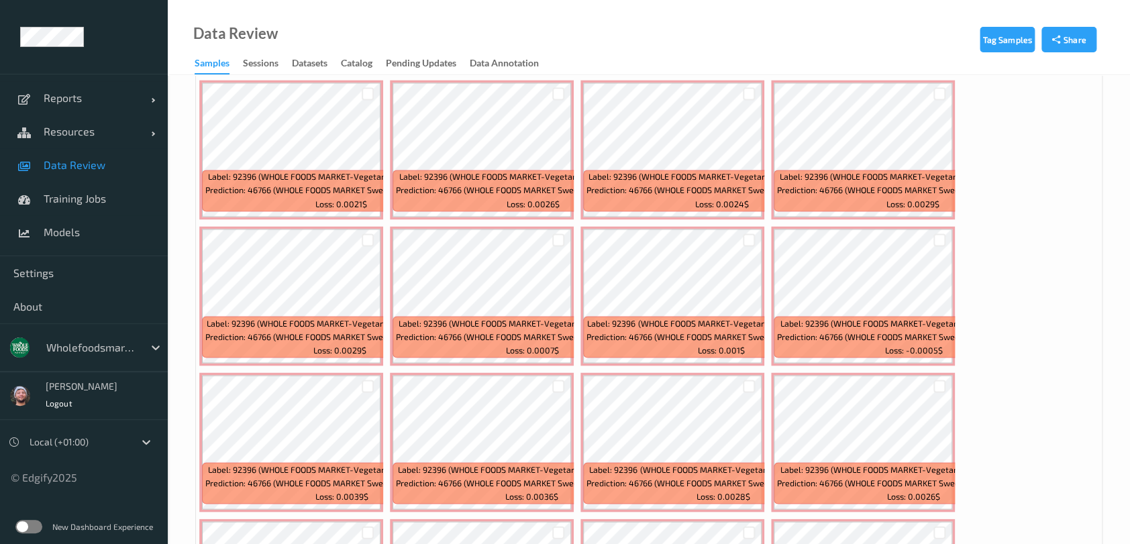
click at [1041, 345] on div "Label: 92396 (WHOLE FOODS MARKET-Vegetarian Sweet Sesame Tofu) Prediction: 4676…" at bounding box center [649, 295] width 906 height 1901
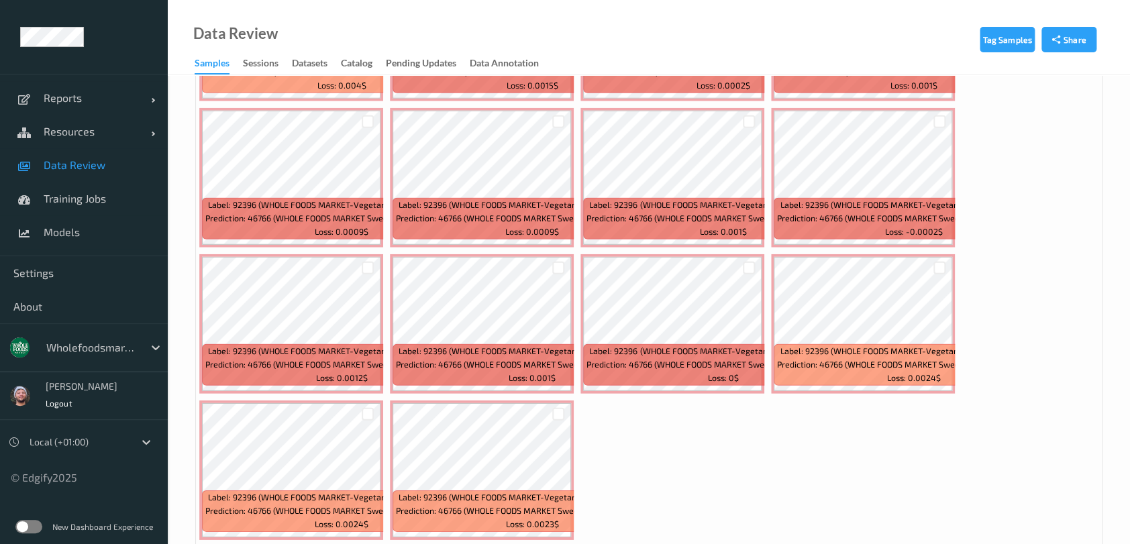
scroll to position [1823, 0]
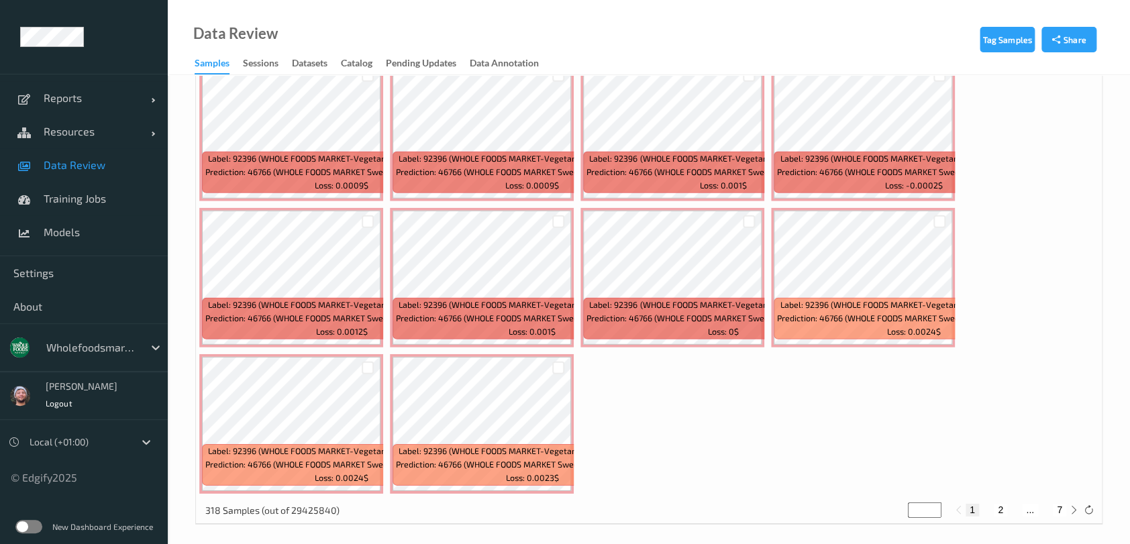
click at [1001, 504] on button "2" at bounding box center [1000, 510] width 13 height 12
type input "*"
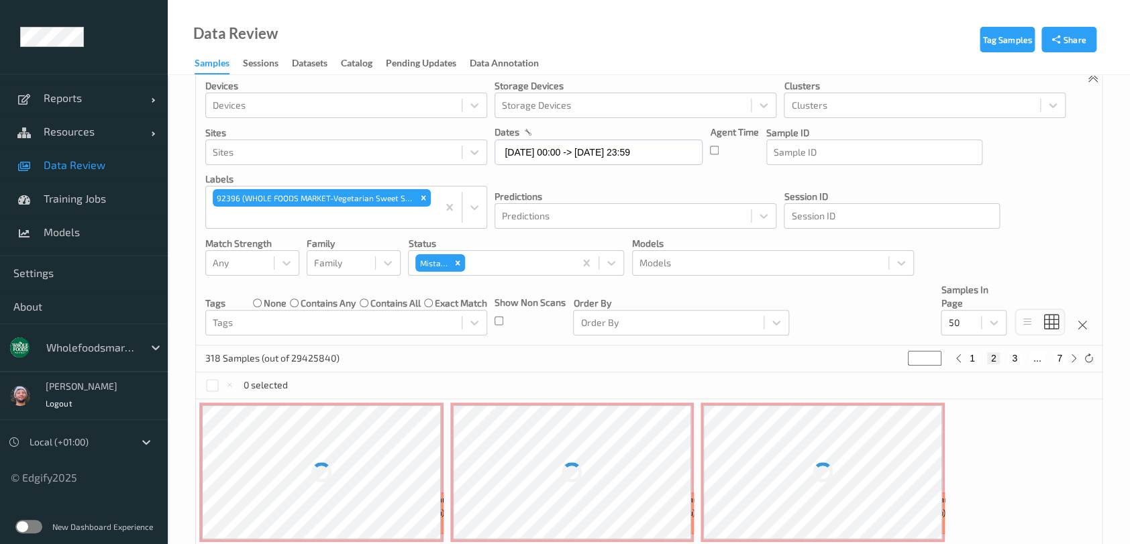
scroll to position [0, 0]
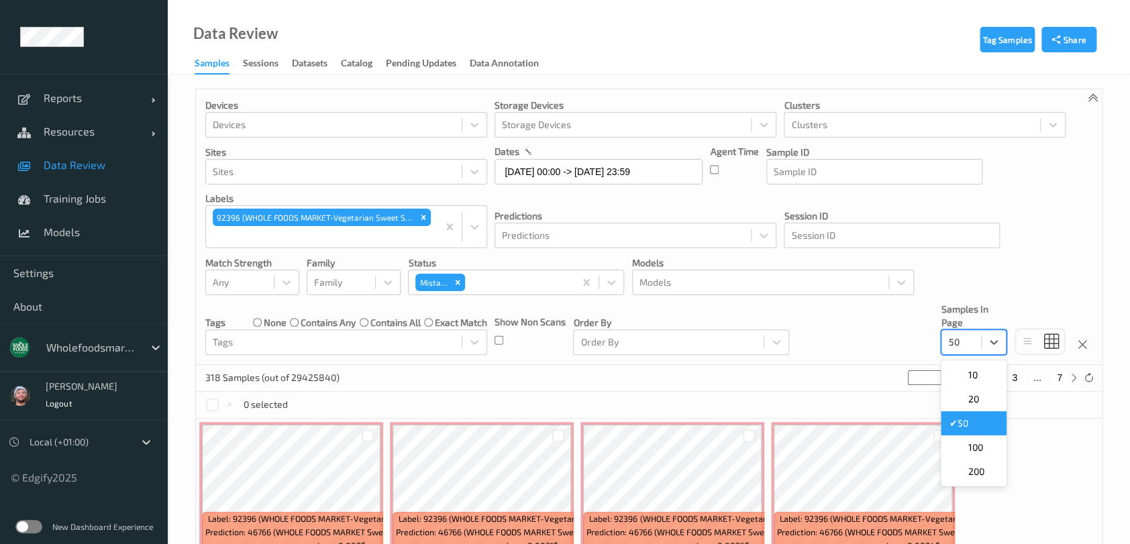
click at [980, 343] on div "50" at bounding box center [961, 341] width 40 height 21
click at [968, 472] on span "200" at bounding box center [975, 471] width 16 height 13
type input "*"
paste input "7137"
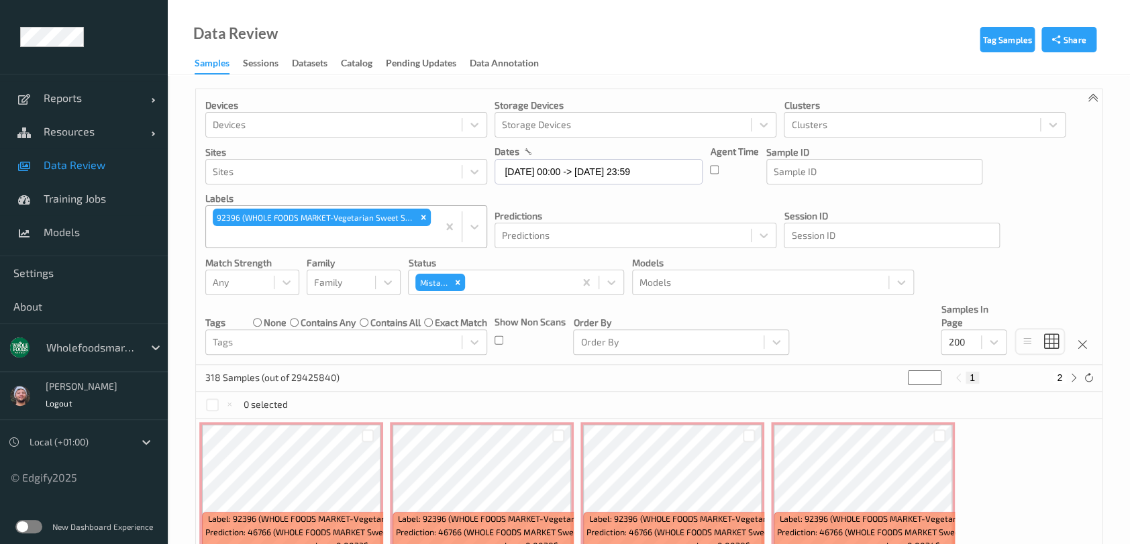
type input "7137"
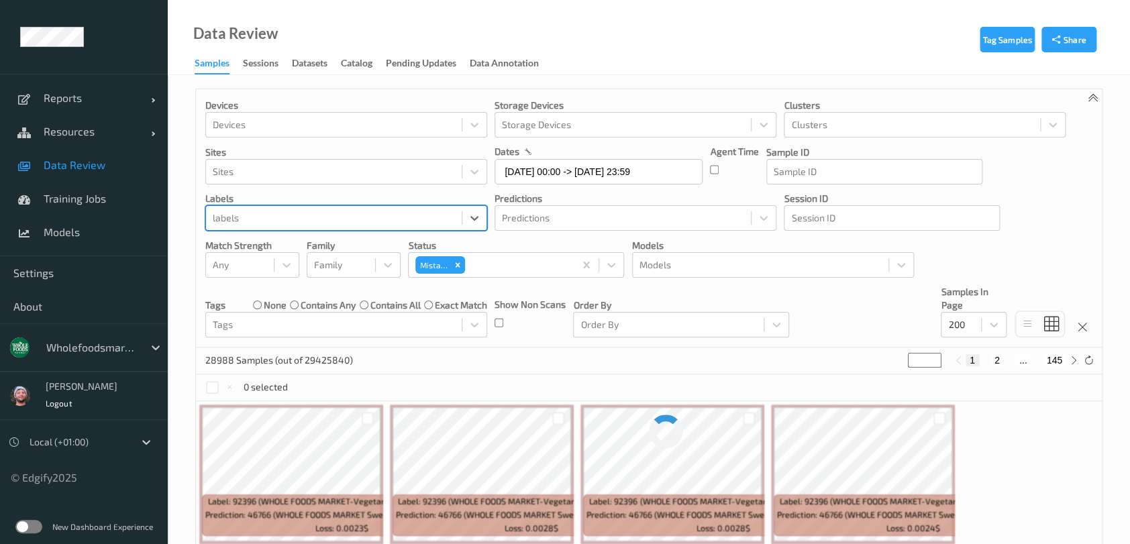
click at [270, 216] on div at bounding box center [334, 218] width 242 height 16
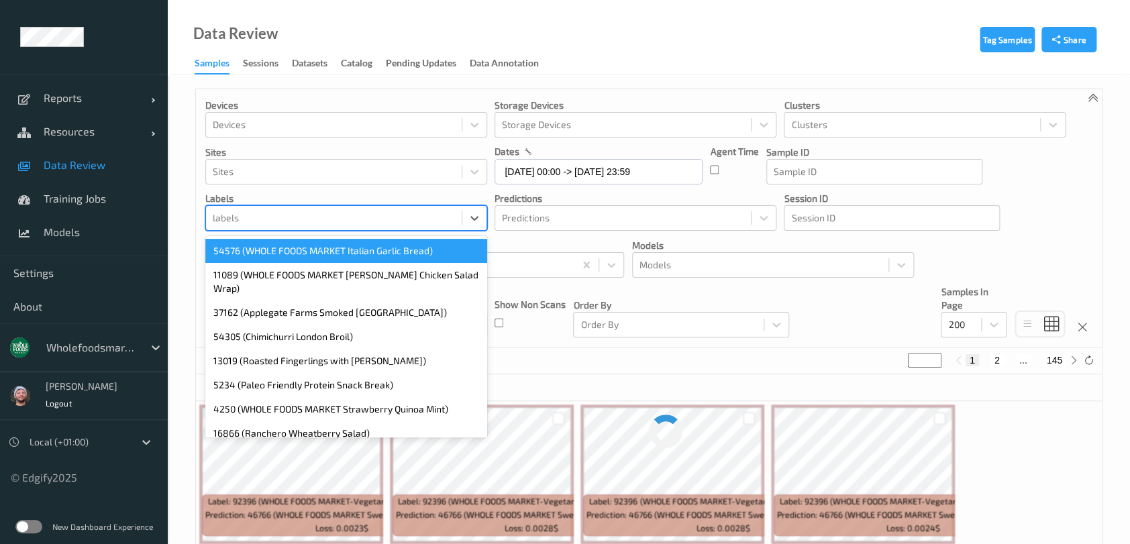
paste input "7137"
type input "7137"
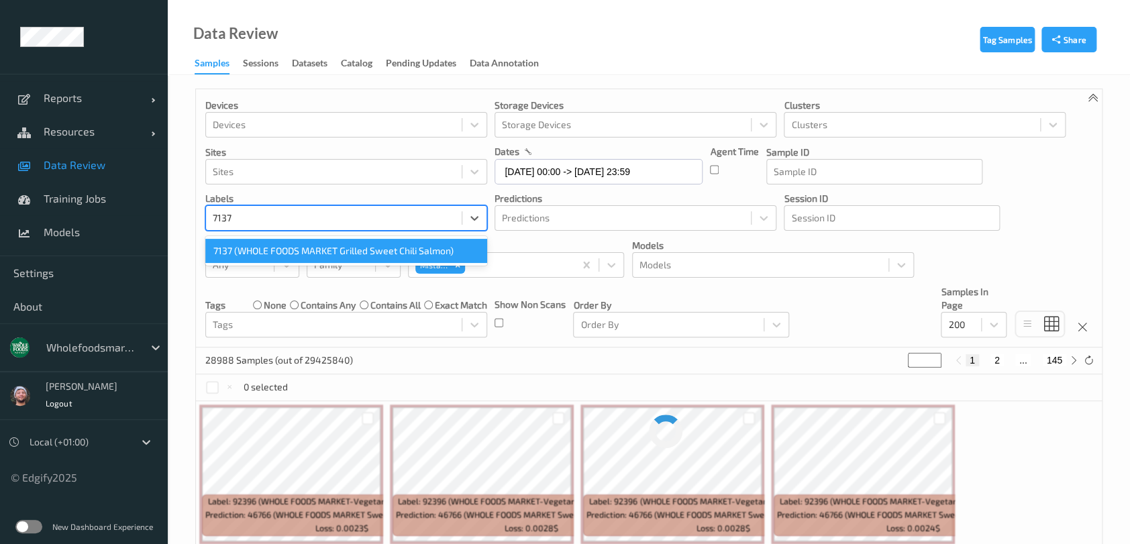
click at [248, 250] on div "7137 (WHOLE FOODS MARKET Grilled Sweet Chili Salmon)" at bounding box center [346, 251] width 282 height 24
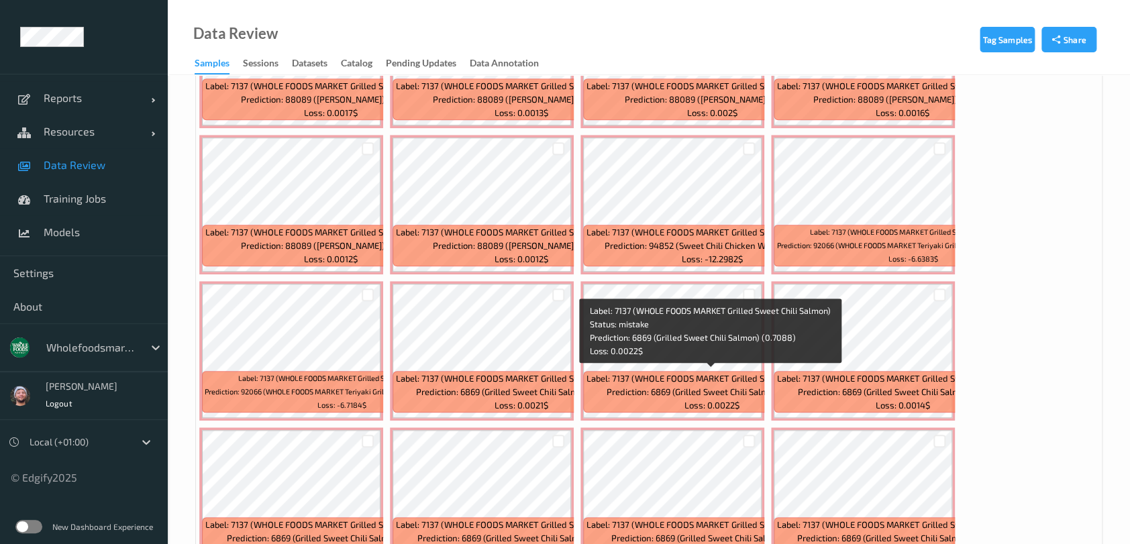
scroll to position [358, 0]
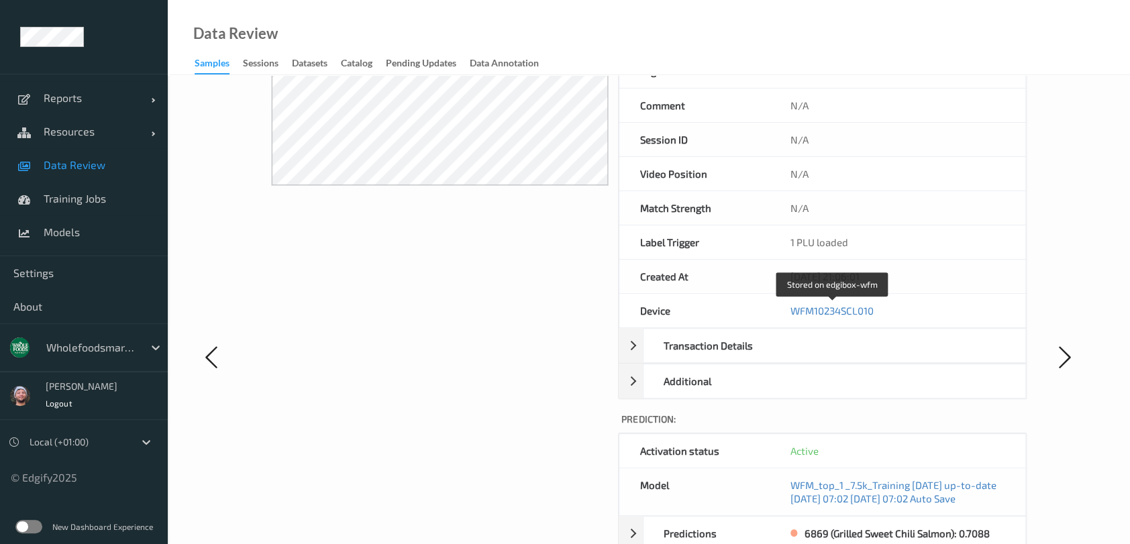
scroll to position [89, 0]
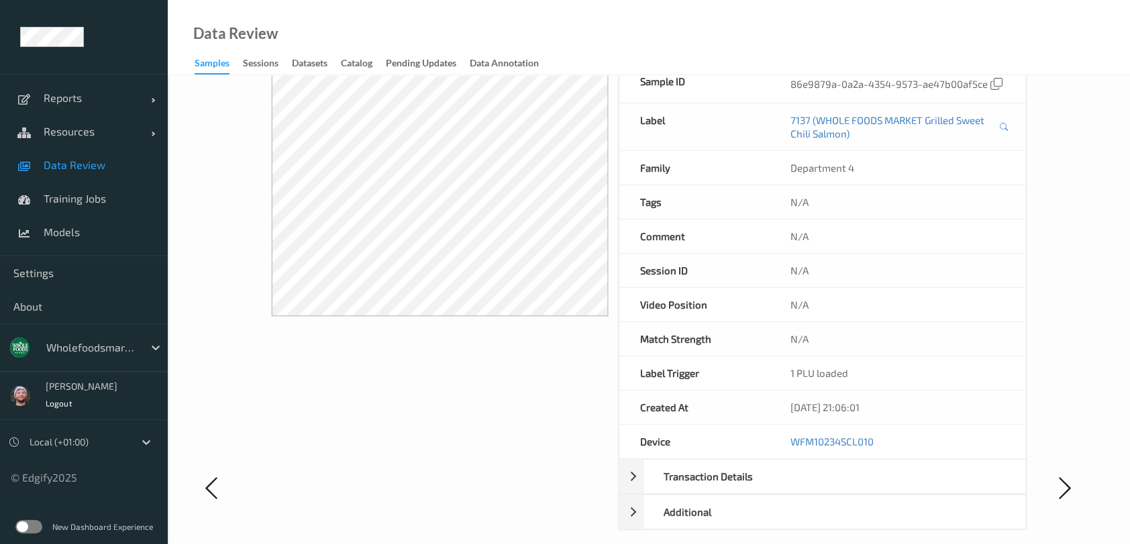
click at [108, 174] on link "Data Review" at bounding box center [84, 165] width 168 height 34
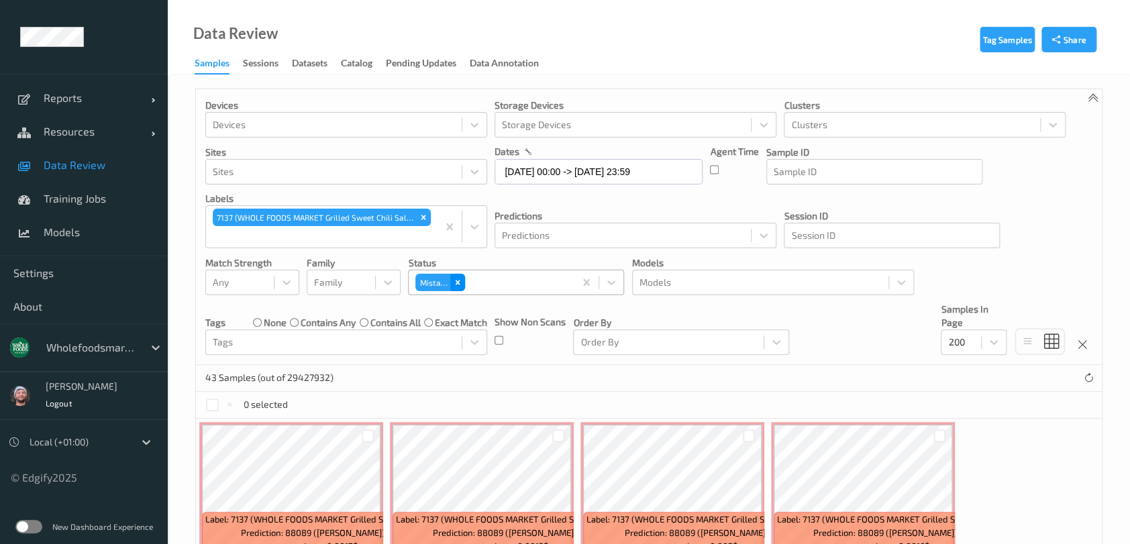
click at [456, 278] on icon "Remove Mistake" at bounding box center [457, 282] width 9 height 9
paste input "5238"
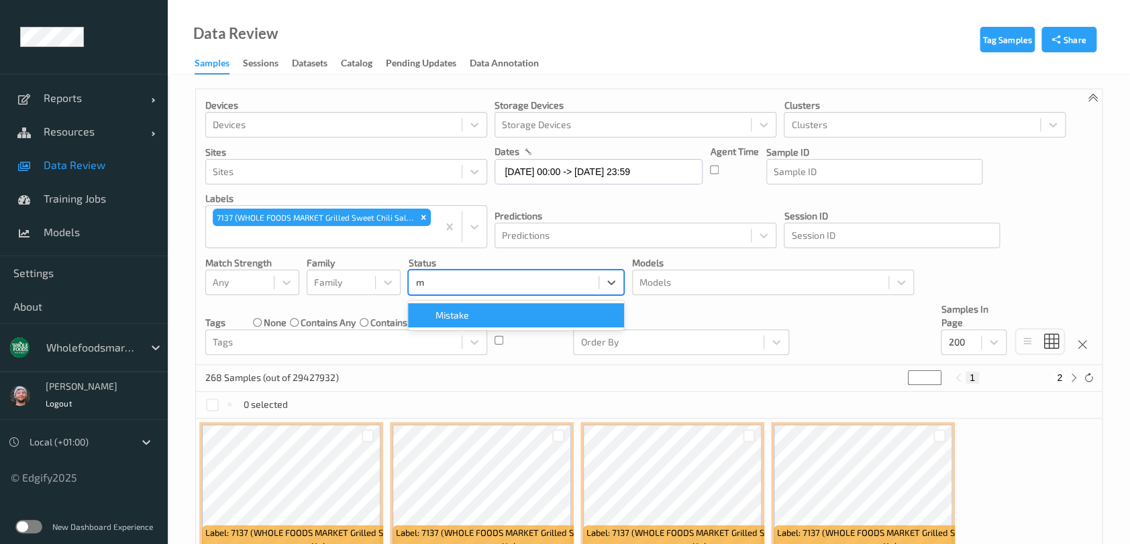
type input "mi"
click at [460, 303] on div "Mistake" at bounding box center [516, 315] width 216 height 24
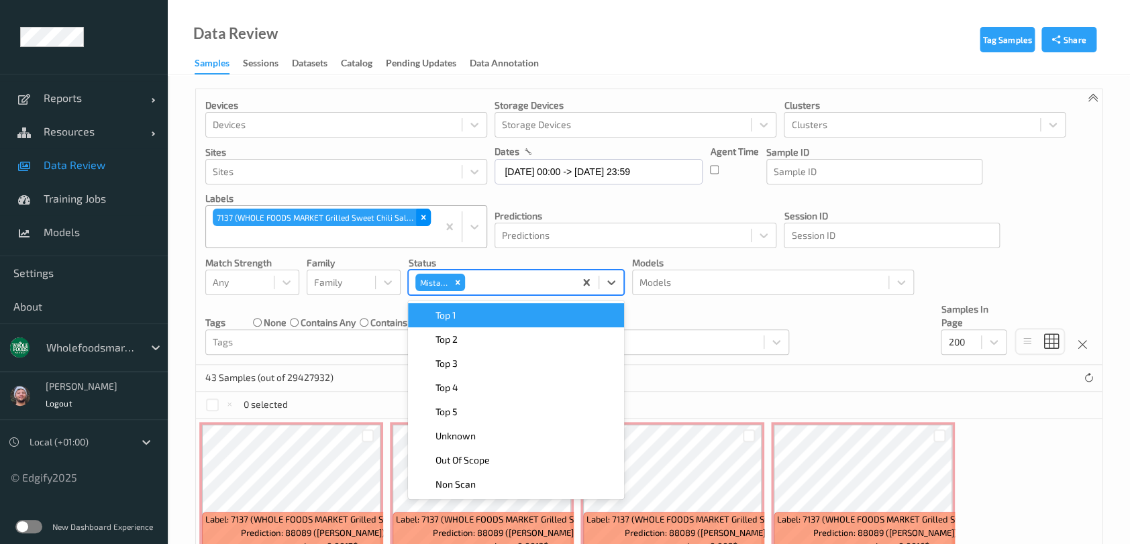
click at [423, 215] on icon "Remove 7137 (WHOLE FOODS MARKET Grilled Sweet Chili Salmon)" at bounding box center [423, 217] width 9 height 9
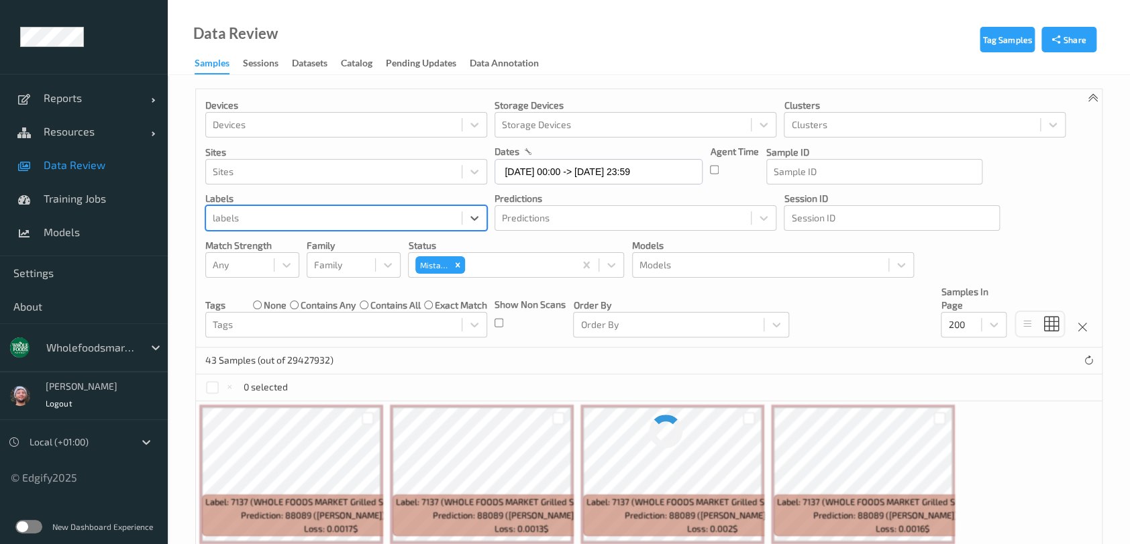
paste input "5238"
type input "5238"
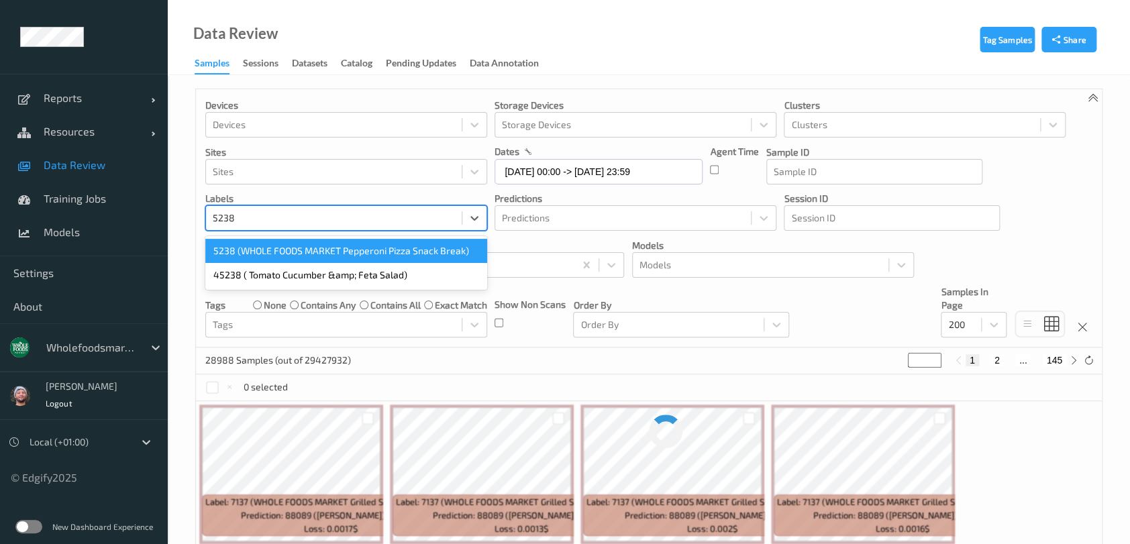
drag, startPoint x: 254, startPoint y: 275, endPoint x: 256, endPoint y: 248, distance: 27.6
click at [256, 248] on div "5238 (WHOLE FOODS MARKET Pepperoni Pizza Snack Break) 45238 ( Tomato Cucumber &…" at bounding box center [346, 263] width 282 height 54
click at [256, 248] on div "5238 (WHOLE FOODS MARKET Pepperoni Pizza Snack Break)" at bounding box center [346, 251] width 282 height 24
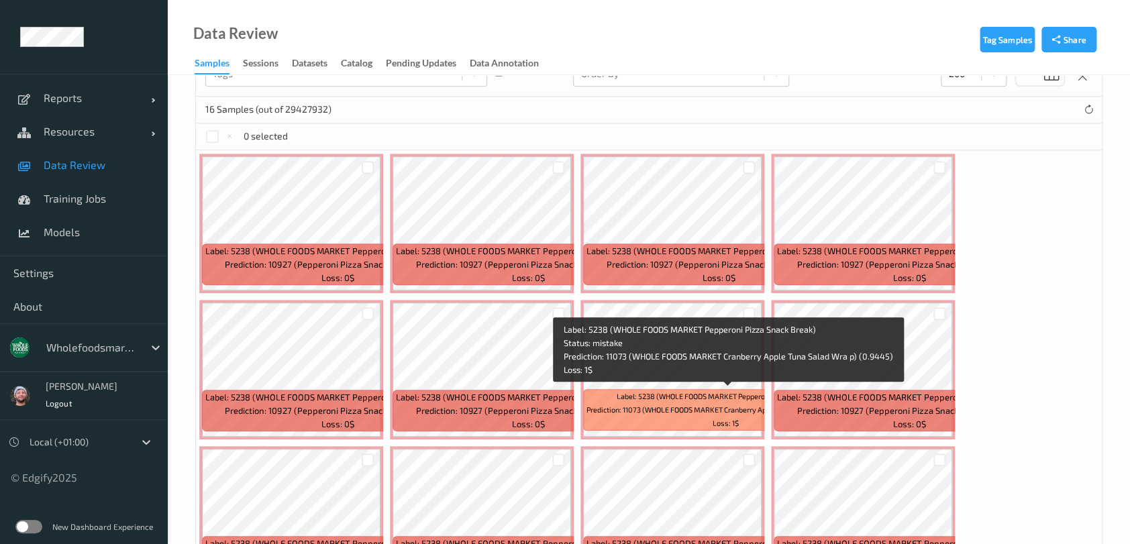
scroll to position [358, 0]
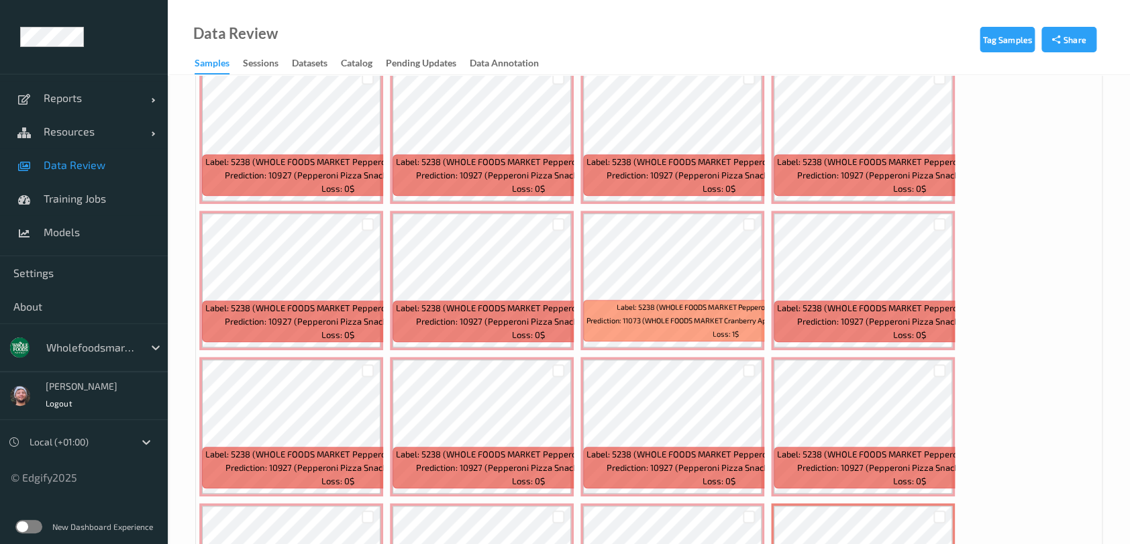
click at [1040, 352] on div "Label: 5238 (WHOLE FOODS MARKET Pepperoni Pizza Snack Break) Prediction: 10927 …" at bounding box center [649, 353] width 906 height 585
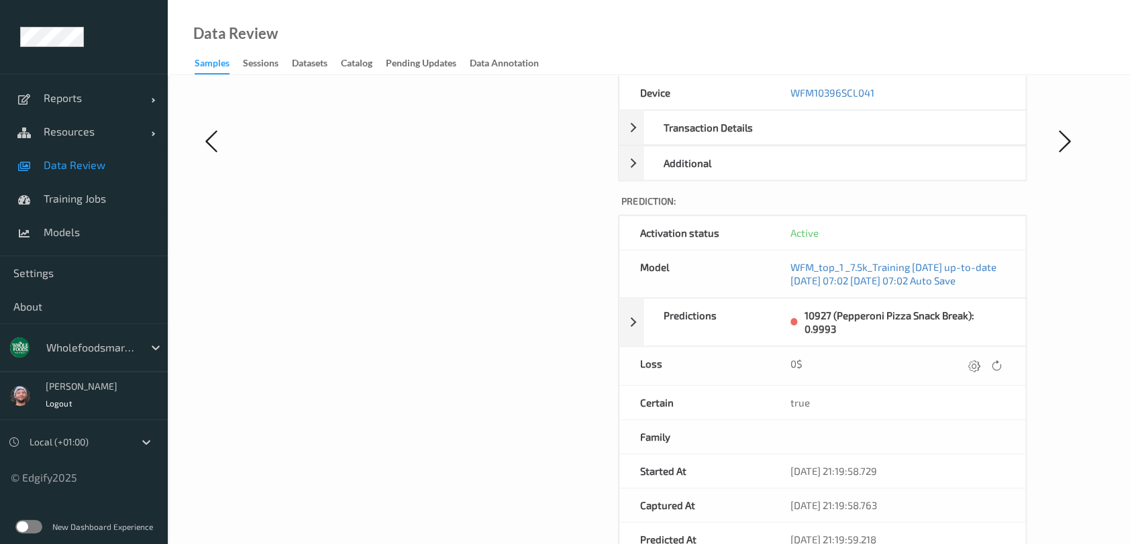
scroll to position [268, 0]
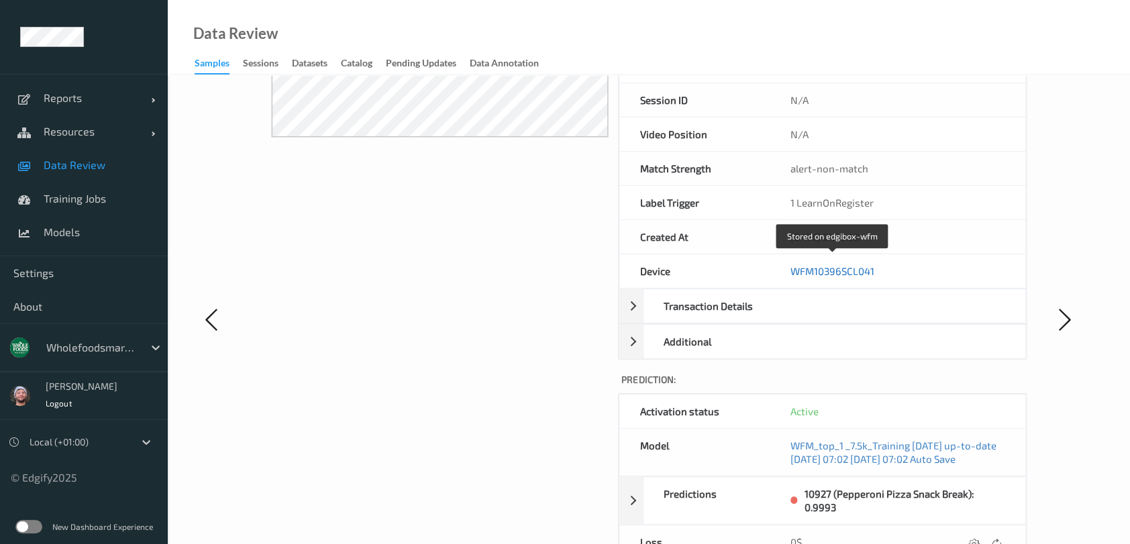
click at [839, 265] on link "WFM10396SCL041" at bounding box center [832, 271] width 84 height 12
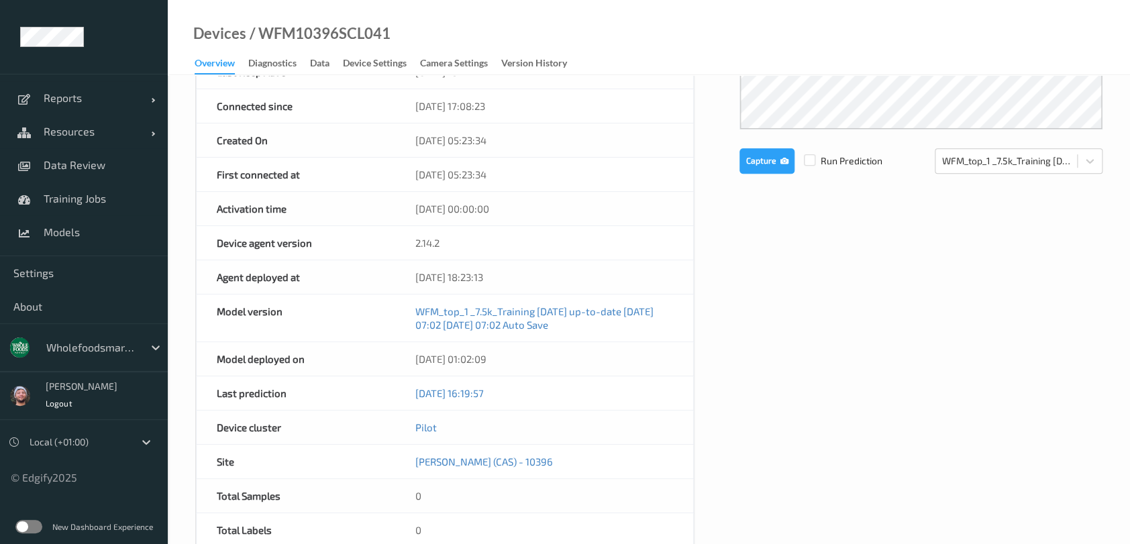
scroll to position [447, 0]
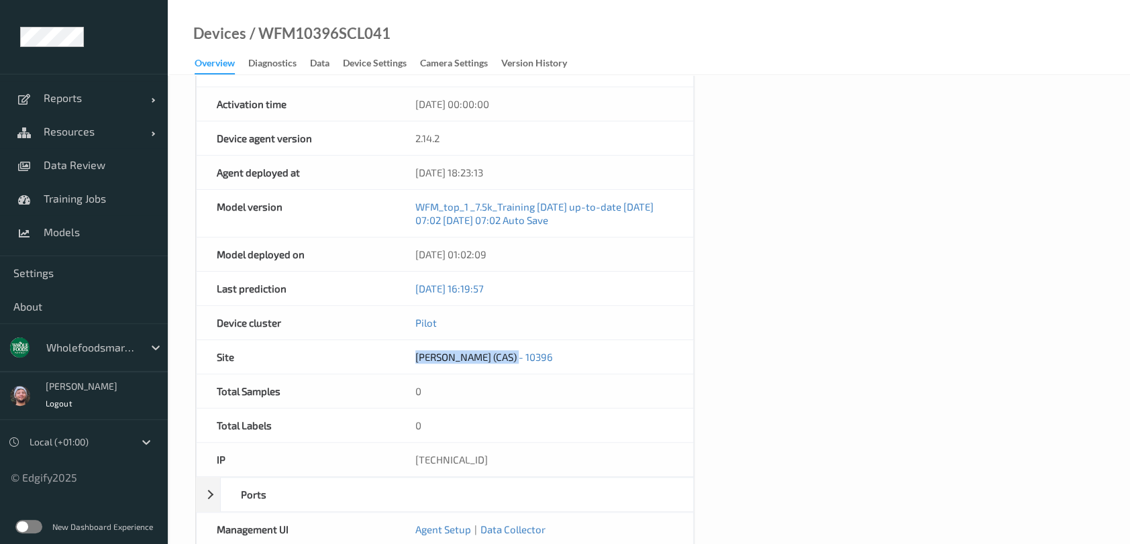
copy link "Castro (CAS) - 10396"
drag, startPoint x: 561, startPoint y: 340, endPoint x: 406, endPoint y: 354, distance: 156.3
click at [406, 354] on div "Castro (CAS) - 10396" at bounding box center [544, 357] width 298 height 34
click at [933, 341] on div "Device Name WFM10396SCL041 OS windows Platform Microsoft Windows 10 Enterprise …" at bounding box center [648, 144] width 907 height 873
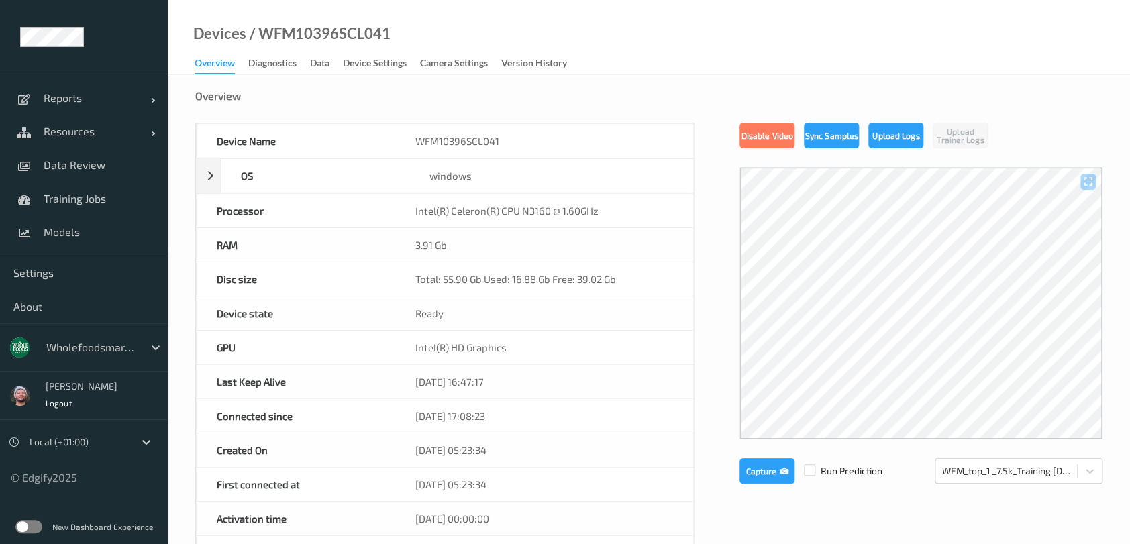
scroll to position [0, 0]
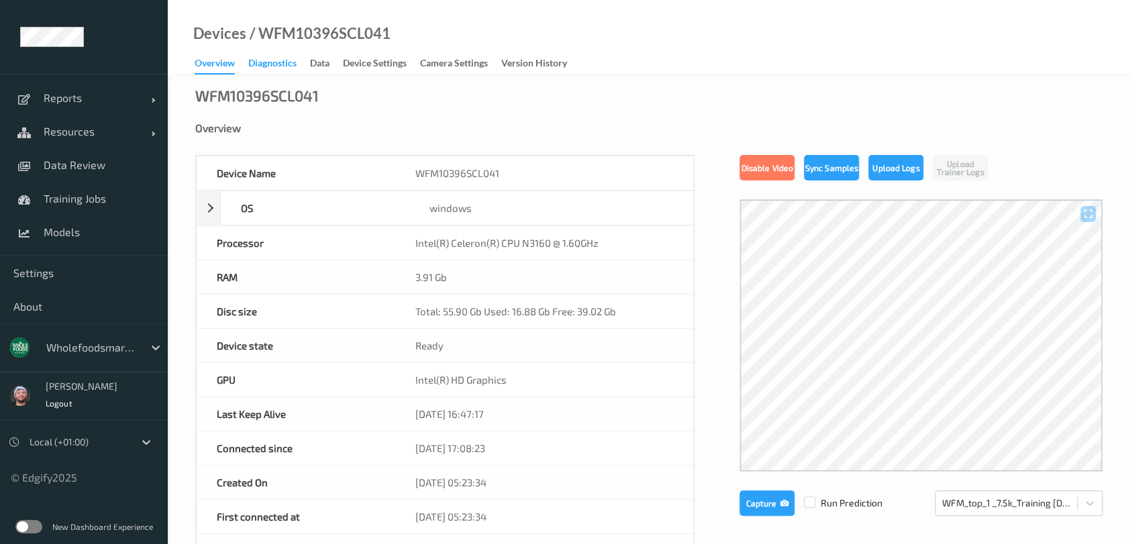
click at [282, 71] on div "Diagnostics" at bounding box center [272, 64] width 48 height 17
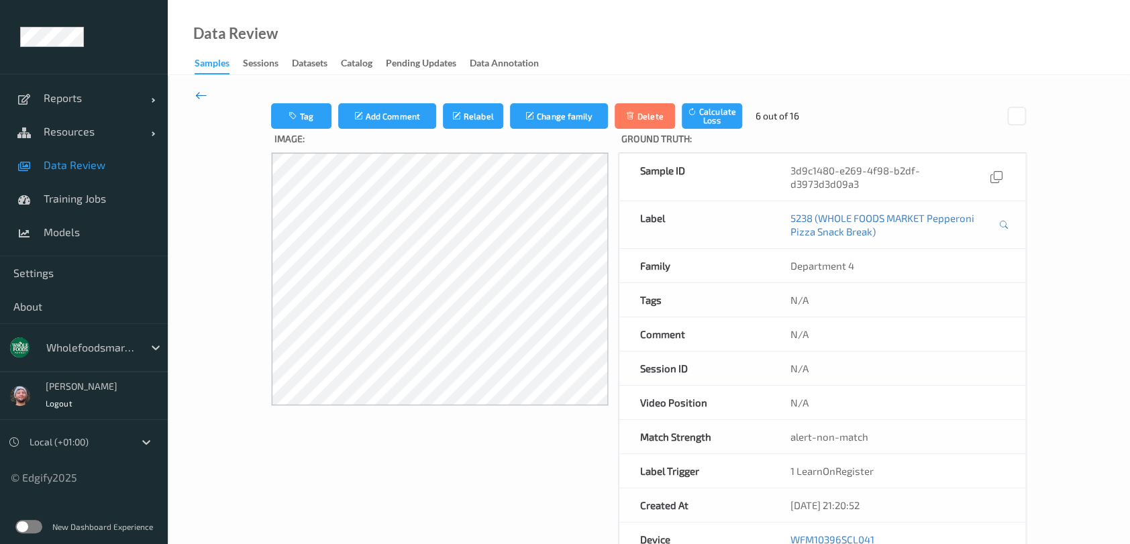
click at [206, 99] on icon at bounding box center [201, 95] width 12 height 15
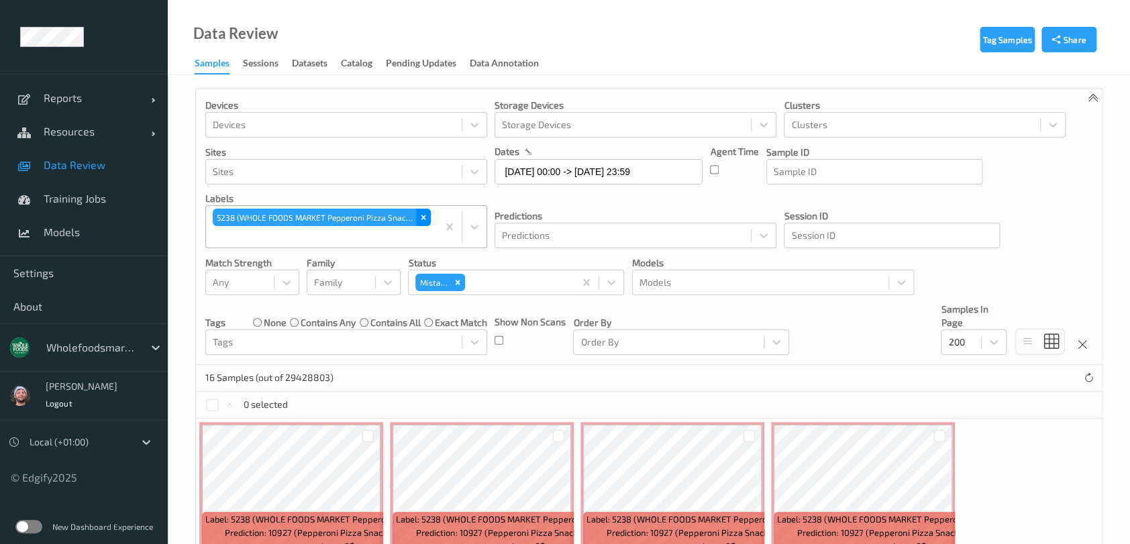
click at [425, 215] on icon "Remove 5238 (WHOLE FOODS MARKET Pepperoni Pizza Snack Break)" at bounding box center [423, 217] width 5 height 5
paste input "23301"
type input "23301"
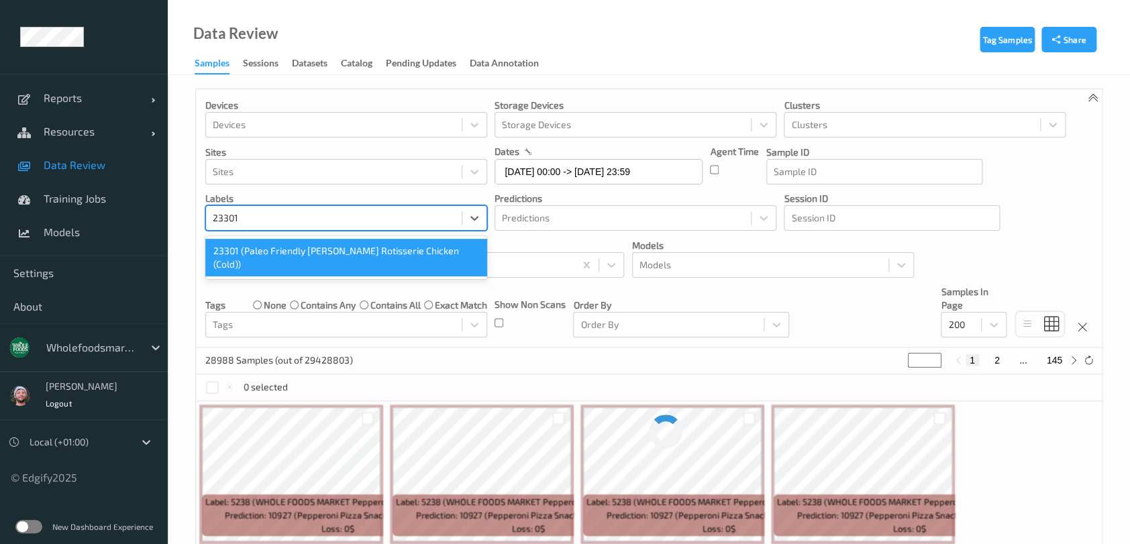
click at [254, 246] on div "23301 (Paleo Friendly Lemon Herb Rotisserie Chicken (Cold))" at bounding box center [346, 258] width 282 height 38
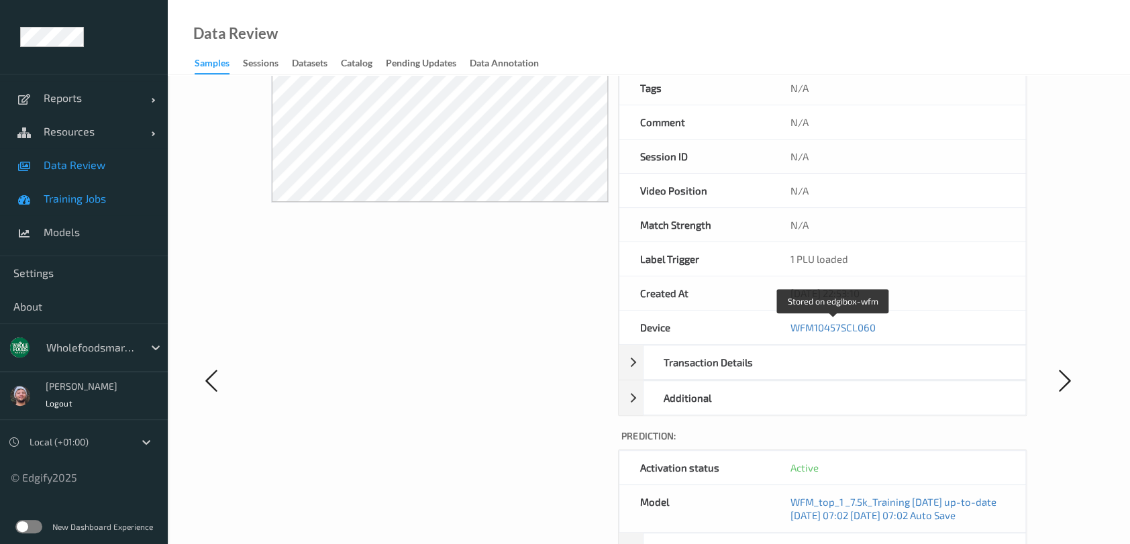
scroll to position [178, 0]
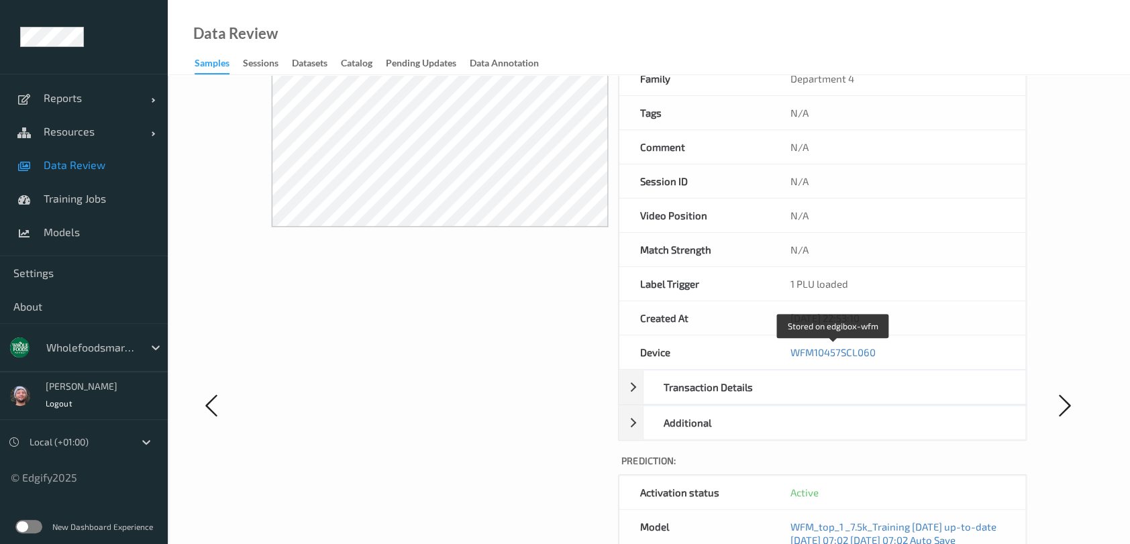
click at [107, 173] on link "Data Review" at bounding box center [84, 165] width 168 height 34
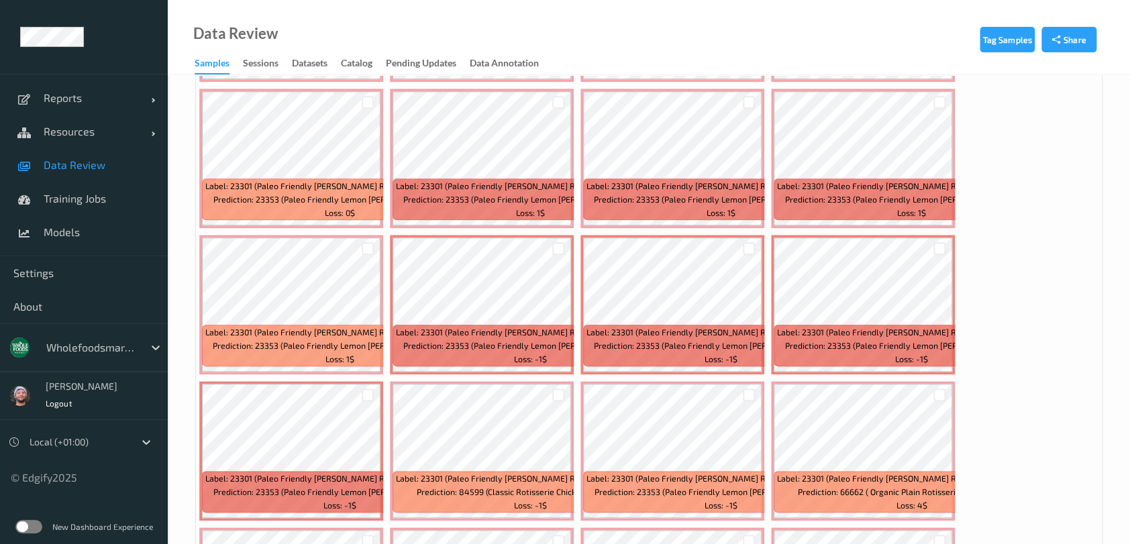
scroll to position [715, 0]
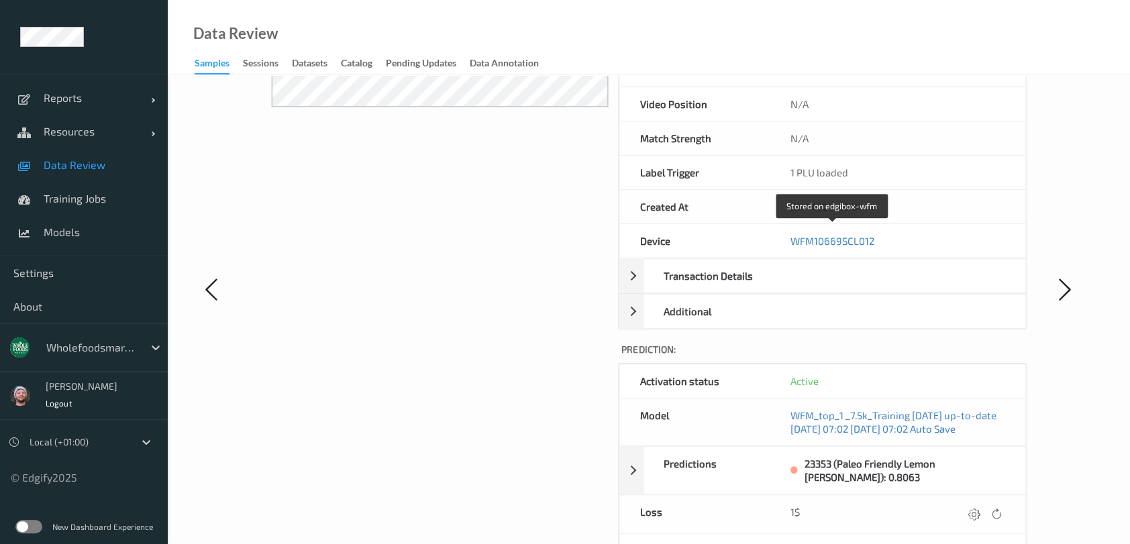
scroll to position [290, 0]
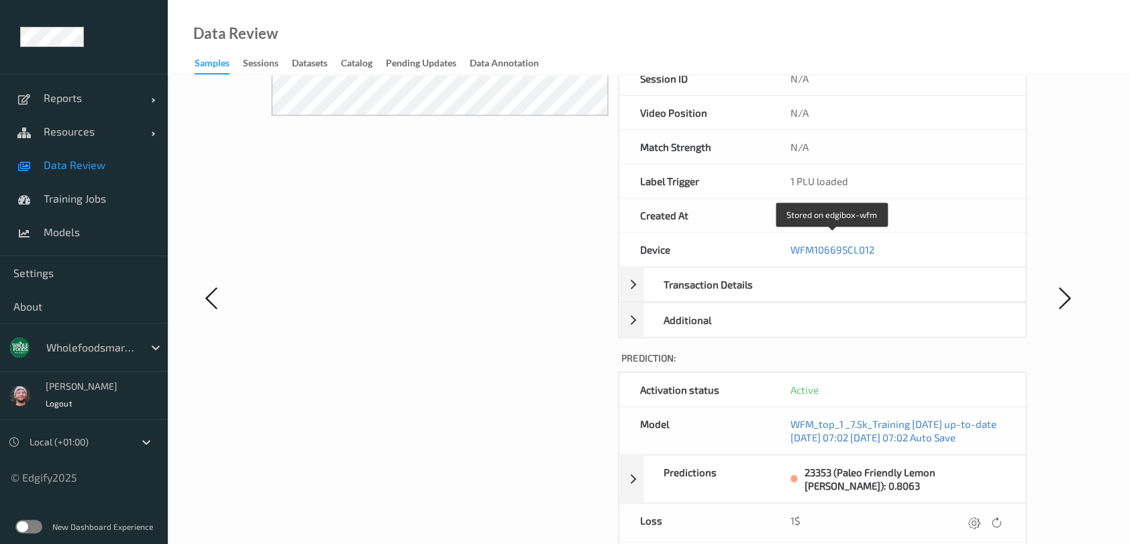
click at [123, 162] on span "Data Review" at bounding box center [99, 164] width 111 height 13
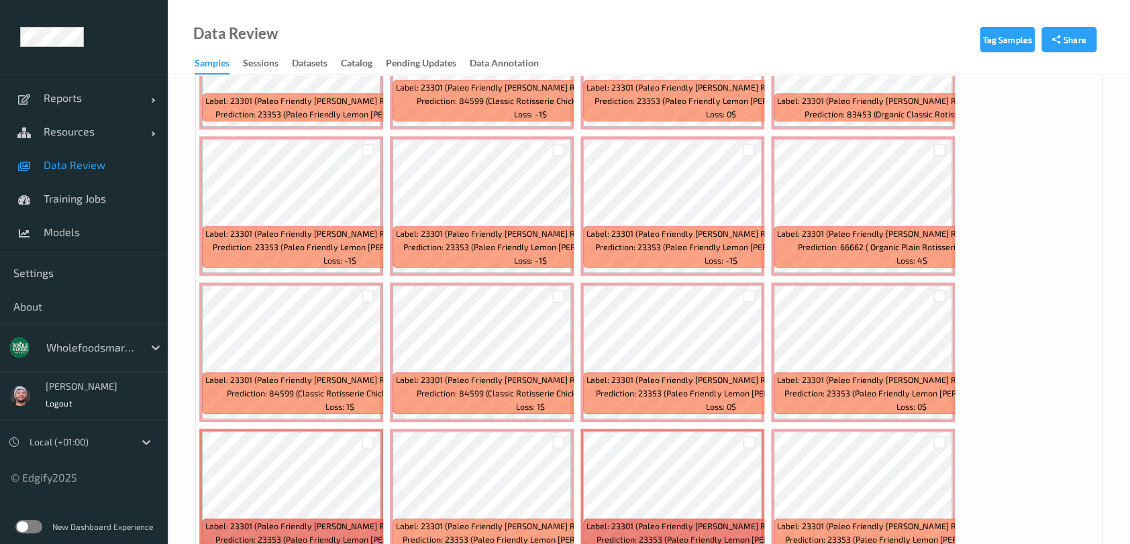
scroll to position [3041, 0]
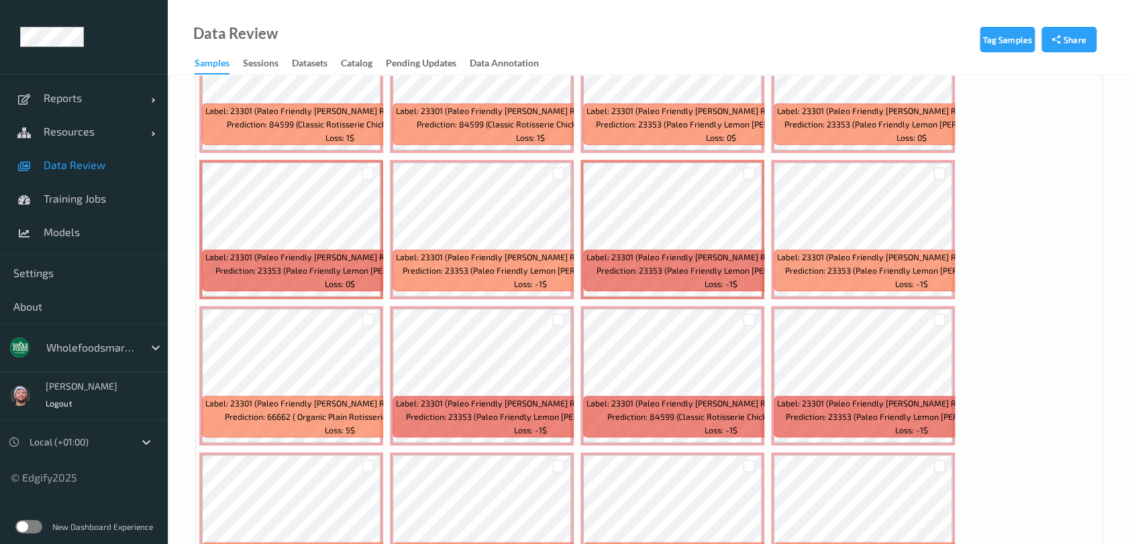
drag, startPoint x: 869, startPoint y: 239, endPoint x: 982, endPoint y: 168, distance: 133.8
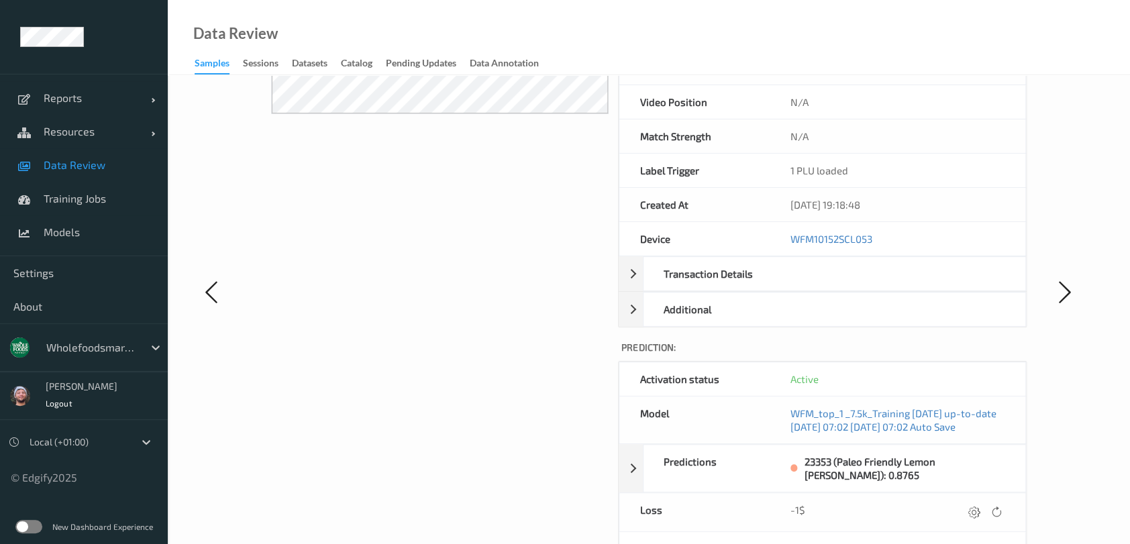
scroll to position [447, 0]
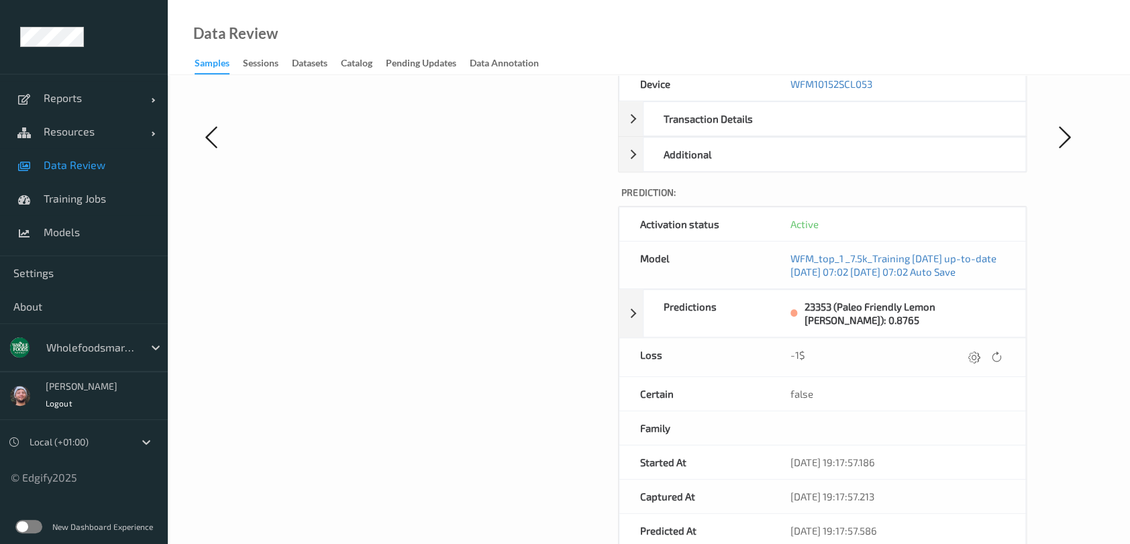
click at [70, 174] on link "Data Review" at bounding box center [84, 165] width 168 height 34
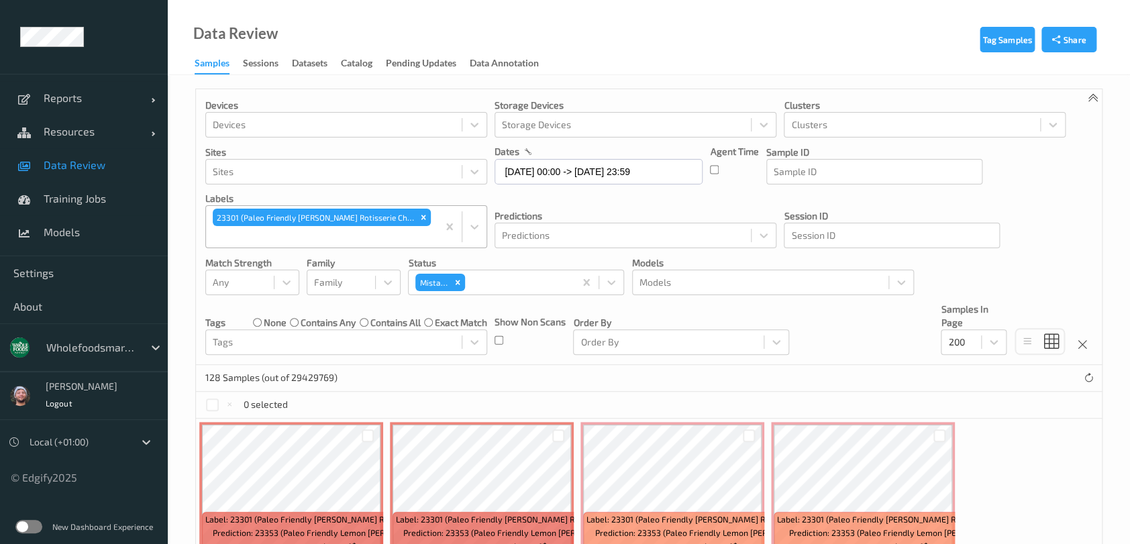
click at [419, 221] on icon "Remove 23301 (Paleo Friendly Lemon Herb Rotisserie Chicken (Cold))" at bounding box center [423, 217] width 9 height 9
paste input "71111"
type input "71111"
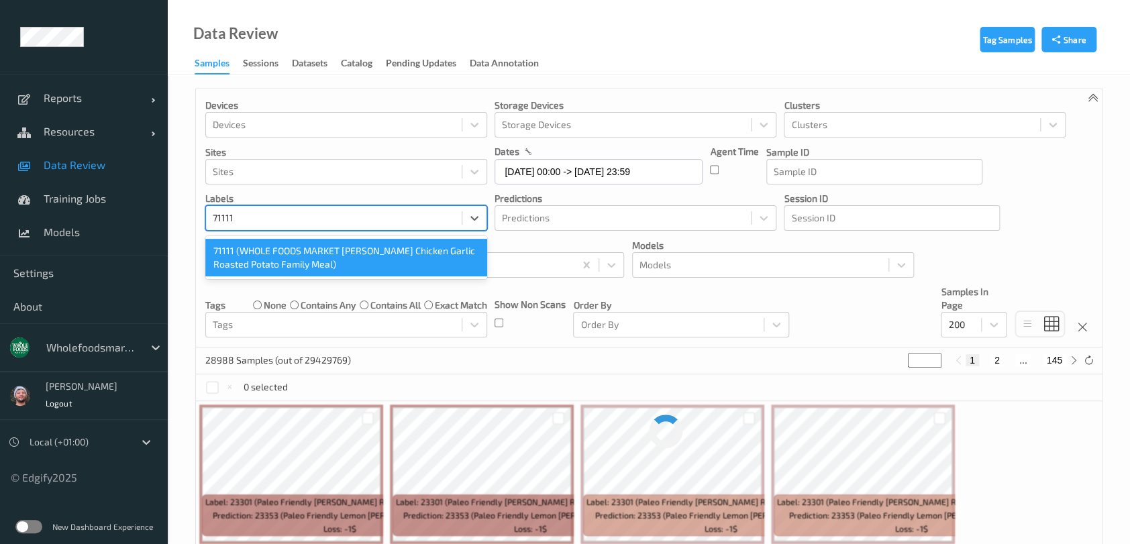
click at [297, 252] on div "71111 (WHOLE FOODS MARKET Lemon Rosemary Chicken Garlic Roasted Potato Family M…" at bounding box center [346, 258] width 282 height 38
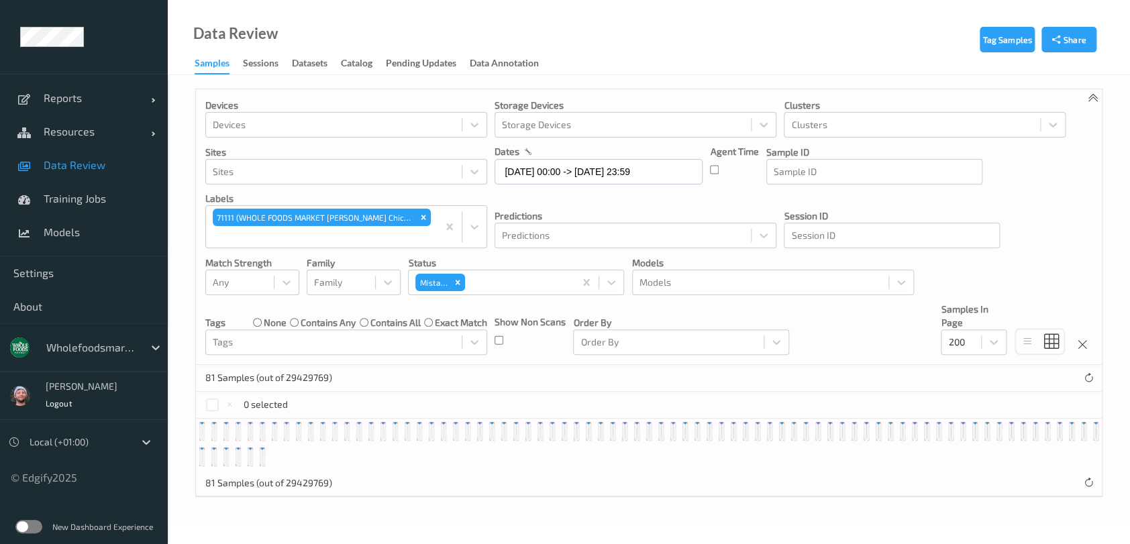
click at [634, 300] on div "Devices Devices Storage Devices Storage Devices Clusters Clusters Sites Sites d…" at bounding box center [649, 227] width 906 height 276
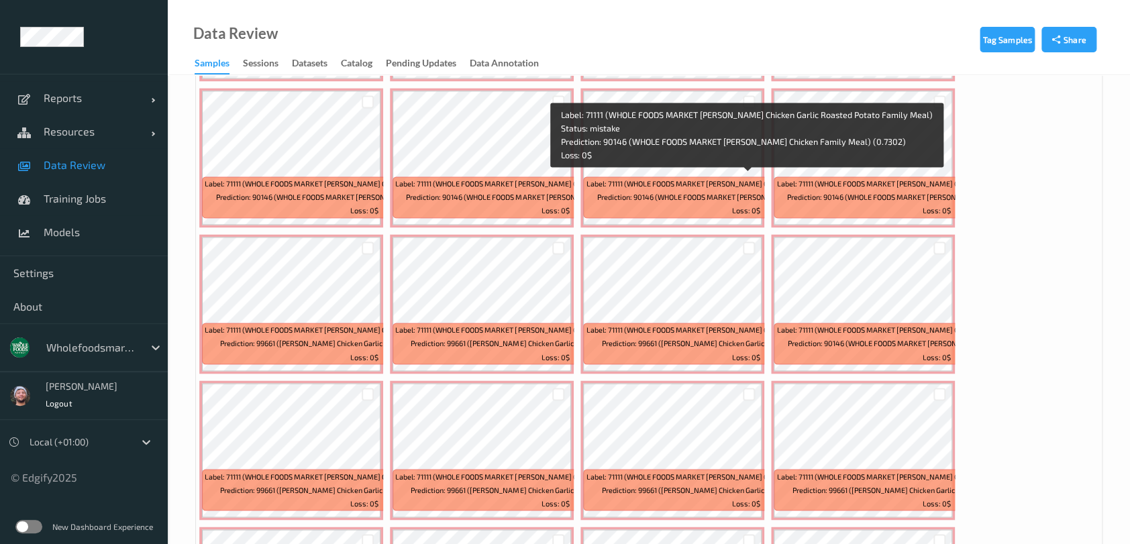
scroll to position [1073, 0]
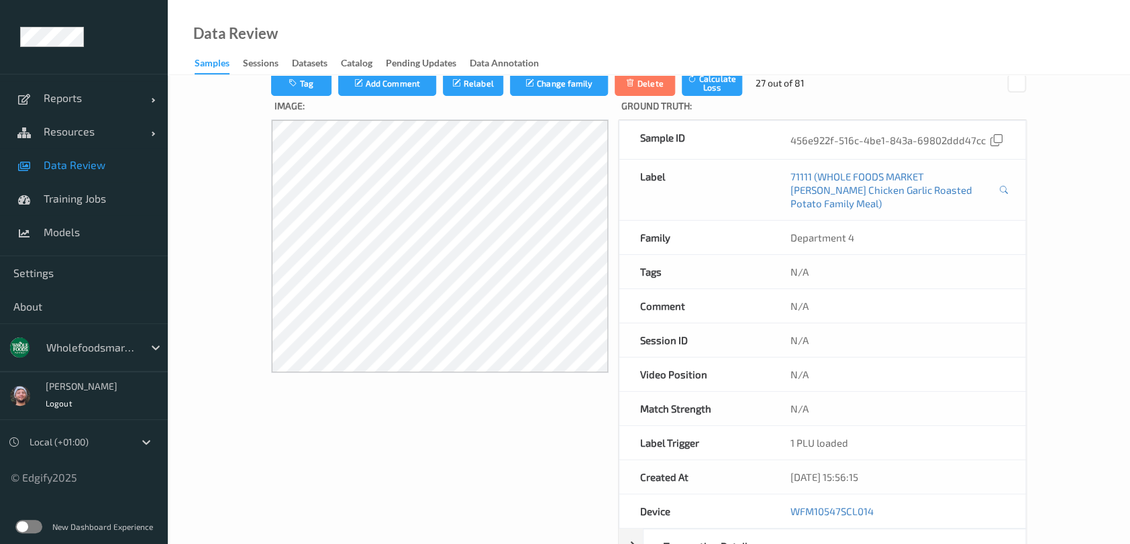
scroll to position [358, 0]
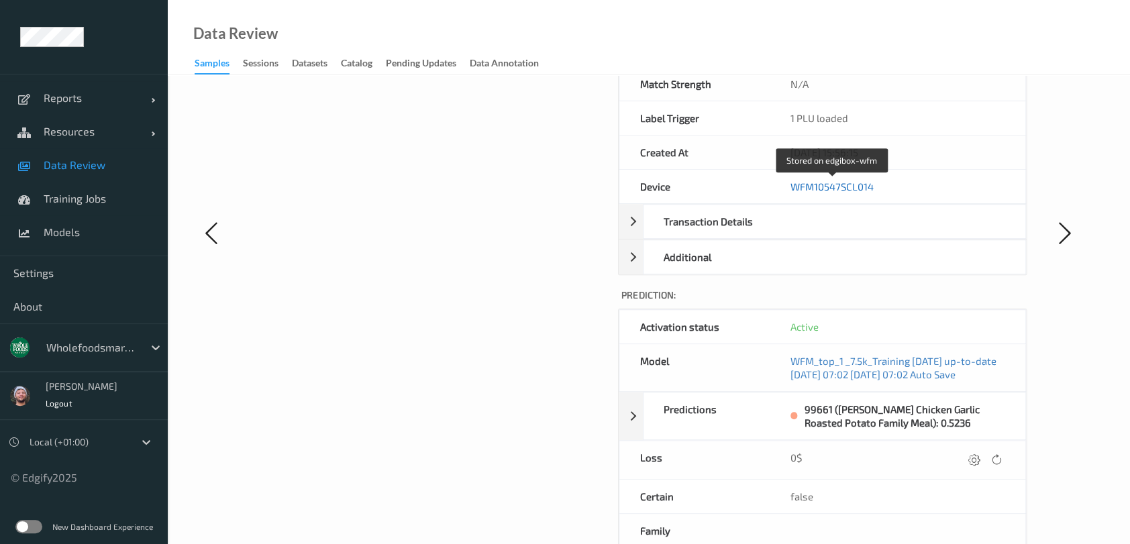
click at [840, 186] on link "WFM10547SCL014" at bounding box center [831, 186] width 83 height 12
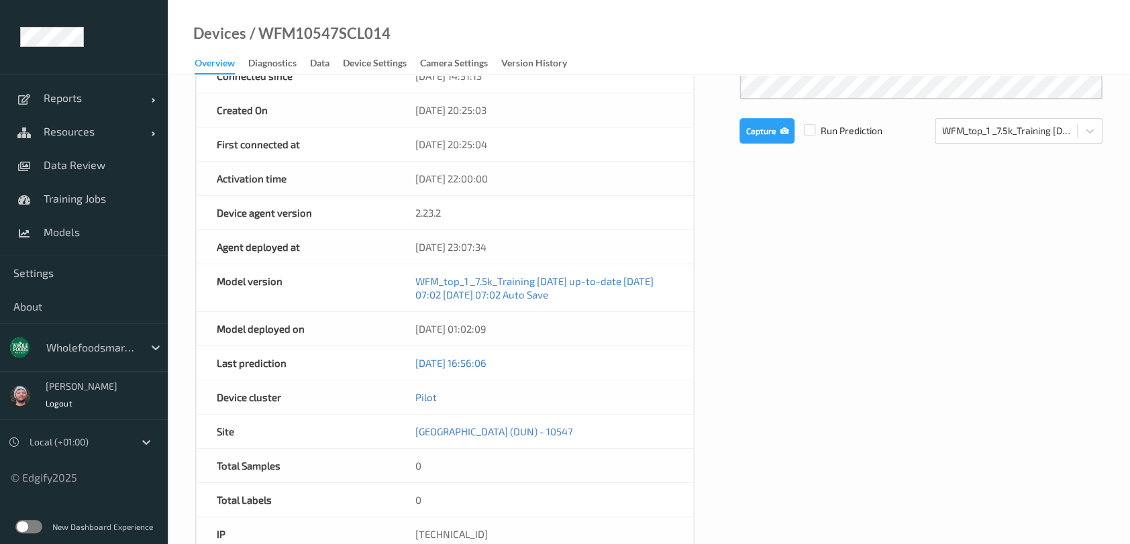
scroll to position [537, 0]
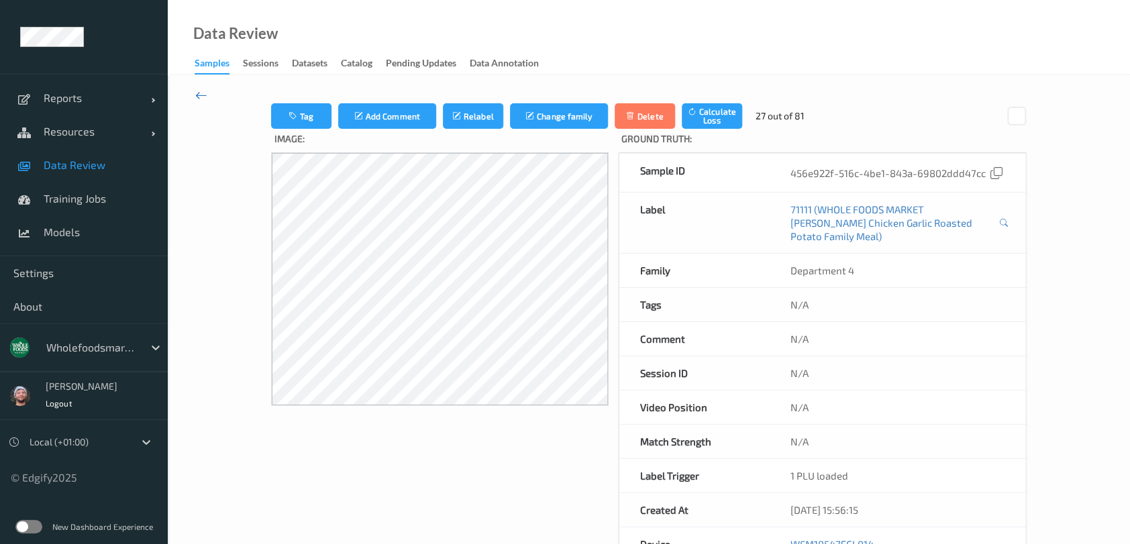
click at [203, 88] on icon at bounding box center [201, 95] width 12 height 15
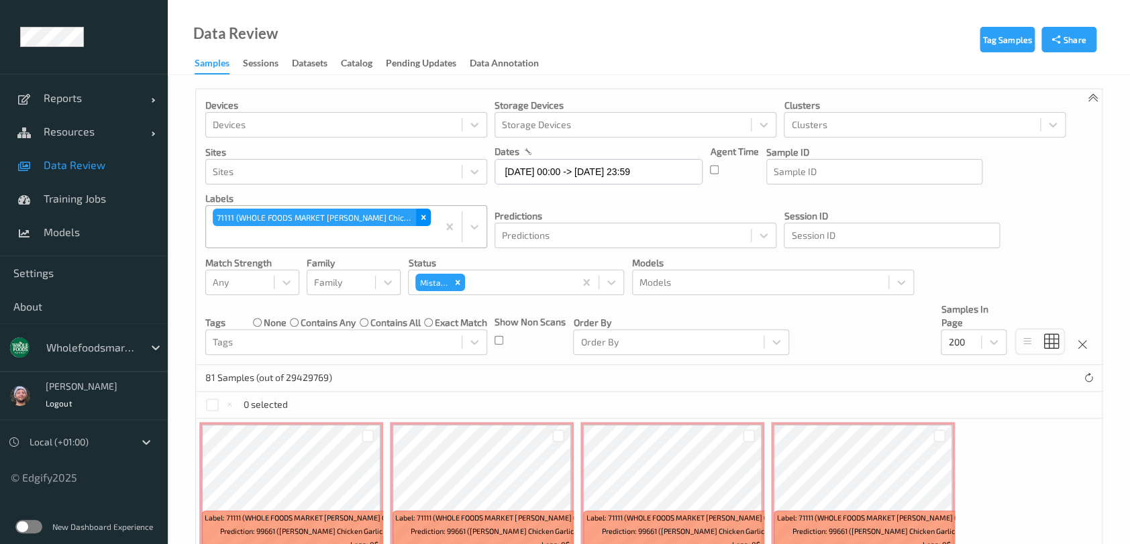
click at [429, 222] on div "Remove 71111 (WHOLE FOODS MARKET Lemon Rosemary Chicken Garlic Roasted Potato F…" at bounding box center [423, 217] width 15 height 17
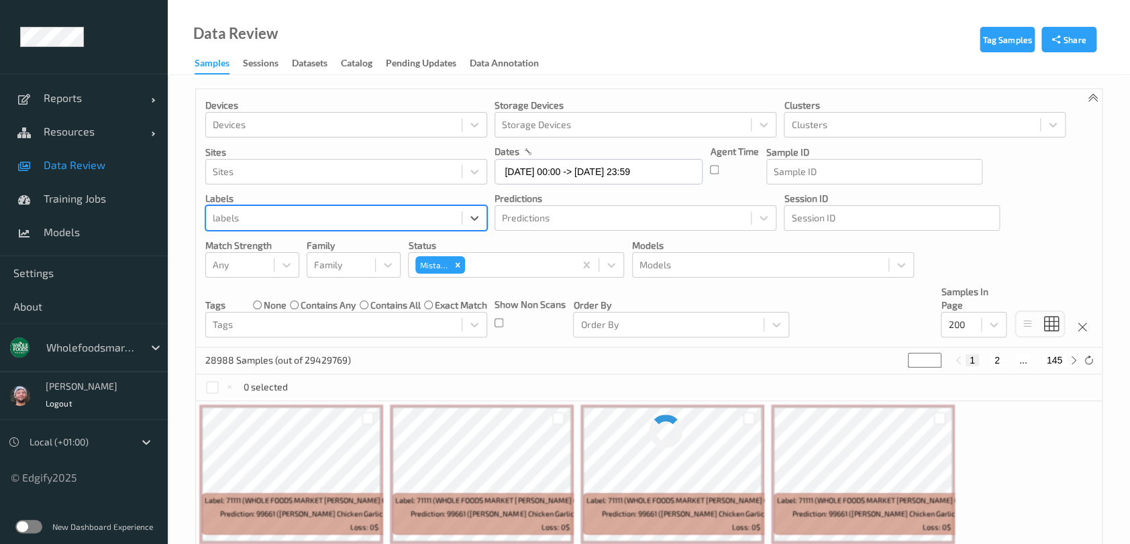
paste input "72230"
type input "72230"
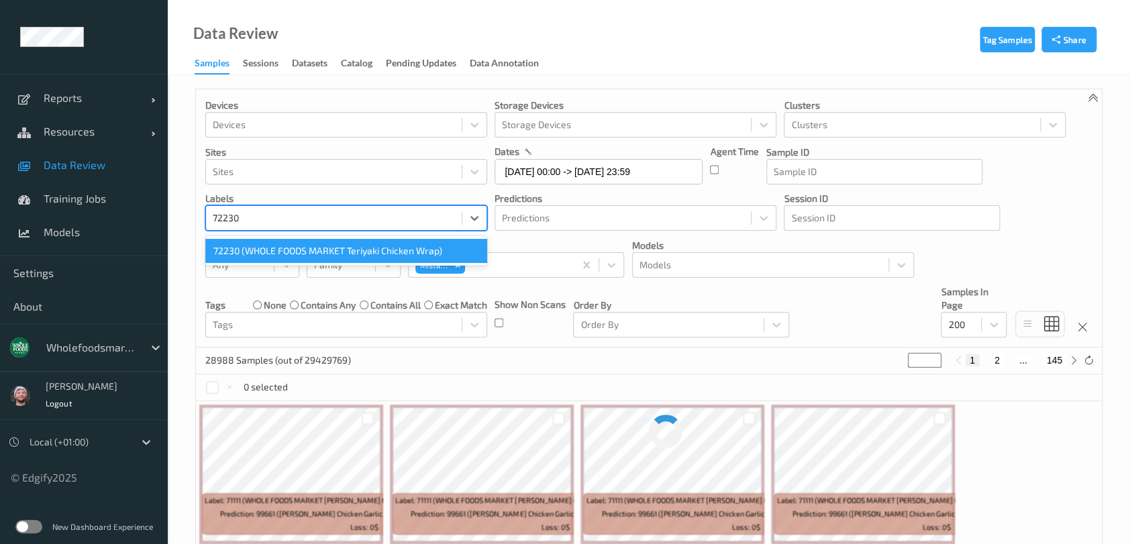
click at [295, 244] on div "72230 (WHOLE FOODS MARKET Teriyaki Chicken Wrap)" at bounding box center [346, 251] width 282 height 24
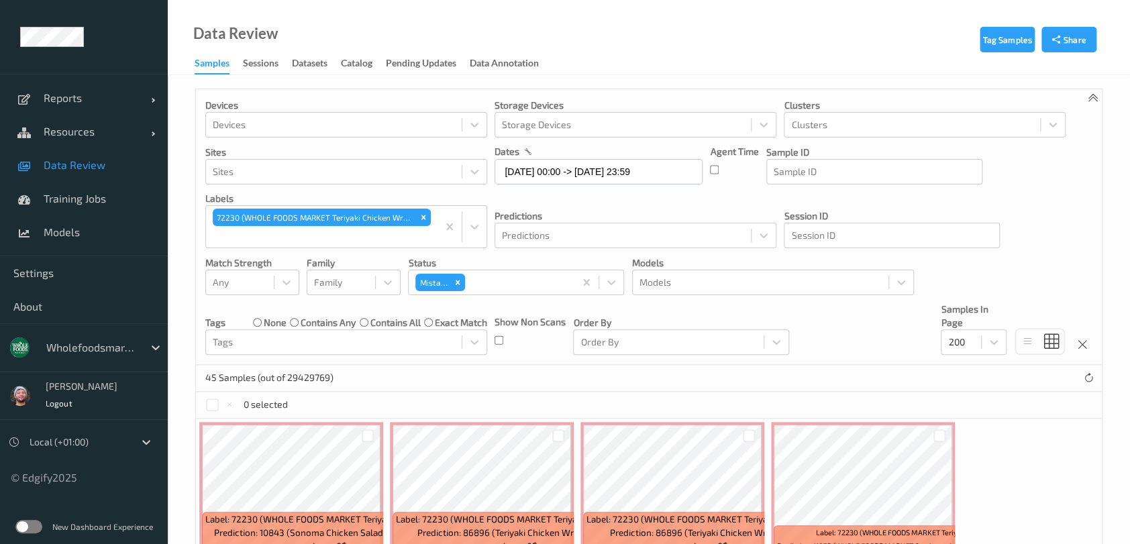
drag, startPoint x: 446, startPoint y: 231, endPoint x: 380, endPoint y: 231, distance: 65.7
paste input "66962"
type input "66962"
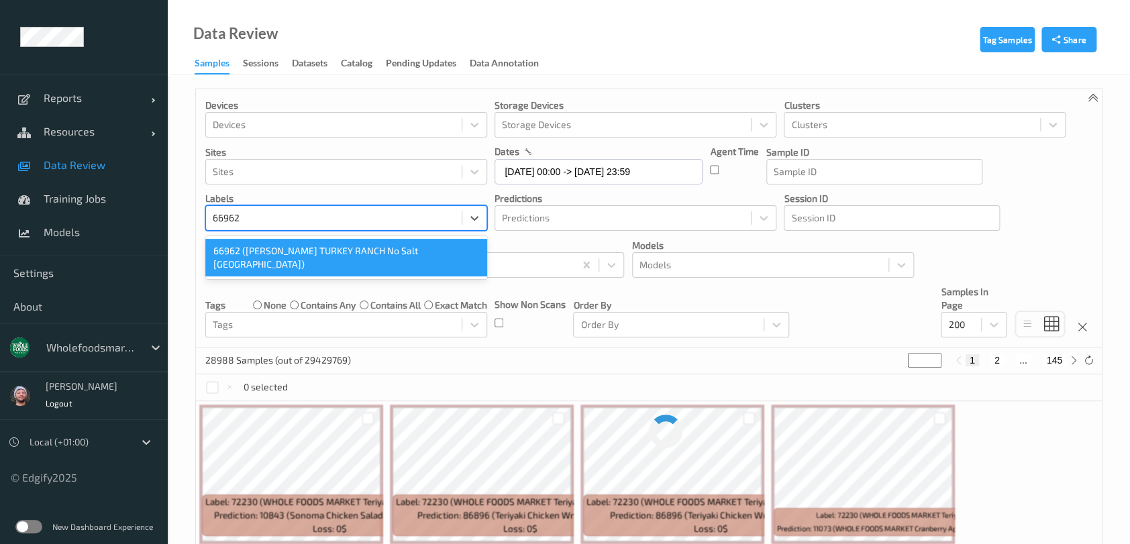
click at [311, 251] on div "66962 (DIESTEL TURKEY RANCH No Salt Turkey)" at bounding box center [346, 258] width 282 height 38
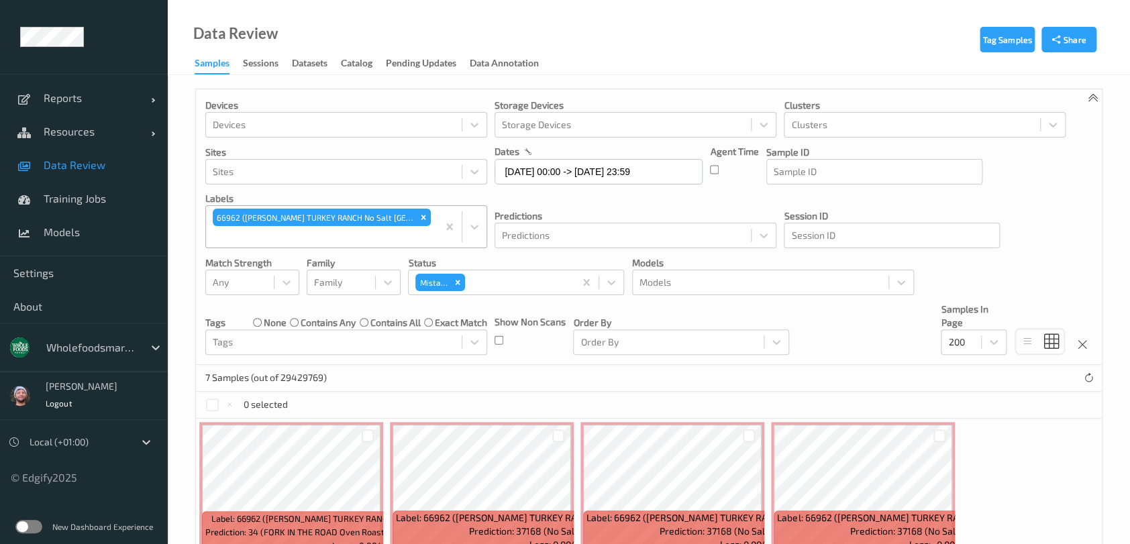
click at [419, 213] on icon "Remove 66962 (DIESTEL TURKEY RANCH No Salt Turkey)" at bounding box center [423, 217] width 9 height 9
paste input "68698"
type input "68698"
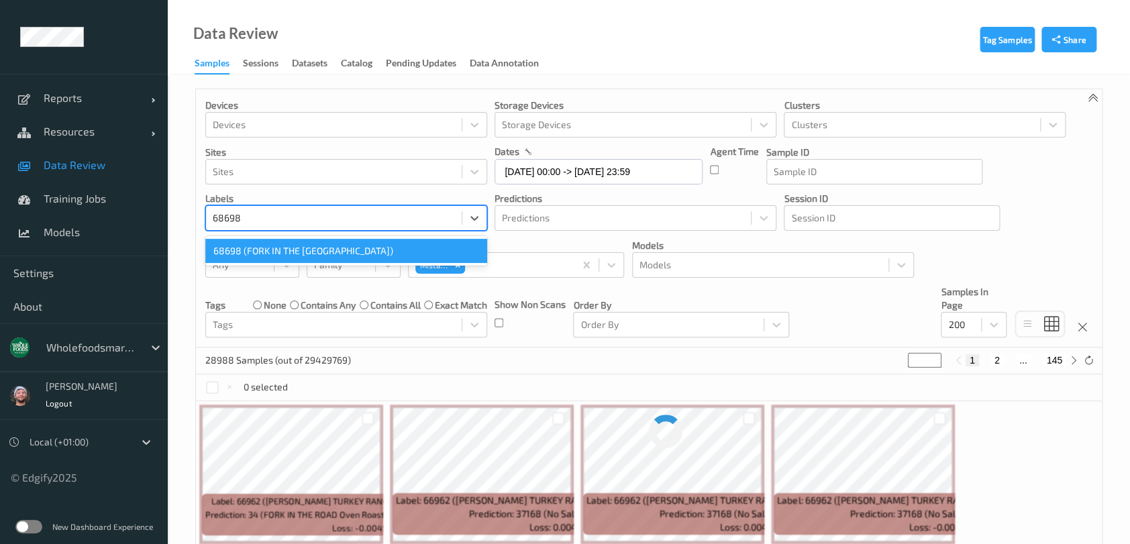
click at [286, 253] on div "68698 (FORK IN THE ROAD Black Forest Ham)" at bounding box center [346, 251] width 282 height 24
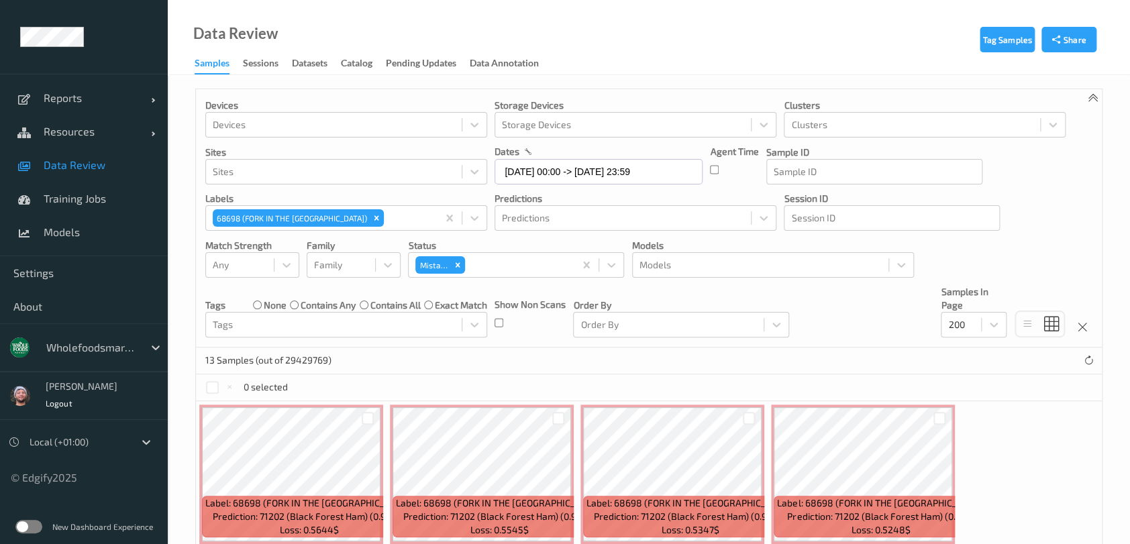
click at [705, 293] on div "Order By Order By" at bounding box center [681, 311] width 216 height 52
click at [379, 219] on icon "Remove 68698 (FORK IN THE ROAD Black Forest Ham)" at bounding box center [376, 218] width 5 height 5
paste input "77106"
type input "77106"
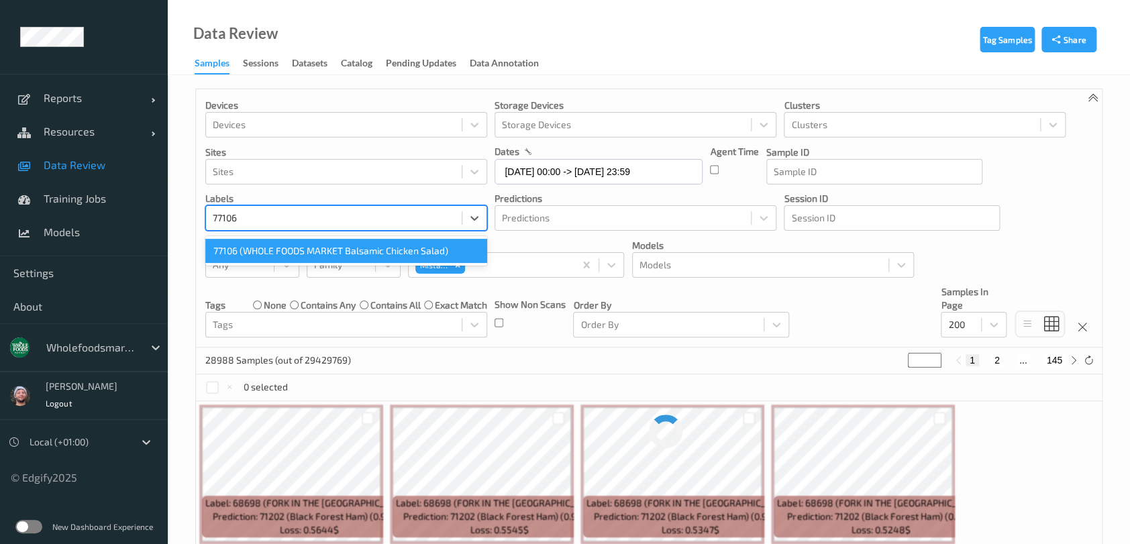
click at [311, 245] on div "77106 (WHOLE FOODS MARKET Balsamic Chicken Salad)" at bounding box center [346, 251] width 282 height 24
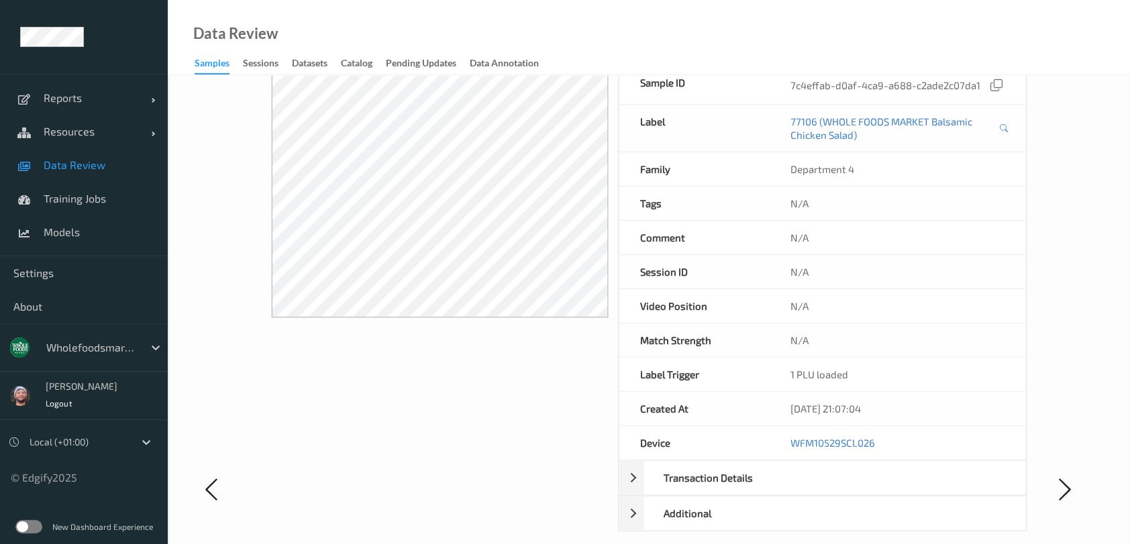
scroll to position [89, 0]
click at [761, 289] on div "Video Position" at bounding box center [694, 305] width 150 height 34
click at [97, 174] on link "Data Review" at bounding box center [84, 165] width 168 height 34
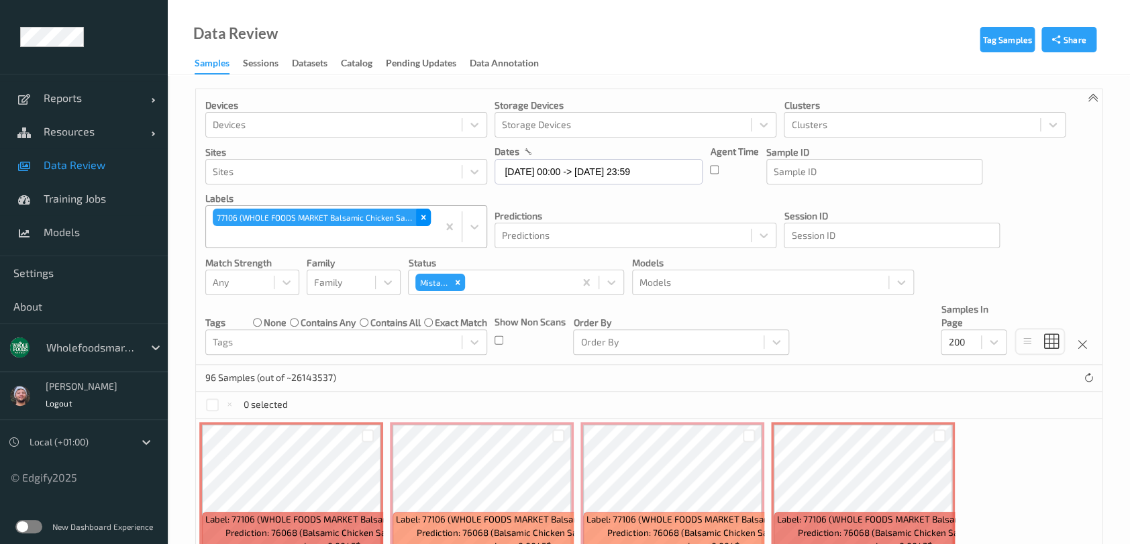
click at [424, 217] on icon "Remove 77106 (WHOLE FOODS MARKET Balsamic Chicken Salad)" at bounding box center [423, 217] width 9 height 9
paste input "69388"
type input "69388"
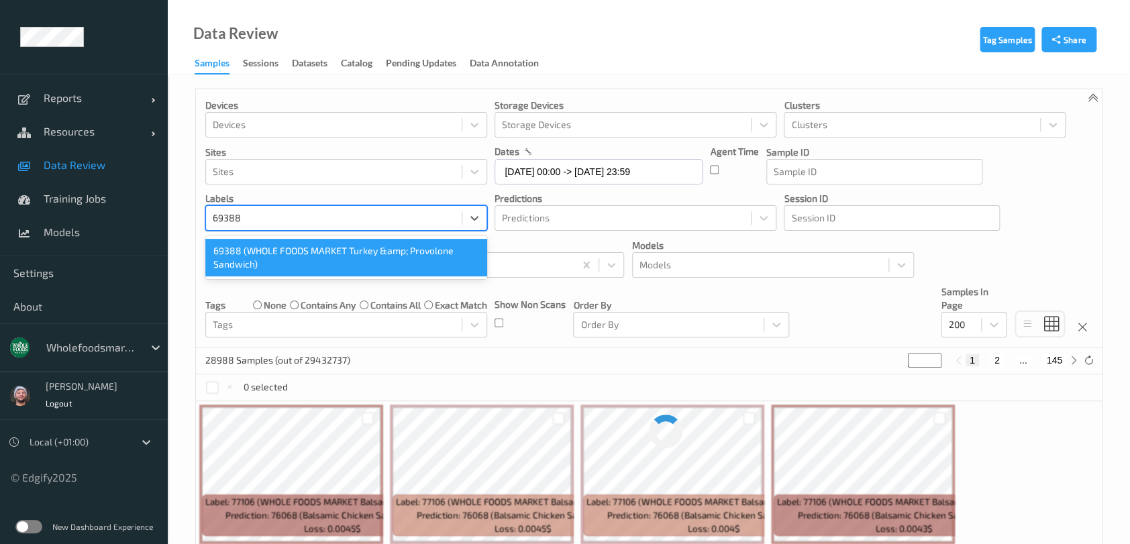
click at [333, 258] on div "69388 (WHOLE FOODS MARKET Turkey &amp; Provolone Sandwich)" at bounding box center [346, 258] width 282 height 38
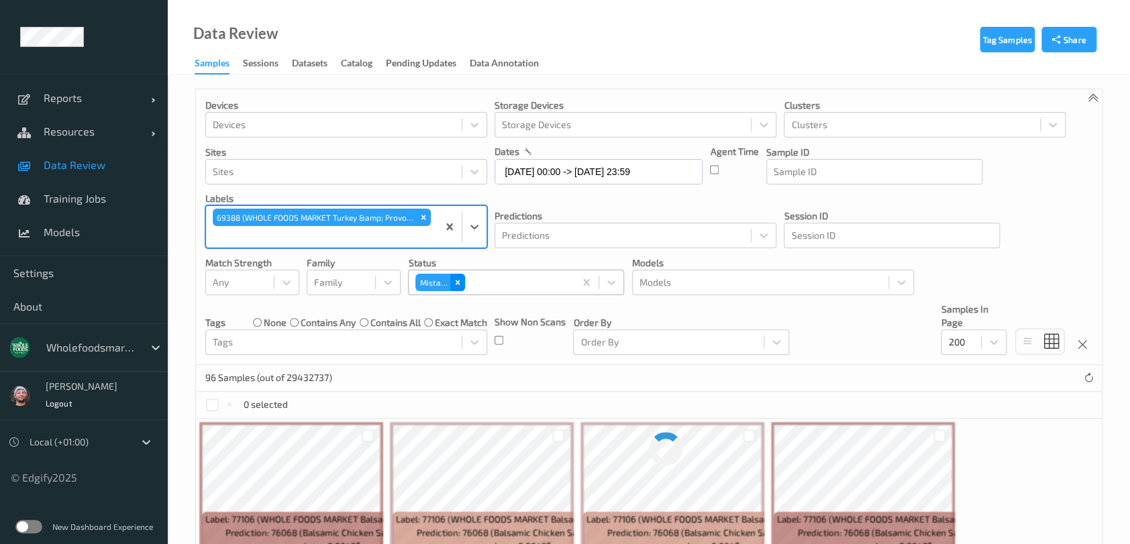
click at [456, 280] on icon "Remove Mistake" at bounding box center [457, 282] width 9 height 9
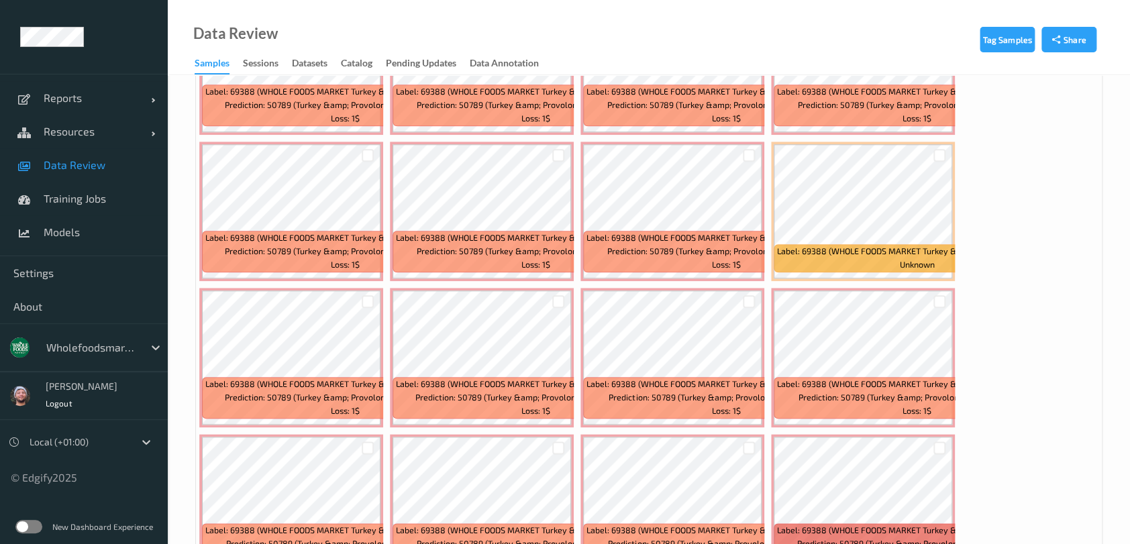
scroll to position [626, 0]
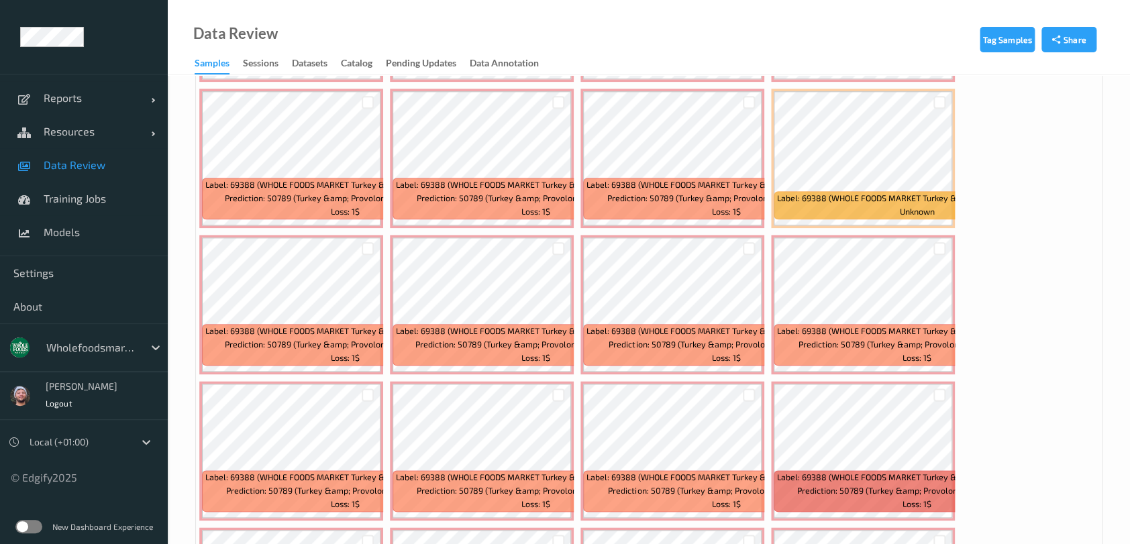
click at [88, 159] on span "Data Review" at bounding box center [99, 164] width 111 height 13
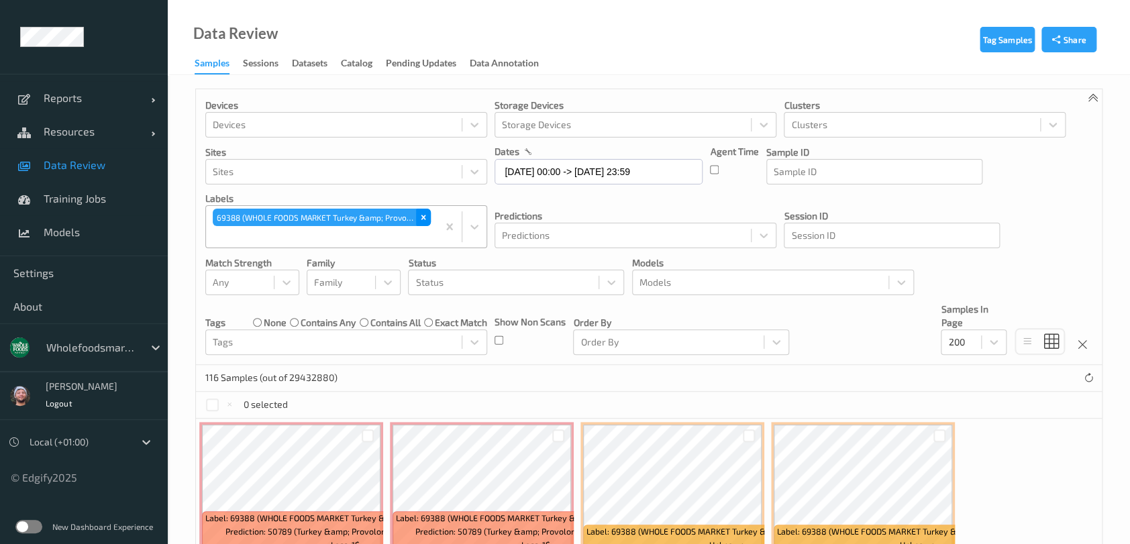
click at [427, 219] on icon "Remove 69388 (WHOLE FOODS MARKET Turkey &amp; Provolone Sandwich)" at bounding box center [423, 217] width 9 height 9
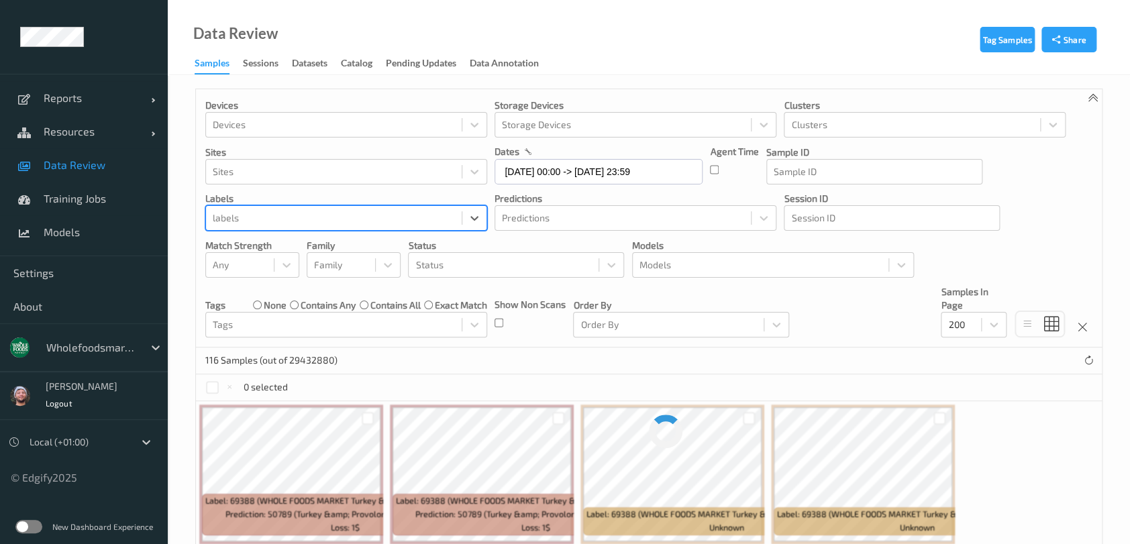
paste input "71983"
type input "71983"
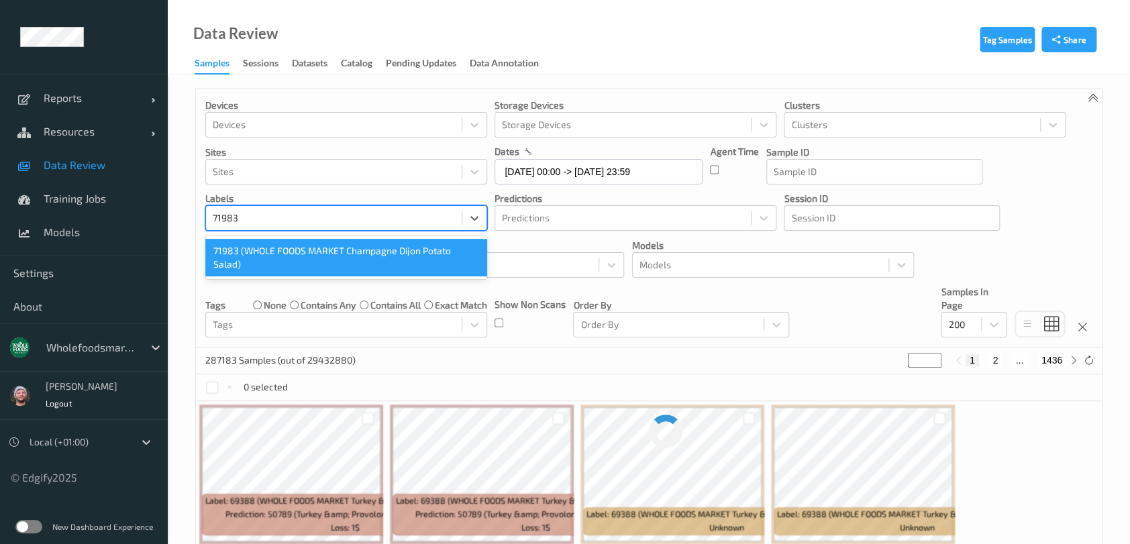
click at [288, 259] on div "71983 (WHOLE FOODS MARKET Champagne Dijon Potato Salad)" at bounding box center [346, 258] width 282 height 38
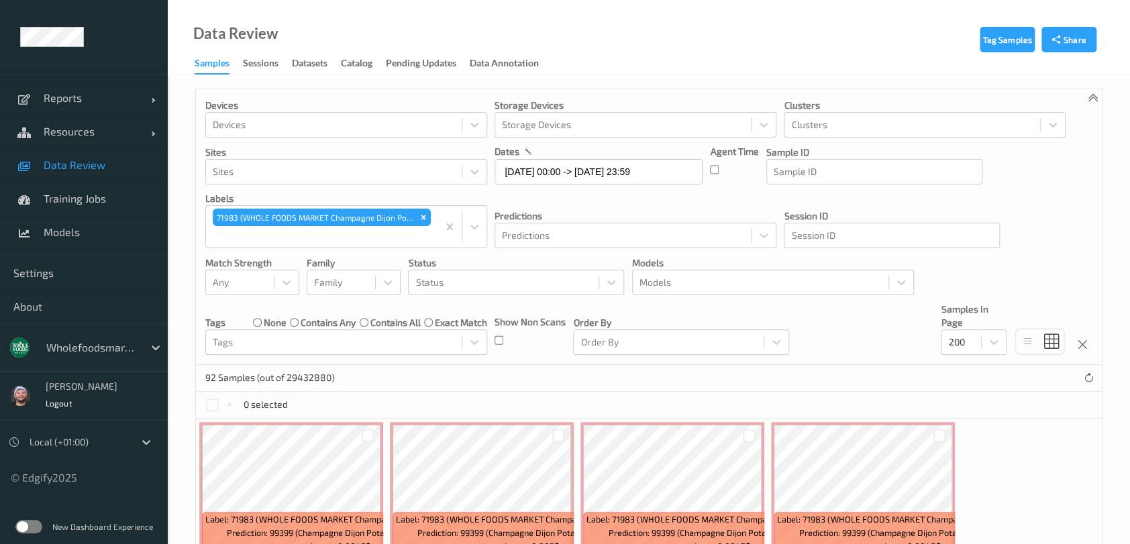
drag, startPoint x: 445, startPoint y: 234, endPoint x: 386, endPoint y: 233, distance: 59.7
paste input "31846"
type input "31846"
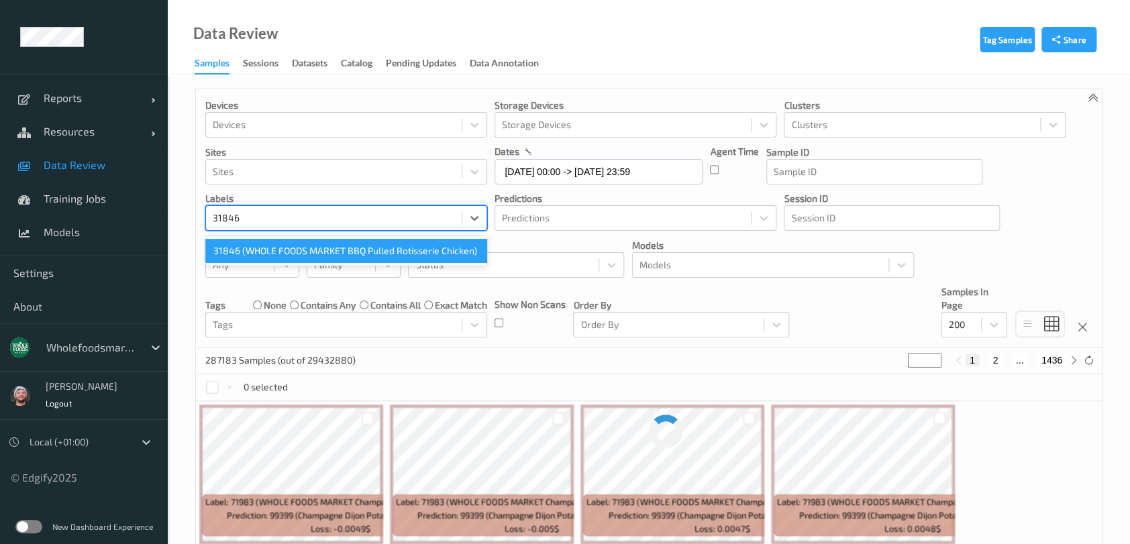
click at [280, 251] on div "31846 (WHOLE FOODS MARKET BBQ Pulled Rotisserie Chicken)" at bounding box center [346, 251] width 282 height 24
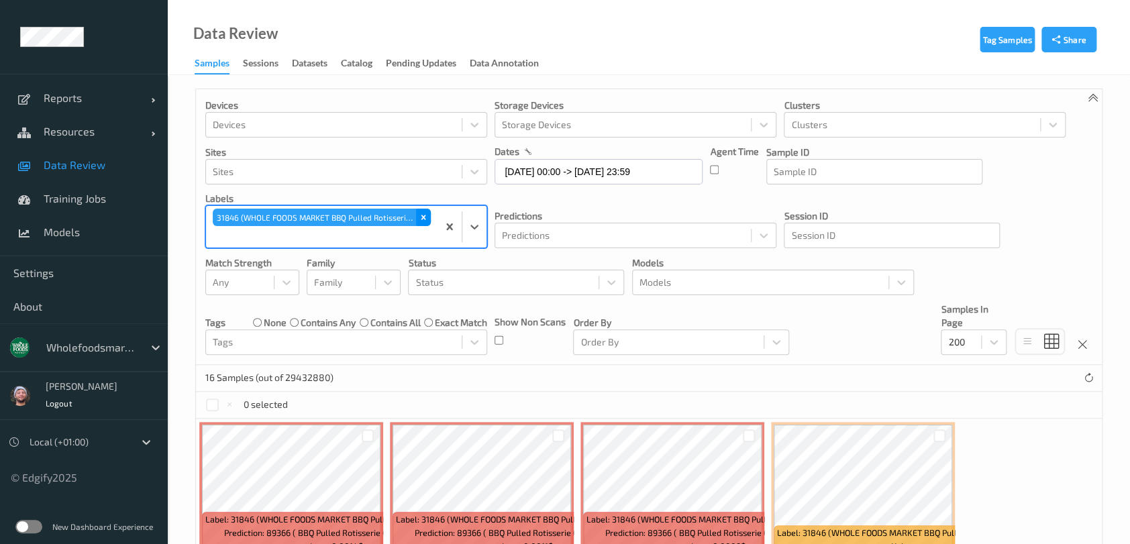
click at [424, 219] on icon "Remove 31846 (WHOLE FOODS MARKET BBQ Pulled Rotisserie Chicken)" at bounding box center [423, 217] width 5 height 5
paste input "78081"
type input "78081"
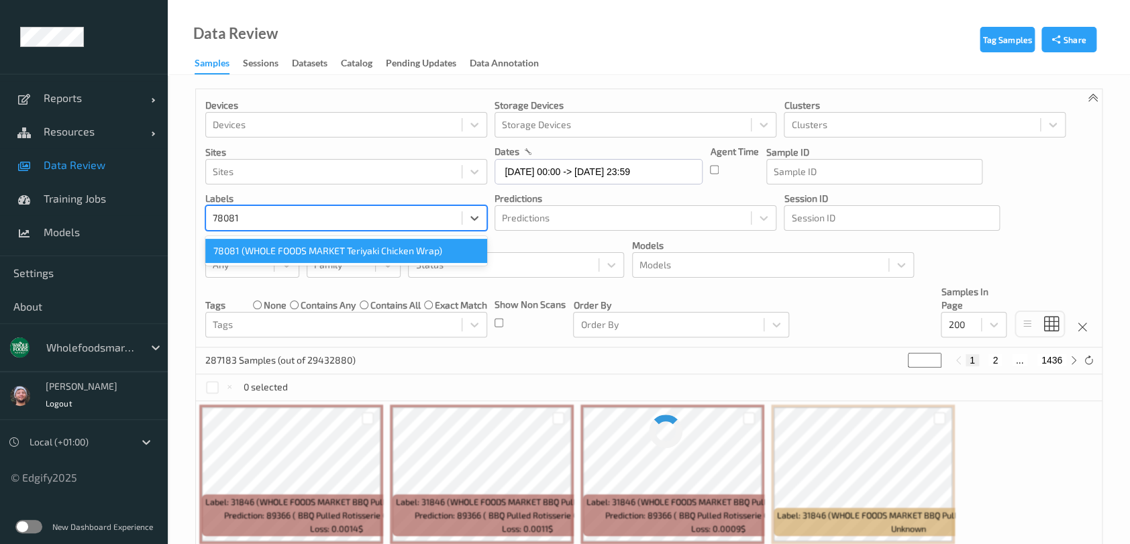
click at [286, 246] on div "78081 (WHOLE FOODS MARKET Teriyaki Chicken Wrap)" at bounding box center [346, 251] width 282 height 24
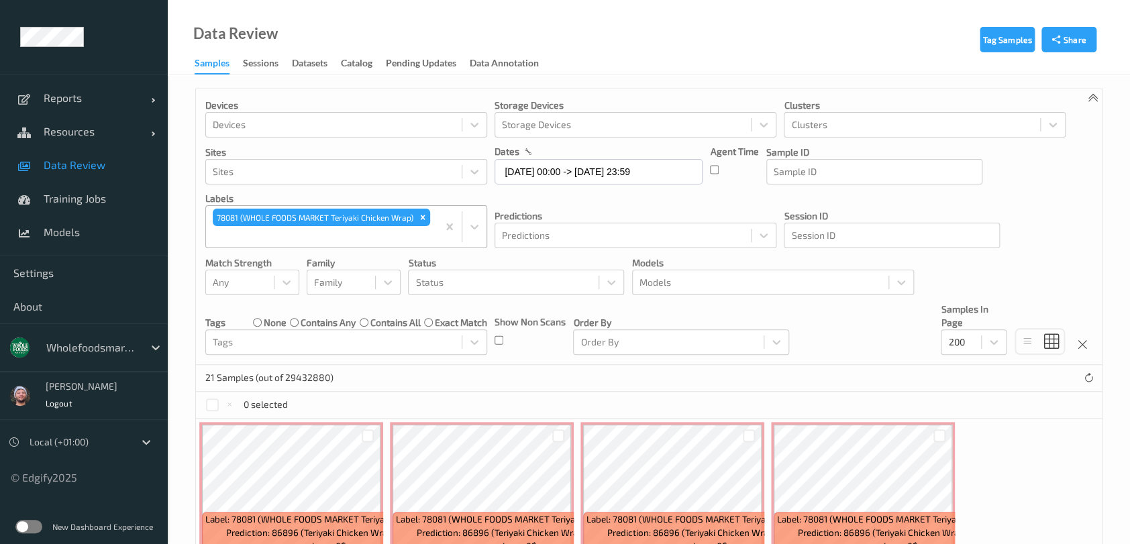
drag, startPoint x: 414, startPoint y: 215, endPoint x: 397, endPoint y: 224, distance: 18.9
click at [415, 215] on div "Remove 78081 (WHOLE FOODS MARKET Teriyaki Chicken Wrap)" at bounding box center [422, 217] width 15 height 17
paste input "95047"
type input "95047"
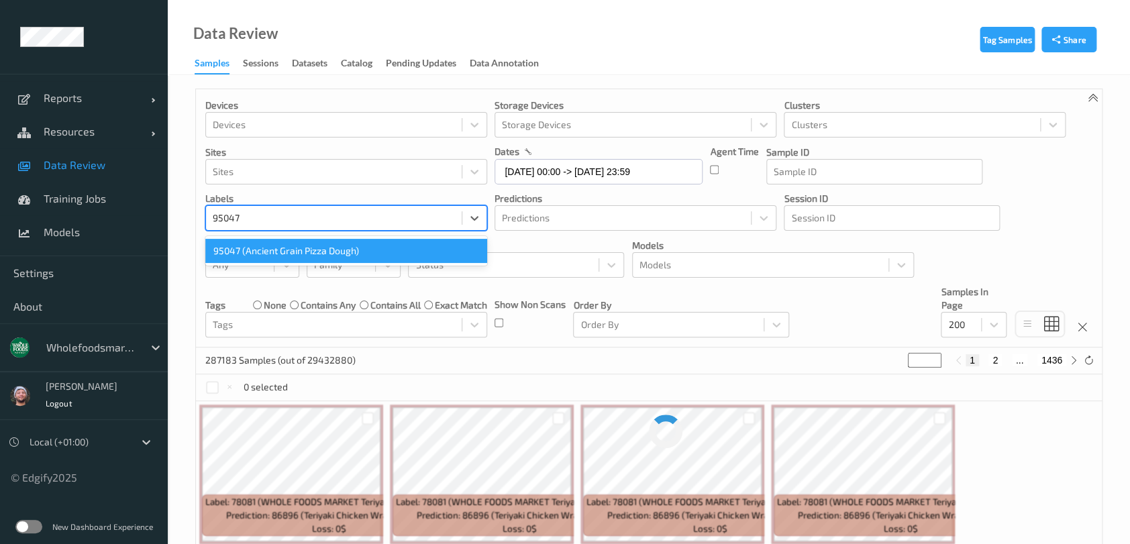
click at [304, 250] on div "95047 (Ancient Grain Pizza Dough)" at bounding box center [346, 251] width 282 height 24
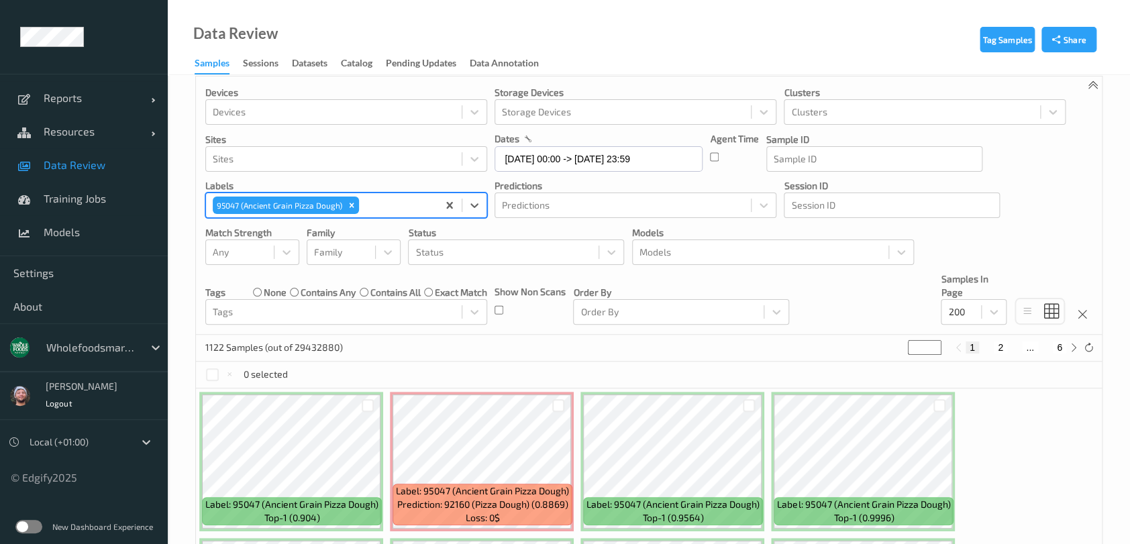
scroll to position [89, 0]
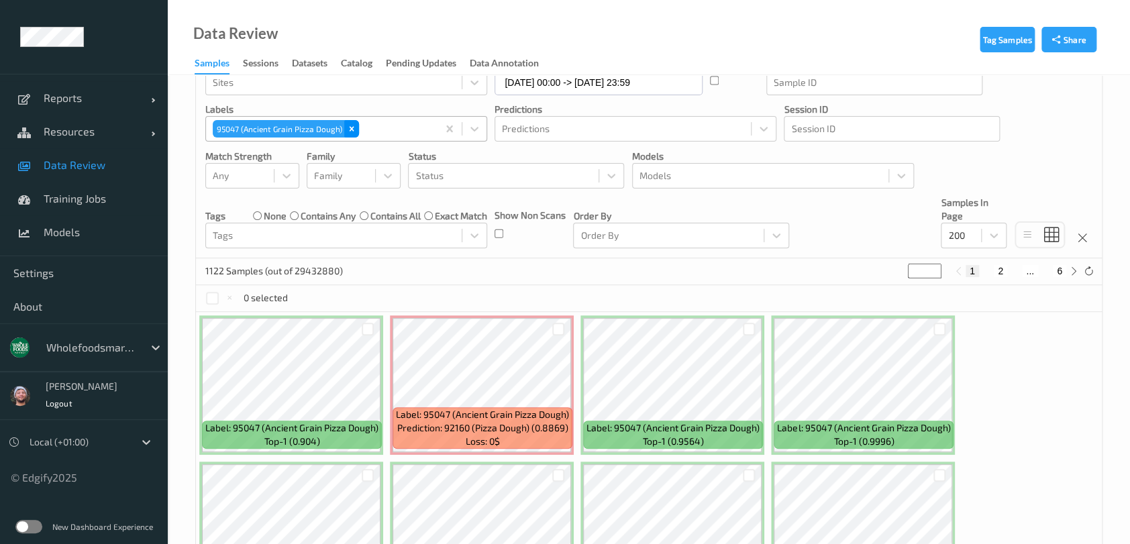
drag, startPoint x: 354, startPoint y: 131, endPoint x: 308, endPoint y: 186, distance: 71.4
click at [354, 131] on icon "Remove 95047 (Ancient Grain Pizza Dough)" at bounding box center [351, 128] width 9 height 9
paste input "66582"
type input "66582"
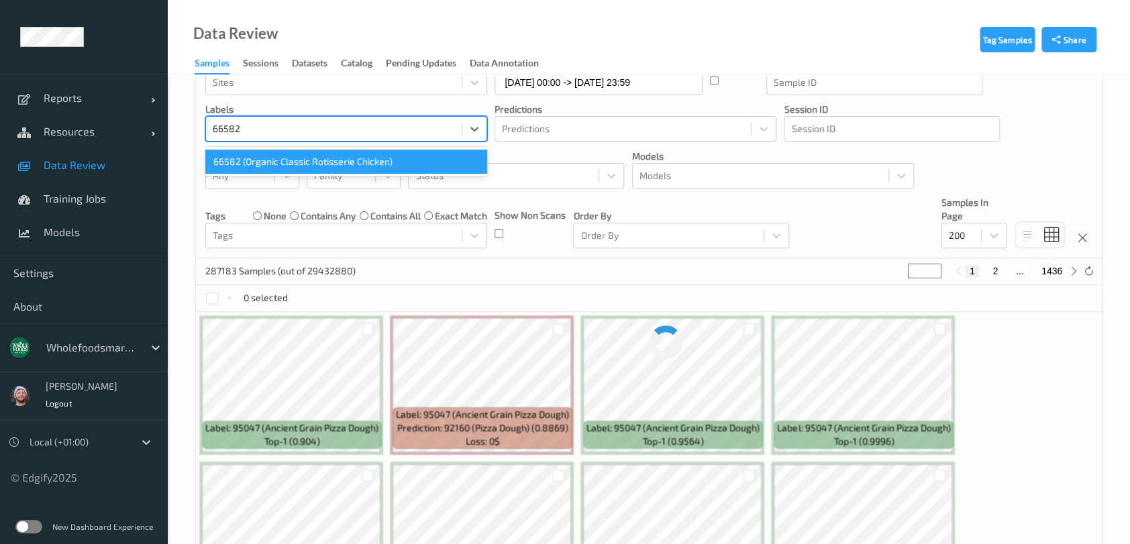
click at [305, 168] on div "66582 (Organic Classic Rotisserie Chicken)" at bounding box center [346, 162] width 282 height 24
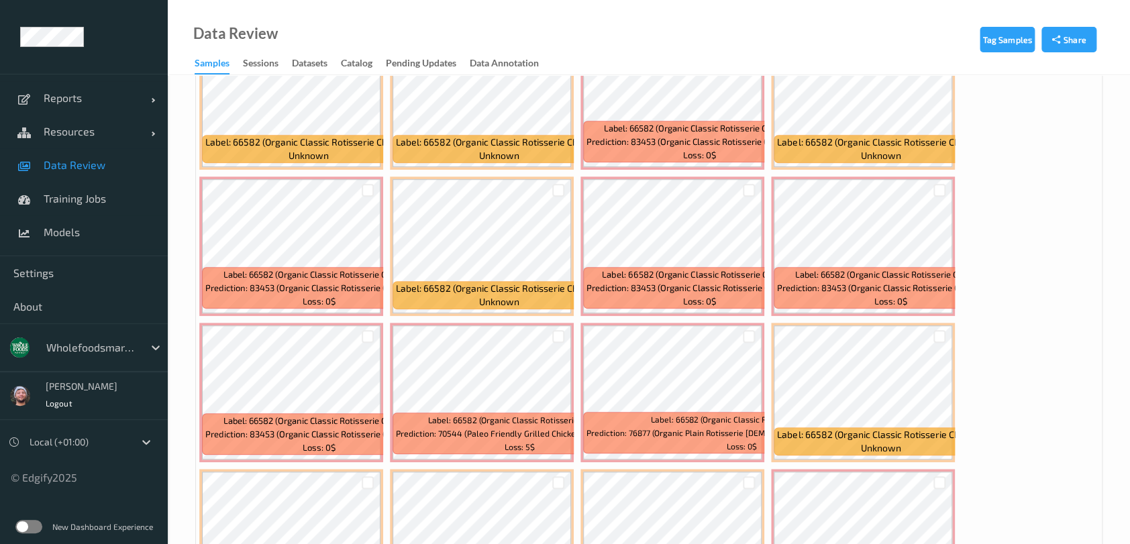
scroll to position [447, 0]
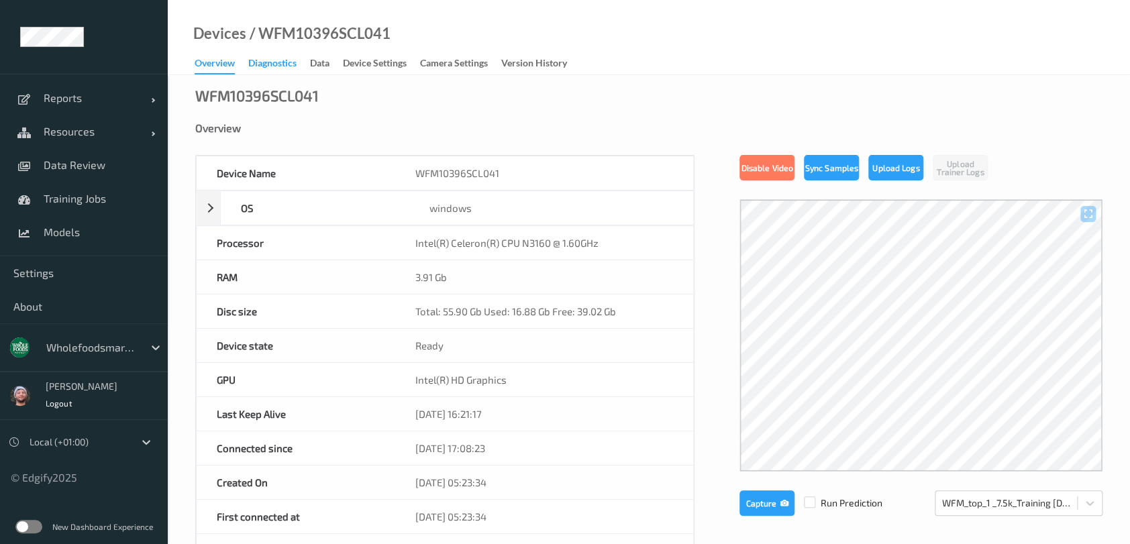
click at [293, 65] on div "Diagnostics" at bounding box center [272, 64] width 48 height 17
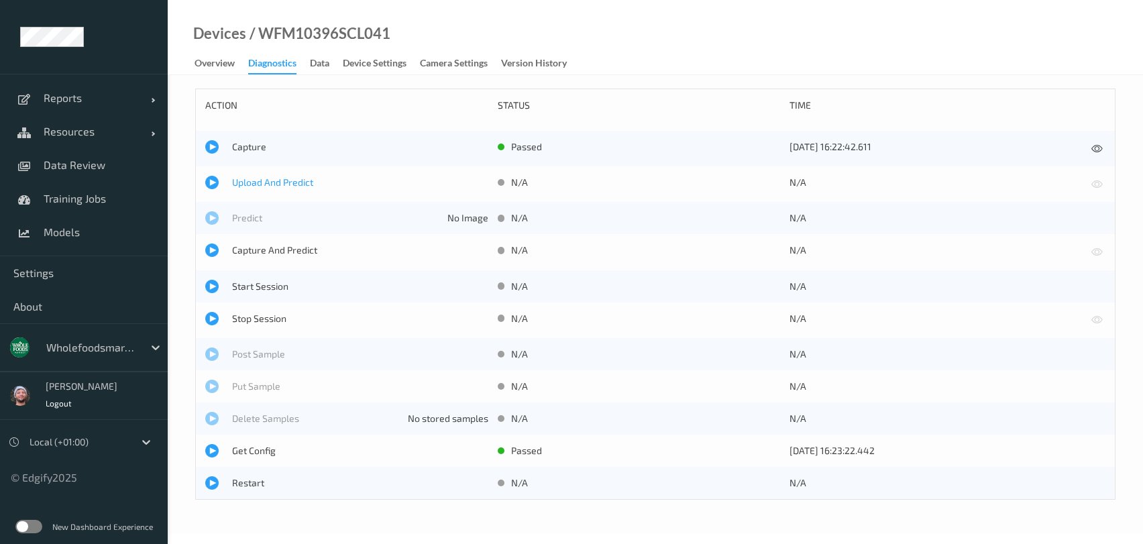
click at [258, 176] on span "Upload And Predict" at bounding box center [360, 182] width 256 height 13
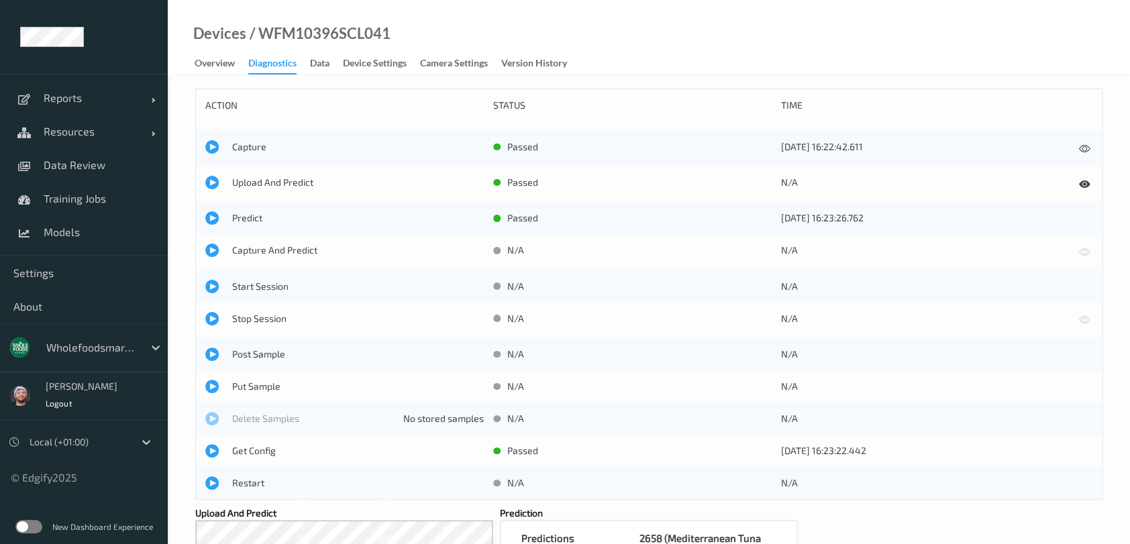
scroll to position [236, 0]
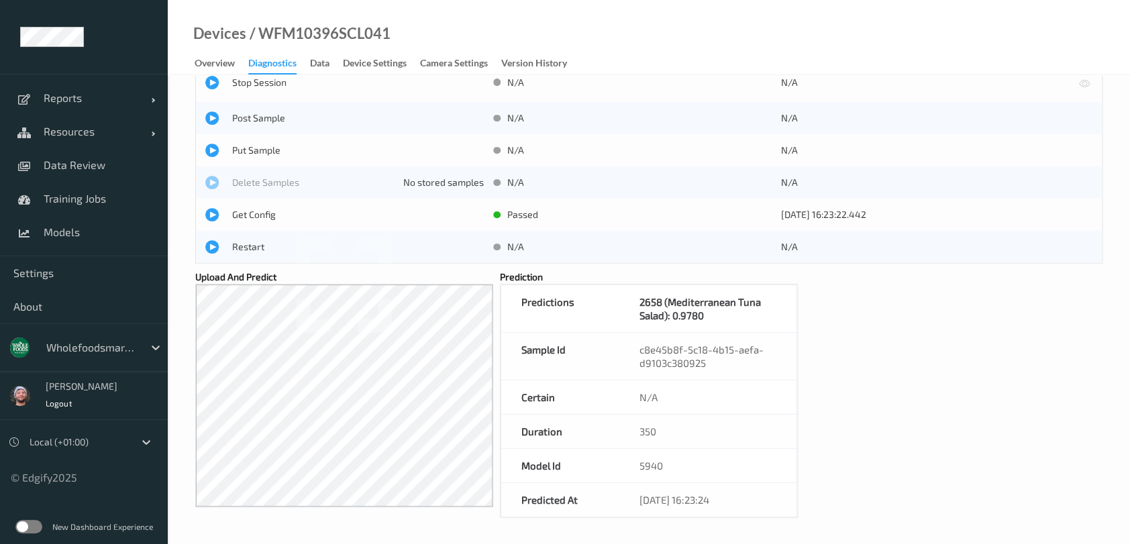
click at [825, 364] on div "action status time Capture passed [DATE] 16:22:42.611 Upload And Predict passed…" at bounding box center [648, 184] width 907 height 665
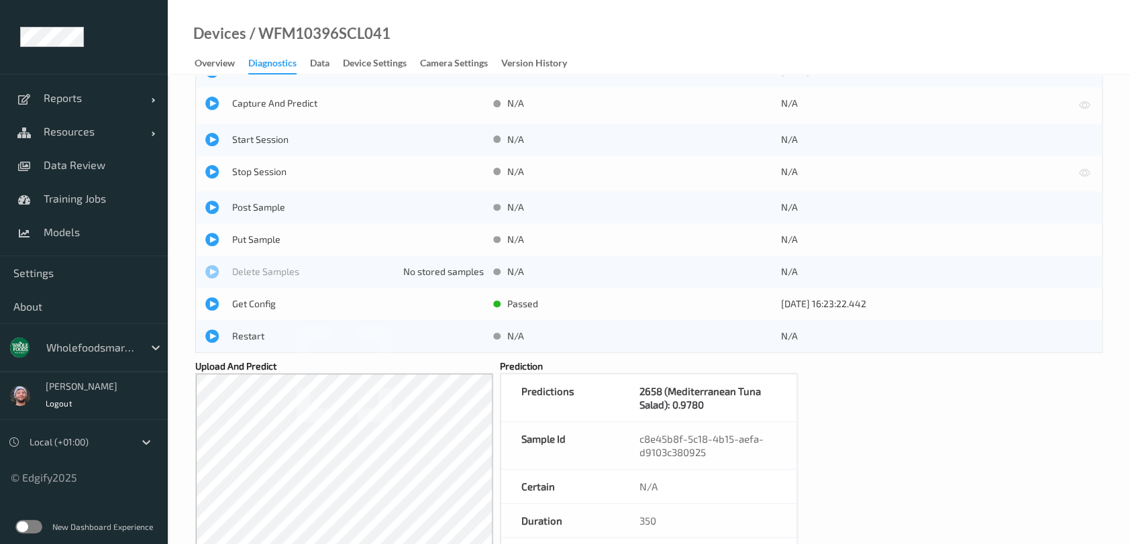
click at [666, 368] on div "Prediction Predictions 2658 (Mediterranean Tuna Salad): 0.9780 Sample Id c8e45b…" at bounding box center [649, 484] width 298 height 248
click at [809, 36] on div "Devices / WFM10396SCL041 Overview Diagnostics Data Device Settings Camera Setti…" at bounding box center [649, 37] width 962 height 75
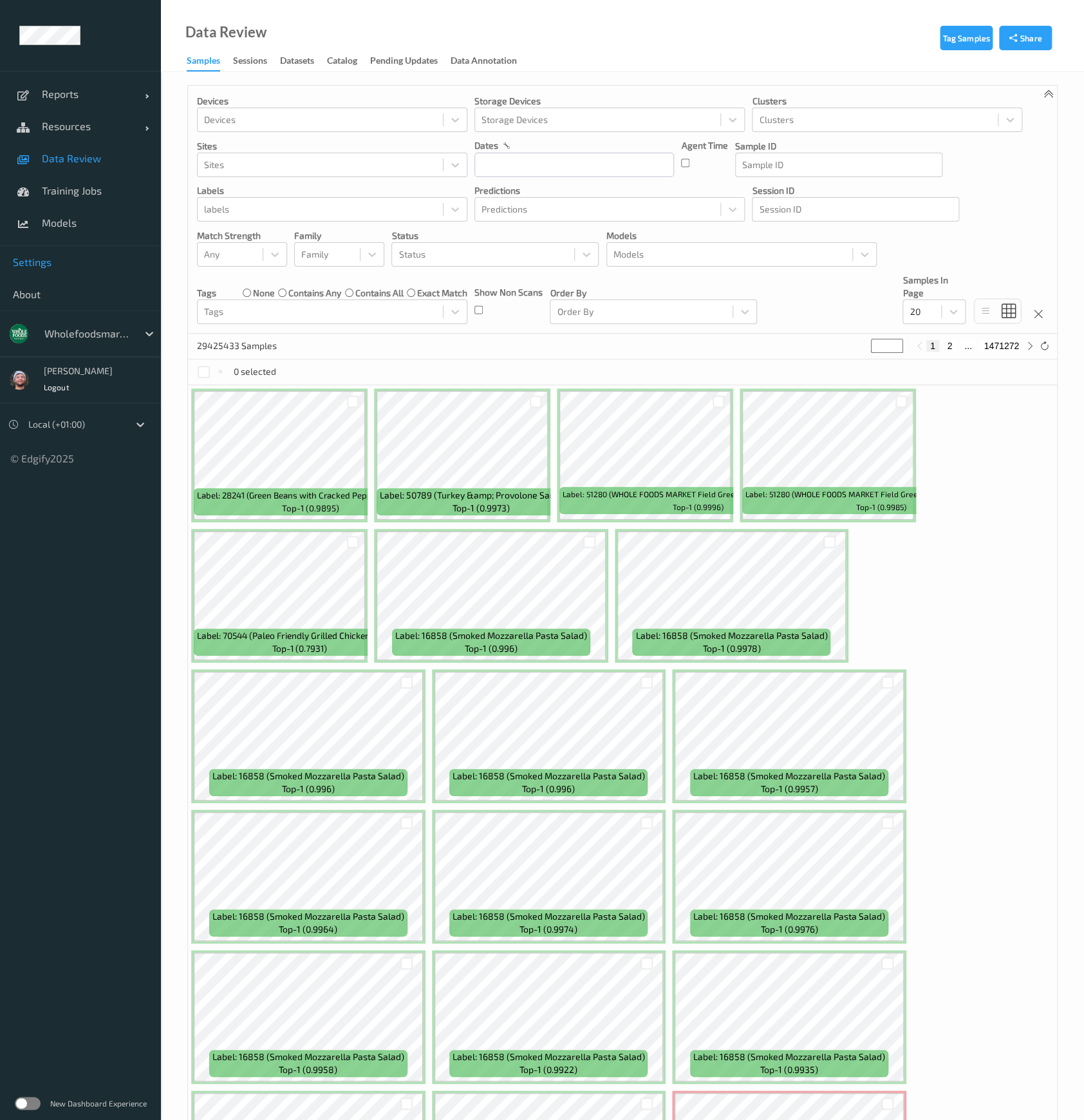
click at [89, 253] on link "Settings" at bounding box center [81, 262] width 161 height 33
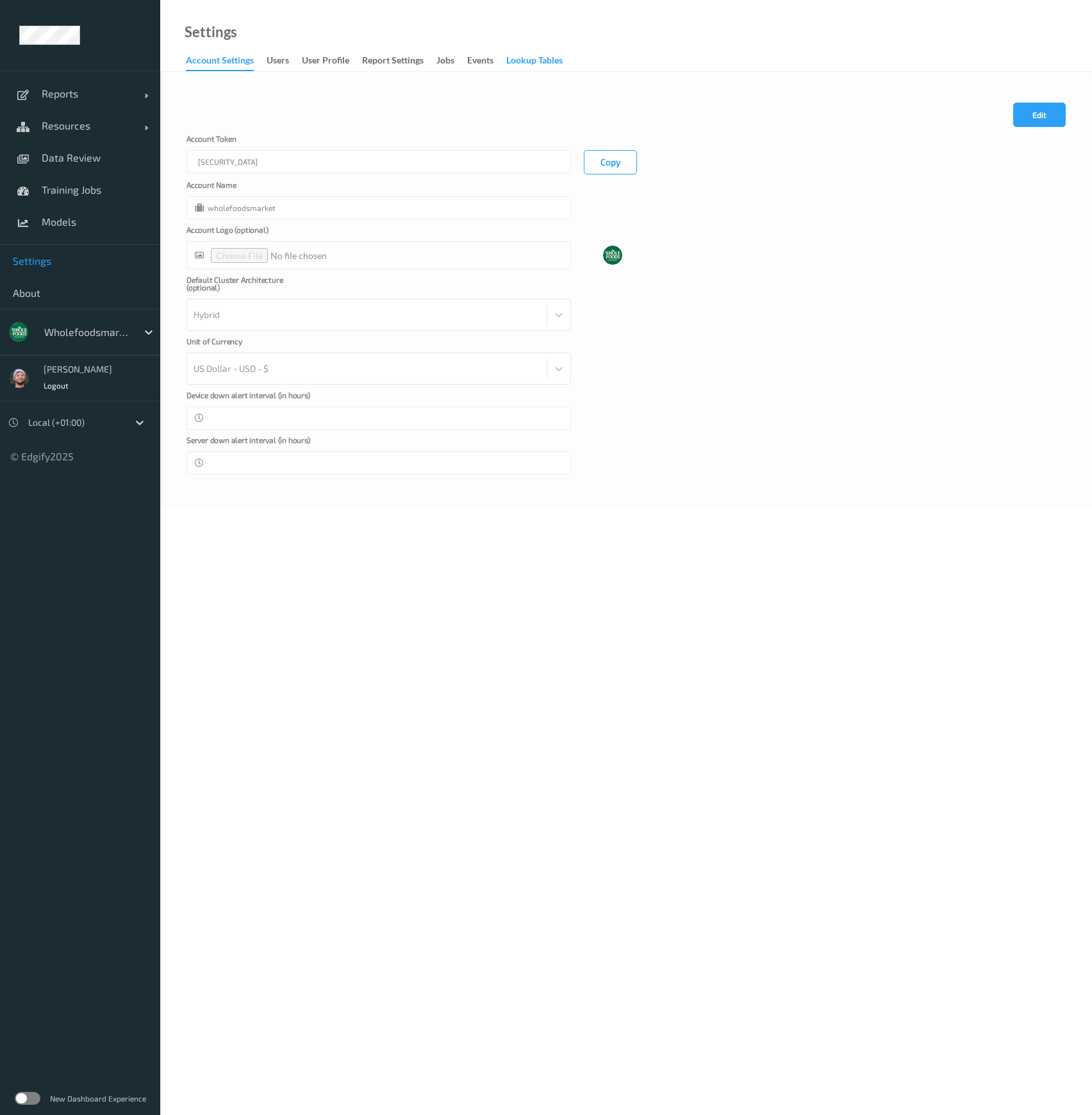
click at [545, 63] on div "Lookup Tables" at bounding box center [534, 61] width 56 height 16
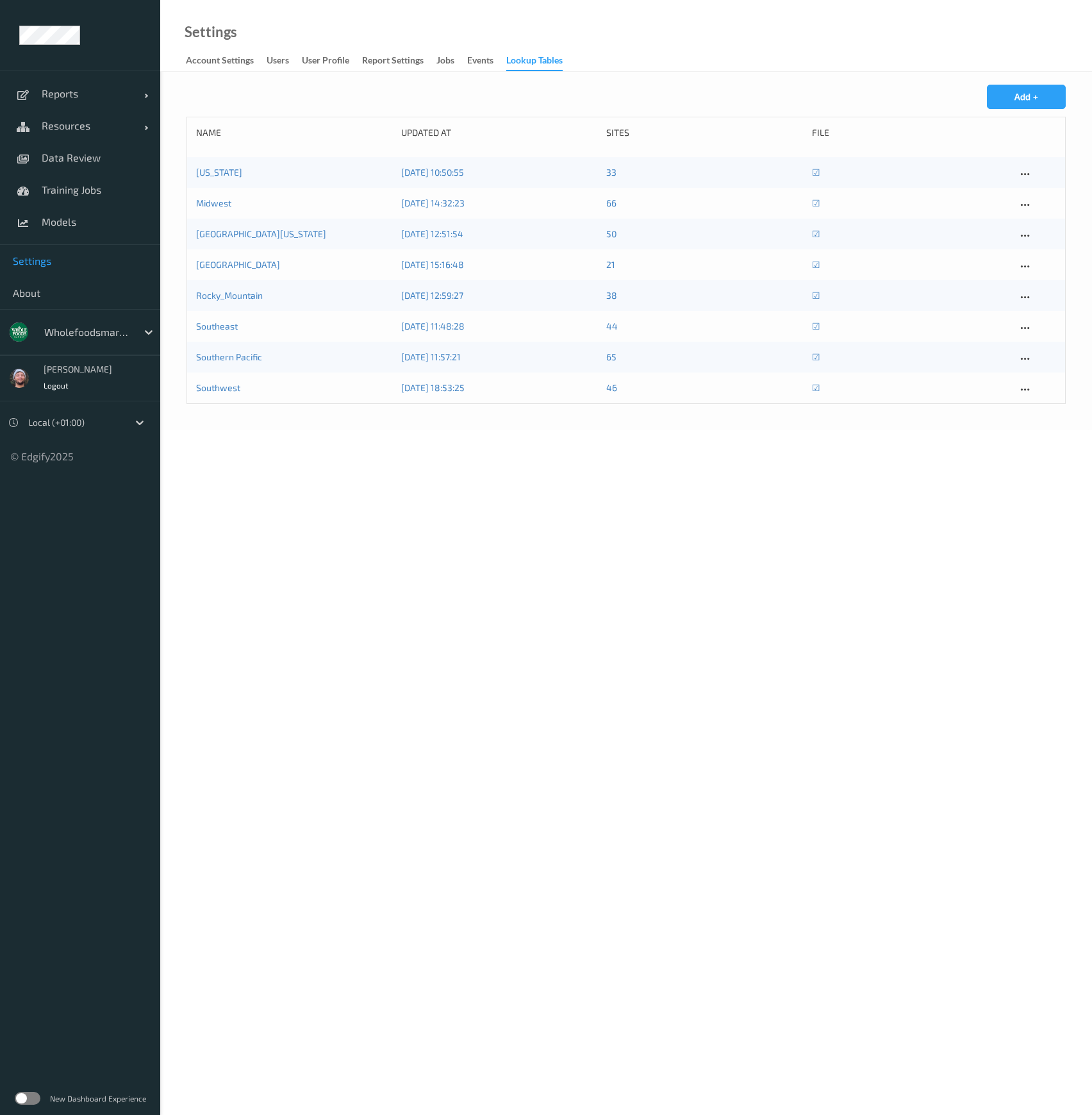
click at [502, 643] on body "Reports Default Report Customized Report Resources Devices Clusters Sites Data …" at bounding box center [546, 557] width 1092 height 1115
click at [1025, 232] on icon at bounding box center [1024, 236] width 11 height 11
drag, startPoint x: 1033, startPoint y: 245, endPoint x: 1045, endPoint y: 250, distance: 13.0
click at [1045, 250] on div "Edit Delete" at bounding box center [1051, 268] width 67 height 55
click at [1045, 250] on div "Edit" at bounding box center [1047, 256] width 14 height 12
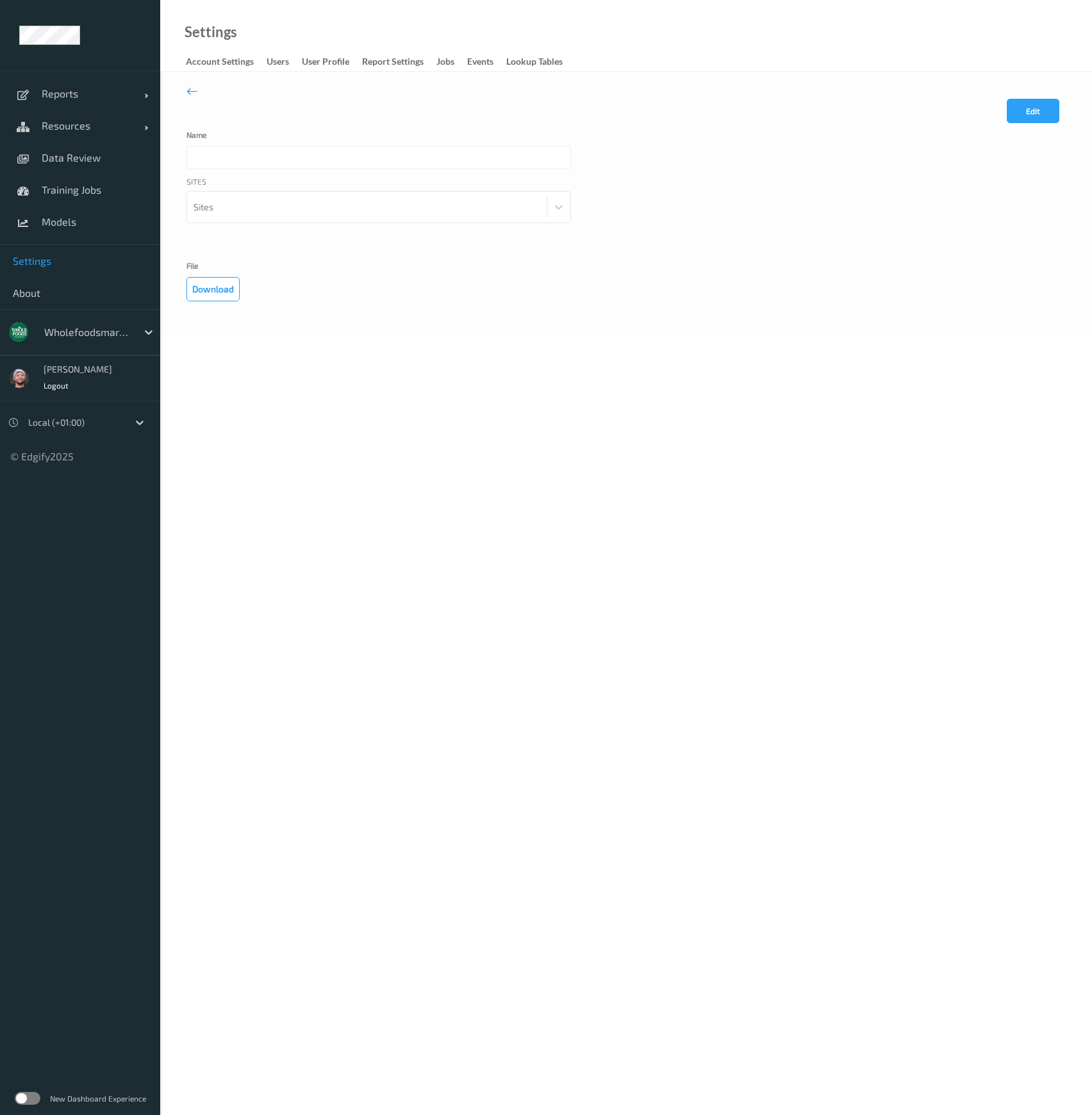
click at [513, 397] on body "Reports Default Report Customized Report Resources Devices Clusters Sites Data …" at bounding box center [546, 557] width 1092 height 1115
type input "Northern California"
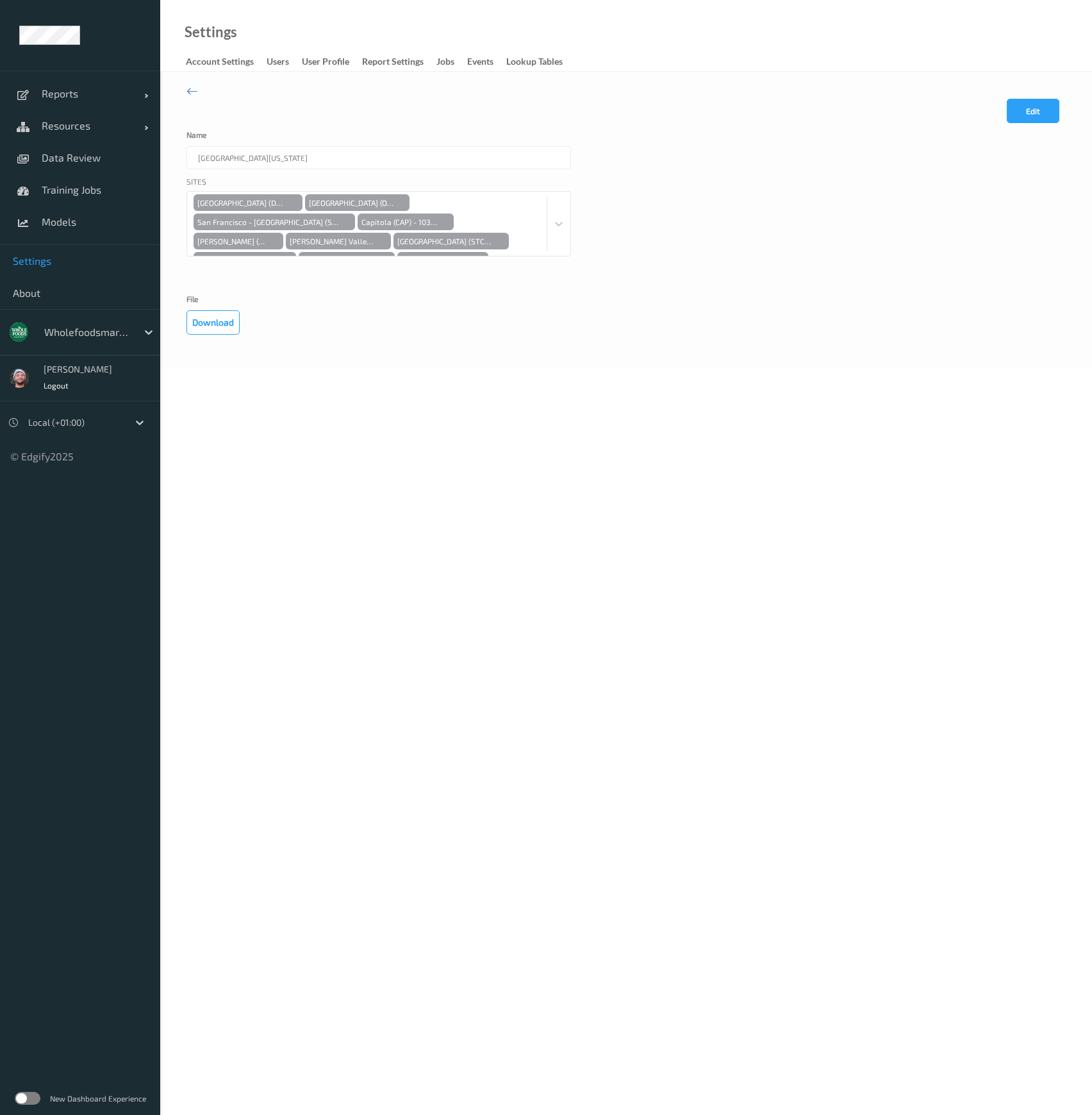
click at [490, 336] on div "Edit Cancel Save Name Northern California Sites New Dublin (DUN) - 10547 Ocean …" at bounding box center [626, 219] width 931 height 295
click at [1029, 100] on button "Edit" at bounding box center [1033, 110] width 53 height 24
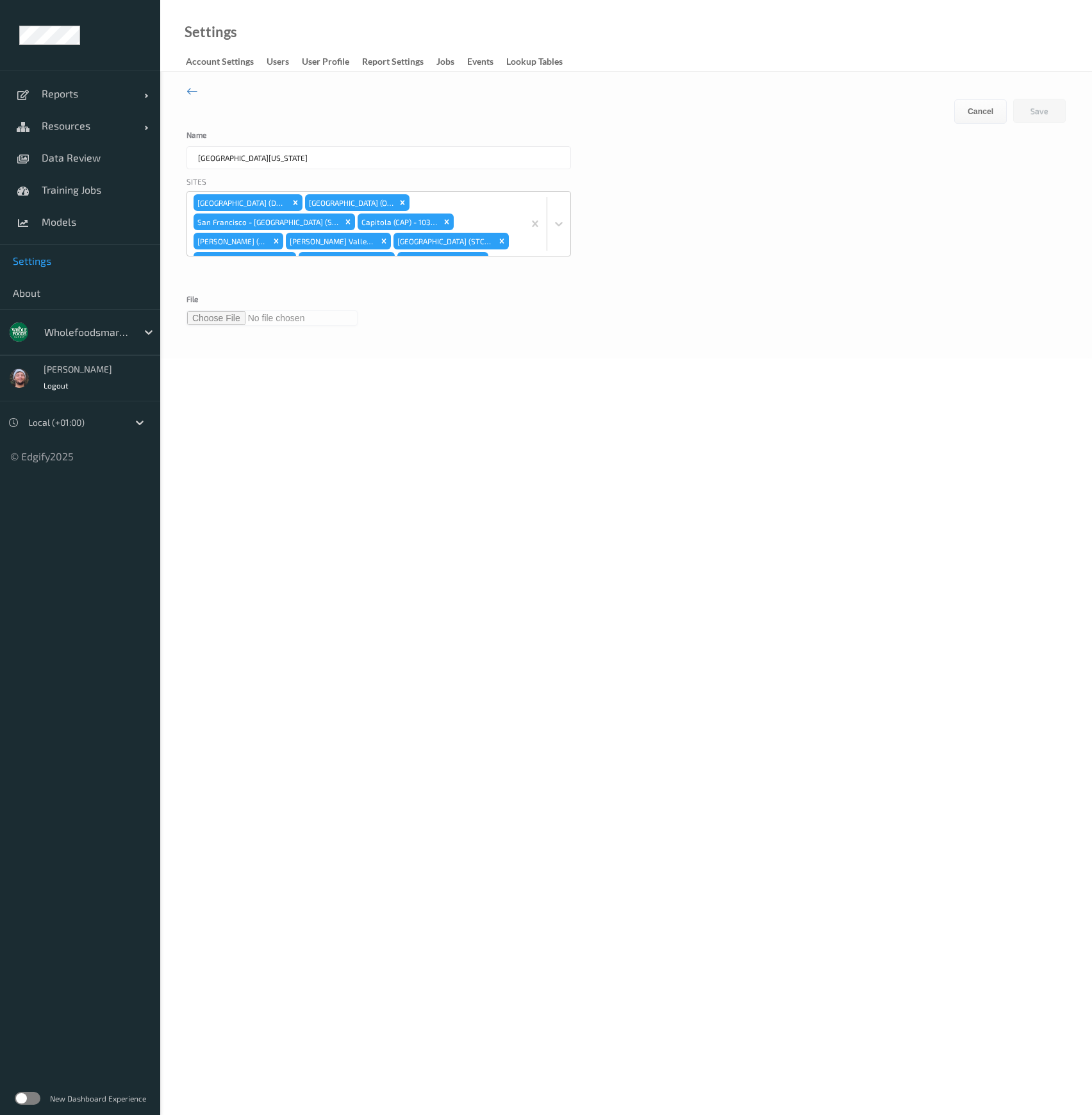
click at [225, 320] on input "file" at bounding box center [271, 318] width 171 height 15
click at [217, 318] on input "file" at bounding box center [271, 318] width 171 height 15
click at [1037, 112] on button "Save" at bounding box center [1039, 110] width 53 height 24
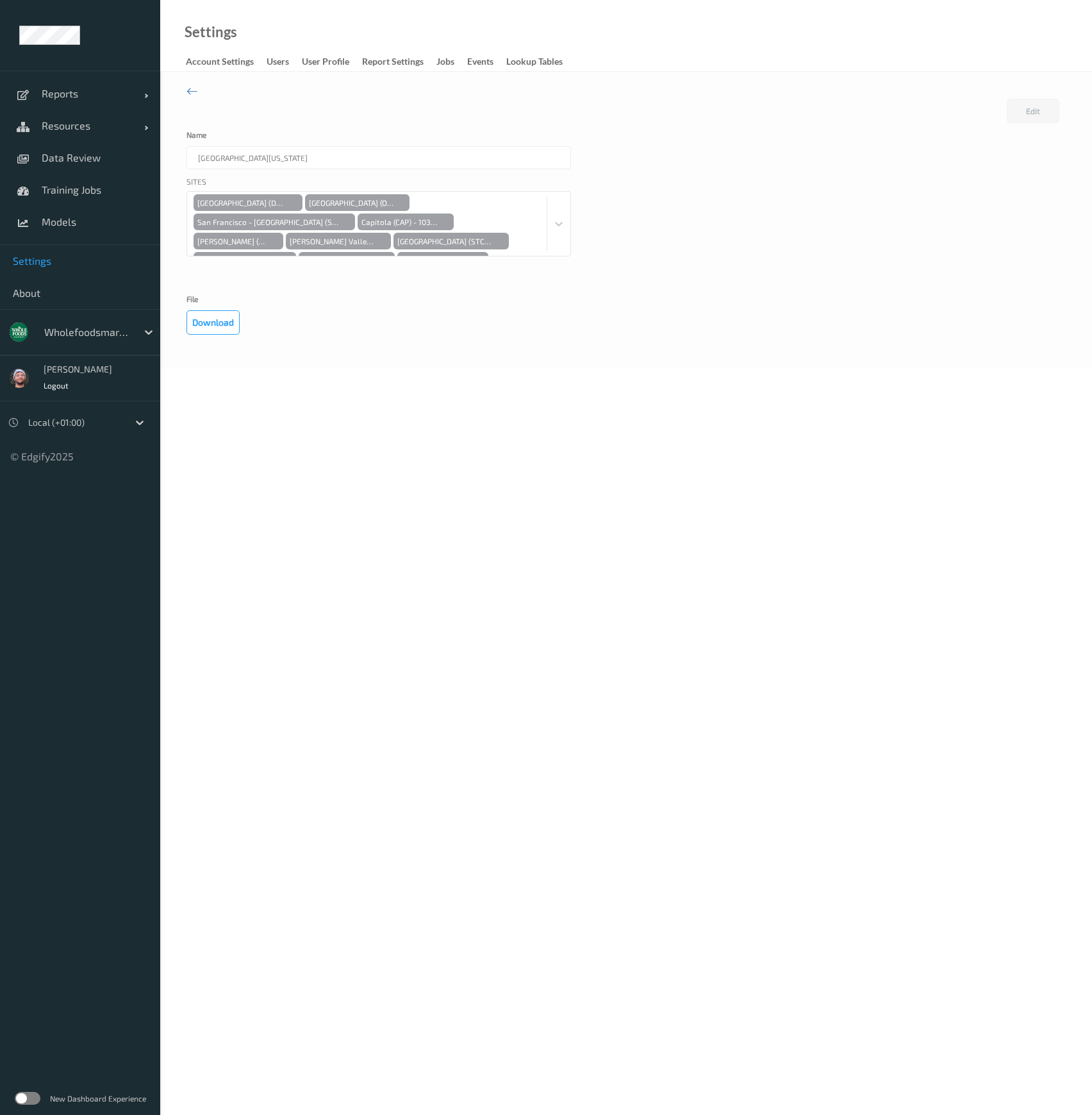
click at [759, 341] on div "Edit Cancel Loading Name Northern California Sites New Dublin (DUN) - 10547 Oce…" at bounding box center [626, 219] width 931 height 295
click at [369, 417] on body "Reports Default Report Customized Report Resources Devices Clusters Sites Data …" at bounding box center [546, 557] width 1092 height 1115
click at [1040, 111] on button "Edit" at bounding box center [1033, 110] width 53 height 24
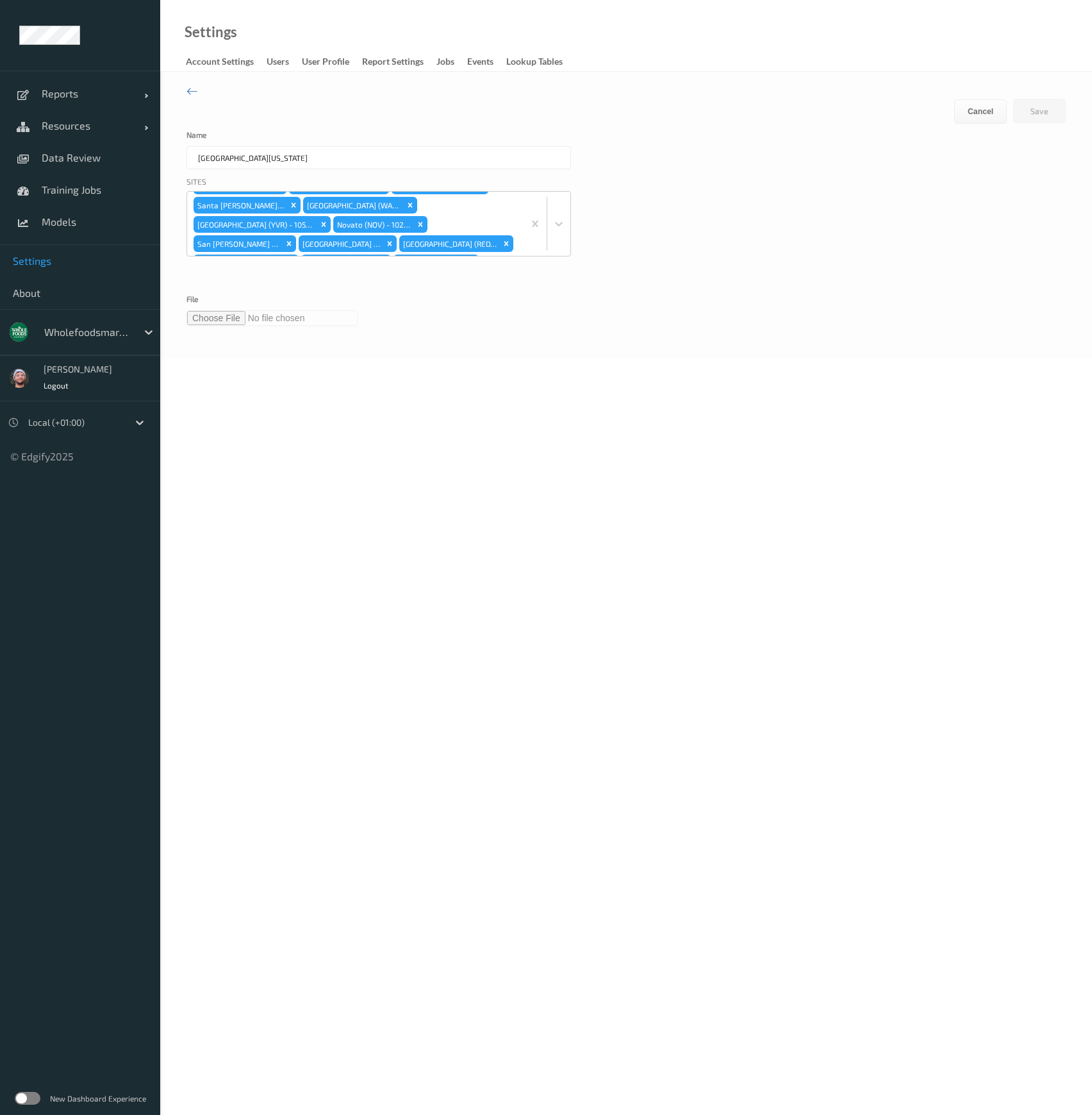
click at [233, 318] on input "file" at bounding box center [271, 318] width 171 height 15
click at [1048, 105] on button "Save" at bounding box center [1039, 110] width 53 height 24
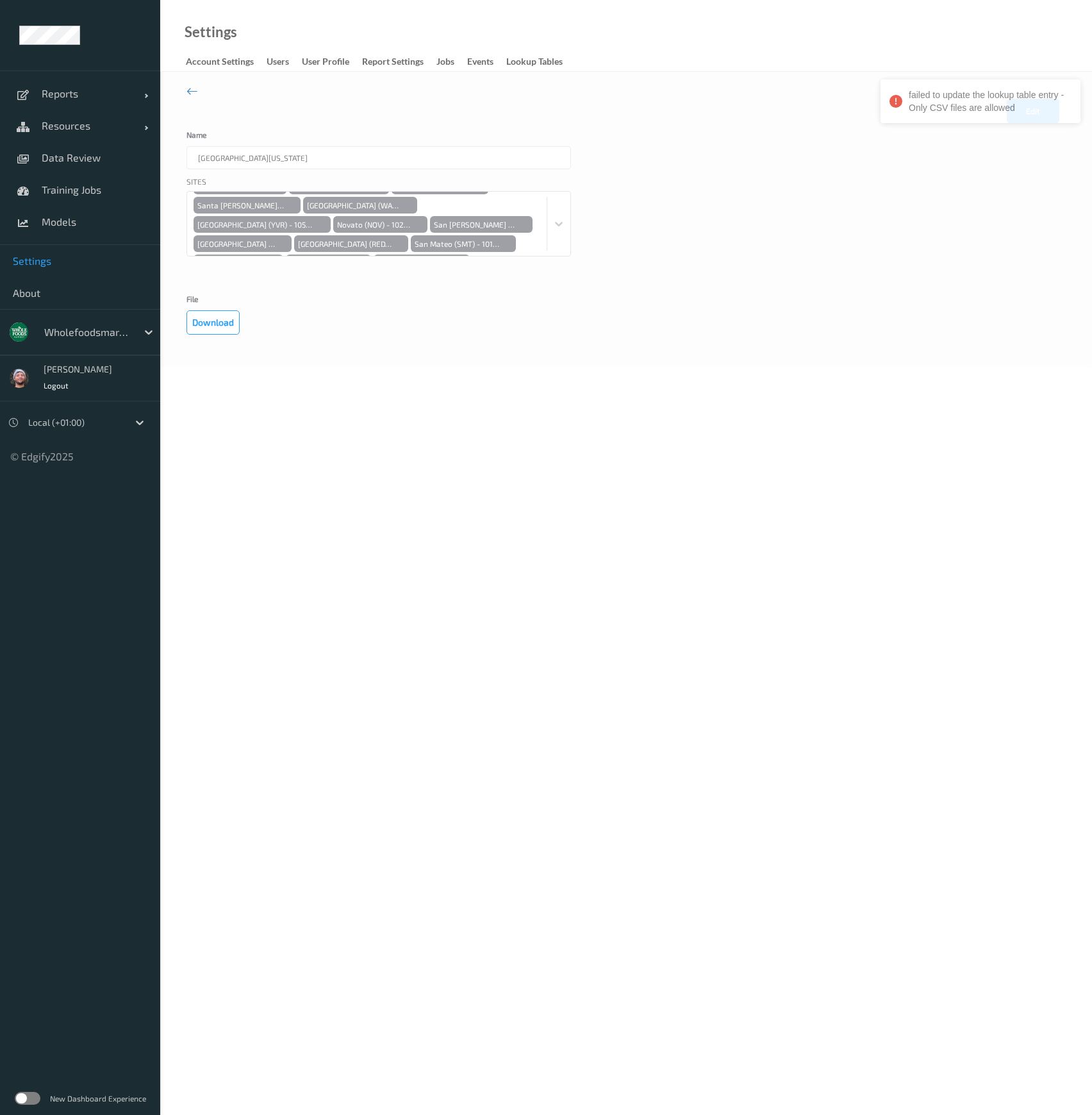
click at [981, 181] on div "Sites New Dublin (DUN) - 10547 Ocean Ave (OCN) - 10432 San Francisco - Stonesto…" at bounding box center [626, 232] width 879 height 113
click at [1033, 114] on div "failed to update the lookup table entry - Only CSV files are allowed" at bounding box center [980, 105] width 205 height 57
click at [1033, 114] on button "Edit" at bounding box center [1033, 110] width 53 height 24
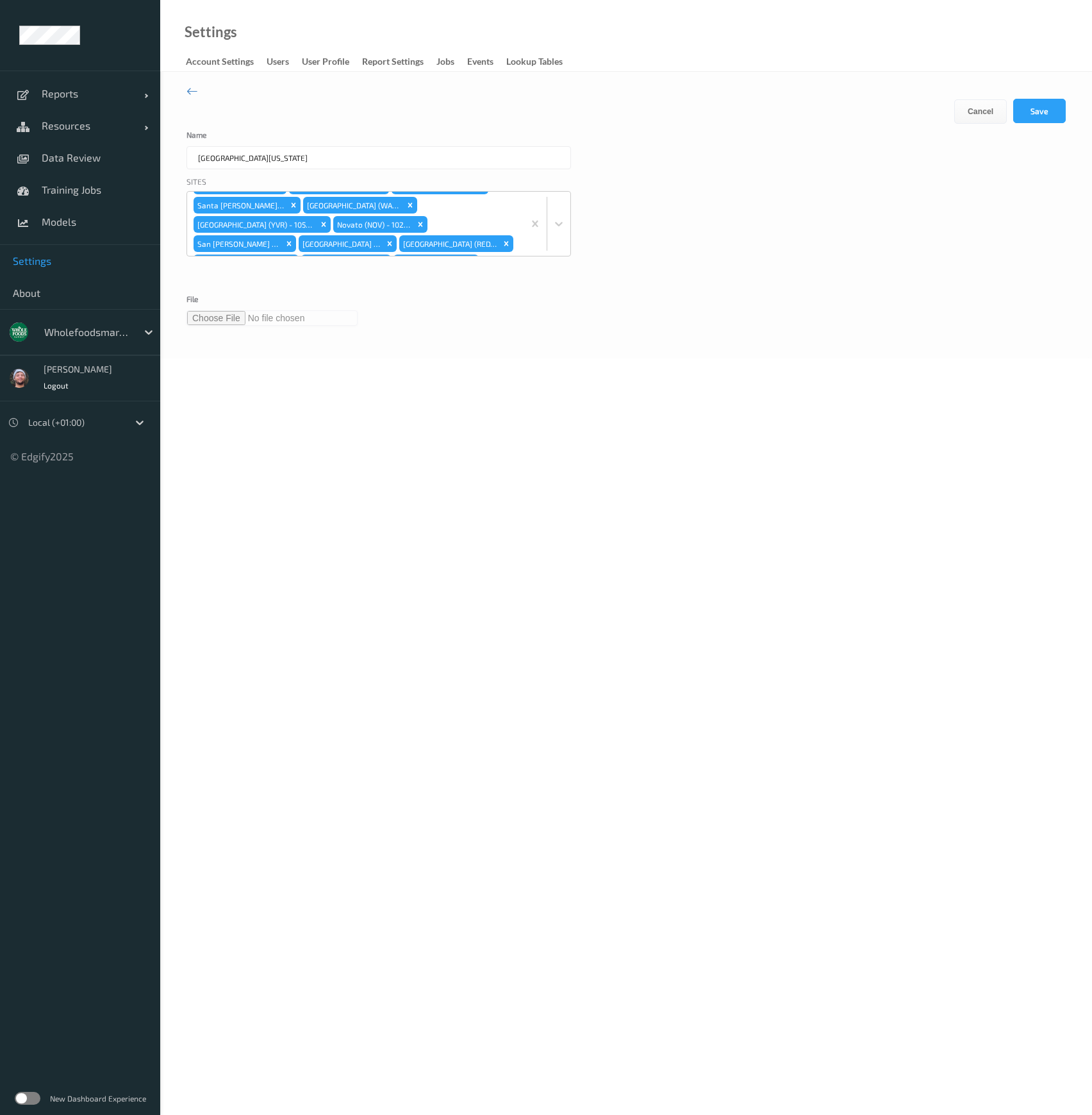
click at [203, 316] on input "file" at bounding box center [271, 318] width 171 height 15
type input "**********"
click at [1055, 106] on button "Save" at bounding box center [1039, 110] width 53 height 24
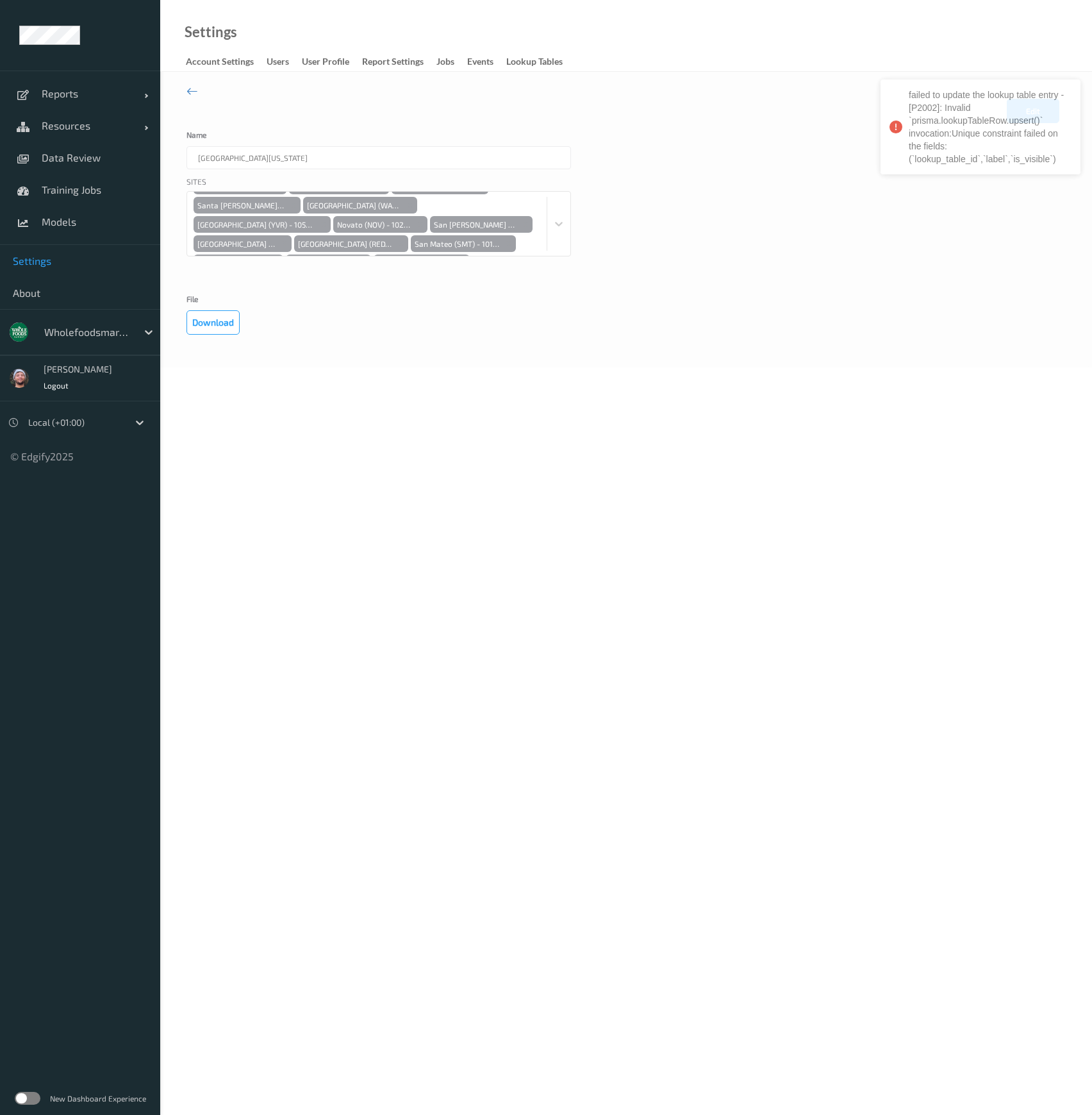
drag, startPoint x: 901, startPoint y: 300, endPoint x: 916, endPoint y: 284, distance: 21.9
click at [901, 300] on div "File Download" at bounding box center [626, 315] width 879 height 40
click at [1048, 107] on button "Edit" at bounding box center [1033, 110] width 53 height 24
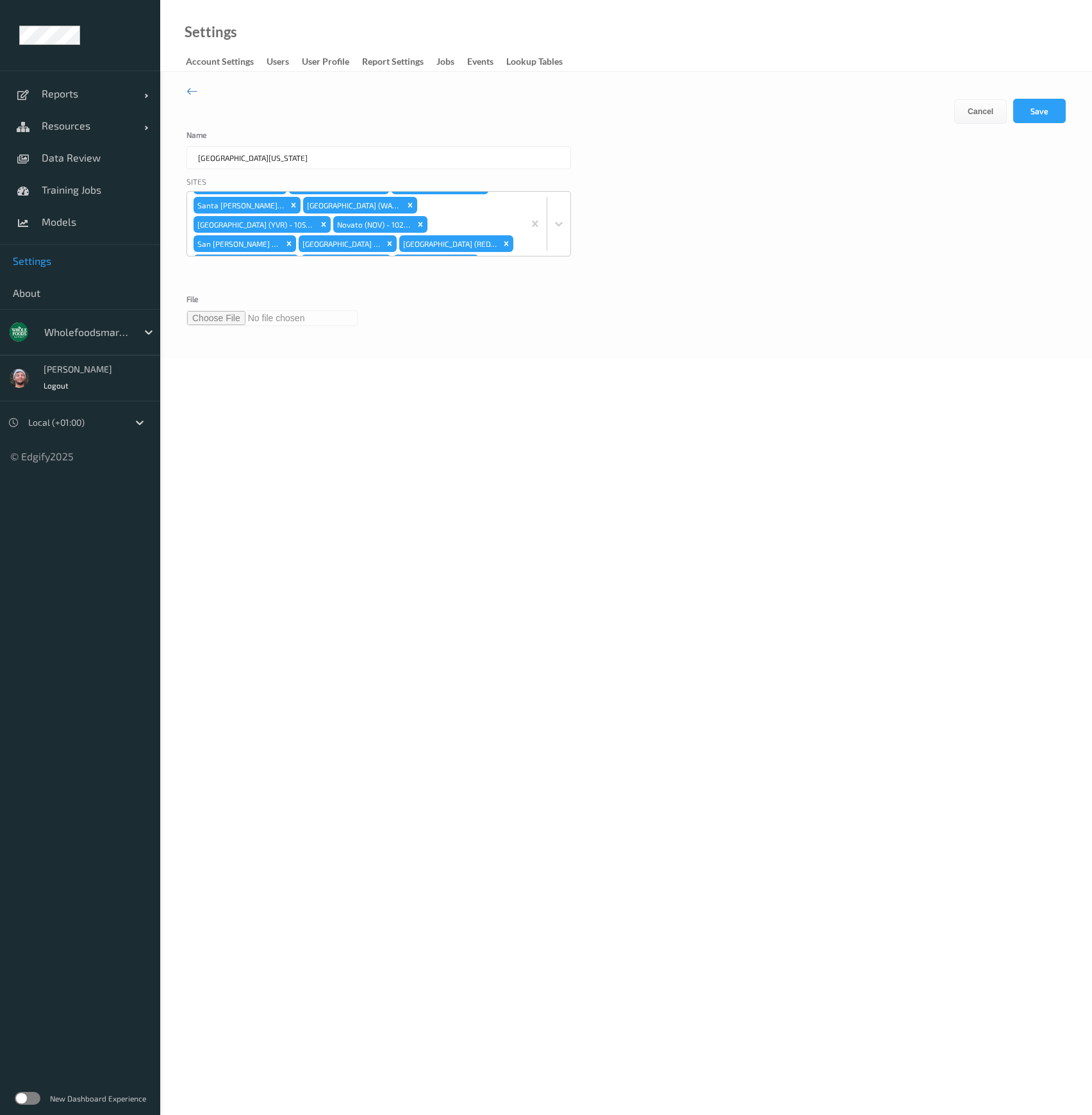
click at [225, 316] on input "file" at bounding box center [271, 318] width 171 height 15
click at [1026, 105] on button "Save" at bounding box center [1039, 110] width 53 height 24
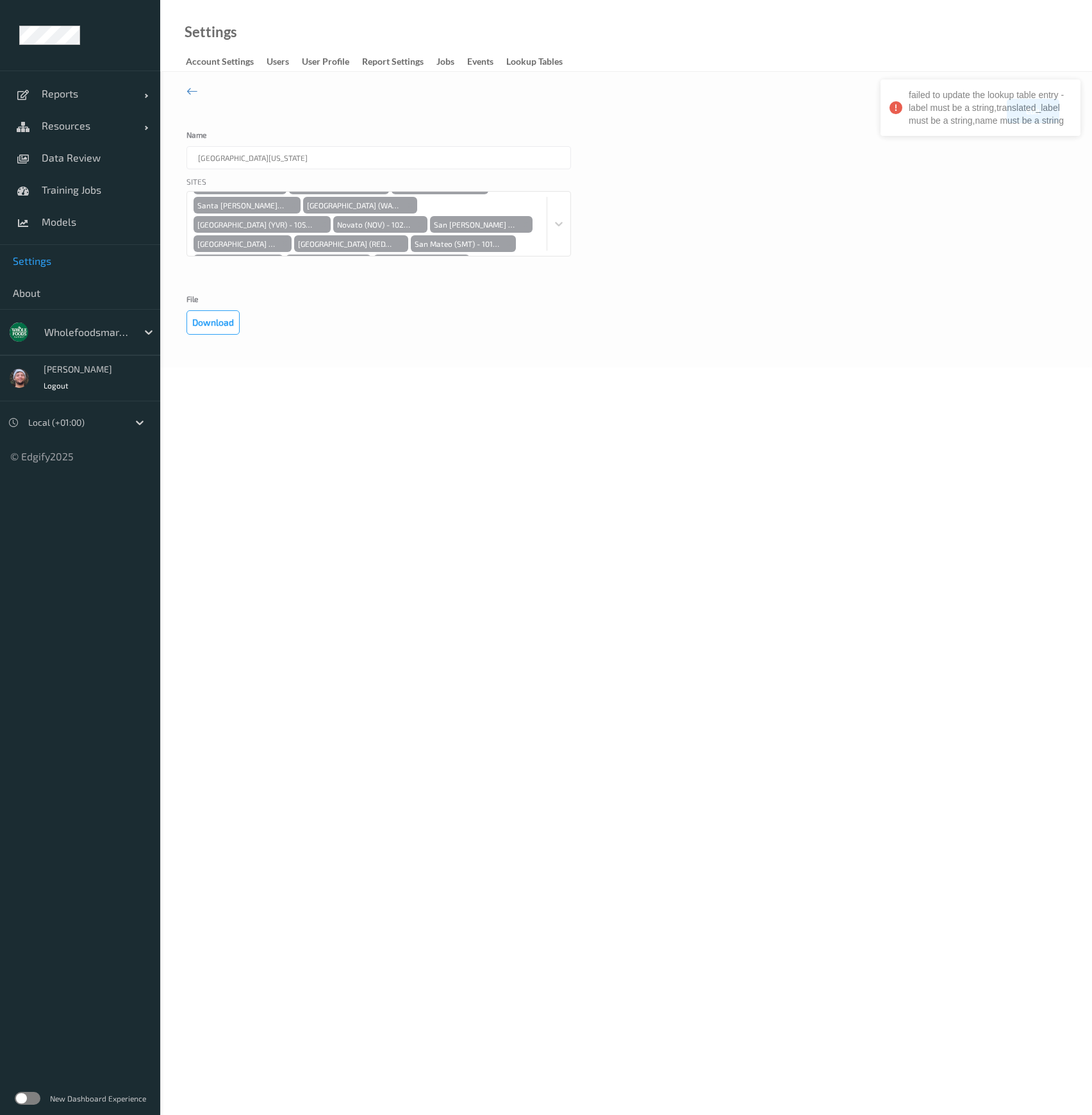
click at [865, 332] on div "File Download" at bounding box center [626, 315] width 879 height 40
click at [1031, 104] on button "Edit" at bounding box center [1033, 110] width 53 height 24
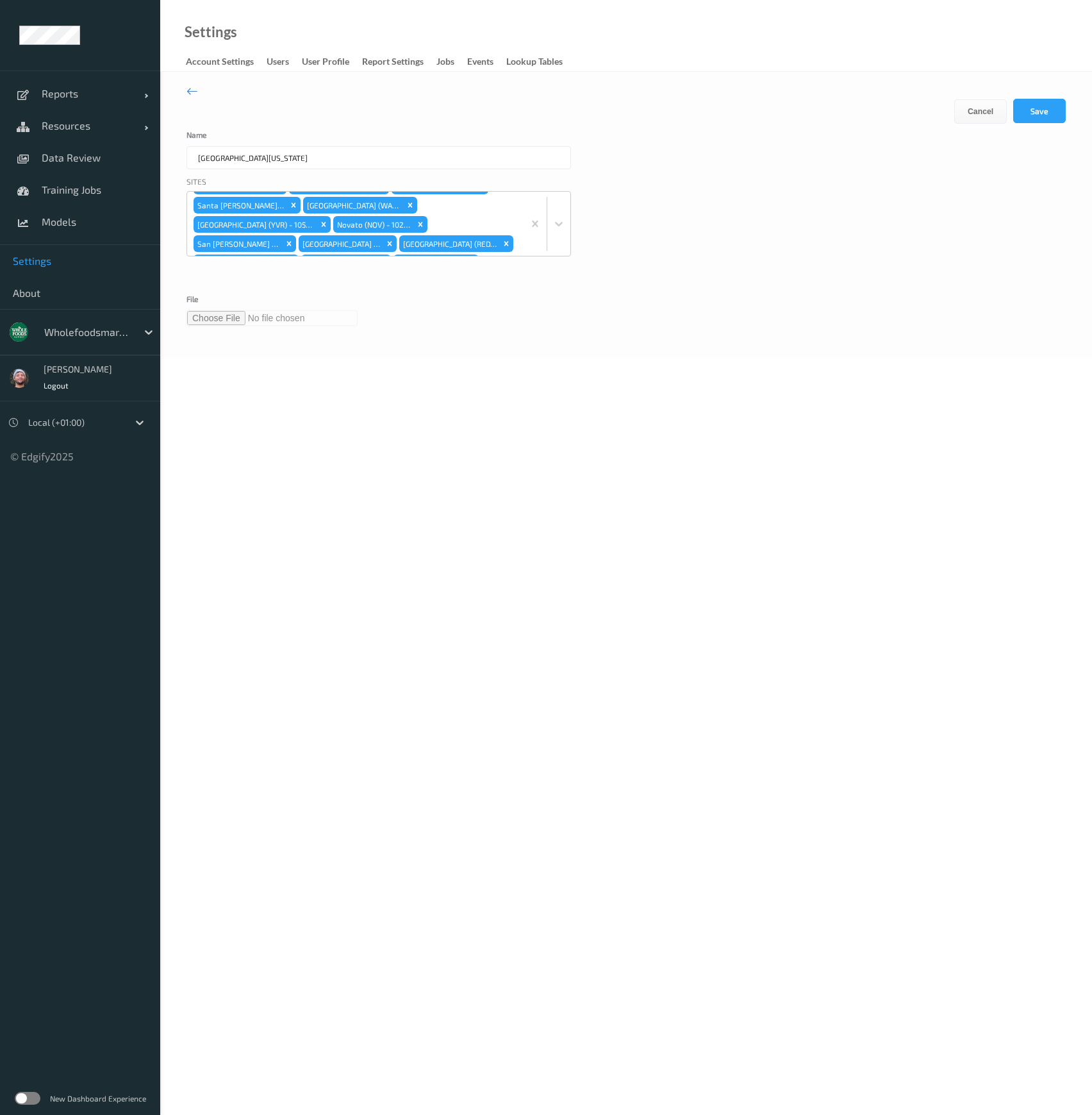
click at [235, 320] on input "file" at bounding box center [271, 318] width 171 height 15
click at [1038, 119] on button "Save" at bounding box center [1039, 110] width 53 height 24
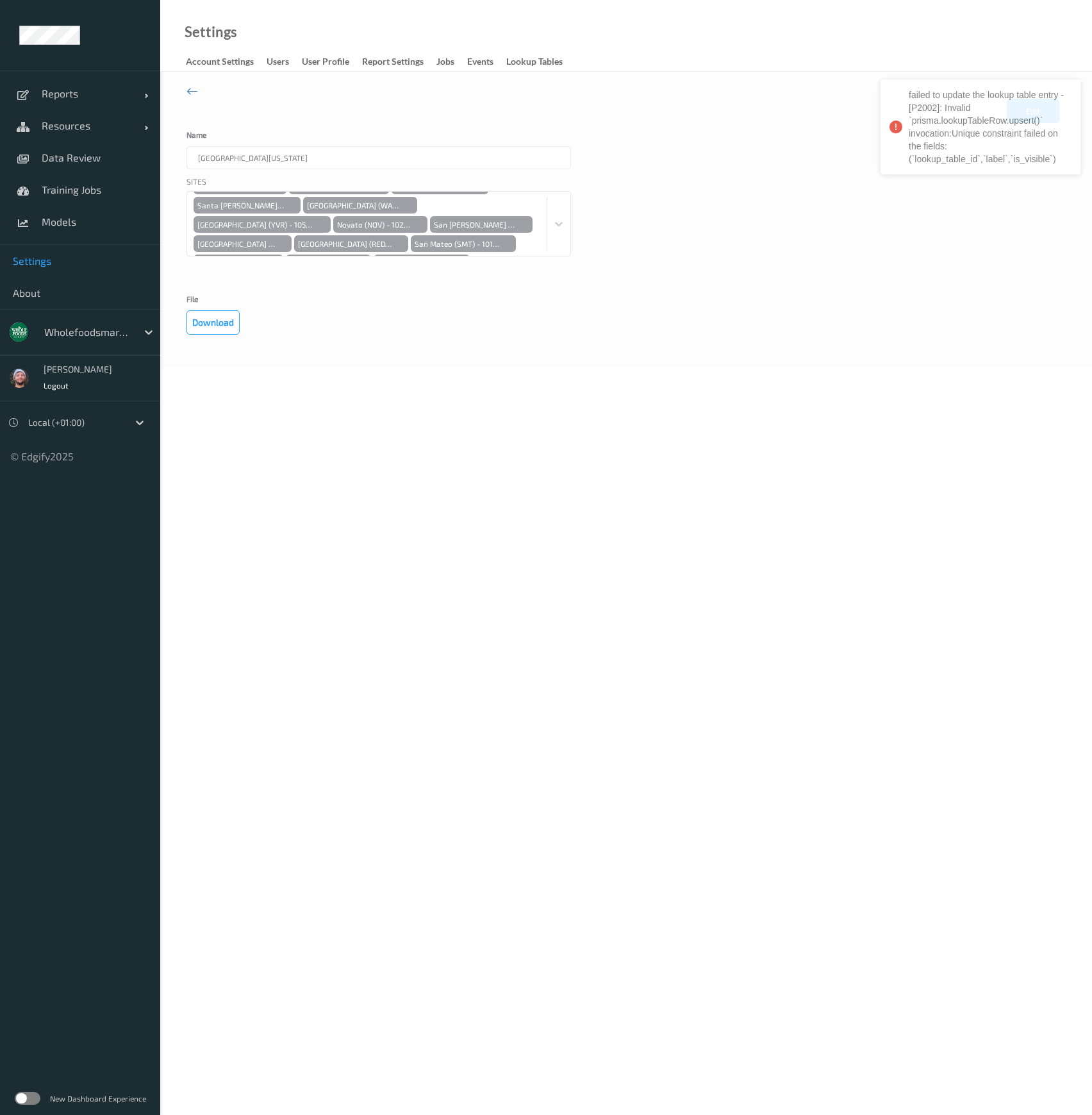
drag, startPoint x: 844, startPoint y: 264, endPoint x: 912, endPoint y: 198, distance: 94.8
click at [844, 264] on div "Sites New Dublin (DUN) - 10547 Ocean Ave (OCN) - 10432 San Francisco - Stonesto…" at bounding box center [626, 232] width 879 height 113
click at [1019, 106] on button "Edit" at bounding box center [1033, 110] width 53 height 24
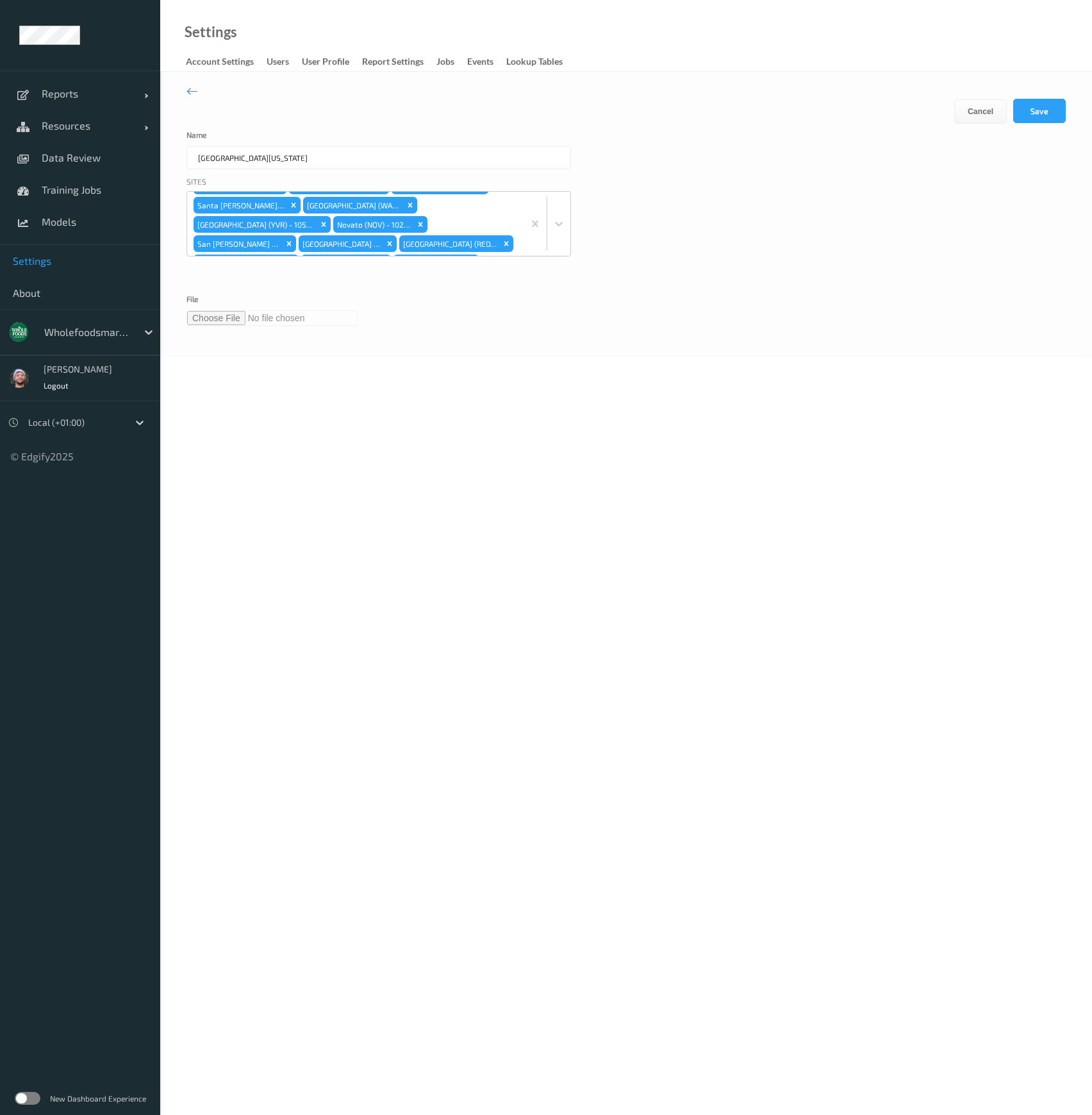
click at [230, 319] on input "file" at bounding box center [271, 318] width 171 height 15
click at [1038, 107] on button "Save" at bounding box center [1039, 110] width 53 height 24
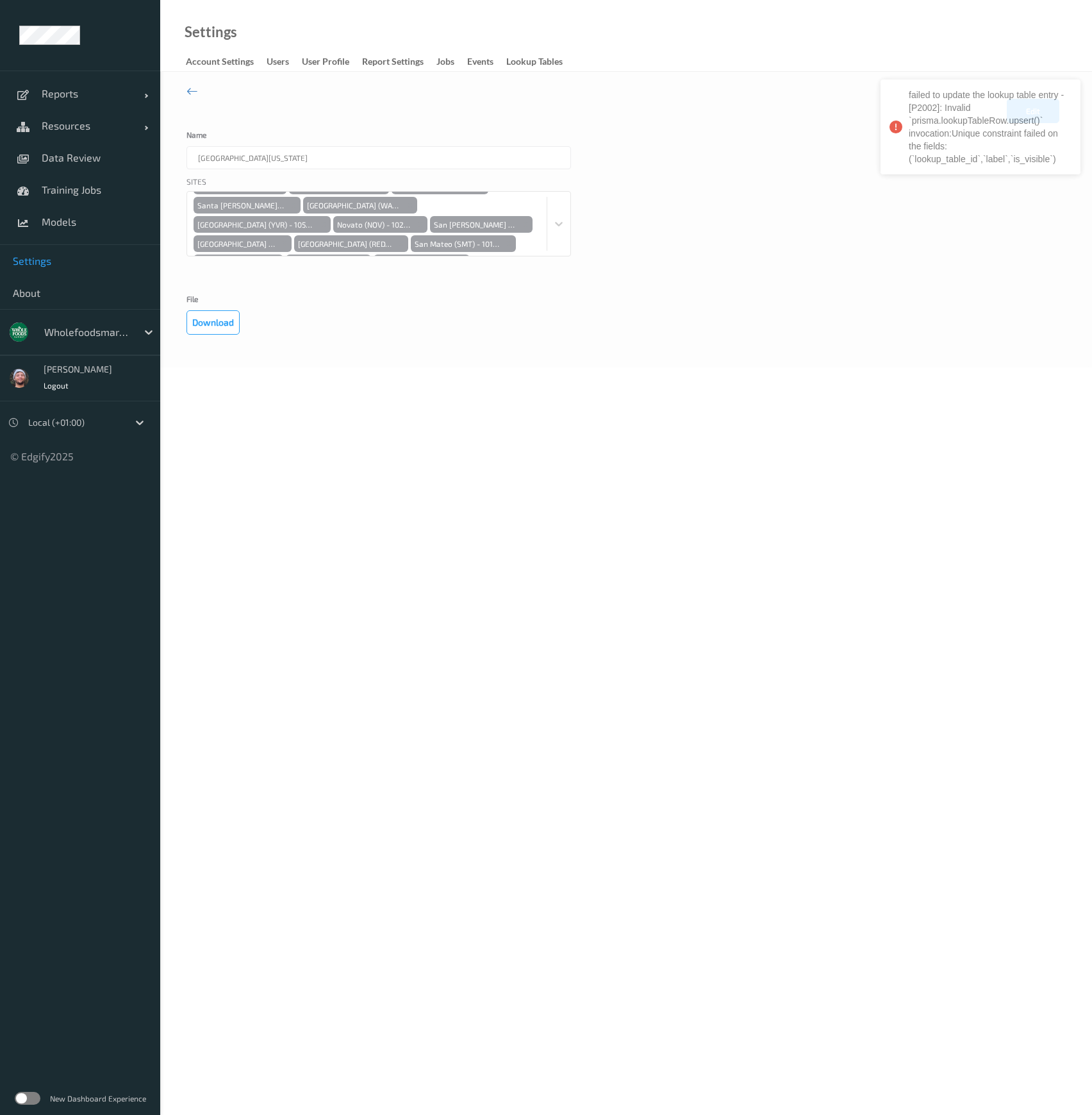
click at [842, 307] on div "File Download" at bounding box center [626, 315] width 879 height 40
click at [1031, 104] on button "Edit" at bounding box center [1033, 110] width 53 height 24
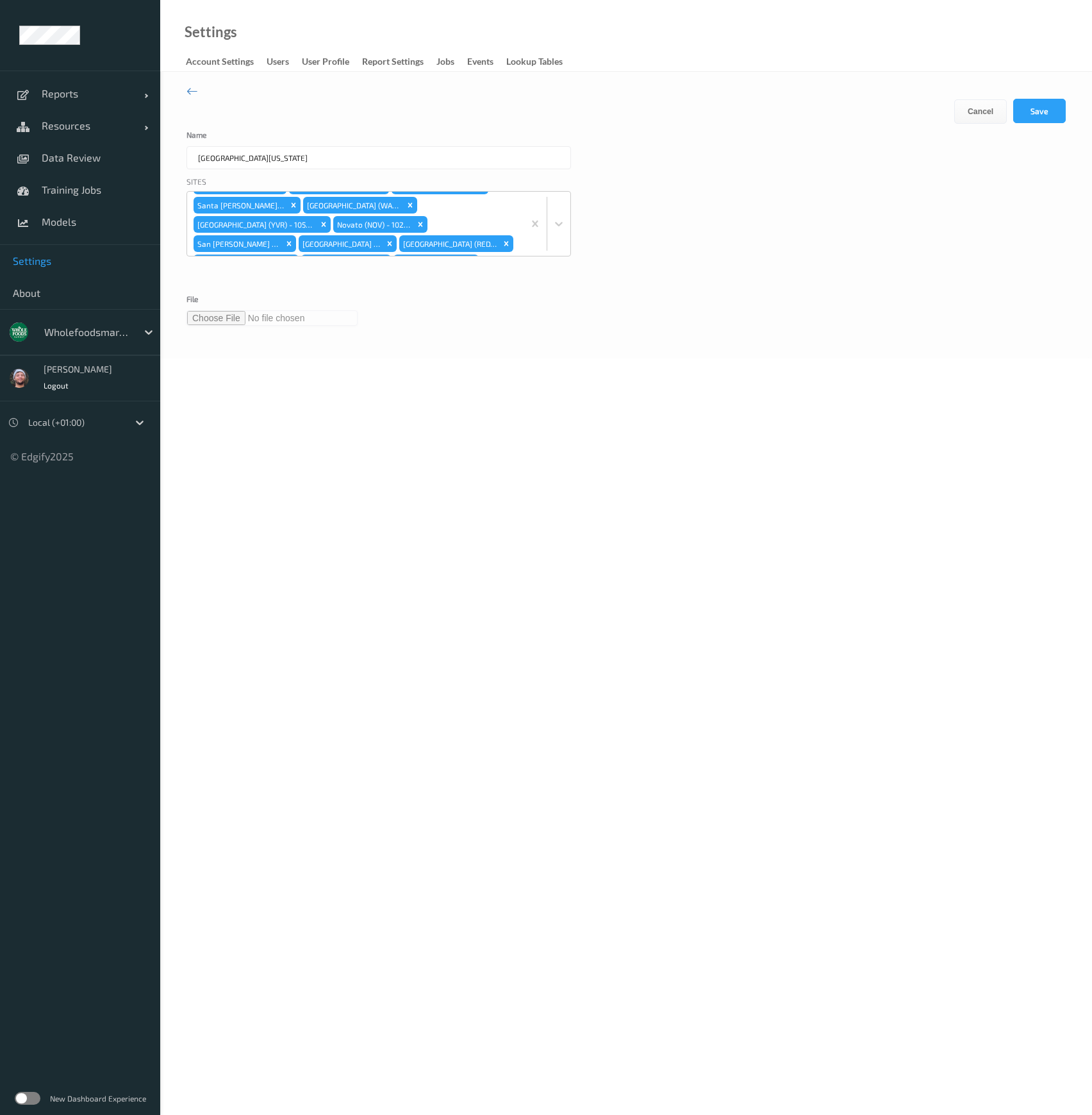
click at [225, 316] on input "file" at bounding box center [271, 318] width 171 height 15
click at [1064, 114] on button "Save" at bounding box center [1039, 110] width 53 height 24
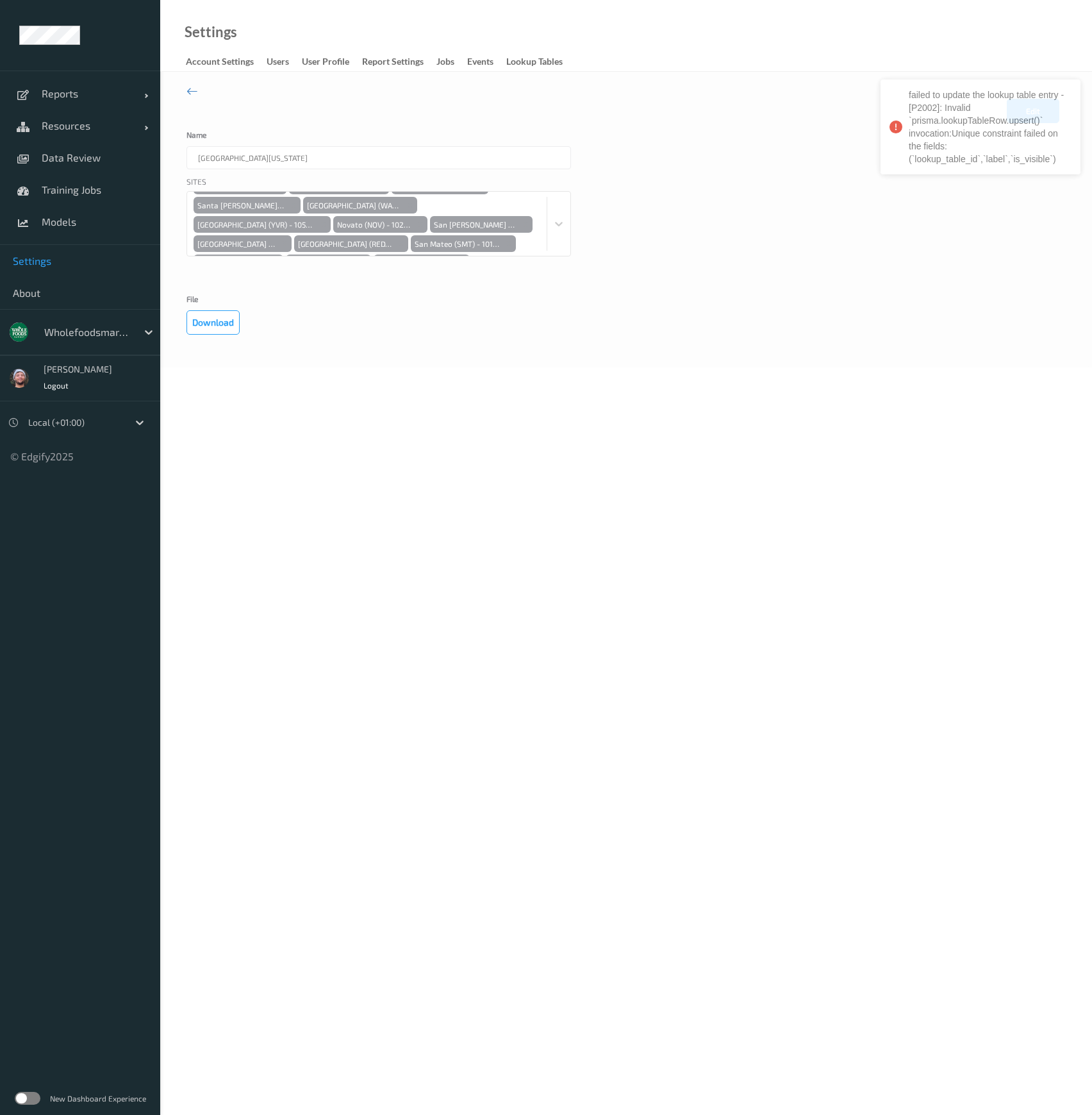
click at [914, 322] on div "File Download" at bounding box center [626, 315] width 879 height 40
click at [871, 328] on div "File Download" at bounding box center [626, 315] width 879 height 40
click at [1027, 118] on div "failed to update the lookup table entry - [P2002]: Invalid `prisma.lookupTableR…" at bounding box center [546, 147] width 1092 height 295
click at [1004, 112] on div "Edit Cancel Save" at bounding box center [626, 115] width 879 height 32
click at [1013, 112] on button "Edit" at bounding box center [1033, 110] width 53 height 24
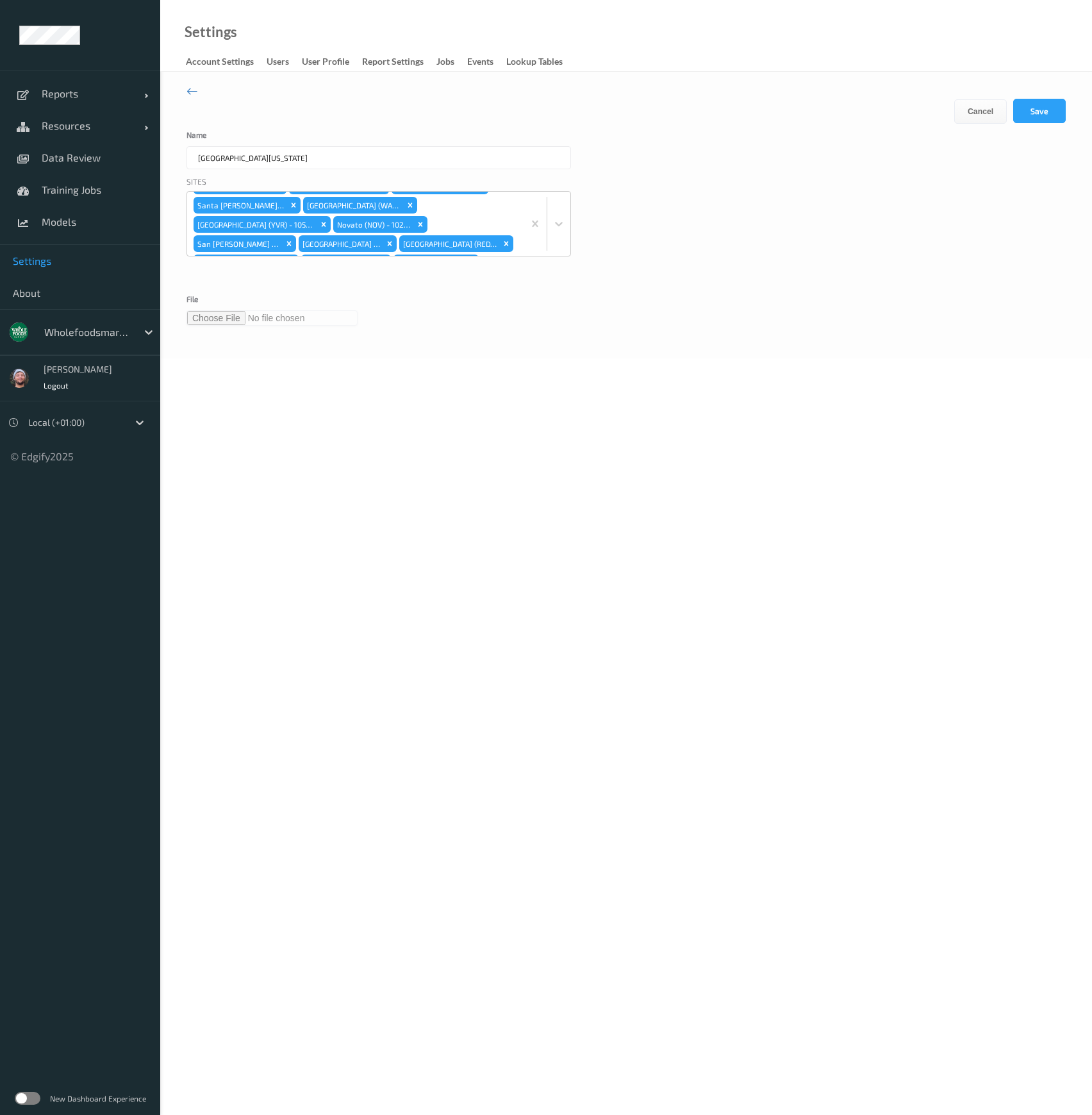
click at [230, 309] on label "File" at bounding box center [250, 303] width 128 height 15
click at [227, 311] on input "file" at bounding box center [271, 318] width 171 height 15
click at [1033, 114] on button "Save" at bounding box center [1039, 110] width 53 height 24
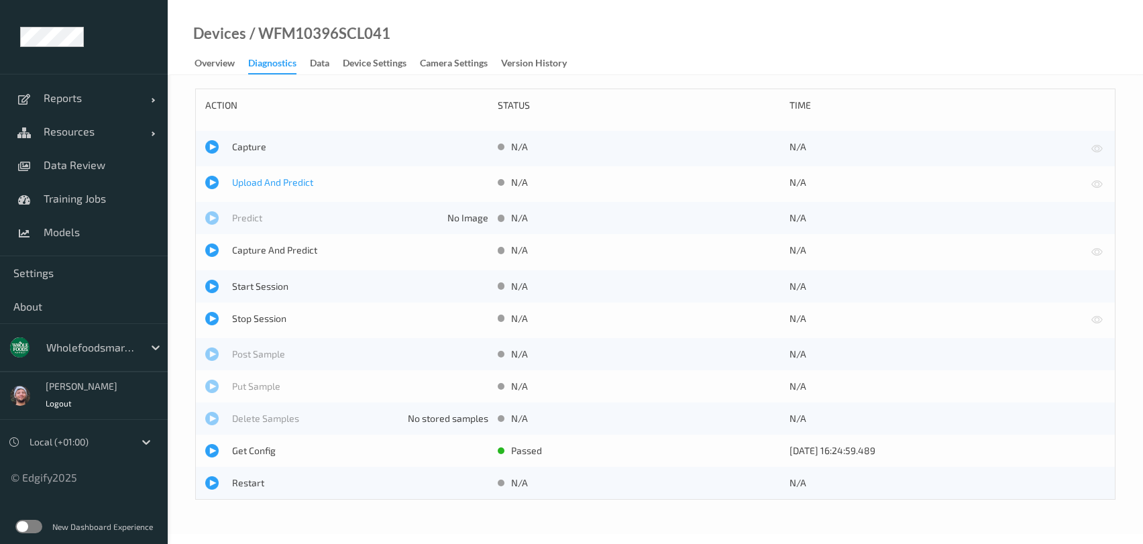
click at [305, 184] on span "Upload And Predict" at bounding box center [360, 182] width 256 height 13
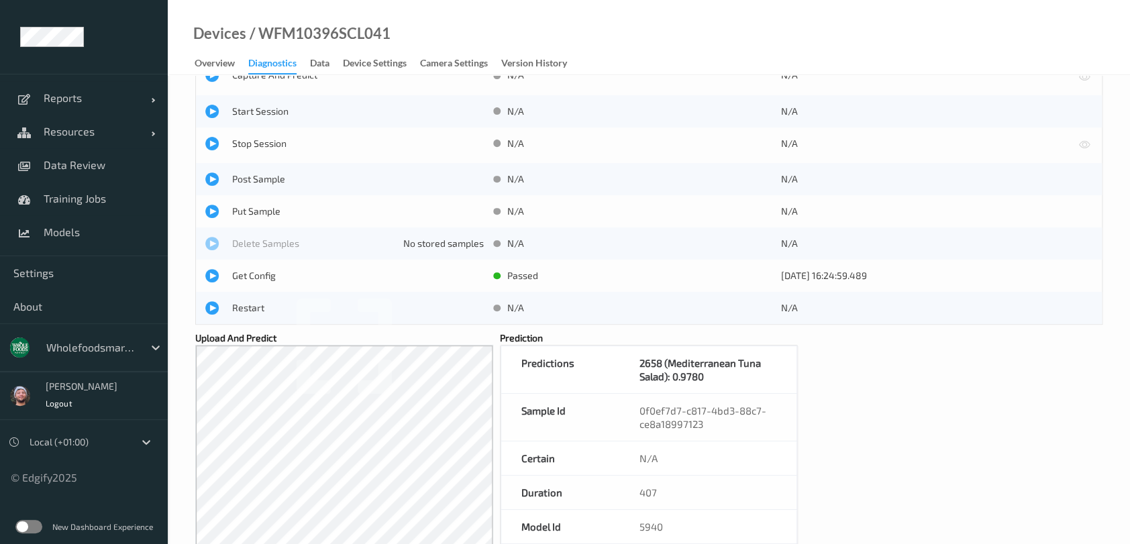
scroll to position [236, 0]
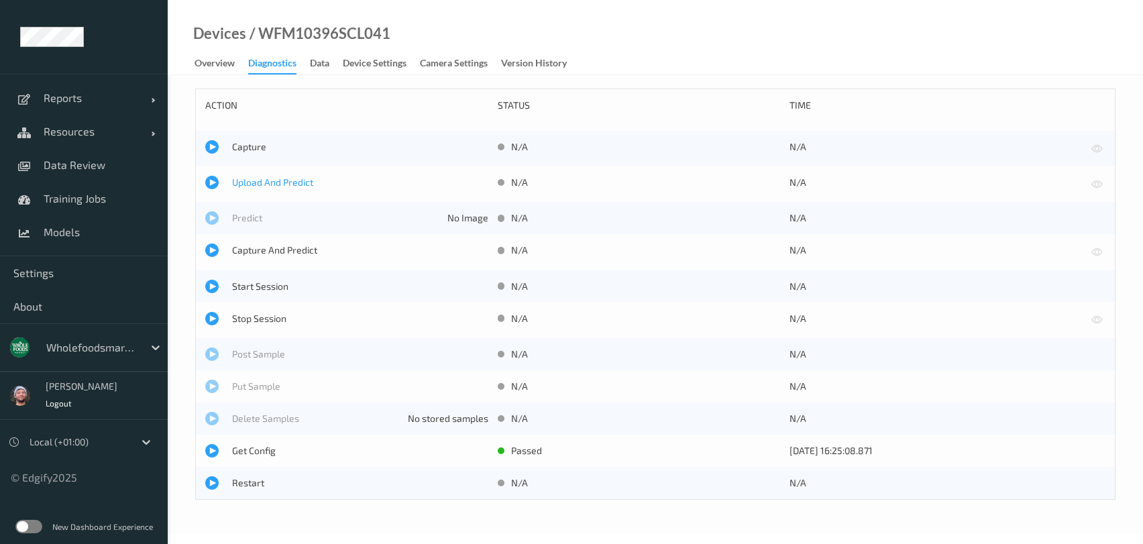
click at [264, 181] on span "Upload And Predict" at bounding box center [360, 182] width 256 height 13
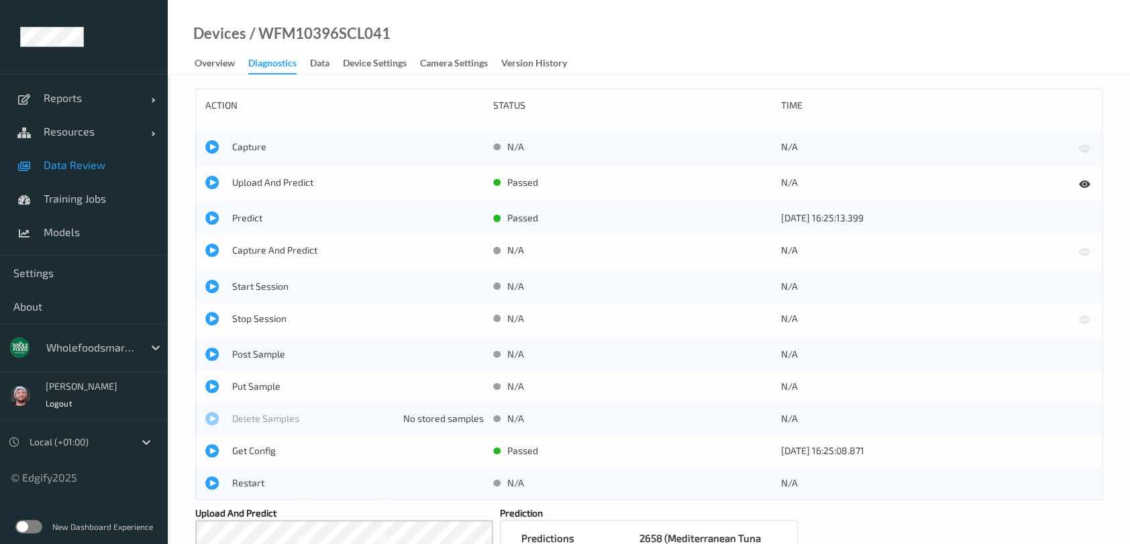
click at [102, 174] on link "Data Review" at bounding box center [84, 165] width 168 height 34
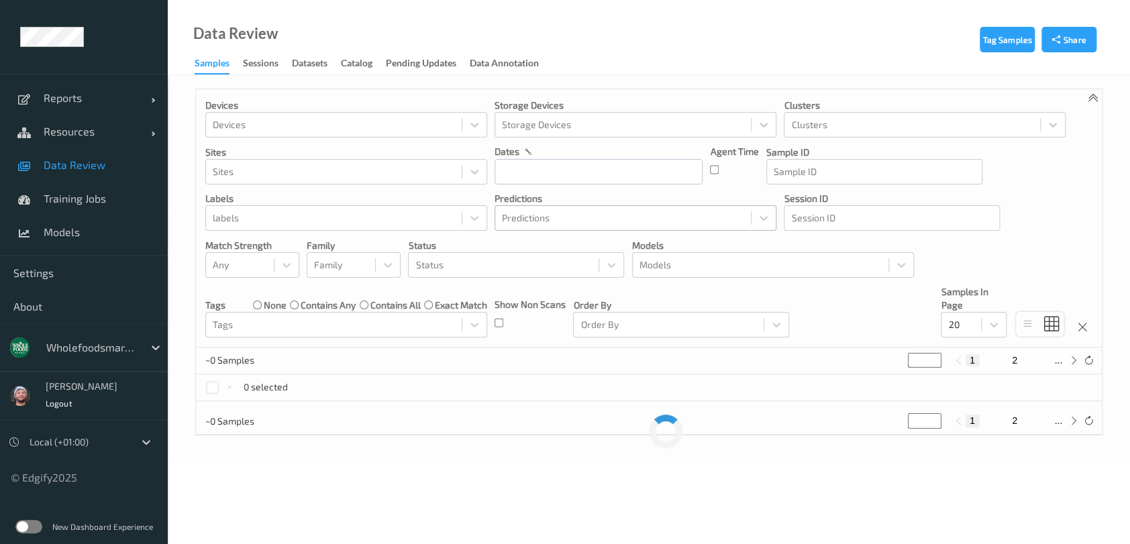
click at [333, 221] on div at bounding box center [334, 218] width 242 height 16
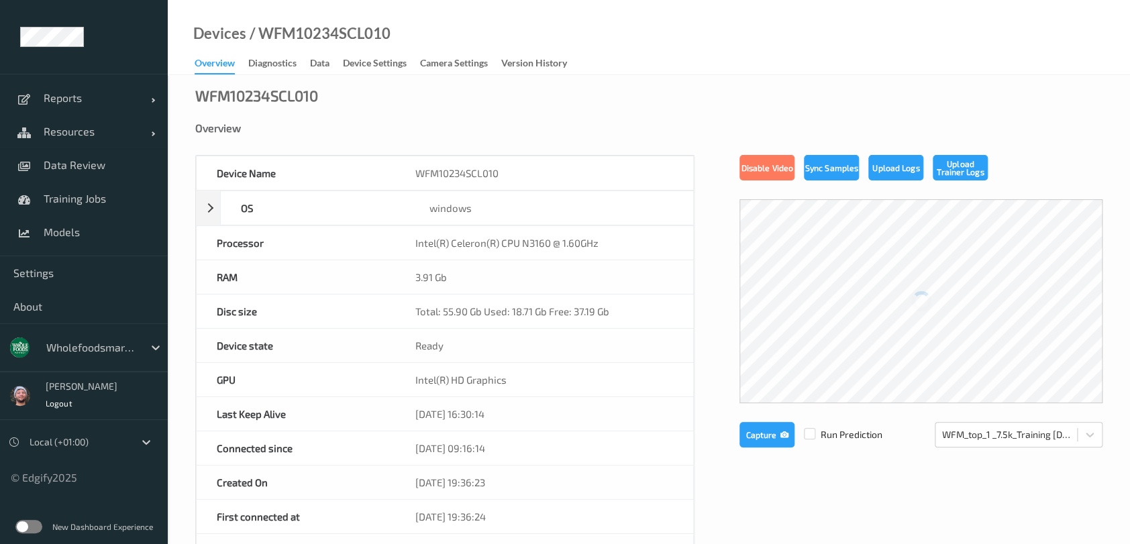
scroll to position [358, 0]
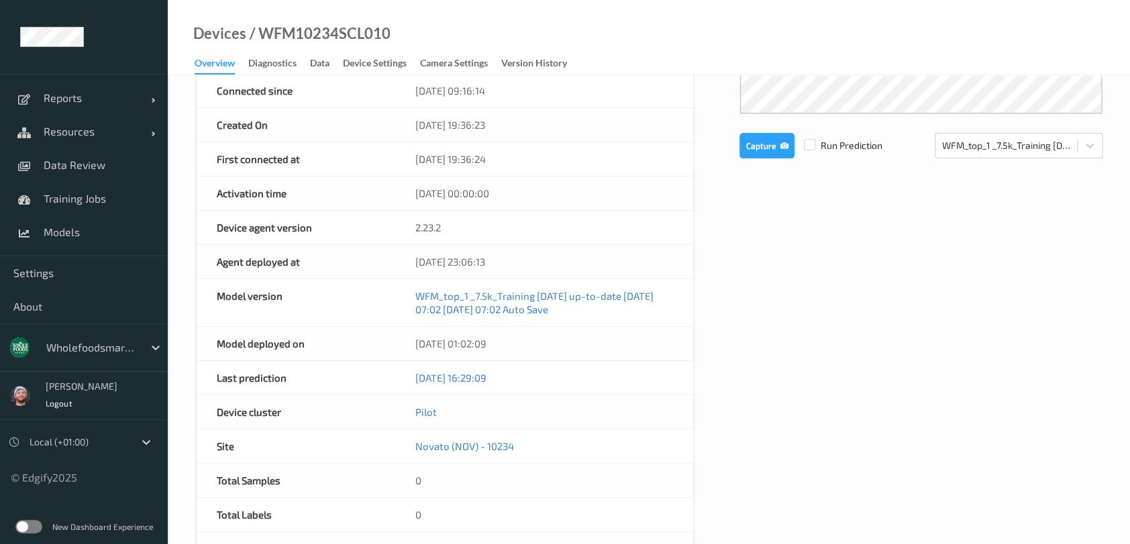
click at [869, 329] on div "Device Name WFM10234SCL010 OS windows Platform Microsoft Windows 10 Enterprise …" at bounding box center [648, 233] width 907 height 873
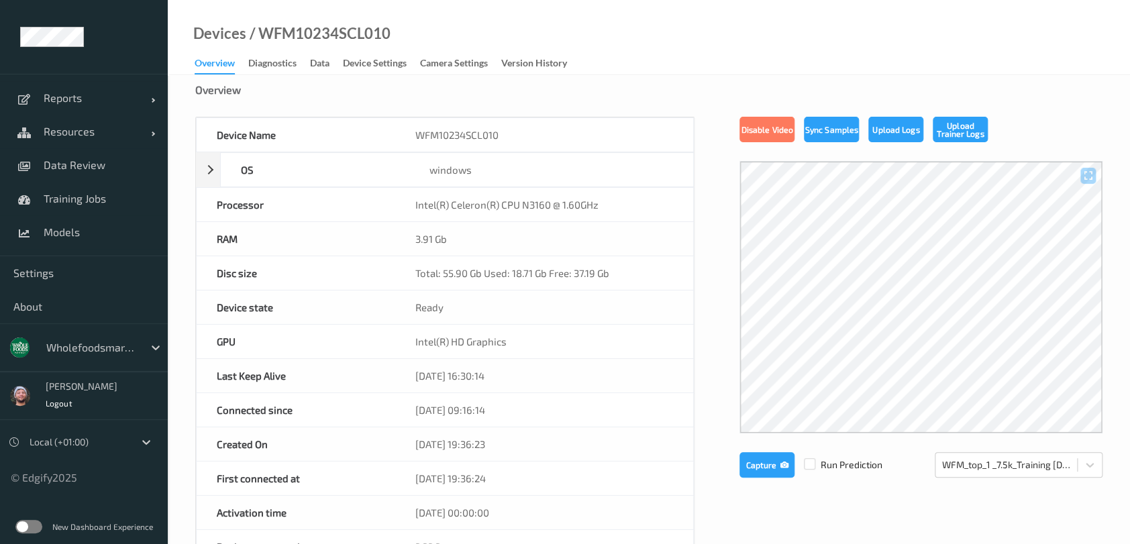
scroll to position [0, 0]
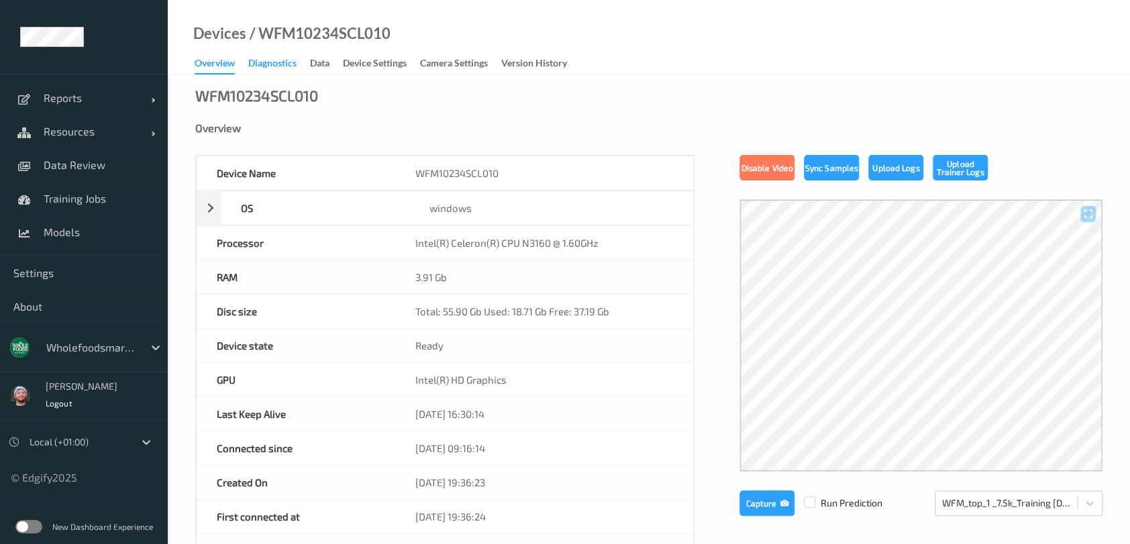
click at [262, 66] on div "Diagnostics" at bounding box center [272, 64] width 48 height 17
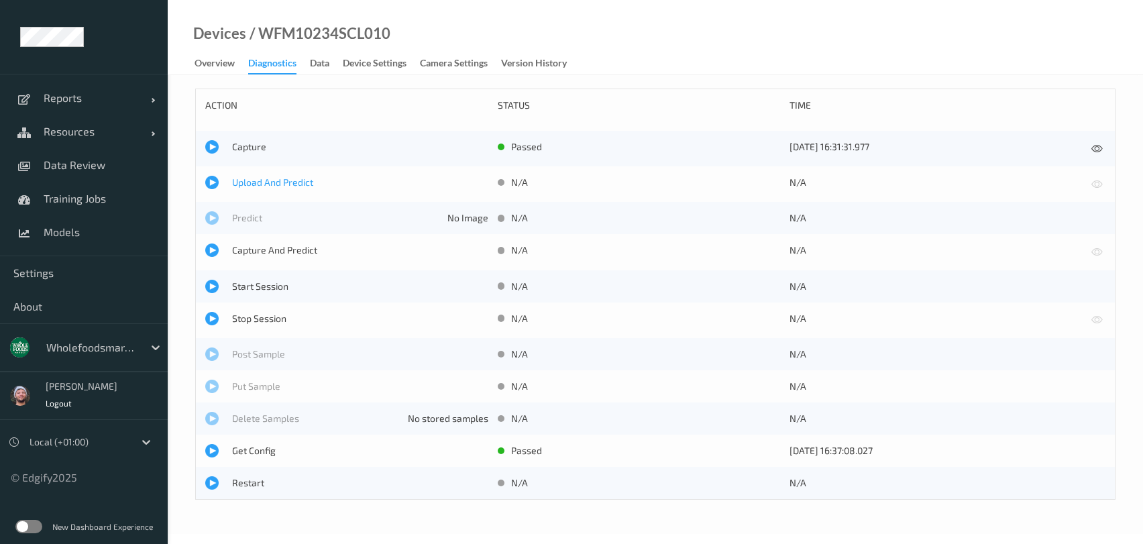
click at [269, 177] on span "Upload And Predict" at bounding box center [360, 182] width 256 height 13
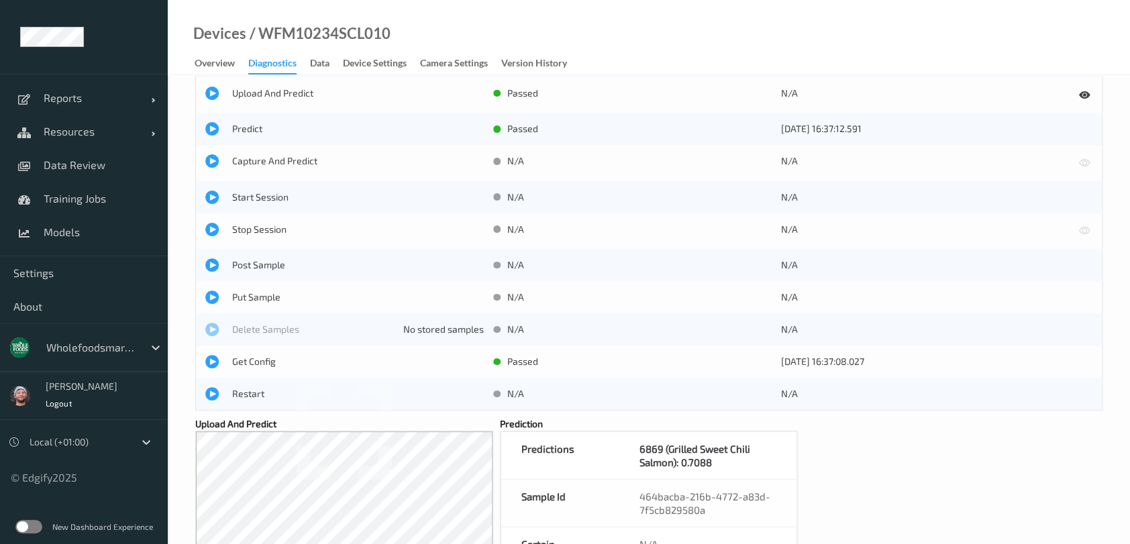
scroll to position [178, 0]
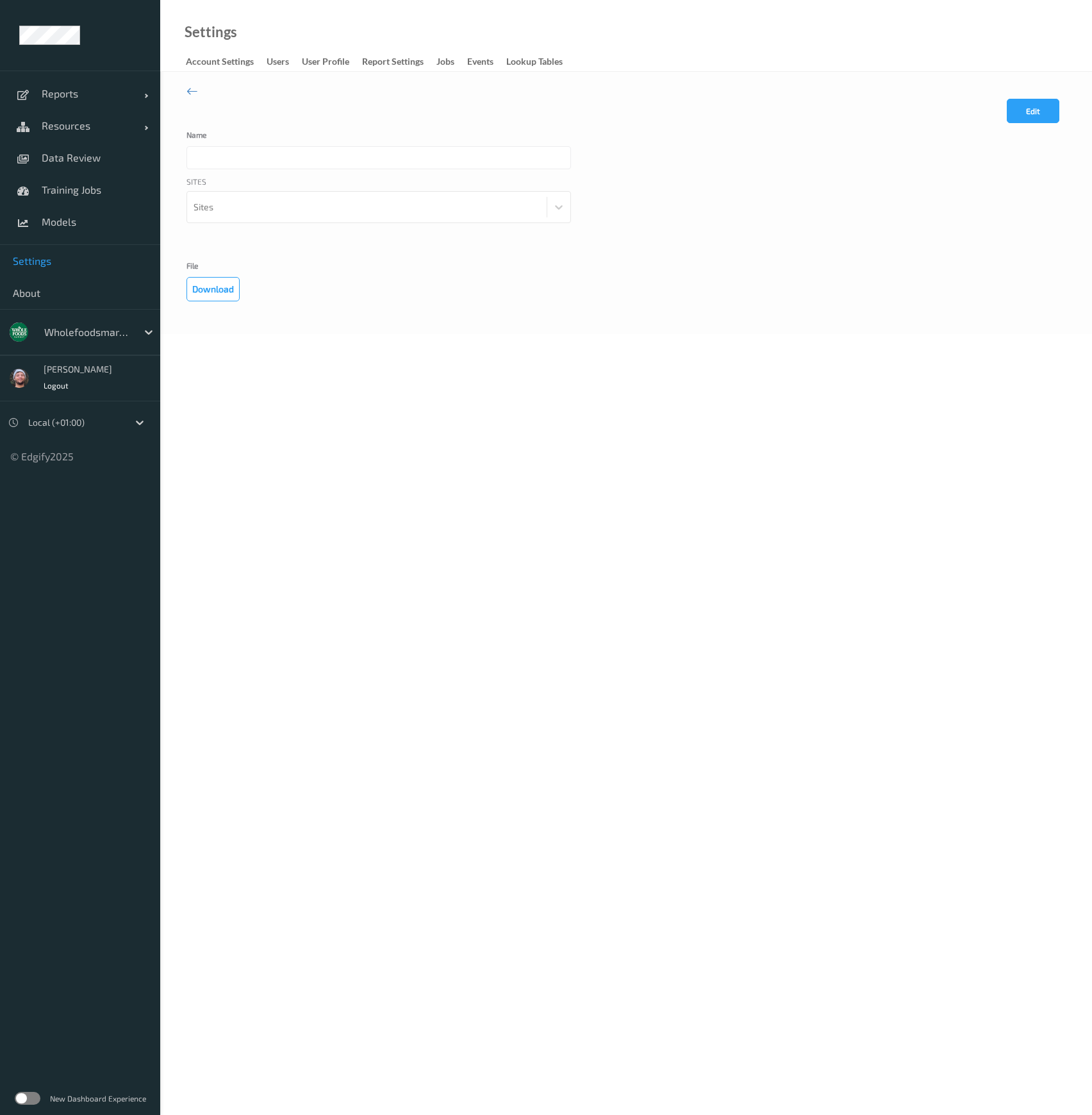
type input "[GEOGRAPHIC_DATA][US_STATE]"
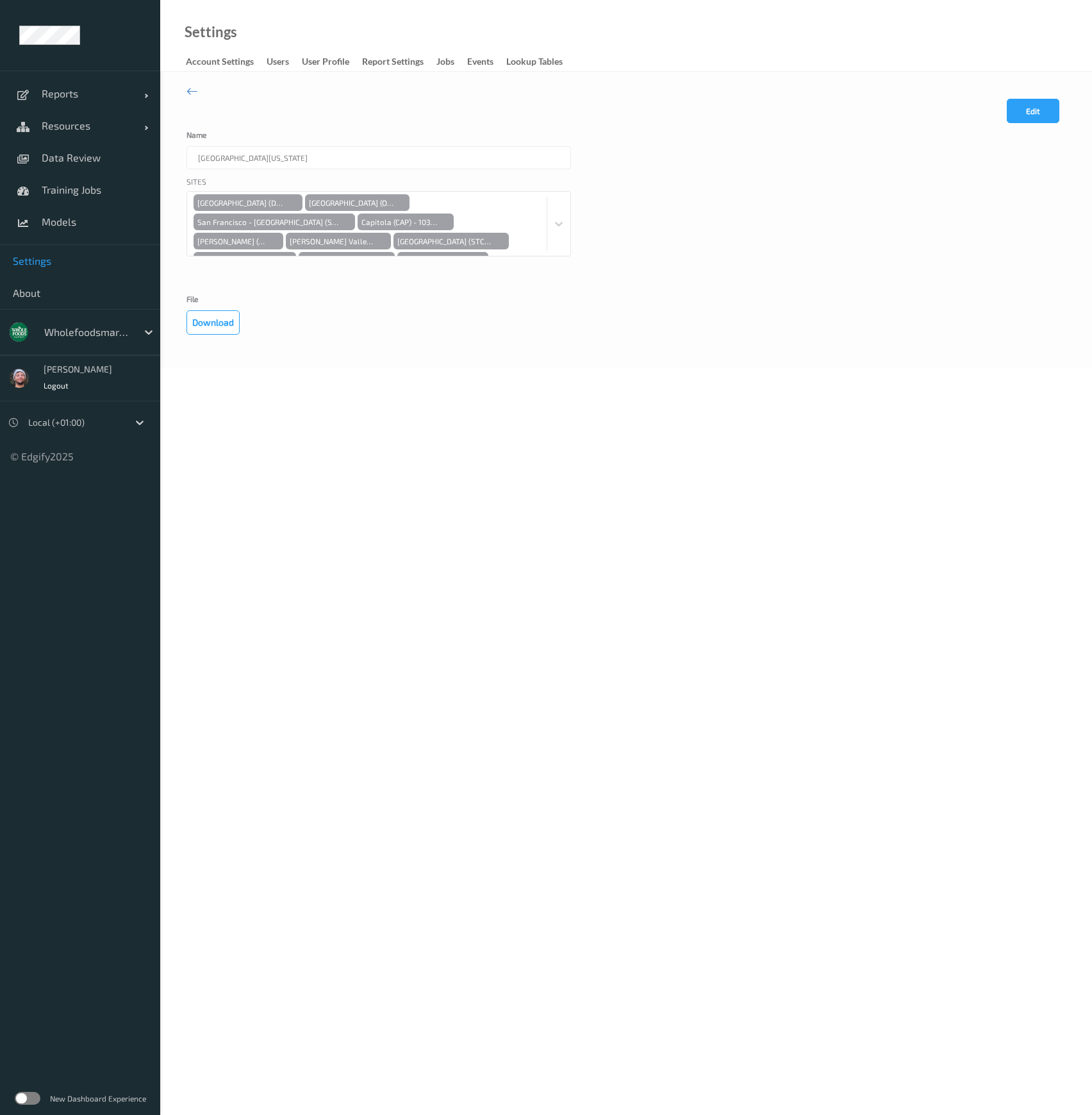
click at [1007, 119] on button "Edit" at bounding box center [1033, 110] width 53 height 24
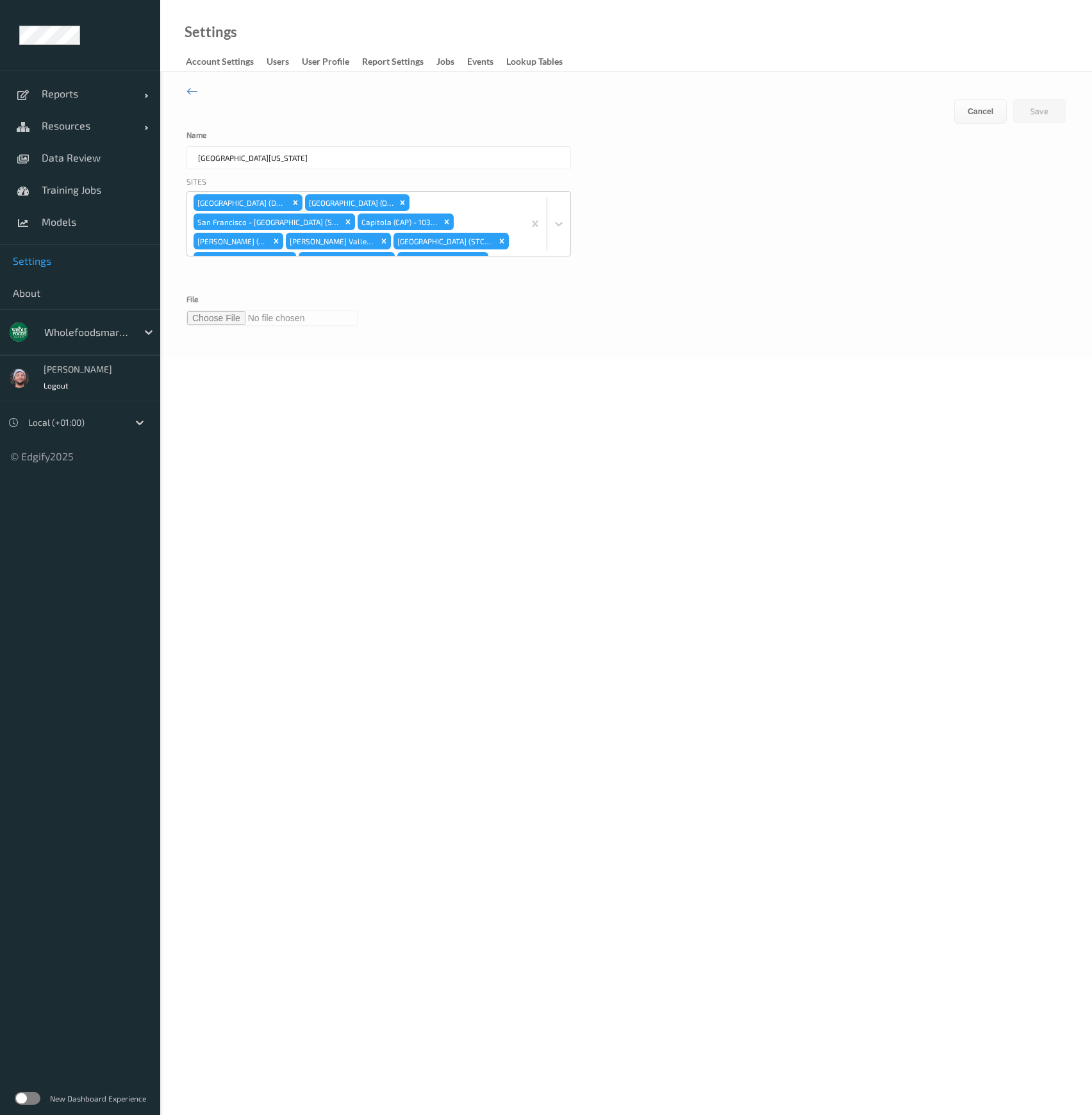
click at [230, 316] on input "file" at bounding box center [271, 318] width 171 height 15
type input "**********"
click at [1040, 115] on button "Save" at bounding box center [1039, 110] width 53 height 24
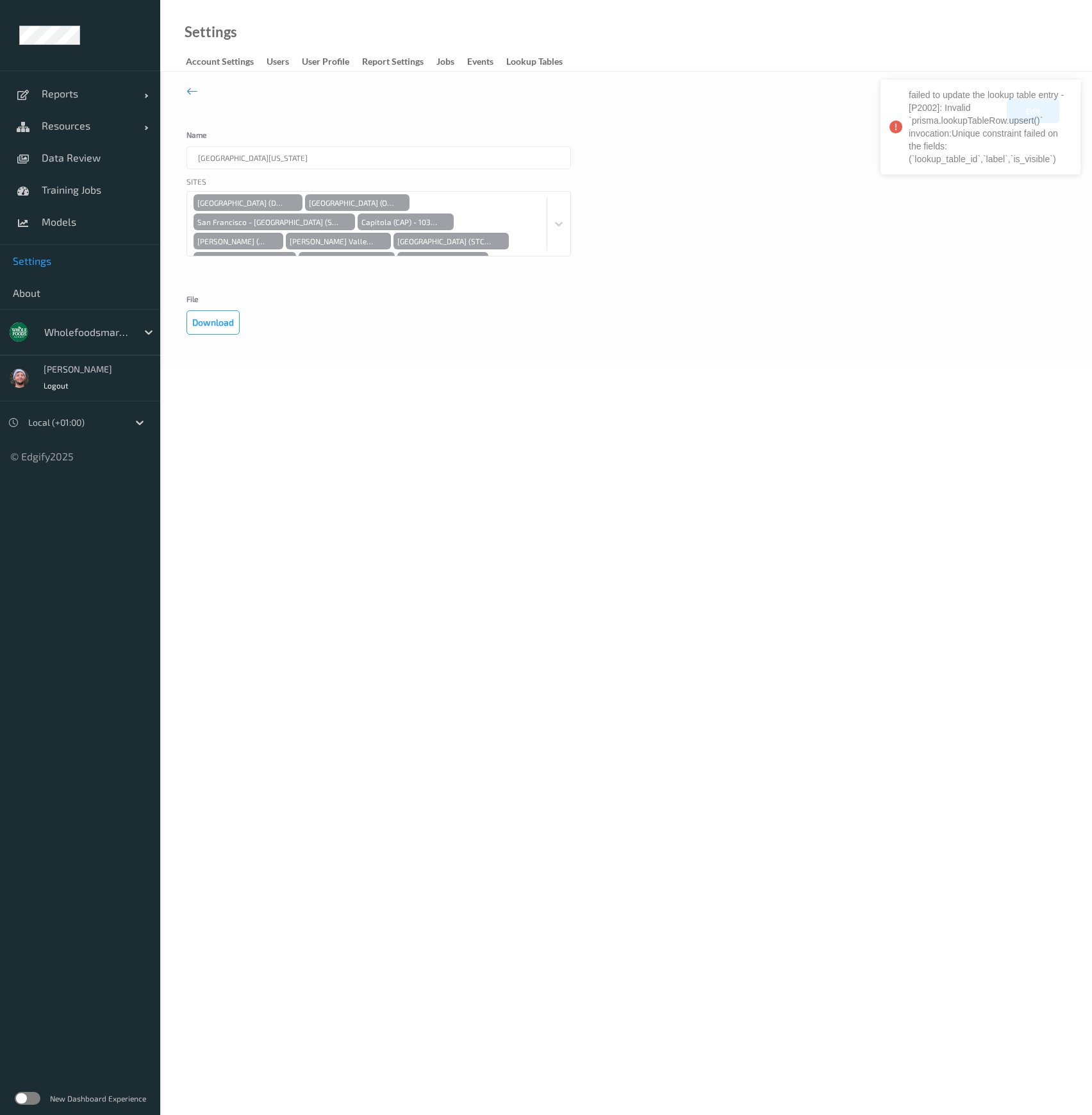
click at [739, 461] on body "failed to update the lookup table entry - [P2002]: Invalid `prisma.lookupTableR…" at bounding box center [546, 557] width 1092 height 1115
click at [1023, 101] on button "Edit" at bounding box center [1033, 110] width 53 height 24
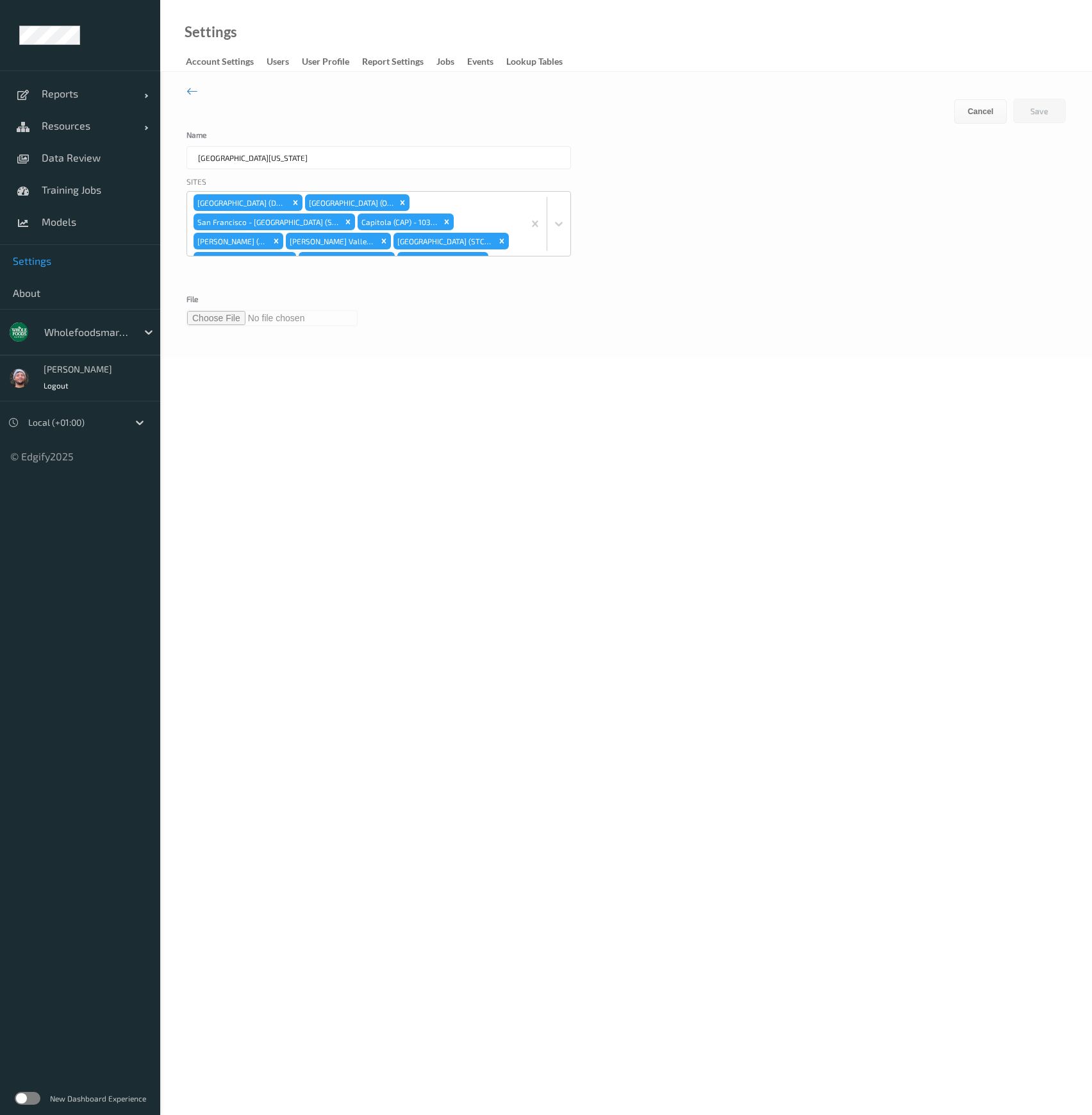
click at [228, 315] on input "file" at bounding box center [271, 318] width 171 height 15
click at [1038, 112] on button "Save" at bounding box center [1039, 110] width 53 height 24
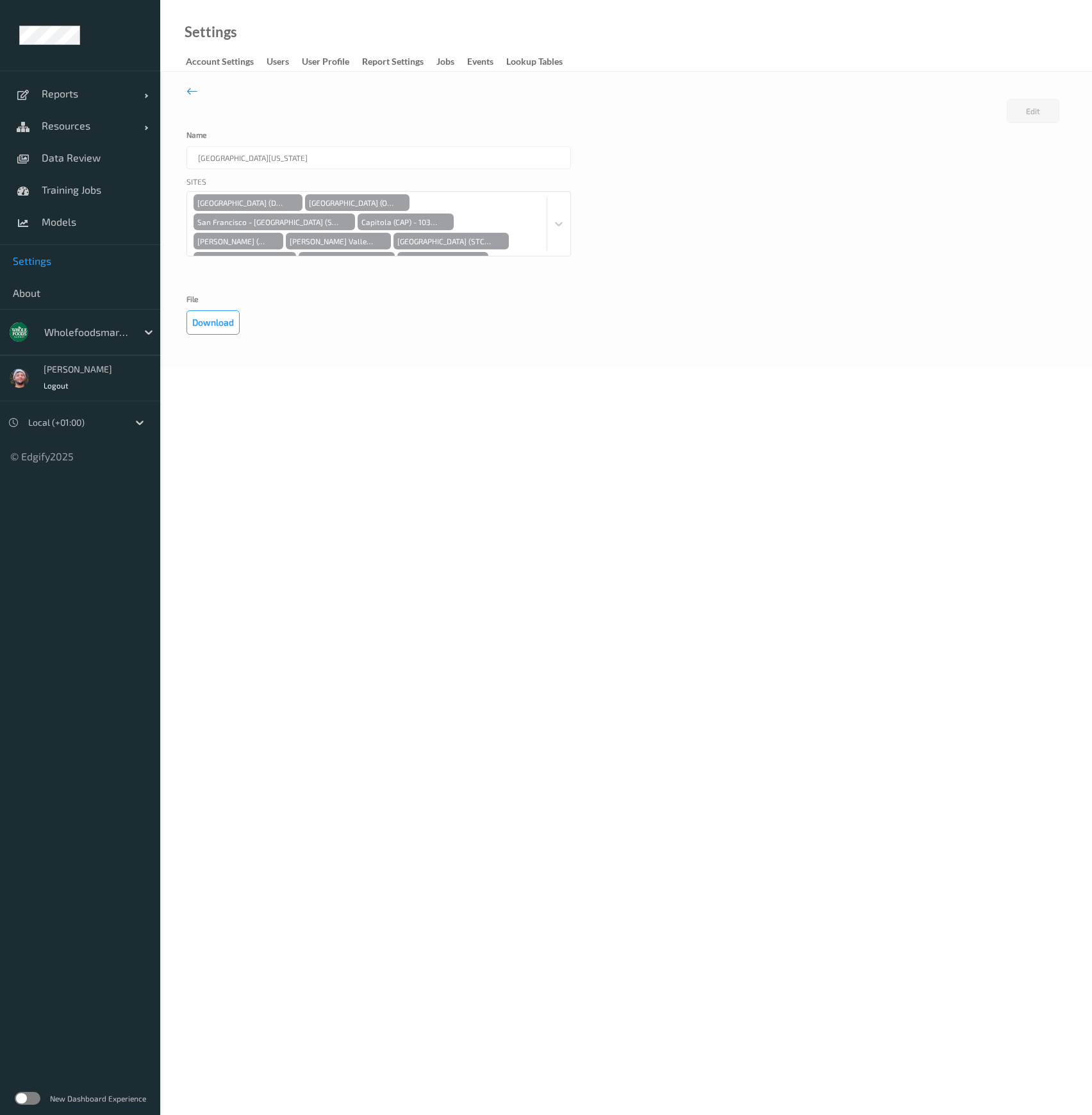
click at [781, 194] on div "Sites [GEOGRAPHIC_DATA] ([GEOGRAPHIC_DATA]) - [STREET_ADDRESS] (OCN) - 10432 [G…" at bounding box center [626, 232] width 879 height 113
drag, startPoint x: 832, startPoint y: 215, endPoint x: 839, endPoint y: 210, distance: 8.6
click at [832, 215] on div "Sites [GEOGRAPHIC_DATA] ([GEOGRAPHIC_DATA]) - [STREET_ADDRESS] (OCN) - 10432 [G…" at bounding box center [626, 232] width 879 height 113
click at [1025, 116] on button "Edit" at bounding box center [1033, 110] width 53 height 24
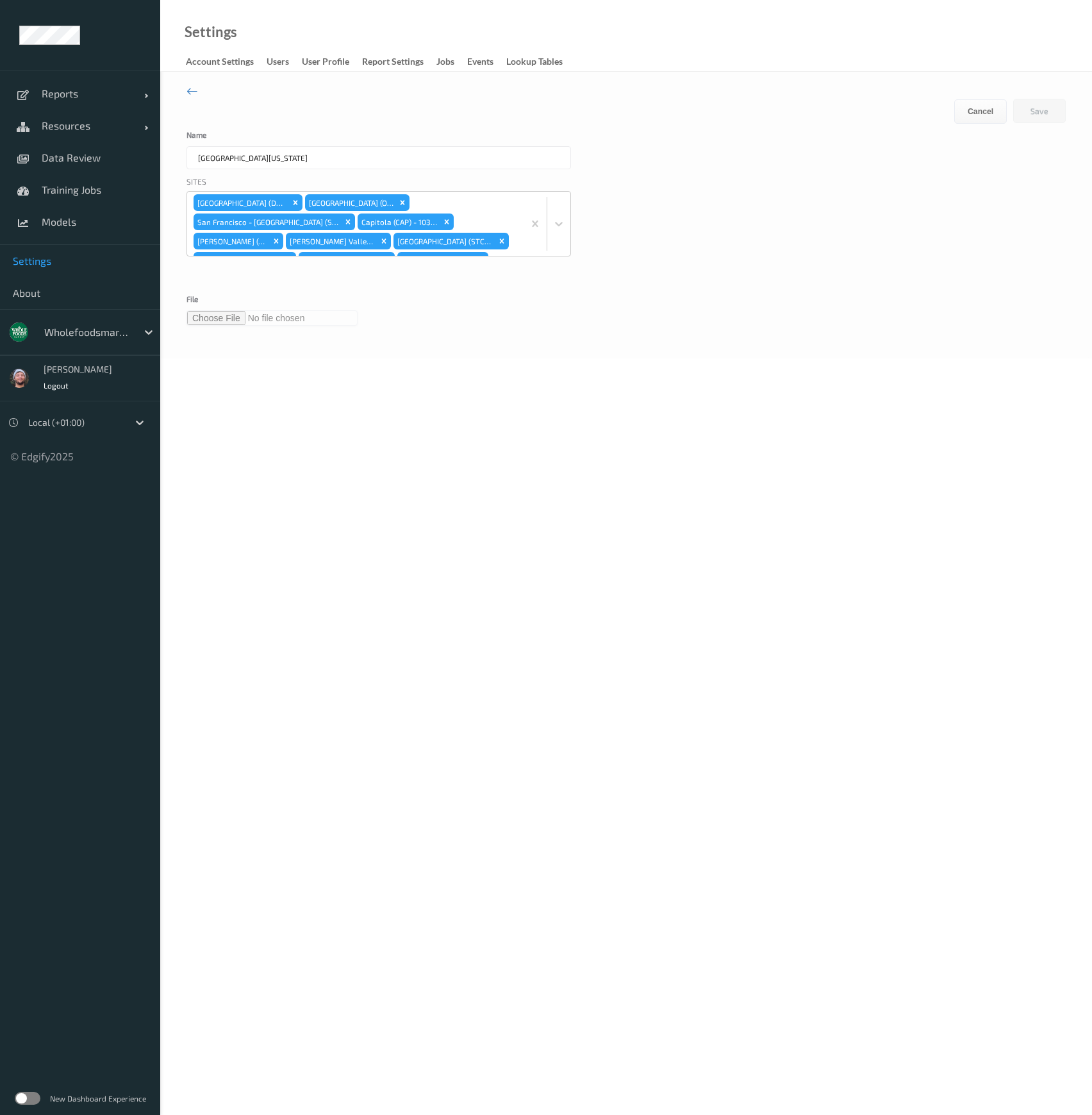
click at [239, 318] on input "file" at bounding box center [271, 318] width 171 height 15
click at [1038, 113] on button "Save" at bounding box center [1039, 110] width 53 height 24
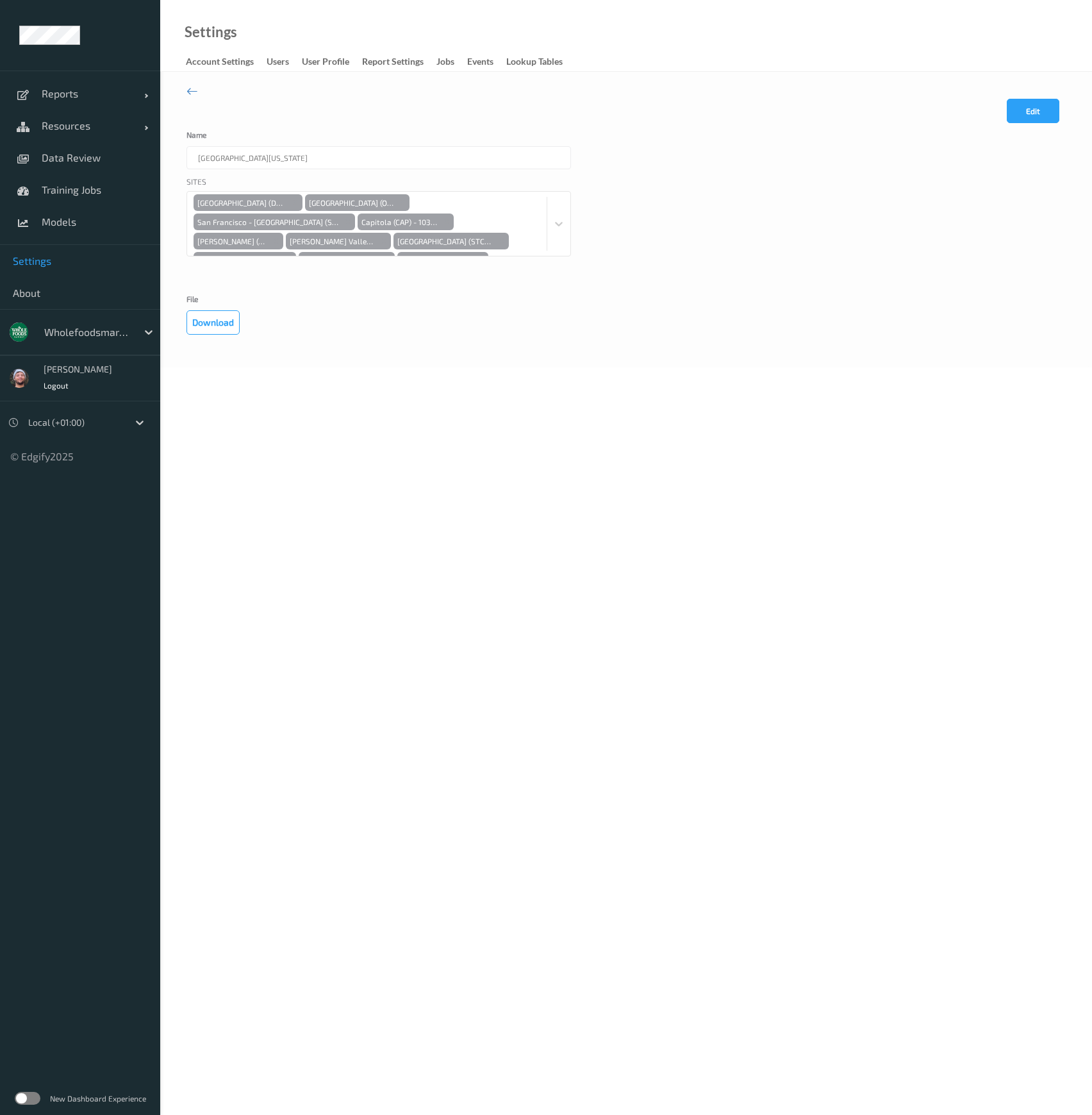
click at [517, 311] on div "Download" at bounding box center [378, 322] width 384 height 24
click at [323, 386] on body "Reports Default Report Customized Report Resources Devices Clusters Sites Data …" at bounding box center [546, 557] width 1092 height 1115
click at [312, 387] on body "Reports Default Report Customized Report Resources Devices Clusters Sites Data …" at bounding box center [546, 557] width 1092 height 1115
click at [589, 500] on body "Reports Default Report Customized Report Resources Devices Clusters Sites Data …" at bounding box center [546, 557] width 1092 height 1115
click at [456, 423] on body "Reports Default Report Customized Report Resources Devices Clusters Sites Data …" at bounding box center [546, 557] width 1092 height 1115
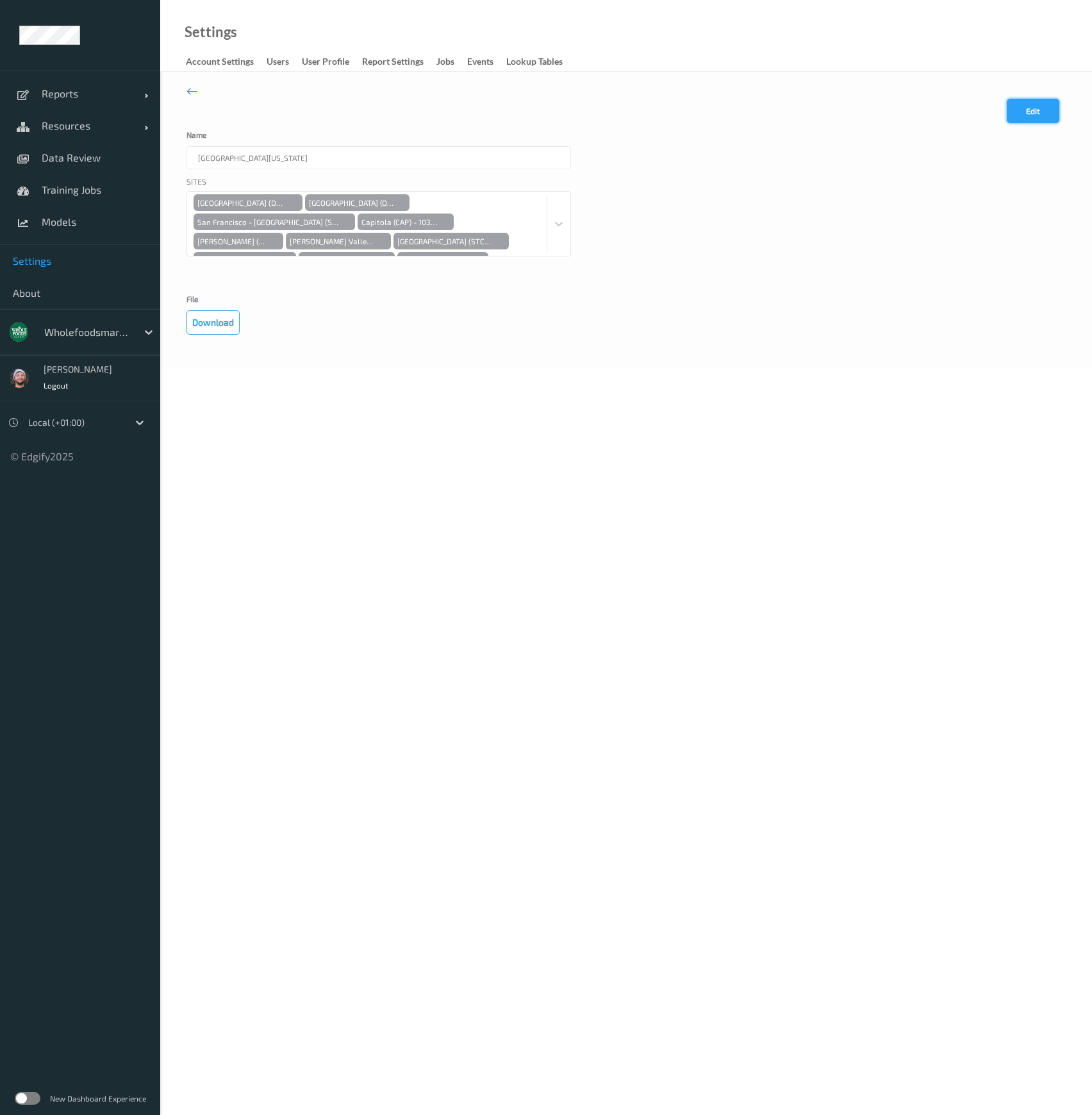
click at [1038, 111] on button "Edit" at bounding box center [1033, 110] width 53 height 24
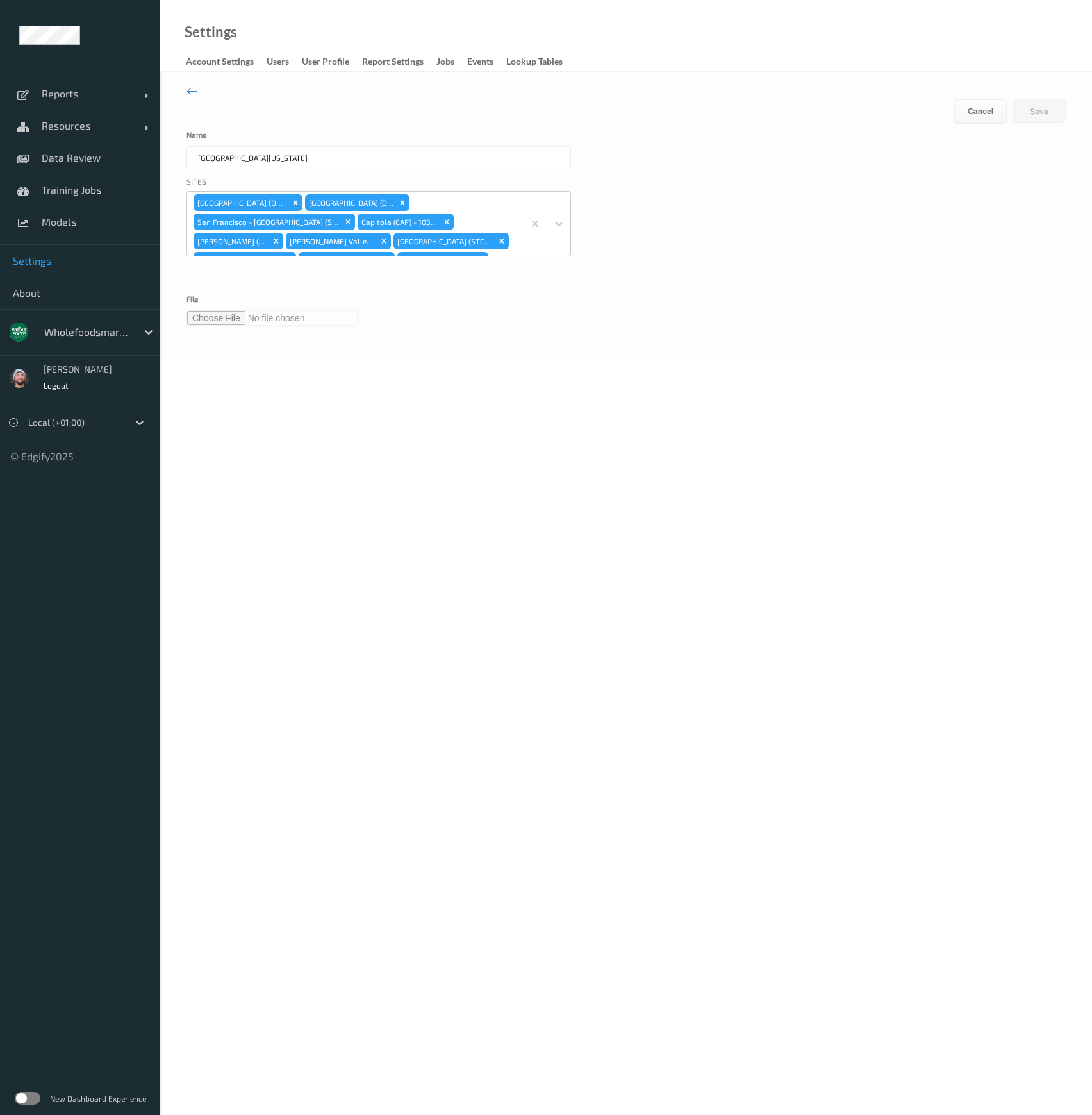
click at [409, 342] on div "Edit Cancel Save Name Northern California Sites New Dublin (DUN) - 10547 Ocean …" at bounding box center [626, 215] width 931 height 287
click at [239, 316] on input "file" at bounding box center [271, 318] width 171 height 15
click at [1025, 115] on button "Save" at bounding box center [1039, 110] width 53 height 24
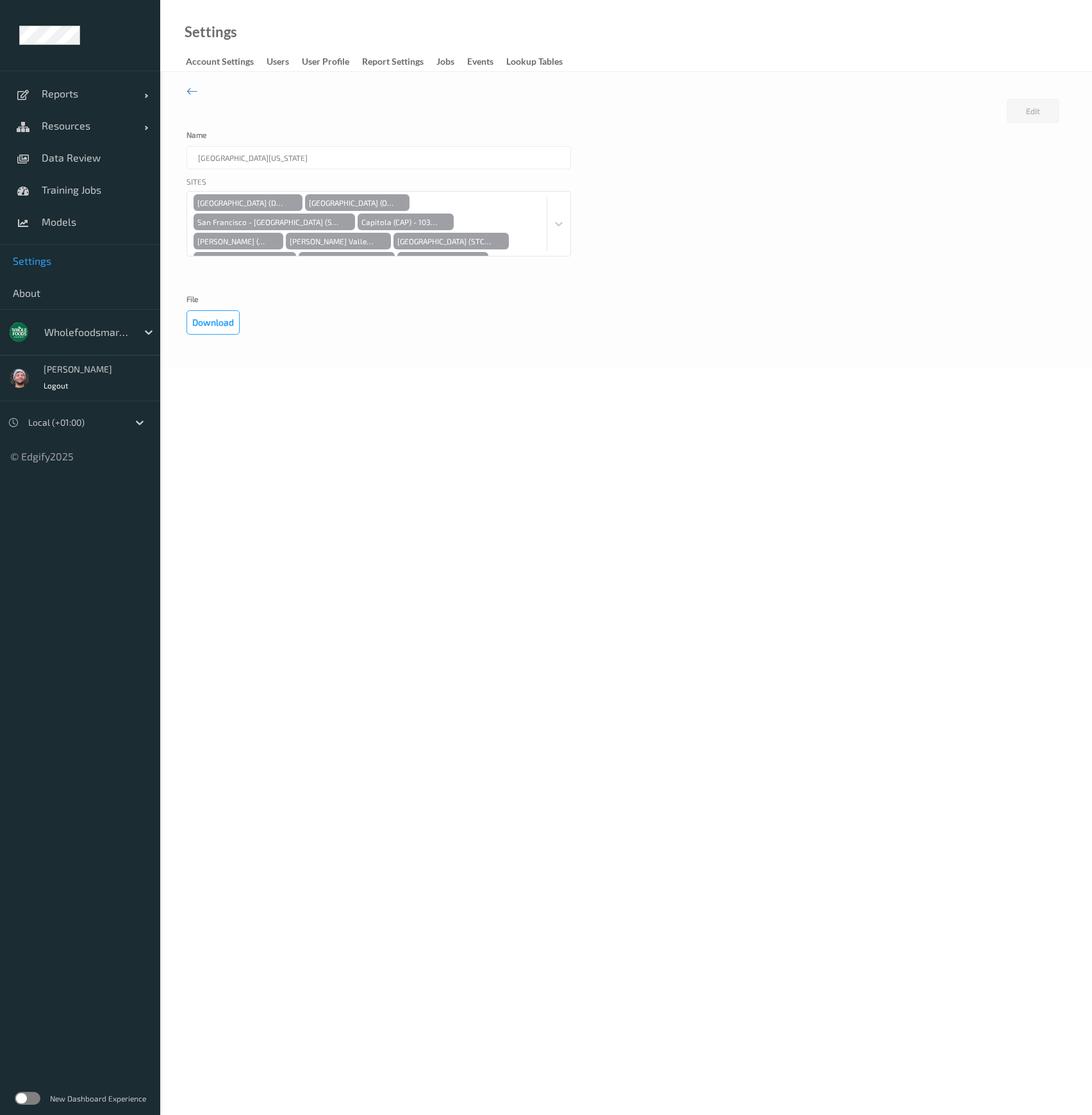
click at [338, 568] on body "Reports Default Report Customized Report Resources Devices Clusters Sites Data …" at bounding box center [546, 557] width 1092 height 1115
click at [438, 410] on body "Reports Default Report Customized Report Resources Devices Clusters Sites Data …" at bounding box center [546, 557] width 1092 height 1115
drag, startPoint x: 1029, startPoint y: 105, endPoint x: 933, endPoint y: 142, distance: 102.9
click at [1029, 105] on button "Edit" at bounding box center [1033, 110] width 53 height 24
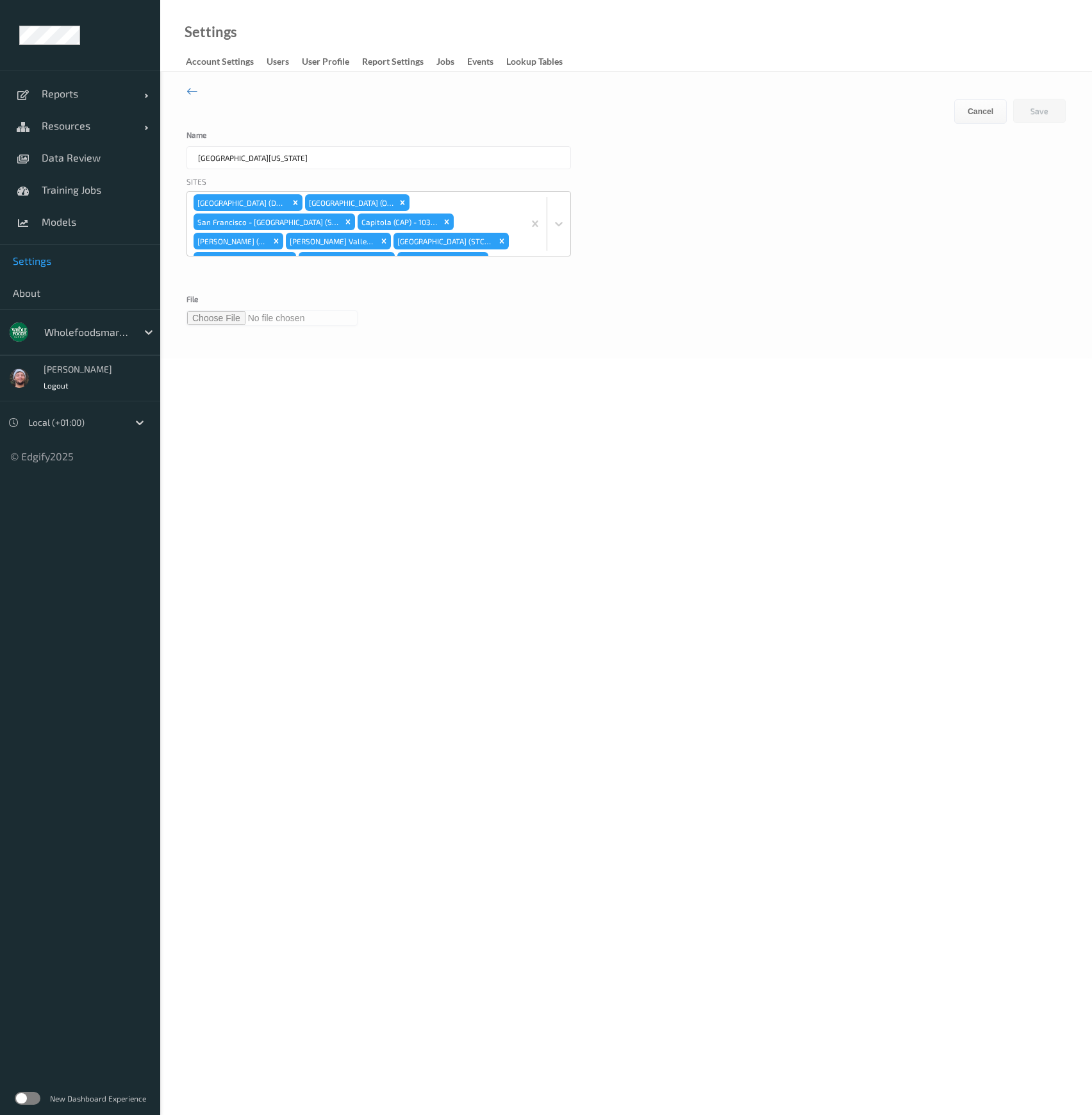
click at [225, 318] on input "file" at bounding box center [271, 318] width 171 height 15
type input "**********"
click at [1035, 109] on button "Save" at bounding box center [1039, 110] width 53 height 24
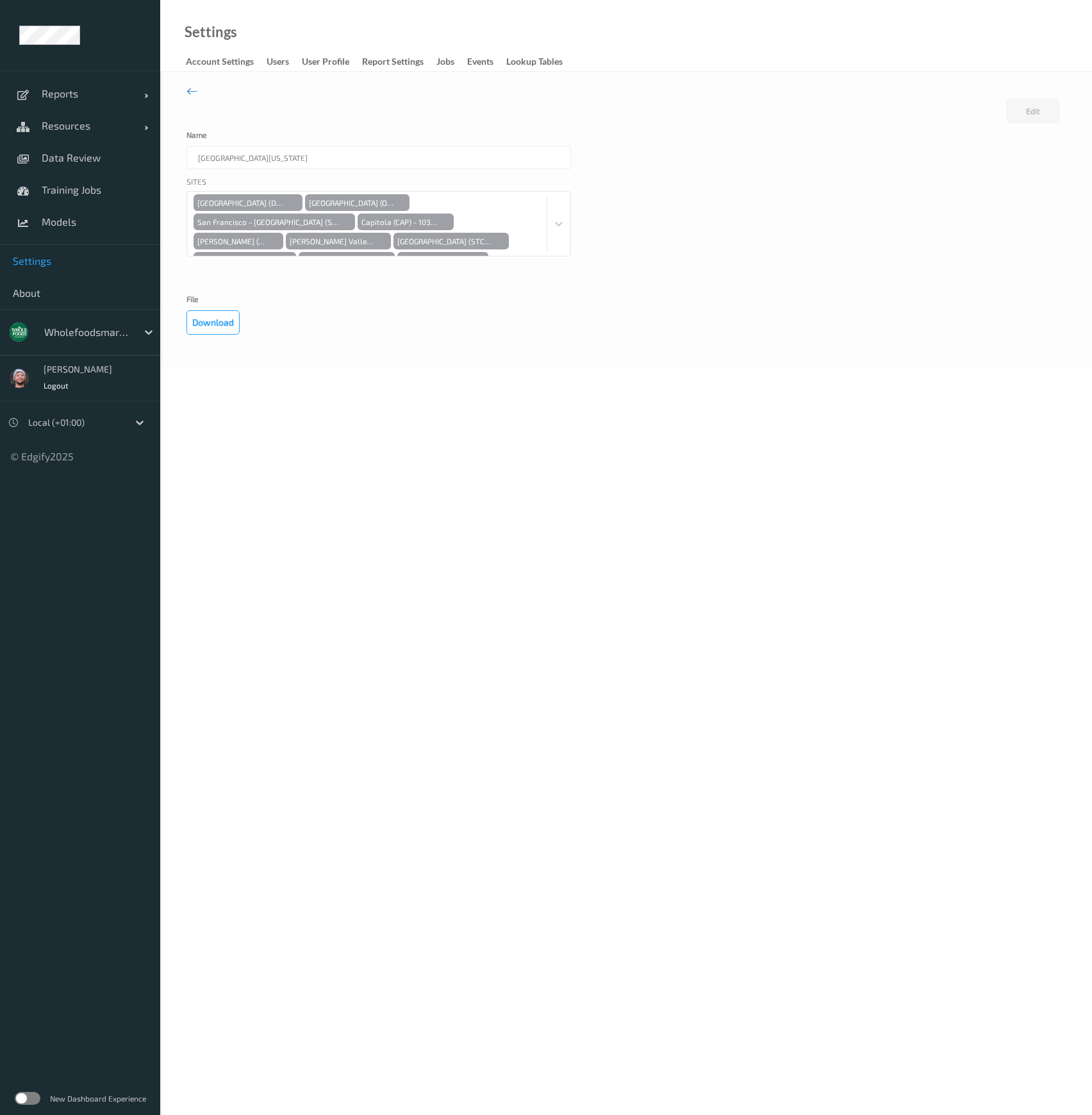
click at [453, 401] on body "Reports Default Report Customized Report Resources Devices Clusters Sites Data …" at bounding box center [546, 557] width 1092 height 1115
drag, startPoint x: 911, startPoint y: 186, endPoint x: 955, endPoint y: 149, distance: 57.5
click at [911, 186] on div "Sites New Dublin (DUN) - 10547 Ocean Ave (OCN) - 10432 San Francisco - Stonesto…" at bounding box center [626, 232] width 879 height 113
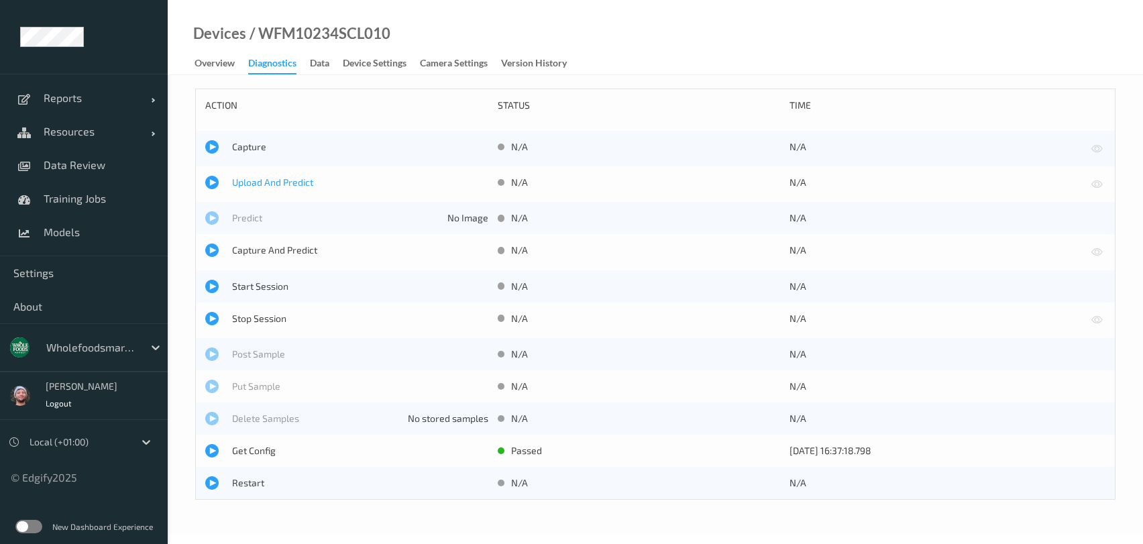
click at [274, 176] on span "Upload And Predict" at bounding box center [360, 182] width 256 height 13
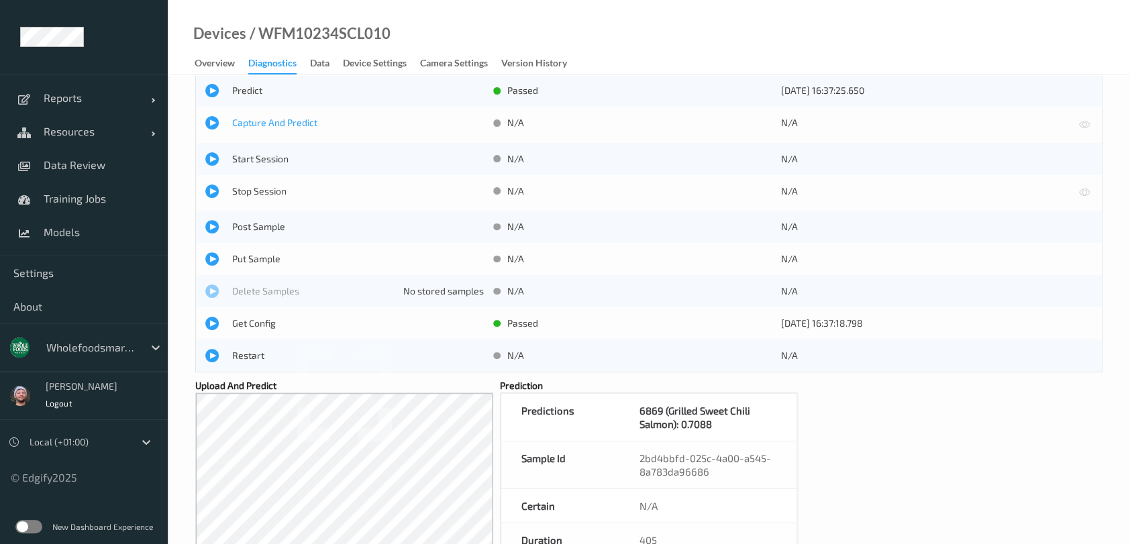
scroll to position [89, 0]
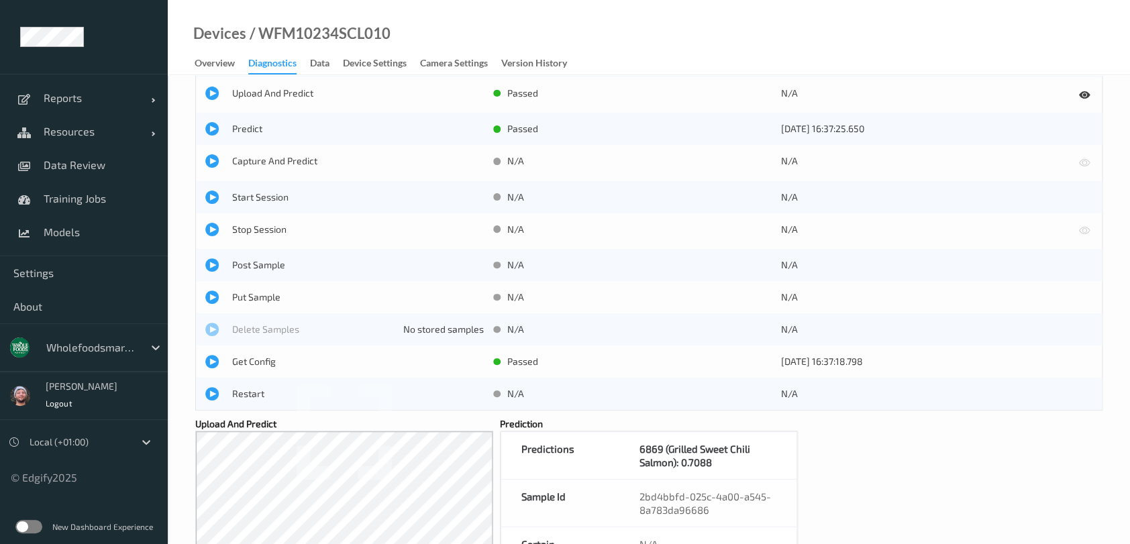
drag, startPoint x: 683, startPoint y: 426, endPoint x: 524, endPoint y: 298, distance: 204.2
click at [683, 426] on div "Prediction Predictions 6869 (Grilled Sweet Chili Salmon): 0.7088 Sample Id 2bd4…" at bounding box center [649, 541] width 298 height 248
click at [257, 95] on span "Upload And Predict" at bounding box center [358, 93] width 252 height 13
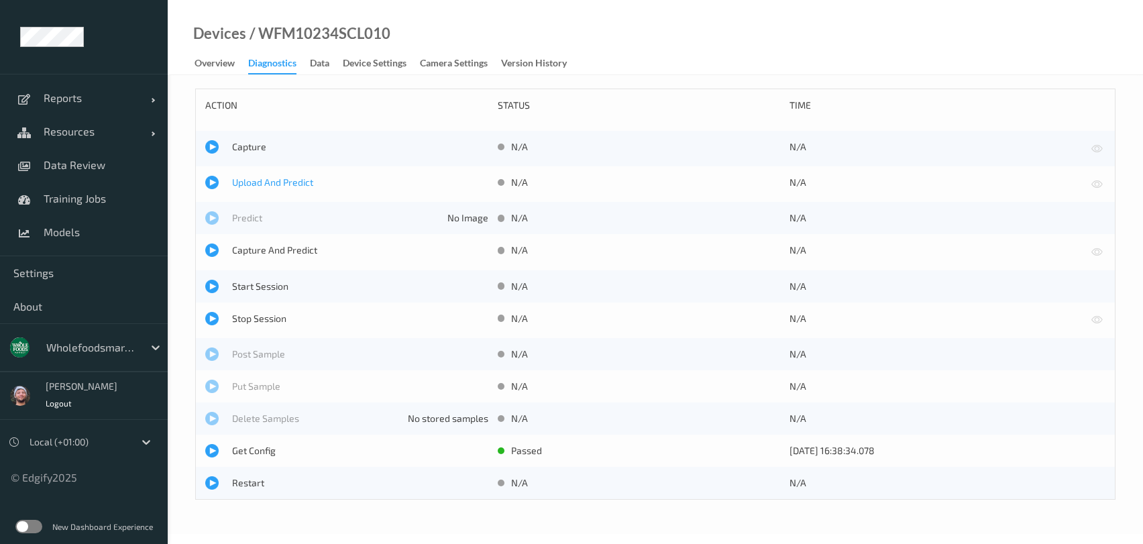
click at [272, 185] on span "Upload And Predict" at bounding box center [360, 182] width 256 height 13
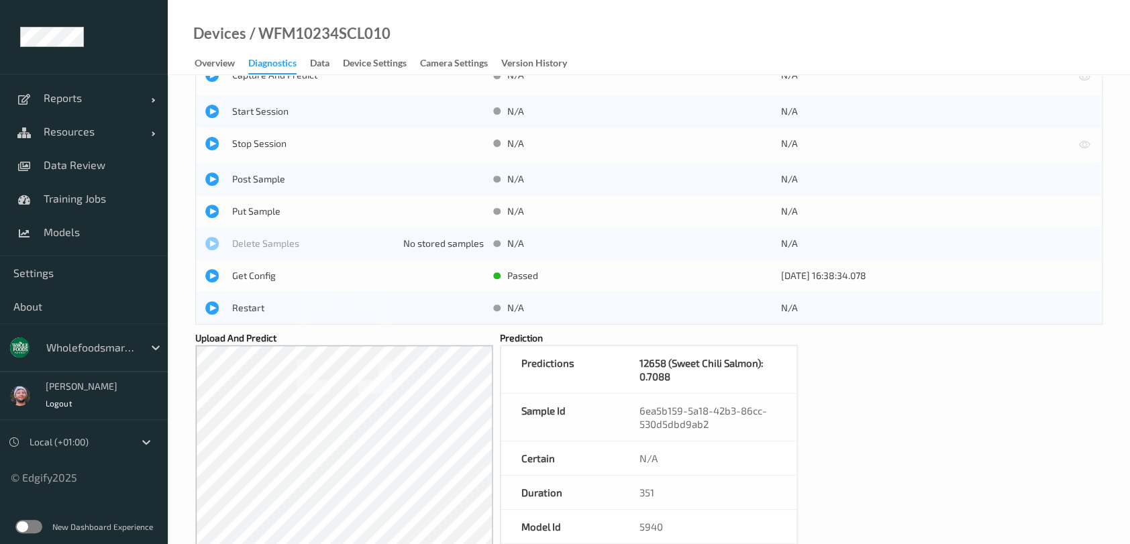
scroll to position [236, 0]
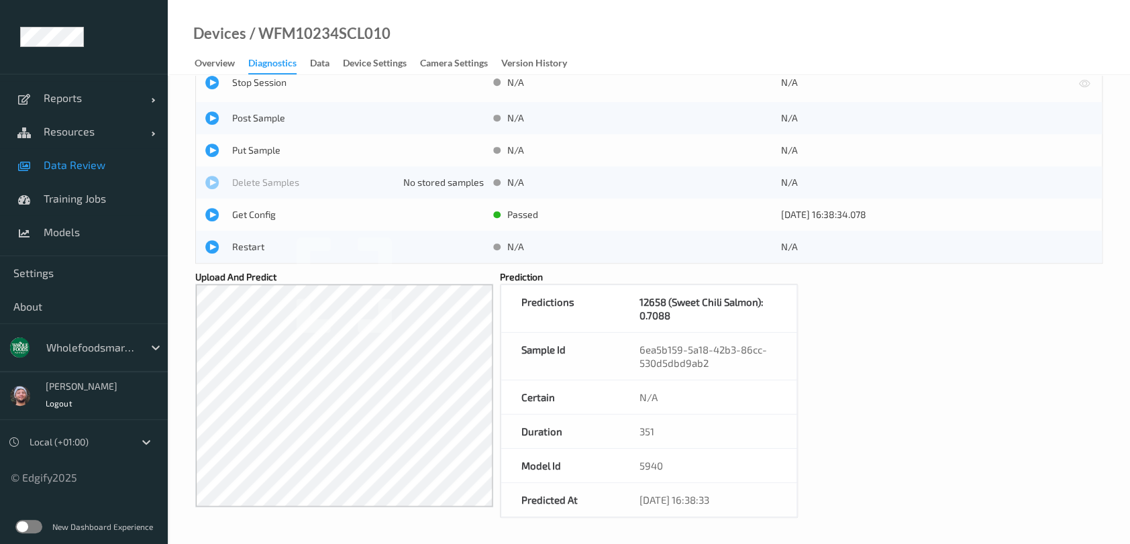
click at [78, 168] on span "Data Review" at bounding box center [99, 164] width 111 height 13
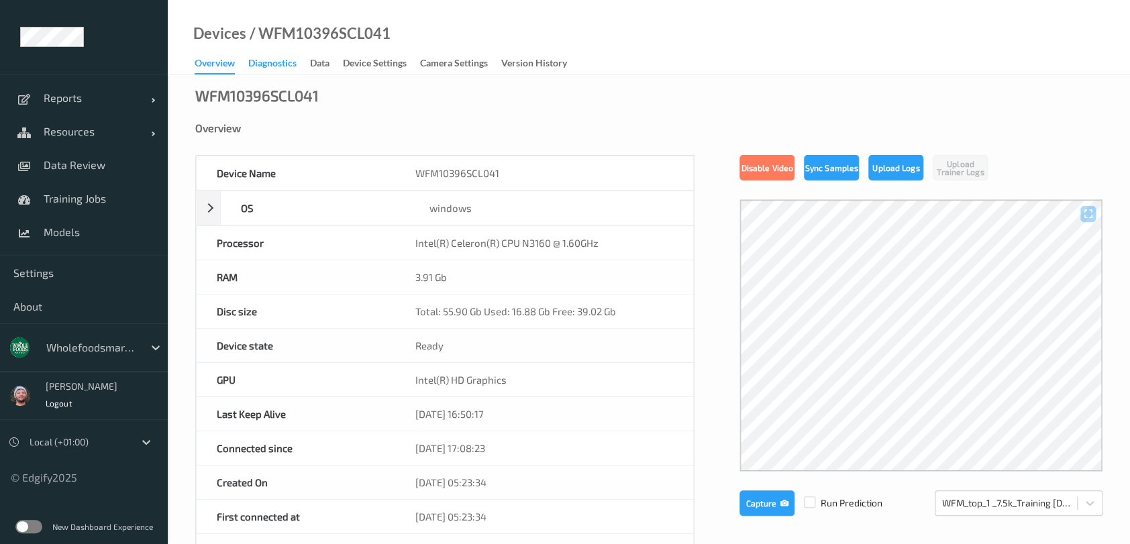
click at [279, 64] on div "Diagnostics" at bounding box center [272, 64] width 48 height 17
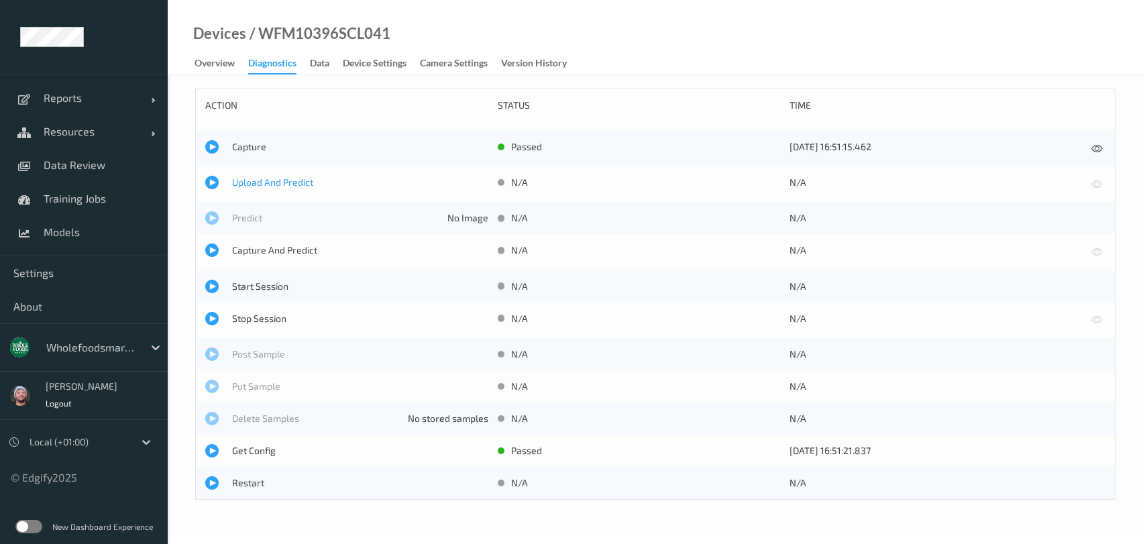
click at [278, 180] on span "Upload And Predict" at bounding box center [360, 182] width 256 height 13
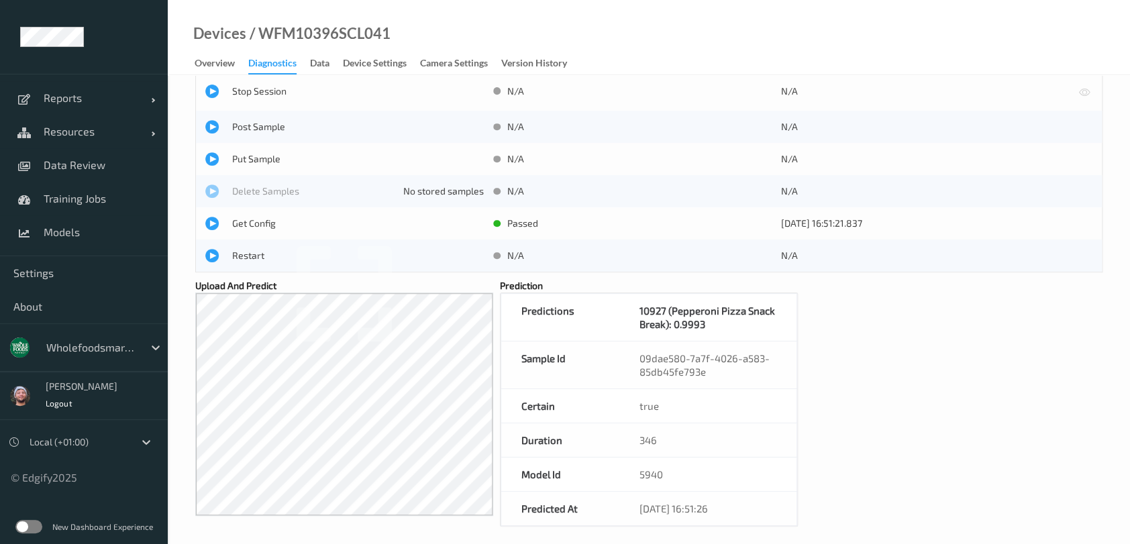
scroll to position [236, 0]
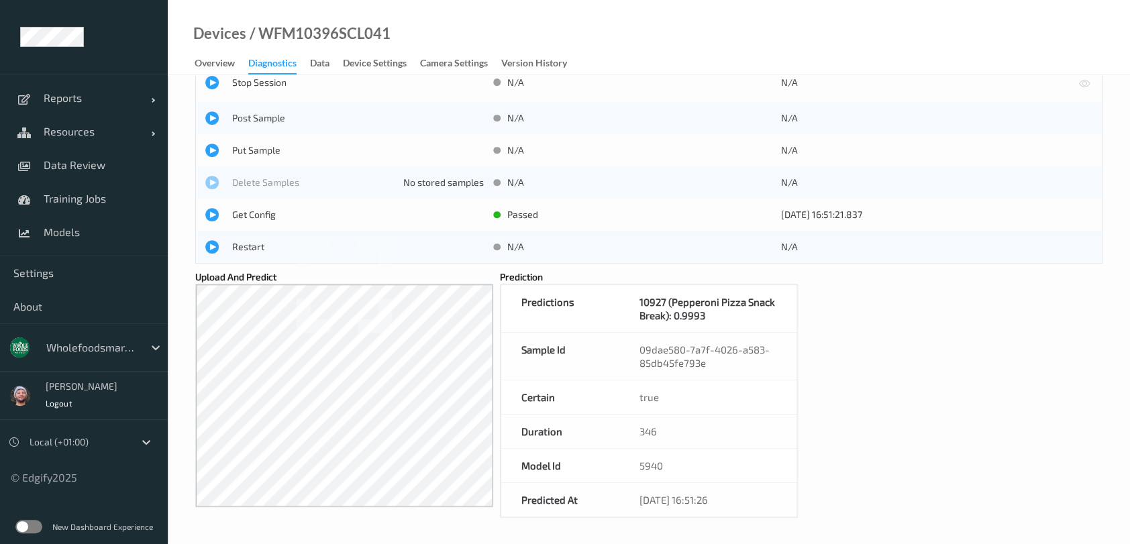
click at [845, 309] on div "action status time Capture passed 01/10/2025 16:51:15.462 Upload And Predict pa…" at bounding box center [648, 184] width 907 height 665
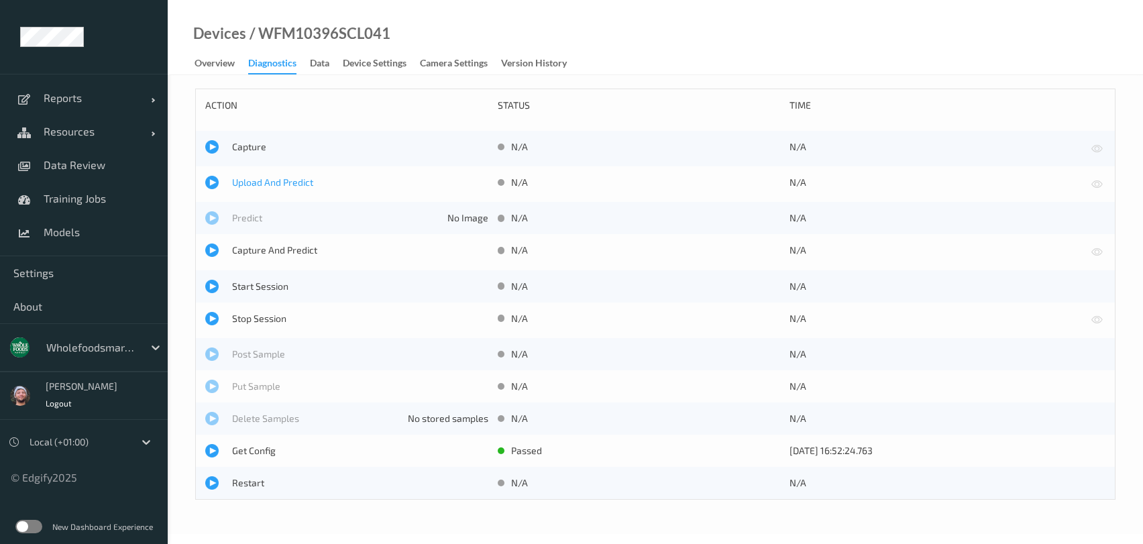
click at [257, 179] on span "Upload And Predict" at bounding box center [360, 182] width 256 height 13
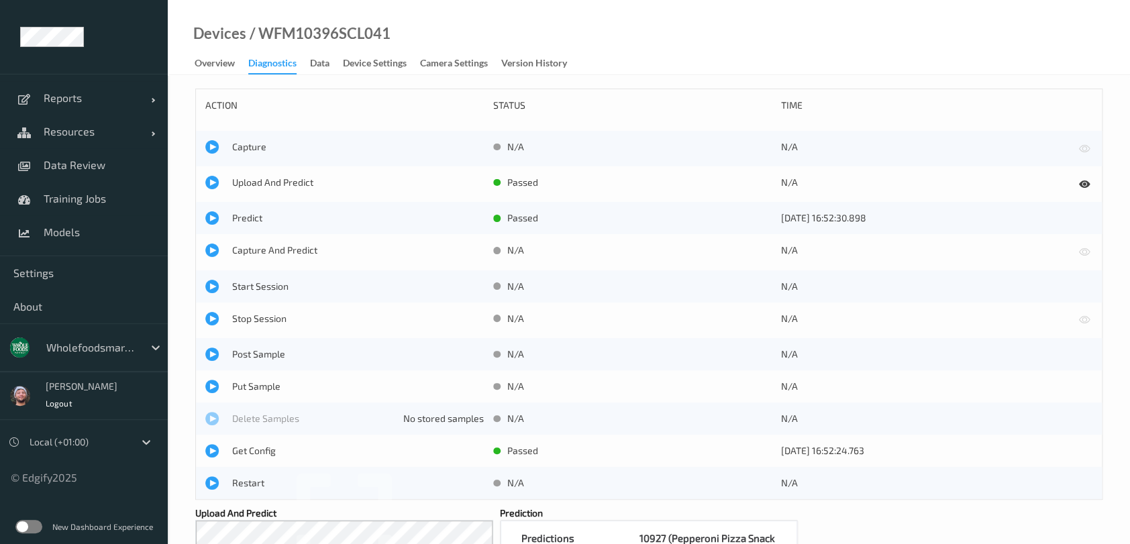
click at [604, 61] on div "Devices / WFM10396SCL041 Overview Diagnostics Data Device Settings Camera Setti…" at bounding box center [649, 37] width 962 height 75
click at [278, 180] on span "Upload And Predict" at bounding box center [358, 182] width 252 height 13
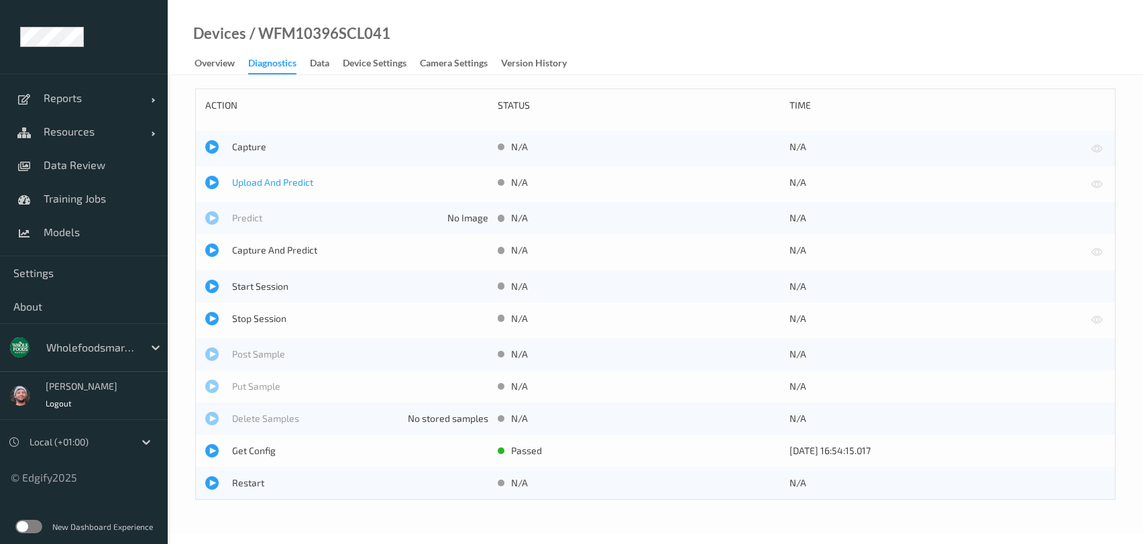
click at [246, 185] on span "Upload And Predict" at bounding box center [360, 182] width 256 height 13
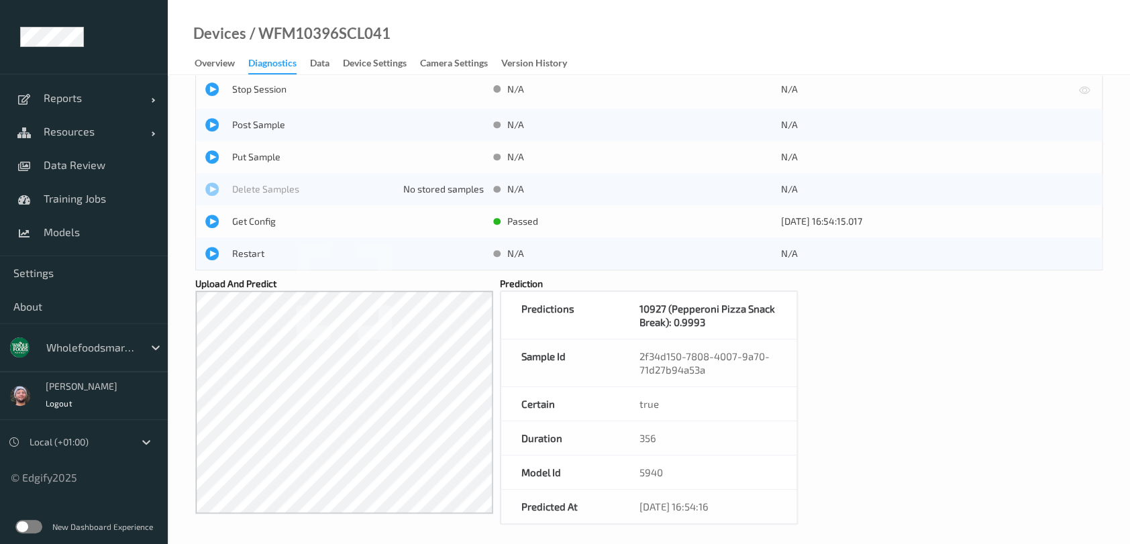
scroll to position [236, 0]
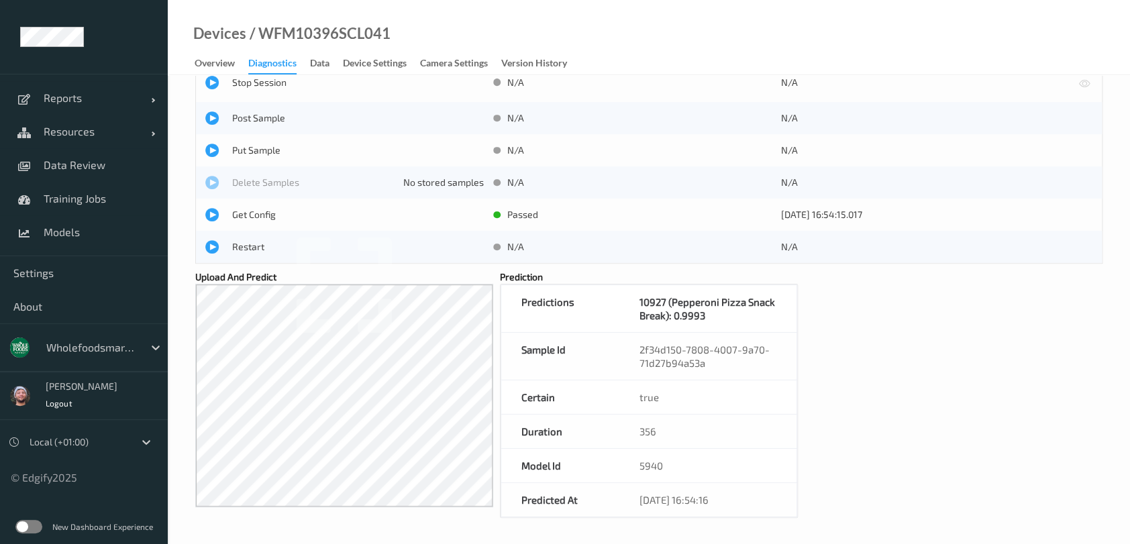
drag, startPoint x: 56, startPoint y: 174, endPoint x: 100, endPoint y: 466, distance: 294.5
click at [56, 174] on link "Data Review" at bounding box center [84, 165] width 168 height 34
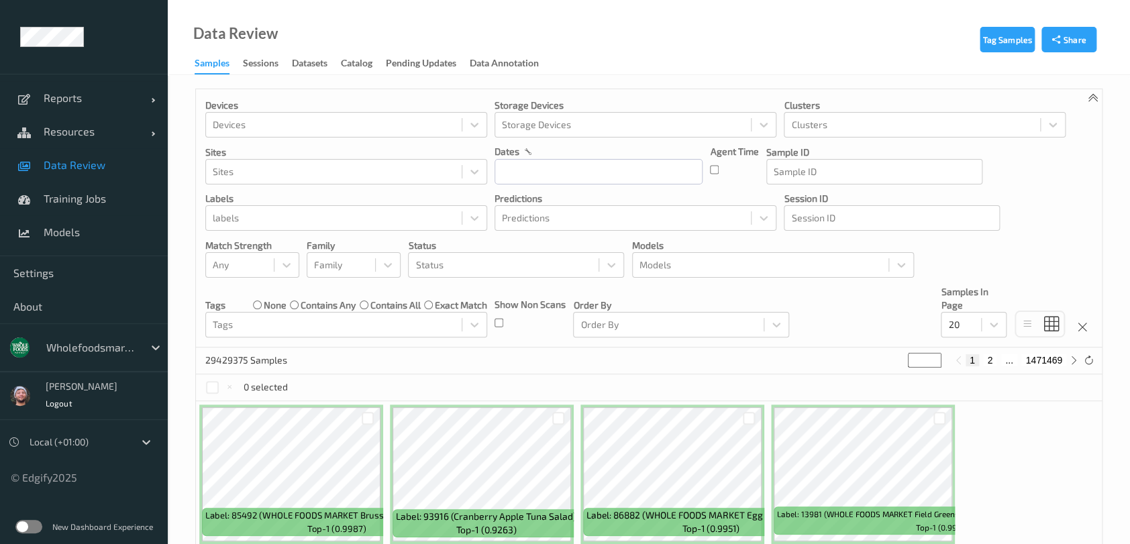
click at [368, 222] on div at bounding box center [334, 218] width 242 height 16
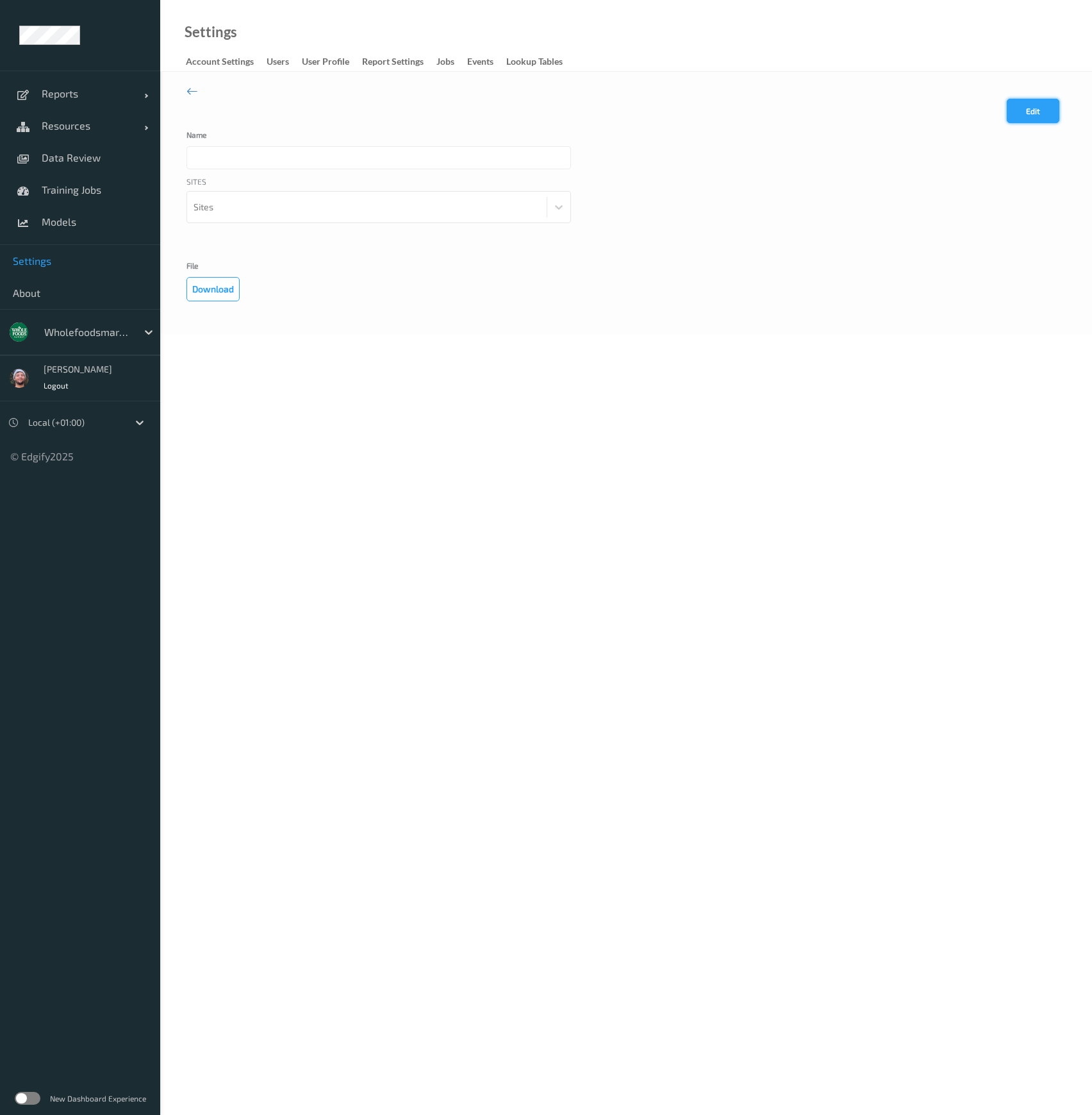
type input "Northern California"
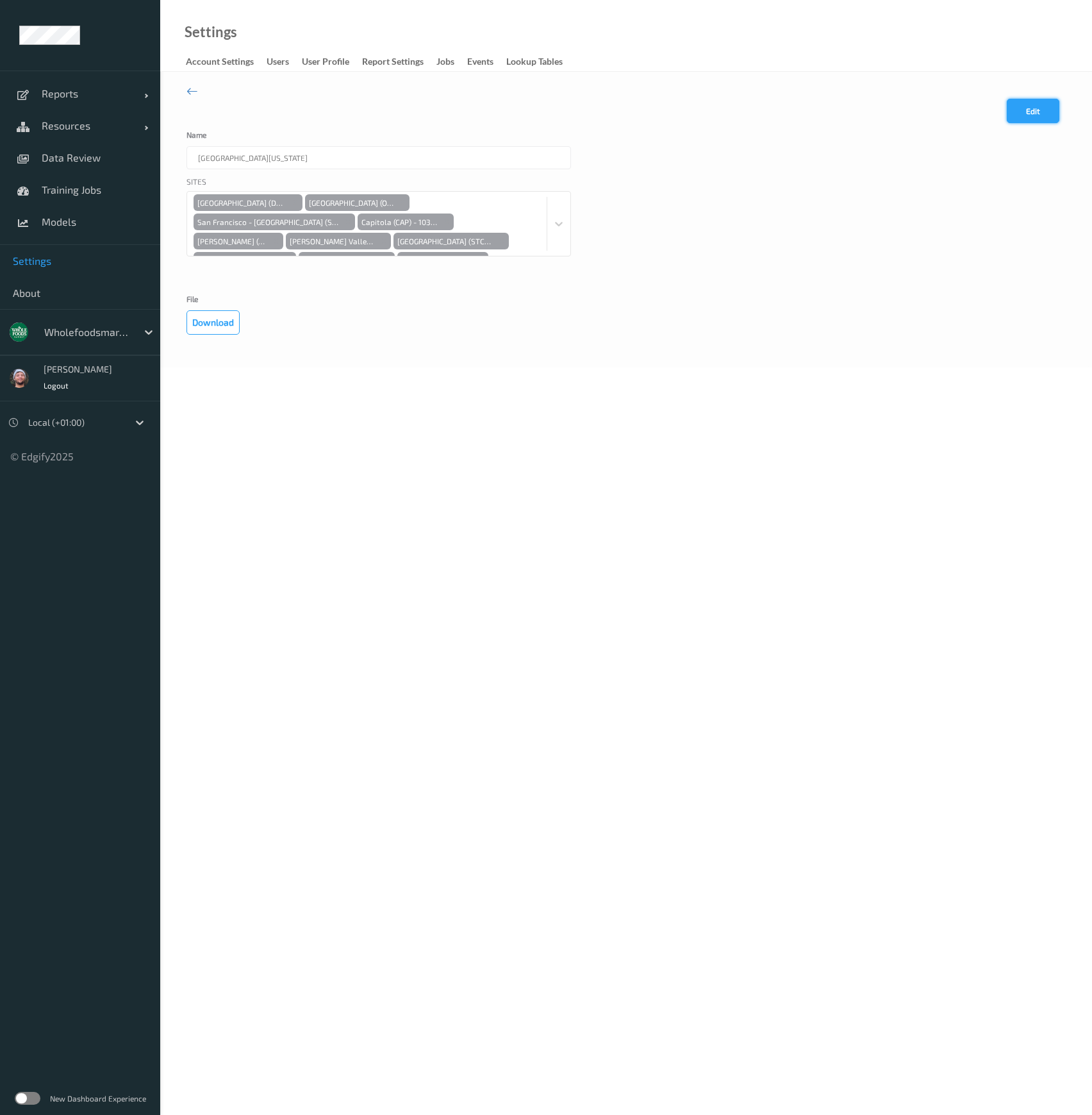
click at [1034, 110] on button "Edit" at bounding box center [1033, 110] width 53 height 24
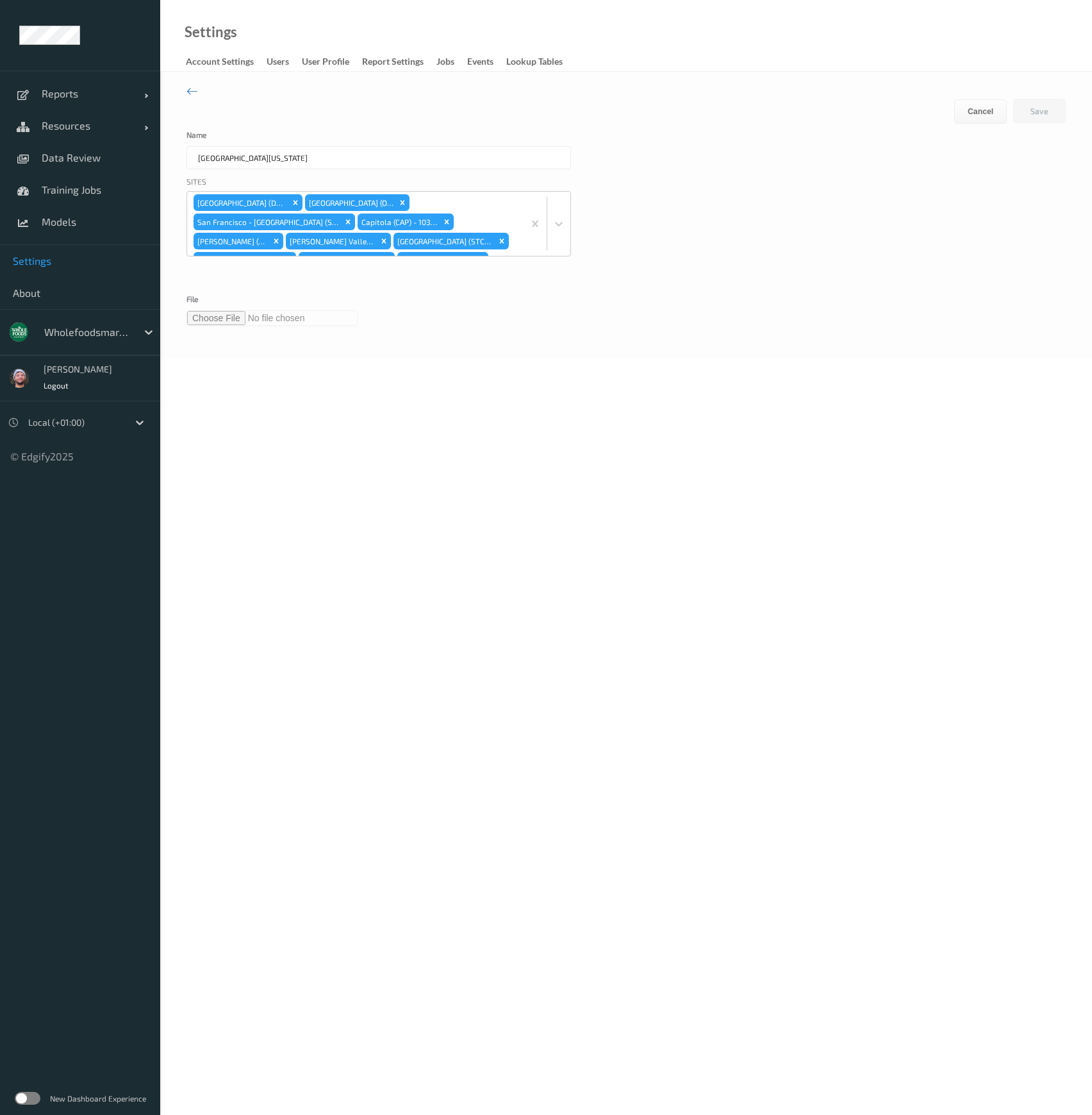
click at [202, 322] on input "file" at bounding box center [271, 318] width 171 height 15
click at [229, 318] on input "file" at bounding box center [271, 318] width 171 height 15
type input "**********"
click at [1022, 114] on button "Save" at bounding box center [1039, 110] width 53 height 24
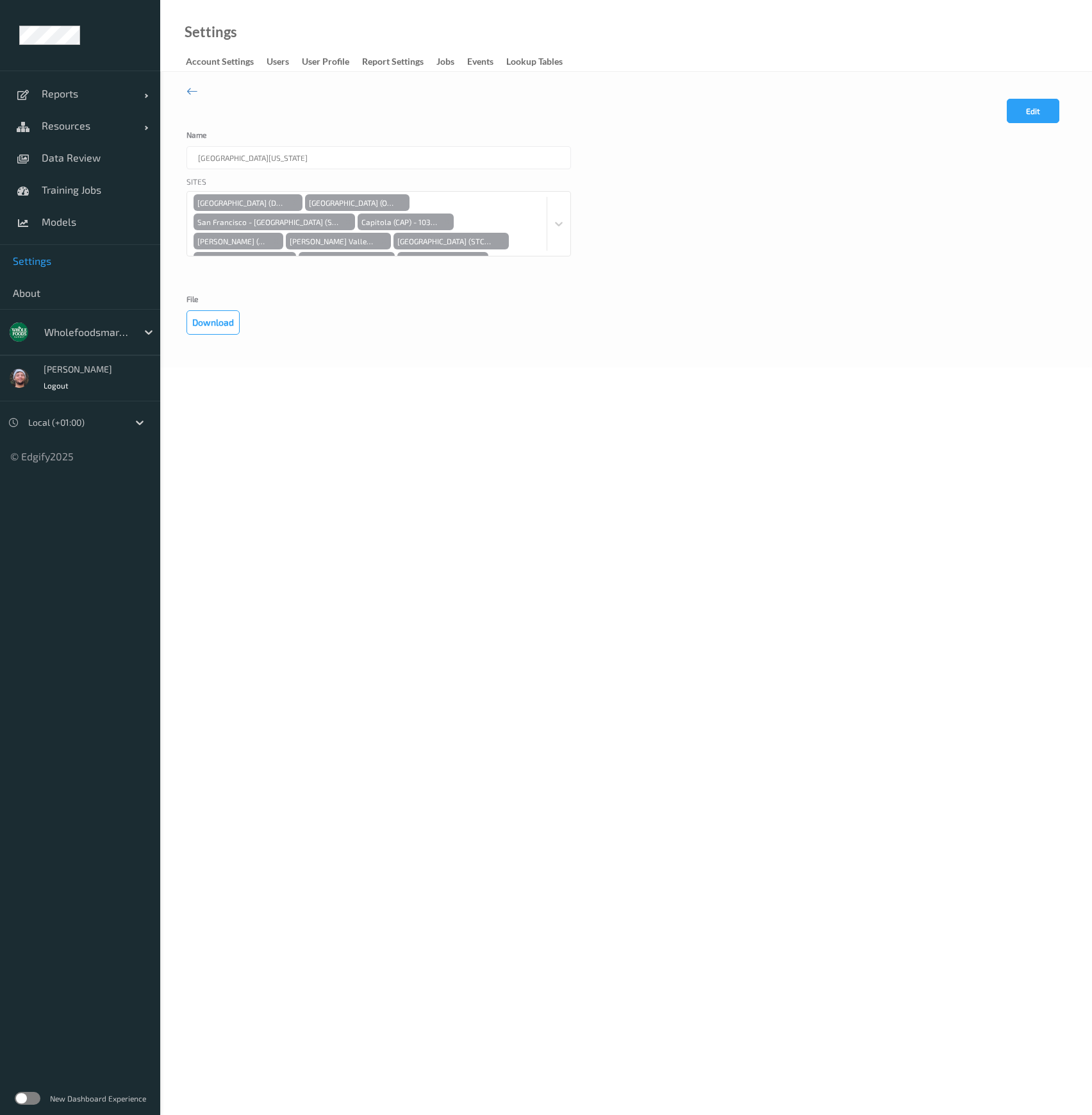
click at [369, 374] on body "failed to update the lookup table entry - [P2002]: Invalid `prisma.lookupTableR…" at bounding box center [546, 557] width 1092 height 1115
click at [497, 461] on body "Reports Default Report Customized Report Resources Devices Clusters Sites Data …" at bounding box center [546, 557] width 1092 height 1115
click at [436, 492] on body "Reports Default Report Customized Report Resources Devices Clusters Sites Data …" at bounding box center [546, 557] width 1092 height 1115
click at [595, 620] on body "Reports Default Report Customized Report Resources Devices Clusters Sites Data …" at bounding box center [546, 557] width 1092 height 1115
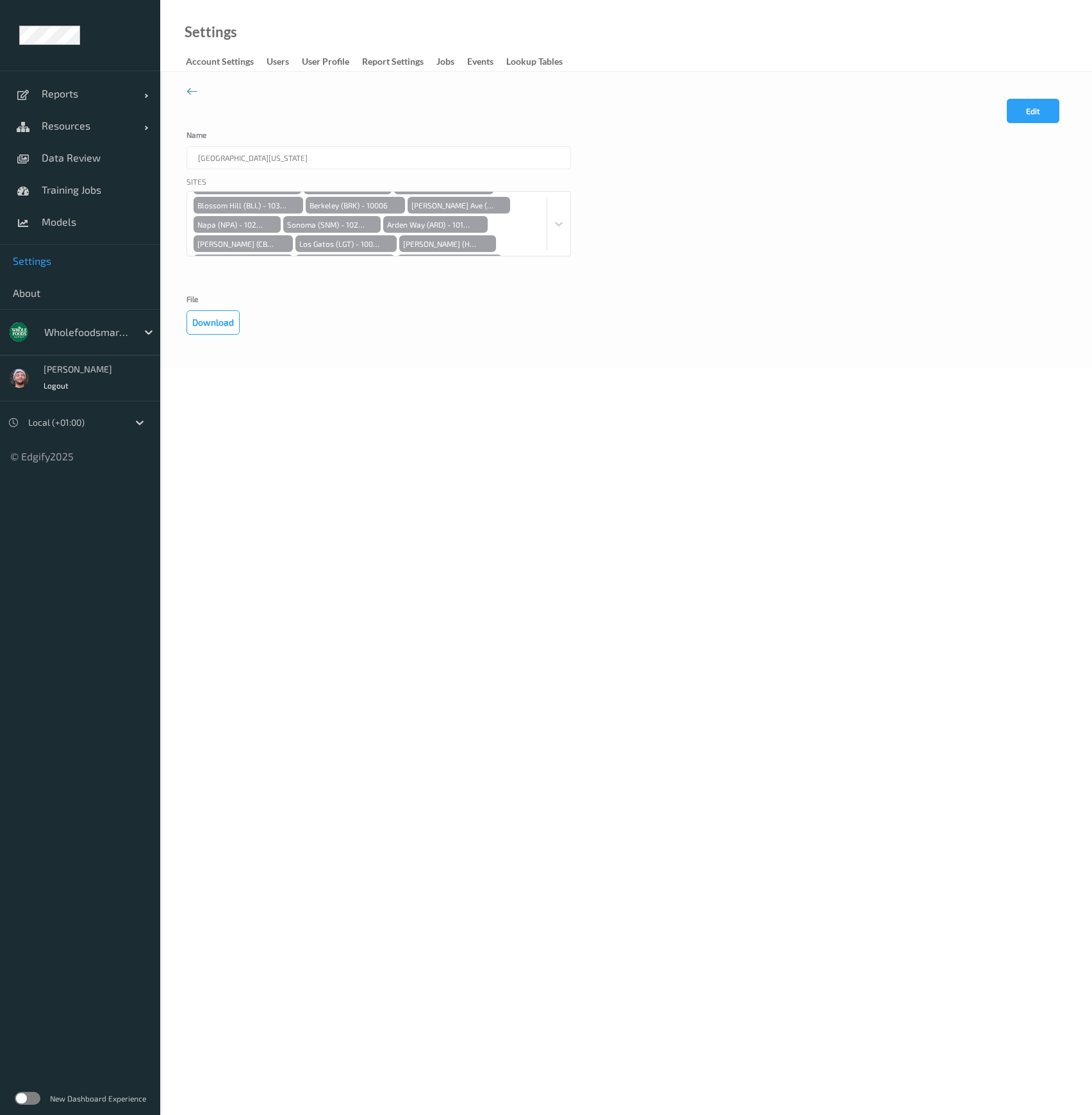
scroll to position [0, 0]
drag, startPoint x: 772, startPoint y: 351, endPoint x: 462, endPoint y: 280, distance: 318.0
click at [772, 351] on div "Edit Cancel Save Name Northern [US_STATE] Sites [GEOGRAPHIC_DATA] ([GEOGRAPHIC_…" at bounding box center [626, 219] width 931 height 295
click at [1031, 104] on button "Edit" at bounding box center [1033, 110] width 53 height 24
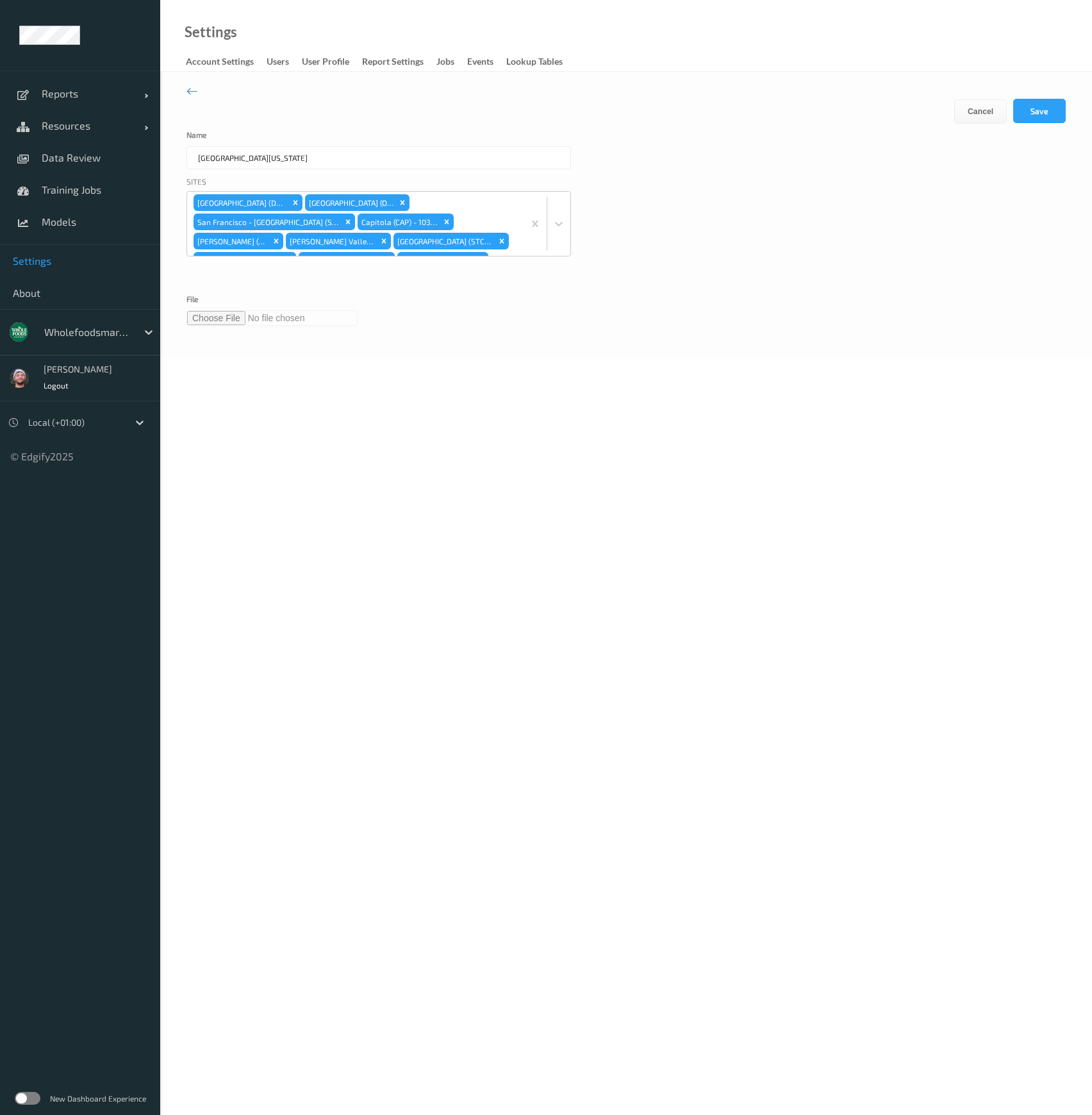
click at [457, 443] on body "Reports Default Report Customized Report Resources Devices Clusters Sites Data …" at bounding box center [546, 557] width 1092 height 1115
click at [205, 322] on input "file" at bounding box center [271, 318] width 171 height 15
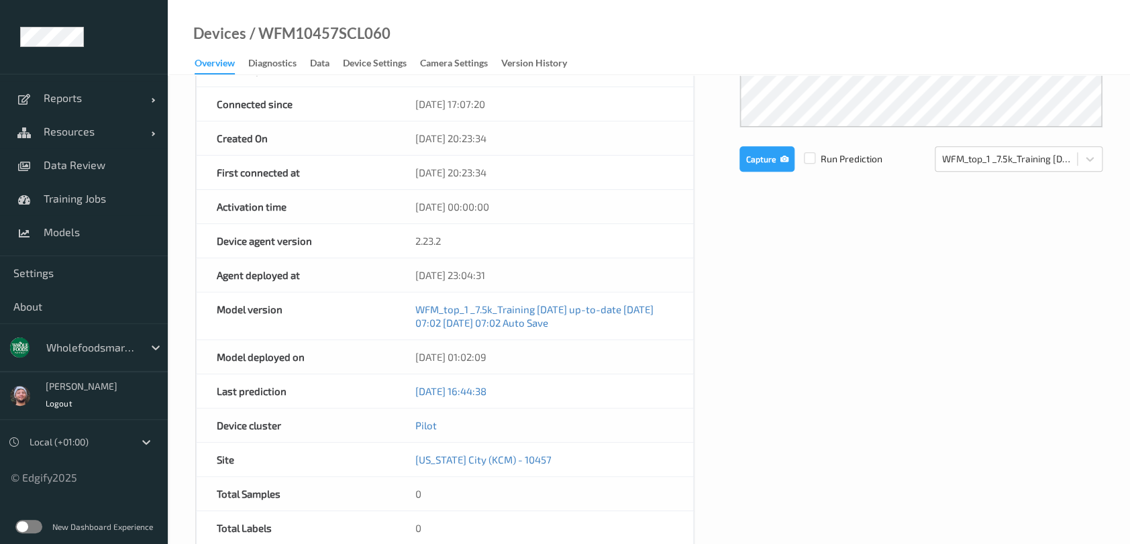
scroll to position [447, 0]
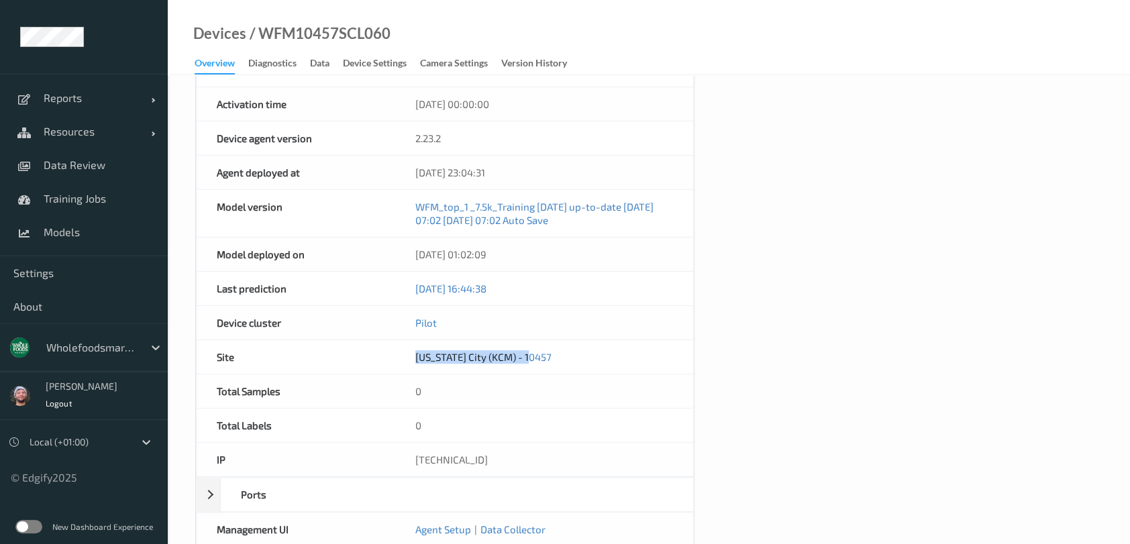
copy div "[US_STATE] City (KCM) - 10457"
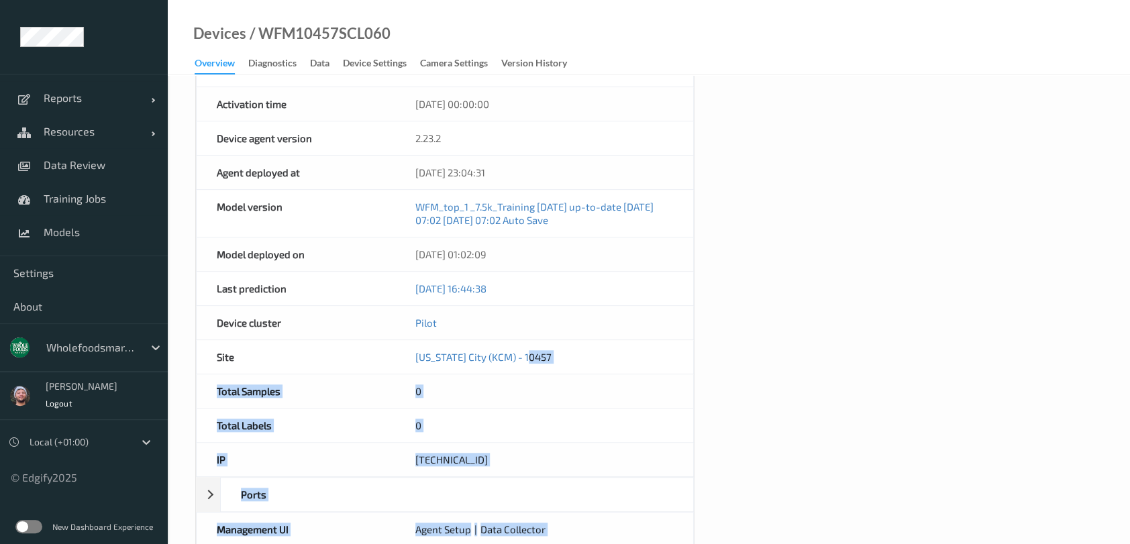
drag, startPoint x: 598, startPoint y: 358, endPoint x: 1526, endPoint y: 389, distance: 928.9
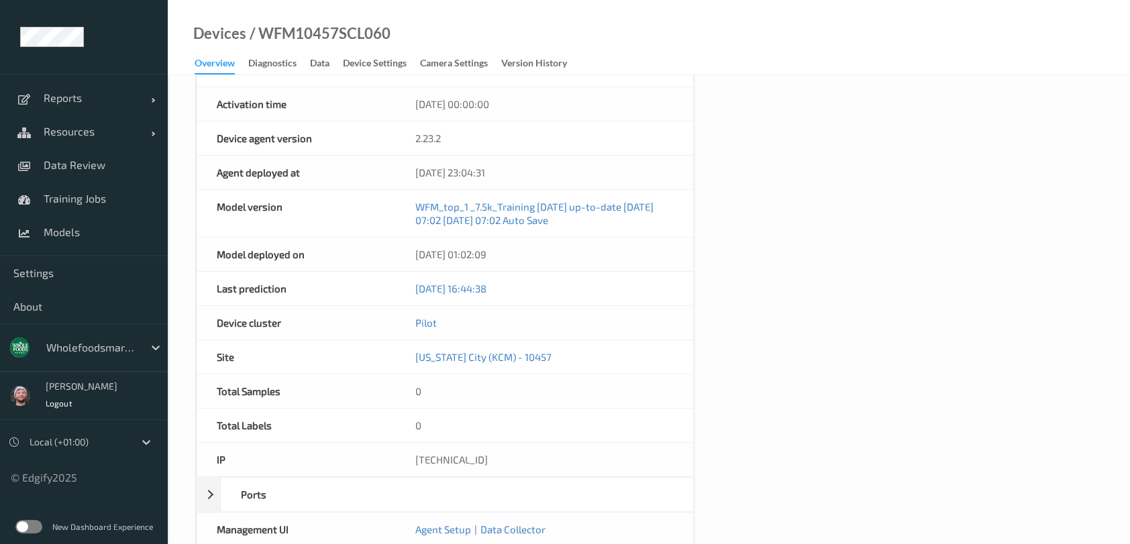
click at [739, 278] on div "Device Name WFM10457SCL060 OS windows Platform Microsoft Windows 10 Enterprise …" at bounding box center [648, 144] width 907 height 873
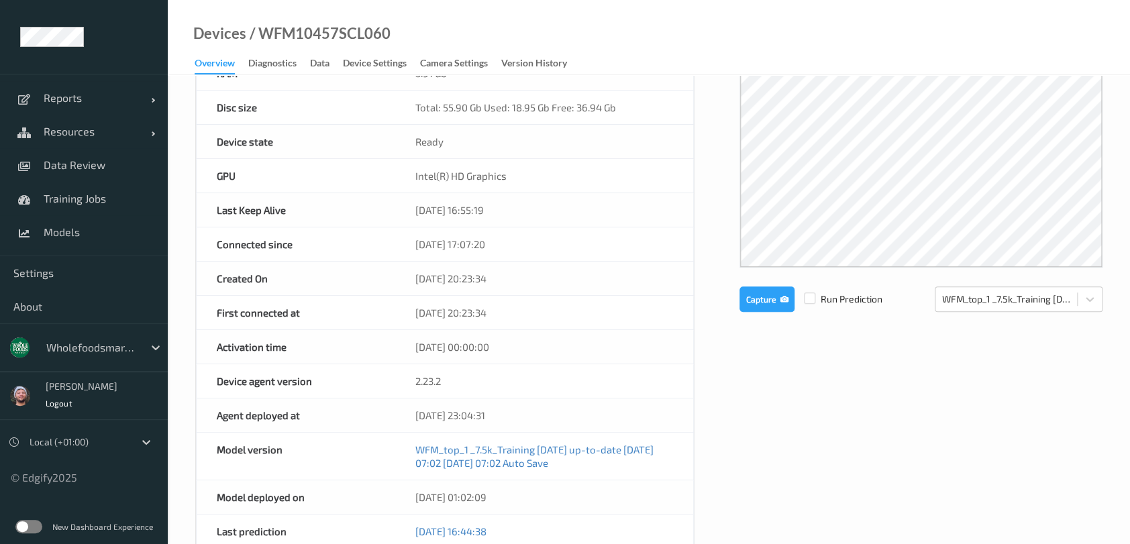
scroll to position [0, 0]
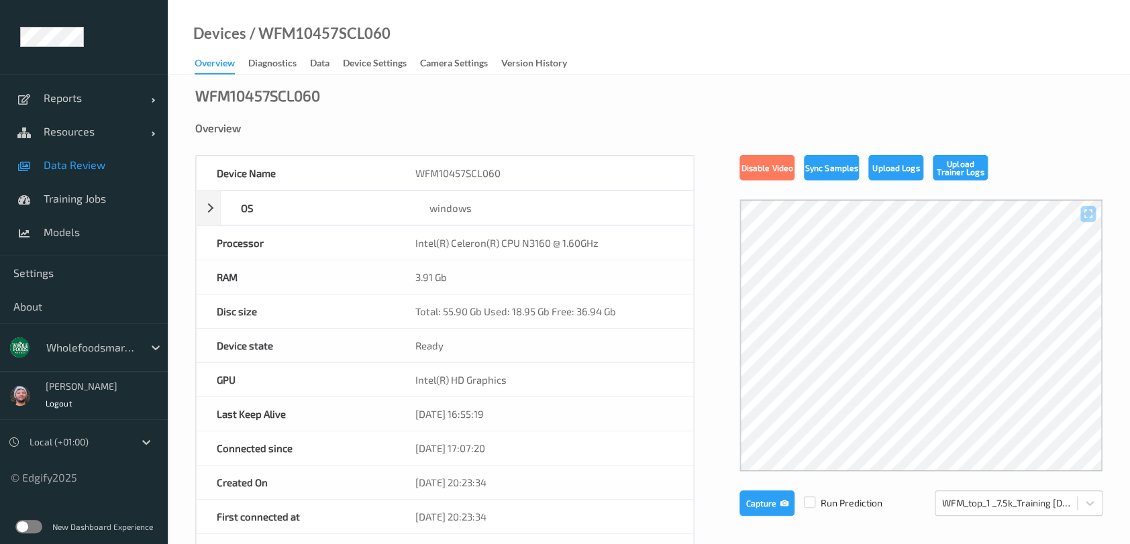
click at [115, 162] on span "Data Review" at bounding box center [99, 164] width 111 height 13
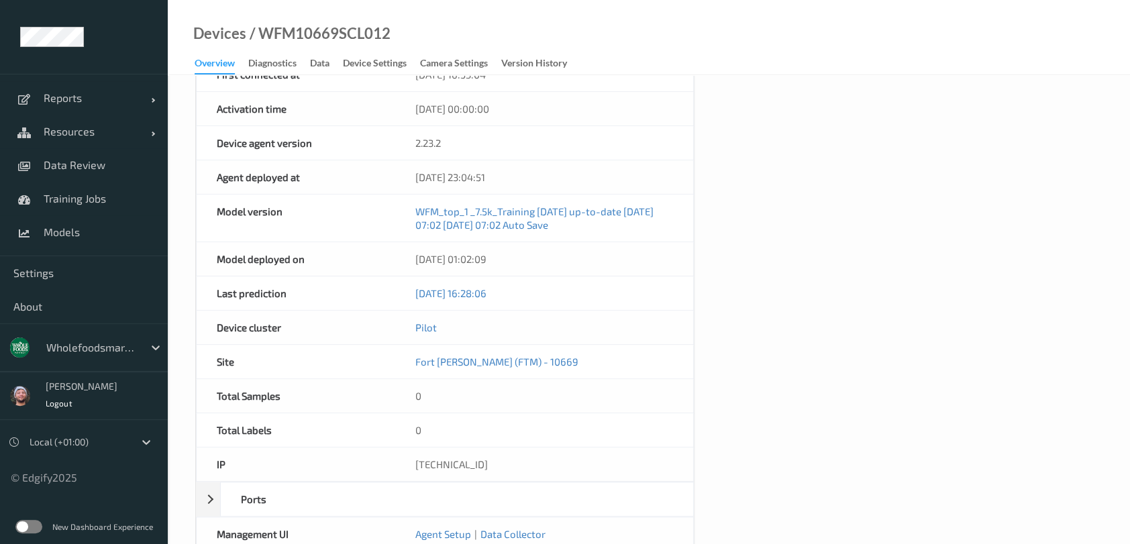
scroll to position [537, 0]
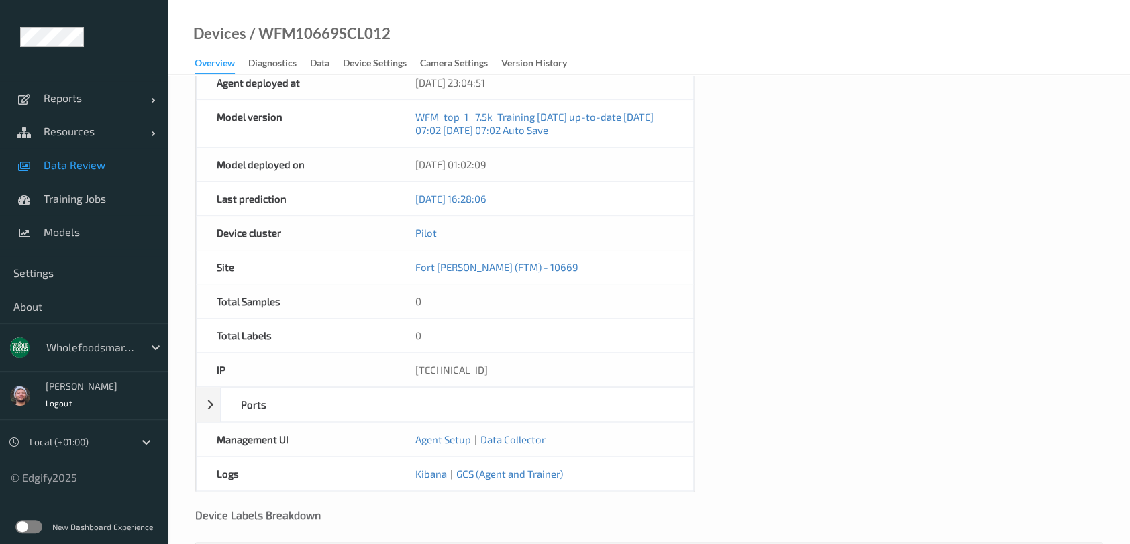
click at [103, 155] on link "Data Review" at bounding box center [84, 165] width 168 height 34
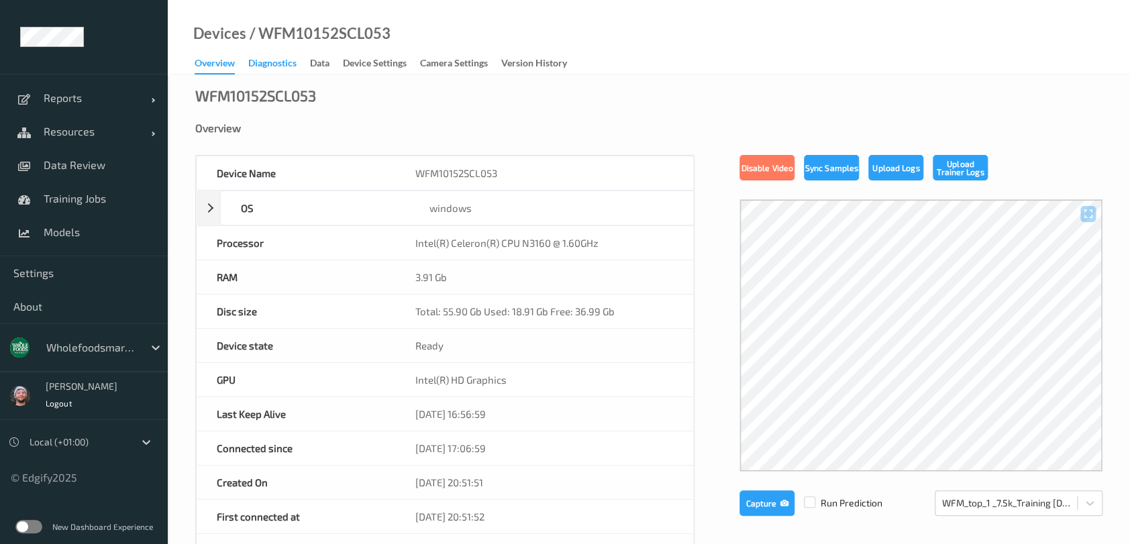
click at [272, 58] on div "Diagnostics" at bounding box center [272, 64] width 48 height 17
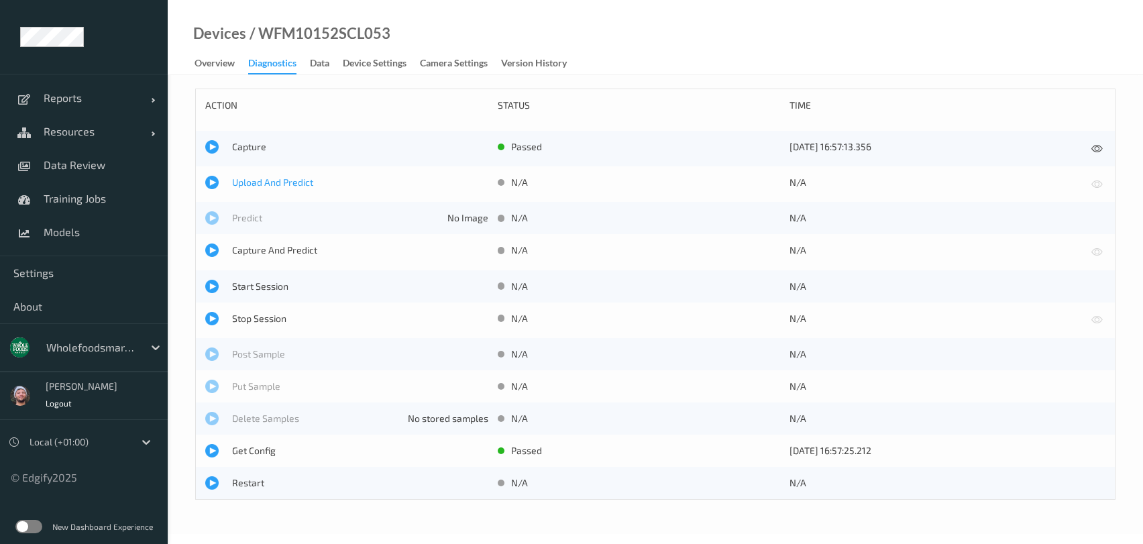
click at [290, 184] on span "Upload And Predict" at bounding box center [360, 182] width 256 height 13
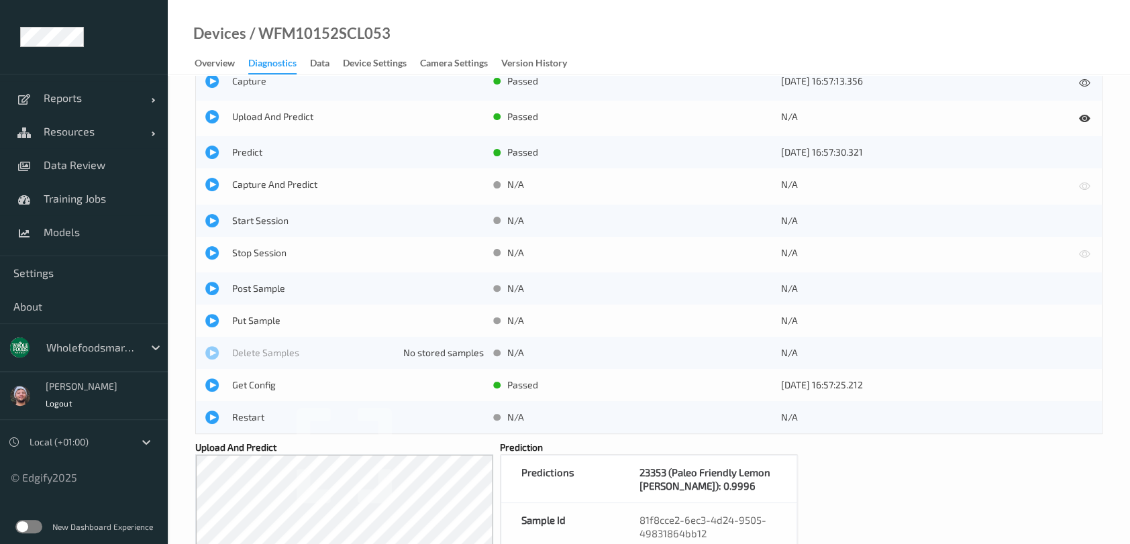
scroll to position [89, 0]
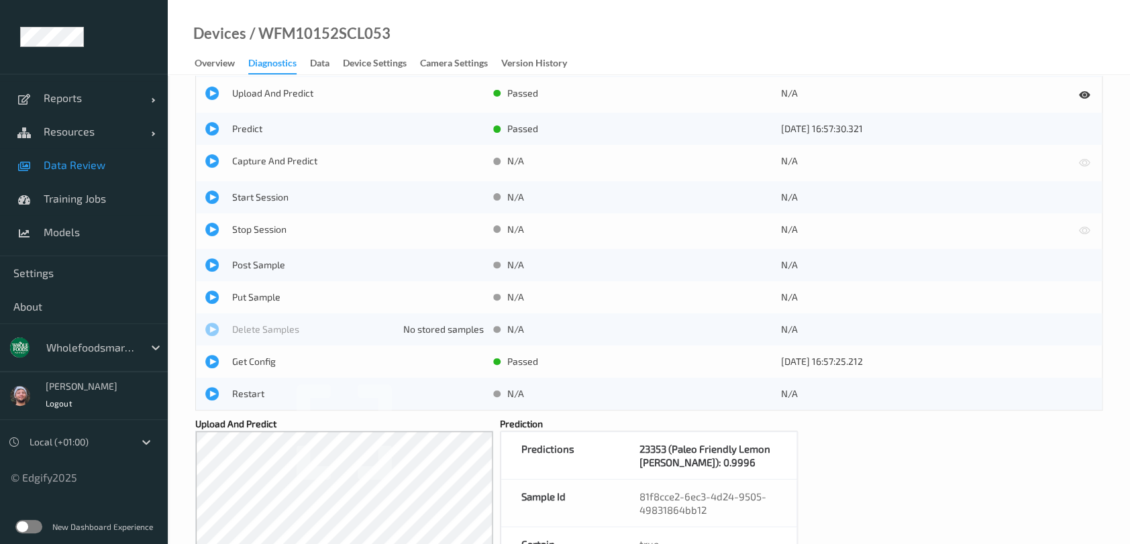
click at [72, 160] on span "Data Review" at bounding box center [99, 164] width 111 height 13
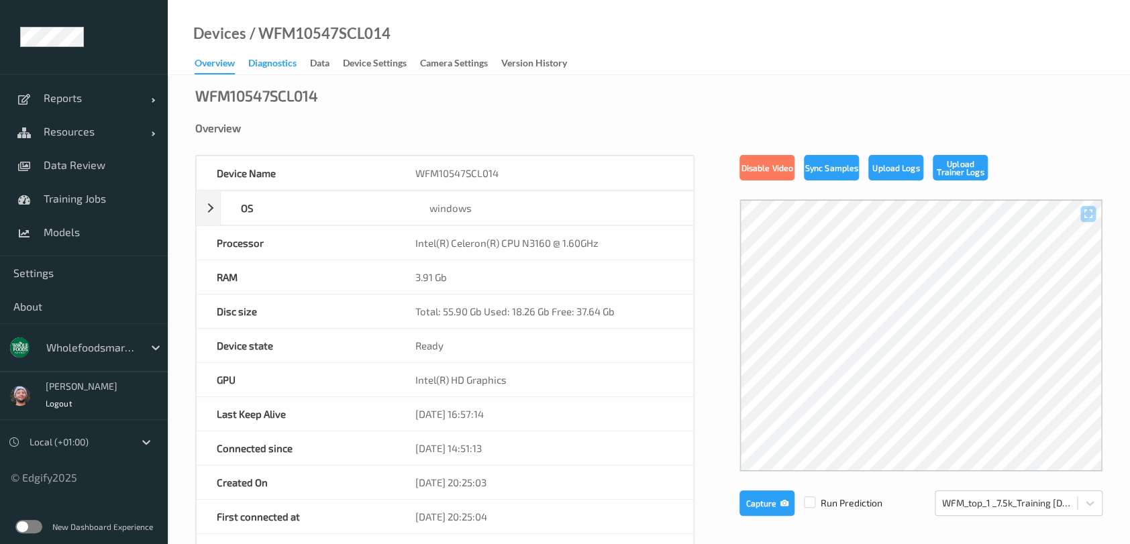
click at [260, 64] on div "Diagnostics" at bounding box center [272, 64] width 48 height 17
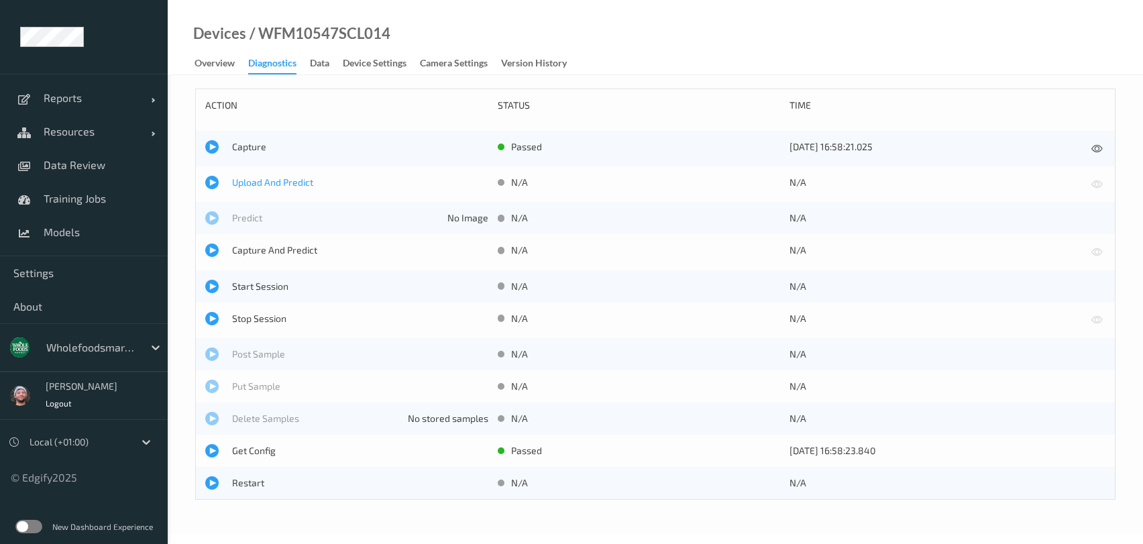
click at [270, 181] on span "Upload And Predict" at bounding box center [360, 182] width 256 height 13
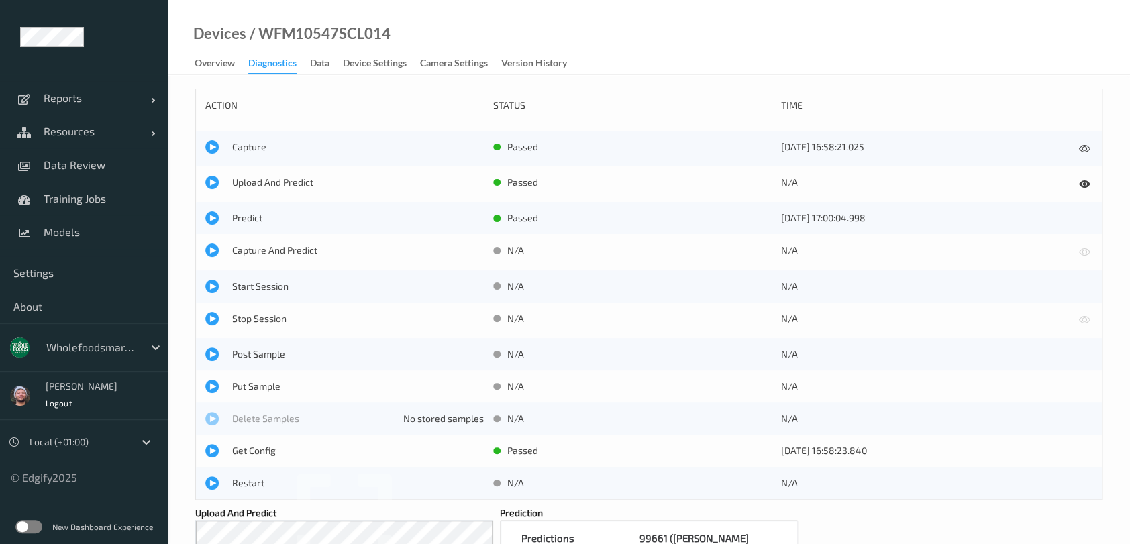
scroll to position [89, 0]
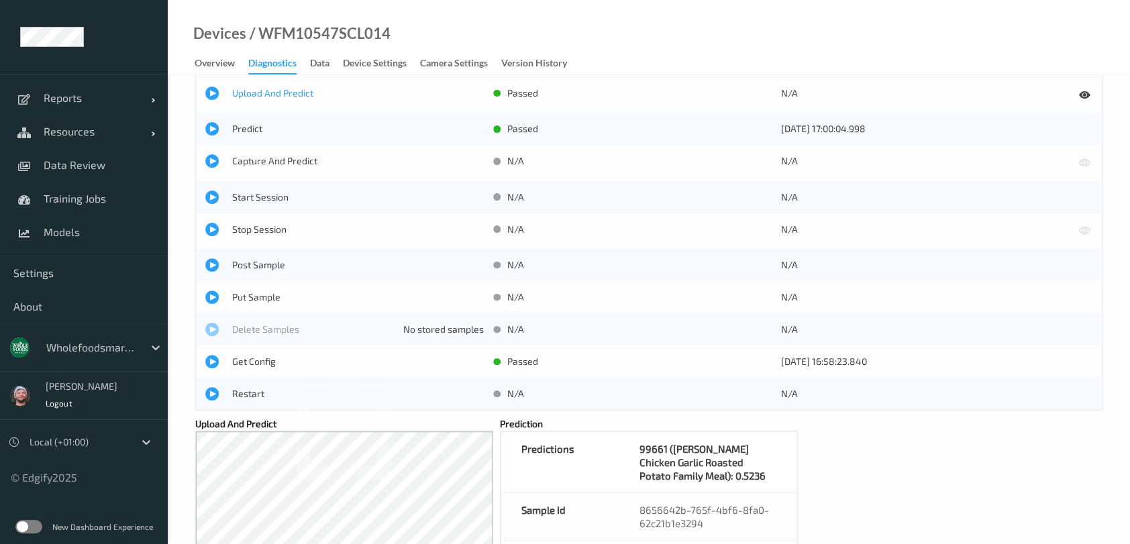
click at [276, 96] on span "Upload And Predict" at bounding box center [358, 93] width 252 height 13
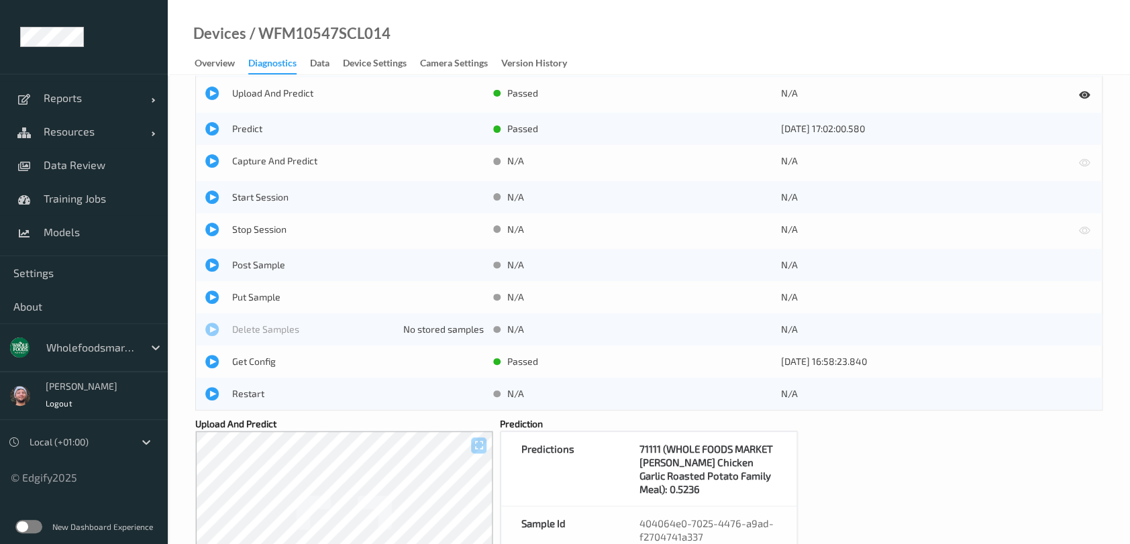
click at [868, 461] on div "action status time Capture passed [DATE] 16:58:21.025 Upload And Predict passed…" at bounding box center [648, 345] width 907 height 692
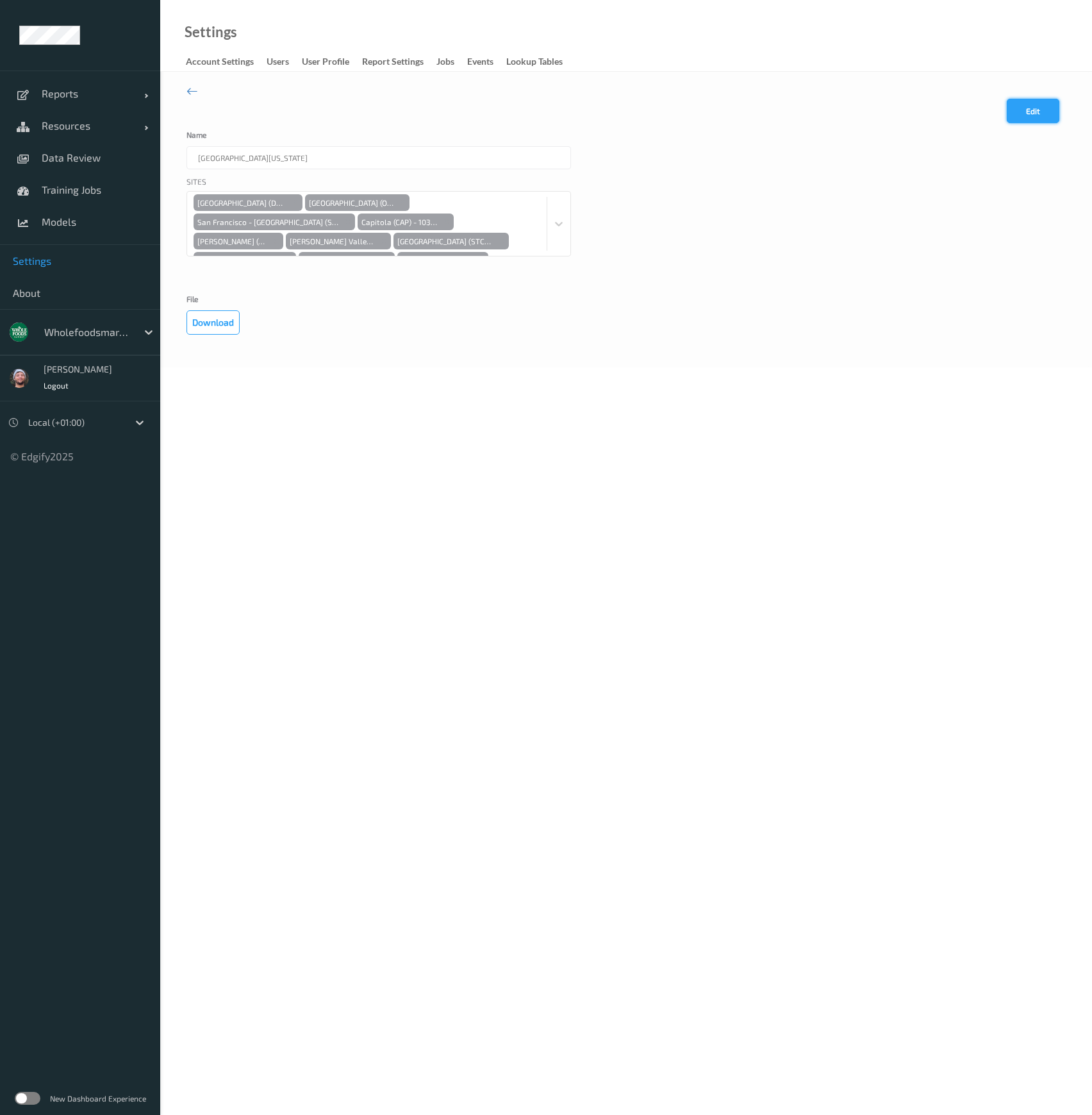
click at [1020, 103] on button "Edit" at bounding box center [1033, 110] width 53 height 24
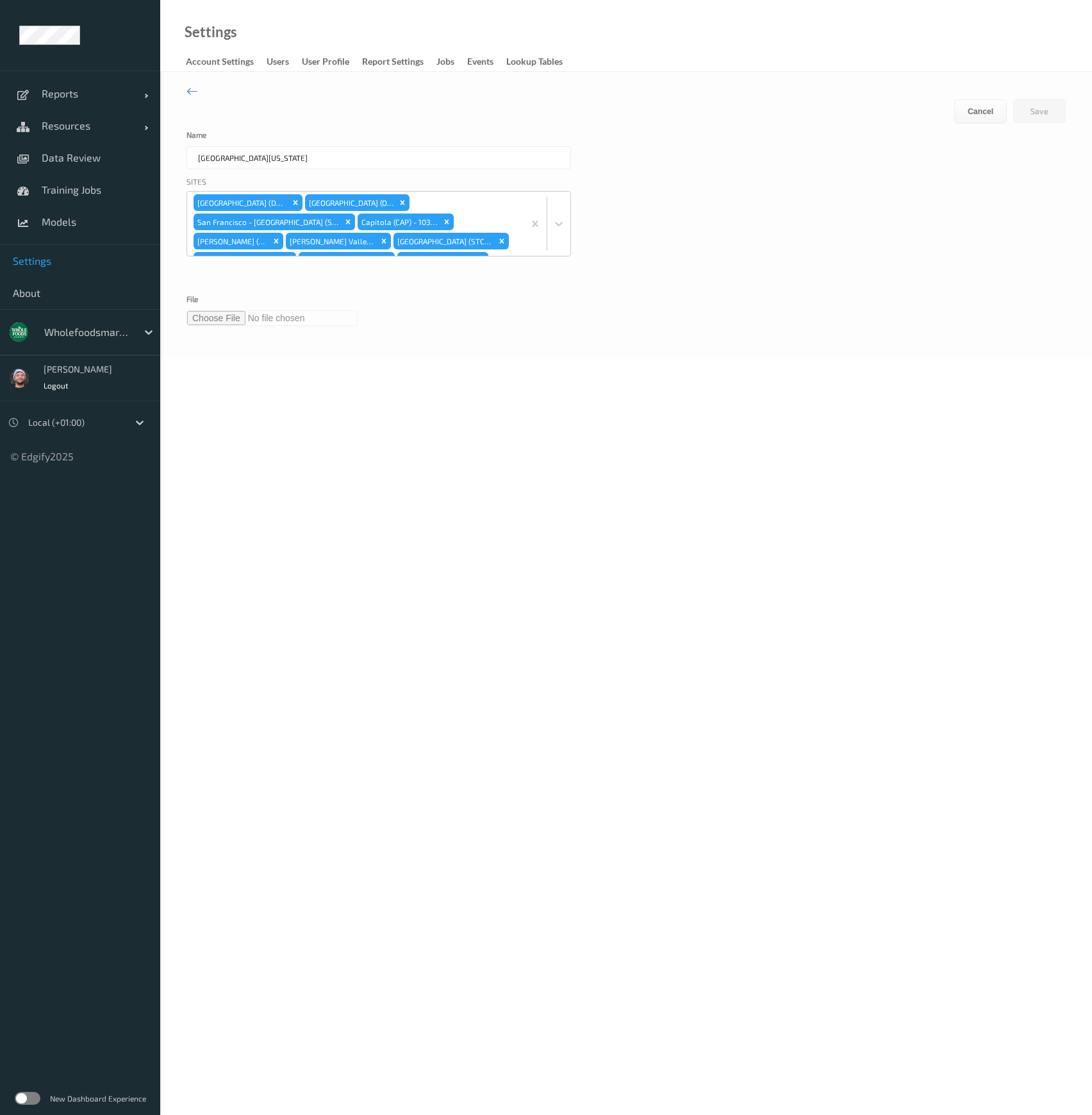
click at [208, 316] on input "file" at bounding box center [271, 318] width 171 height 15
click at [237, 319] on input "file" at bounding box center [271, 318] width 171 height 15
type input "**********"
click at [1029, 114] on button "Save" at bounding box center [1039, 110] width 53 height 24
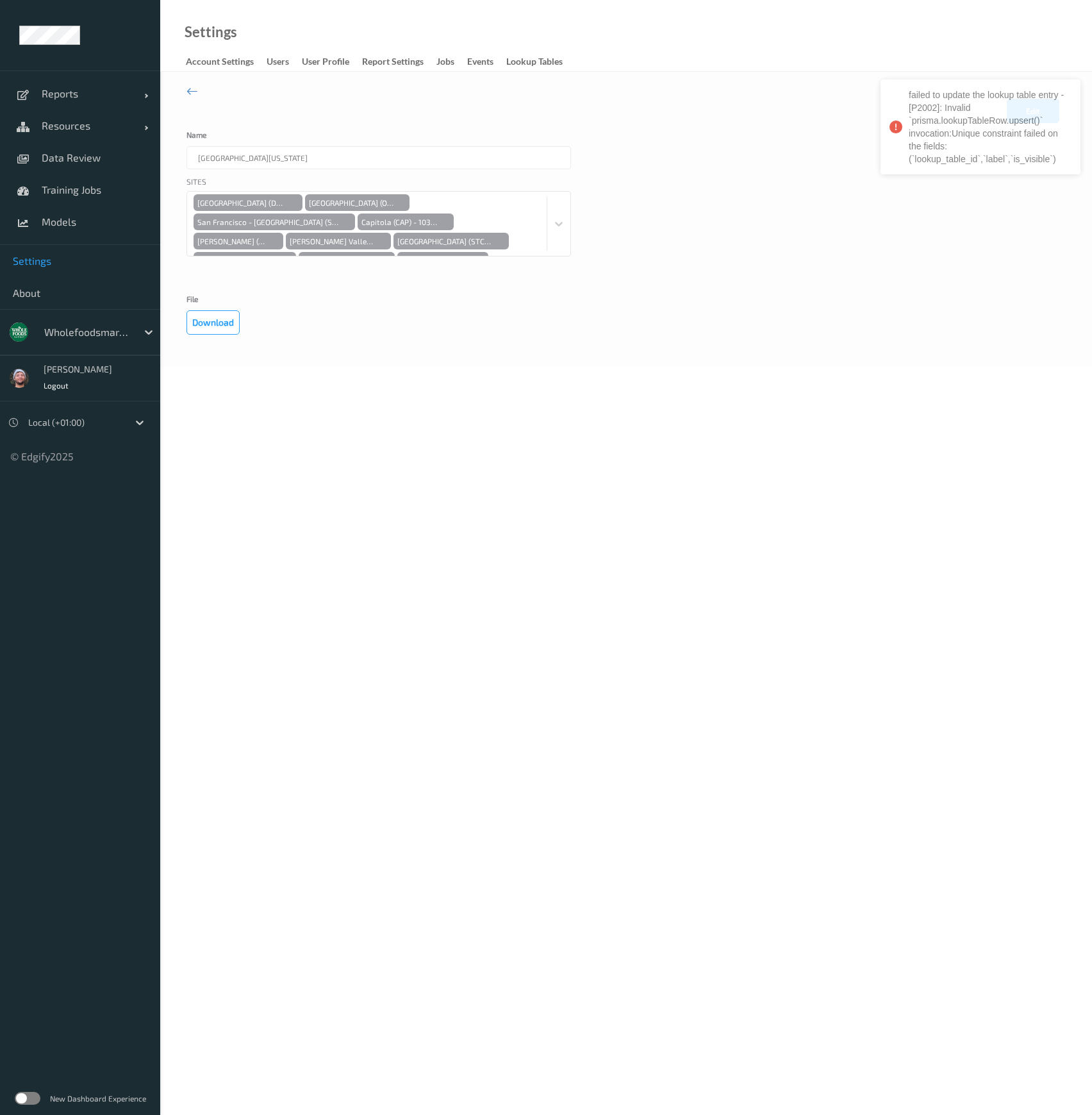
drag, startPoint x: 507, startPoint y: 630, endPoint x: 414, endPoint y: 457, distance: 196.4
click at [507, 630] on body "failed to update the lookup table entry - [P2002]: Invalid `prisma.lookupTableR…" at bounding box center [546, 557] width 1092 height 1115
click at [1024, 118] on button "Edit" at bounding box center [1033, 110] width 53 height 24
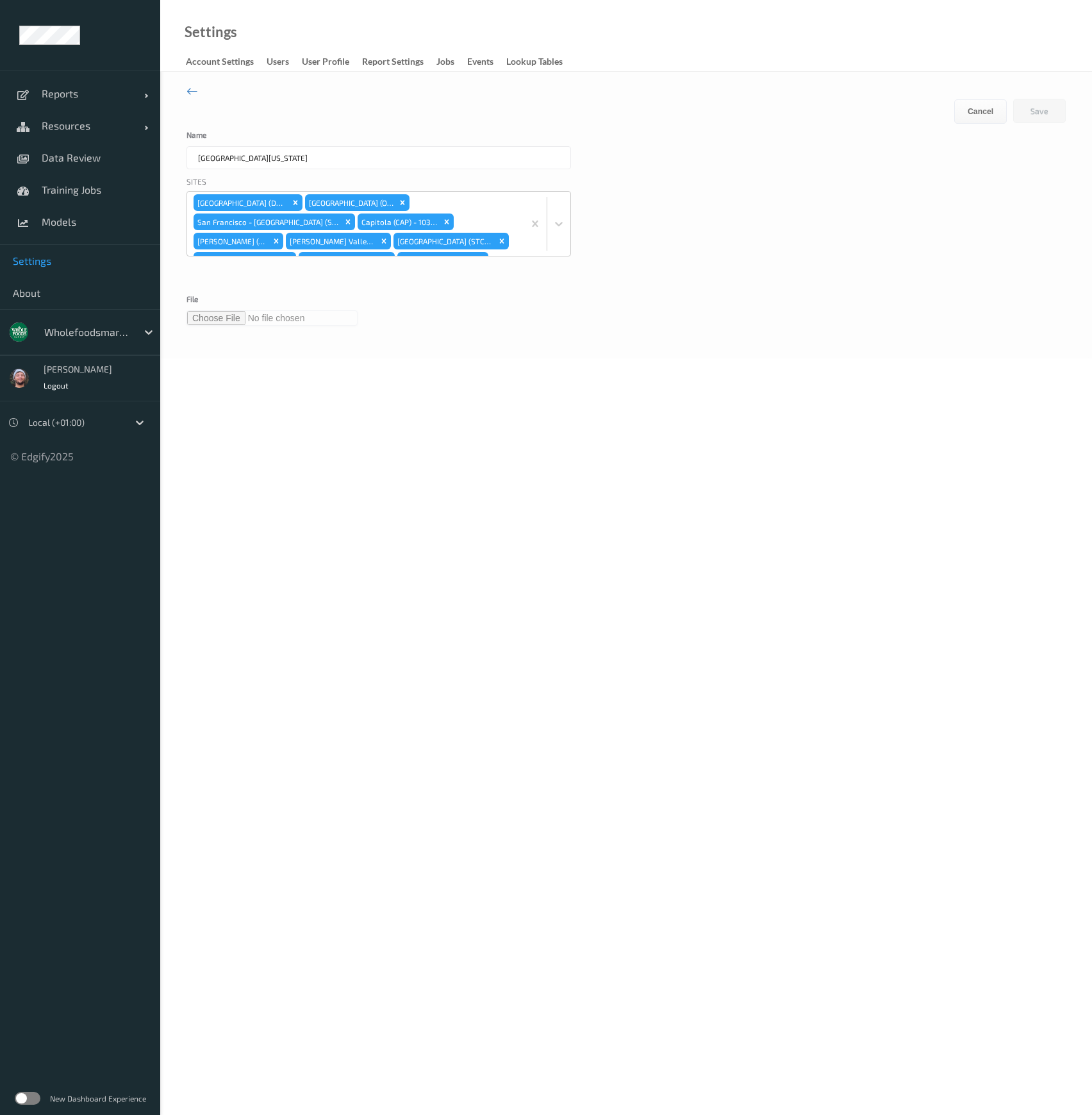
click at [230, 320] on input "file" at bounding box center [271, 318] width 171 height 15
click at [1055, 113] on button "Save" at bounding box center [1039, 110] width 53 height 24
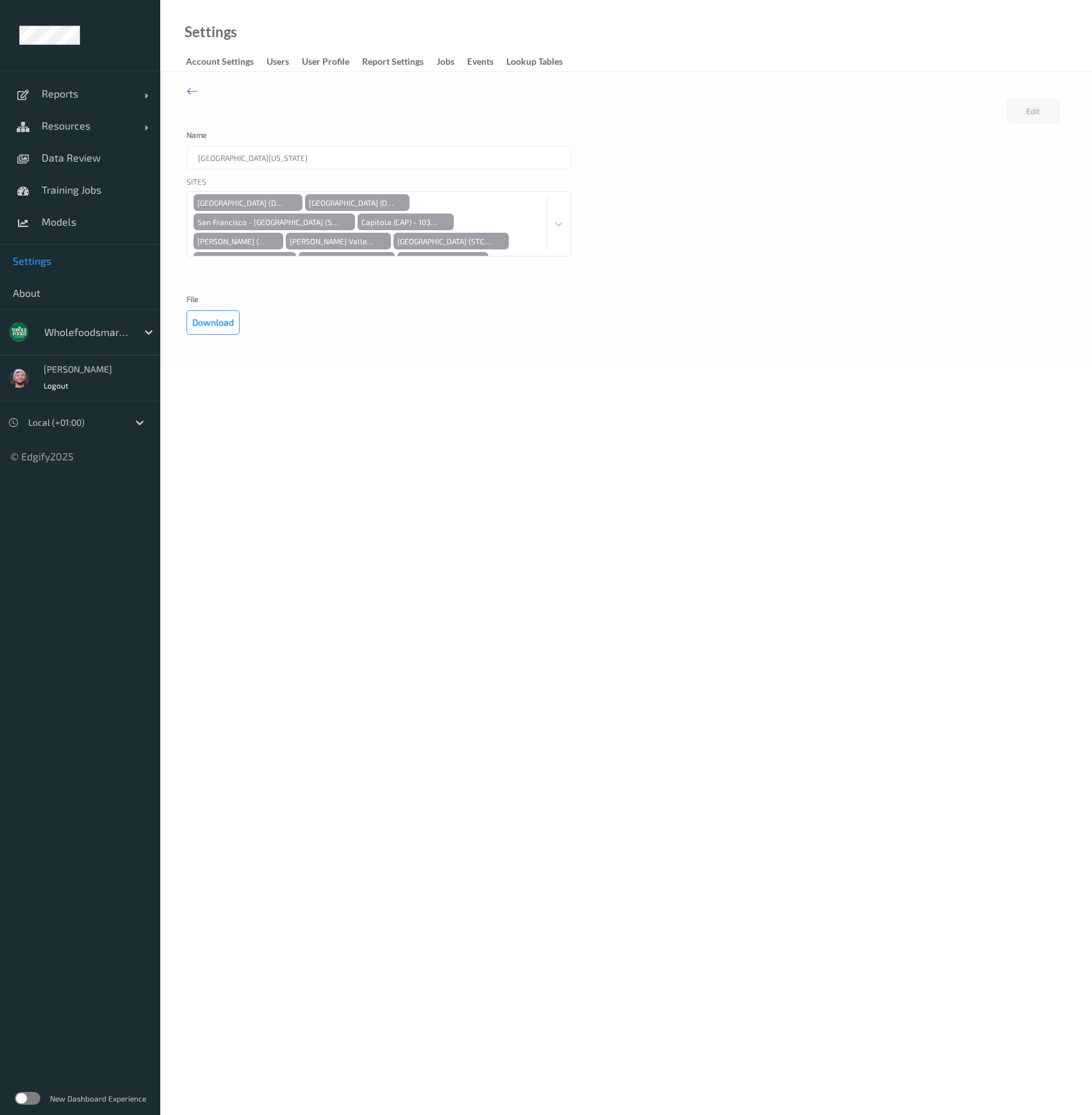
click at [628, 359] on div "Edit Cancel Loading Name Northern [US_STATE] Sites [GEOGRAPHIC_DATA] ([GEOGRAPH…" at bounding box center [626, 219] width 931 height 295
click at [357, 413] on body "Reports Default Report Customized Report Resources Devices Clusters Sites Data …" at bounding box center [546, 557] width 1092 height 1115
click at [1033, 112] on button "Edit" at bounding box center [1033, 110] width 53 height 24
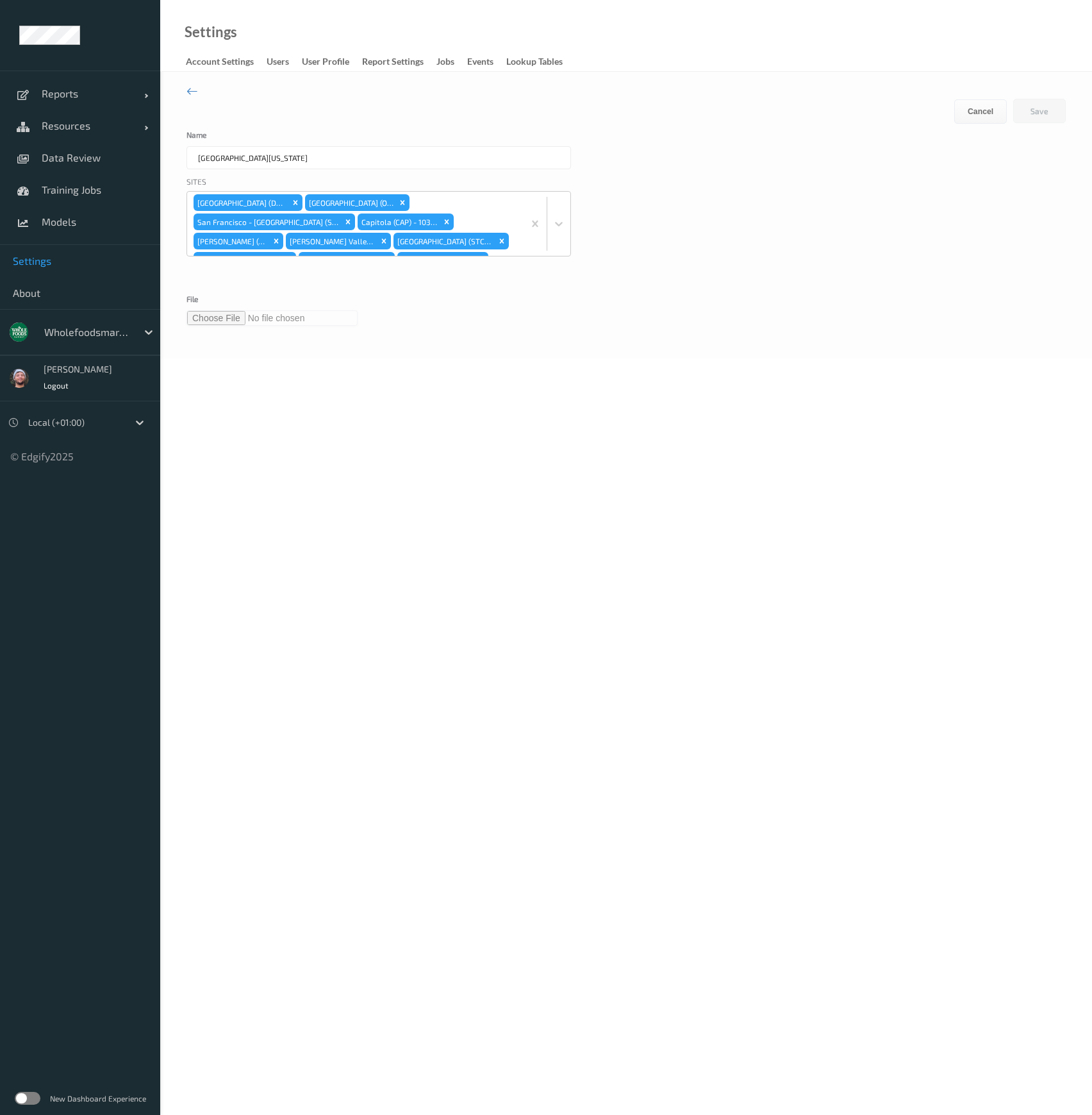
click at [226, 320] on input "file" at bounding box center [271, 318] width 171 height 15
type input "**********"
click at [1045, 114] on button "Save" at bounding box center [1039, 110] width 53 height 24
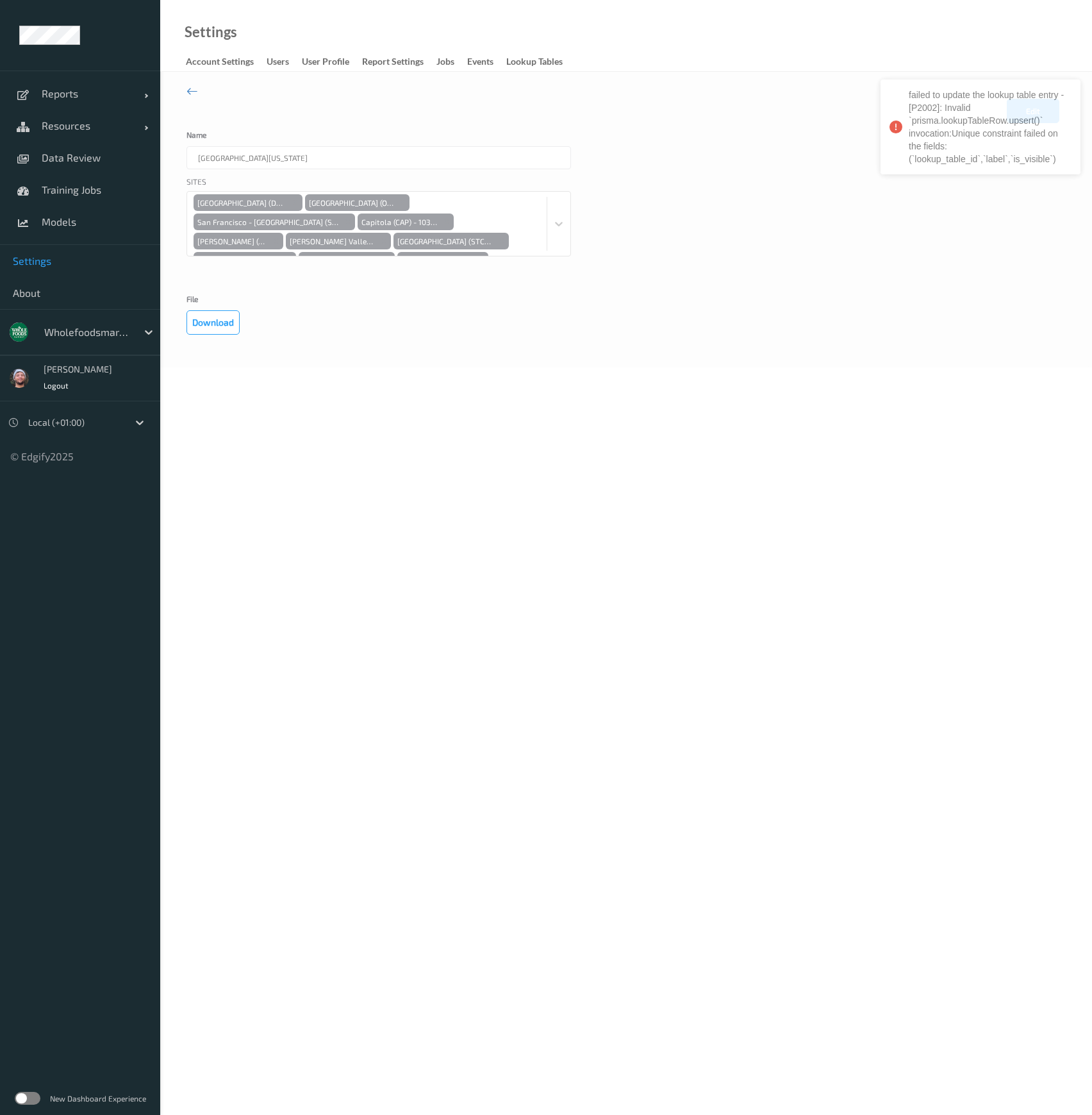
click at [610, 143] on div "Name [GEOGRAPHIC_DATA][US_STATE]" at bounding box center [626, 150] width 879 height 38
click at [222, 324] on button "Download" at bounding box center [213, 322] width 54 height 24
click at [697, 529] on body "Reports Default Report Customized Report Resources Devices Clusters Sites Data …" at bounding box center [546, 557] width 1092 height 1115
click at [87, 329] on div at bounding box center [87, 332] width 87 height 15
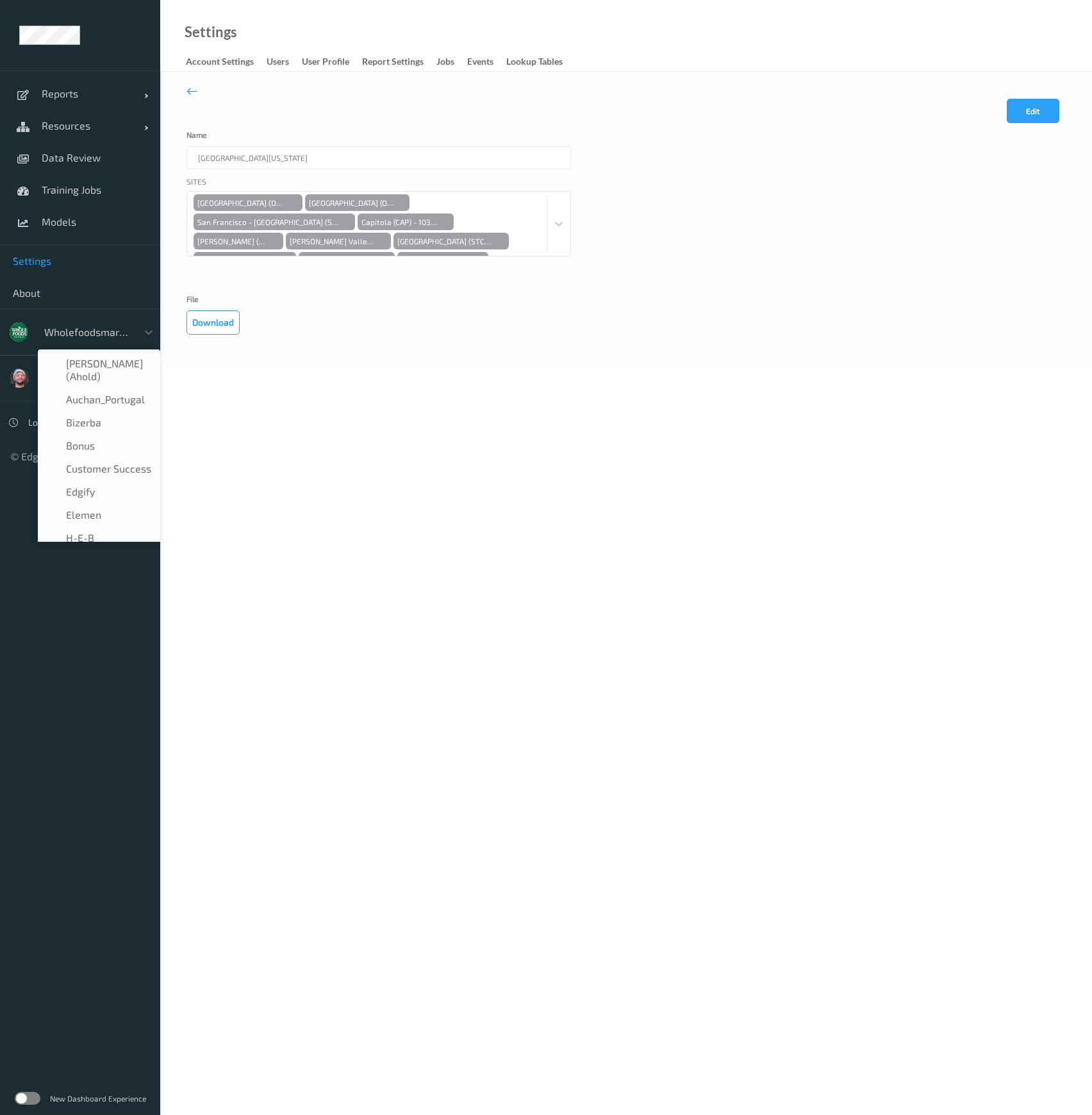
scroll to position [269, 0]
click at [76, 127] on span "Resources" at bounding box center [93, 125] width 102 height 12
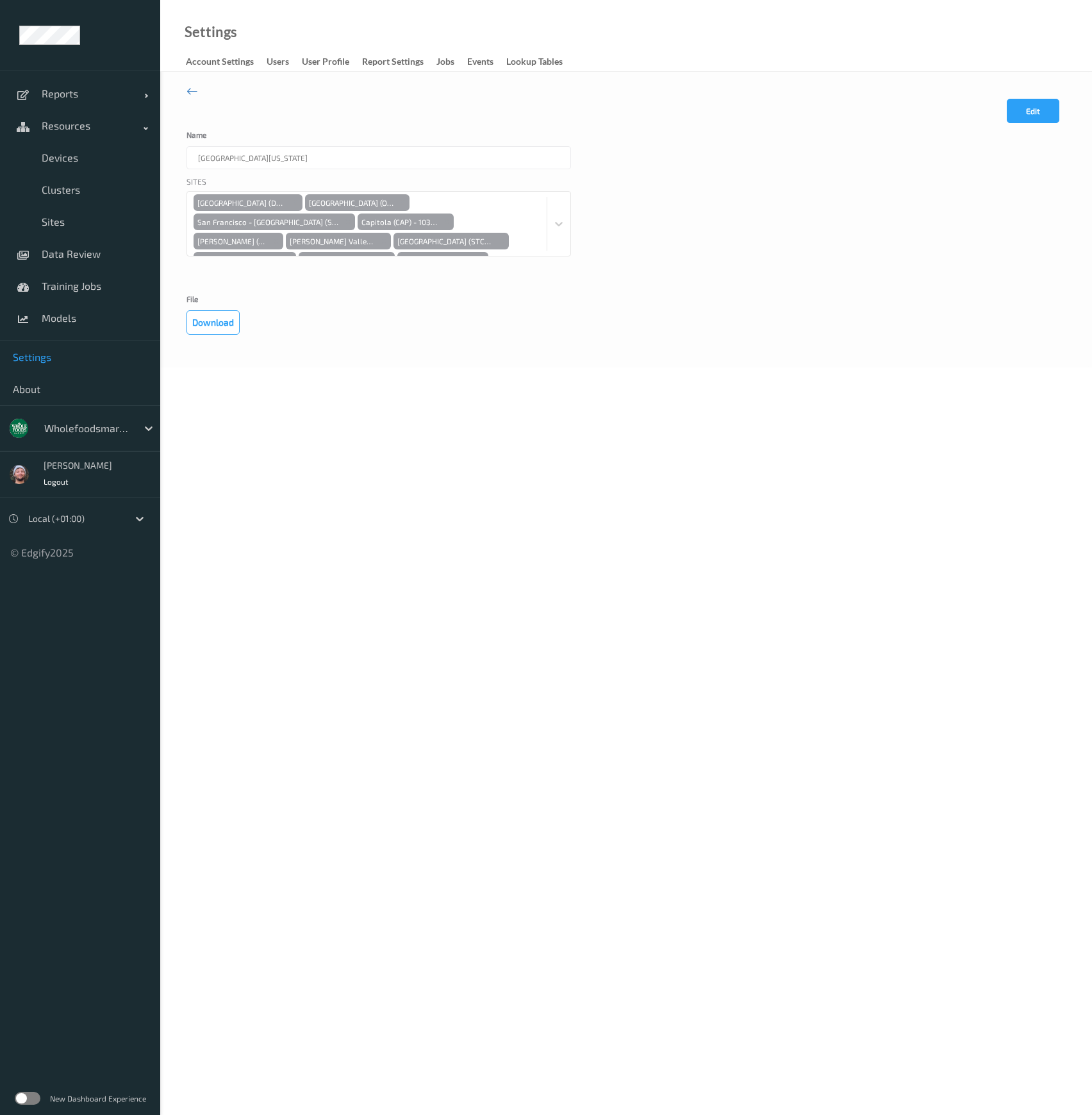
click at [310, 410] on body "Reports Default Report Customized Report Resources Devices Clusters Sites Data …" at bounding box center [546, 557] width 1092 height 1115
click at [305, 423] on body "Reports Default Report Customized Report Resources Devices Clusters Sites Data …" at bounding box center [546, 557] width 1092 height 1115
click at [192, 97] on div "Edit Cancel Save Name Northern [US_STATE] Sites [GEOGRAPHIC_DATA] ([GEOGRAPHIC_…" at bounding box center [626, 210] width 879 height 250
click at [192, 96] on icon at bounding box center [192, 91] width 11 height 14
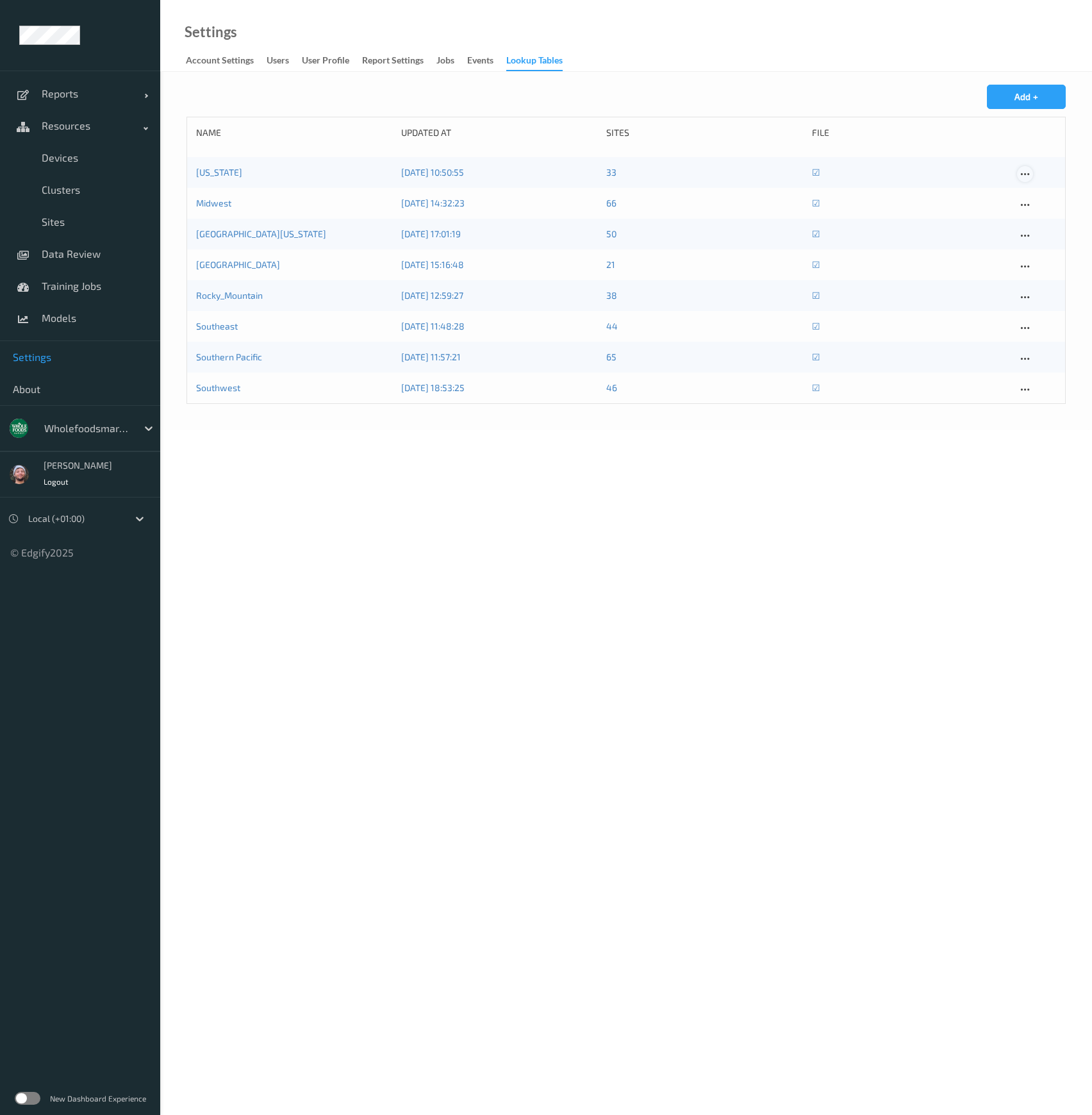
click at [1017, 176] on div at bounding box center [1025, 174] width 16 height 16
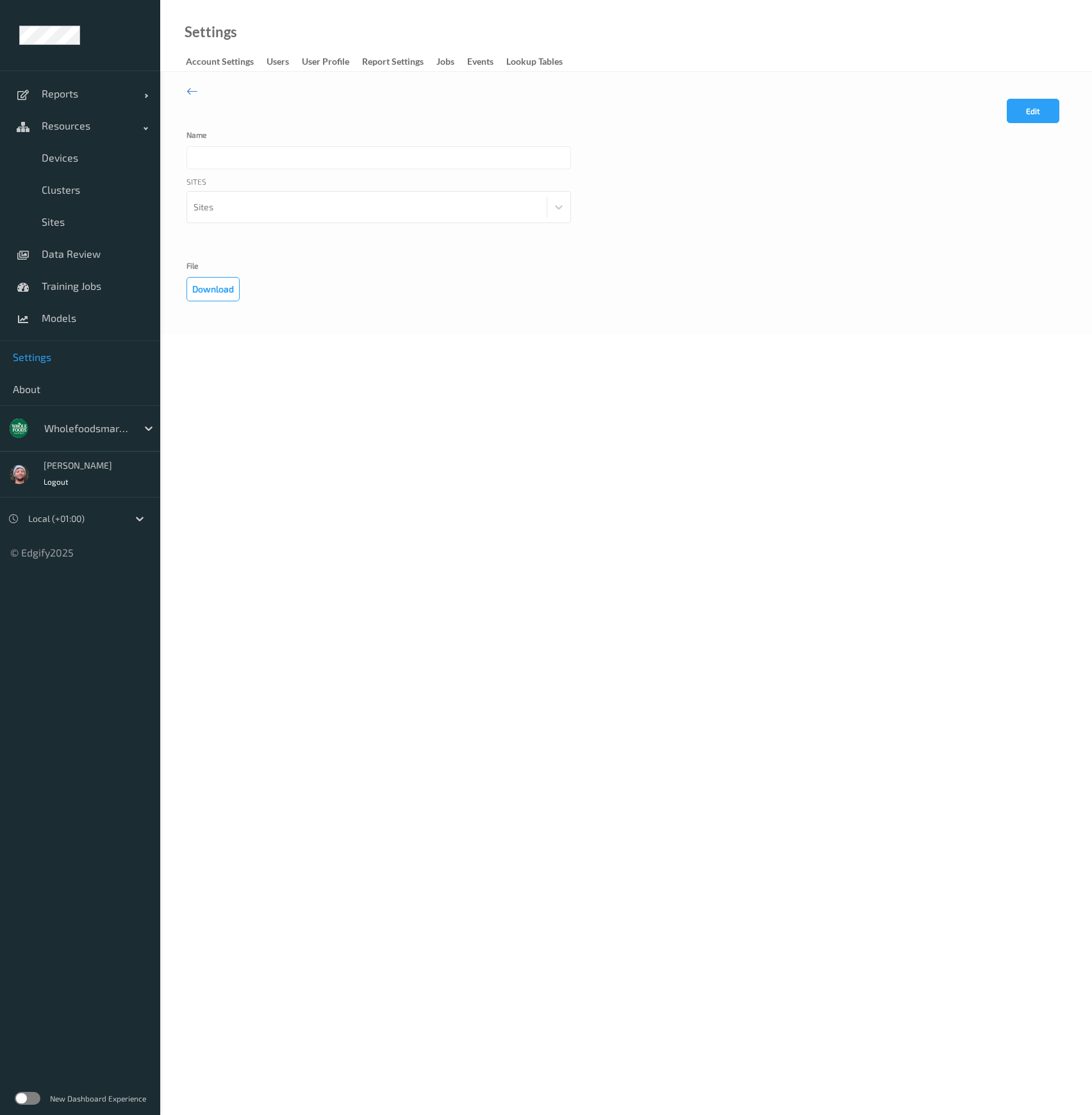
type input "[US_STATE]"
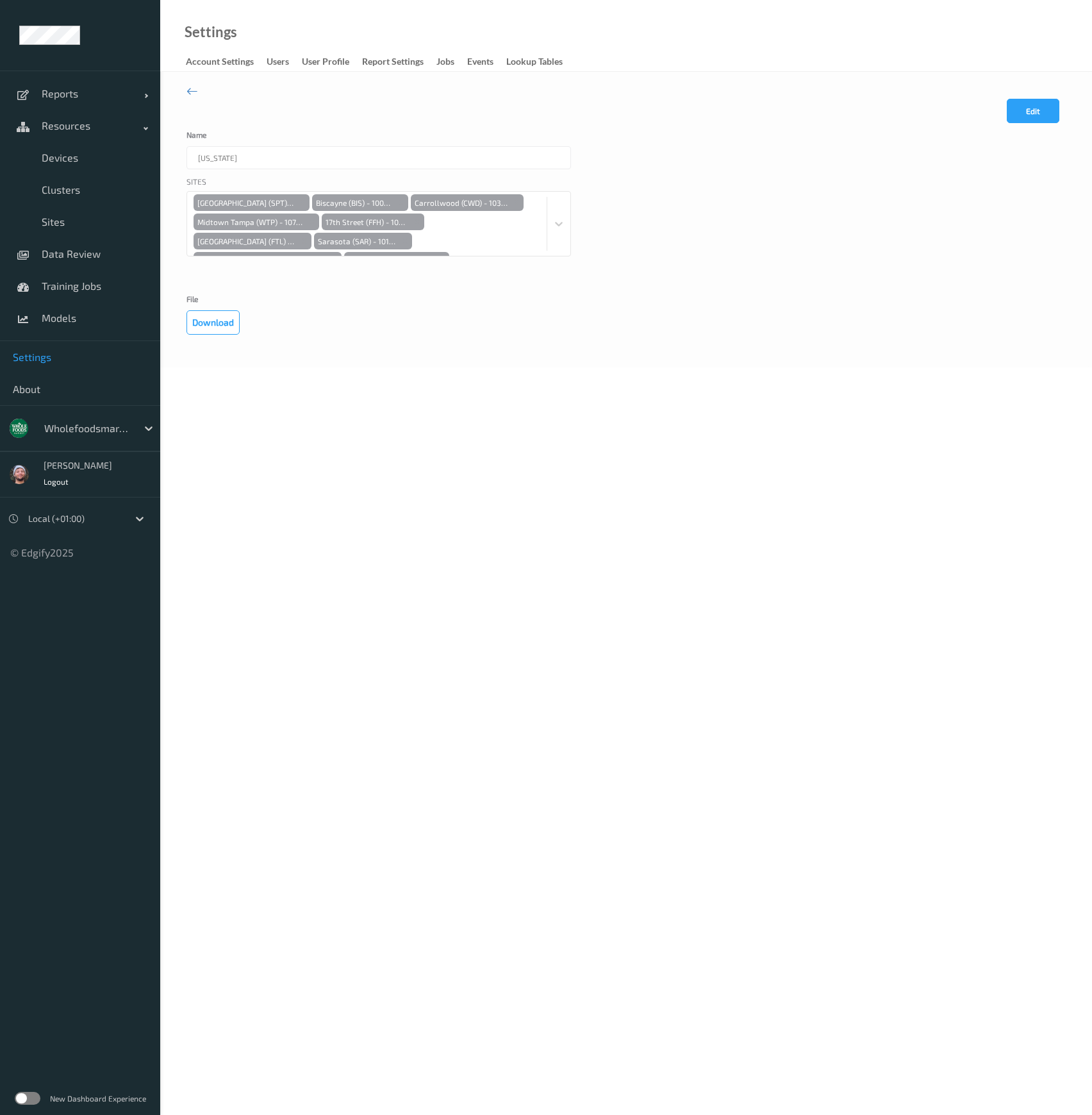
click at [352, 369] on body "Reports Default Report Customized Report Resources Devices Clusters Sites Data …" at bounding box center [546, 557] width 1092 height 1115
click at [213, 322] on button "Download" at bounding box center [213, 322] width 54 height 24
click at [702, 485] on body "Reports Default Report Customized Report Resources Devices Clusters Sites Data …" at bounding box center [546, 557] width 1092 height 1115
click at [1033, 118] on button "Edit" at bounding box center [1033, 110] width 53 height 24
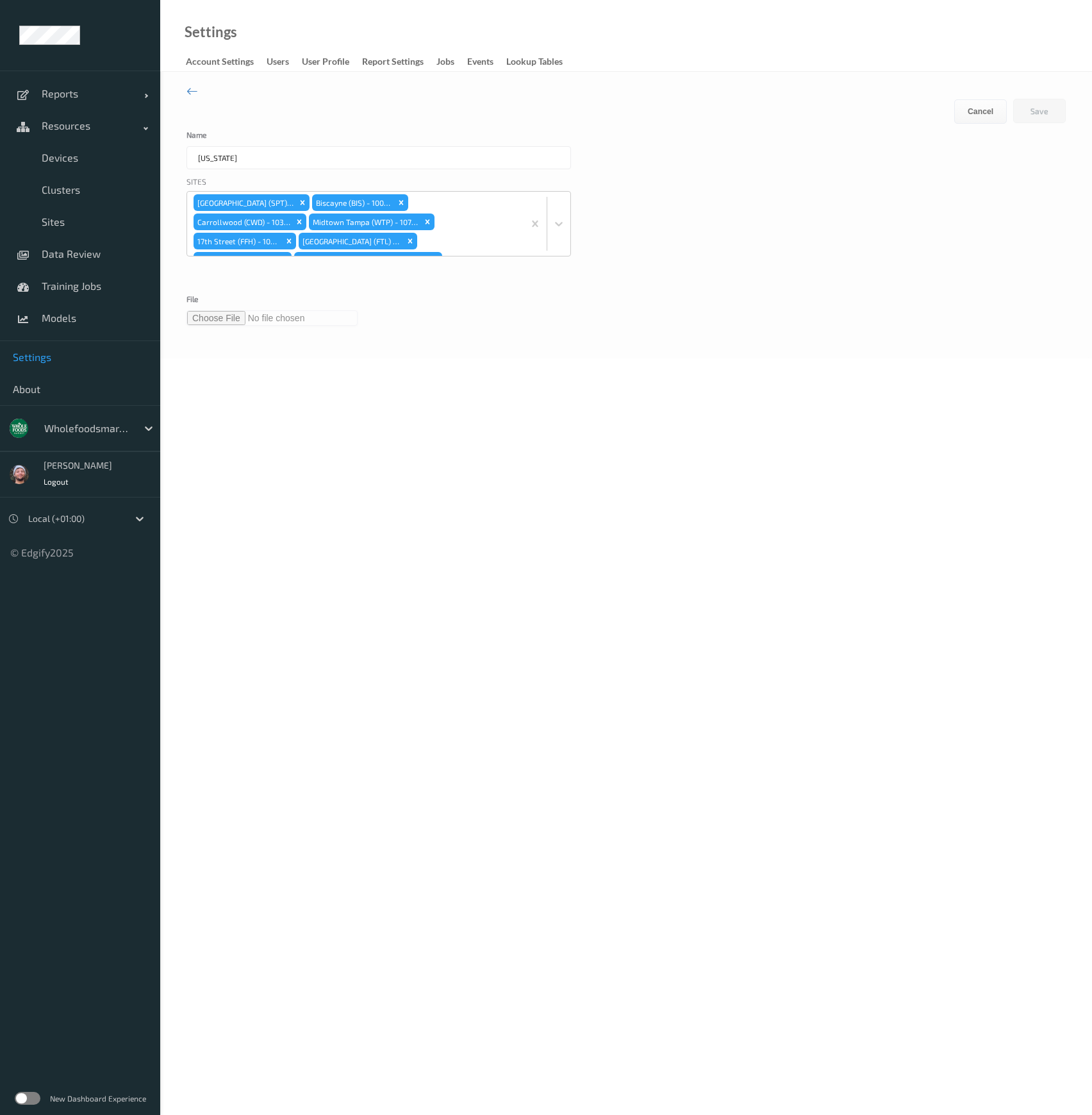
click at [198, 316] on input "file" at bounding box center [271, 318] width 171 height 15
type input "**********"
click at [1037, 108] on button "Save" at bounding box center [1039, 110] width 53 height 24
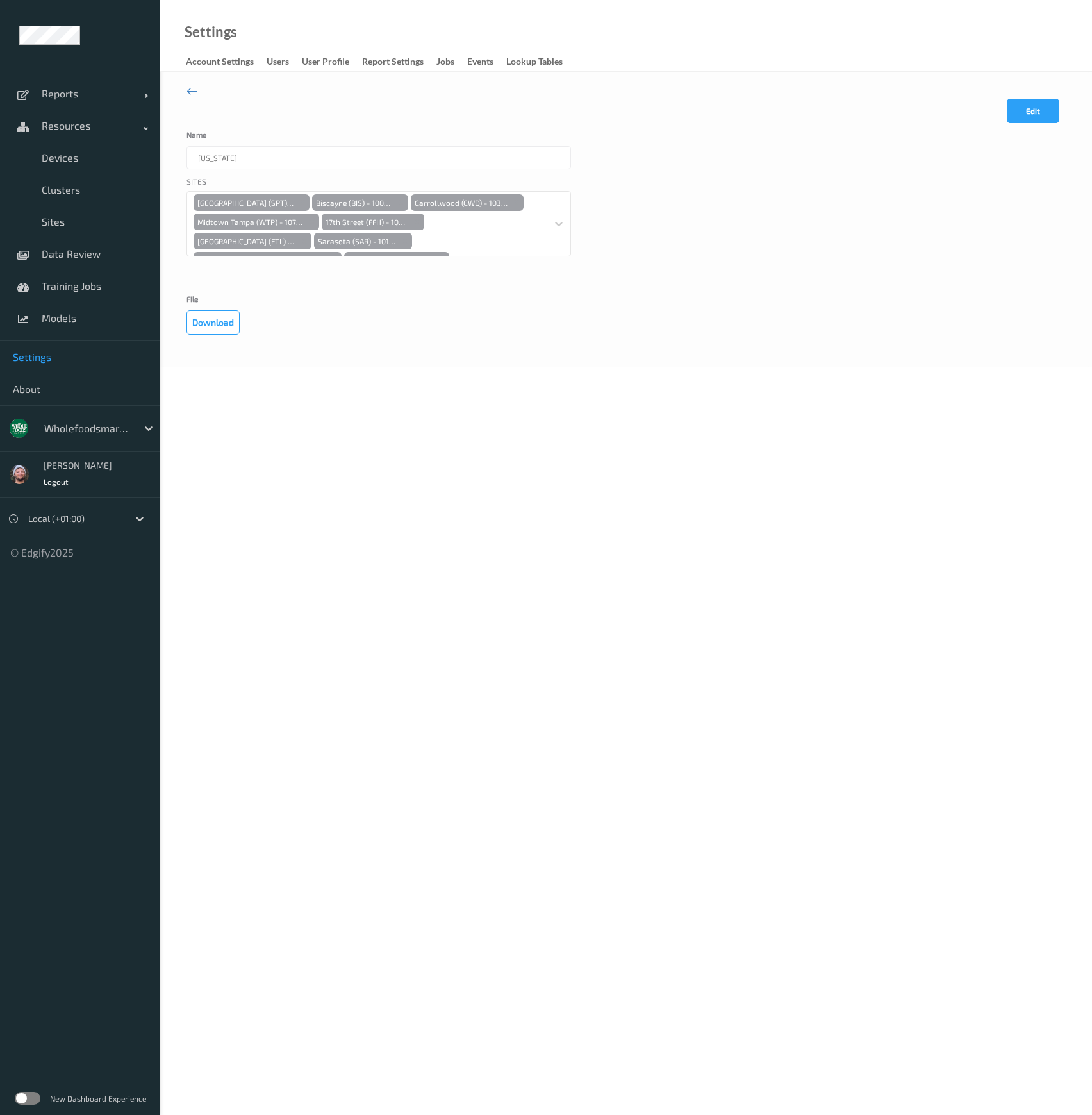
click at [431, 356] on div "Edit Cancel Save Name Florida Sites St. Petersburg (SPT) - 10793 Biscayne (BIS)…" at bounding box center [626, 219] width 931 height 295
click at [498, 500] on body "Reports Default Report Customized Report Resources Devices Clusters Sites Data …" at bounding box center [546, 557] width 1092 height 1115
click at [428, 543] on body "Reports Default Report Customized Report Resources Devices Clusters Sites Data …" at bounding box center [546, 557] width 1092 height 1115
click at [753, 461] on body "Reports Default Report Customized Report Resources Devices Clusters Sites Data …" at bounding box center [546, 557] width 1092 height 1115
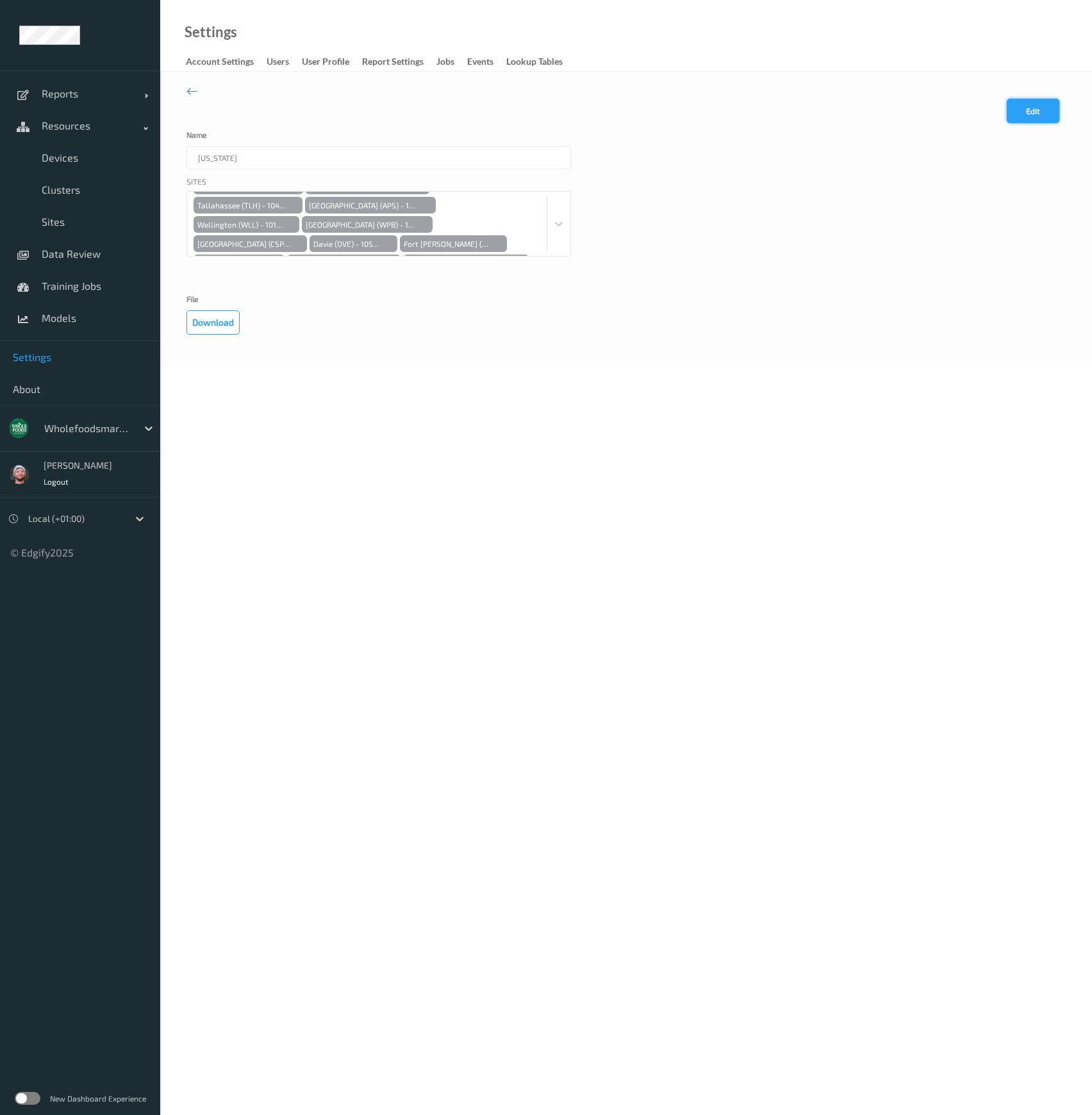
drag, startPoint x: 1040, startPoint y: 95, endPoint x: 1035, endPoint y: 103, distance: 9.4
click at [1040, 95] on div "Edit Cancel Save Name Florida Sites St. Petersburg (SPT) - 10793 Biscayne (BIS)…" at bounding box center [626, 210] width 879 height 250
click at [1033, 106] on button "Edit" at bounding box center [1033, 110] width 53 height 24
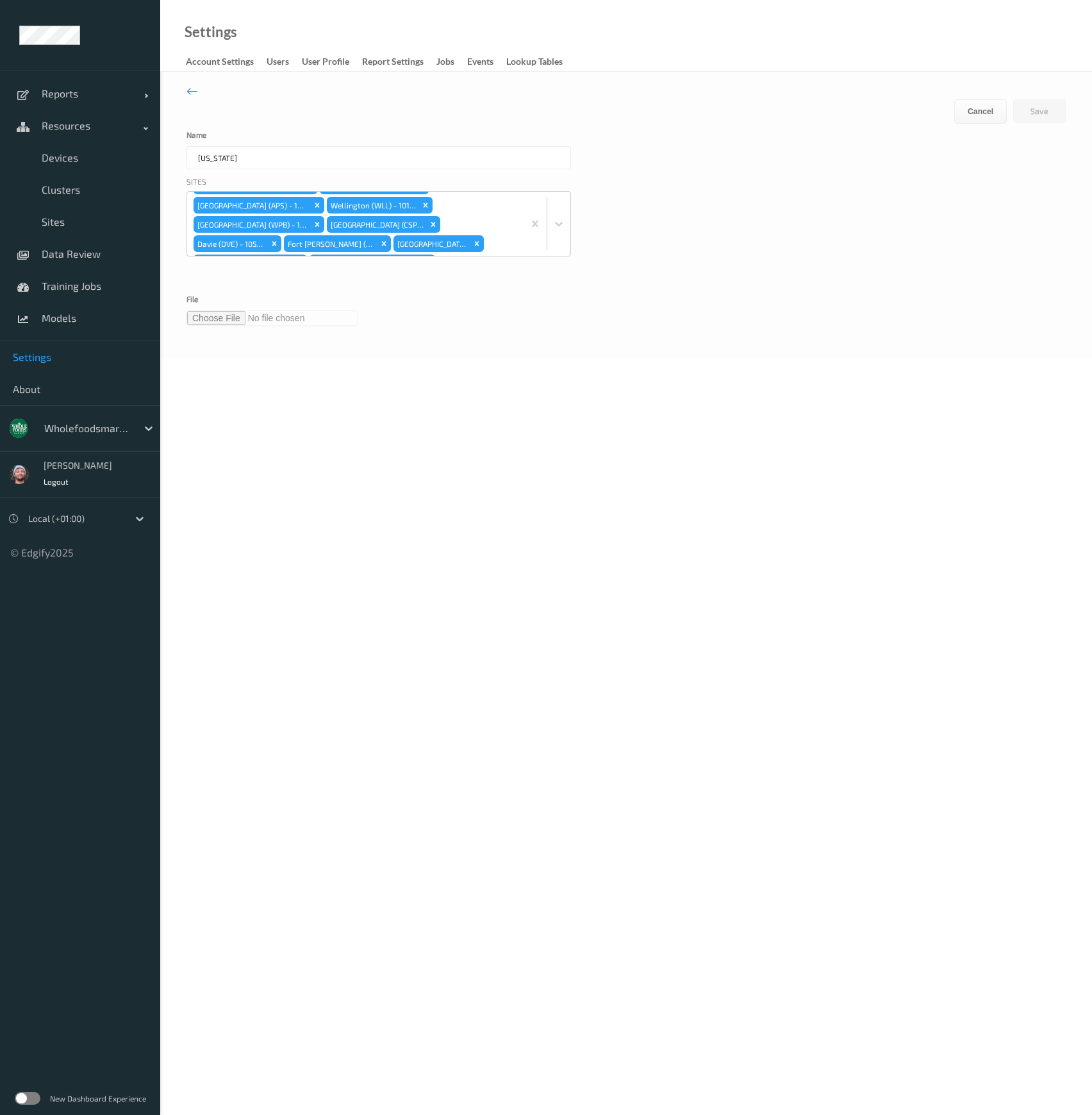
click at [349, 421] on body "Reports Default Report Customized Report Resources Devices Clusters Sites Data …" at bounding box center [546, 557] width 1092 height 1115
click at [710, 374] on body "Reports Default Report Customized Report Resources Devices Clusters Sites Data …" at bounding box center [546, 557] width 1092 height 1115
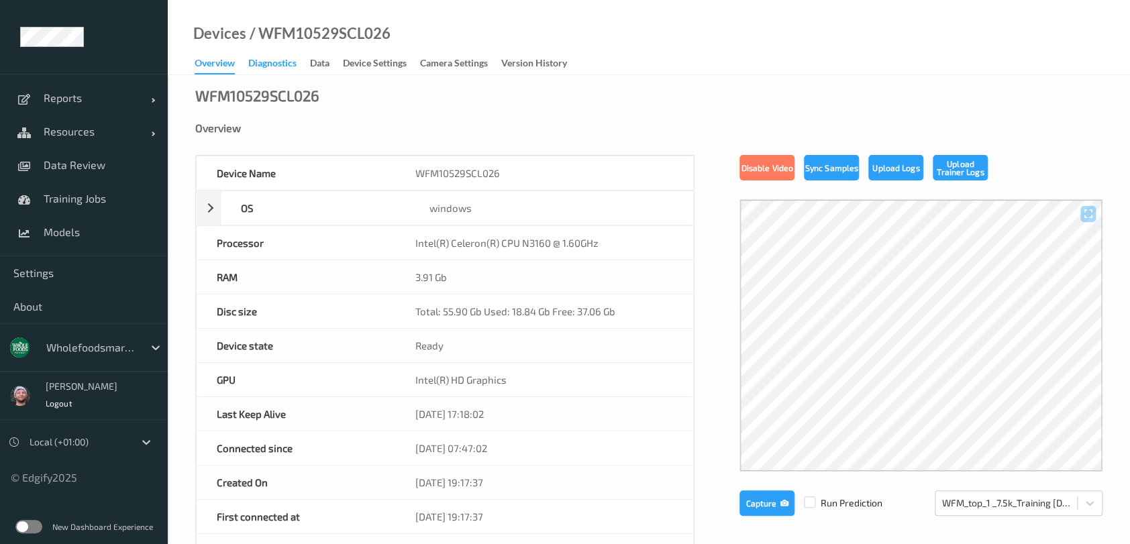
click at [294, 61] on div "Diagnostics" at bounding box center [272, 64] width 48 height 17
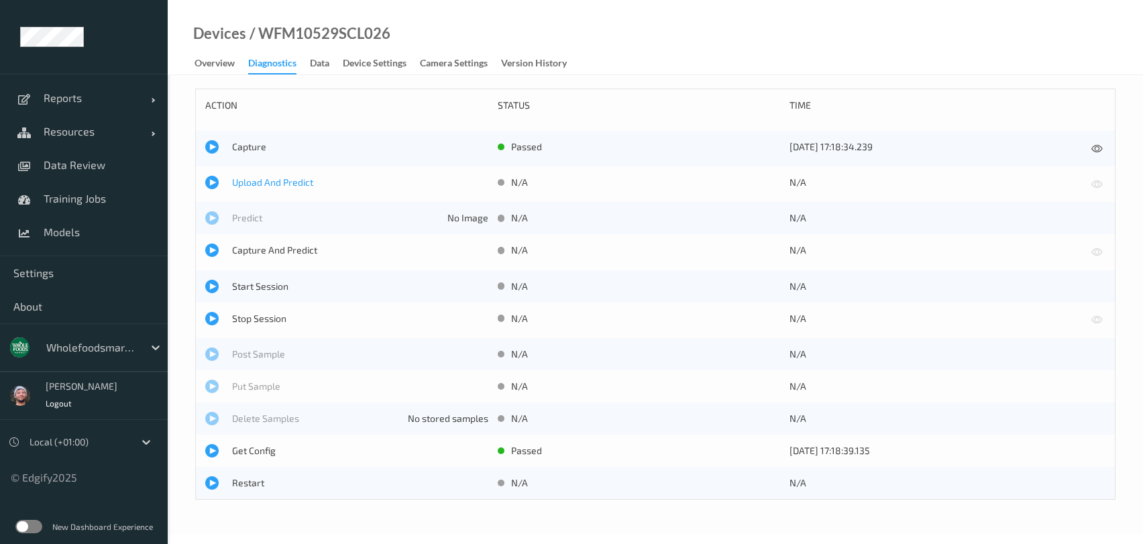
click at [274, 177] on span "Upload And Predict" at bounding box center [360, 182] width 256 height 13
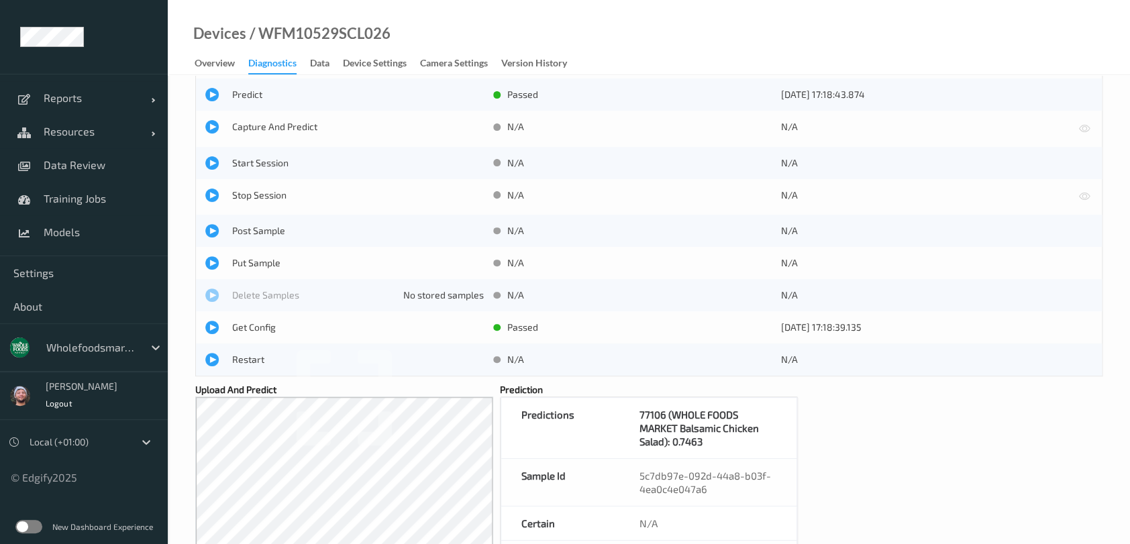
scroll to position [178, 0]
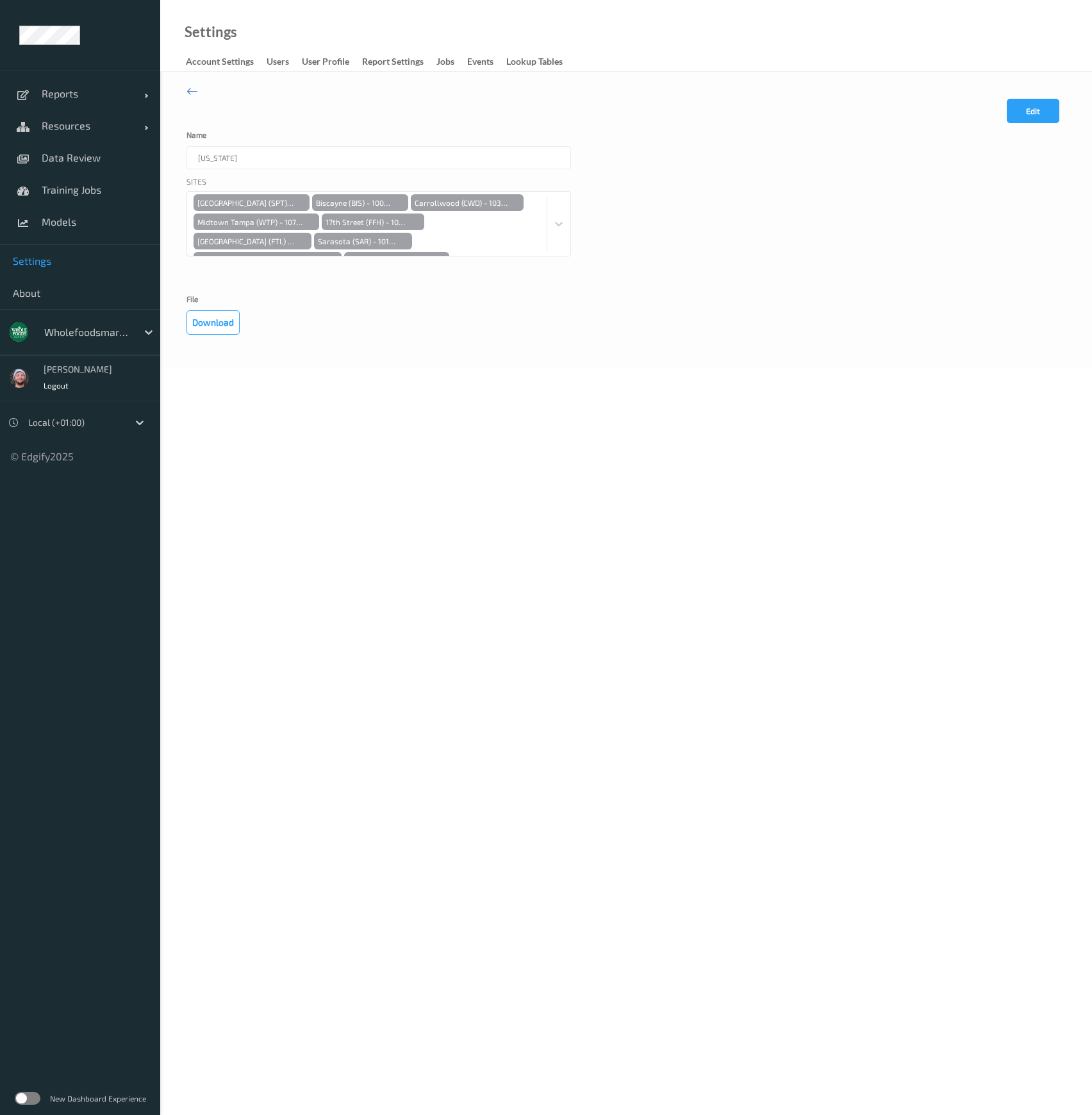
click at [1044, 110] on button "Edit" at bounding box center [1033, 110] width 53 height 24
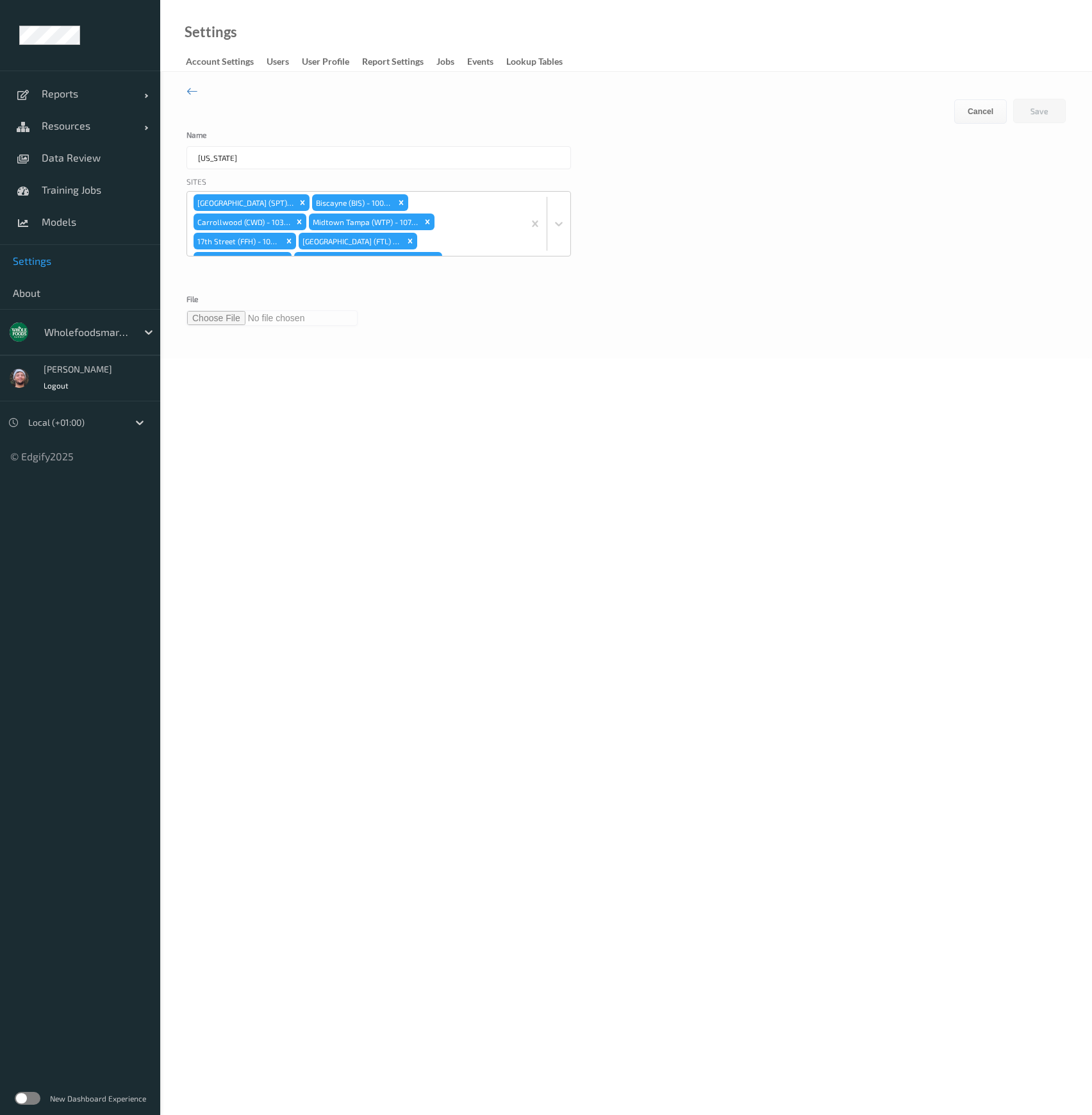
click at [213, 326] on div "Edit Cancel Save Name [US_STATE] Sites [GEOGRAPHIC_DATA] ([GEOGRAPHIC_DATA]) - …" at bounding box center [626, 215] width 931 height 287
click at [216, 315] on input "file" at bounding box center [271, 318] width 171 height 15
type input "**********"
click at [1044, 112] on button "Save" at bounding box center [1039, 110] width 53 height 24
